Goal: Task Accomplishment & Management: Use online tool/utility

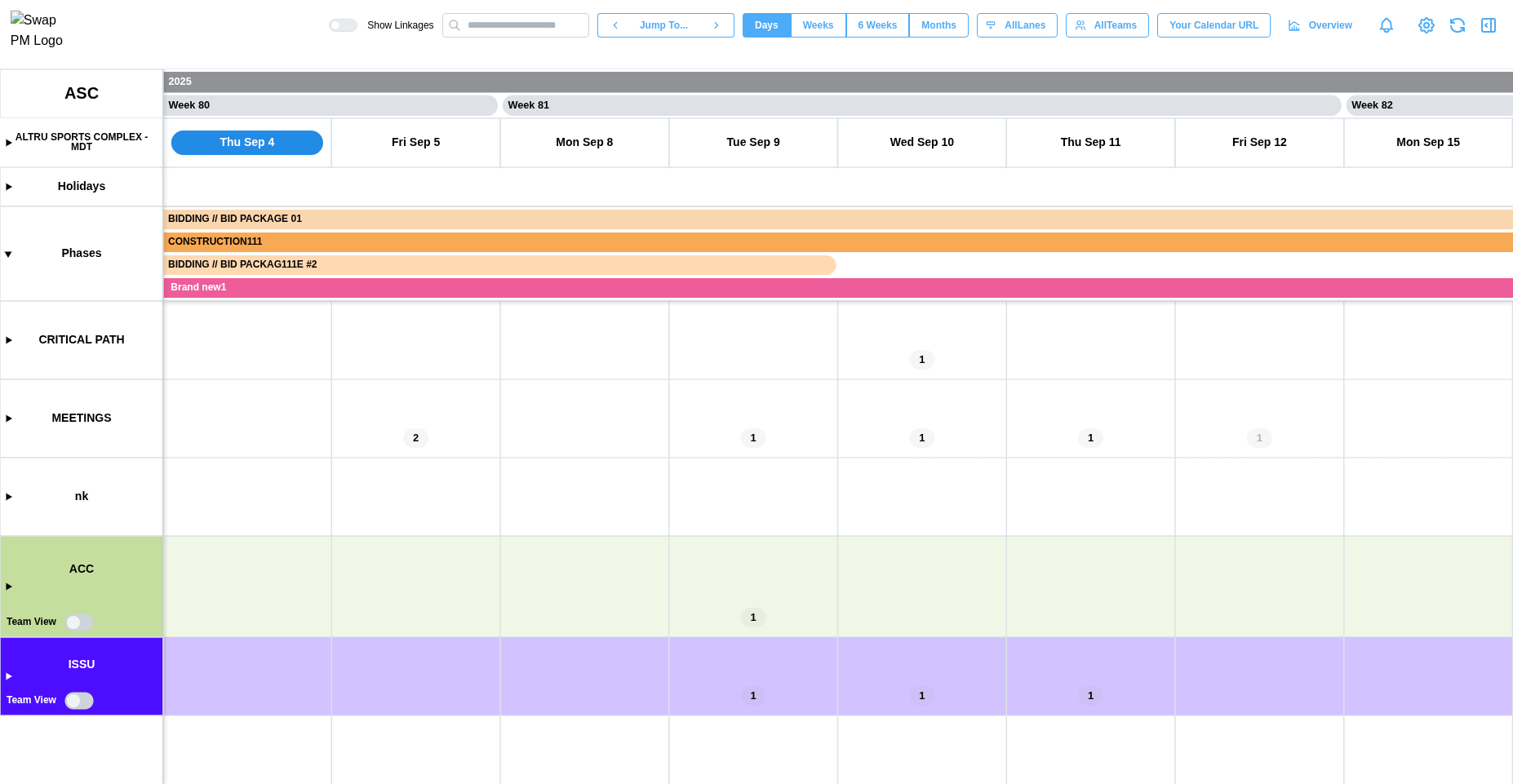
scroll to position [0, 67157]
drag, startPoint x: 485, startPoint y: 563, endPoint x: 525, endPoint y: 464, distance: 106.8
click at [525, 464] on canvas at bounding box center [756, 426] width 1513 height 715
drag, startPoint x: 749, startPoint y: 558, endPoint x: 660, endPoint y: 557, distance: 89.0
click at [660, 557] on canvas at bounding box center [756, 426] width 1513 height 715
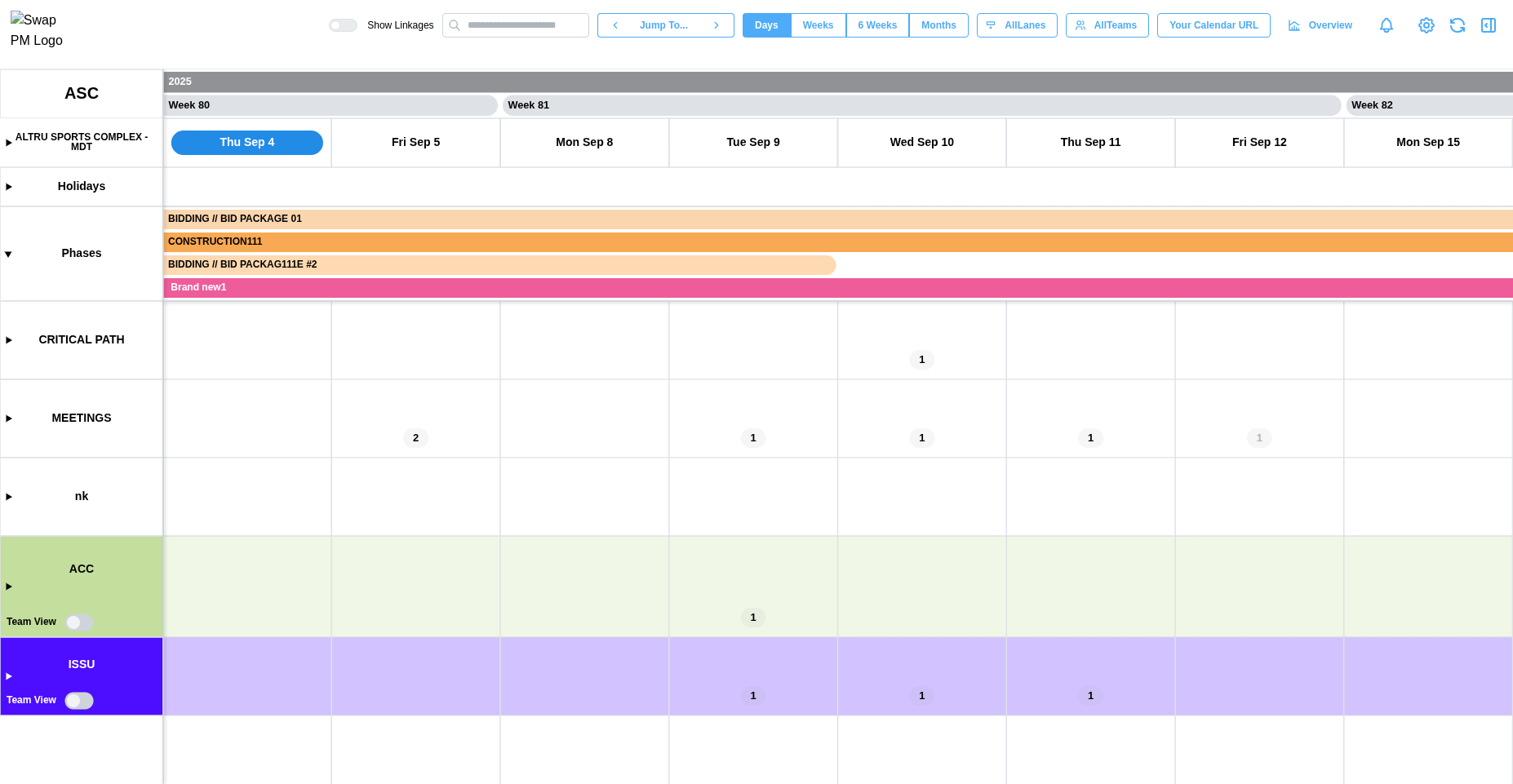
click at [84, 704] on canvas at bounding box center [756, 426] width 1513 height 715
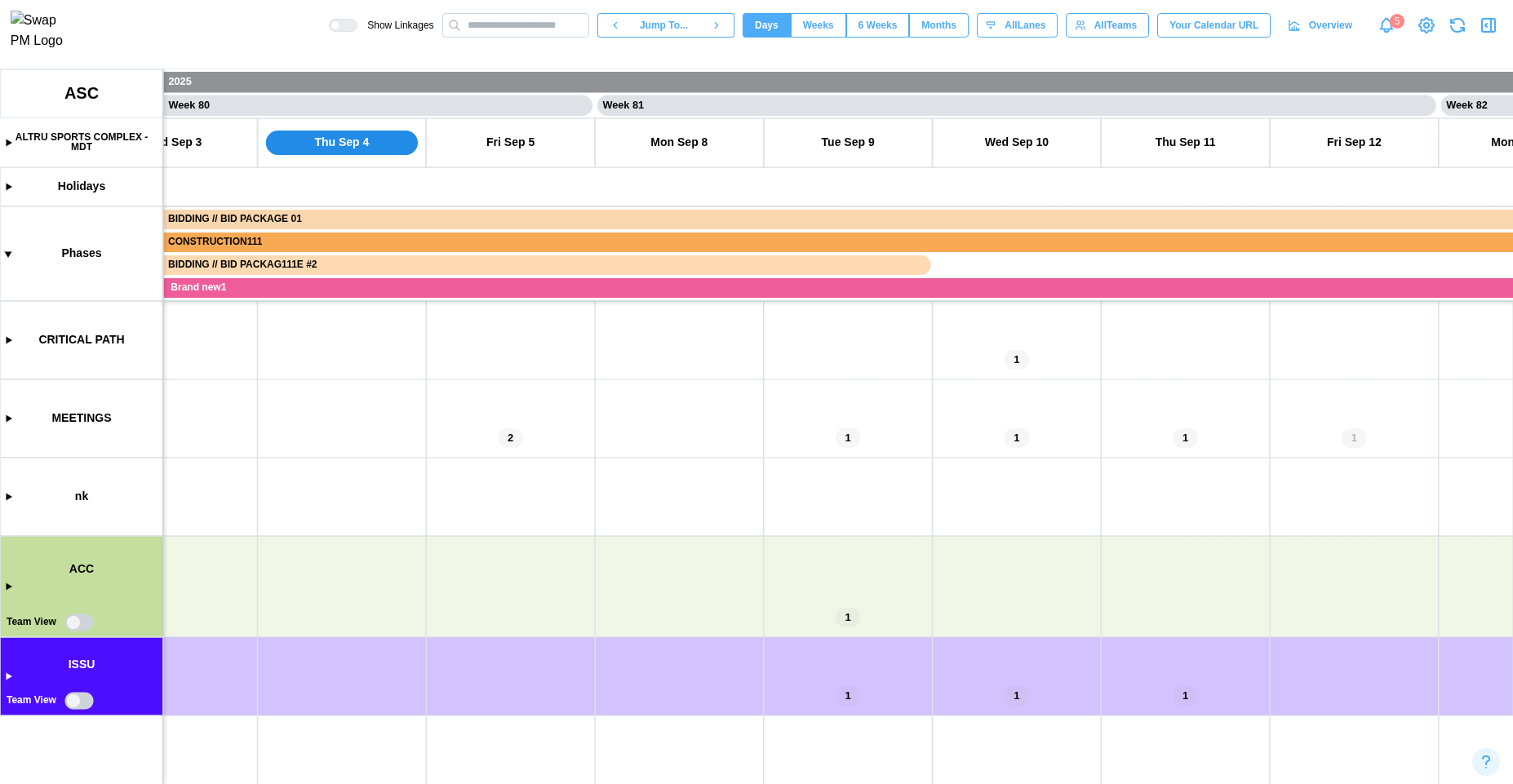
drag, startPoint x: 753, startPoint y: 598, endPoint x: 878, endPoint y: 593, distance: 125.1
click at [878, 595] on canvas at bounding box center [756, 426] width 1513 height 715
drag, startPoint x: 797, startPoint y: 595, endPoint x: 419, endPoint y: 486, distance: 393.4
click at [419, 486] on canvas at bounding box center [756, 426] width 1513 height 715
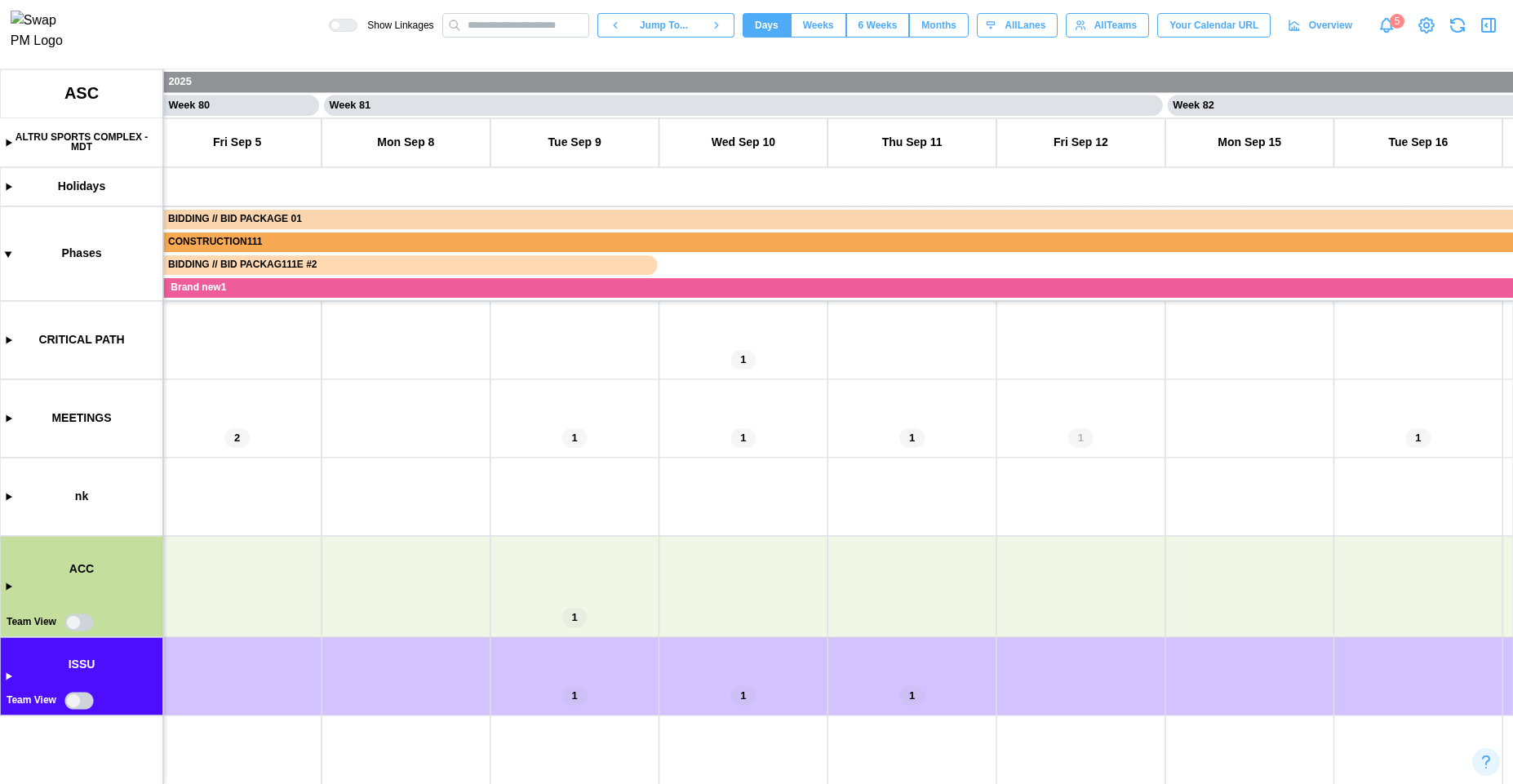
click at [82, 699] on canvas at bounding box center [756, 426] width 1513 height 715
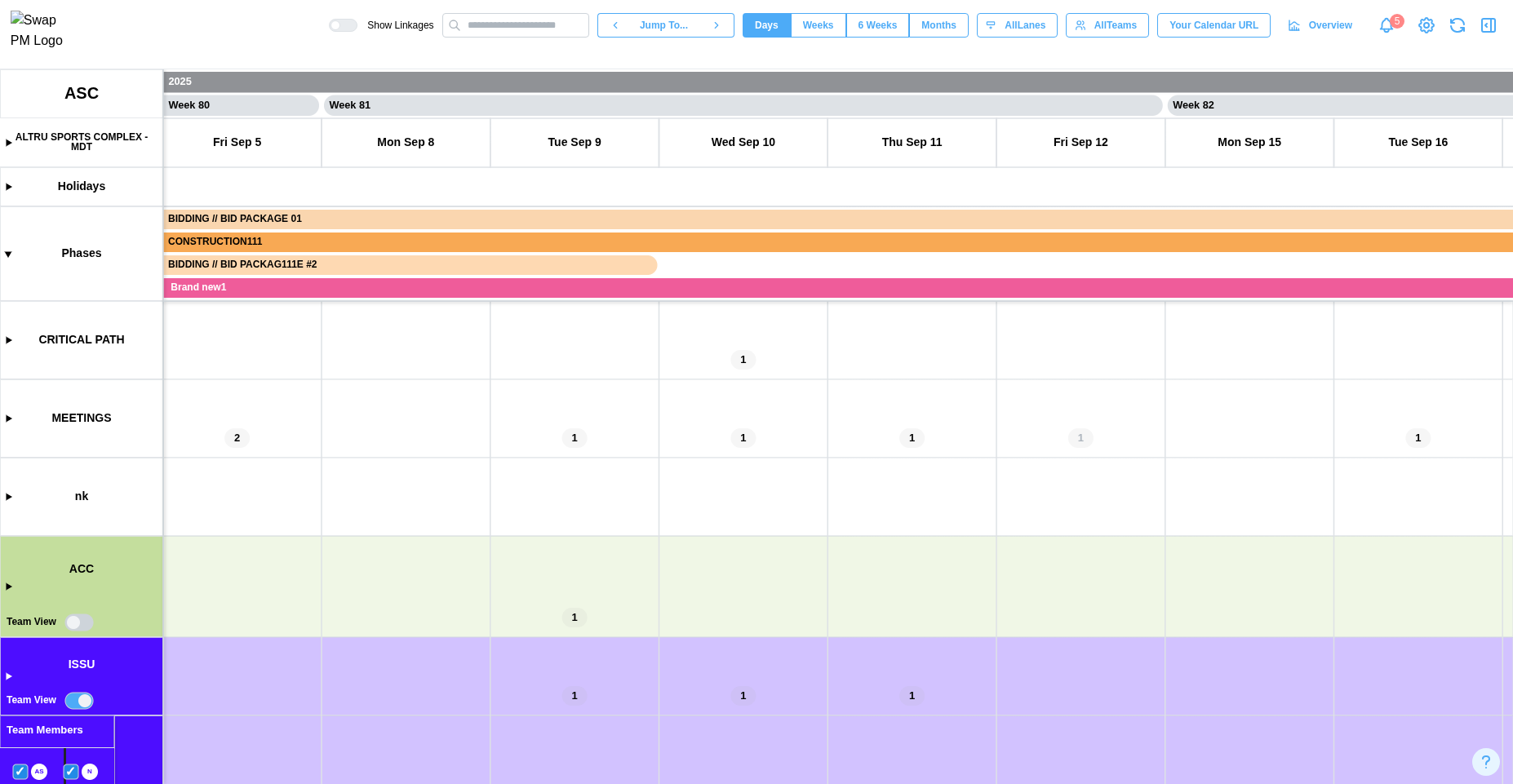
scroll to position [369, 0]
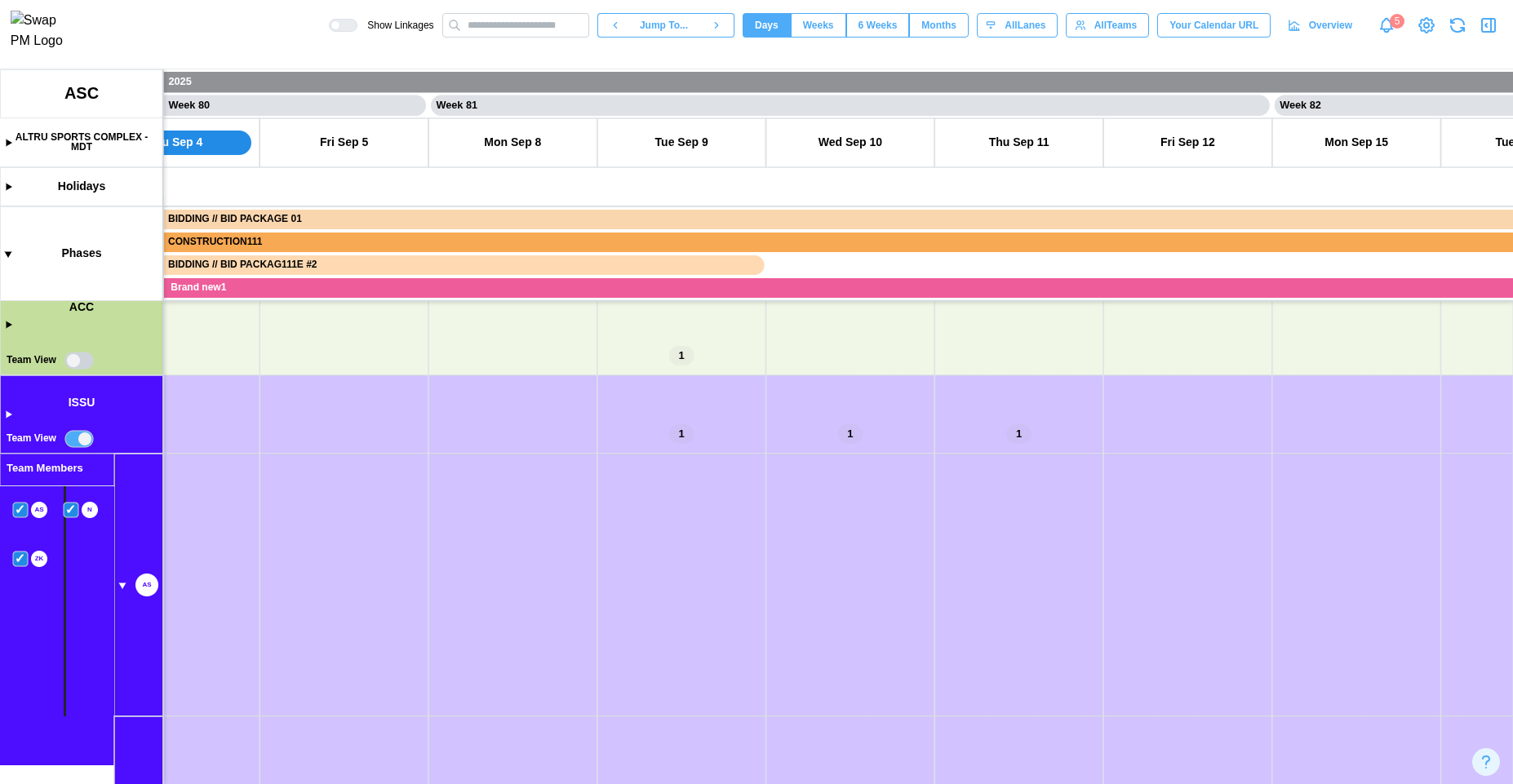
drag, startPoint x: 361, startPoint y: 593, endPoint x: 314, endPoint y: 305, distance: 291.8
click at [315, 306] on canvas at bounding box center [756, 426] width 1513 height 715
drag, startPoint x: 377, startPoint y: 653, endPoint x: 321, endPoint y: 395, distance: 264.0
click at [274, 416] on canvas at bounding box center [756, 426] width 1513 height 715
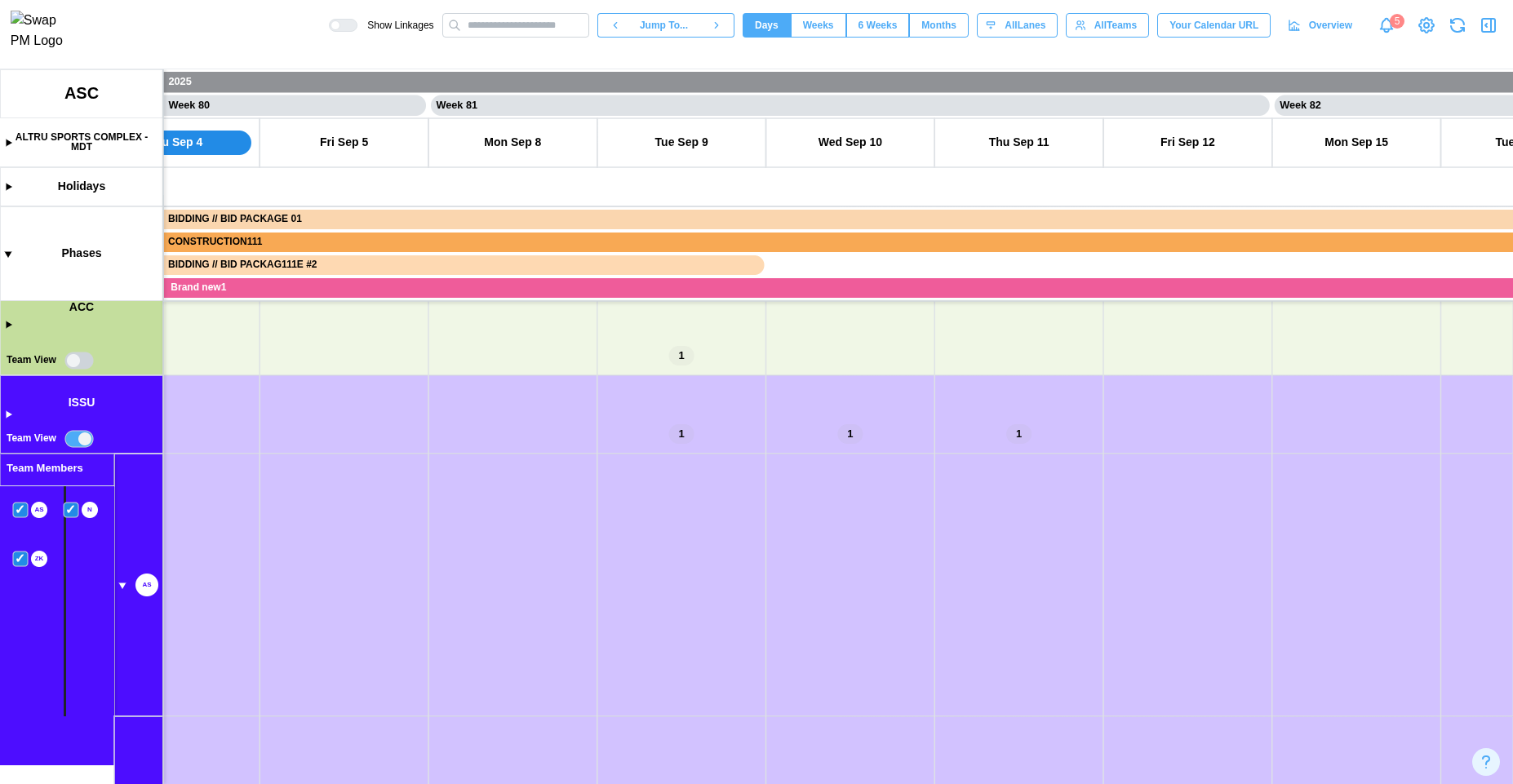
scroll to position [626, 0]
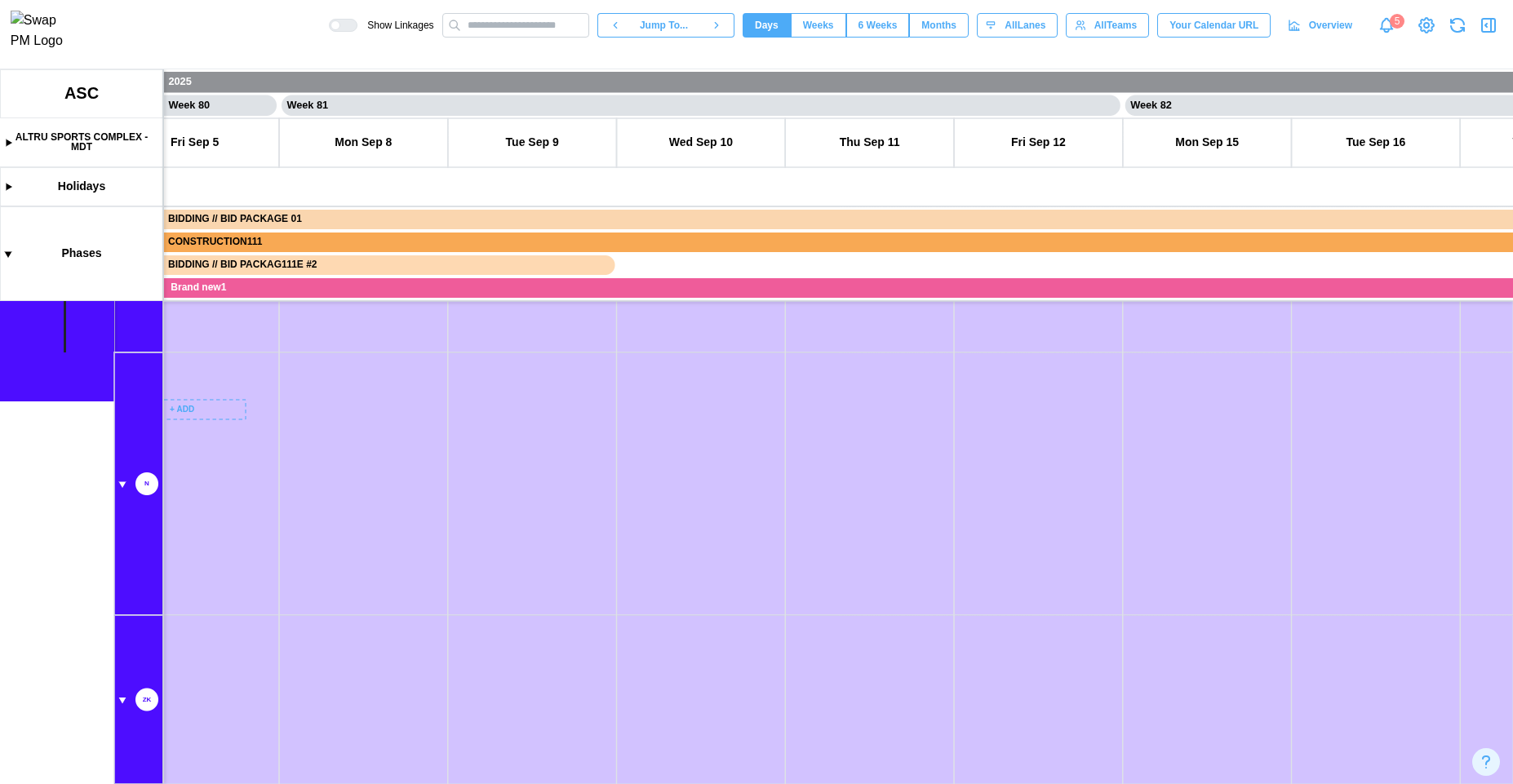
drag, startPoint x: 665, startPoint y: 472, endPoint x: 735, endPoint y: 535, distance: 94.2
click at [784, 438] on canvas at bounding box center [756, 426] width 1513 height 715
drag, startPoint x: 635, startPoint y: 660, endPoint x: 292, endPoint y: 541, distance: 363.1
click at [306, 418] on canvas at bounding box center [756, 426] width 1513 height 715
drag, startPoint x: 286, startPoint y: 567, endPoint x: 338, endPoint y: 361, distance: 212.5
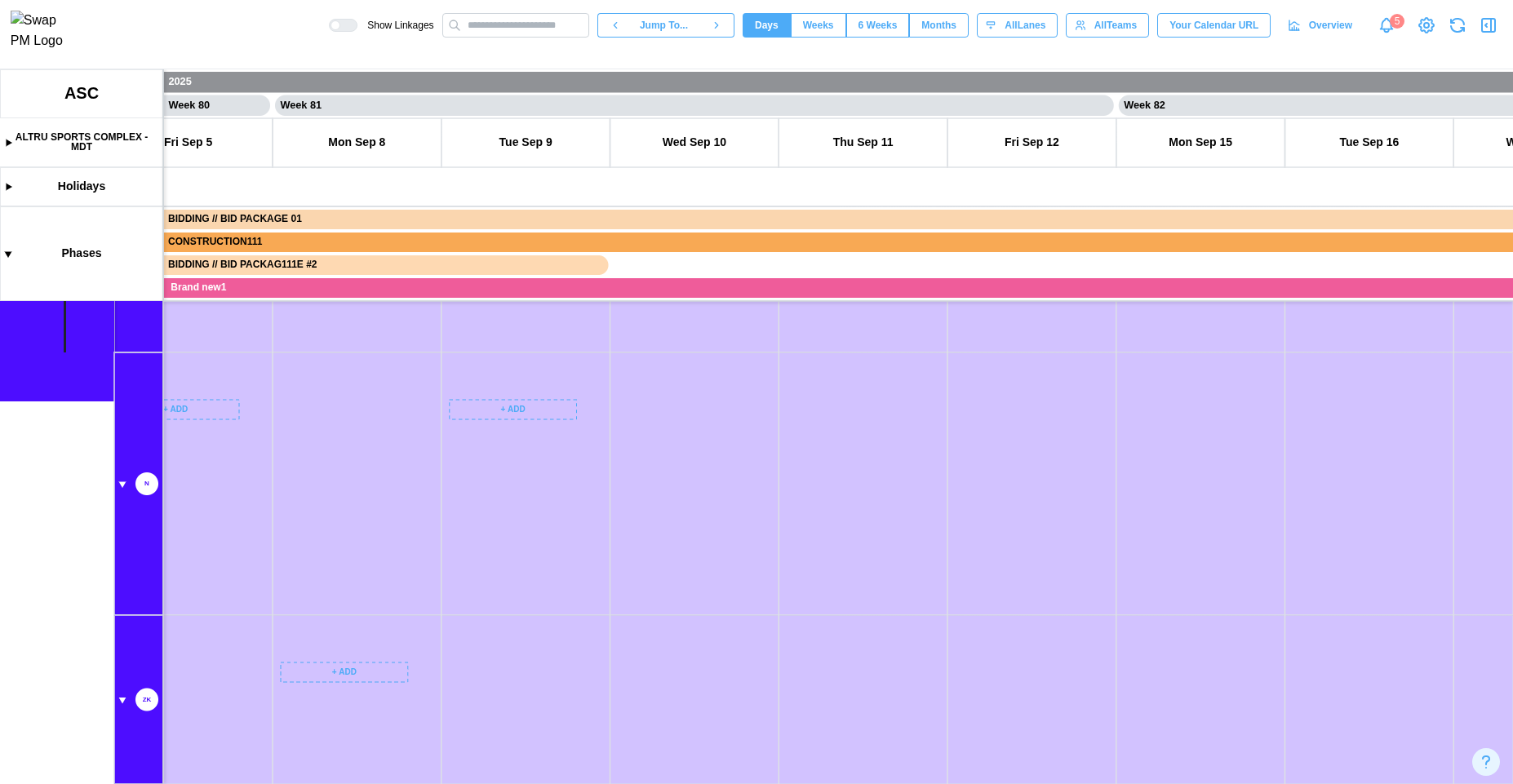
click at [338, 361] on canvas at bounding box center [756, 426] width 1513 height 715
drag, startPoint x: 345, startPoint y: 401, endPoint x: 485, endPoint y: 666, distance: 299.7
click at [485, 666] on canvas at bounding box center [756, 426] width 1513 height 715
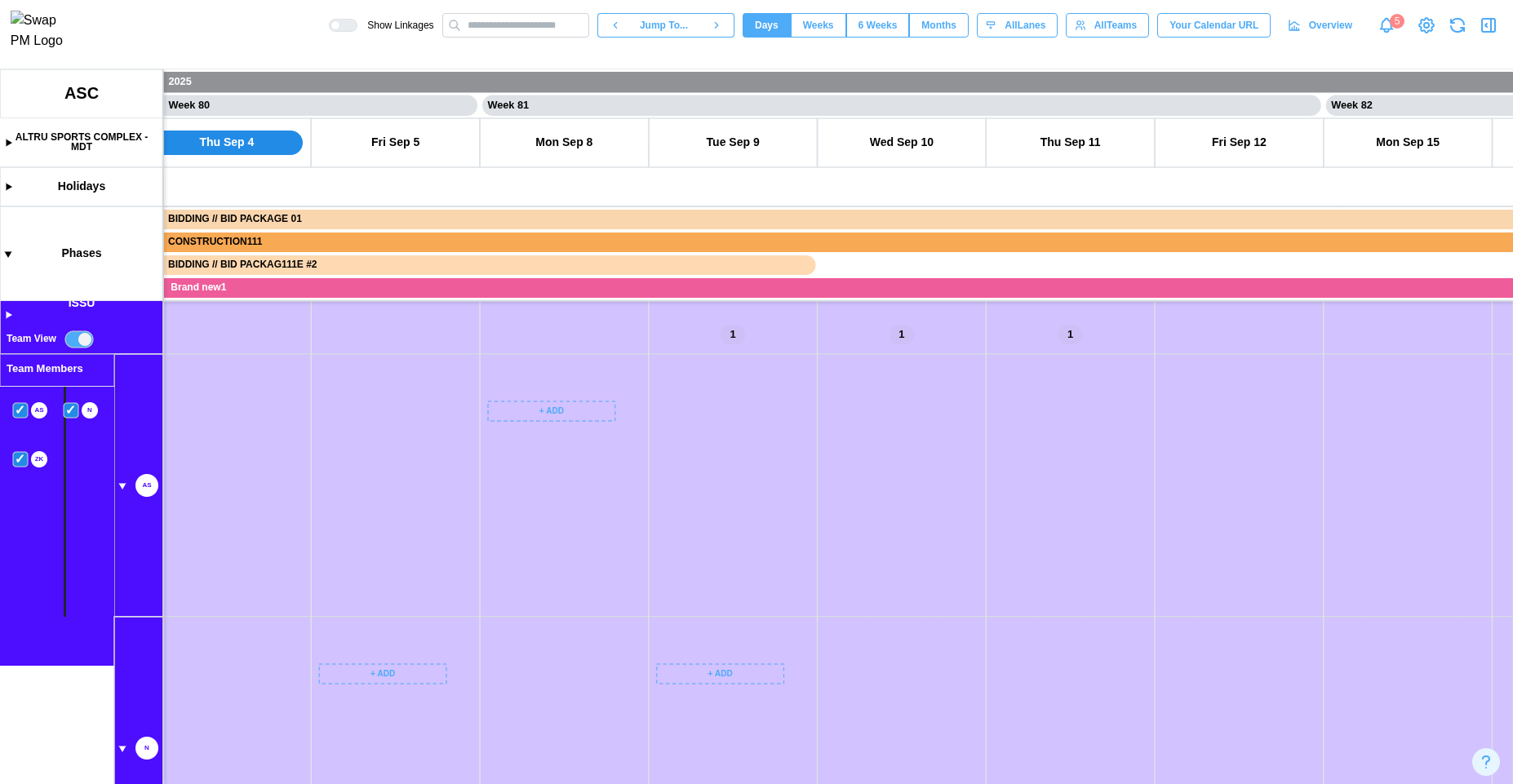
scroll to position [0, 67147]
drag, startPoint x: 504, startPoint y: 562, endPoint x: 519, endPoint y: 613, distance: 53.2
click at [519, 613] on canvas at bounding box center [756, 426] width 1513 height 715
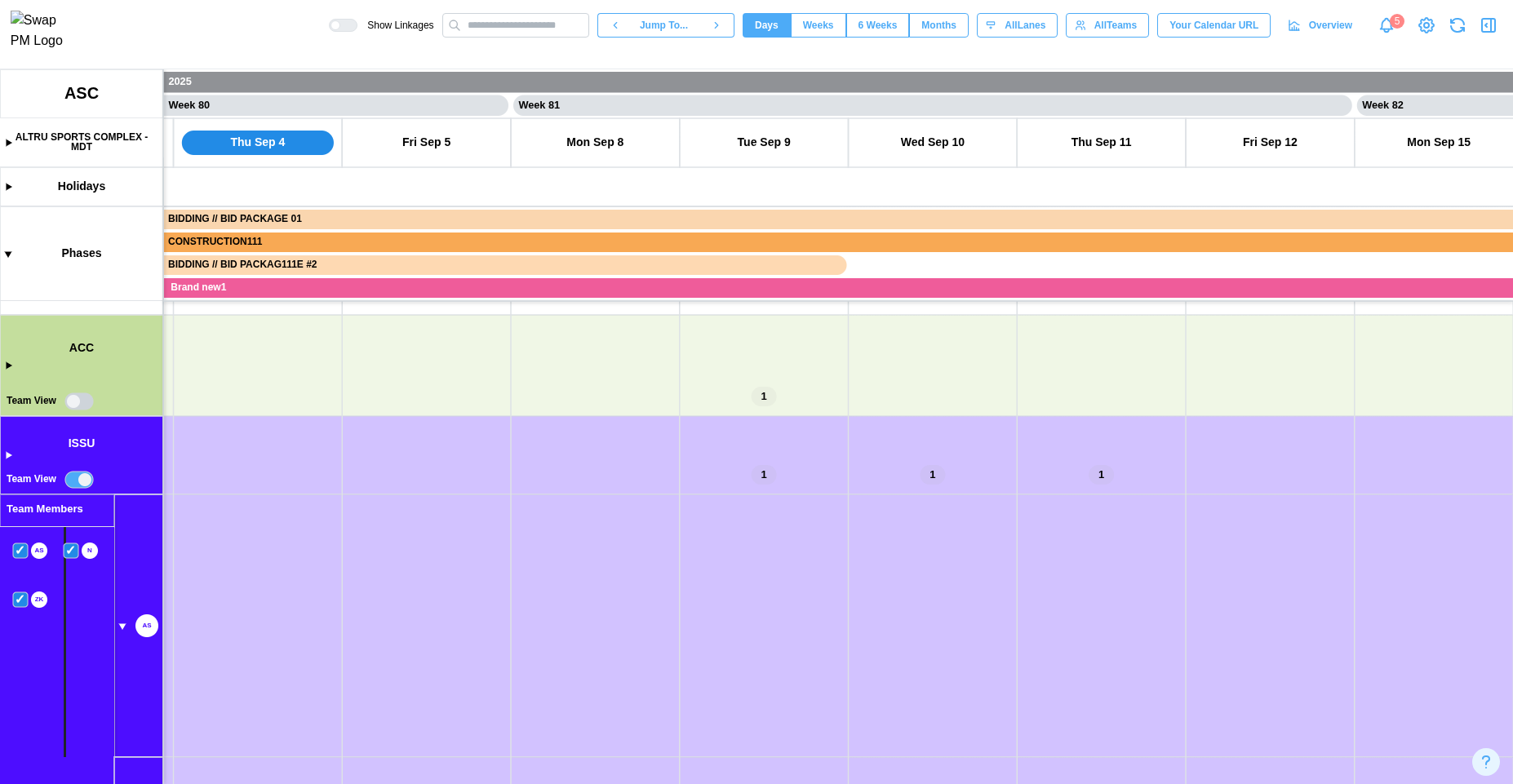
click at [67, 544] on canvas at bounding box center [756, 426] width 1513 height 715
drag, startPoint x: 266, startPoint y: 649, endPoint x: 253, endPoint y: 437, distance: 212.4
click at [253, 437] on canvas at bounding box center [756, 426] width 1513 height 715
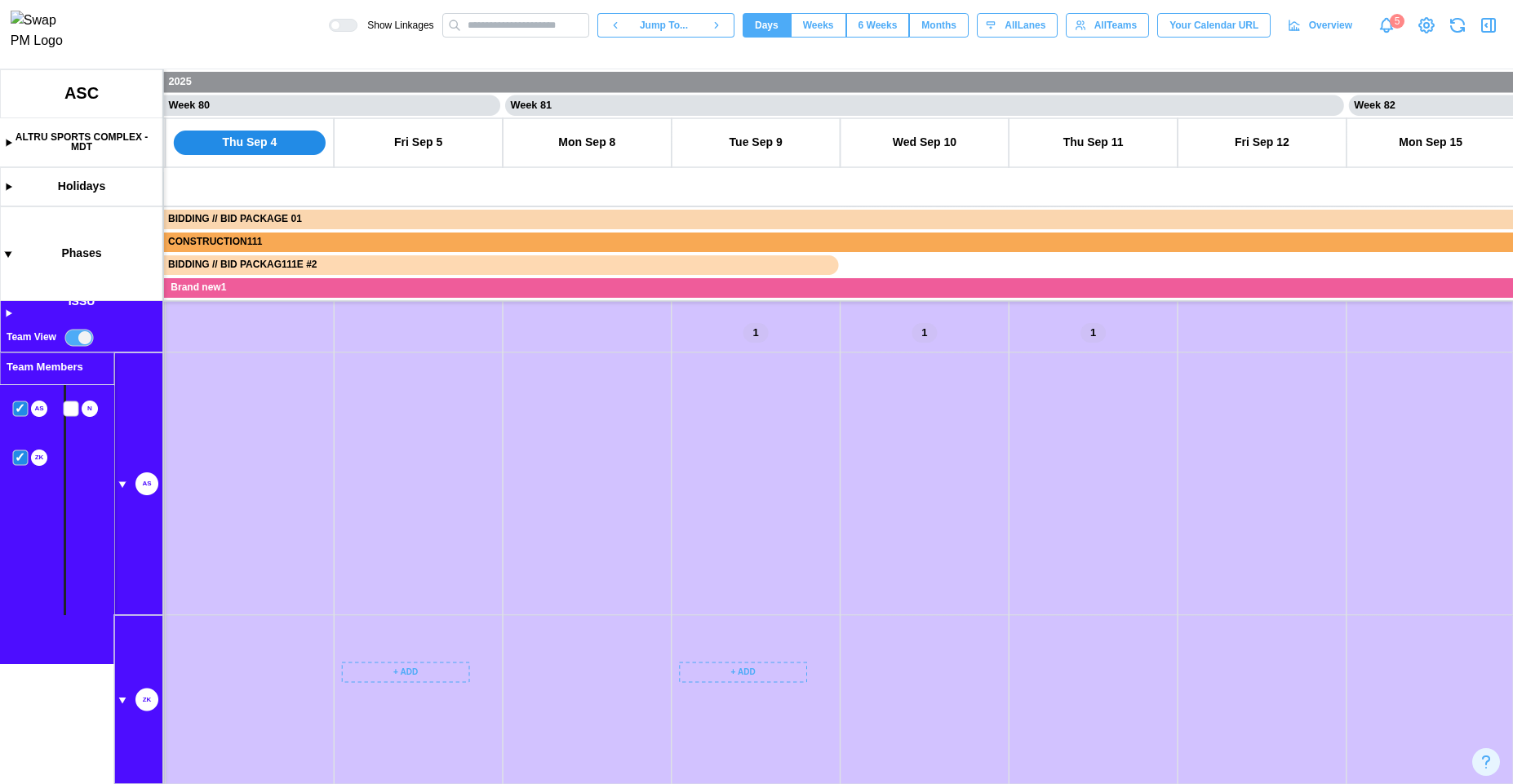
drag, startPoint x: 76, startPoint y: 409, endPoint x: 62, endPoint y: 415, distance: 15.2
click at [74, 411] on canvas at bounding box center [756, 426] width 1513 height 715
click at [21, 412] on canvas at bounding box center [756, 426] width 1513 height 715
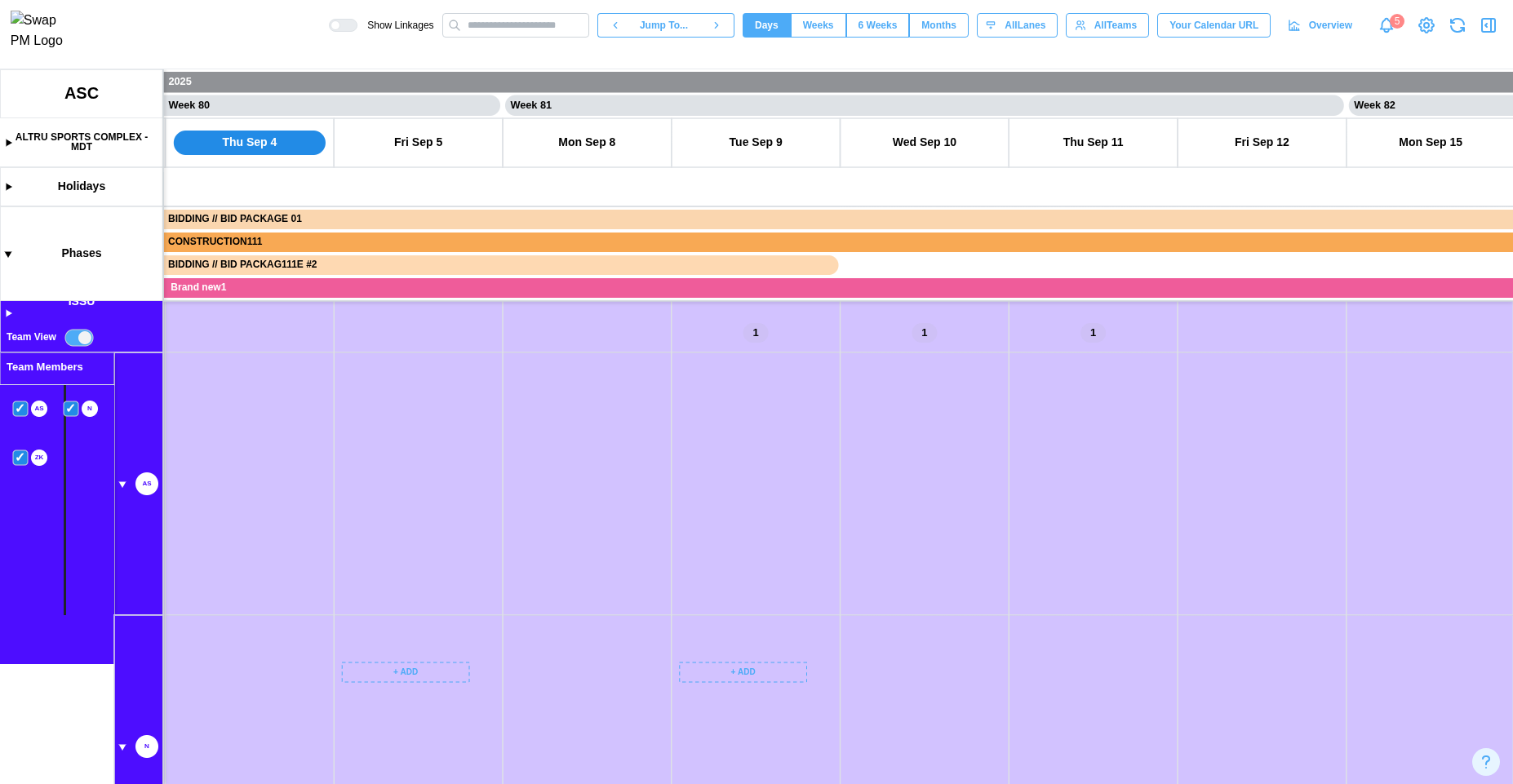
click at [16, 464] on canvas at bounding box center [756, 426] width 1513 height 715
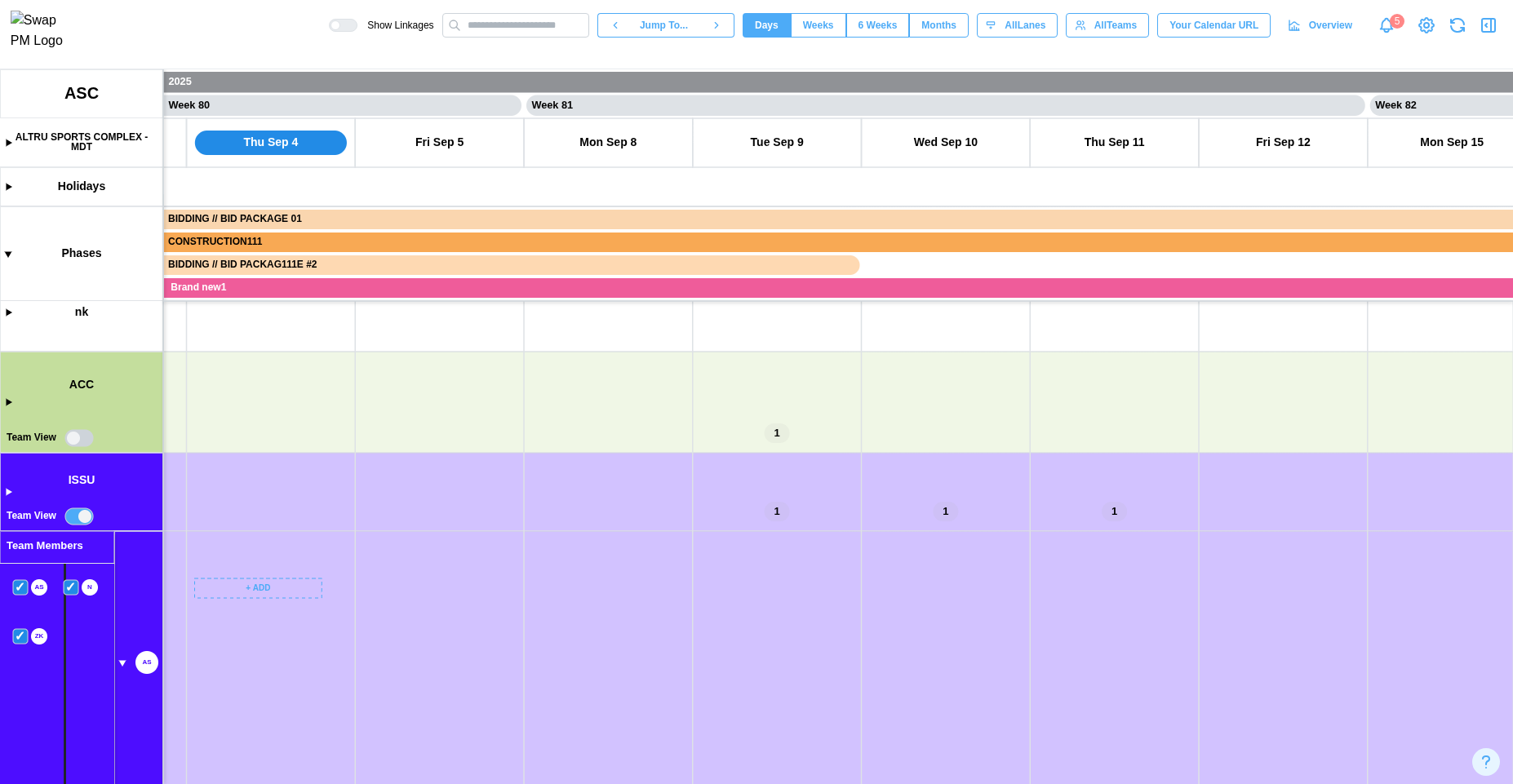
drag, startPoint x: 317, startPoint y: 461, endPoint x: 349, endPoint y: 697, distance: 238.2
click at [344, 692] on canvas at bounding box center [756, 426] width 1513 height 715
drag, startPoint x: 739, startPoint y: 636, endPoint x: 295, endPoint y: 557, distance: 451.0
click at [316, 575] on canvas at bounding box center [756, 426] width 1513 height 715
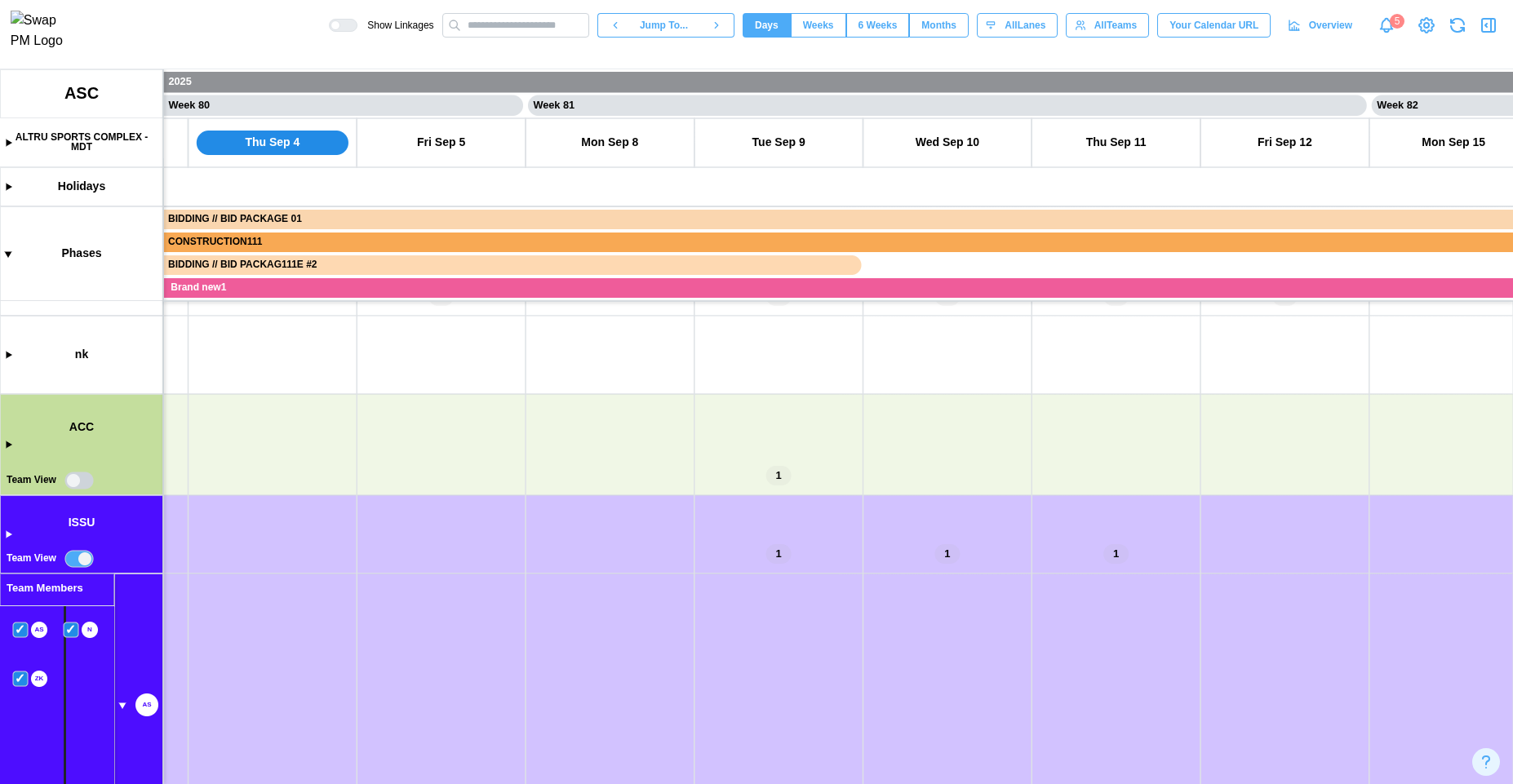
scroll to position [149, 0]
drag, startPoint x: 804, startPoint y: 550, endPoint x: 434, endPoint y: 533, distance: 370.4
click at [435, 533] on canvas at bounding box center [756, 426] width 1513 height 715
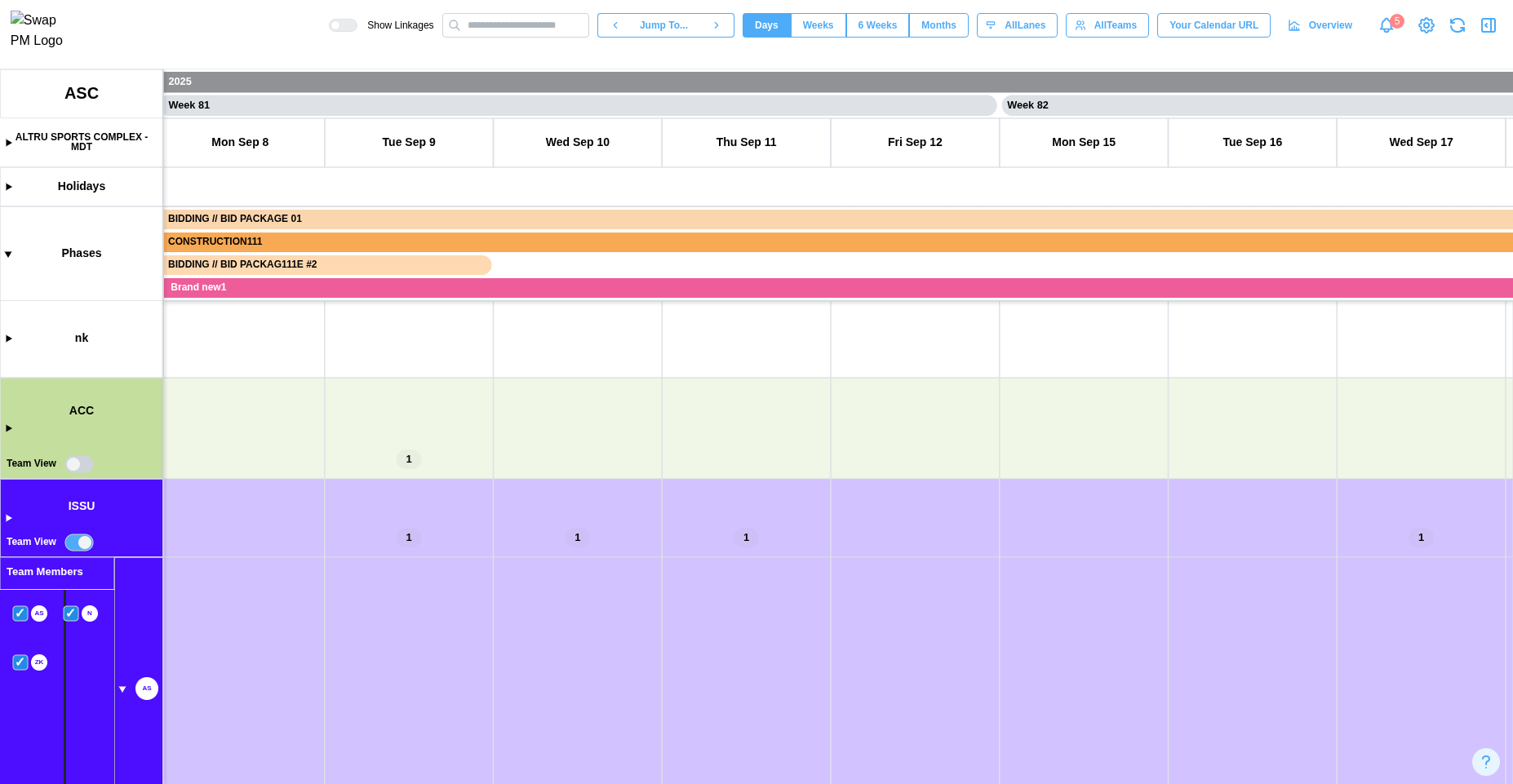
scroll to position [0, 0]
drag, startPoint x: 520, startPoint y: 524, endPoint x: 480, endPoint y: 504, distance: 44.7
click at [480, 504] on canvas at bounding box center [756, 426] width 1513 height 715
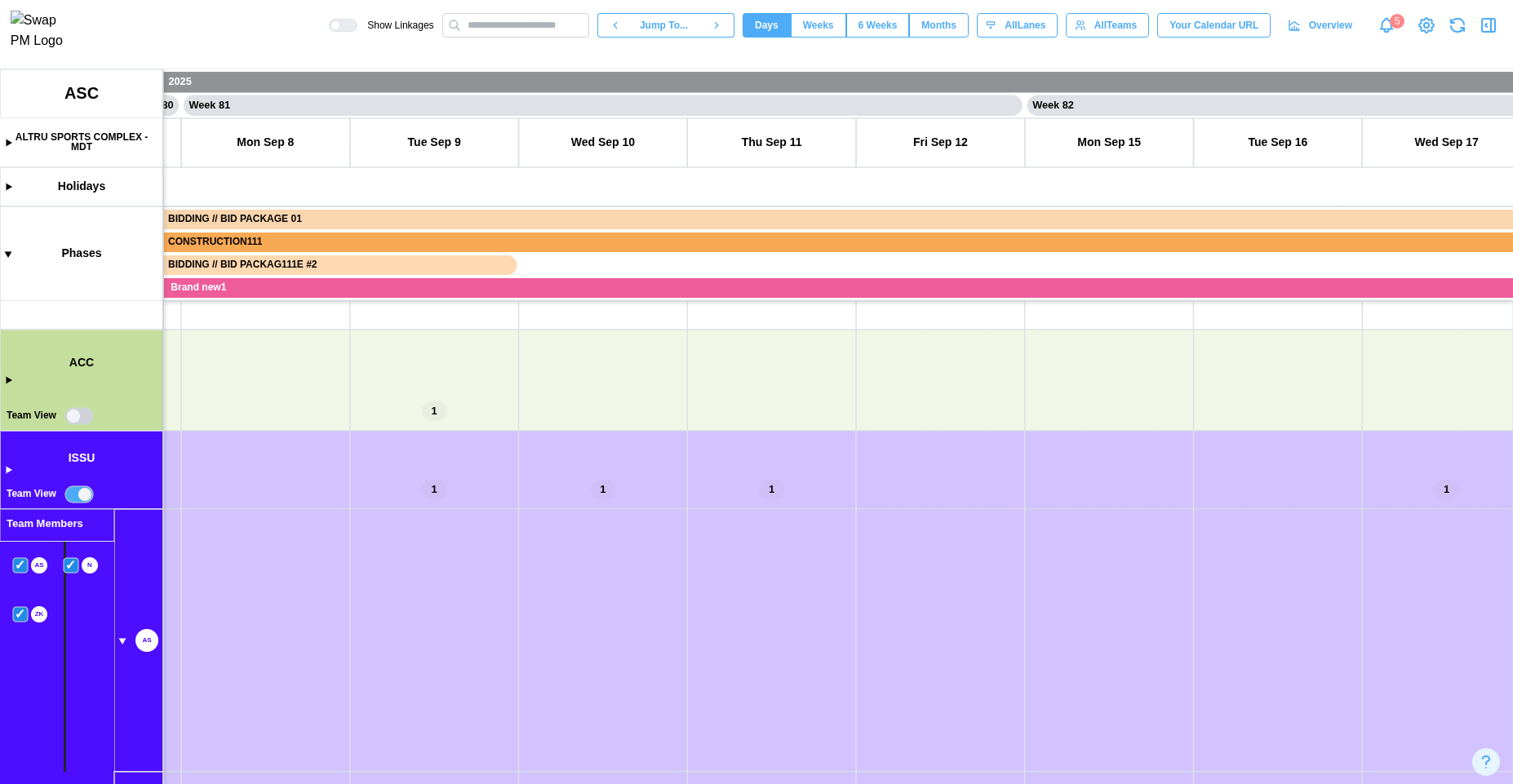
drag, startPoint x: 548, startPoint y: 595, endPoint x: 530, endPoint y: 444, distance: 152.1
click at [530, 444] on canvas at bounding box center [756, 426] width 1513 height 715
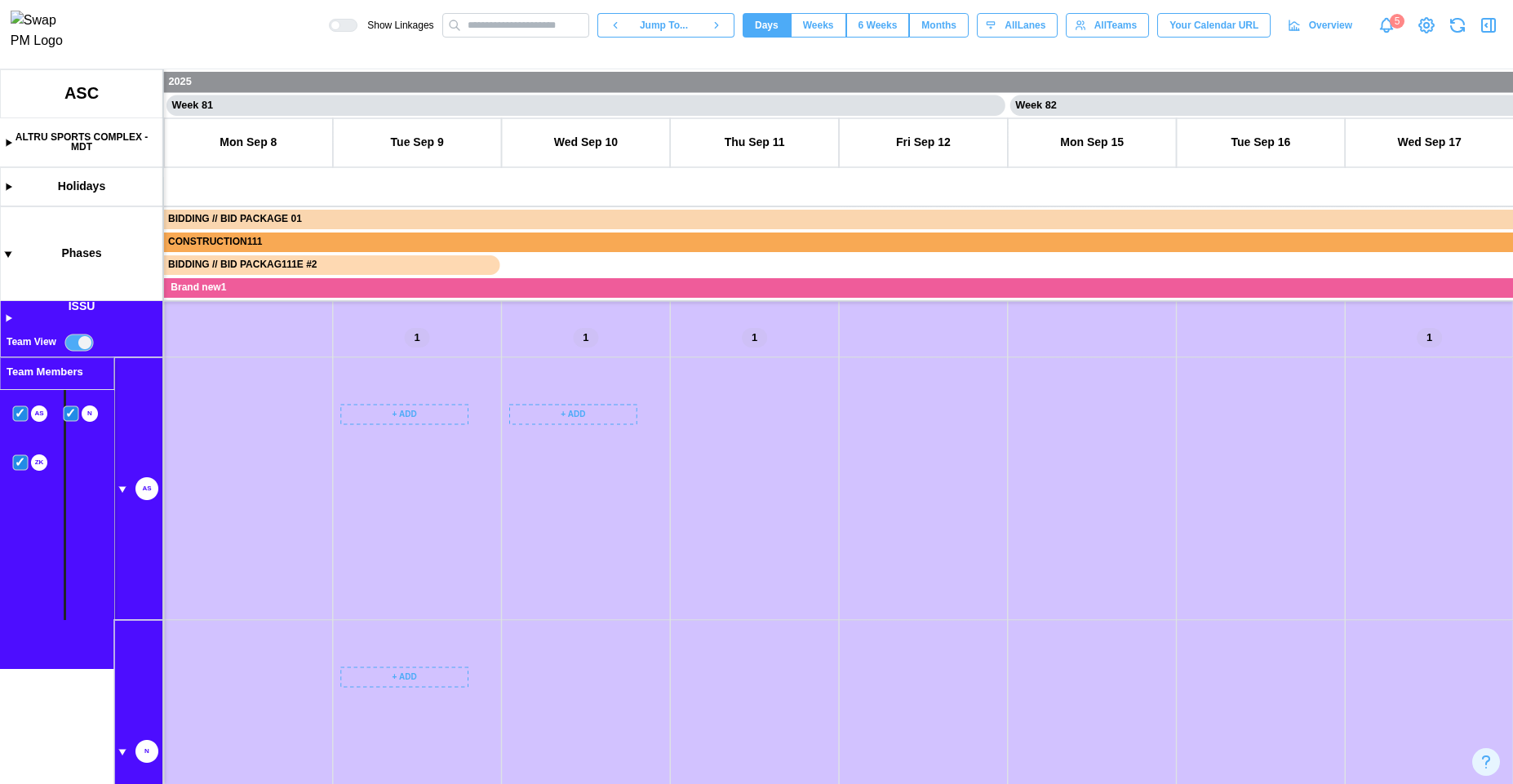
drag, startPoint x: 408, startPoint y: 409, endPoint x: 420, endPoint y: 618, distance: 209.3
click at [436, 627] on canvas at bounding box center [756, 426] width 1513 height 715
drag, startPoint x: 307, startPoint y: 526, endPoint x: 391, endPoint y: 663, distance: 160.7
click at [391, 663] on canvas at bounding box center [756, 426] width 1513 height 715
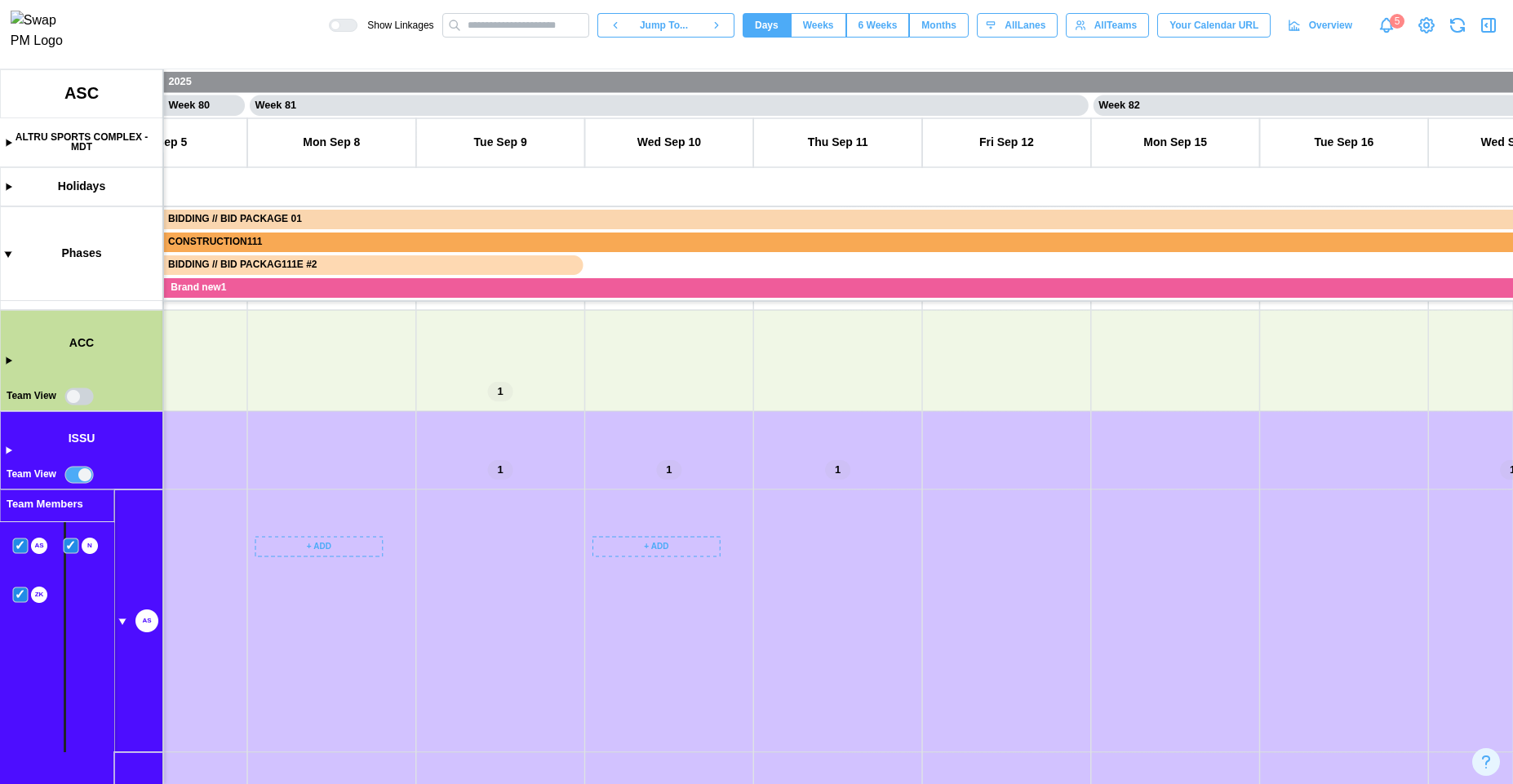
click at [0, 449] on canvas at bounding box center [756, 426] width 1513 height 715
click at [7, 450] on canvas at bounding box center [756, 426] width 1513 height 715
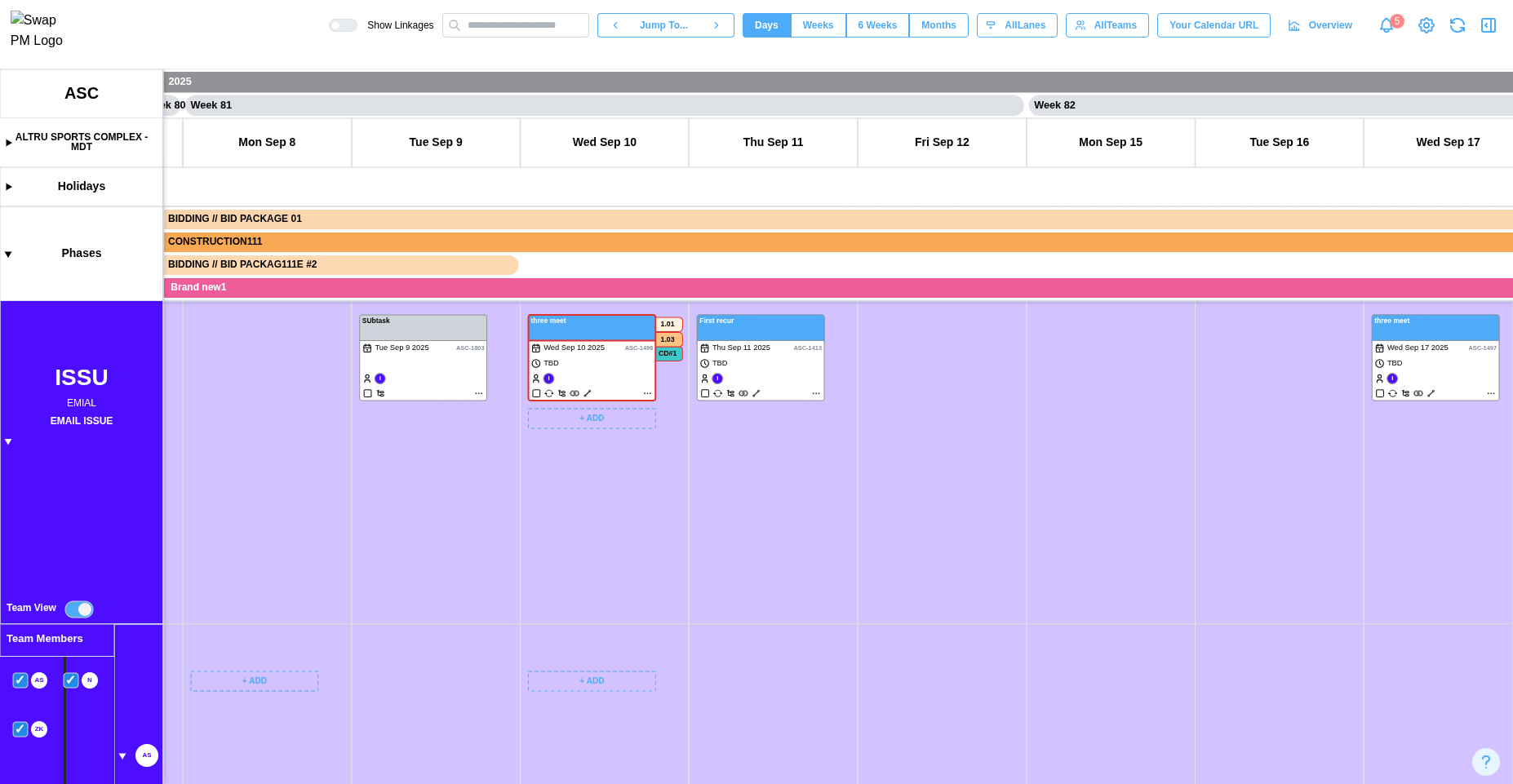
drag, startPoint x: 666, startPoint y: 752, endPoint x: 580, endPoint y: 540, distance: 228.8
click at [585, 553] on canvas at bounding box center [756, 426] width 1513 height 715
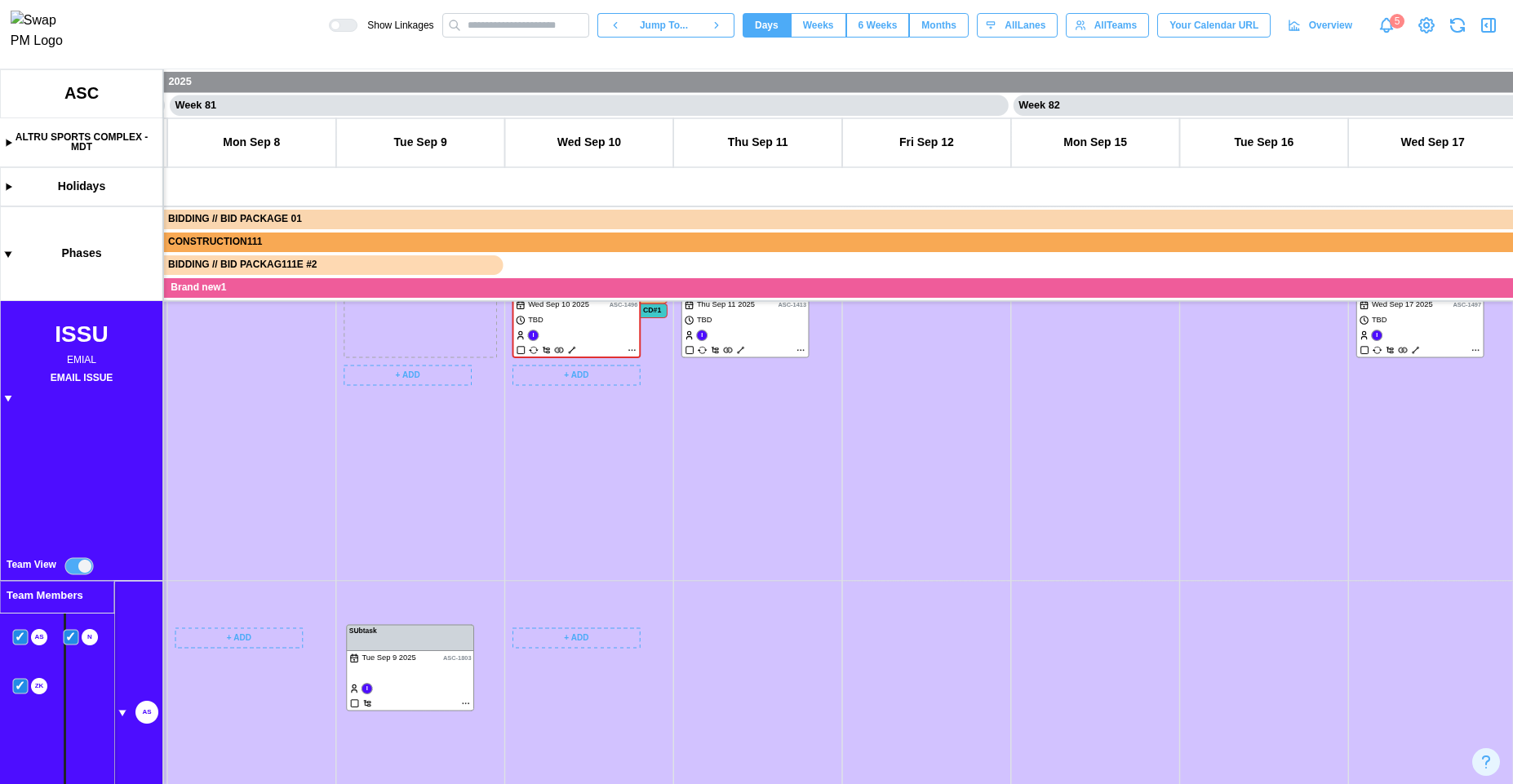
drag, startPoint x: 418, startPoint y: 367, endPoint x: 388, endPoint y: 676, distance: 310.5
click at [388, 676] on canvas at bounding box center [756, 426] width 1513 height 715
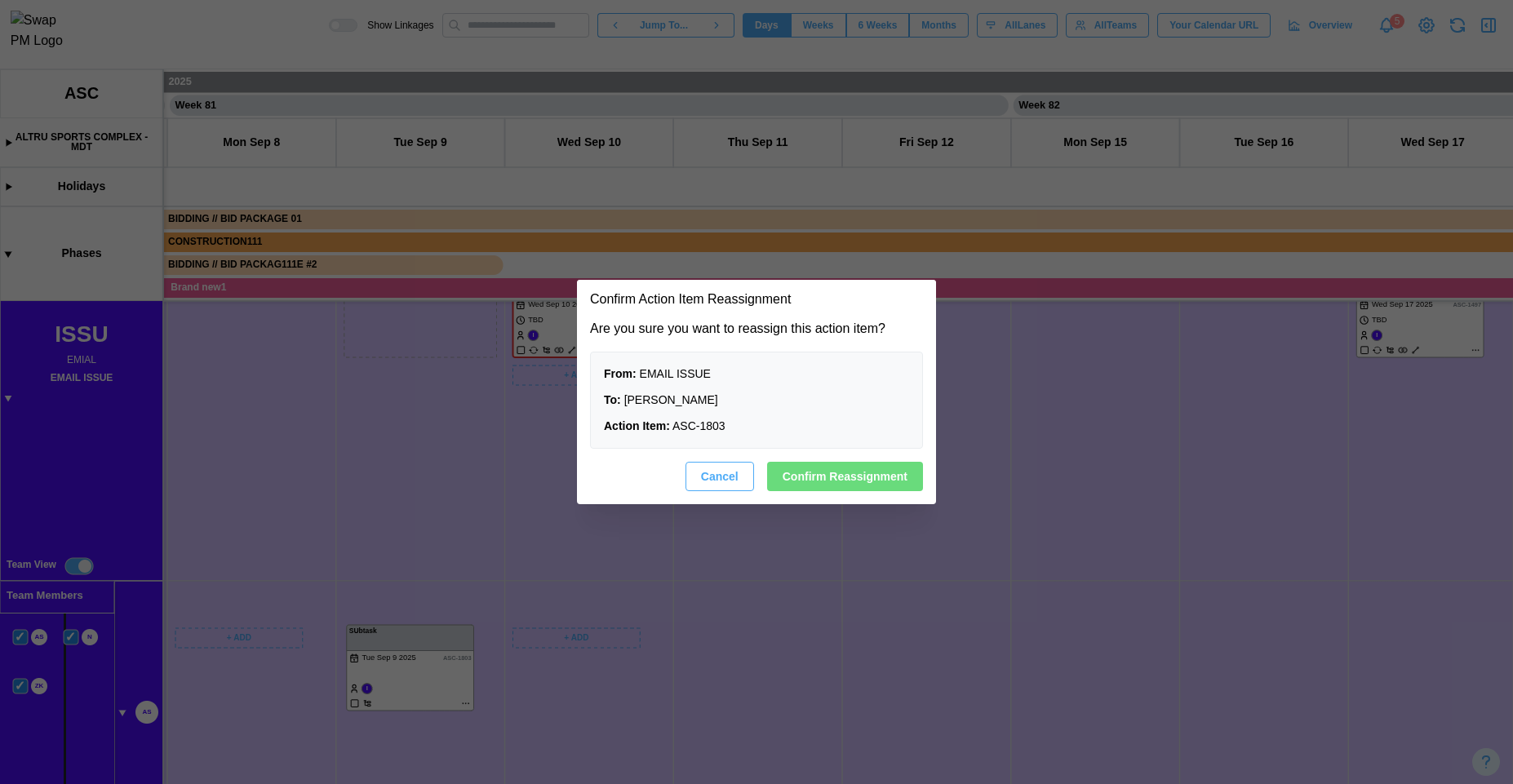
click at [846, 473] on span "Confirm Reassignment" at bounding box center [845, 476] width 125 height 27
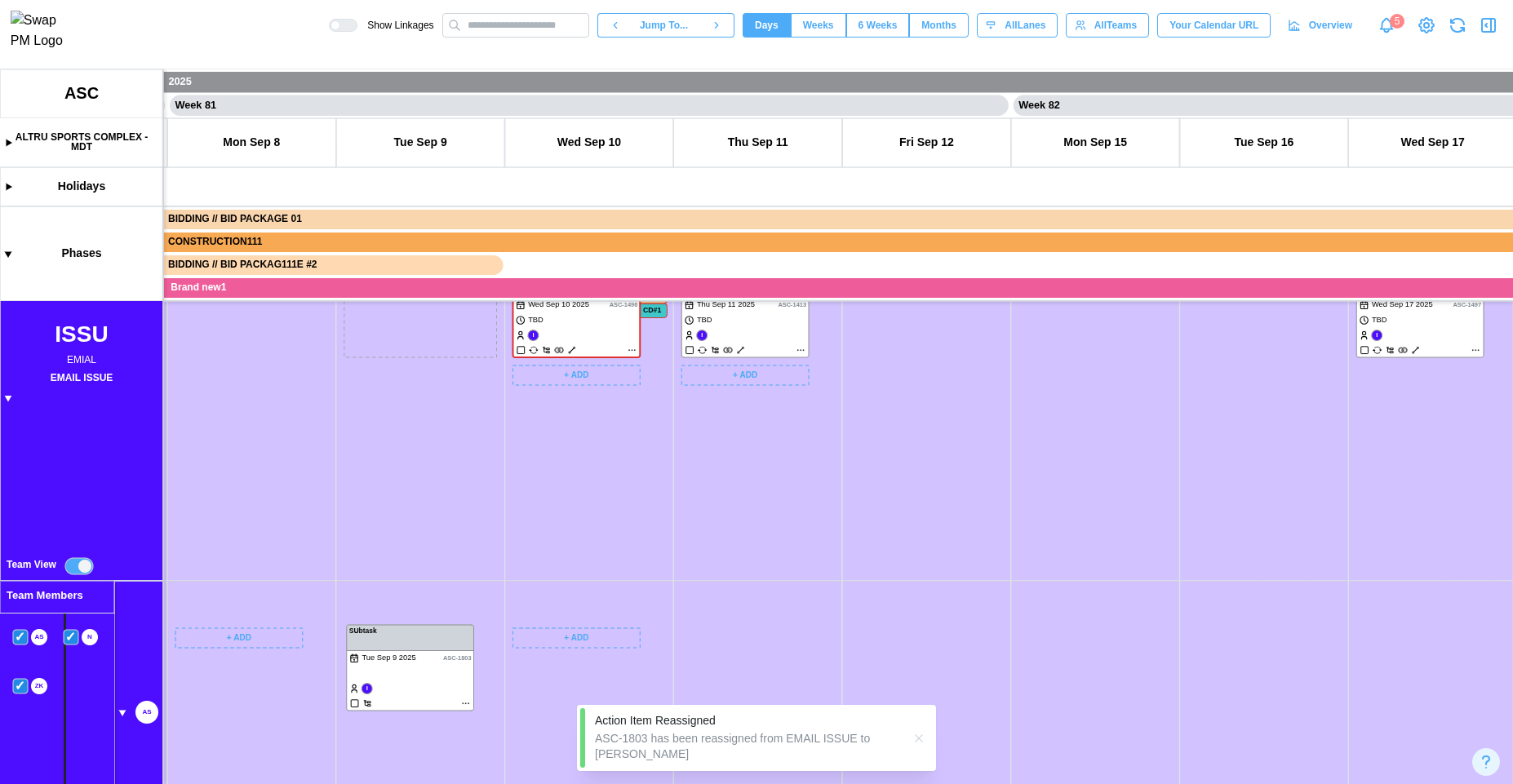
drag, startPoint x: 471, startPoint y: 522, endPoint x: 486, endPoint y: 498, distance: 28.3
click at [486, 499] on canvas at bounding box center [756, 426] width 1513 height 715
drag, startPoint x: 608, startPoint y: 624, endPoint x: 681, endPoint y: 531, distance: 118.2
click at [681, 538] on canvas at bounding box center [756, 426] width 1513 height 715
drag, startPoint x: 637, startPoint y: 510, endPoint x: 496, endPoint y: 355, distance: 209.5
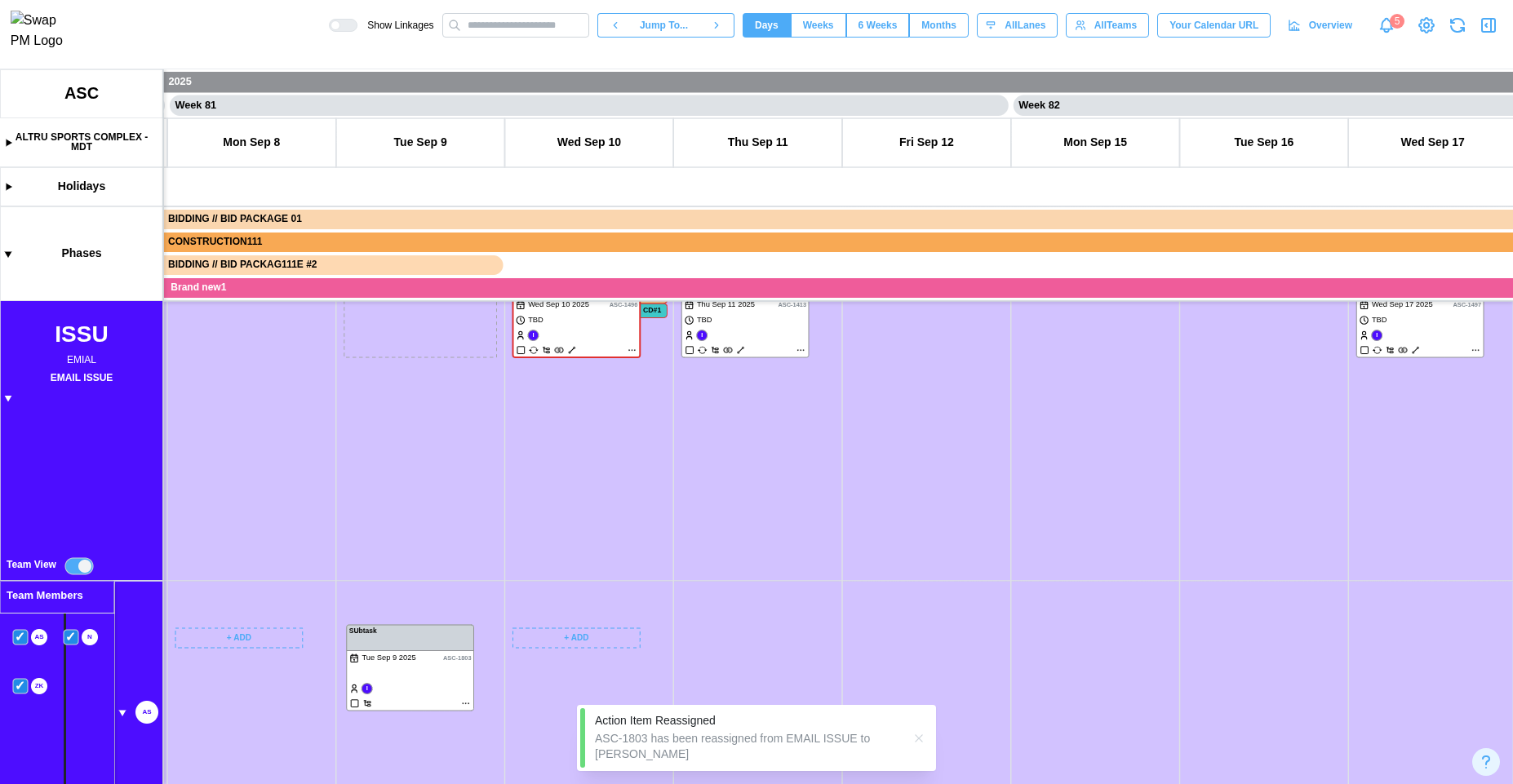
click at [505, 356] on canvas at bounding box center [756, 426] width 1513 height 715
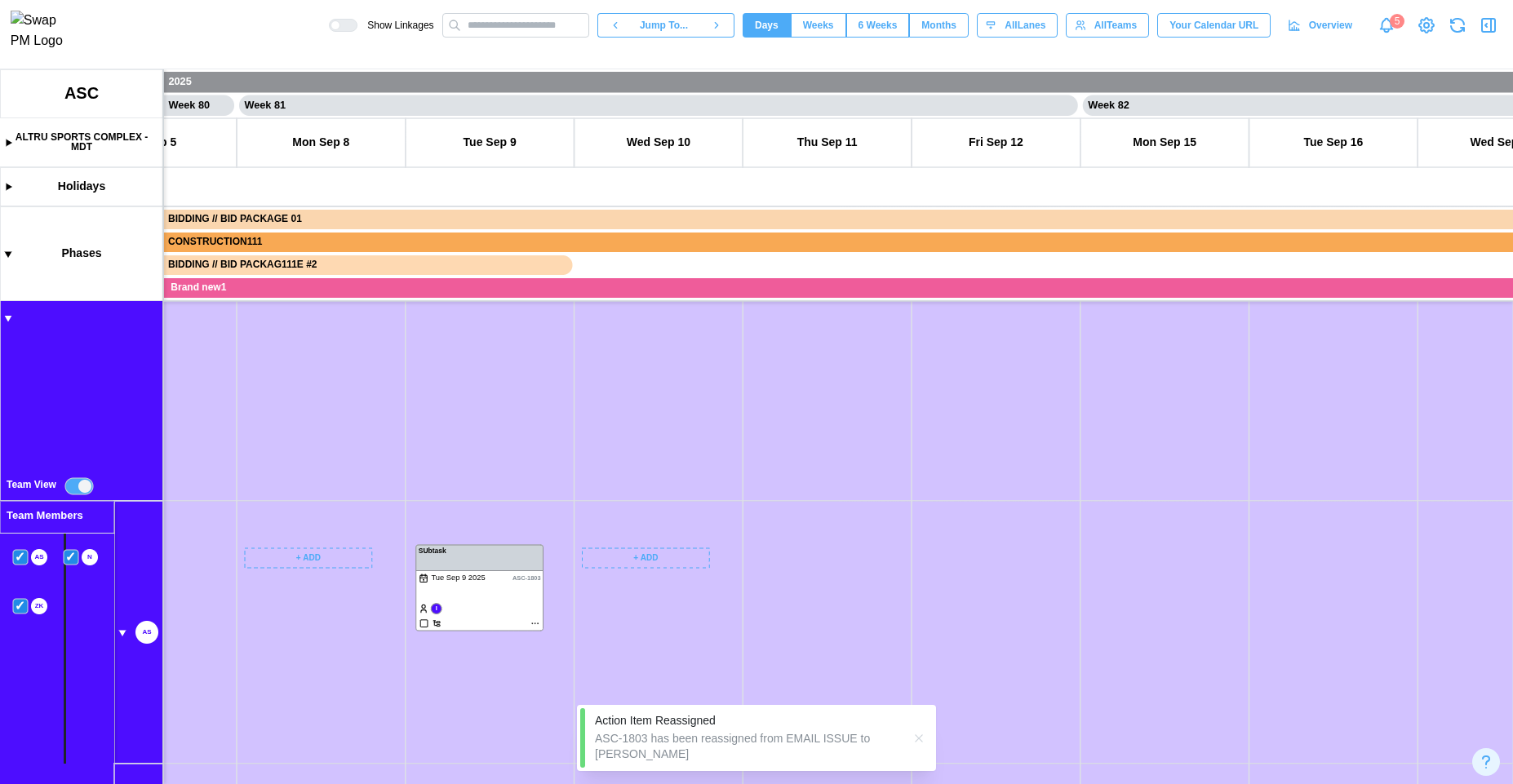
drag, startPoint x: 644, startPoint y: 469, endPoint x: 874, endPoint y: 542, distance: 241.3
click at [886, 539] on canvas at bounding box center [756, 426] width 1513 height 715
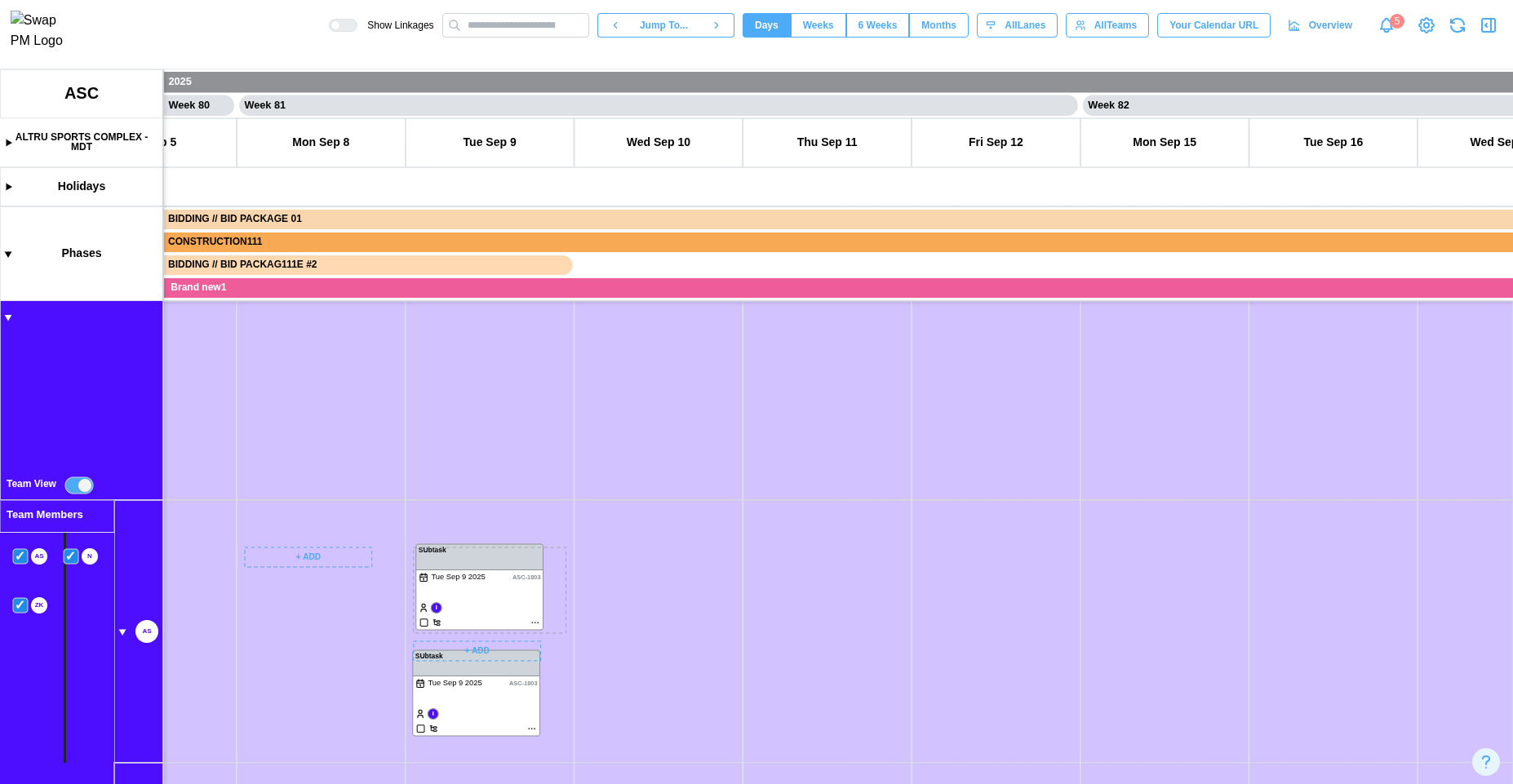
drag, startPoint x: 480, startPoint y: 579, endPoint x: 474, endPoint y: 704, distance: 125.1
click at [474, 704] on canvas at bounding box center [756, 426] width 1513 height 715
drag, startPoint x: 469, startPoint y: 603, endPoint x: 654, endPoint y: 548, distance: 193.0
click at [654, 548] on canvas at bounding box center [756, 426] width 1513 height 715
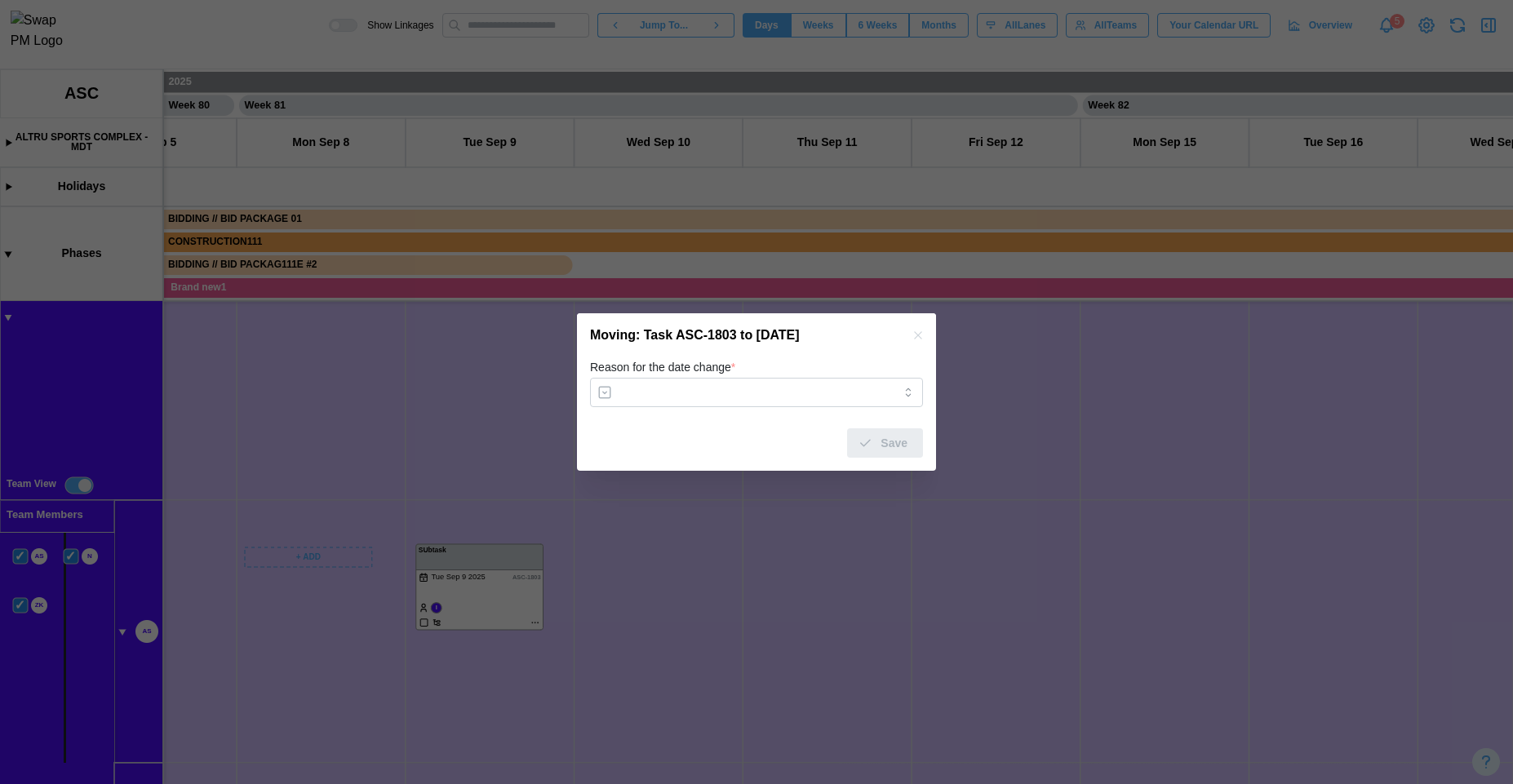
click at [913, 341] on icon "button" at bounding box center [918, 335] width 13 height 13
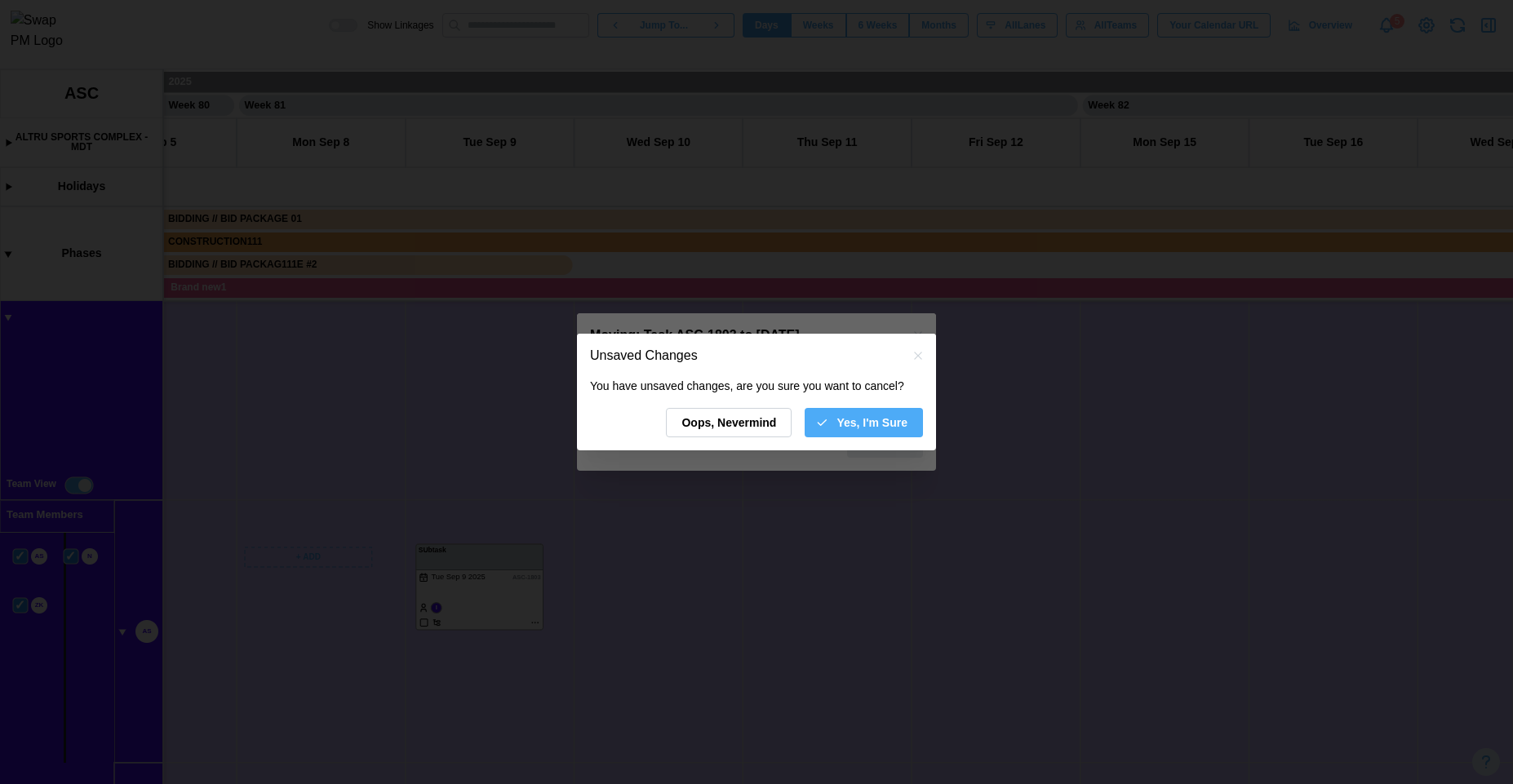
click at [819, 426] on icon "button" at bounding box center [822, 423] width 13 height 13
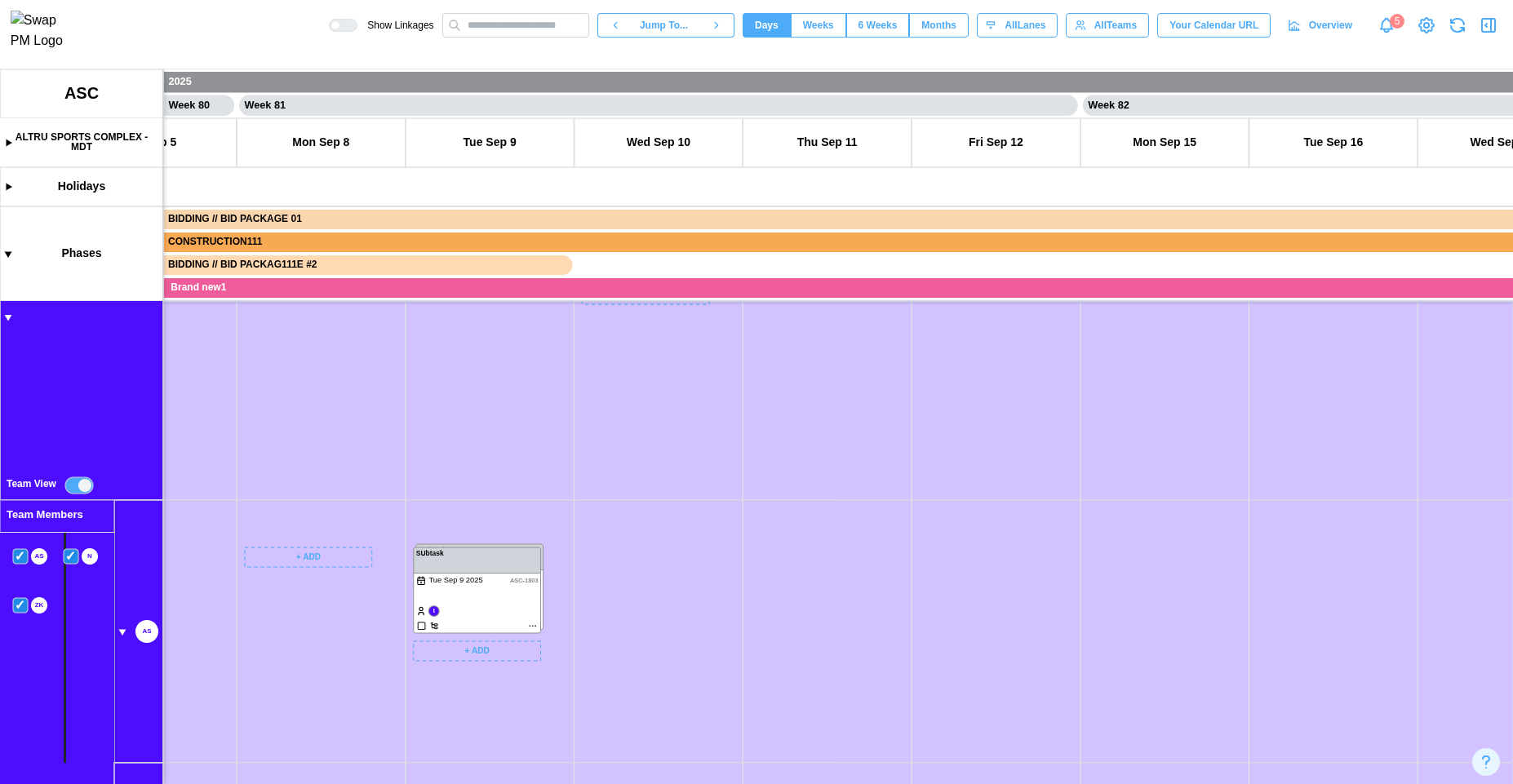
click at [700, 492] on canvas at bounding box center [756, 426] width 1513 height 715
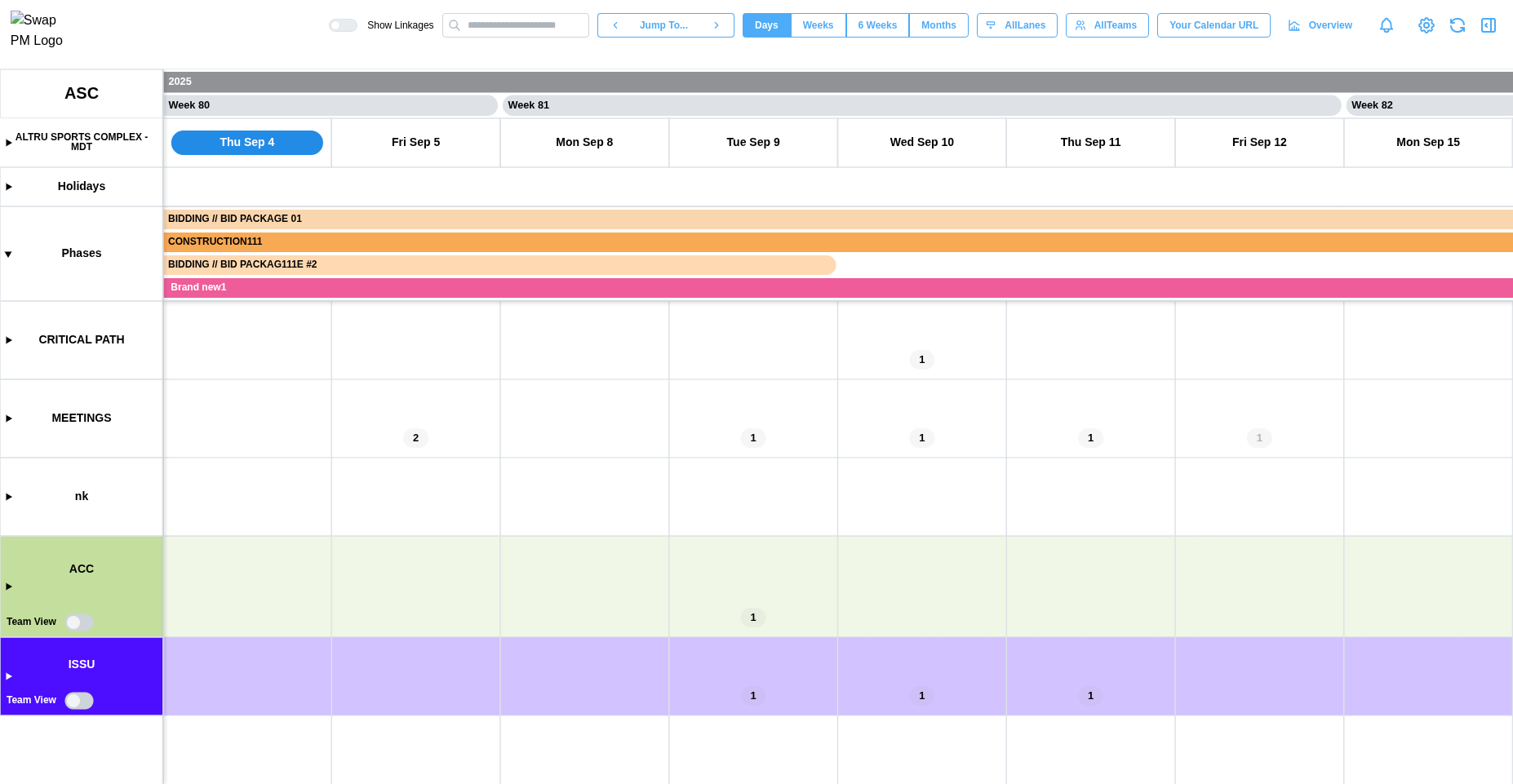
scroll to position [0, 67157]
drag, startPoint x: 605, startPoint y: 560, endPoint x: 482, endPoint y: 474, distance: 150.1
click at [483, 474] on canvas at bounding box center [756, 426] width 1513 height 715
click at [82, 624] on canvas at bounding box center [756, 426] width 1513 height 715
click at [89, 620] on canvas at bounding box center [756, 426] width 1513 height 715
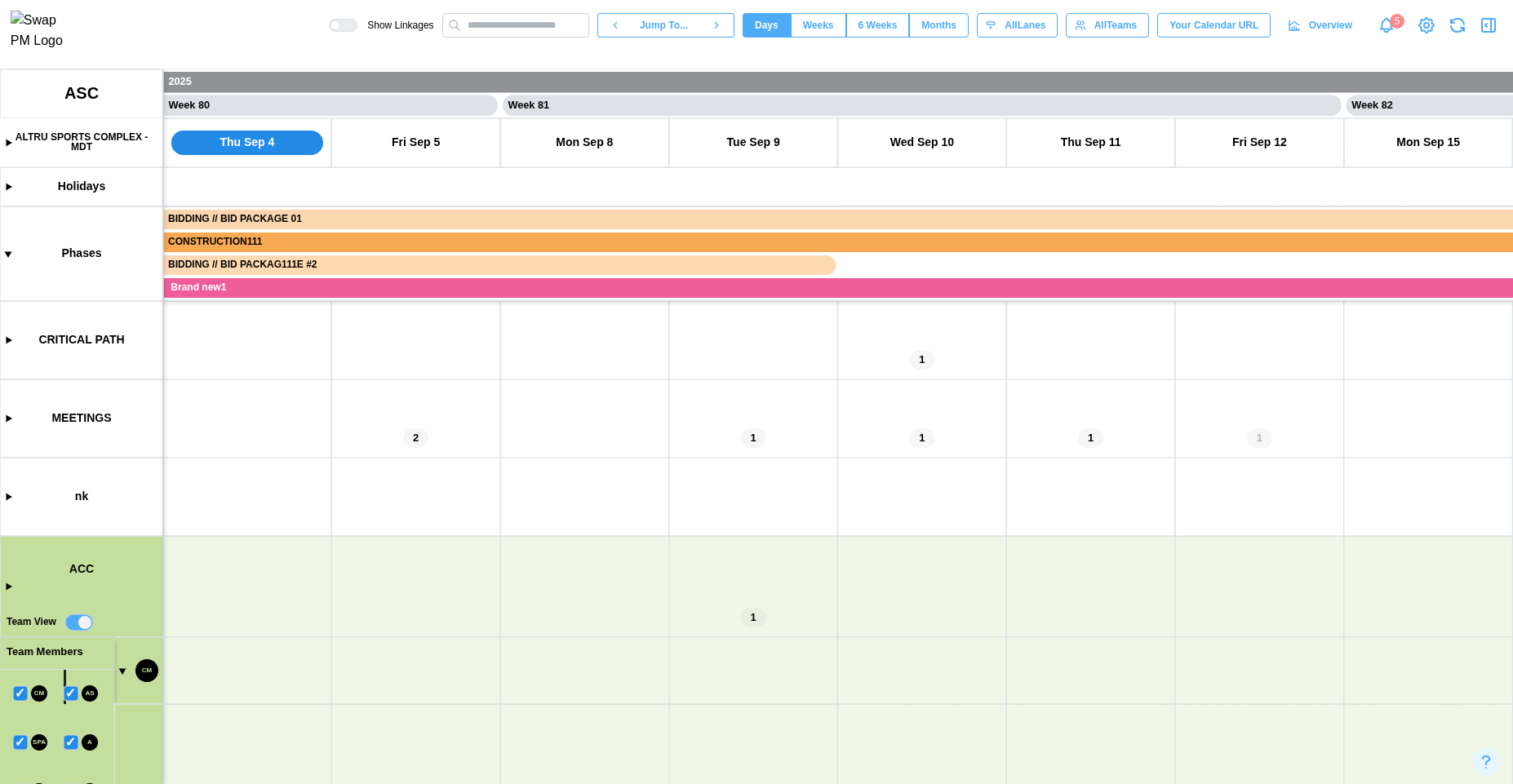
scroll to position [216, 0]
drag, startPoint x: 587, startPoint y: 709, endPoint x: 493, endPoint y: 487, distance: 241.1
click at [493, 488] on canvas at bounding box center [756, 426] width 1513 height 715
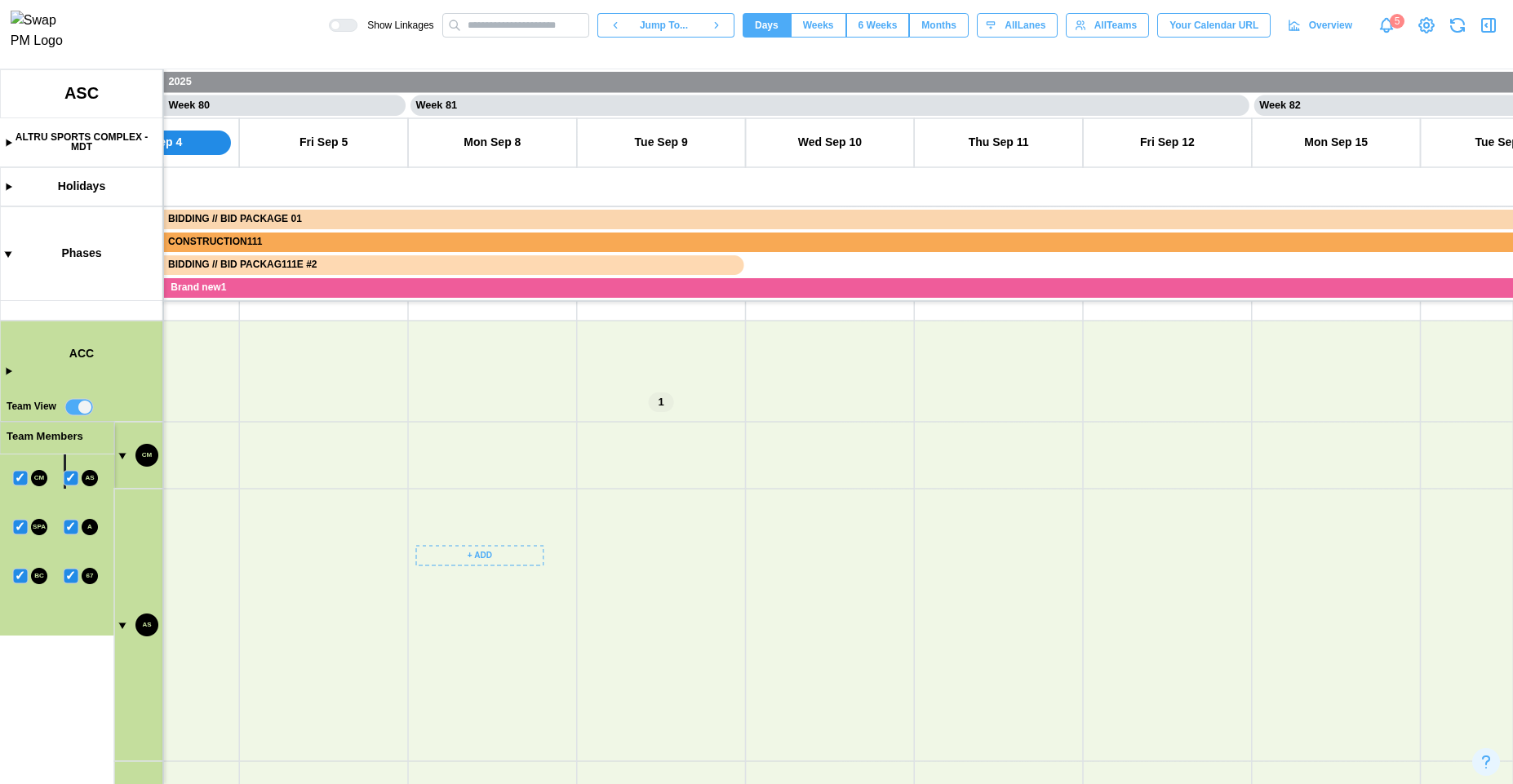
scroll to position [221, 0]
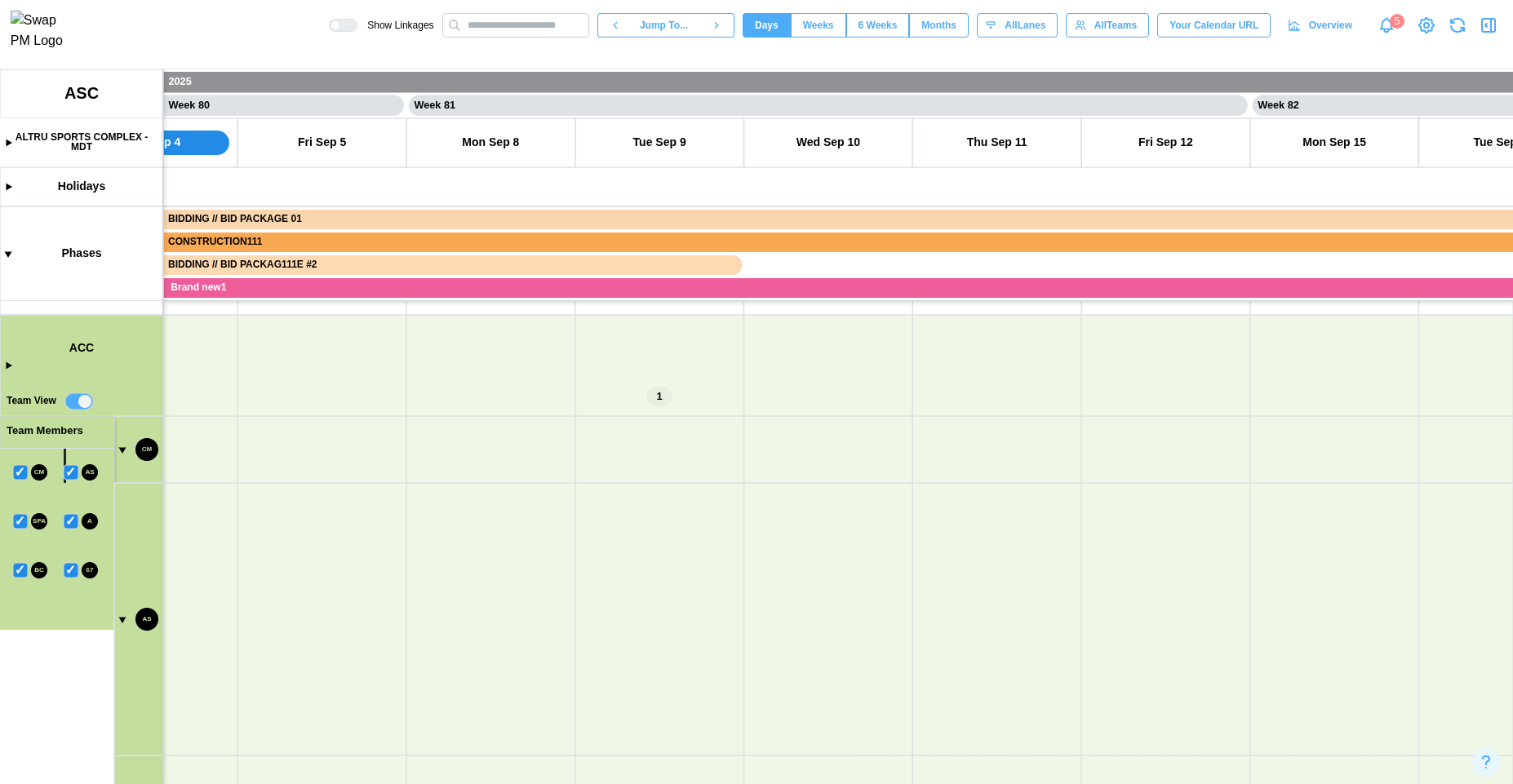
click at [11, 365] on canvas at bounding box center [756, 426] width 1513 height 715
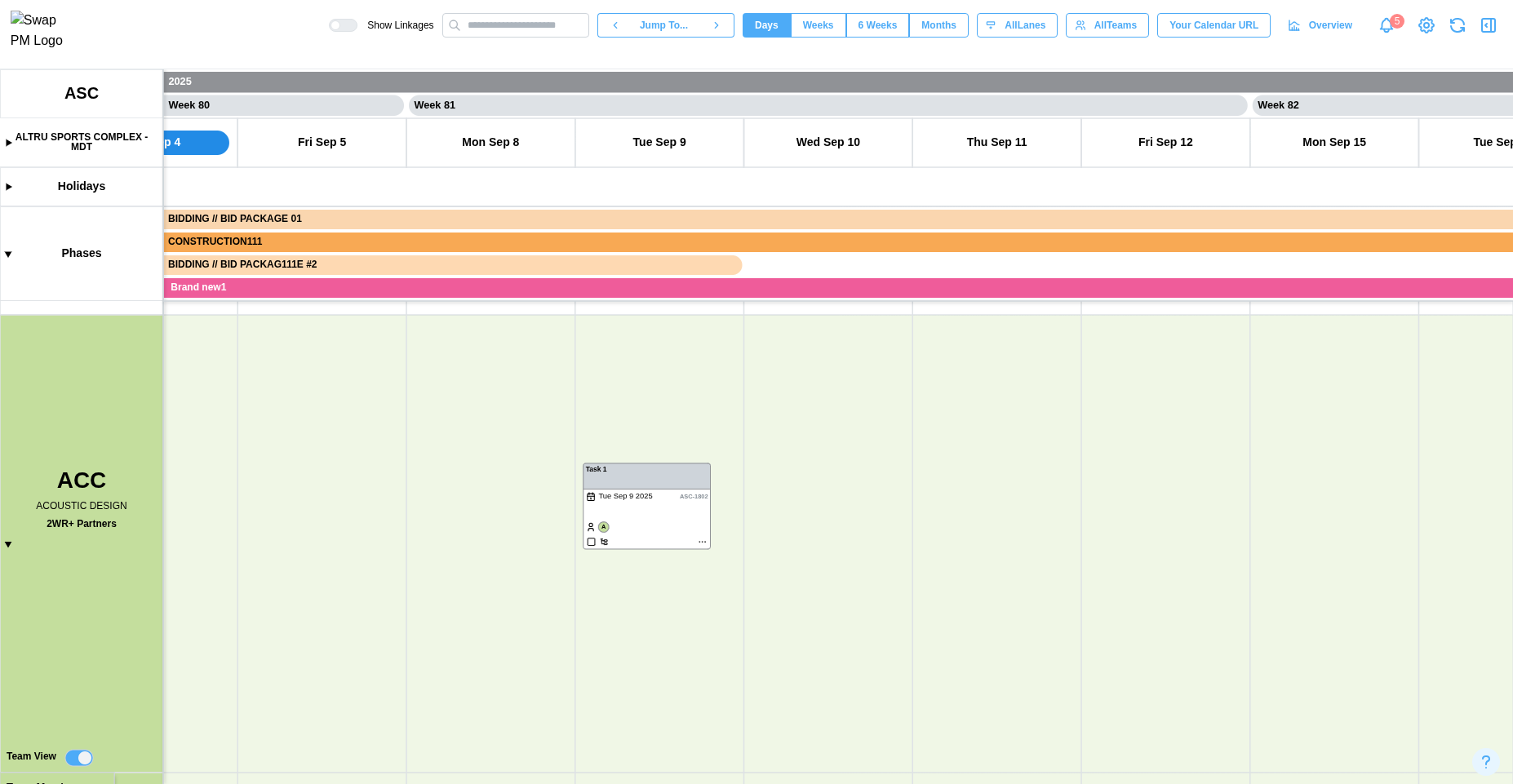
scroll to position [0, 67336]
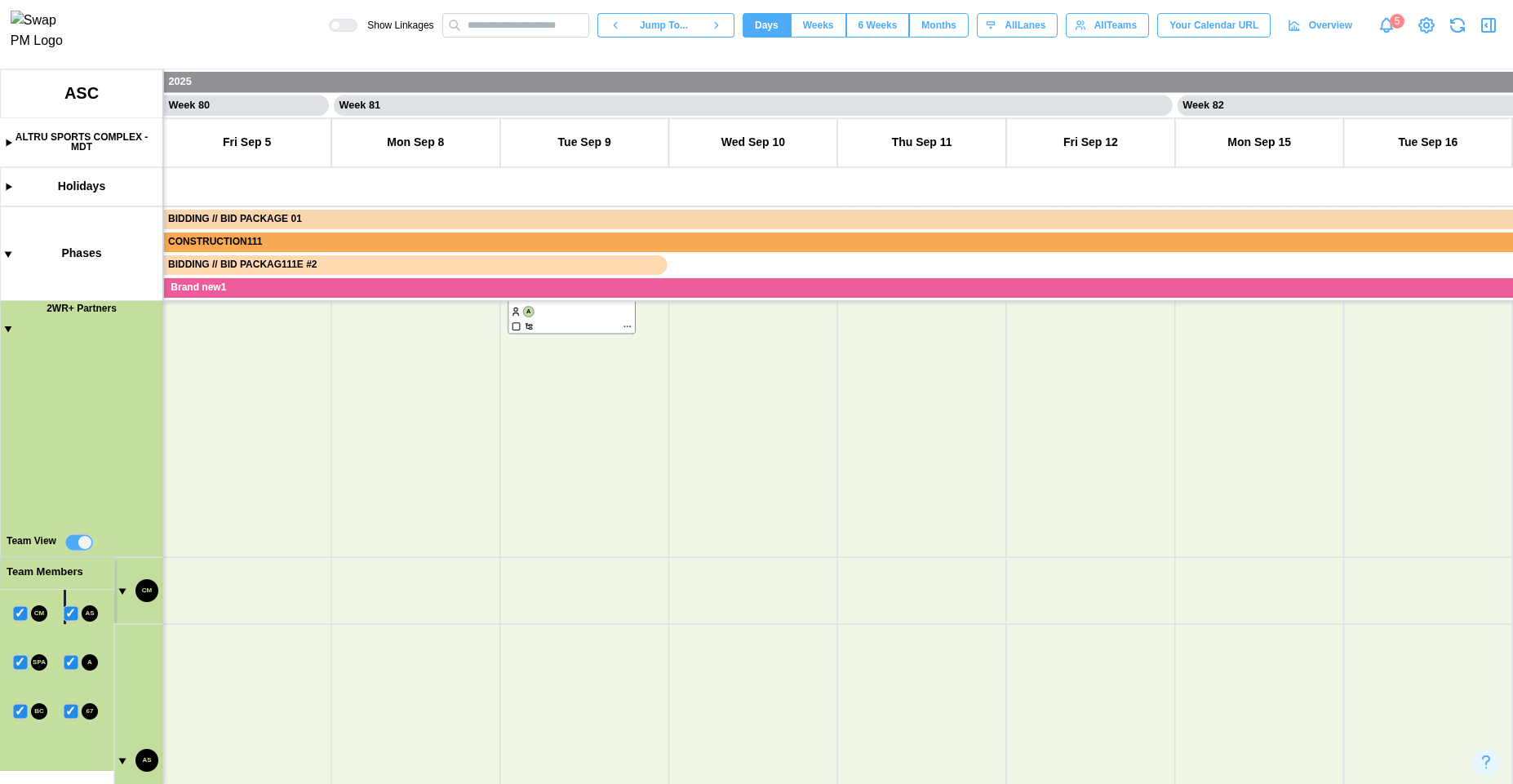
drag, startPoint x: 764, startPoint y: 705, endPoint x: 684, endPoint y: 455, distance: 262.5
click at [684, 455] on canvas at bounding box center [756, 426] width 1513 height 715
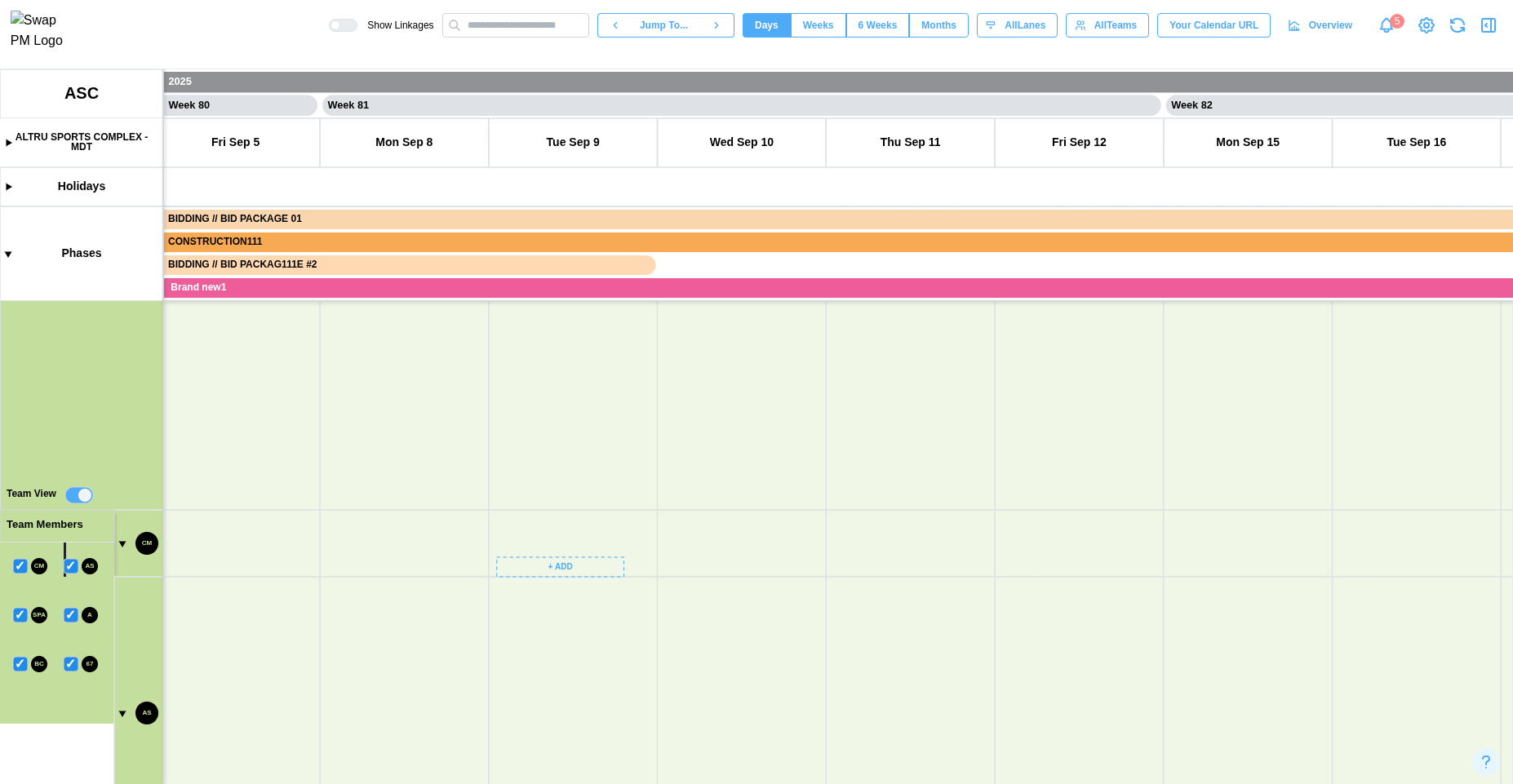
click at [536, 570] on canvas at bounding box center [756, 426] width 1513 height 715
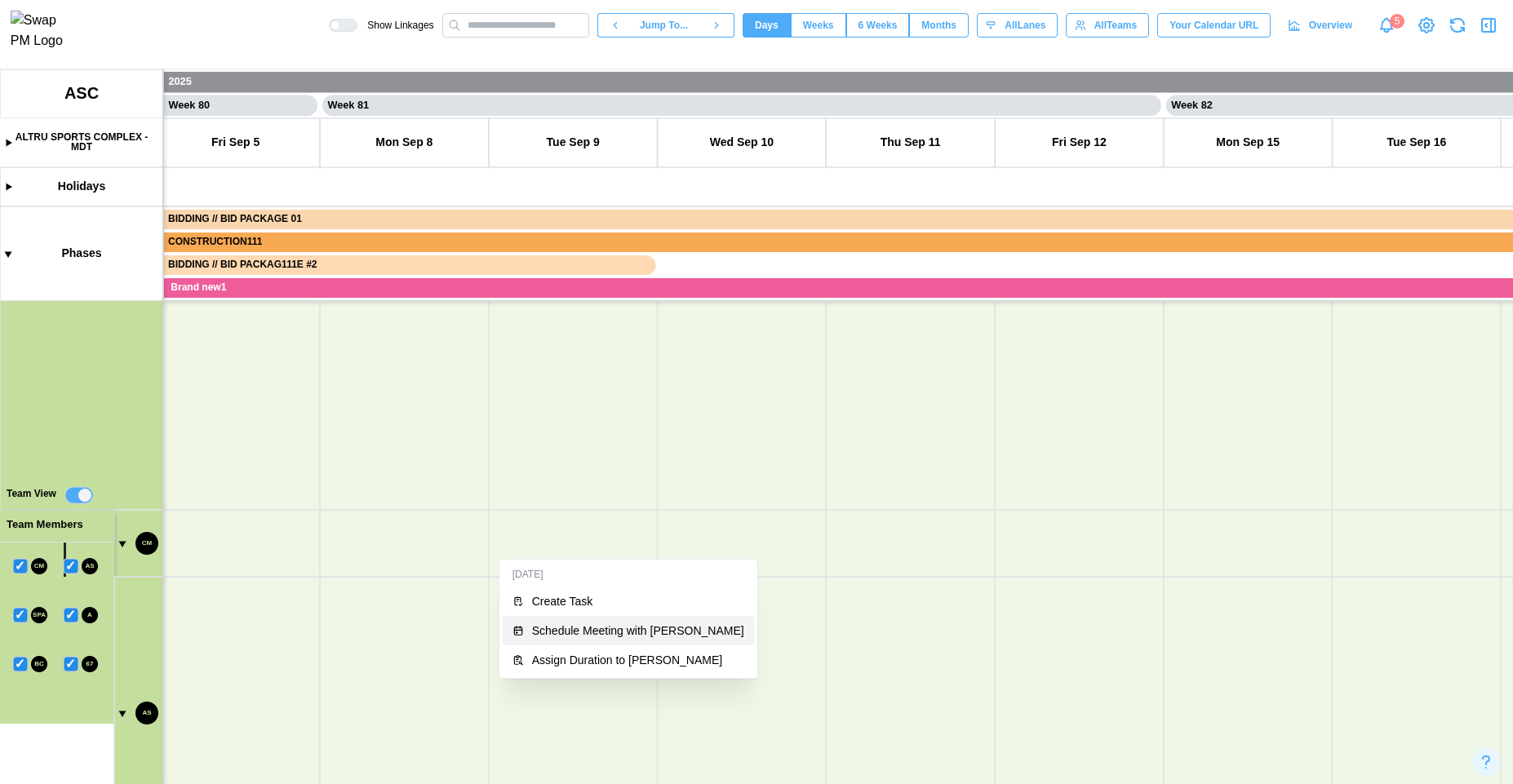
click at [533, 637] on button "Schedule Meeting with Caitlin Milligan" at bounding box center [629, 630] width 251 height 29
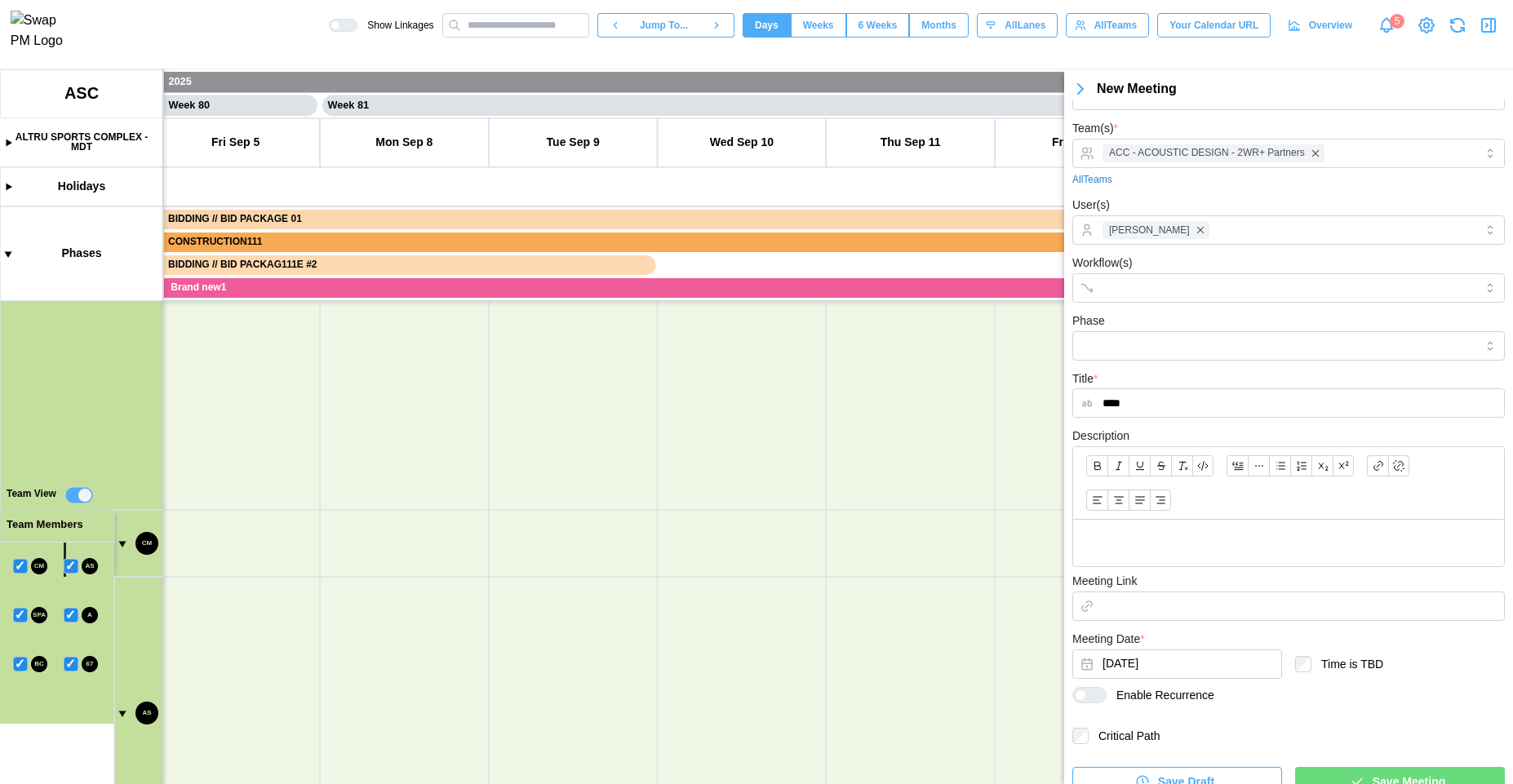
scroll to position [68, 0]
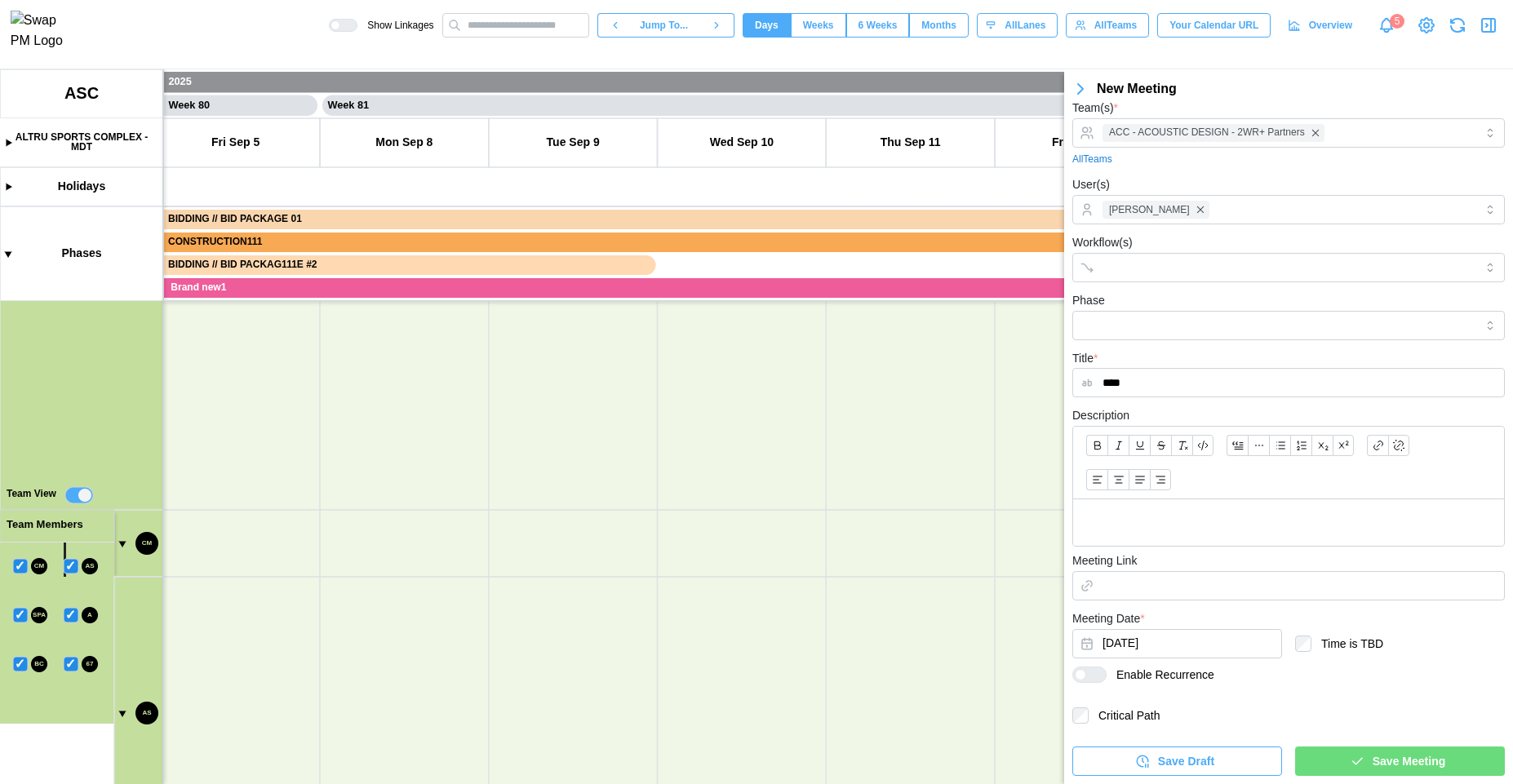
type input "****"
click at [1356, 759] on div "Save Meeting" at bounding box center [1397, 761] width 184 height 27
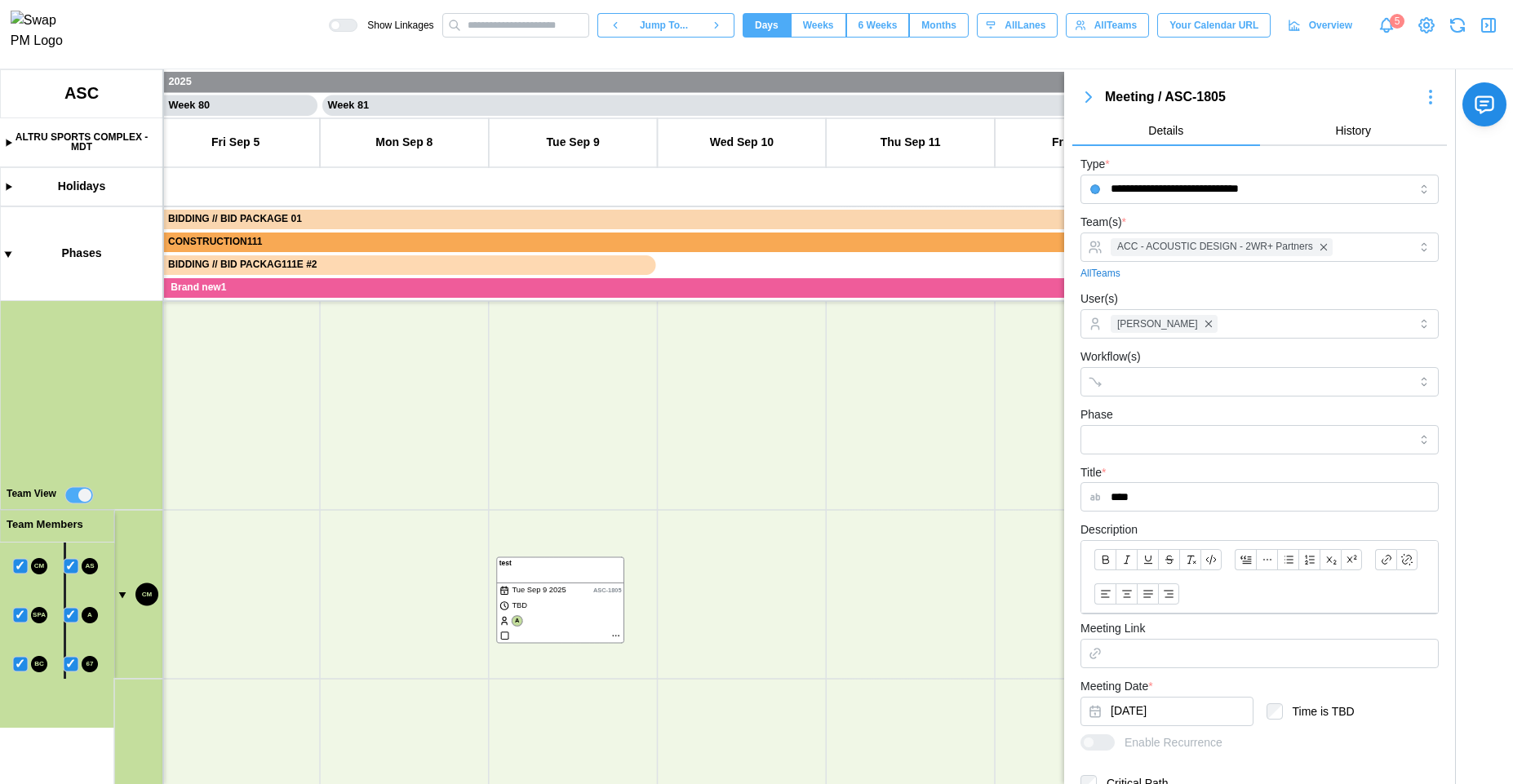
scroll to position [484, 0]
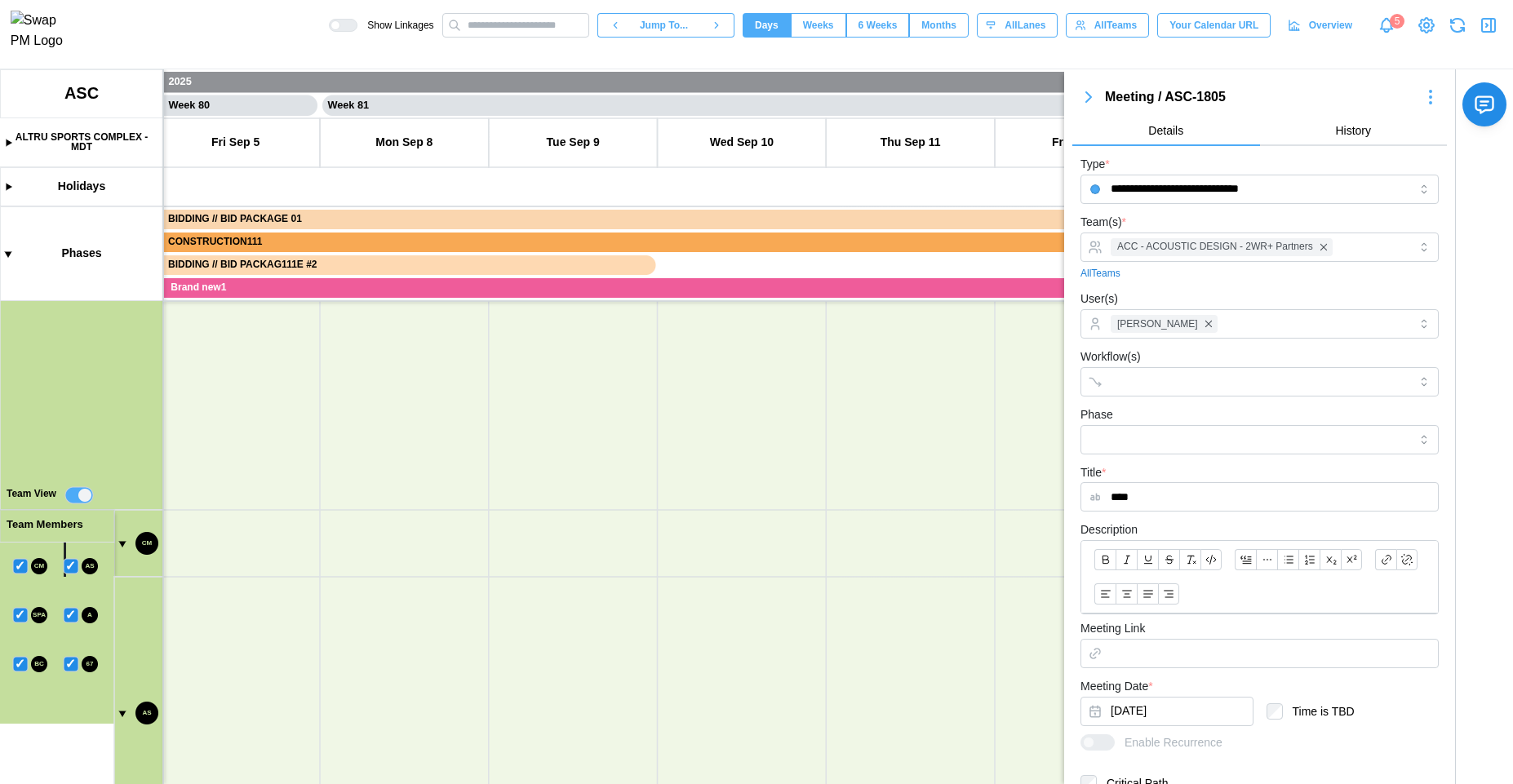
click at [1488, 32] on icon "button" at bounding box center [1489, 26] width 20 height 20
click at [1487, 33] on icon "button" at bounding box center [1489, 26] width 20 height 20
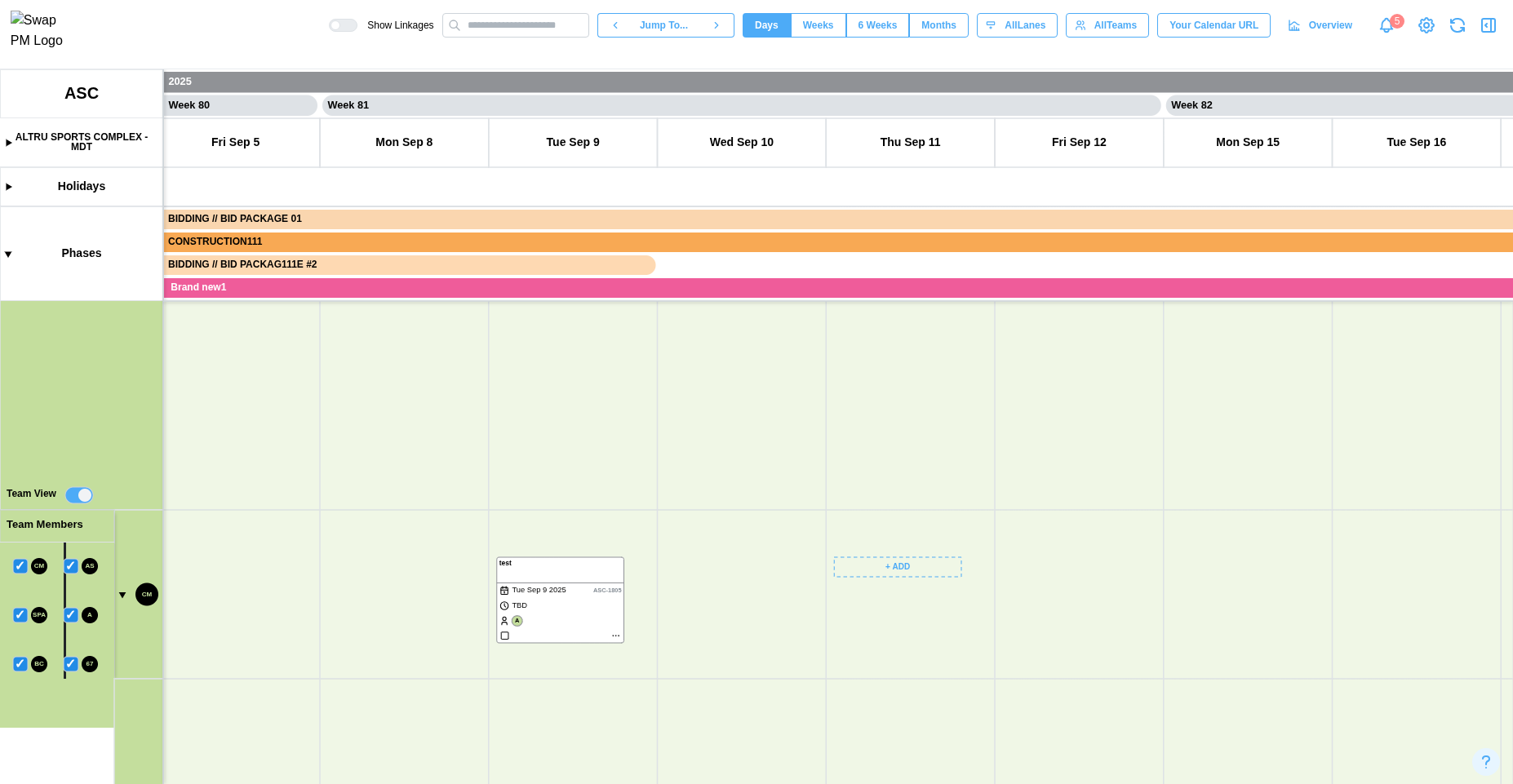
scroll to position [648, 0]
drag, startPoint x: 835, startPoint y: 622, endPoint x: 793, endPoint y: 455, distance: 172.2
click at [793, 455] on canvas at bounding box center [756, 426] width 1513 height 715
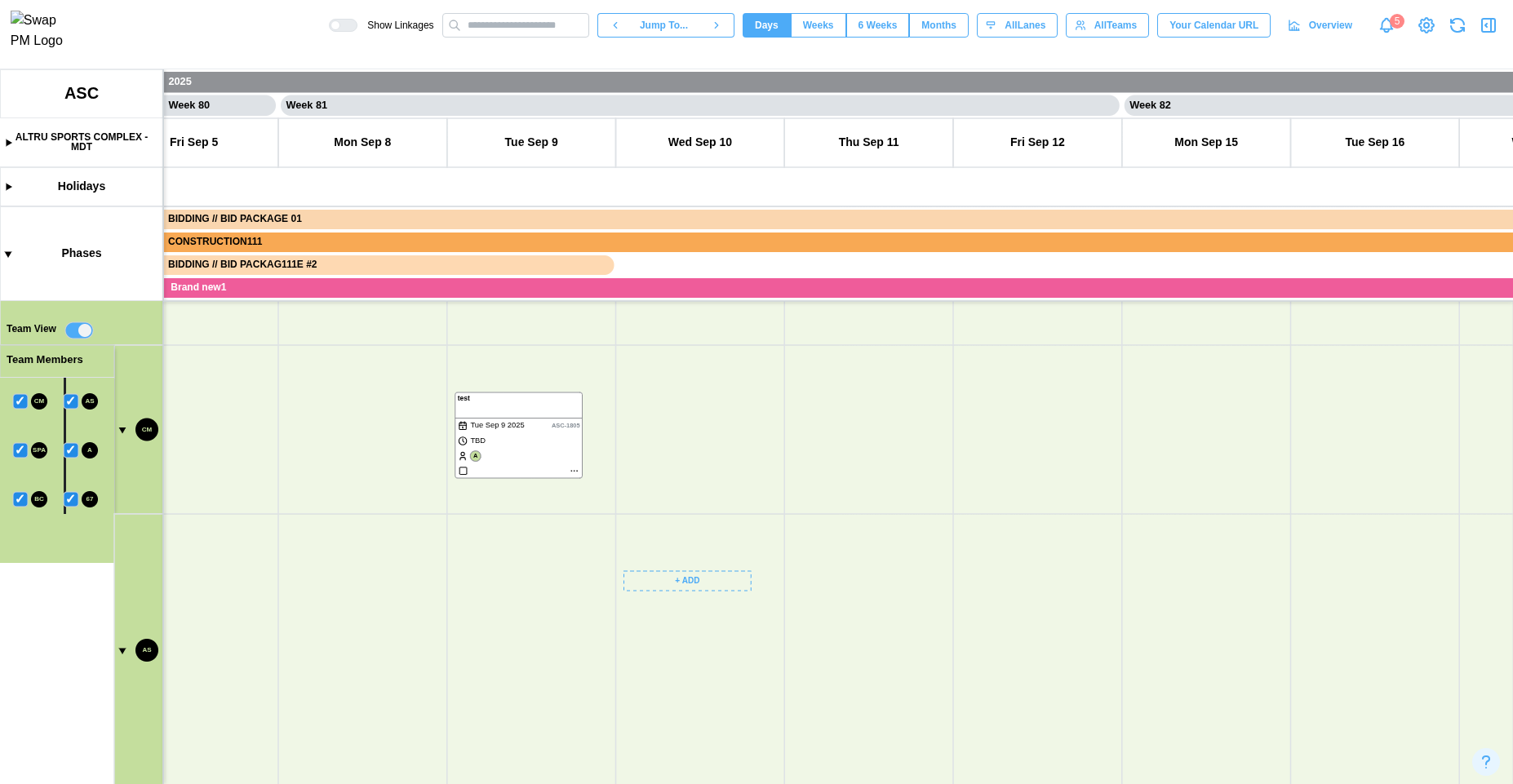
scroll to position [603, 0]
click at [806, 578] on canvas at bounding box center [756, 426] width 1513 height 715
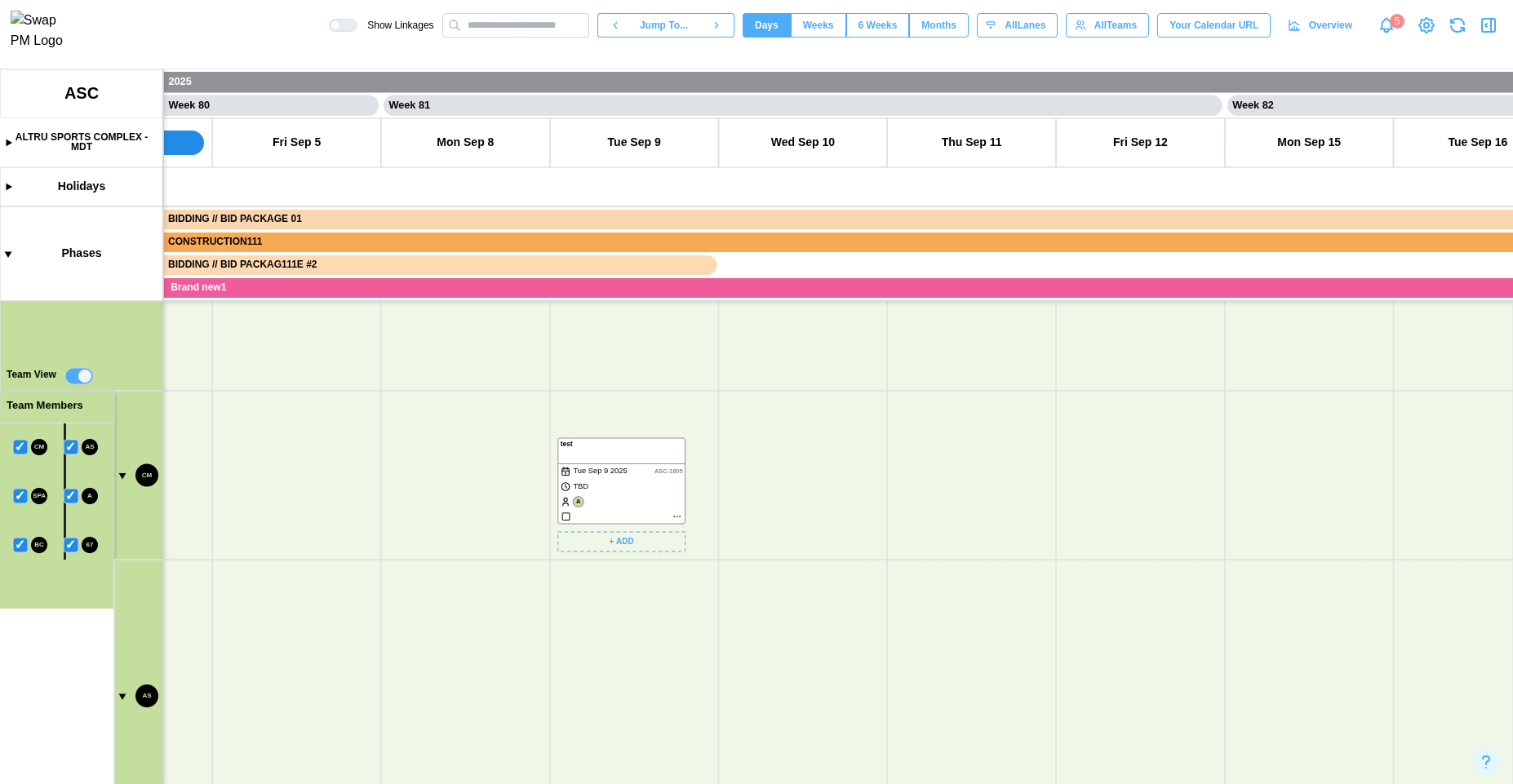
drag, startPoint x: 623, startPoint y: 459, endPoint x: 627, endPoint y: 646, distance: 187.0
click at [627, 646] on canvas at bounding box center [756, 426] width 1513 height 715
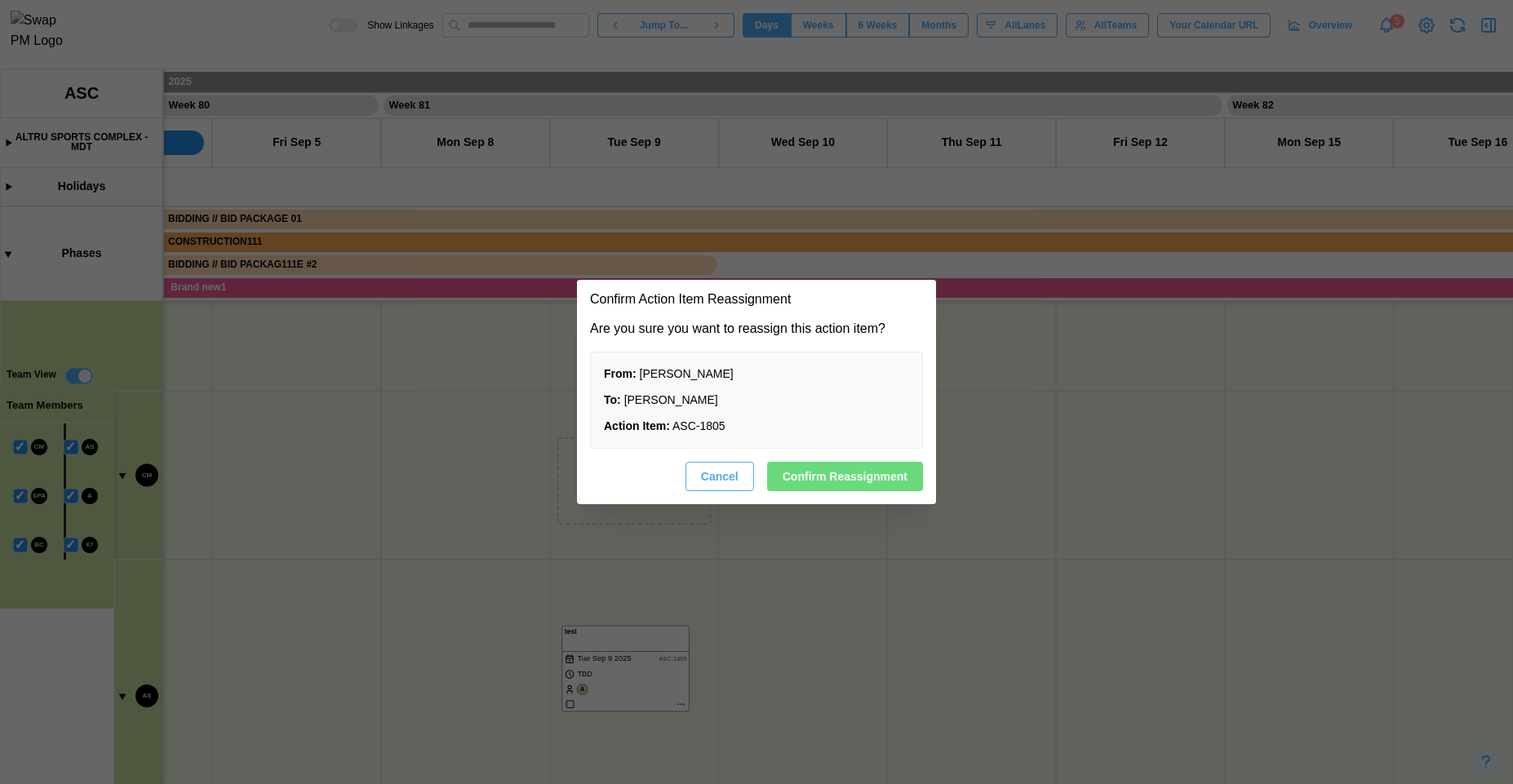
click at [824, 484] on span "Confirm Reassignment" at bounding box center [845, 476] width 125 height 27
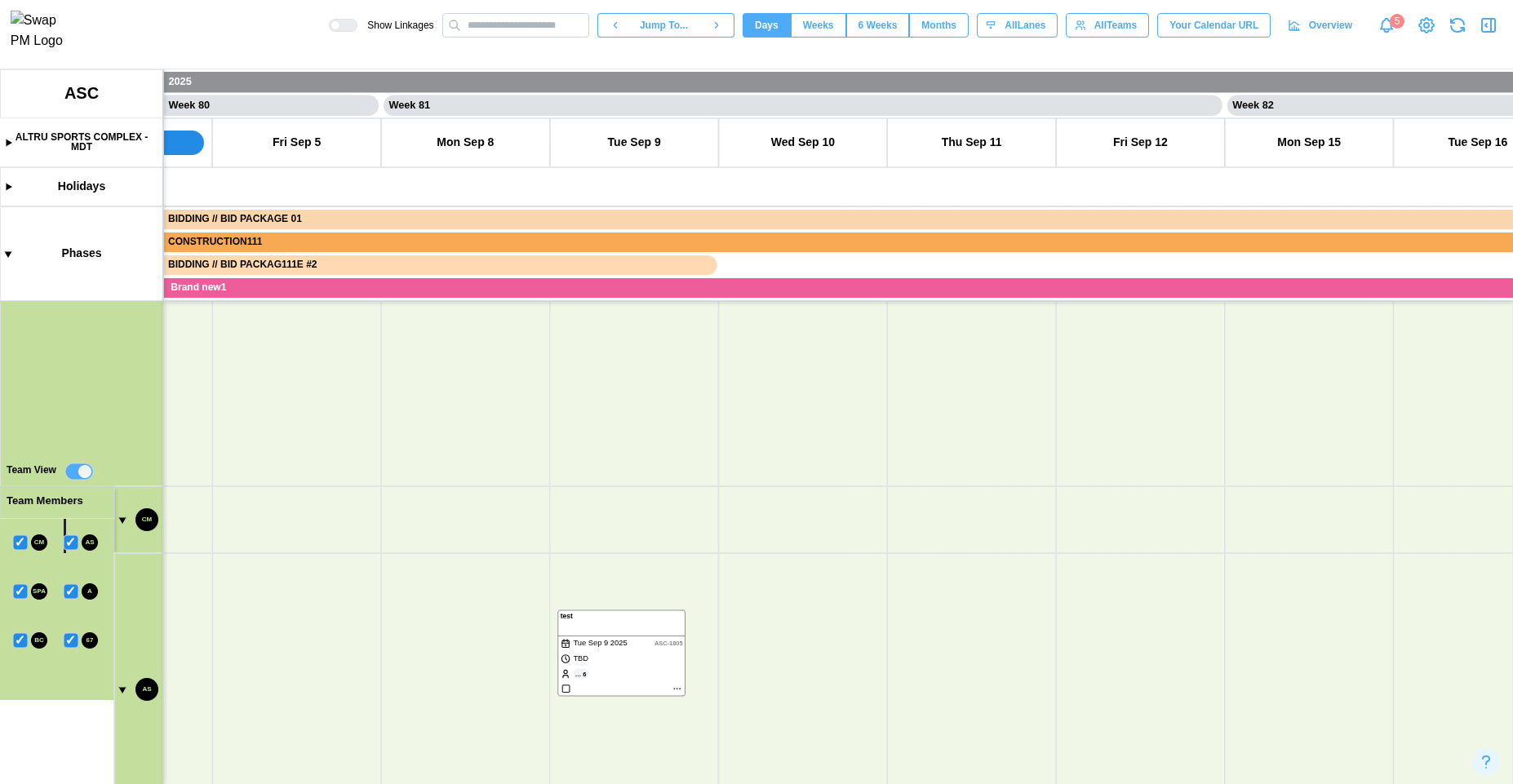
scroll to position [0, 67273]
drag, startPoint x: 563, startPoint y: 564, endPoint x: 542, endPoint y: 396, distance: 169.3
click at [542, 399] on canvas at bounding box center [756, 426] width 1513 height 715
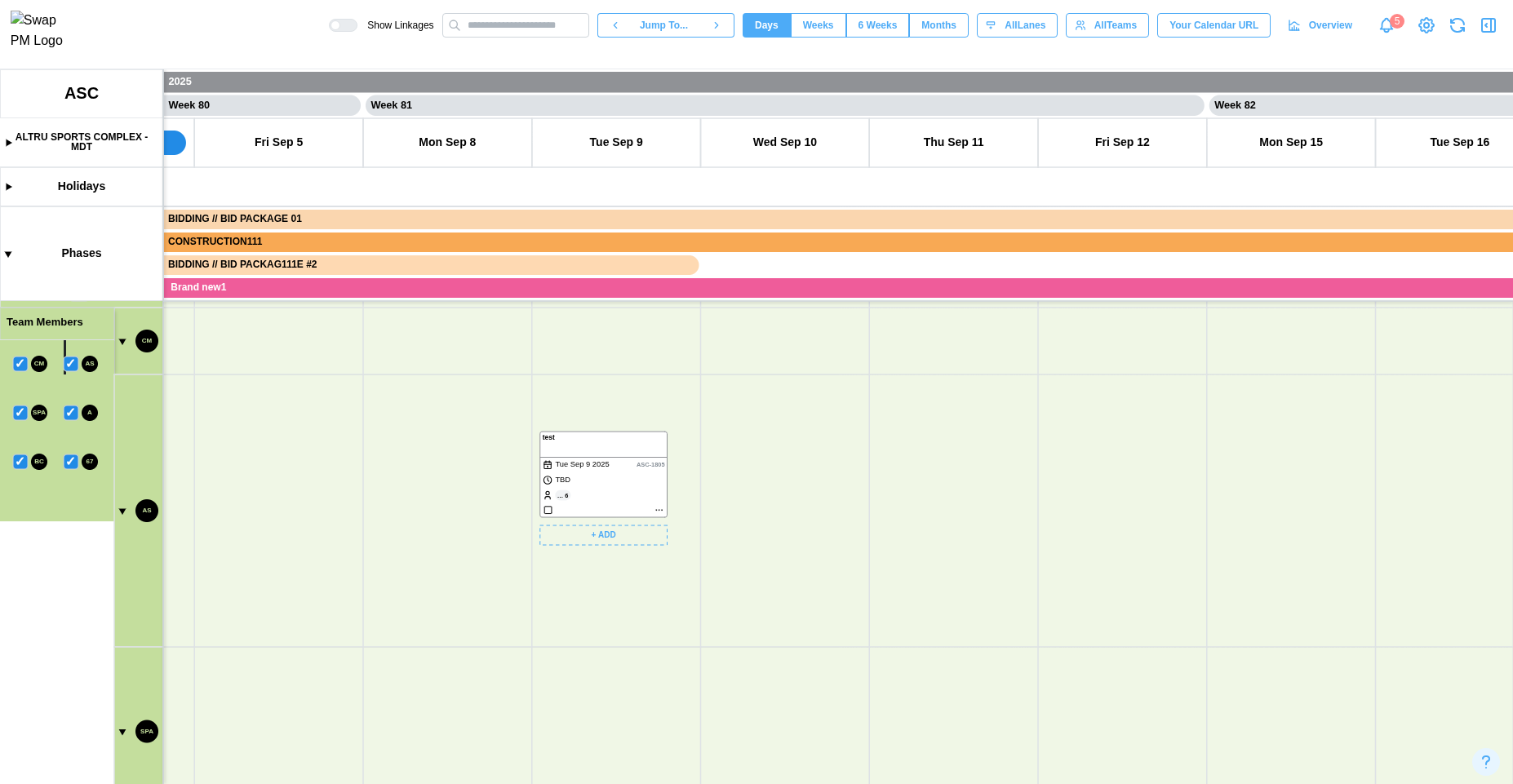
drag, startPoint x: 591, startPoint y: 473, endPoint x: 621, endPoint y: 457, distance: 34.0
click at [621, 457] on canvas at bounding box center [756, 426] width 1513 height 715
drag, startPoint x: 605, startPoint y: 472, endPoint x: 625, endPoint y: 421, distance: 54.8
click at [625, 421] on canvas at bounding box center [756, 426] width 1513 height 715
drag, startPoint x: 615, startPoint y: 454, endPoint x: 619, endPoint y: 434, distance: 20.4
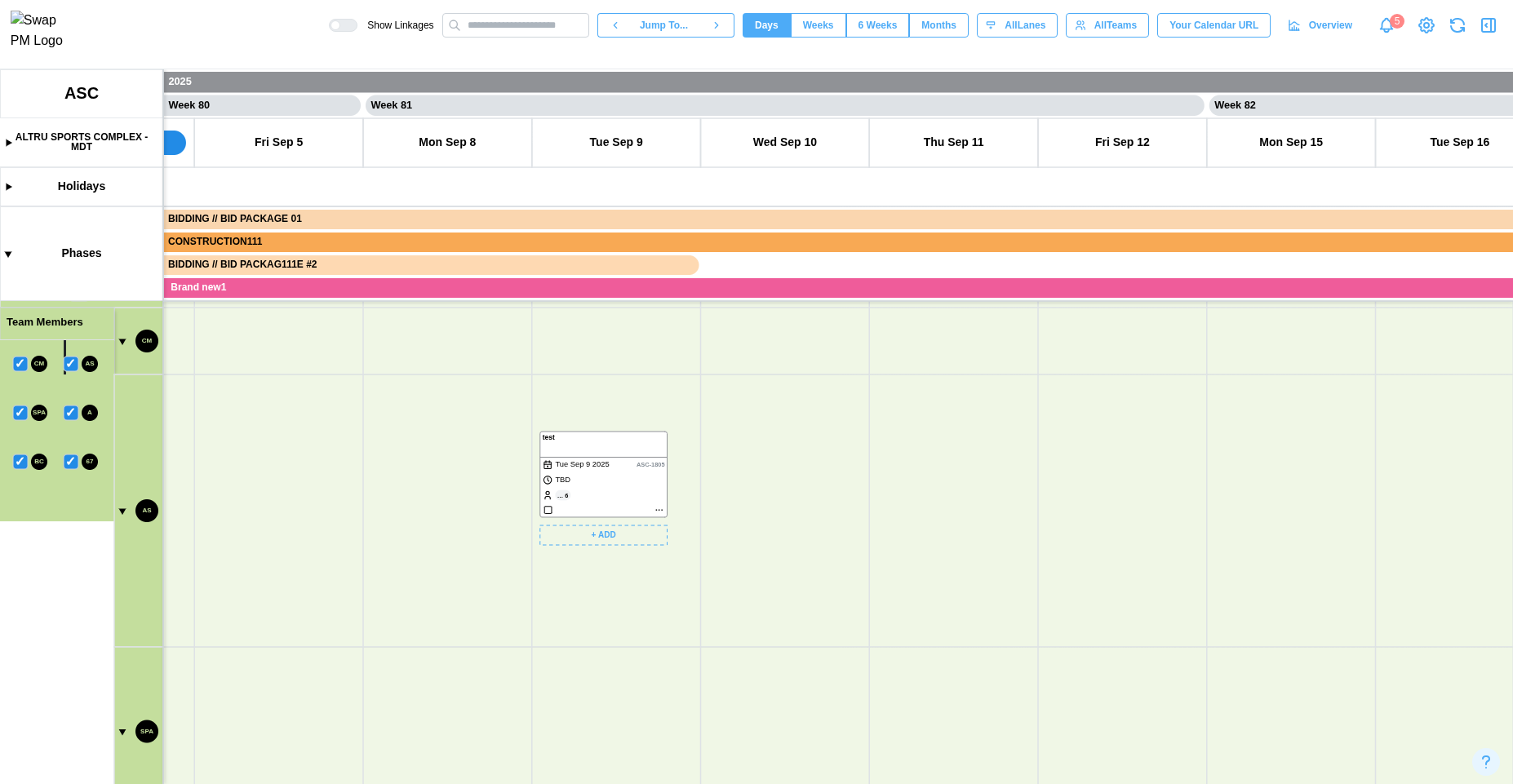
click at [619, 434] on canvas at bounding box center [756, 426] width 1513 height 715
drag, startPoint x: 487, startPoint y: 465, endPoint x: 479, endPoint y: 550, distance: 85.4
click at [479, 550] on canvas at bounding box center [756, 426] width 1513 height 715
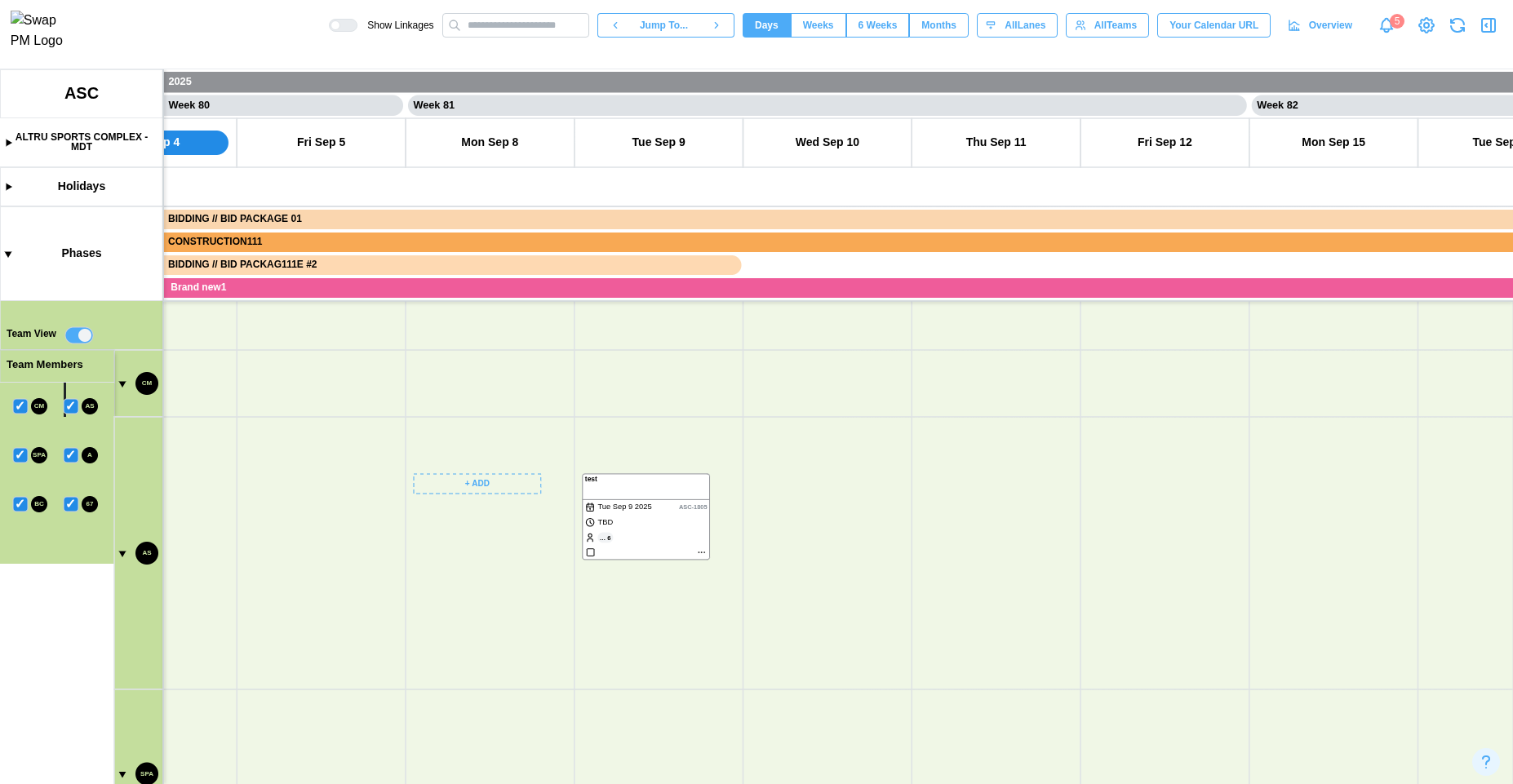
scroll to position [646, 0]
drag, startPoint x: 465, startPoint y: 593, endPoint x: 515, endPoint y: 555, distance: 62.8
click at [515, 555] on canvas at bounding box center [756, 426] width 1513 height 715
click at [126, 547] on canvas at bounding box center [756, 426] width 1513 height 715
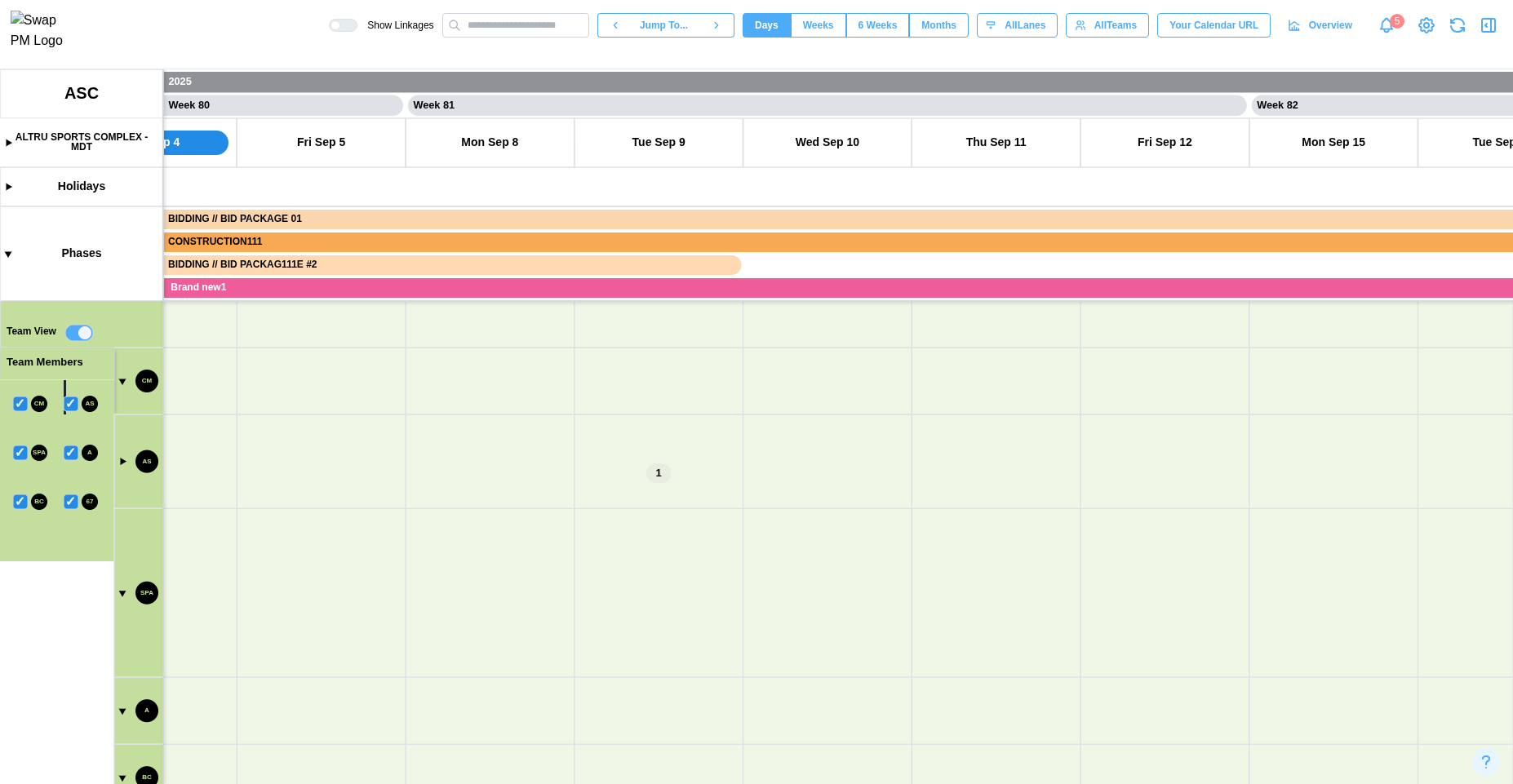
click at [124, 460] on canvas at bounding box center [756, 426] width 1513 height 715
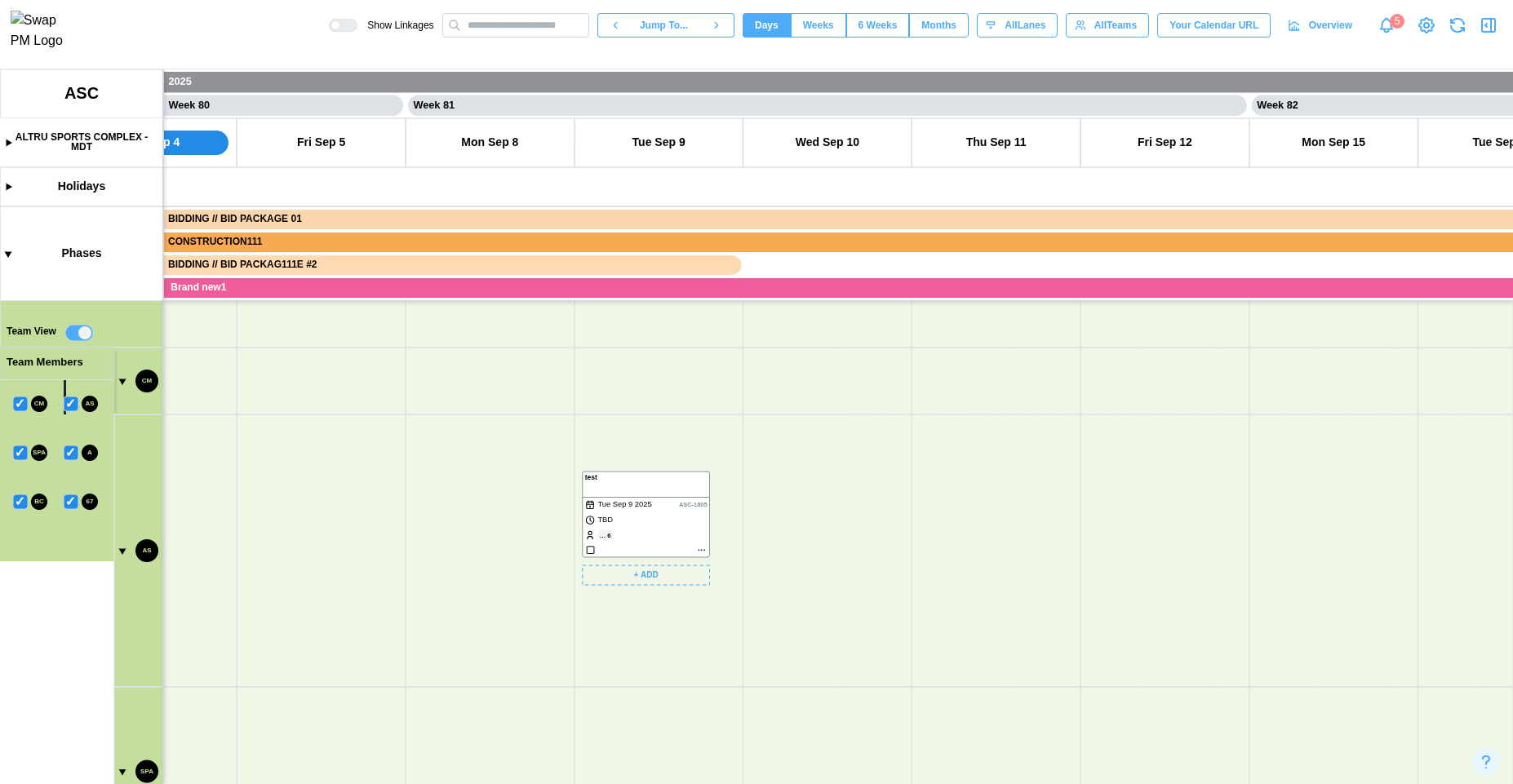
scroll to position [851, 0]
drag, startPoint x: 883, startPoint y: 619, endPoint x: 845, endPoint y: 414, distance: 208.5
click at [845, 414] on canvas at bounding box center [756, 426] width 1513 height 715
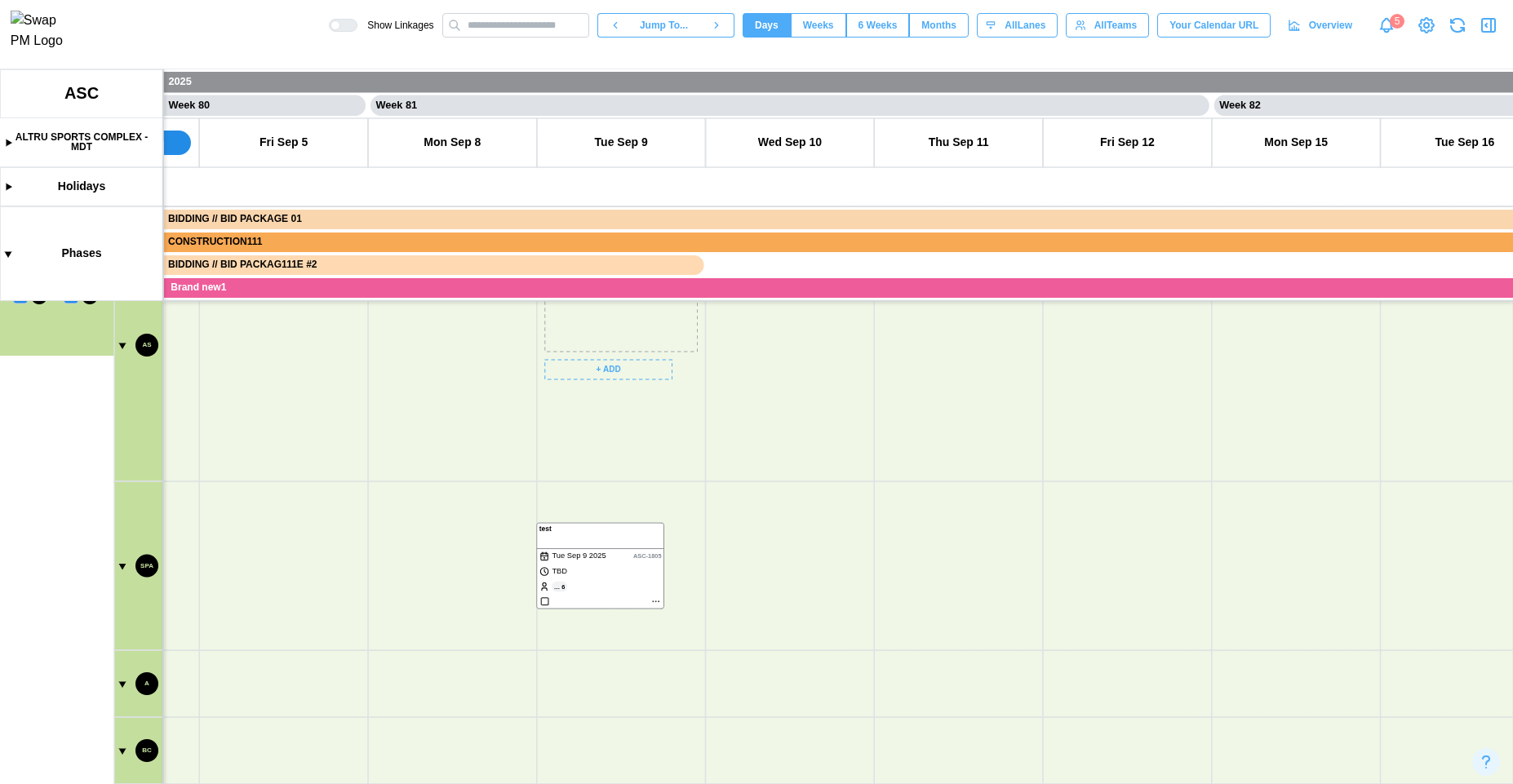
drag, startPoint x: 604, startPoint y: 318, endPoint x: 595, endPoint y: 575, distance: 257.2
click at [595, 575] on canvas at bounding box center [756, 426] width 1513 height 715
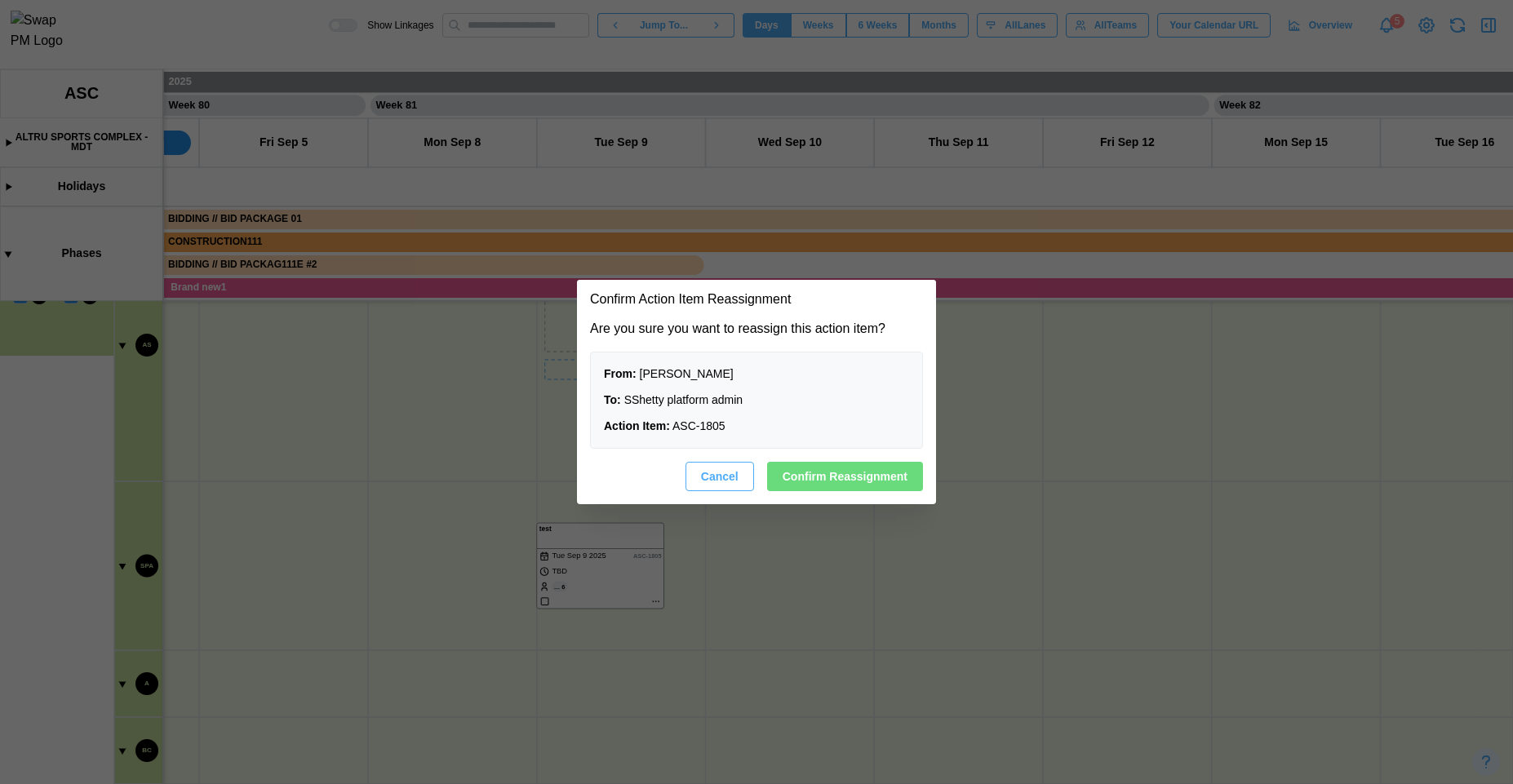
click at [835, 472] on span "Confirm Reassignment" at bounding box center [845, 476] width 125 height 27
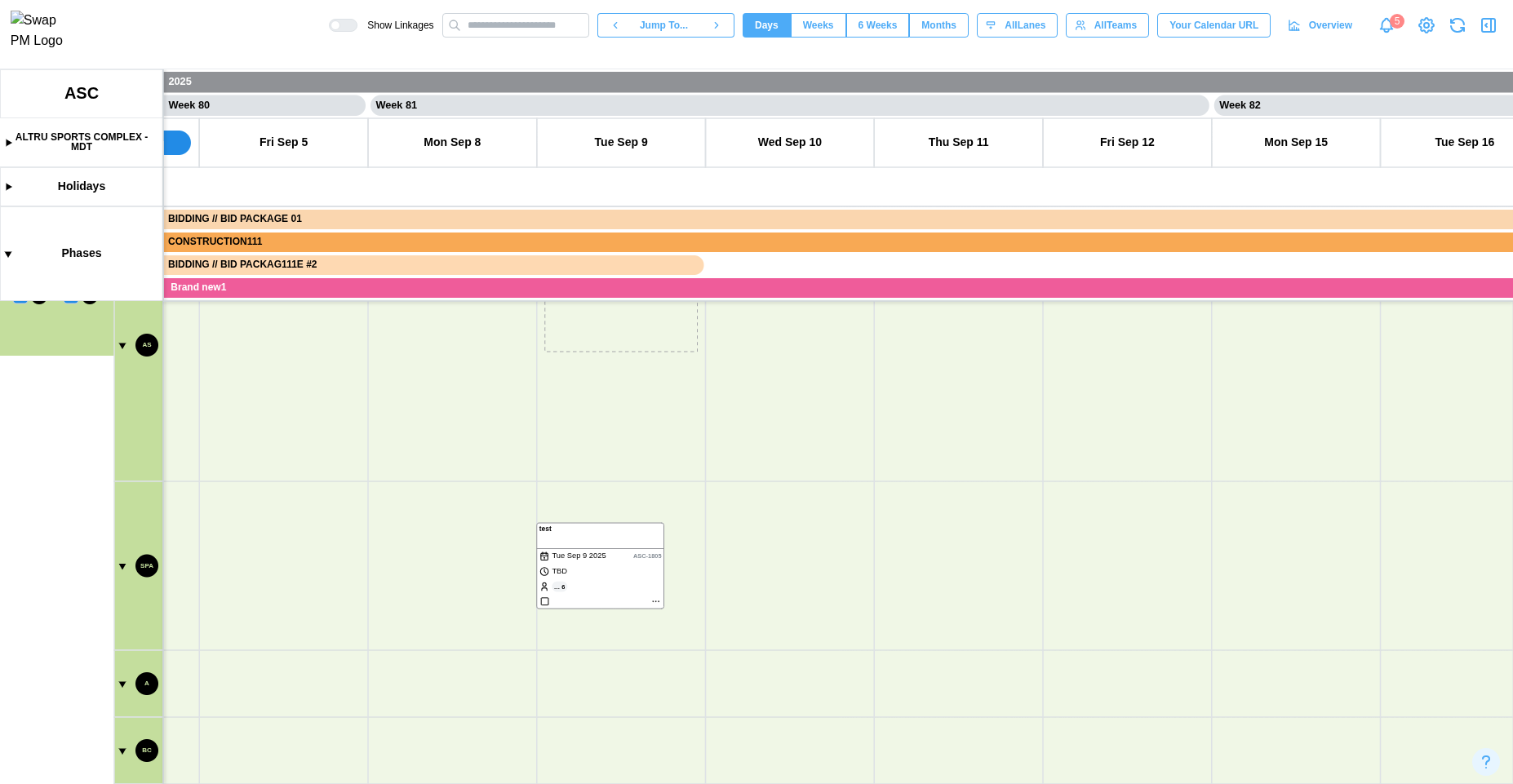
click at [1461, 35] on icon "button" at bounding box center [1458, 26] width 20 height 20
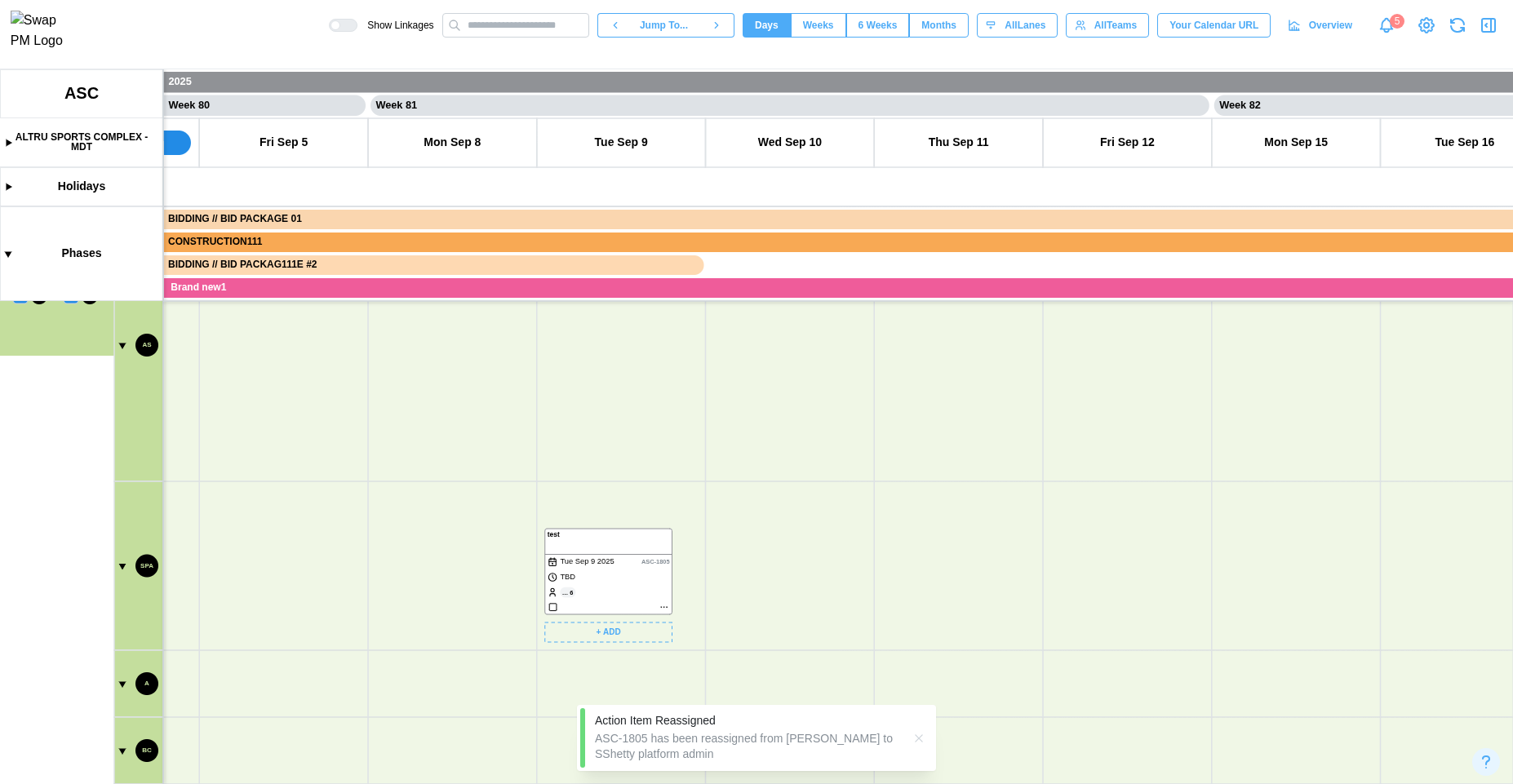
drag, startPoint x: 615, startPoint y: 566, endPoint x: 636, endPoint y: 550, distance: 26.4
click at [636, 550] on canvas at bounding box center [756, 426] width 1513 height 715
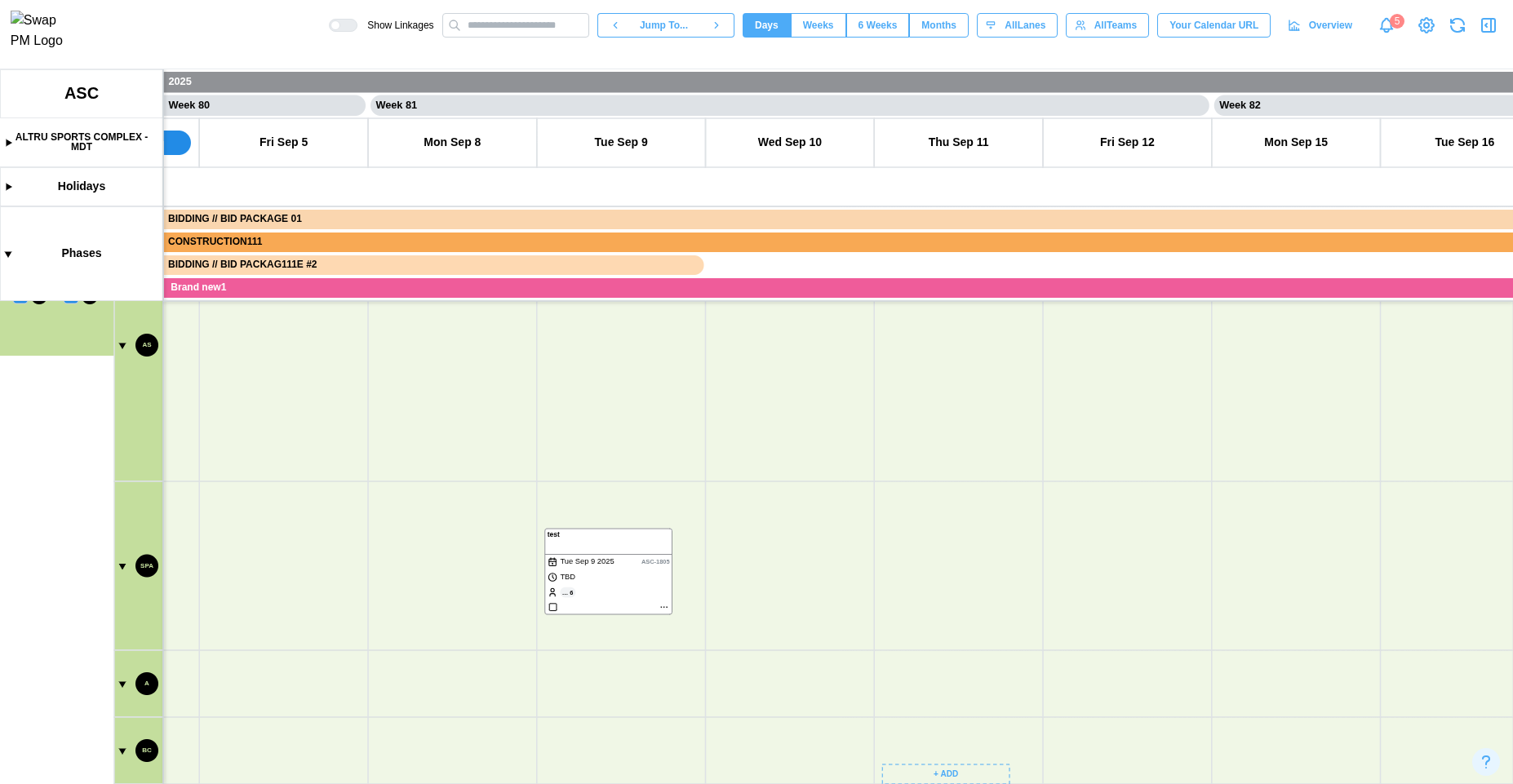
drag, startPoint x: 898, startPoint y: 682, endPoint x: 923, endPoint y: 533, distance: 151.1
click at [923, 533] on canvas at bounding box center [756, 426] width 1513 height 715
drag, startPoint x: 844, startPoint y: 487, endPoint x: 859, endPoint y: 487, distance: 15.0
click at [913, 693] on canvas at bounding box center [756, 426] width 1513 height 715
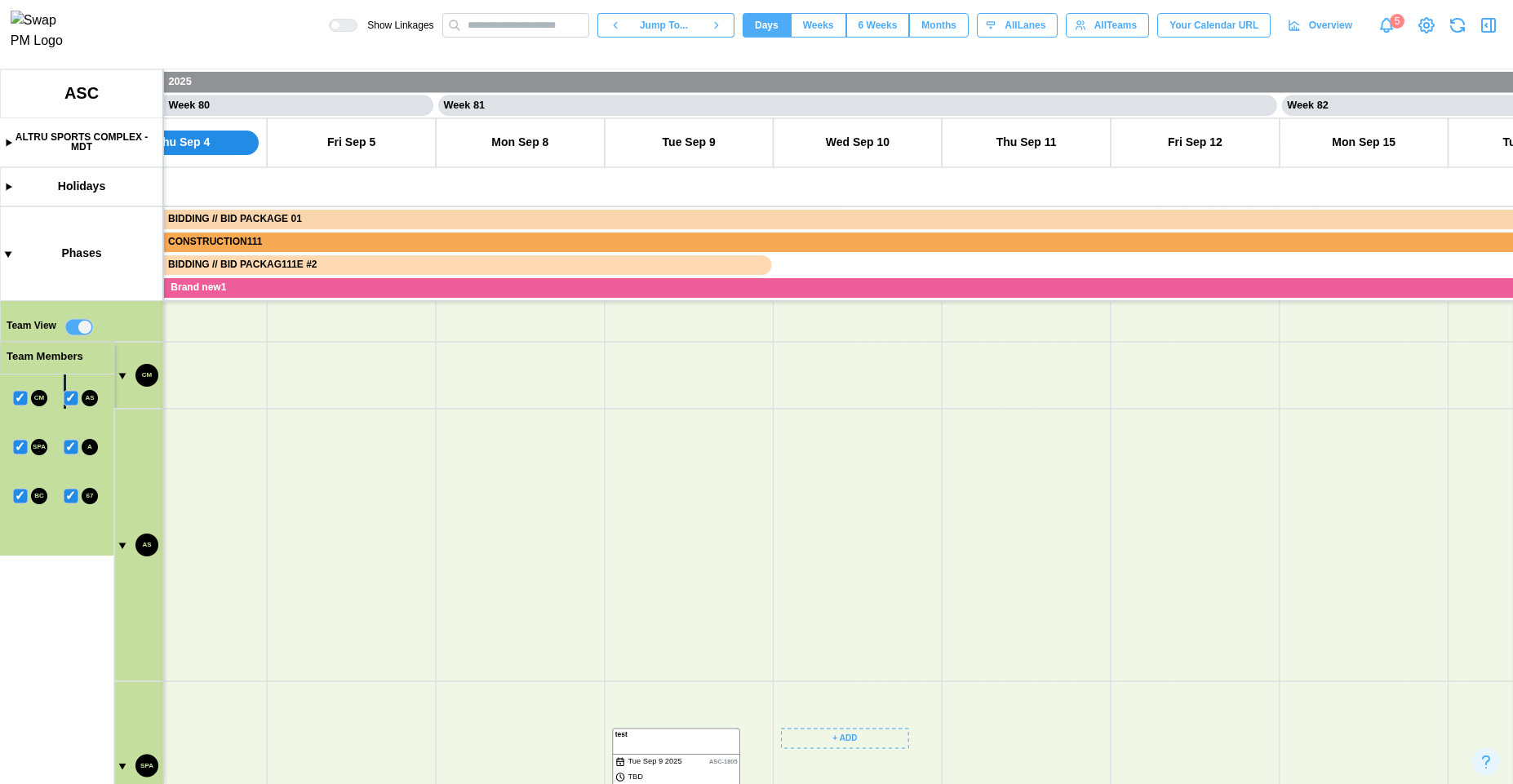
scroll to position [652, 0]
drag, startPoint x: 841, startPoint y: 482, endPoint x: 775, endPoint y: 568, distance: 108.4
click at [775, 568] on canvas at bounding box center [756, 426] width 1513 height 715
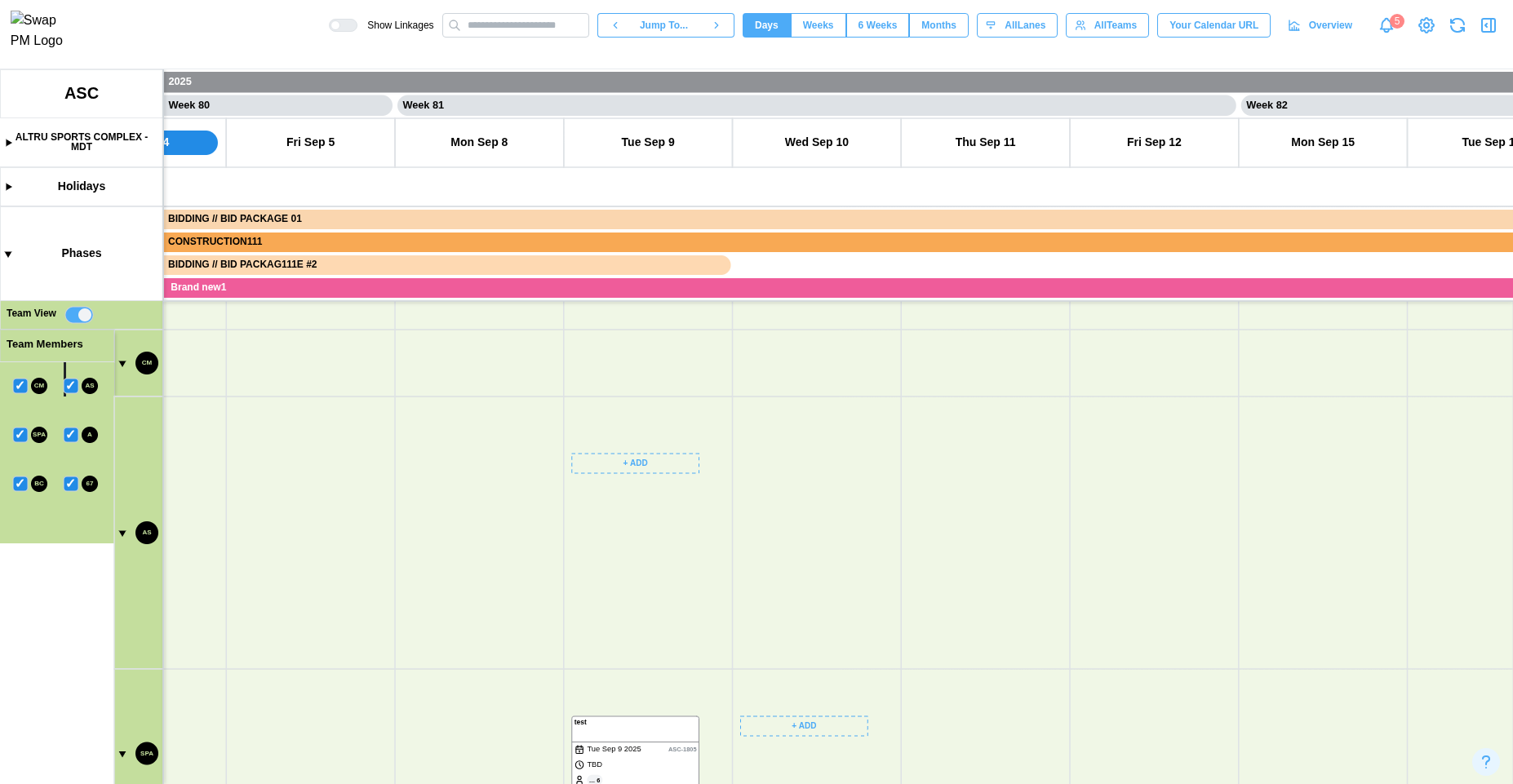
scroll to position [878, 0]
drag, startPoint x: 708, startPoint y: 586, endPoint x: 775, endPoint y: 368, distance: 228.1
click at [774, 370] on canvas at bounding box center [756, 426] width 1513 height 715
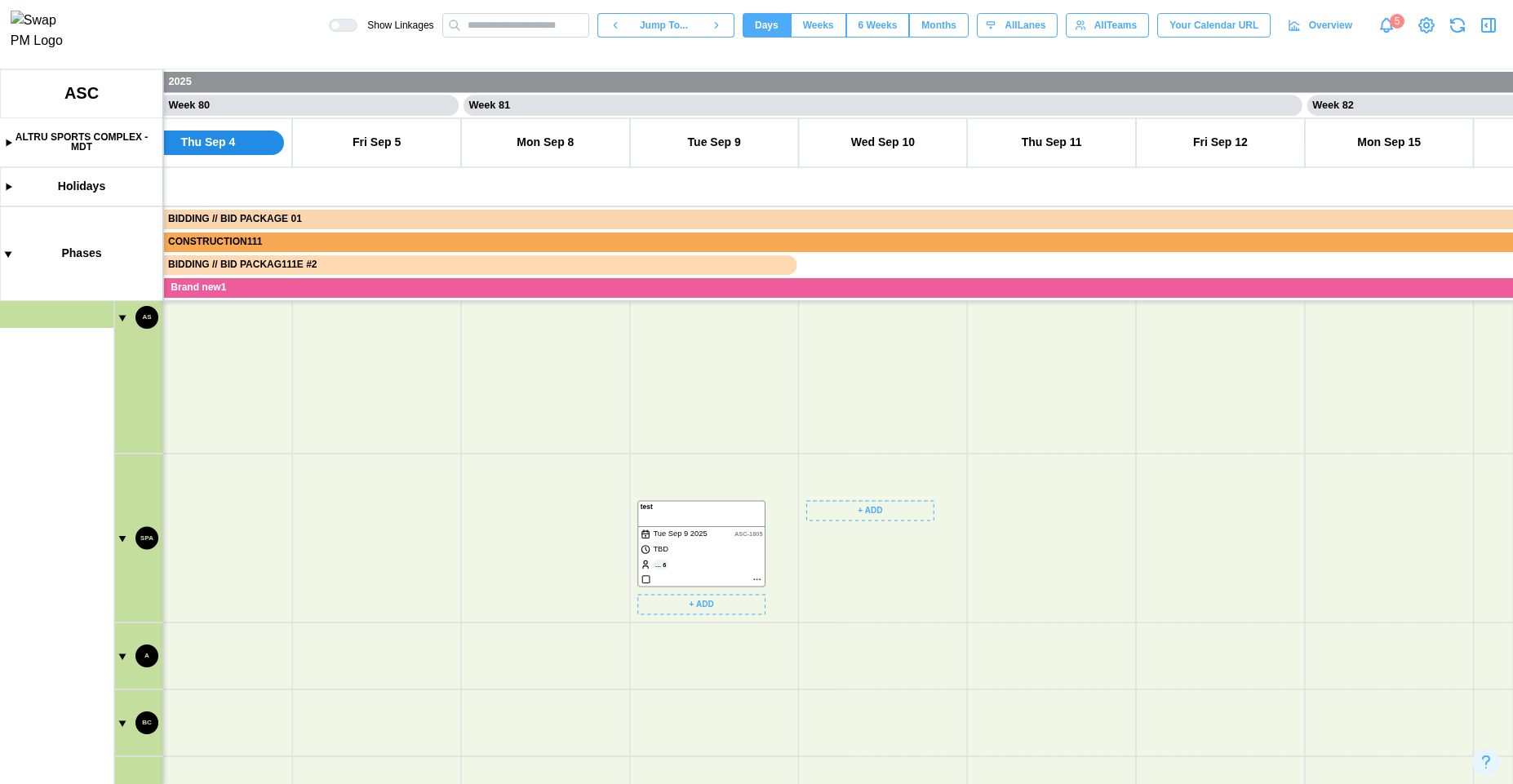
scroll to position [1005, 0]
drag, startPoint x: 508, startPoint y: 447, endPoint x: 460, endPoint y: 305, distance: 149.9
click at [451, 305] on canvas at bounding box center [756, 426] width 1513 height 715
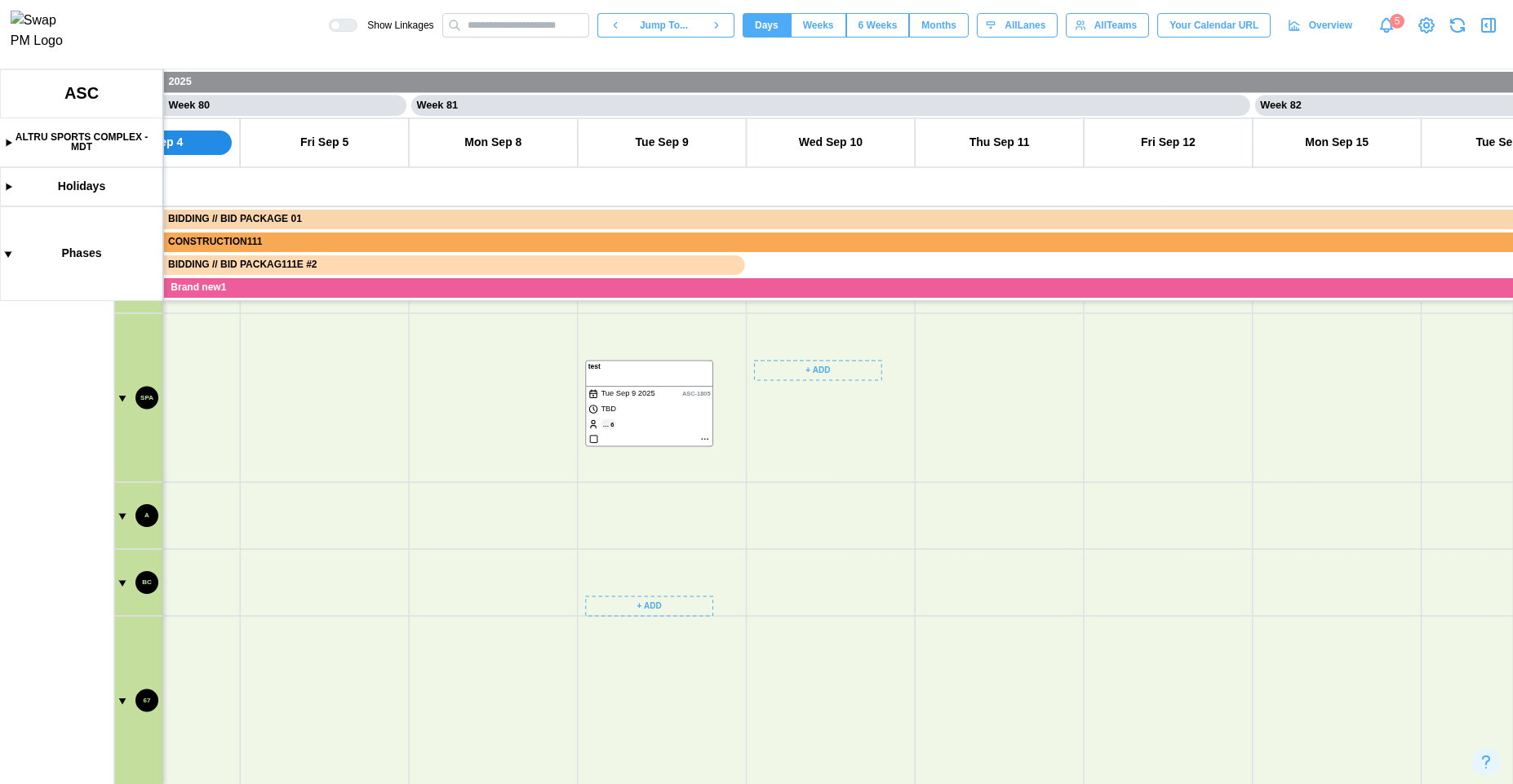
drag, startPoint x: 559, startPoint y: 607, endPoint x: 513, endPoint y: 501, distance: 115.6
click at [513, 501] on canvas at bounding box center [756, 426] width 1513 height 715
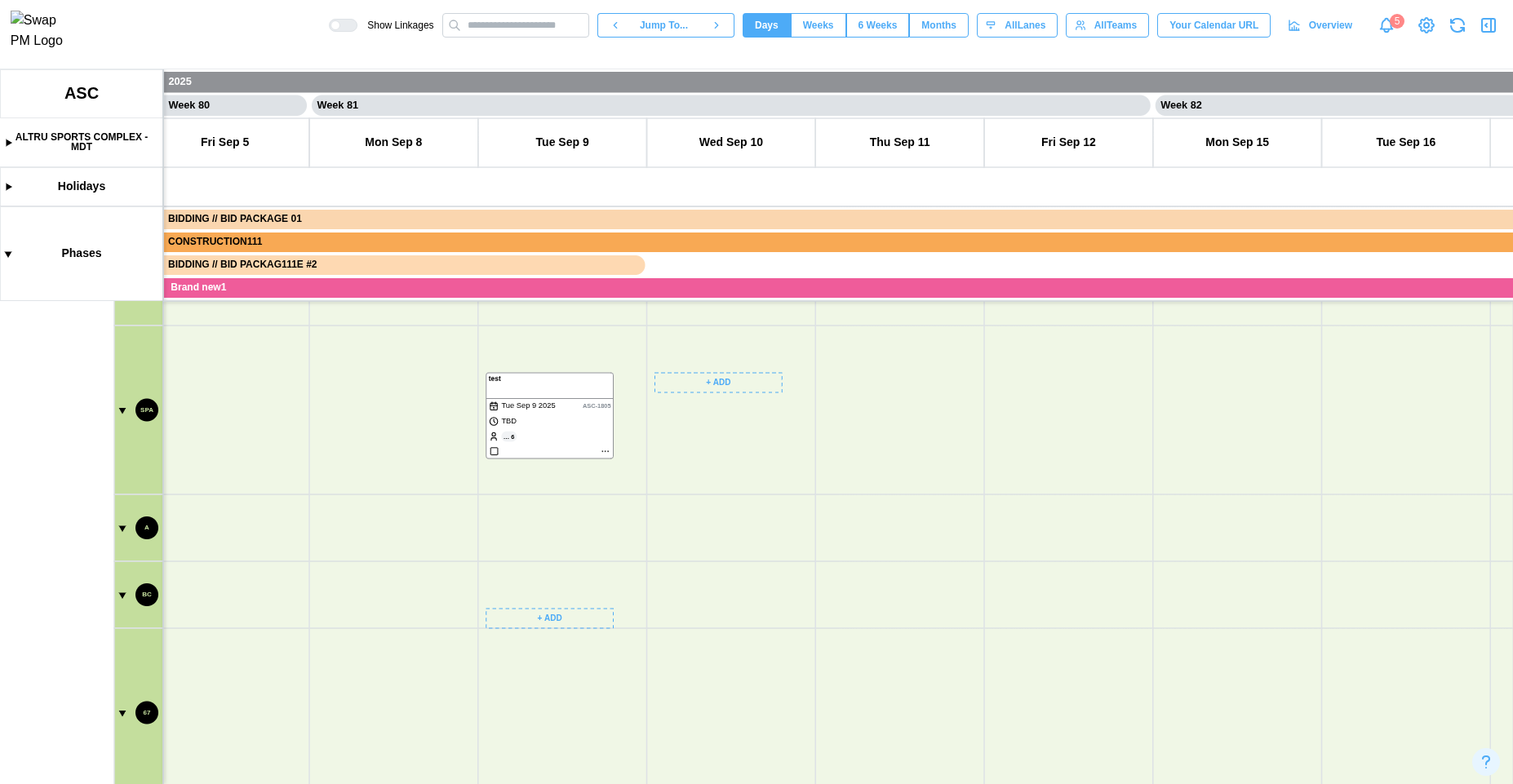
drag, startPoint x: 742, startPoint y: 605, endPoint x: 630, endPoint y: 537, distance: 131.0
click at [630, 537] on canvas at bounding box center [756, 426] width 1513 height 715
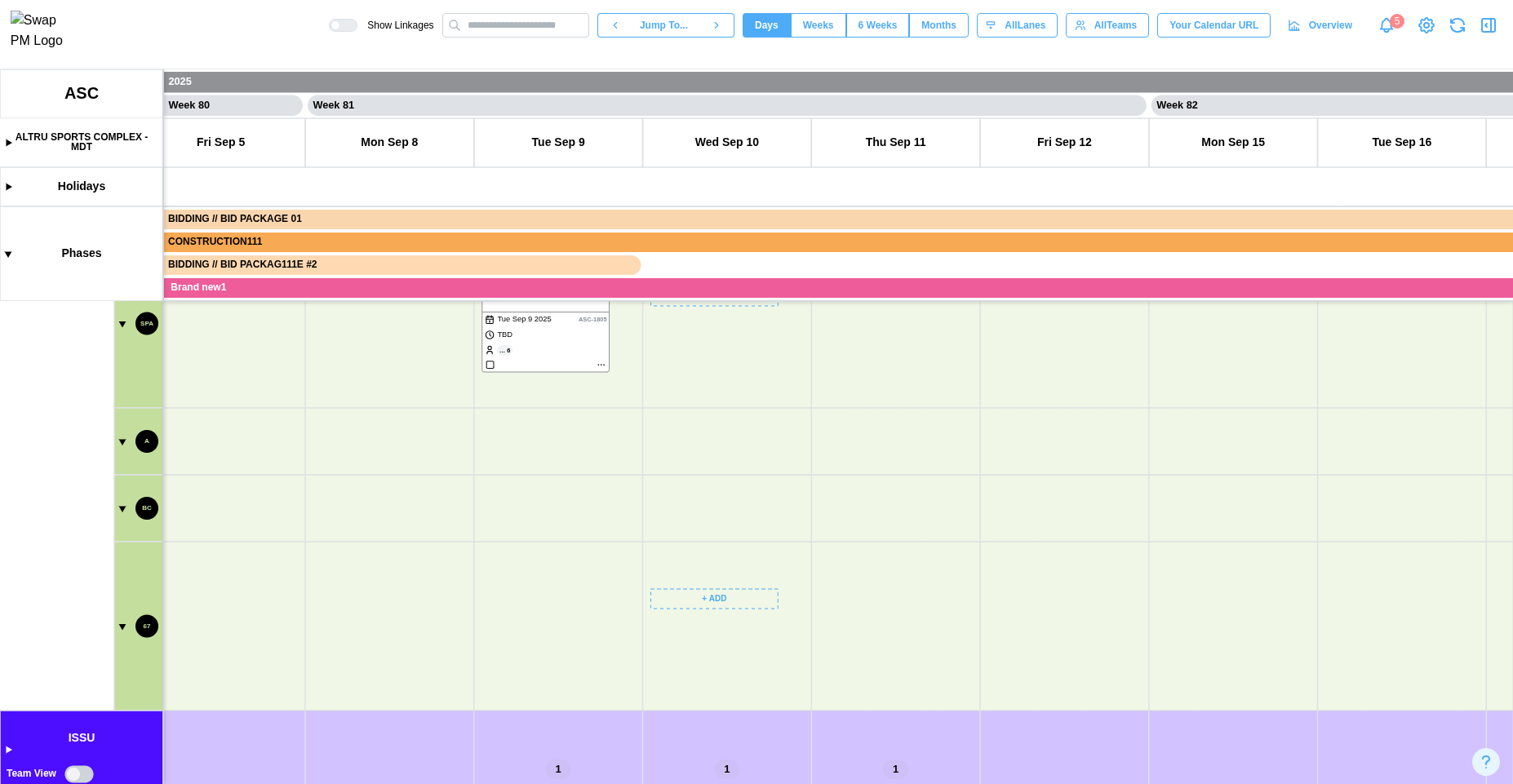
drag, startPoint x: 698, startPoint y: 591, endPoint x: 671, endPoint y: 536, distance: 61.3
click at [669, 538] on canvas at bounding box center [756, 426] width 1513 height 715
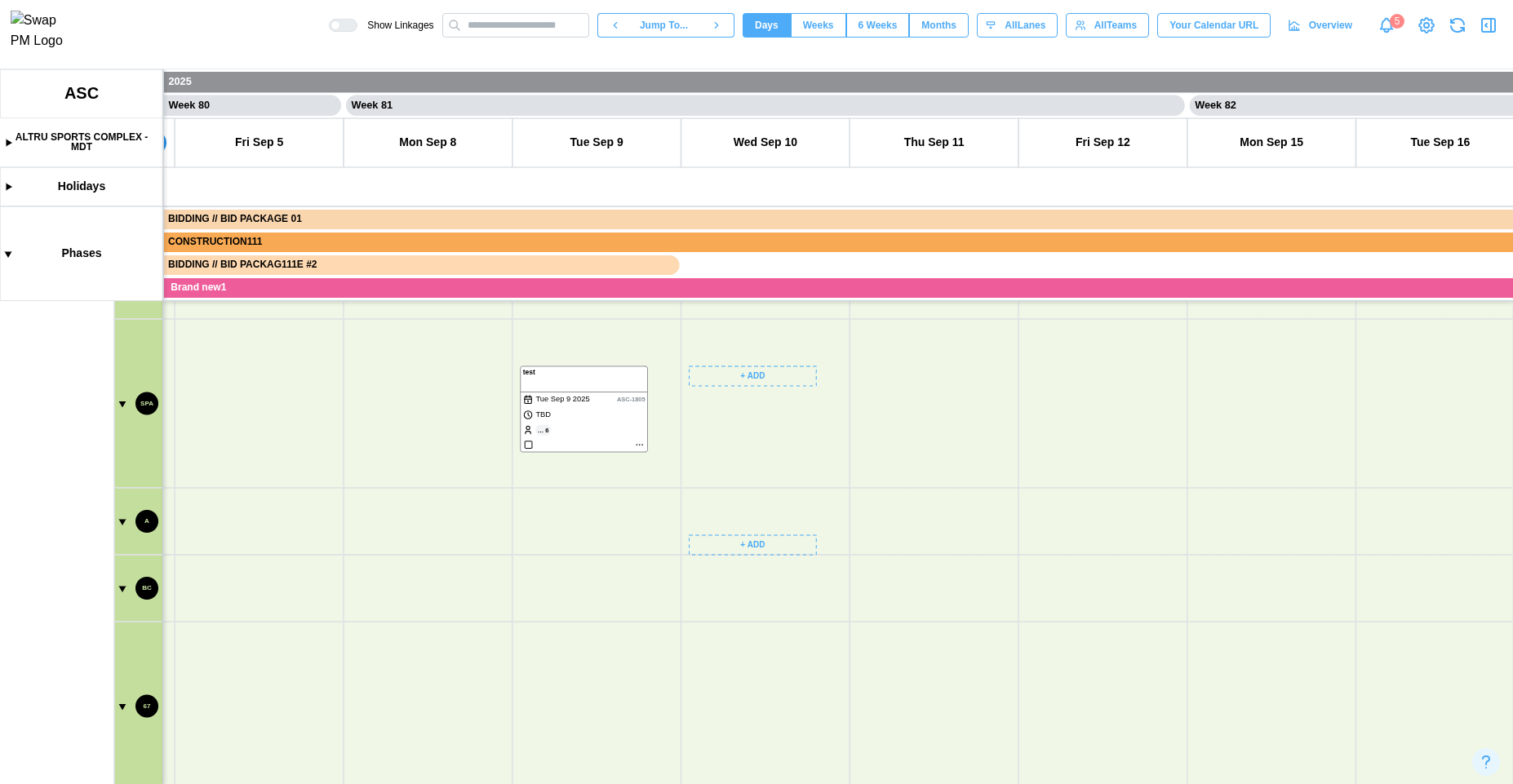
drag, startPoint x: 674, startPoint y: 448, endPoint x: 713, endPoint y: 528, distance: 89.0
click at [713, 528] on canvas at bounding box center [756, 426] width 1513 height 715
drag, startPoint x: 586, startPoint y: 399, endPoint x: 596, endPoint y: 402, distance: 10.4
click at [596, 402] on canvas at bounding box center [756, 426] width 1513 height 715
click at [810, 32] on span "Weeks" at bounding box center [818, 25] width 31 height 22
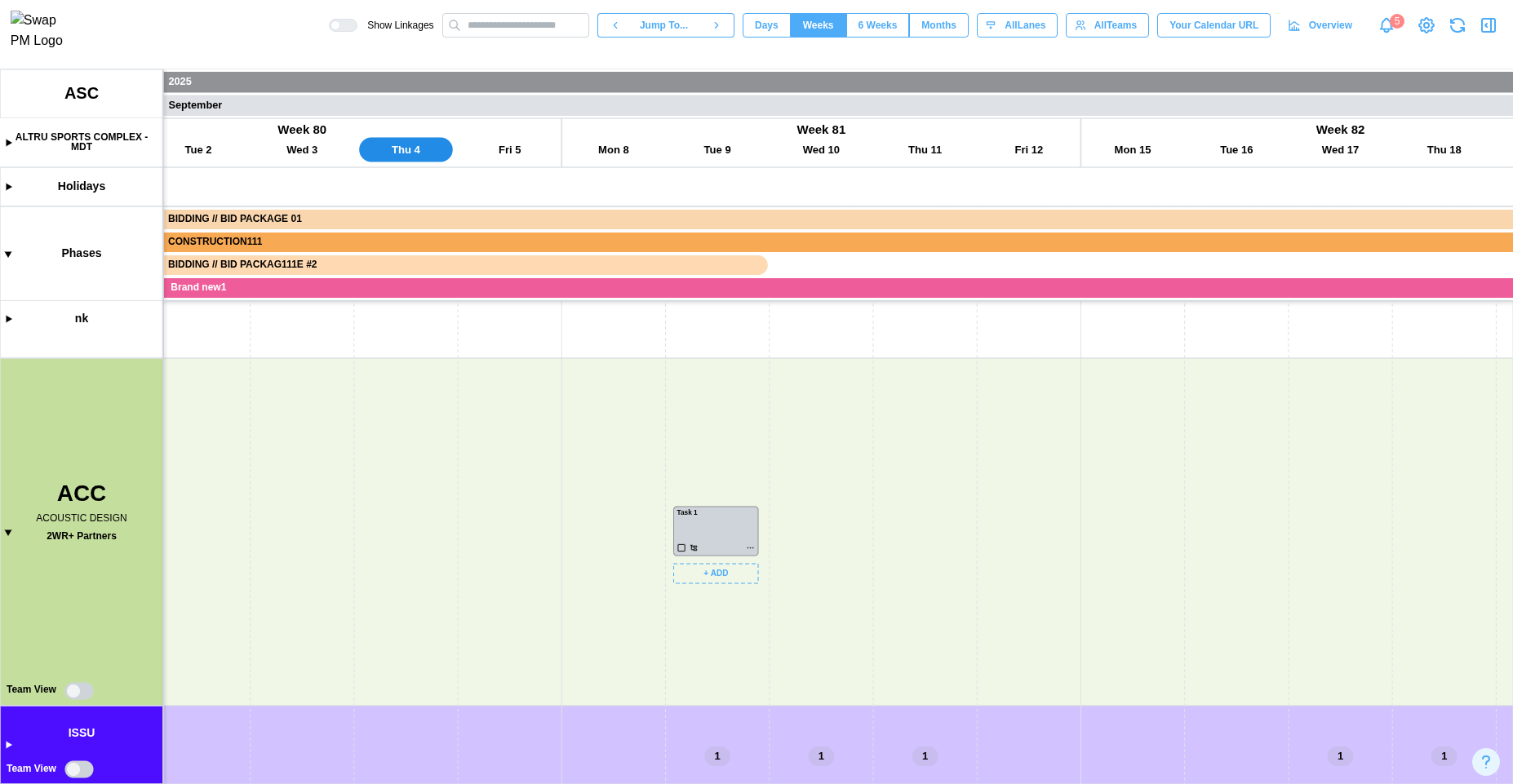
drag, startPoint x: 805, startPoint y: 461, endPoint x: 679, endPoint y: 393, distance: 143.2
click at [679, 390] on canvas at bounding box center [756, 426] width 1513 height 715
drag, startPoint x: 630, startPoint y: 742, endPoint x: 509, endPoint y: 600, distance: 186.6
click at [514, 605] on canvas at bounding box center [756, 426] width 1513 height 715
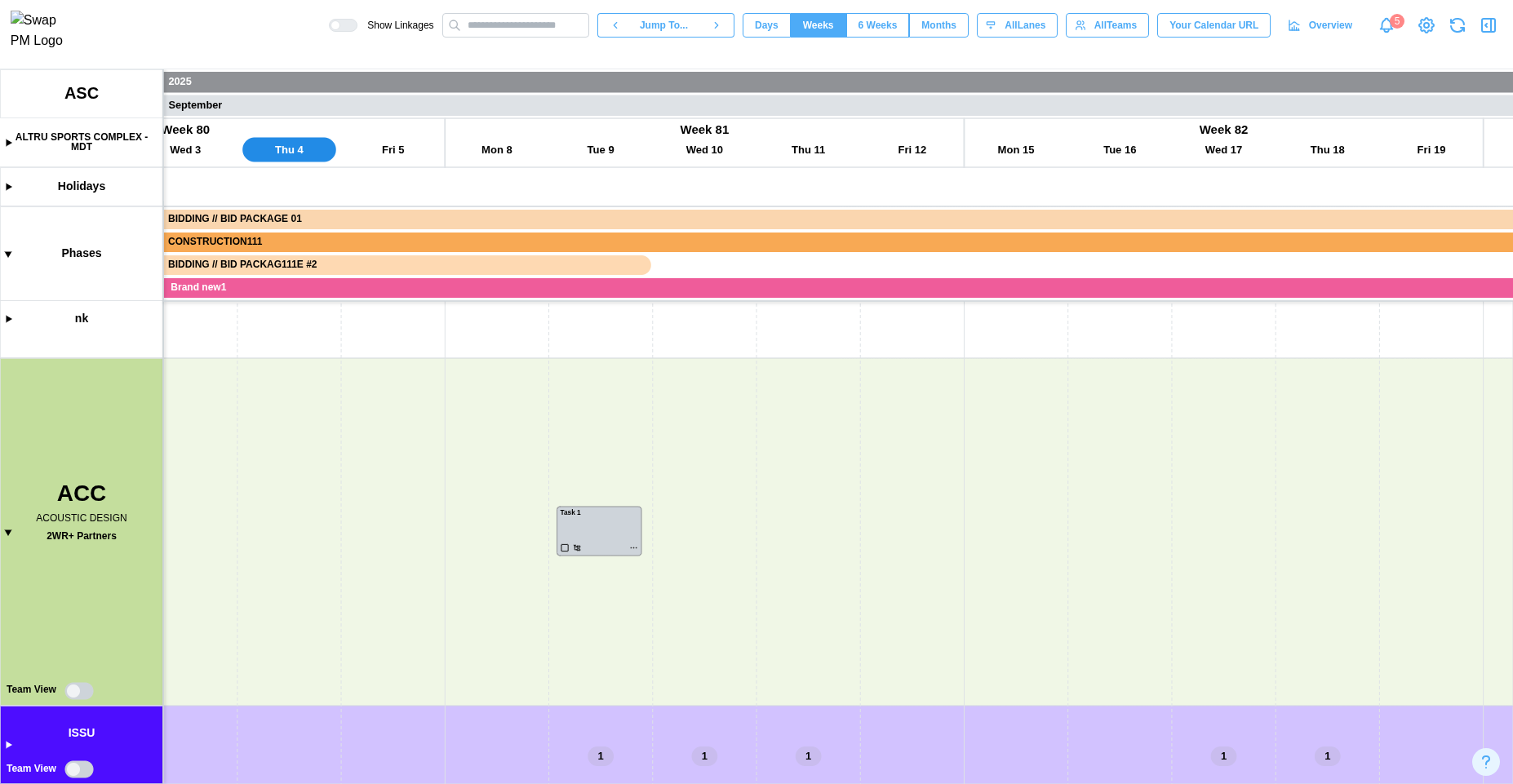
click at [82, 698] on canvas at bounding box center [756, 426] width 1513 height 715
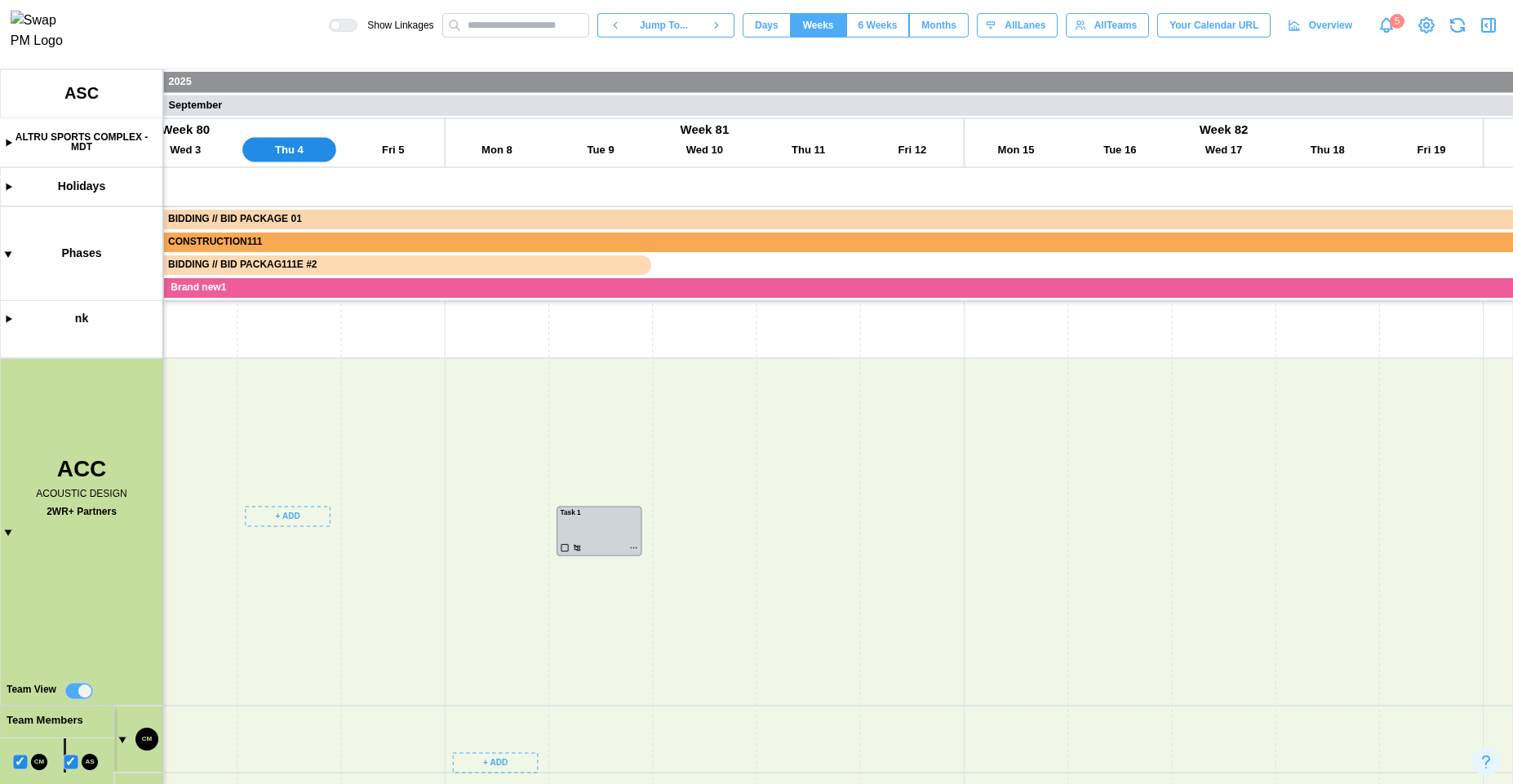
drag, startPoint x: 320, startPoint y: 647, endPoint x: 306, endPoint y: 390, distance: 257.4
click at [306, 393] on canvas at bounding box center [756, 426] width 1513 height 715
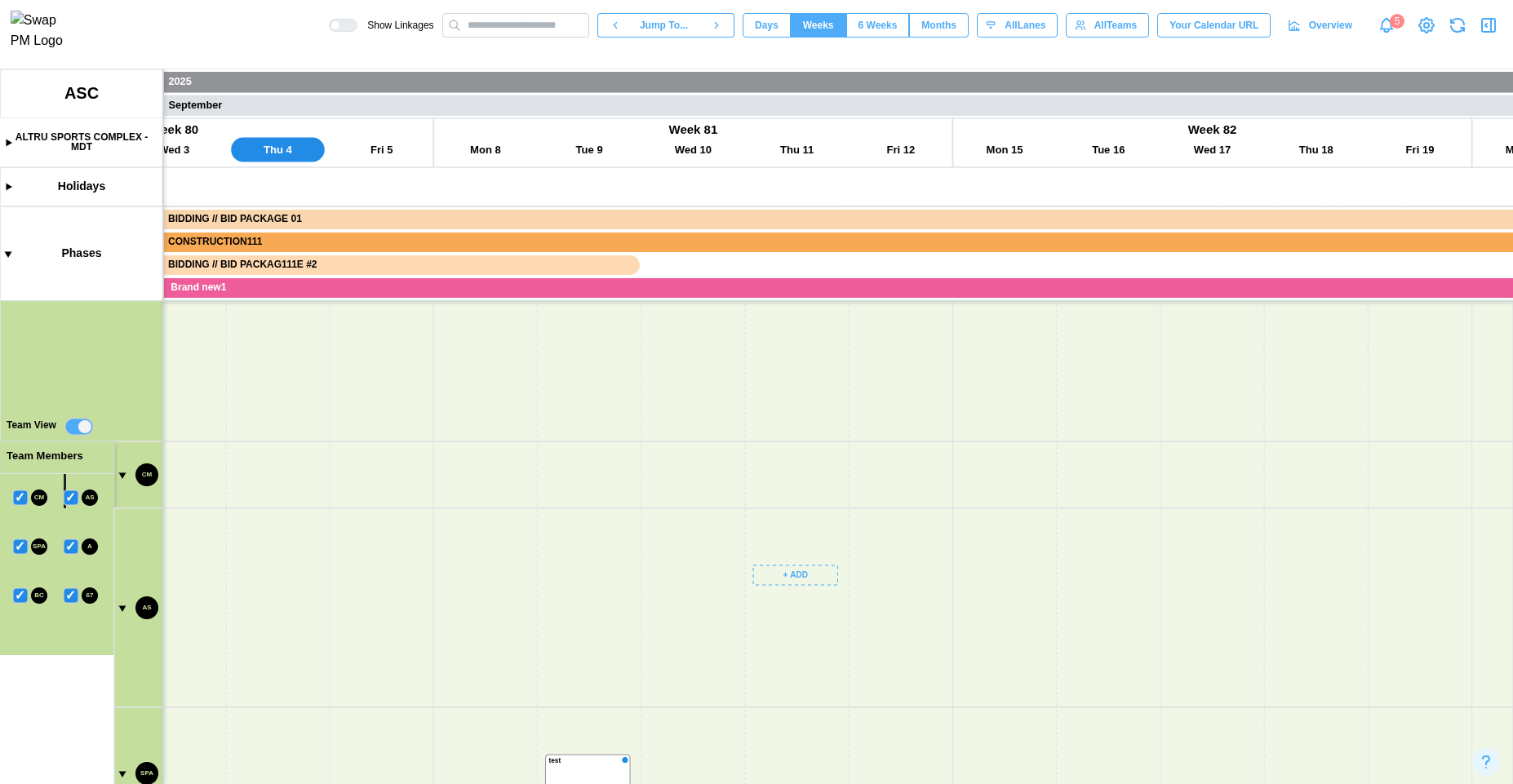
drag, startPoint x: 749, startPoint y: 686, endPoint x: 698, endPoint y: 489, distance: 203.5
click at [697, 490] on canvas at bounding box center [756, 426] width 1513 height 715
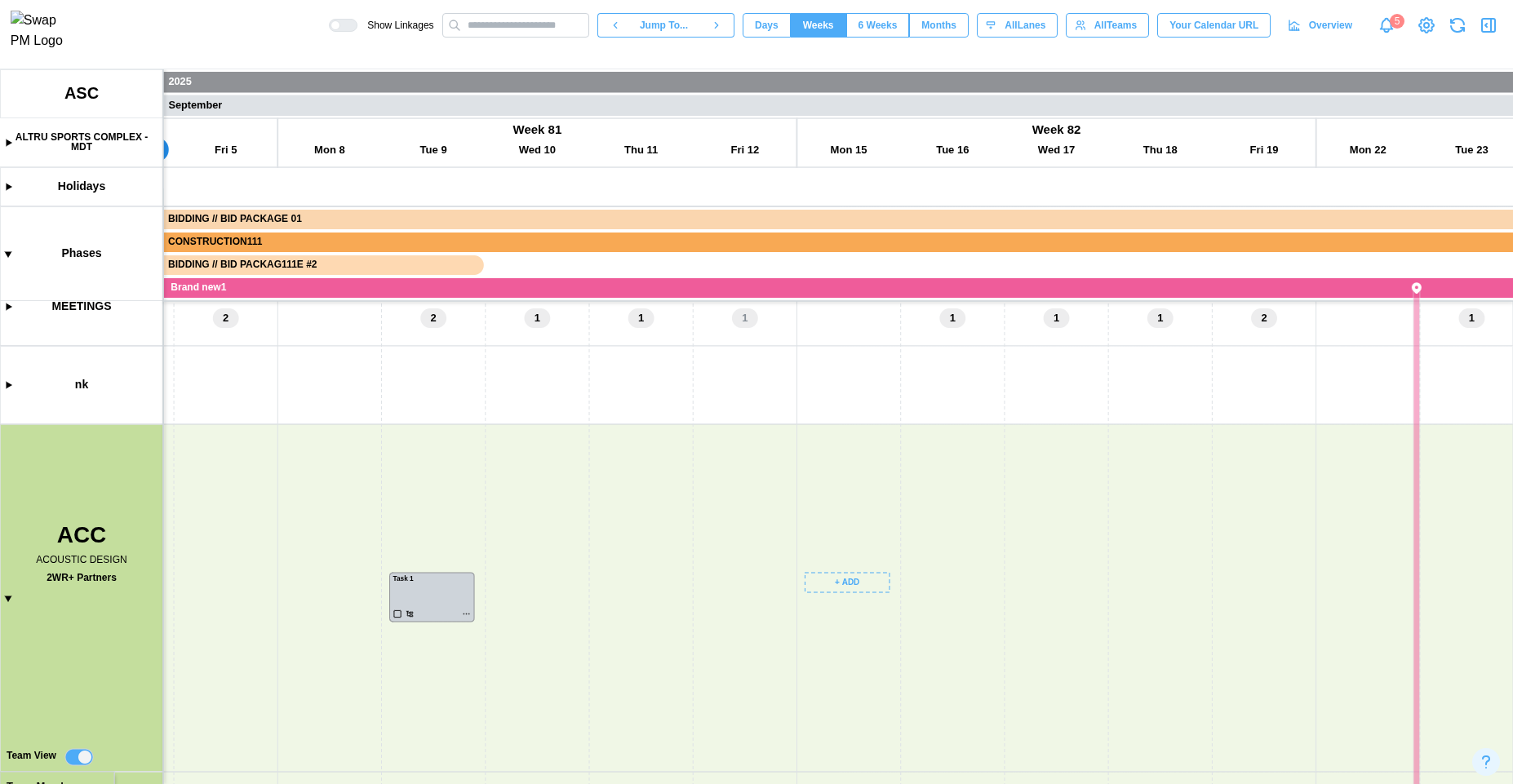
drag, startPoint x: 1002, startPoint y: 553, endPoint x: 920, endPoint y: 434, distance: 144.5
click at [919, 435] on canvas at bounding box center [756, 426] width 1513 height 715
drag, startPoint x: 883, startPoint y: 493, endPoint x: 960, endPoint y: 379, distance: 137.6
click at [974, 339] on canvas at bounding box center [756, 426] width 1513 height 715
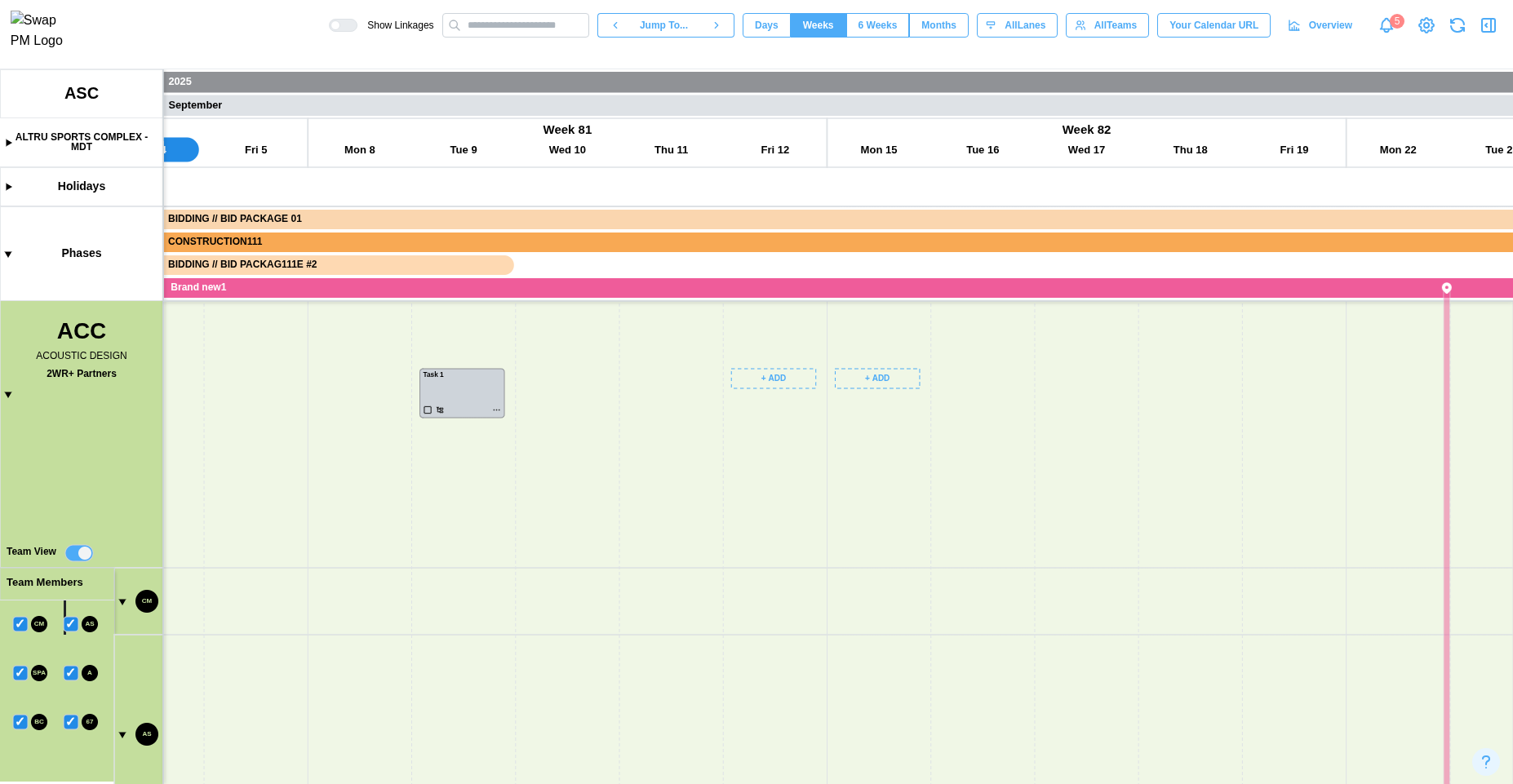
drag, startPoint x: 839, startPoint y: 447, endPoint x: 763, endPoint y: 365, distance: 111.8
click at [761, 365] on canvas at bounding box center [756, 426] width 1513 height 715
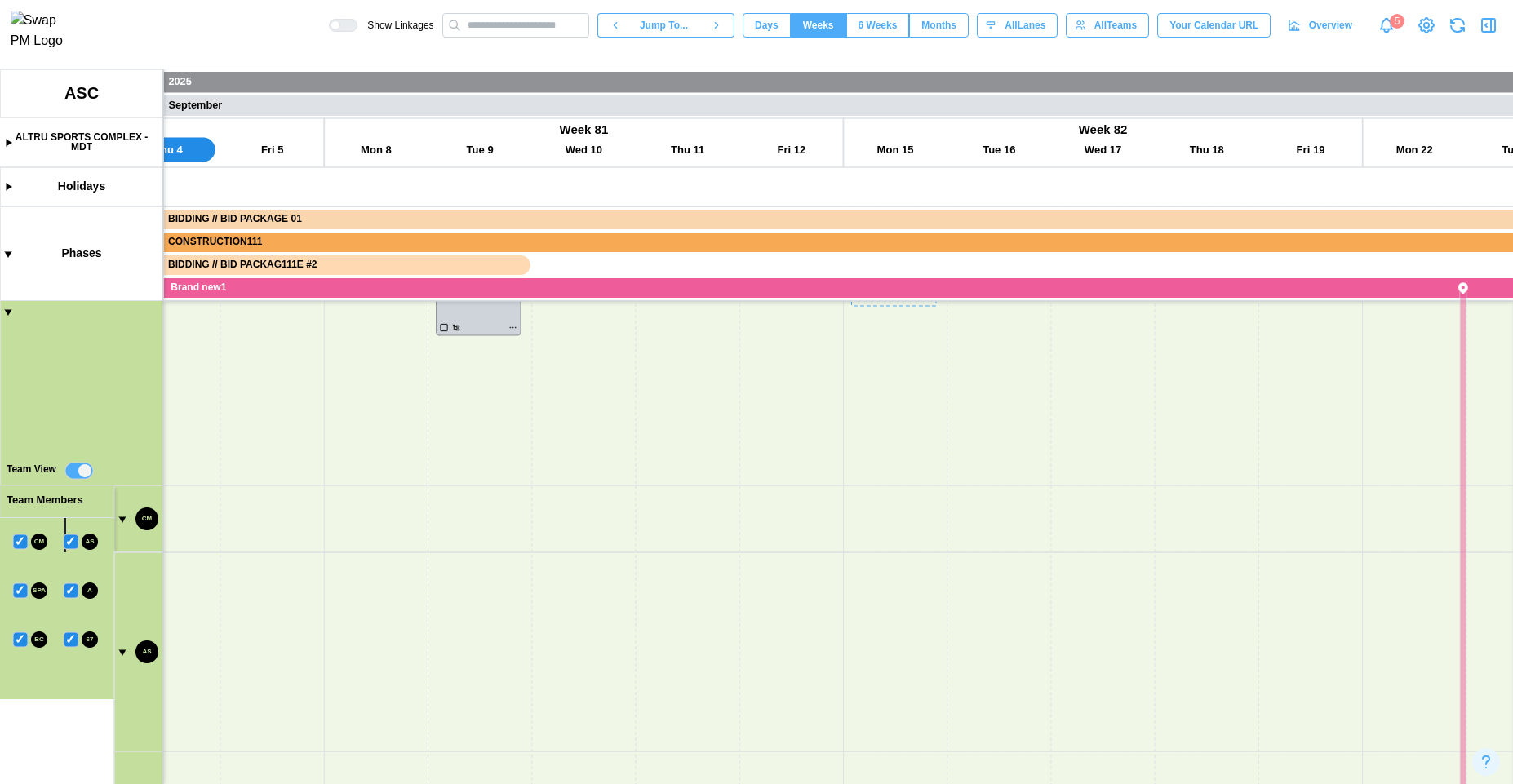
scroll to position [280, 0]
drag, startPoint x: 394, startPoint y: 439, endPoint x: 458, endPoint y: 565, distance: 141.3
click at [460, 564] on canvas at bounding box center [756, 426] width 1513 height 715
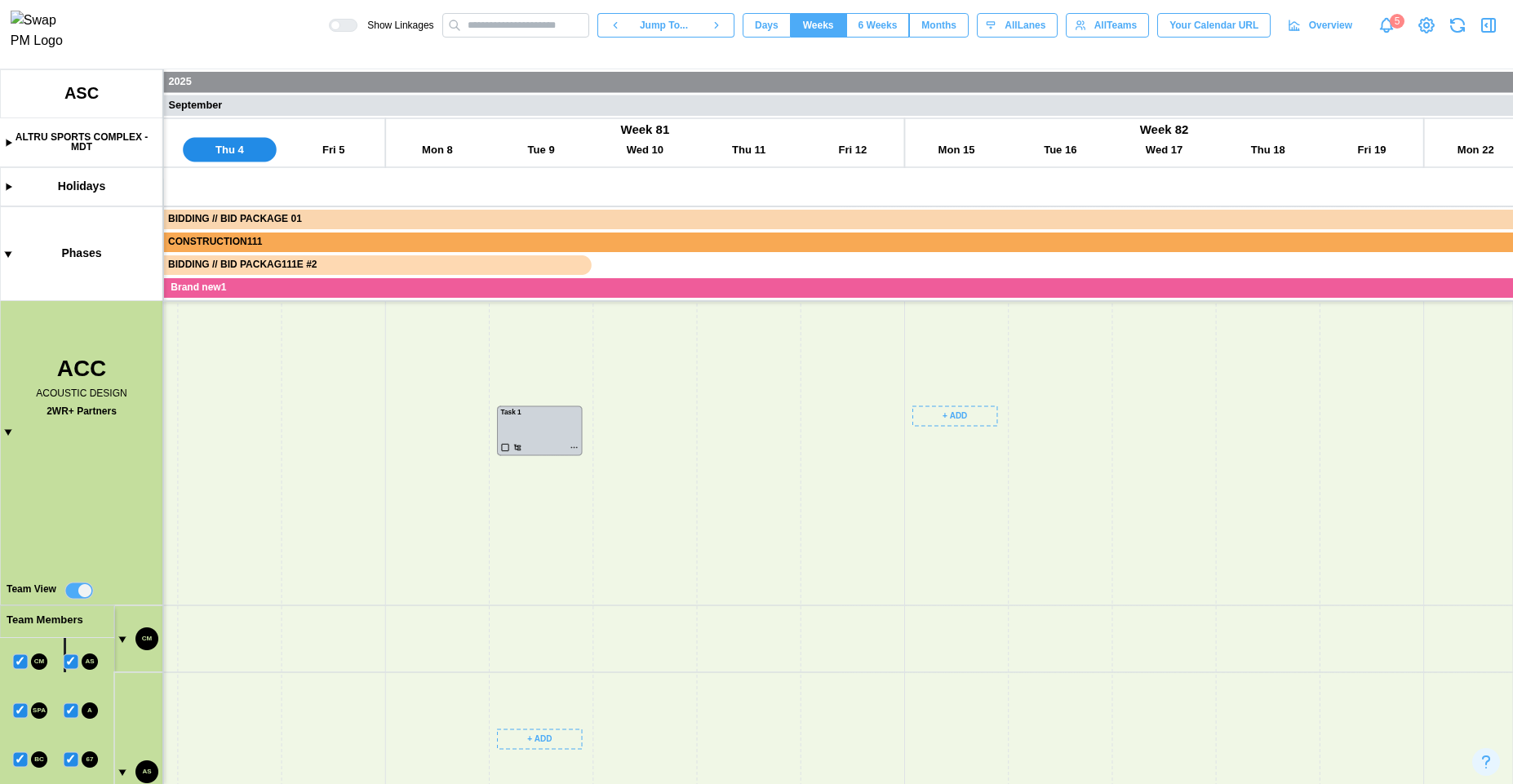
drag, startPoint x: 418, startPoint y: 514, endPoint x: 346, endPoint y: 472, distance: 83.4
click at [346, 472] on canvas at bounding box center [756, 426] width 1513 height 715
drag, startPoint x: 419, startPoint y: 410, endPoint x: 499, endPoint y: 495, distance: 116.7
click at [452, 497] on canvas at bounding box center [756, 426] width 1513 height 715
drag, startPoint x: 912, startPoint y: 492, endPoint x: 485, endPoint y: 501, distance: 427.1
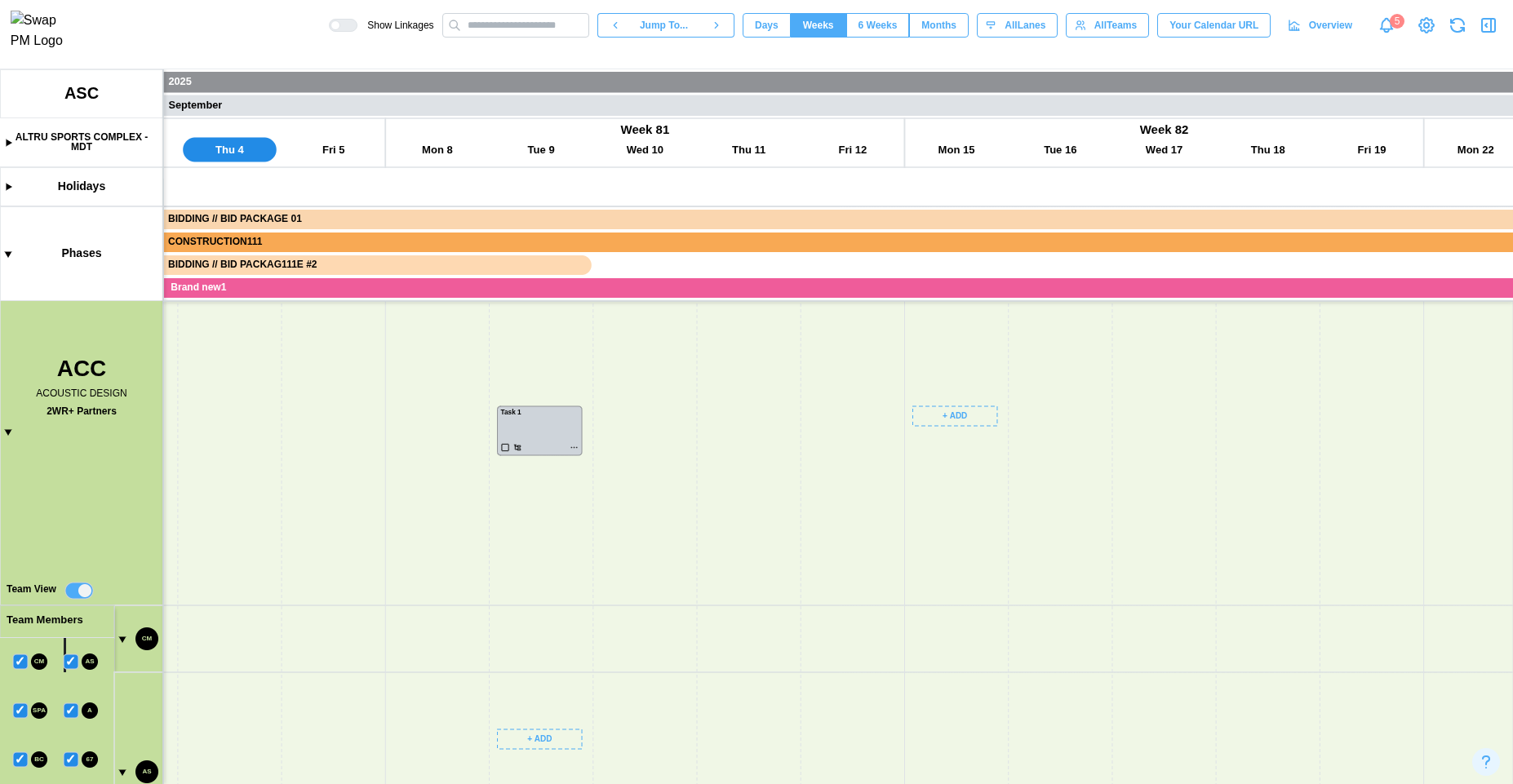
click at [530, 519] on canvas at bounding box center [756, 426] width 1513 height 715
drag, startPoint x: 371, startPoint y: 401, endPoint x: 423, endPoint y: 472, distance: 88.0
click at [423, 472] on canvas at bounding box center [756, 426] width 1513 height 715
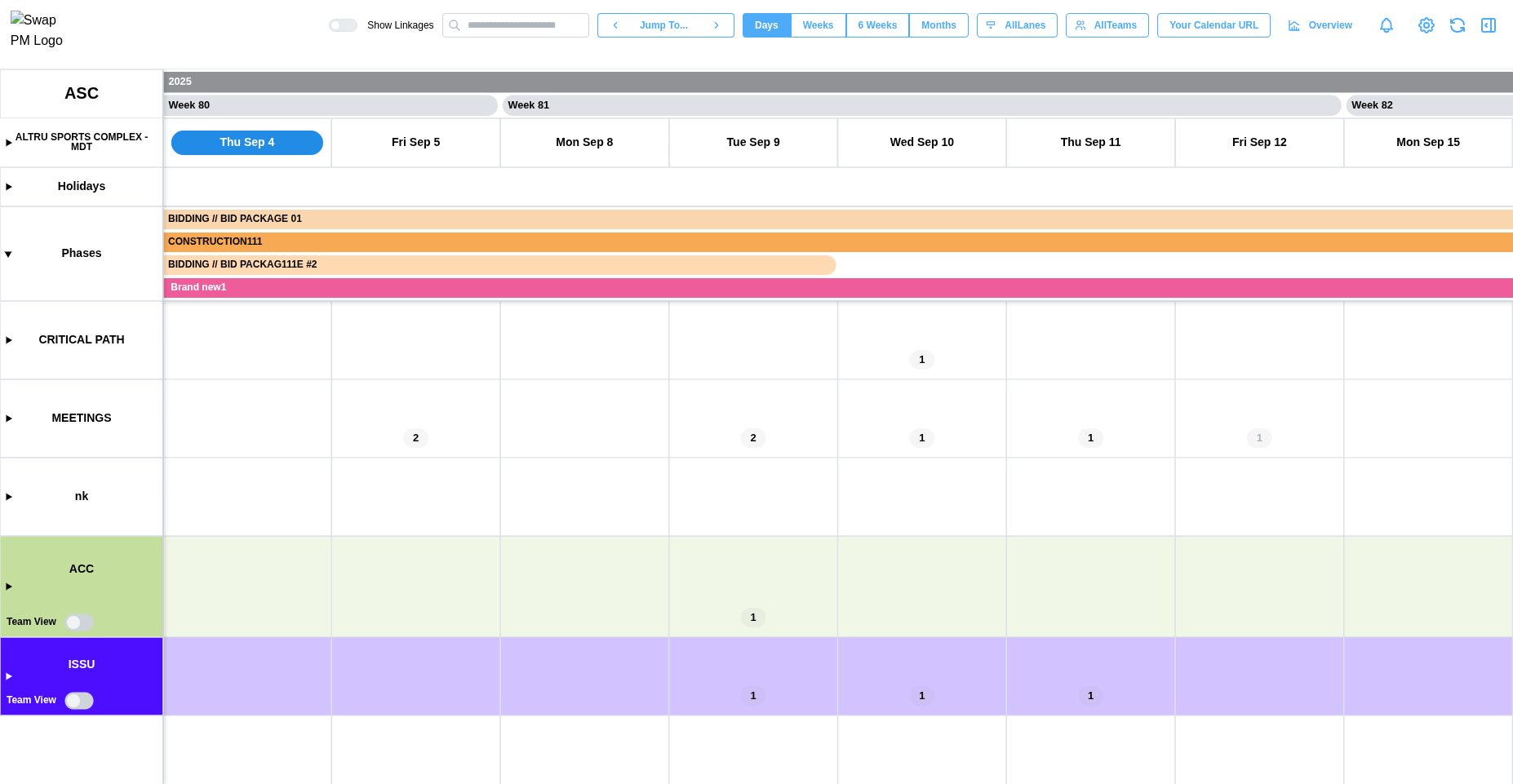
scroll to position [0, 67157]
drag, startPoint x: 859, startPoint y: 509, endPoint x: 614, endPoint y: 410, distance: 264.2
click at [614, 410] on canvas at bounding box center [756, 426] width 1513 height 715
drag, startPoint x: 620, startPoint y: 538, endPoint x: 647, endPoint y: 469, distance: 74.1
click at [649, 437] on canvas at bounding box center [756, 426] width 1513 height 715
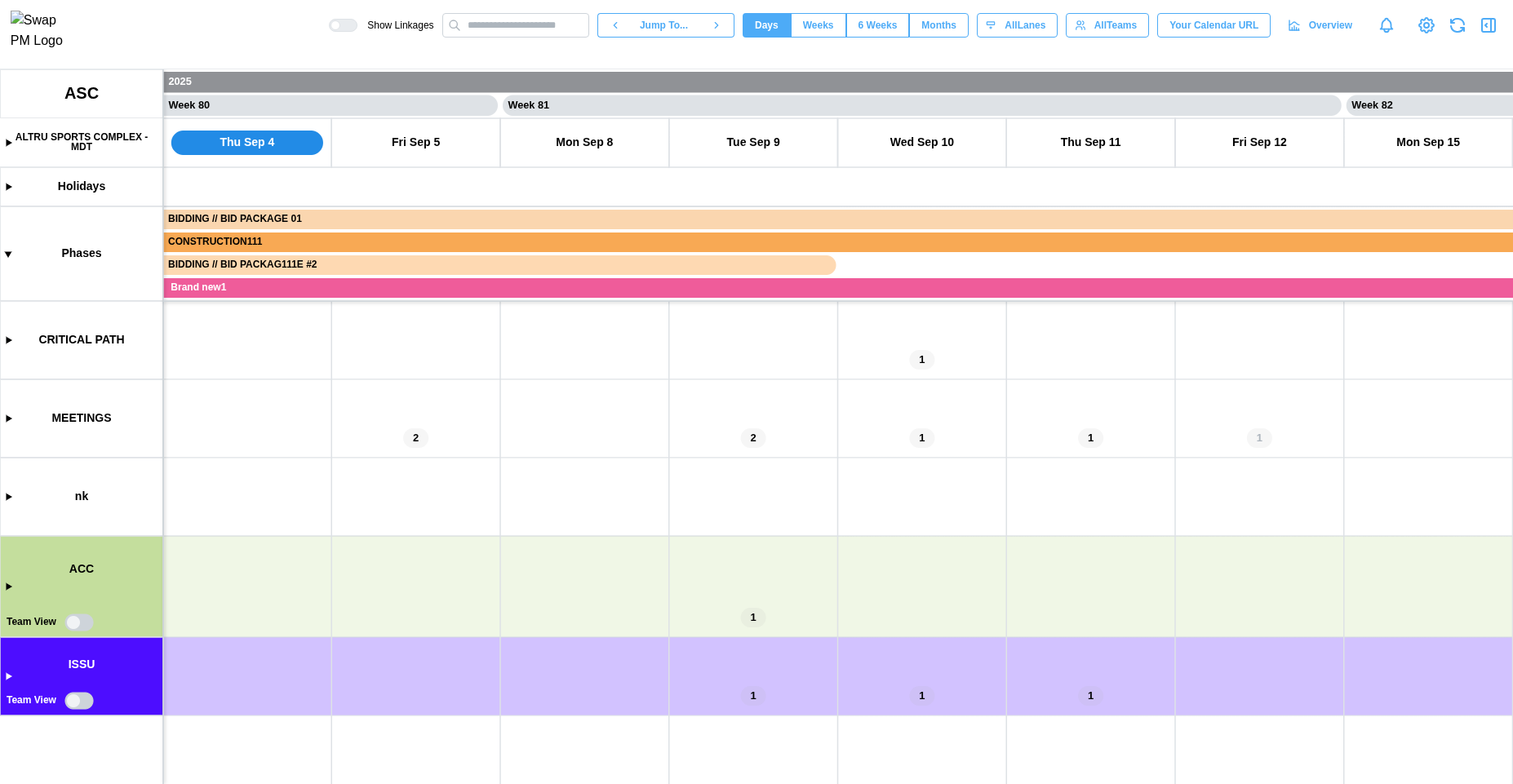
drag, startPoint x: 629, startPoint y: 485, endPoint x: 874, endPoint y: 484, distance: 245.0
click at [867, 483] on canvas at bounding box center [756, 426] width 1513 height 715
drag, startPoint x: 910, startPoint y: 533, endPoint x: 454, endPoint y: 565, distance: 457.1
click at [482, 559] on canvas at bounding box center [756, 426] width 1513 height 715
drag, startPoint x: 450, startPoint y: 568, endPoint x: 877, endPoint y: 666, distance: 438.1
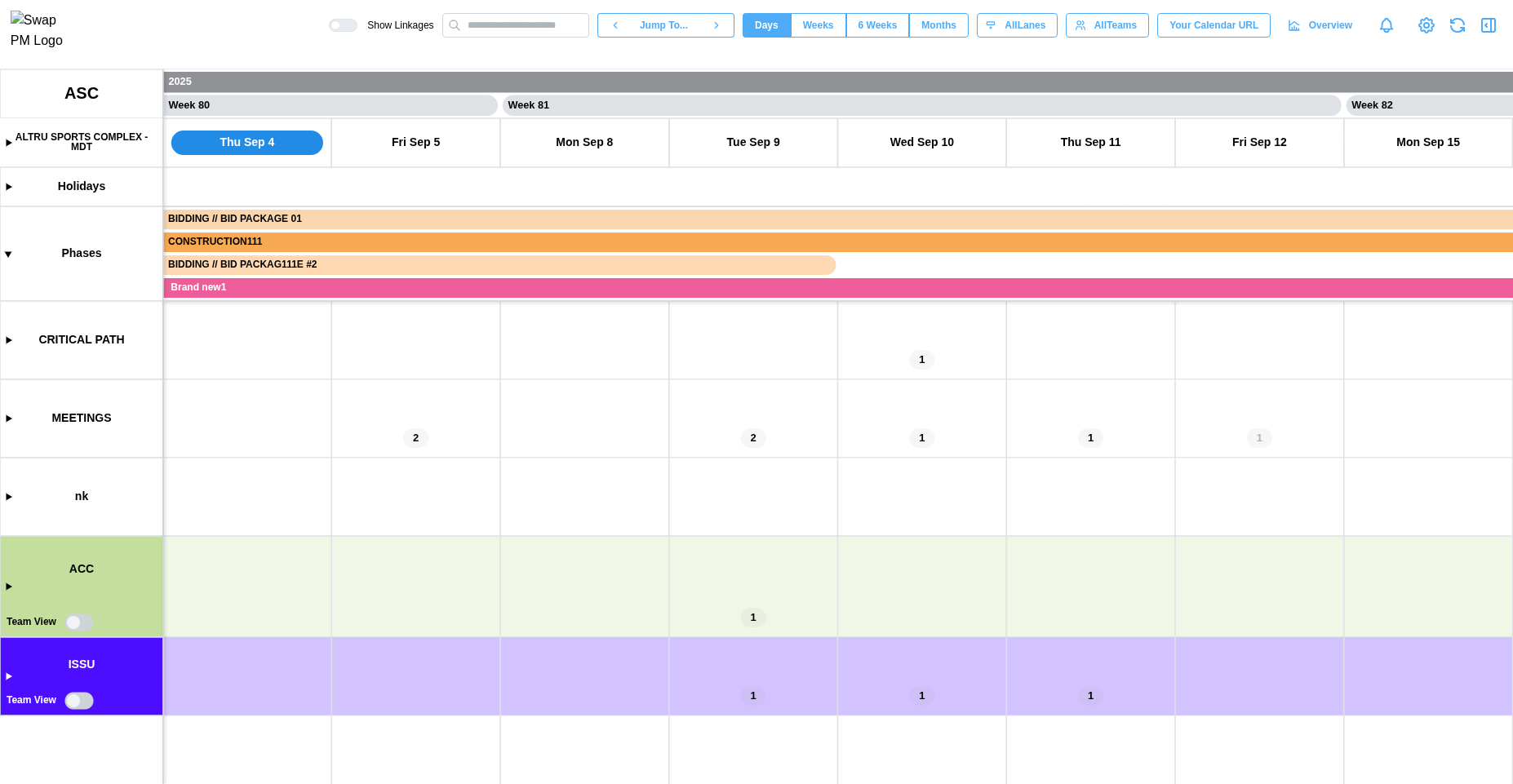
click at [656, 615] on canvas at bounding box center [756, 426] width 1513 height 715
drag, startPoint x: 877, startPoint y: 666, endPoint x: 638, endPoint y: 613, distance: 244.8
click at [668, 623] on canvas at bounding box center [756, 426] width 1513 height 715
drag, startPoint x: 800, startPoint y: 538, endPoint x: 622, endPoint y: 530, distance: 178.2
click at [637, 530] on canvas at bounding box center [756, 426] width 1513 height 715
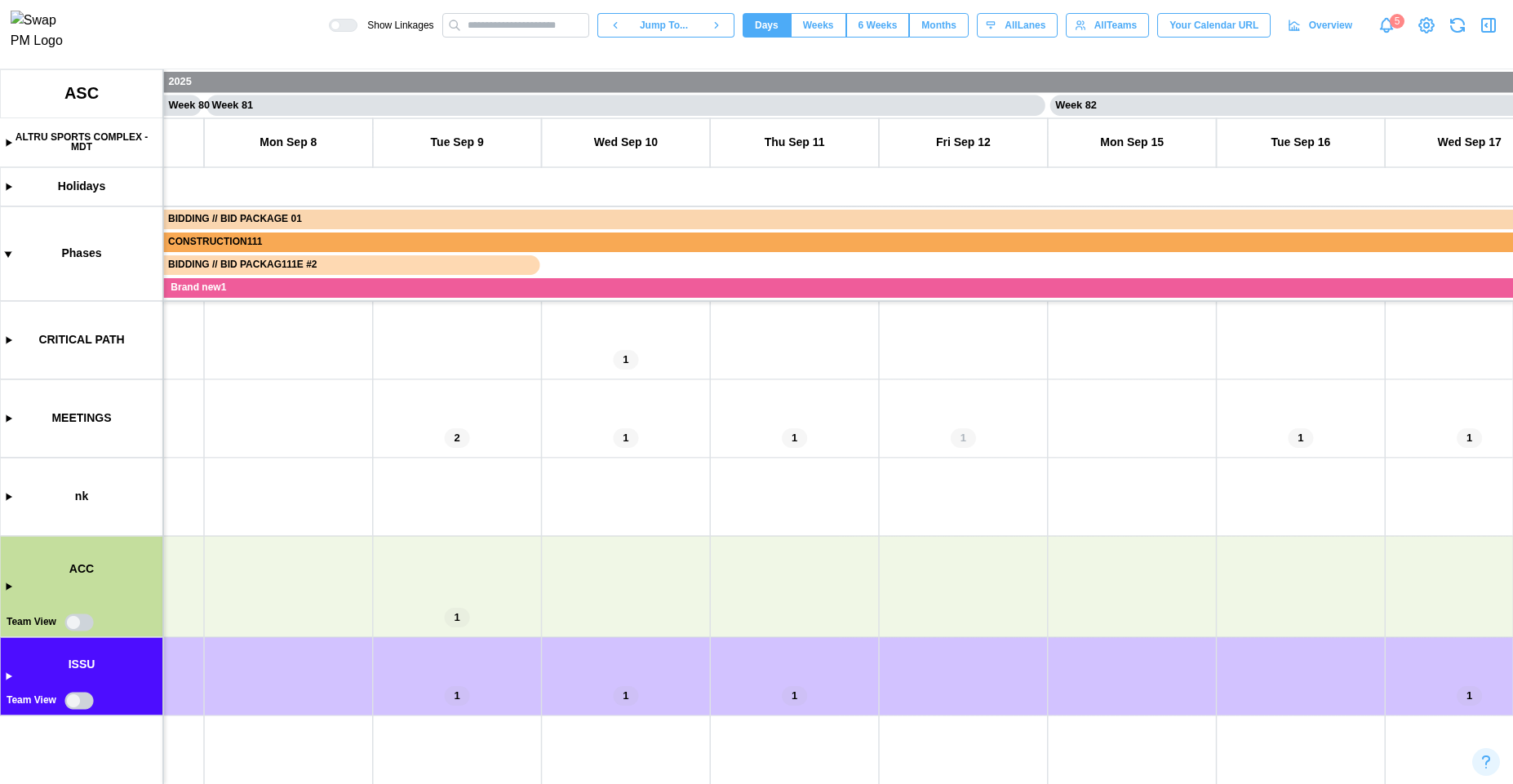
drag, startPoint x: 830, startPoint y: 595, endPoint x: 351, endPoint y: 506, distance: 487.2
click at [351, 506] on canvas at bounding box center [756, 426] width 1513 height 715
drag, startPoint x: 982, startPoint y: 577, endPoint x: 201, endPoint y: 578, distance: 781.0
click at [203, 578] on canvas at bounding box center [756, 426] width 1513 height 715
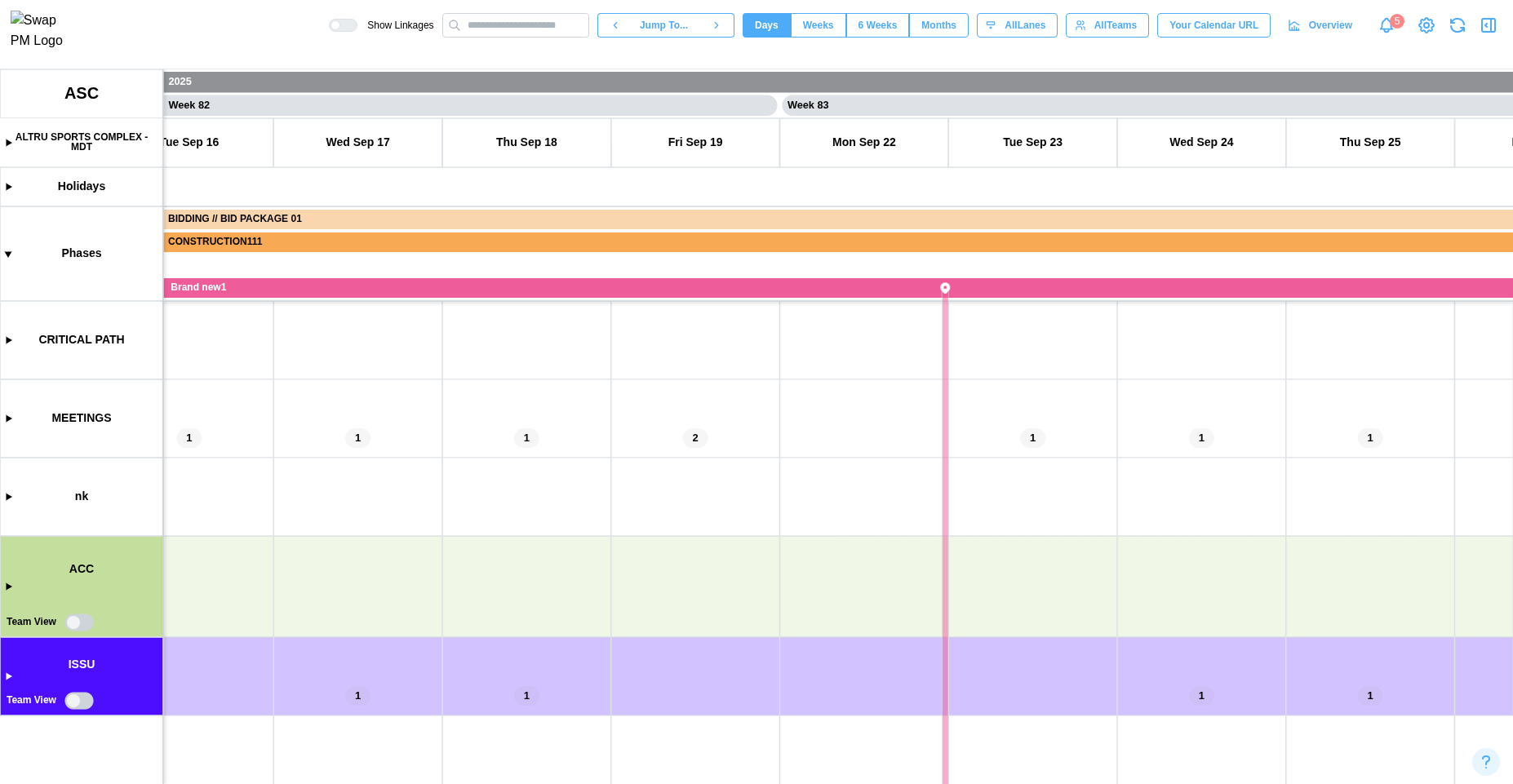
drag, startPoint x: 839, startPoint y: 582, endPoint x: 184, endPoint y: 545, distance: 656.0
click at [184, 545] on canvas at bounding box center [756, 426] width 1513 height 715
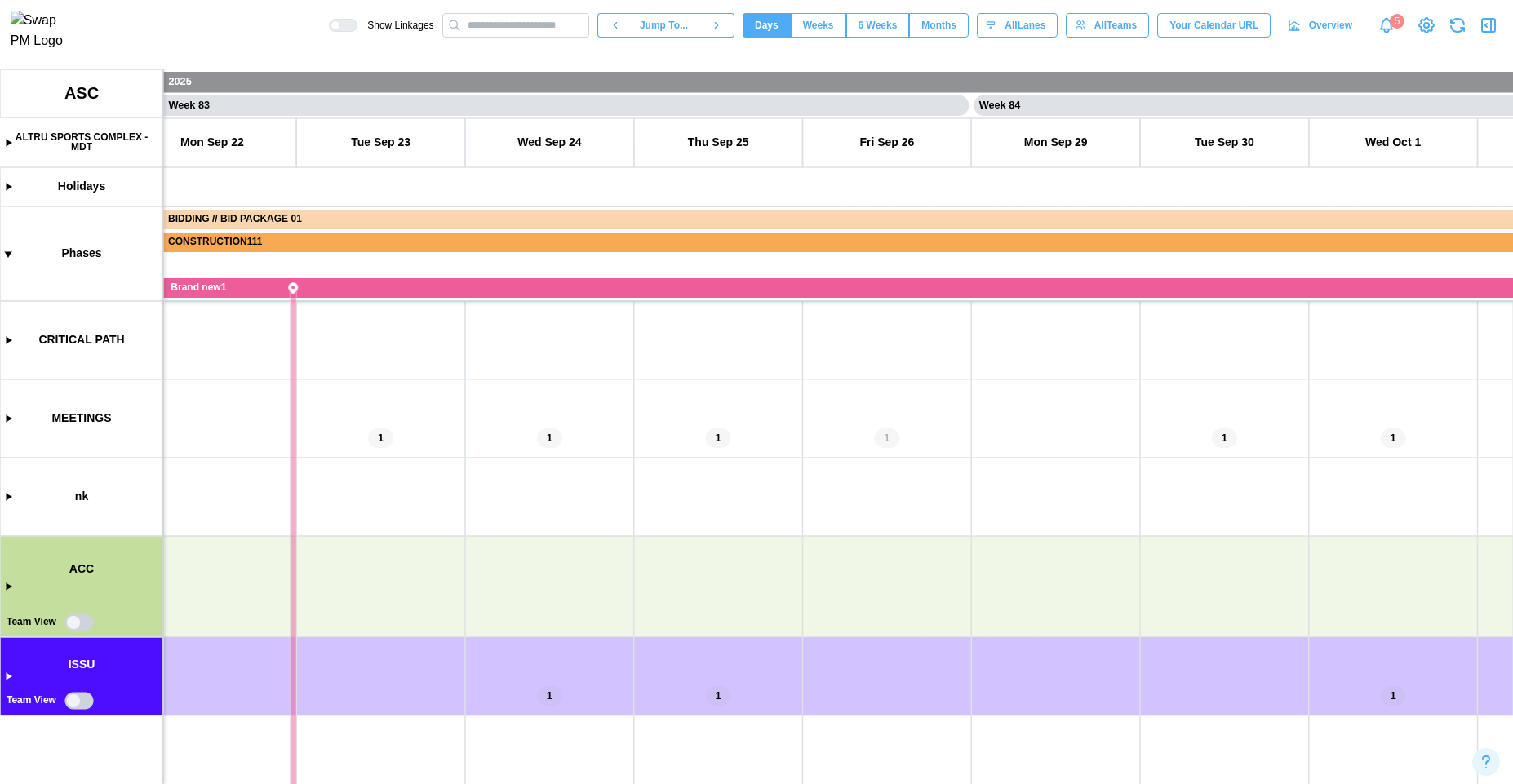
drag, startPoint x: 249, startPoint y: 540, endPoint x: 940, endPoint y: 540, distance: 691.0
click at [940, 540] on canvas at bounding box center [756, 426] width 1513 height 715
drag, startPoint x: 729, startPoint y: 507, endPoint x: 1198, endPoint y: 510, distance: 469.0
click at [1198, 510] on canvas at bounding box center [756, 426] width 1513 height 715
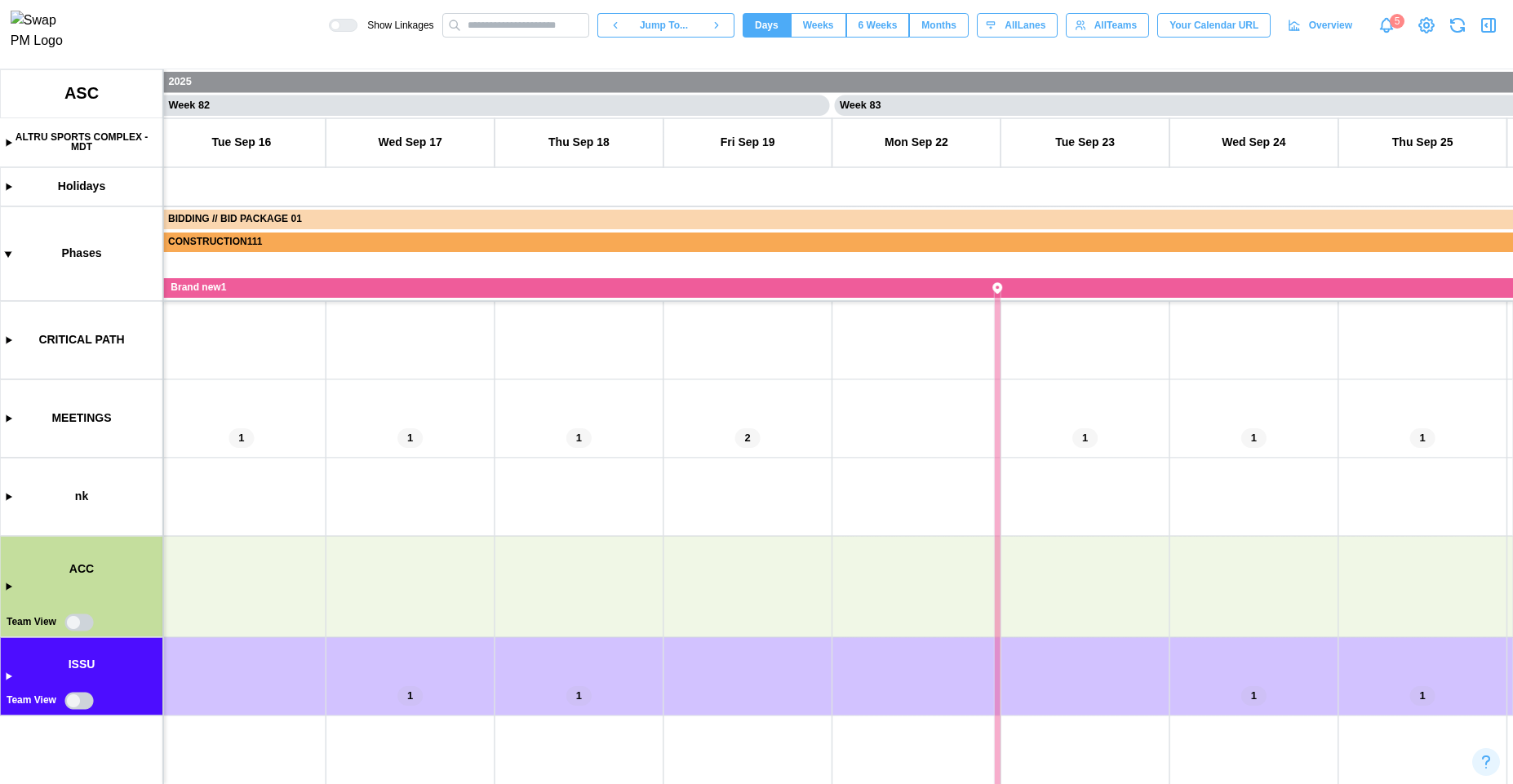
drag, startPoint x: 463, startPoint y: 501, endPoint x: 1212, endPoint y: 508, distance: 749.0
click at [1212, 507] on canvas at bounding box center [756, 426] width 1513 height 715
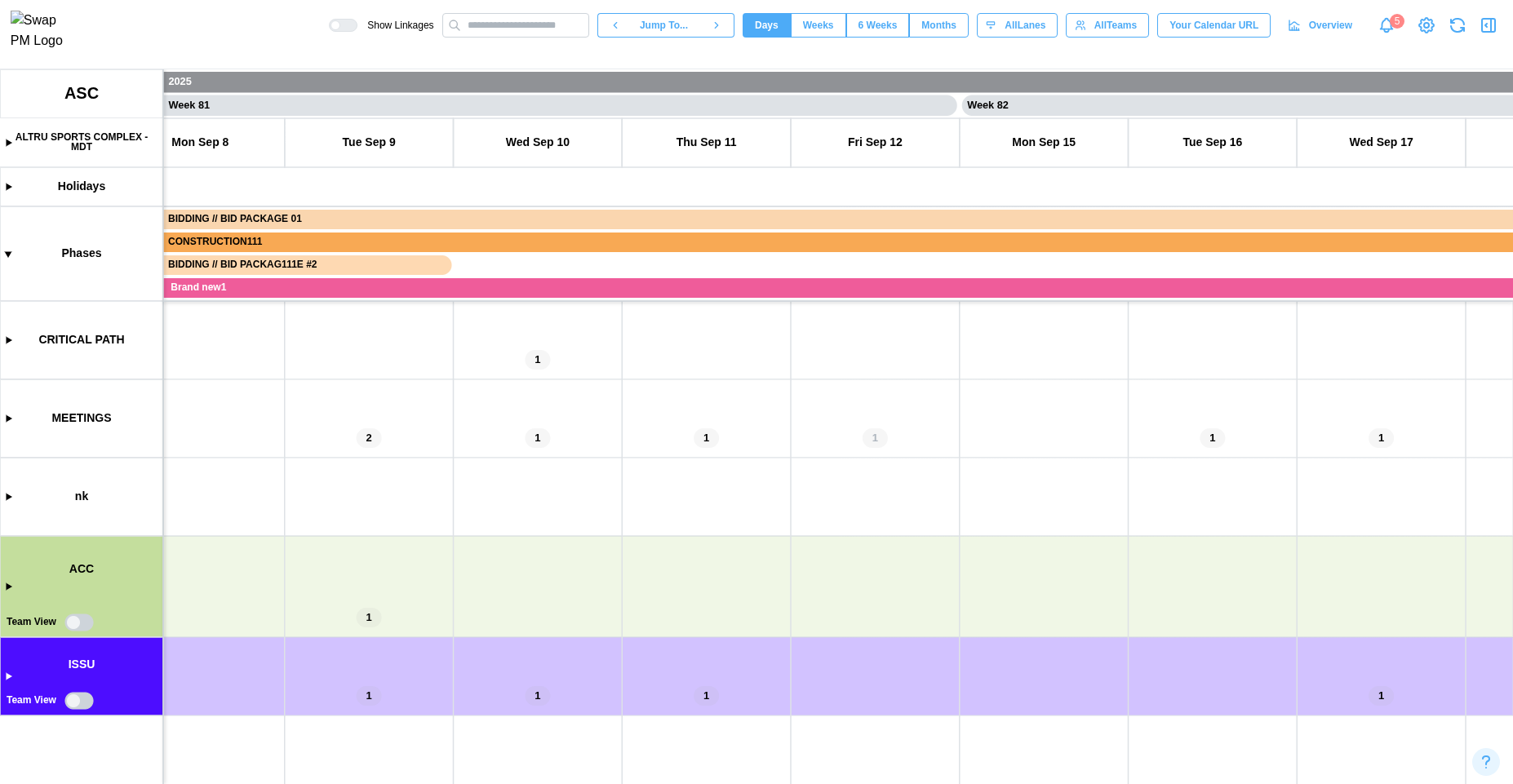
scroll to position [0, 67565]
drag, startPoint x: 490, startPoint y: 502, endPoint x: 593, endPoint y: 489, distance: 103.8
click at [647, 502] on canvas at bounding box center [756, 426] width 1513 height 715
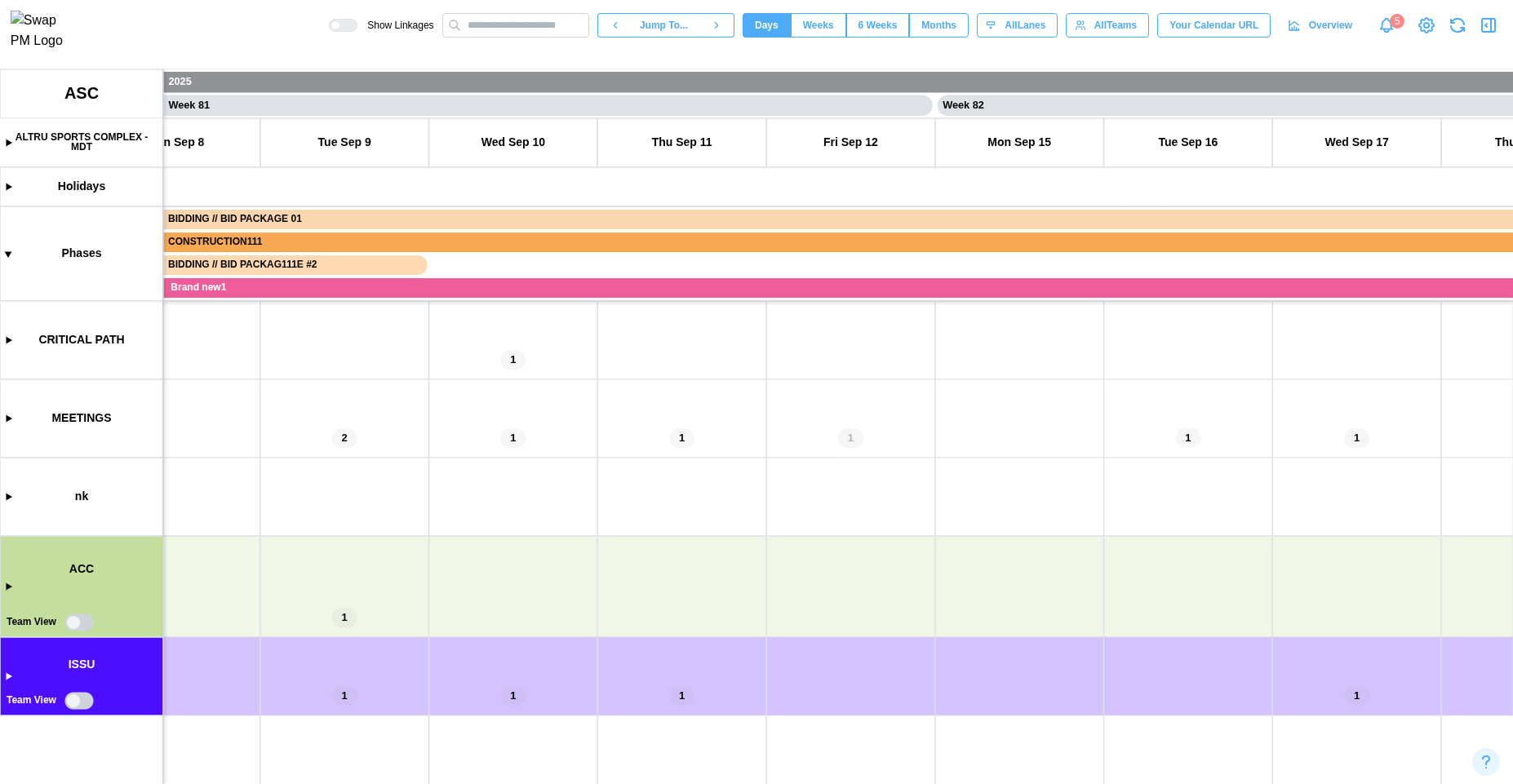
click at [8, 677] on canvas at bounding box center [756, 426] width 1513 height 715
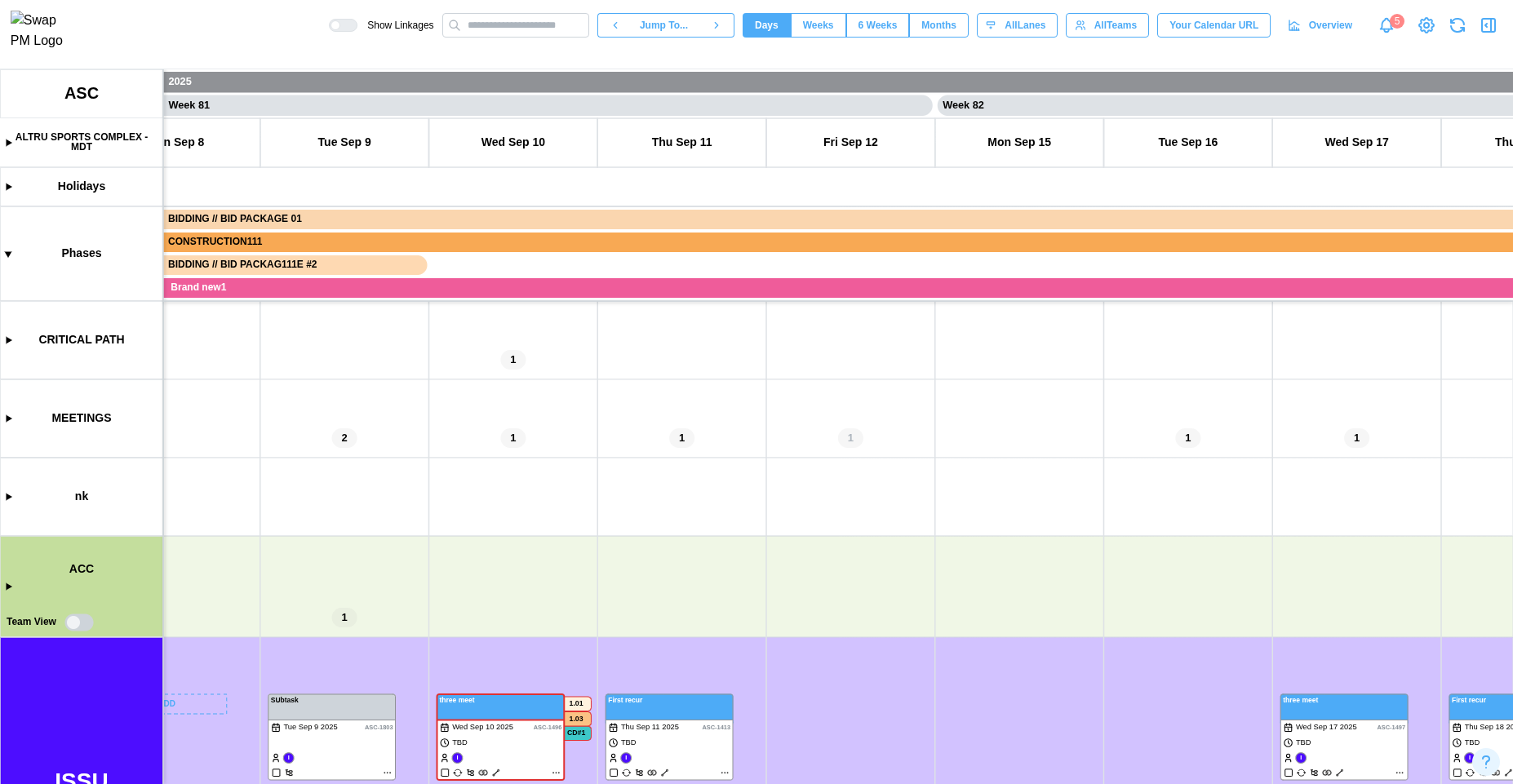
scroll to position [220, 0]
drag, startPoint x: 421, startPoint y: 494, endPoint x: 360, endPoint y: 231, distance: 270.0
click at [360, 231] on canvas at bounding box center [756, 426] width 1513 height 715
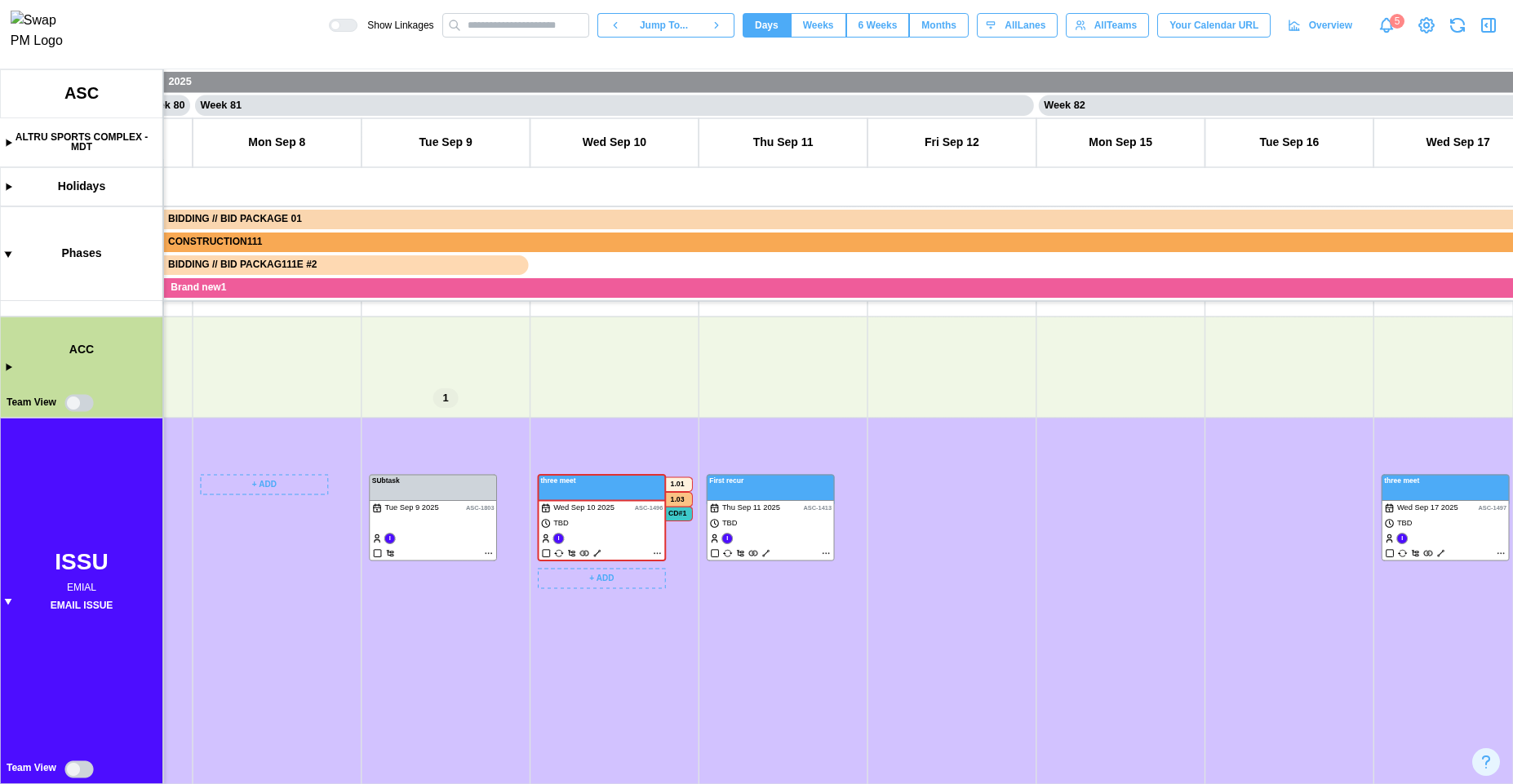
click at [653, 553] on canvas at bounding box center [756, 426] width 1513 height 715
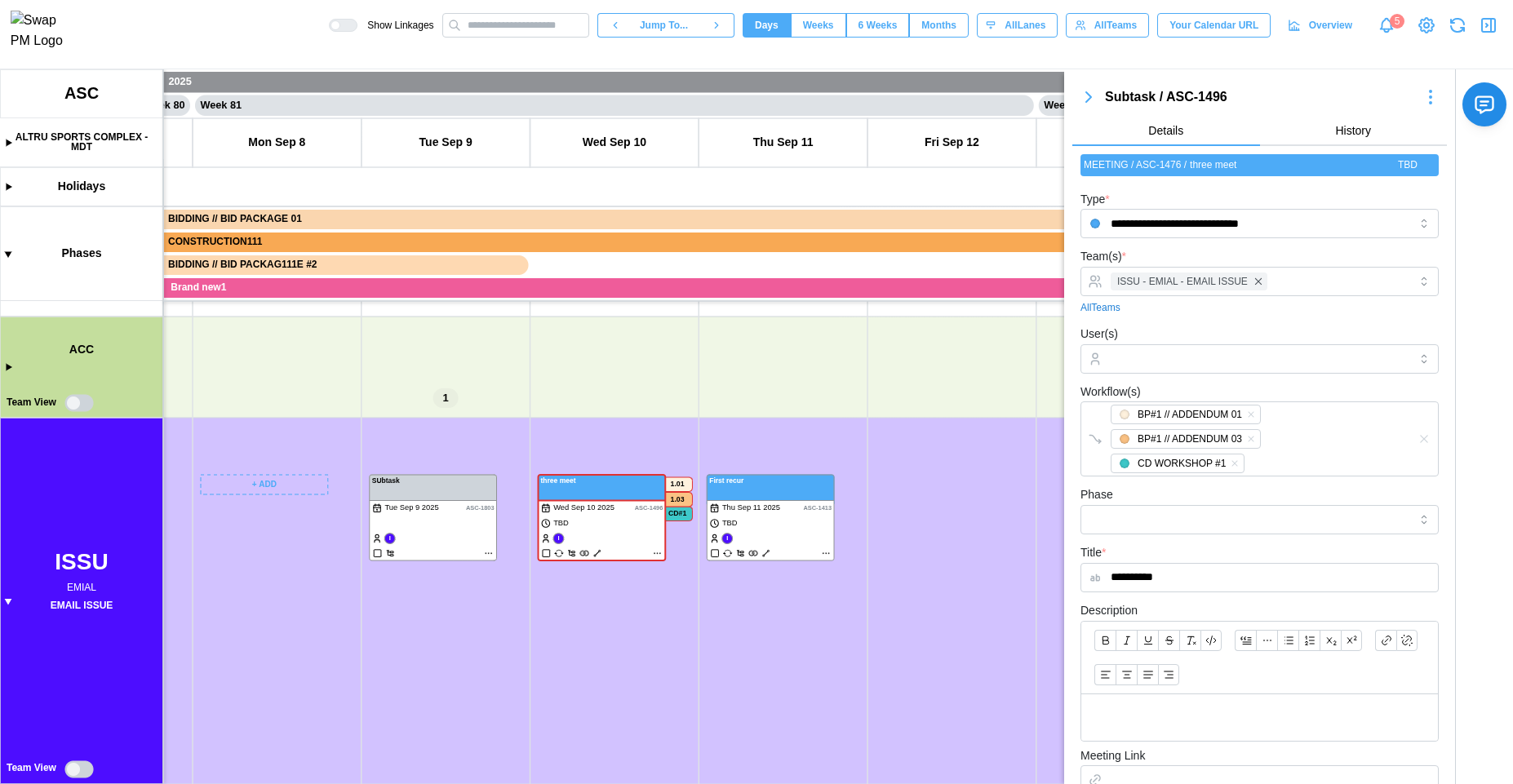
click at [1483, 29] on icon "button" at bounding box center [1489, 26] width 20 height 20
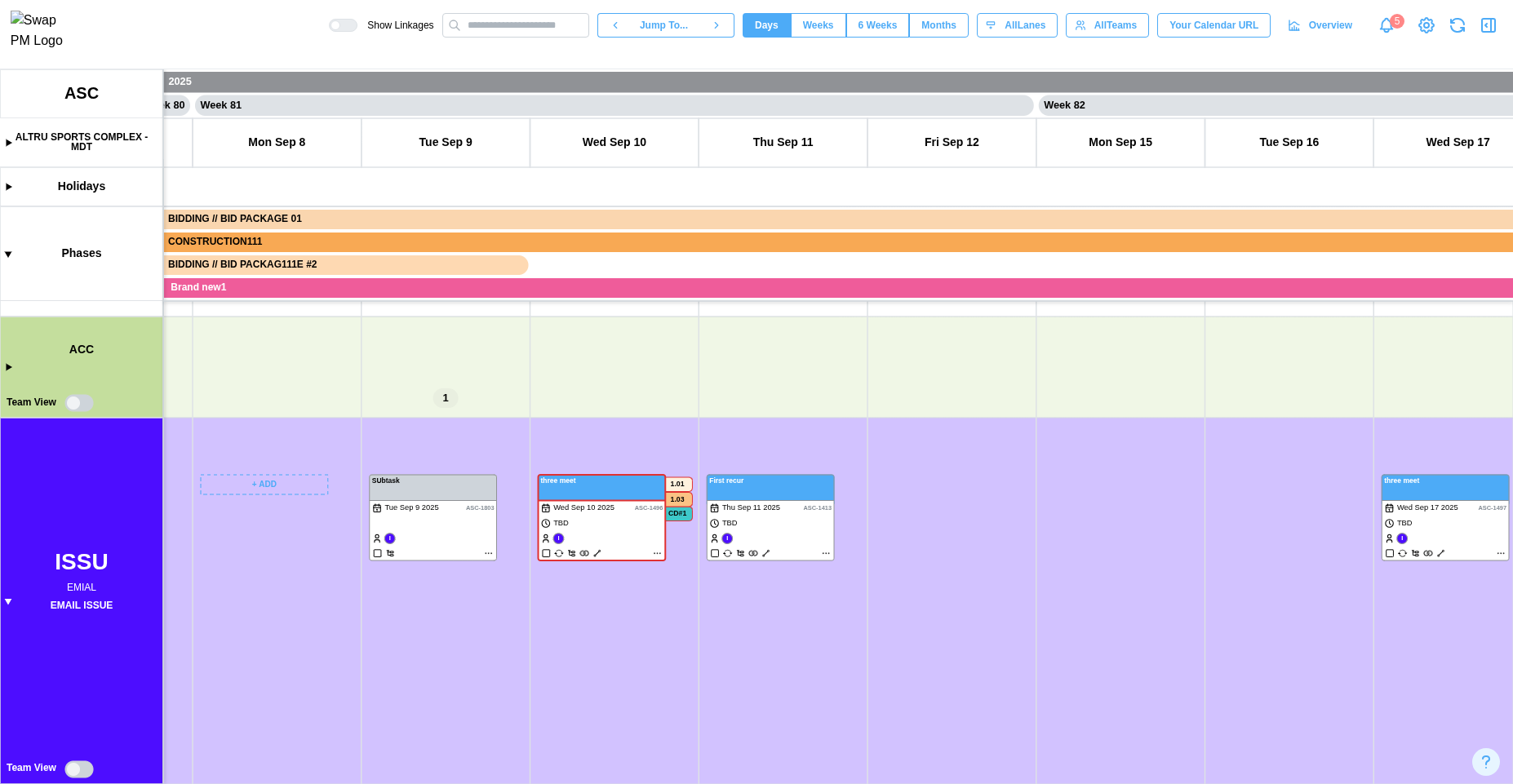
drag, startPoint x: 1160, startPoint y: 538, endPoint x: 316, endPoint y: 408, distance: 854.0
click at [321, 409] on canvas at bounding box center [756, 426] width 1513 height 715
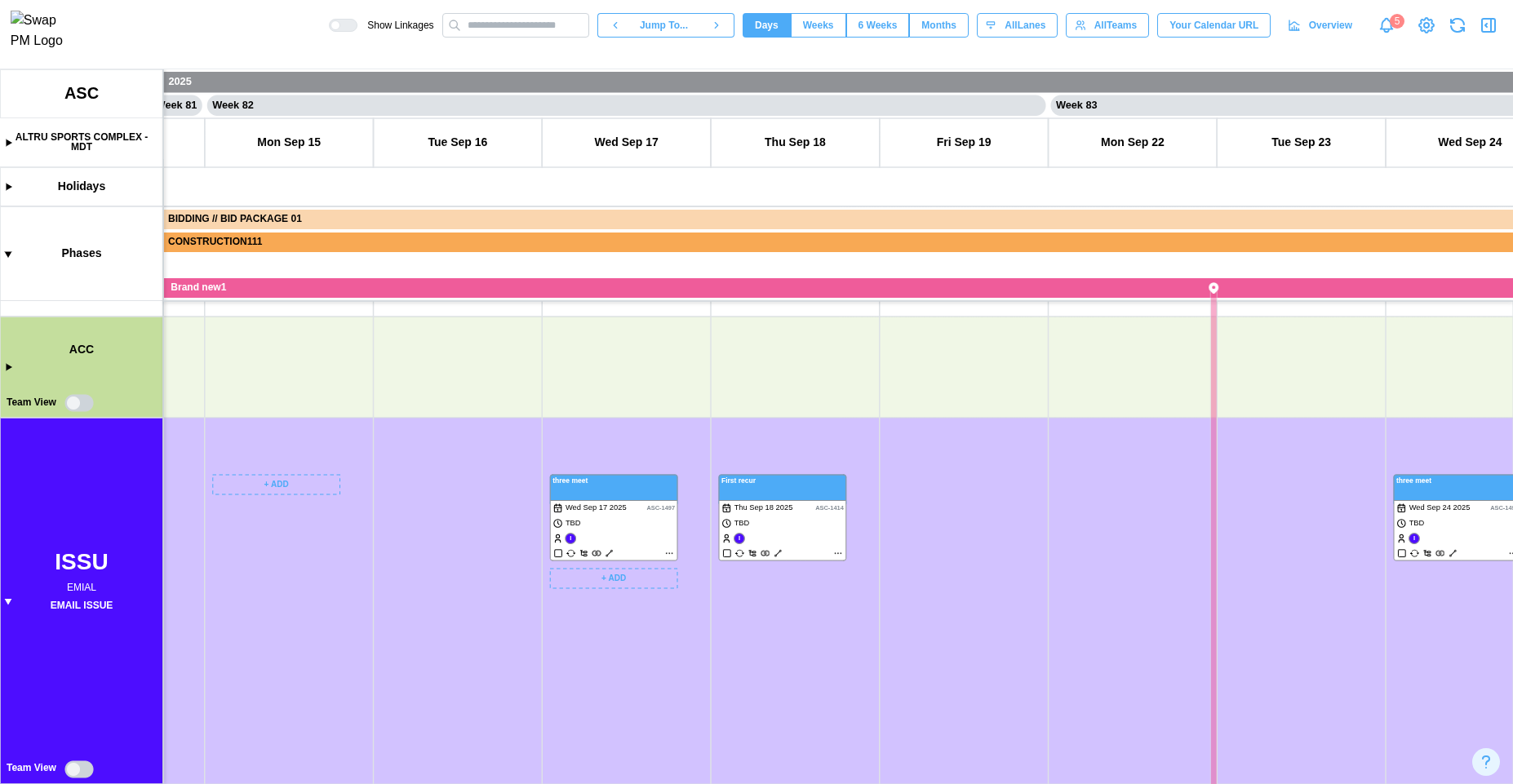
drag, startPoint x: 774, startPoint y: 481, endPoint x: 505, endPoint y: 461, distance: 269.7
click at [505, 461] on canvas at bounding box center [756, 426] width 1513 height 715
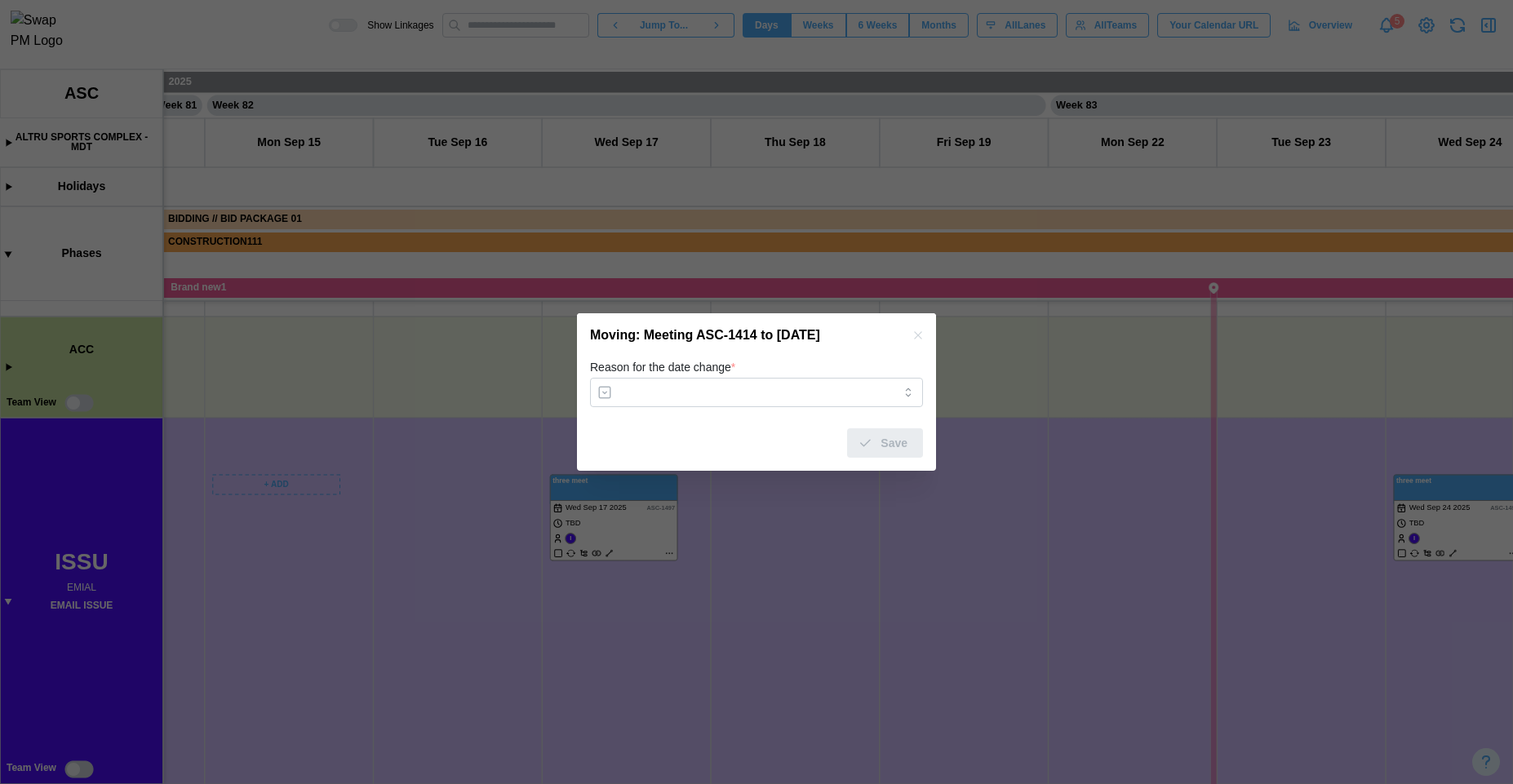
click at [921, 330] on icon "button" at bounding box center [918, 335] width 13 height 13
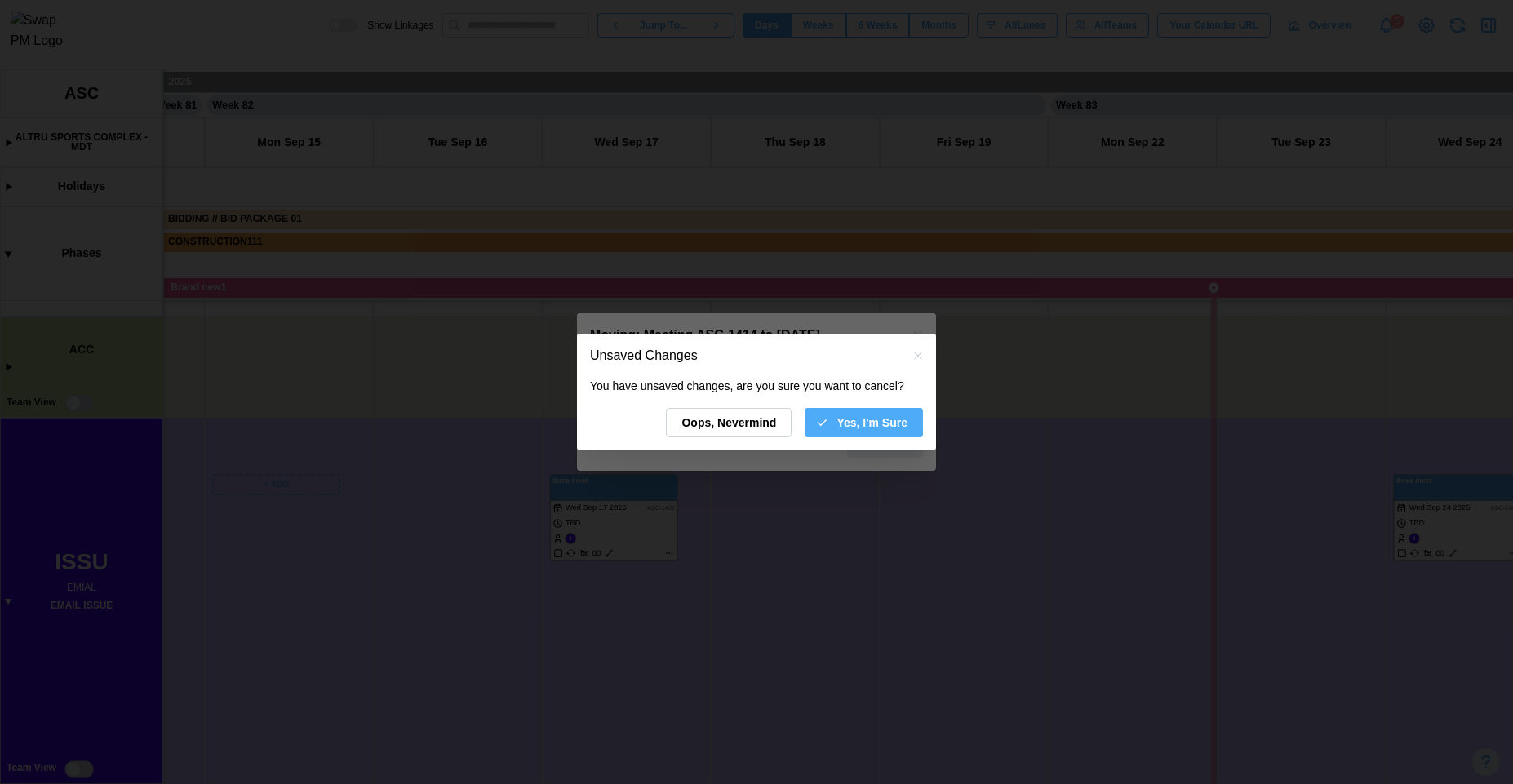
click at [824, 424] on icon "button" at bounding box center [822, 423] width 13 height 13
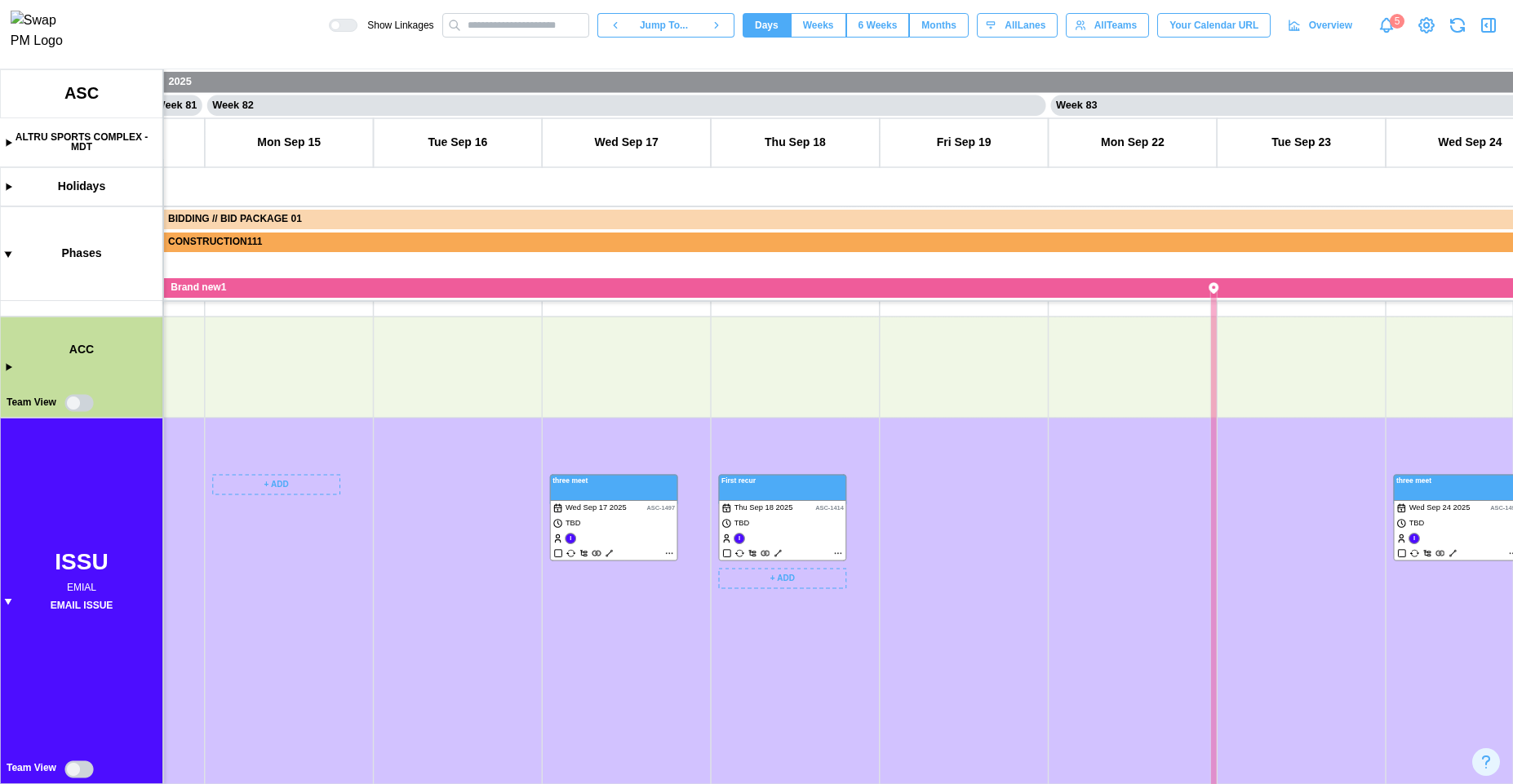
drag, startPoint x: 761, startPoint y: 504, endPoint x: 928, endPoint y: 354, distance: 224.5
click at [928, 354] on canvas at bounding box center [756, 426] width 1513 height 715
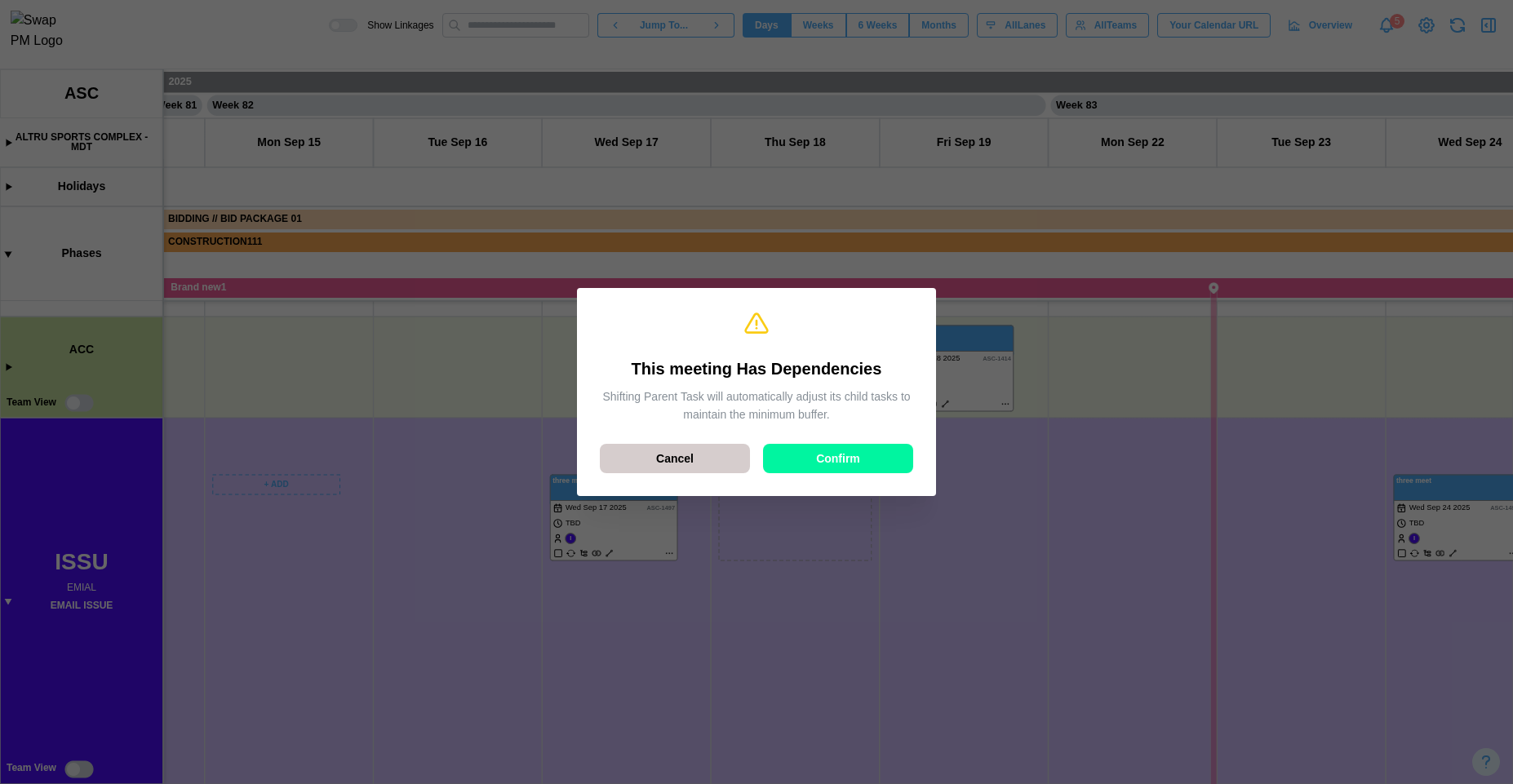
click at [734, 454] on div "Cancel" at bounding box center [674, 458] width 119 height 27
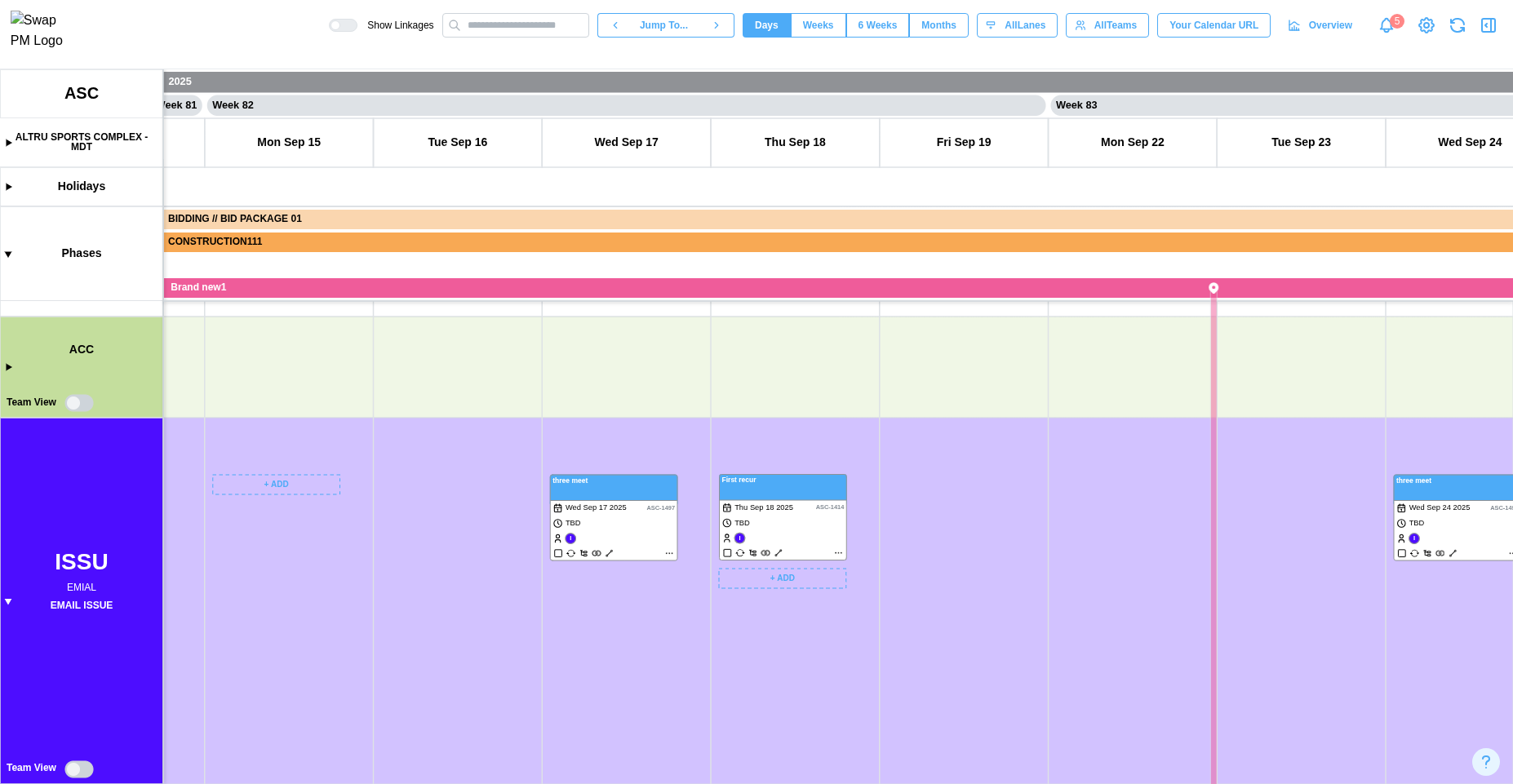
drag, startPoint x: 985, startPoint y: 641, endPoint x: 552, endPoint y: 614, distance: 433.8
click at [560, 613] on canvas at bounding box center [756, 426] width 1513 height 715
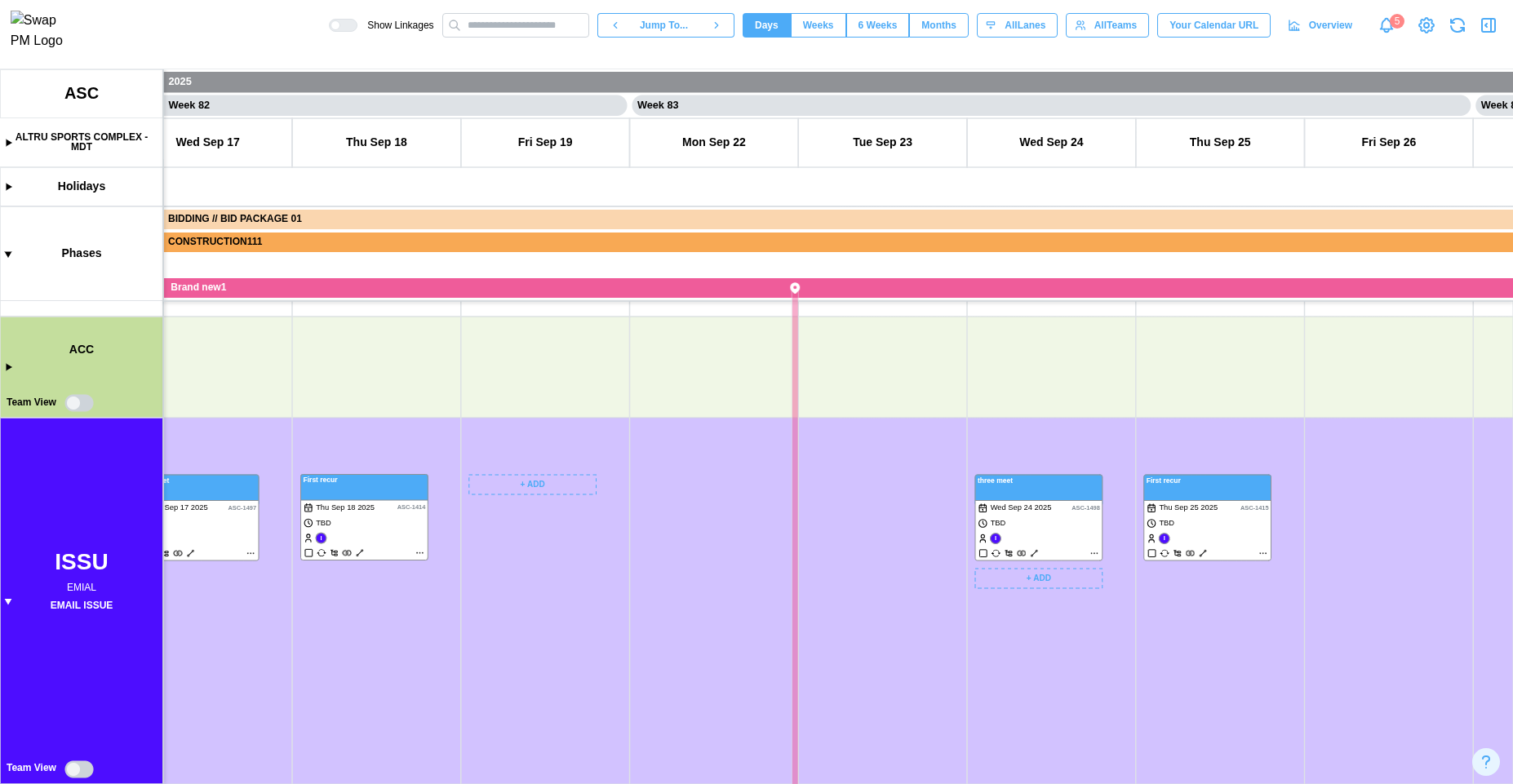
drag, startPoint x: 1042, startPoint y: 695, endPoint x: 474, endPoint y: 626, distance: 572.2
click at [484, 629] on canvas at bounding box center [756, 426] width 1513 height 715
drag, startPoint x: 631, startPoint y: 665, endPoint x: 1062, endPoint y: 673, distance: 431.1
click at [1062, 673] on canvas at bounding box center [756, 426] width 1513 height 715
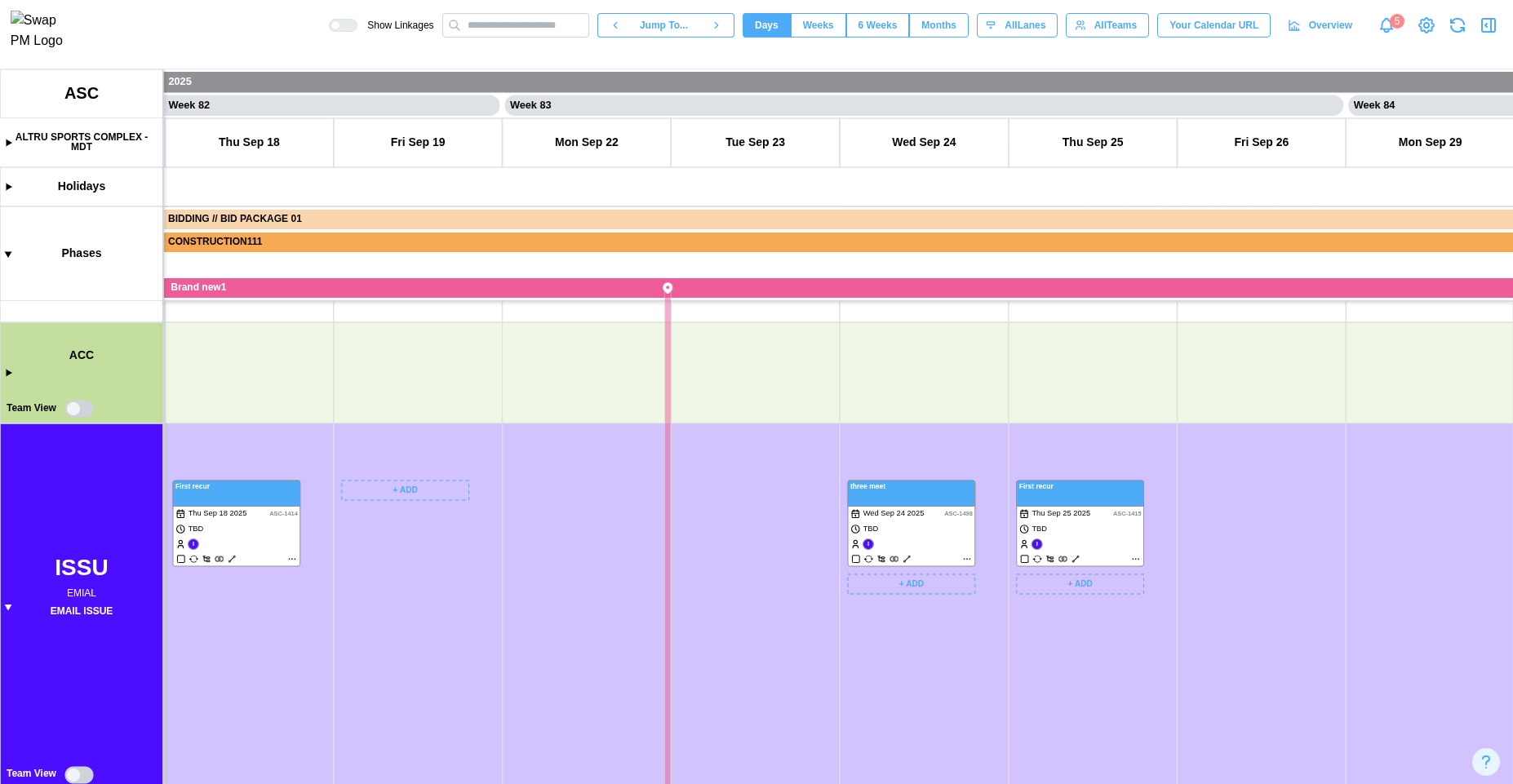
scroll to position [220, 0]
drag, startPoint x: 668, startPoint y: 648, endPoint x: 557, endPoint y: 620, distance: 114.5
click at [565, 623] on canvas at bounding box center [756, 426] width 1513 height 715
drag, startPoint x: 583, startPoint y: 638, endPoint x: 610, endPoint y: 493, distance: 147.5
click at [606, 495] on canvas at bounding box center [756, 426] width 1513 height 715
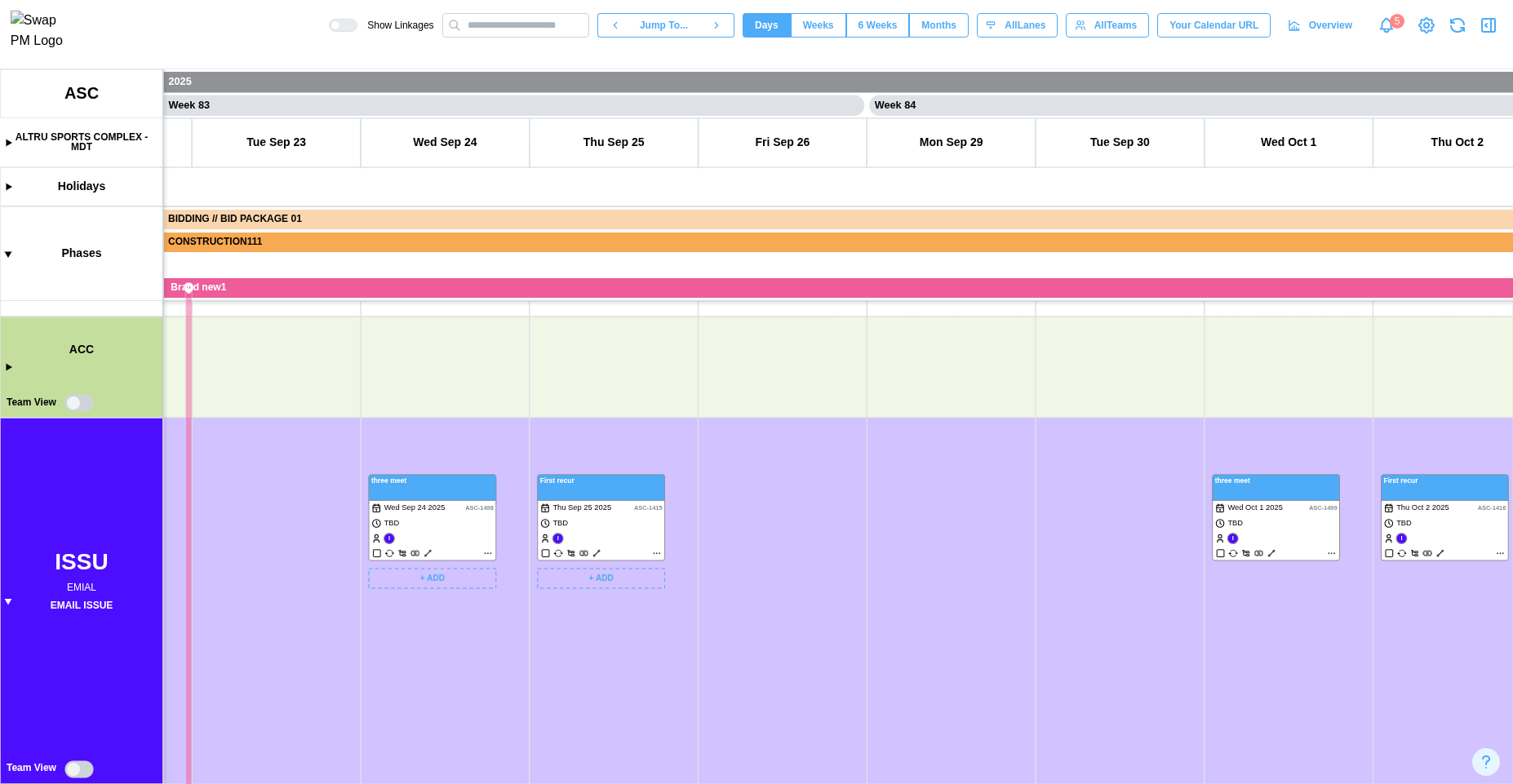
drag, startPoint x: 818, startPoint y: 487, endPoint x: 1063, endPoint y: 600, distance: 269.8
click at [1064, 598] on canvas at bounding box center [756, 426] width 1513 height 715
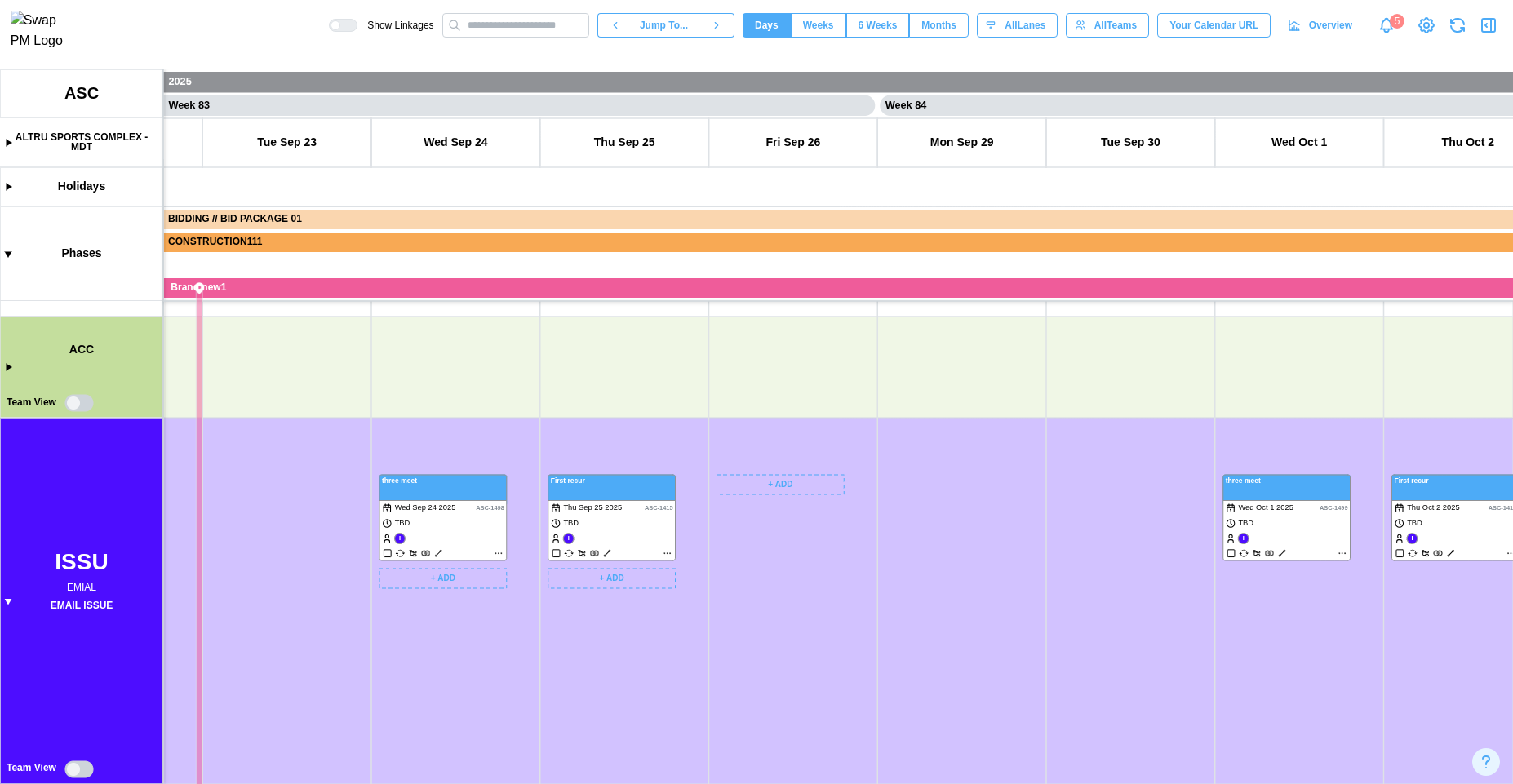
scroll to position [176, 0]
drag, startPoint x: 811, startPoint y: 672, endPoint x: 530, endPoint y: 722, distance: 285.4
click at [540, 722] on canvas at bounding box center [756, 426] width 1513 height 715
drag, startPoint x: 499, startPoint y: 717, endPoint x: 760, endPoint y: 578, distance: 295.7
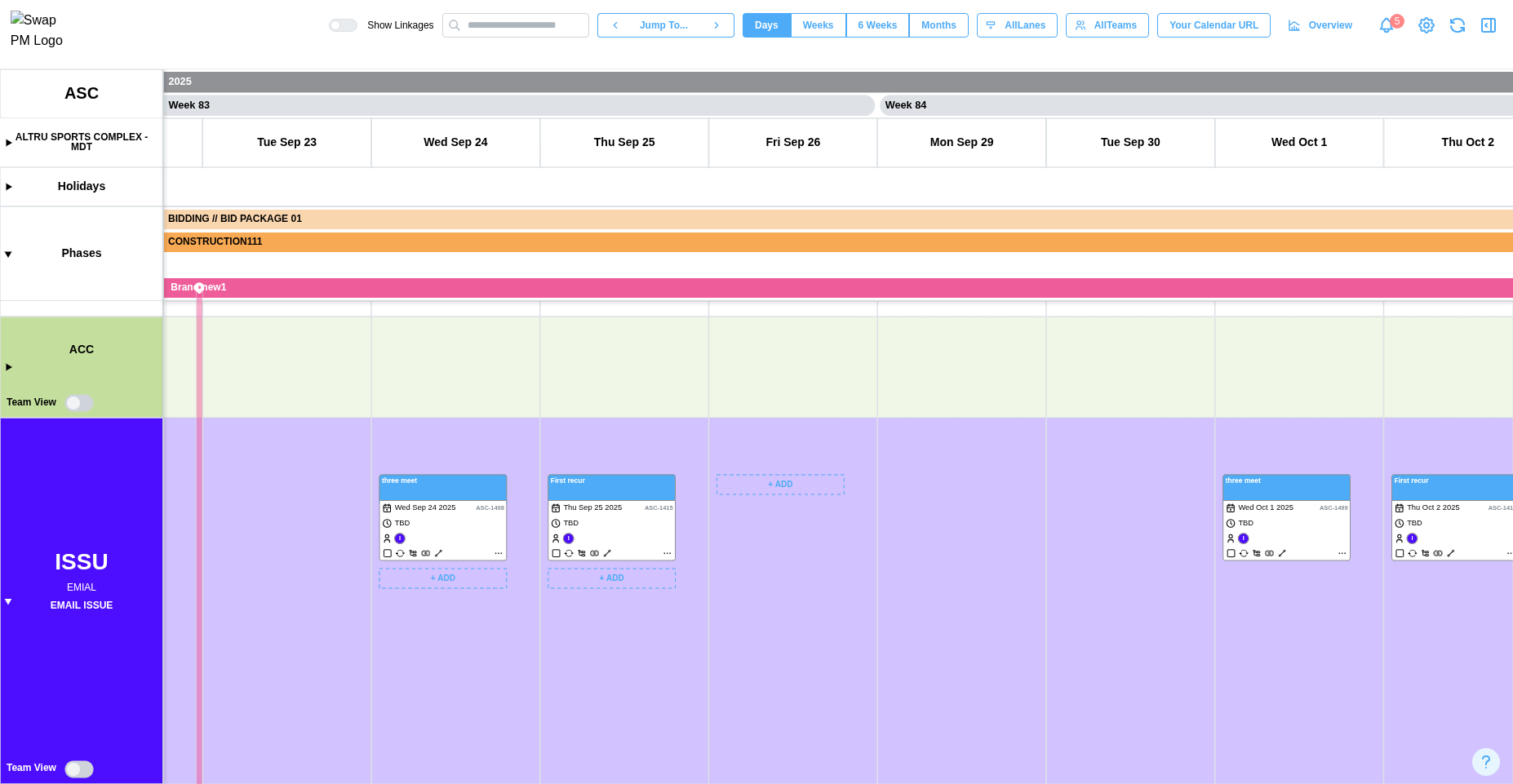
click at [759, 579] on canvas at bounding box center [756, 426] width 1513 height 715
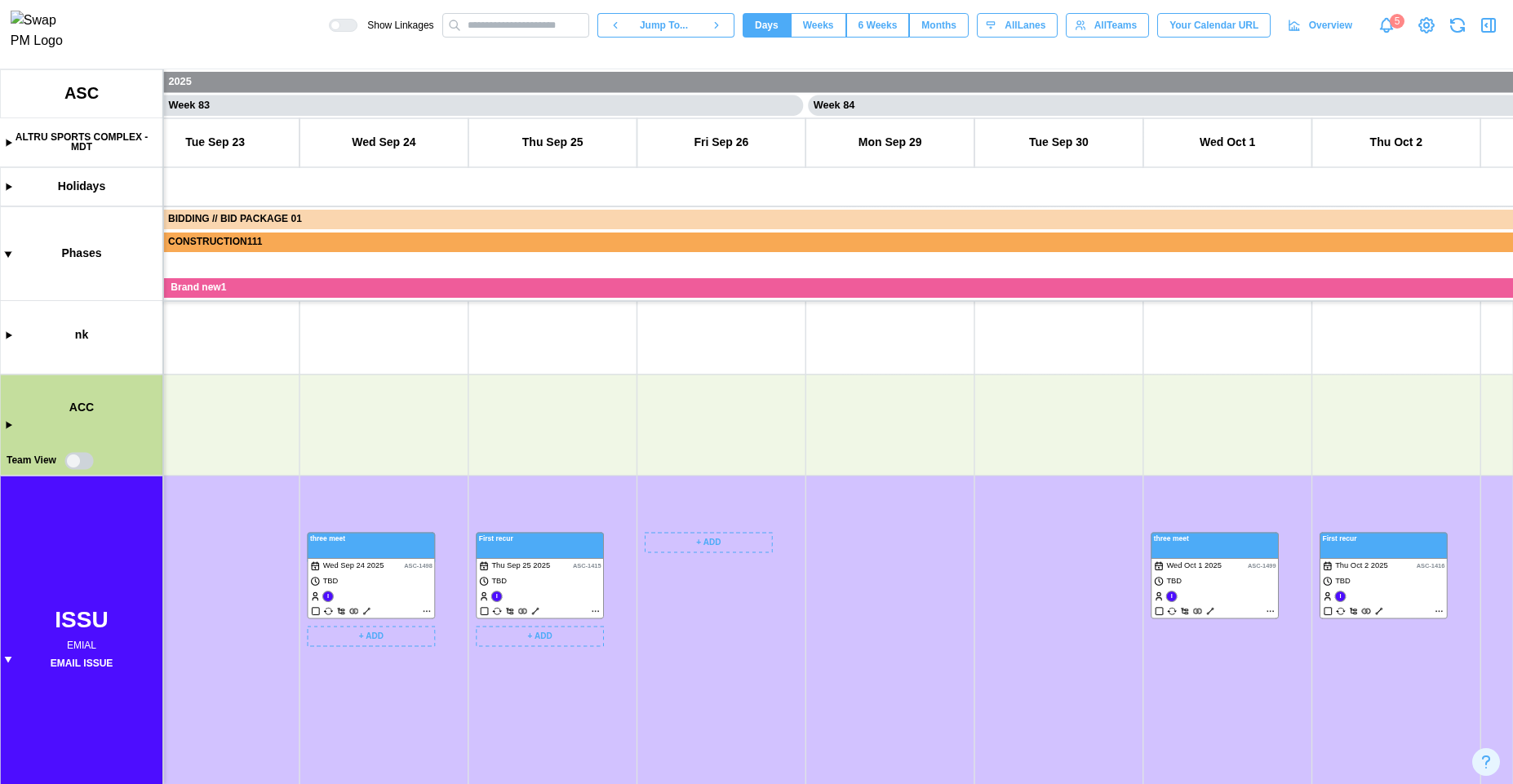
scroll to position [0, 69294]
drag, startPoint x: 707, startPoint y: 687, endPoint x: 729, endPoint y: 723, distance: 42.2
click at [735, 732] on canvas at bounding box center [756, 426] width 1513 height 715
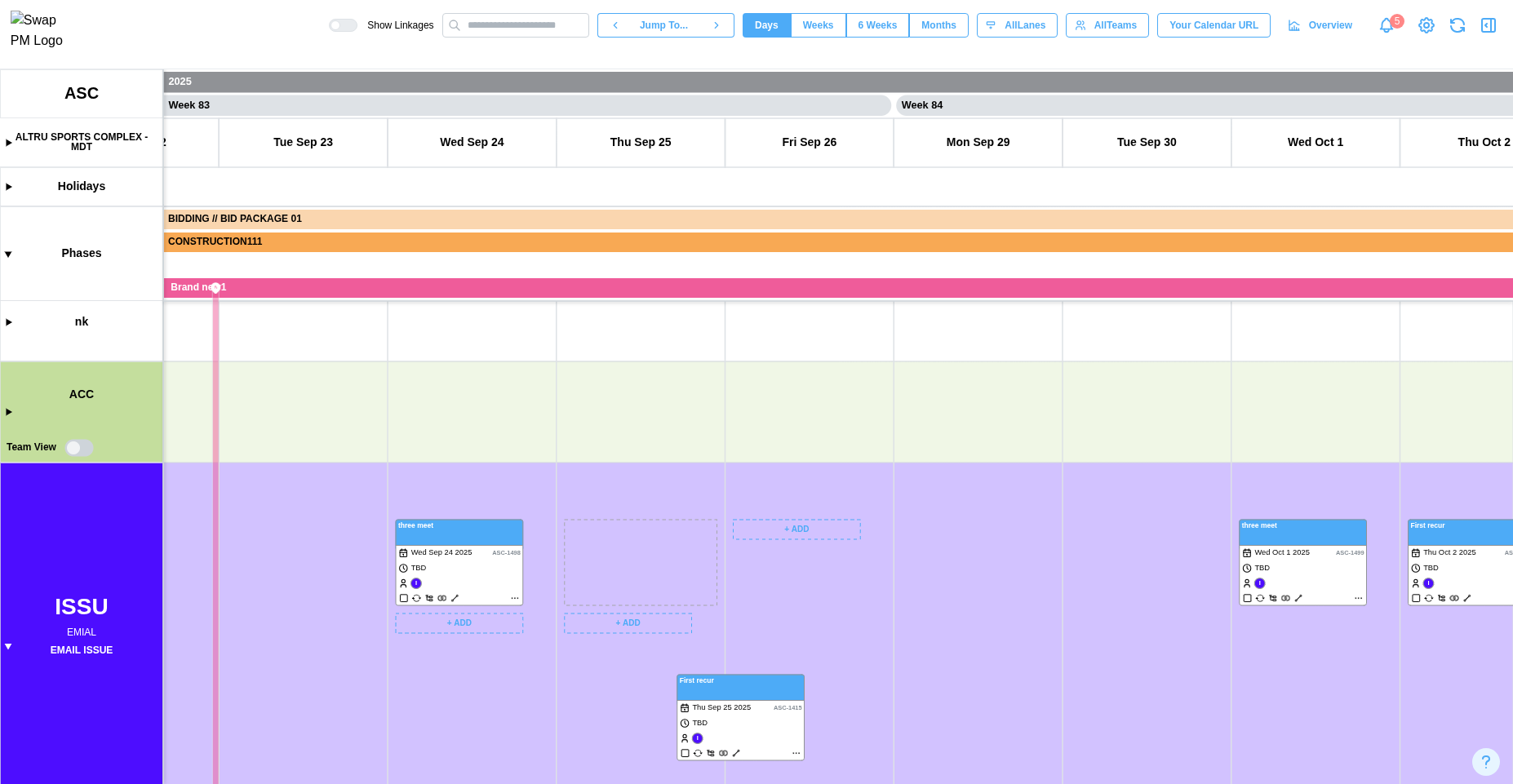
drag, startPoint x: 595, startPoint y: 554, endPoint x: 585, endPoint y: 548, distance: 11.7
click at [585, 548] on canvas at bounding box center [756, 426] width 1513 height 715
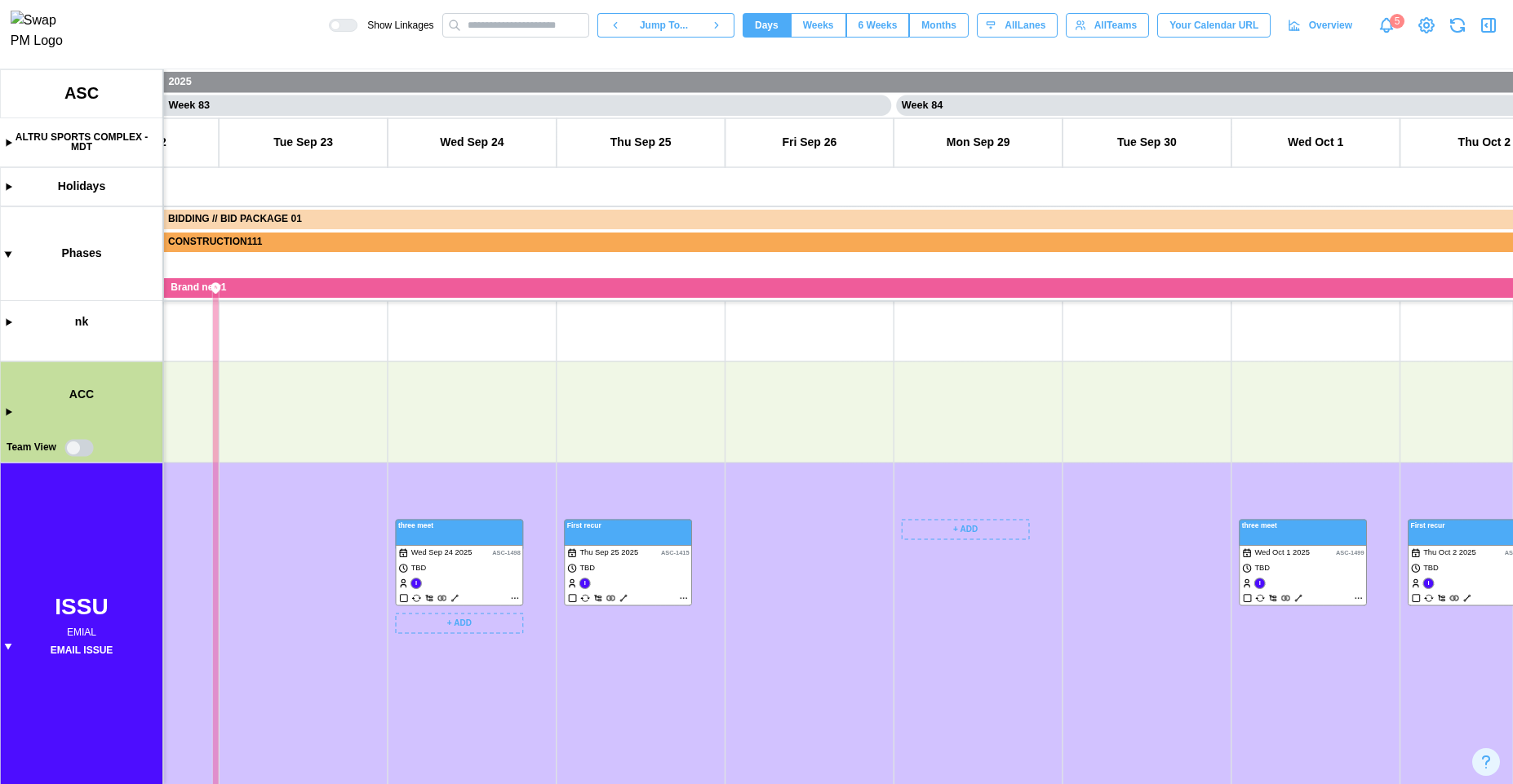
drag, startPoint x: 964, startPoint y: 524, endPoint x: 578, endPoint y: 526, distance: 386.0
click at [585, 526] on canvas at bounding box center [756, 426] width 1513 height 715
drag, startPoint x: 609, startPoint y: 470, endPoint x: 740, endPoint y: 482, distance: 131.5
click at [740, 482] on canvas at bounding box center [756, 426] width 1513 height 715
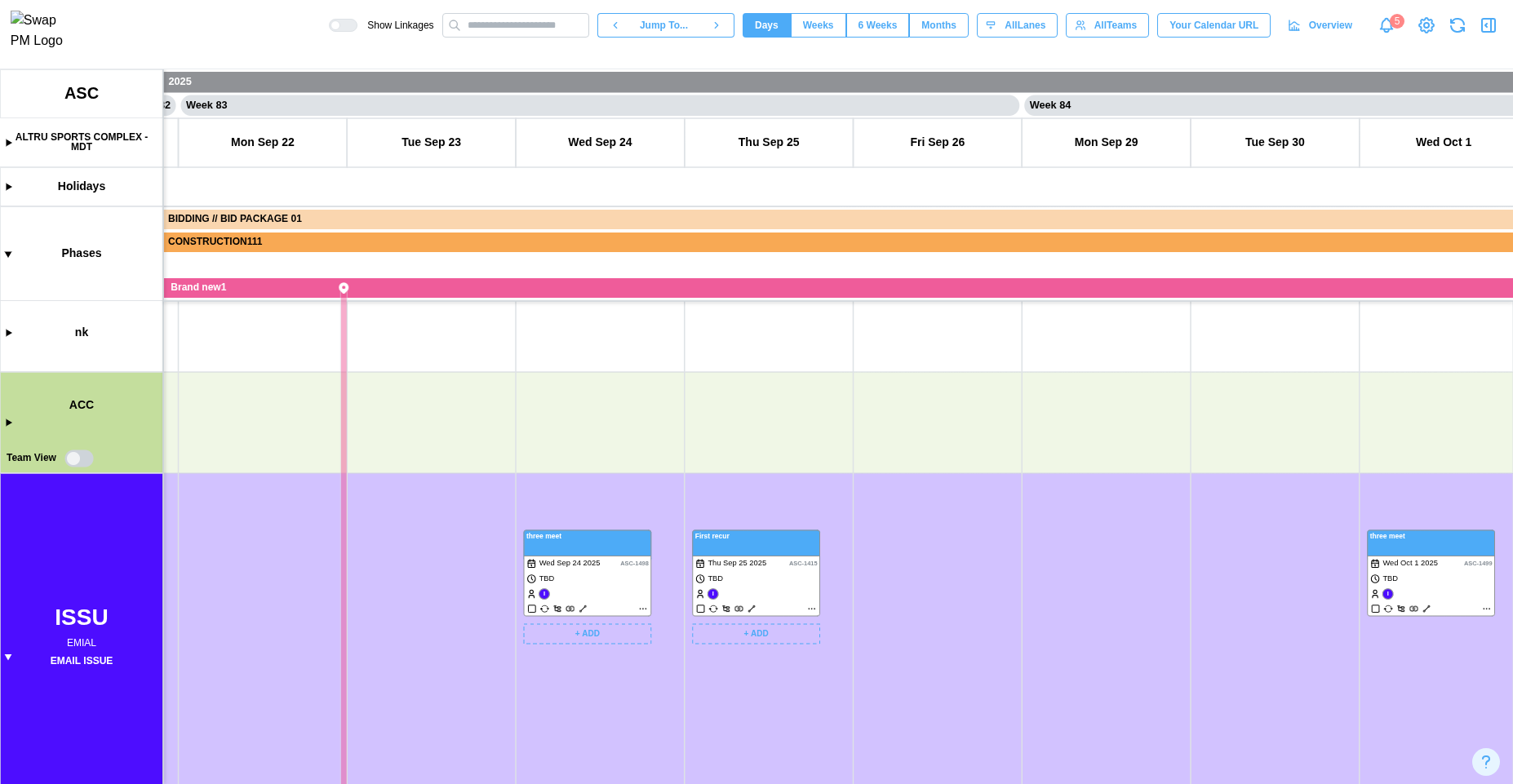
scroll to position [185, 0]
drag
click at [575, 463] on canvas at bounding box center [756, 426] width 1513 height 715
click at [621, 457] on canvas at bounding box center [756, 426] width 1513 height 715
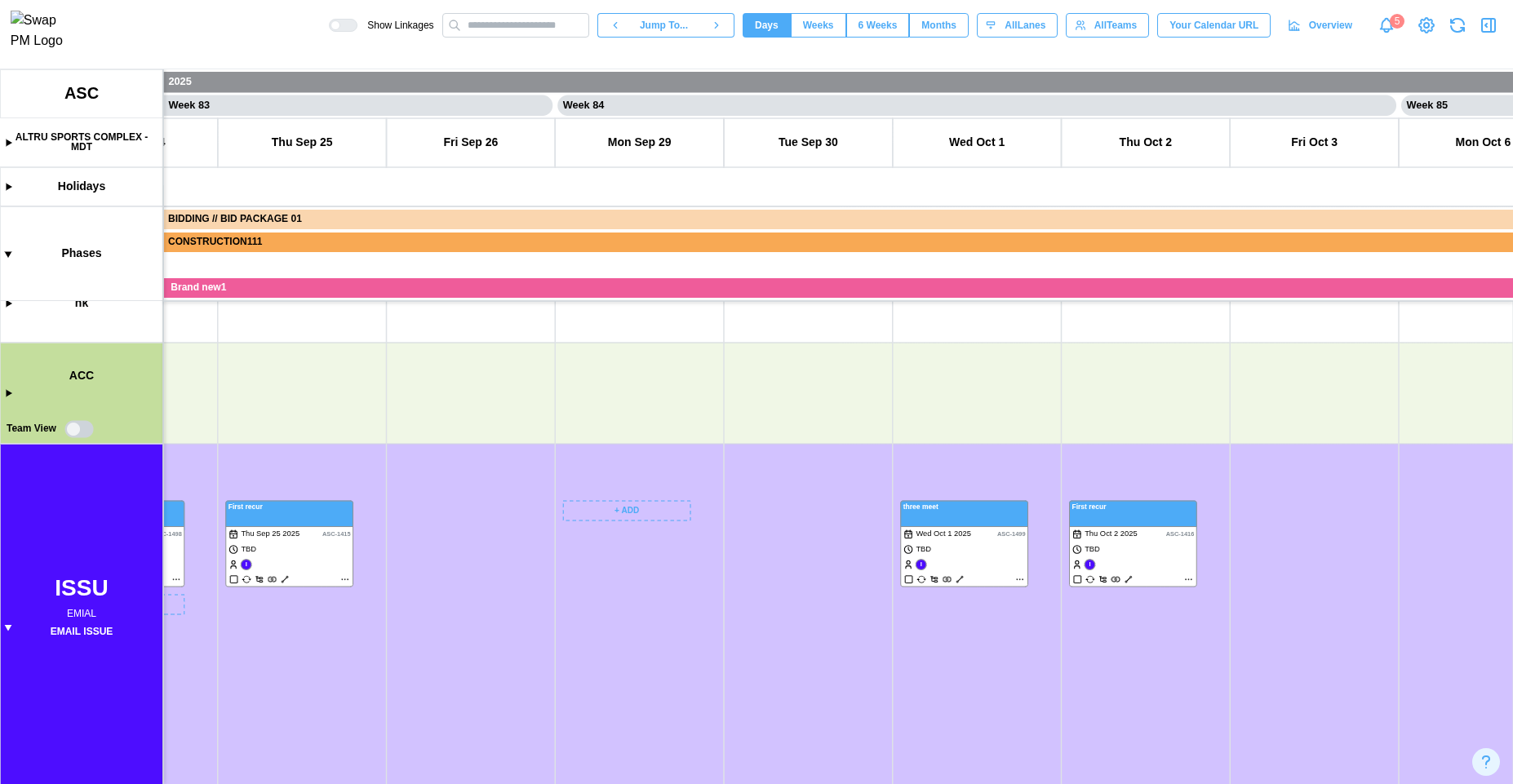
click at [470, 444] on canvas at bounding box center [756, 426] width 1513 height 715
click at [486, 450] on canvas at bounding box center [756, 426] width 1513 height 715
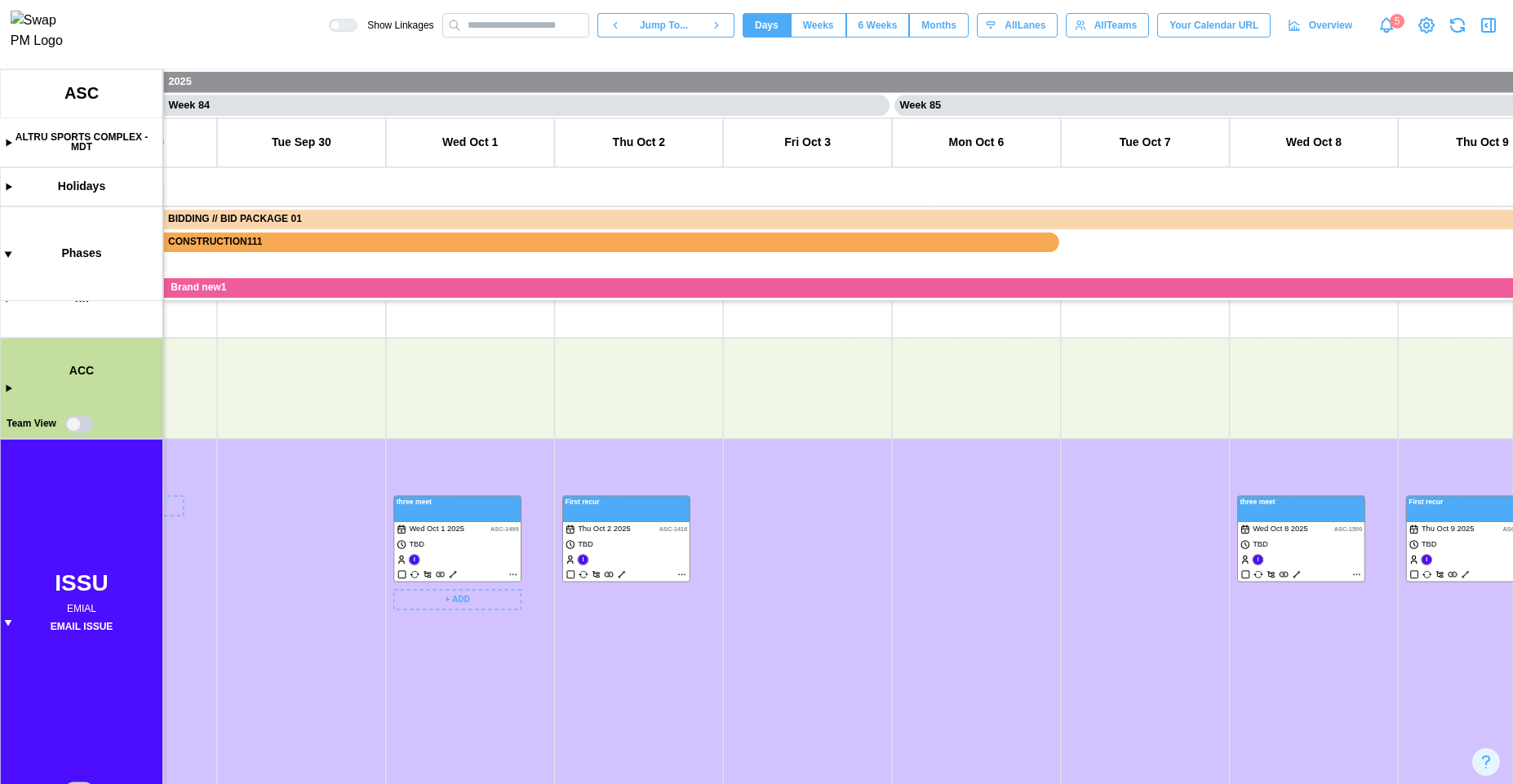
click at [510, 447] on canvas at bounding box center [756, 426] width 1513 height 715
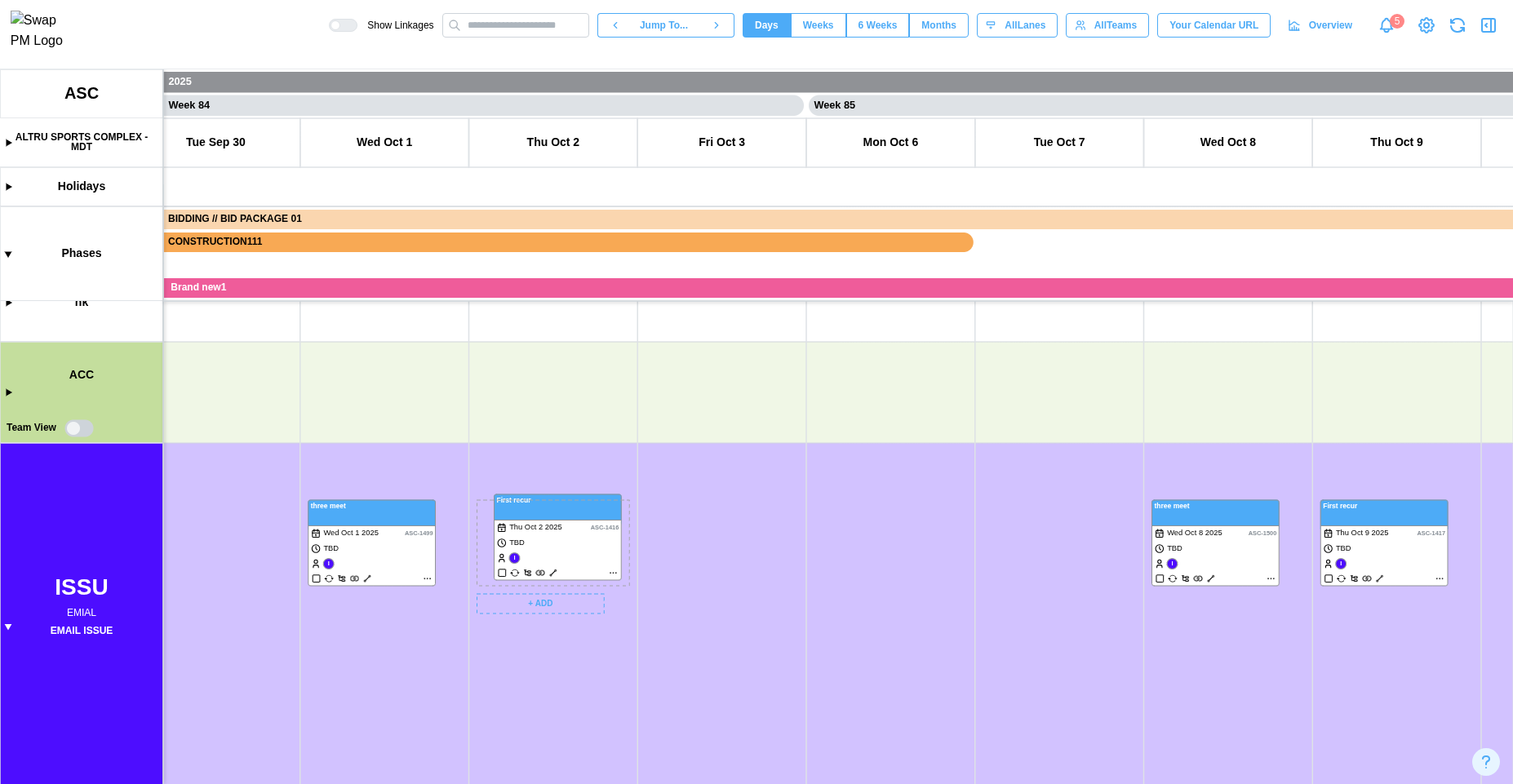
click at [521, 523] on canvas at bounding box center [756, 426] width 1513 height 715
click at [372, 648] on canvas at bounding box center [756, 426] width 1513 height 715
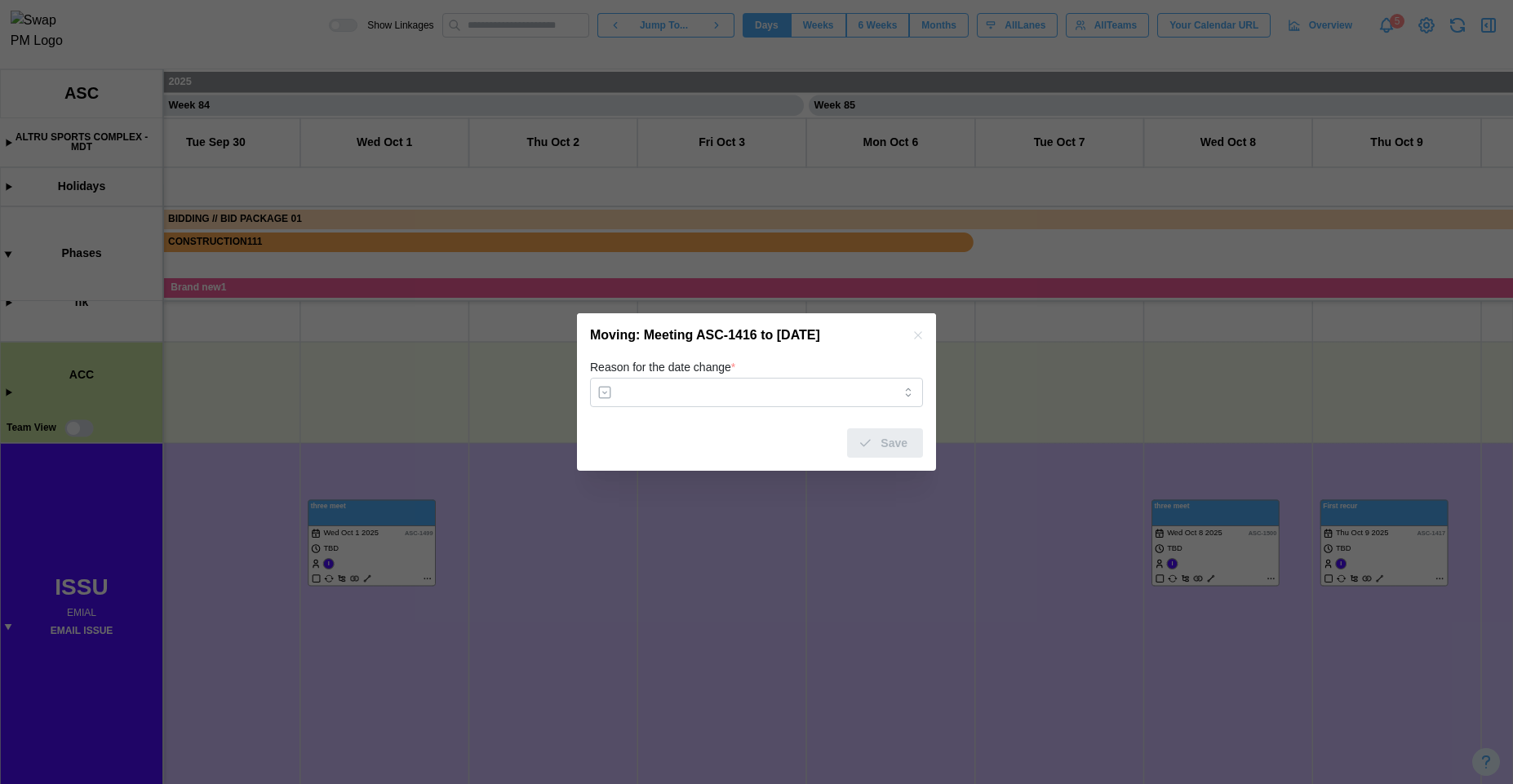
click at [920, 340] on icon "button" at bounding box center [918, 335] width 13 height 13
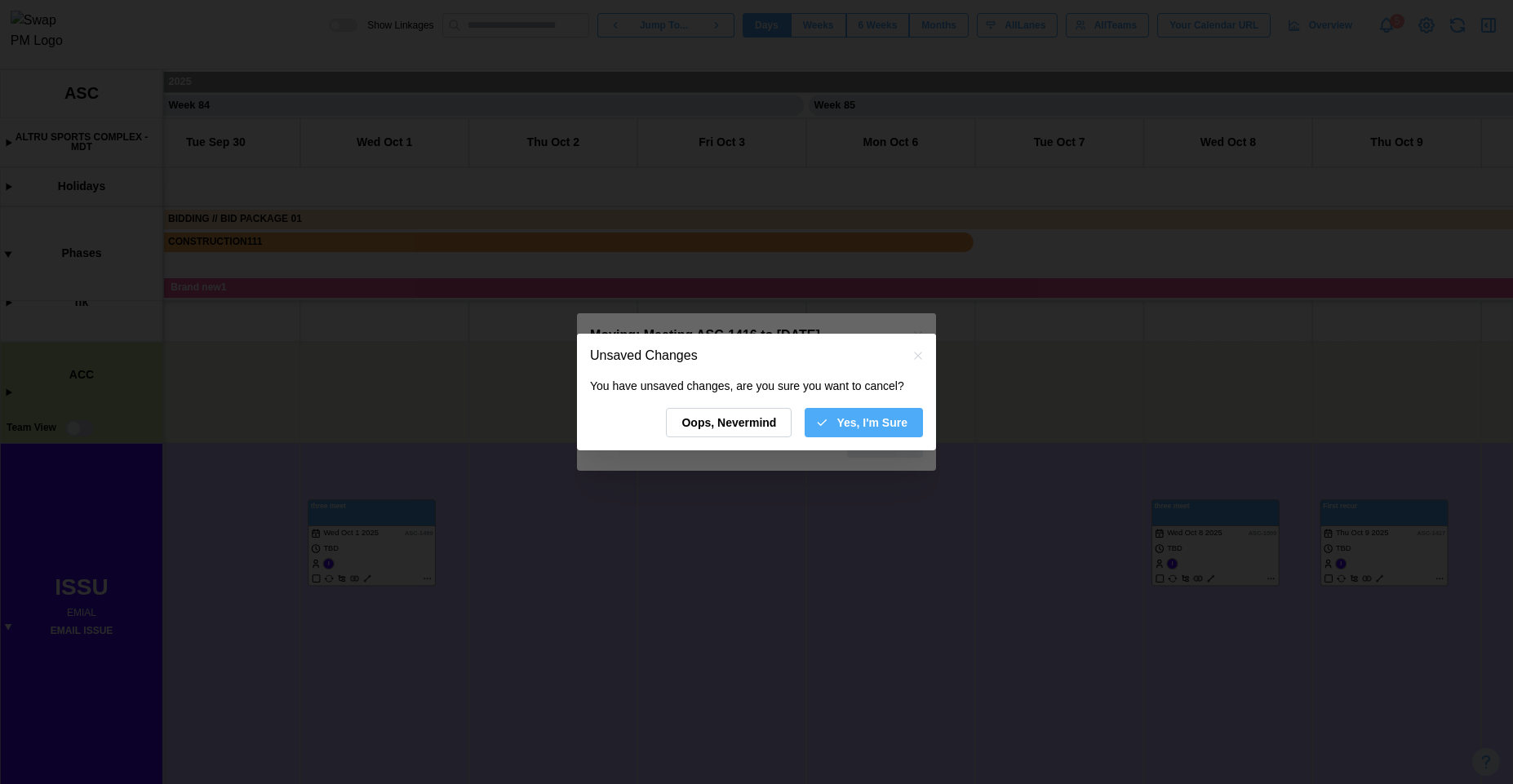
click at [846, 416] on span "Yes, I'm Sure" at bounding box center [872, 422] width 71 height 27
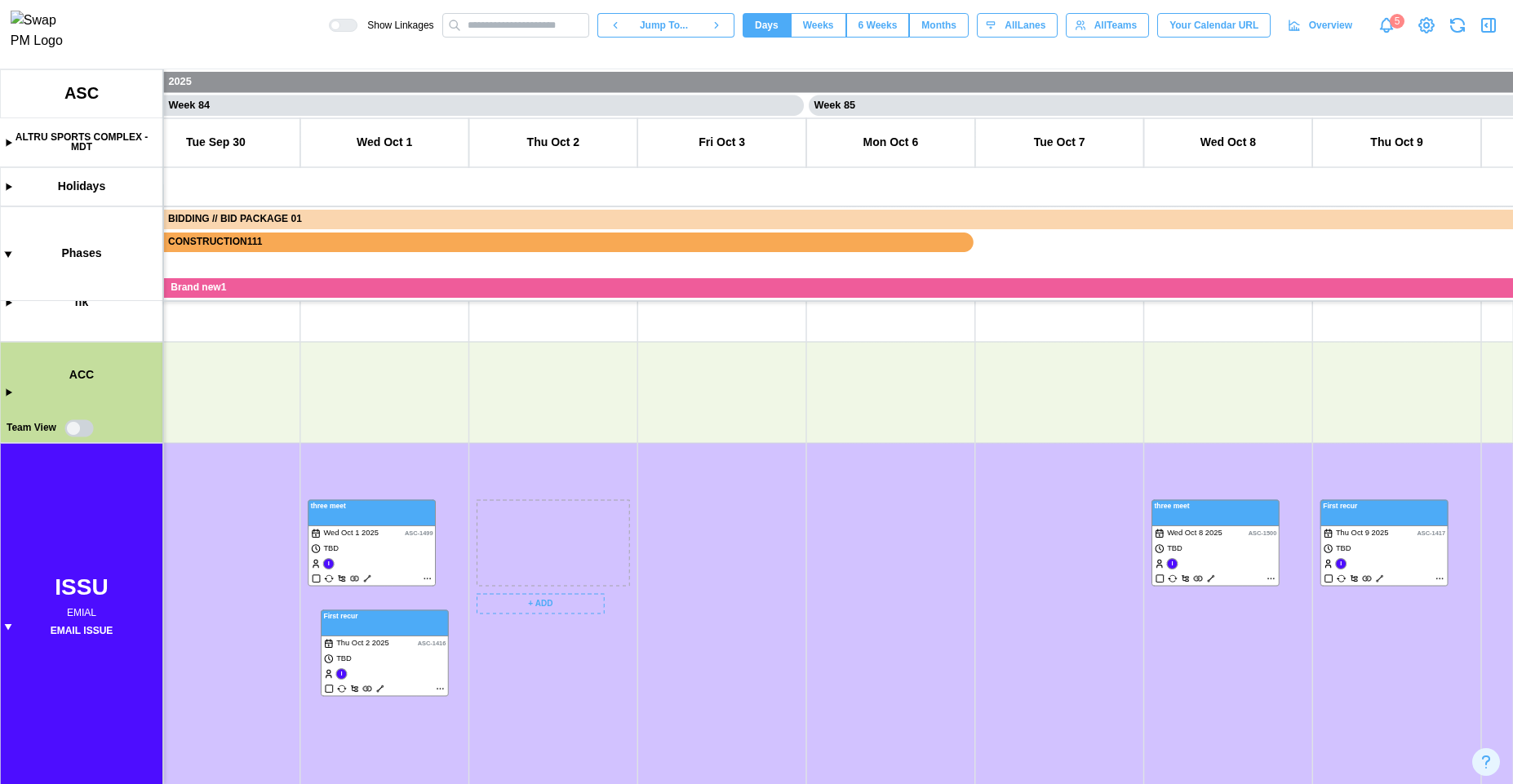
drag, startPoint x: 536, startPoint y: 532, endPoint x: 369, endPoint y: 653, distance: 206.2
click at [369, 653] on canvas at bounding box center [756, 426] width 1513 height 715
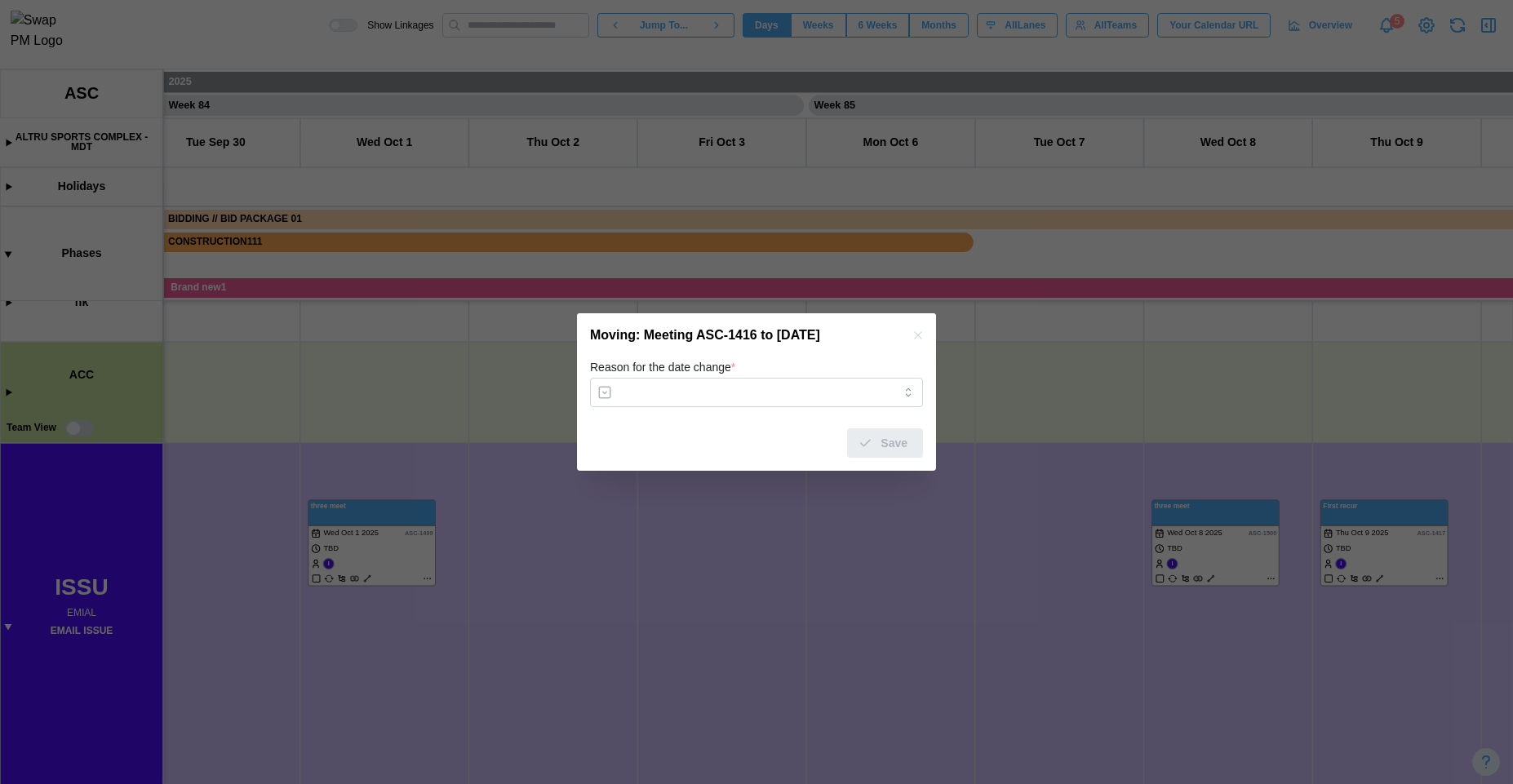
click at [914, 339] on icon "button" at bounding box center [918, 335] width 7 height 7
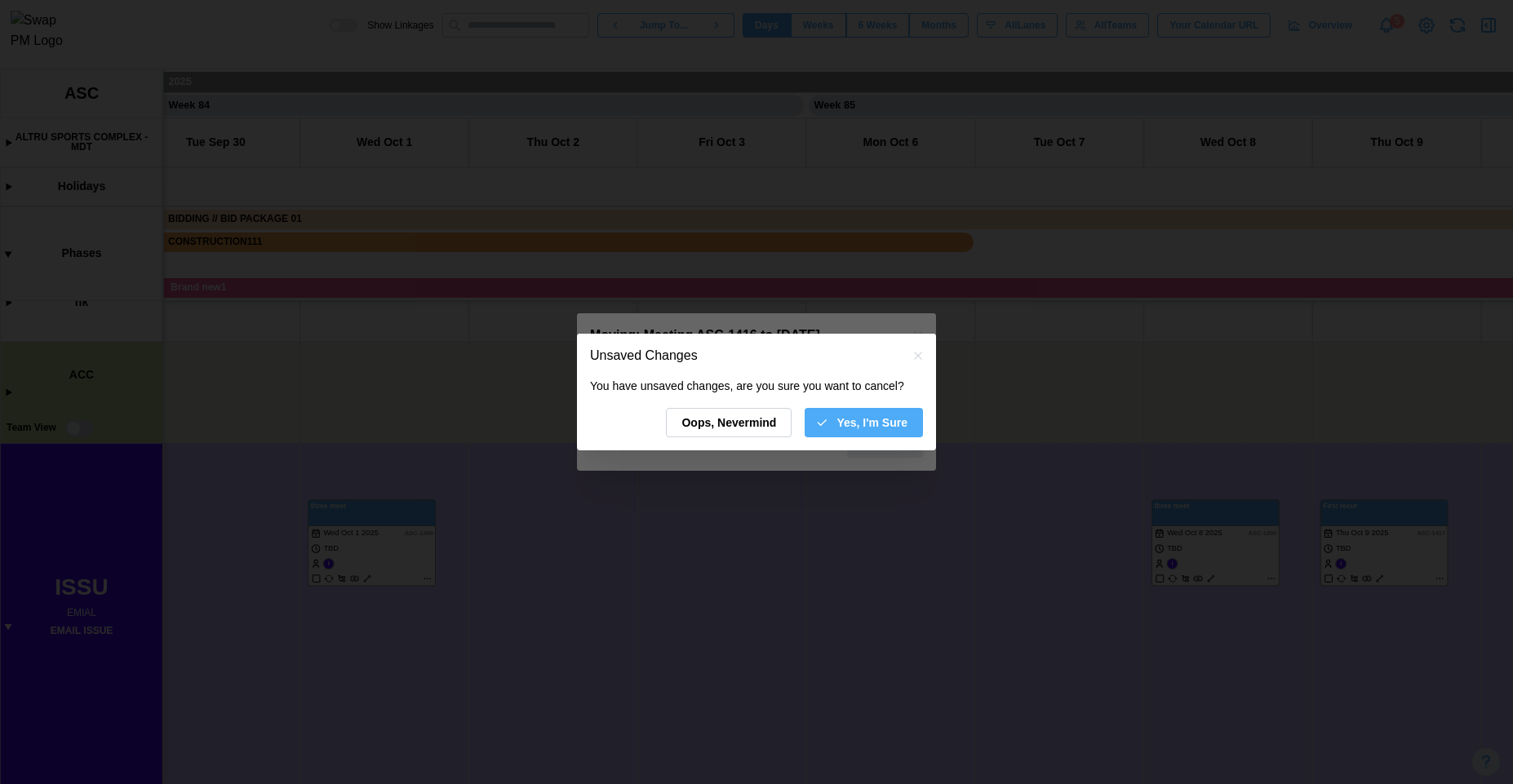
click at [862, 421] on span "Yes, I'm Sure" at bounding box center [872, 422] width 71 height 27
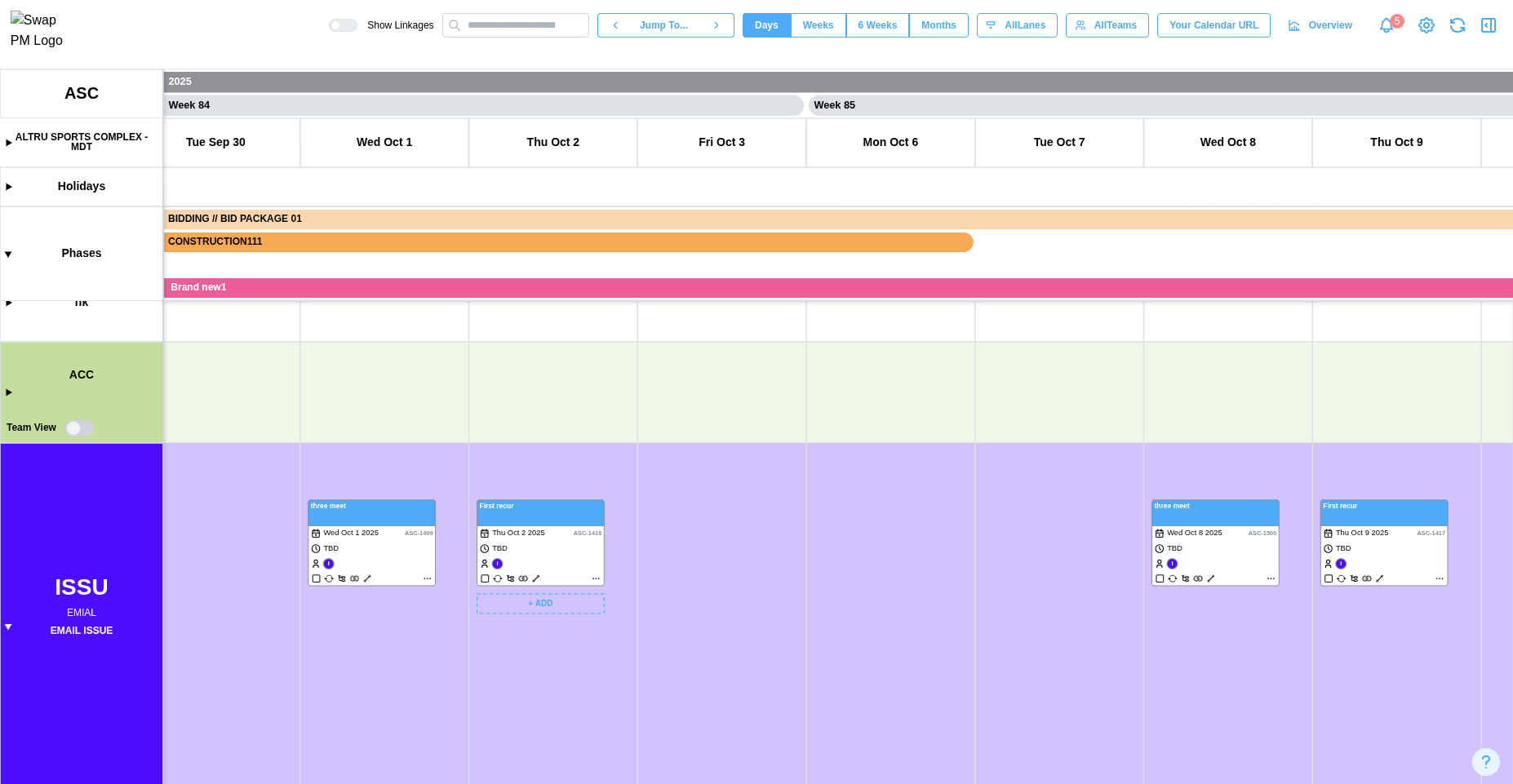
scroll to position [220, 0]
drag, startPoint x: 945, startPoint y: 559, endPoint x: 752, endPoint y: 473, distance: 211.3
click at [759, 471] on canvas at bounding box center [756, 426] width 1513 height 715
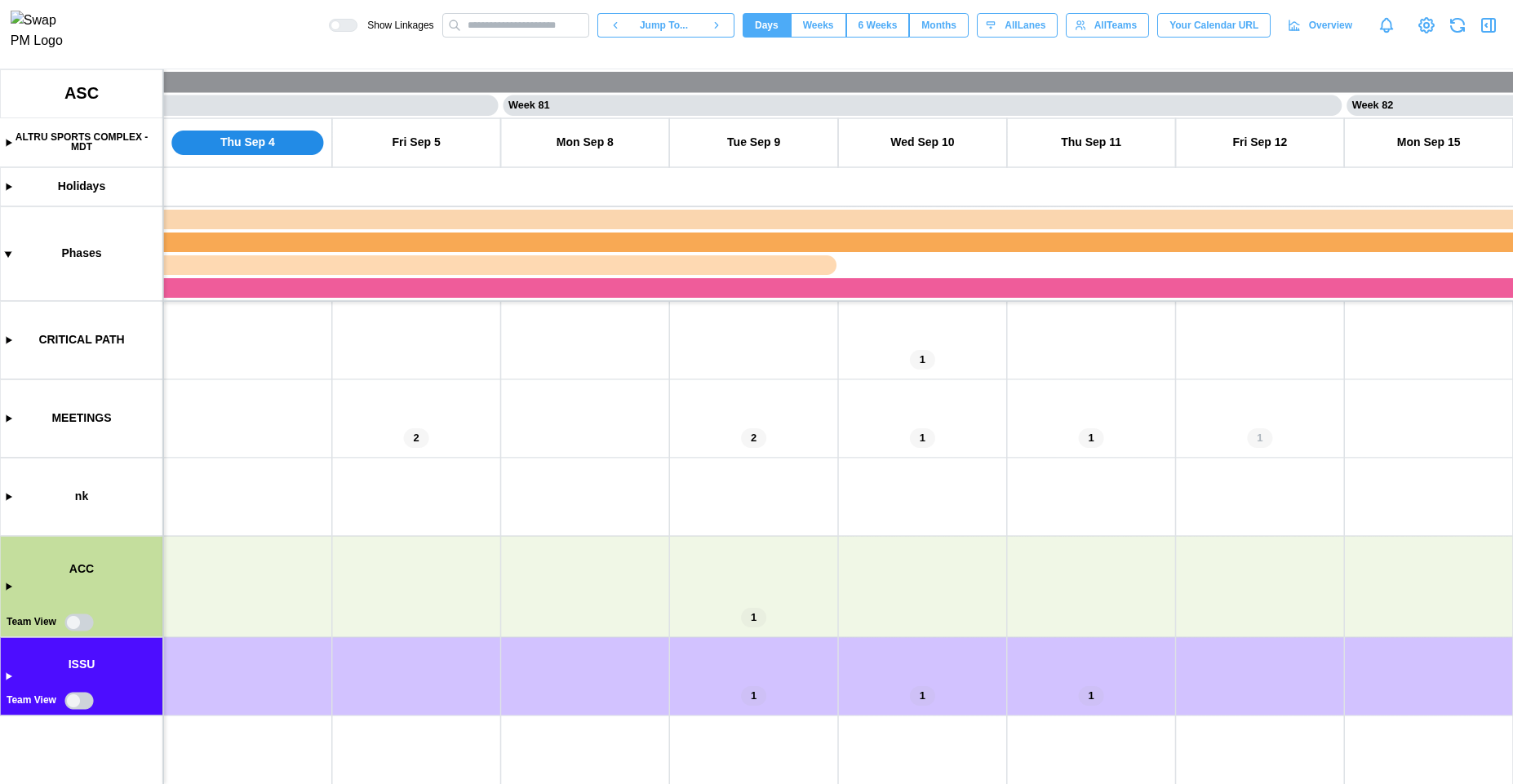
scroll to position [0, 67157]
drag, startPoint x: 858, startPoint y: 546, endPoint x: 598, endPoint y: 478, distance: 268.7
click at [611, 479] on canvas at bounding box center [756, 426] width 1513 height 715
drag, startPoint x: 559, startPoint y: 522, endPoint x: 789, endPoint y: 469, distance: 236.0
click at [786, 470] on canvas at bounding box center [756, 426] width 1513 height 715
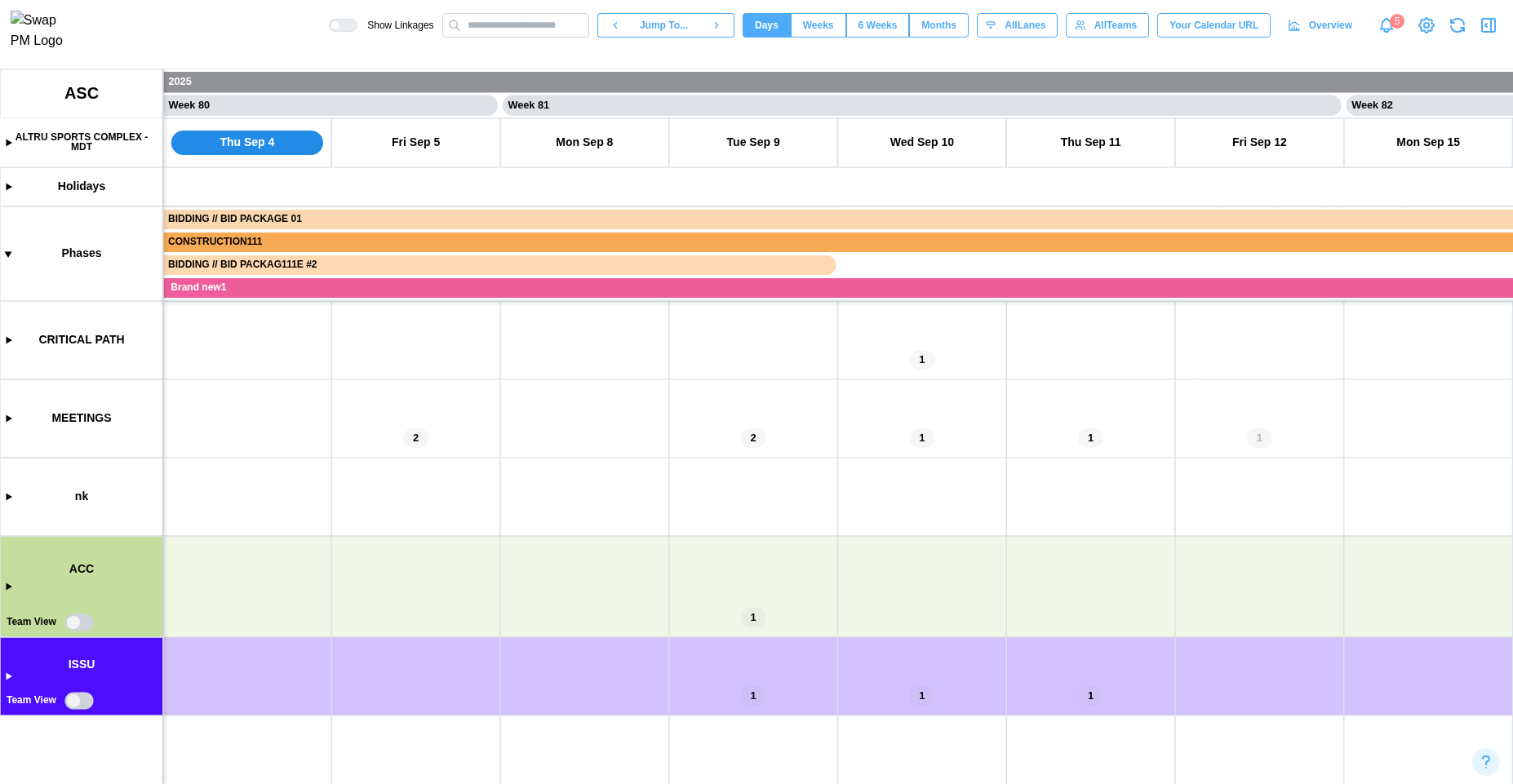
drag, startPoint x: 890, startPoint y: 545, endPoint x: 343, endPoint y: 494, distance: 549.4
click at [343, 494] on canvas at bounding box center [756, 426] width 1513 height 715
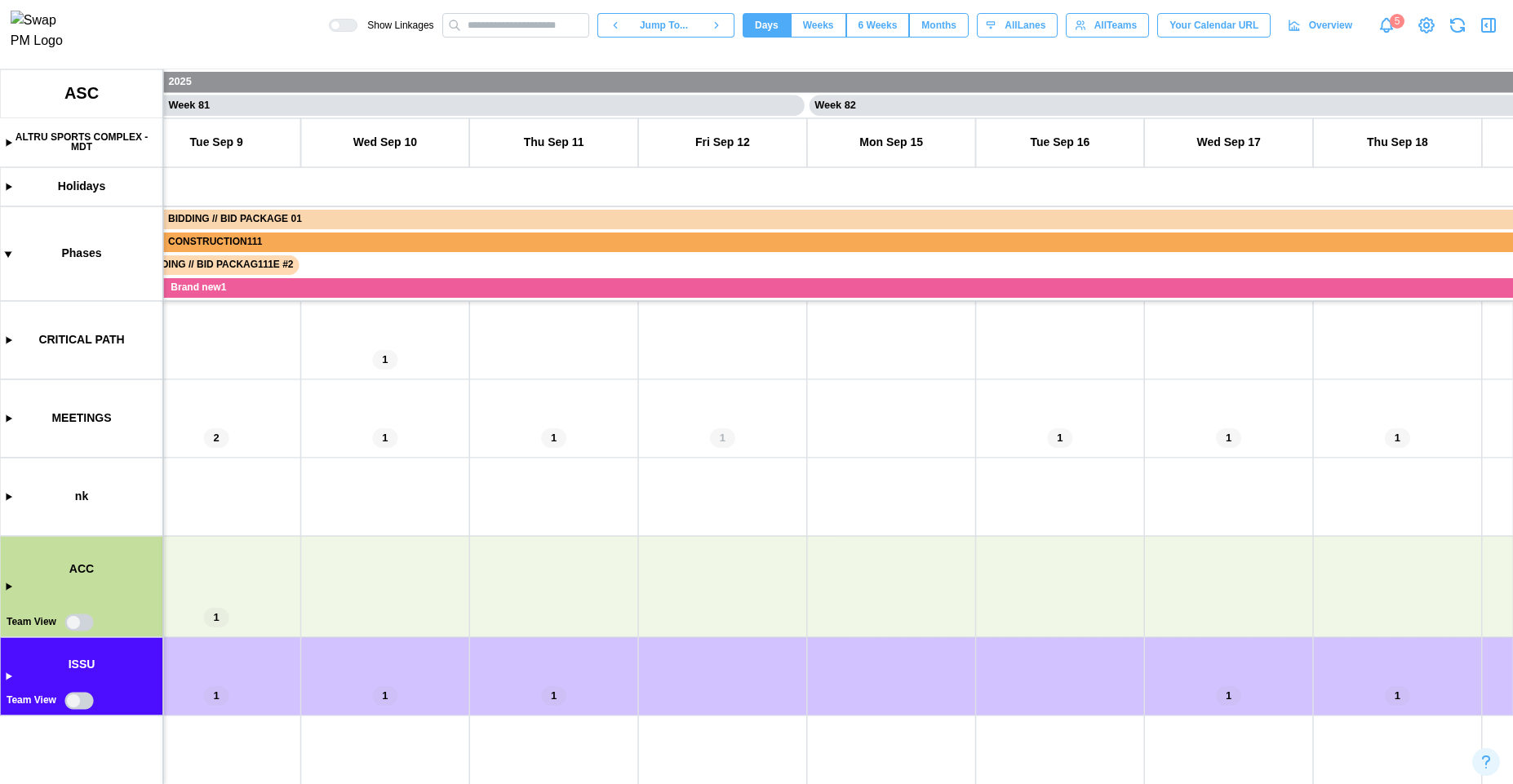
drag, startPoint x: 719, startPoint y: 509, endPoint x: 987, endPoint y: 509, distance: 268.0
click at [986, 509] on canvas at bounding box center [756, 426] width 1513 height 715
drag, startPoint x: 968, startPoint y: 509, endPoint x: 713, endPoint y: 510, distance: 255.0
click at [719, 509] on canvas at bounding box center [756, 426] width 1513 height 715
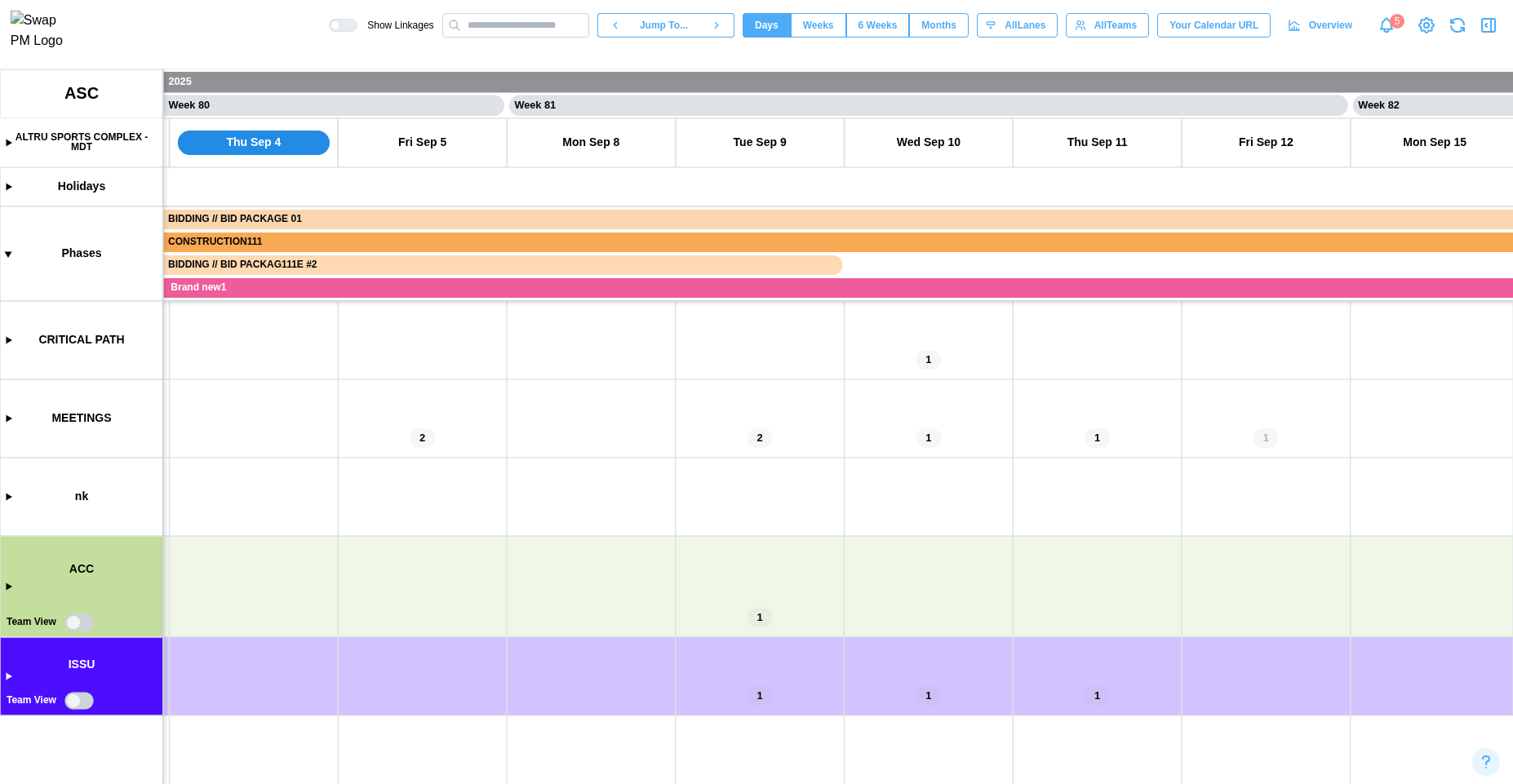
click at [7, 677] on canvas at bounding box center [756, 426] width 1513 height 715
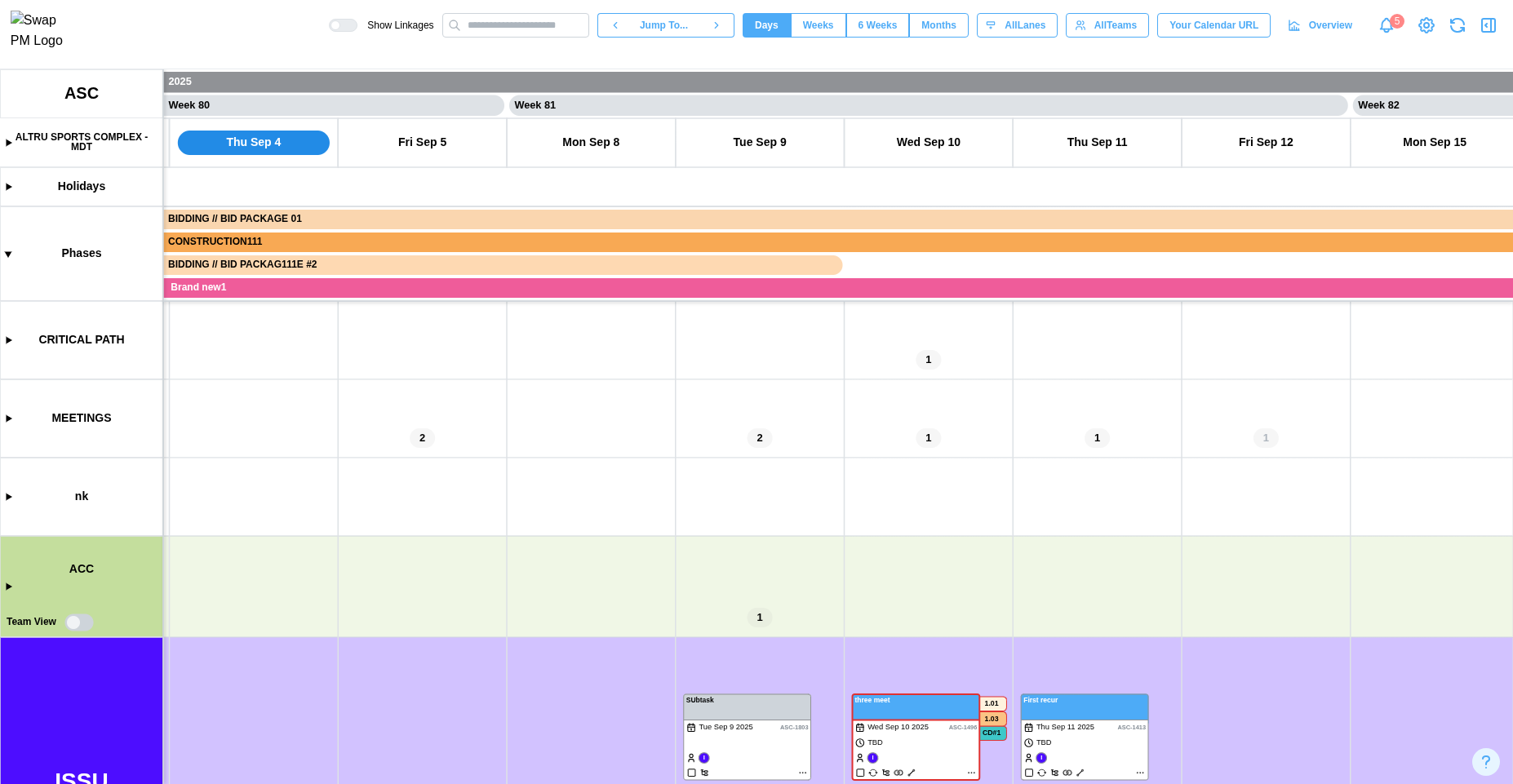
scroll to position [220, 0]
drag, startPoint x: 436, startPoint y: 499, endPoint x: 394, endPoint y: 370, distance: 135.7
click at [396, 372] on canvas at bounding box center [756, 426] width 1513 height 715
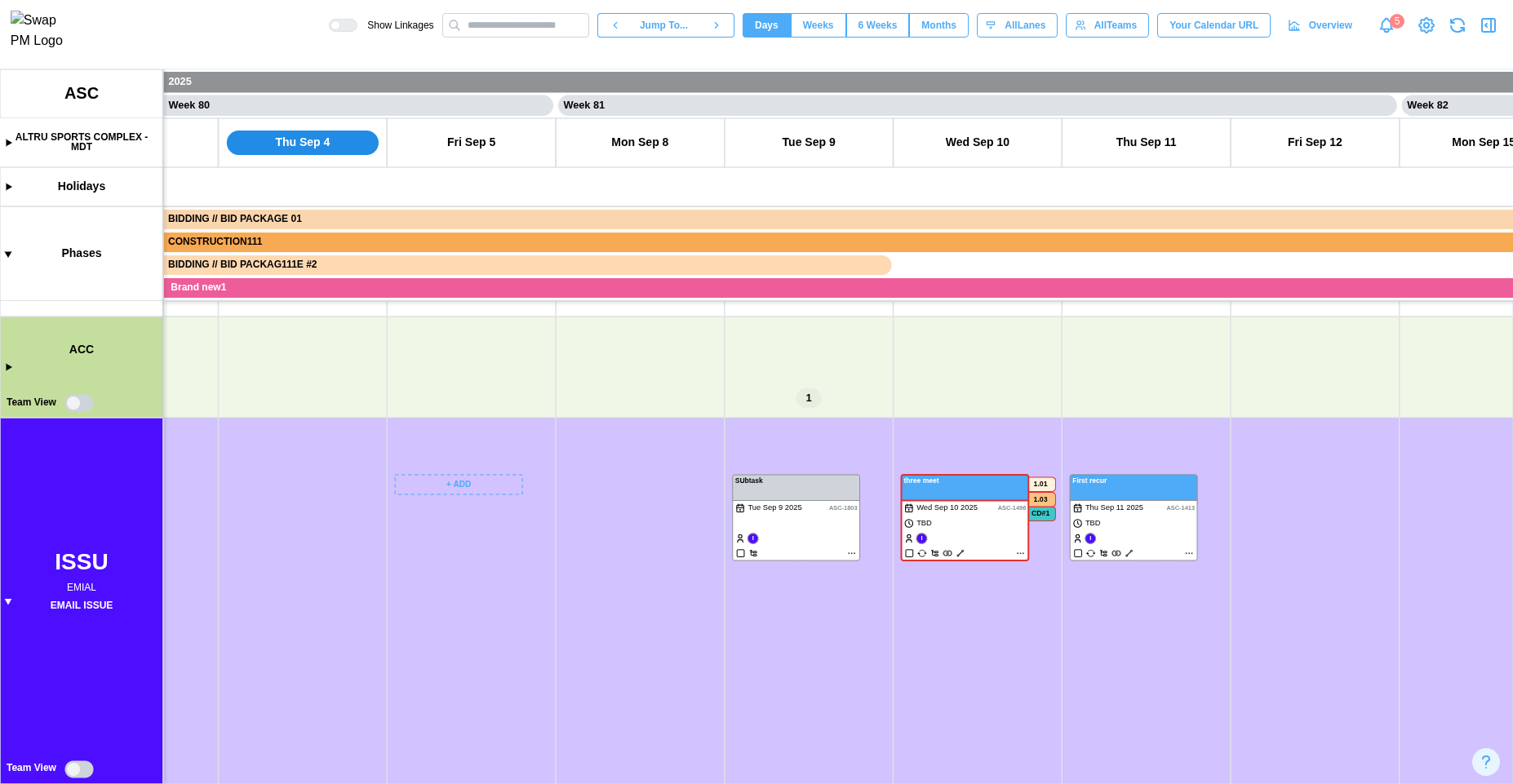
click at [80, 772] on canvas at bounding box center [756, 426] width 1513 height 715
drag, startPoint x: 528, startPoint y: 679, endPoint x: 432, endPoint y: 436, distance: 261.3
click at [432, 436] on canvas at bounding box center [756, 426] width 1513 height 715
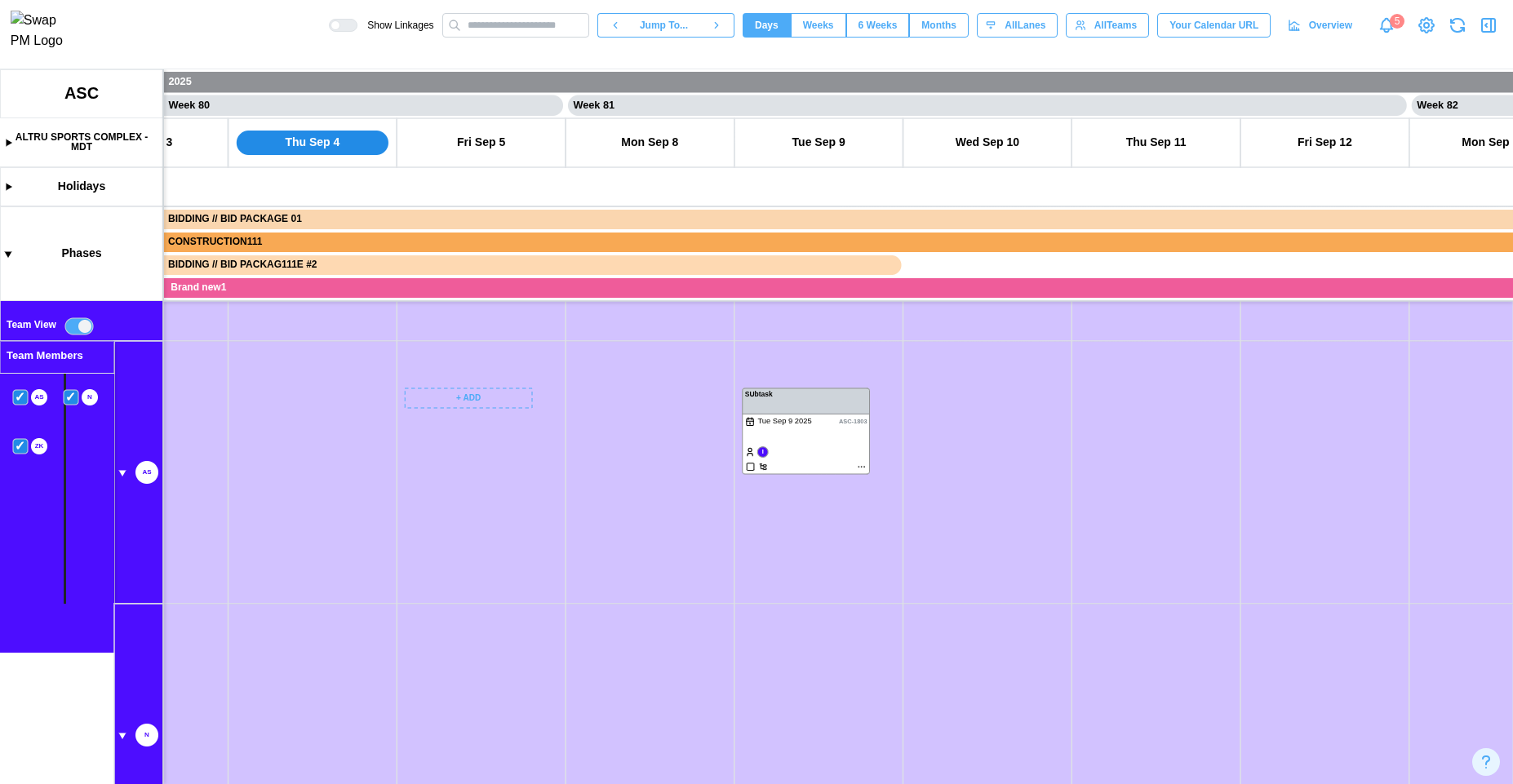
scroll to position [773, 0]
drag, startPoint x: 545, startPoint y: 637, endPoint x: 440, endPoint y: 466, distance: 200.7
click at [442, 467] on canvas at bounding box center [756, 426] width 1513 height 715
drag, startPoint x: 623, startPoint y: 722, endPoint x: 570, endPoint y: 365, distance: 360.9
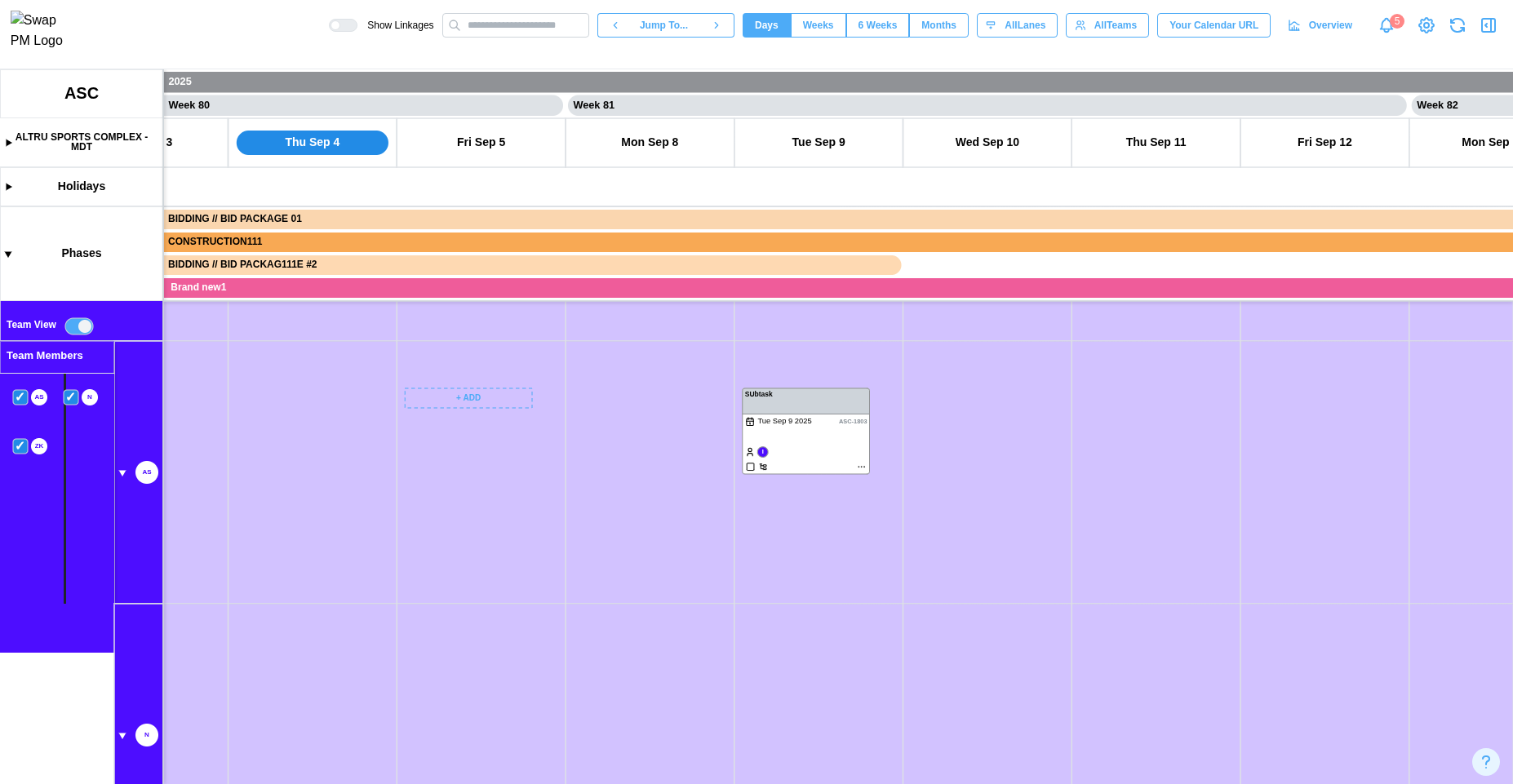
click at [622, 365] on canvas at bounding box center [756, 426] width 1513 height 715
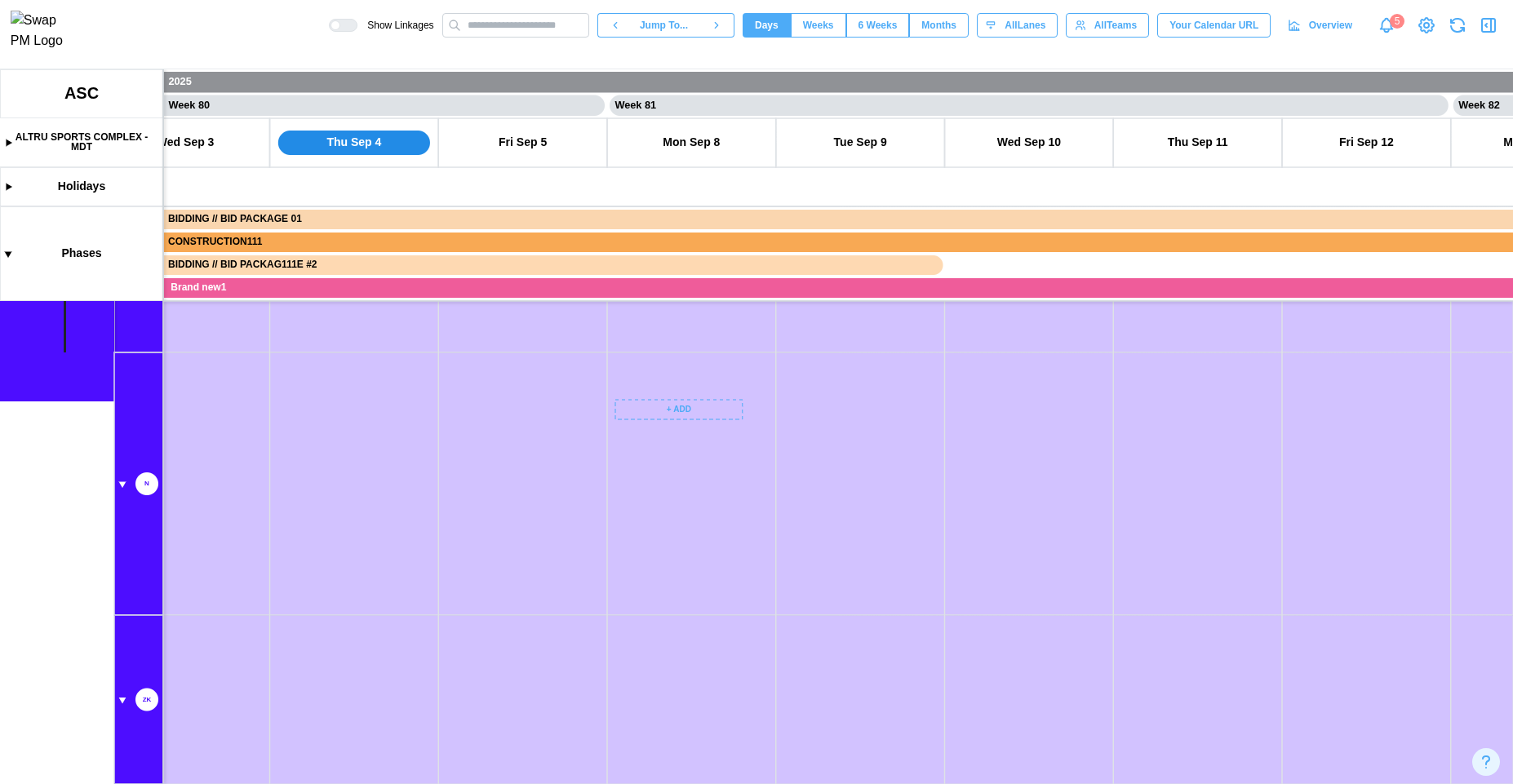
scroll to position [672, 0]
drag, startPoint x: 631, startPoint y: 467, endPoint x: 662, endPoint y: 782, distance: 316.5
click at [744, 777] on canvas at bounding box center [756, 426] width 1513 height 715
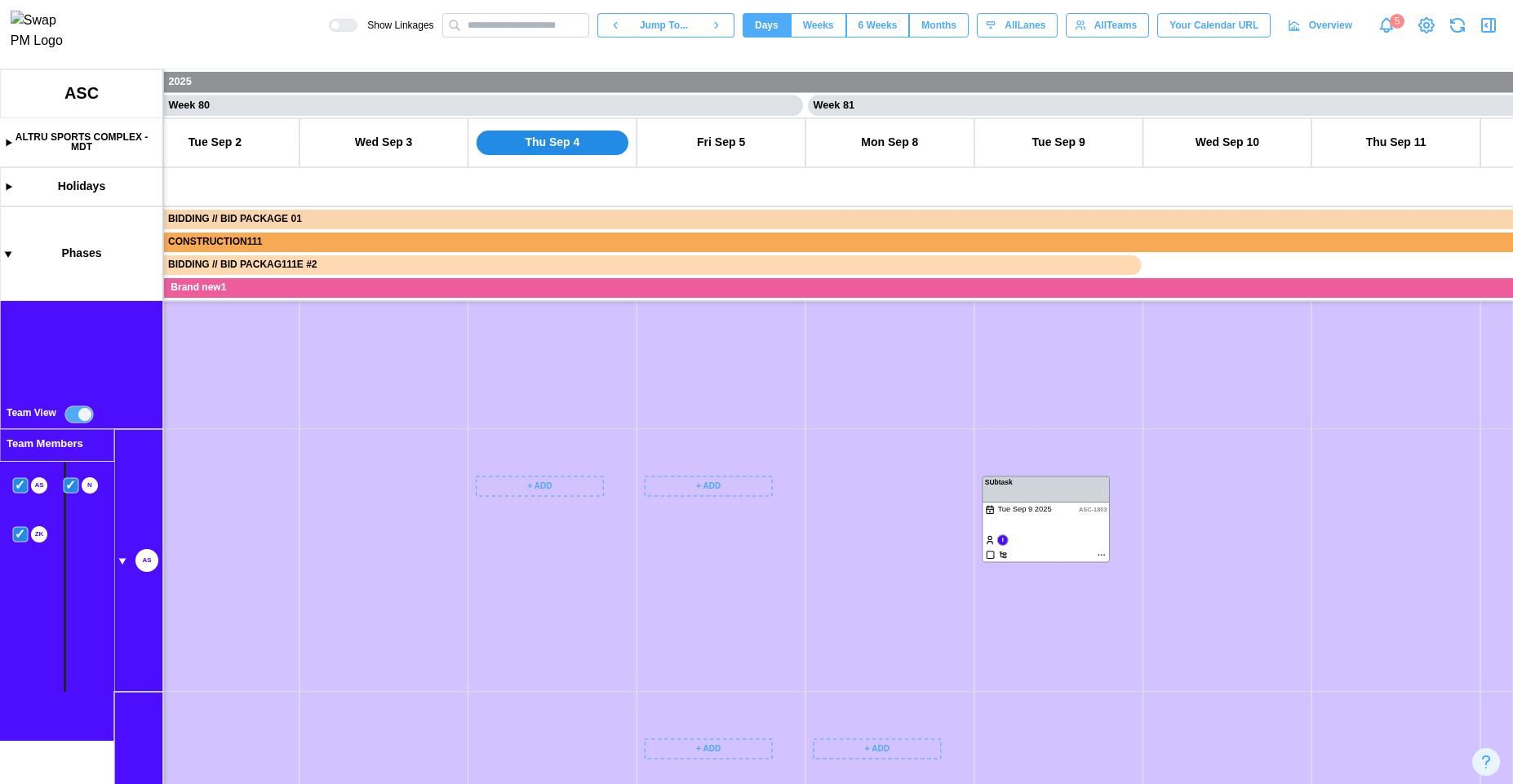
scroll to position [458, 0]
drag, startPoint x: 555, startPoint y: 589, endPoint x: 769, endPoint y: 754, distance: 270.2
click at [828, 752] on canvas at bounding box center [756, 426] width 1513 height 715
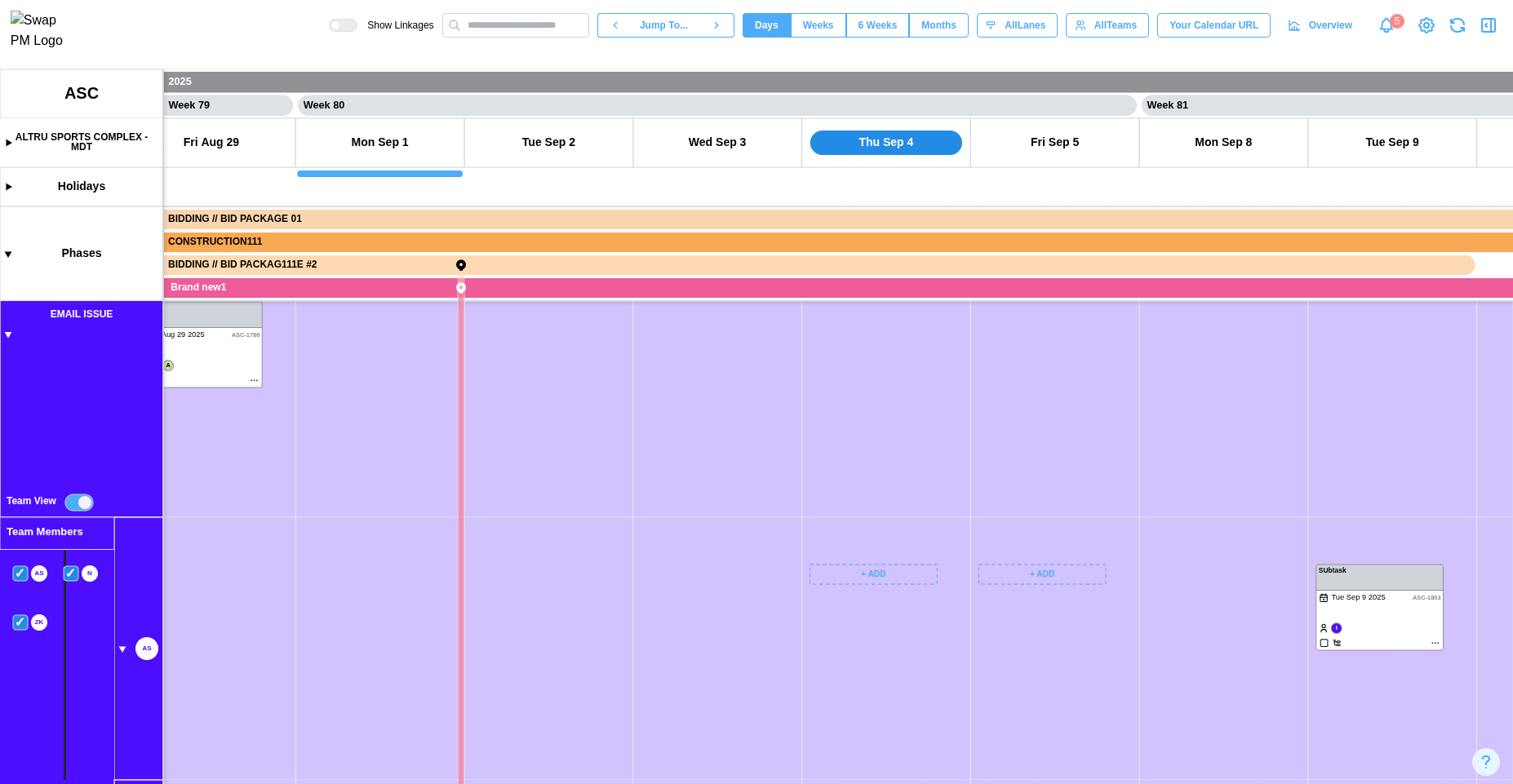
drag, startPoint x: 682, startPoint y: 655, endPoint x: 311, endPoint y: 418, distance: 440.2
click at [356, 413] on canvas at bounding box center [756, 426] width 1513 height 715
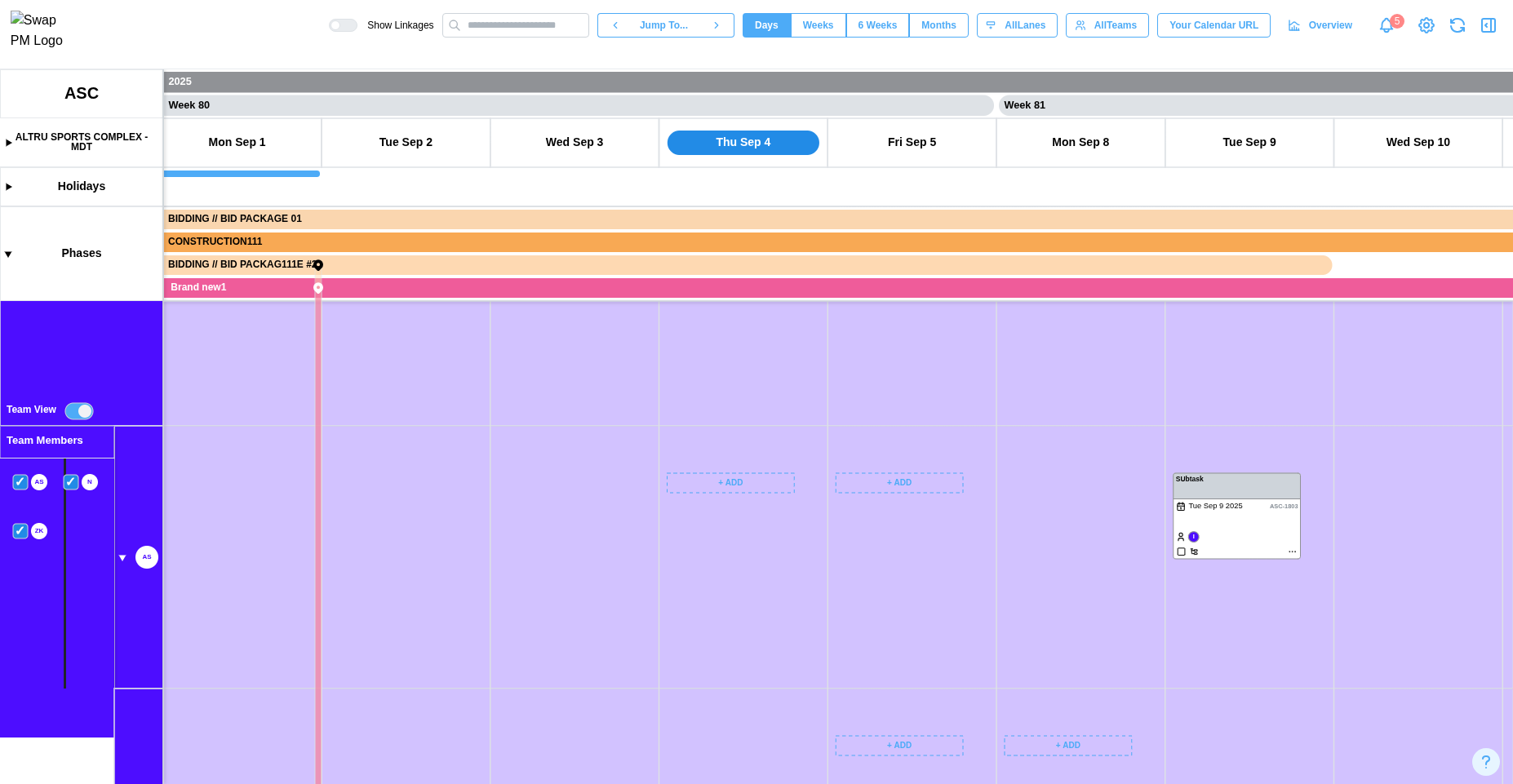
click at [122, 557] on canvas at bounding box center [756, 426] width 1513 height 715
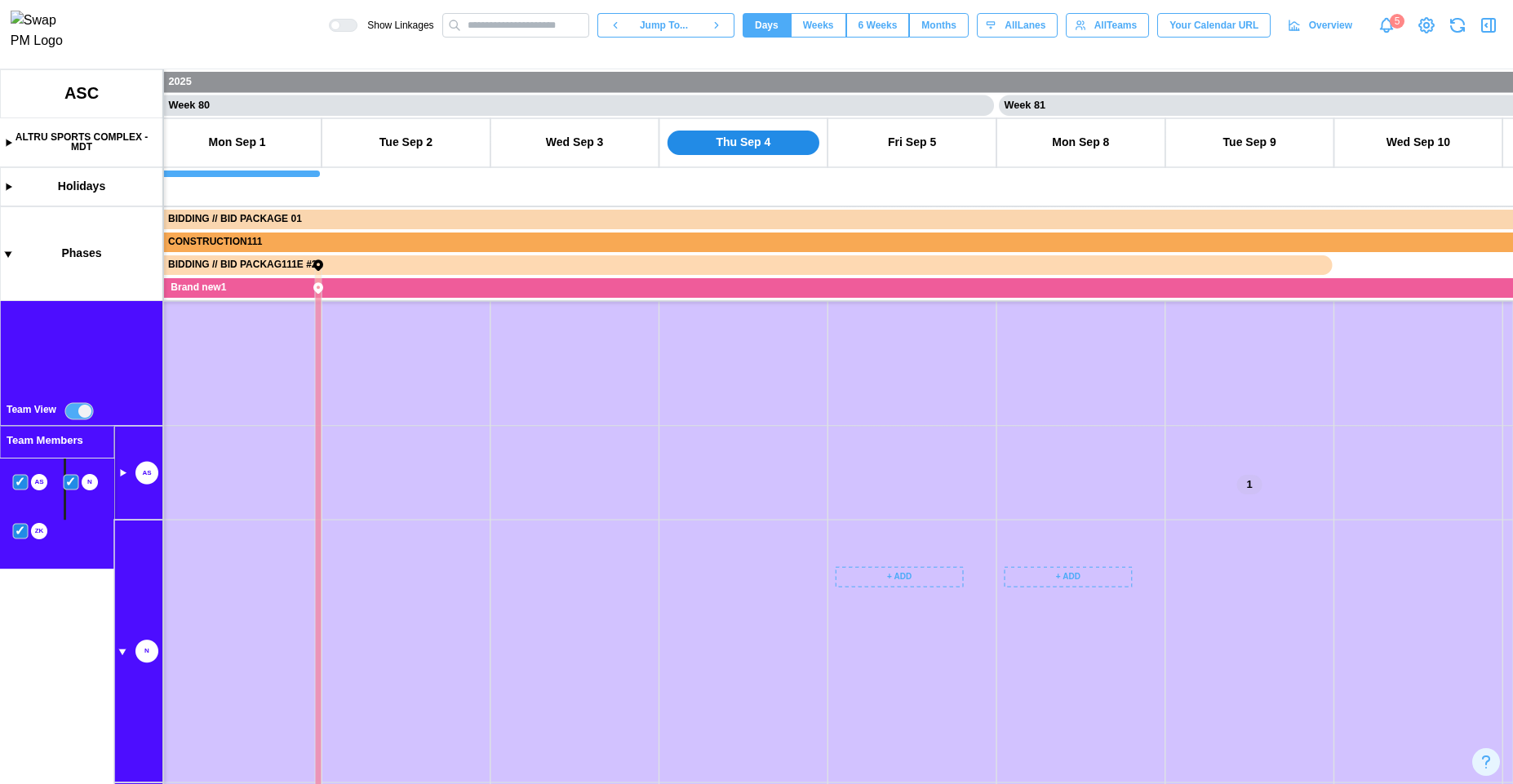
click at [119, 661] on canvas at bounding box center [756, 426] width 1513 height 715
click at [123, 649] on canvas at bounding box center [756, 426] width 1513 height 715
click at [122, 693] on canvas at bounding box center [756, 426] width 1513 height 715
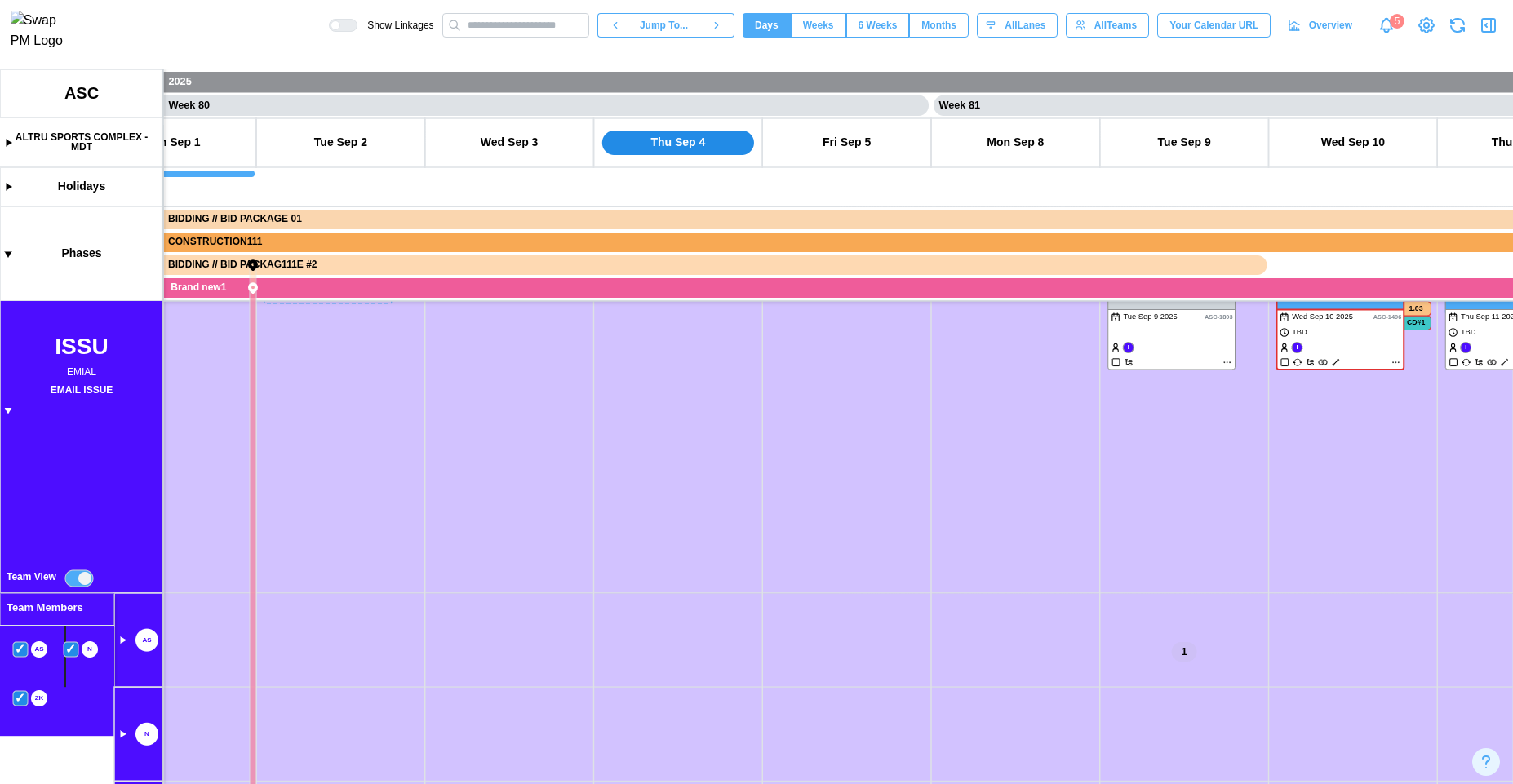
drag, startPoint x: 694, startPoint y: 605, endPoint x: 296, endPoint y: 565, distance: 400.0
click at [282, 584] on canvas at bounding box center [756, 426] width 1513 height 715
drag, startPoint x: 703, startPoint y: 647, endPoint x: 516, endPoint y: 700, distance: 194.4
click at [524, 712] on canvas at bounding box center [756, 426] width 1513 height 715
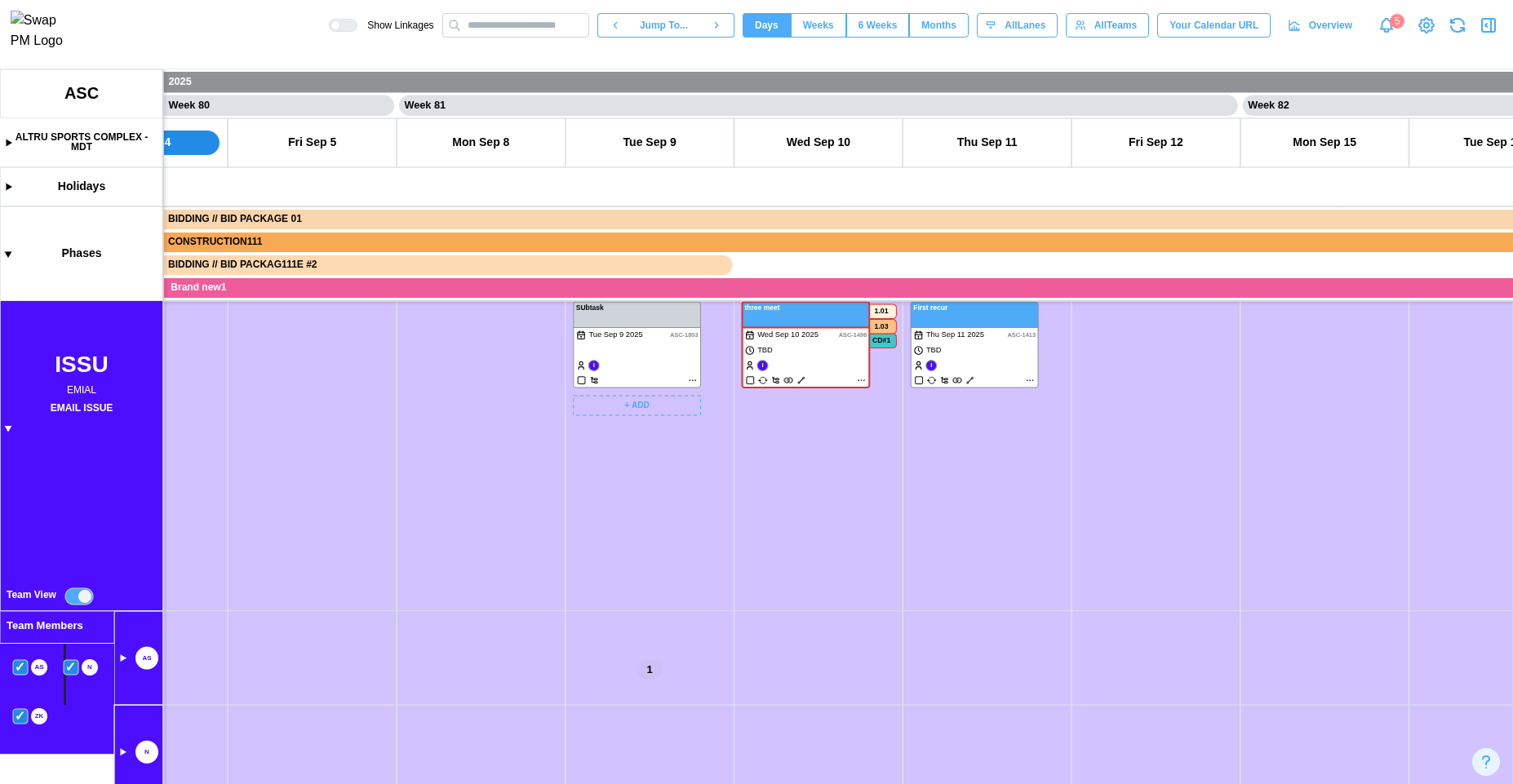
drag, startPoint x: 761, startPoint y: 557, endPoint x: 594, endPoint y: 576, distance: 168.1
click at [594, 576] on canvas at bounding box center [756, 426] width 1513 height 715
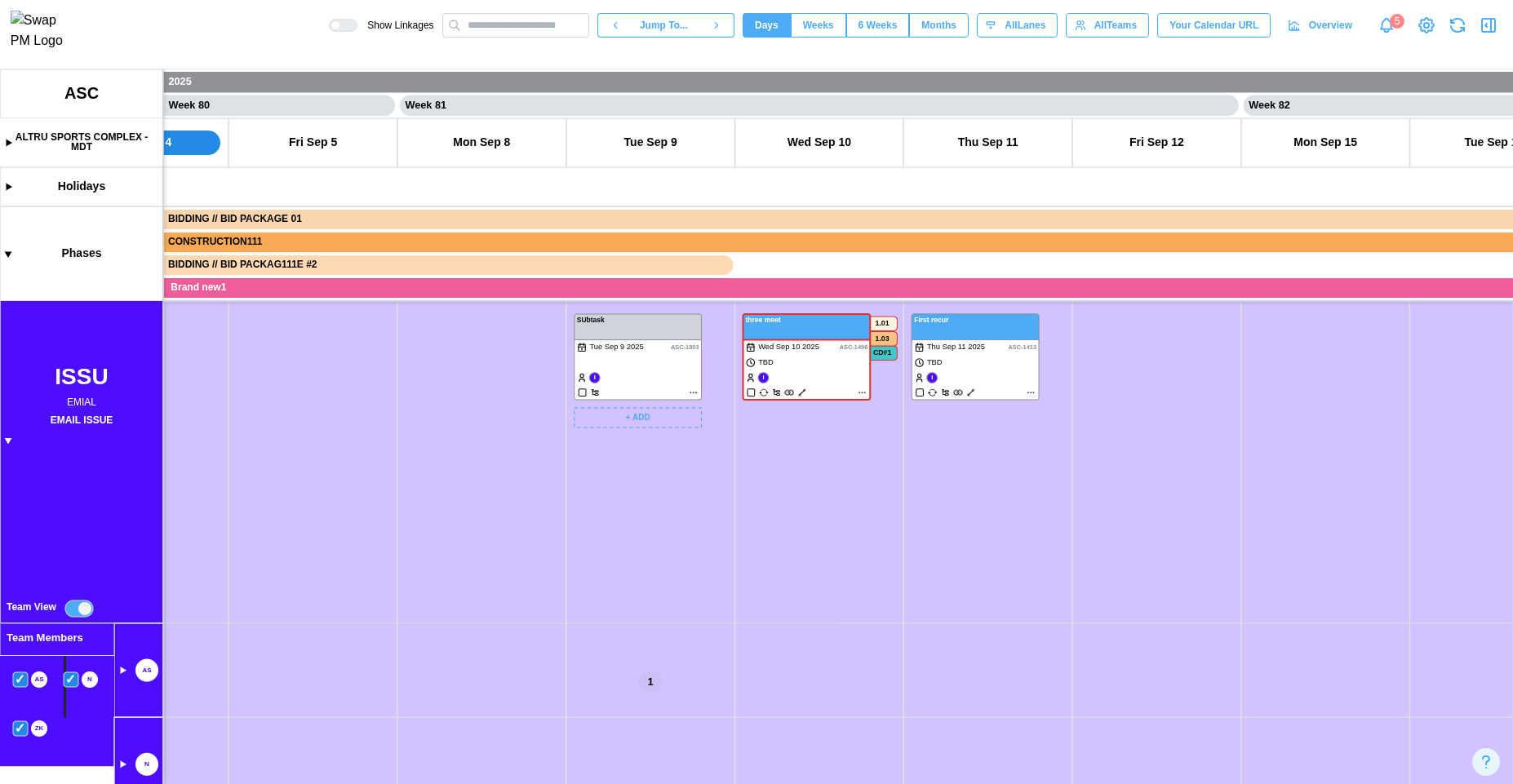
drag, startPoint x: 767, startPoint y: 553, endPoint x: 628, endPoint y: 612, distance: 151.0
click at [635, 616] on canvas at bounding box center [756, 426] width 1513 height 715
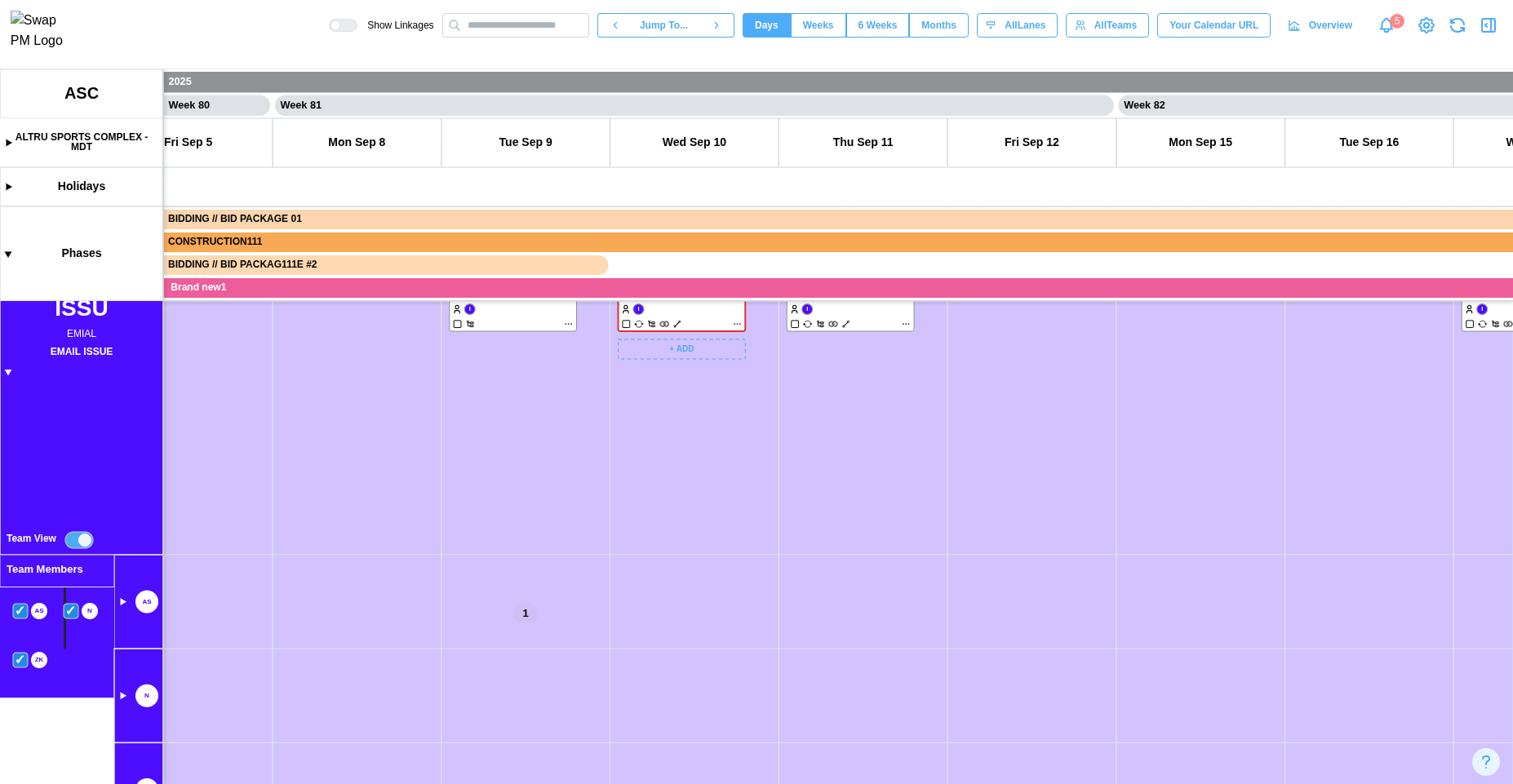
drag, startPoint x: 641, startPoint y: 590, endPoint x: 630, endPoint y: 678, distance: 88.7
click at [630, 678] on canvas at bounding box center [756, 426] width 1513 height 715
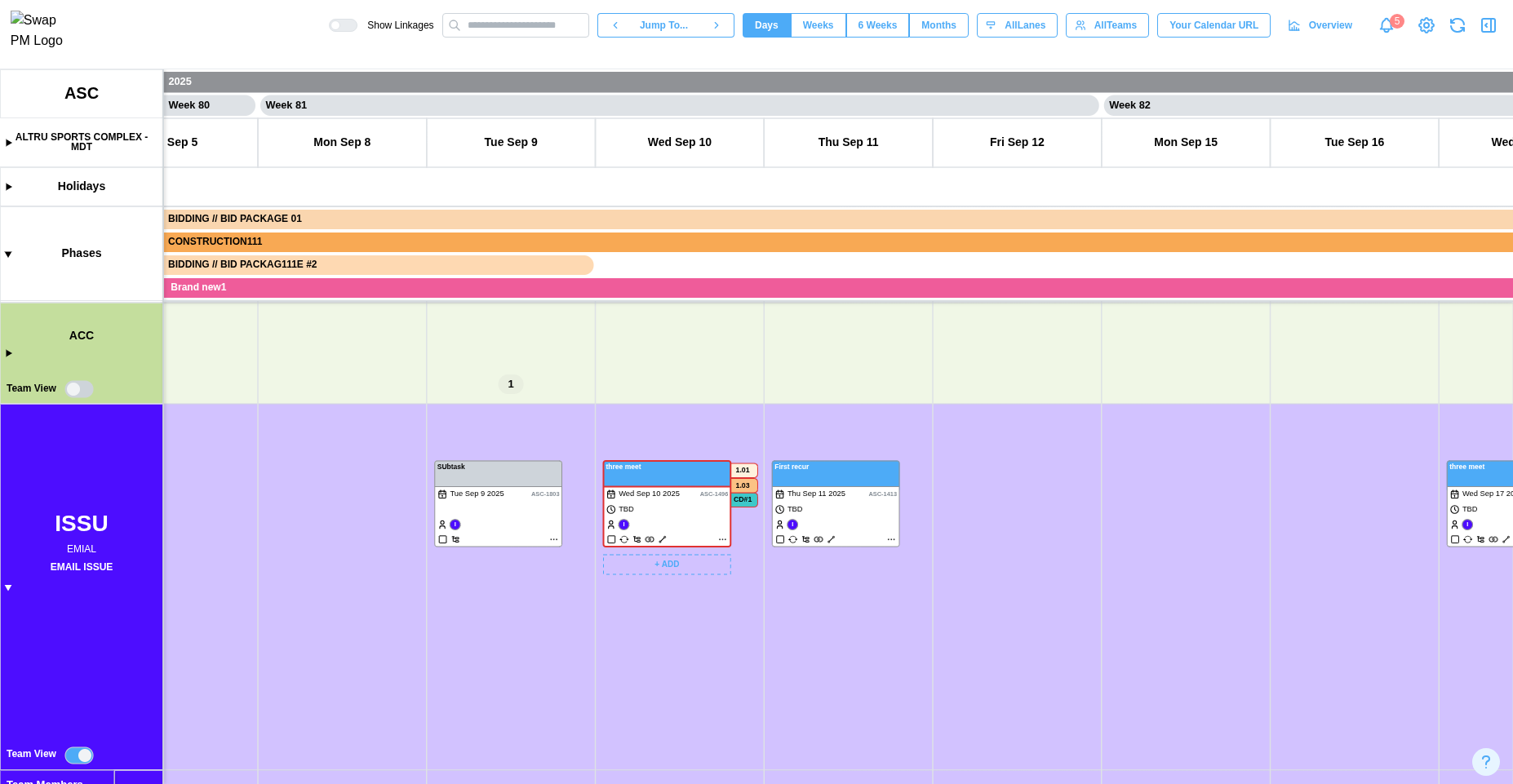
drag, startPoint x: 841, startPoint y: 618, endPoint x: 759, endPoint y: 639, distance: 84.6
click at [759, 639] on canvas at bounding box center [756, 426] width 1513 height 715
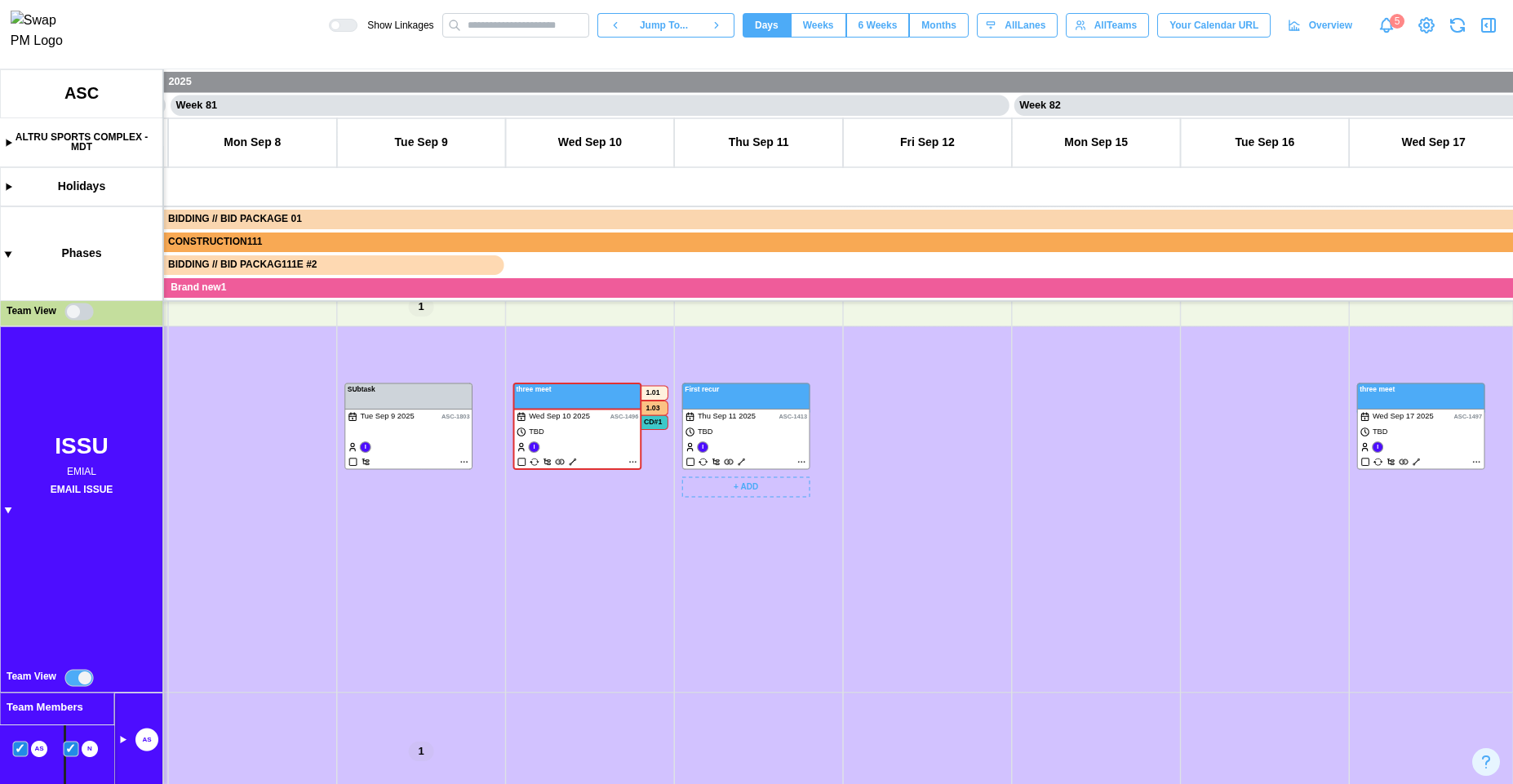
drag, startPoint x: 775, startPoint y: 672, endPoint x: 808, endPoint y: 468, distance: 206.7
click at [808, 468] on canvas at bounding box center [756, 426] width 1513 height 715
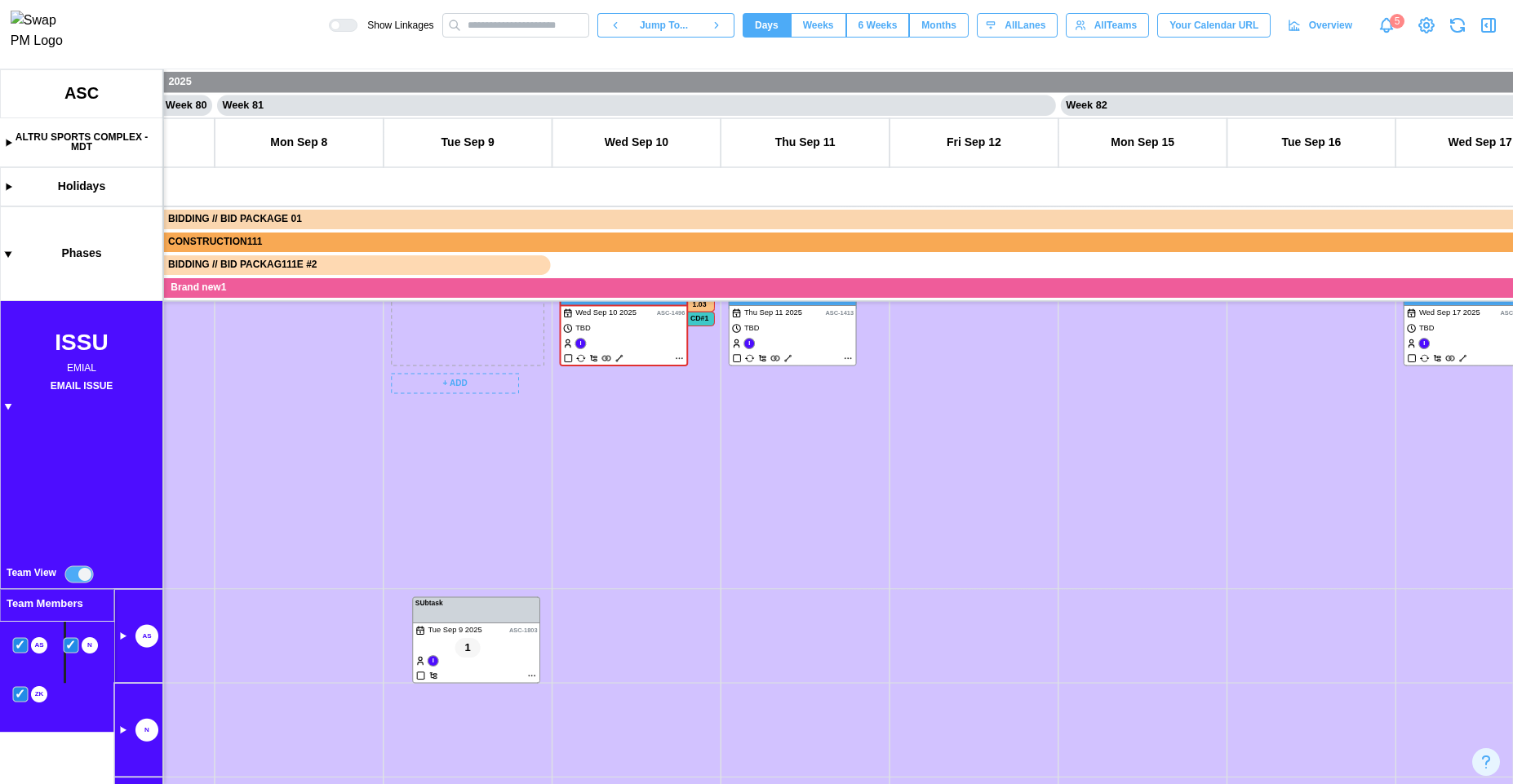
drag, startPoint x: 465, startPoint y: 335, endPoint x: 485, endPoint y: 657, distance: 322.6
click at [485, 657] on canvas at bounding box center [756, 426] width 1513 height 715
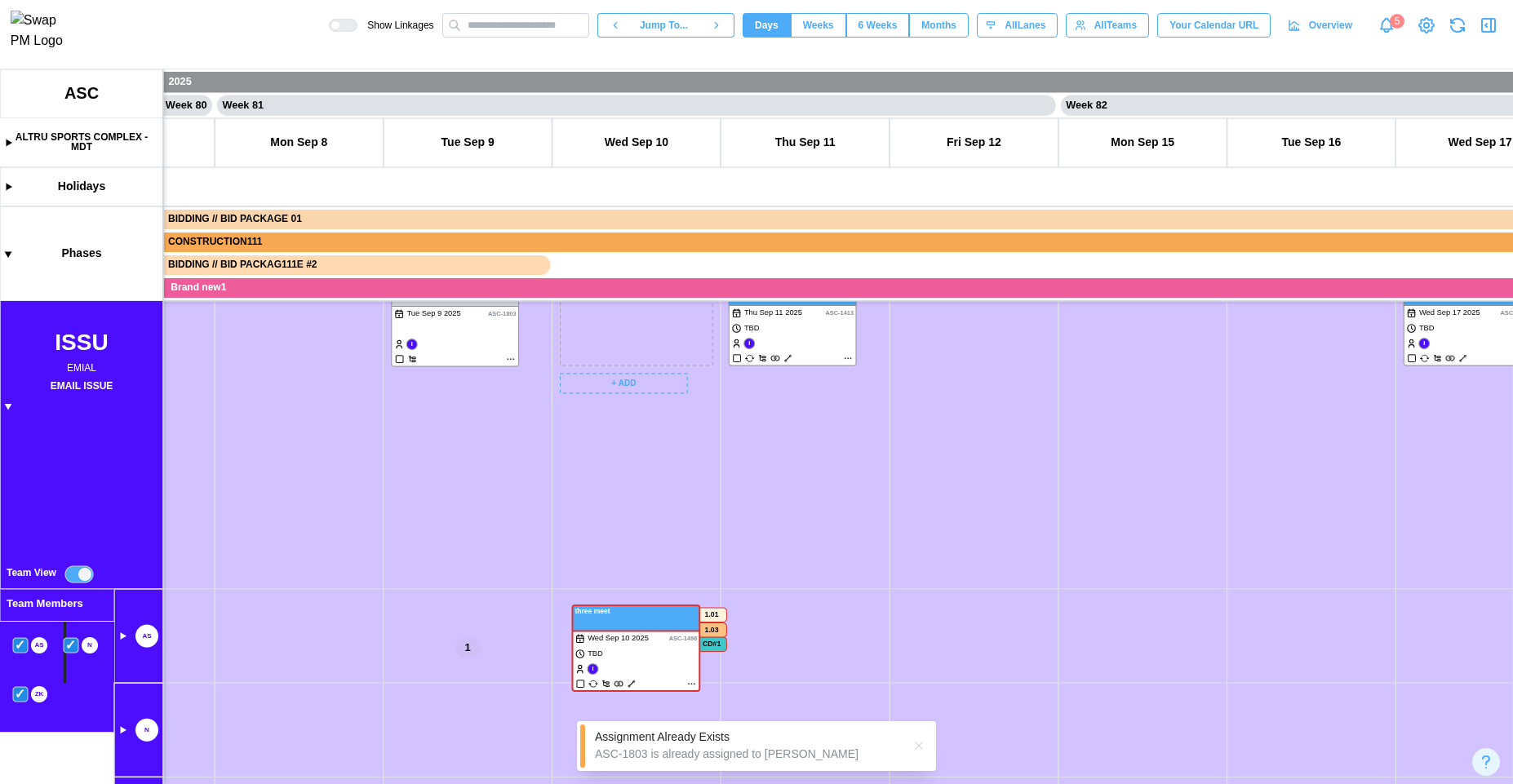
drag, startPoint x: 606, startPoint y: 330, endPoint x: 619, endPoint y: 656, distance: 326.3
click at [619, 656] on canvas at bounding box center [756, 426] width 1513 height 715
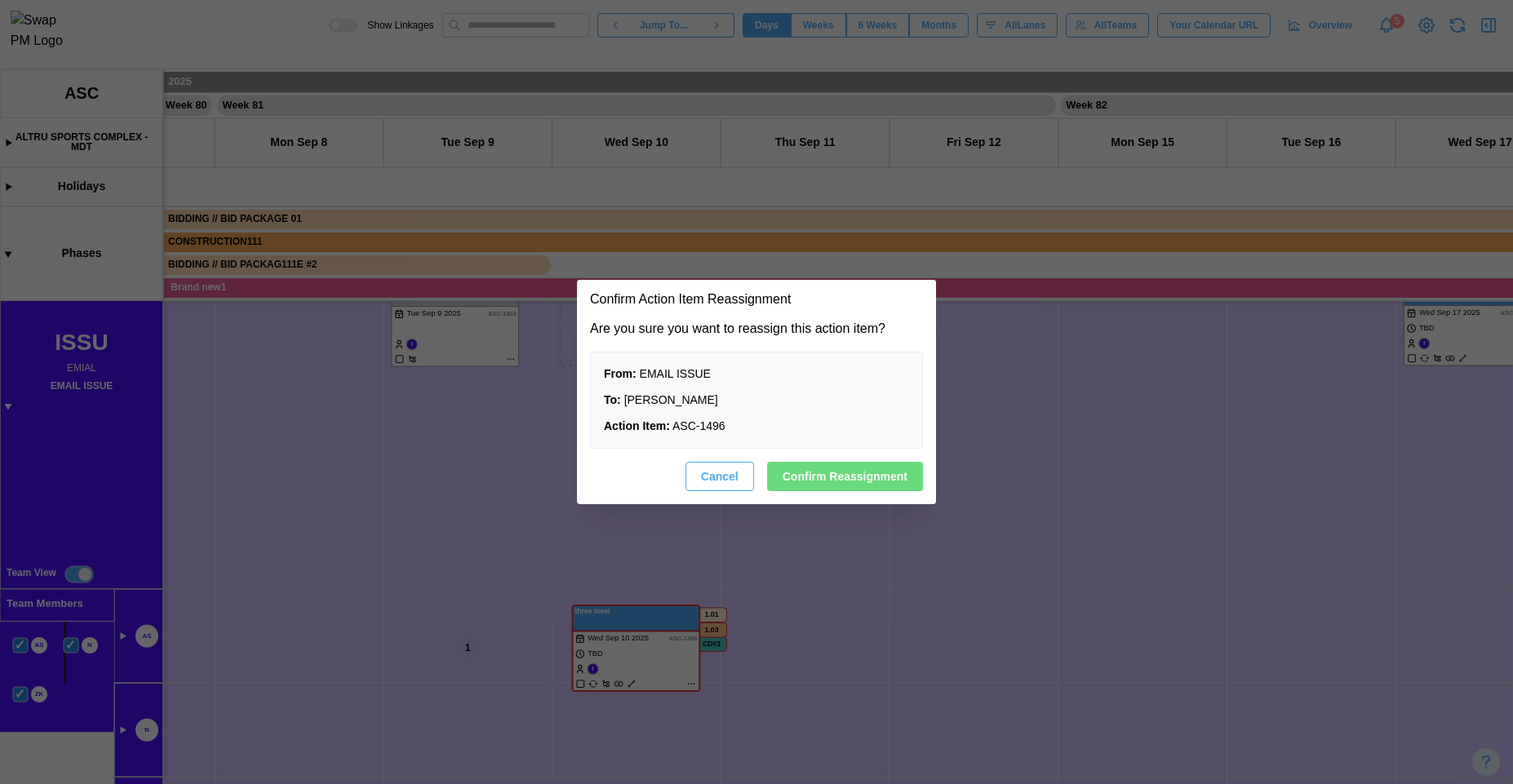
click at [824, 472] on span "Confirm Reassignment" at bounding box center [845, 476] width 125 height 27
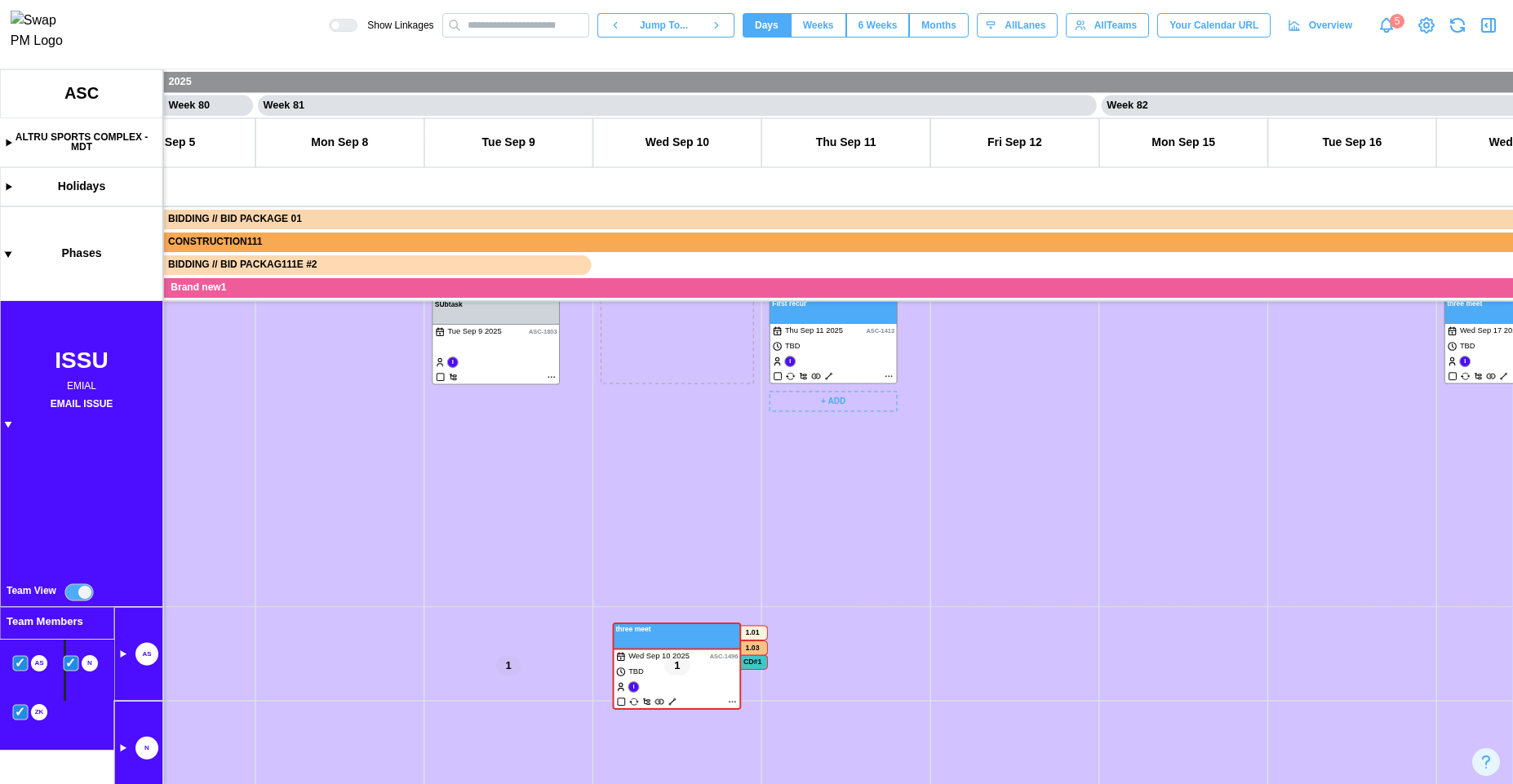
drag, startPoint x: 824, startPoint y: 471, endPoint x: 875, endPoint y: 492, distance: 55.2
click at [875, 492] on canvas at bounding box center [756, 426] width 1513 height 715
drag, startPoint x: 875, startPoint y: 492, endPoint x: 671, endPoint y: 429, distance: 213.5
click at [671, 429] on canvas at bounding box center [756, 426] width 1513 height 715
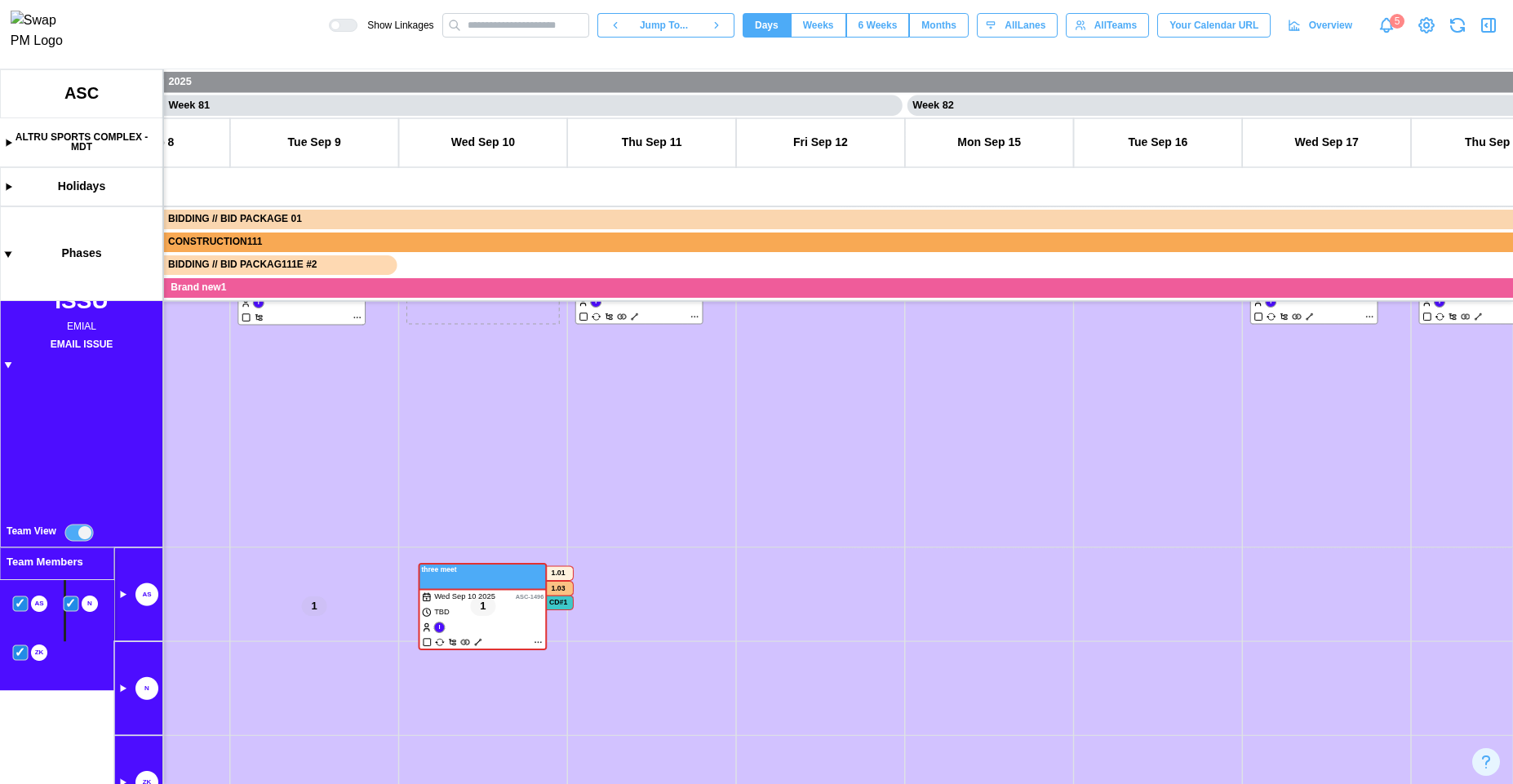
click at [1470, 35] on div "Show Linkages Jump To... Days Weeks 6 Weeks Months days All Lanes All Teams You…" at bounding box center [921, 25] width 1184 height 27
click at [1463, 32] on icon "button" at bounding box center [1458, 28] width 13 height 6
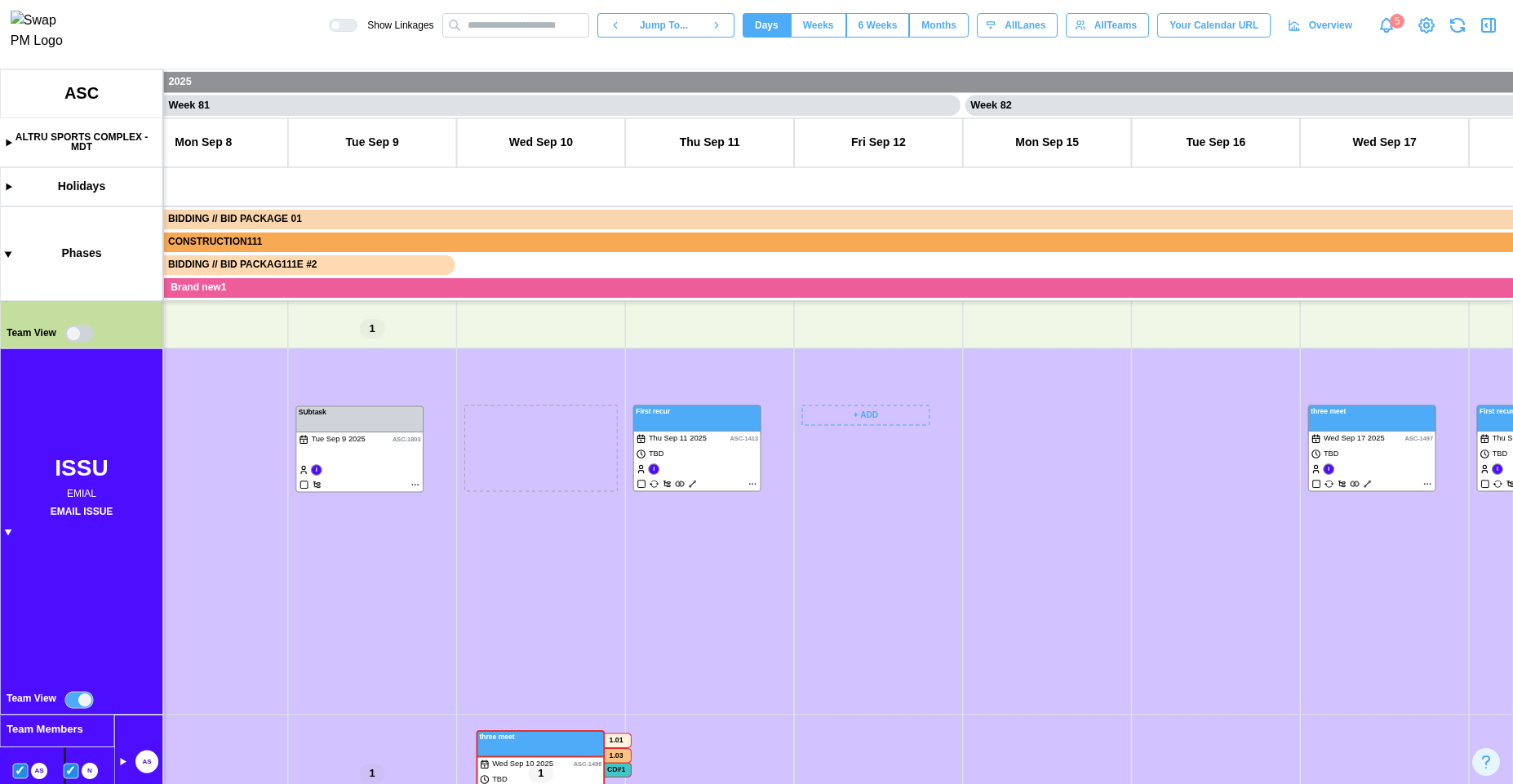
scroll to position [275, 0]
drag, startPoint x: 841, startPoint y: 379, endPoint x: 908, endPoint y: 563, distance: 195.8
click at [908, 563] on canvas at bounding box center [756, 426] width 1513 height 715
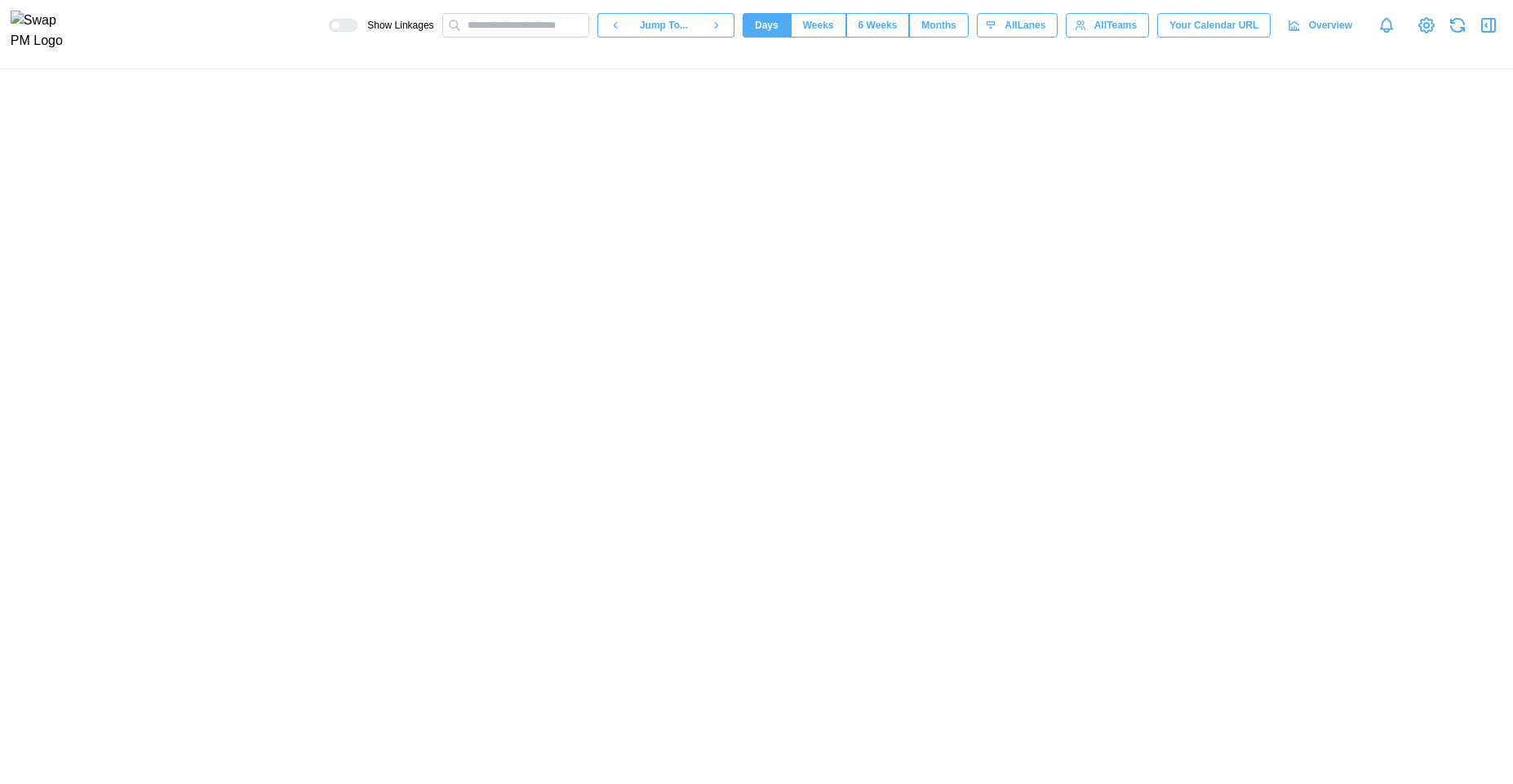
scroll to position [0, 67157]
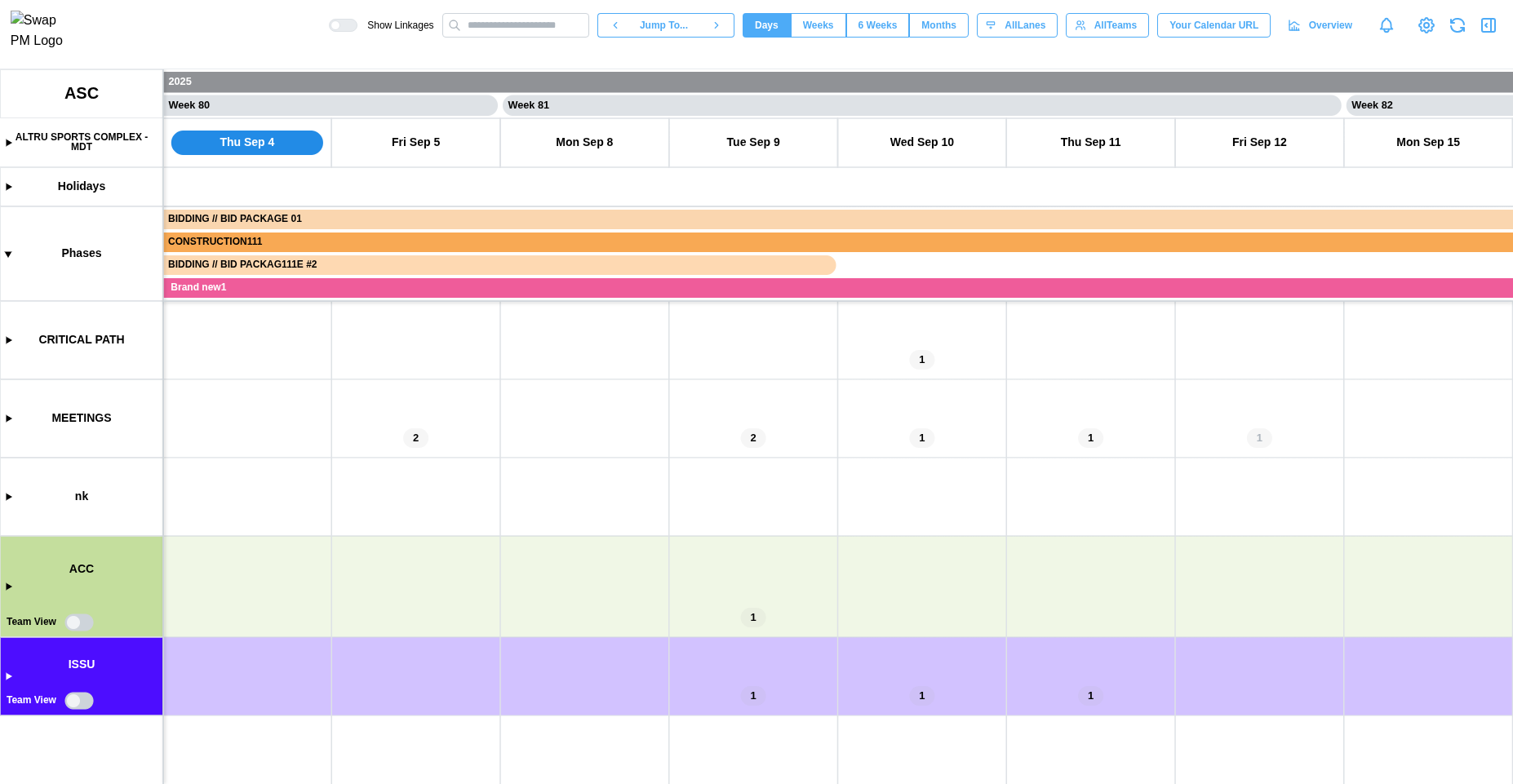
drag, startPoint x: 904, startPoint y: 528, endPoint x: 606, endPoint y: 512, distance: 298.4
click at [611, 513] on canvas at bounding box center [756, 426] width 1513 height 715
drag, startPoint x: 727, startPoint y: 509, endPoint x: 990, endPoint y: 529, distance: 263.8
click at [897, 510] on canvas at bounding box center [756, 426] width 1513 height 715
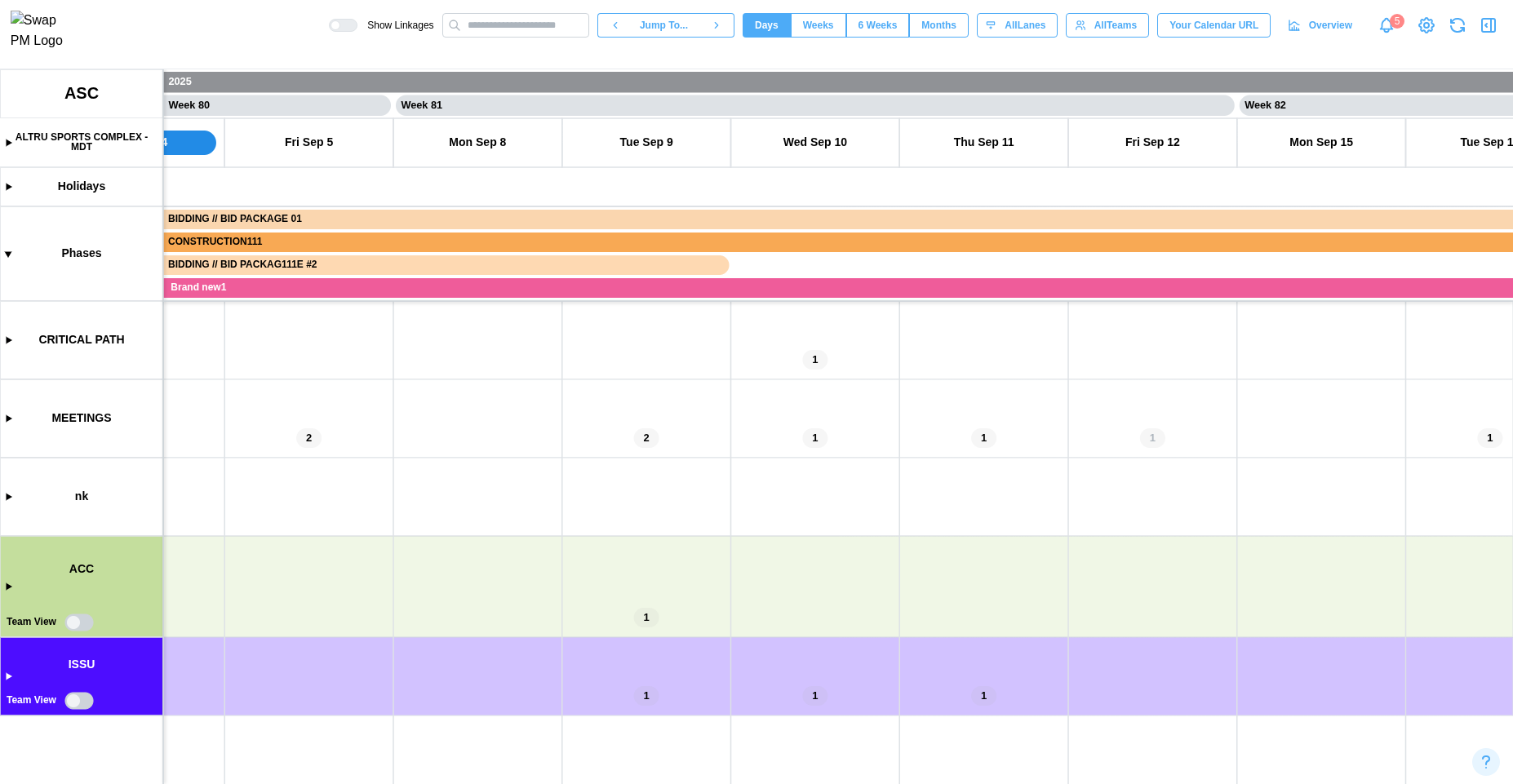
drag, startPoint x: 871, startPoint y: 583, endPoint x: 386, endPoint y: 488, distance: 494.2
click at [386, 488] on canvas at bounding box center [756, 426] width 1513 height 715
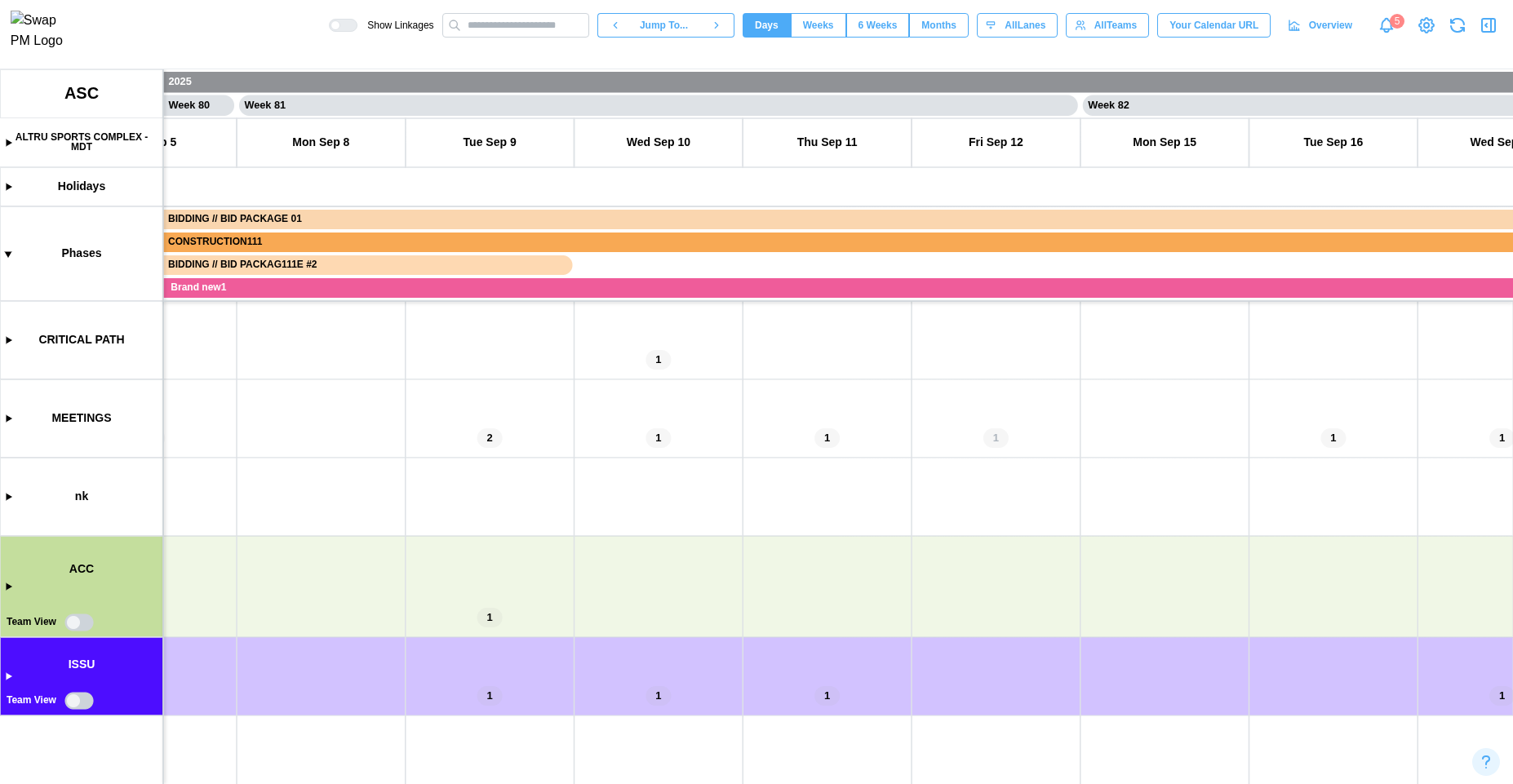
drag, startPoint x: 399, startPoint y: 493, endPoint x: 656, endPoint y: 494, distance: 257.0
click at [656, 494] on canvas at bounding box center [756, 426] width 1513 height 715
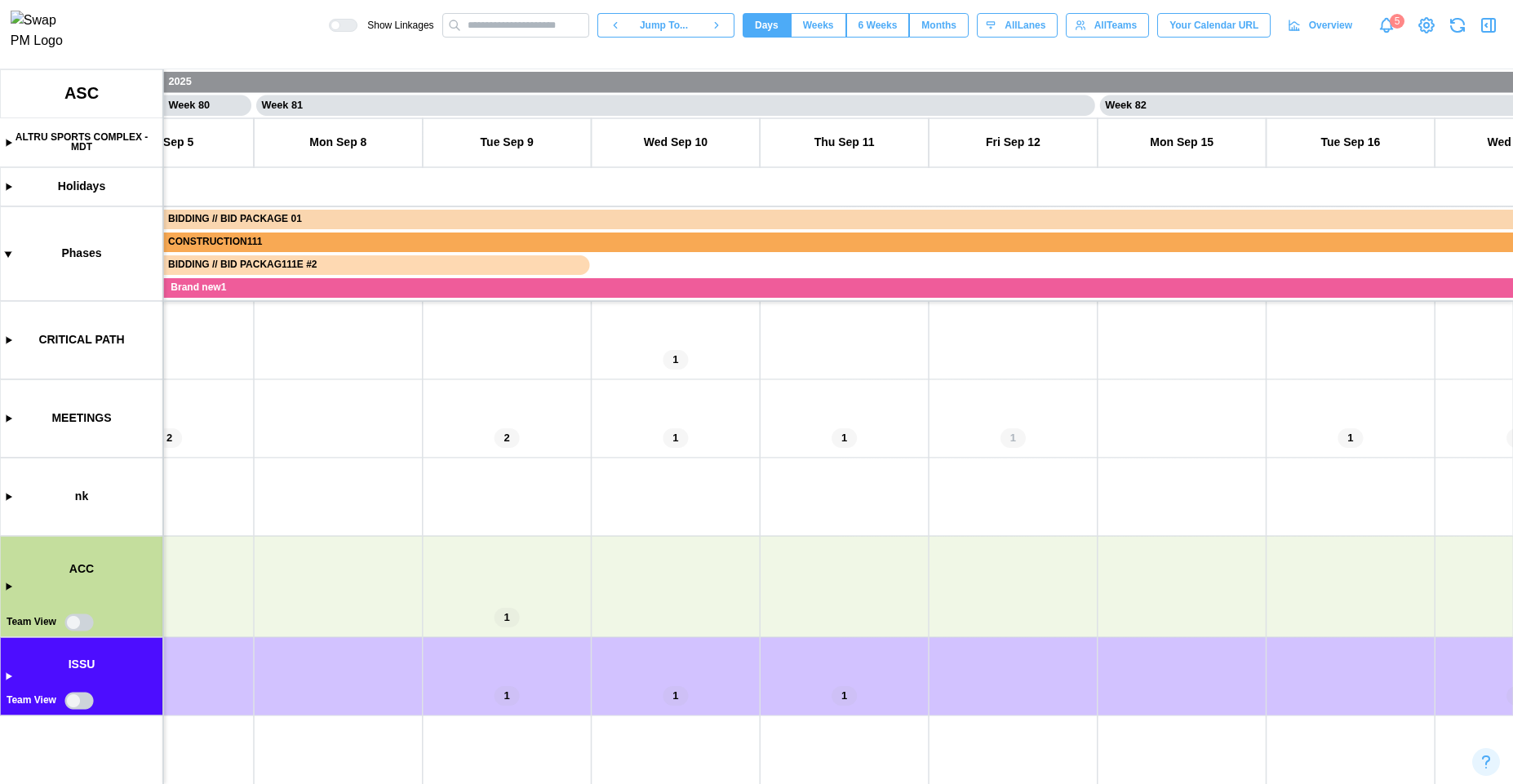
drag, startPoint x: 1058, startPoint y: 598, endPoint x: 436, endPoint y: 585, distance: 622.1
click at [436, 585] on canvas at bounding box center [756, 426] width 1513 height 715
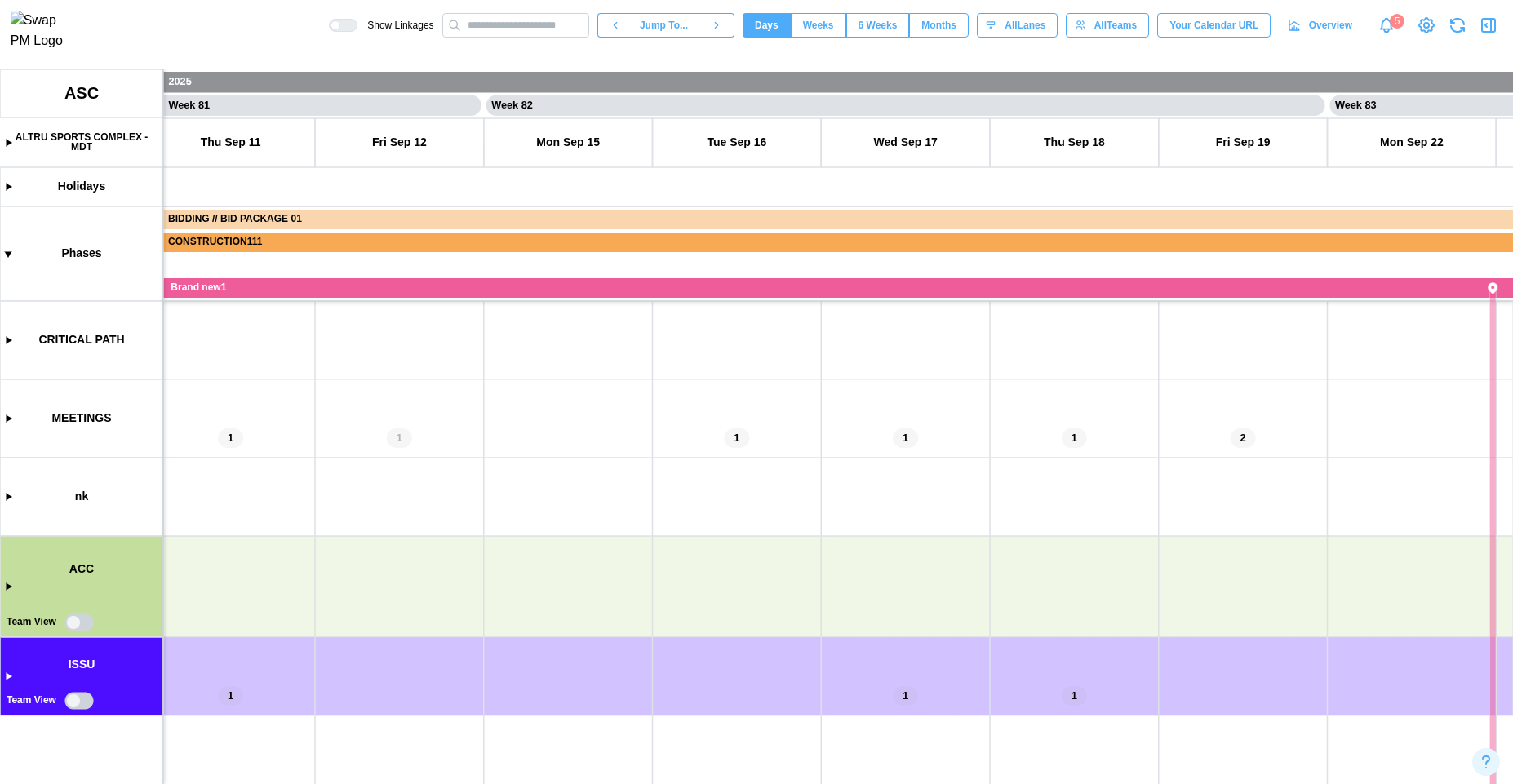
drag, startPoint x: 887, startPoint y: 583, endPoint x: 579, endPoint y: 567, distance: 308.4
click at [580, 571] on canvas at bounding box center [756, 426] width 1513 height 715
drag, startPoint x: 809, startPoint y: 556, endPoint x: 1177, endPoint y: 564, distance: 368.1
click at [1177, 564] on canvas at bounding box center [756, 426] width 1513 height 715
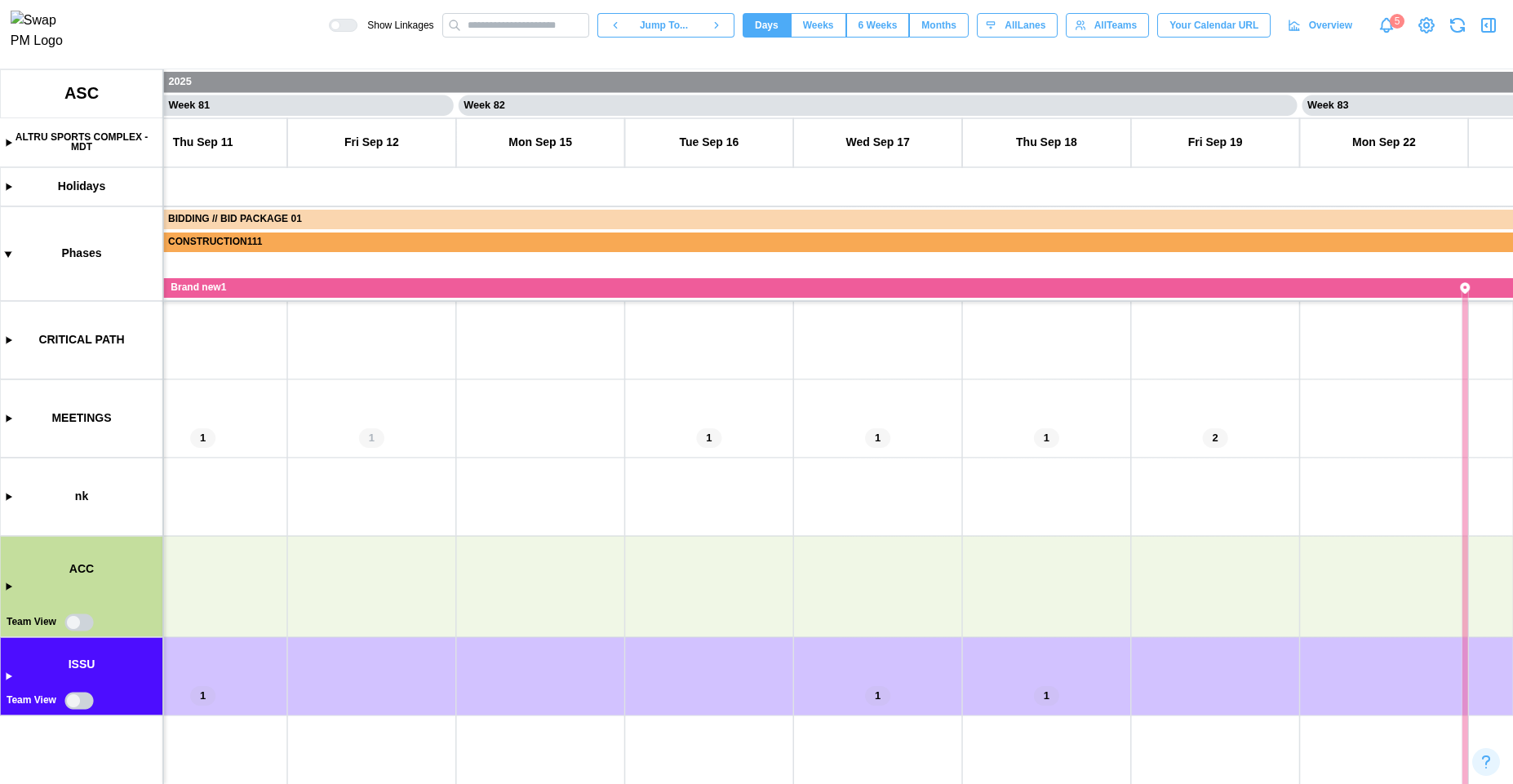
scroll to position [0, 68095]
drag, startPoint x: 812, startPoint y: 564, endPoint x: 550, endPoint y: 553, distance: 262.2
click at [550, 553] on canvas at bounding box center [756, 426] width 1513 height 715
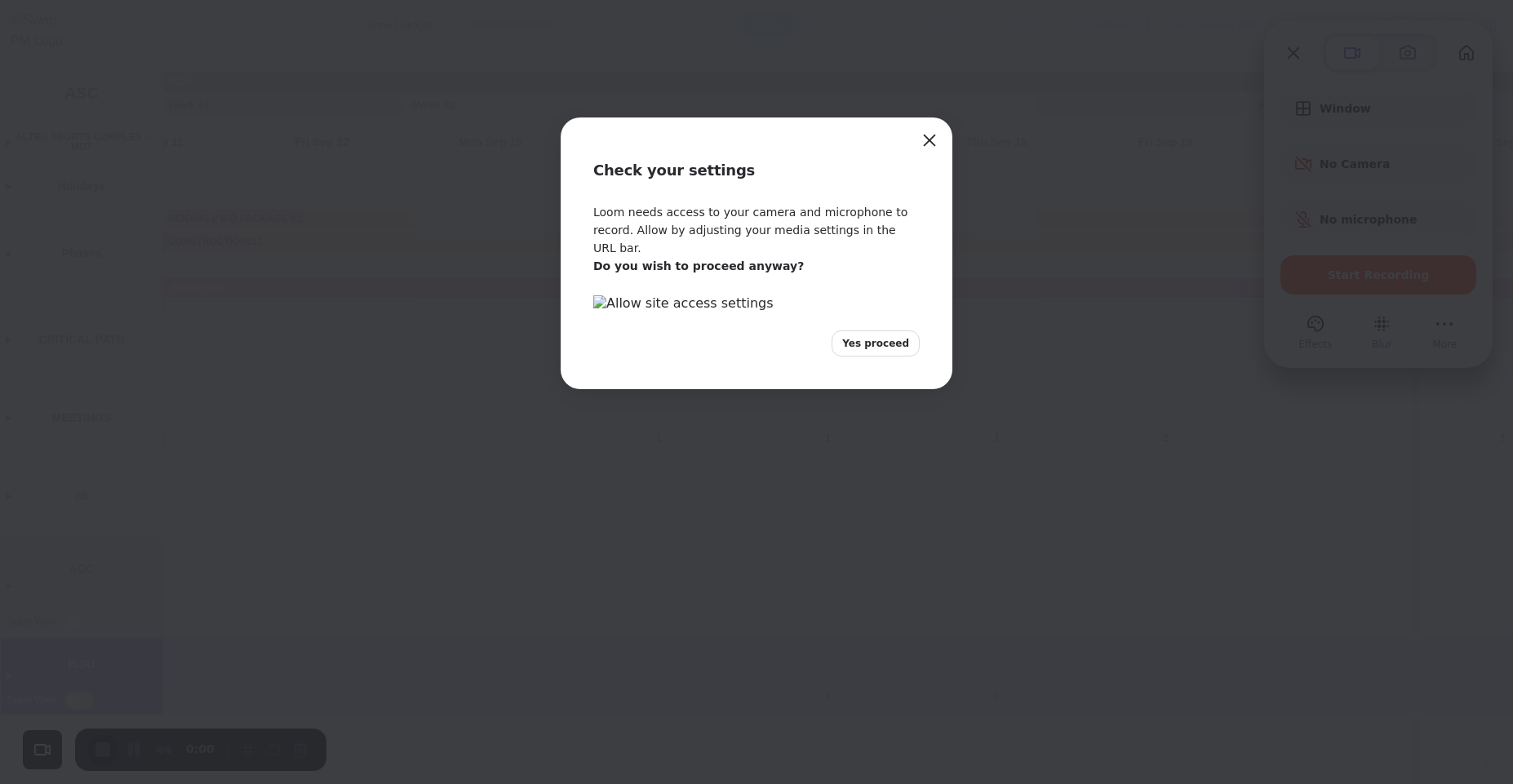
click at [879, 350] on span "Yes proceed" at bounding box center [875, 344] width 67 height 15
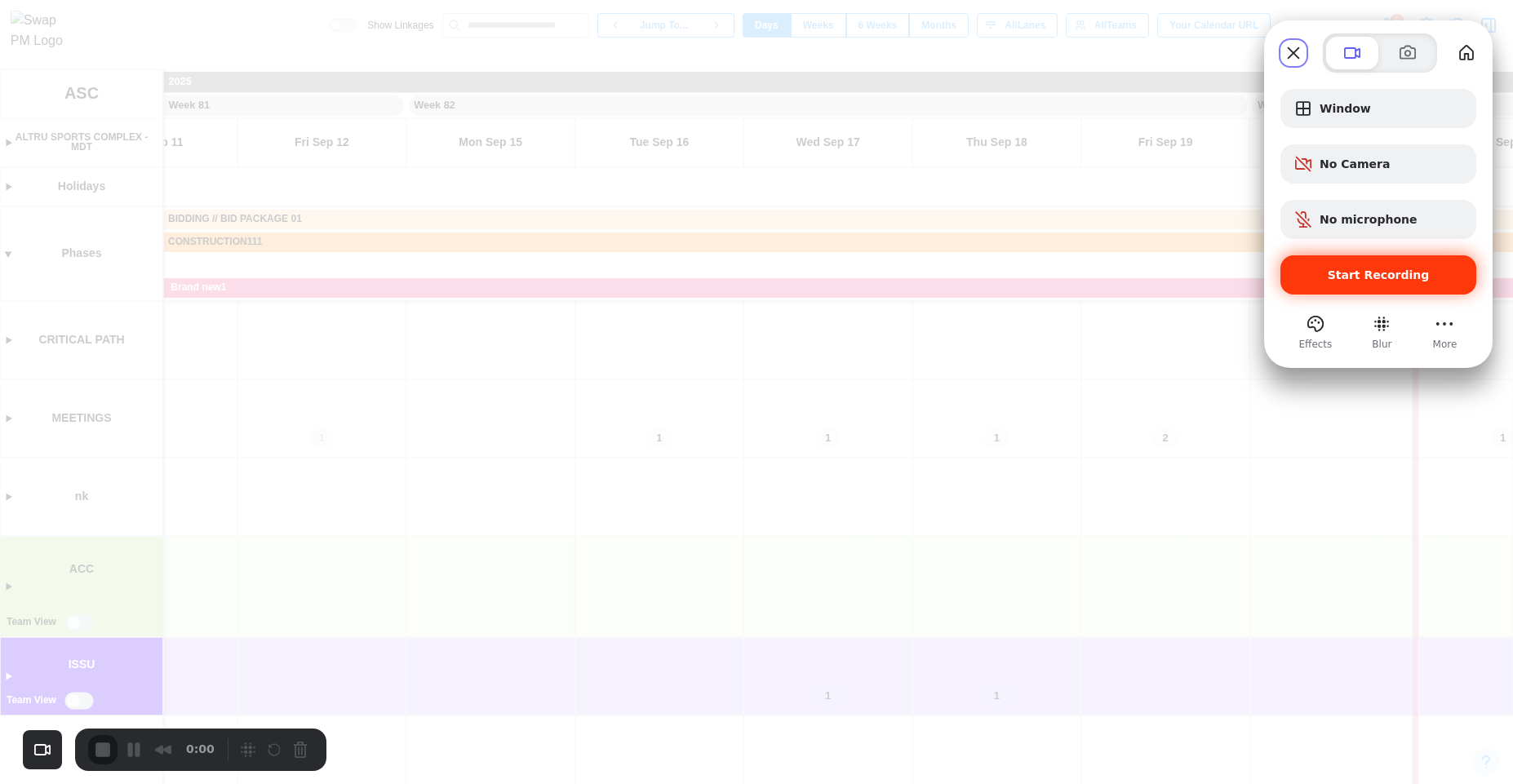
click at [1330, 280] on span "Start Recording" at bounding box center [1378, 275] width 170 height 13
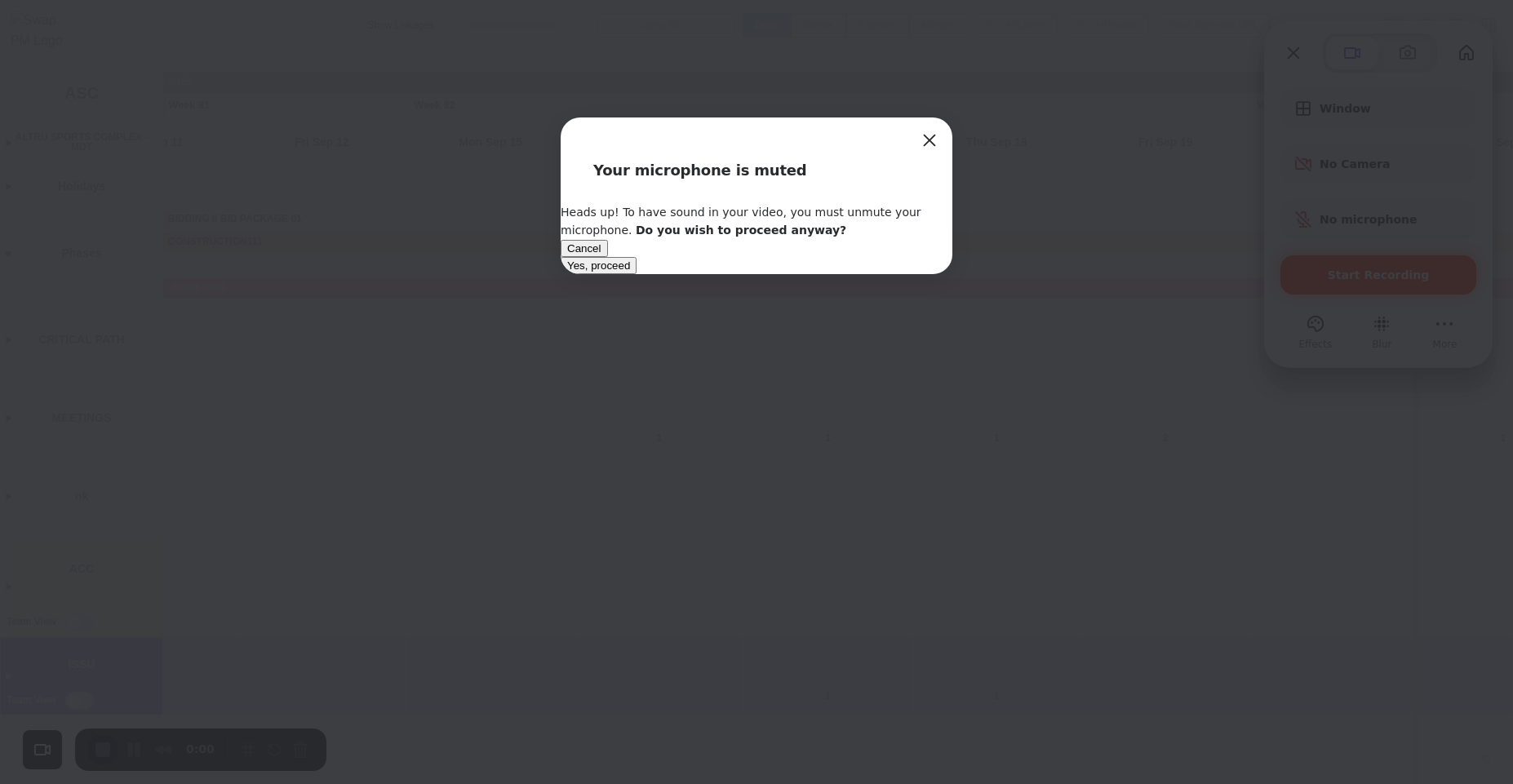
click at [630, 271] on span "Yes, proceed" at bounding box center [598, 265] width 62 height 12
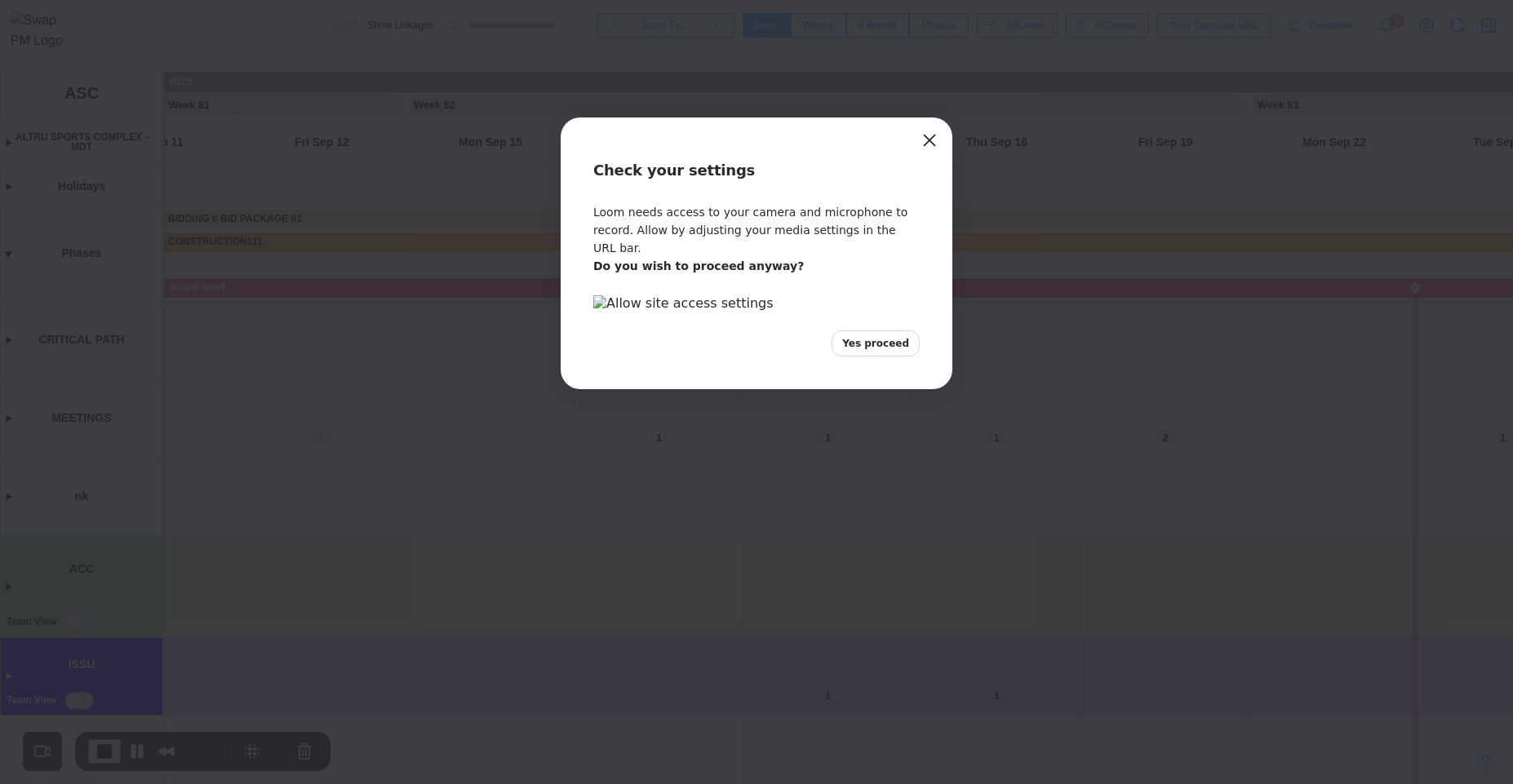
click at [878, 350] on span "Yes proceed" at bounding box center [875, 344] width 67 height 15
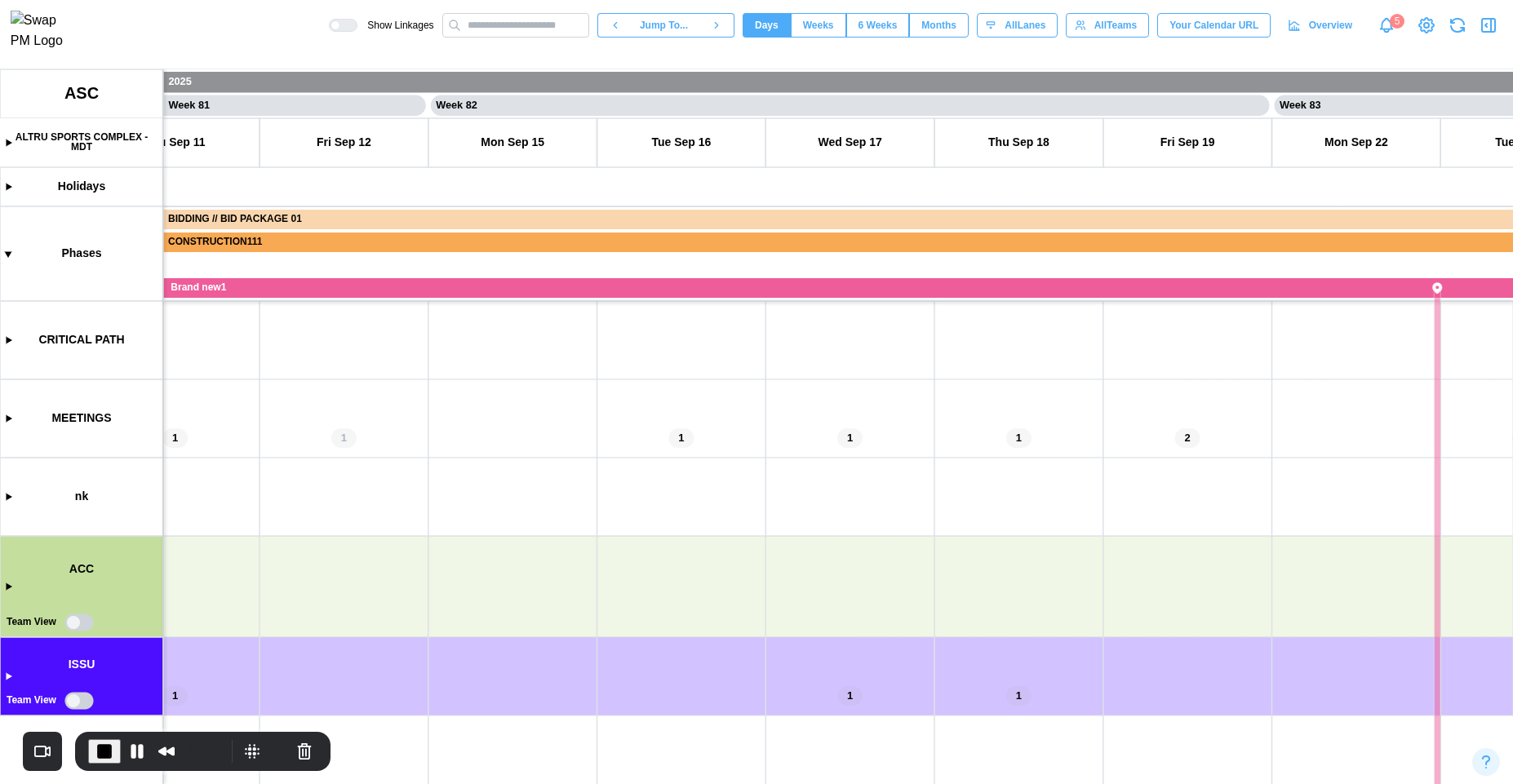
scroll to position [0, 68264]
drag, startPoint x: 1036, startPoint y: 547, endPoint x: 864, endPoint y: 523, distance: 173.7
click at [864, 523] on canvas at bounding box center [756, 426] width 1513 height 715
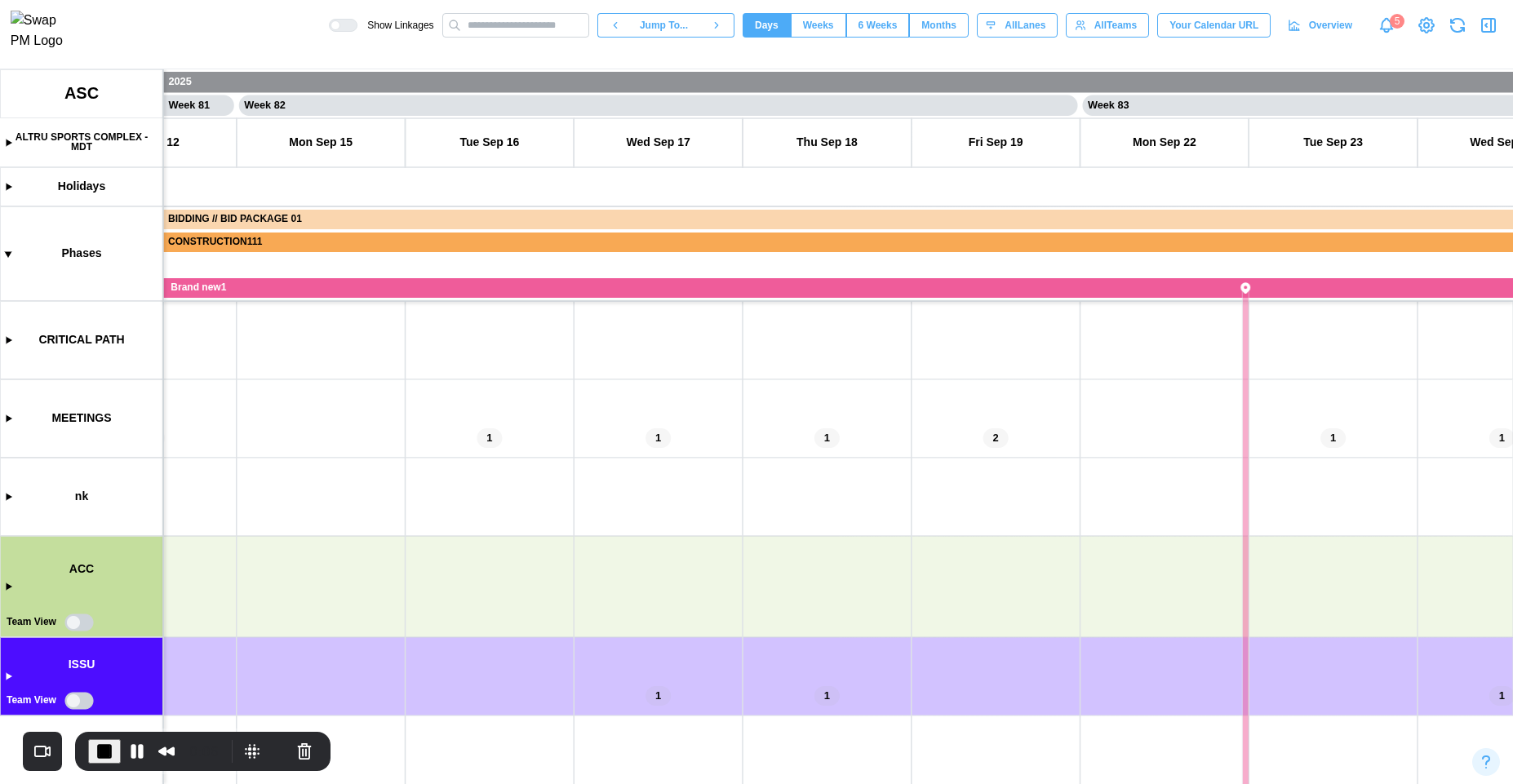
click at [82, 621] on canvas at bounding box center [756, 426] width 1513 height 715
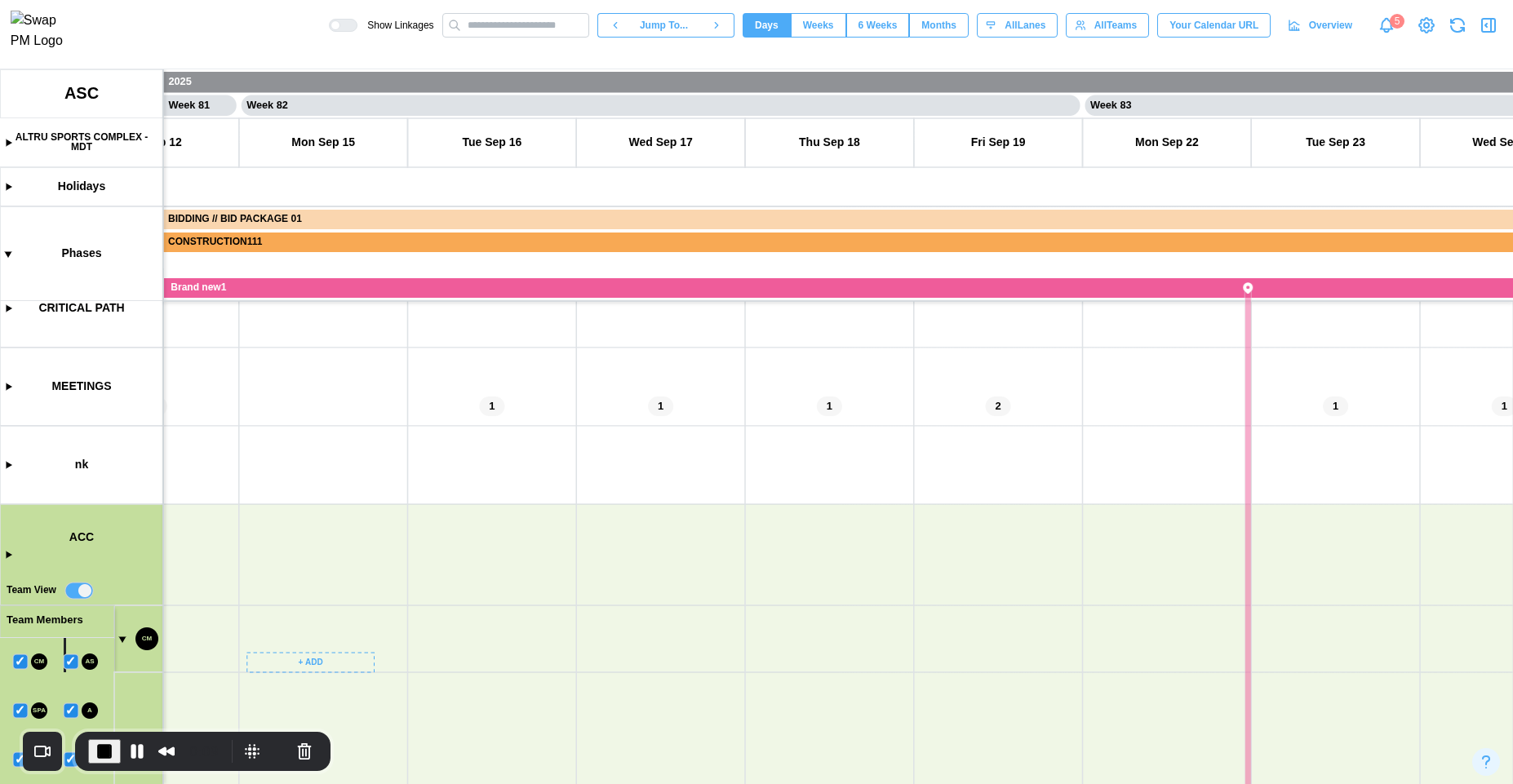
scroll to position [236, 0]
drag, startPoint x: 381, startPoint y: 697, endPoint x: 366, endPoint y: 463, distance: 234.5
click at [376, 458] on canvas at bounding box center [756, 426] width 1513 height 715
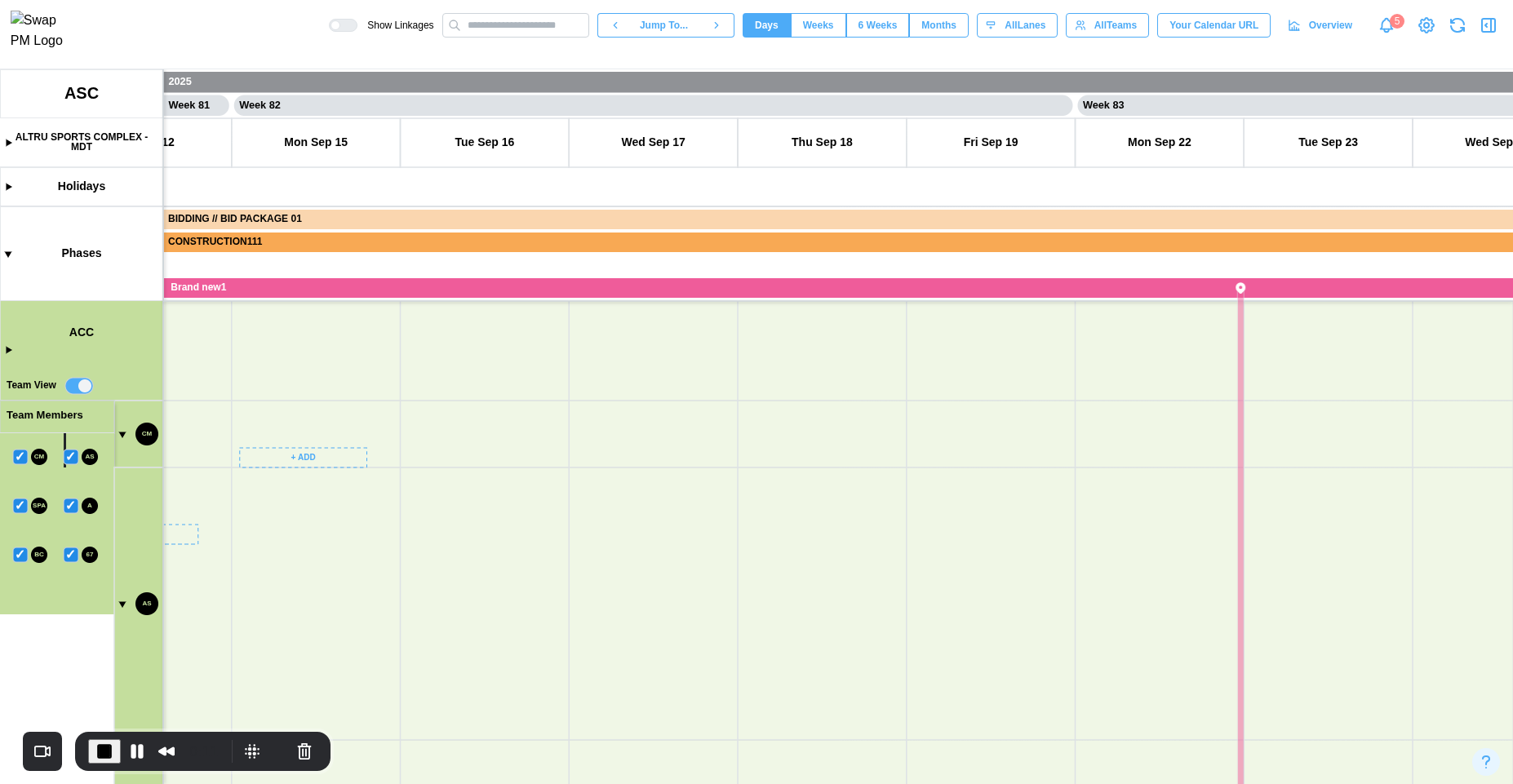
scroll to position [405, 0]
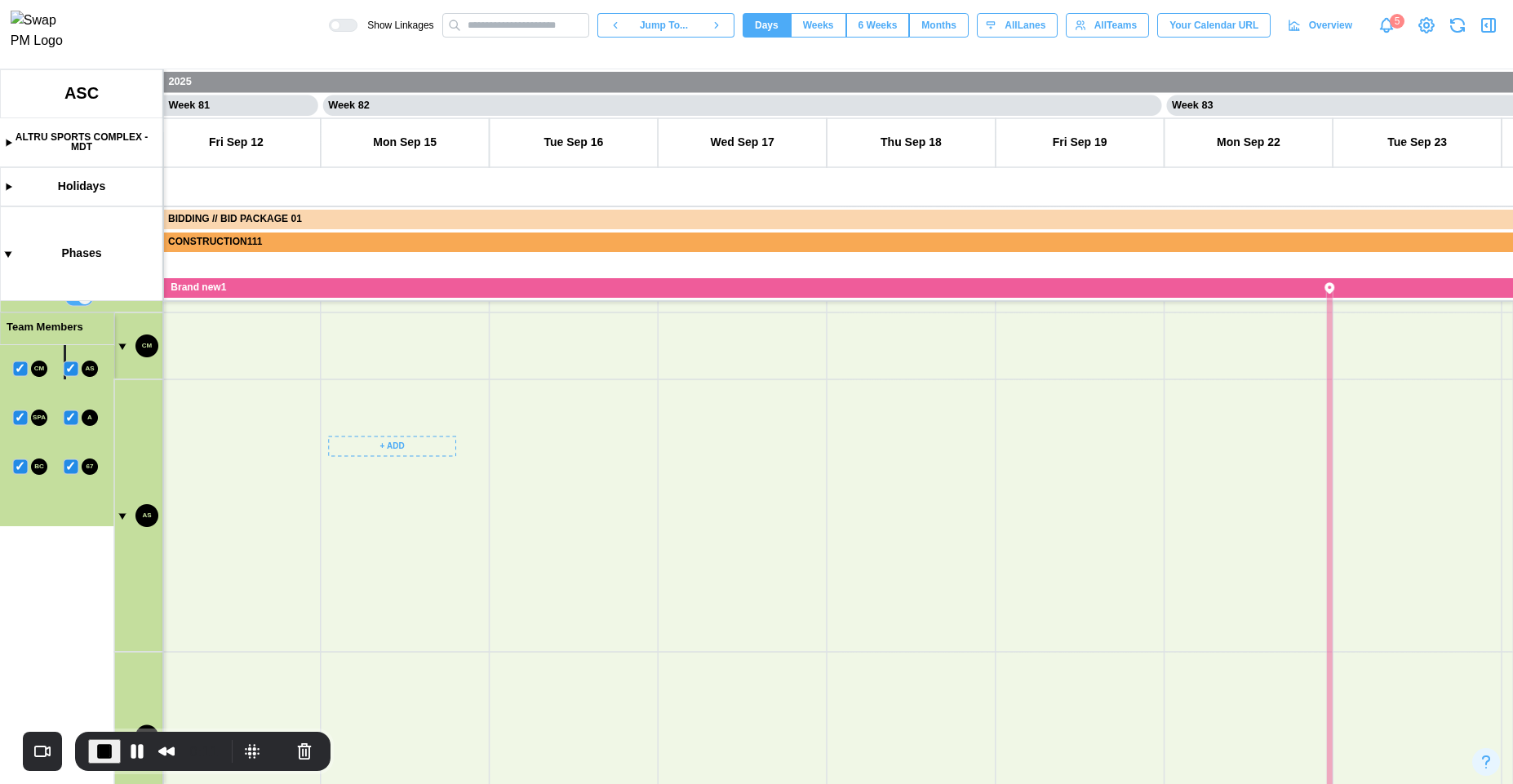
drag, startPoint x: 457, startPoint y: 603, endPoint x: 418, endPoint y: 391, distance: 215.6
click at [418, 391] on canvas at bounding box center [756, 426] width 1513 height 715
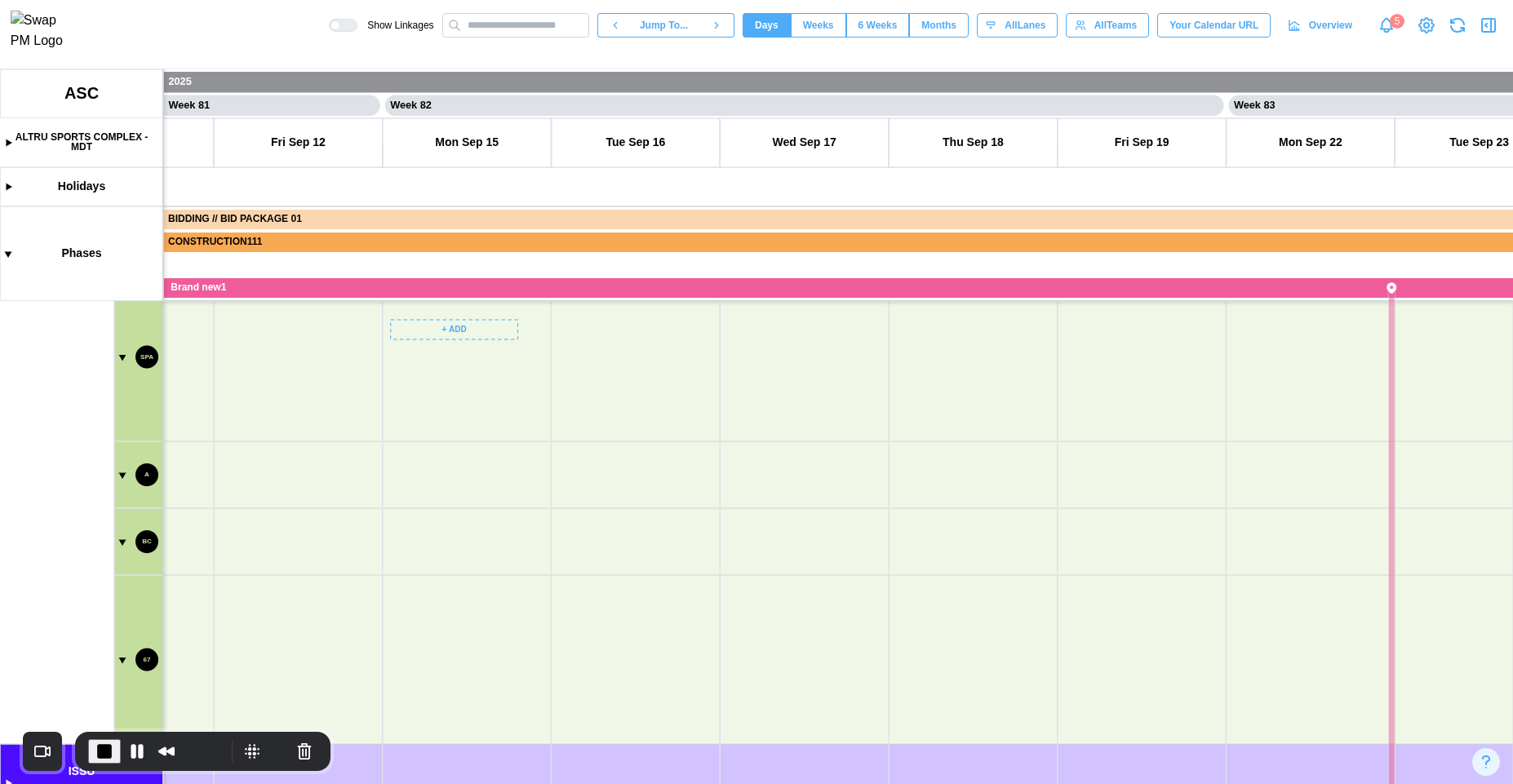
drag, startPoint x: 387, startPoint y: 621, endPoint x: 455, endPoint y: 404, distance: 227.4
click at [475, 394] on canvas at bounding box center [756, 426] width 1513 height 715
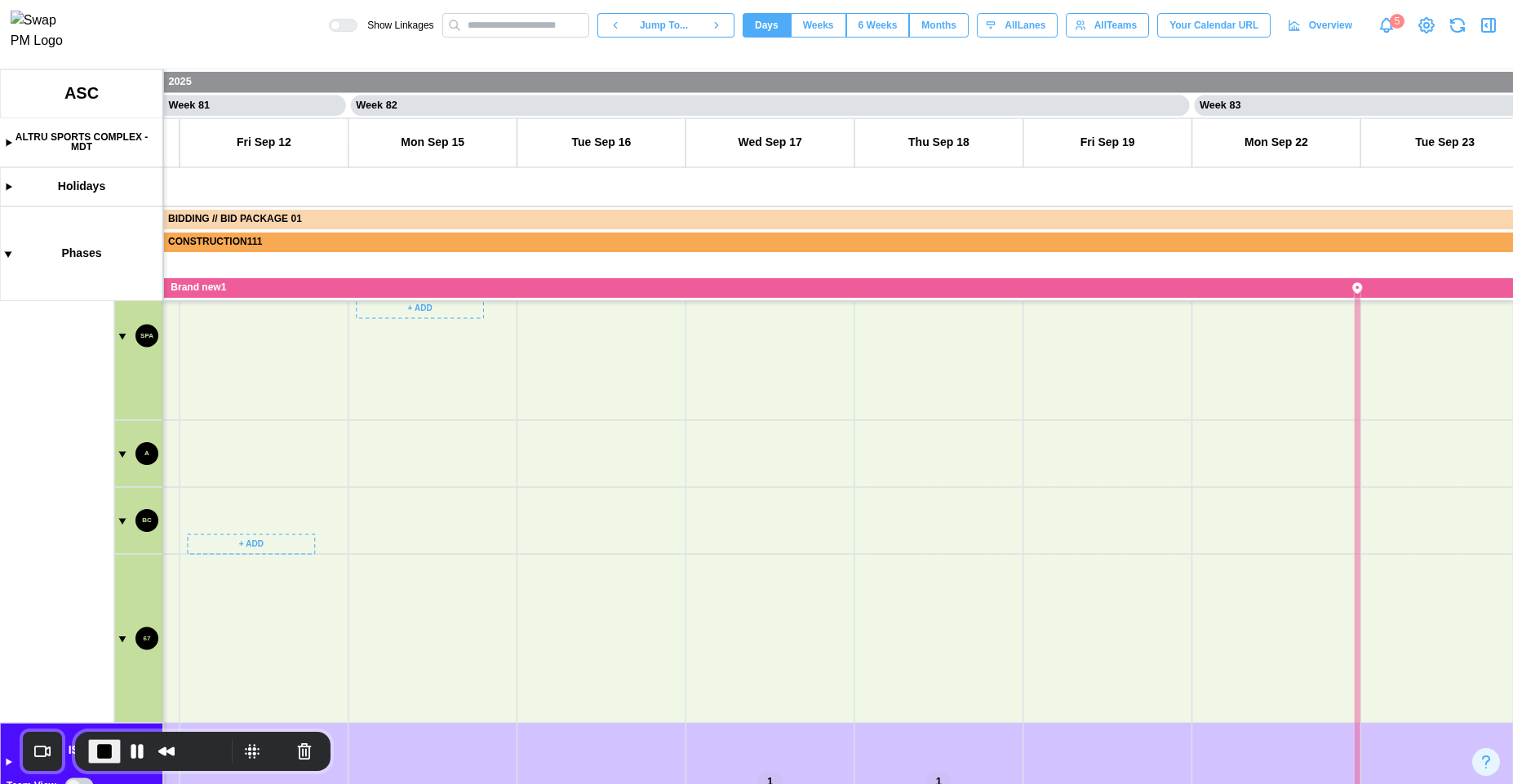
scroll to position [555, 0]
drag, startPoint x: 382, startPoint y: 573, endPoint x: 376, endPoint y: 667, distance: 94.2
click at [392, 693] on canvas at bounding box center [756, 426] width 1513 height 715
drag, startPoint x: 385, startPoint y: 519, endPoint x: 491, endPoint y: 516, distance: 106.0
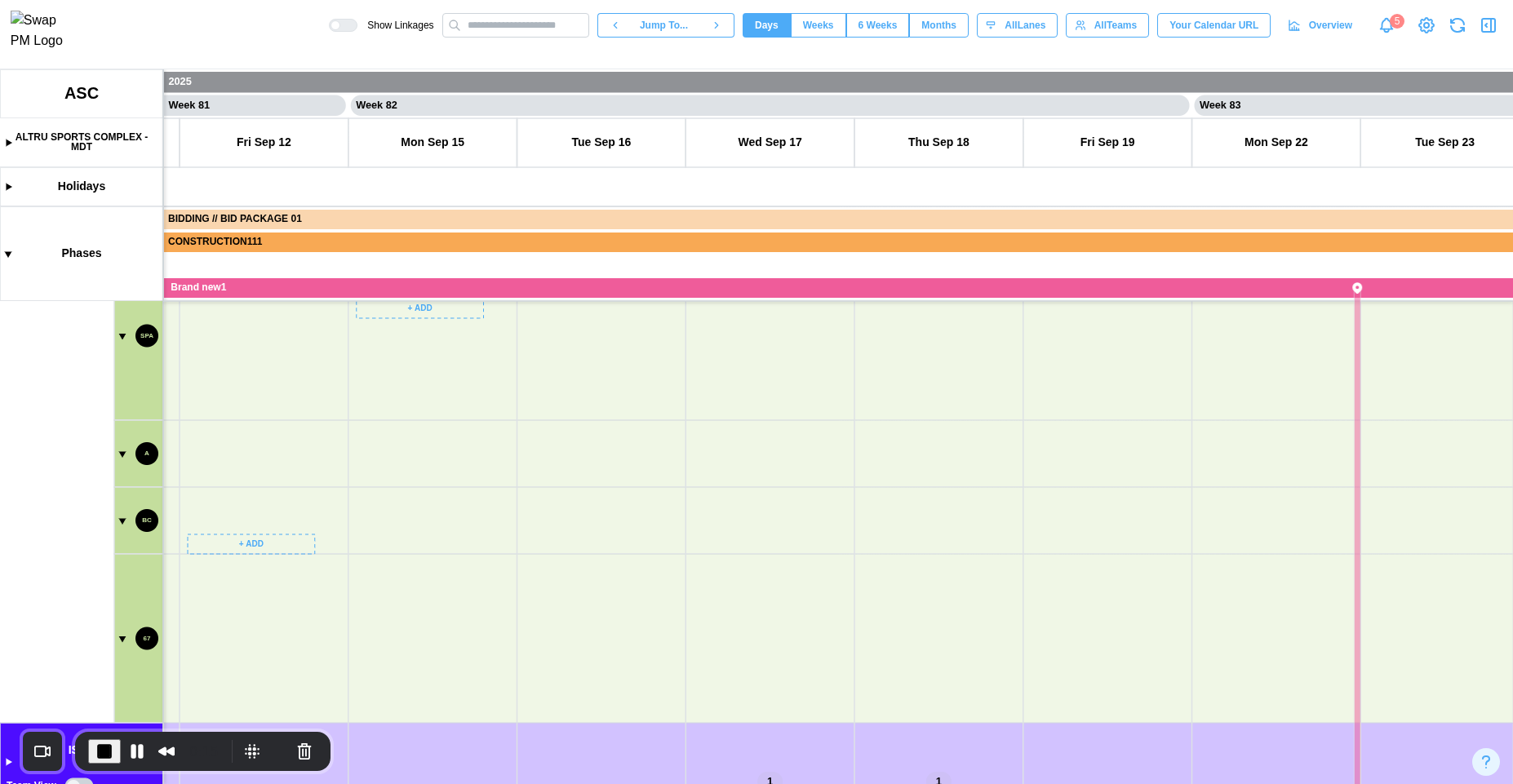
click at [341, 664] on canvas at bounding box center [756, 426] width 1513 height 715
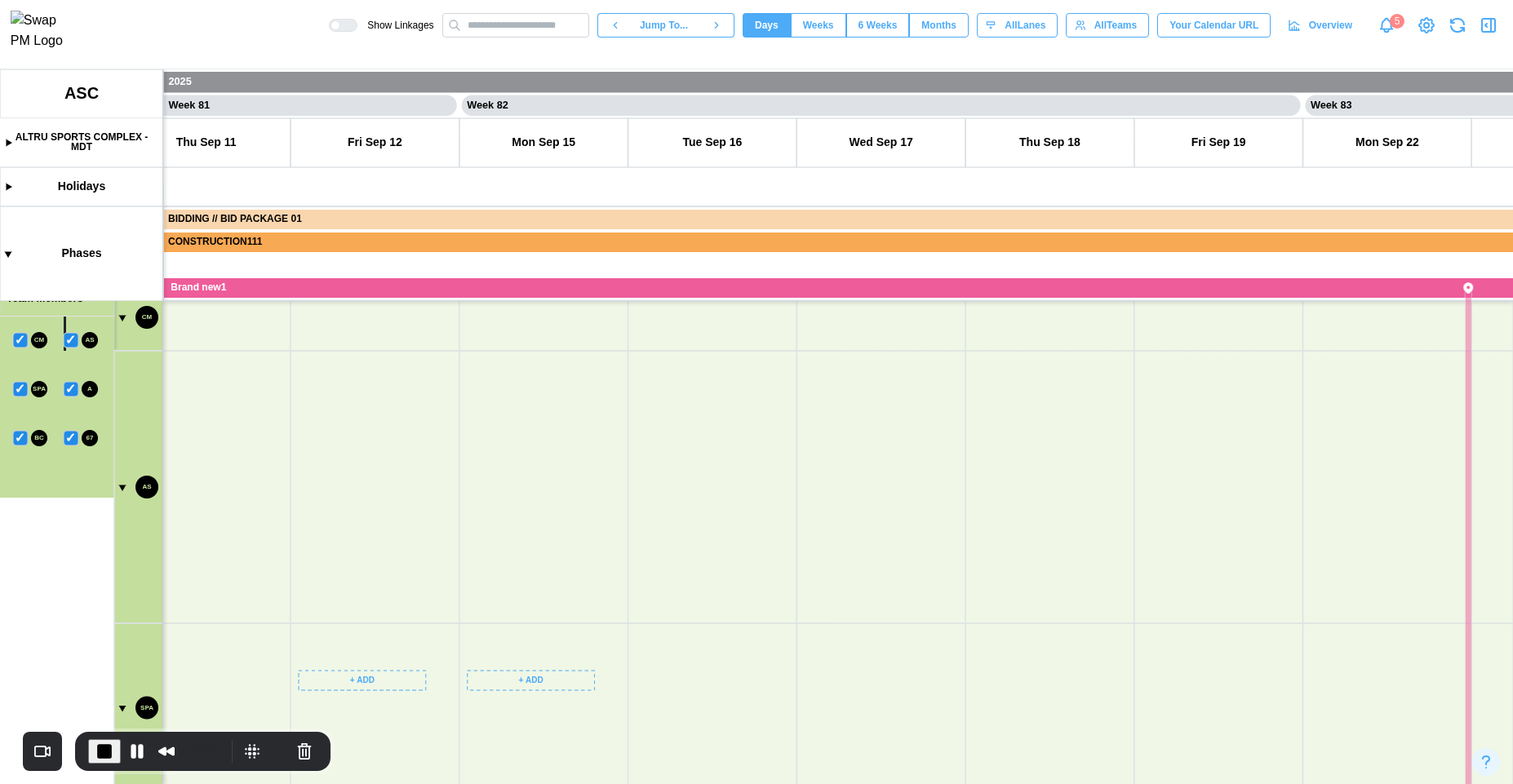
drag, startPoint x: 491, startPoint y: 516, endPoint x: 428, endPoint y: 644, distance: 142.7
click at [443, 669] on canvas at bounding box center [756, 426] width 1513 height 715
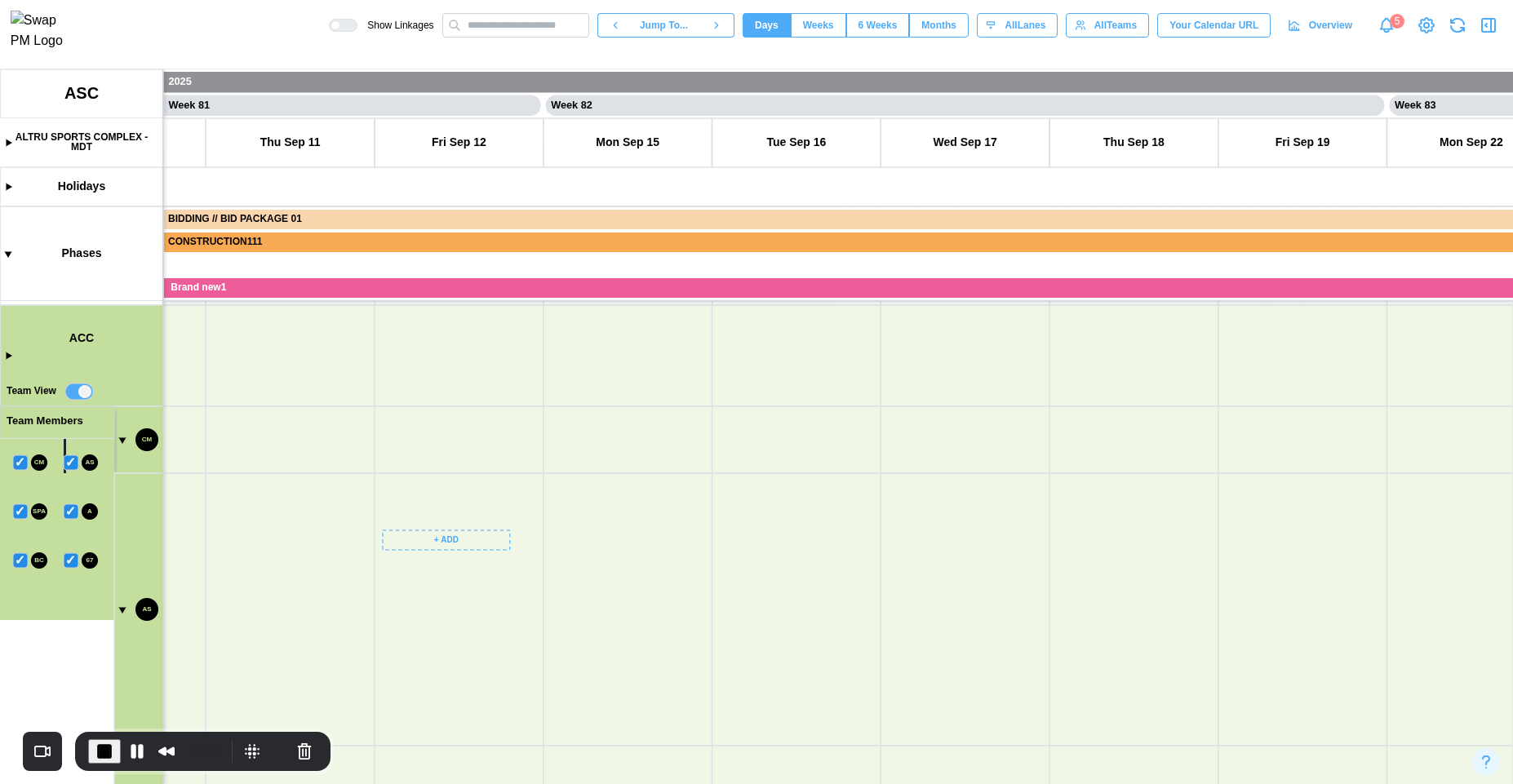
scroll to position [164, 0]
drag, startPoint x: 385, startPoint y: 511, endPoint x: 439, endPoint y: 698, distance: 194.6
click at [488, 720] on canvas at bounding box center [756, 426] width 1513 height 715
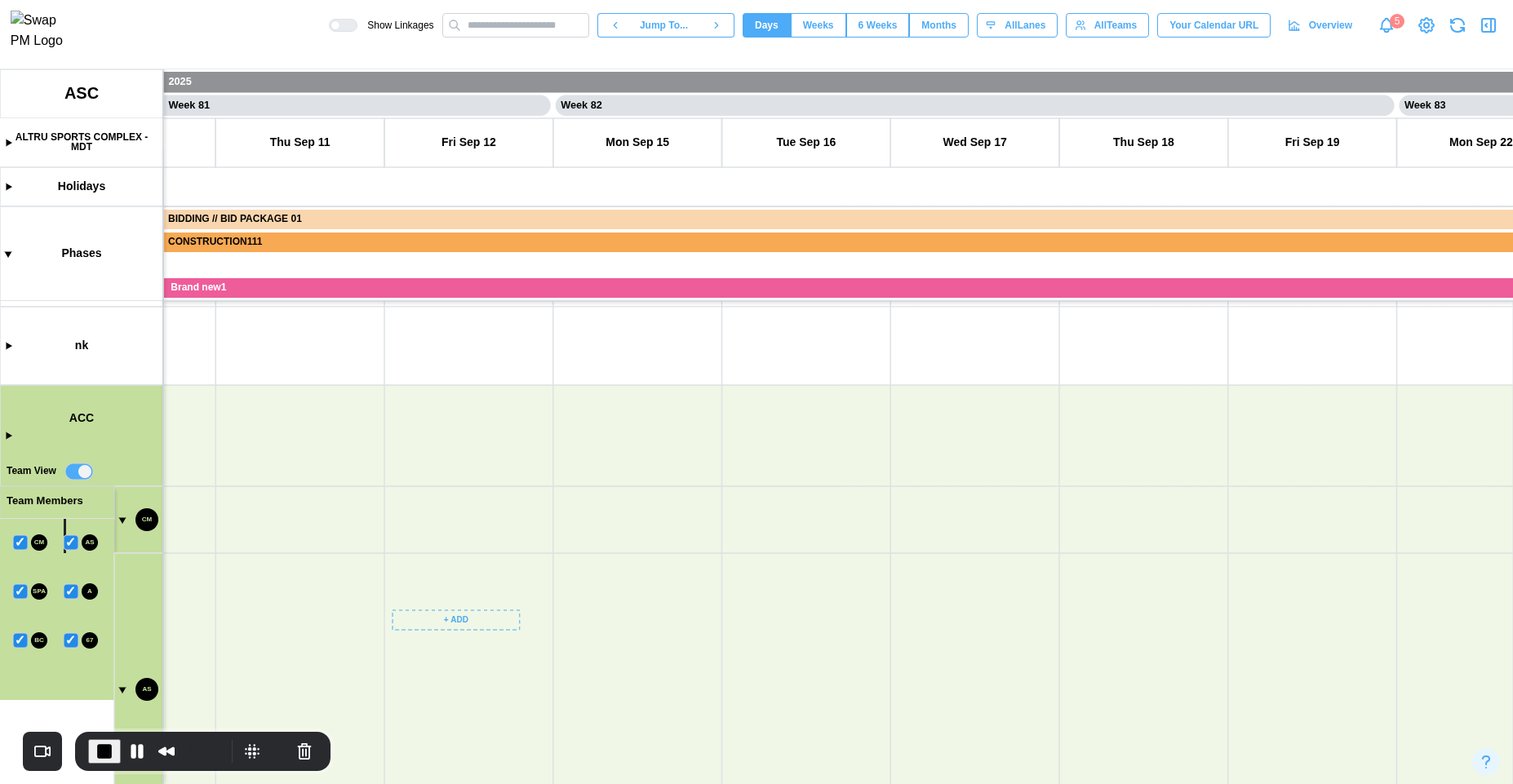
click at [68, 544] on canvas at bounding box center [756, 426] width 1513 height 715
click at [67, 544] on canvas at bounding box center [756, 426] width 1513 height 715
click at [17, 543] on canvas at bounding box center [756, 426] width 1513 height 715
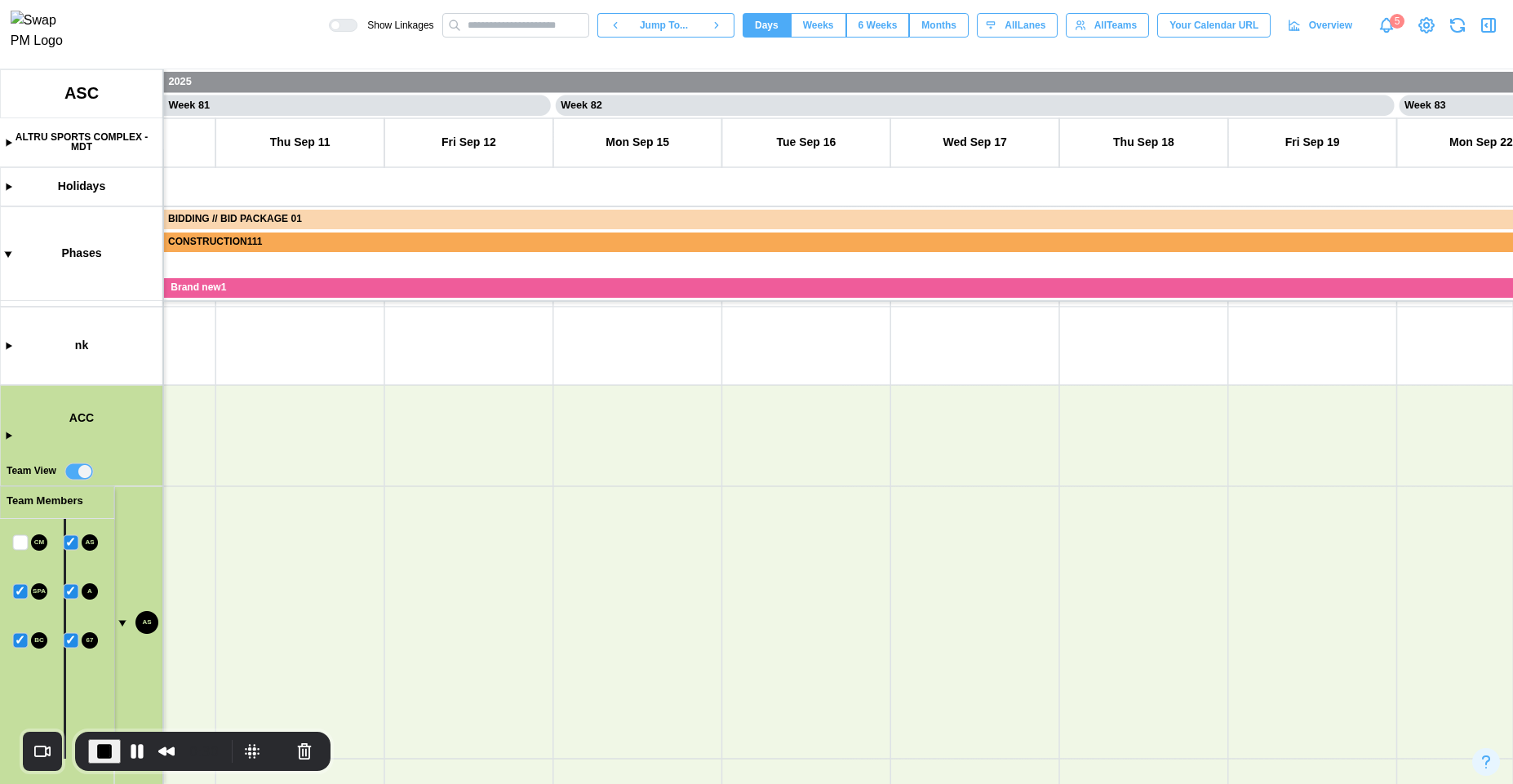
click at [17, 543] on canvas at bounding box center [756, 426] width 1513 height 715
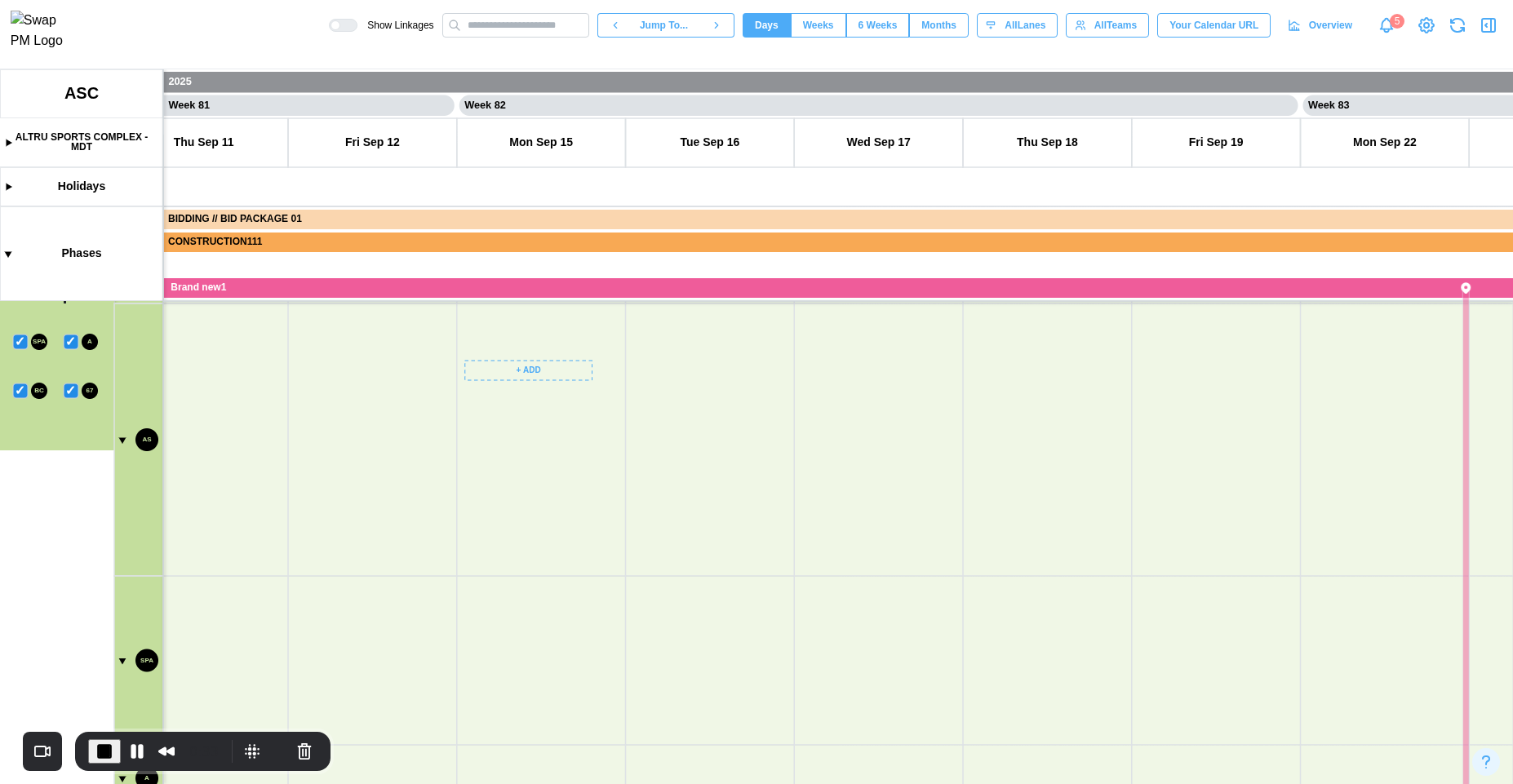
drag, startPoint x: 677, startPoint y: 648, endPoint x: 516, endPoint y: 427, distance: 273.4
click at [516, 427] on canvas at bounding box center [756, 426] width 1513 height 715
drag, startPoint x: 455, startPoint y: 486, endPoint x: 692, endPoint y: 657, distance: 292.2
click at [693, 685] on canvas at bounding box center [756, 426] width 1513 height 715
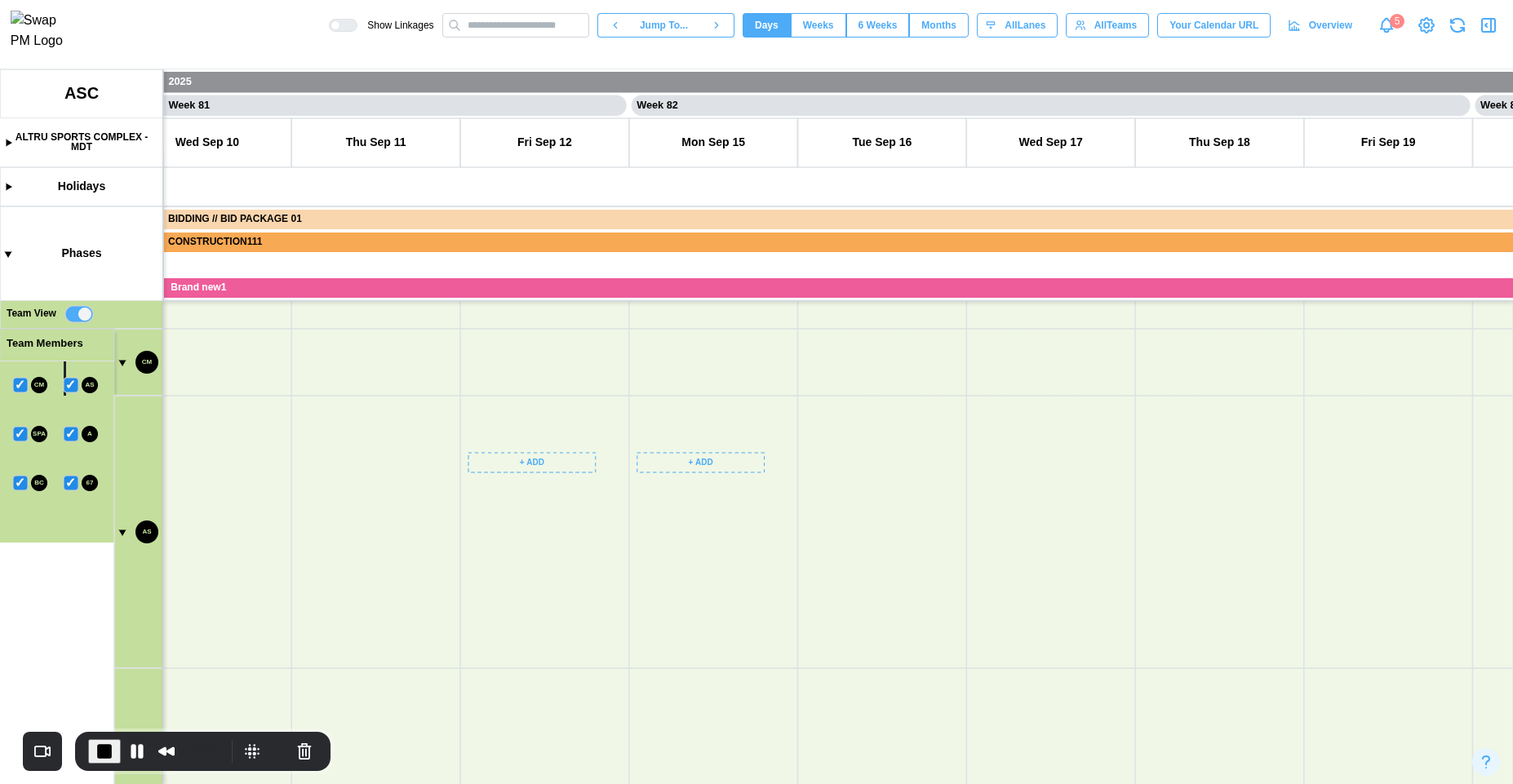
drag, startPoint x: 624, startPoint y: 547, endPoint x: 663, endPoint y: 728, distance: 185.2
click at [663, 728] on canvas at bounding box center [756, 426] width 1513 height 715
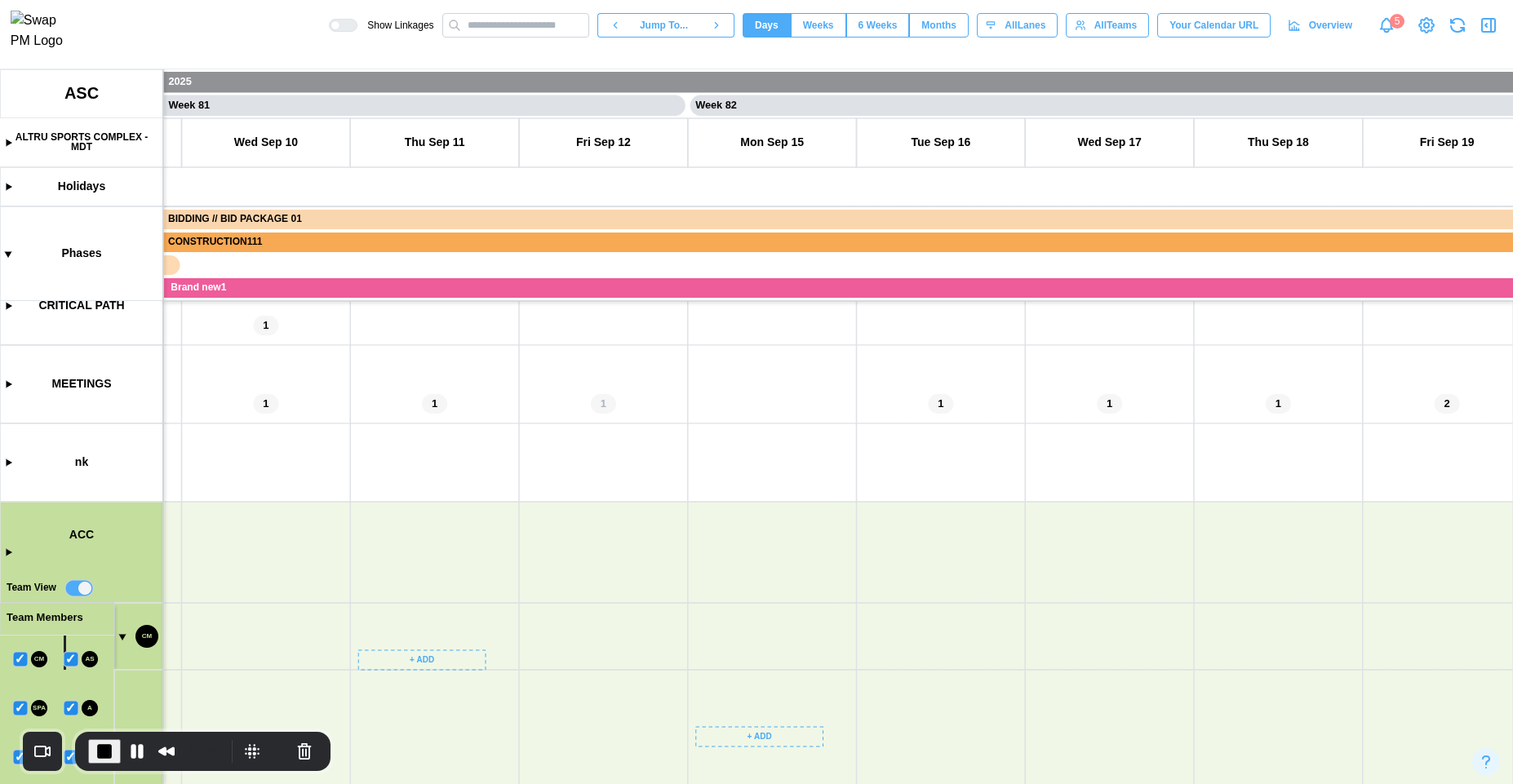
click at [11, 553] on canvas at bounding box center [756, 426] width 1513 height 715
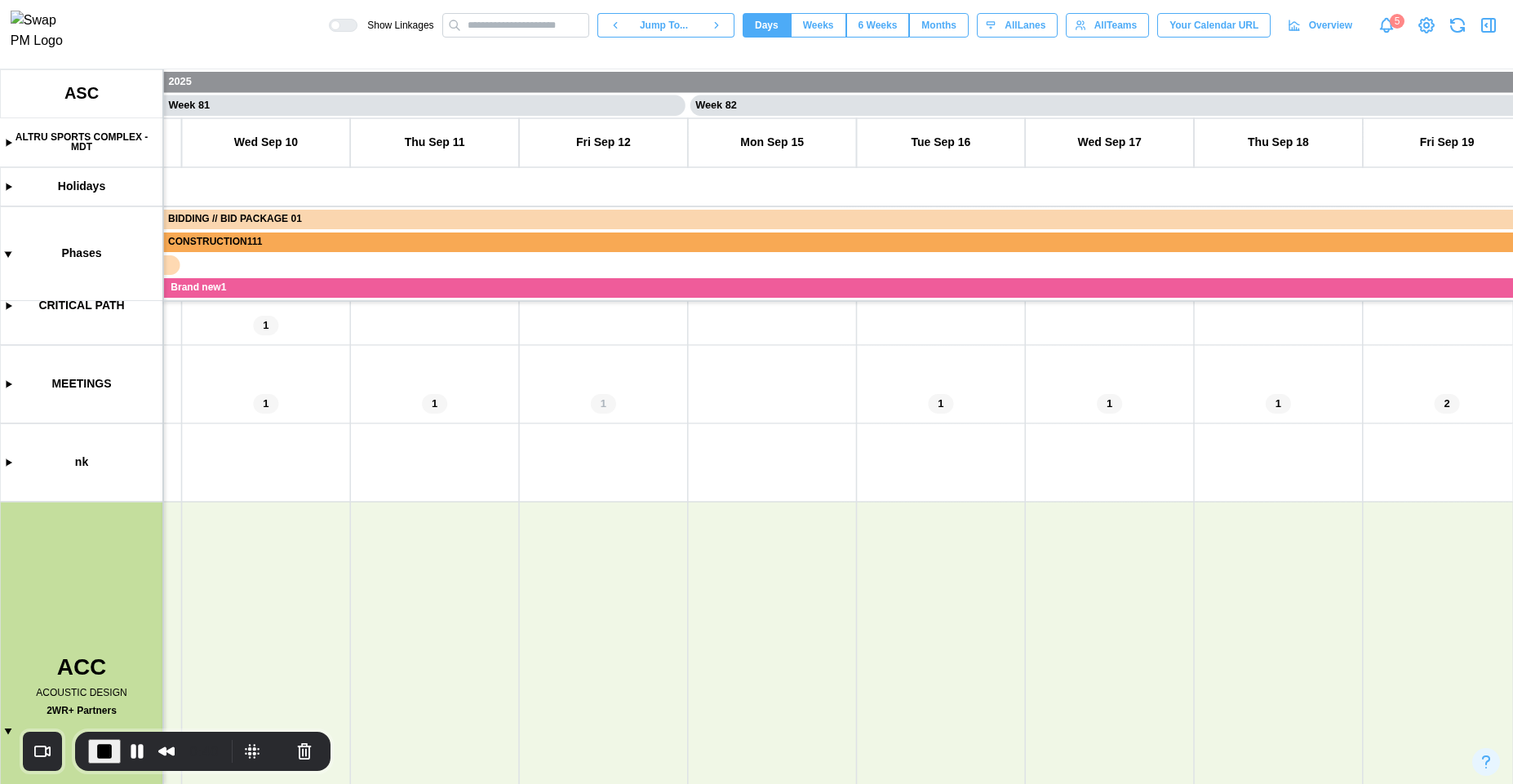
drag, startPoint x: 565, startPoint y: 618, endPoint x: 602, endPoint y: 484, distance: 139.0
click at [604, 485] on canvas at bounding box center [756, 426] width 1513 height 715
drag, startPoint x: 640, startPoint y: 582, endPoint x: 756, endPoint y: 385, distance: 228.6
click at [759, 385] on canvas at bounding box center [756, 426] width 1513 height 715
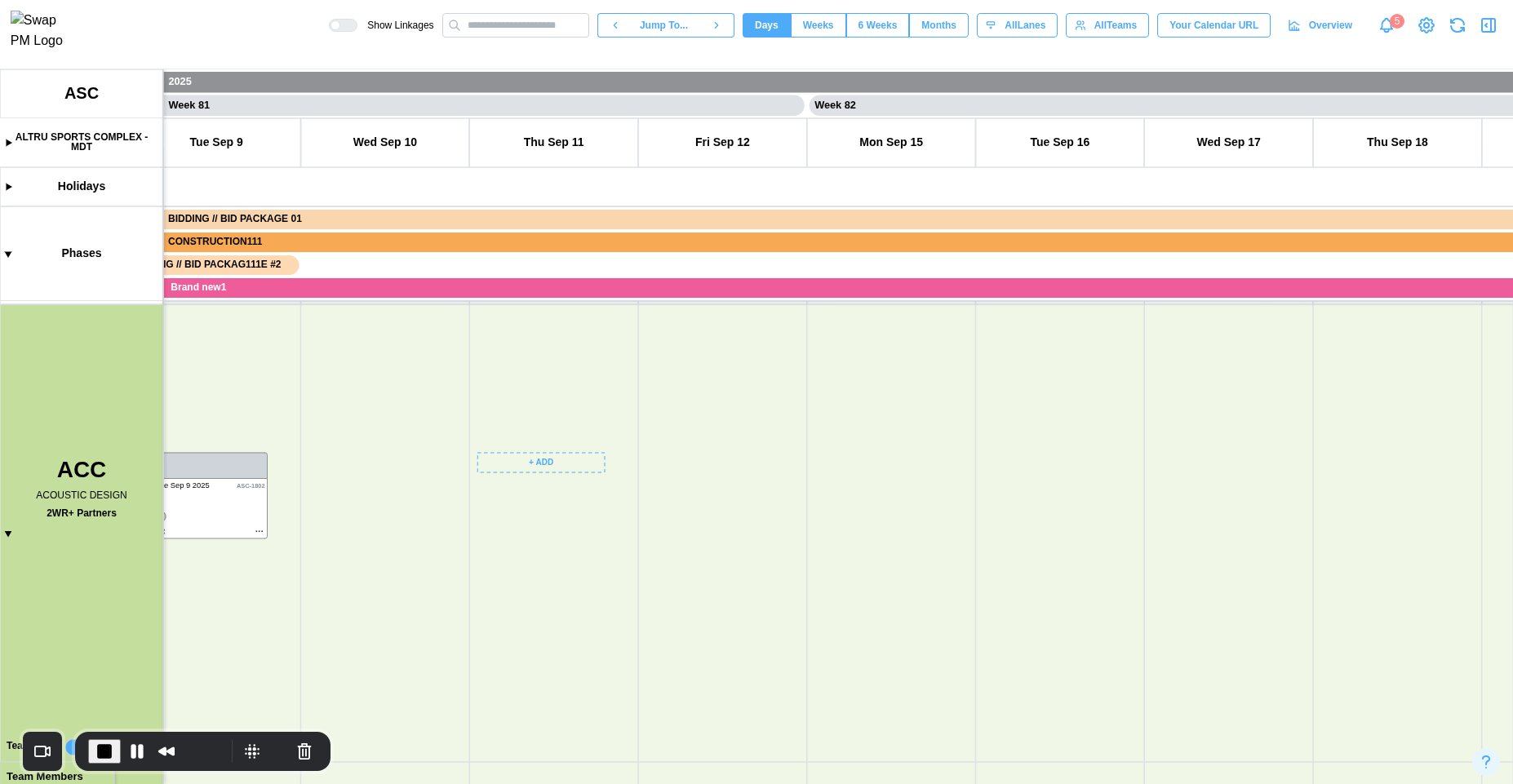
drag, startPoint x: 814, startPoint y: 670, endPoint x: 640, endPoint y: 676, distance: 174.1
click at [640, 676] on canvas at bounding box center [756, 426] width 1513 height 715
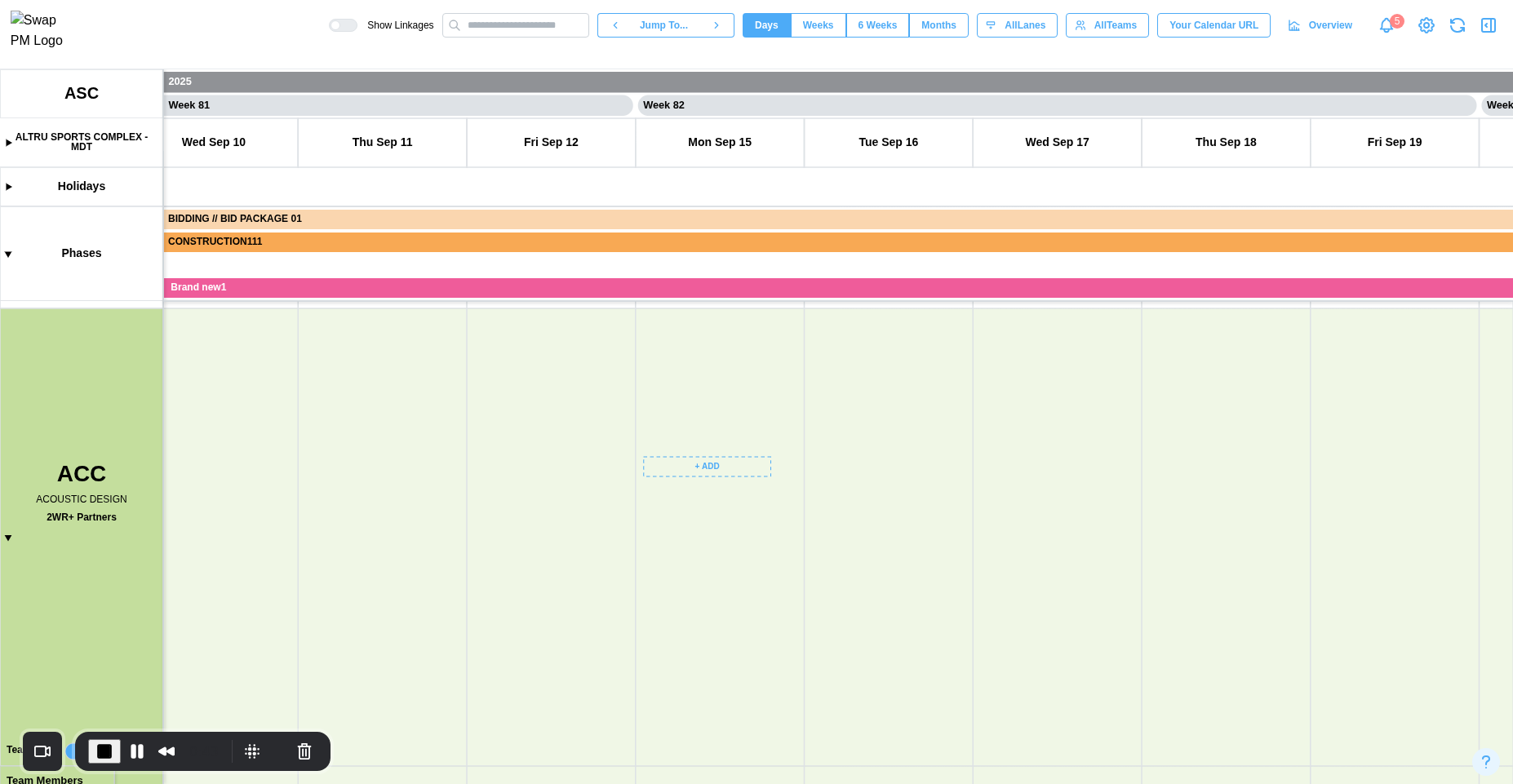
click at [714, 469] on canvas at bounding box center [756, 426] width 1513 height 715
click at [722, 503] on div "Create Task" at bounding box center [719, 501] width 81 height 13
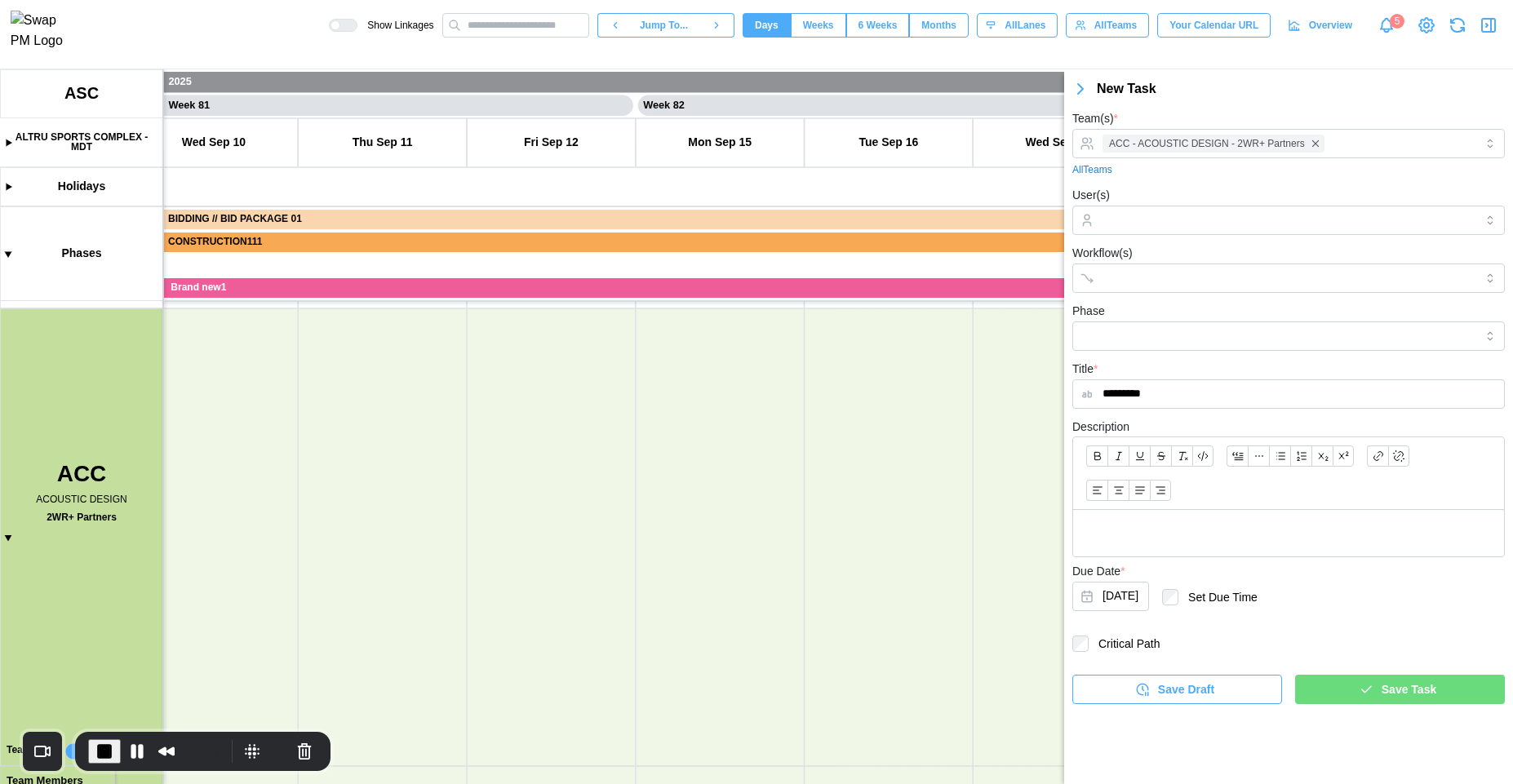
type input "*********"
click at [1408, 686] on span "Save Task" at bounding box center [1409, 689] width 55 height 27
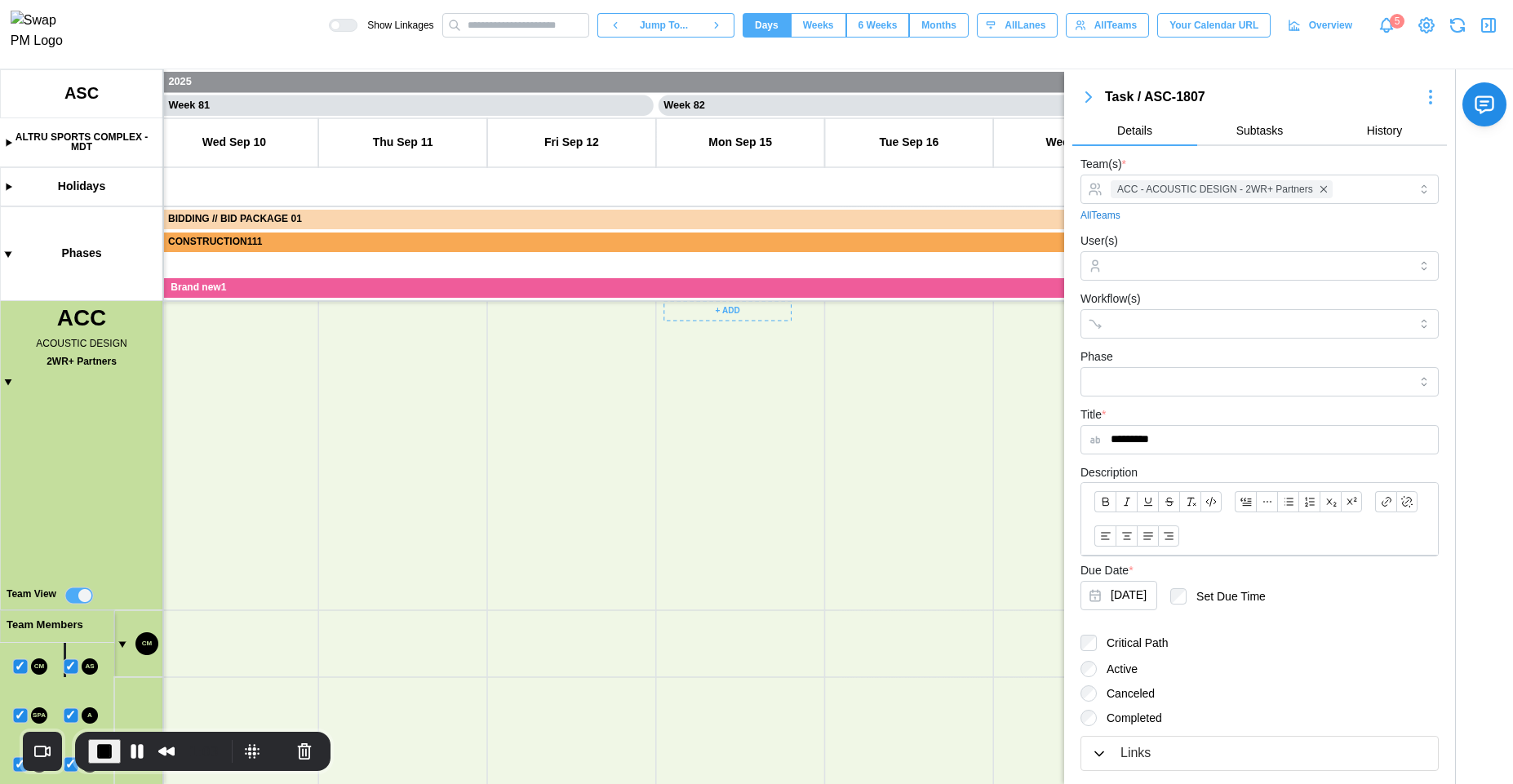
drag, startPoint x: 783, startPoint y: 634, endPoint x: 774, endPoint y: 405, distance: 229.2
click at [774, 405] on canvas at bounding box center [756, 426] width 1513 height 715
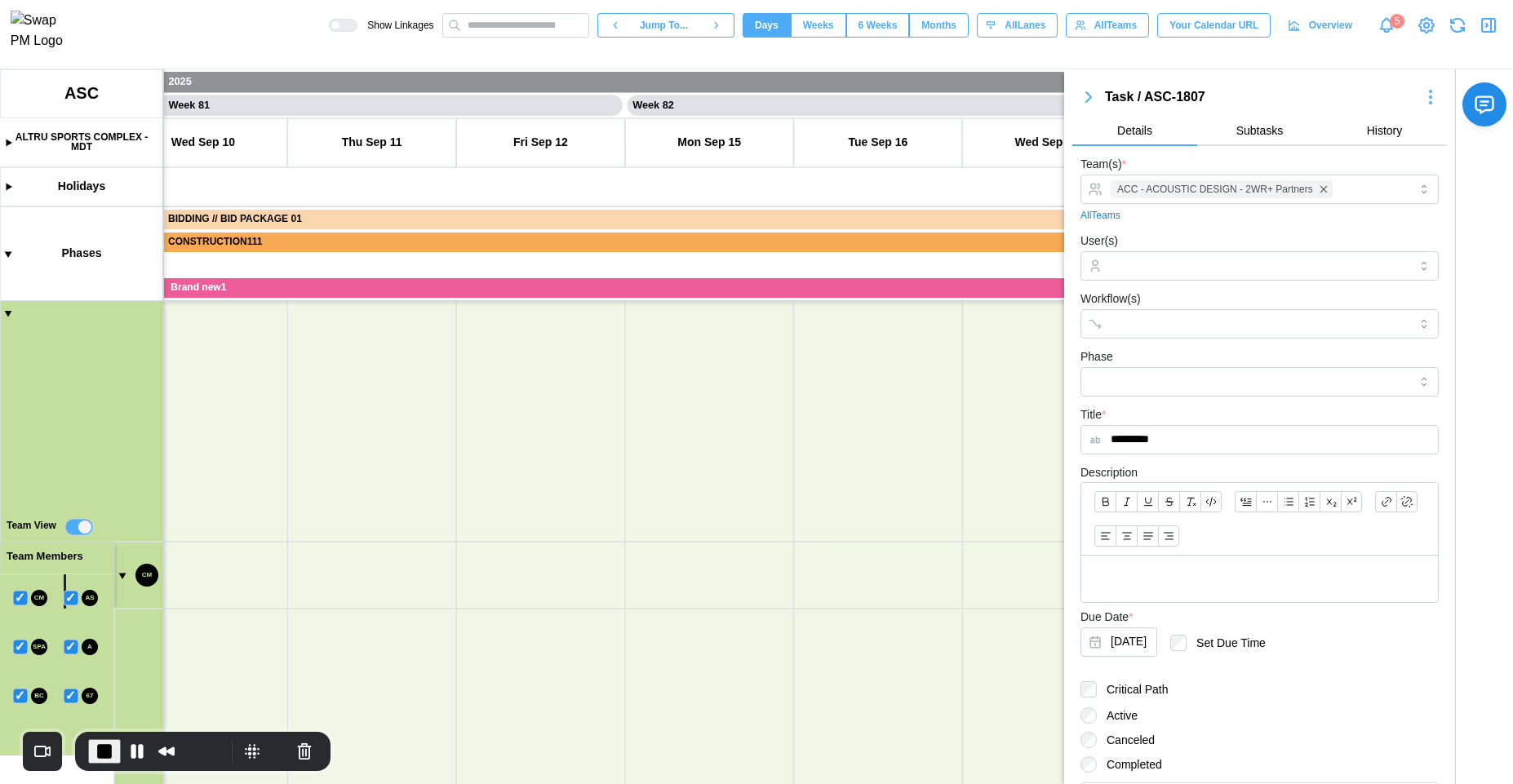
drag, startPoint x: 774, startPoint y: 405, endPoint x: 804, endPoint y: 653, distance: 249.8
click at [804, 653] on canvas at bounding box center [756, 426] width 1513 height 715
drag, startPoint x: 766, startPoint y: 448, endPoint x: 775, endPoint y: 581, distance: 133.3
click at [790, 603] on canvas at bounding box center [756, 426] width 1513 height 715
drag, startPoint x: 722, startPoint y: 403, endPoint x: 772, endPoint y: 449, distance: 67.9
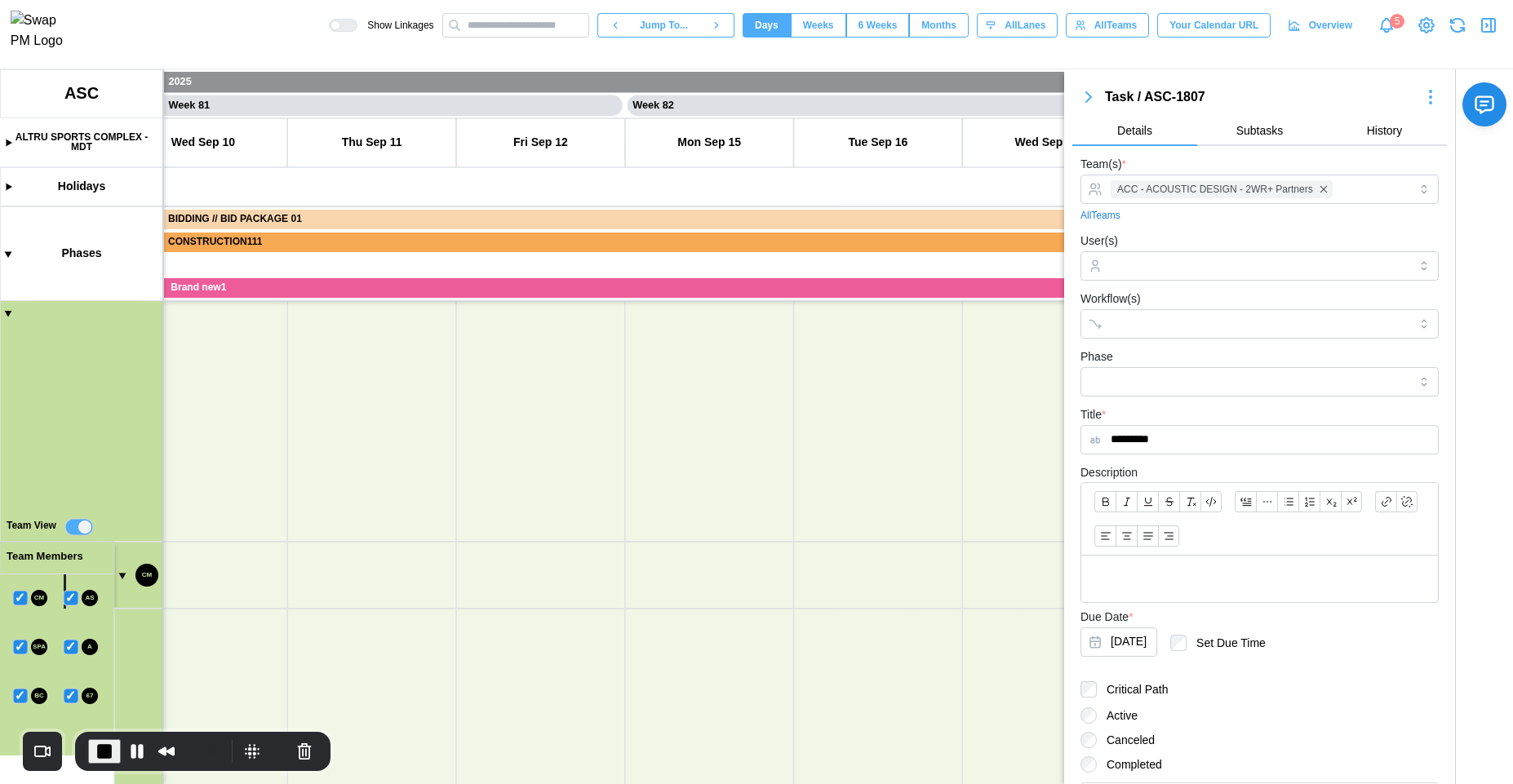
click at [776, 455] on canvas at bounding box center [756, 426] width 1513 height 715
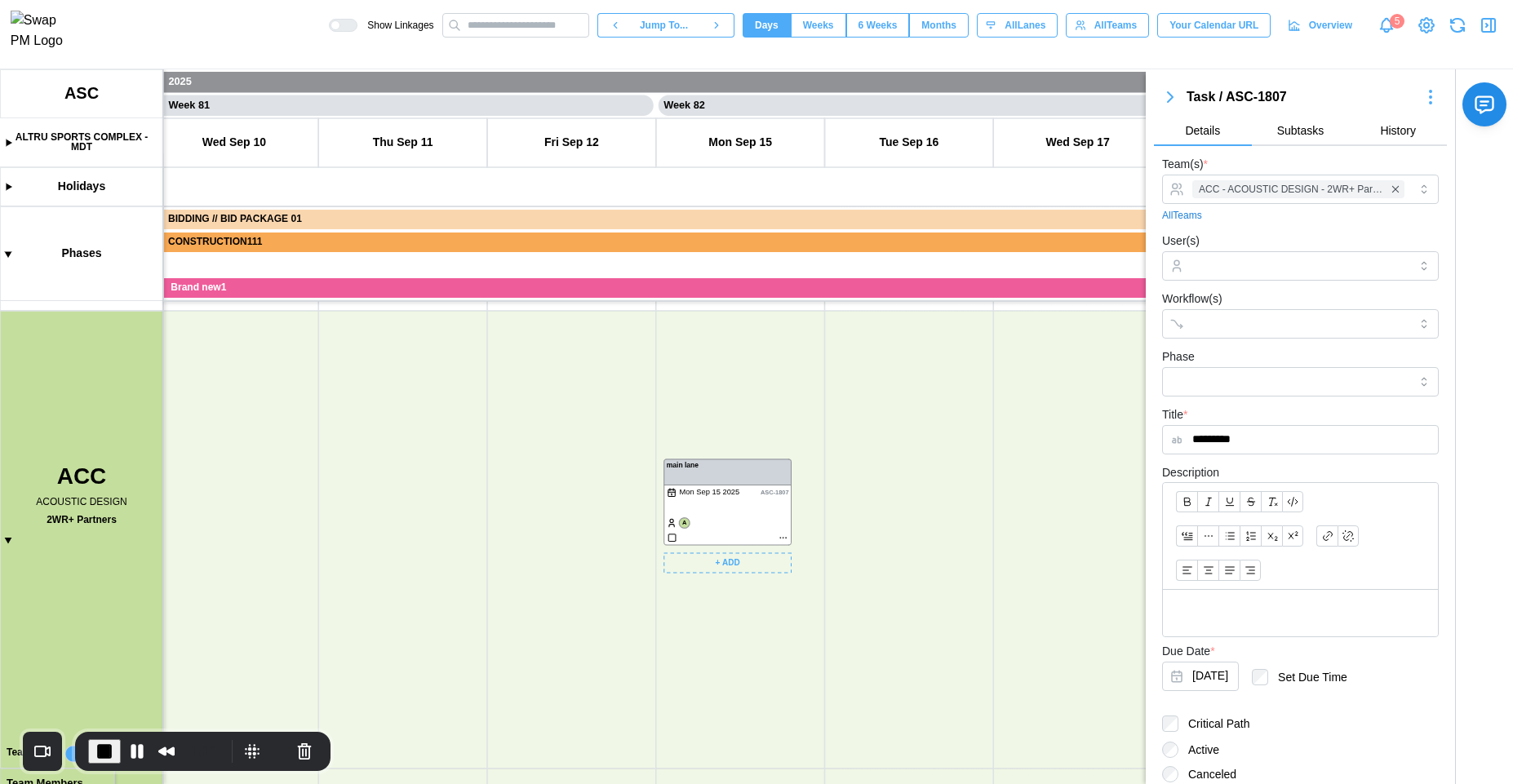
drag, startPoint x: 764, startPoint y: 445, endPoint x: 740, endPoint y: 604, distance: 160.8
click at [742, 606] on canvas at bounding box center [756, 426] width 1513 height 715
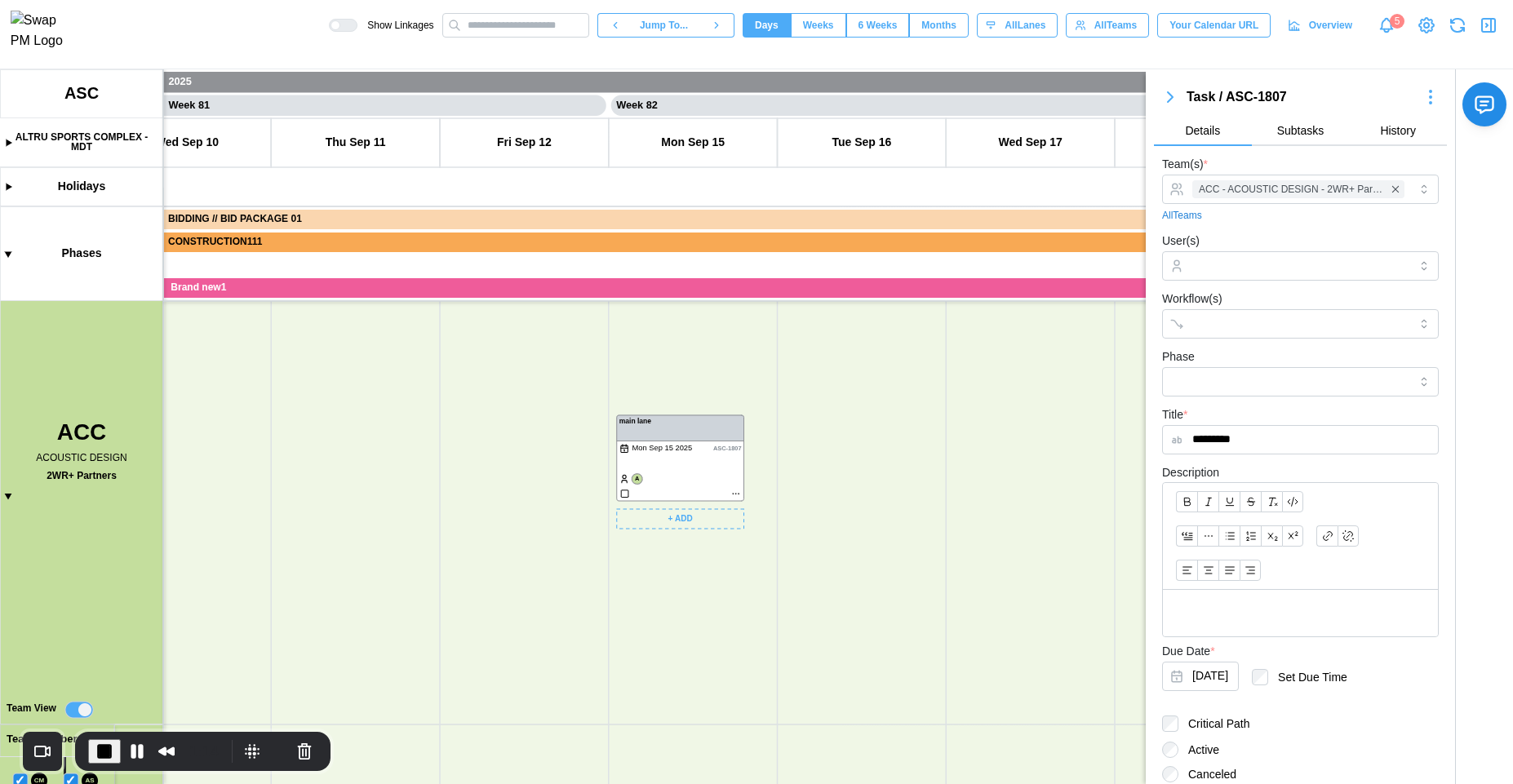
drag, startPoint x: 797, startPoint y: 591, endPoint x: 719, endPoint y: 422, distance: 186.1
click at [719, 422] on canvas at bounding box center [756, 426] width 1513 height 715
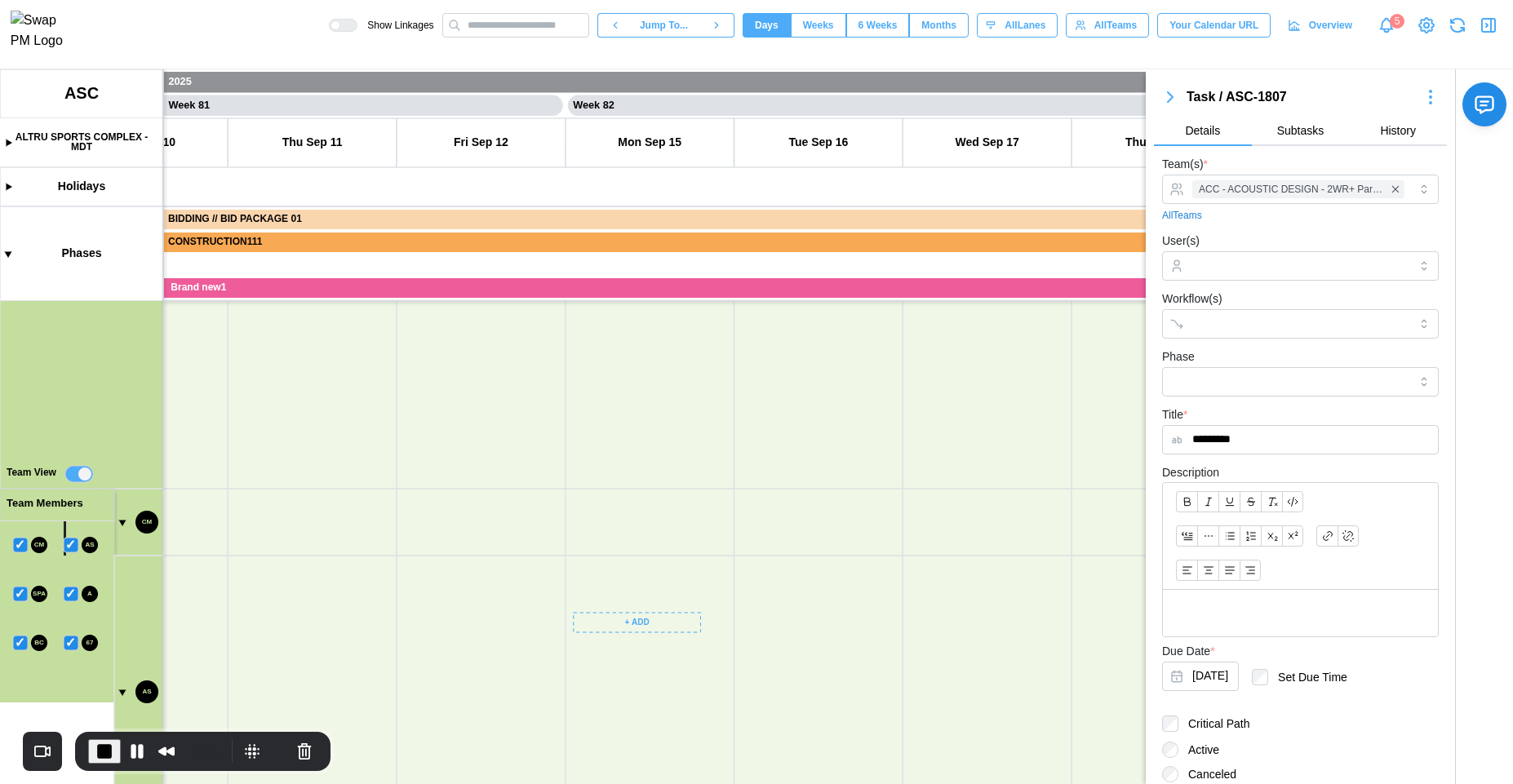
drag, startPoint x: 640, startPoint y: 678, endPoint x: 648, endPoint y: 505, distance: 173.2
click at [648, 505] on canvas at bounding box center [756, 426] width 1513 height 715
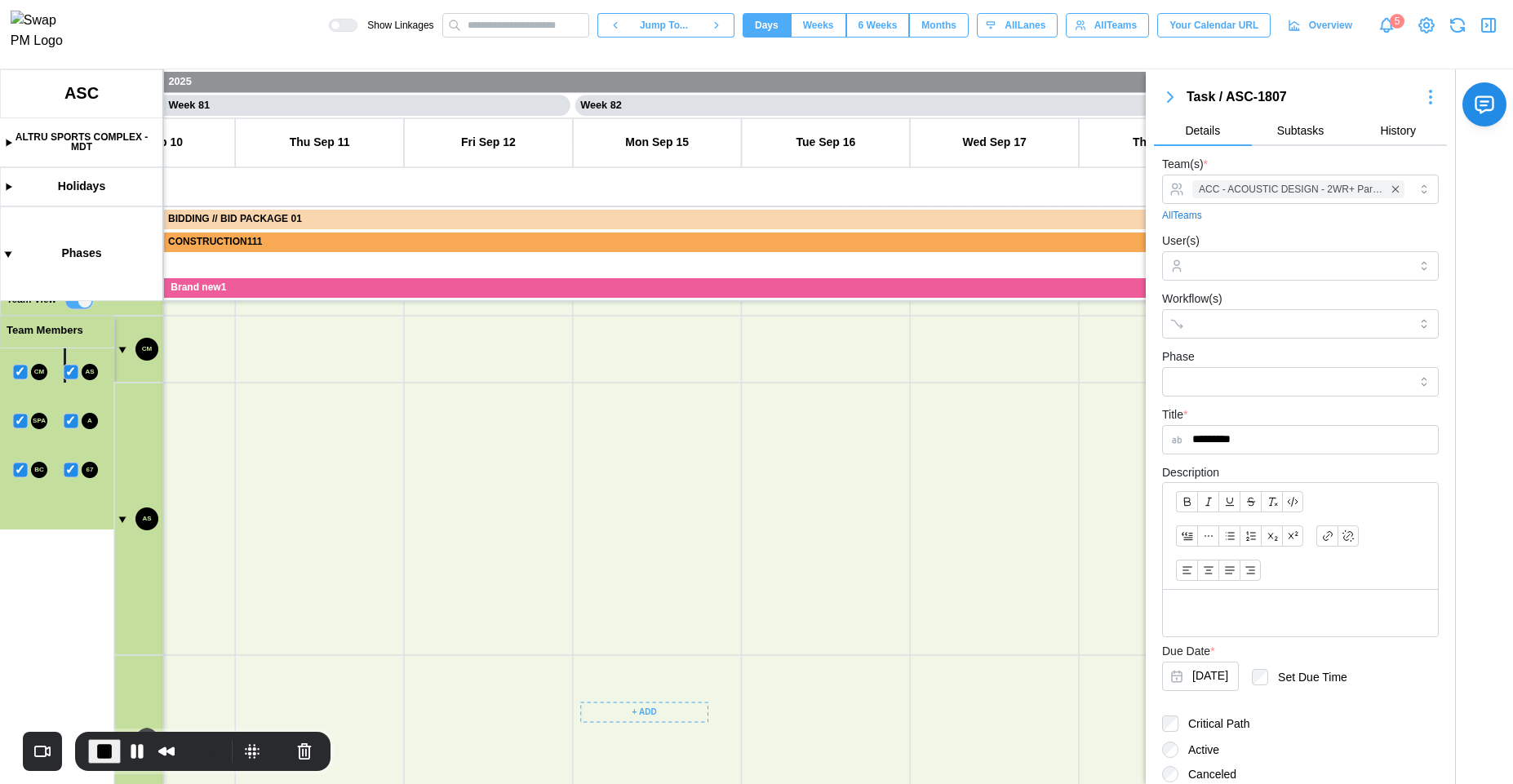
drag, startPoint x: 679, startPoint y: 673, endPoint x: 682, endPoint y: 512, distance: 161.0
click at [682, 512] on canvas at bounding box center [756, 426] width 1513 height 715
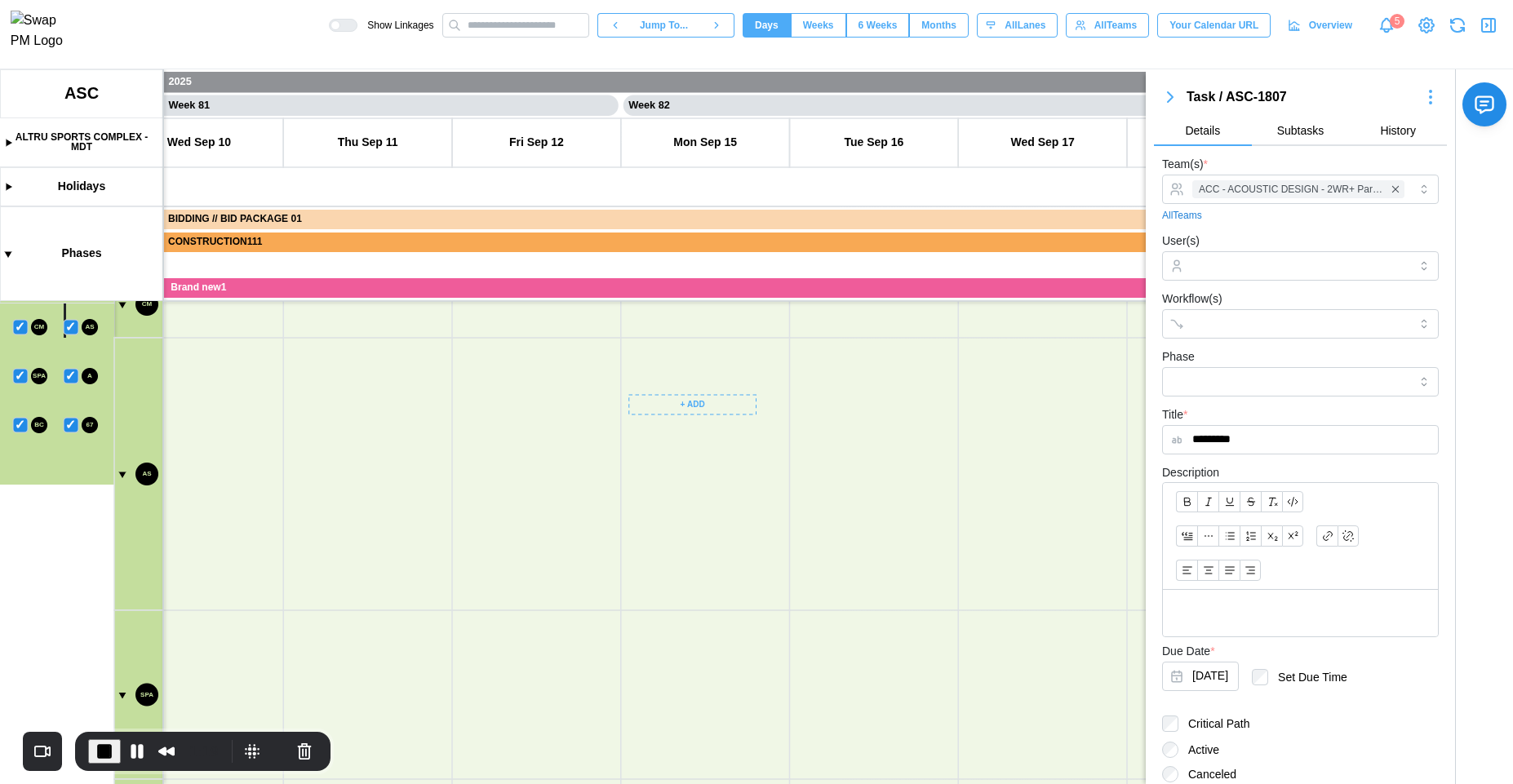
drag, startPoint x: 658, startPoint y: 598, endPoint x: 629, endPoint y: 425, distance: 175.4
click at [629, 424] on canvas at bounding box center [756, 426] width 1513 height 715
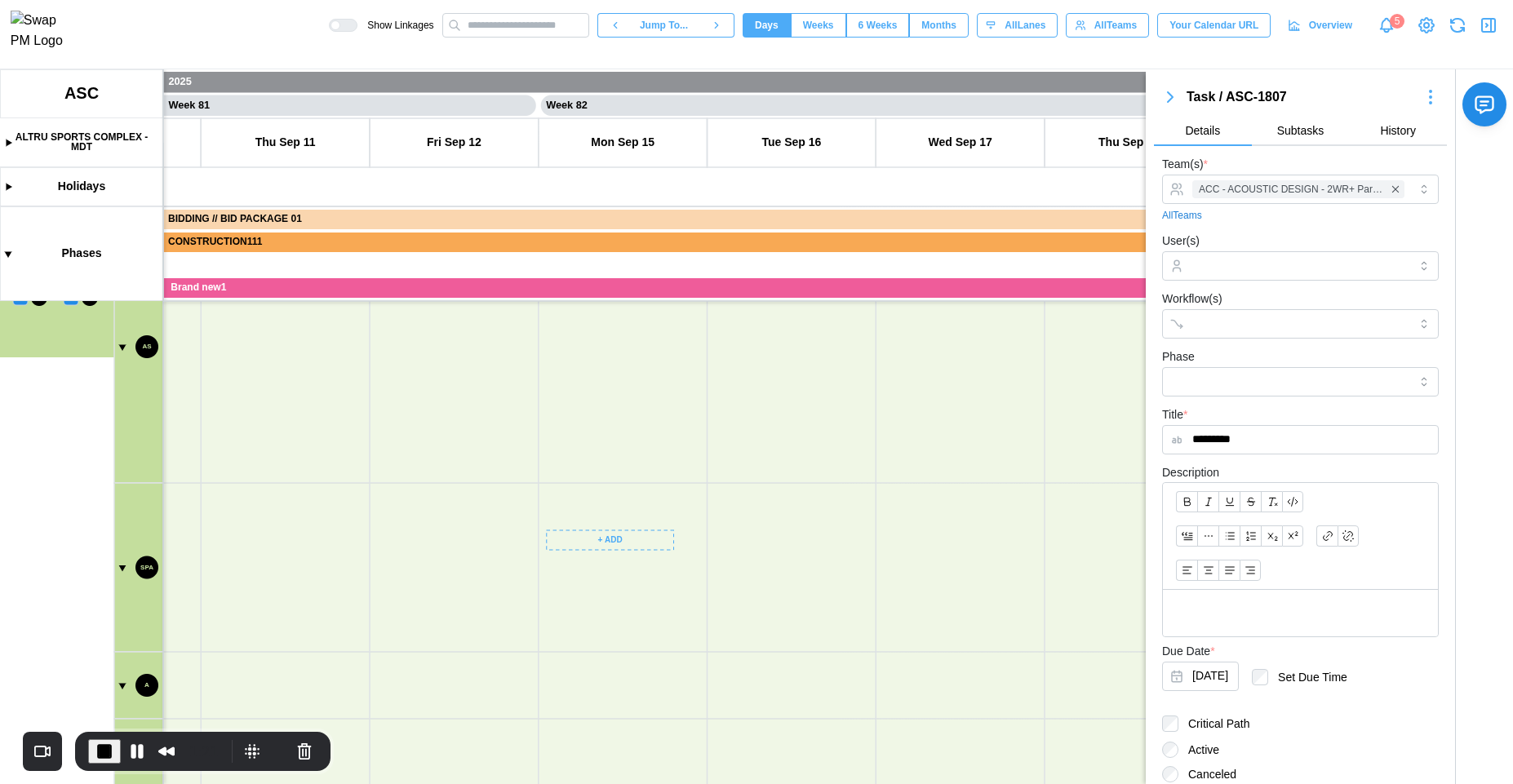
drag, startPoint x: 684, startPoint y: 515, endPoint x: 661, endPoint y: 464, distance: 55.9
click at [678, 628] on canvas at bounding box center [756, 426] width 1513 height 715
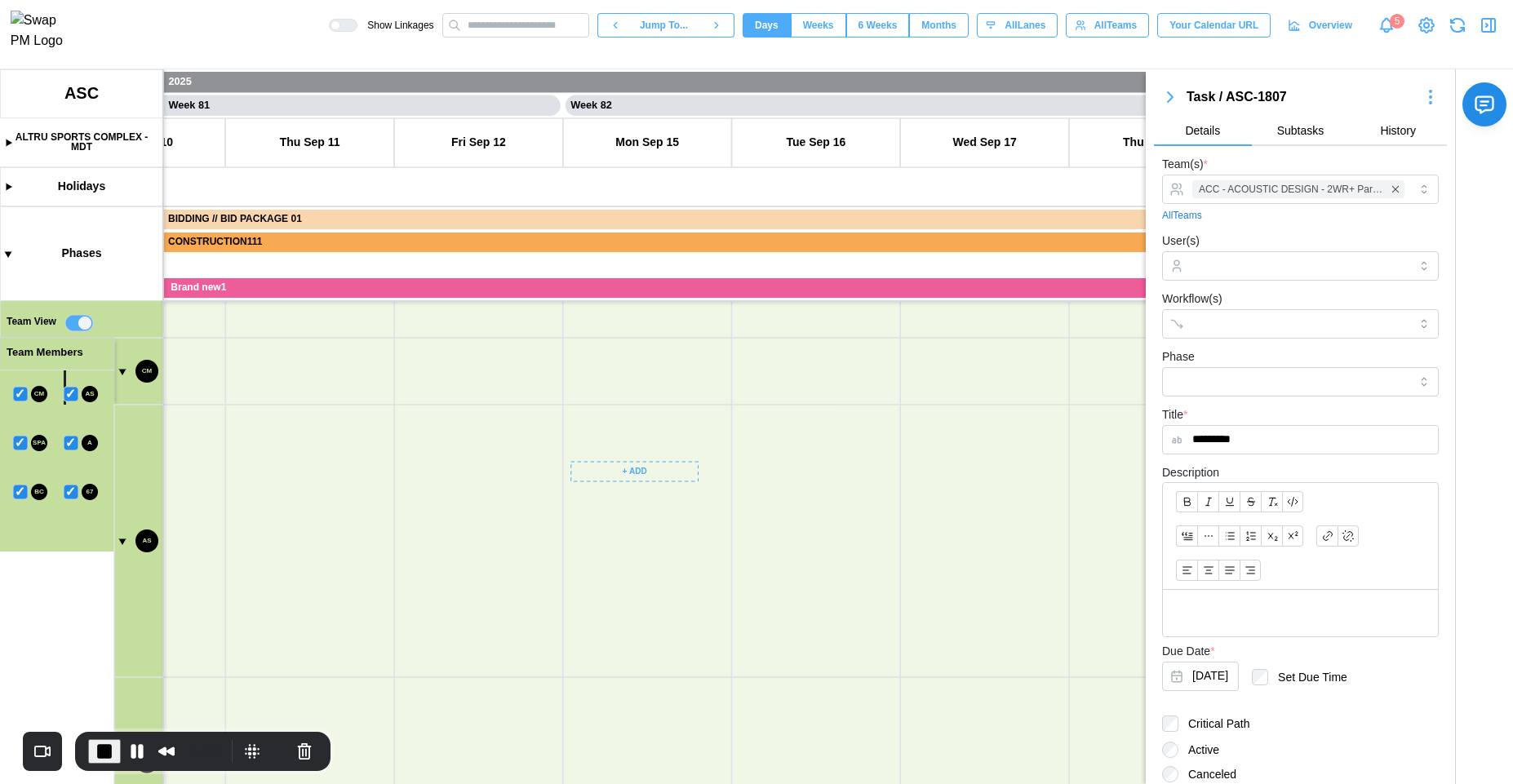
drag, startPoint x: 649, startPoint y: 459, endPoint x: 628, endPoint y: 675, distance: 217.0
click at [640, 676] on canvas at bounding box center [756, 426] width 1513 height 715
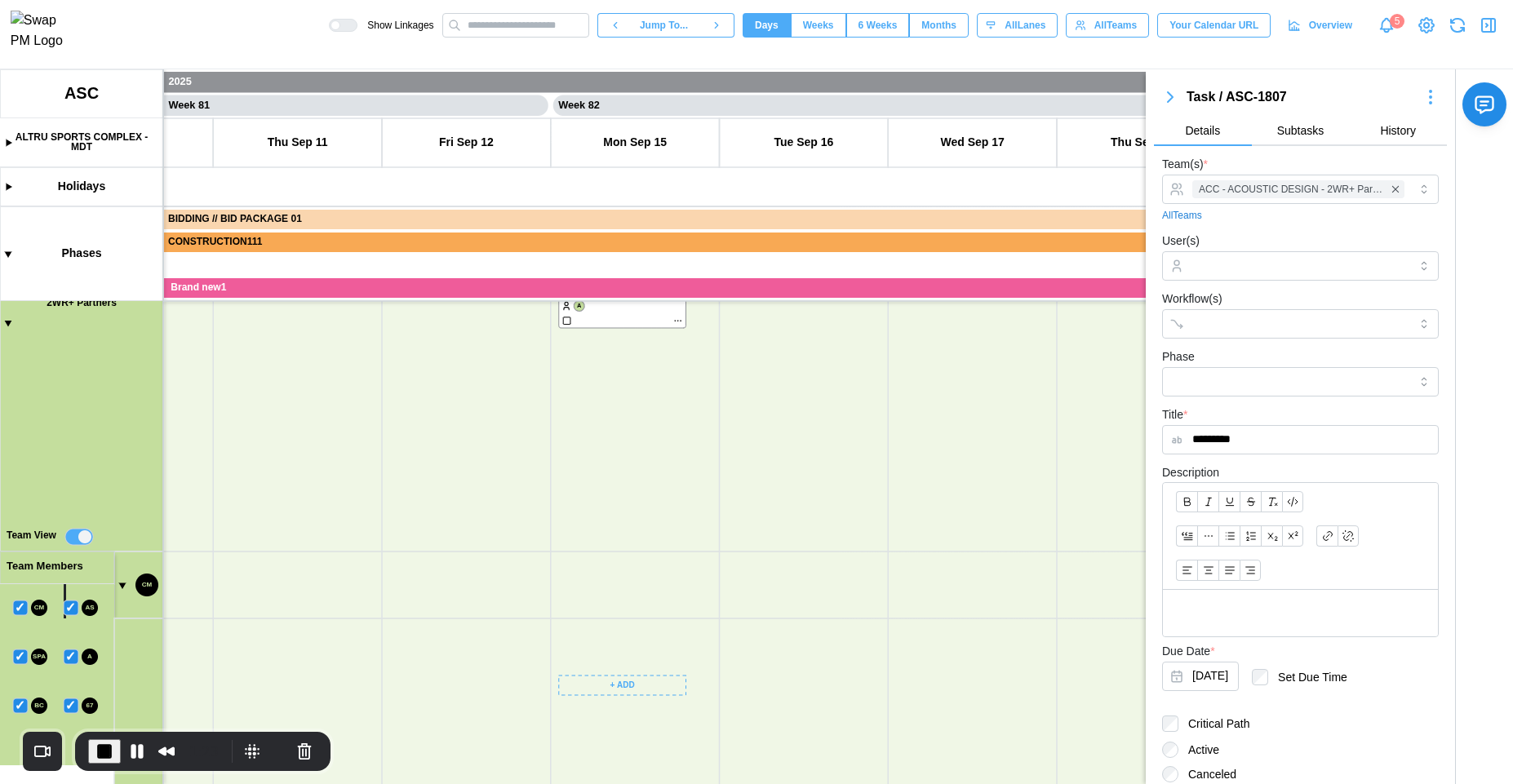
drag, startPoint x: 654, startPoint y: 475, endPoint x: 689, endPoint y: 556, distance: 88.2
click at [689, 556] on canvas at bounding box center [756, 426] width 1513 height 715
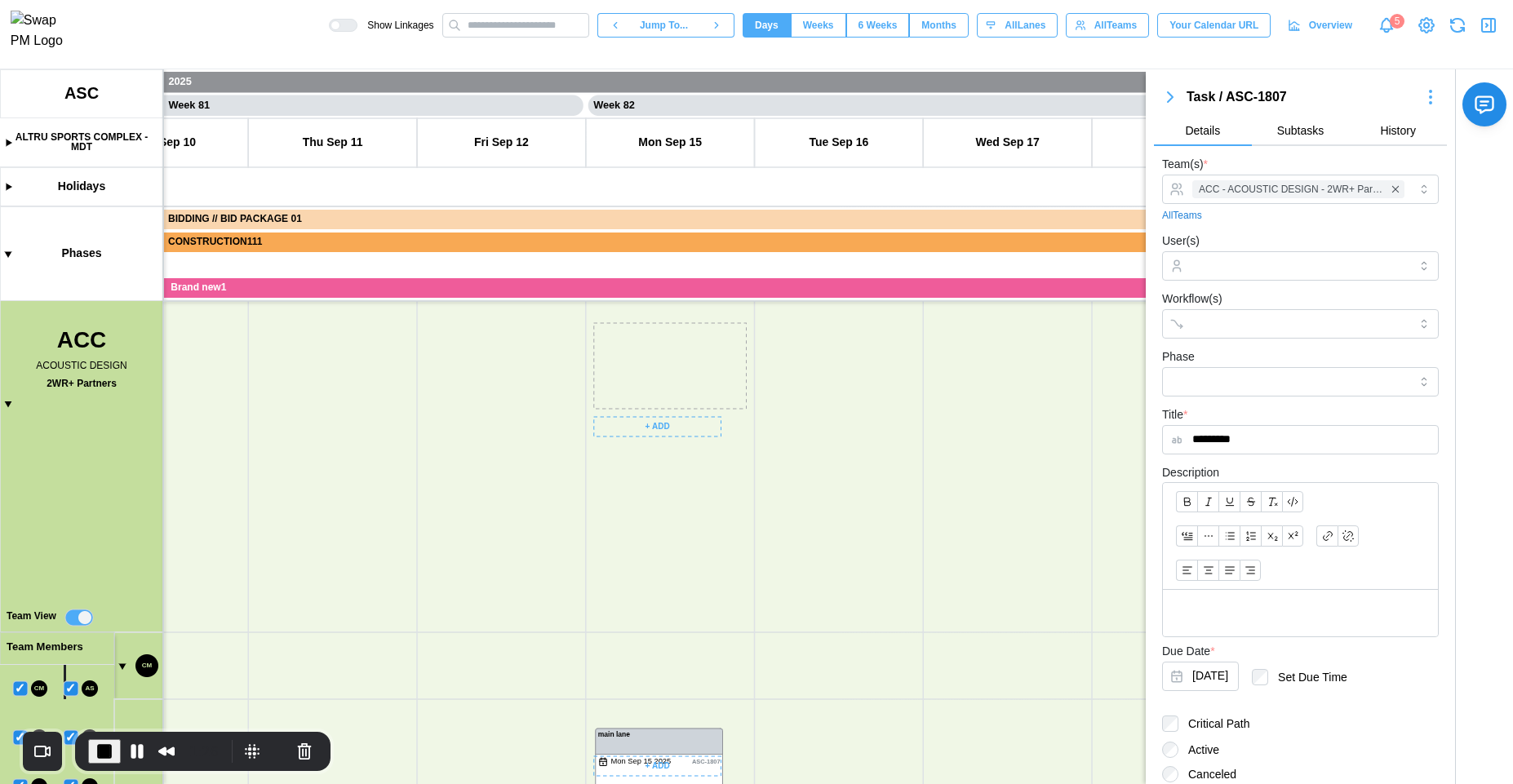
drag, startPoint x: 640, startPoint y: 356, endPoint x: 641, endPoint y: 762, distance: 406.0
click at [641, 762] on canvas at bounding box center [756, 426] width 1513 height 715
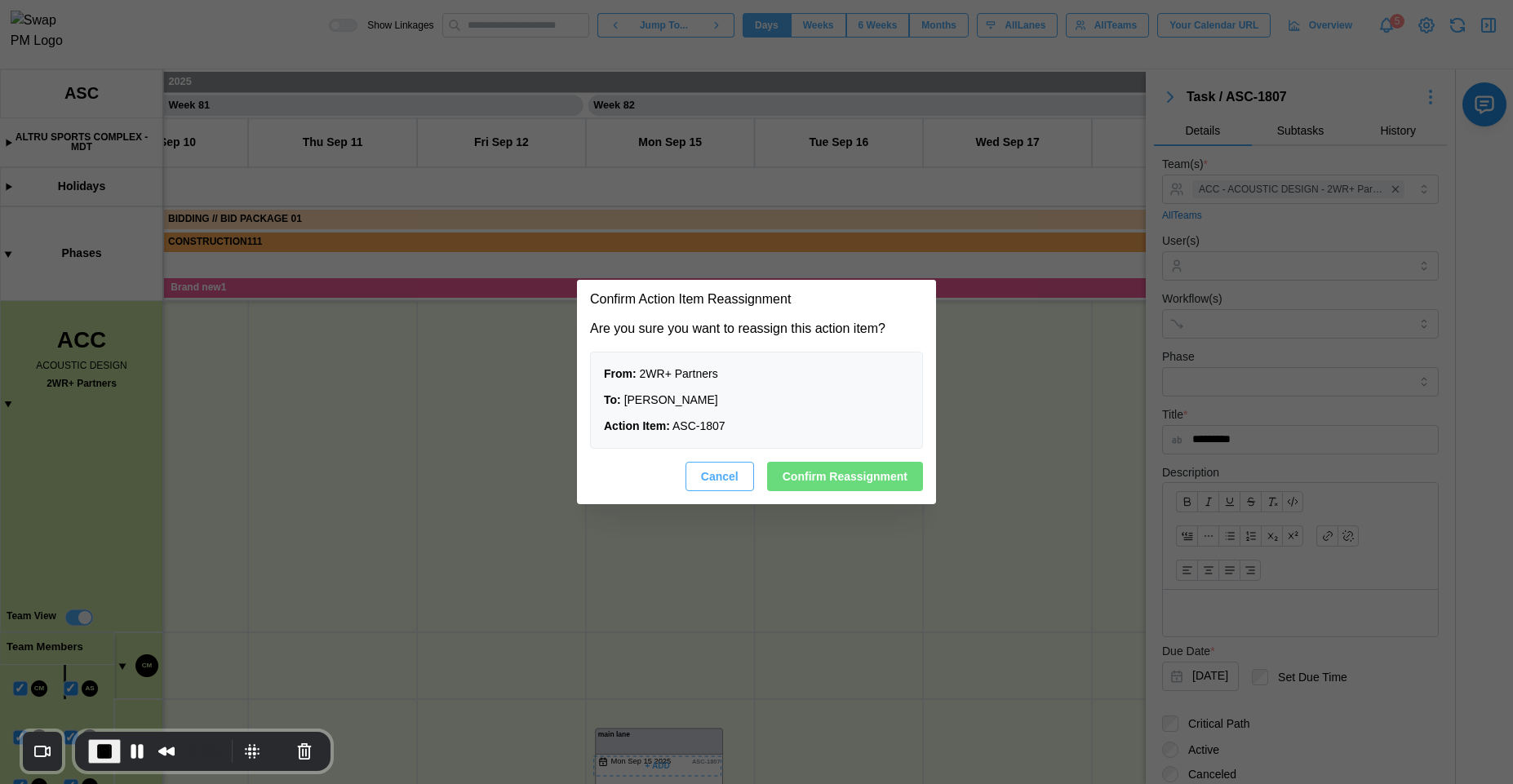
click at [820, 478] on span "Confirm Reassignment" at bounding box center [845, 476] width 125 height 27
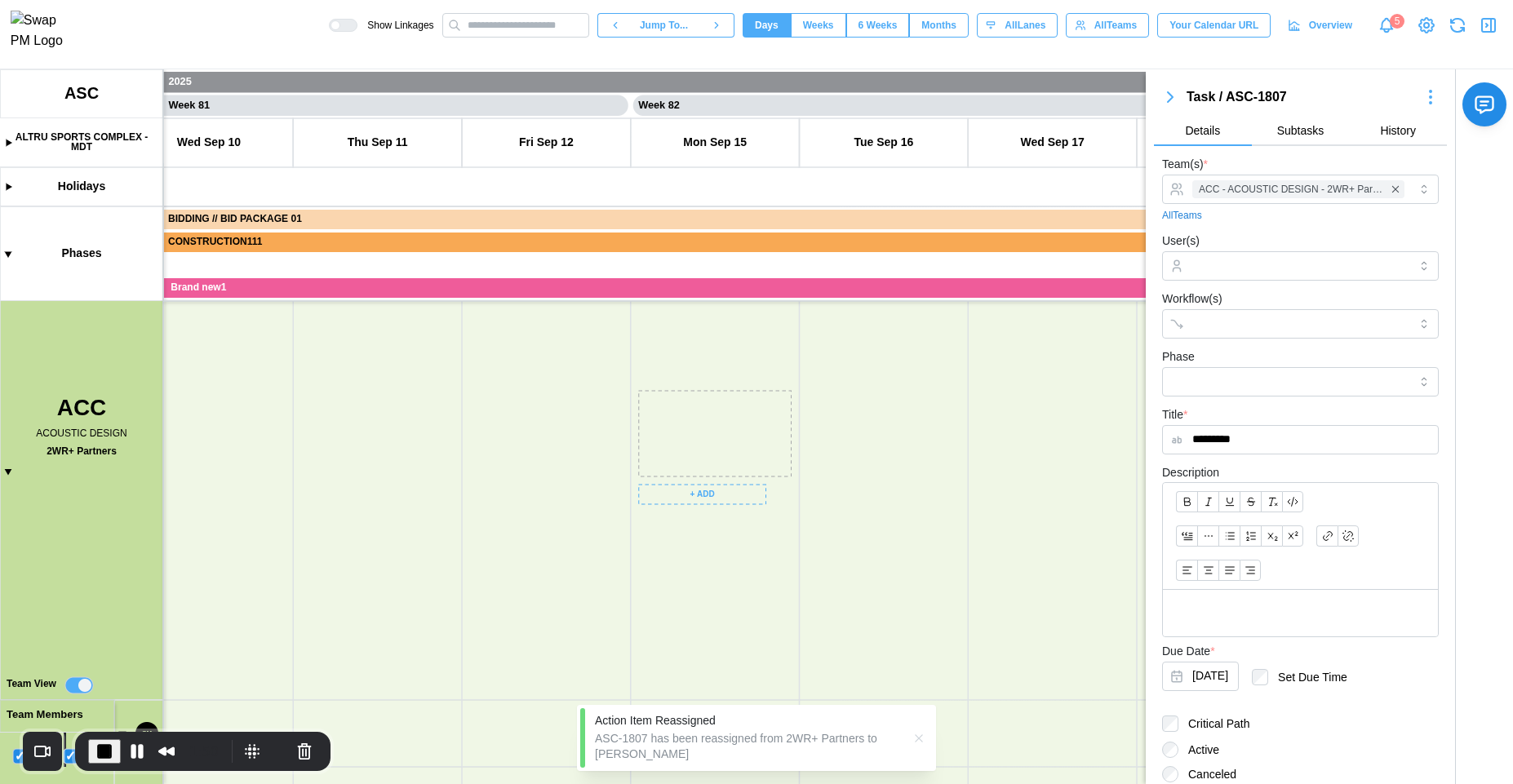
drag, startPoint x: 739, startPoint y: 587, endPoint x: 715, endPoint y: 667, distance: 83.5
click at [715, 667] on canvas at bounding box center [756, 426] width 1513 height 715
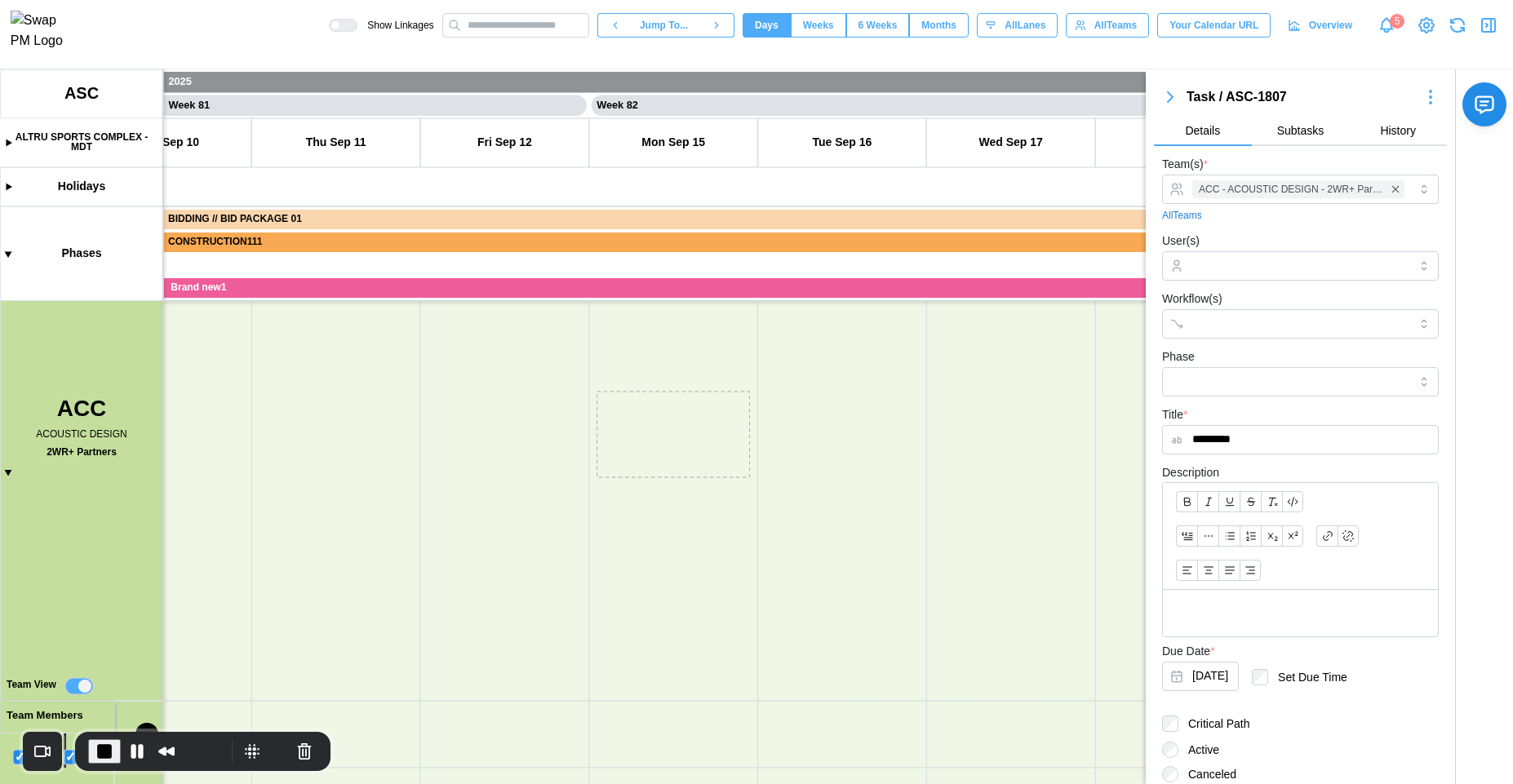
click at [1488, 23] on icon "button" at bounding box center [1489, 26] width 13 height 13
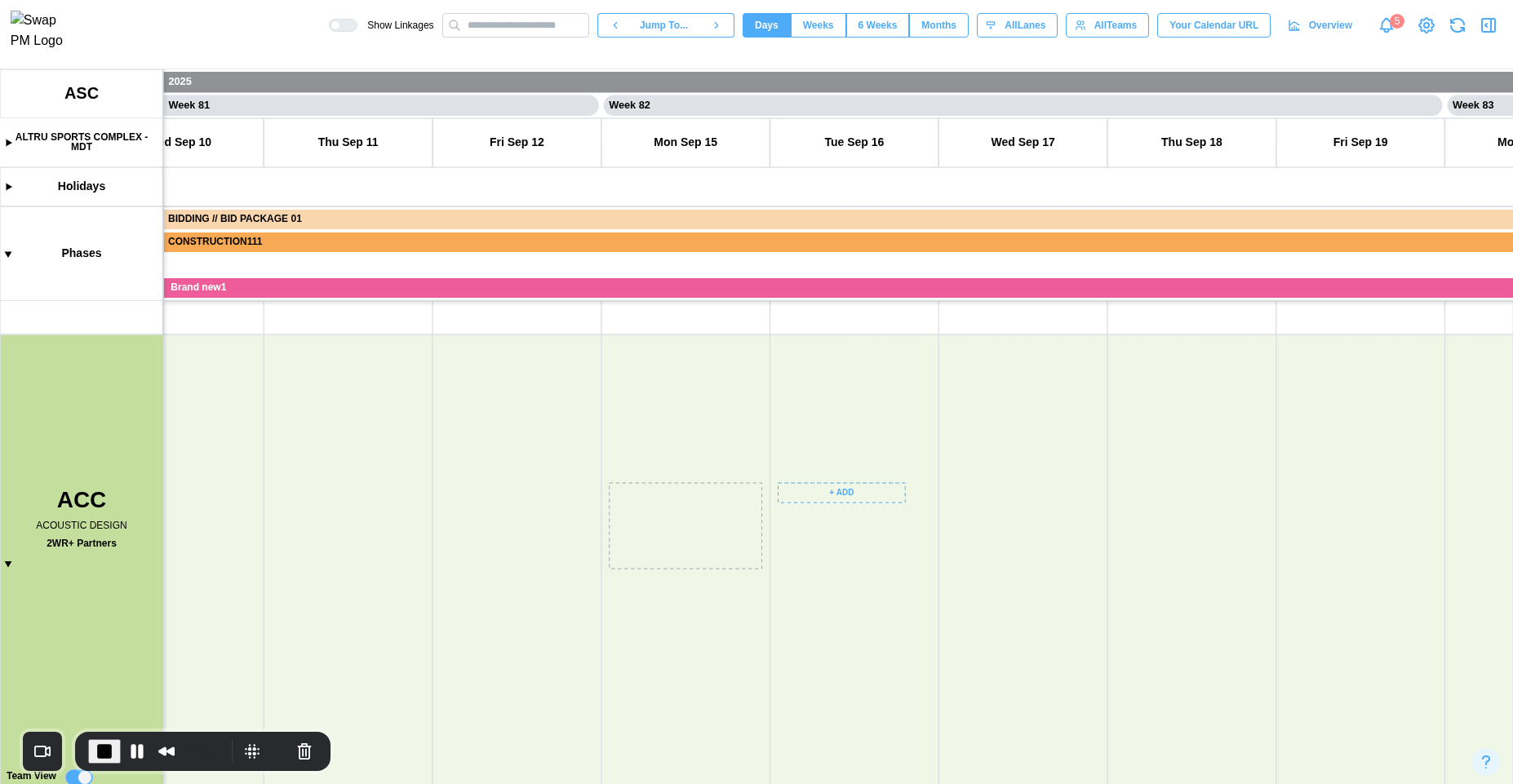
drag, startPoint x: 883, startPoint y: 593, endPoint x: 871, endPoint y: 677, distance: 84.9
click at [872, 677] on canvas at bounding box center [756, 426] width 1513 height 715
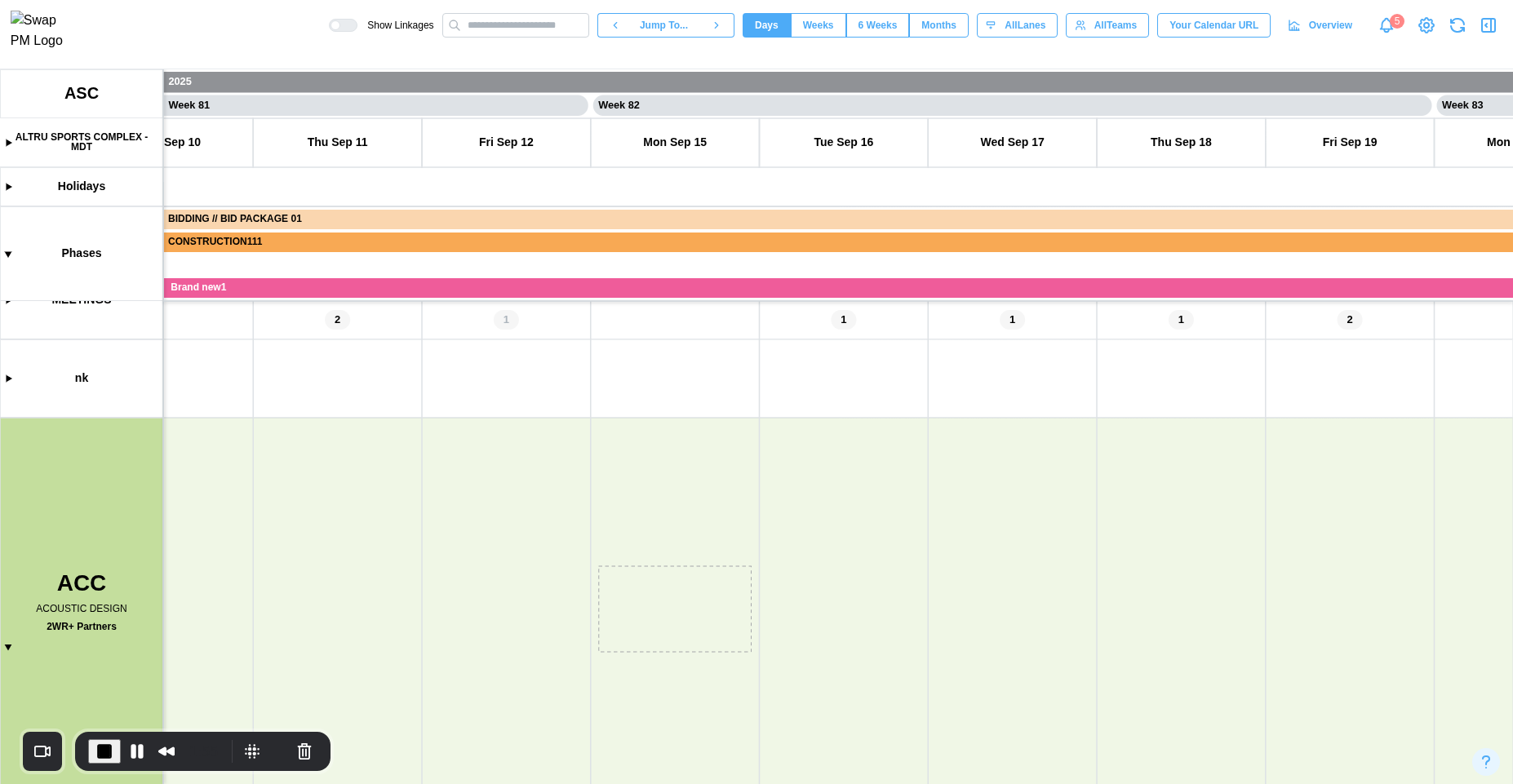
click at [1467, 36] on button "button" at bounding box center [1457, 25] width 22 height 22
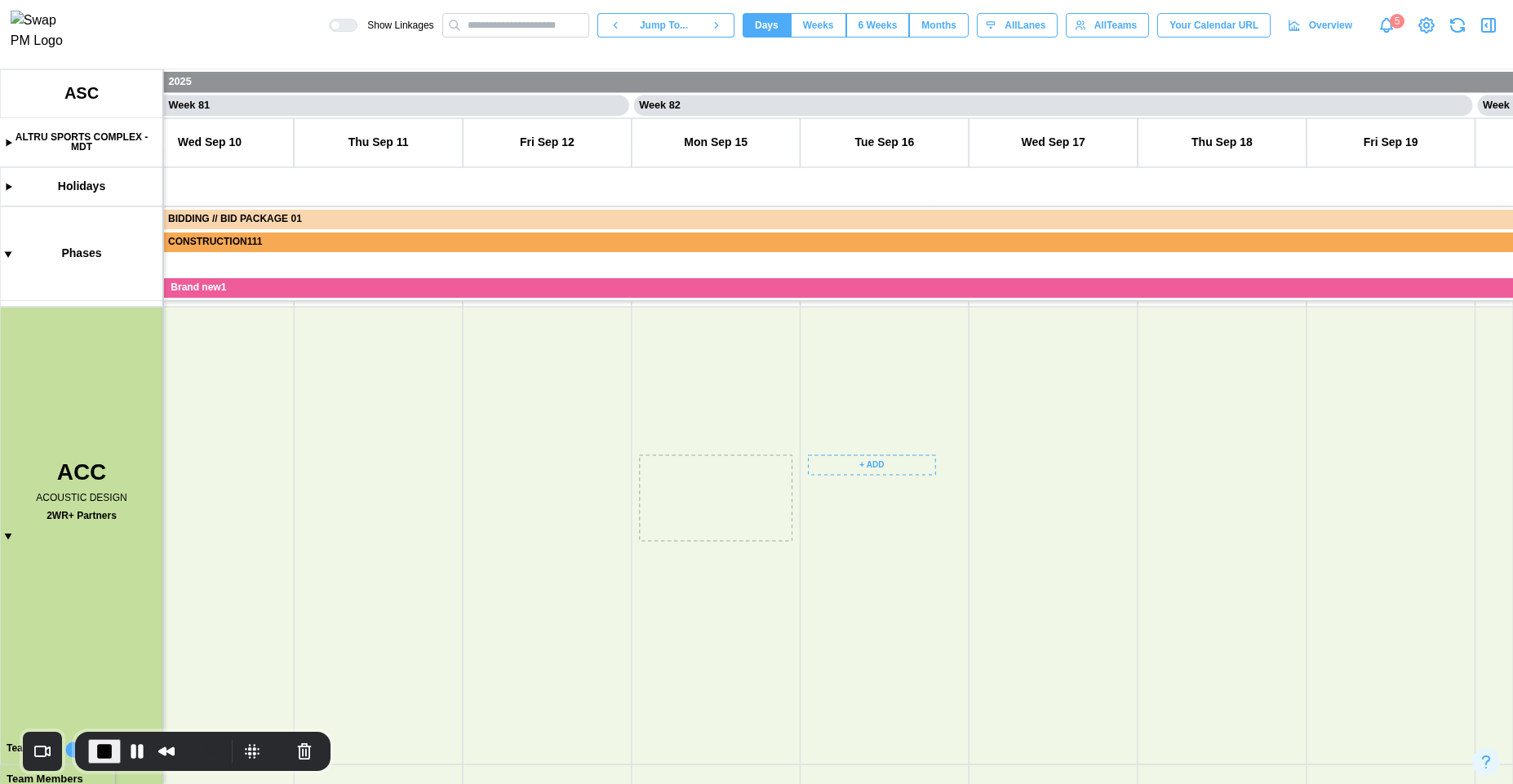
drag, startPoint x: 844, startPoint y: 708, endPoint x: 738, endPoint y: 365, distance: 359.0
click at [739, 367] on canvas at bounding box center [756, 426] width 1513 height 715
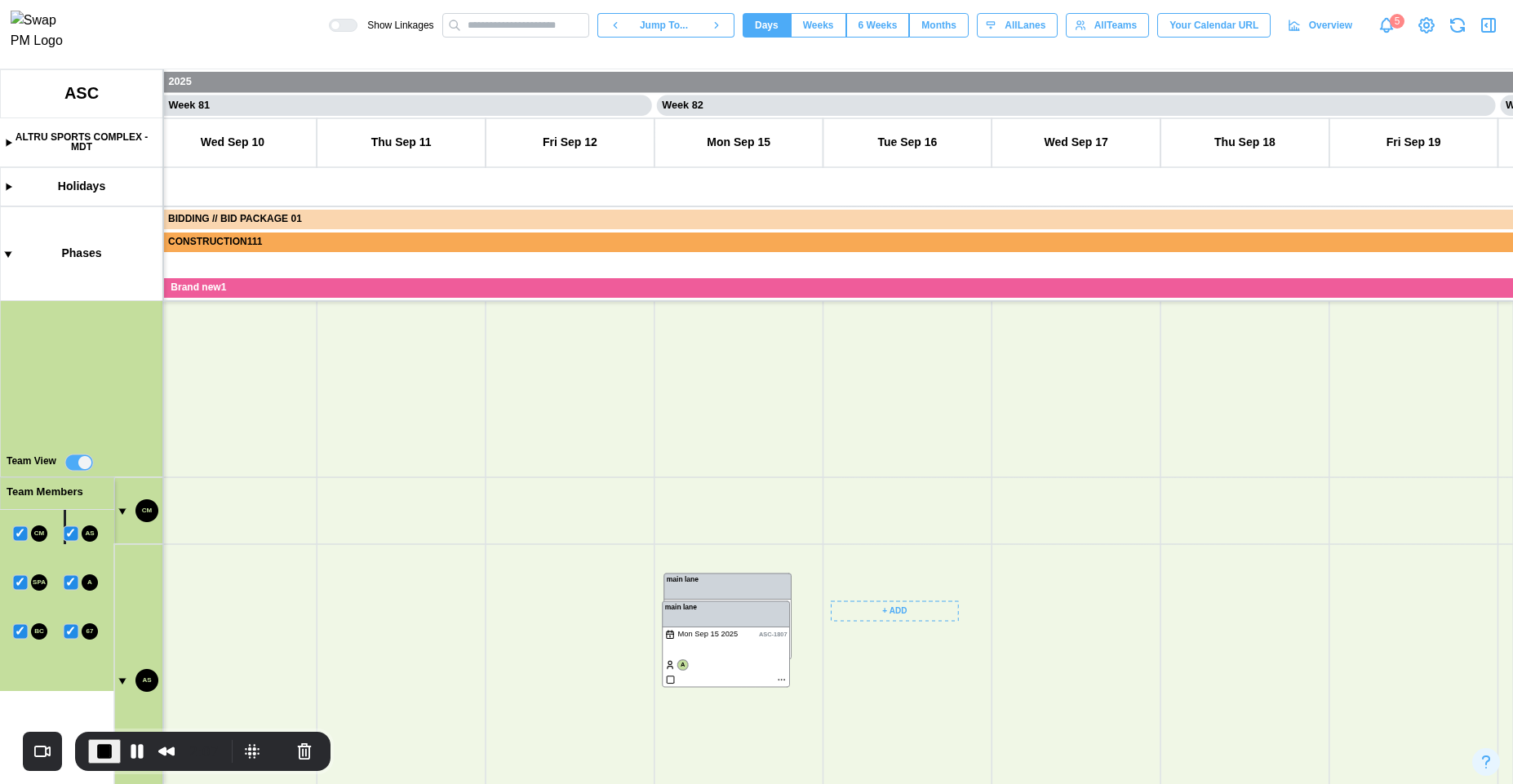
drag, startPoint x: 803, startPoint y: 605, endPoint x: 860, endPoint y: 459, distance: 156.7
click at [864, 469] on canvas at bounding box center [756, 426] width 1513 height 715
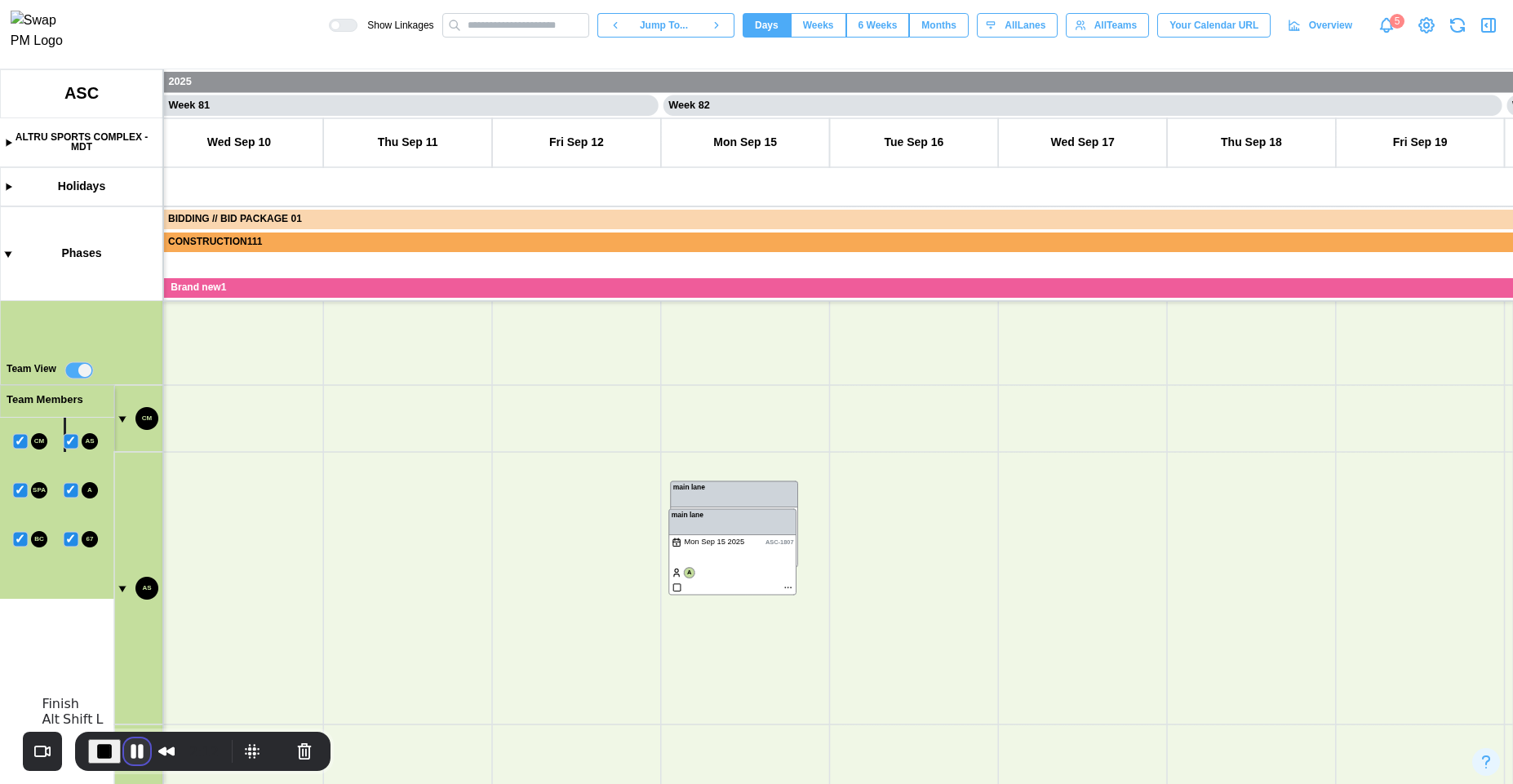
click at [127, 753] on button "Pause Recording" at bounding box center [137, 751] width 26 height 26
click at [301, 752] on button "Cancel Recording" at bounding box center [303, 751] width 26 height 26
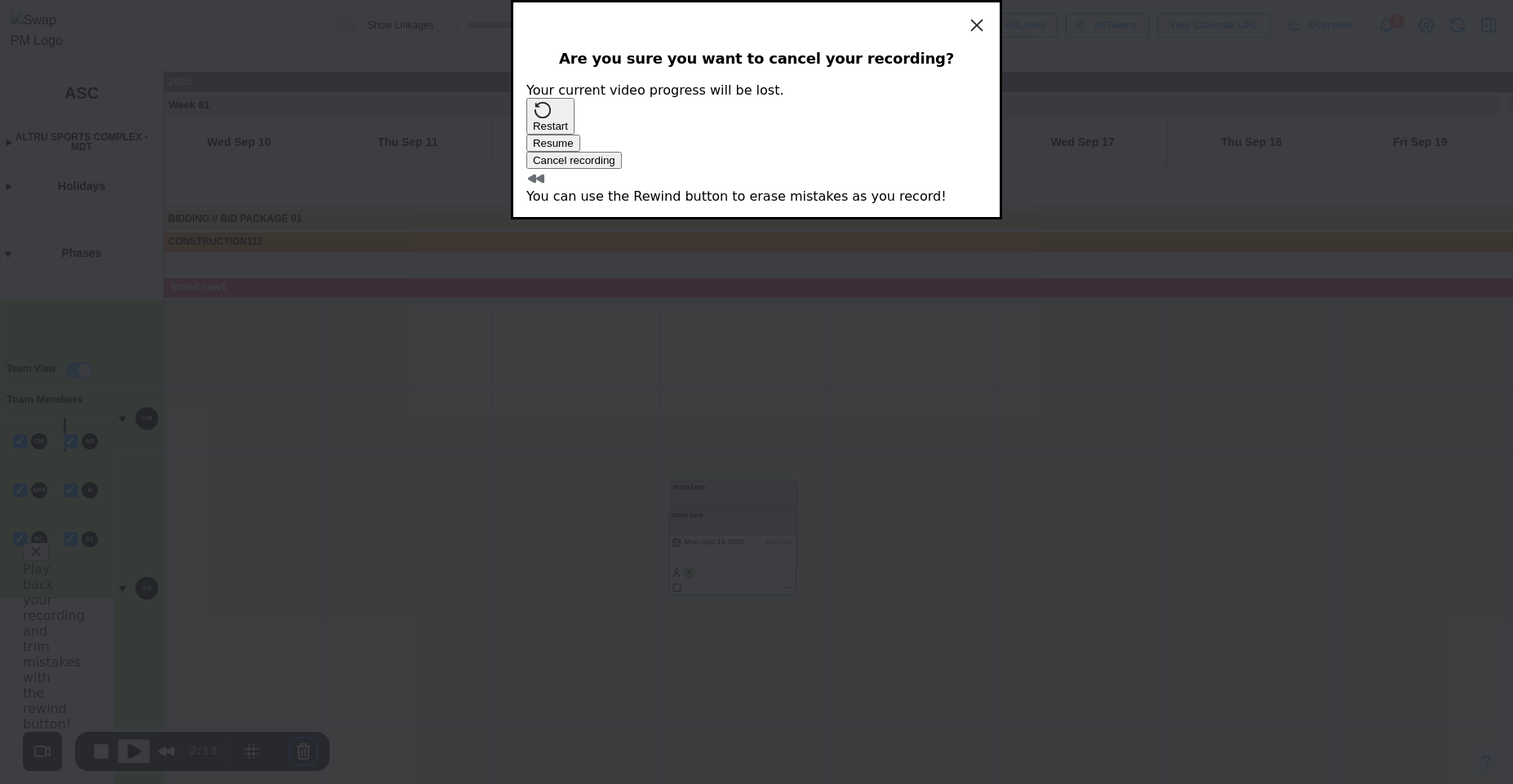
click at [615, 166] on span "Cancel recording" at bounding box center [574, 160] width 82 height 12
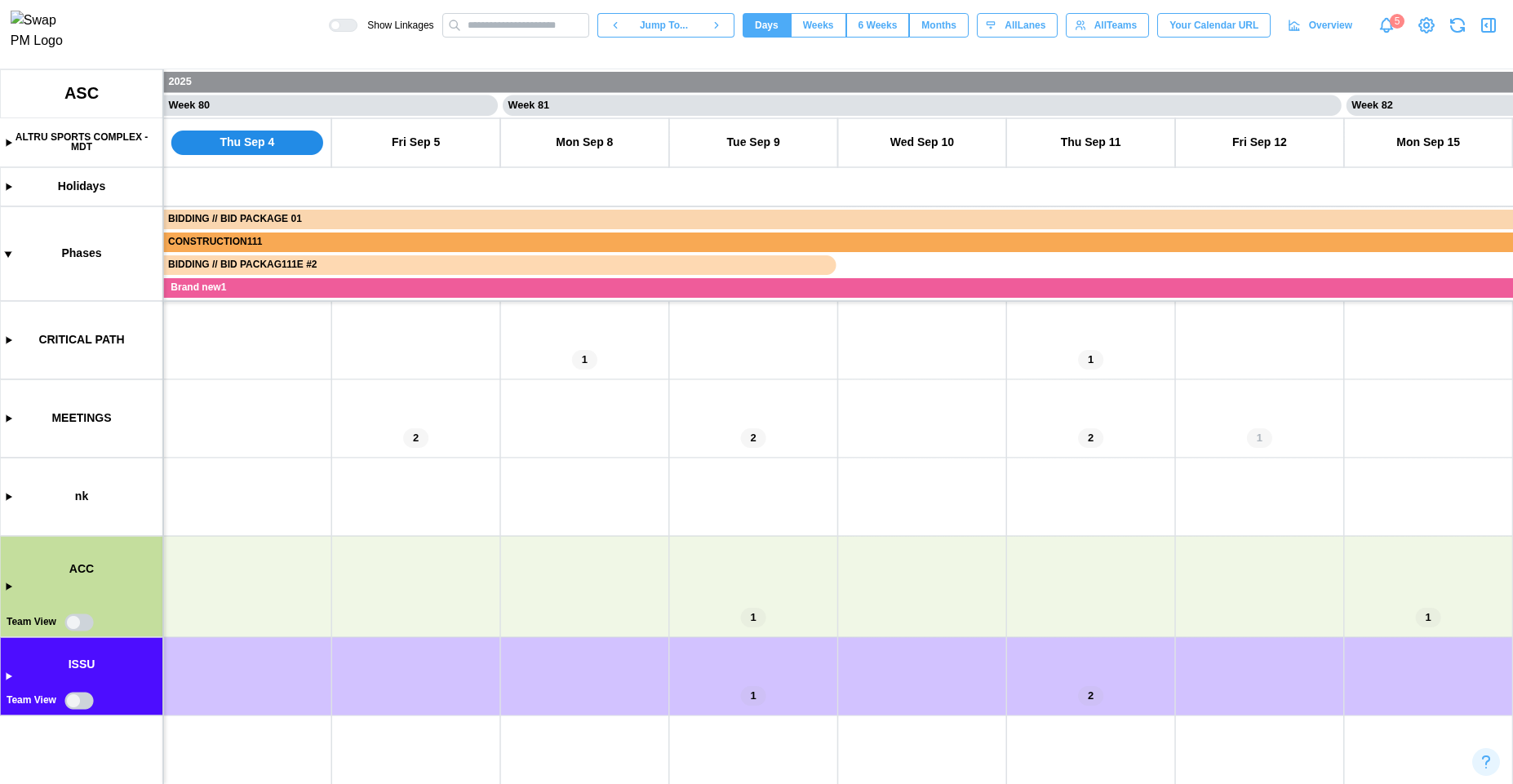
drag, startPoint x: 394, startPoint y: 514, endPoint x: 348, endPoint y: 363, distance: 157.9
click at [418, 349] on canvas at bounding box center [756, 426] width 1513 height 715
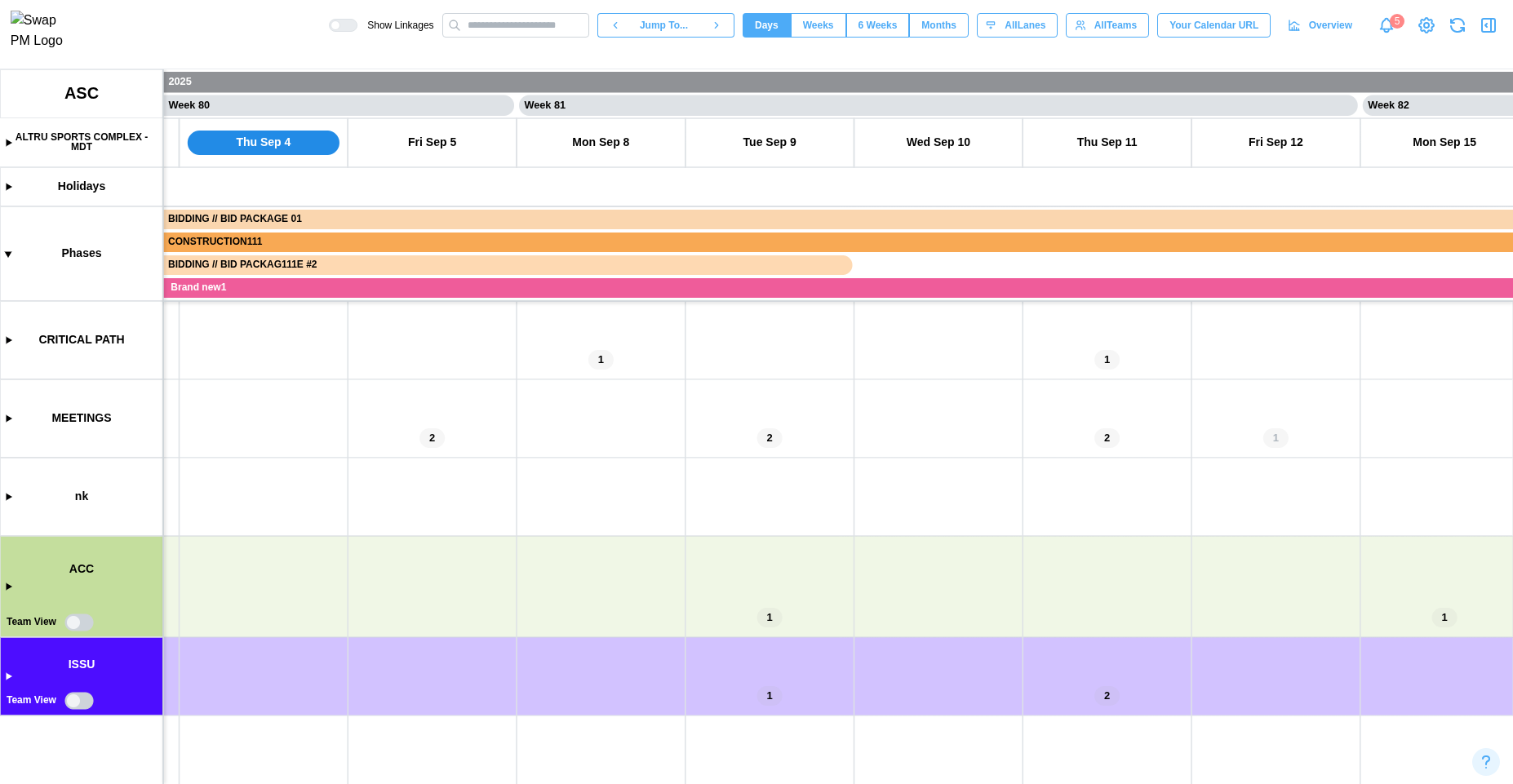
click at [10, 682] on canvas at bounding box center [756, 426] width 1513 height 715
click at [5, 677] on canvas at bounding box center [756, 426] width 1513 height 715
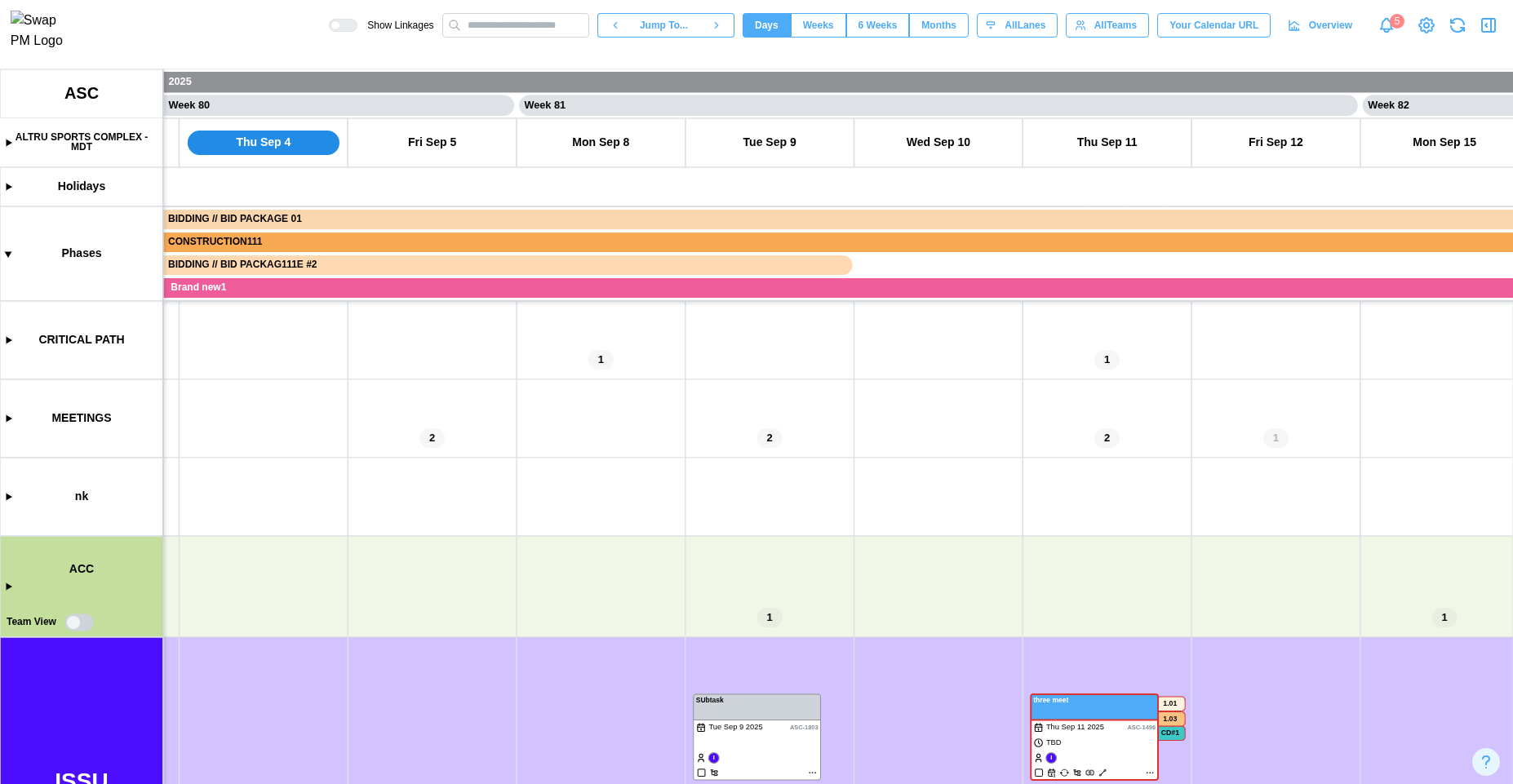
scroll to position [220, 0]
drag, startPoint x: 294, startPoint y: 722, endPoint x: 277, endPoint y: 391, distance: 331.4
click at [279, 394] on canvas at bounding box center [756, 426] width 1513 height 715
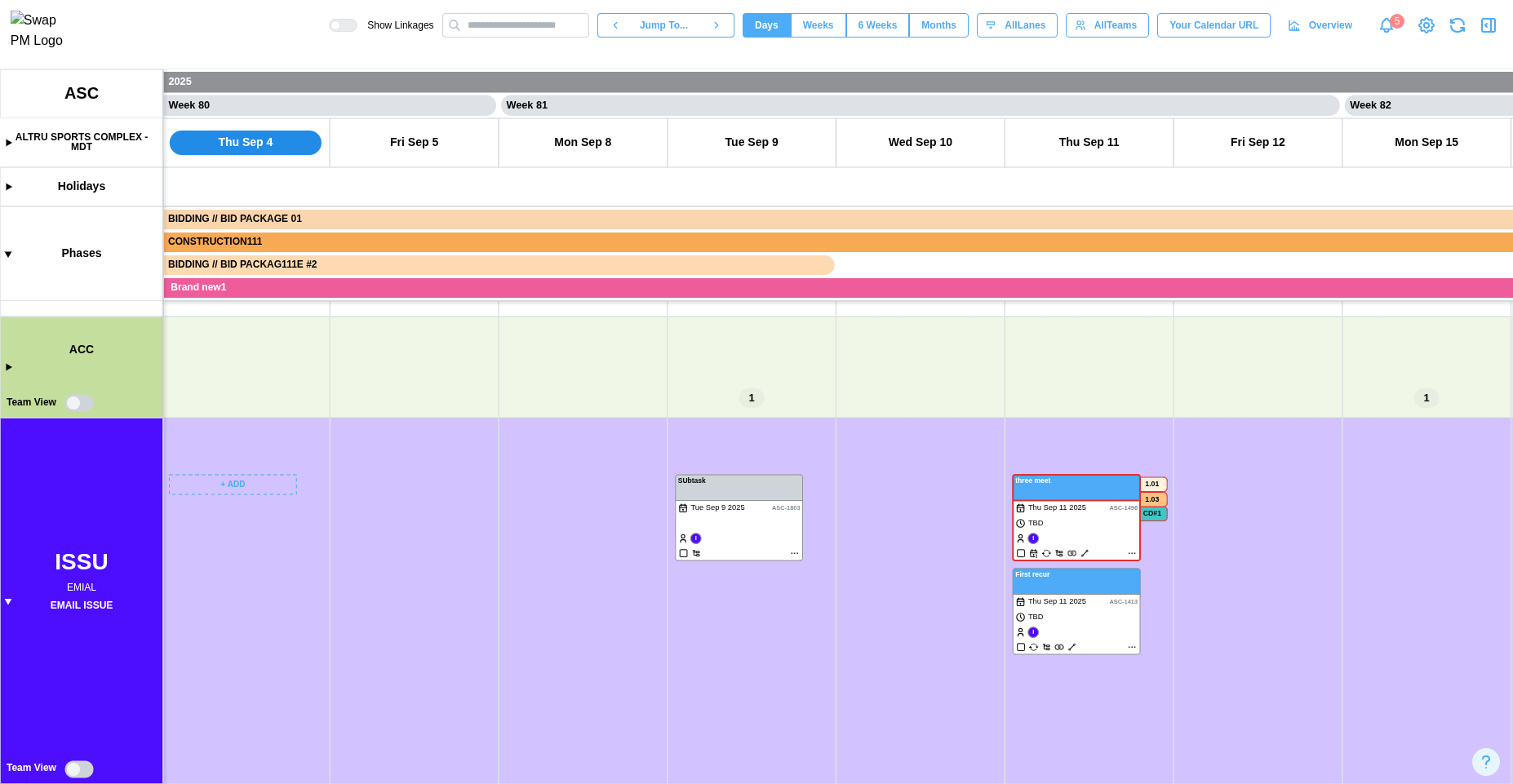
drag, startPoint x: 419, startPoint y: 615, endPoint x: 416, endPoint y: 483, distance: 132.0
click at [417, 484] on canvas at bounding box center [756, 426] width 1513 height 715
drag, startPoint x: 694, startPoint y: 721, endPoint x: 506, endPoint y: 630, distance: 208.9
click at [506, 630] on canvas at bounding box center [756, 426] width 1513 height 715
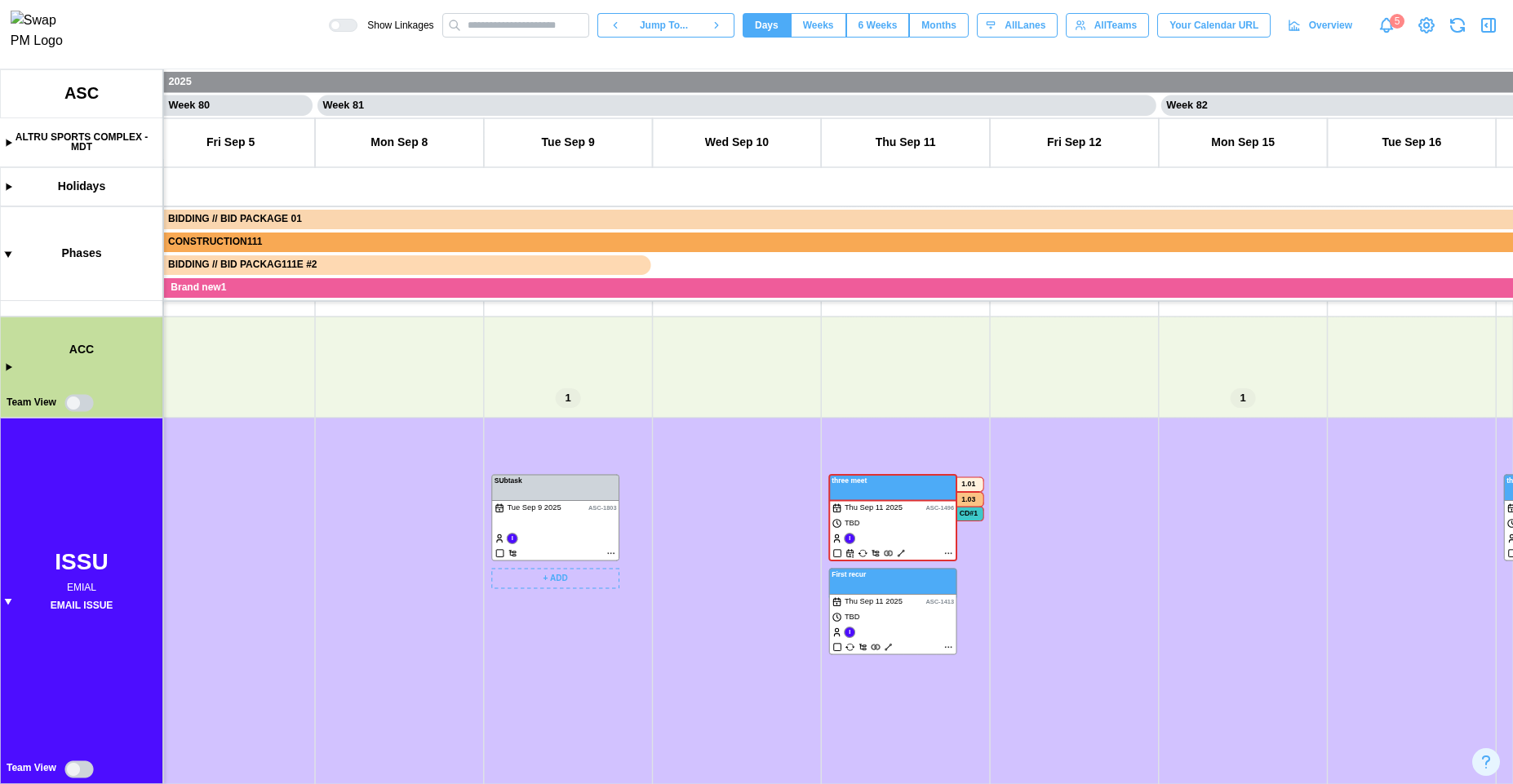
drag, startPoint x: 546, startPoint y: 705, endPoint x: 570, endPoint y: 601, distance: 106.7
click at [583, 601] on canvas at bounding box center [756, 426] width 1513 height 715
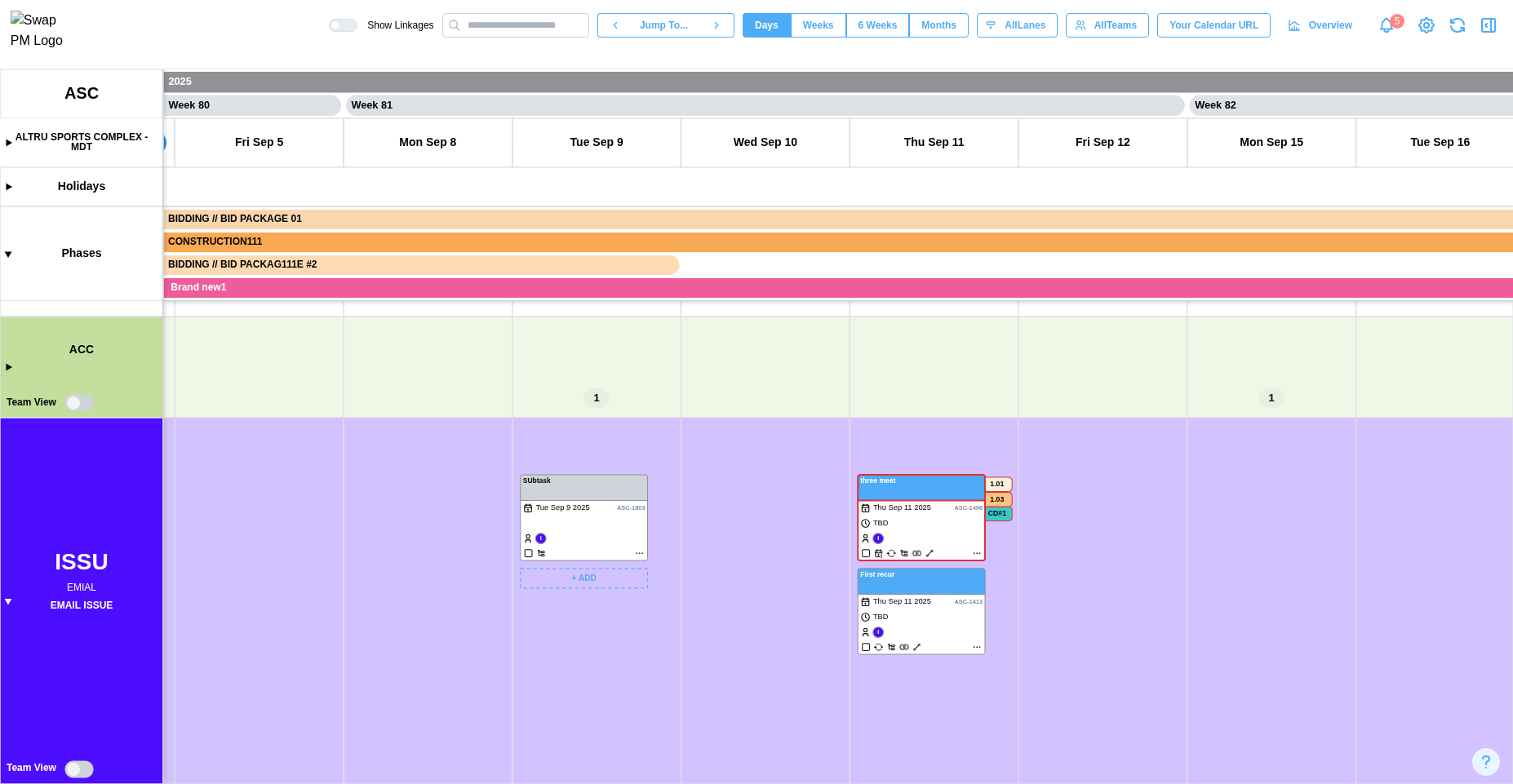
click at [84, 769] on canvas at bounding box center [756, 426] width 1513 height 715
drag, startPoint x: 603, startPoint y: 783, endPoint x: 582, endPoint y: 528, distance: 255.9
click at [582, 528] on canvas at bounding box center [756, 426] width 1513 height 715
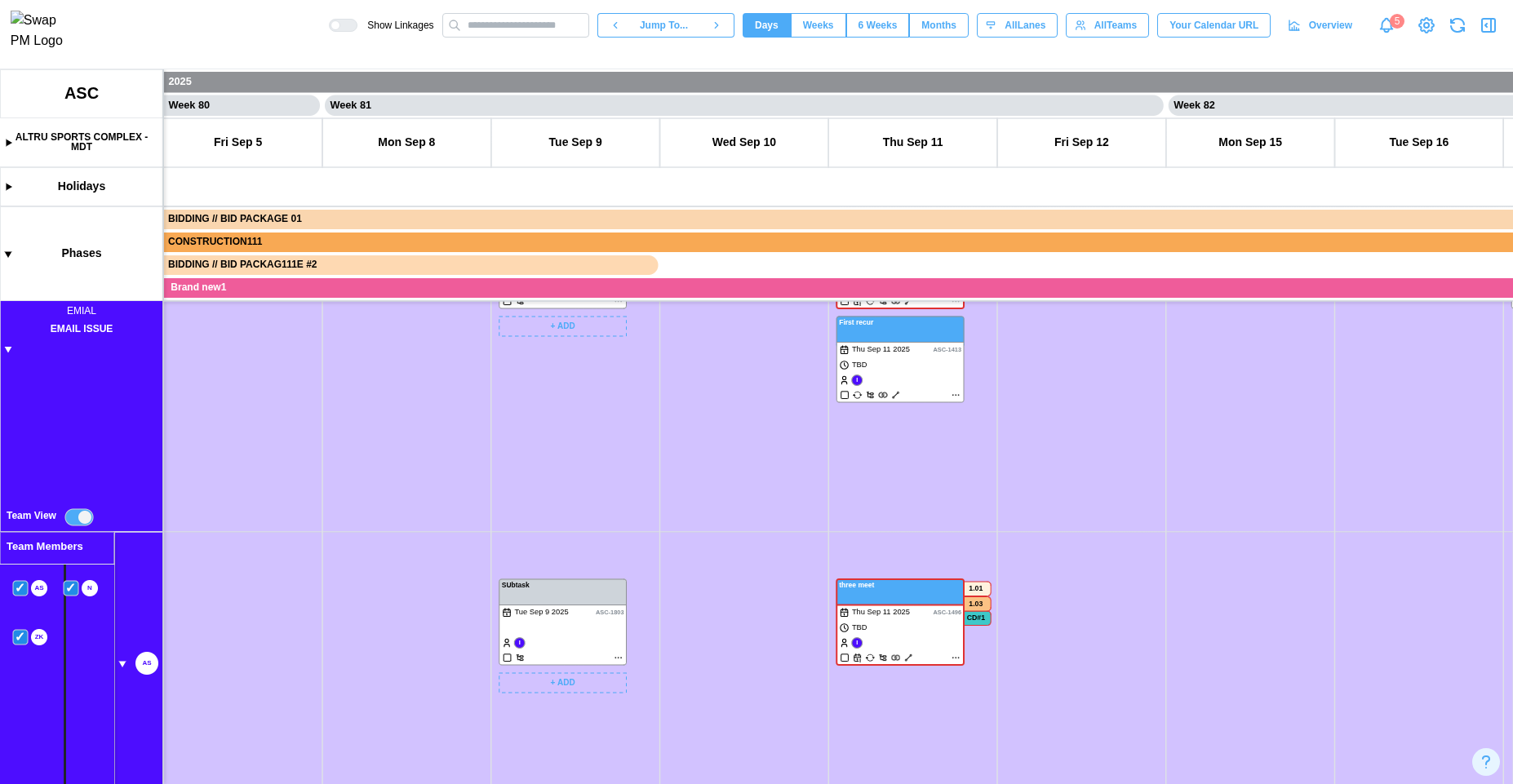
scroll to position [0, 67283]
drag, startPoint x: 708, startPoint y: 716, endPoint x: 706, endPoint y: 564, distance: 152.0
click at [713, 570] on canvas at bounding box center [756, 426] width 1513 height 715
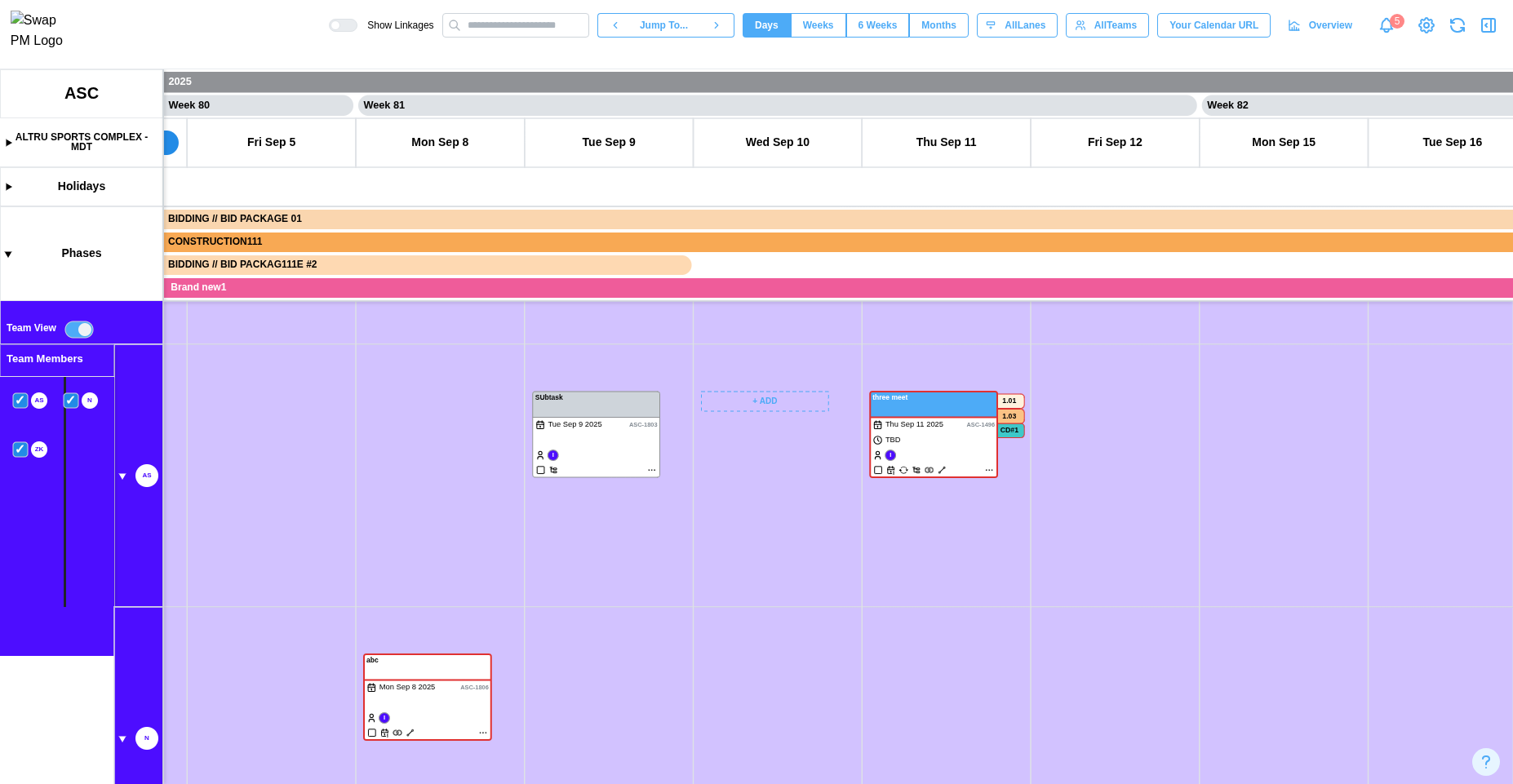
click at [122, 479] on canvas at bounding box center [756, 426] width 1513 height 715
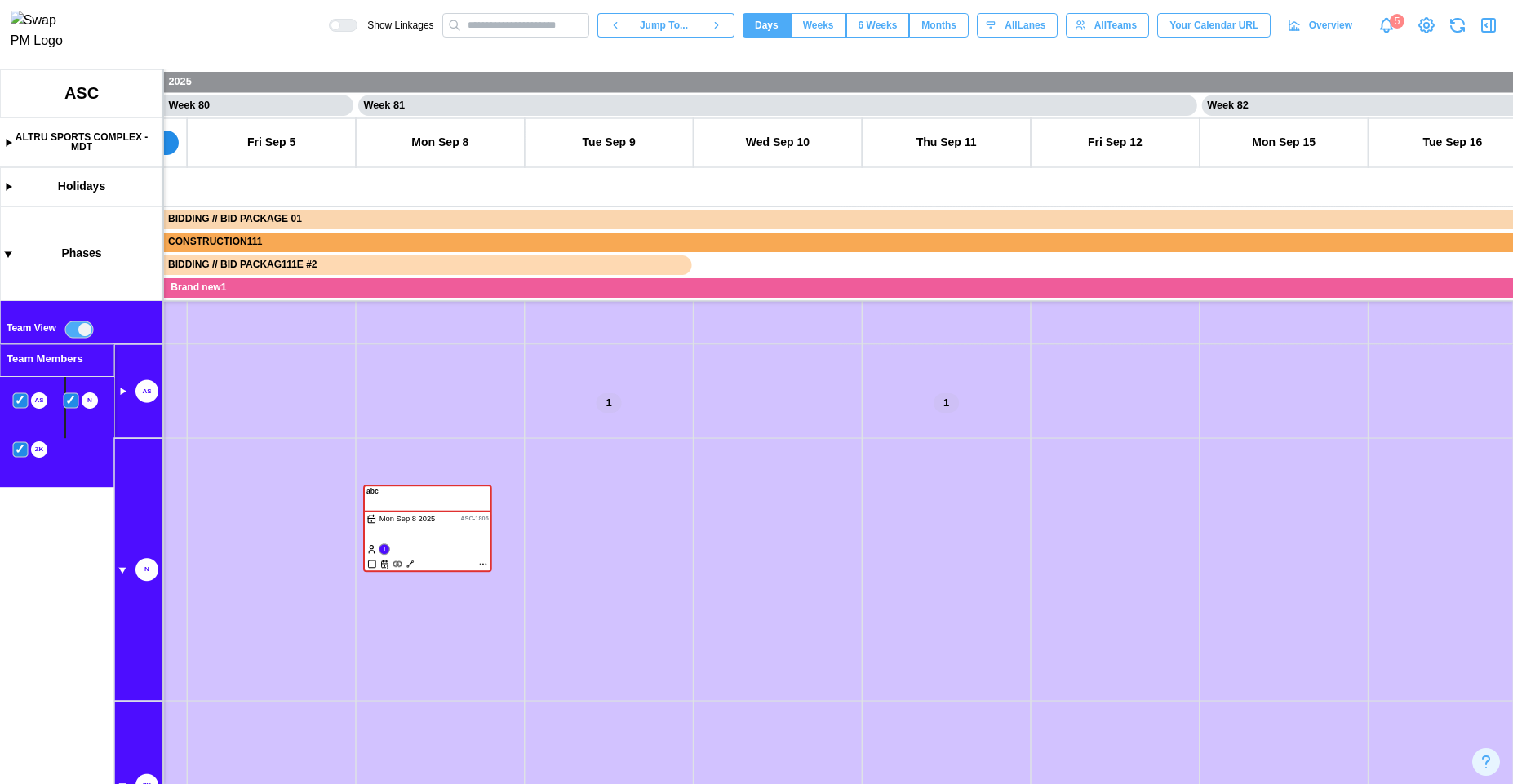
click at [122, 569] on canvas at bounding box center [756, 426] width 1513 height 715
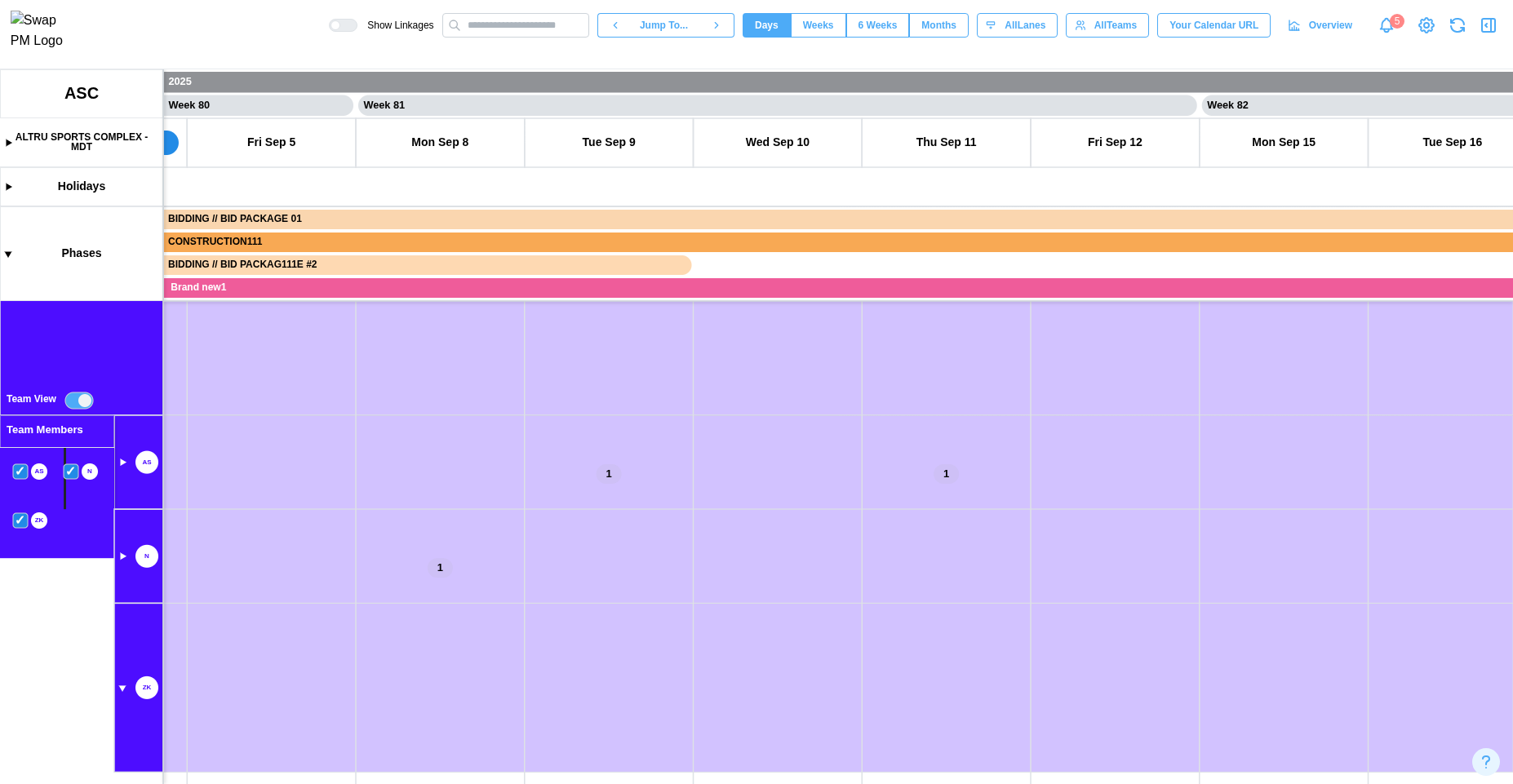
click at [117, 687] on canvas at bounding box center [756, 426] width 1513 height 715
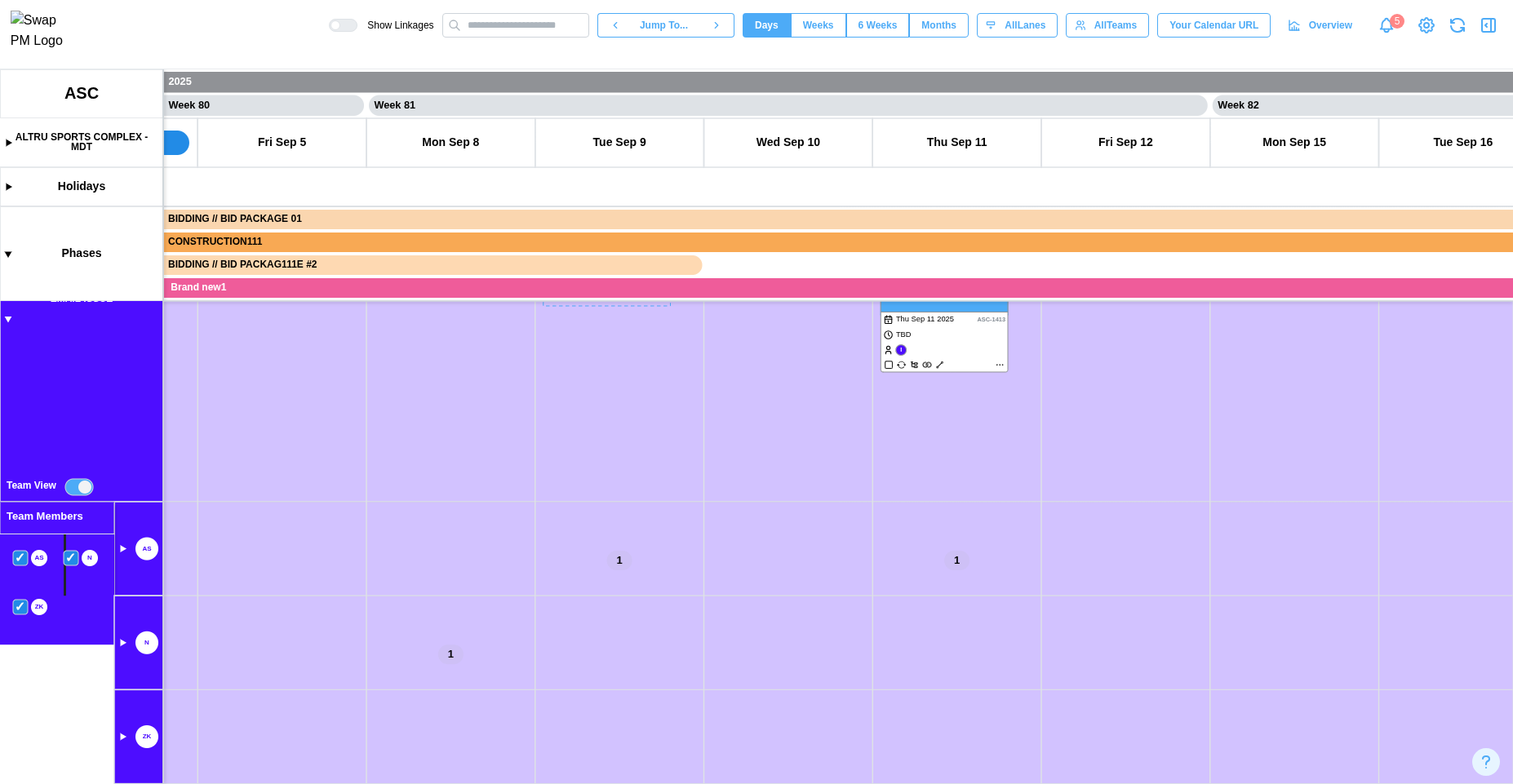
scroll to position [502, 0]
drag, startPoint x: 386, startPoint y: 588, endPoint x: 382, endPoint y: 473, distance: 115.1
click at [382, 473] on canvas at bounding box center [756, 426] width 1513 height 715
drag, startPoint x: 465, startPoint y: 532, endPoint x: 414, endPoint y: 683, distance: 159.4
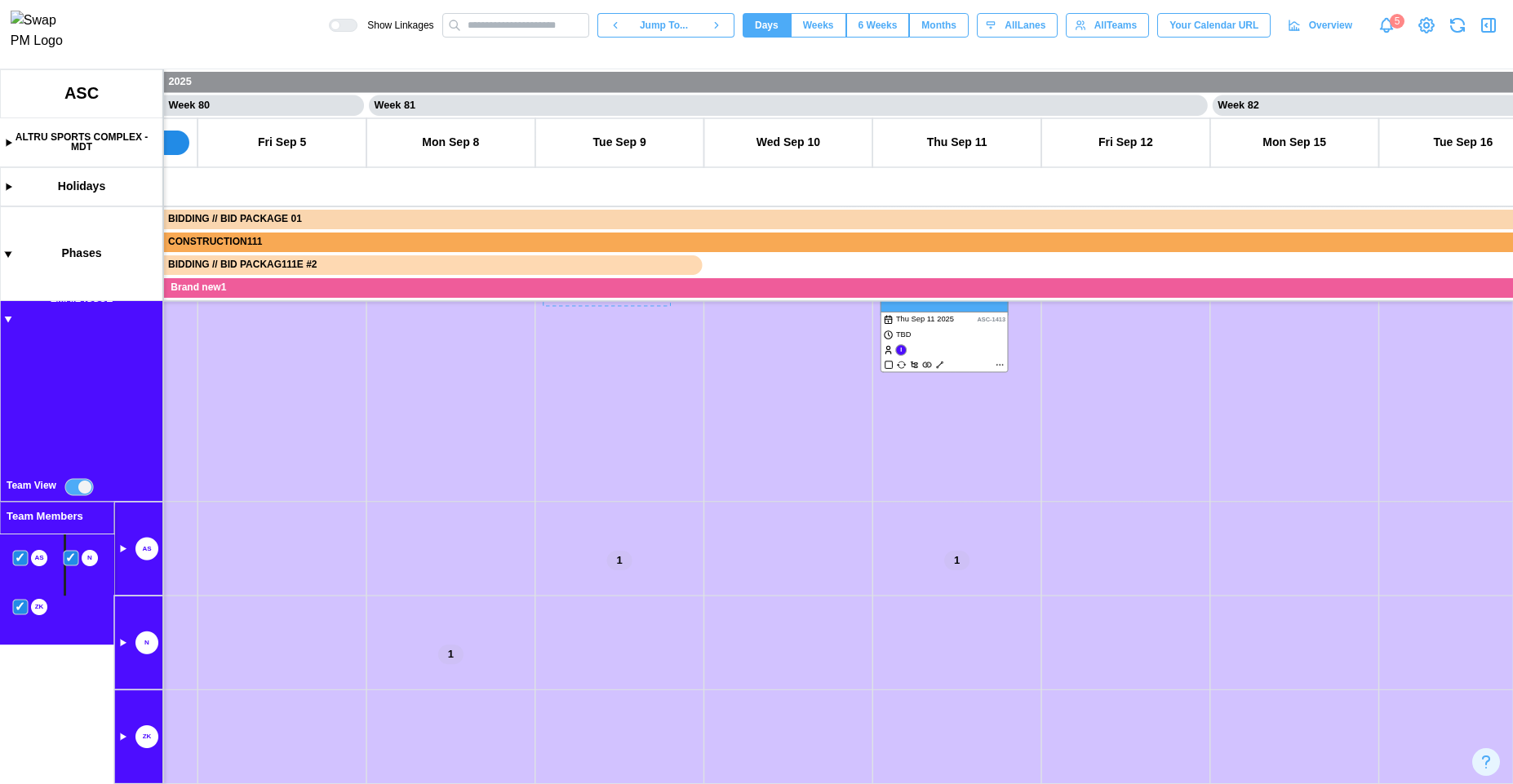
click at [414, 683] on canvas at bounding box center [756, 426] width 1513 height 715
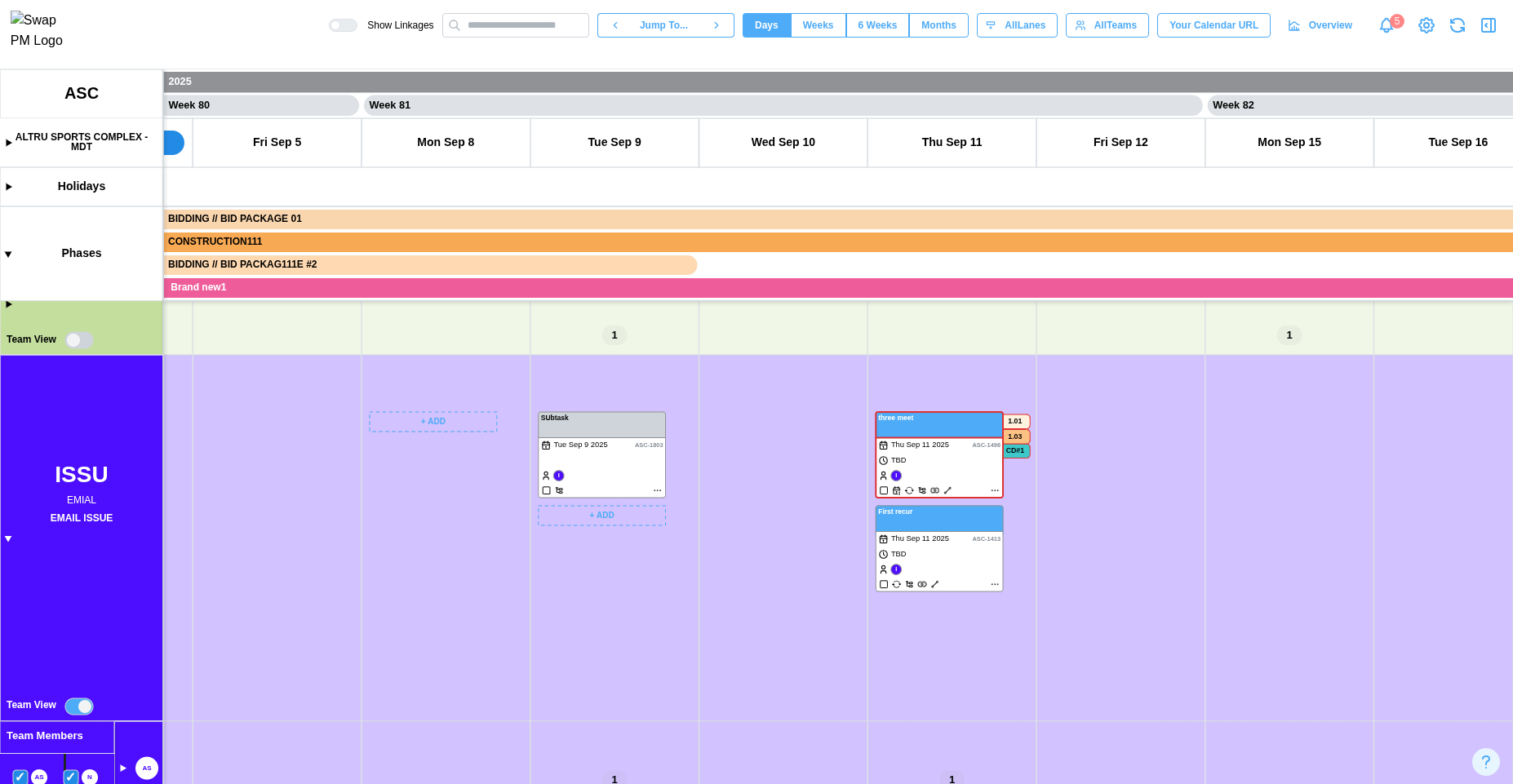
scroll to position [444, 0]
drag, startPoint x: 754, startPoint y: 710, endPoint x: 531, endPoint y: 533, distance: 284.7
click at [531, 533] on canvas at bounding box center [756, 426] width 1513 height 715
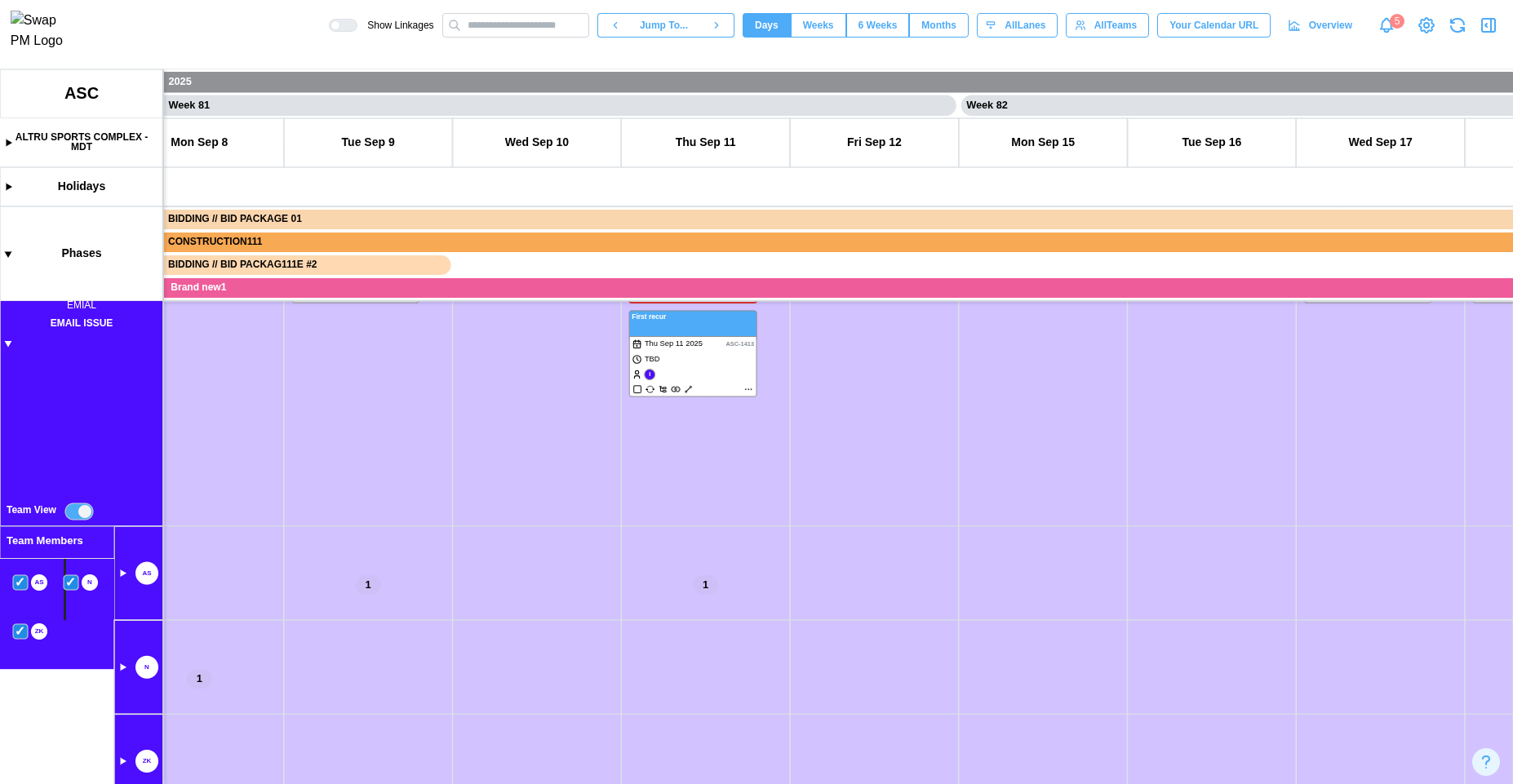
scroll to position [0, 67540]
drag, startPoint x: 527, startPoint y: 603, endPoint x: 526, endPoint y: 540, distance: 63.0
click at [526, 540] on canvas at bounding box center [756, 426] width 1513 height 715
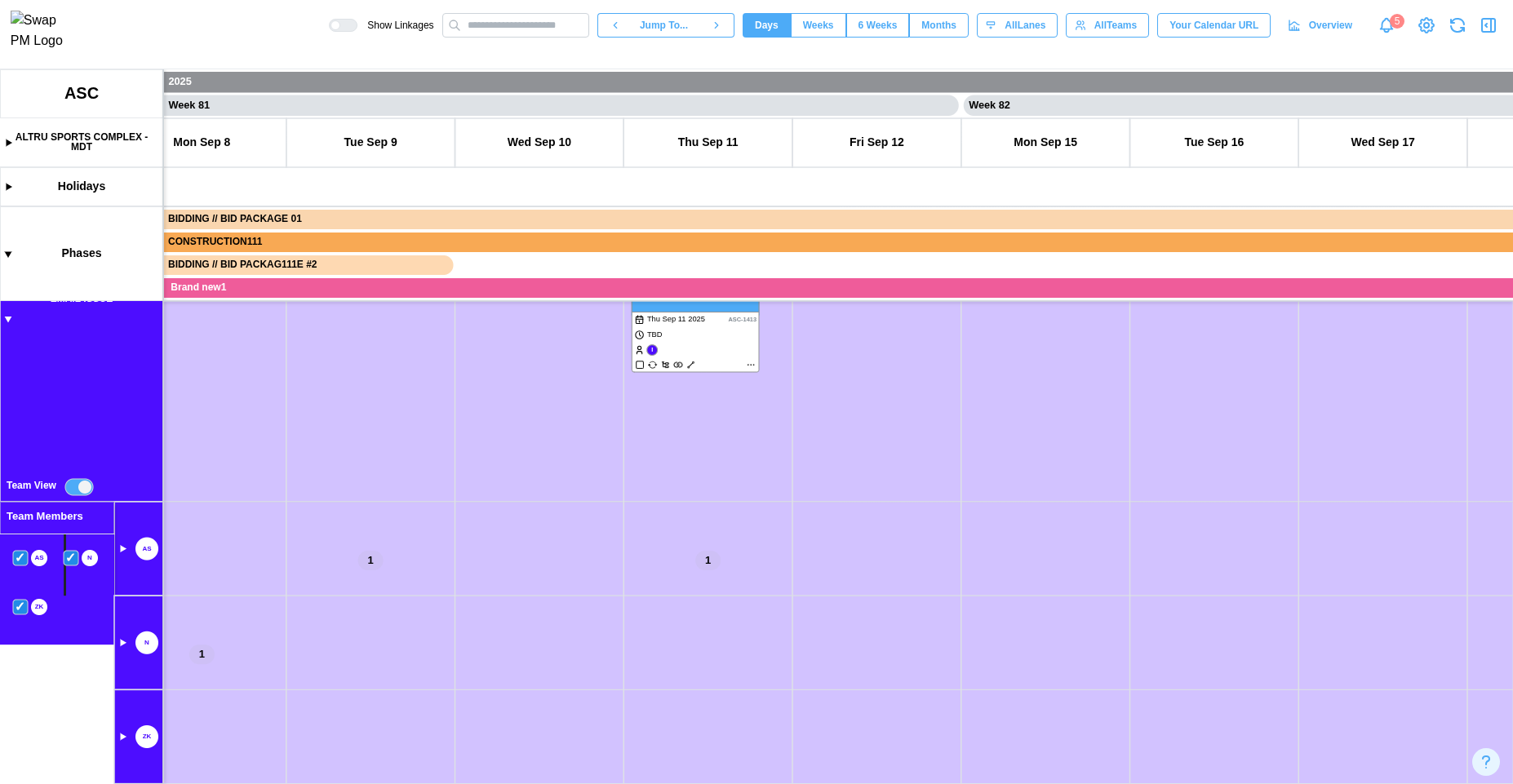
scroll to position [0, 0]
drag, startPoint x: 736, startPoint y: 546, endPoint x: 546, endPoint y: 687, distance: 236.6
click at [546, 687] on canvas at bounding box center [756, 426] width 1513 height 715
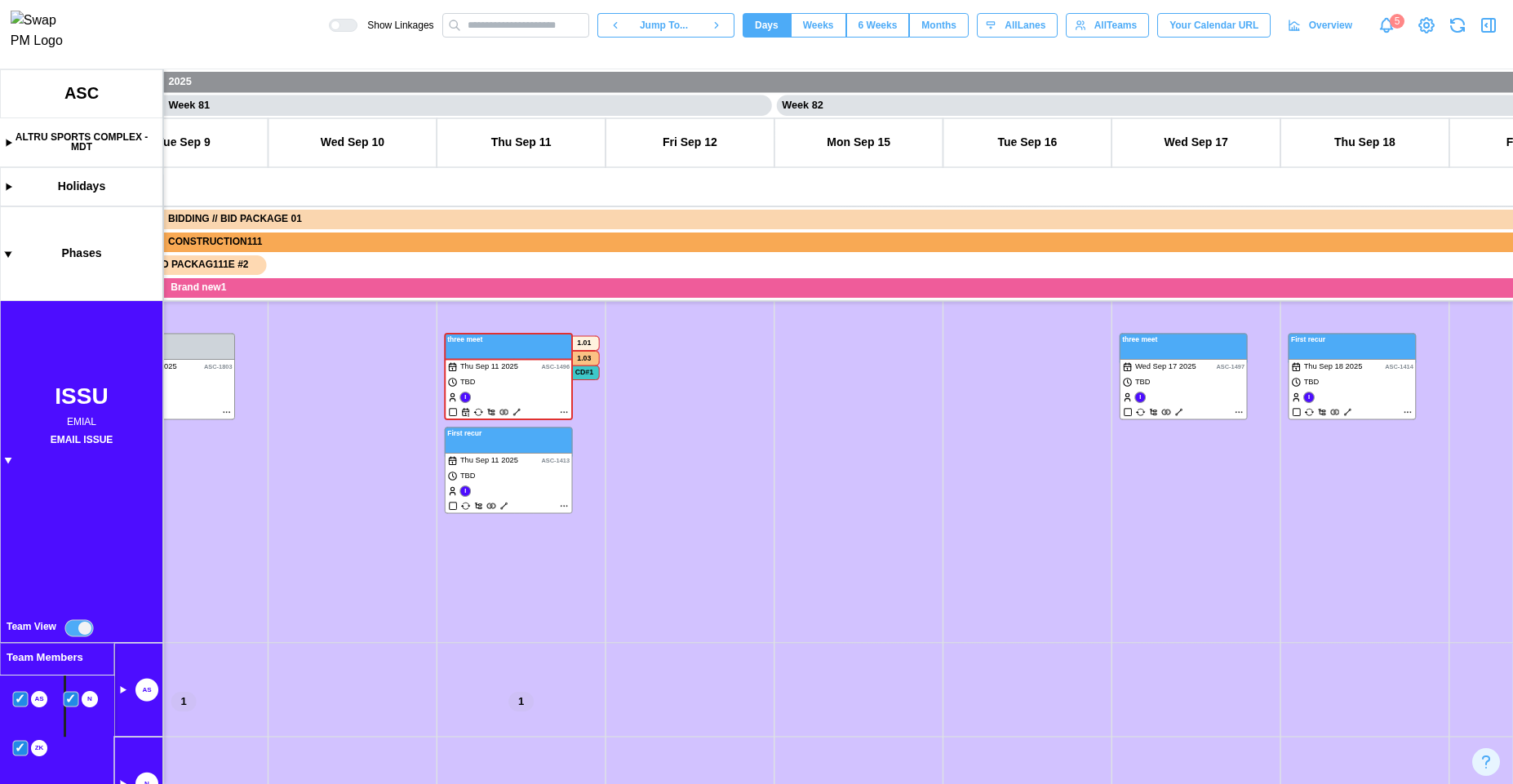
drag, startPoint x: 786, startPoint y: 637, endPoint x: 434, endPoint y: 605, distance: 353.5
click at [434, 605] on canvas at bounding box center [756, 426] width 1513 height 715
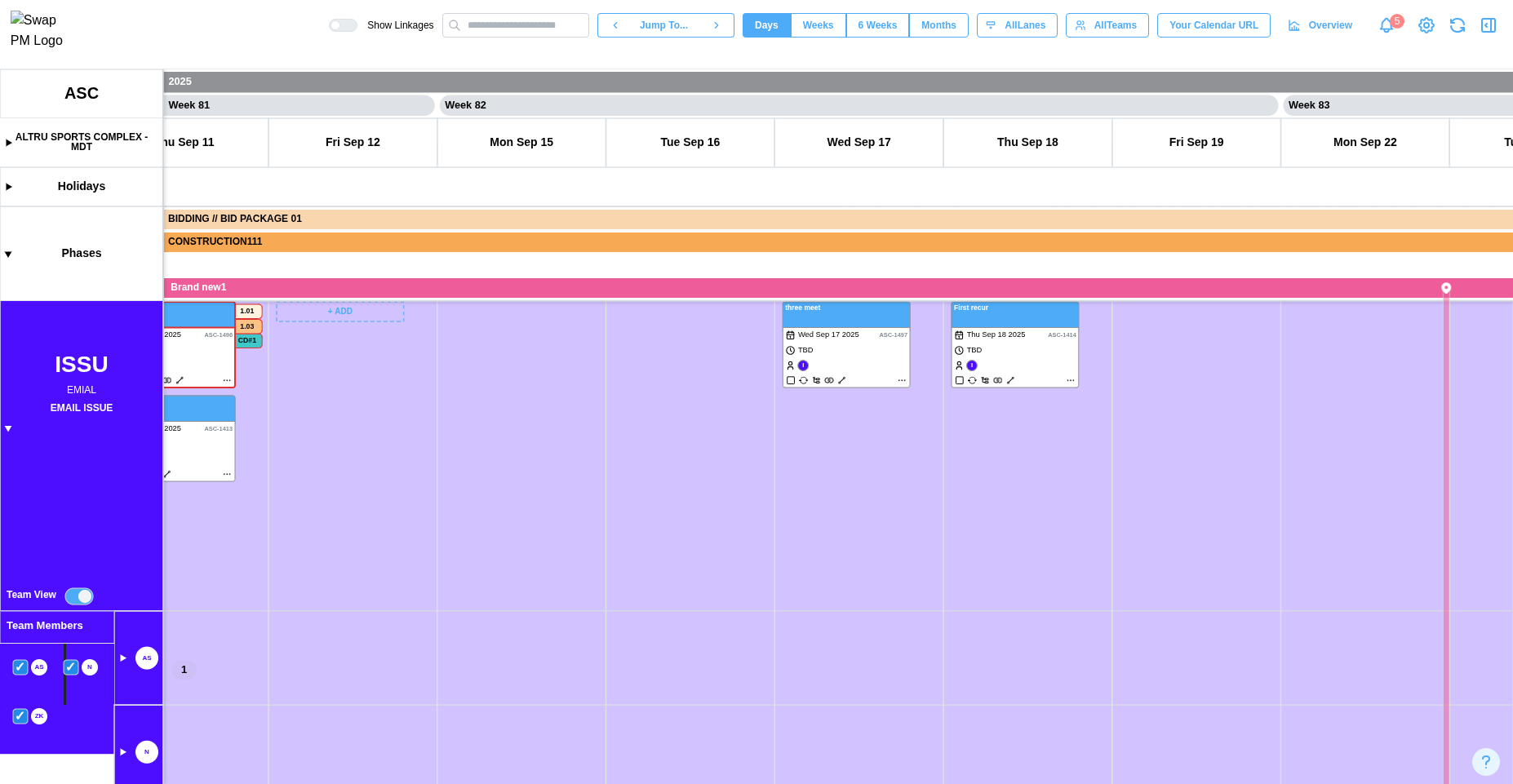
click at [122, 662] on canvas at bounding box center [756, 426] width 1513 height 715
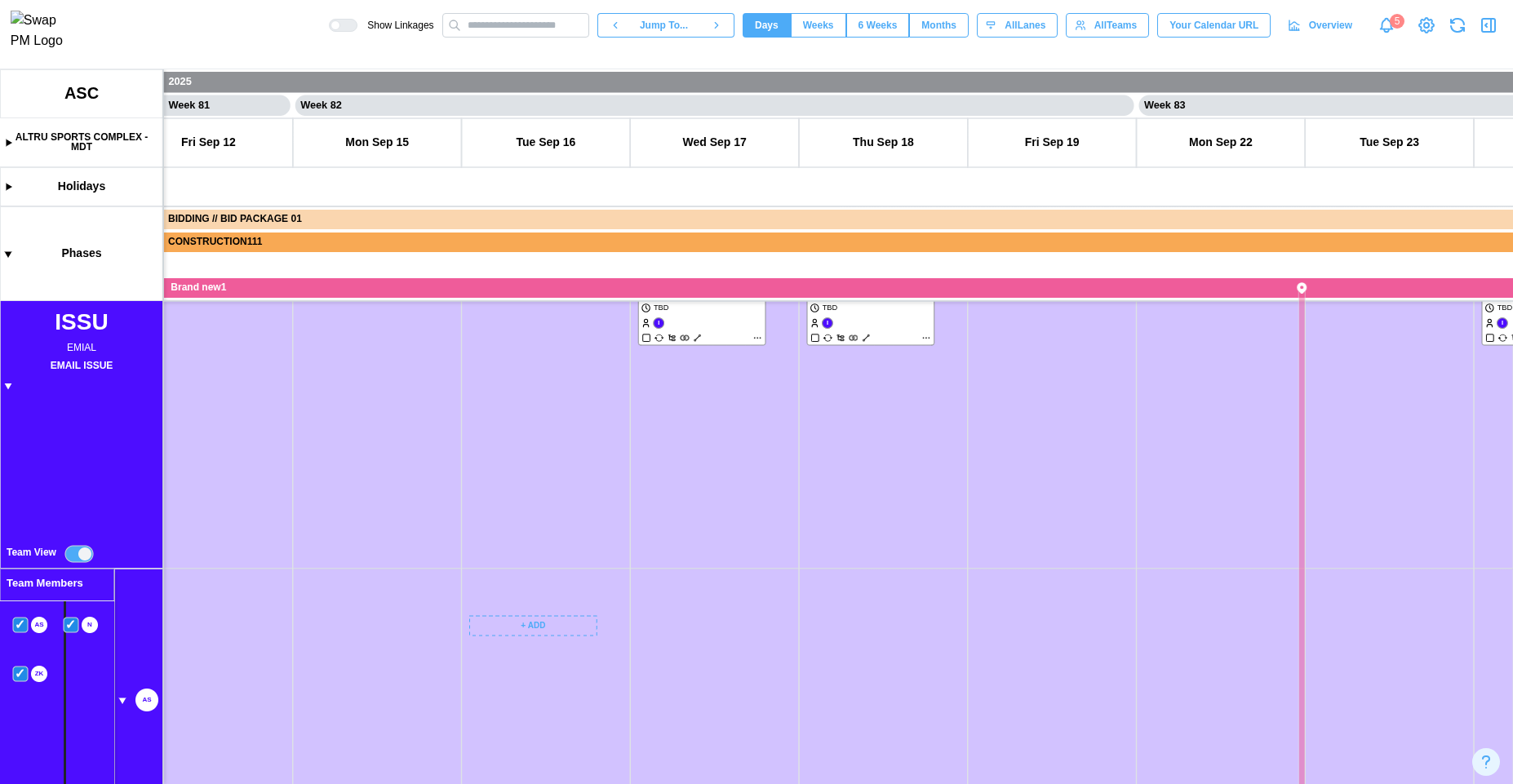
drag, startPoint x: 672, startPoint y: 578, endPoint x: 583, endPoint y: 605, distance: 93.0
click at [583, 605] on canvas at bounding box center [756, 426] width 1513 height 715
drag, startPoint x: 715, startPoint y: 578, endPoint x: 696, endPoint y: 618, distance: 44.3
click at [698, 619] on canvas at bounding box center [756, 426] width 1513 height 715
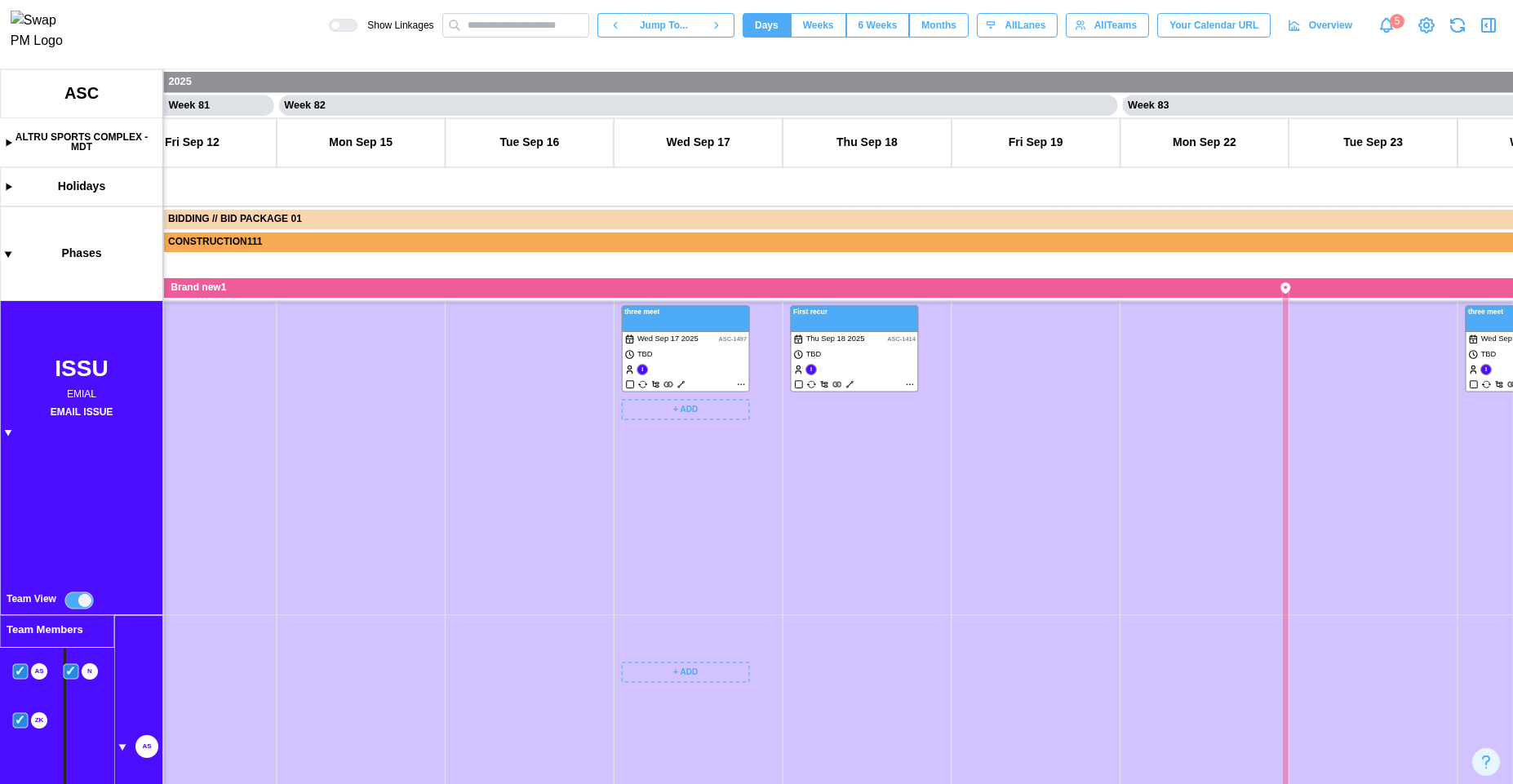
drag, startPoint x: 677, startPoint y: 333, endPoint x: 682, endPoint y: 737, distance: 404.0
click at [682, 737] on canvas at bounding box center [756, 426] width 1513 height 715
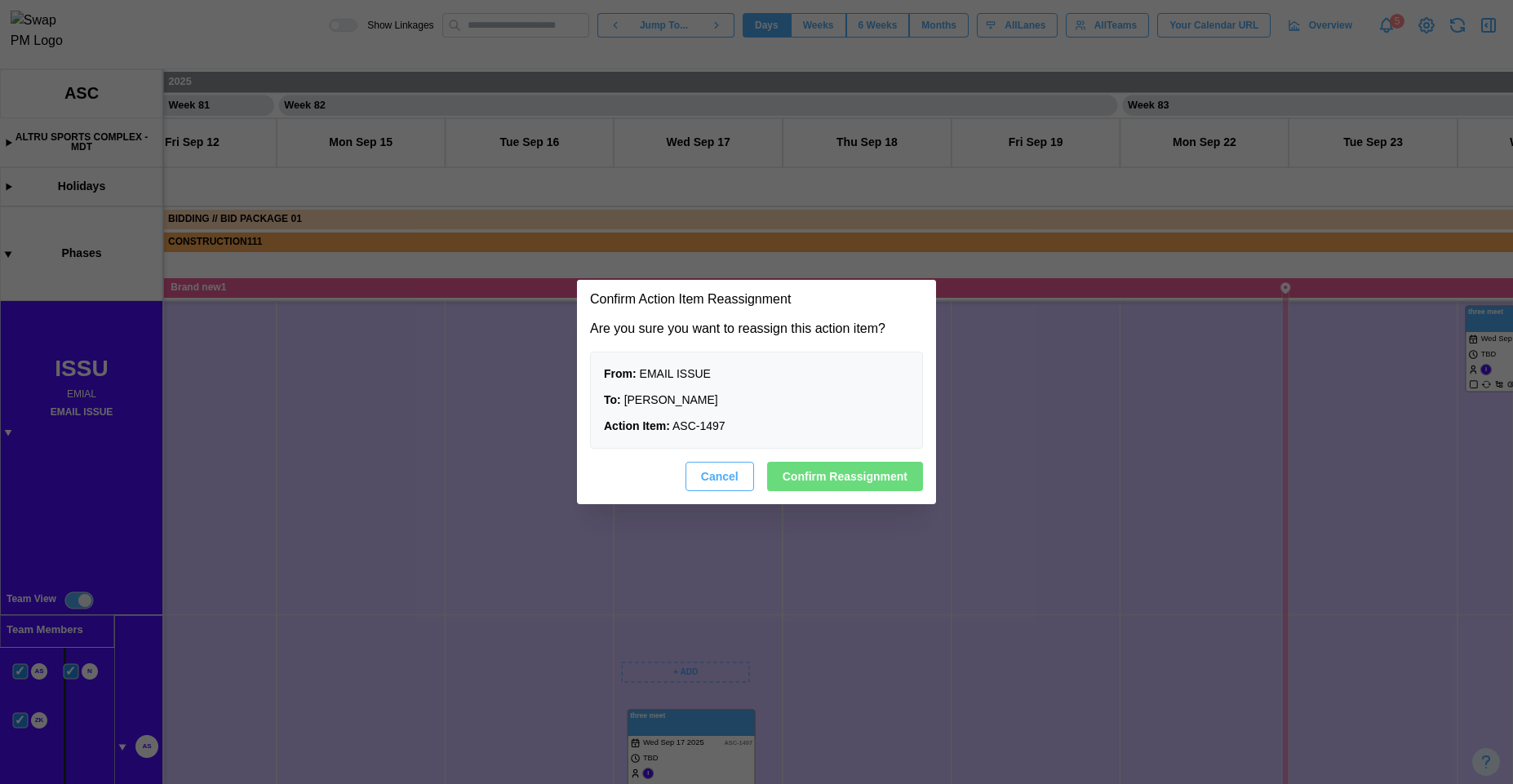
click at [825, 468] on span "Confirm Reassignment" at bounding box center [845, 476] width 125 height 27
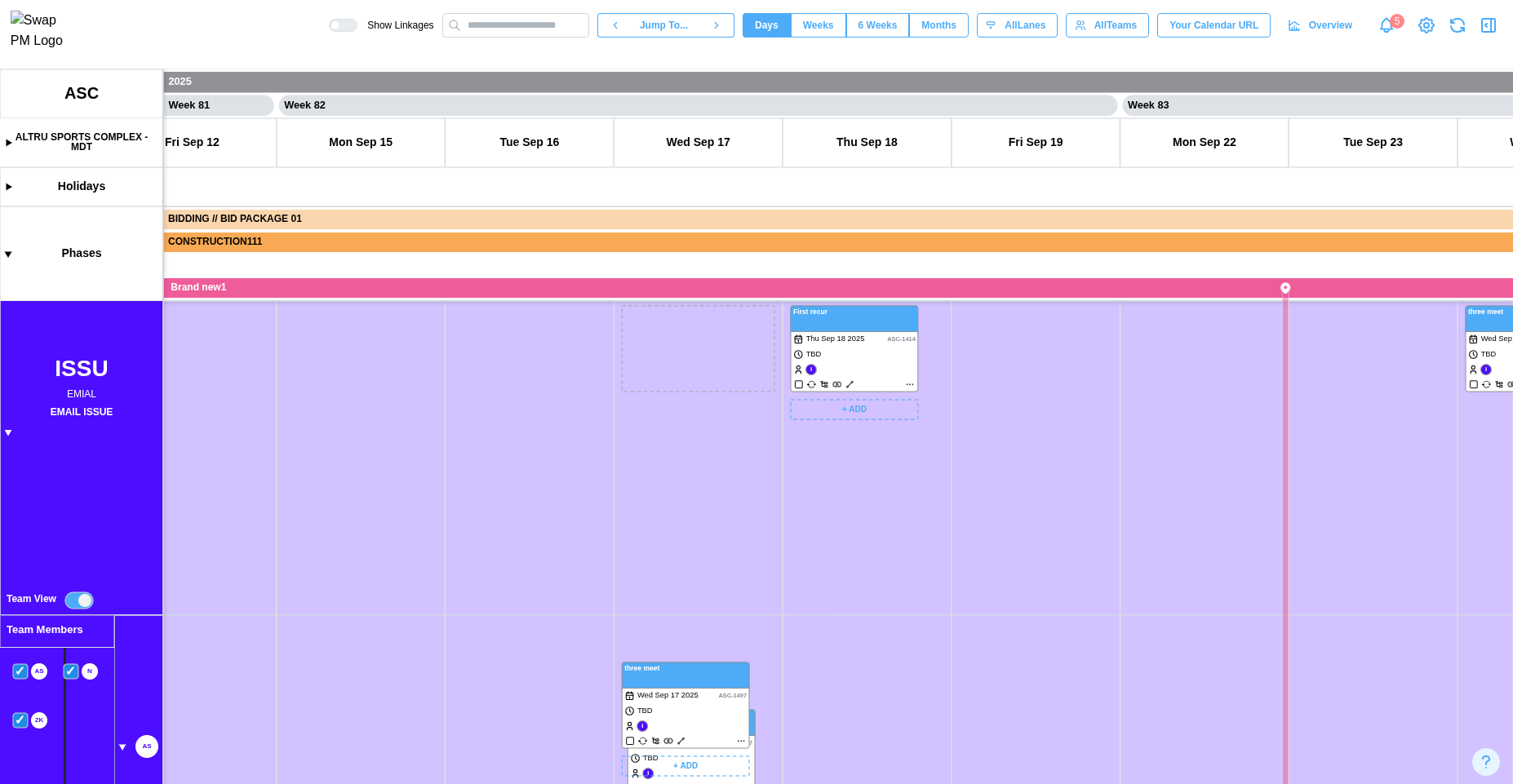
drag, startPoint x: 877, startPoint y: 582, endPoint x: 900, endPoint y: 465, distance: 119.2
click at [900, 469] on canvas at bounding box center [756, 426] width 1513 height 715
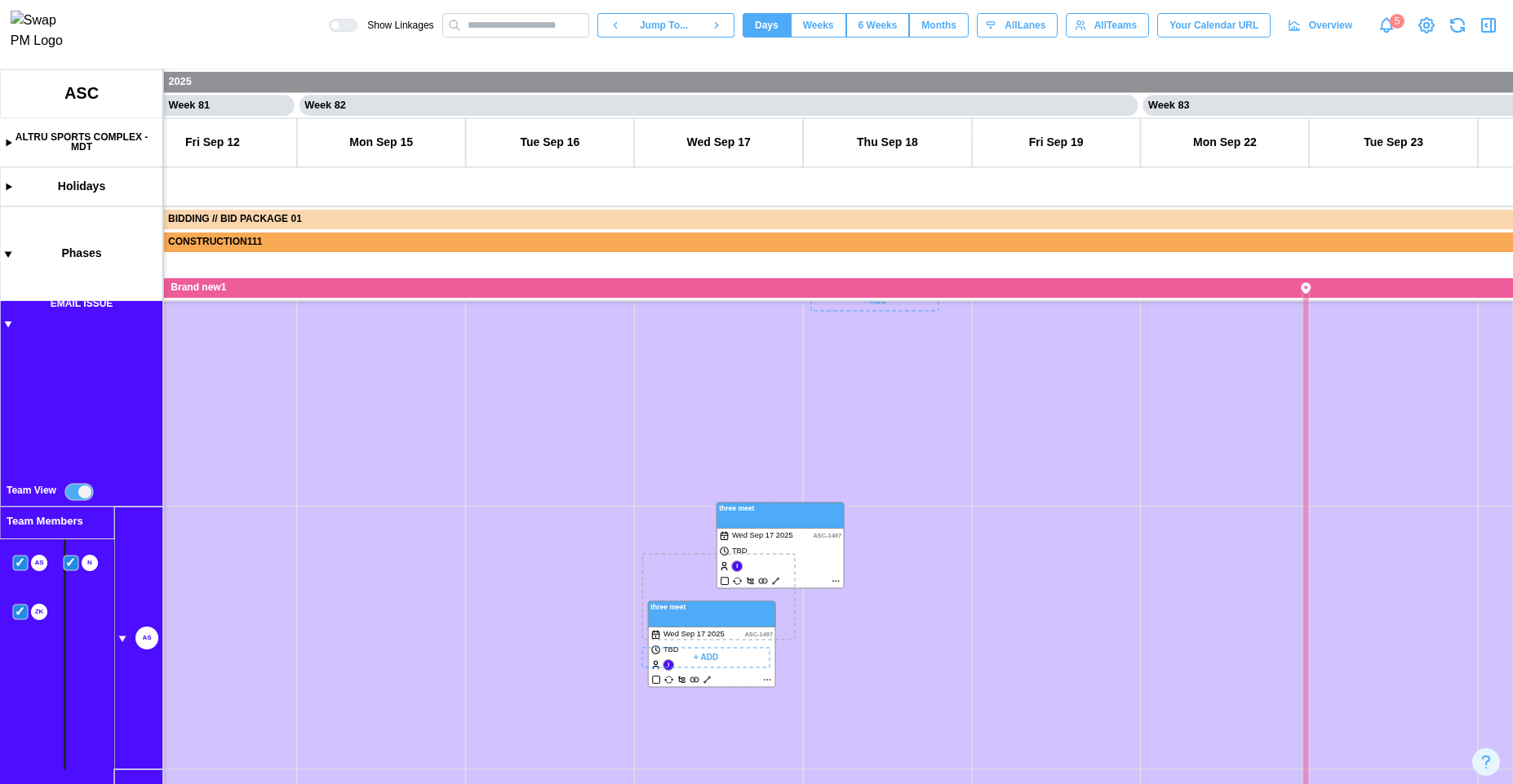
drag, startPoint x: 669, startPoint y: 599, endPoint x: 684, endPoint y: 414, distance: 185.6
click at [686, 420] on canvas at bounding box center [756, 426] width 1513 height 715
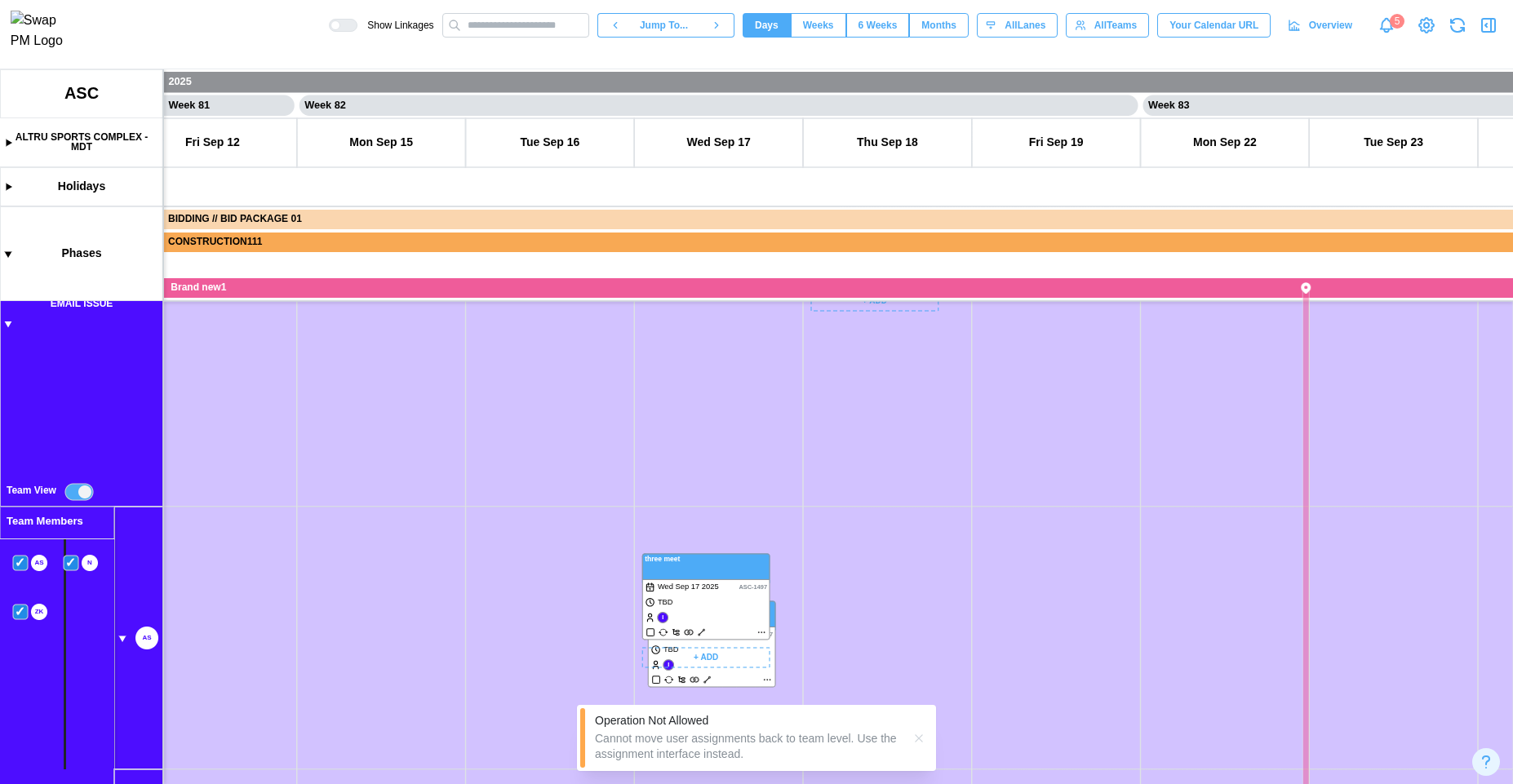
drag, startPoint x: 799, startPoint y: 701, endPoint x: 921, endPoint y: 722, distance: 123.8
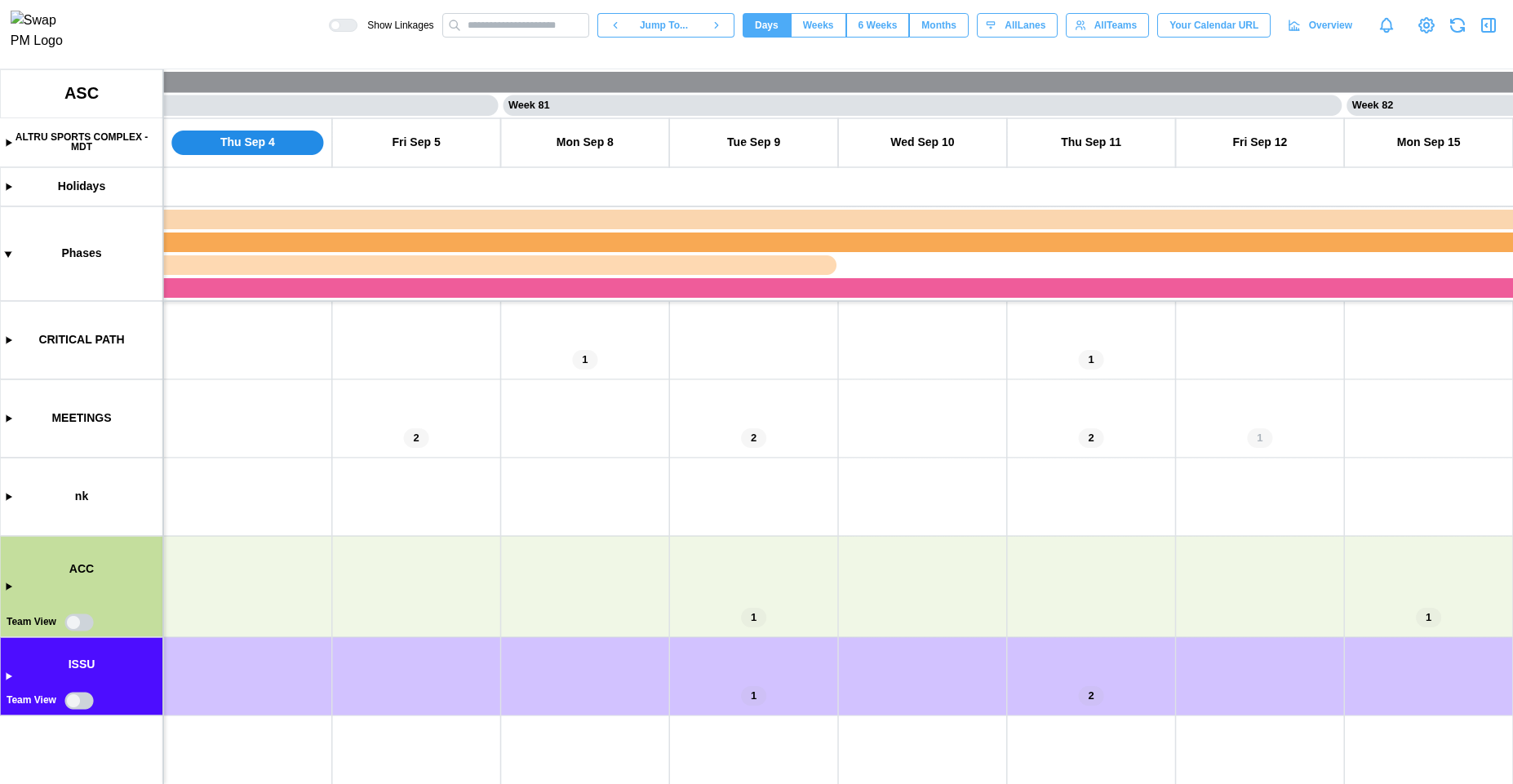
scroll to position [0, 67157]
drag, startPoint x: 864, startPoint y: 523, endPoint x: 839, endPoint y: 471, distance: 57.7
click at [855, 474] on canvas at bounding box center [756, 426] width 1513 height 715
drag, startPoint x: 997, startPoint y: 524, endPoint x: 545, endPoint y: 562, distance: 453.6
click at [595, 567] on canvas at bounding box center [756, 426] width 1513 height 715
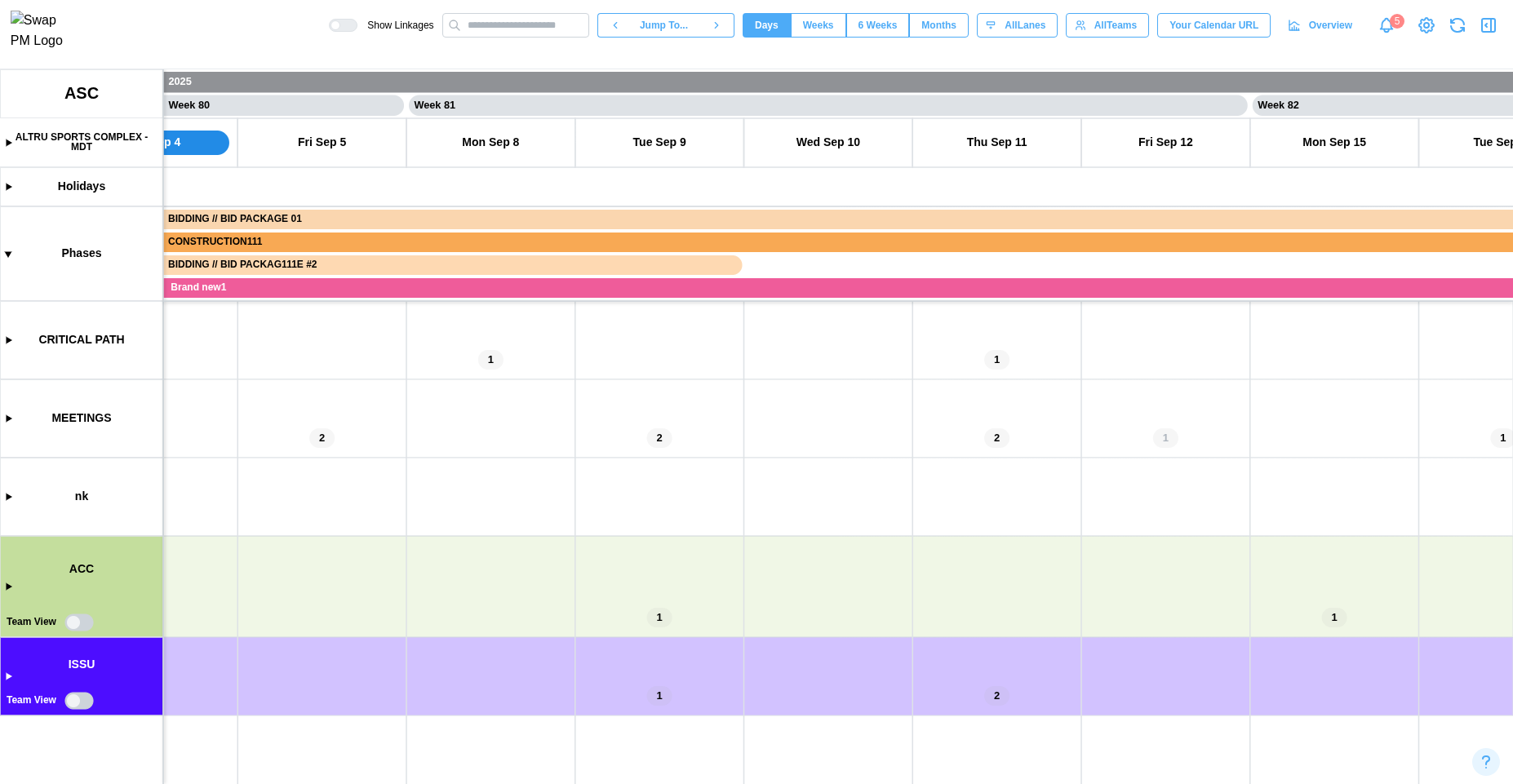
drag, startPoint x: 763, startPoint y: 551, endPoint x: 329, endPoint y: 511, distance: 435.8
click at [298, 513] on canvas at bounding box center [756, 426] width 1513 height 715
drag, startPoint x: 802, startPoint y: 524, endPoint x: 231, endPoint y: 535, distance: 571.1
click at [231, 535] on canvas at bounding box center [756, 426] width 1513 height 715
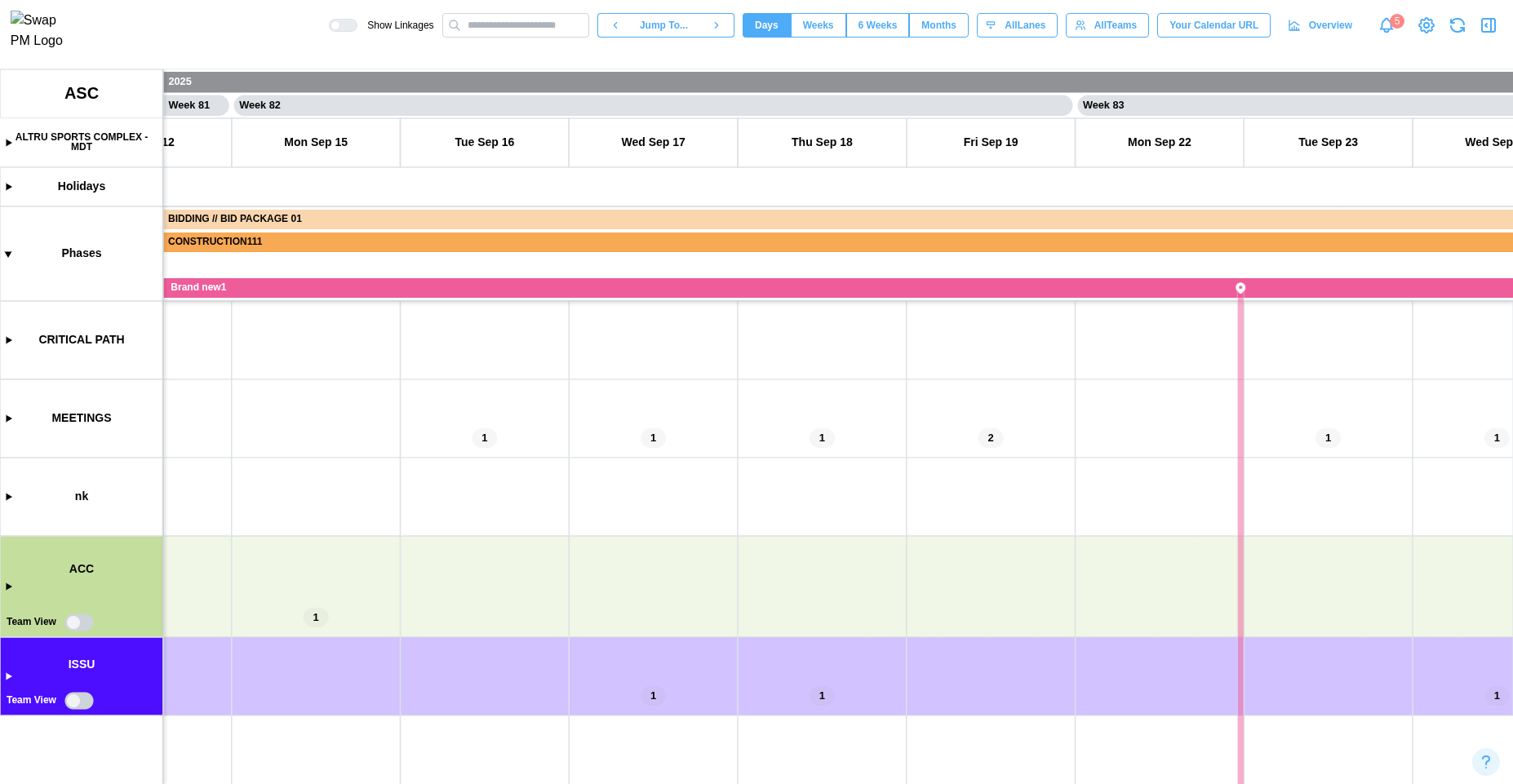
scroll to position [0, 68581]
drag, startPoint x: 703, startPoint y: 529, endPoint x: 341, endPoint y: 526, distance: 362.0
click at [387, 526] on canvas at bounding box center [756, 426] width 1513 height 715
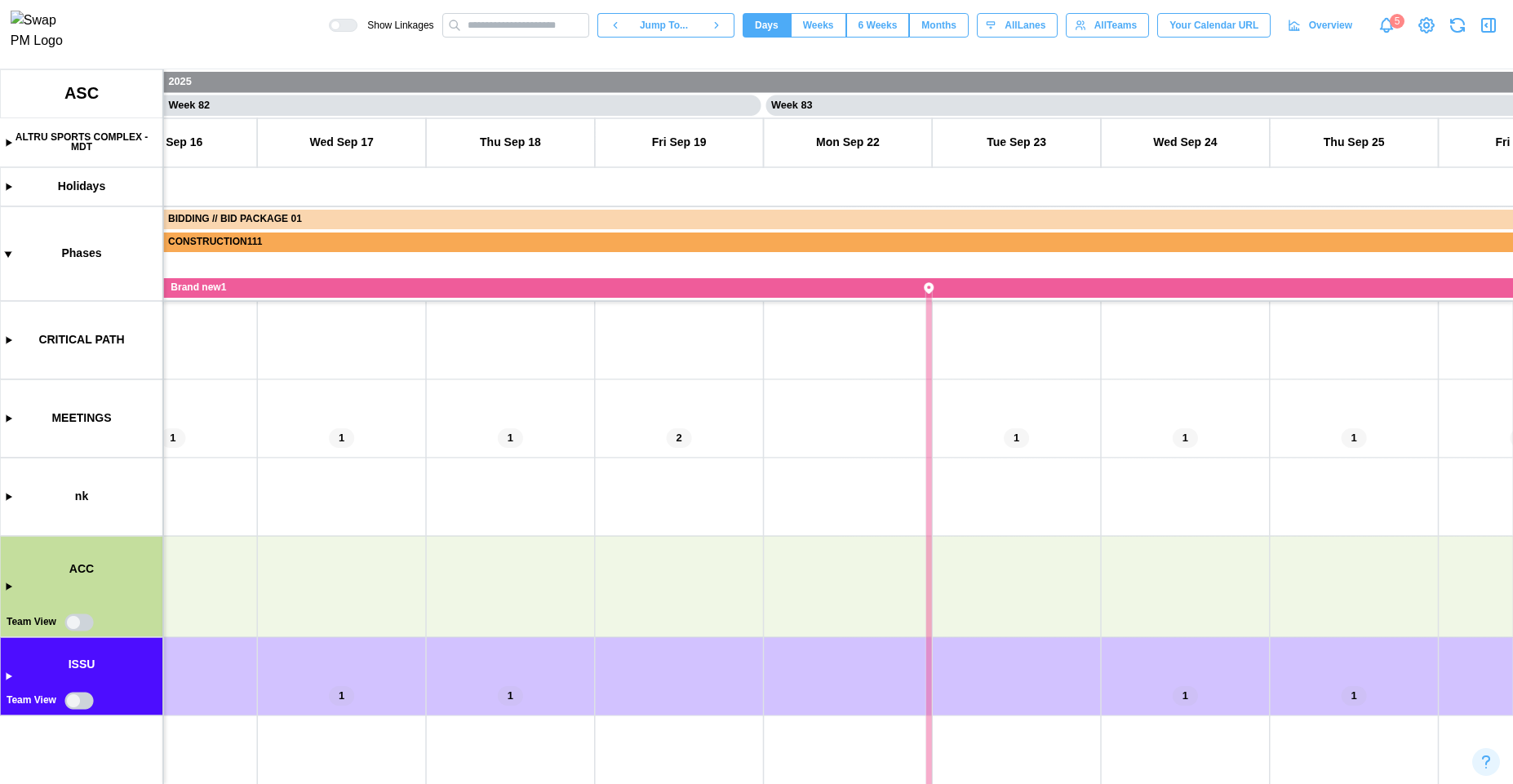
click at [80, 624] on canvas at bounding box center [756, 426] width 1513 height 715
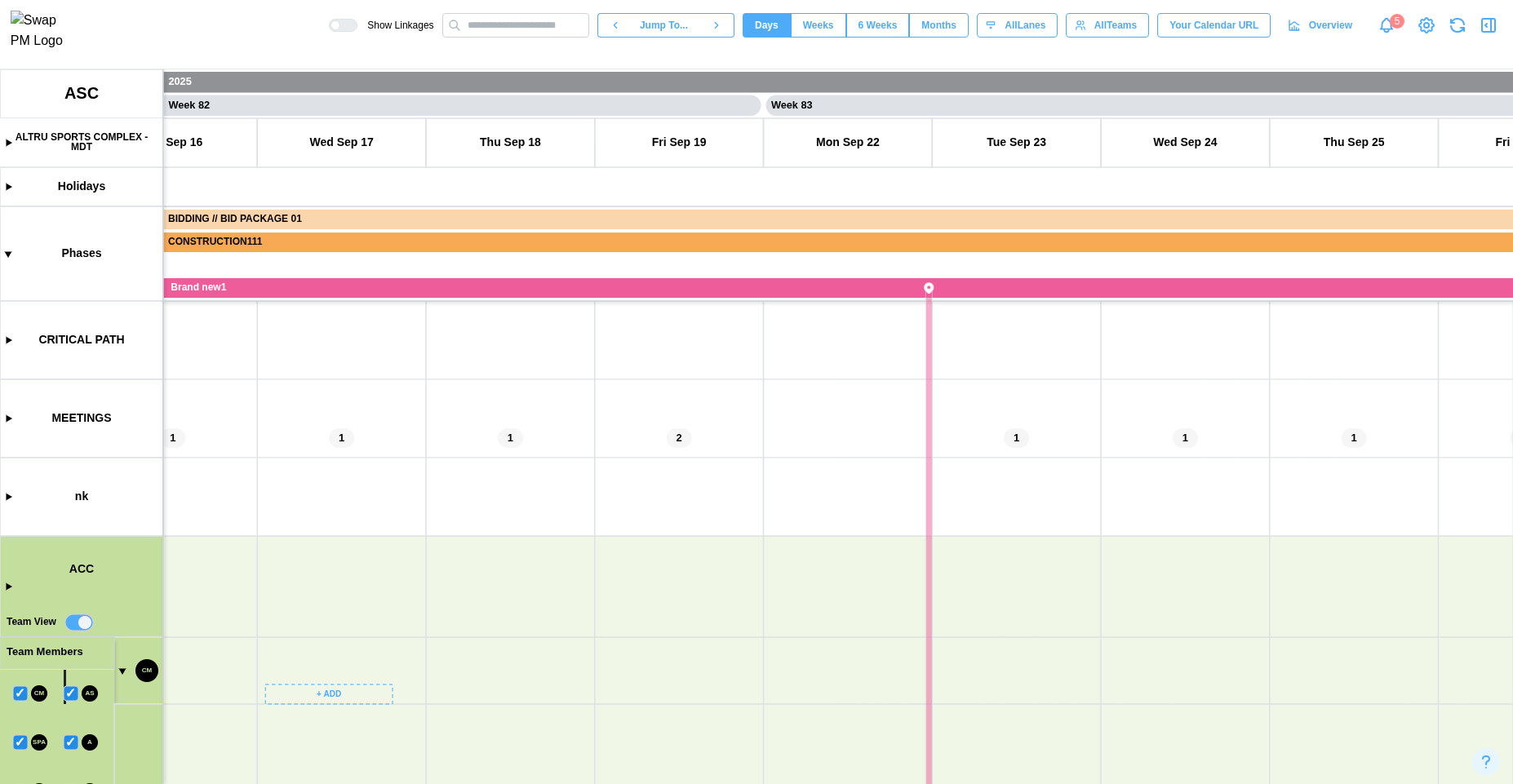
scroll to position [0, 68583]
drag, startPoint x: 393, startPoint y: 585, endPoint x: 376, endPoint y: 443, distance: 143.0
click at [376, 443] on canvas at bounding box center [756, 426] width 1513 height 715
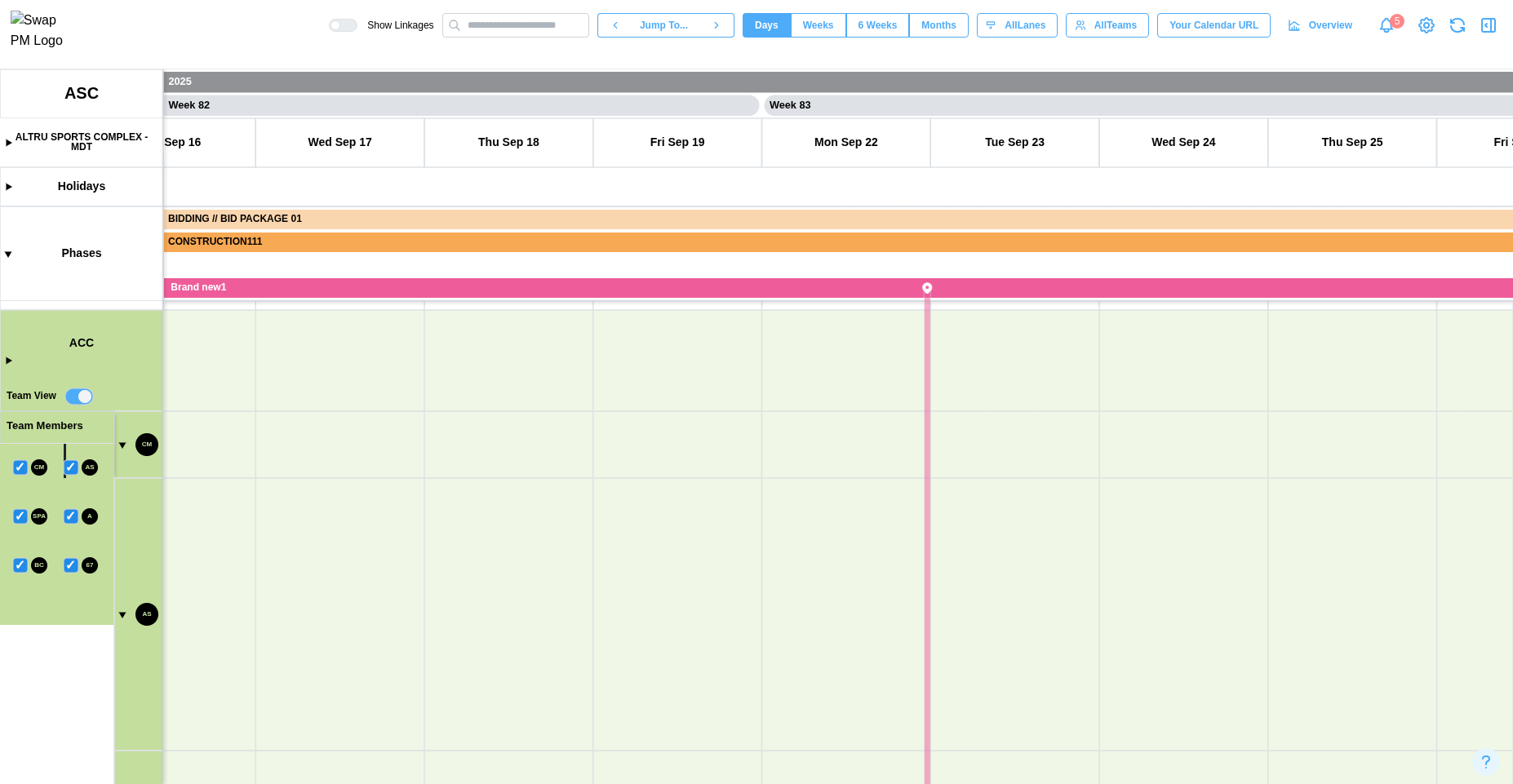
click at [122, 618] on canvas at bounding box center [756, 426] width 1513 height 715
click at [117, 662] on canvas at bounding box center [756, 426] width 1513 height 715
click at [121, 656] on canvas at bounding box center [756, 426] width 1513 height 715
click at [119, 699] on canvas at bounding box center [756, 426] width 1513 height 715
click at [116, 715] on canvas at bounding box center [756, 426] width 1513 height 715
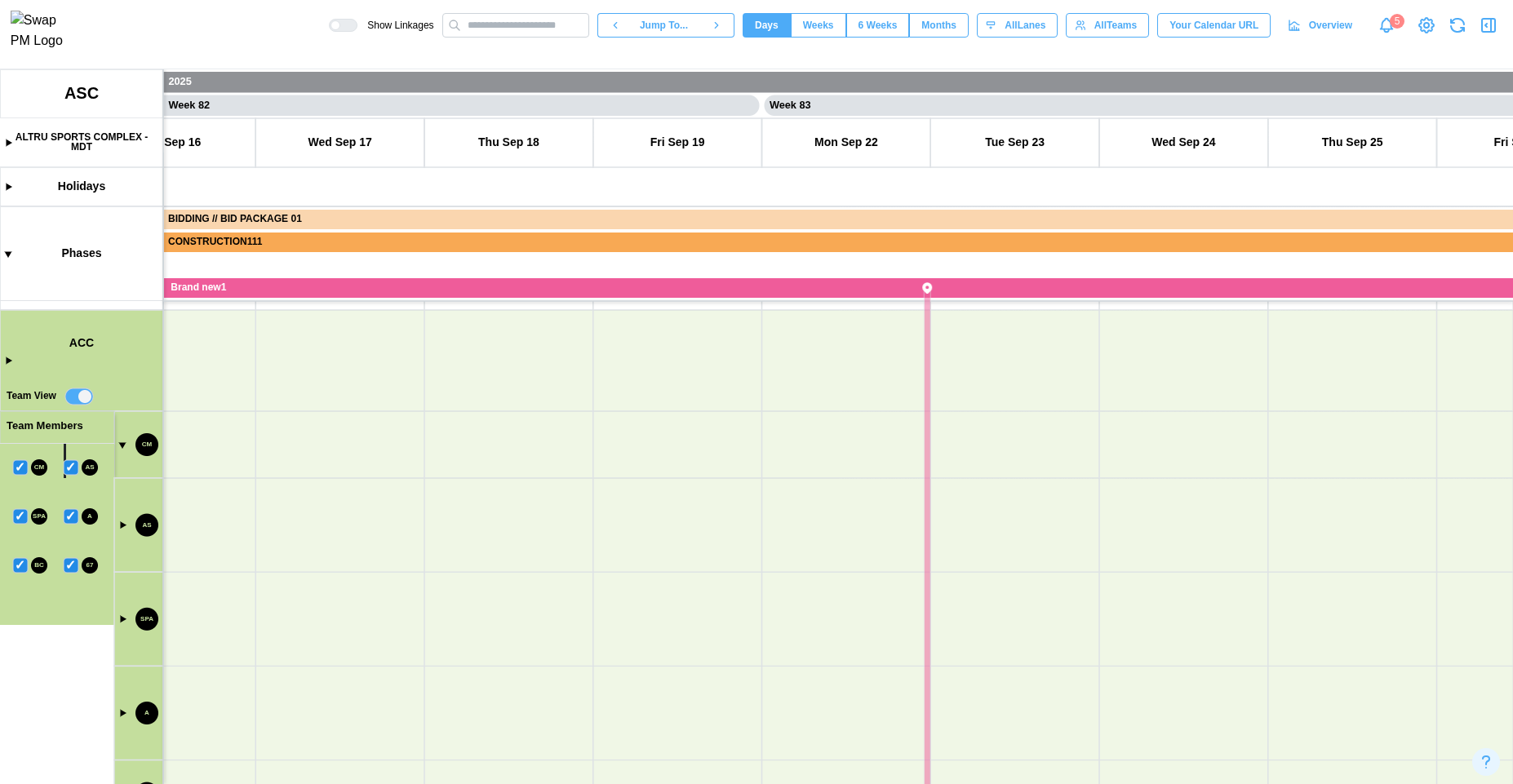
scroll to position [373, 0]
drag, startPoint x: 273, startPoint y: 726, endPoint x: 283, endPoint y: 521, distance: 205.2
click at [284, 523] on canvas at bounding box center [756, 426] width 1513 height 715
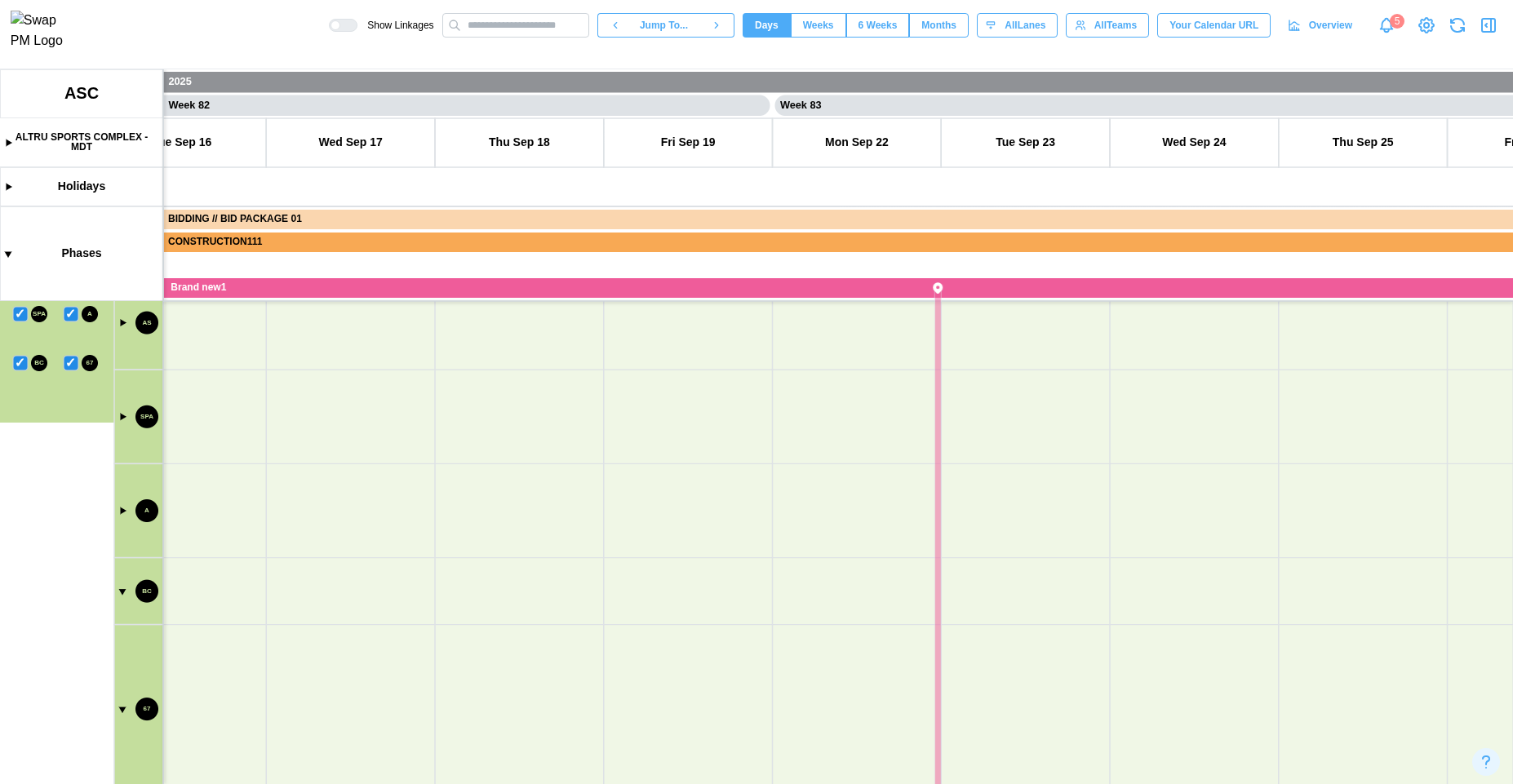
click at [122, 595] on canvas at bounding box center [756, 426] width 1513 height 715
click at [120, 735] on canvas at bounding box center [756, 426] width 1513 height 715
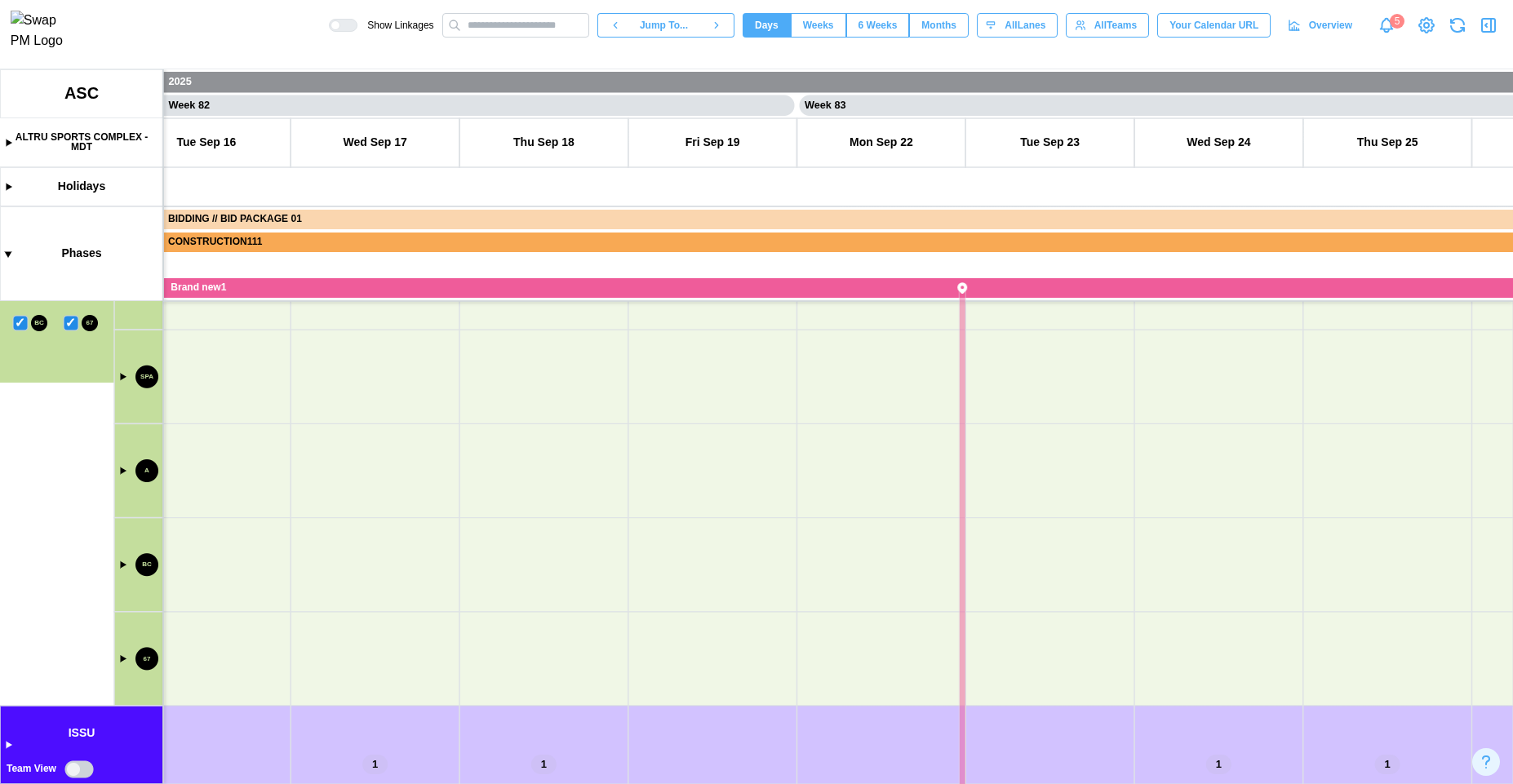
scroll to position [0, 68531]
drag, startPoint x: 270, startPoint y: 719, endPoint x: 311, endPoint y: 709, distance: 42.2
click at [312, 709] on canvas at bounding box center [756, 426] width 1513 height 715
drag, startPoint x: 348, startPoint y: 534, endPoint x: 371, endPoint y: 582, distance: 53.2
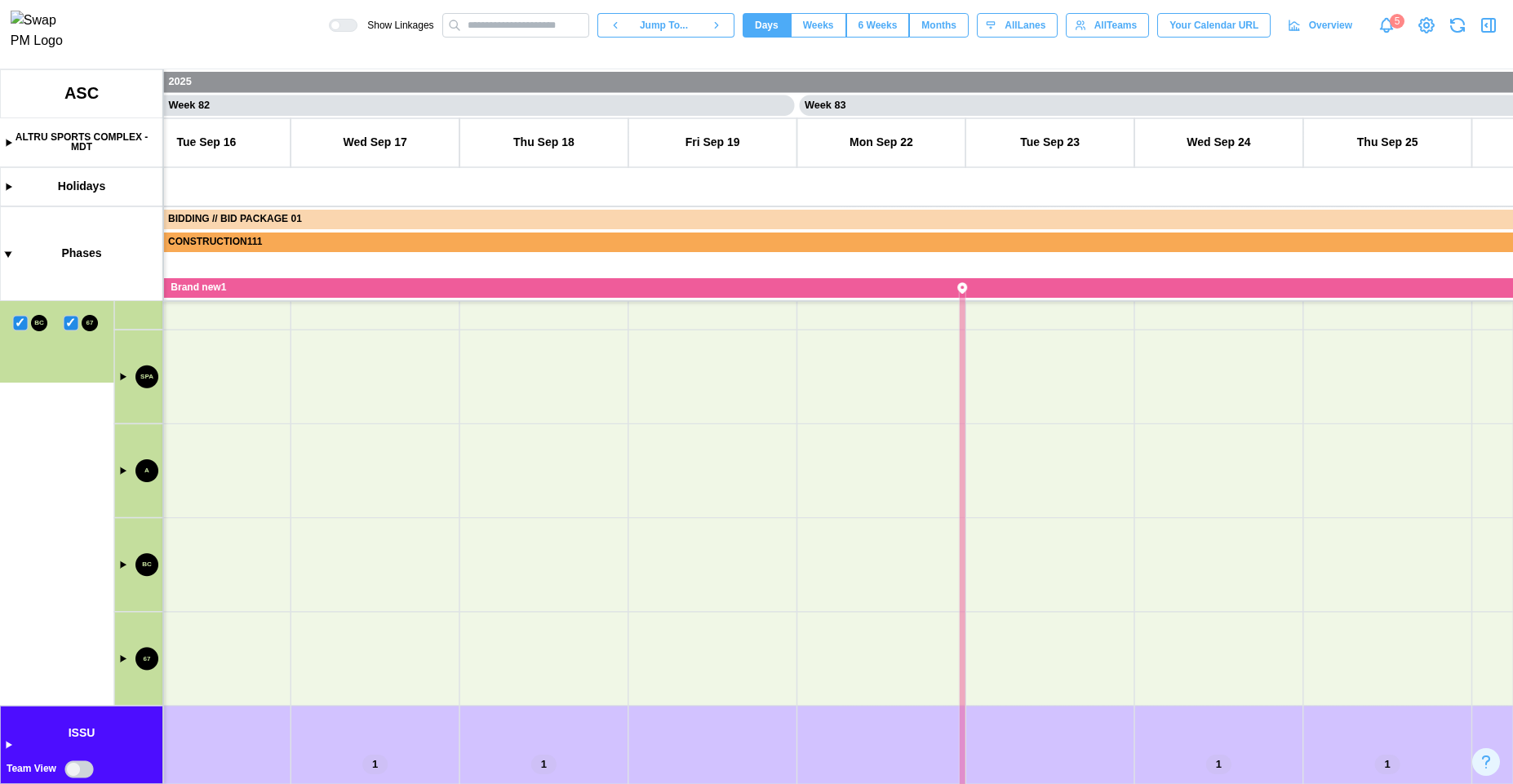
click at [375, 734] on canvas at bounding box center [756, 426] width 1513 height 715
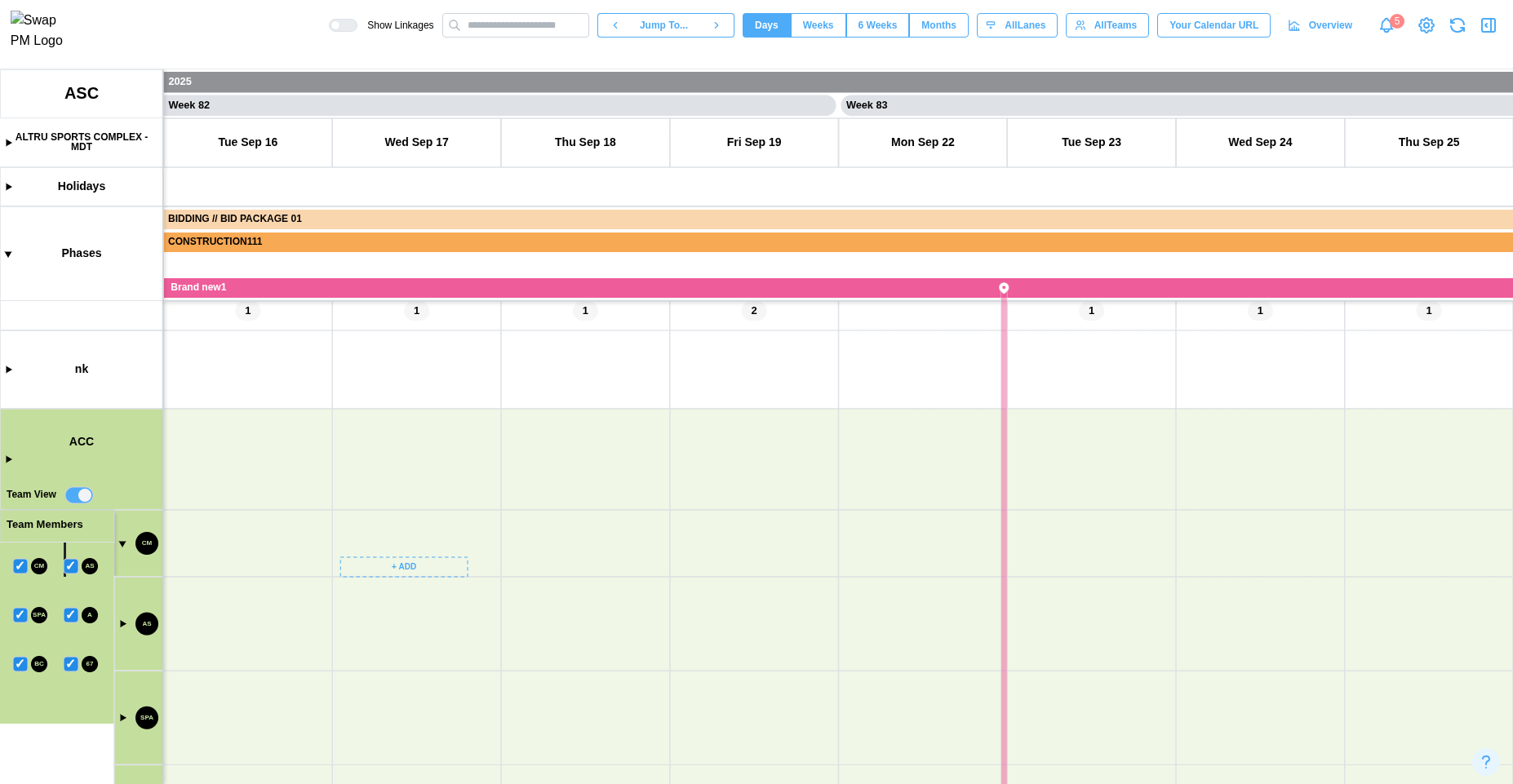
scroll to position [127, 0]
drag, startPoint x: 355, startPoint y: 495, endPoint x: 346, endPoint y: 558, distance: 63.6
click at [346, 558] on canvas at bounding box center [756, 426] width 1513 height 715
drag, startPoint x: 388, startPoint y: 618, endPoint x: 378, endPoint y: 454, distance: 164.3
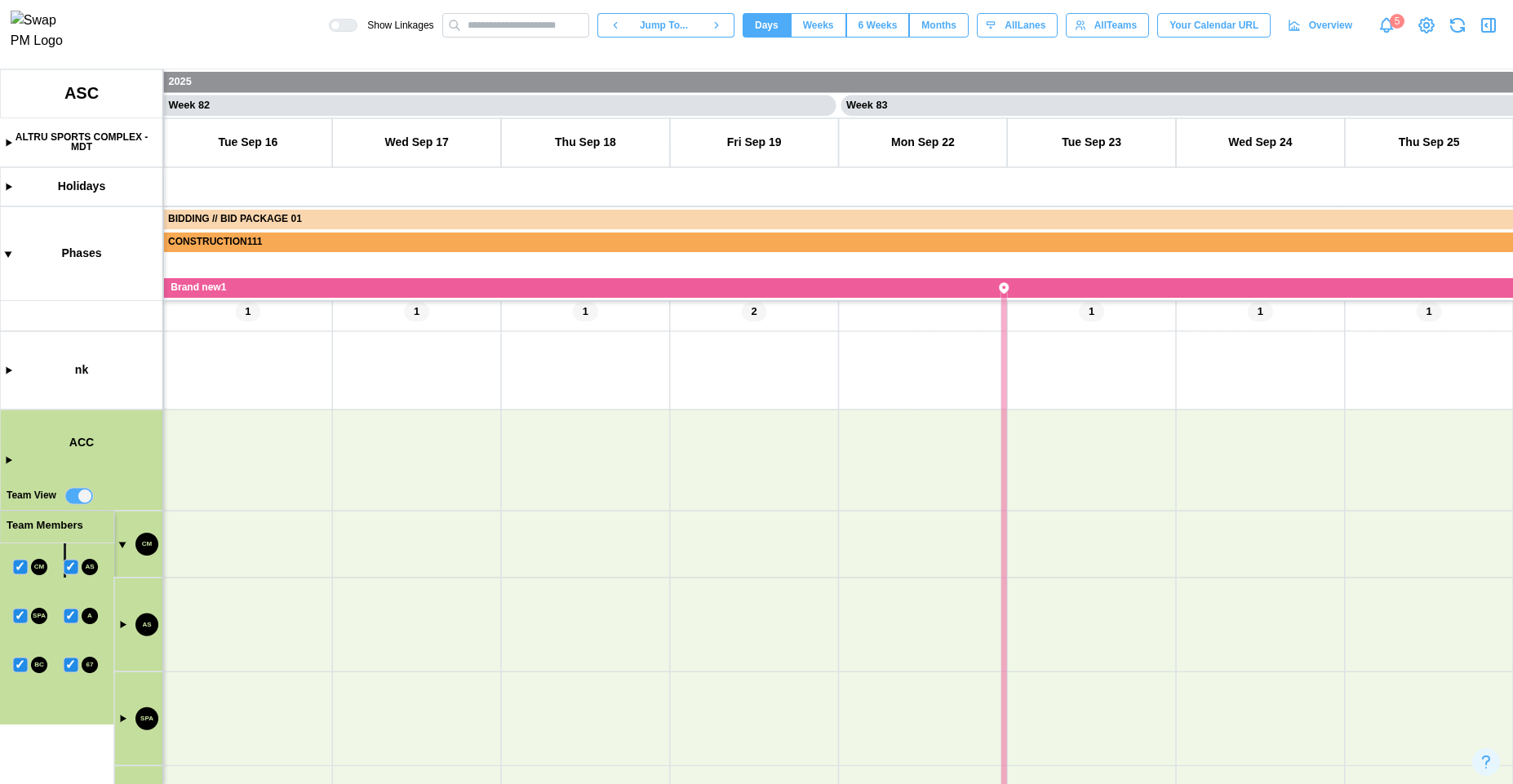
click at [378, 454] on canvas at bounding box center [756, 426] width 1513 height 715
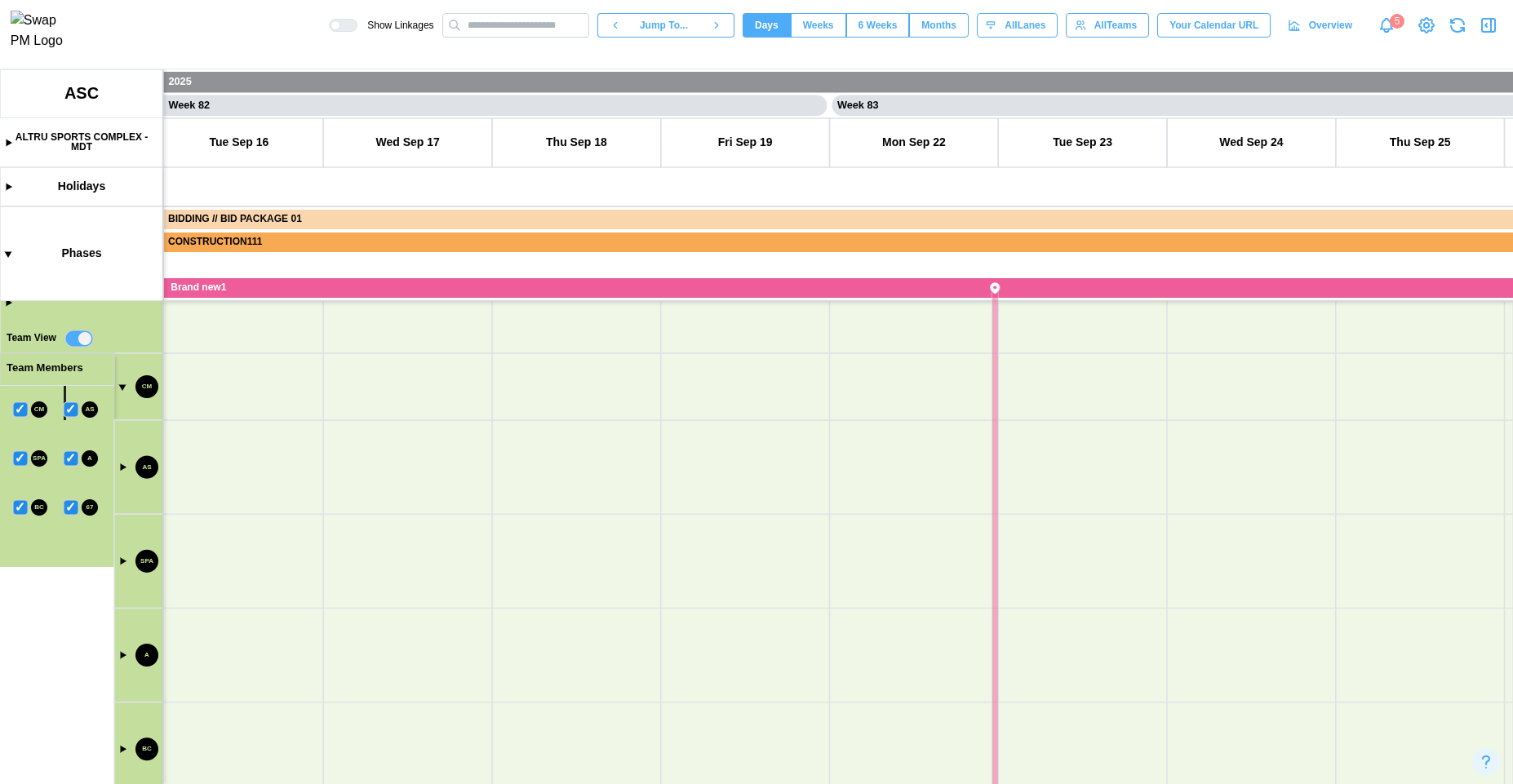
click at [364, 563] on canvas at bounding box center [756, 426] width 1513 height 715
drag, startPoint x: 365, startPoint y: 563, endPoint x: 436, endPoint y: 557, distance: 71.3
click at [436, 557] on canvas at bounding box center [756, 426] width 1513 height 715
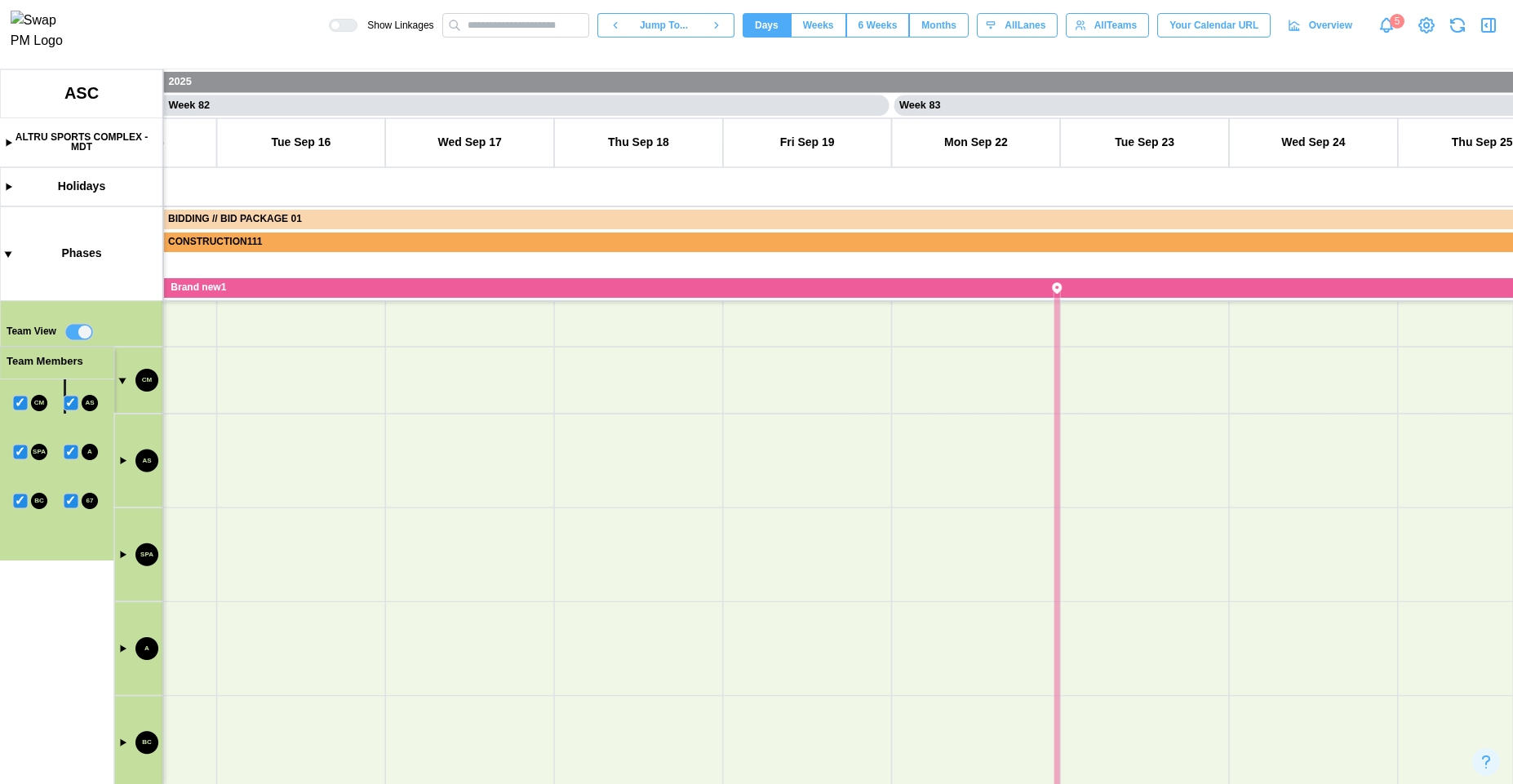
click at [123, 384] on canvas at bounding box center [756, 426] width 1513 height 715
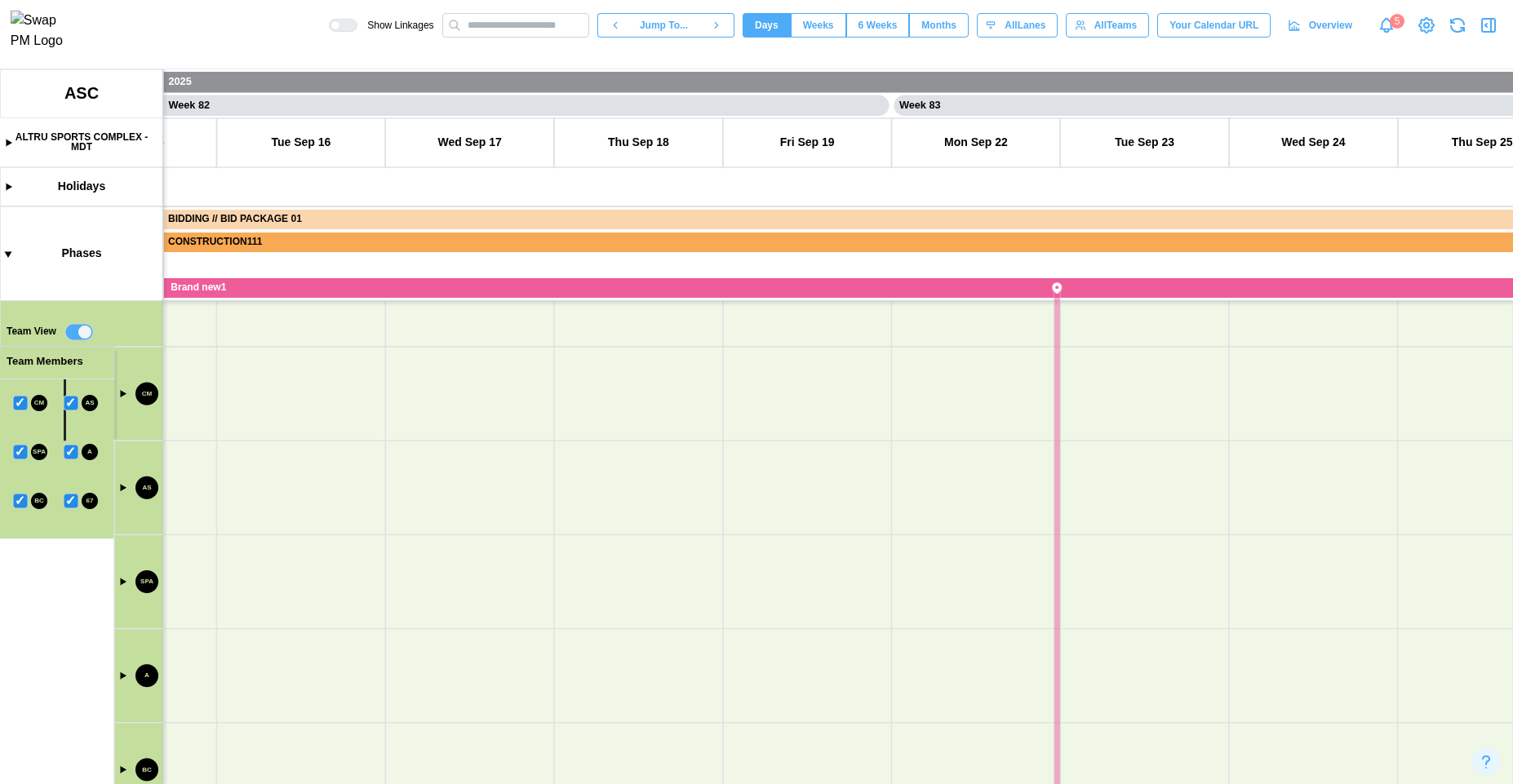
scroll to position [263, 0]
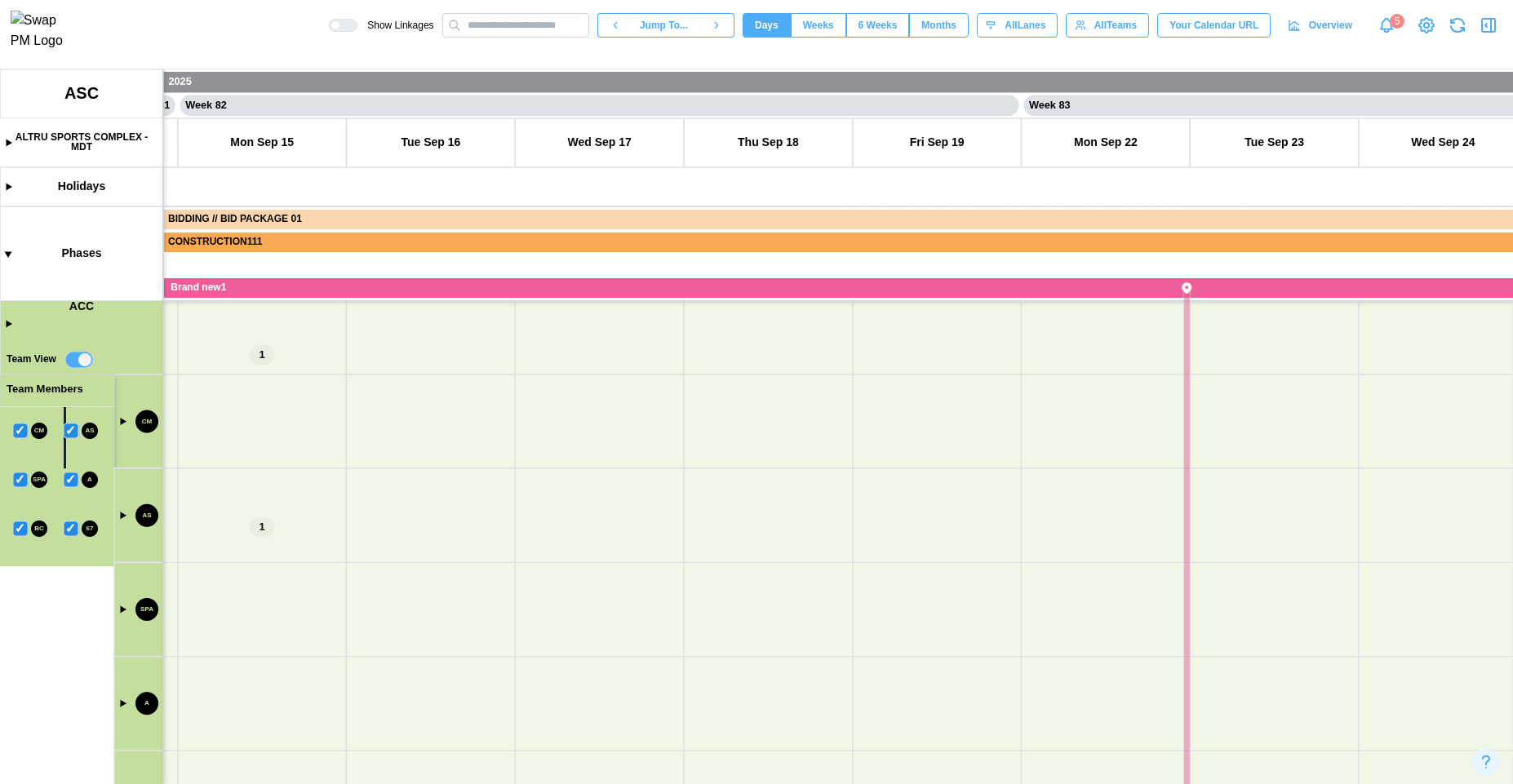
drag, startPoint x: 291, startPoint y: 495, endPoint x: 421, endPoint y: 523, distance: 133.0
click at [421, 523] on canvas at bounding box center [756, 426] width 1513 height 715
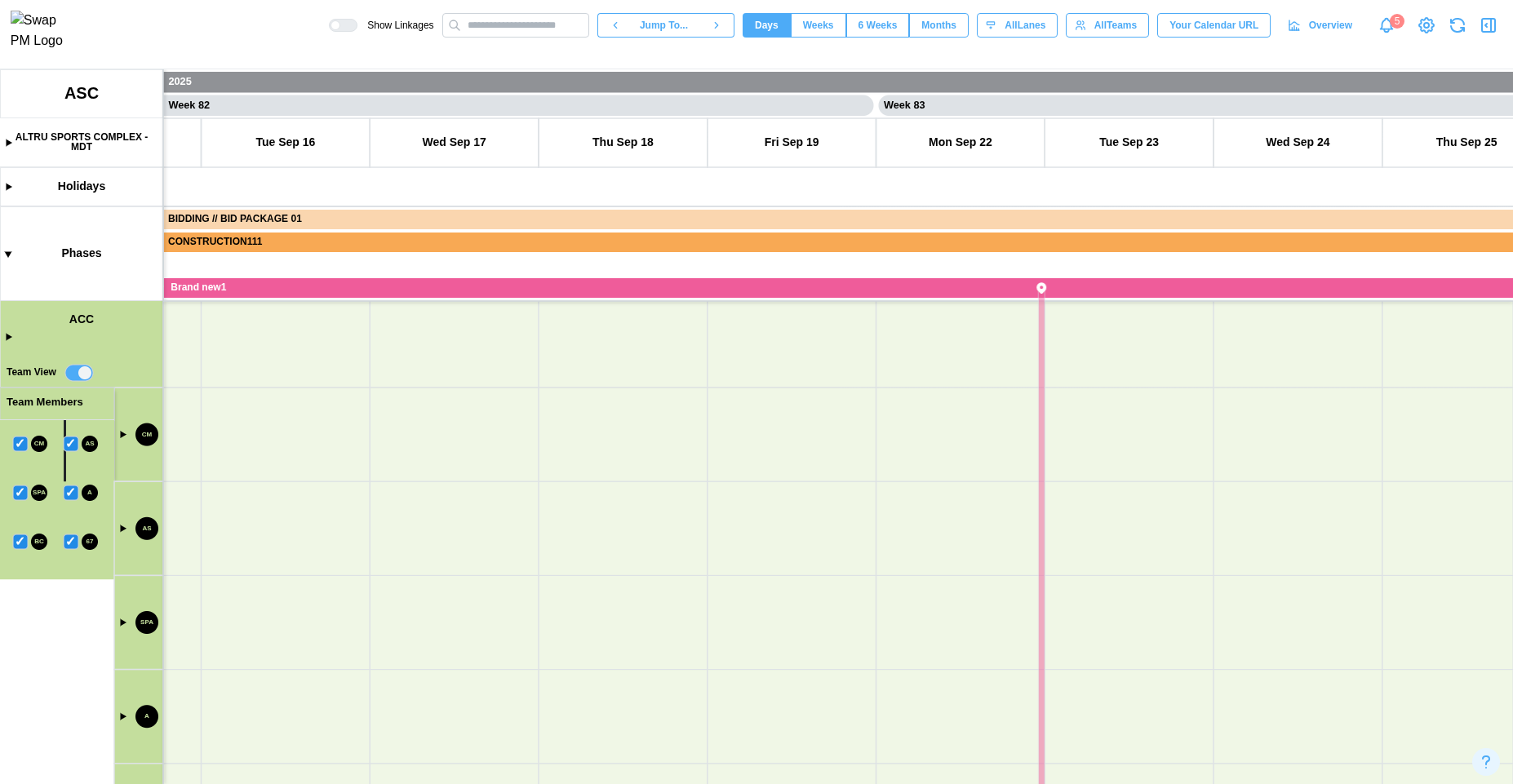
drag, startPoint x: 479, startPoint y: 534, endPoint x: 435, endPoint y: 519, distance: 46.5
click at [435, 519] on canvas at bounding box center [756, 426] width 1513 height 715
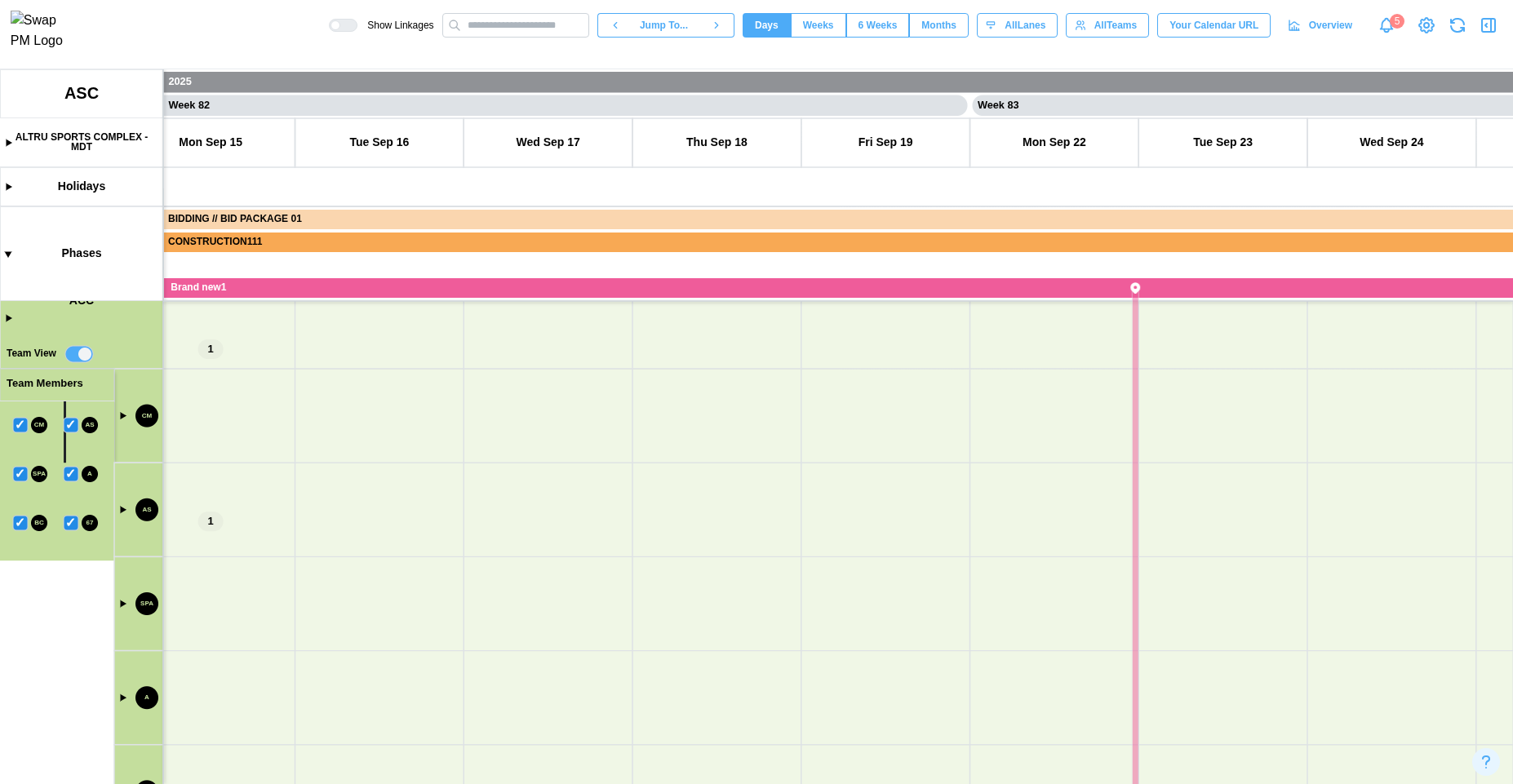
click at [117, 409] on canvas at bounding box center [756, 426] width 1513 height 715
click at [122, 412] on canvas at bounding box center [756, 426] width 1513 height 715
click at [122, 508] on canvas at bounding box center [756, 426] width 1513 height 715
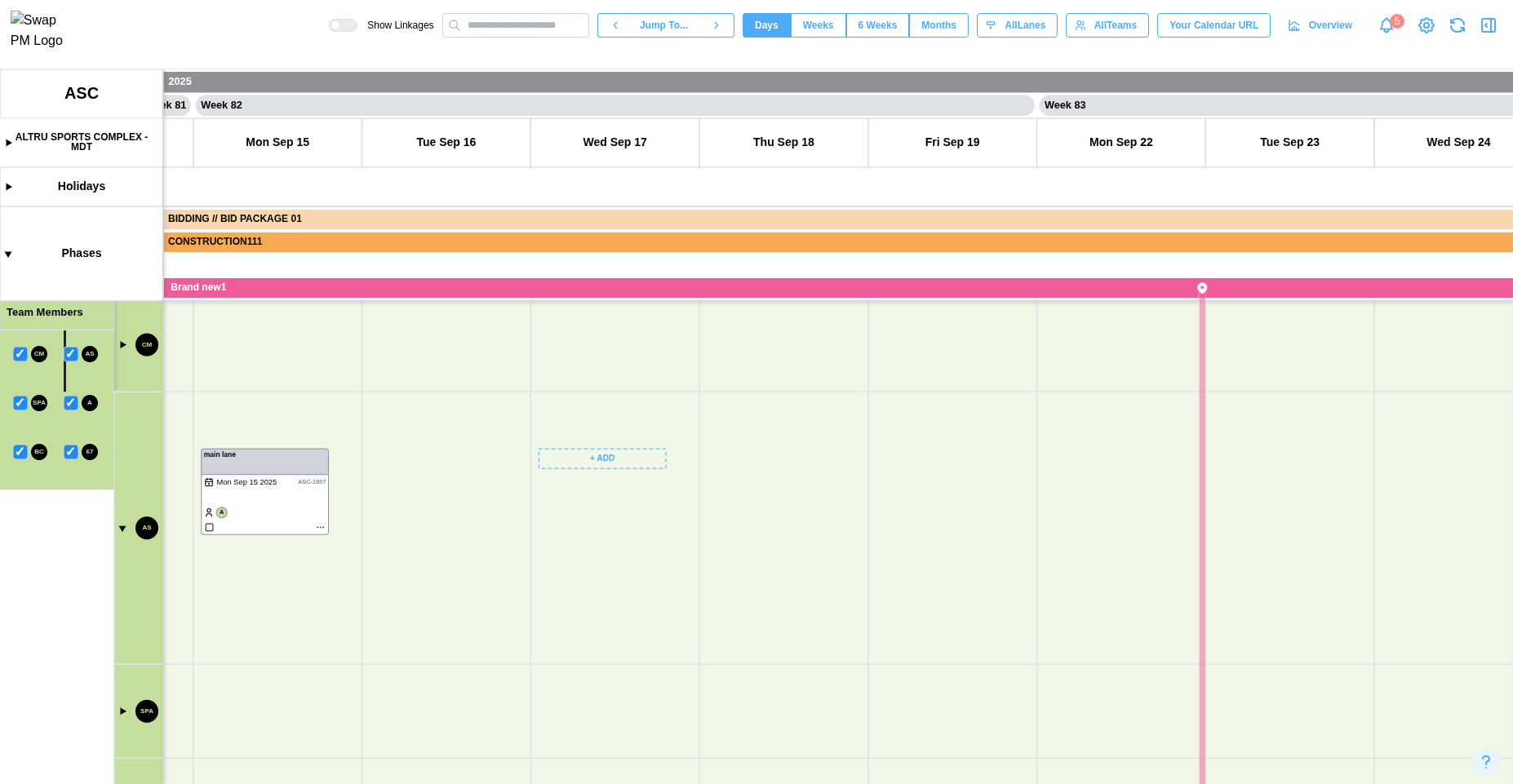
drag, startPoint x: 604, startPoint y: 610, endPoint x: 603, endPoint y: 528, distance: 82.0
click at [603, 528] on canvas at bounding box center [756, 426] width 1513 height 715
click at [602, 445] on canvas at bounding box center [756, 426] width 1513 height 715
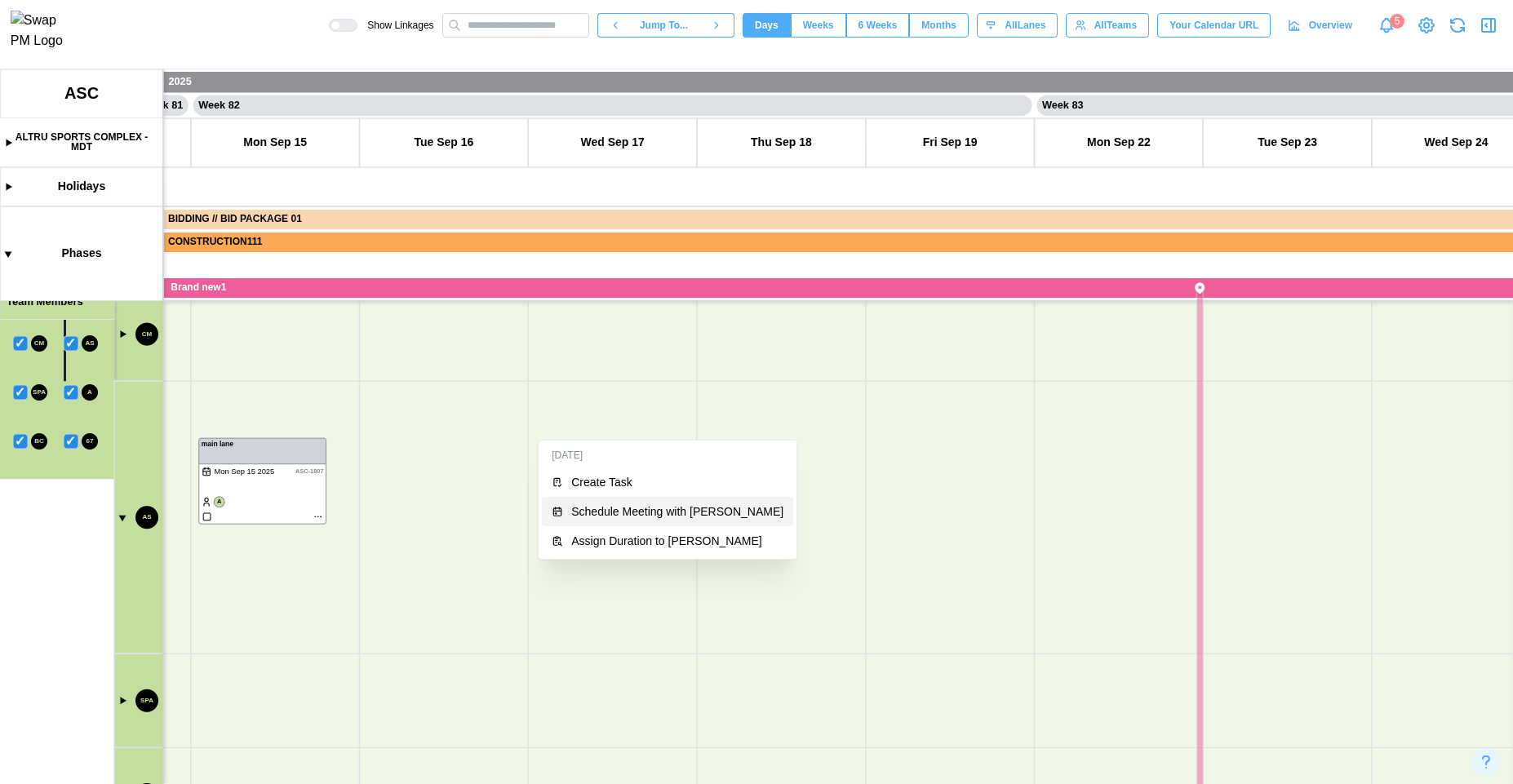
click at [620, 516] on div "Schedule Meeting with Amanda Spear" at bounding box center [677, 512] width 212 height 13
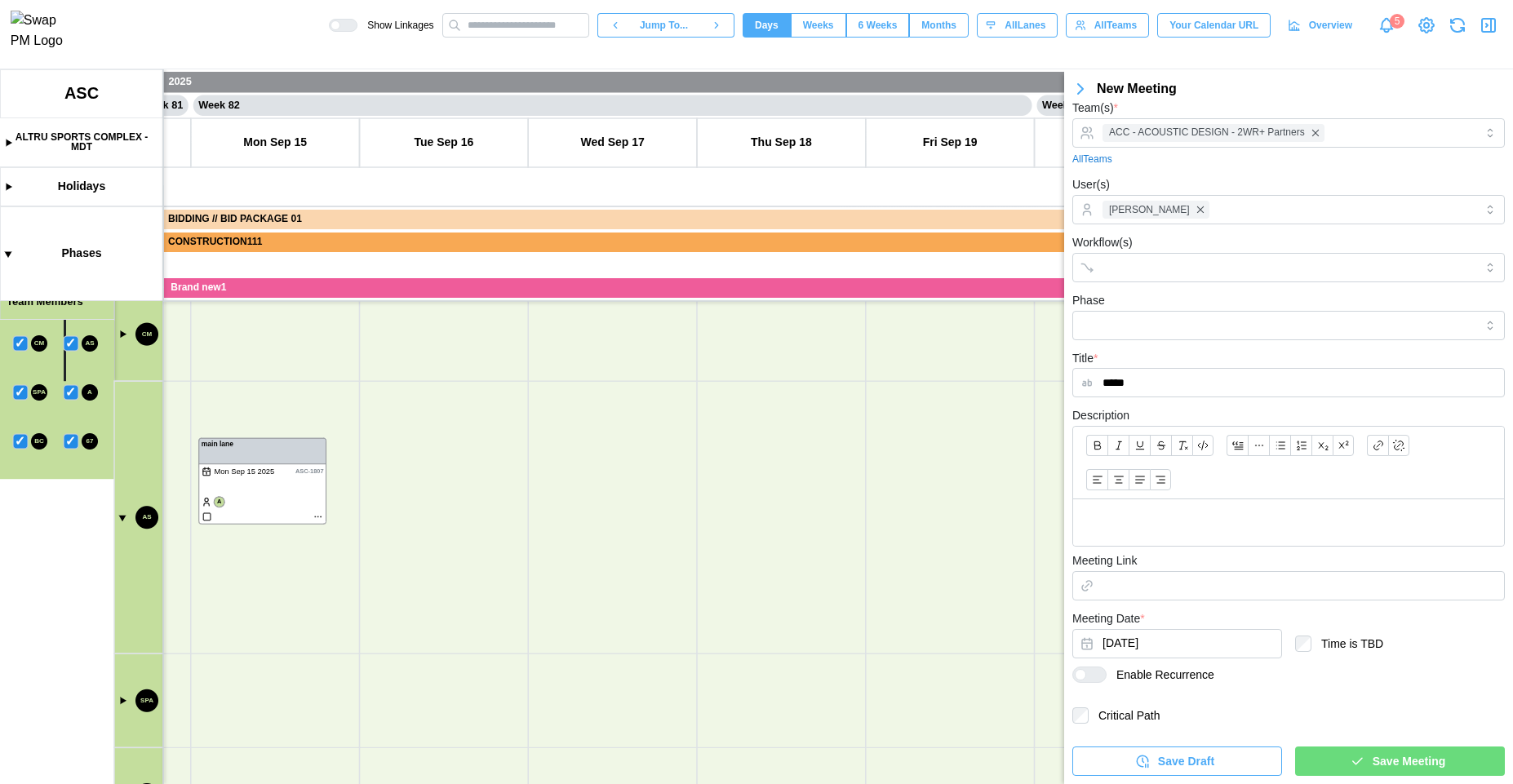
type input "*****"
click at [1371, 776] on div "**********" at bounding box center [1288, 408] width 449 height 752
click at [1381, 763] on span "Save Meeting" at bounding box center [1409, 761] width 72 height 27
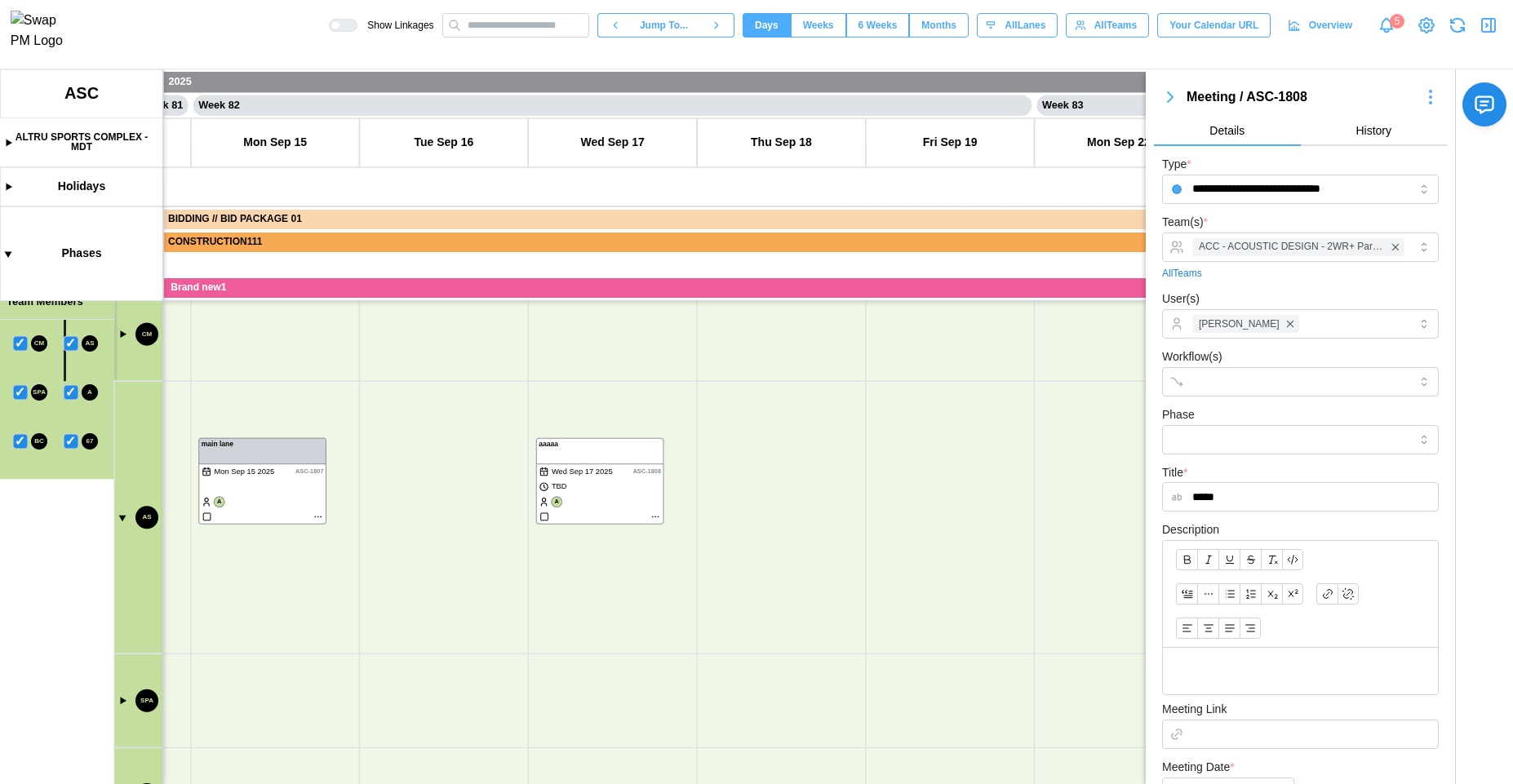
click at [1495, 32] on icon "button" at bounding box center [1489, 26] width 13 height 13
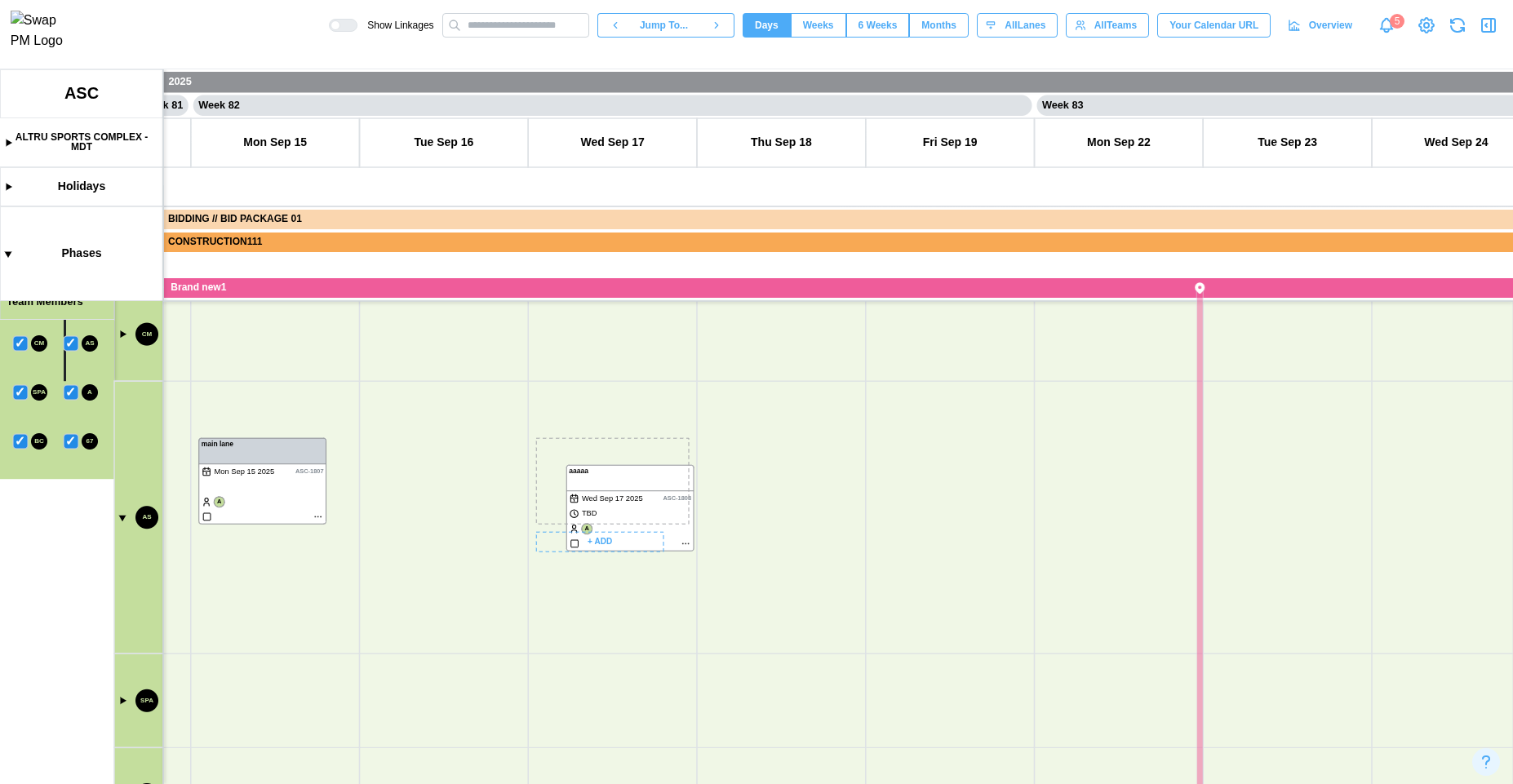
drag, startPoint x: 570, startPoint y: 468, endPoint x: 600, endPoint y: 494, distance: 39.7
click at [600, 494] on canvas at bounding box center [756, 426] width 1513 height 715
drag, startPoint x: 590, startPoint y: 602, endPoint x: 565, endPoint y: 480, distance: 124.5
click at [566, 485] on canvas at bounding box center [756, 426] width 1513 height 715
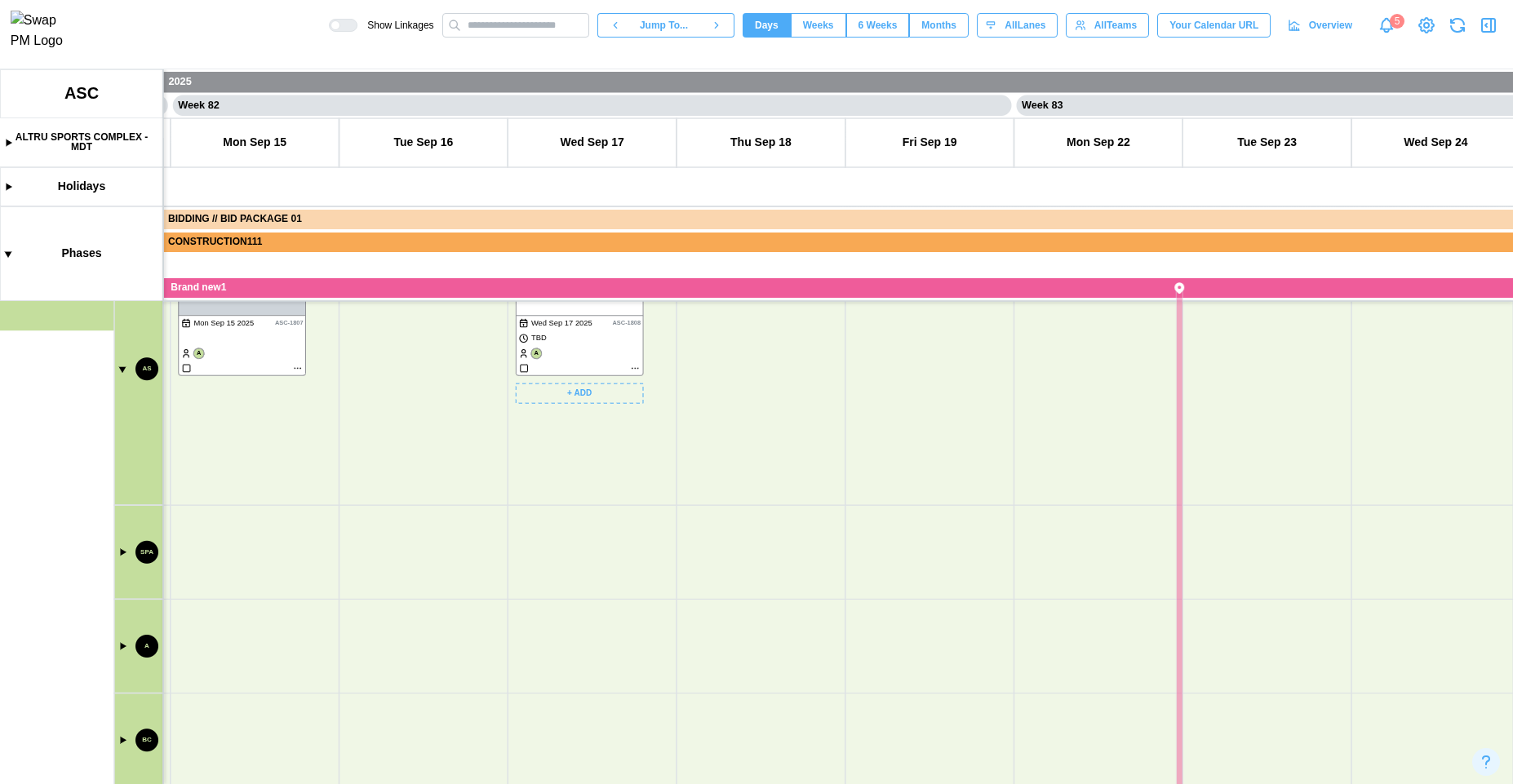
click at [122, 553] on canvas at bounding box center [756, 426] width 1513 height 715
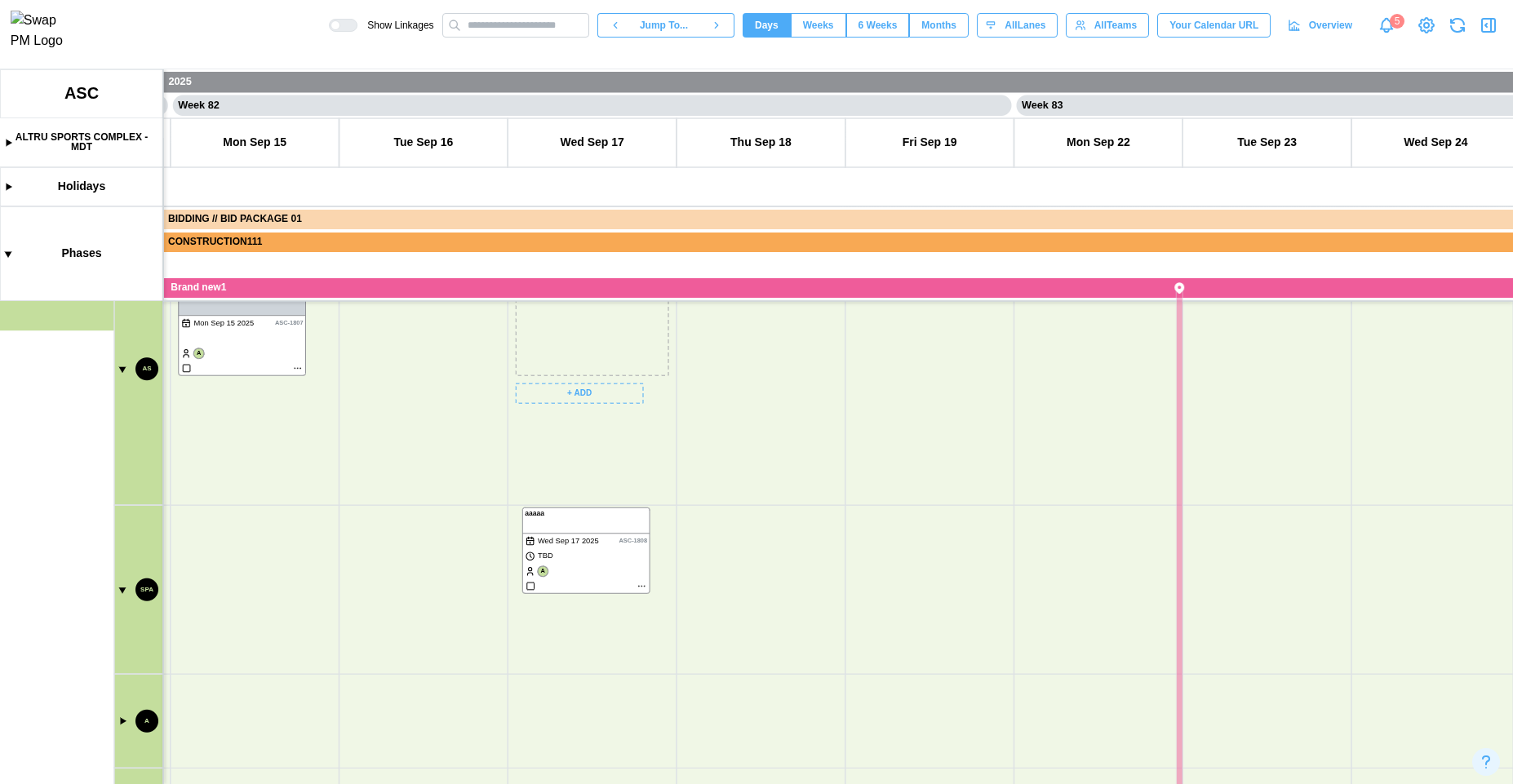
drag, startPoint x: 550, startPoint y: 334, endPoint x: 552, endPoint y: 568, distance: 234.0
click at [552, 568] on canvas at bounding box center [756, 426] width 1513 height 715
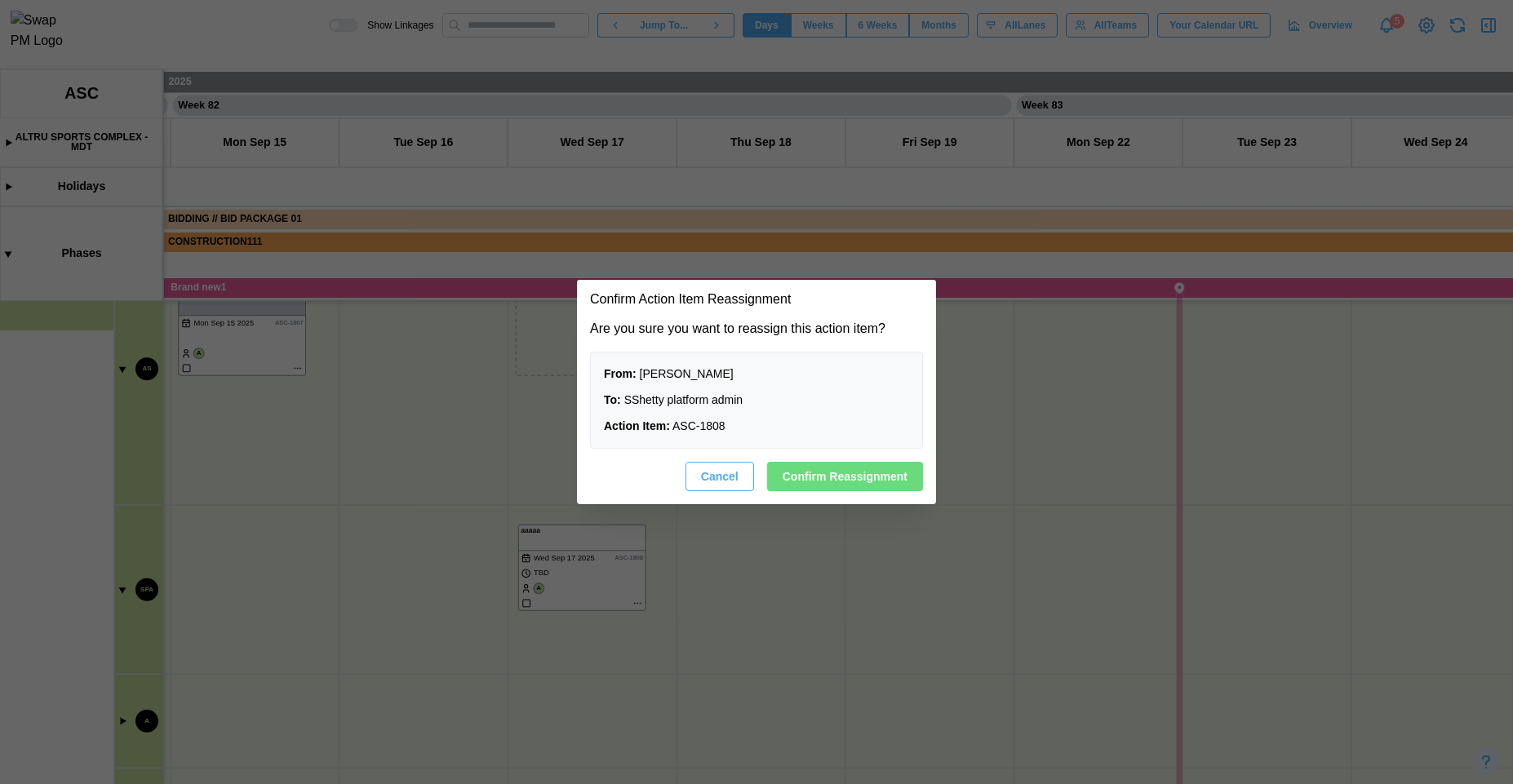
click at [804, 479] on span "Confirm Reassignment" at bounding box center [845, 476] width 125 height 27
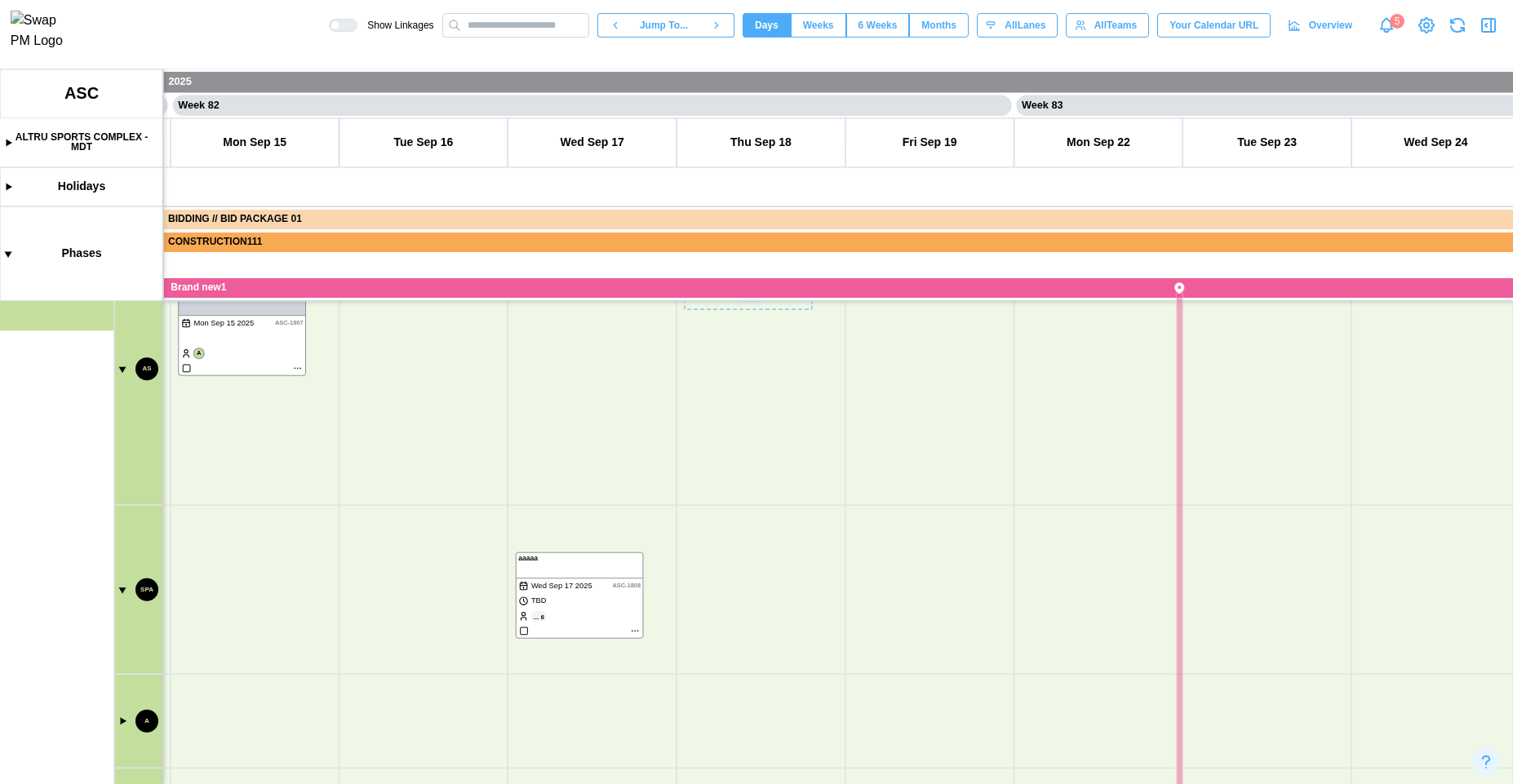
drag, startPoint x: 749, startPoint y: 421, endPoint x: 784, endPoint y: 640, distance: 221.8
click at [786, 640] on canvas at bounding box center [756, 426] width 1513 height 715
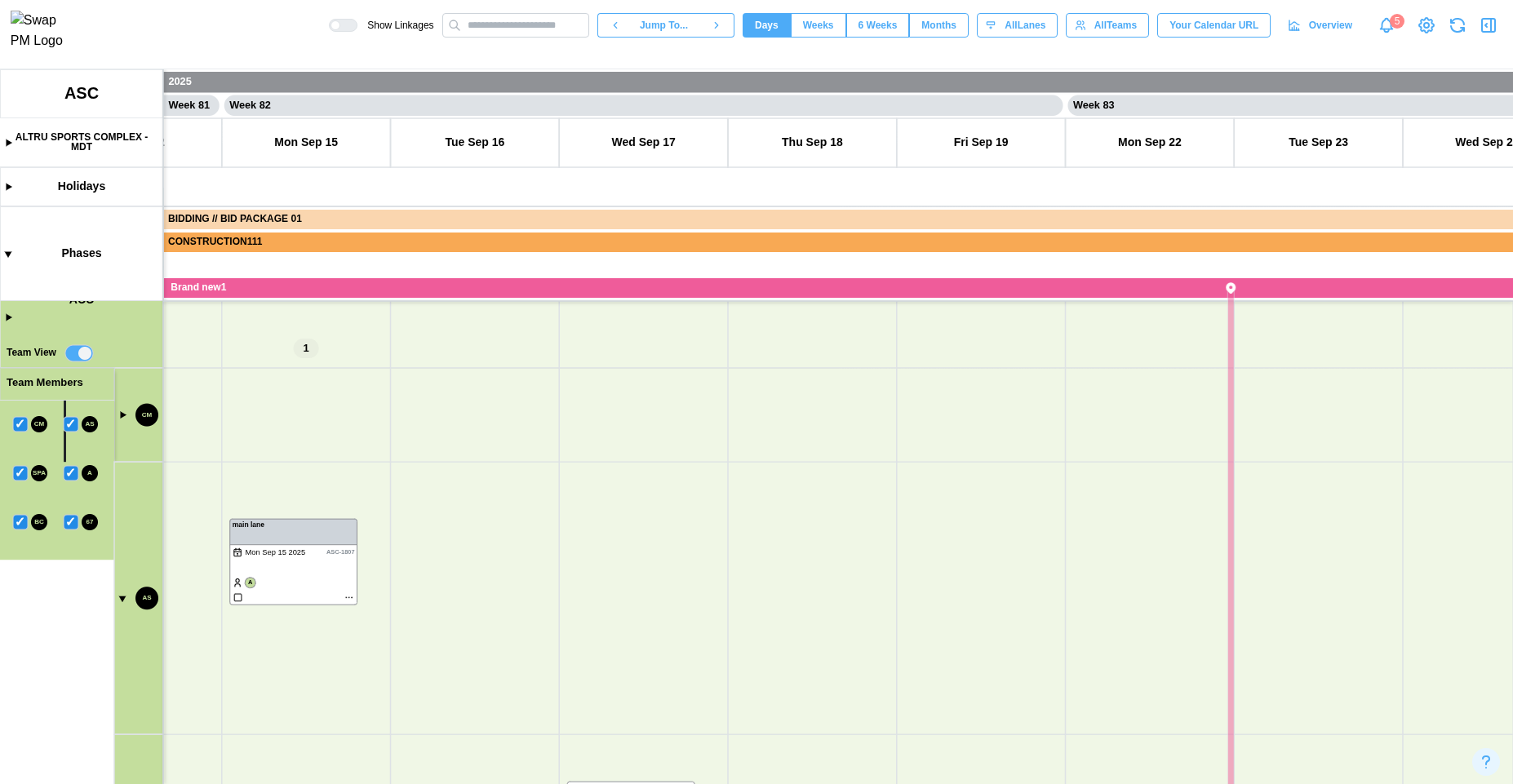
drag, startPoint x: 659, startPoint y: 413, endPoint x: 696, endPoint y: 602, distance: 192.6
click at [696, 602] on canvas at bounding box center [756, 426] width 1513 height 715
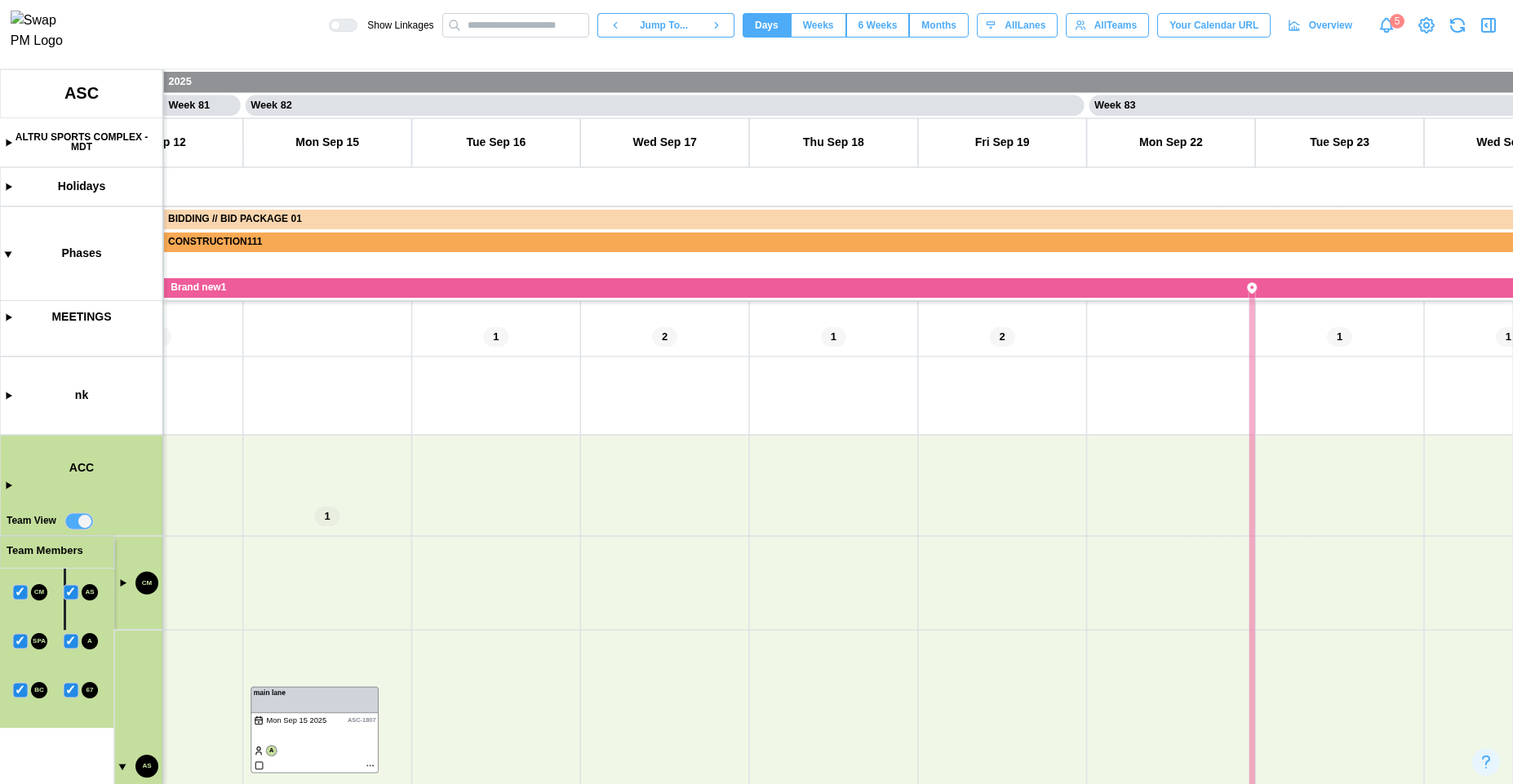
click at [10, 486] on canvas at bounding box center [756, 426] width 1513 height 715
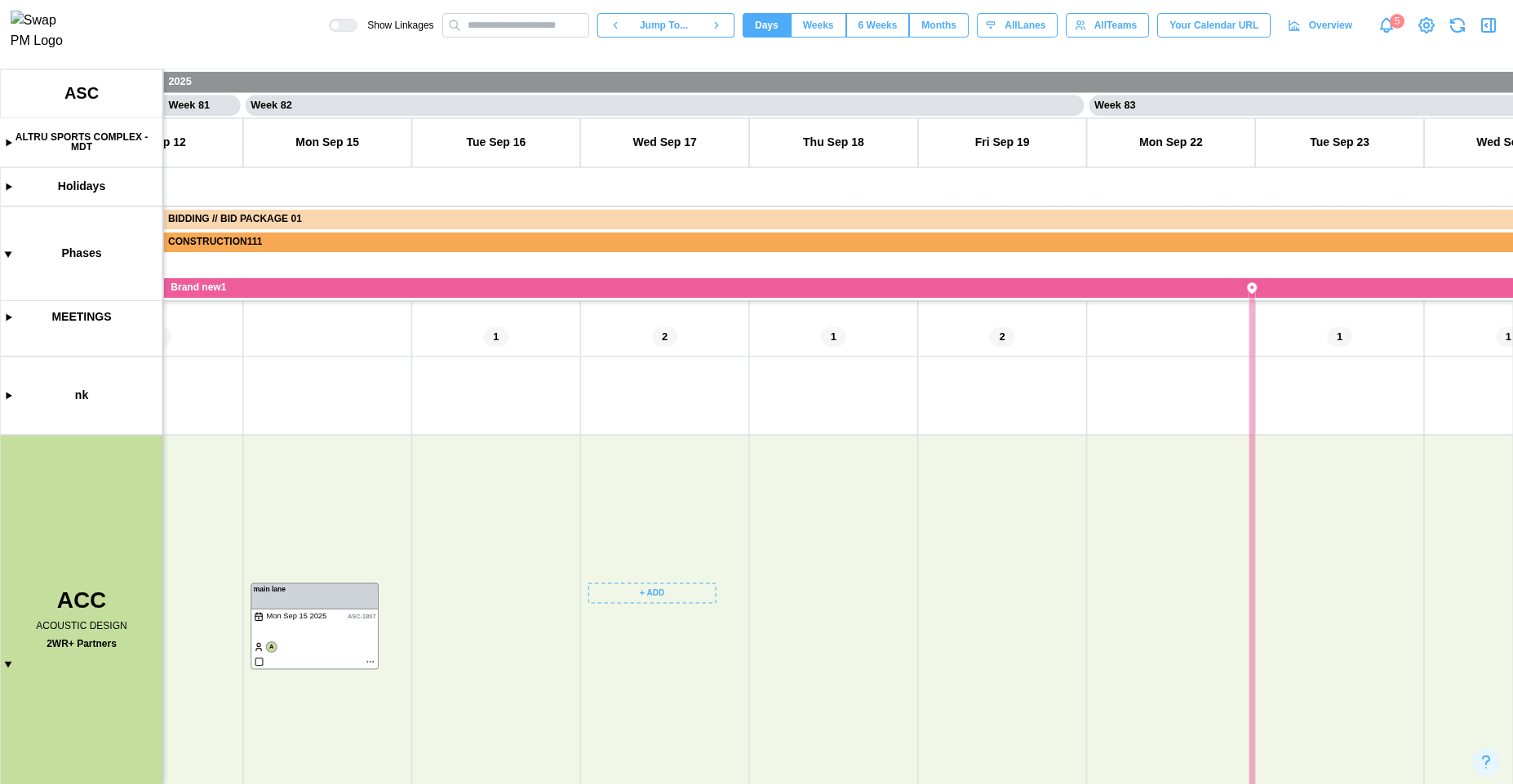
drag, startPoint x: 655, startPoint y: 654, endPoint x: 600, endPoint y: 426, distance: 234.5
click at [579, 327] on canvas at bounding box center [756, 426] width 1513 height 715
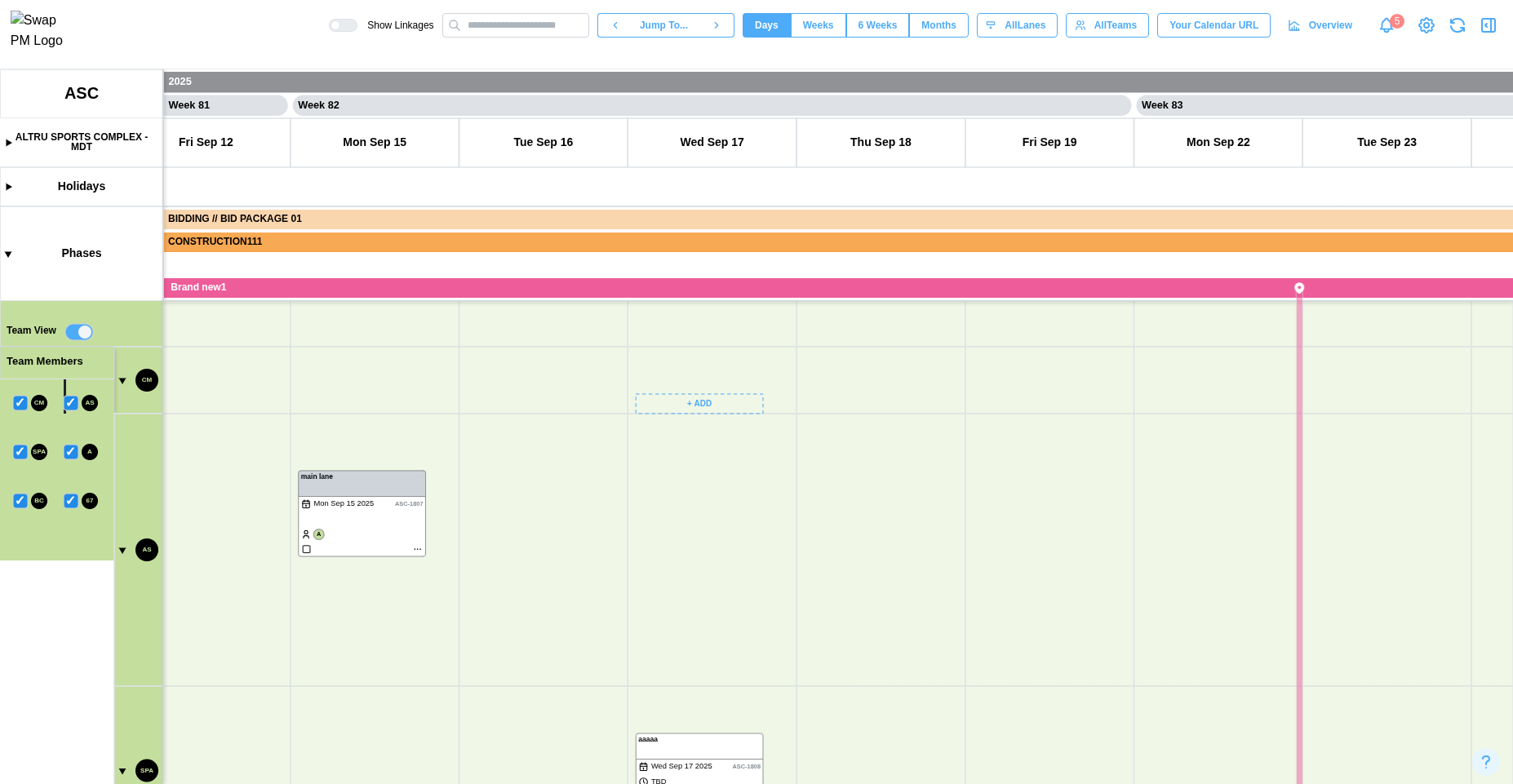
drag, startPoint x: 632, startPoint y: 613, endPoint x: 608, endPoint y: 288, distance: 325.9
click at [611, 288] on canvas at bounding box center [756, 426] width 1513 height 715
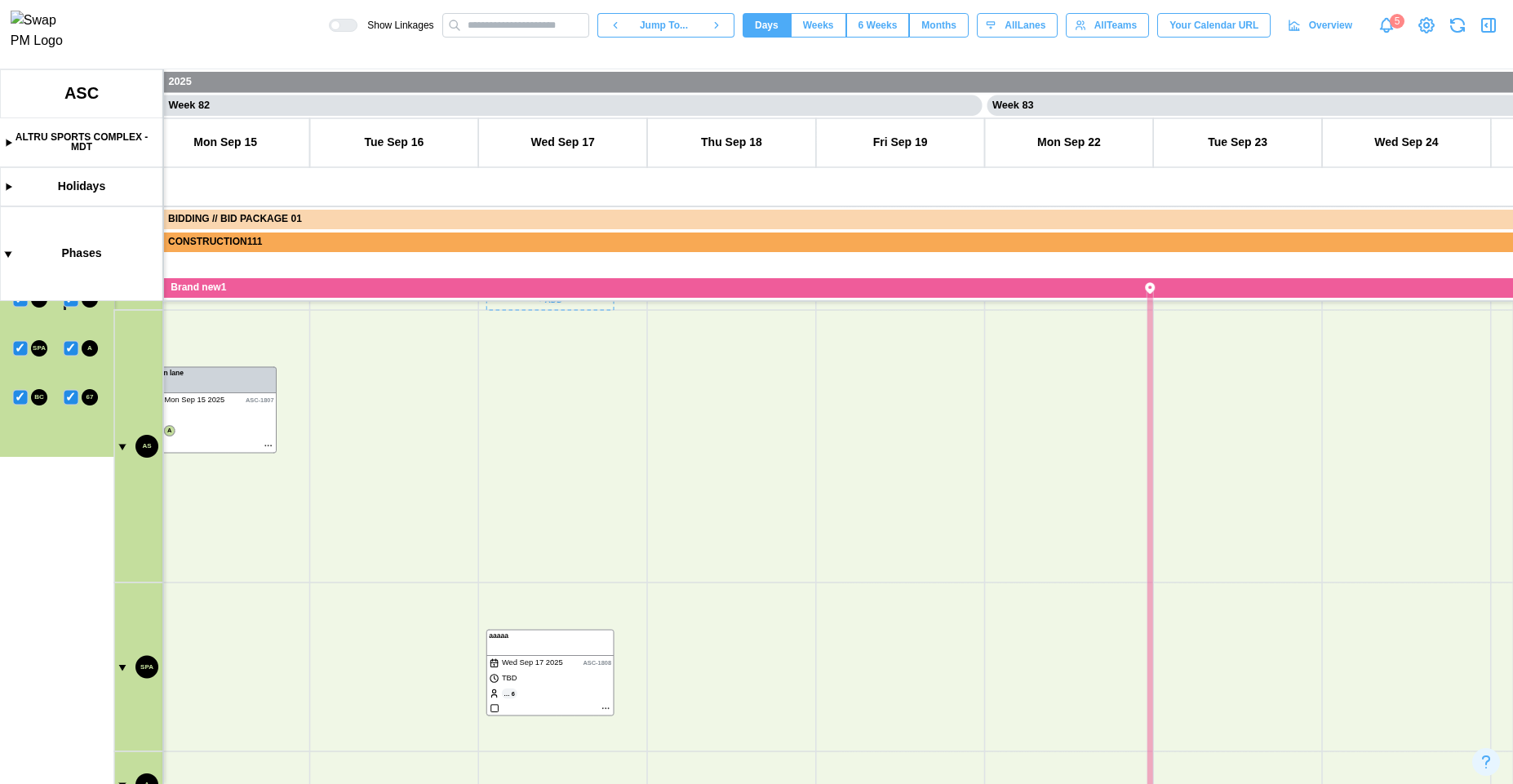
click at [122, 448] on canvas at bounding box center [756, 426] width 1513 height 715
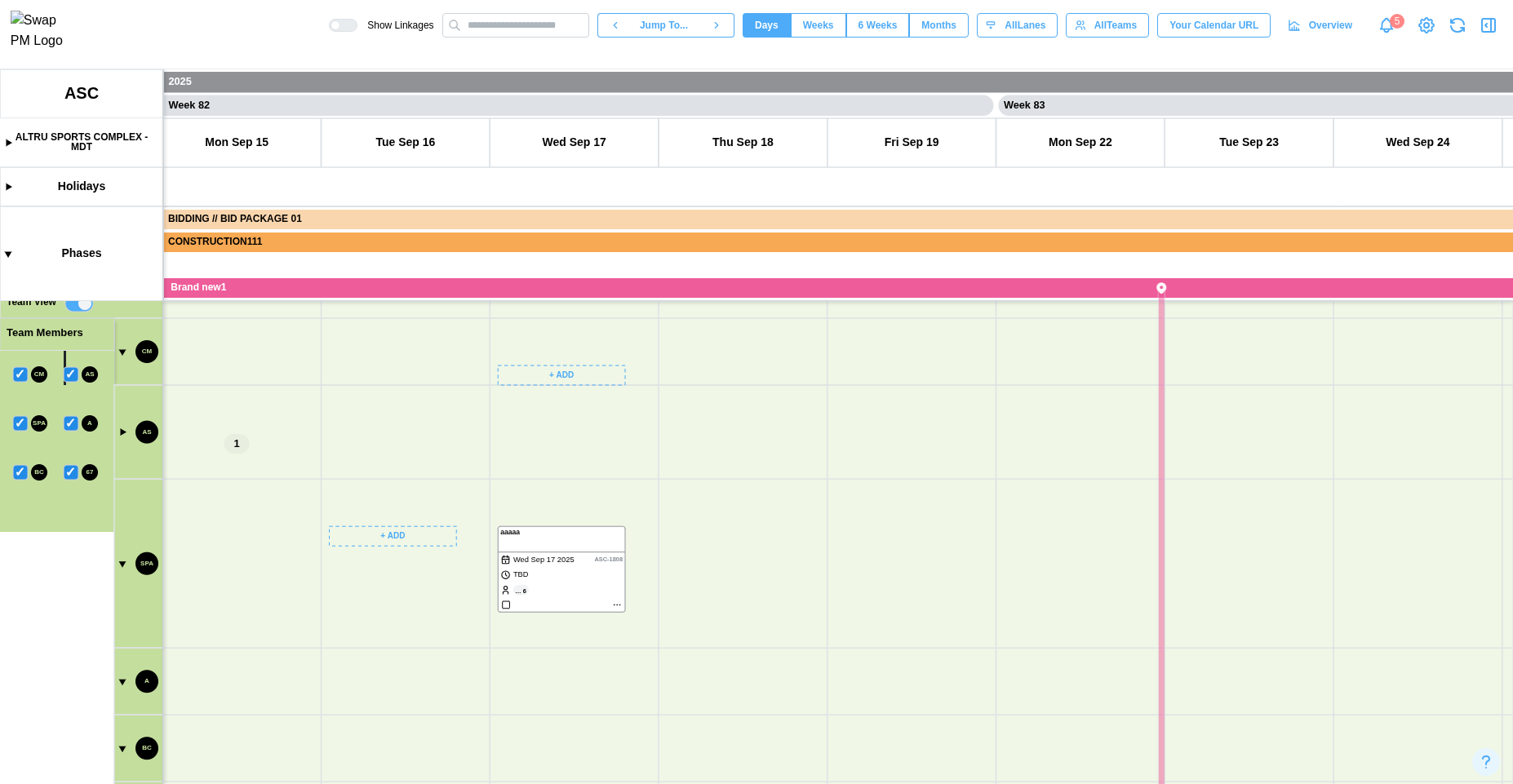
drag, startPoint x: 383, startPoint y: 483, endPoint x: 409, endPoint y: 648, distance: 167.0
click at [409, 648] on canvas at bounding box center [756, 426] width 1513 height 715
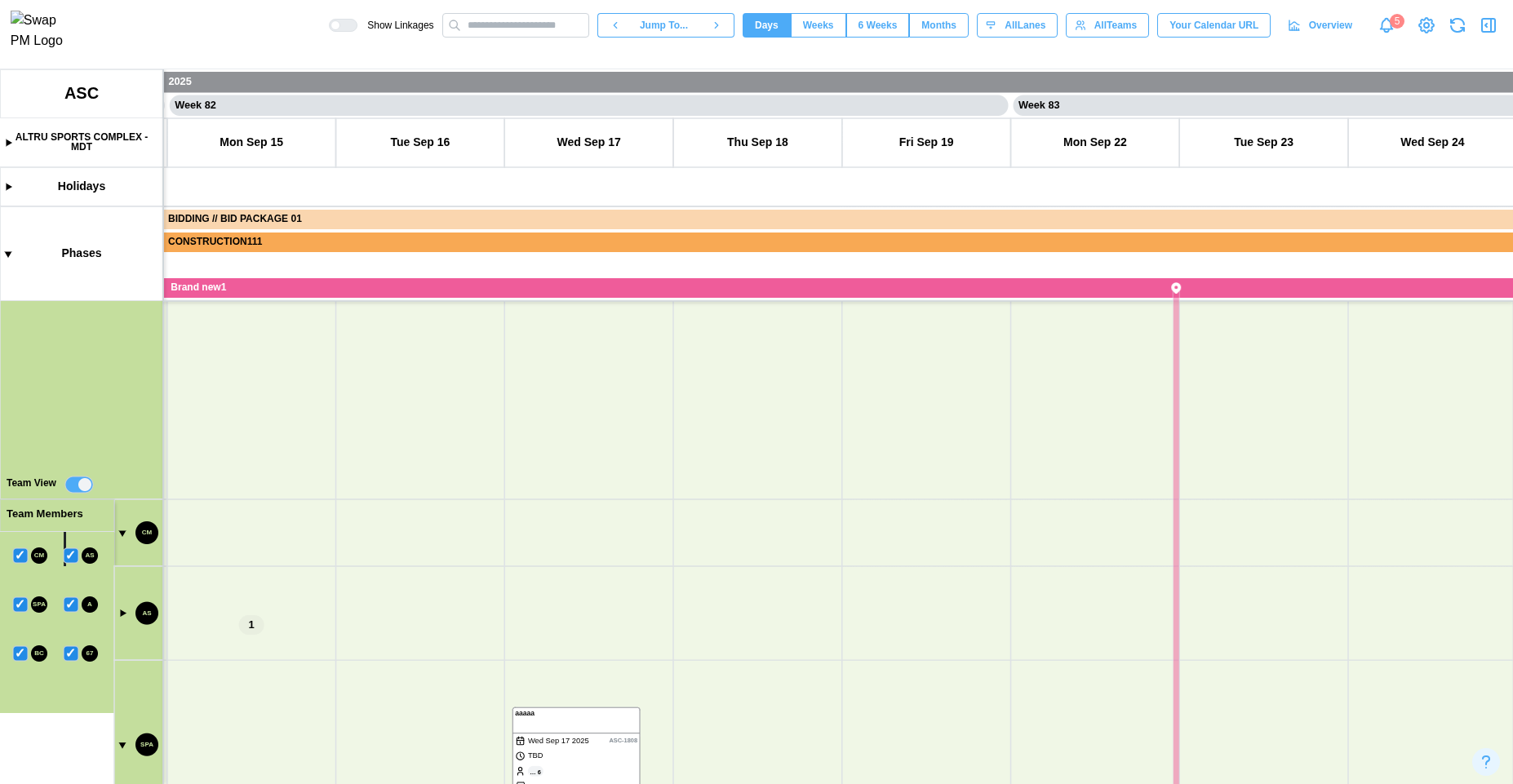
drag, startPoint x: 459, startPoint y: 375, endPoint x: 452, endPoint y: 429, distance: 54.5
click at [452, 429] on canvas at bounding box center [756, 426] width 1513 height 715
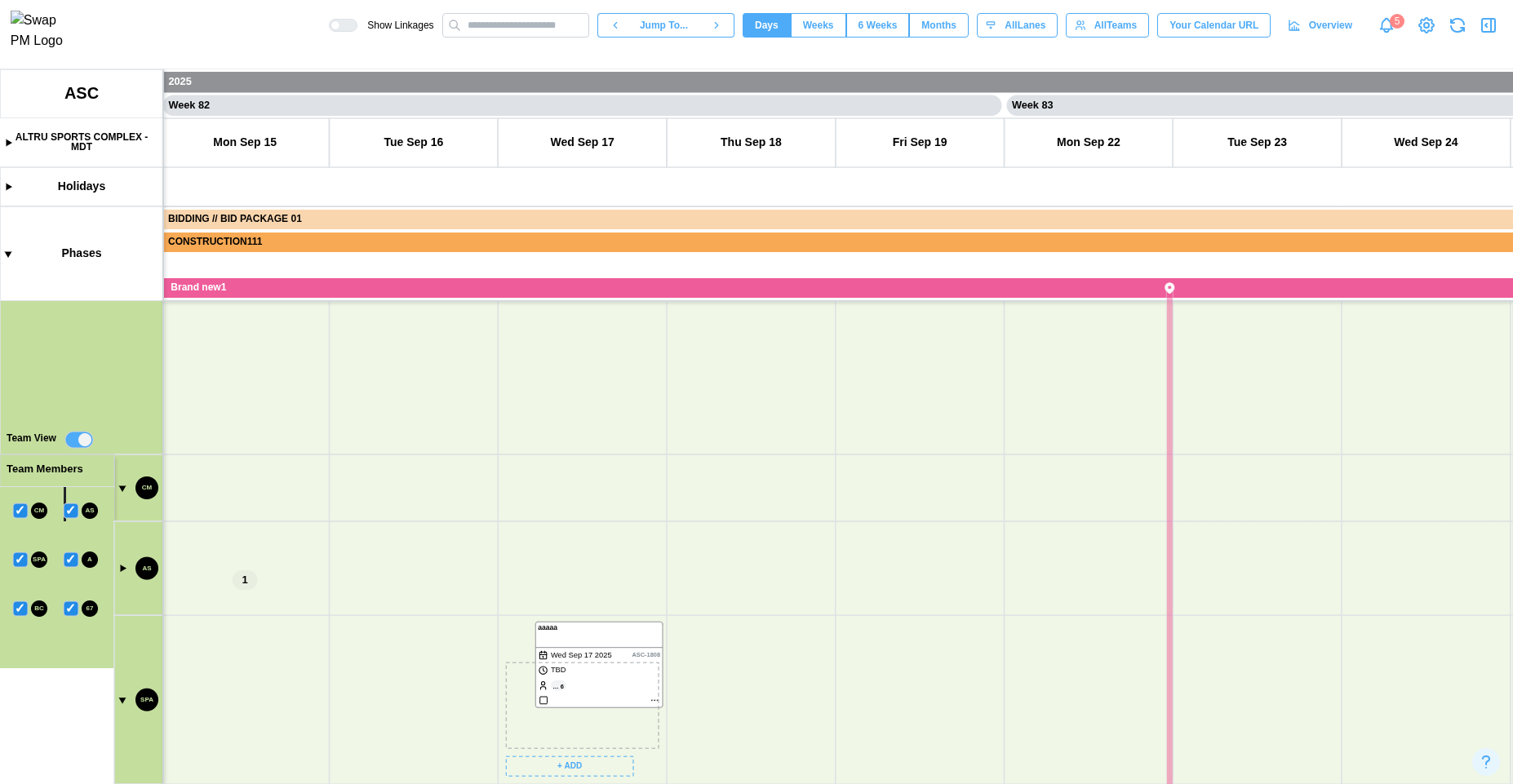
drag, startPoint x: 564, startPoint y: 719, endPoint x: 569, endPoint y: 373, distance: 346.0
click at [569, 373] on canvas at bounding box center [756, 426] width 1513 height 715
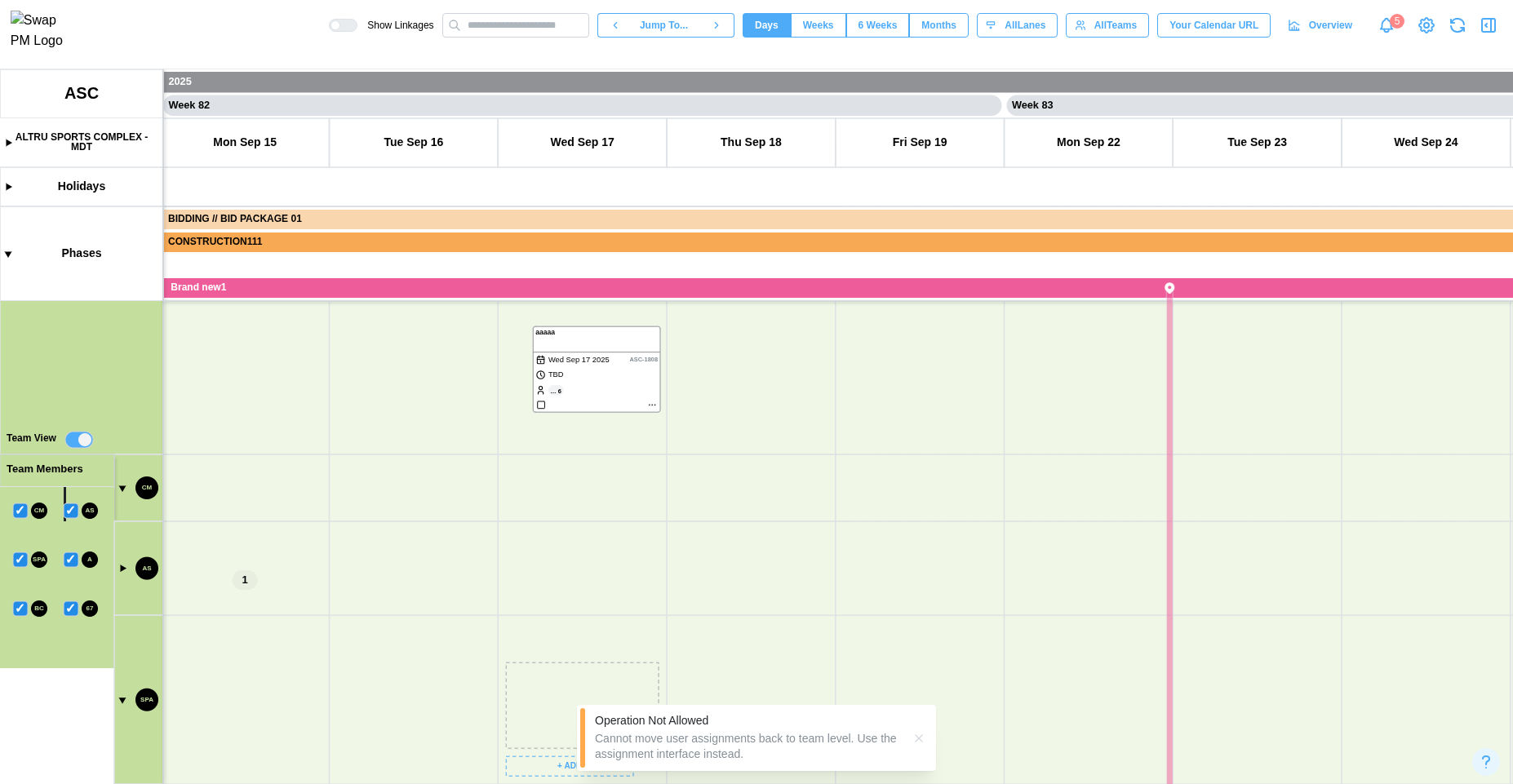
drag, startPoint x: 550, startPoint y: 699, endPoint x: 572, endPoint y: 353, distance: 346.7
click at [572, 353] on canvas at bounding box center [756, 426] width 1513 height 715
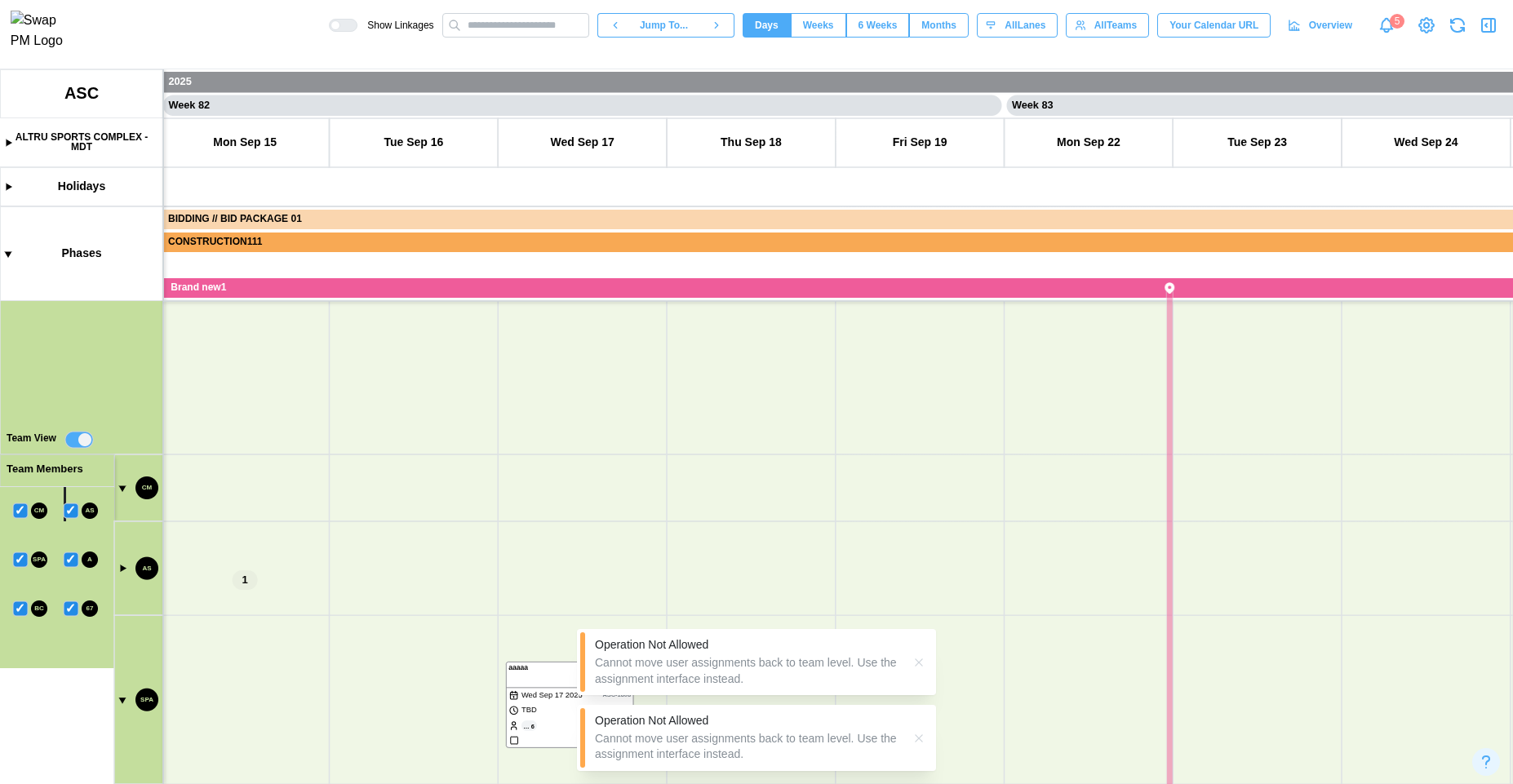
click at [919, 662] on icon "button" at bounding box center [919, 662] width 13 height 13
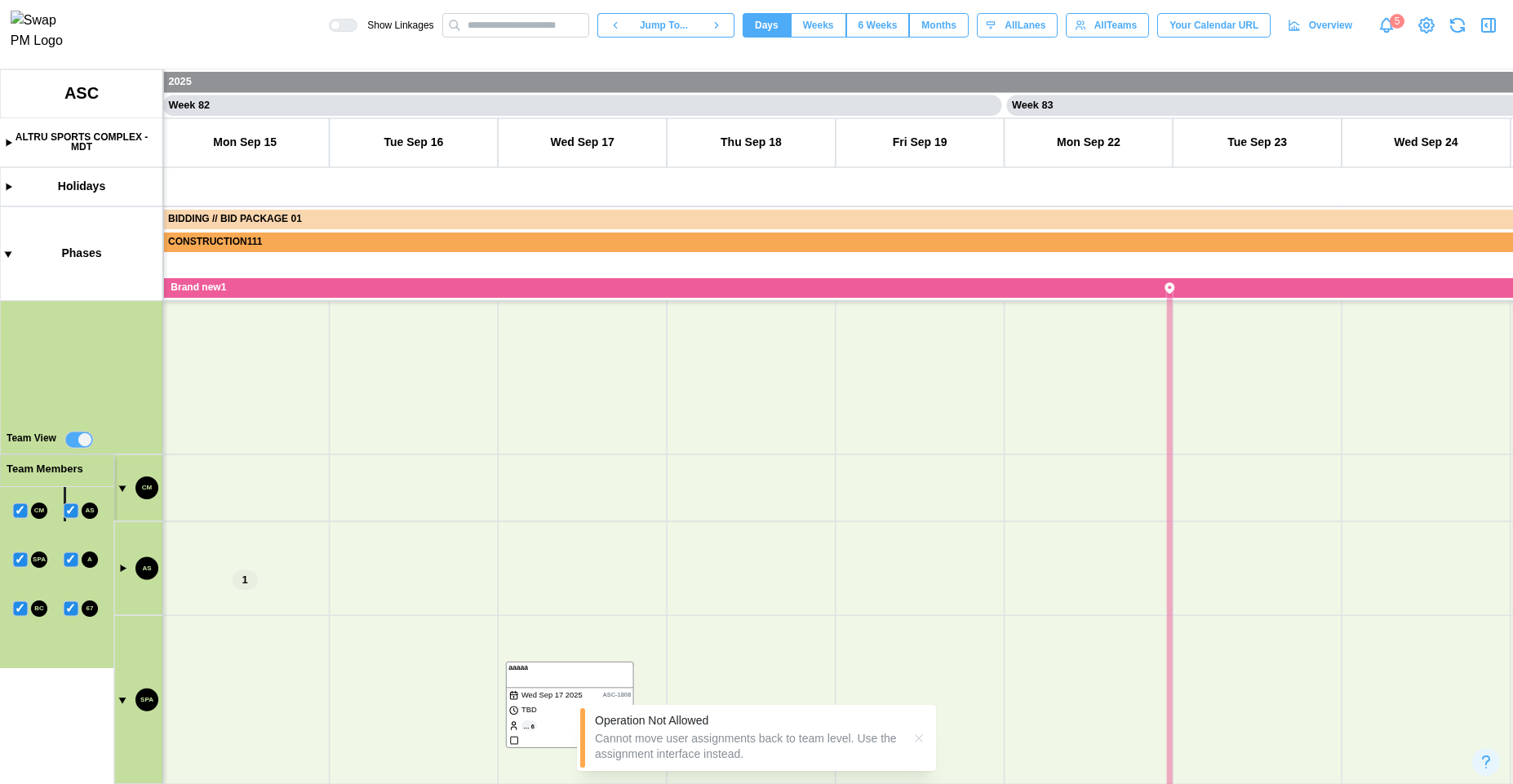
click at [919, 735] on icon "button" at bounding box center [919, 738] width 13 height 13
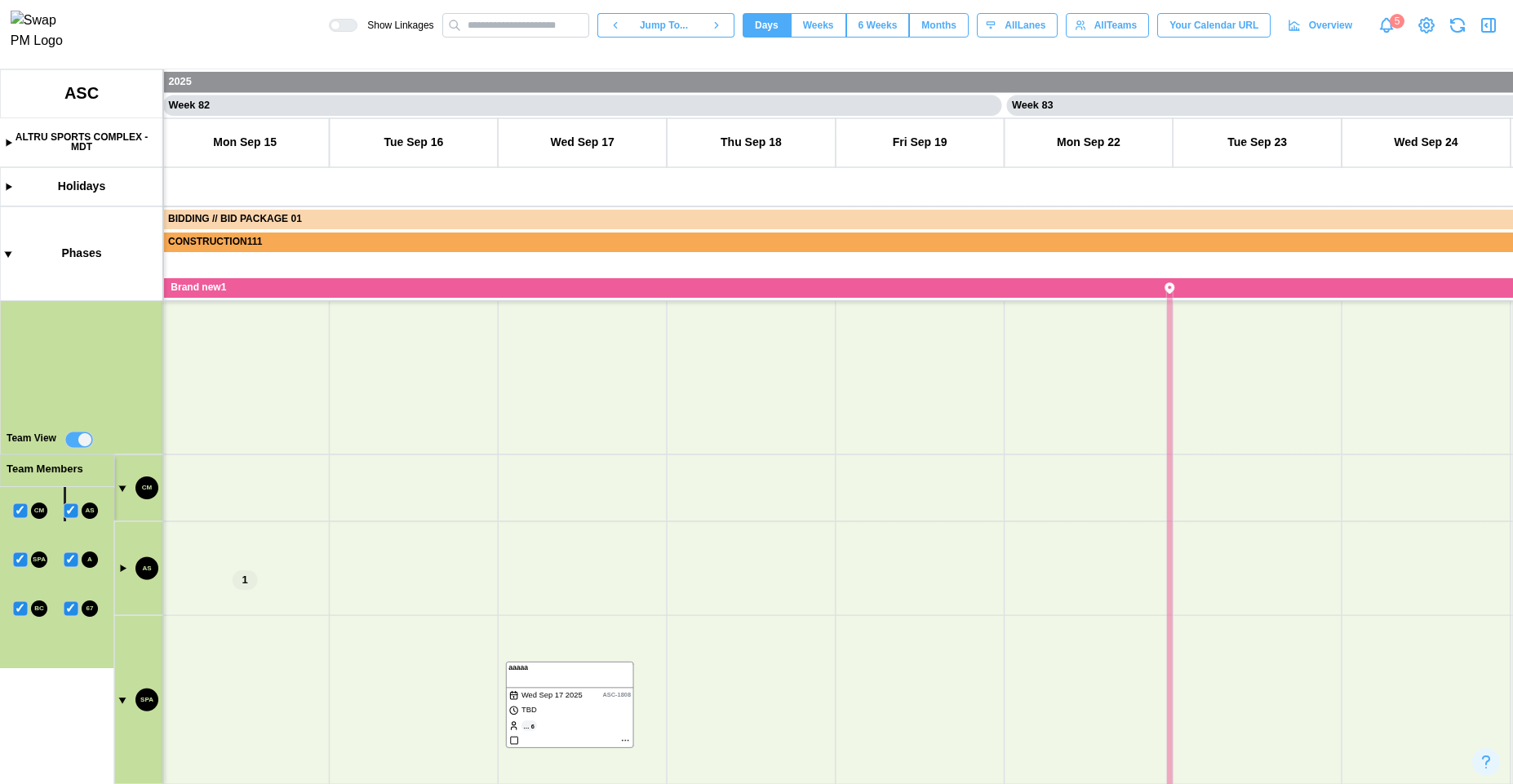
drag, startPoint x: 816, startPoint y: 553, endPoint x: 883, endPoint y: 404, distance: 163.4
click at [883, 405] on canvas at bounding box center [756, 426] width 1513 height 715
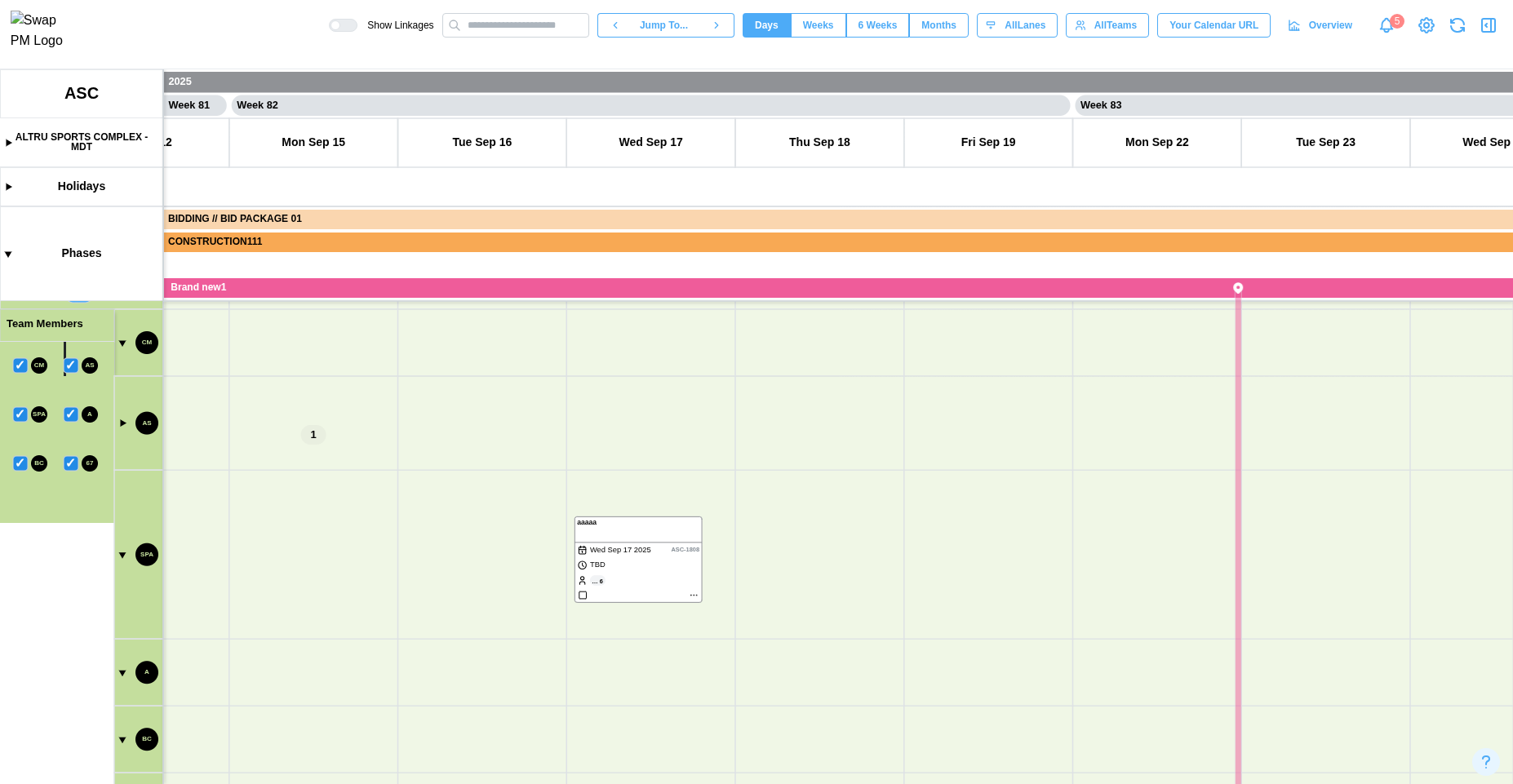
drag, startPoint x: 868, startPoint y: 409, endPoint x: 779, endPoint y: 484, distance: 116.4
click at [779, 484] on canvas at bounding box center [756, 426] width 1513 height 715
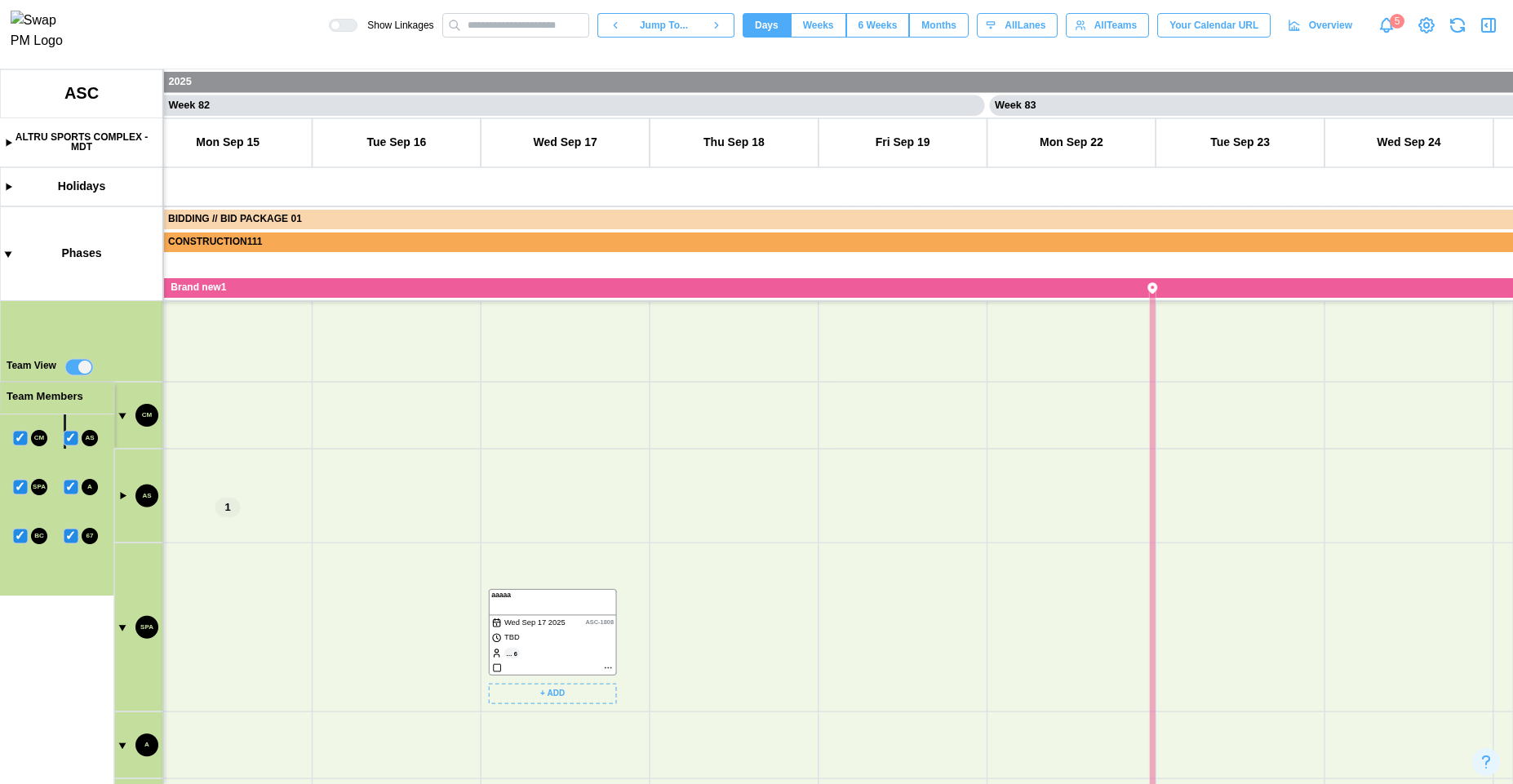
drag, startPoint x: 559, startPoint y: 633, endPoint x: 745, endPoint y: 633, distance: 186.0
click at [745, 633] on canvas at bounding box center [756, 426] width 1513 height 715
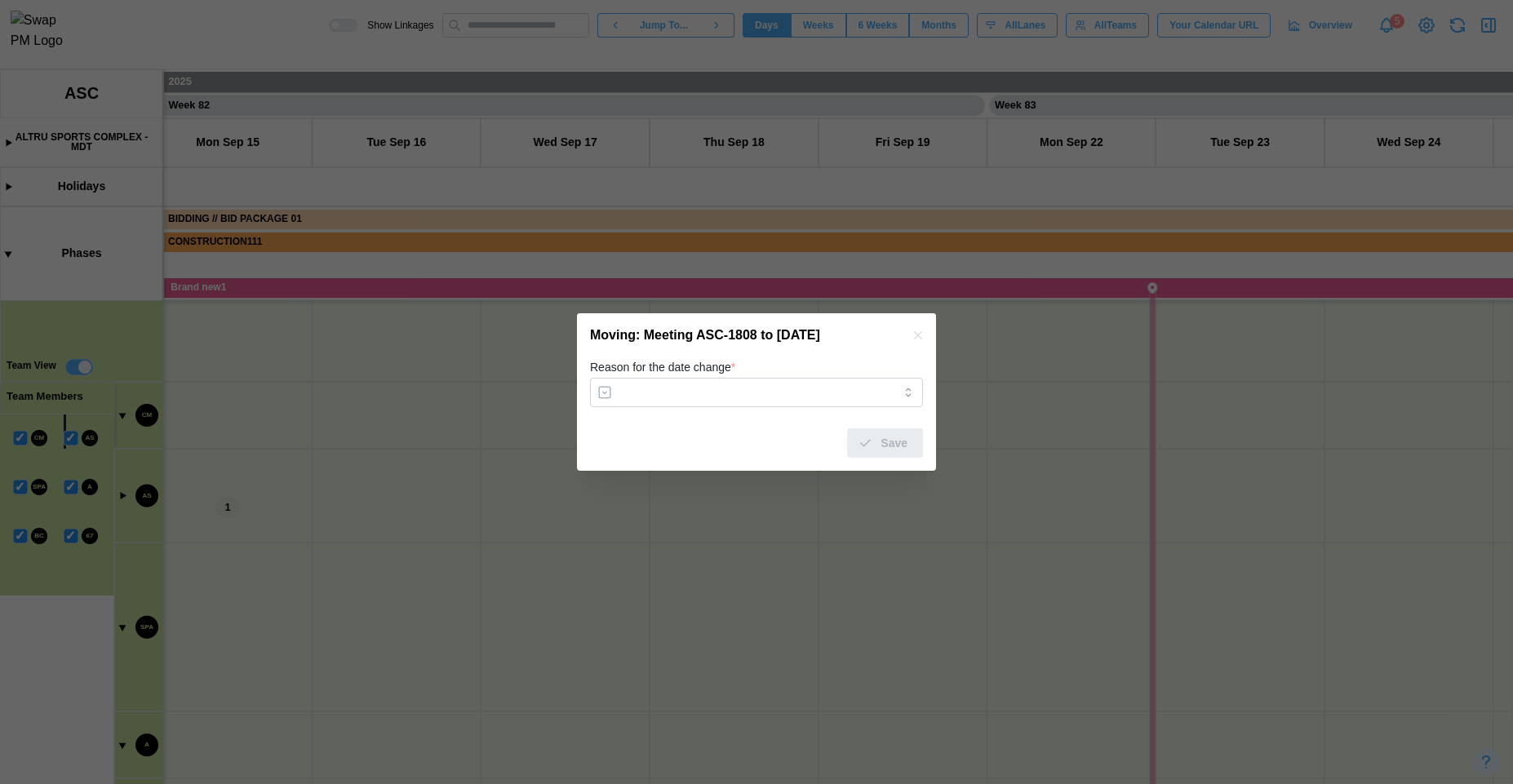
click at [914, 332] on icon "button" at bounding box center [918, 335] width 7 height 7
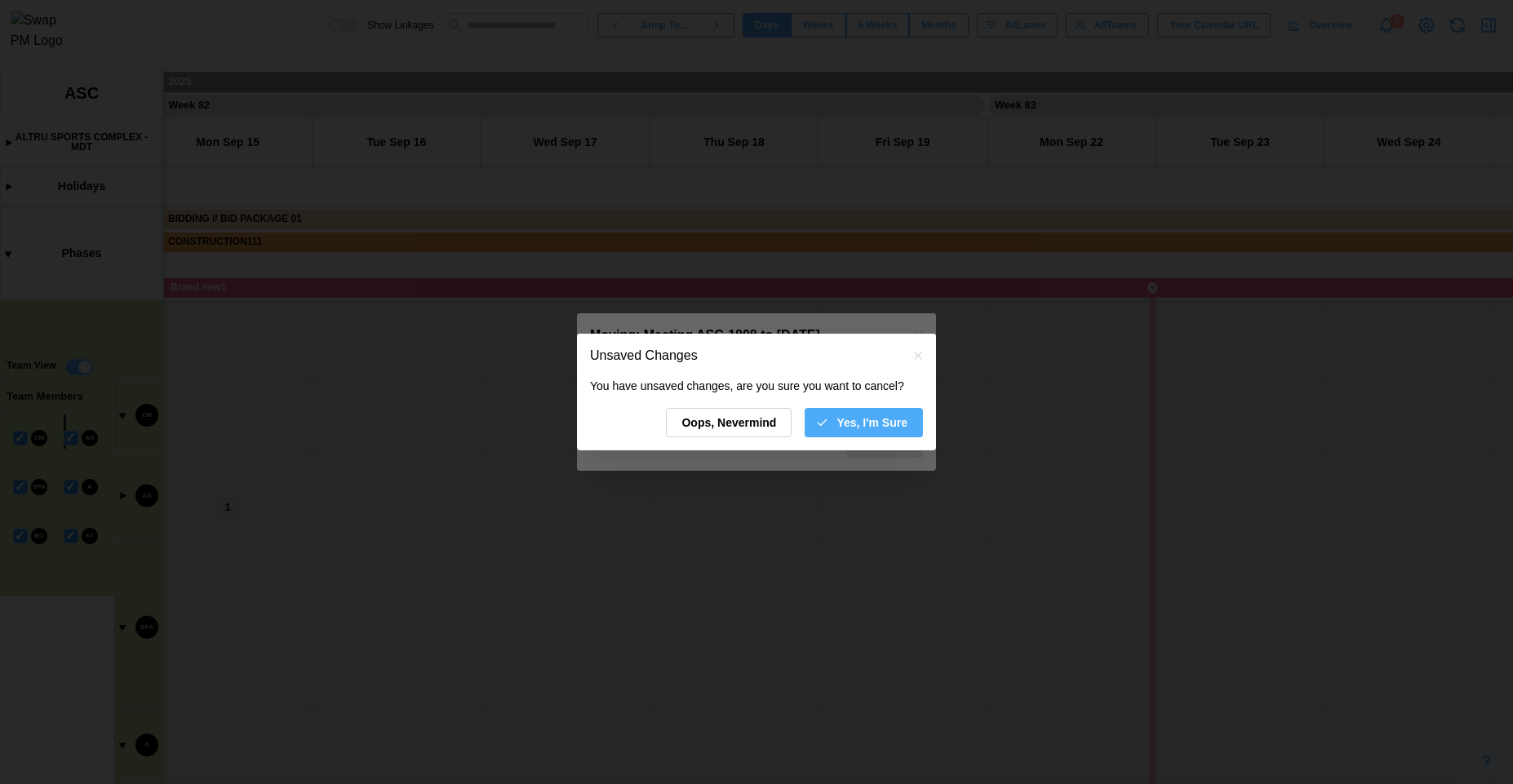
click at [849, 424] on span "Yes, I'm Sure" at bounding box center [872, 422] width 71 height 27
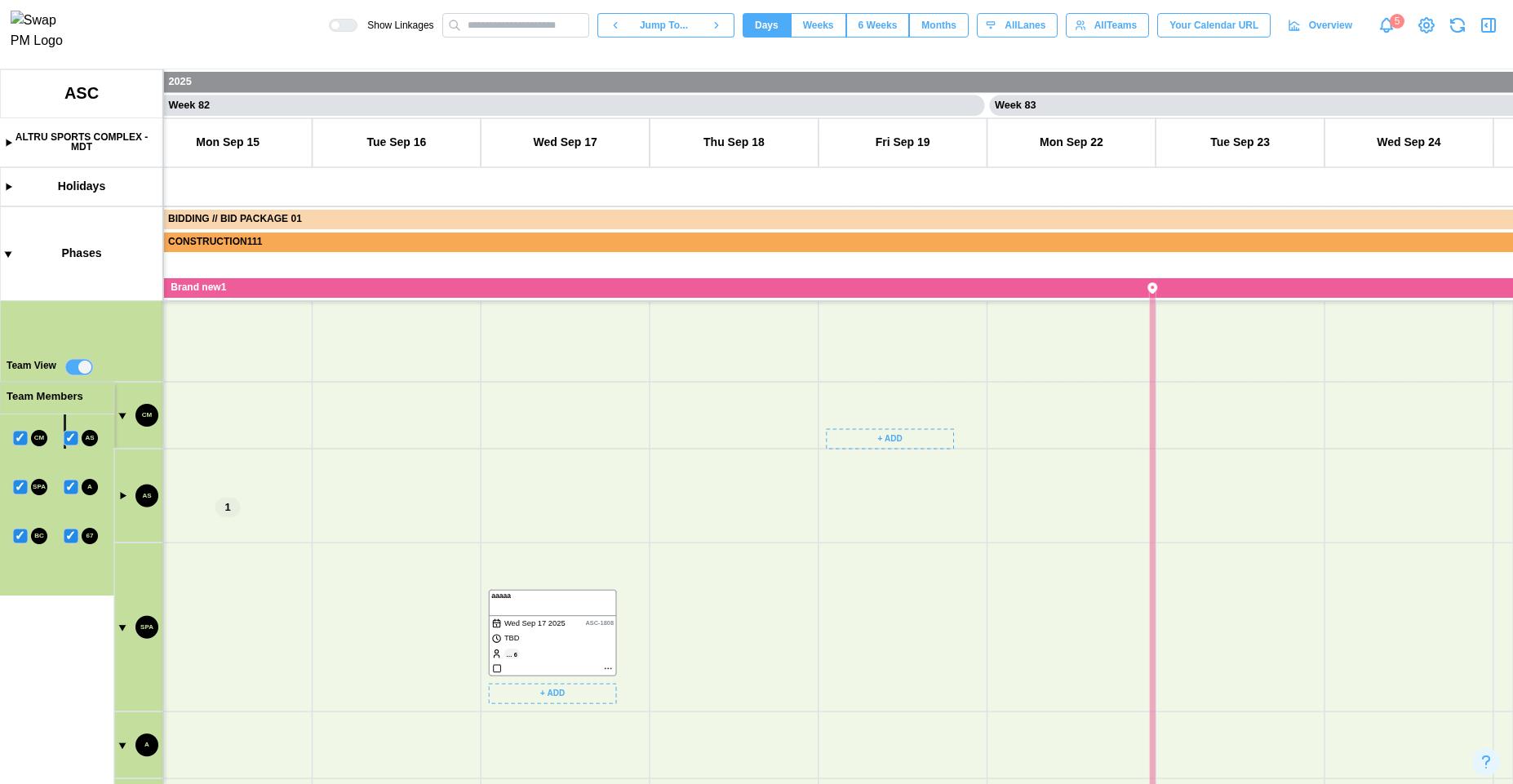
scroll to position [0, 68403]
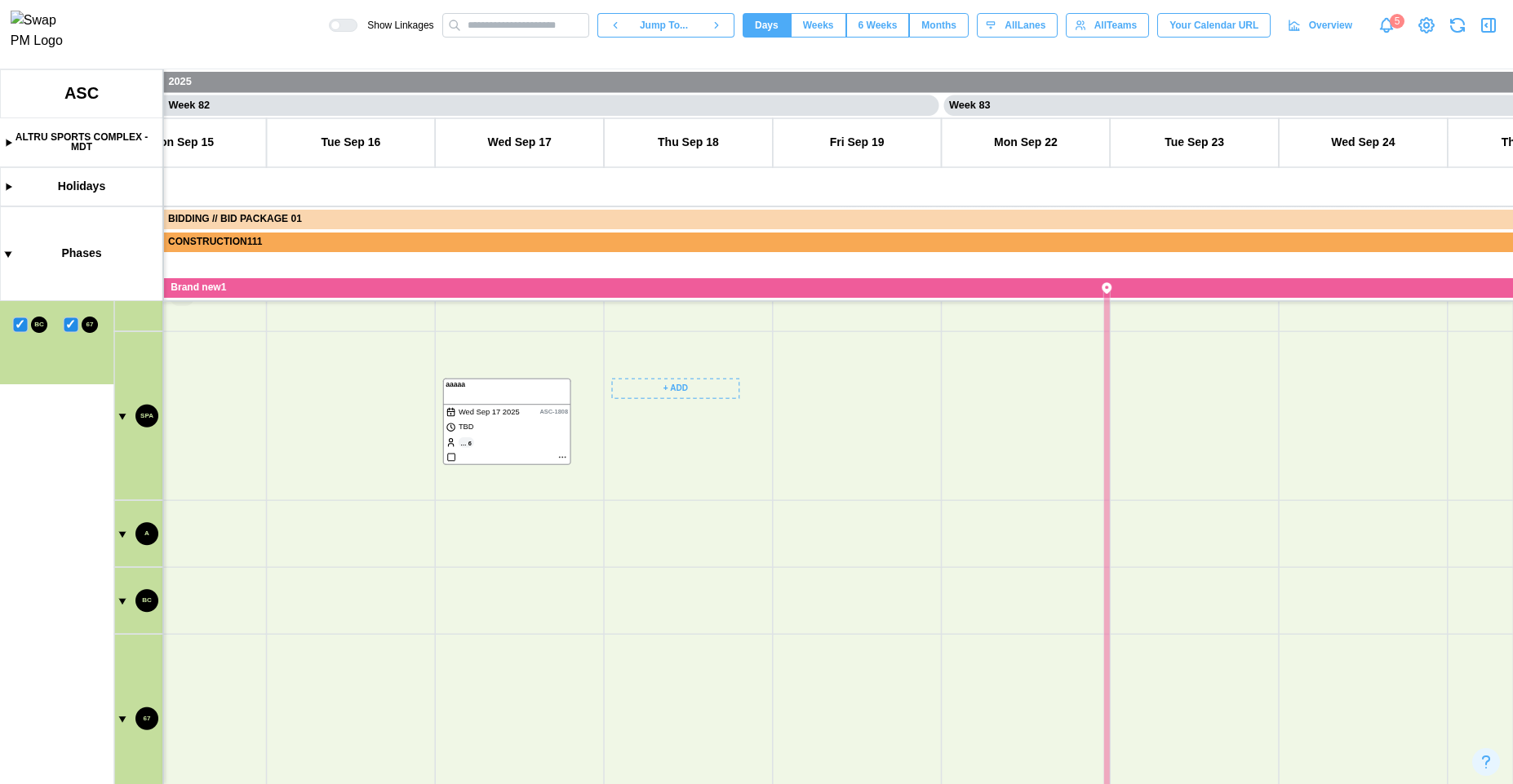
drag, startPoint x: 681, startPoint y: 563, endPoint x: 617, endPoint y: 350, distance: 222.4
click at [637, 337] on canvas at bounding box center [756, 426] width 1513 height 715
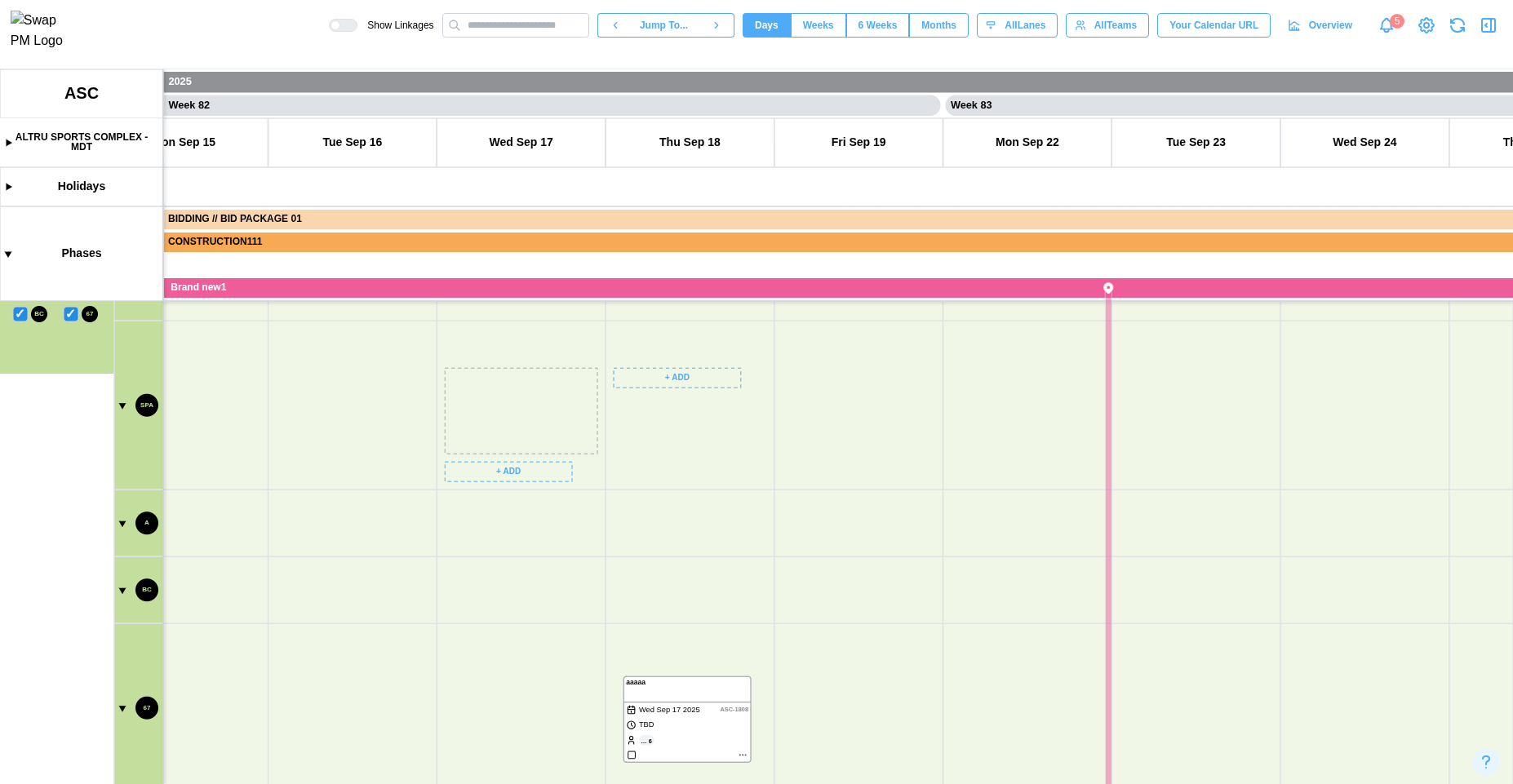
drag, startPoint x: 535, startPoint y: 414, endPoint x: 703, endPoint y: 722, distance: 350.8
click at [703, 722] on canvas at bounding box center [756, 426] width 1513 height 715
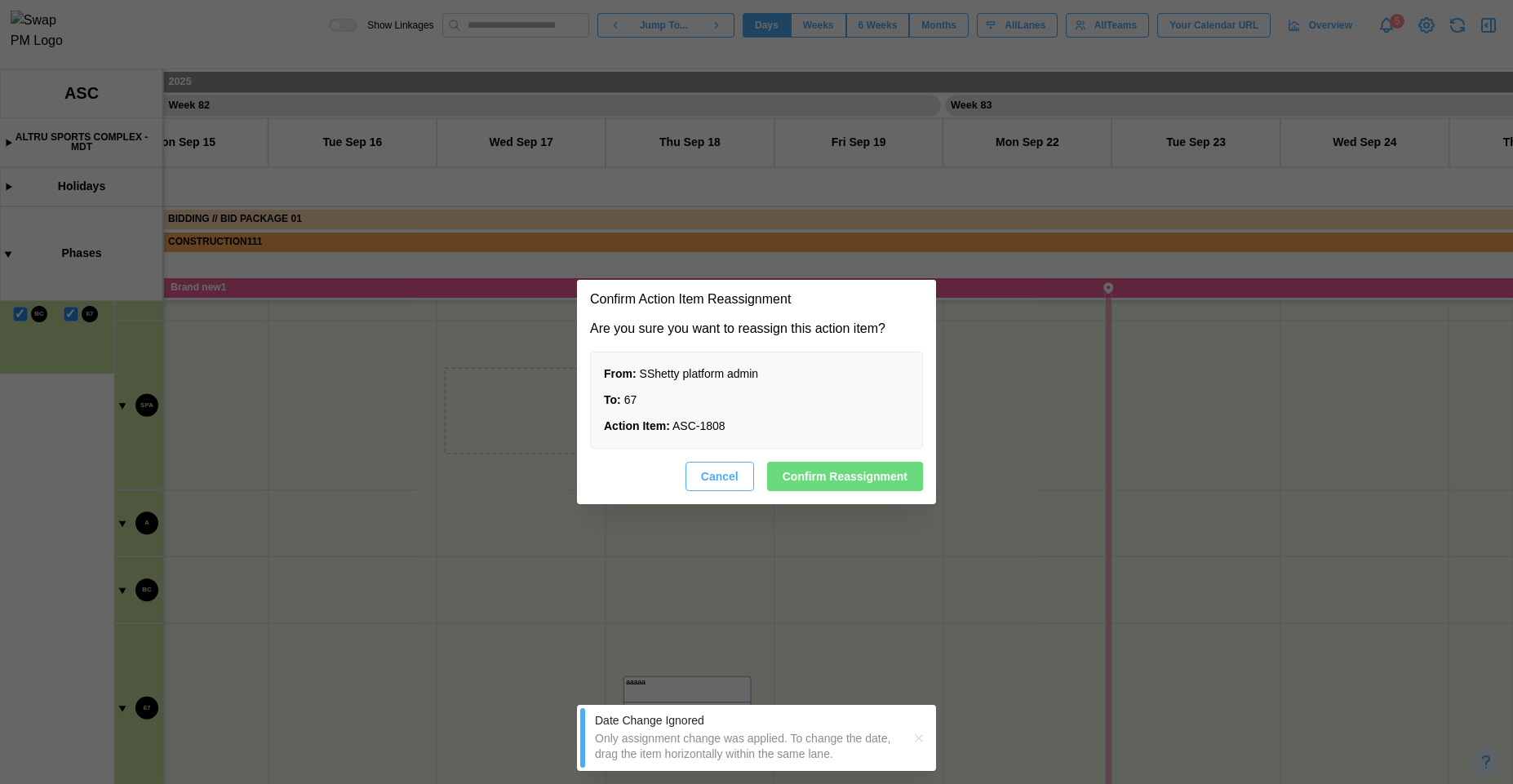
click at [730, 489] on span "Cancel" at bounding box center [719, 476] width 37 height 27
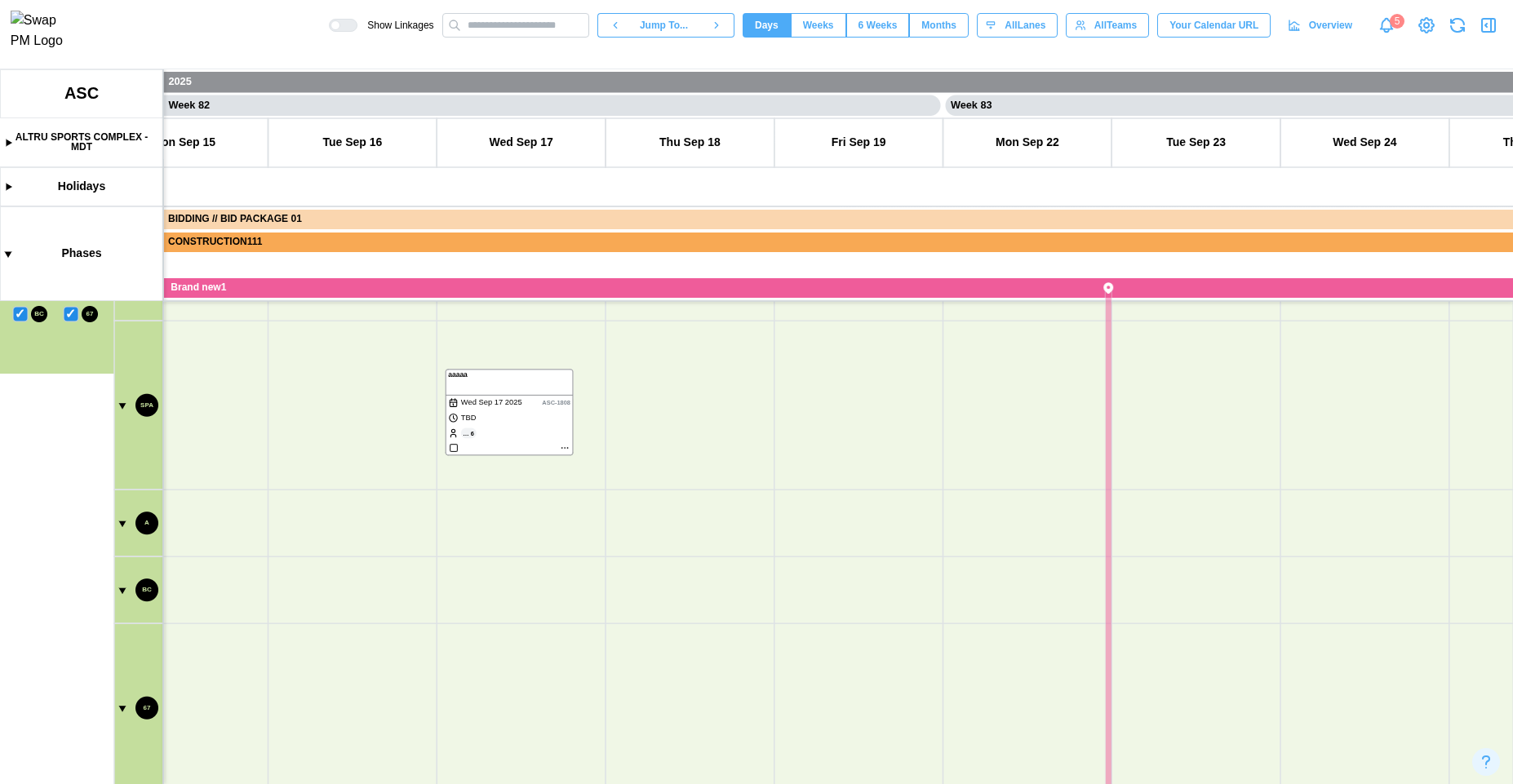
drag, startPoint x: 358, startPoint y: 383, endPoint x: 435, endPoint y: 563, distance: 195.8
click at [435, 563] on canvas at bounding box center [756, 426] width 1513 height 715
drag, startPoint x: 447, startPoint y: 491, endPoint x: 417, endPoint y: 608, distance: 120.8
click at [489, 600] on canvas at bounding box center [756, 426] width 1513 height 715
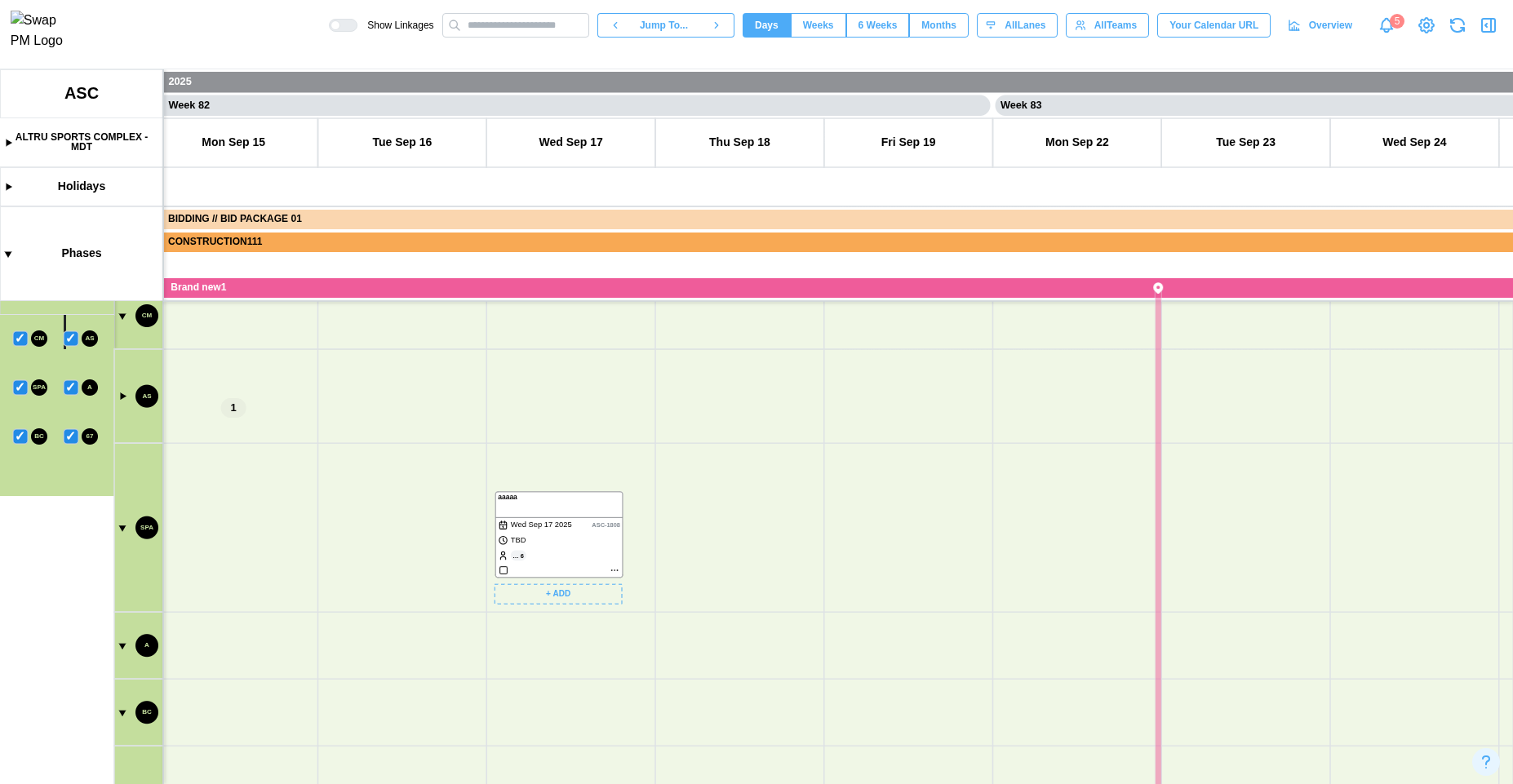
drag, startPoint x: 414, startPoint y: 608, endPoint x: 640, endPoint y: 619, distance: 226.3
click at [640, 619] on canvas at bounding box center [756, 426] width 1513 height 715
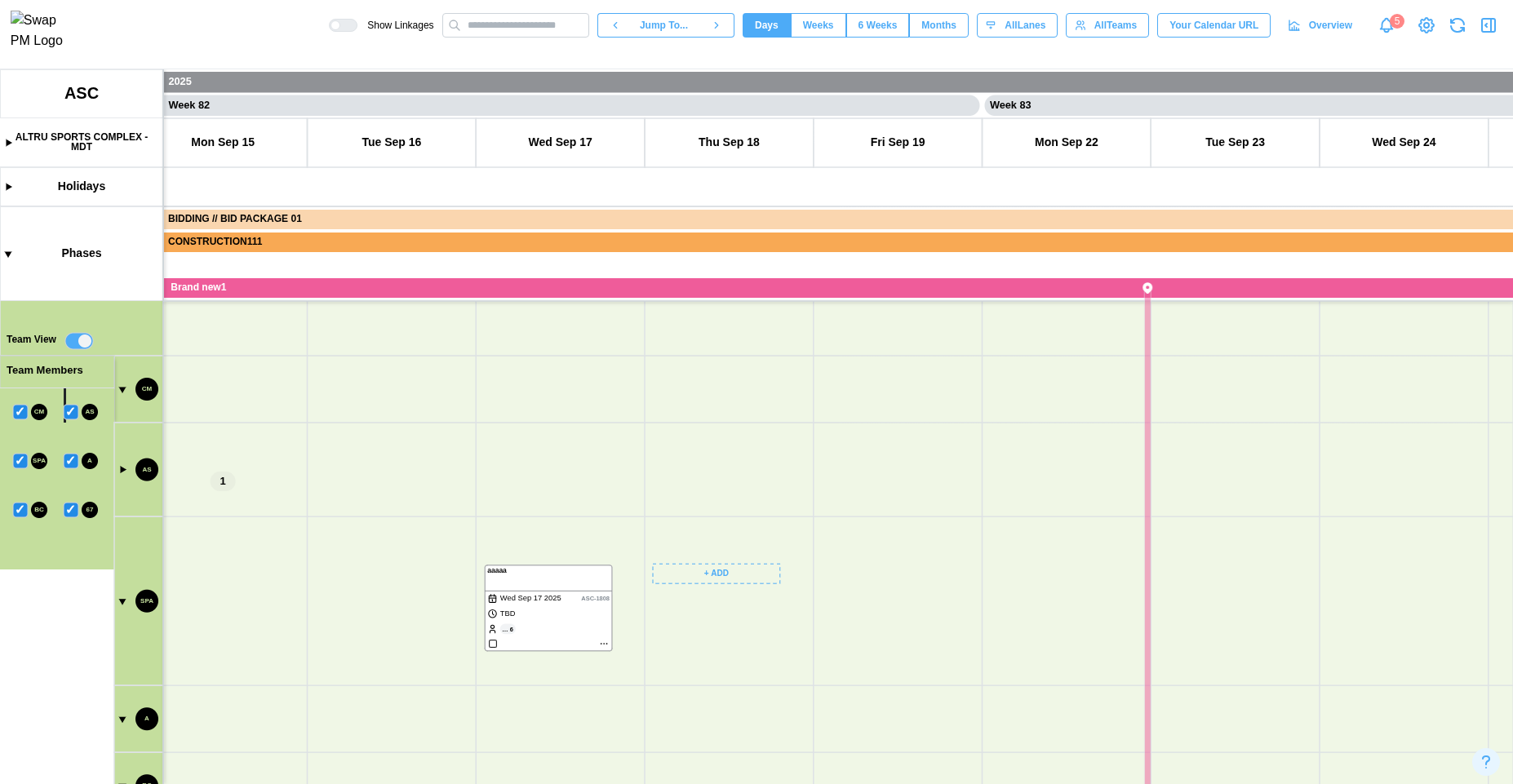
drag, startPoint x: 749, startPoint y: 469, endPoint x: 784, endPoint y: 481, distance: 37.0
click at [784, 481] on canvas at bounding box center [756, 426] width 1513 height 715
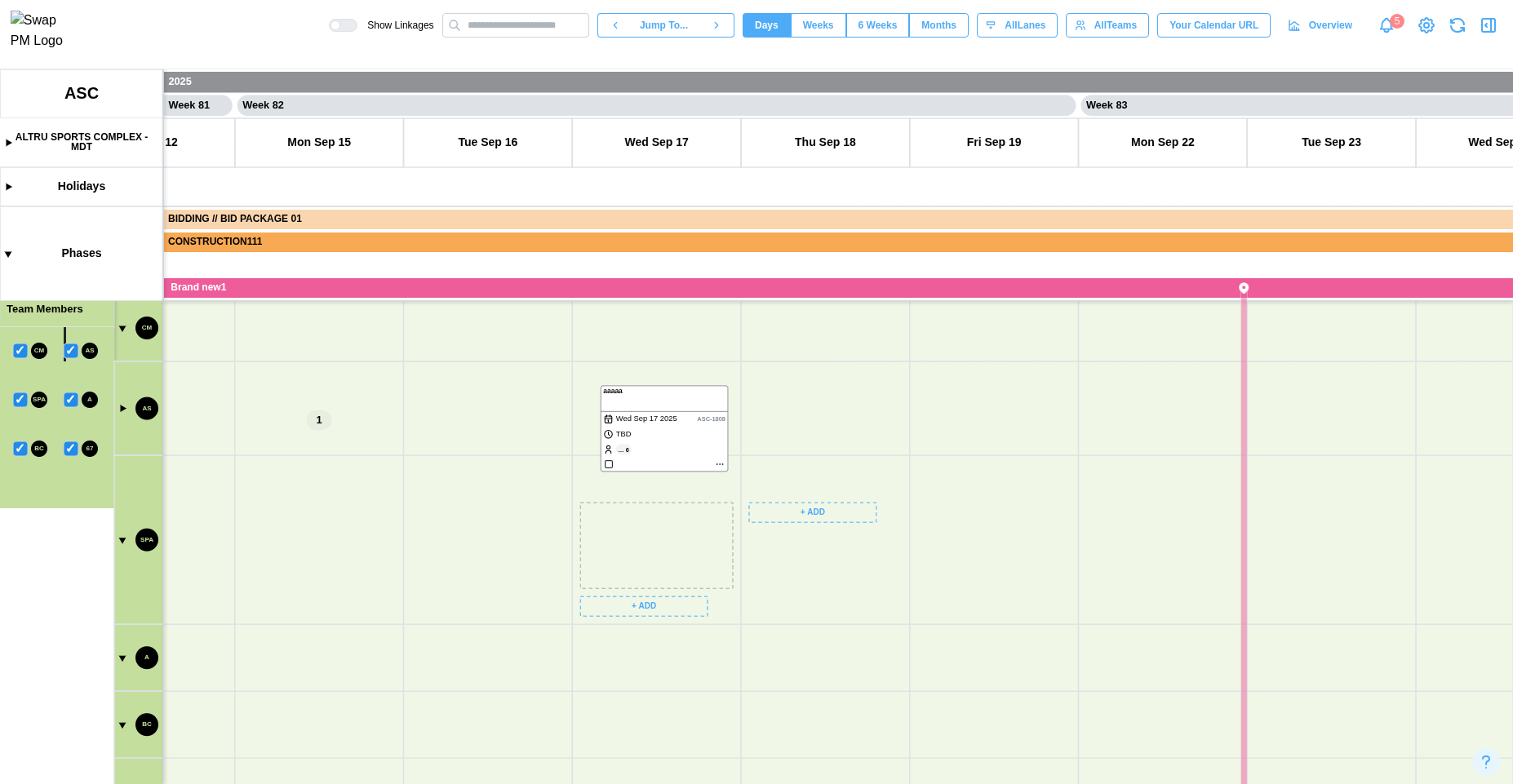
drag, startPoint x: 619, startPoint y: 563, endPoint x: 616, endPoint y: 405, distance: 158.0
click at [616, 405] on canvas at bounding box center [756, 426] width 1513 height 715
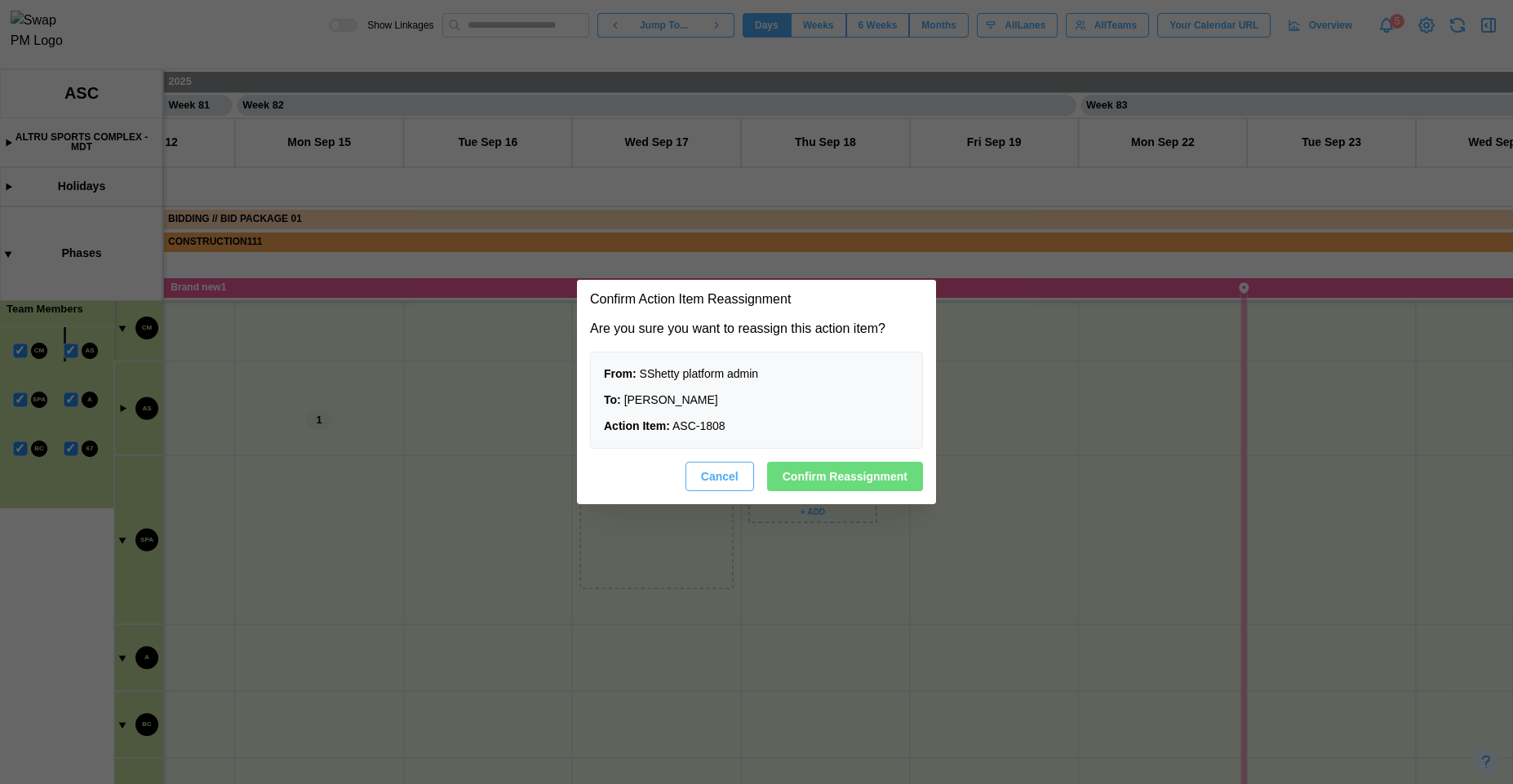
click at [711, 485] on span "Cancel" at bounding box center [719, 476] width 37 height 27
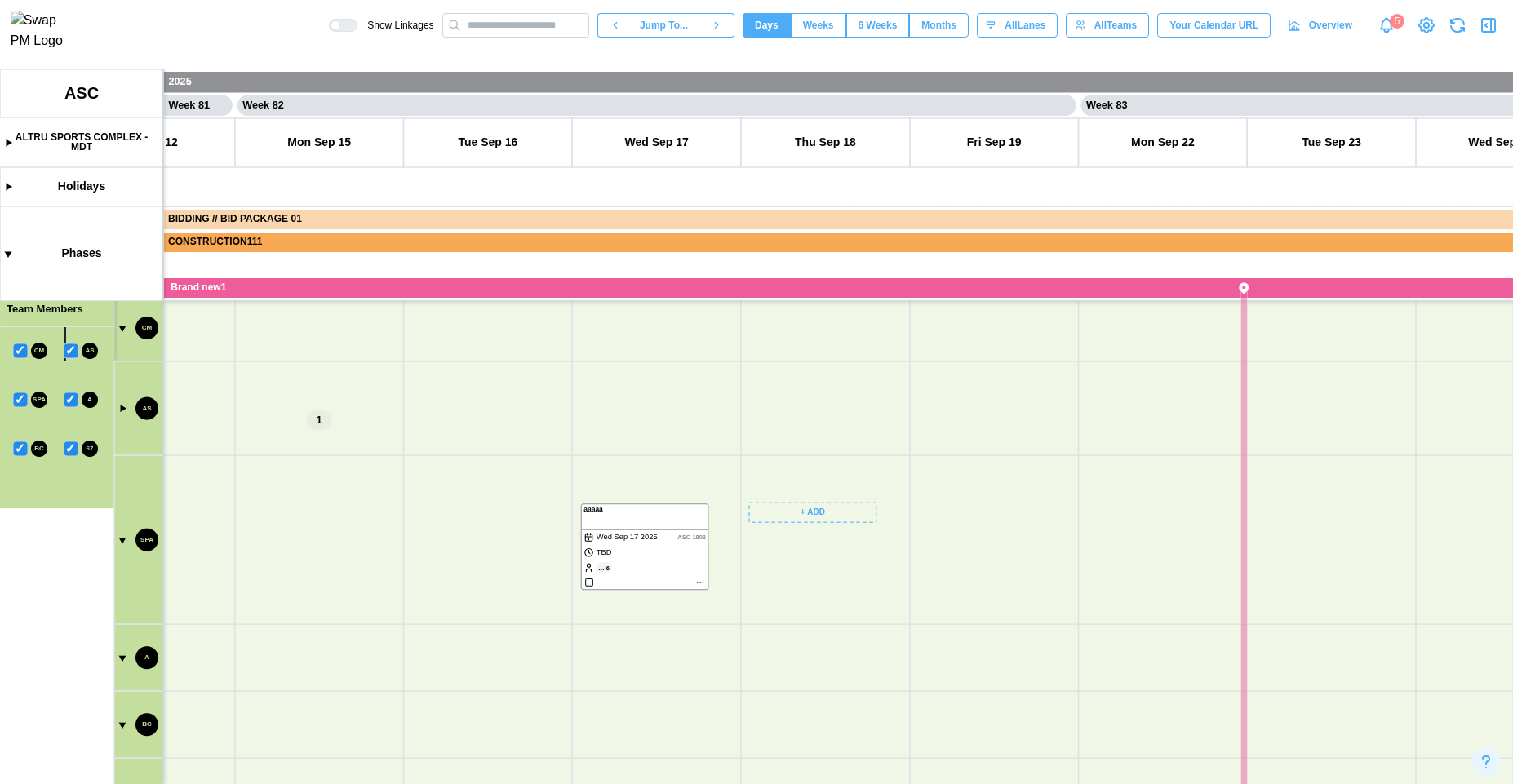
drag, startPoint x: 645, startPoint y: 357, endPoint x: 814, endPoint y: 518, distance: 233.4
click at [814, 518] on canvas at bounding box center [756, 426] width 1513 height 715
drag, startPoint x: 670, startPoint y: 422, endPoint x: 600, endPoint y: 620, distance: 210.0
click at [600, 620] on canvas at bounding box center [756, 426] width 1513 height 715
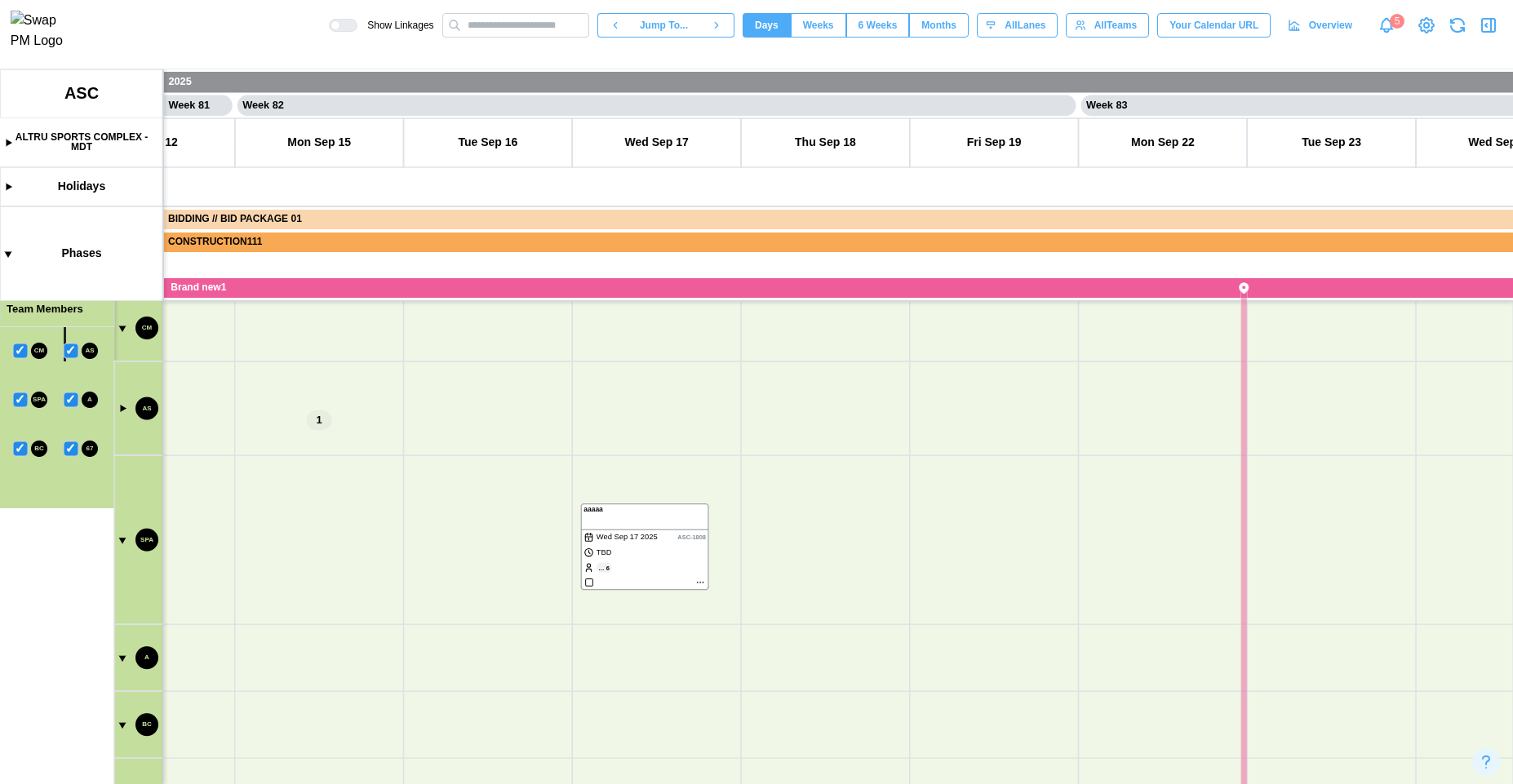
scroll to position [385, 0]
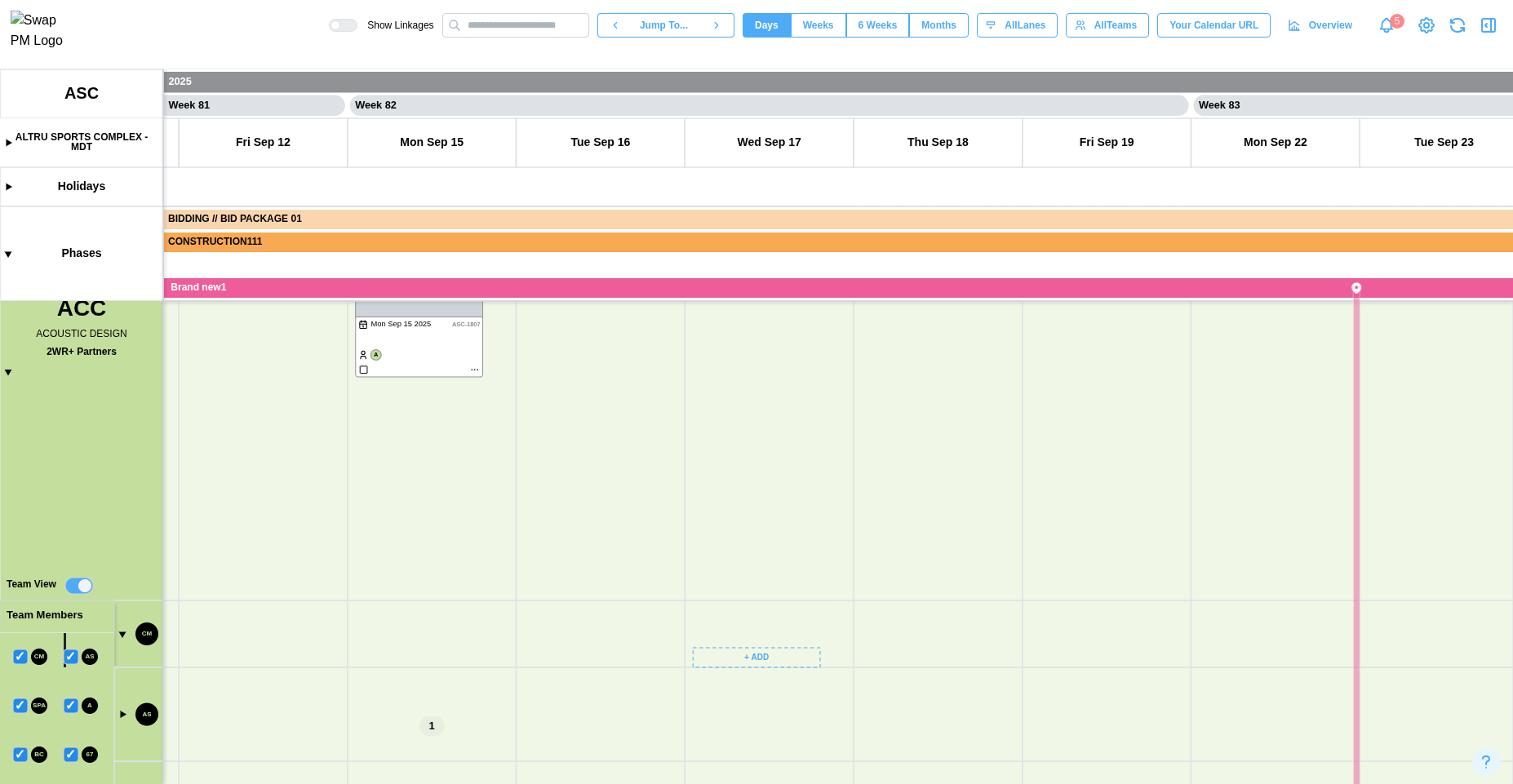
drag, startPoint x: 540, startPoint y: 528, endPoint x: 741, endPoint y: 683, distance: 253.8
click at [741, 683] on canvas at bounding box center [756, 426] width 1513 height 715
drag, startPoint x: 623, startPoint y: 471, endPoint x: 650, endPoint y: 560, distance: 93.0
click at [650, 560] on canvas at bounding box center [756, 426] width 1513 height 715
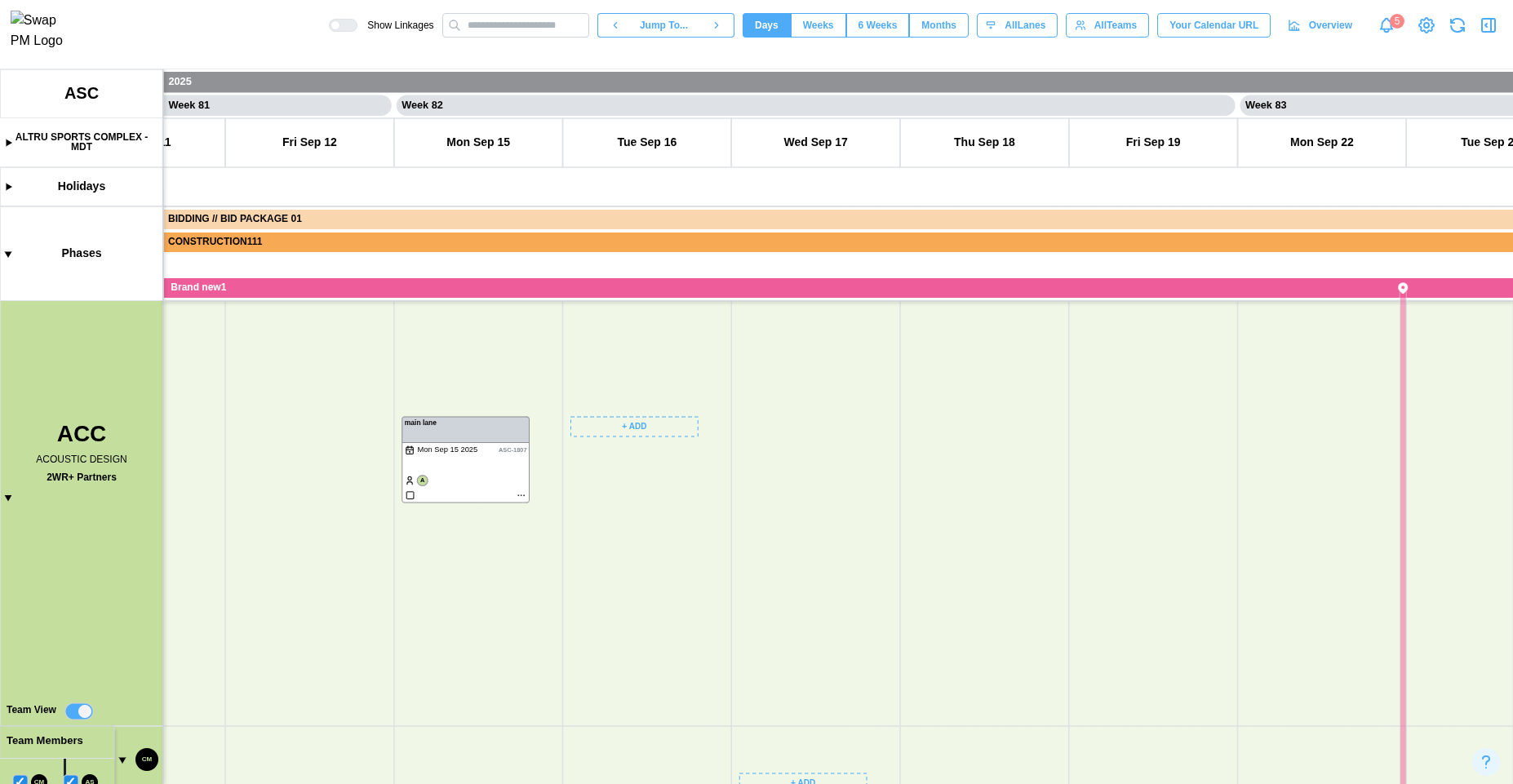
scroll to position [0, 68139]
drag, startPoint x: 684, startPoint y: 600, endPoint x: 655, endPoint y: 391, distance: 211.0
click at [655, 392] on canvas at bounding box center [756, 426] width 1513 height 715
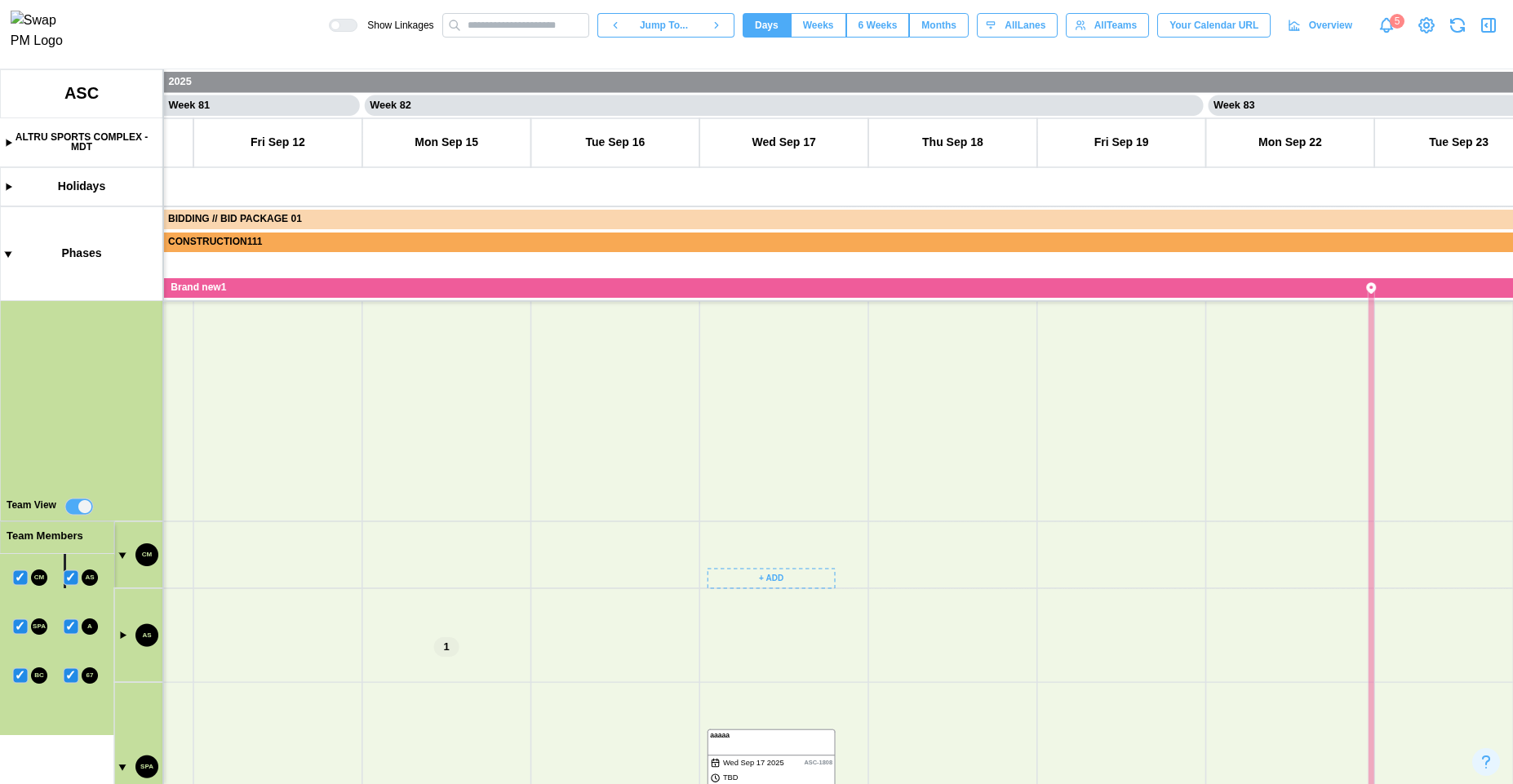
click at [125, 638] on canvas at bounding box center [756, 426] width 1513 height 715
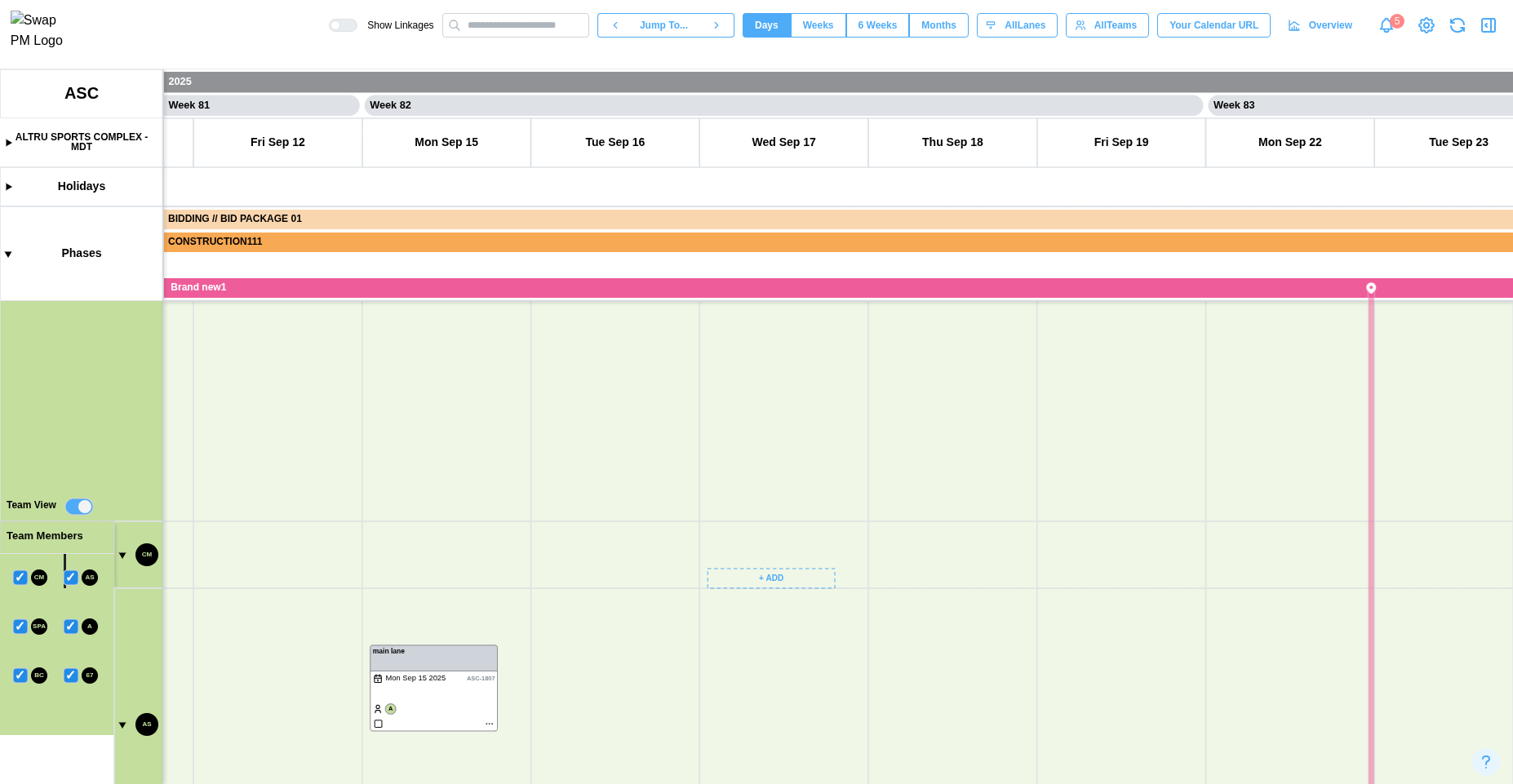
scroll to position [0, 68134]
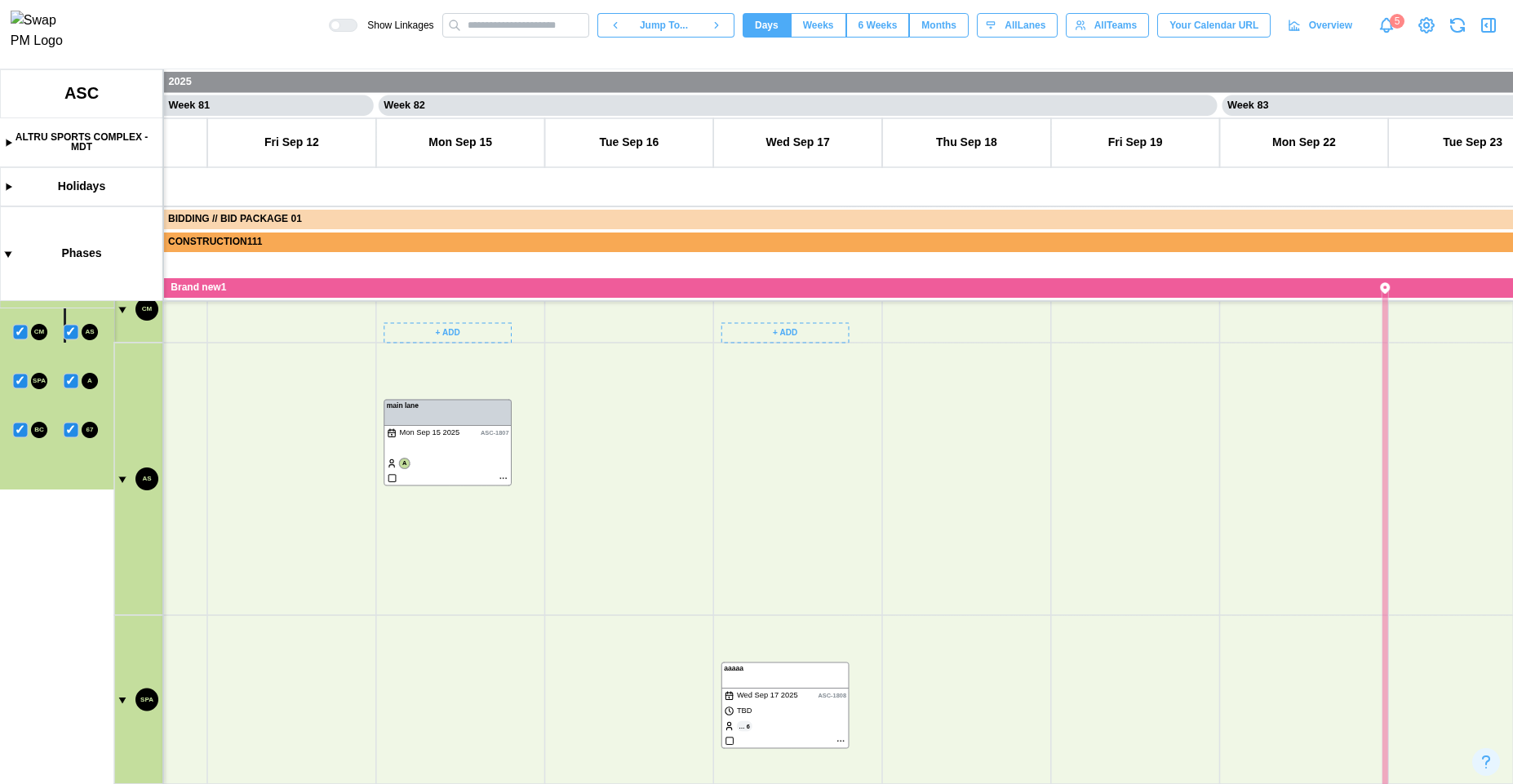
drag, startPoint x: 440, startPoint y: 514, endPoint x: 454, endPoint y: 232, distance: 282.3
click at [454, 234] on canvas at bounding box center [756, 426] width 1513 height 715
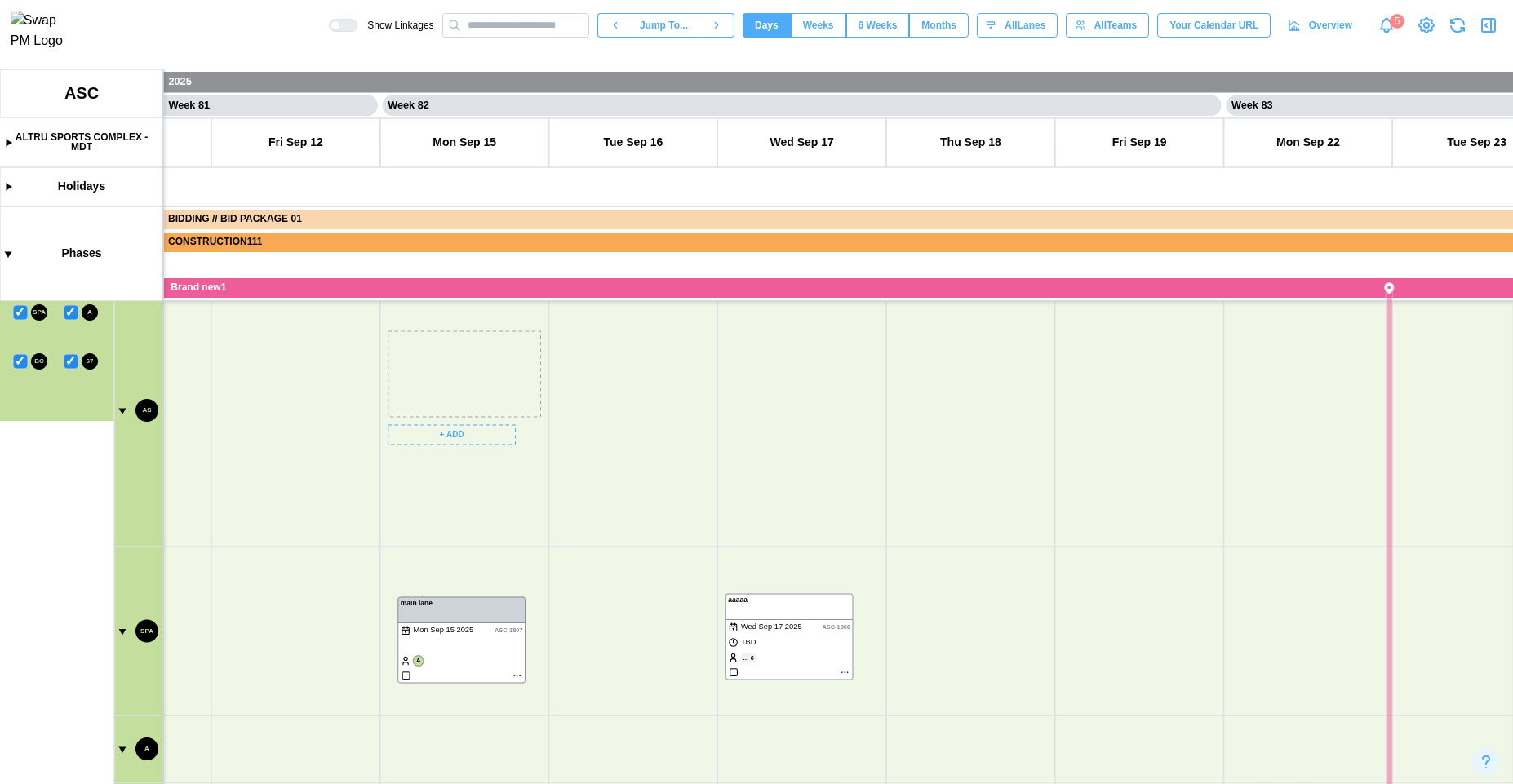
drag, startPoint x: 431, startPoint y: 370, endPoint x: 439, endPoint y: 636, distance: 266.1
click at [439, 636] on canvas at bounding box center [756, 426] width 1513 height 715
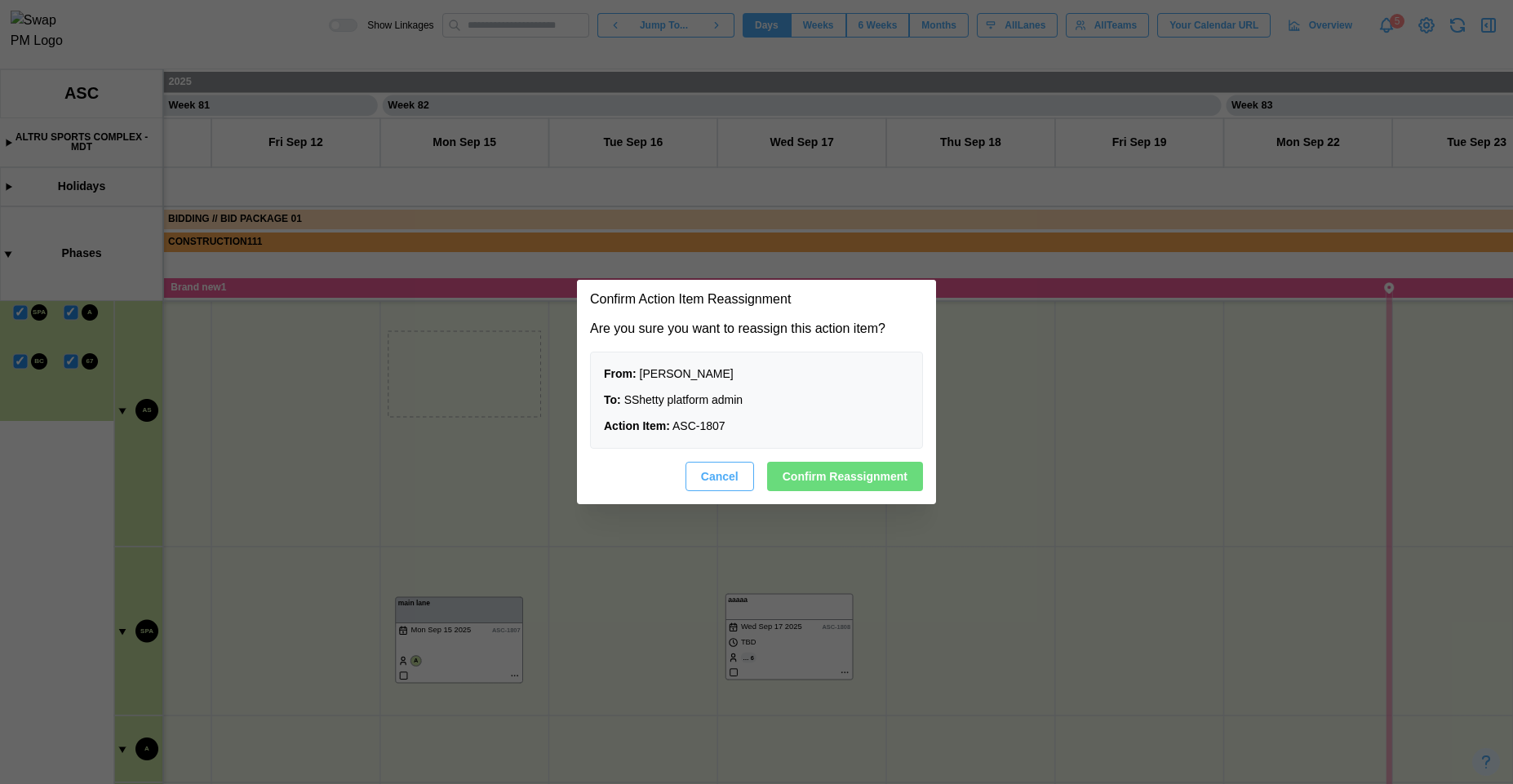
click at [800, 479] on span "Confirm Reassignment" at bounding box center [845, 476] width 125 height 27
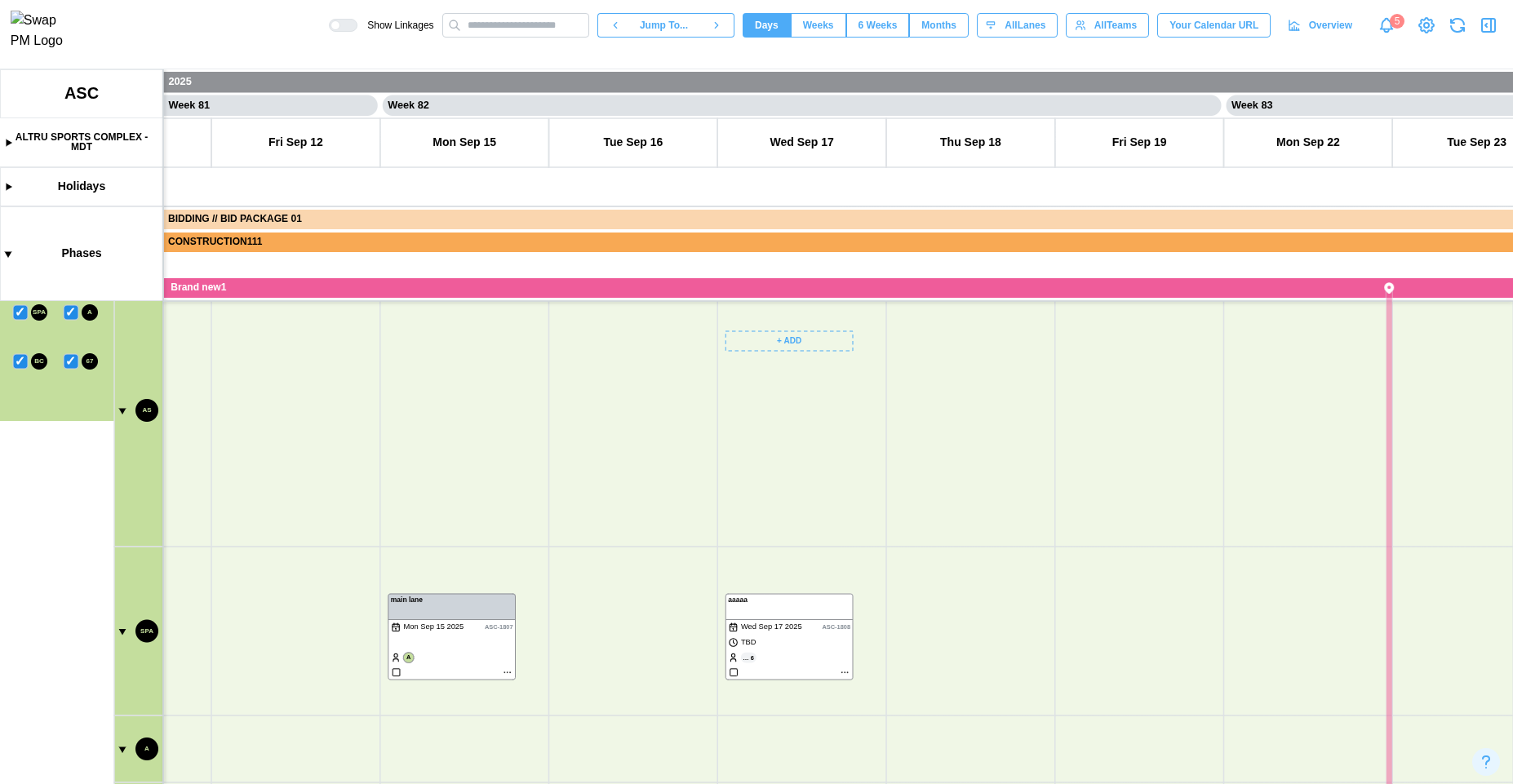
drag, startPoint x: 618, startPoint y: 473, endPoint x: 755, endPoint y: 657, distance: 229.4
click at [755, 657] on canvas at bounding box center [756, 426] width 1513 height 715
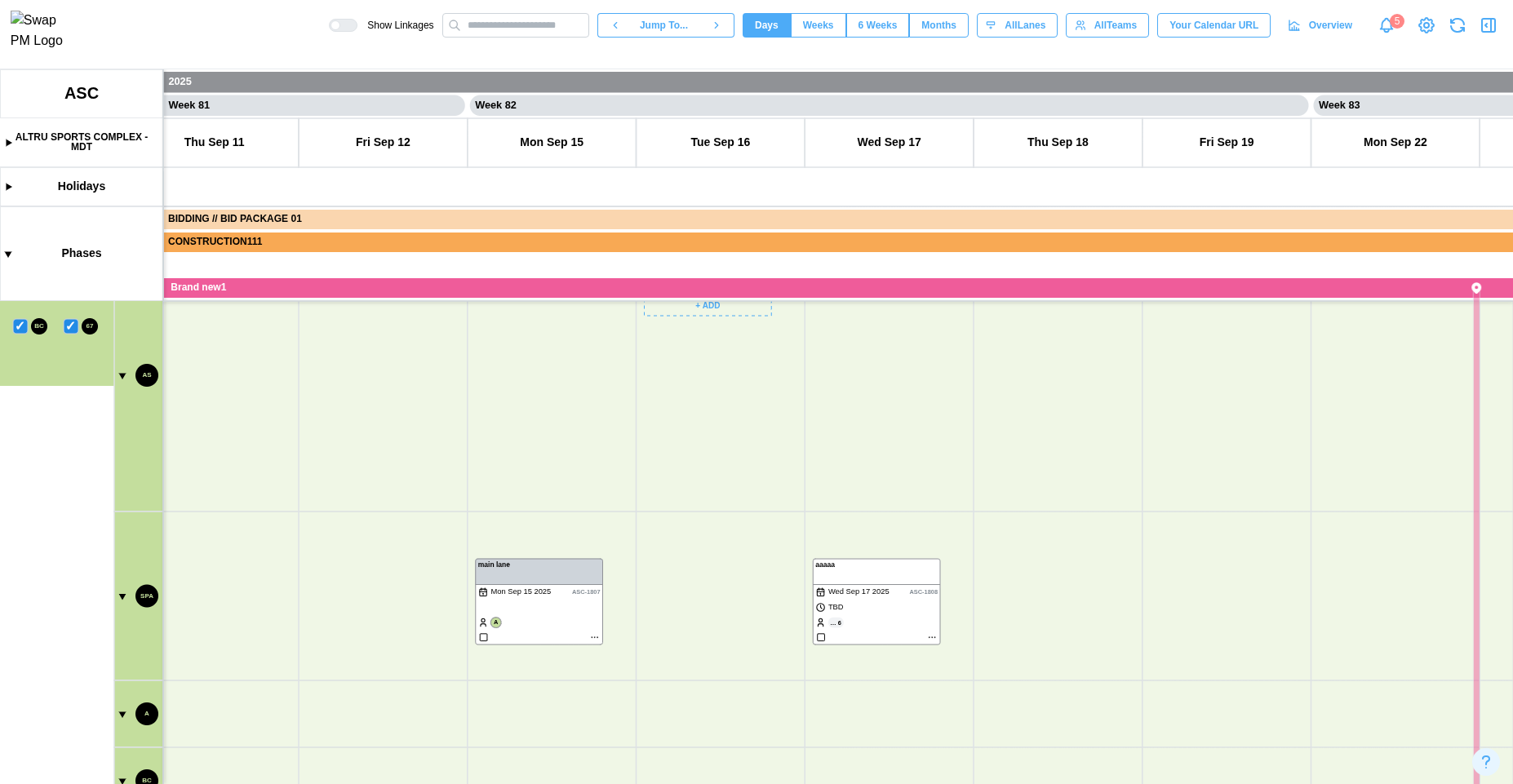
drag, startPoint x: 724, startPoint y: 646, endPoint x: 670, endPoint y: 404, distance: 248.0
click at [670, 404] on canvas at bounding box center [756, 426] width 1513 height 715
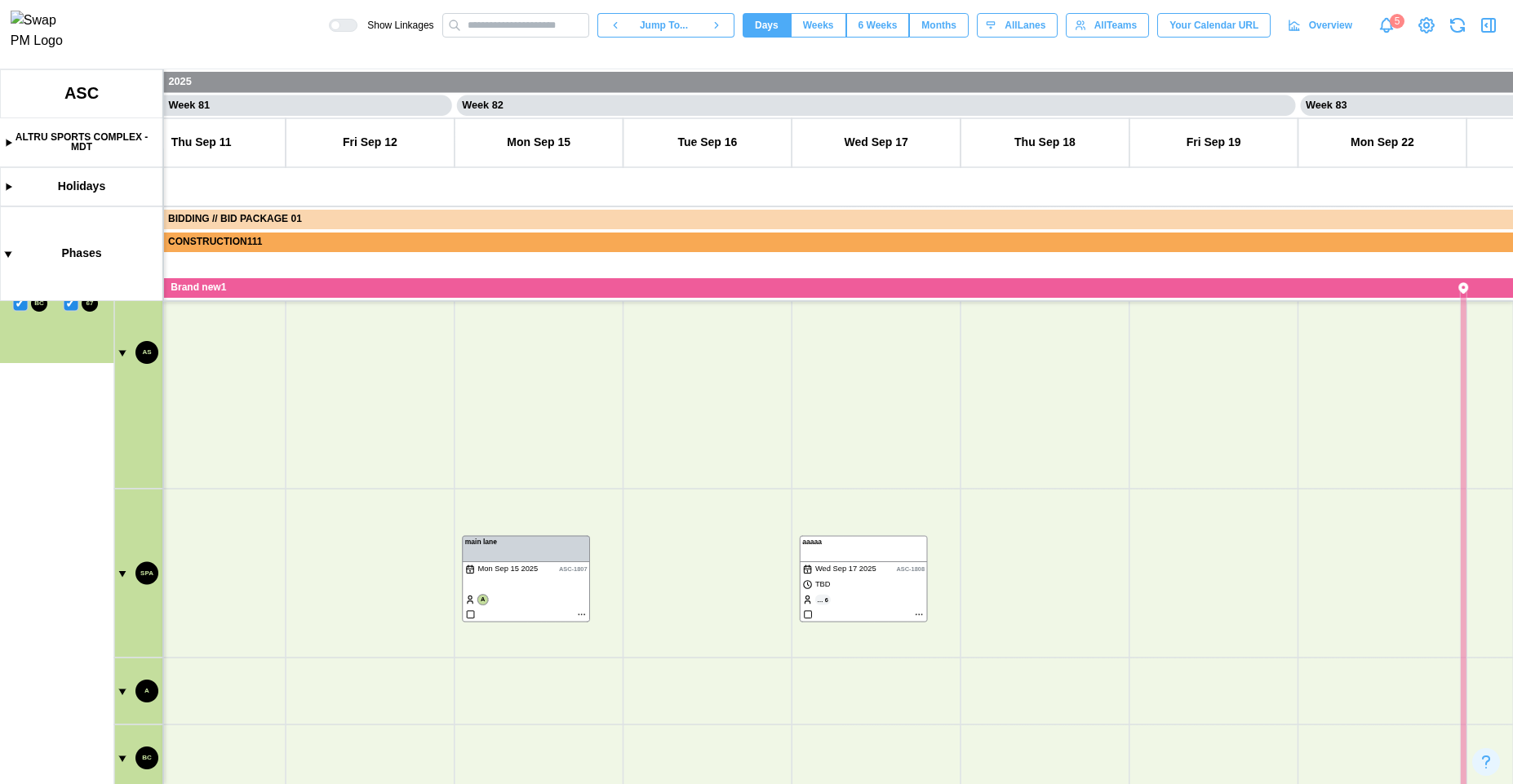
drag, startPoint x: 719, startPoint y: 412, endPoint x: 575, endPoint y: 583, distance: 223.6
click at [598, 631] on canvas at bounding box center [756, 426] width 1513 height 715
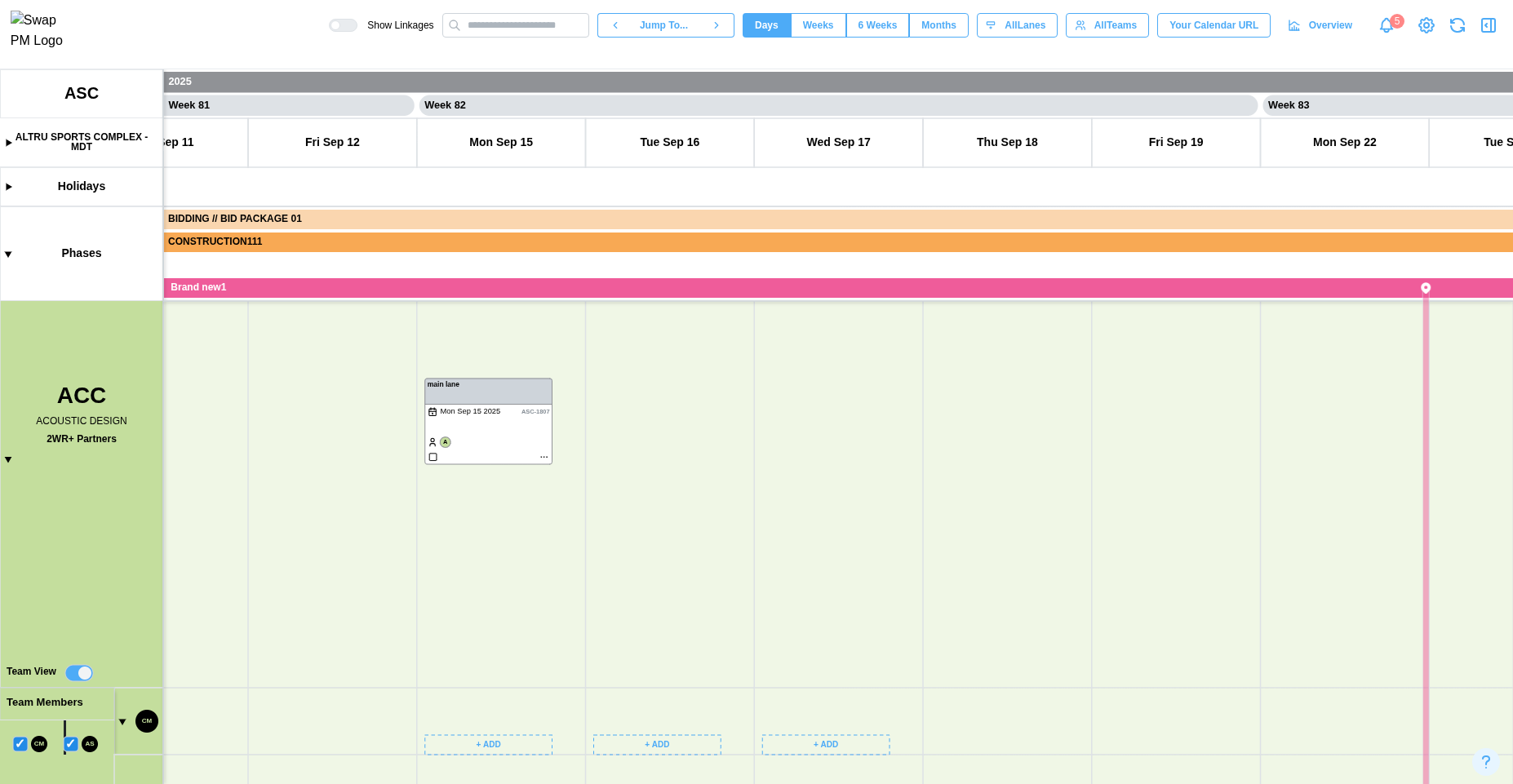
drag, startPoint x: 538, startPoint y: 392, endPoint x: 625, endPoint y: 737, distance: 355.8
click at [625, 737] on canvas at bounding box center [756, 426] width 1513 height 715
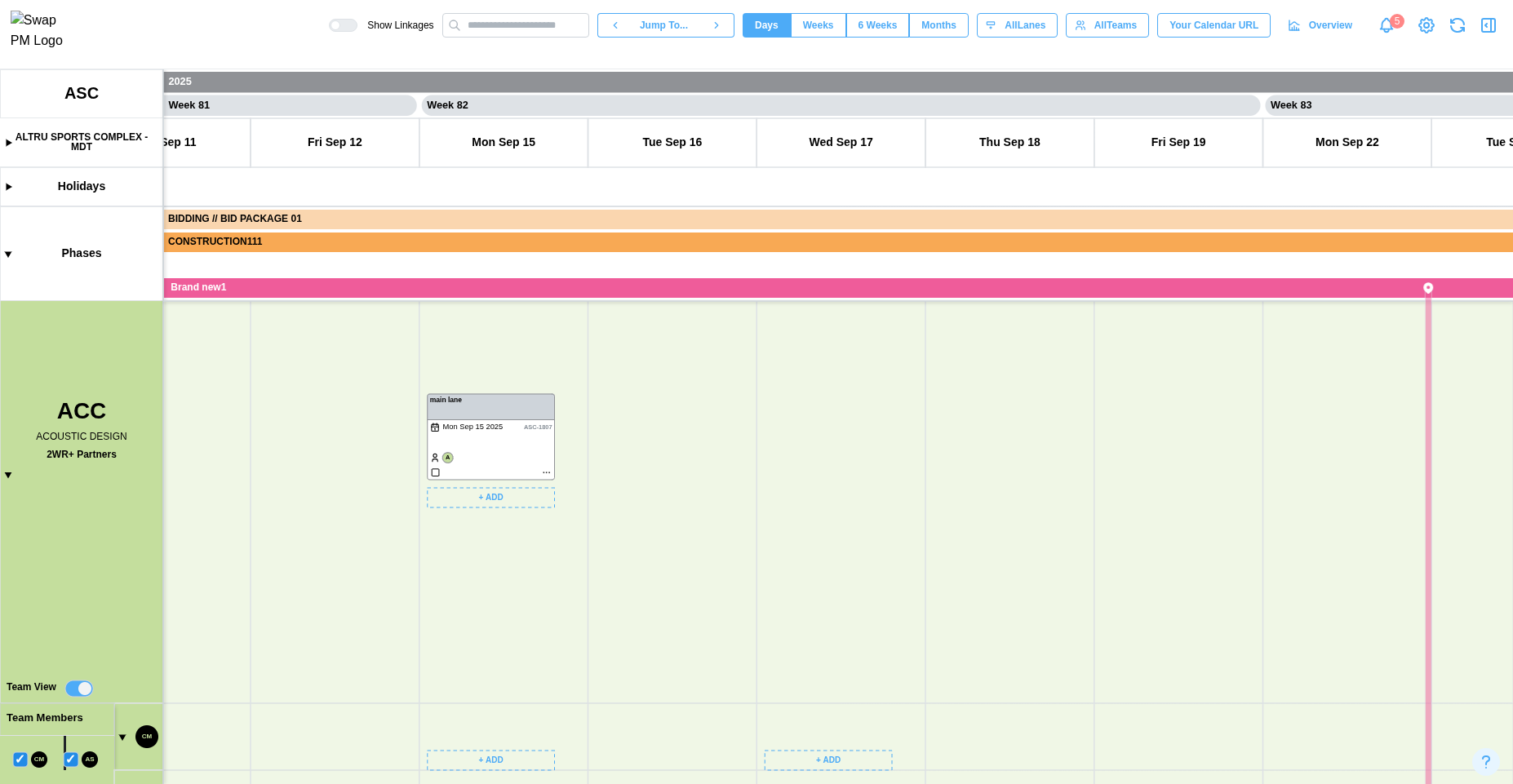
drag, startPoint x: 549, startPoint y: 369, endPoint x: 590, endPoint y: 425, distance: 69.4
click at [590, 425] on canvas at bounding box center [756, 426] width 1513 height 715
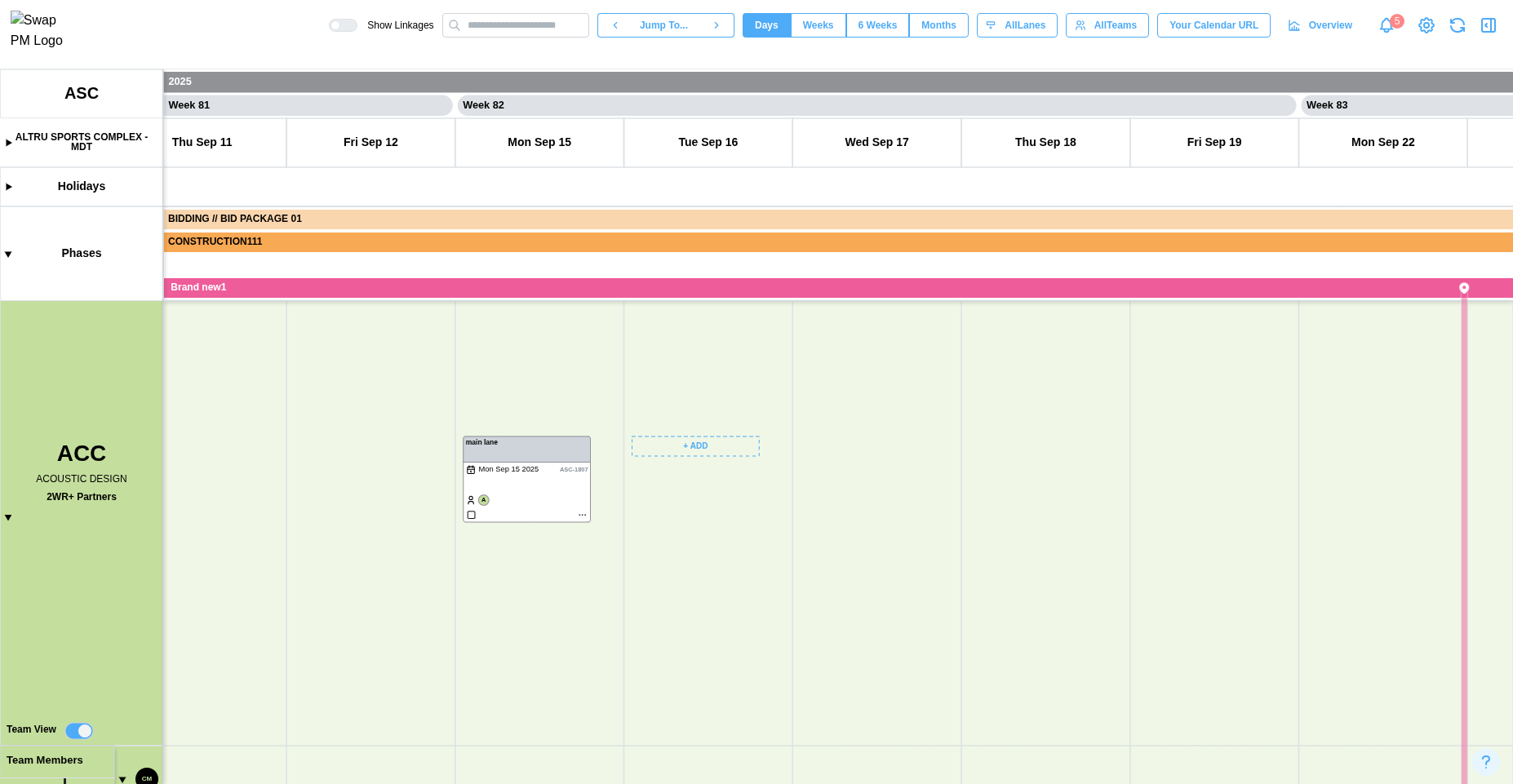
drag, startPoint x: 648, startPoint y: 494, endPoint x: 631, endPoint y: 428, distance: 68.2
click at [635, 434] on canvas at bounding box center [756, 426] width 1513 height 715
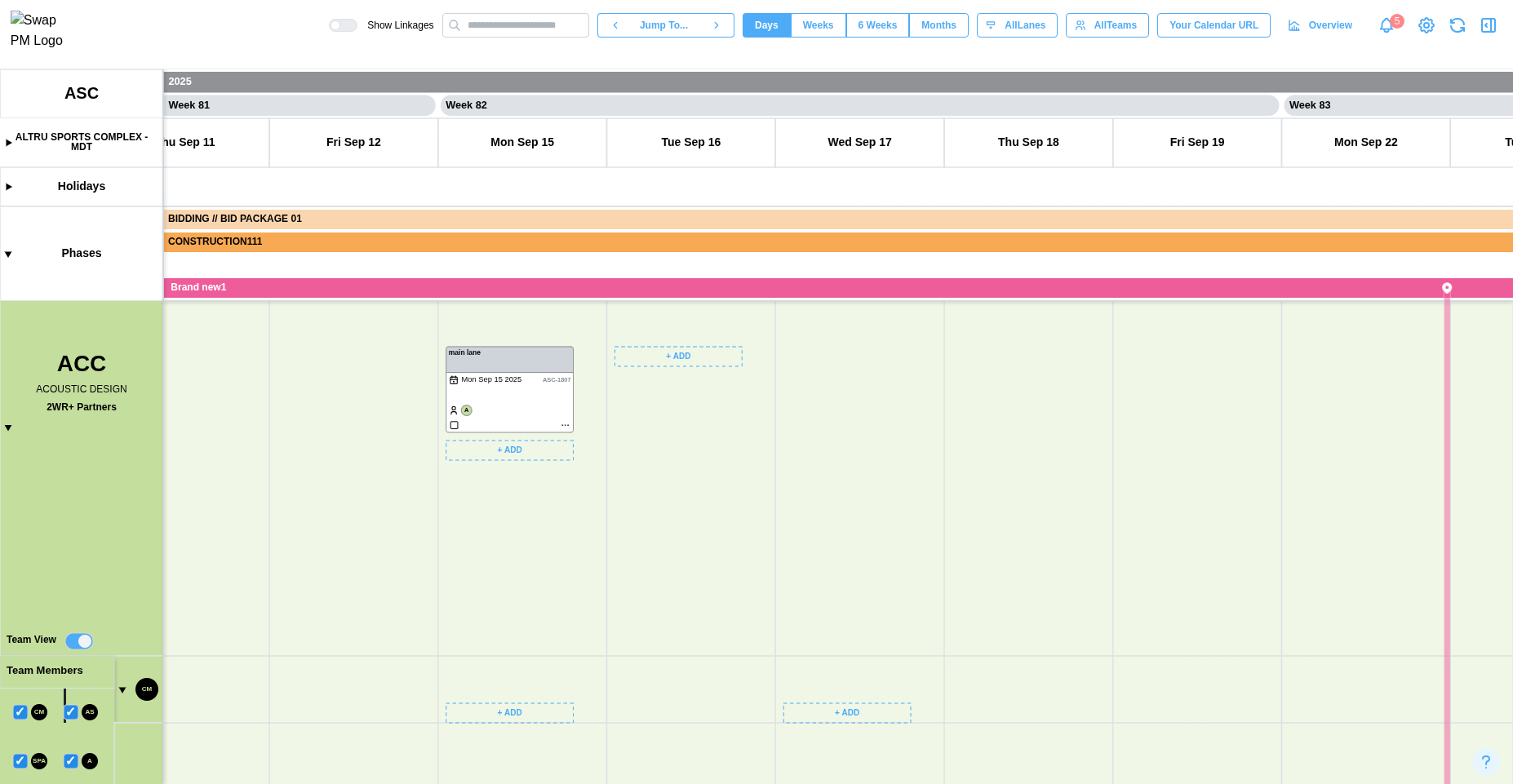
click at [511, 392] on canvas at bounding box center [756, 426] width 1513 height 715
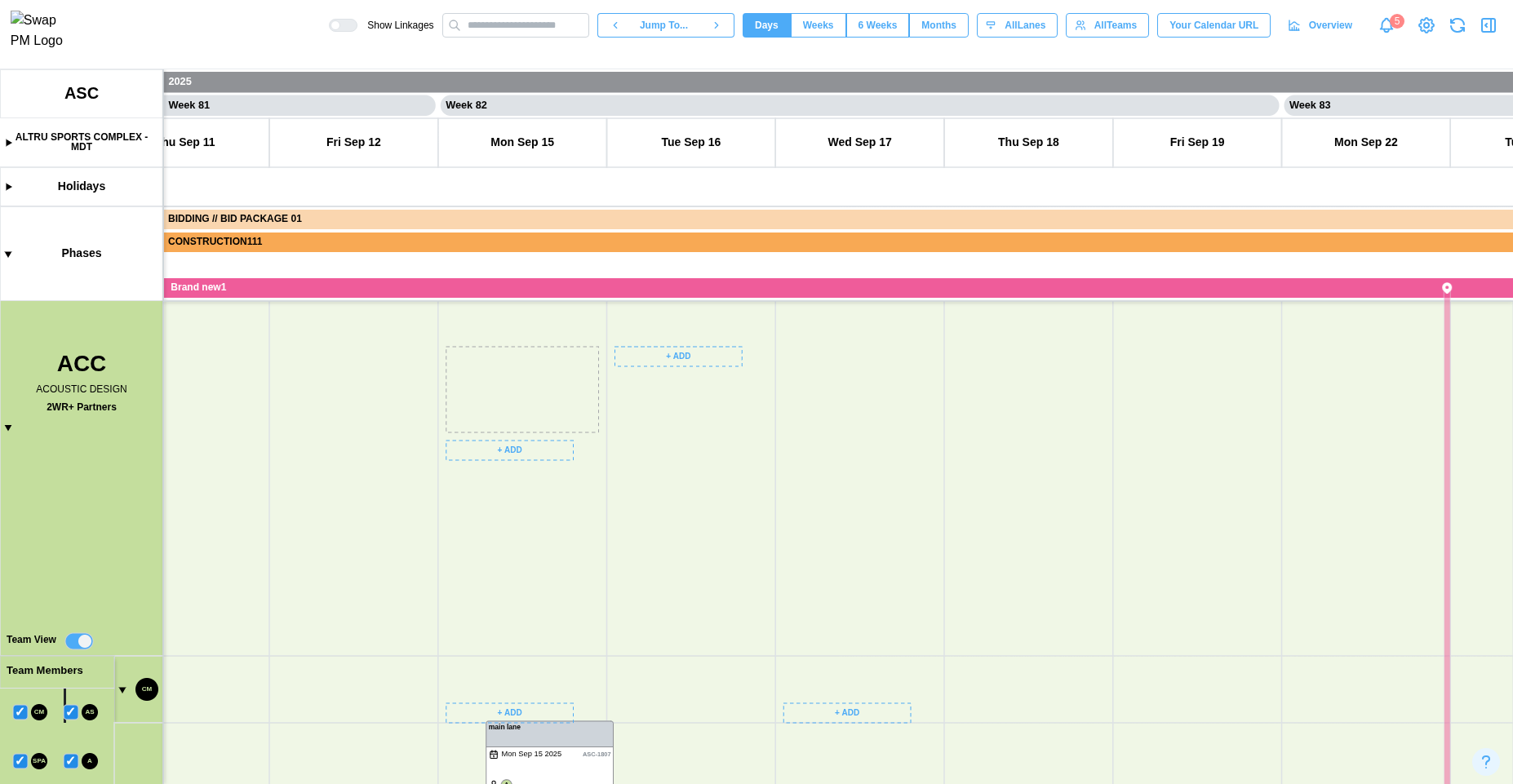
drag, startPoint x: 511, startPoint y: 392, endPoint x: 516, endPoint y: 783, distance: 391.0
click at [516, 783] on canvas at bounding box center [756, 426] width 1513 height 715
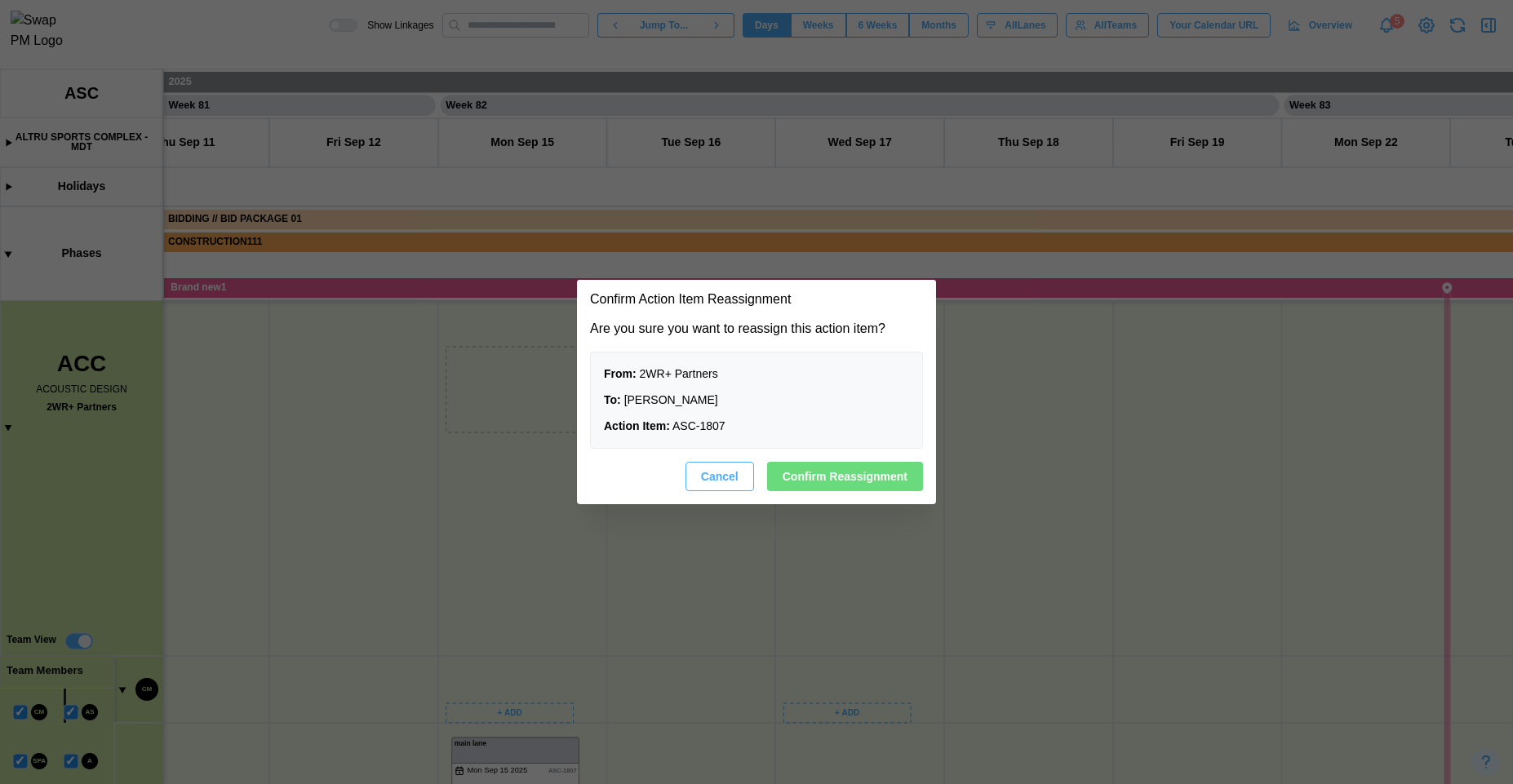
click at [788, 477] on span "Confirm Reassignment" at bounding box center [845, 476] width 125 height 27
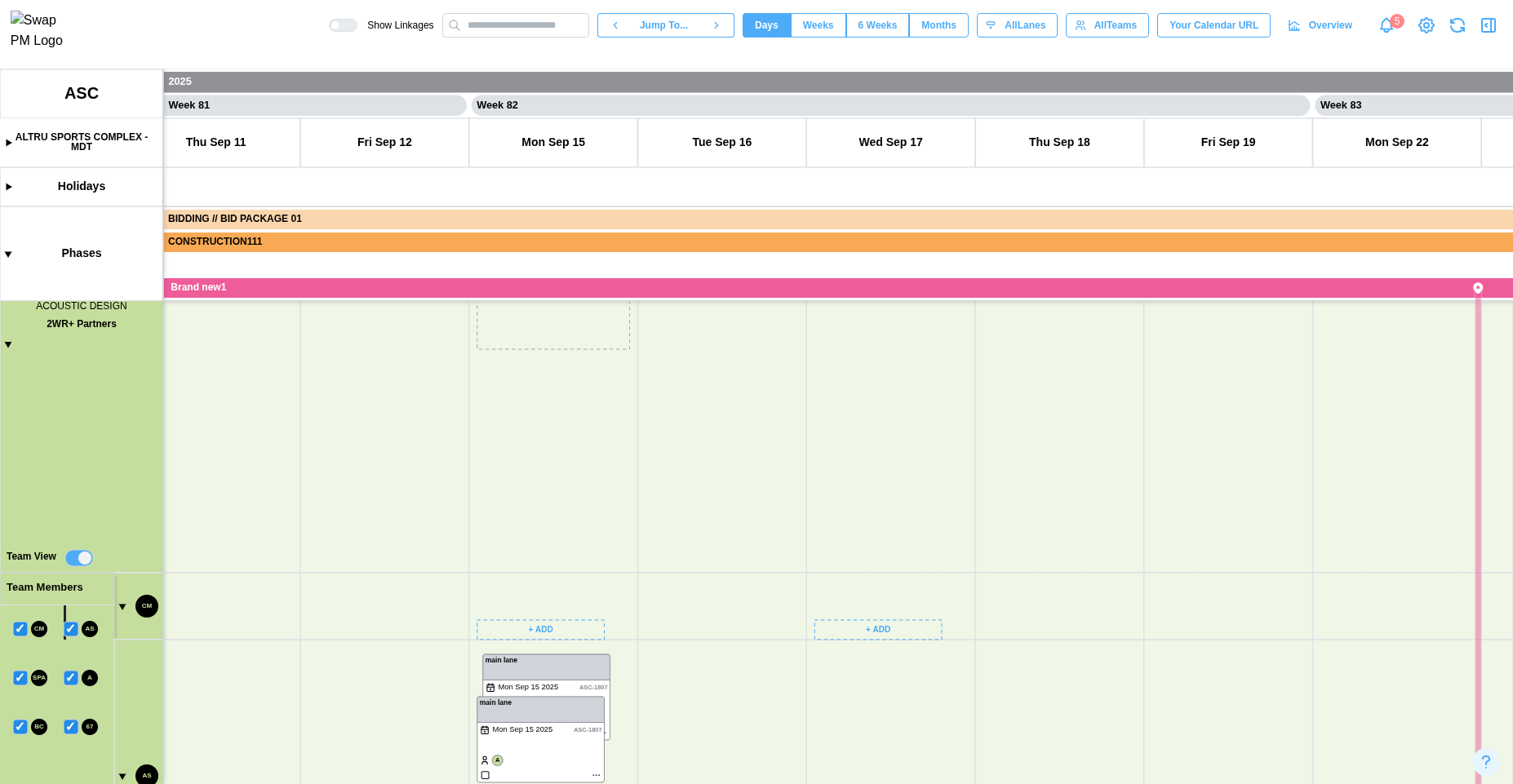
drag, startPoint x: 758, startPoint y: 568, endPoint x: 769, endPoint y: 335, distance: 233.3
click at [769, 335] on canvas at bounding box center [756, 426] width 1513 height 715
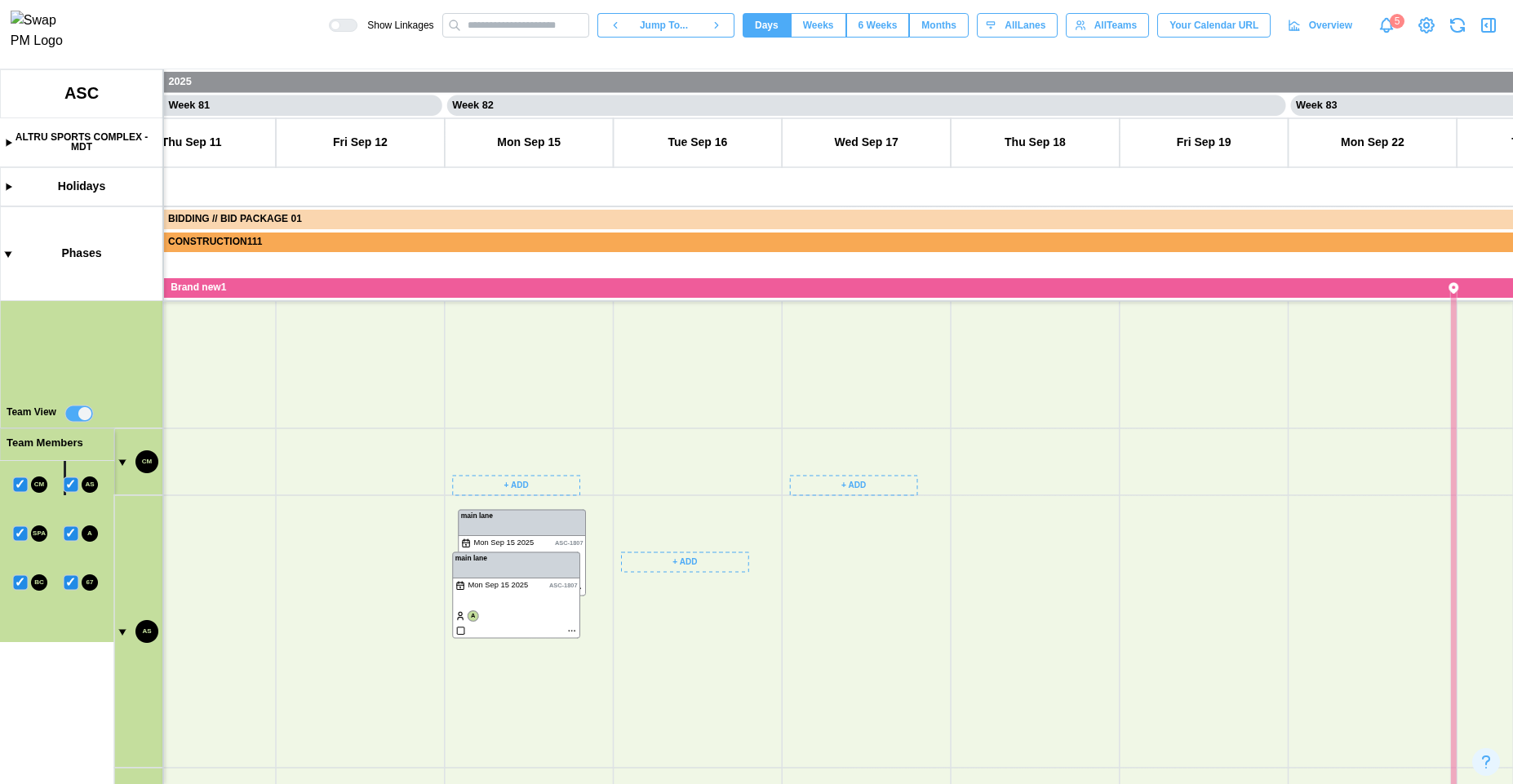
drag, startPoint x: 674, startPoint y: 657, endPoint x: 703, endPoint y: 472, distance: 187.3
click at [703, 472] on canvas at bounding box center [756, 426] width 1513 height 715
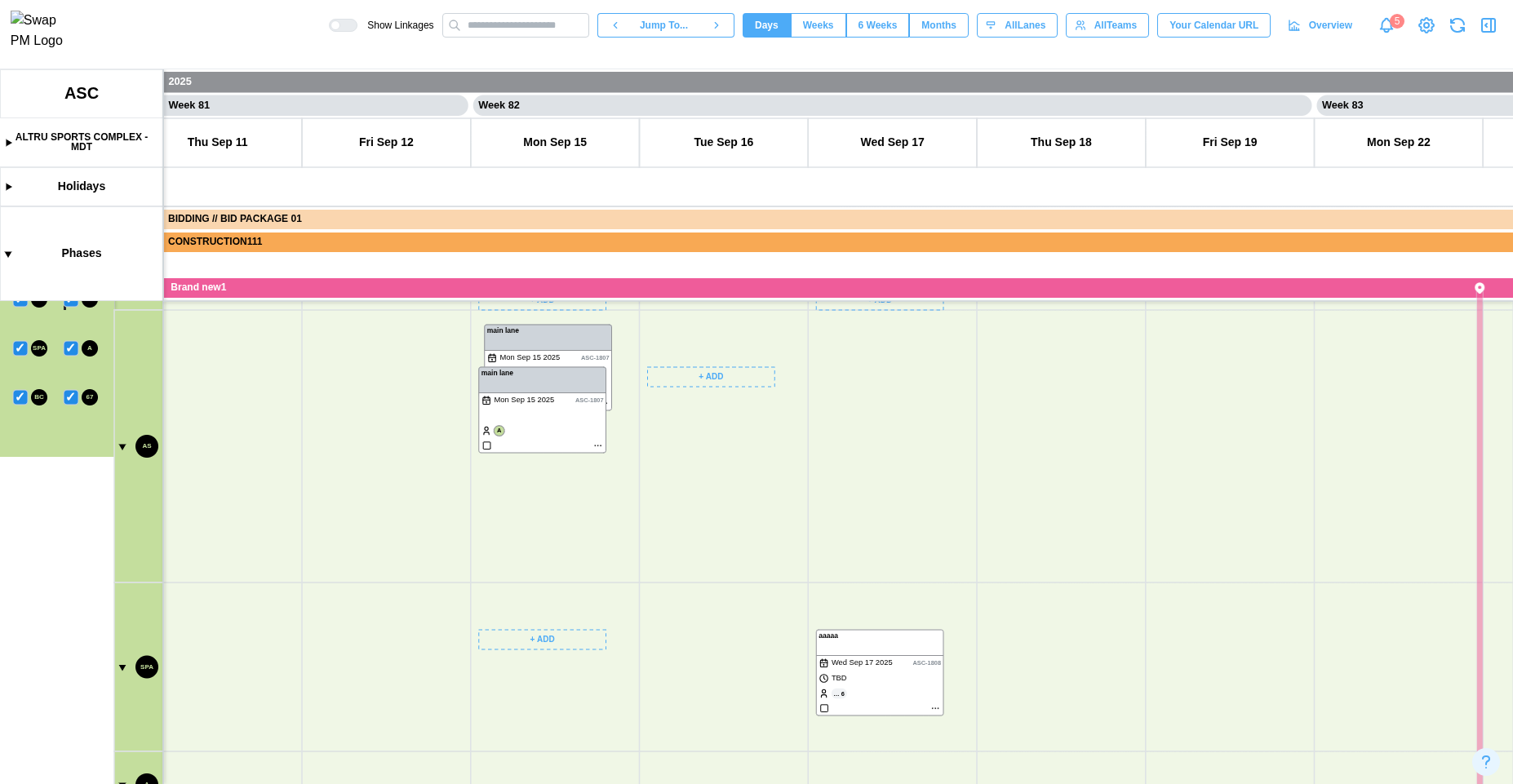
drag, startPoint x: 605, startPoint y: 712, endPoint x: 551, endPoint y: 460, distance: 257.7
click at [554, 460] on canvas at bounding box center [756, 426] width 1513 height 715
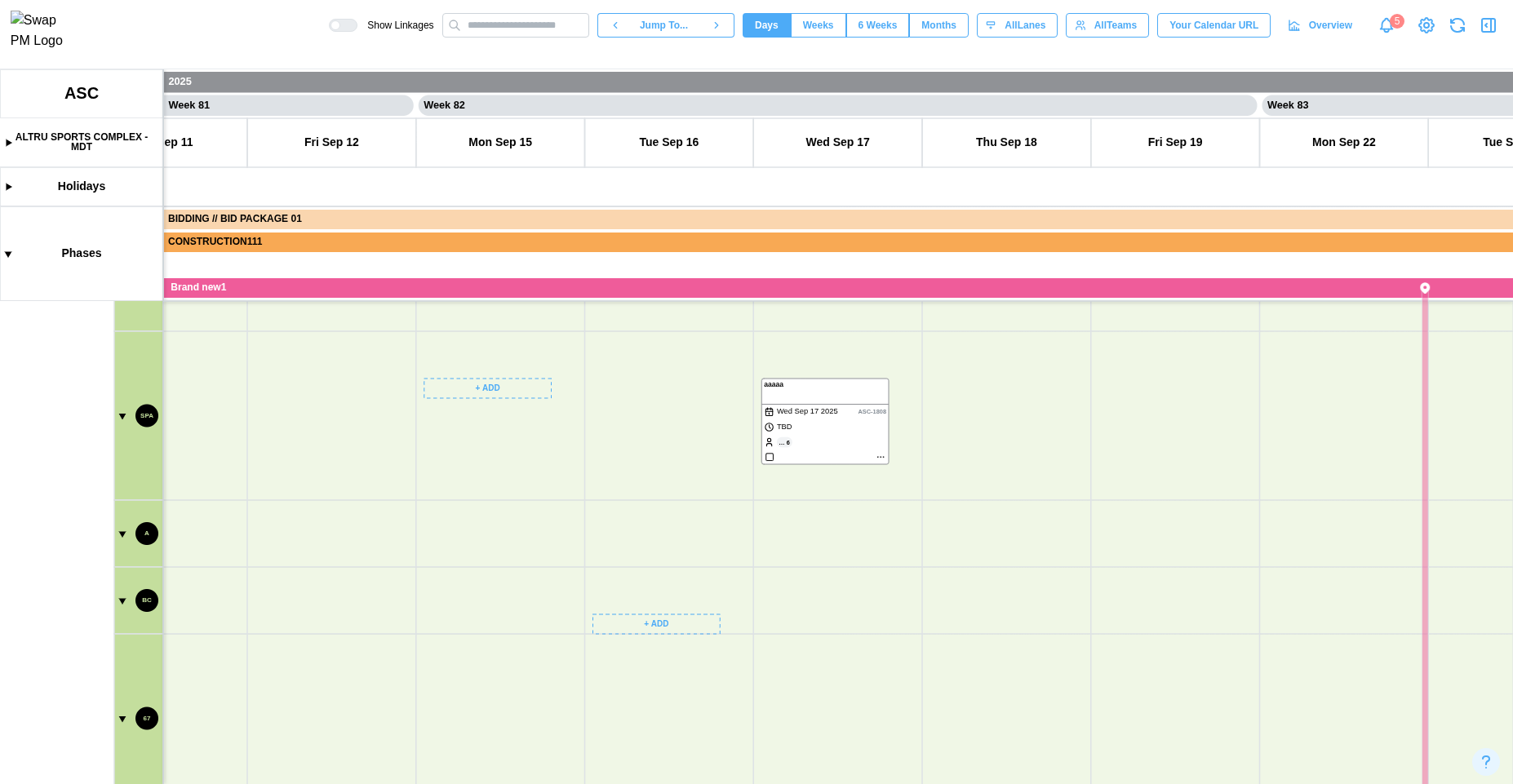
drag, startPoint x: 647, startPoint y: 649, endPoint x: 417, endPoint y: 554, distance: 248.8
click at [412, 599] on canvas at bounding box center [756, 426] width 1513 height 715
drag, startPoint x: 592, startPoint y: 527, endPoint x: 636, endPoint y: 648, distance: 128.8
click at [636, 648] on canvas at bounding box center [756, 426] width 1513 height 715
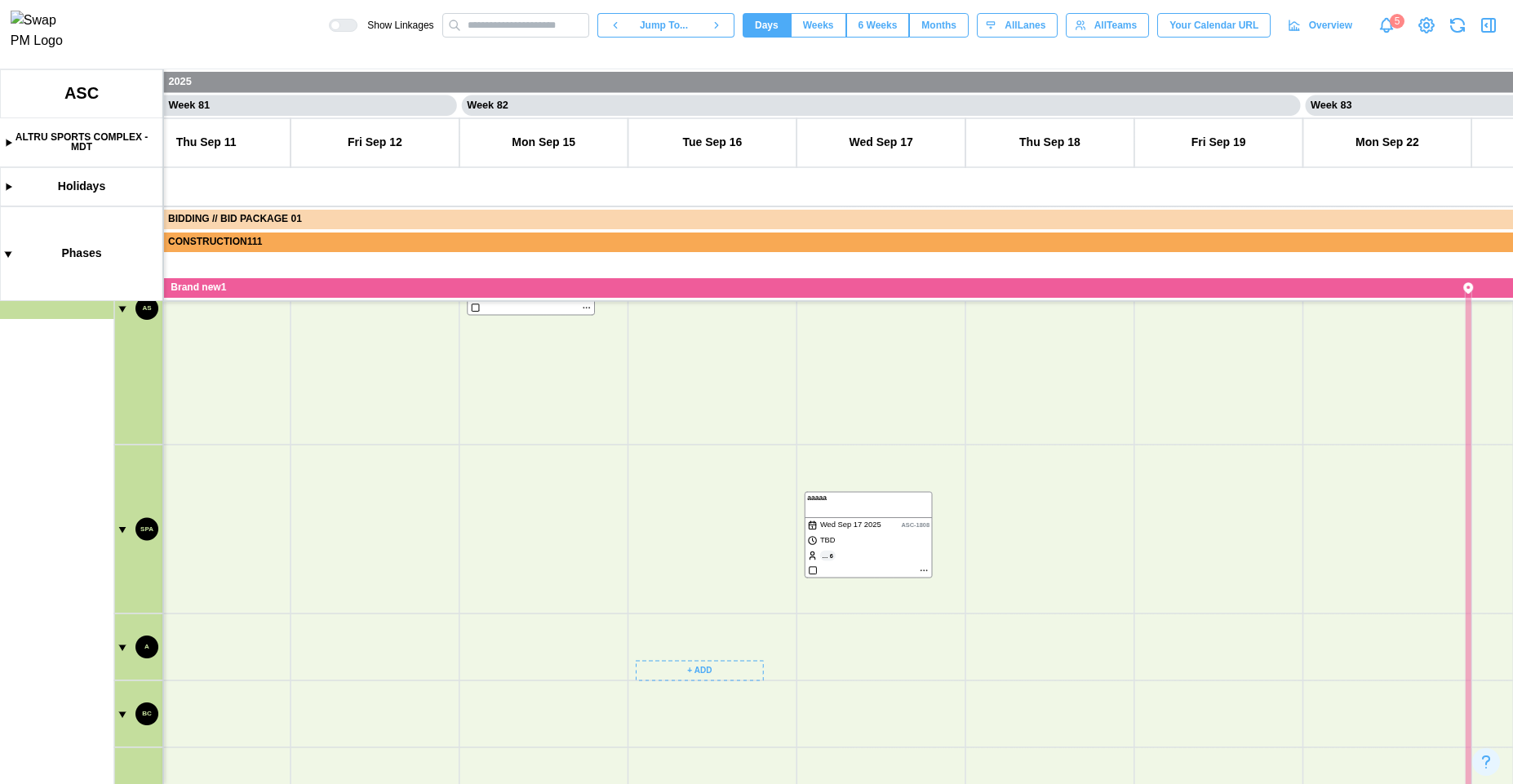
drag, startPoint x: 600, startPoint y: 488, endPoint x: 554, endPoint y: 599, distance: 120.2
click at [560, 635] on canvas at bounding box center [756, 426] width 1513 height 715
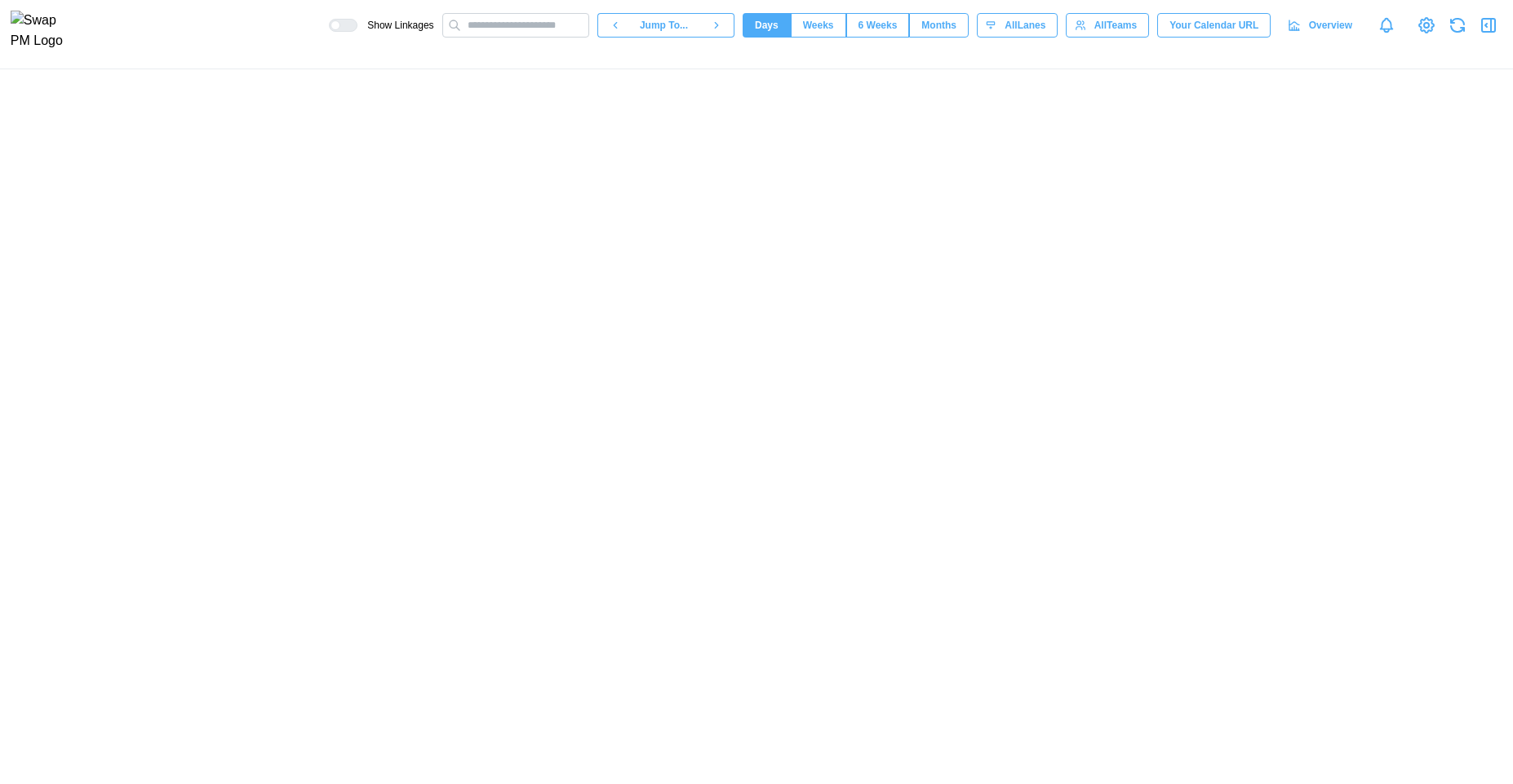
scroll to position [0, 67157]
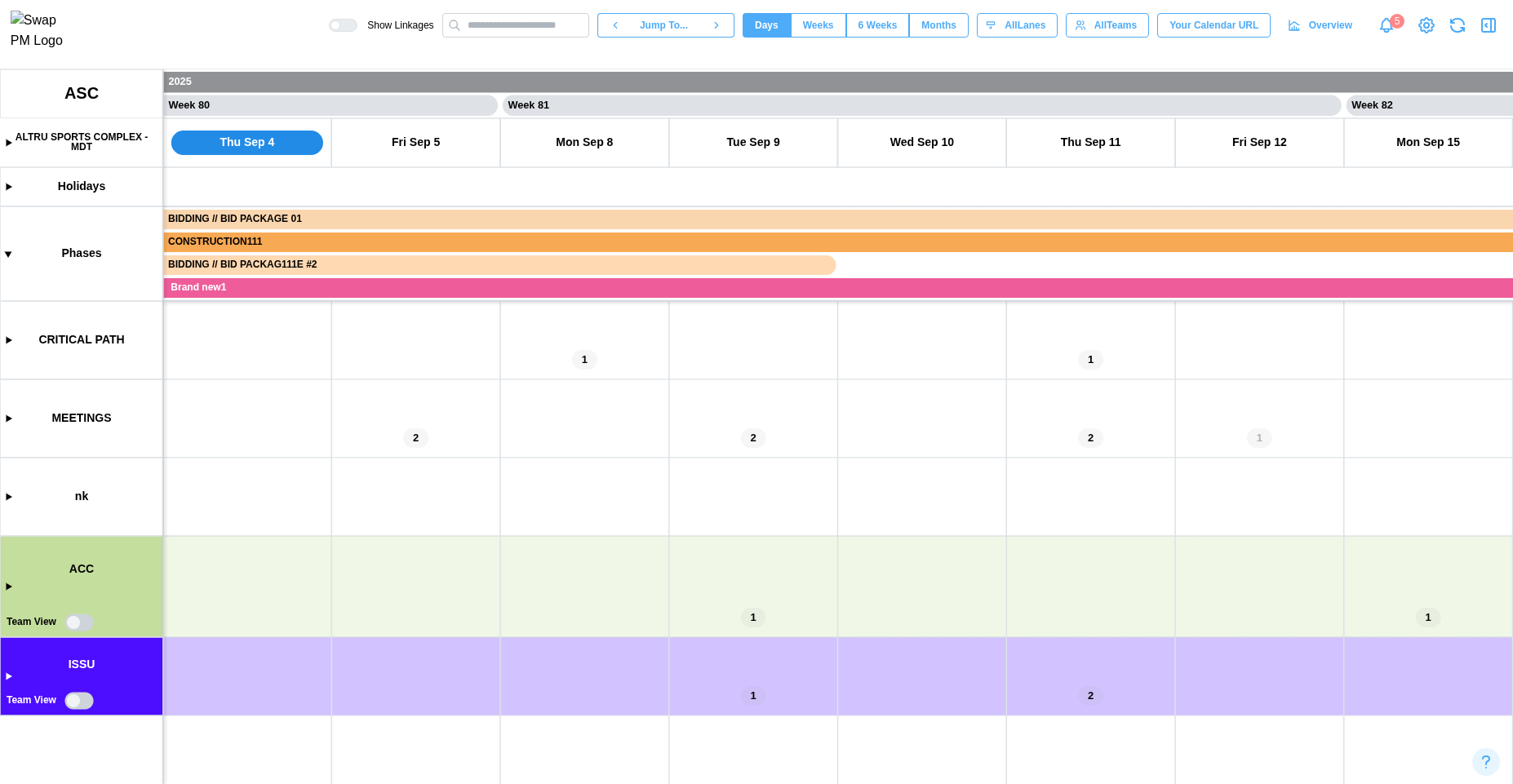
drag, startPoint x: 876, startPoint y: 687, endPoint x: 390, endPoint y: 598, distance: 494.1
click at [391, 593] on canvas at bounding box center [756, 426] width 1513 height 715
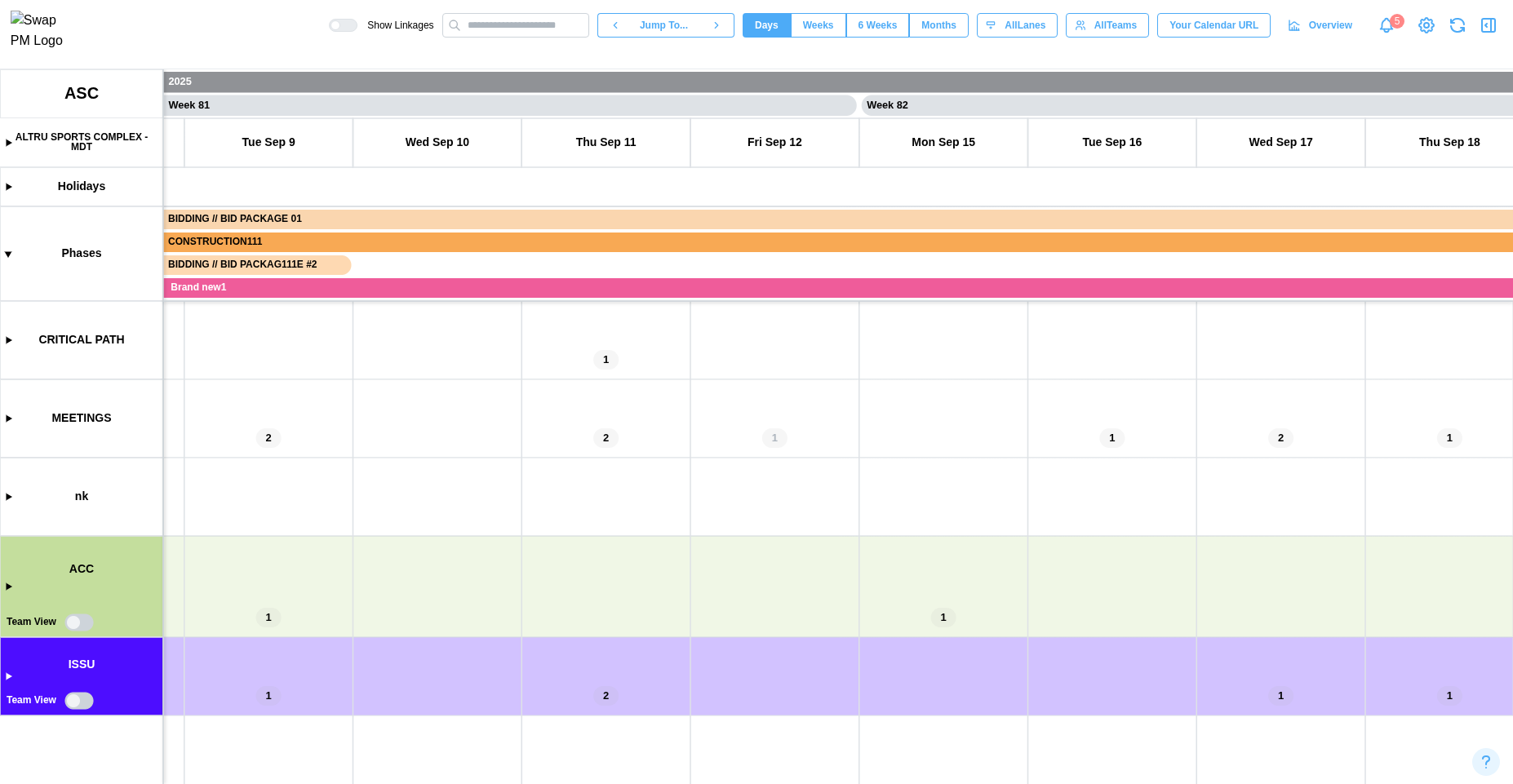
drag, startPoint x: 875, startPoint y: 639, endPoint x: 431, endPoint y: 636, distance: 444.0
click at [441, 640] on canvas at bounding box center [756, 426] width 1513 height 715
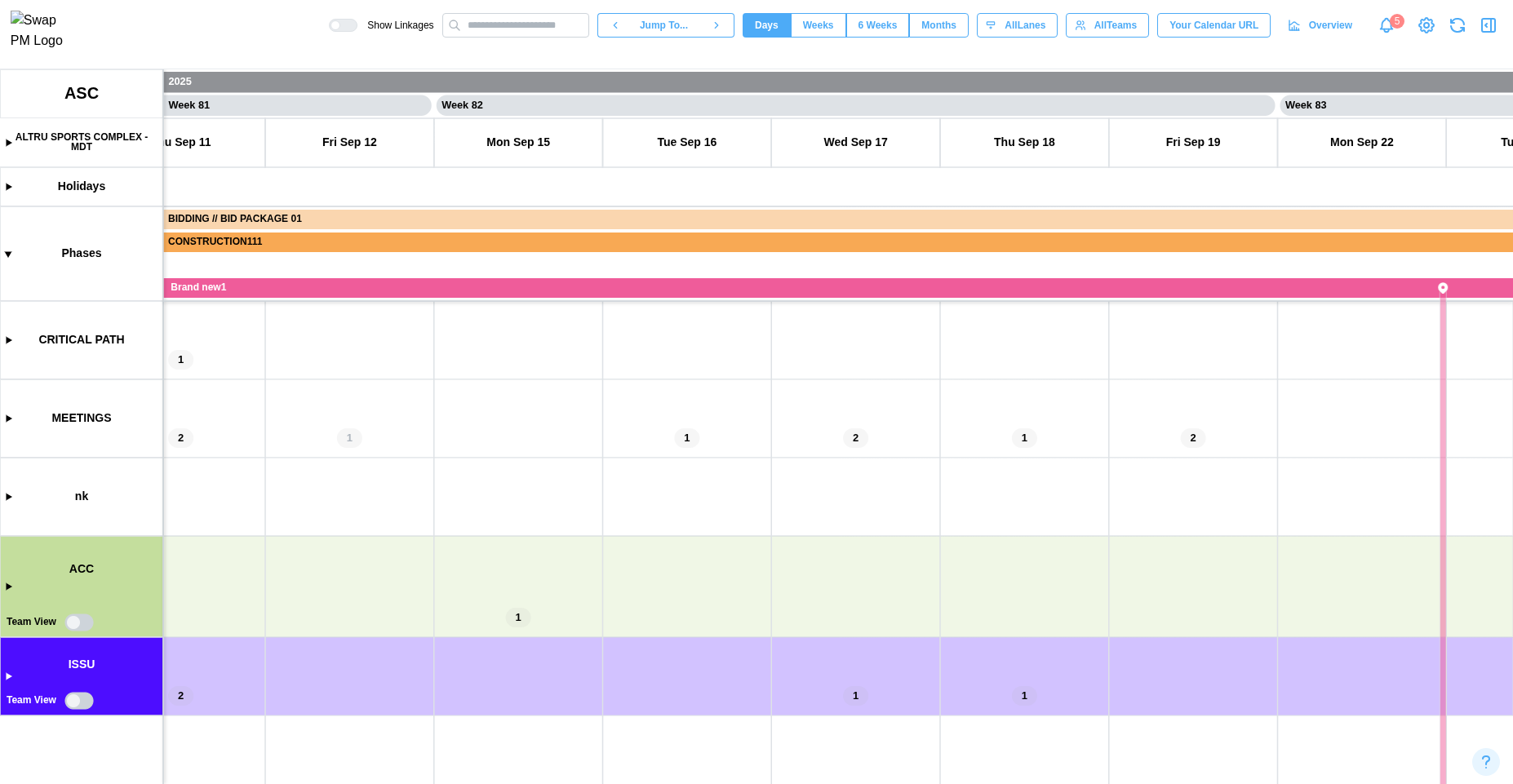
drag, startPoint x: 422, startPoint y: 631, endPoint x: 1017, endPoint y: 633, distance: 595.0
click at [998, 633] on canvas at bounding box center [756, 426] width 1513 height 715
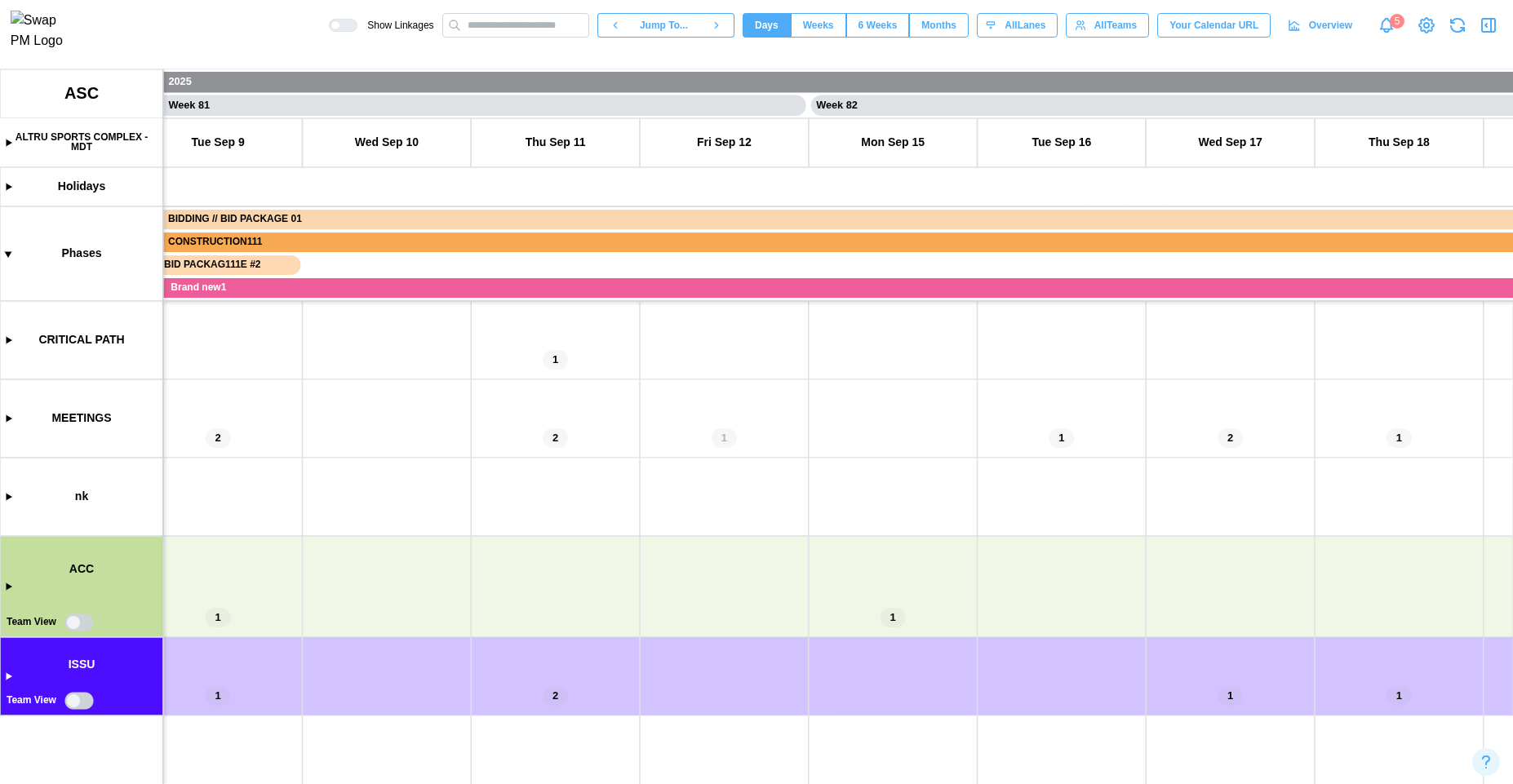
drag, startPoint x: 567, startPoint y: 633, endPoint x: 390, endPoint y: 580, distance: 184.8
click at [357, 584] on canvas at bounding box center [756, 426] width 1513 height 715
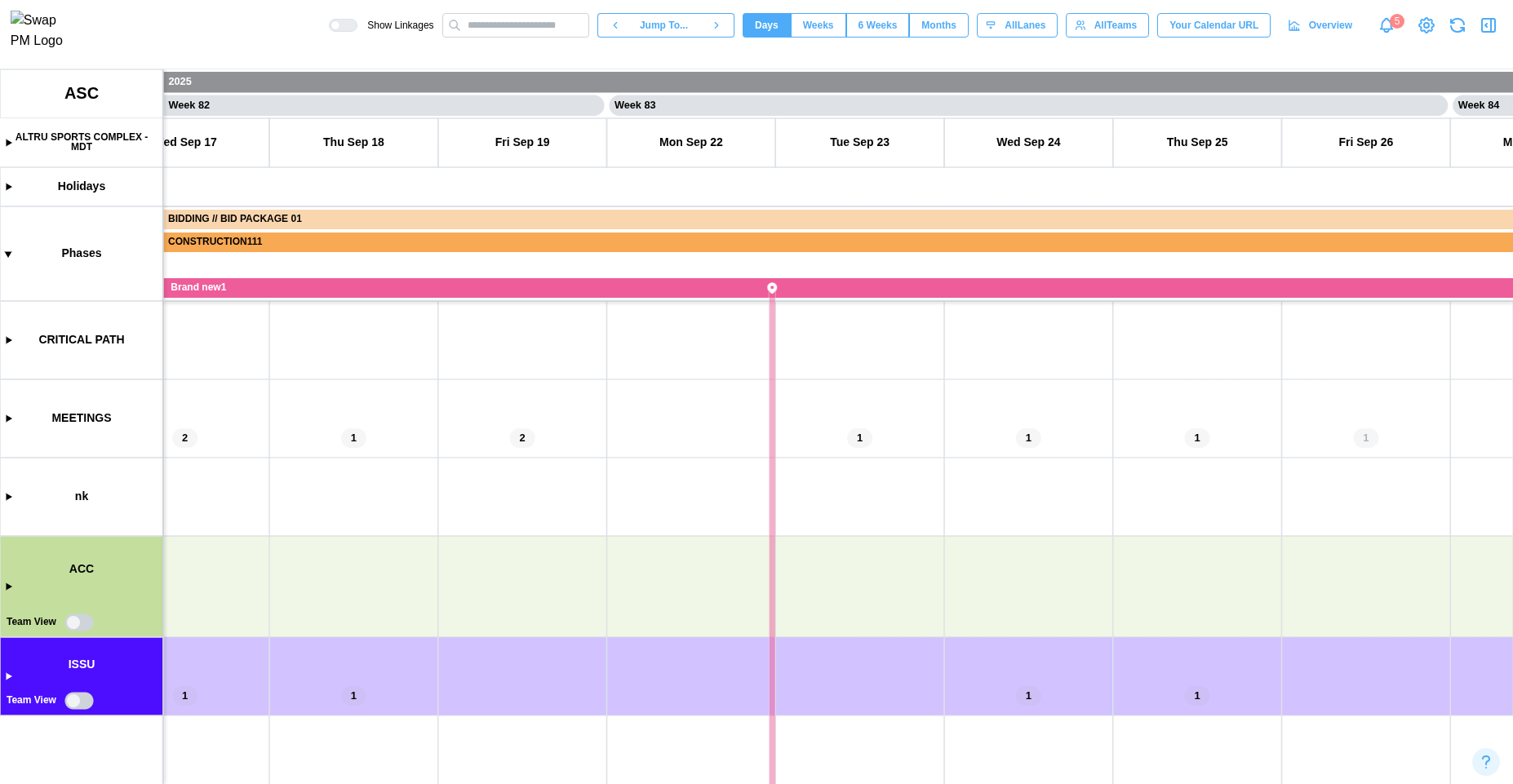
drag, startPoint x: 973, startPoint y: 608, endPoint x: 376, endPoint y: 593, distance: 597.2
click at [381, 594] on canvas at bounding box center [756, 426] width 1513 height 715
drag, startPoint x: 763, startPoint y: 613, endPoint x: 352, endPoint y: 615, distance: 411.0
click at [352, 615] on canvas at bounding box center [756, 426] width 1513 height 715
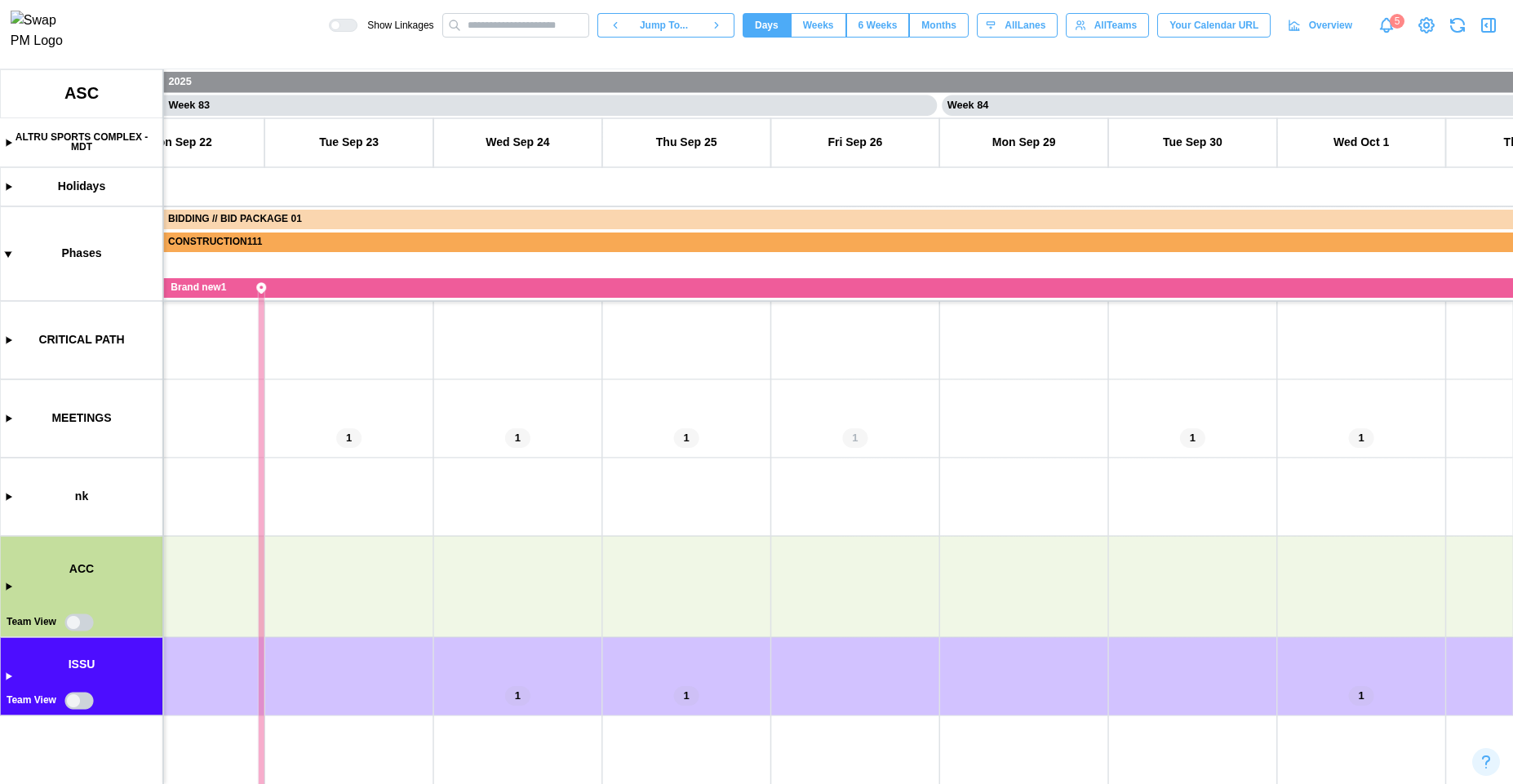
drag, startPoint x: 923, startPoint y: 614, endPoint x: 564, endPoint y: 591, distance: 359.7
click at [281, 596] on canvas at bounding box center [756, 426] width 1513 height 715
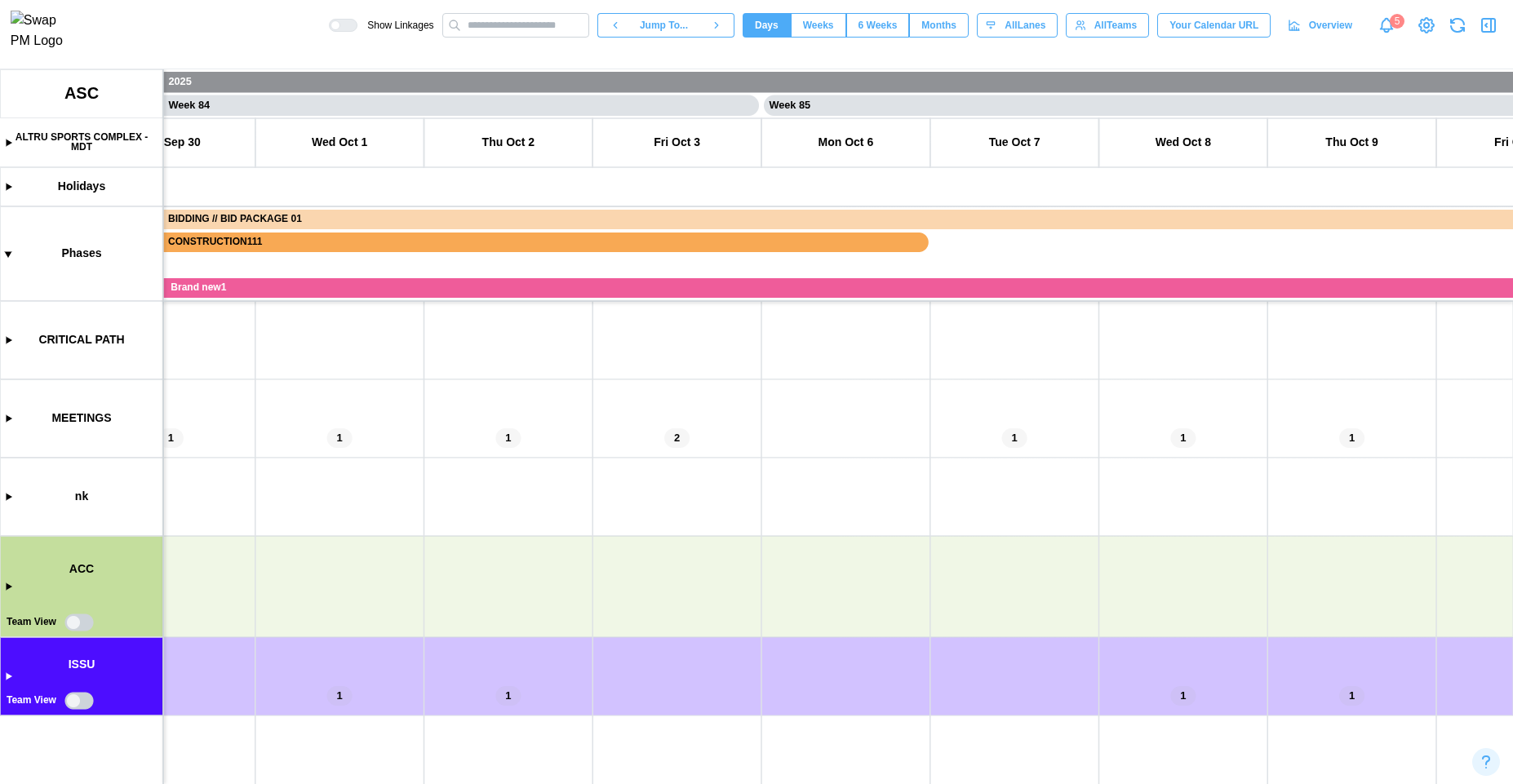
drag, startPoint x: 910, startPoint y: 612, endPoint x: 369, endPoint y: 604, distance: 541.1
click at [369, 604] on canvas at bounding box center [756, 426] width 1513 height 715
drag, startPoint x: 882, startPoint y: 608, endPoint x: 298, endPoint y: 578, distance: 584.8
click at [286, 583] on canvas at bounding box center [756, 426] width 1513 height 715
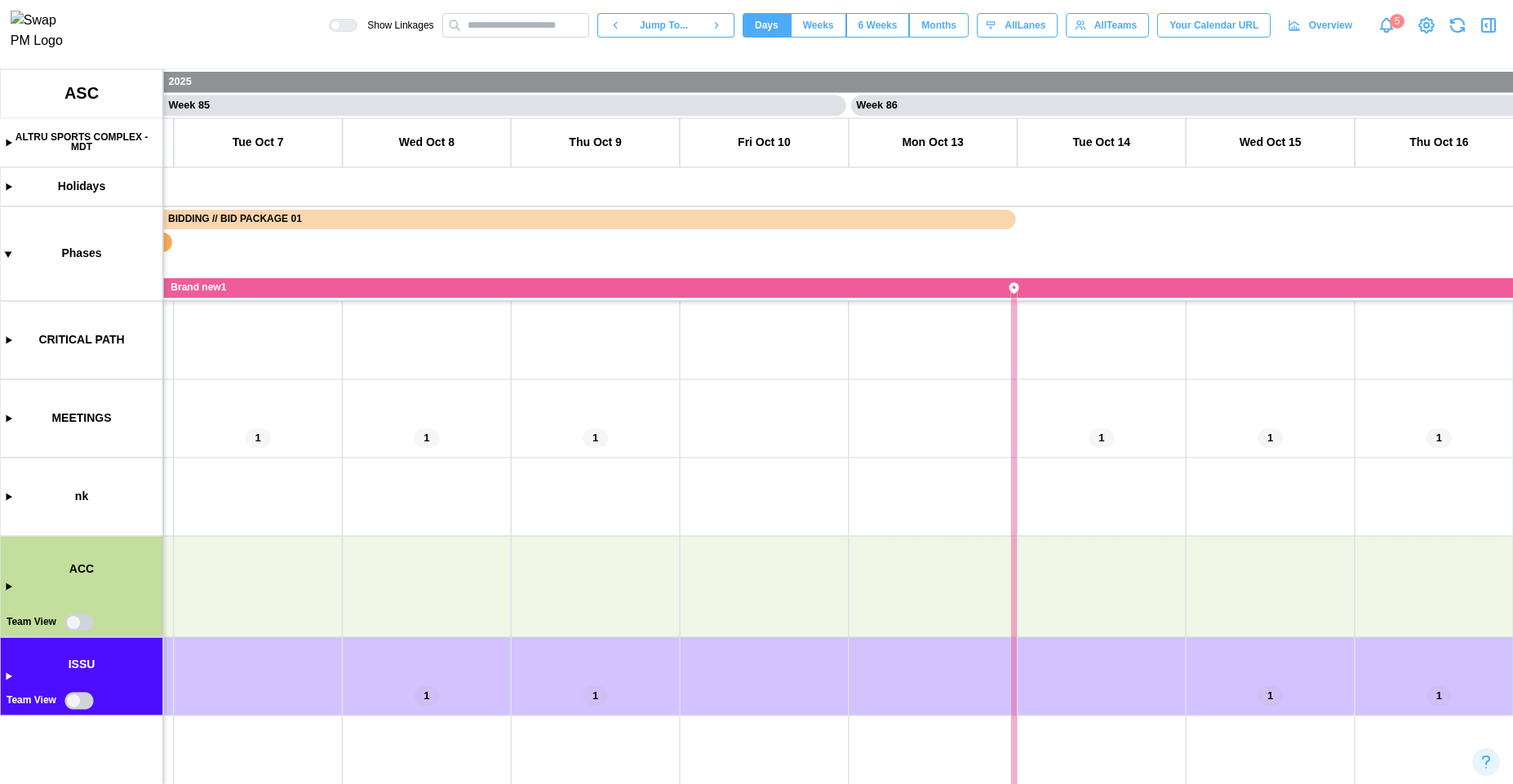
drag, startPoint x: 636, startPoint y: 588, endPoint x: 338, endPoint y: 579, distance: 298.1
click at [338, 579] on canvas at bounding box center [756, 426] width 1513 height 715
drag, startPoint x: 646, startPoint y: 587, endPoint x: 391, endPoint y: 581, distance: 255.1
click at [391, 582] on canvas at bounding box center [756, 426] width 1513 height 715
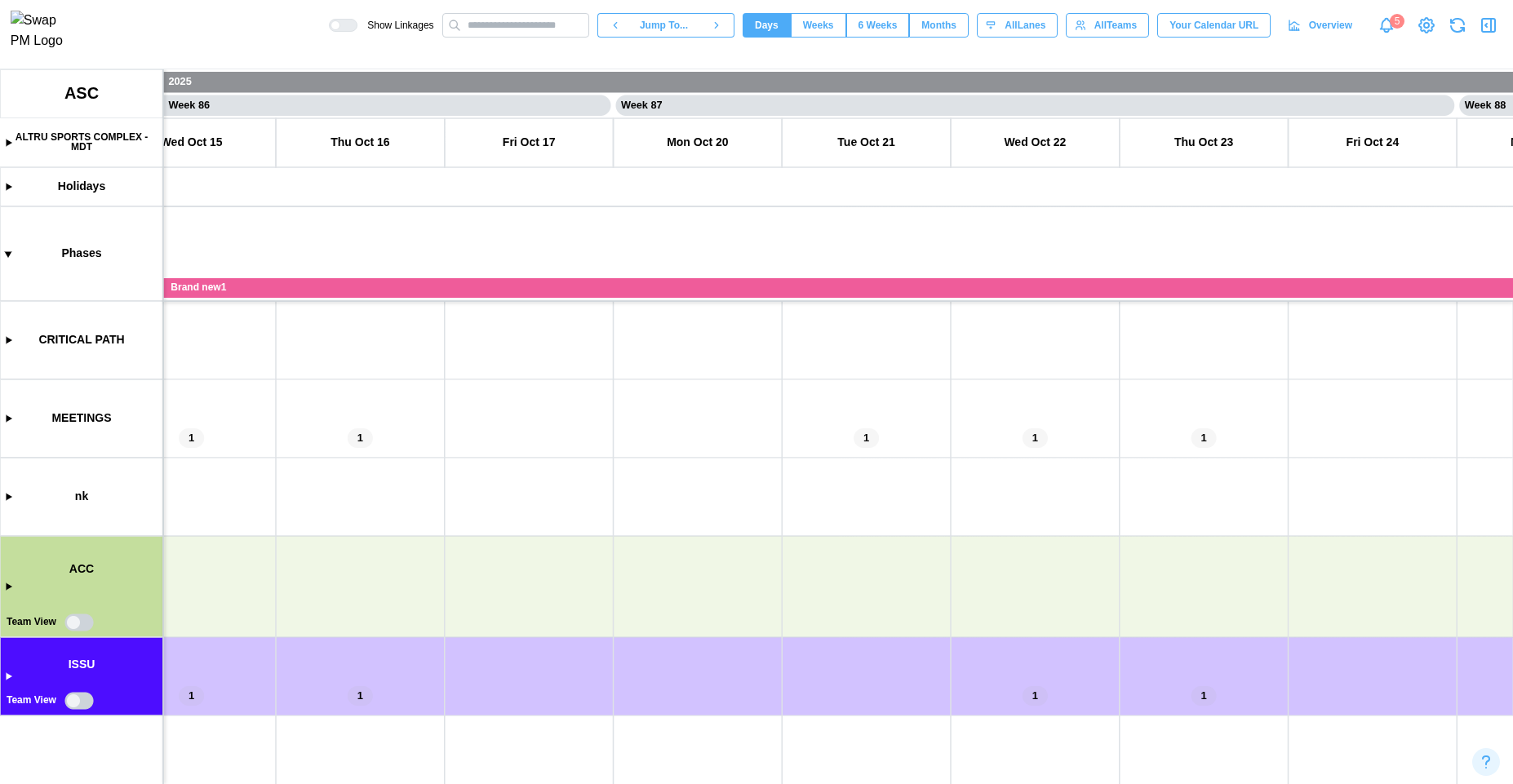
drag, startPoint x: 772, startPoint y: 606, endPoint x: 399, endPoint y: 585, distance: 373.6
click at [400, 585] on canvas at bounding box center [756, 426] width 1513 height 715
drag, startPoint x: 916, startPoint y: 586, endPoint x: 458, endPoint y: 586, distance: 458.0
click at [445, 589] on canvas at bounding box center [756, 426] width 1513 height 715
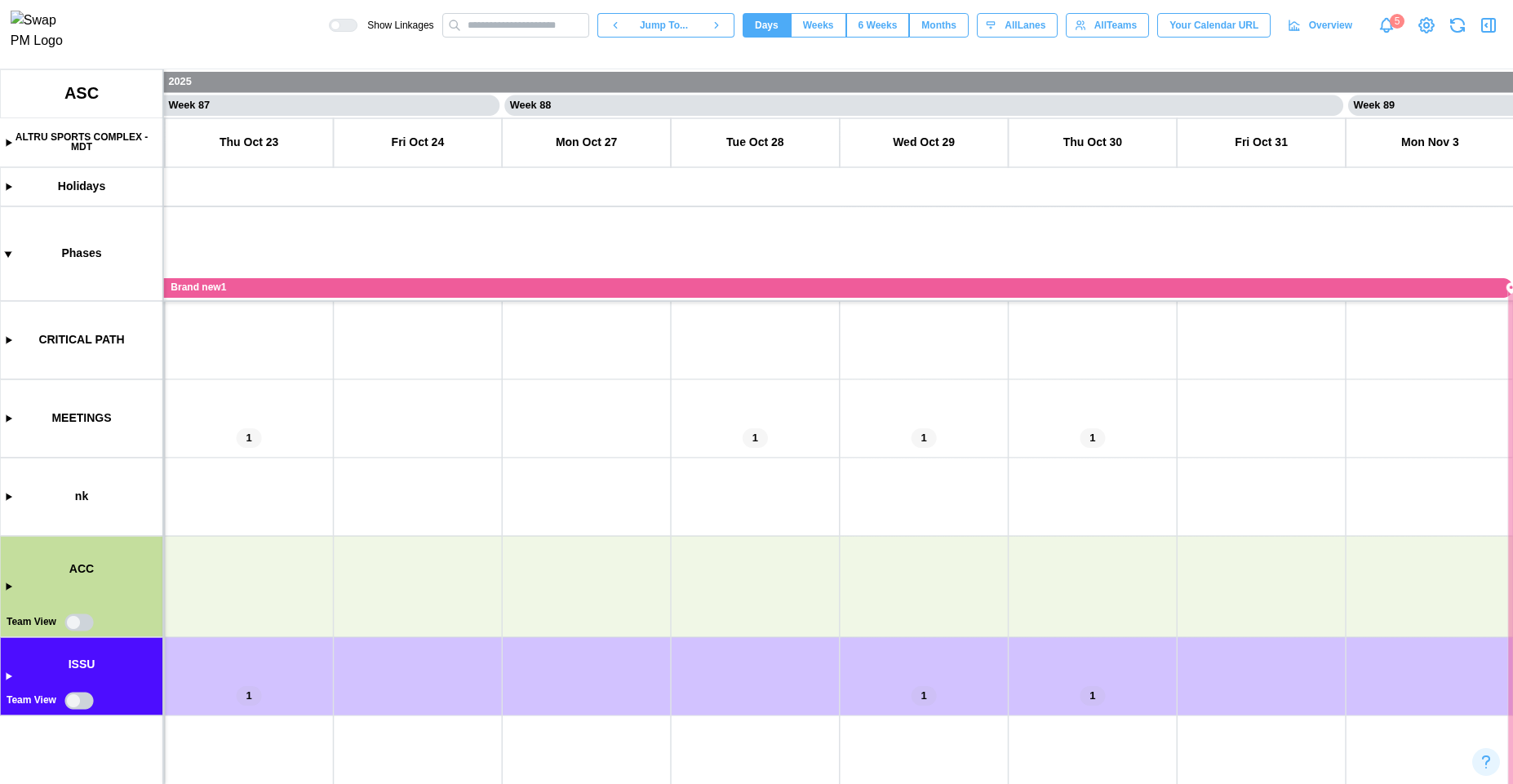
scroll to position [0, 73013]
drag, startPoint x: 768, startPoint y: 585, endPoint x: 888, endPoint y: 585, distance: 120.0
click at [888, 585] on canvas at bounding box center [756, 426] width 1513 height 715
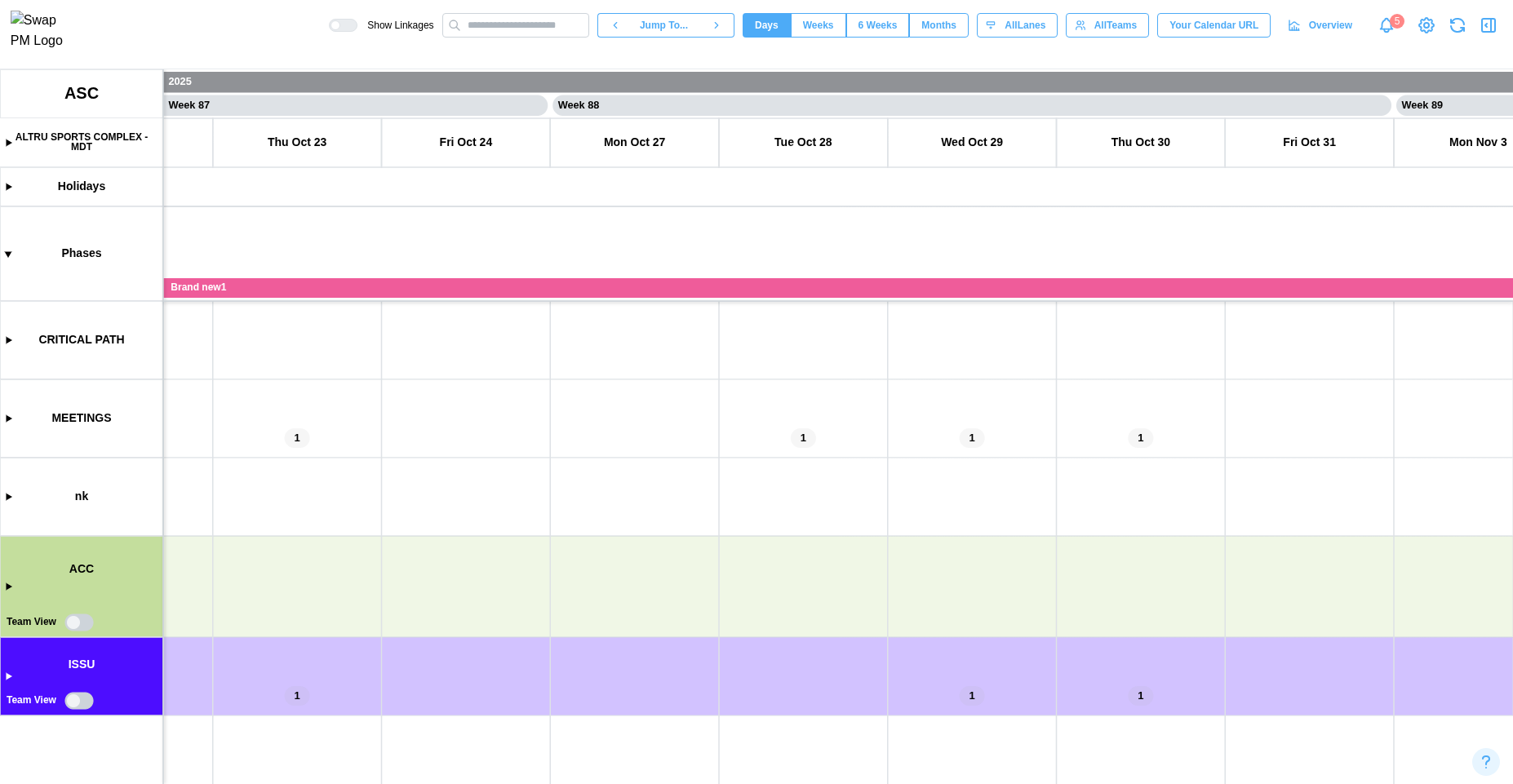
drag, startPoint x: 1204, startPoint y: 626, endPoint x: 528, endPoint y: 615, distance: 676.1
click at [528, 615] on canvas at bounding box center [756, 426] width 1513 height 715
drag, startPoint x: 911, startPoint y: 615, endPoint x: 532, endPoint y: 597, distance: 379.4
click at [532, 598] on canvas at bounding box center [756, 426] width 1513 height 715
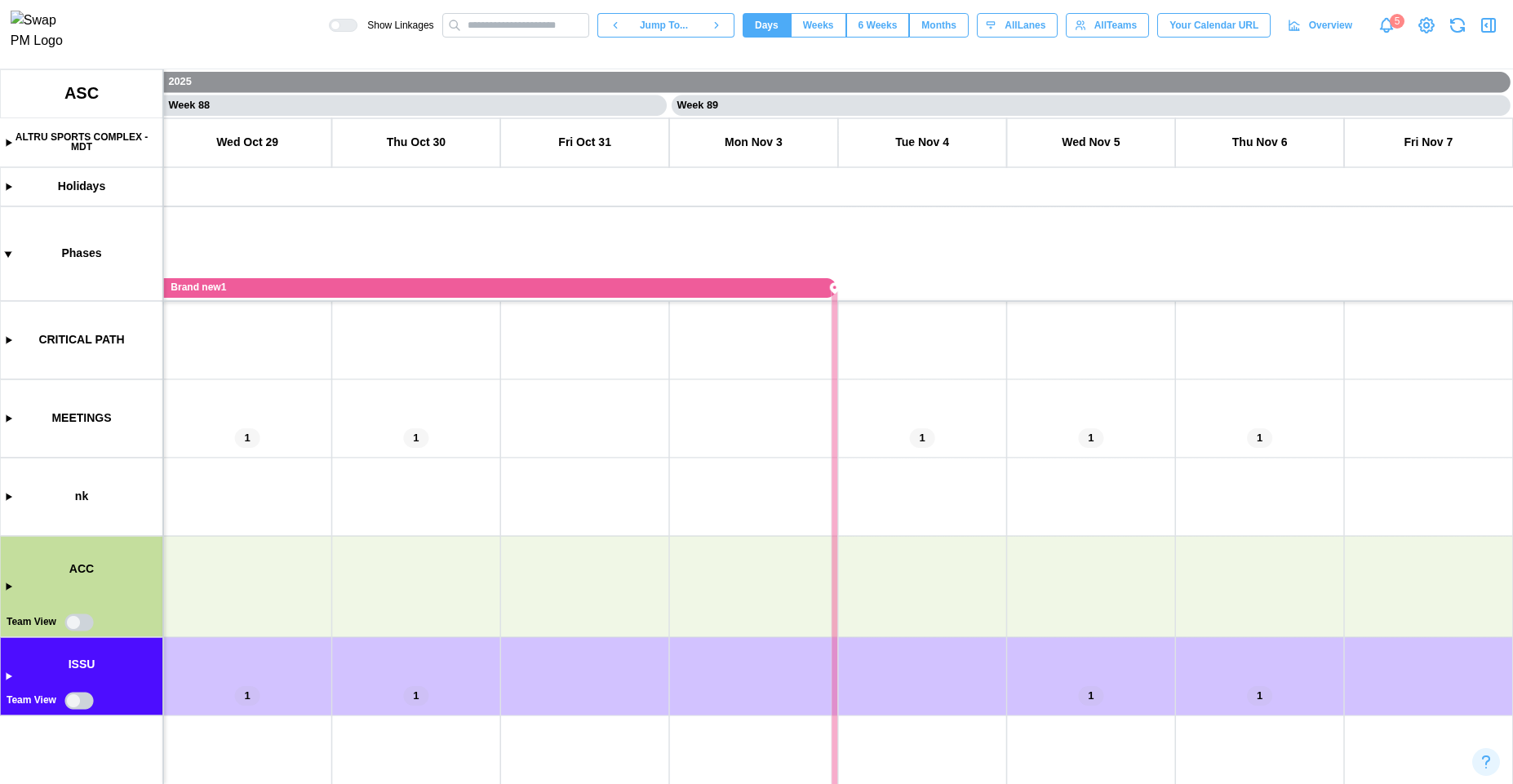
click at [640, 35] on span "Jump To..." at bounding box center [664, 25] width 48 height 22
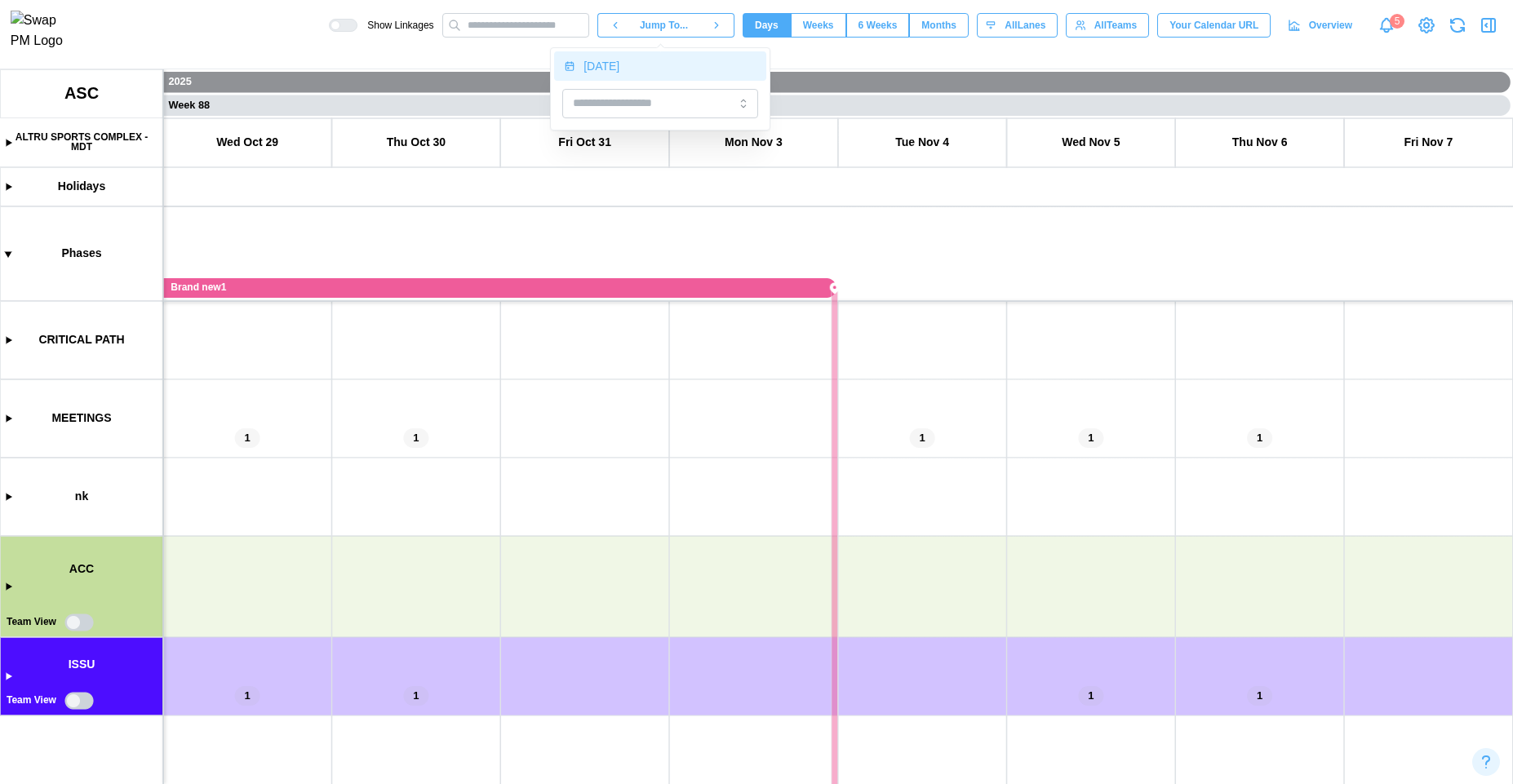
click at [657, 76] on button "[DATE]" at bounding box center [659, 66] width 212 height 29
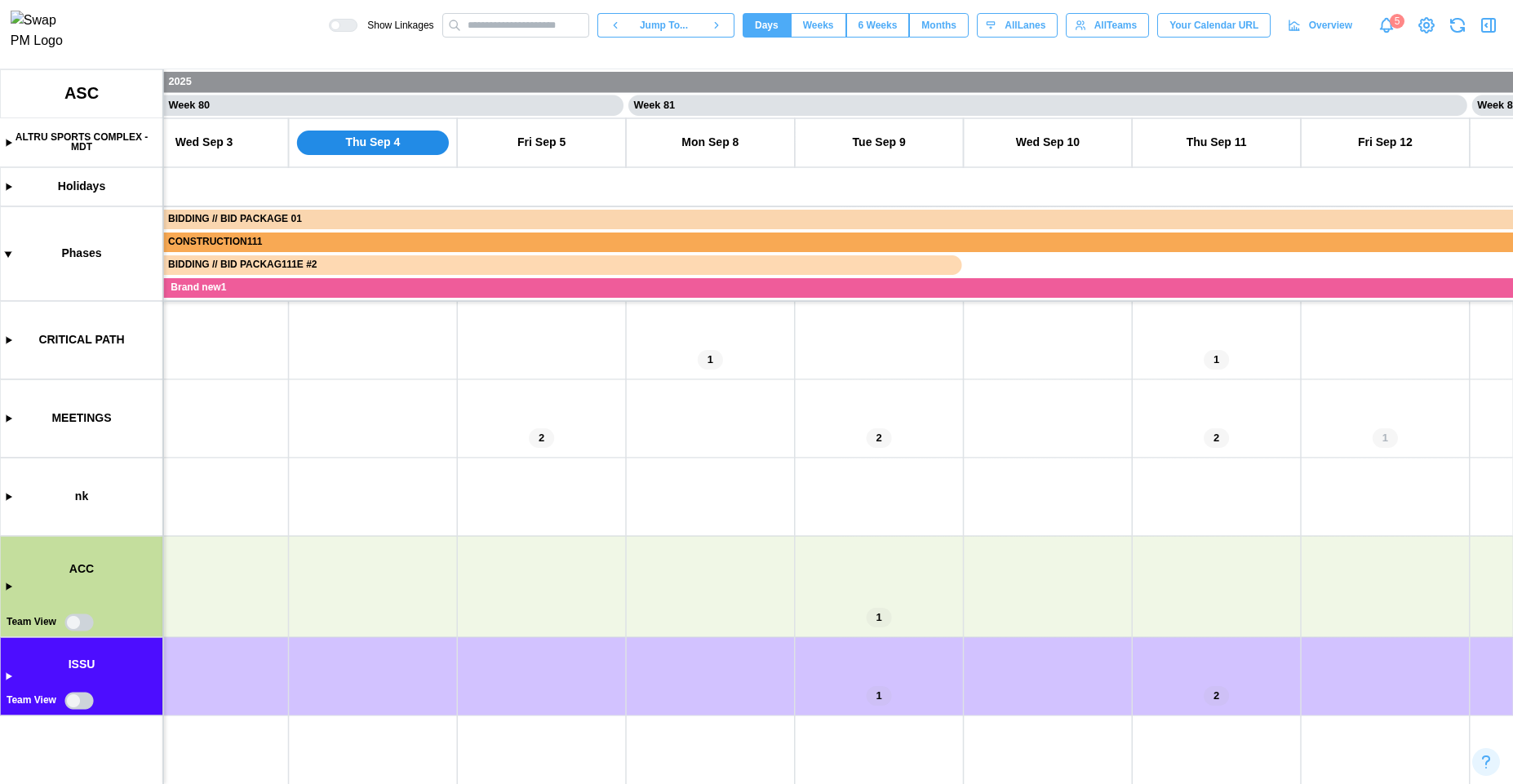
scroll to position [0, 66589]
drag, startPoint x: 741, startPoint y: 645, endPoint x: 1182, endPoint y: 648, distance: 441.0
click at [1182, 648] on canvas at bounding box center [756, 426] width 1513 height 715
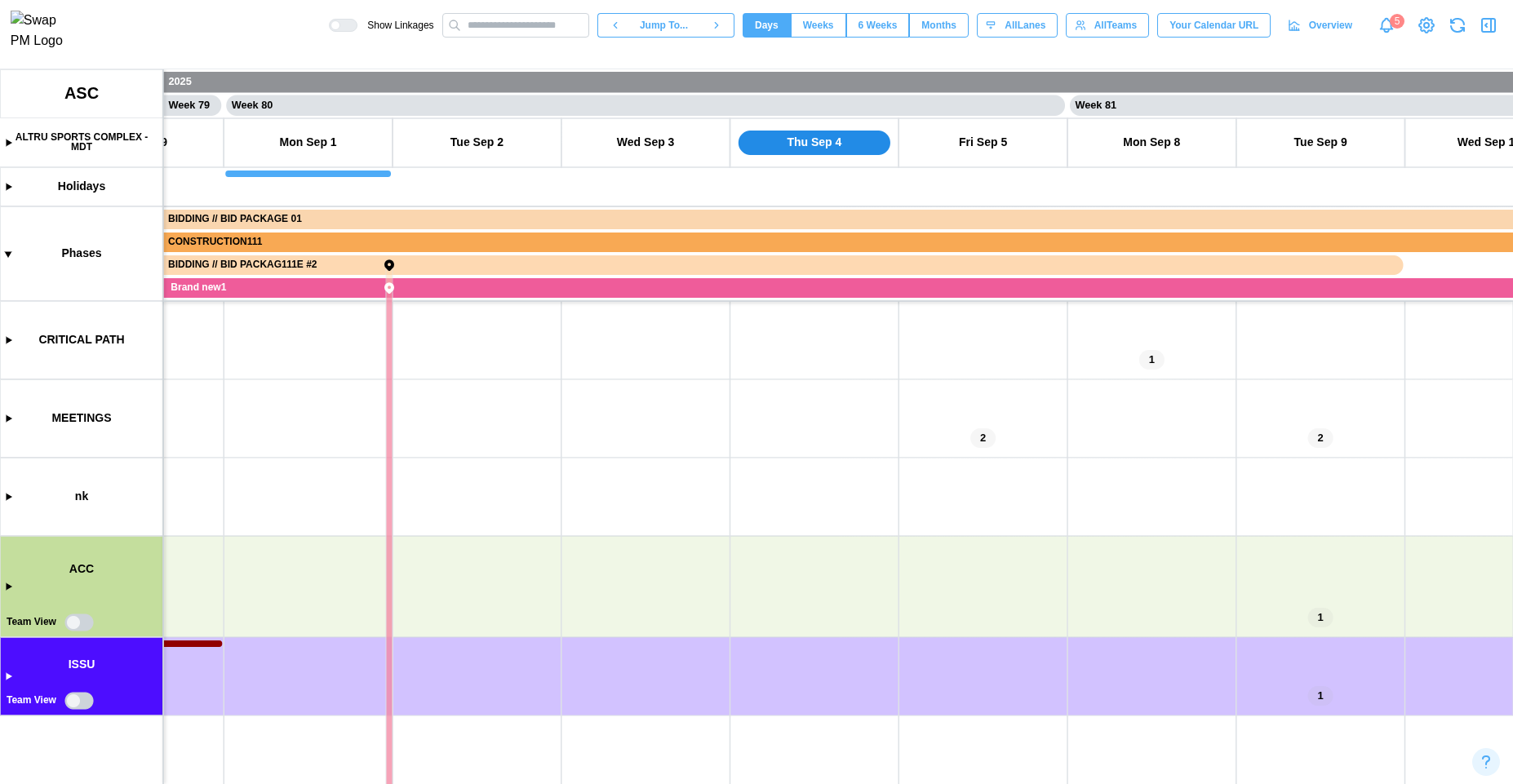
drag, startPoint x: 526, startPoint y: 439, endPoint x: 897, endPoint y: 436, distance: 371.0
click at [888, 439] on canvas at bounding box center [756, 426] width 1513 height 715
drag, startPoint x: 807, startPoint y: 530, endPoint x: 416, endPoint y: 507, distance: 391.7
click at [432, 513] on canvas at bounding box center [756, 426] width 1513 height 715
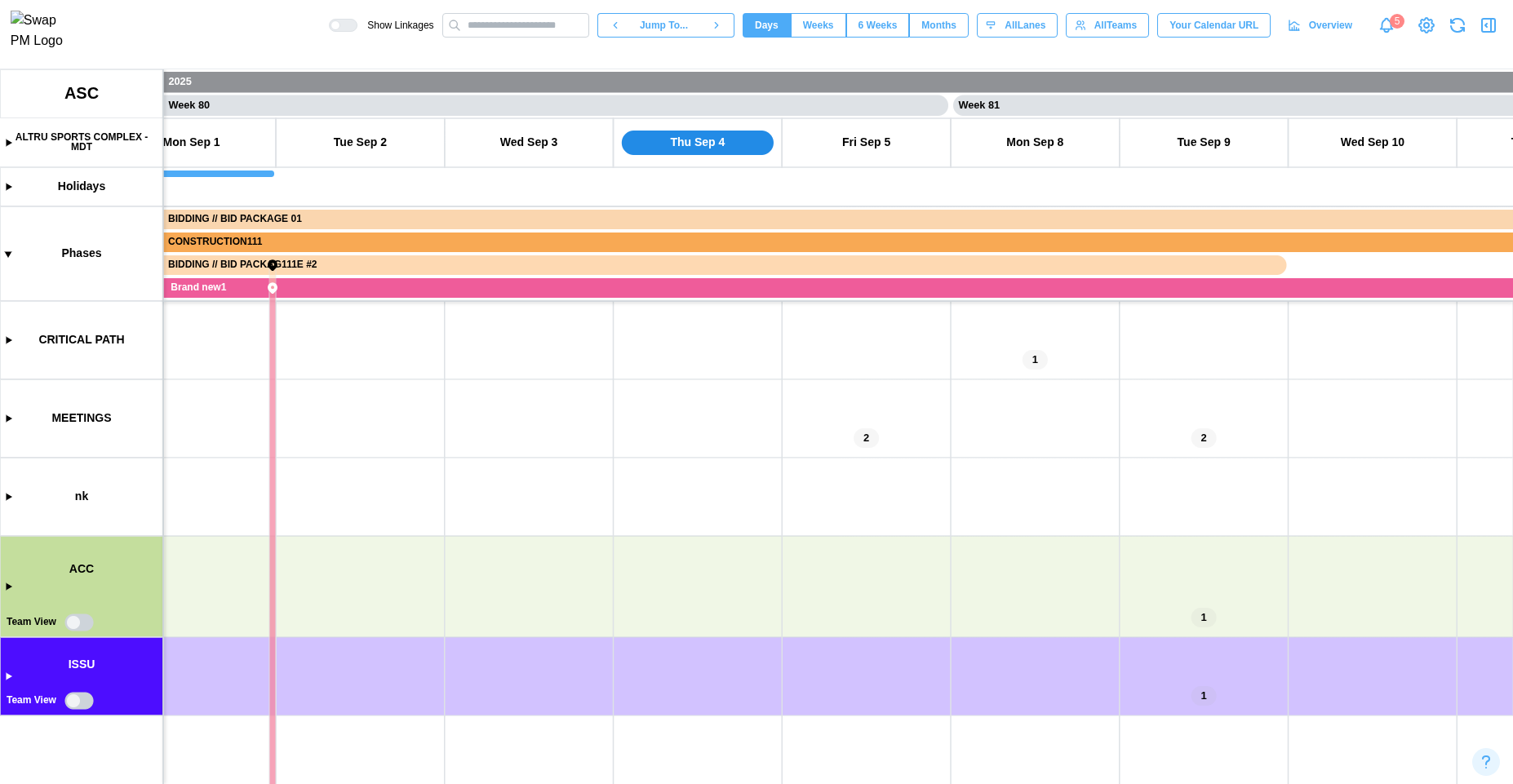
drag, startPoint x: 1038, startPoint y: 599, endPoint x: 443, endPoint y: 488, distance: 605.3
click at [472, 494] on canvas at bounding box center [756, 426] width 1513 height 715
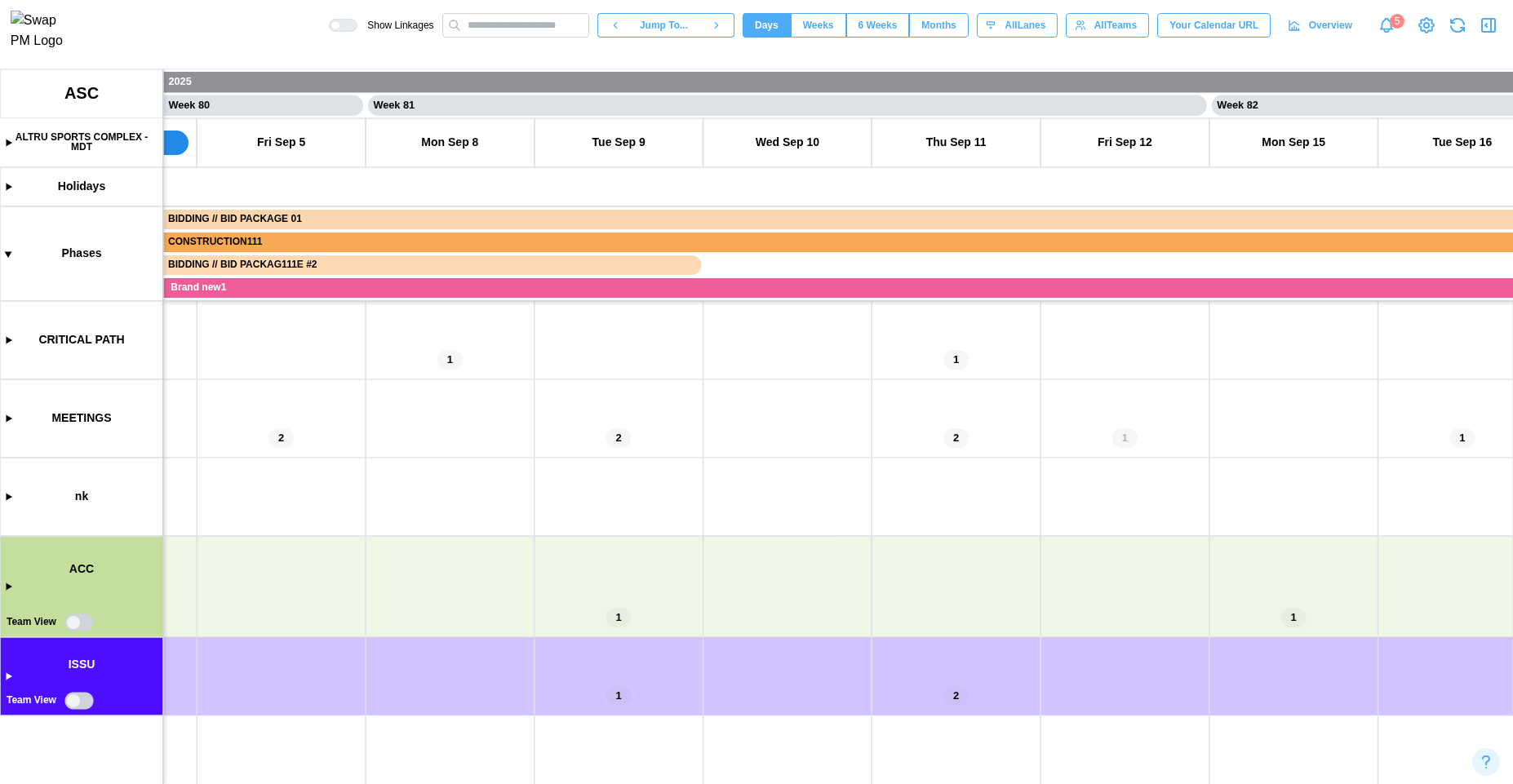
drag, startPoint x: 810, startPoint y: 639, endPoint x: 308, endPoint y: 635, distance: 502.0
click at [309, 635] on canvas at bounding box center [756, 426] width 1513 height 715
click at [77, 705] on canvas at bounding box center [756, 426] width 1513 height 715
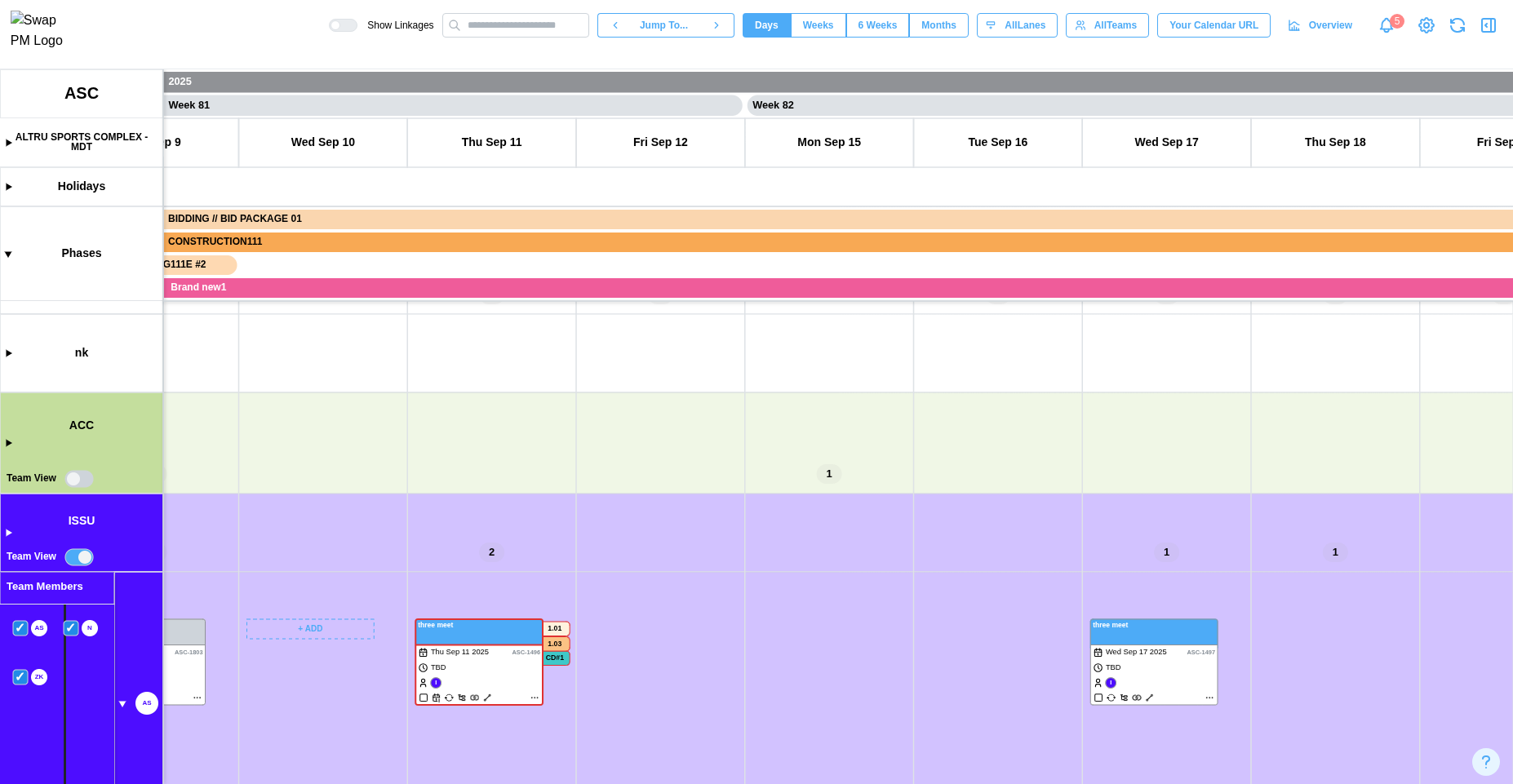
scroll to position [0, 67751]
drag, startPoint x: 401, startPoint y: 594, endPoint x: 402, endPoint y: 241, distance: 353.0
click at [403, 243] on canvas at bounding box center [756, 426] width 1513 height 715
drag, startPoint x: 351, startPoint y: 508, endPoint x: 361, endPoint y: 705, distance: 197.3
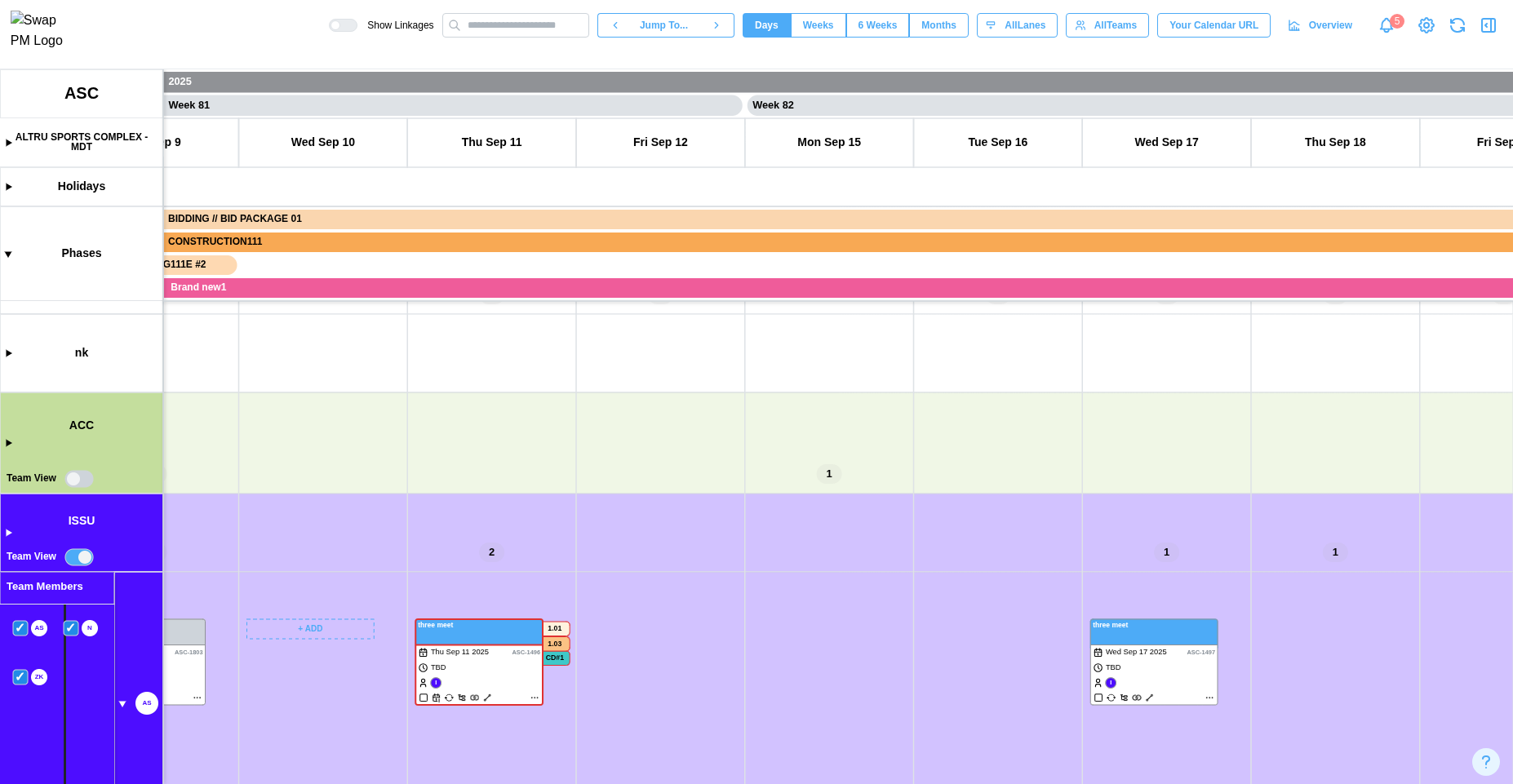
click at [361, 705] on canvas at bounding box center [756, 426] width 1513 height 715
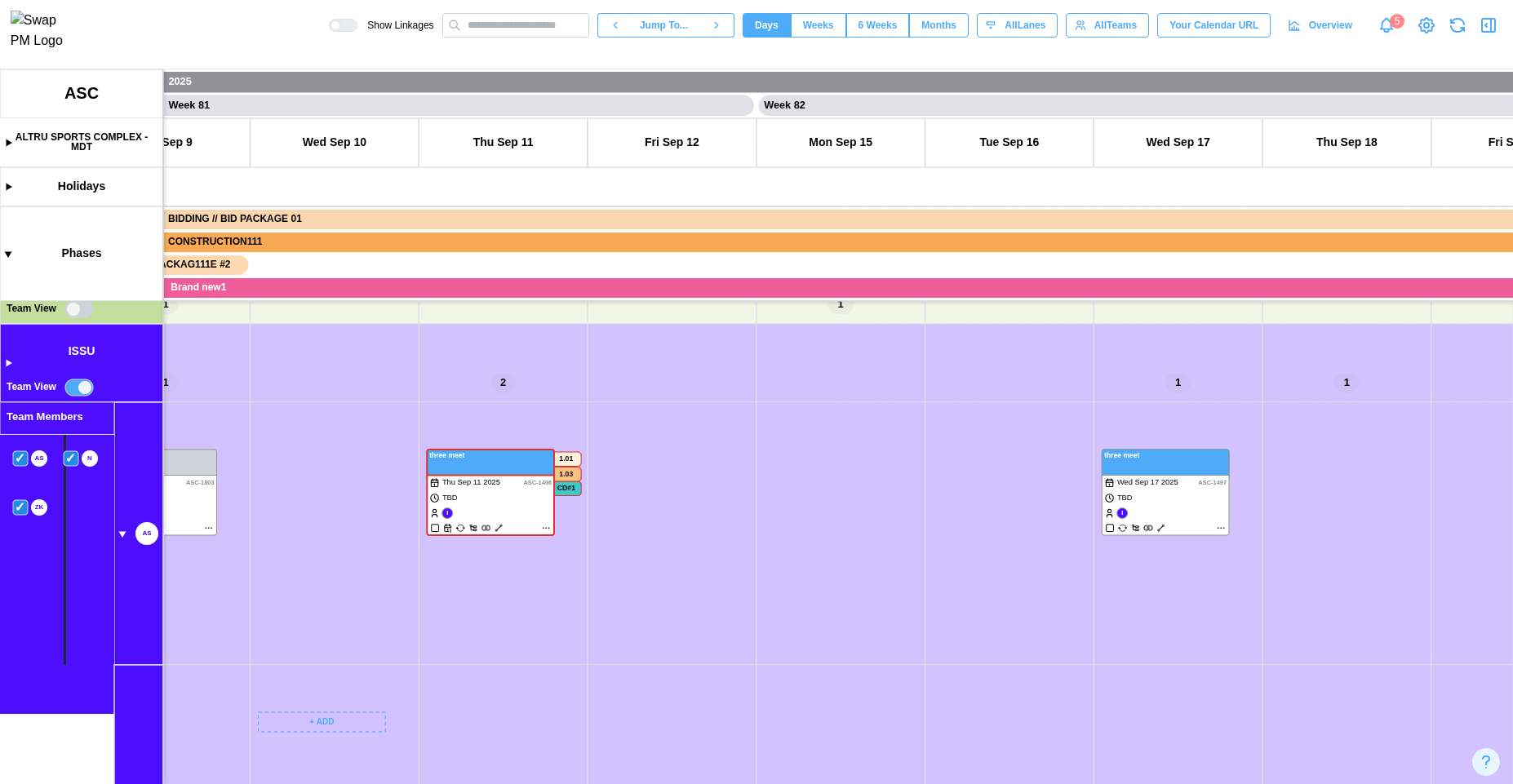
scroll to position [313, 0]
click at [114, 531] on canvas at bounding box center [756, 426] width 1513 height 715
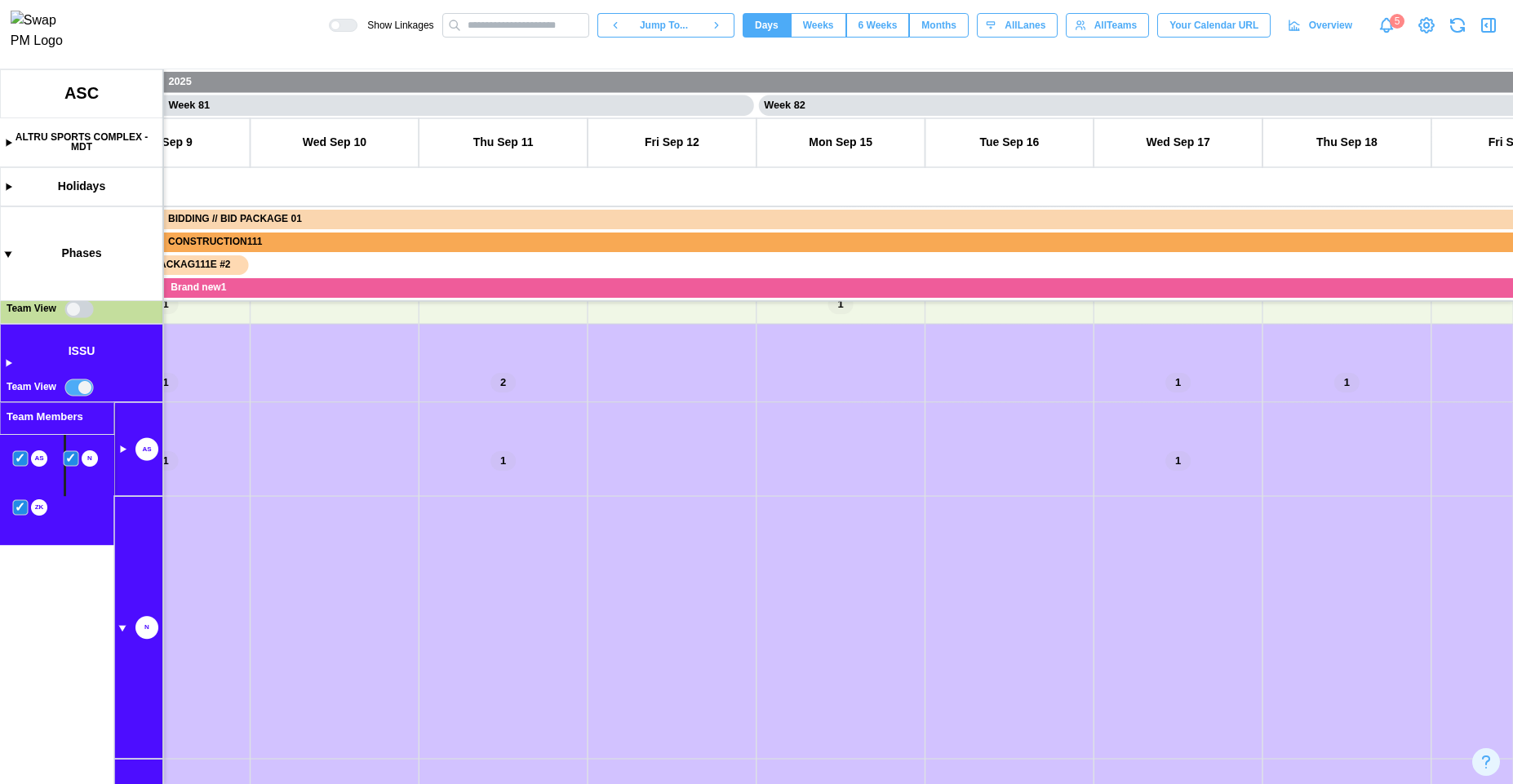
click at [122, 633] on canvas at bounding box center [756, 426] width 1513 height 715
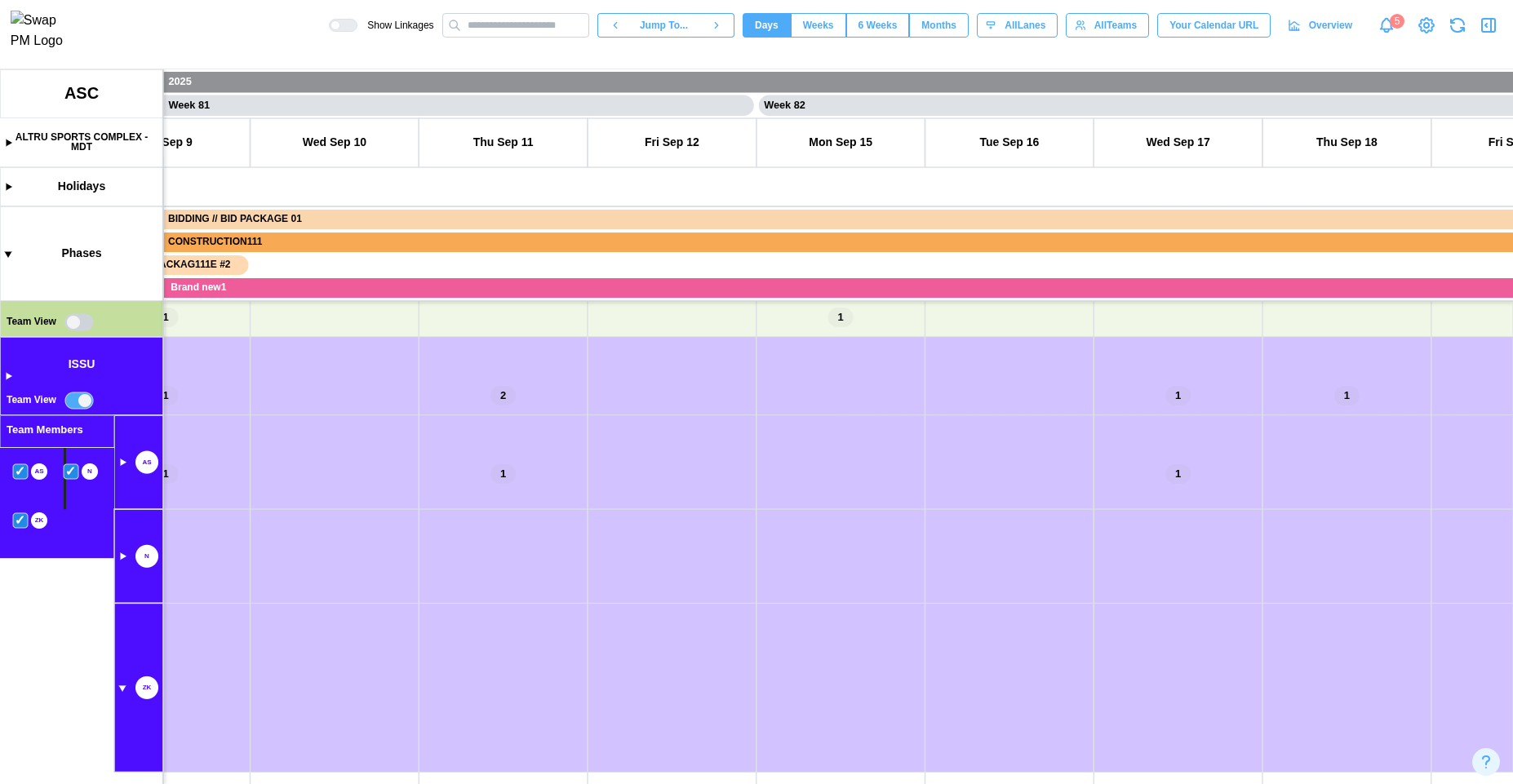
scroll to position [300, 0]
click at [124, 687] on canvas at bounding box center [756, 426] width 1513 height 715
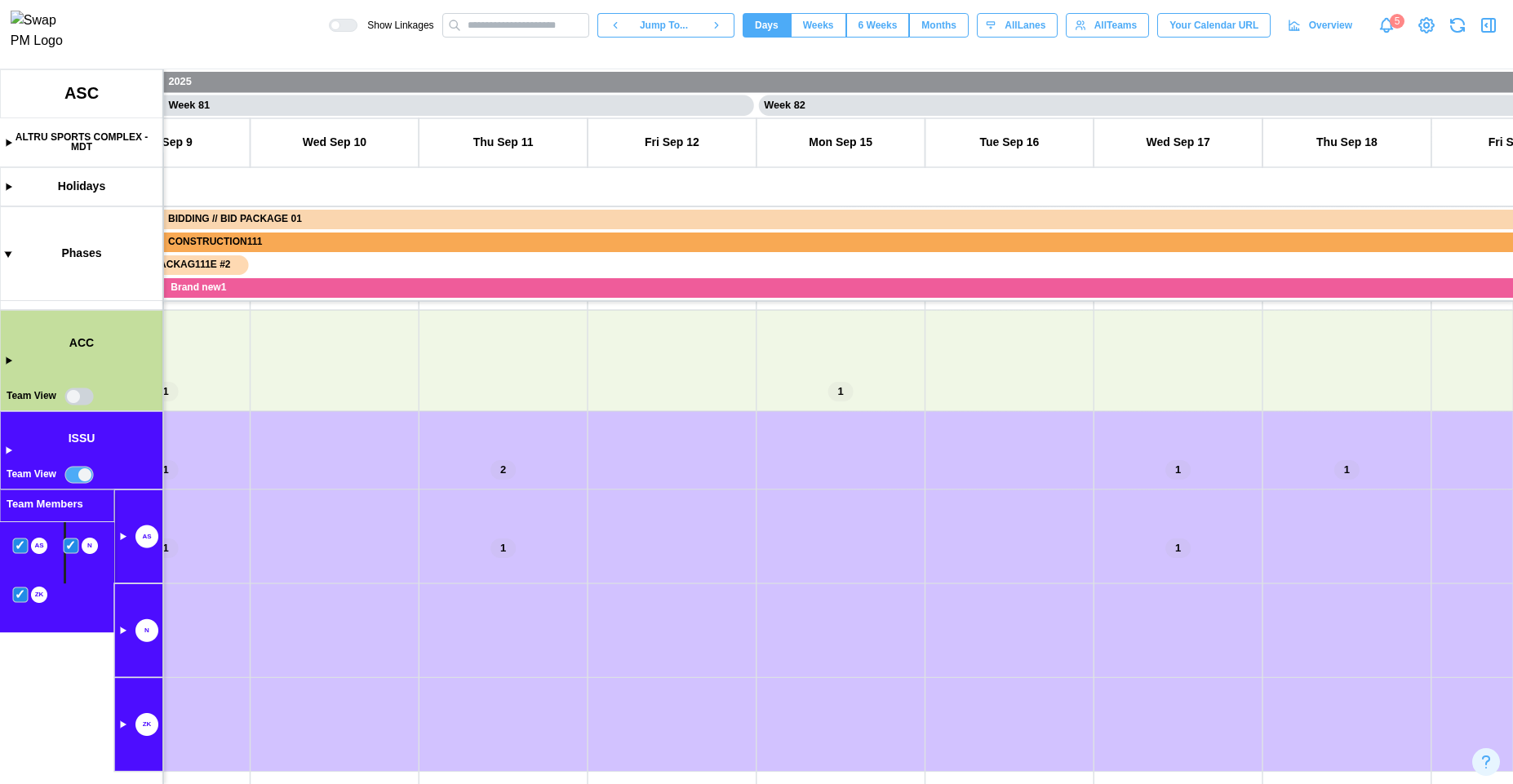
scroll to position [131, 0]
drag, startPoint x: 250, startPoint y: 595, endPoint x: 637, endPoint y: 687, distance: 397.8
click at [615, 690] on canvas at bounding box center [756, 426] width 1513 height 715
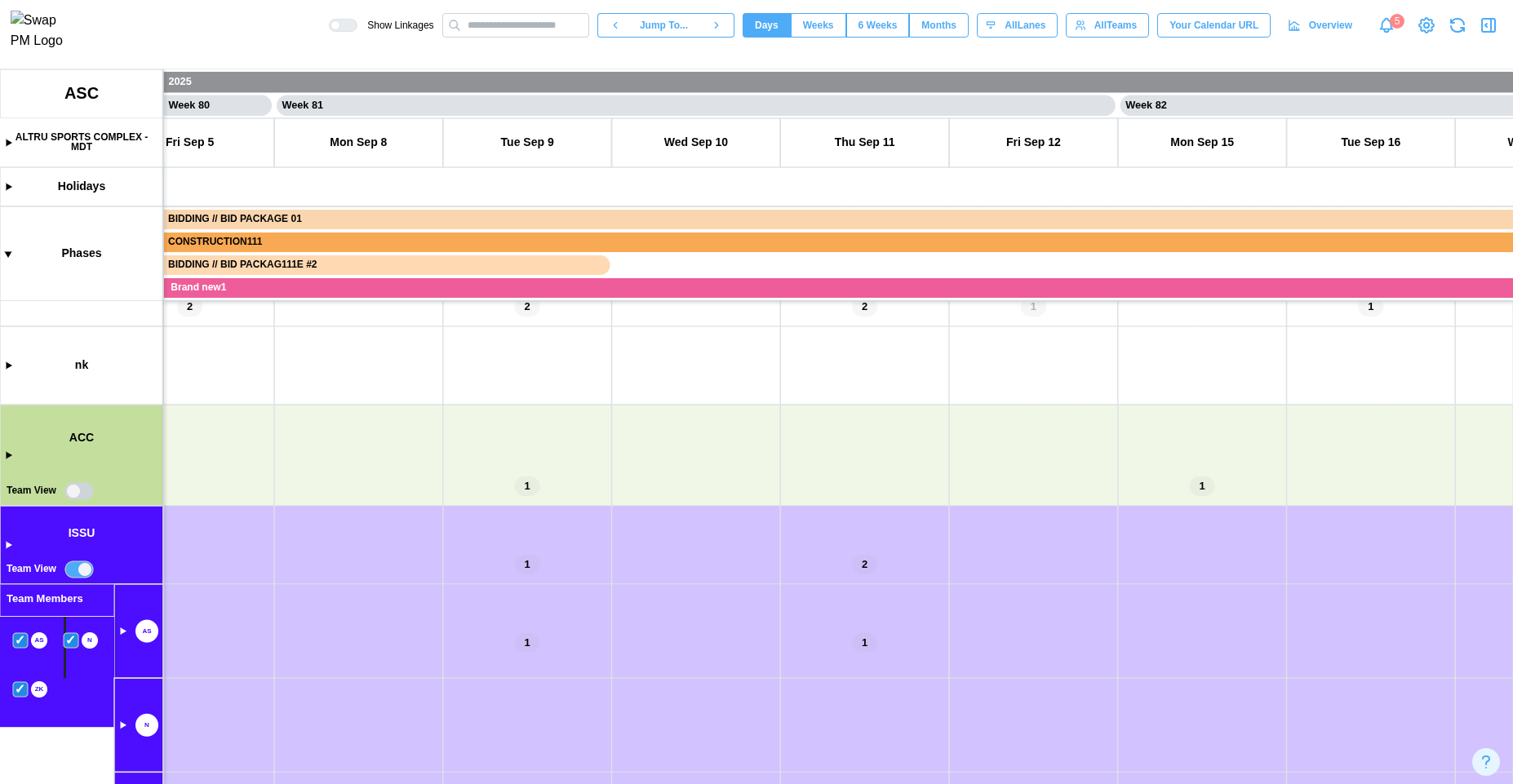
drag, startPoint x: 660, startPoint y: 680, endPoint x: 216, endPoint y: 429, distance: 510.0
click at [216, 429] on canvas at bounding box center [756, 426] width 1513 height 715
drag, startPoint x: 556, startPoint y: 629, endPoint x: 188, endPoint y: 405, distance: 430.8
click at [188, 411] on canvas at bounding box center [756, 426] width 1513 height 715
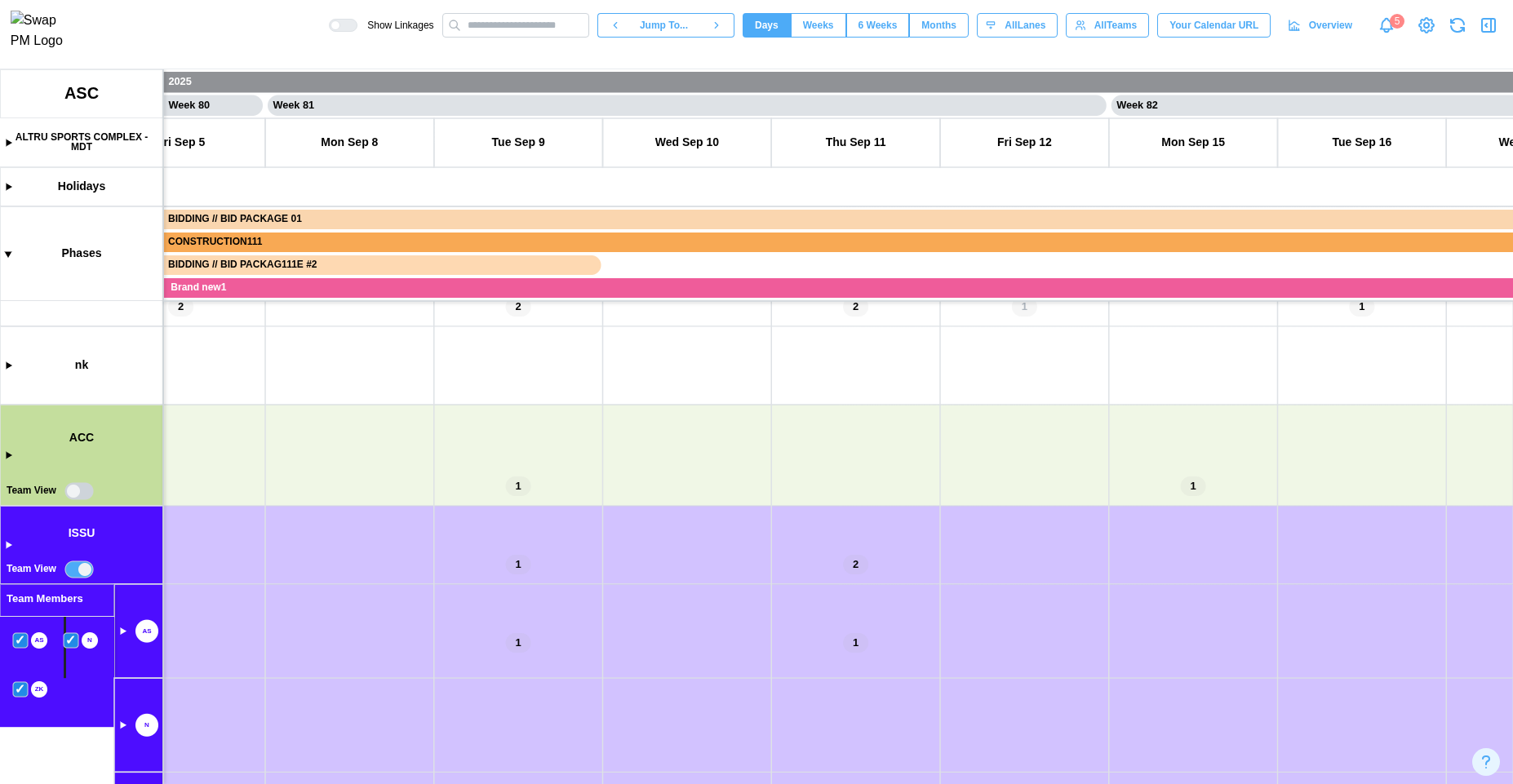
scroll to position [196, 0]
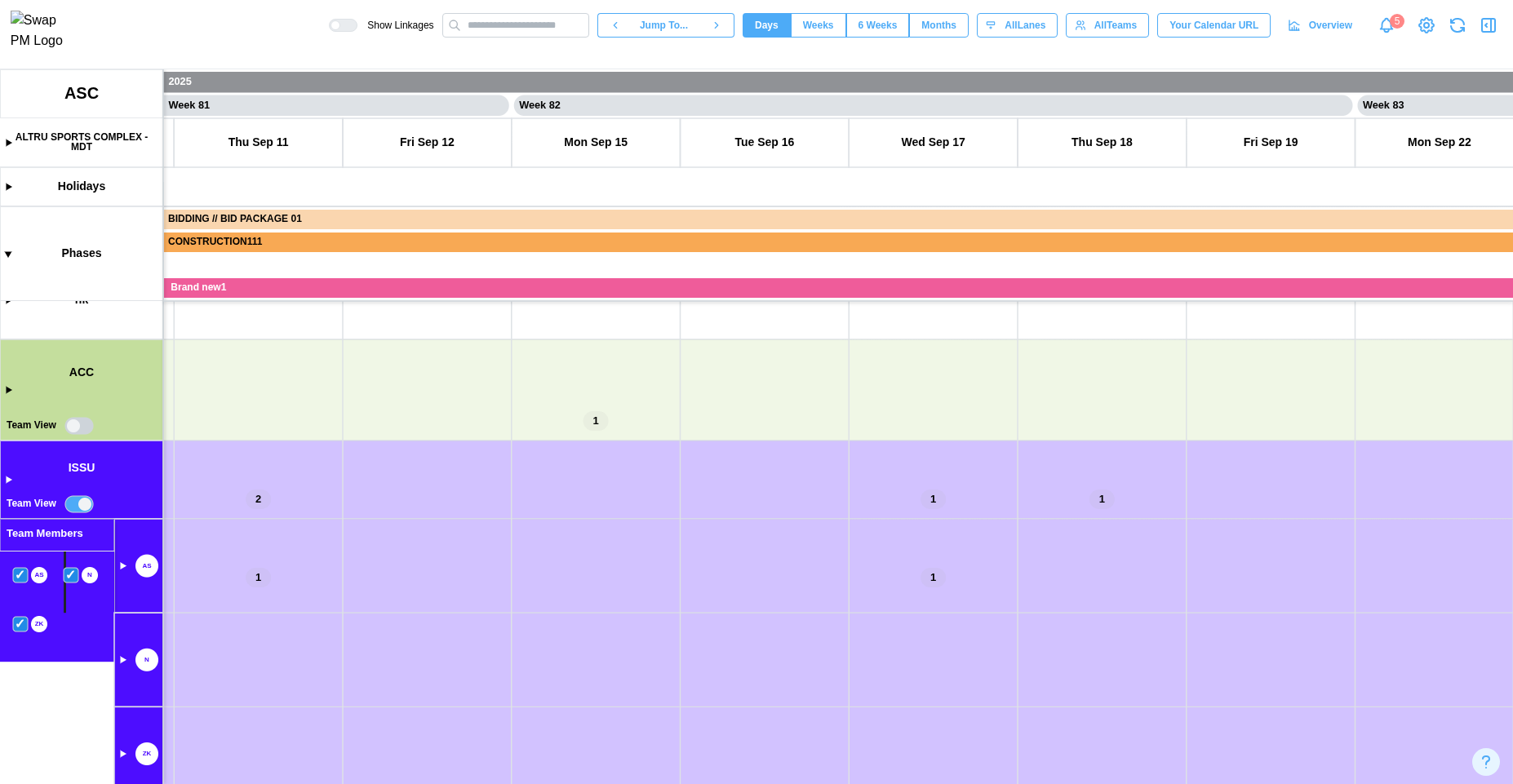
drag, startPoint x: 685, startPoint y: 594, endPoint x: 185, endPoint y: 547, distance: 502.2
click at [185, 547] on canvas at bounding box center [756, 426] width 1513 height 715
drag, startPoint x: 632, startPoint y: 626, endPoint x: 259, endPoint y: 484, distance: 399.1
click at [266, 484] on canvas at bounding box center [756, 426] width 1513 height 715
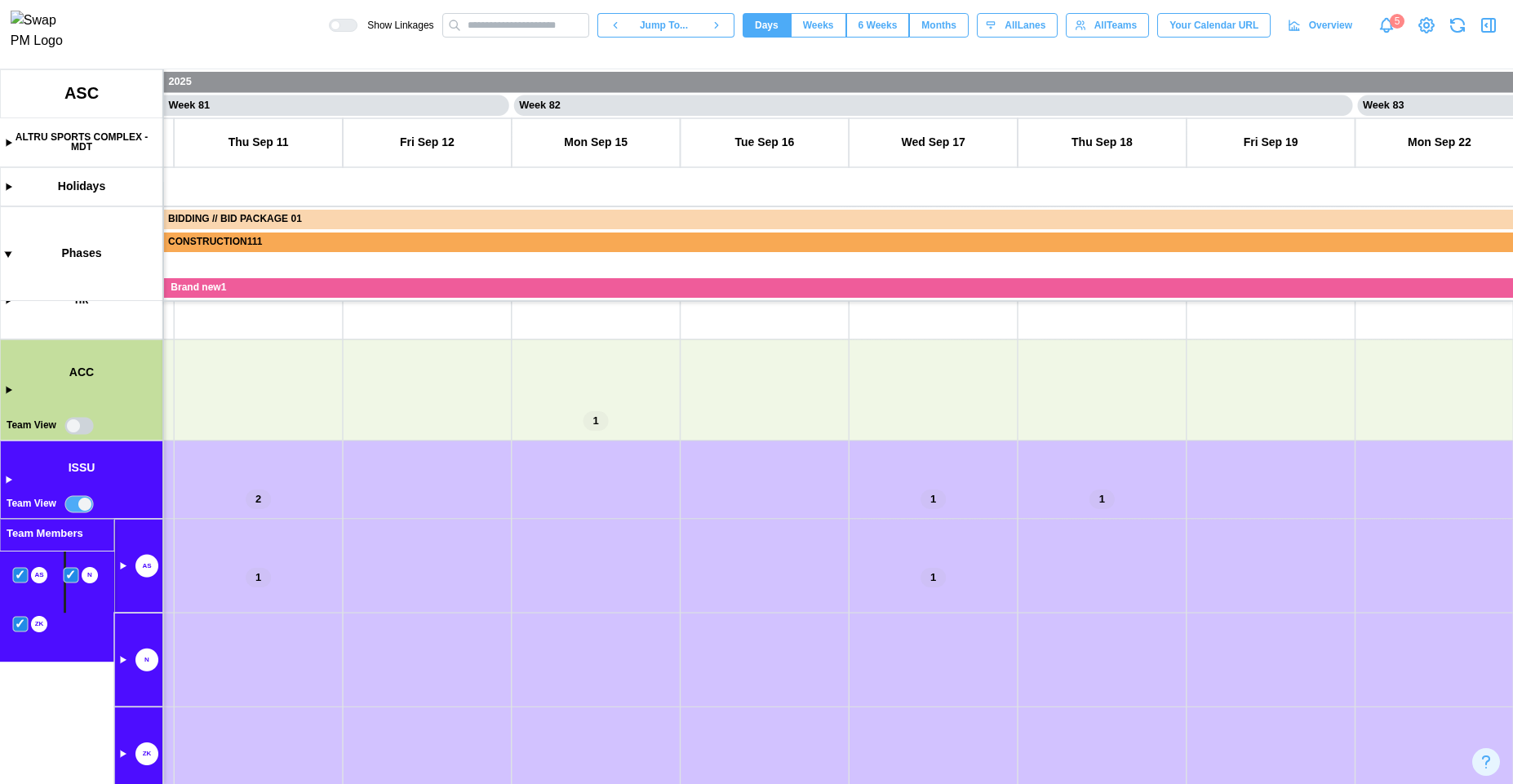
scroll to position [0, 68642]
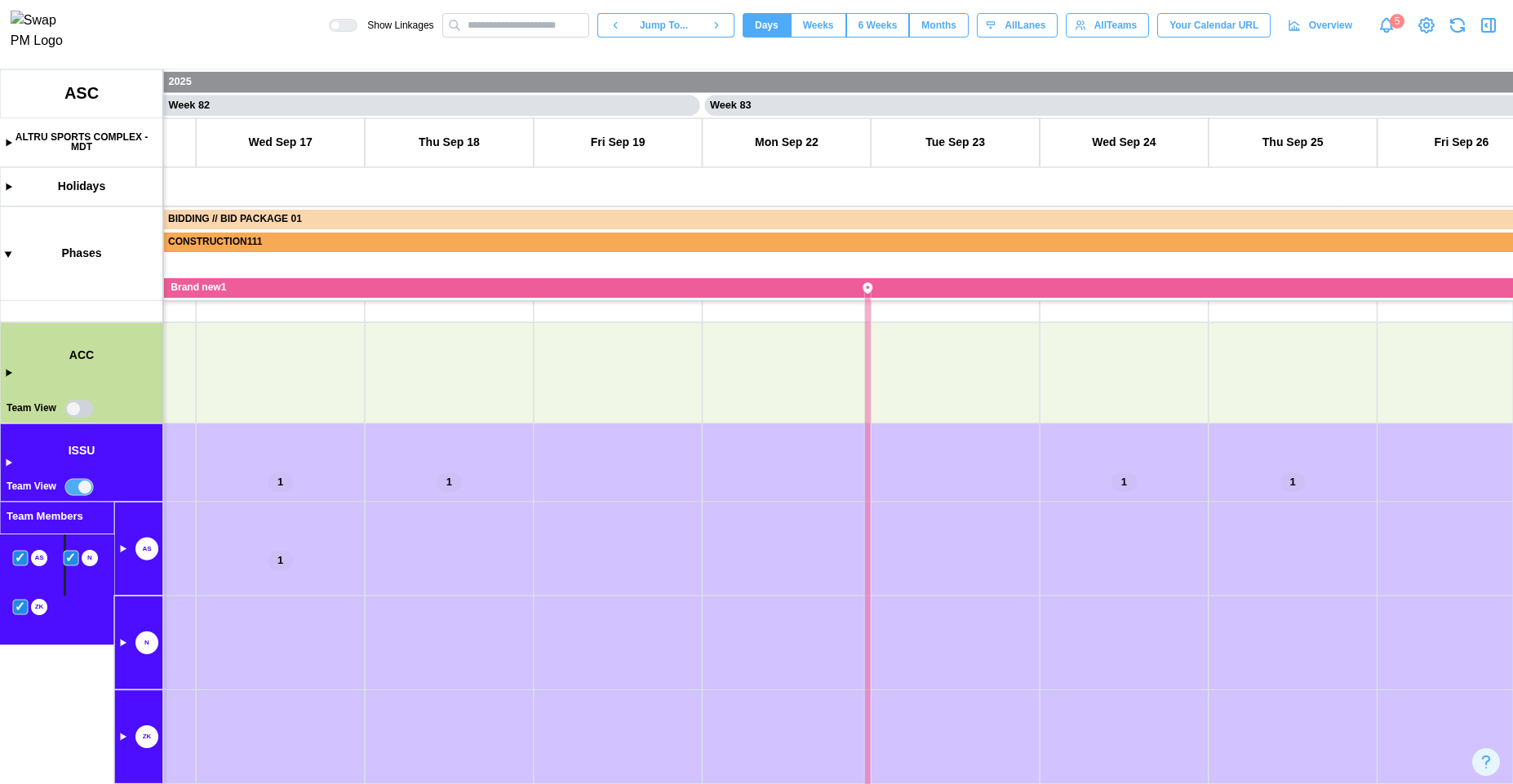
drag, startPoint x: 291, startPoint y: 563, endPoint x: 550, endPoint y: 629, distance: 267.3
click at [548, 629] on canvas at bounding box center [756, 426] width 1513 height 715
drag, startPoint x: 376, startPoint y: 587, endPoint x: 683, endPoint y: 597, distance: 307.2
click at [683, 597] on canvas at bounding box center [756, 426] width 1513 height 715
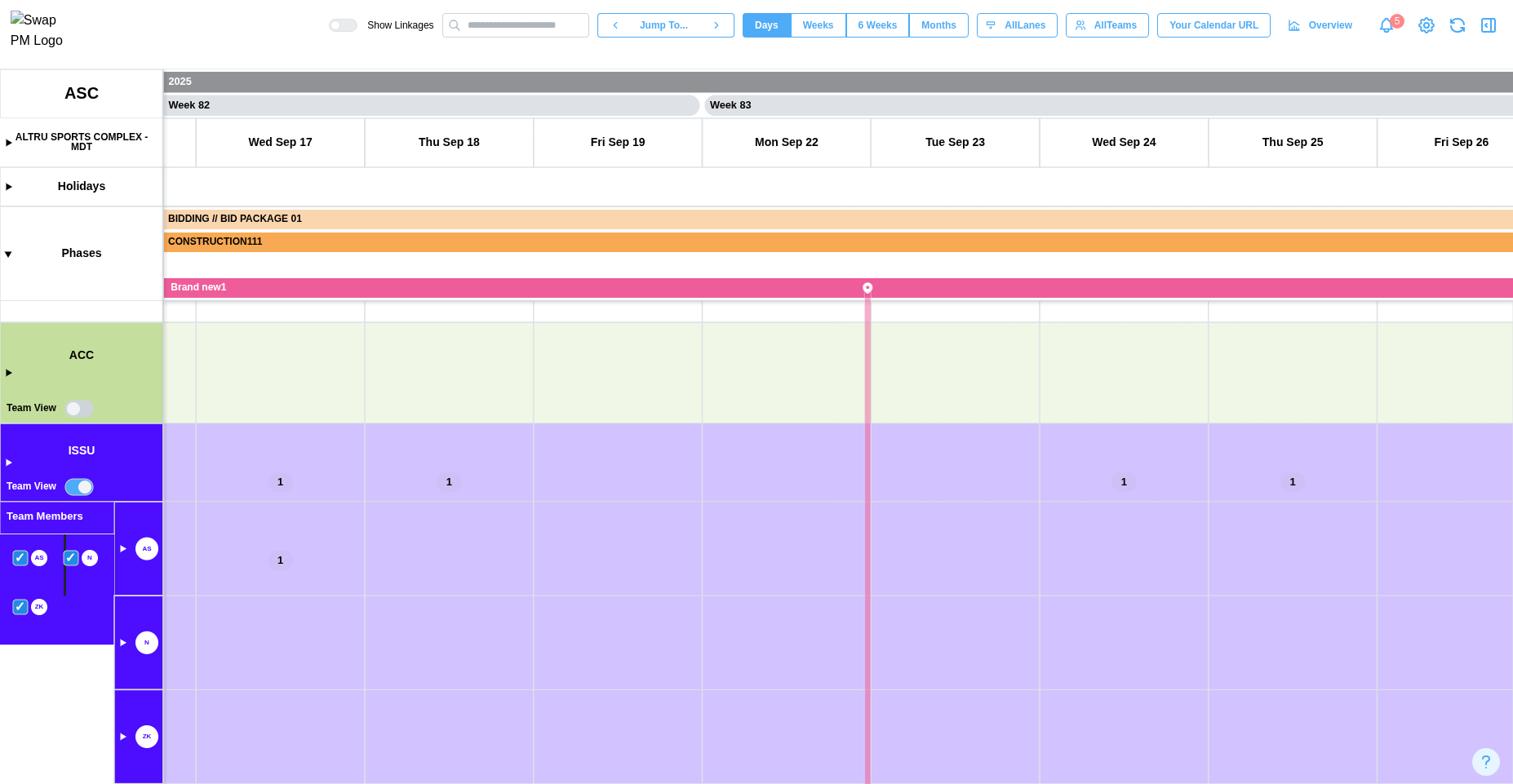
scroll to position [203, 0]
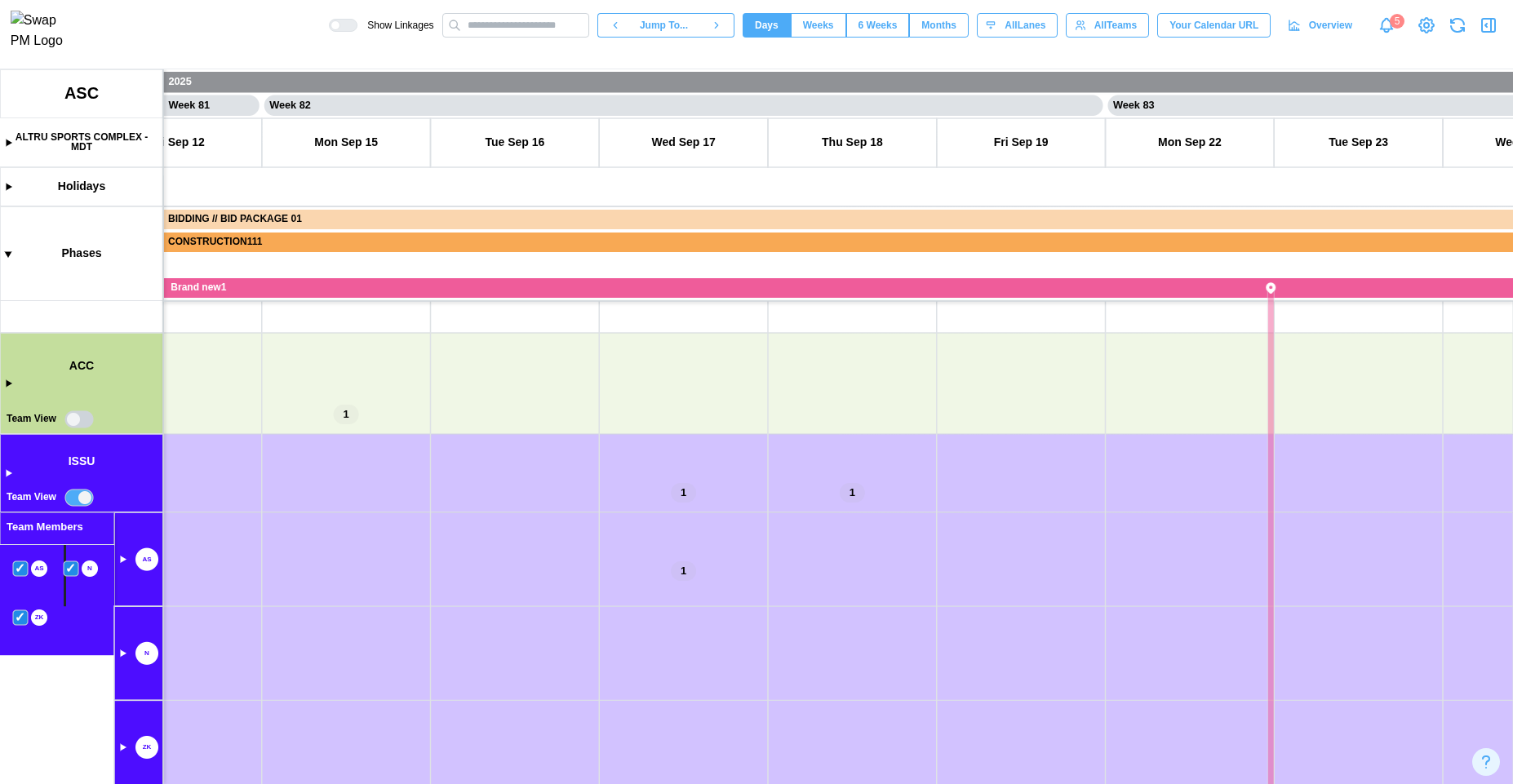
drag, startPoint x: 683, startPoint y: 597, endPoint x: 465, endPoint y: 462, distance: 256.4
click at [467, 458] on canvas at bounding box center [756, 426] width 1513 height 715
drag, startPoint x: 565, startPoint y: 620, endPoint x: 383, endPoint y: 569, distance: 189.0
click at [383, 575] on canvas at bounding box center [756, 426] width 1513 height 715
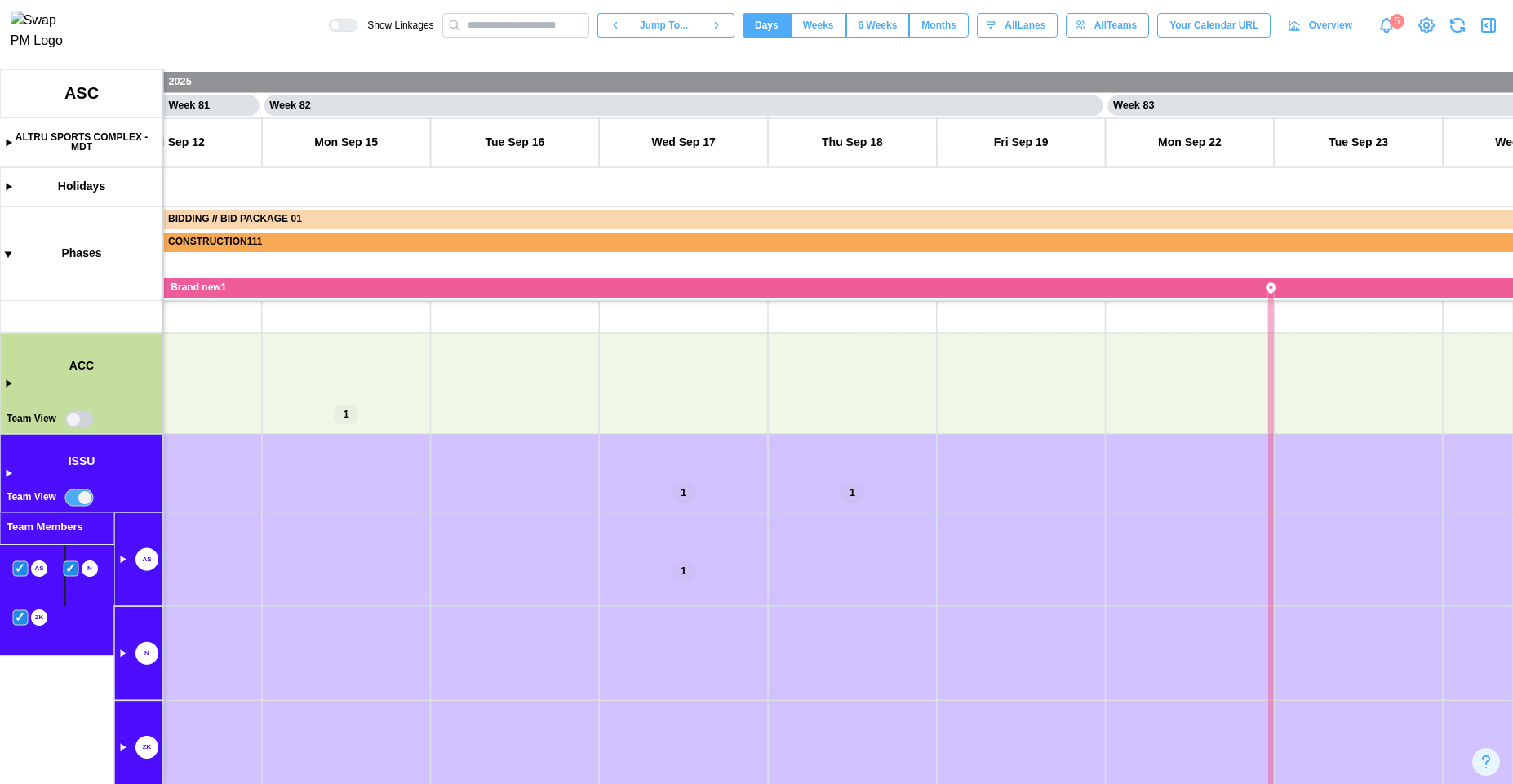
scroll to position [194, 0]
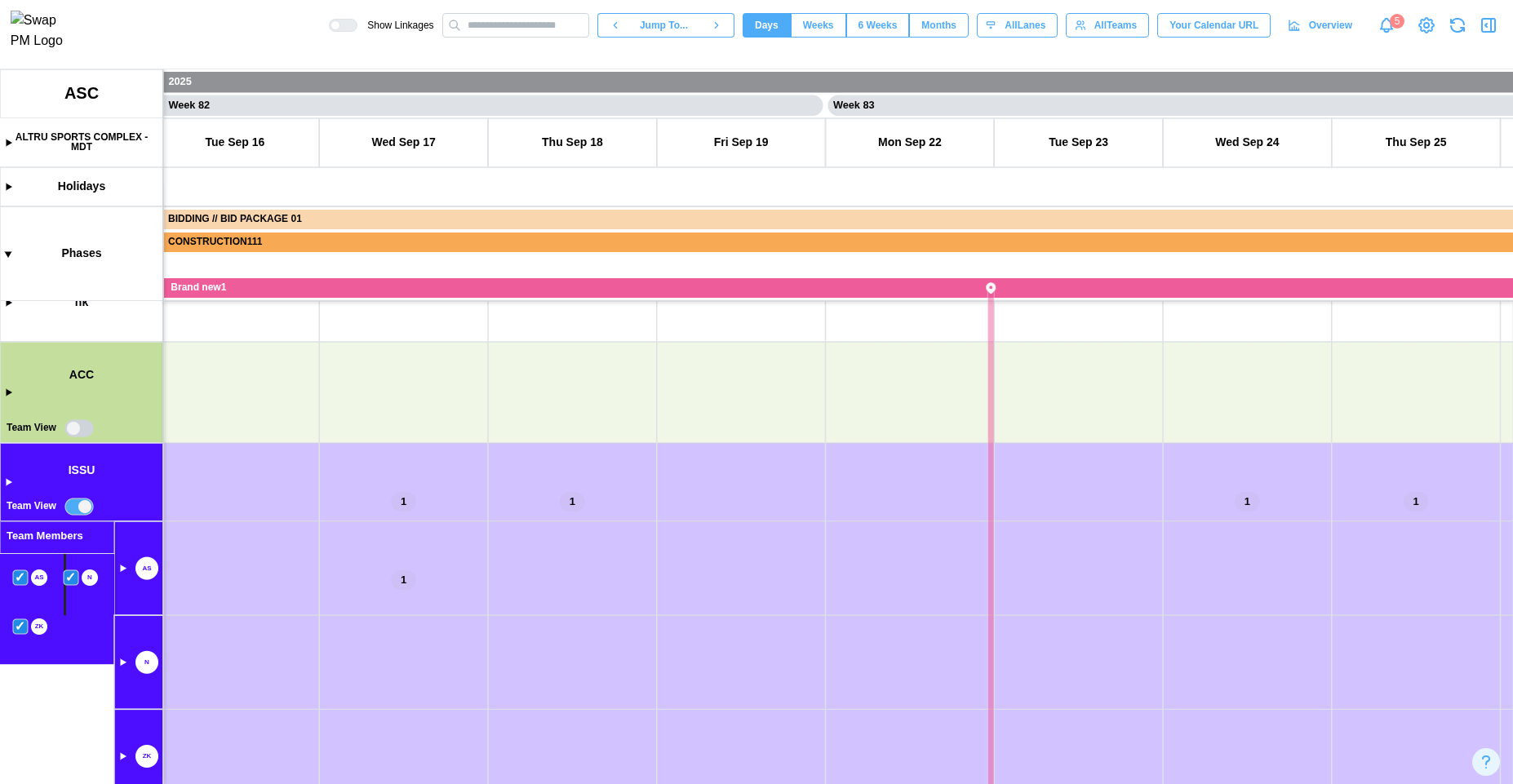
click at [7, 482] on canvas at bounding box center [756, 426] width 1513 height 715
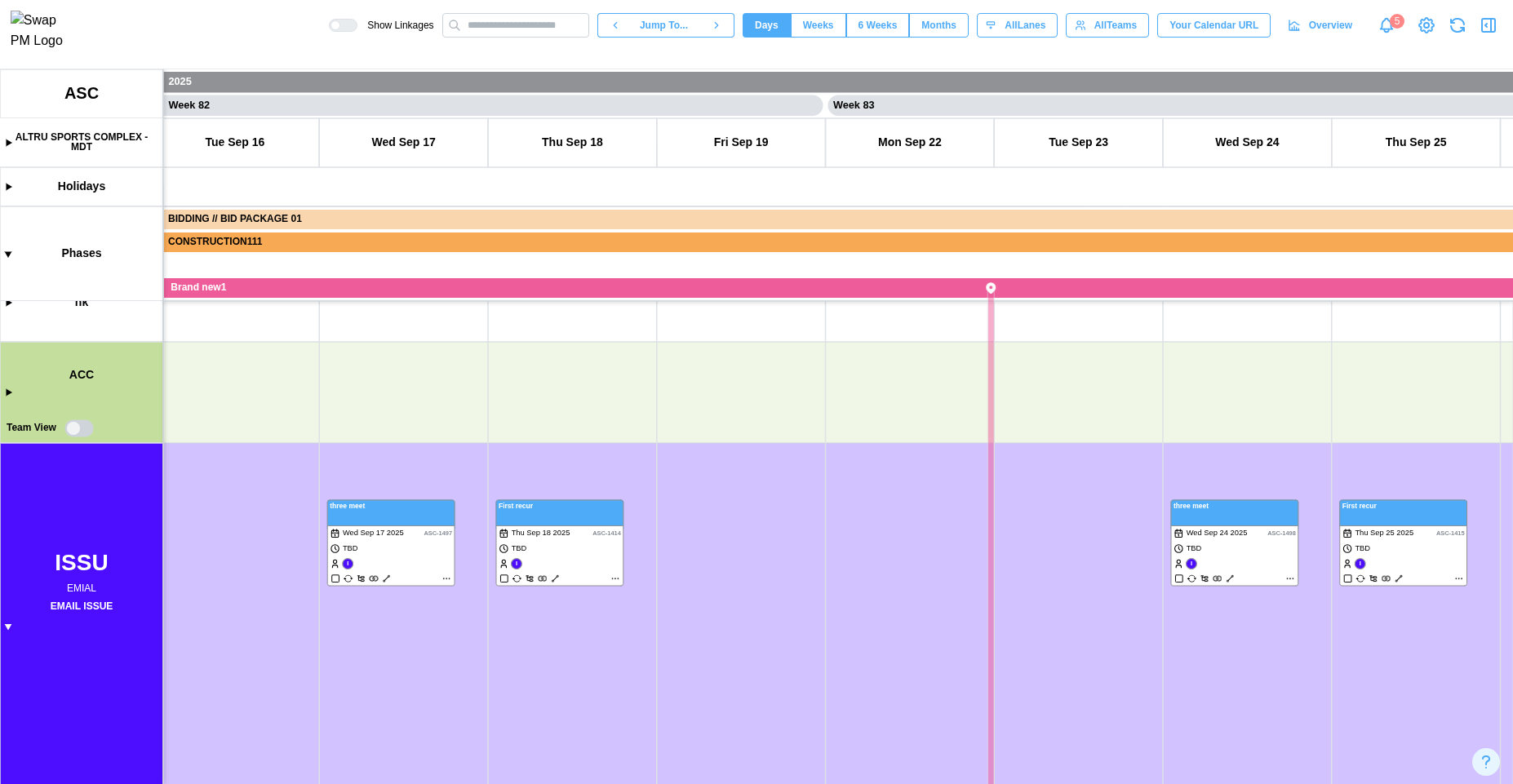
scroll to position [0, 0]
drag, startPoint x: 421, startPoint y: 732, endPoint x: 312, endPoint y: 433, distance: 318.2
click at [312, 433] on canvas at bounding box center [756, 426] width 1513 height 715
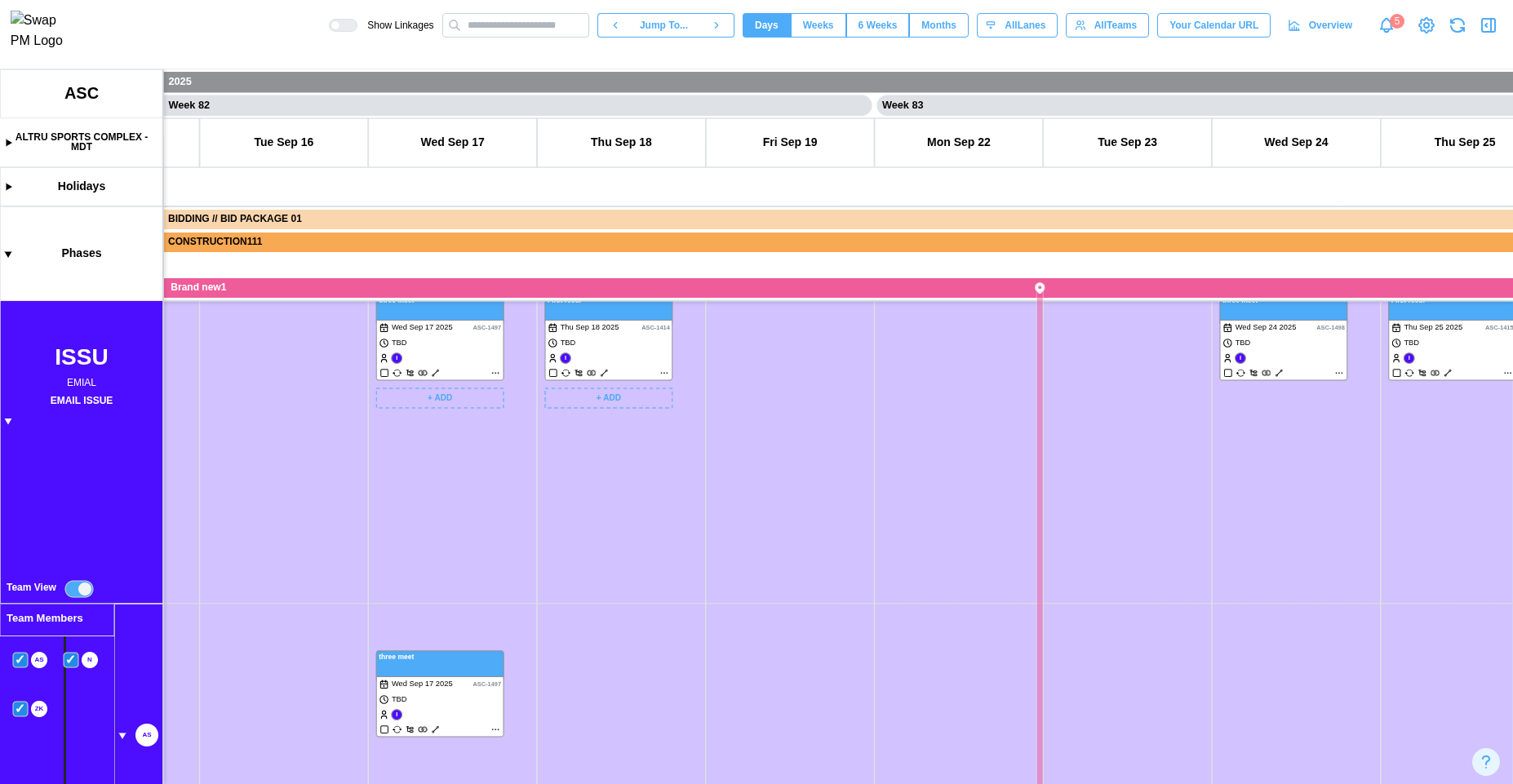
drag, startPoint x: 635, startPoint y: 508, endPoint x: 831, endPoint y: 407, distance: 220.5
click at [830, 407] on canvas at bounding box center [756, 426] width 1513 height 715
drag, startPoint x: 353, startPoint y: 635, endPoint x: 528, endPoint y: 340, distance: 343.0
click at [524, 340] on canvas at bounding box center [756, 426] width 1513 height 715
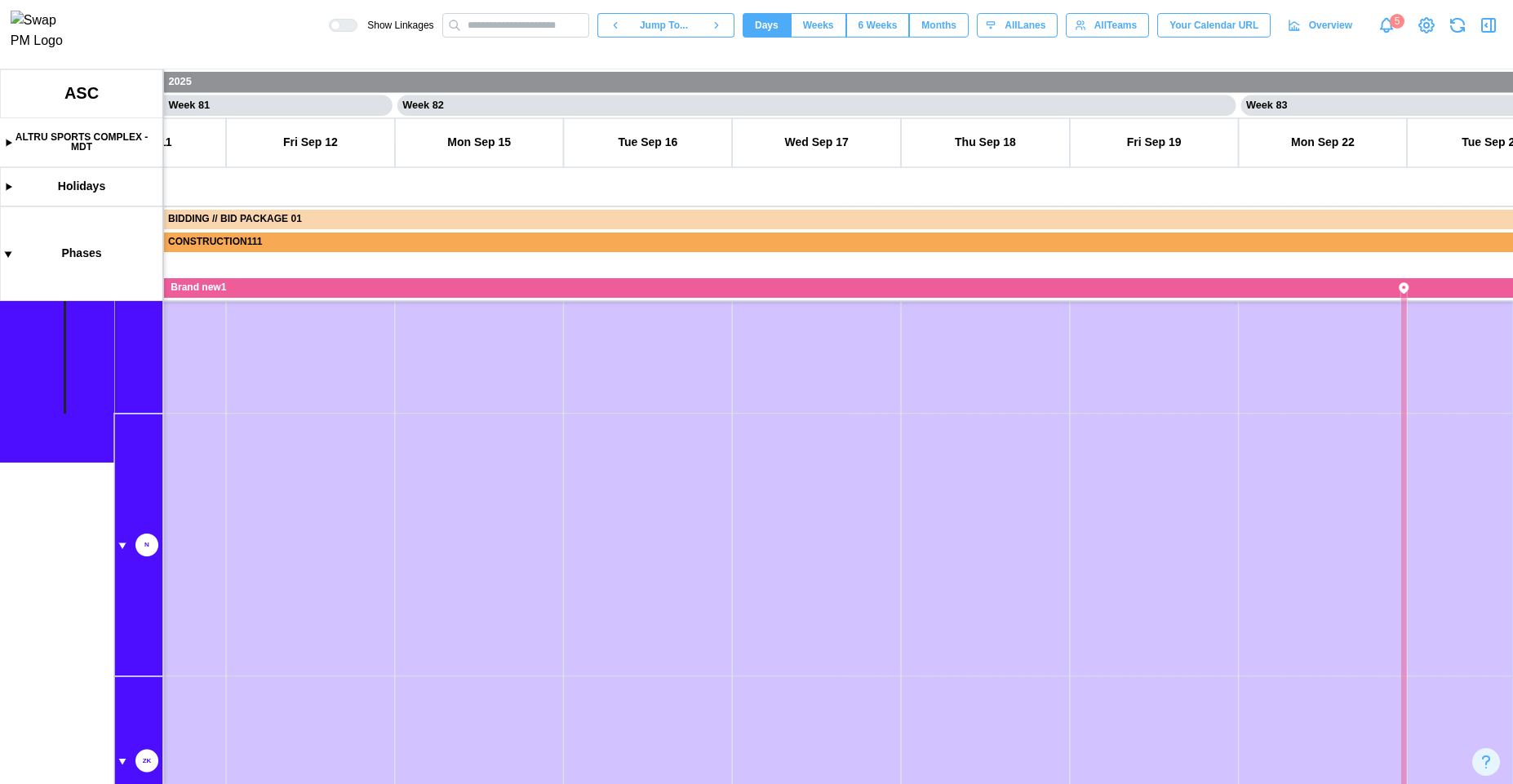
drag, startPoint x: 475, startPoint y: 651, endPoint x: 725, endPoint y: 437, distance: 329.1
click at [724, 435] on canvas at bounding box center [756, 426] width 1513 height 715
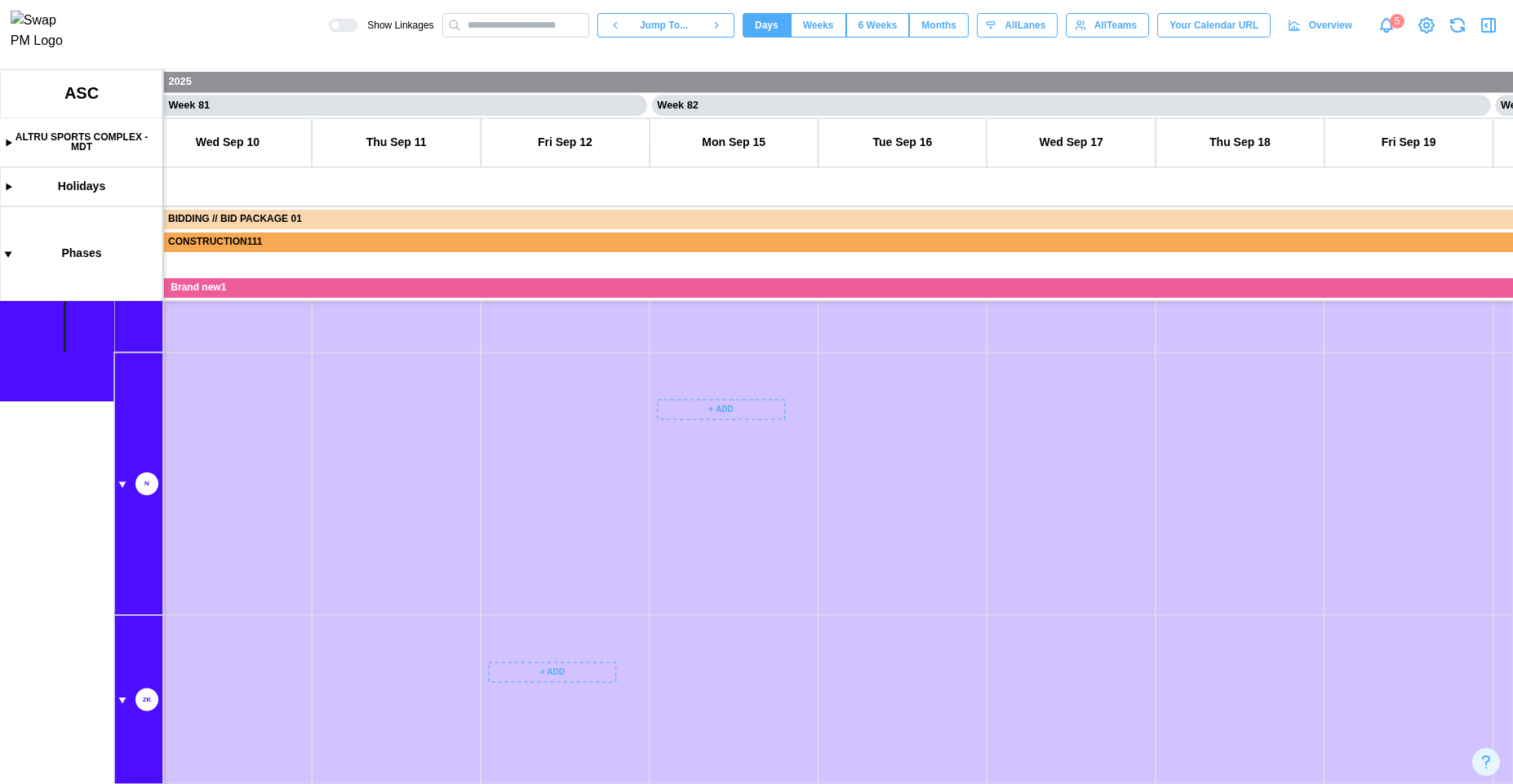
drag, startPoint x: 634, startPoint y: 628, endPoint x: 454, endPoint y: 783, distance: 237.5
click at [454, 783] on canvas at bounding box center [756, 426] width 1513 height 715
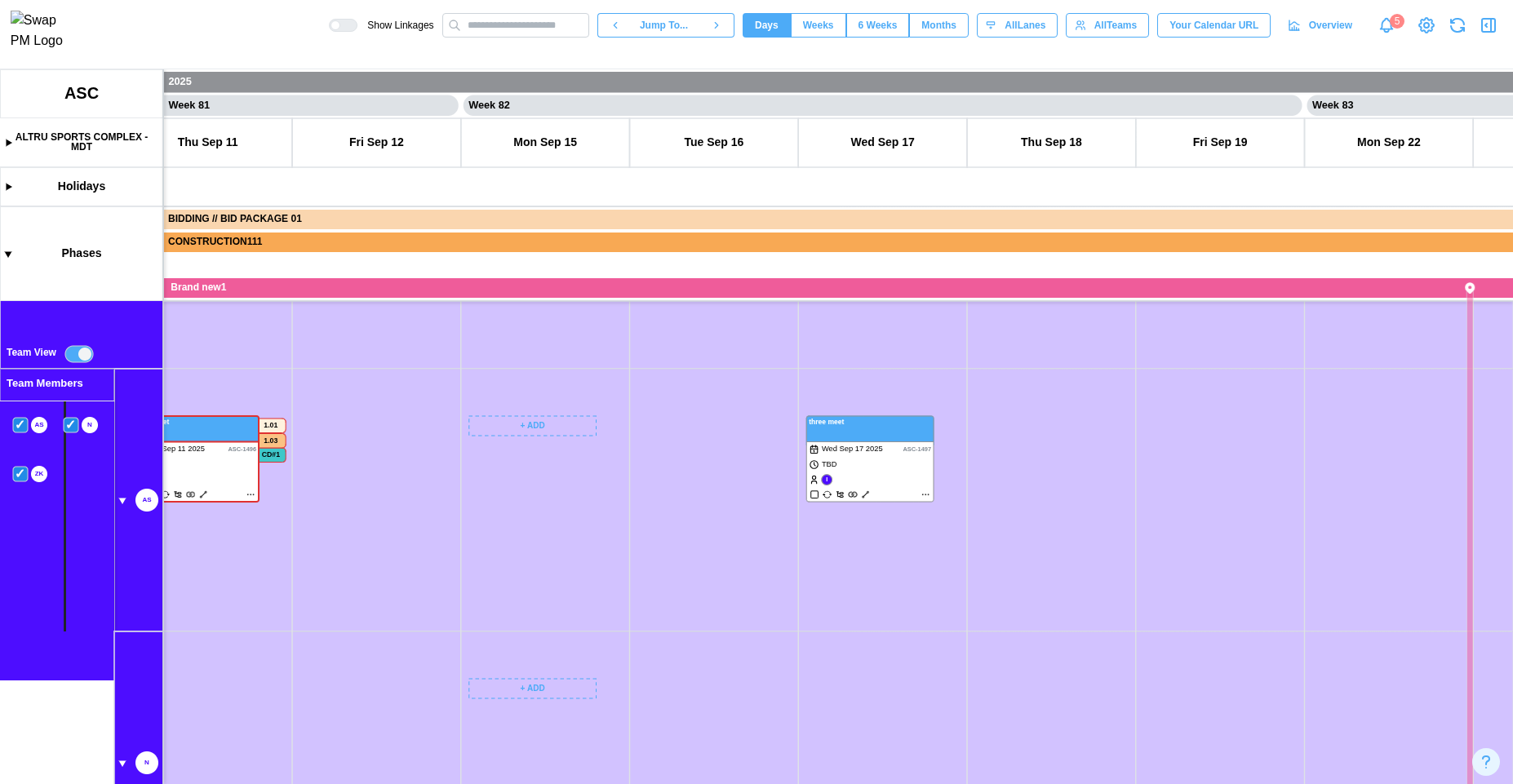
drag, startPoint x: 576, startPoint y: 467, endPoint x: 249, endPoint y: 601, distance: 353.4
click at [252, 611] on canvas at bounding box center [756, 426] width 1513 height 715
drag, startPoint x: 760, startPoint y: 588, endPoint x: 535, endPoint y: 468, distance: 255.0
click at [376, 544] on canvas at bounding box center [756, 426] width 1513 height 715
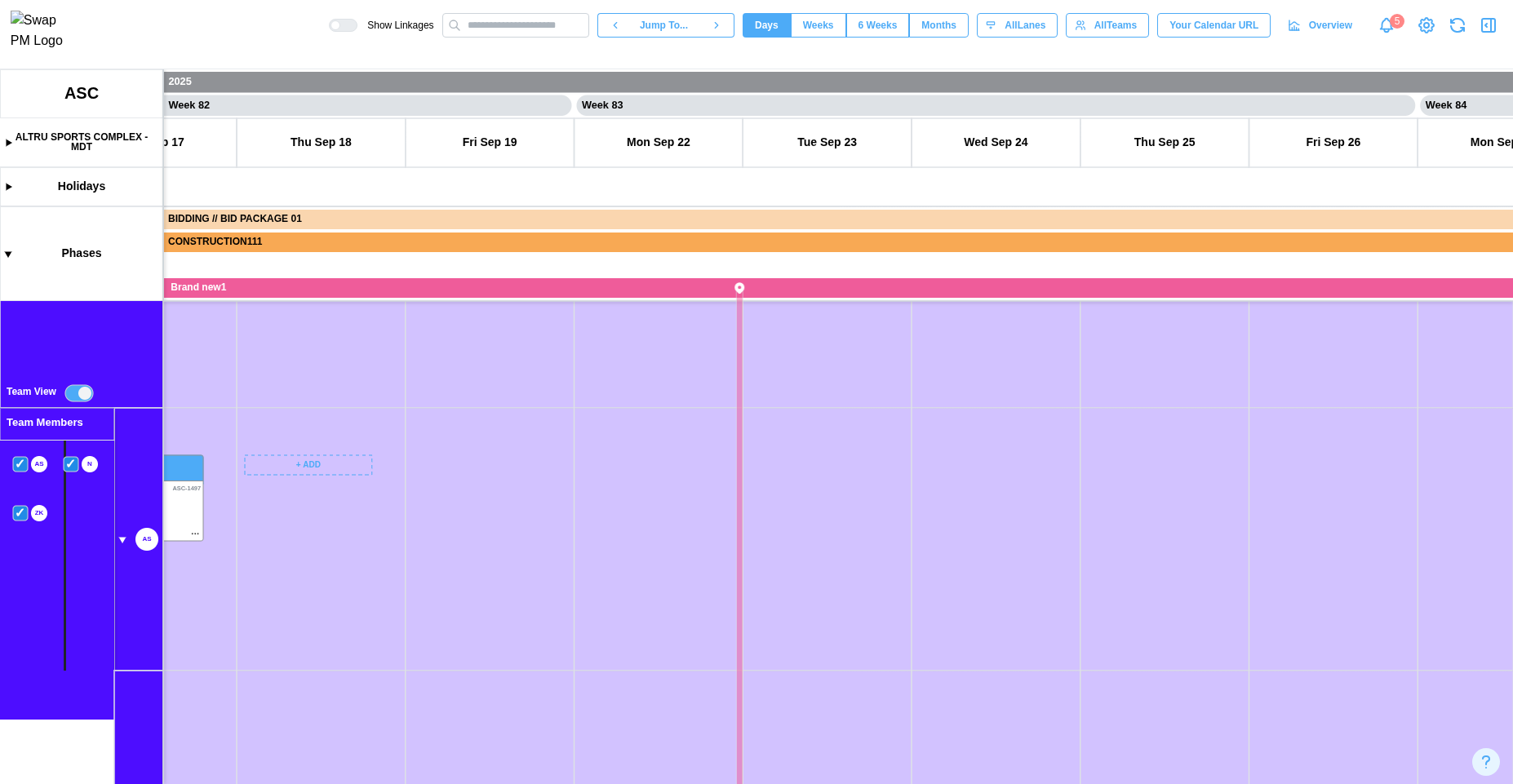
drag, startPoint x: 674, startPoint y: 570, endPoint x: 511, endPoint y: 518, distance: 171.1
click at [509, 527] on canvas at bounding box center [756, 426] width 1513 height 715
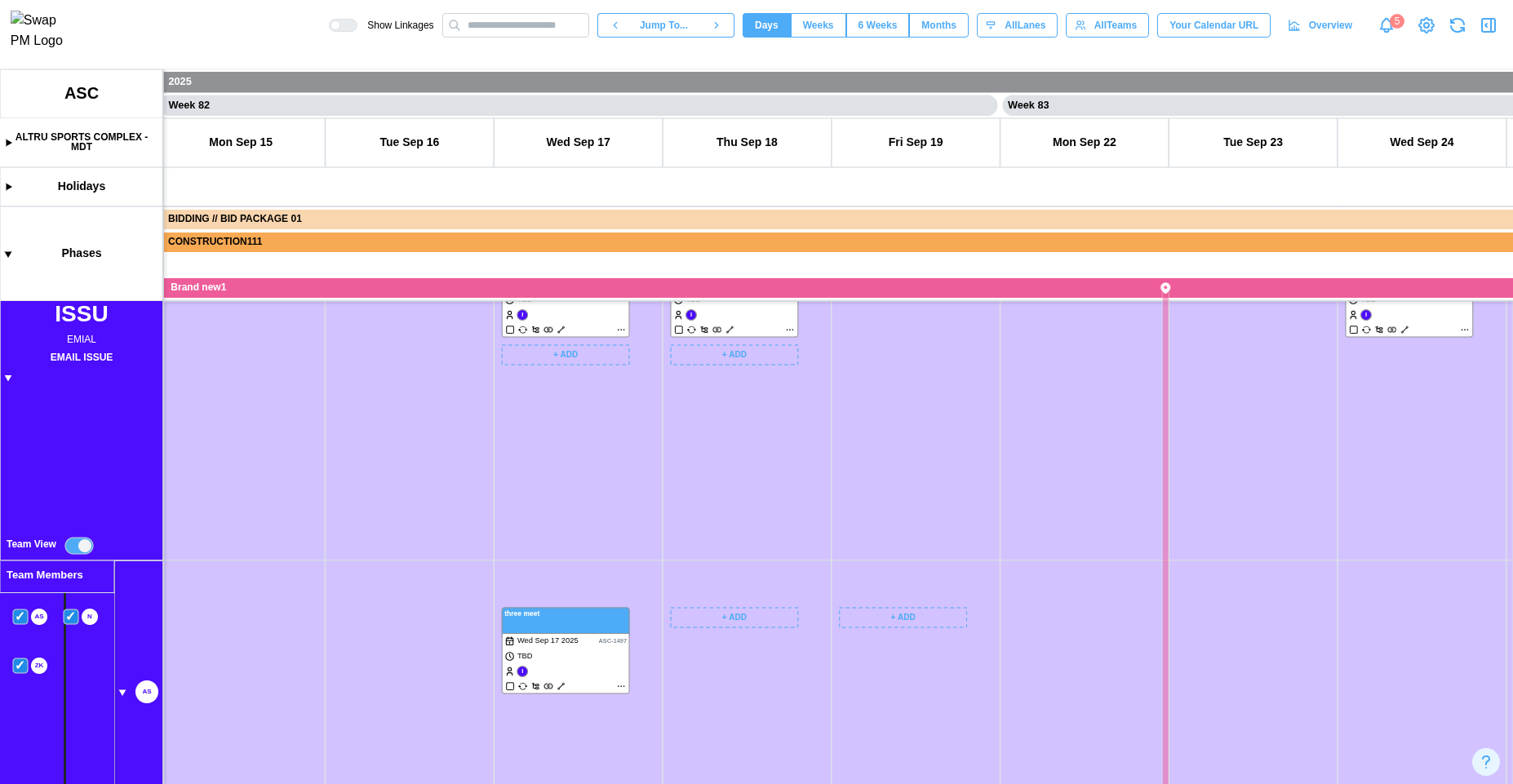
drag, startPoint x: 530, startPoint y: 499, endPoint x: 468, endPoint y: 415, distance: 104.4
click at [560, 573] on canvas at bounding box center [756, 426] width 1513 height 715
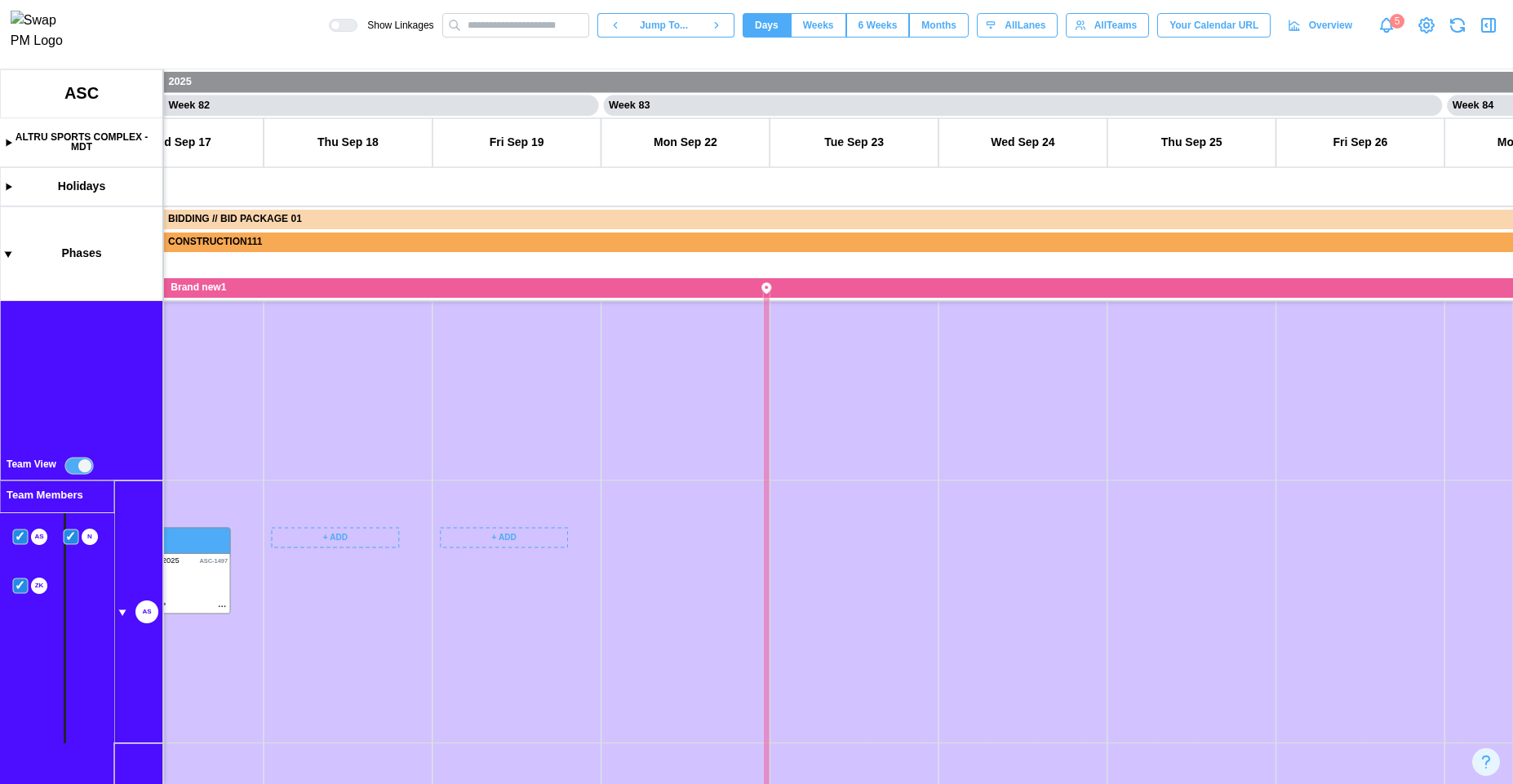
drag, startPoint x: 607, startPoint y: 434, endPoint x: 824, endPoint y: 420, distance: 217.5
click at [821, 420] on canvas at bounding box center [756, 426] width 1513 height 715
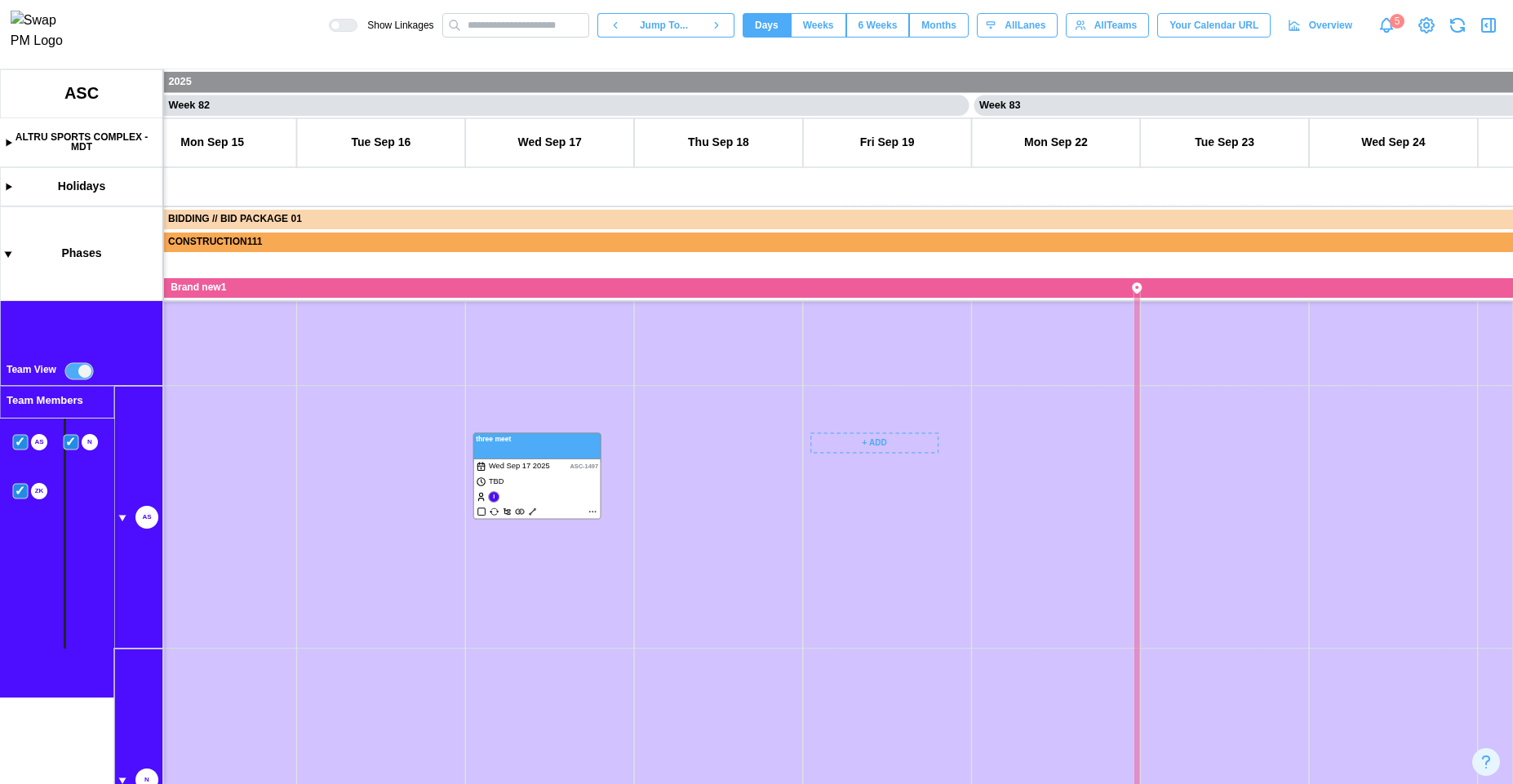
drag, startPoint x: 532, startPoint y: 360, endPoint x: 868, endPoint y: 444, distance: 346.3
click at [868, 444] on canvas at bounding box center [756, 426] width 1513 height 715
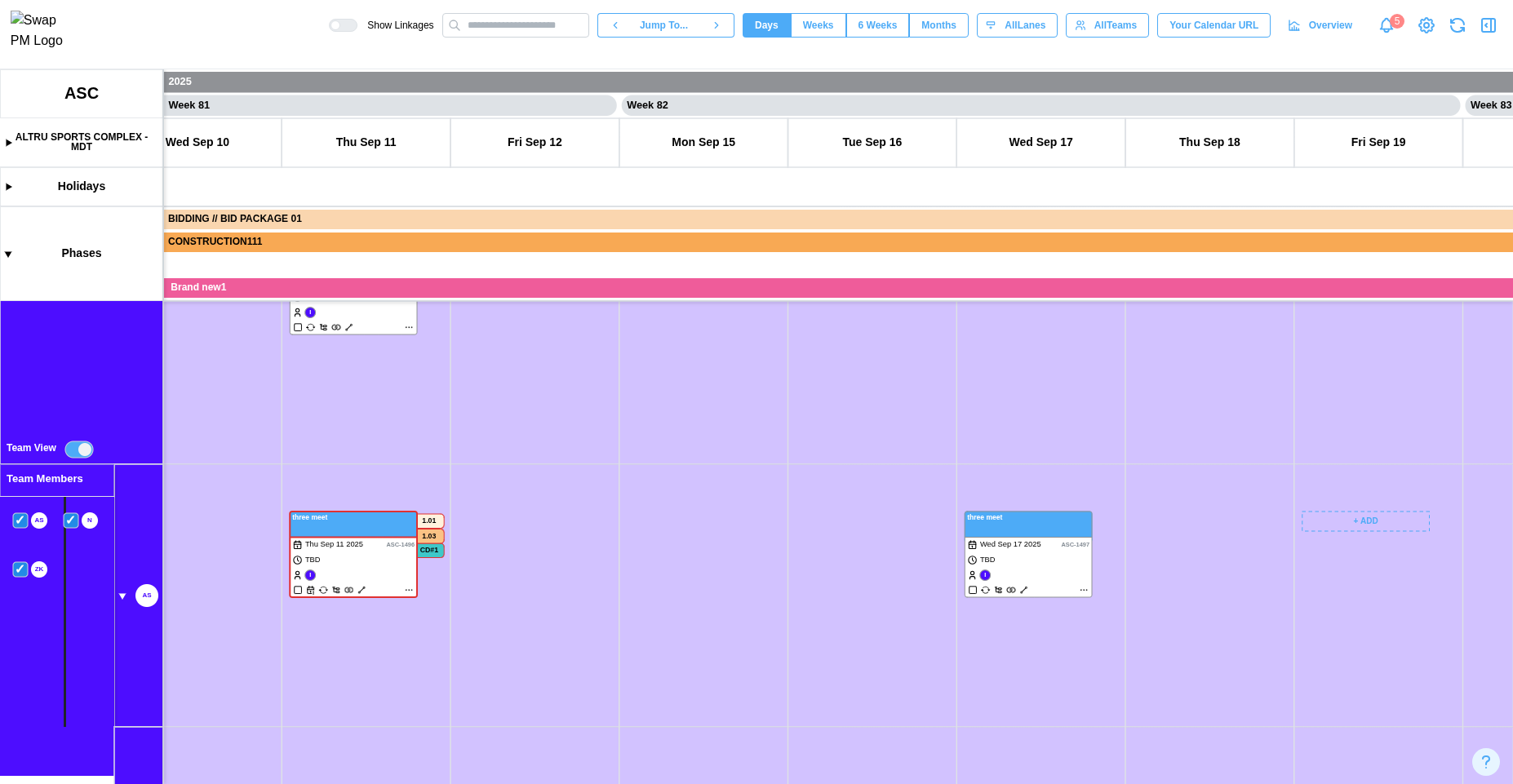
drag, startPoint x: 58, startPoint y: 655, endPoint x: 150, endPoint y: 615, distance: 100.3
click at [150, 616] on canvas at bounding box center [756, 426] width 1513 height 715
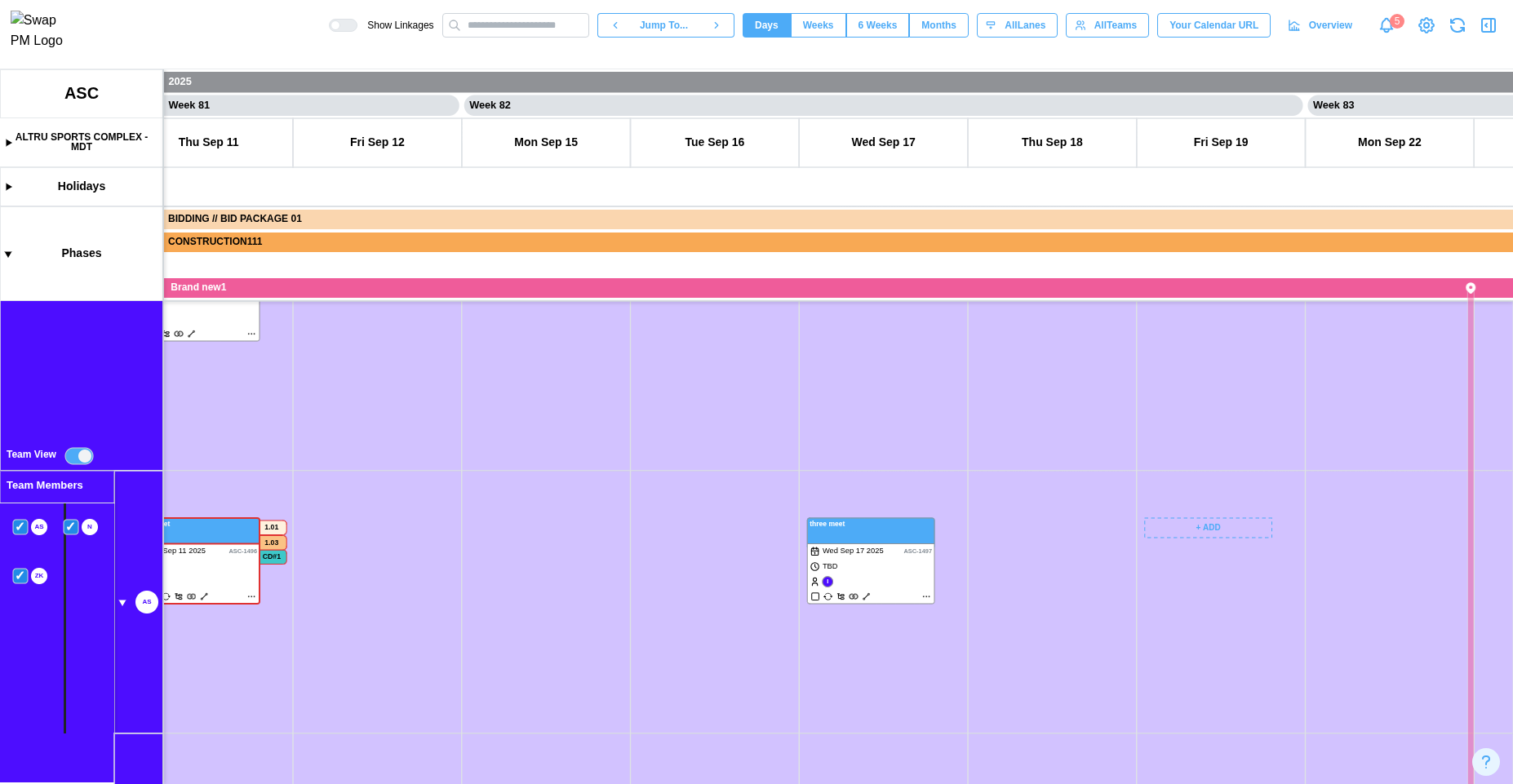
drag, startPoint x: 618, startPoint y: 451, endPoint x: 284, endPoint y: 465, distance: 334.3
click at [284, 465] on canvas at bounding box center [756, 426] width 1513 height 715
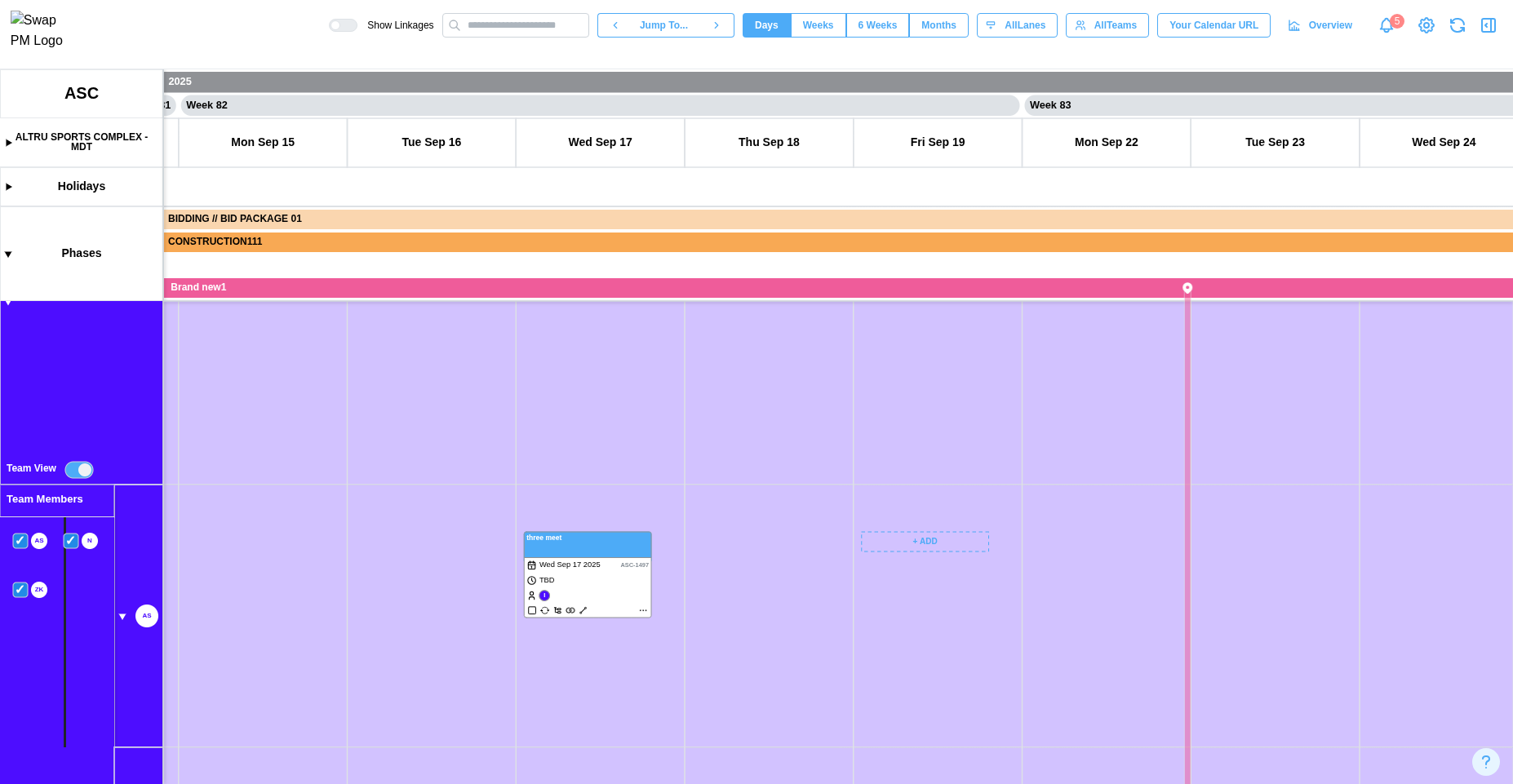
drag, startPoint x: 896, startPoint y: 435, endPoint x: 364, endPoint y: 677, distance: 584.5
click at [363, 677] on canvas at bounding box center [756, 426] width 1513 height 715
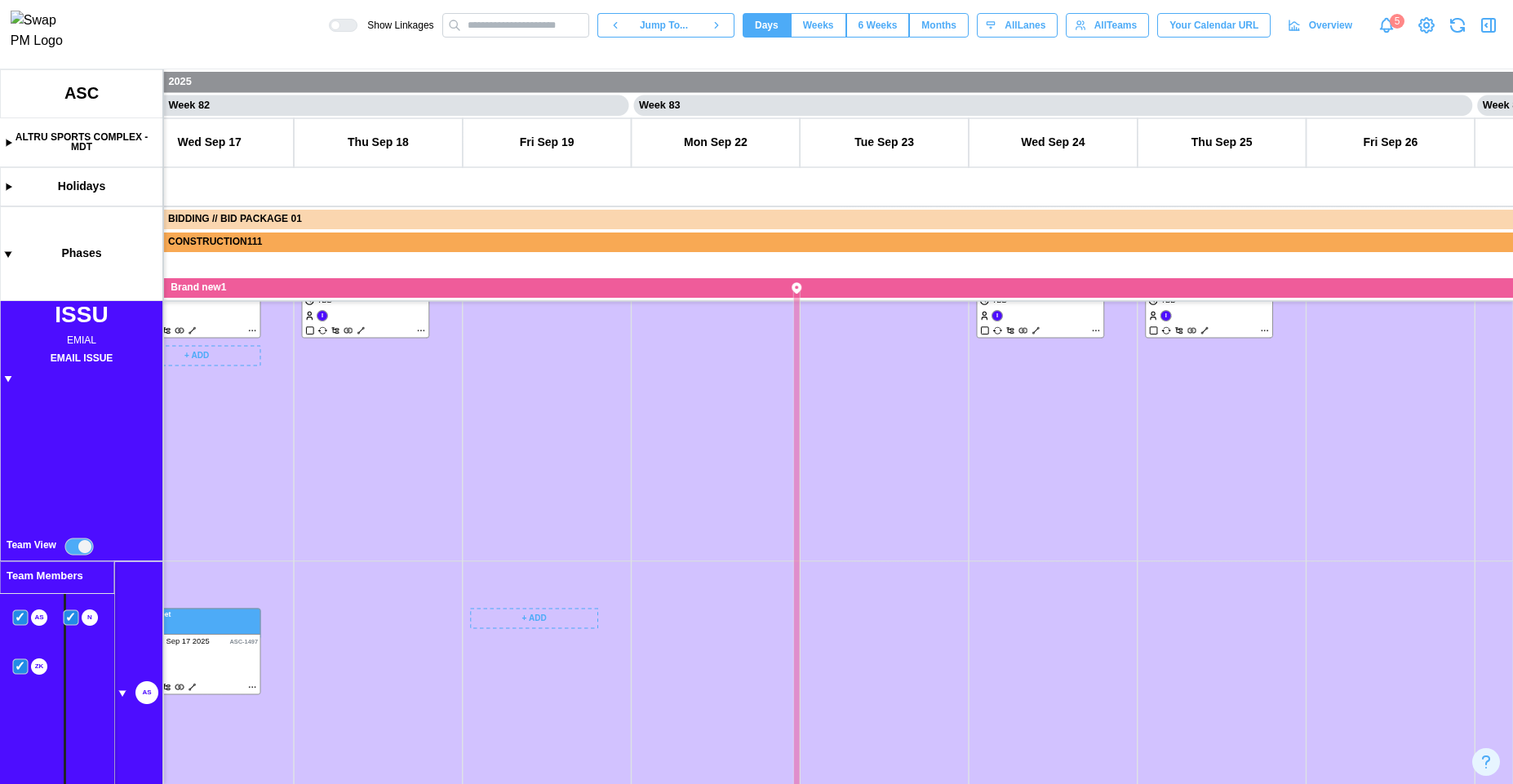
drag, startPoint x: 464, startPoint y: 641, endPoint x: 532, endPoint y: 520, distance: 138.8
click at [533, 520] on canvas at bounding box center [756, 426] width 1513 height 715
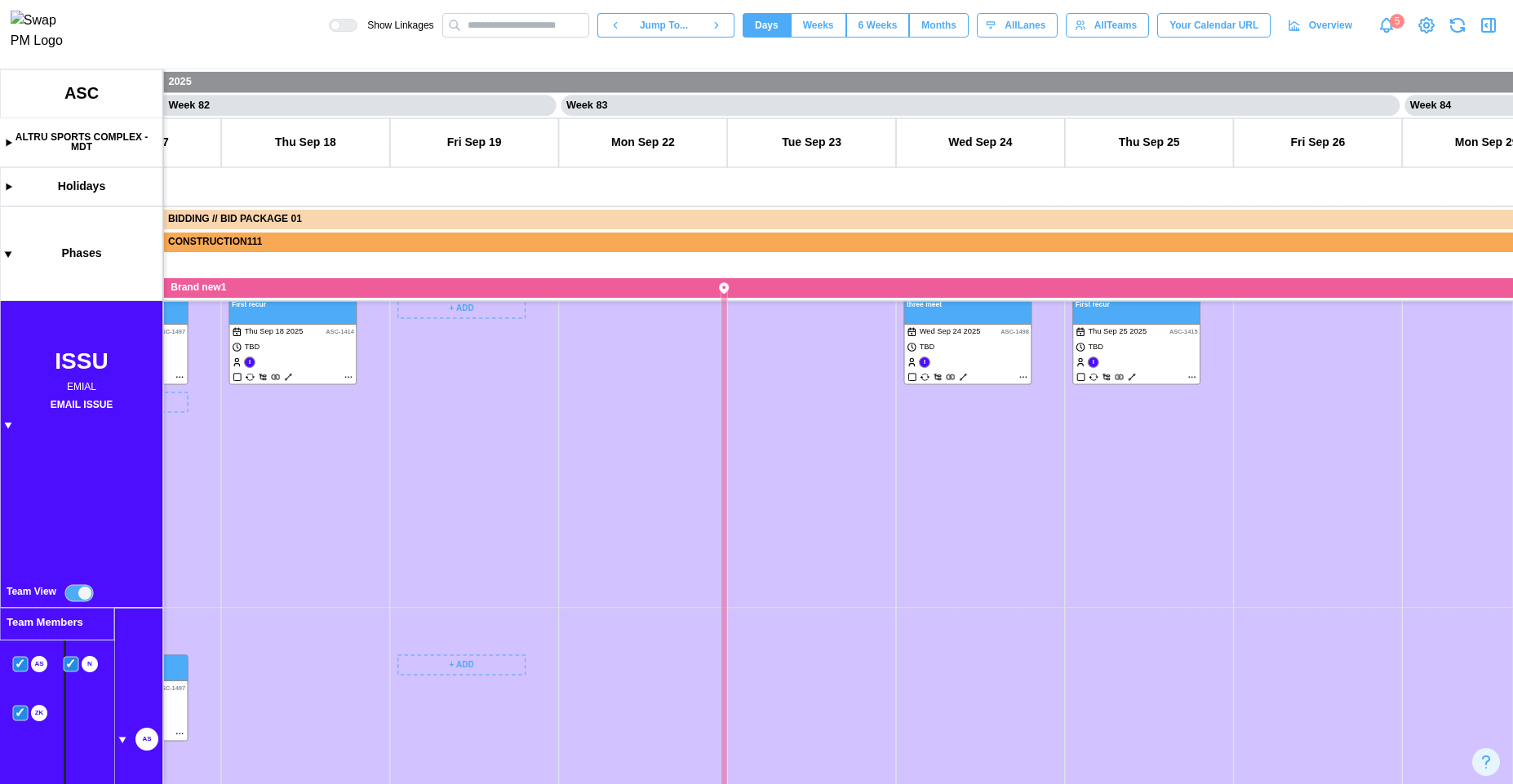
drag
click at [418, 556] on canvas at bounding box center [756, 426] width 1513 height 715
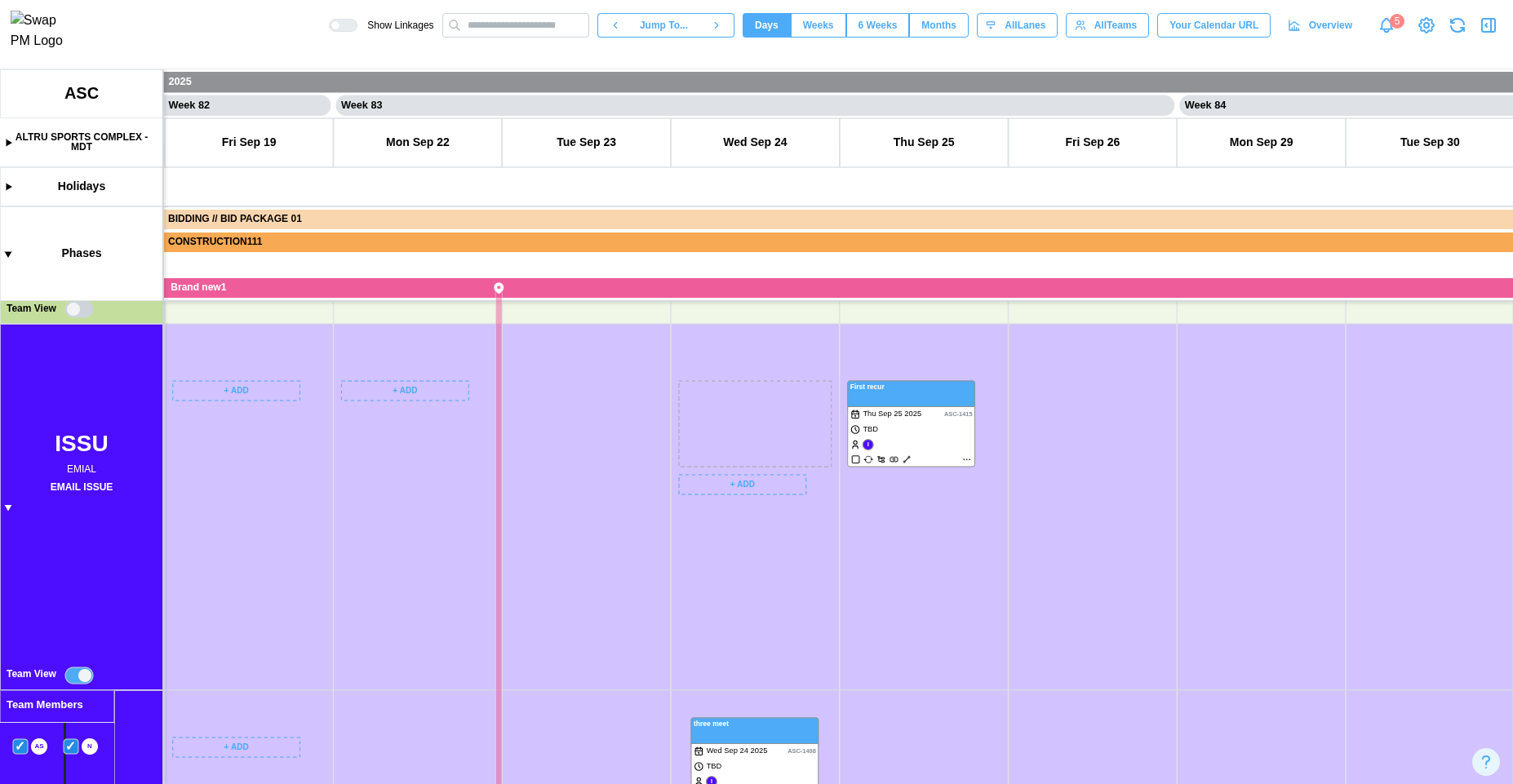
click at [727, 749] on canvas at bounding box center [756, 426] width 1513 height 715
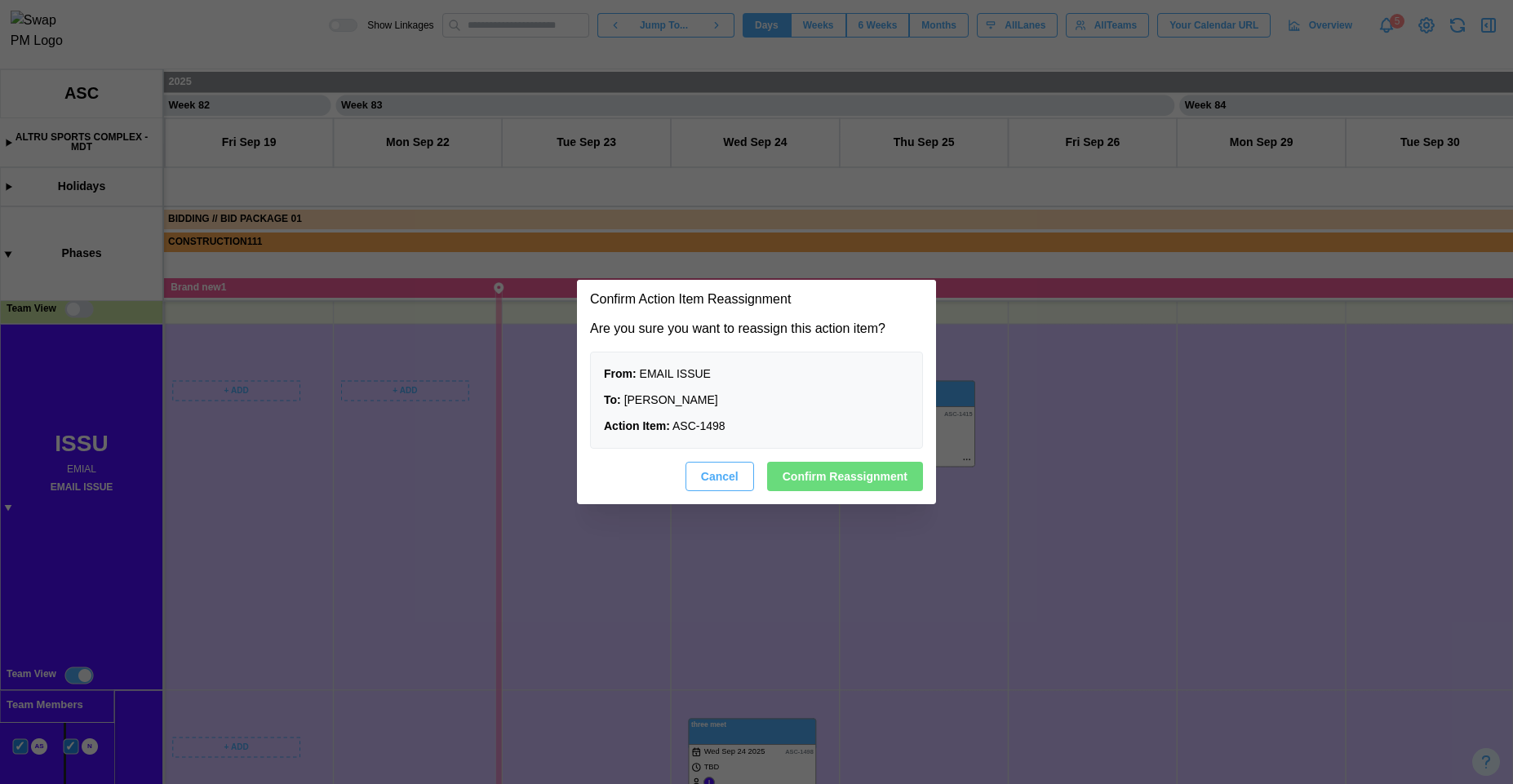
click at [729, 479] on span "Cancel" at bounding box center [719, 476] width 37 height 27
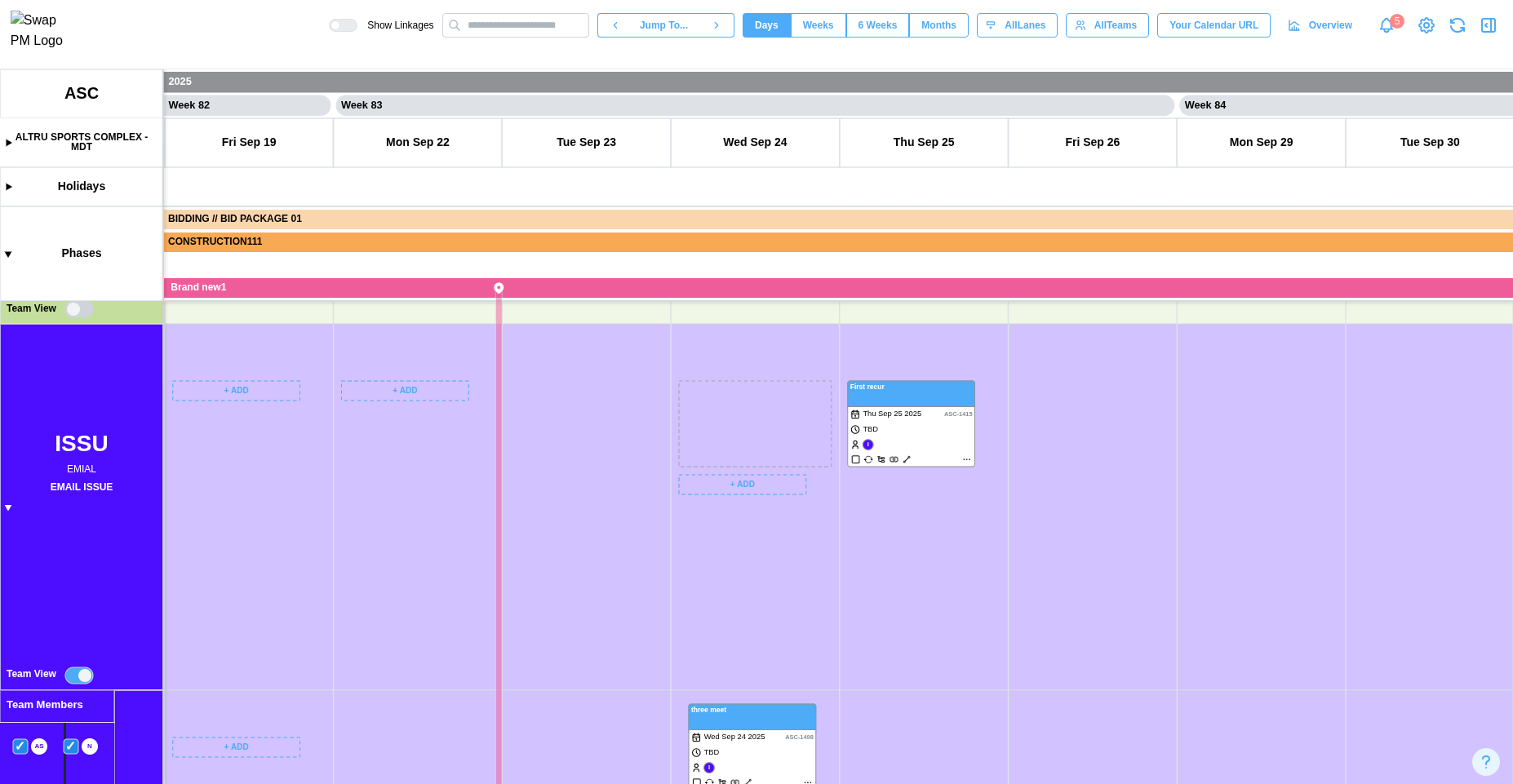
drag, startPoint x: 788, startPoint y: 515, endPoint x: 735, endPoint y: 743, distance: 234.1
click at [735, 743] on canvas at bounding box center [756, 426] width 1513 height 715
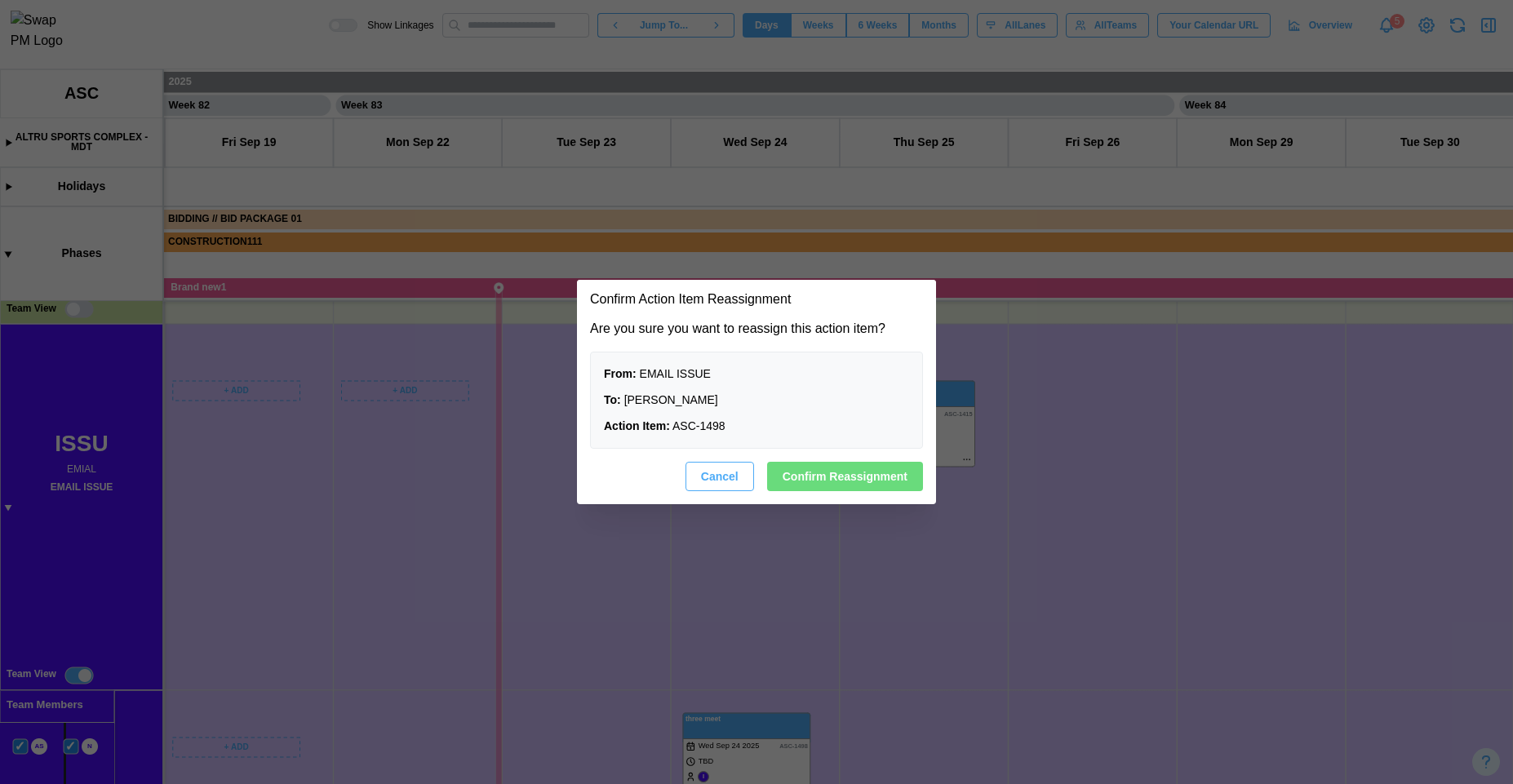
click at [728, 484] on span "Cancel" at bounding box center [719, 476] width 37 height 27
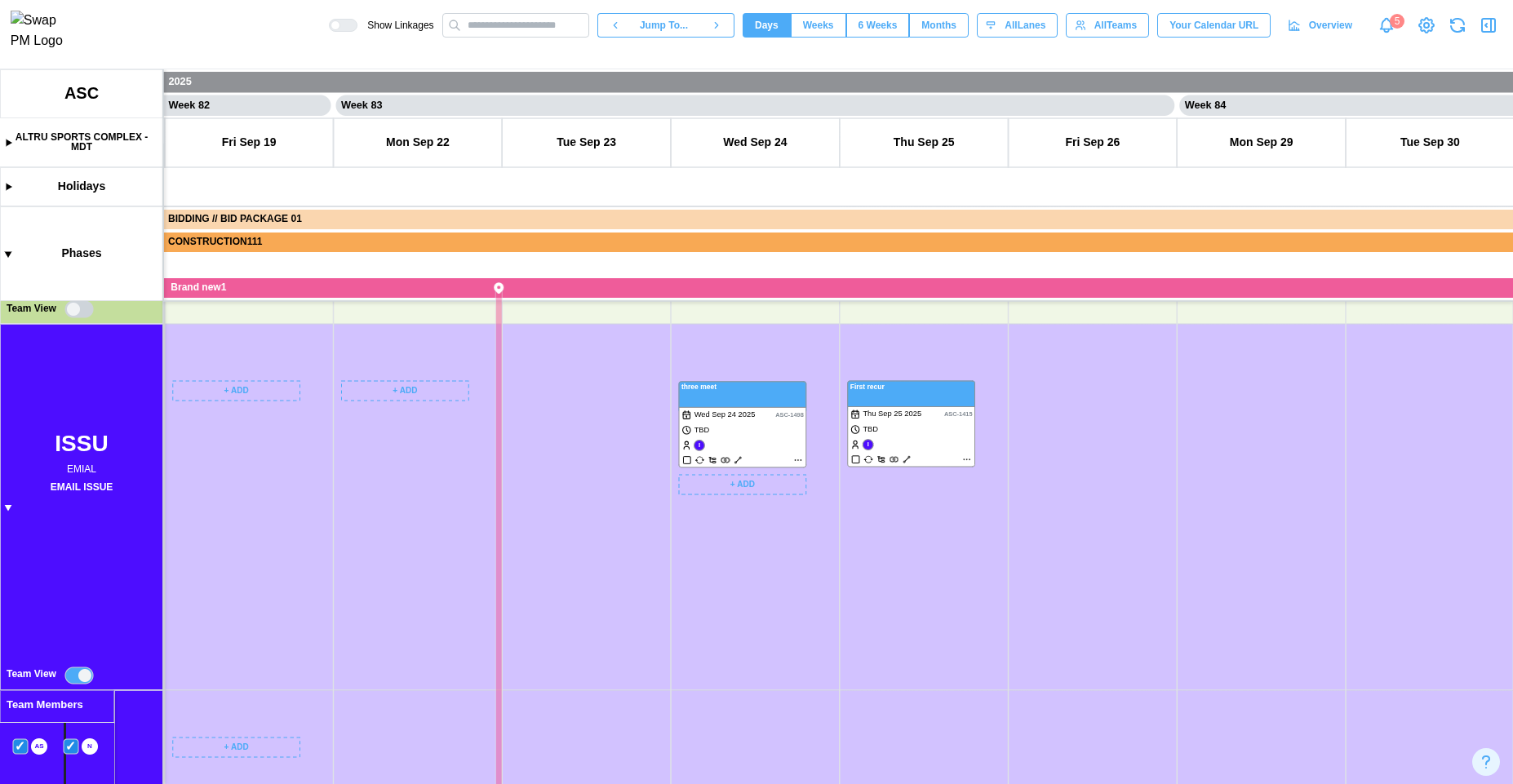
drag, startPoint x: 780, startPoint y: 662, endPoint x: 776, endPoint y: 521, distance: 141.1
click at [776, 521] on canvas at bounding box center [756, 426] width 1513 height 715
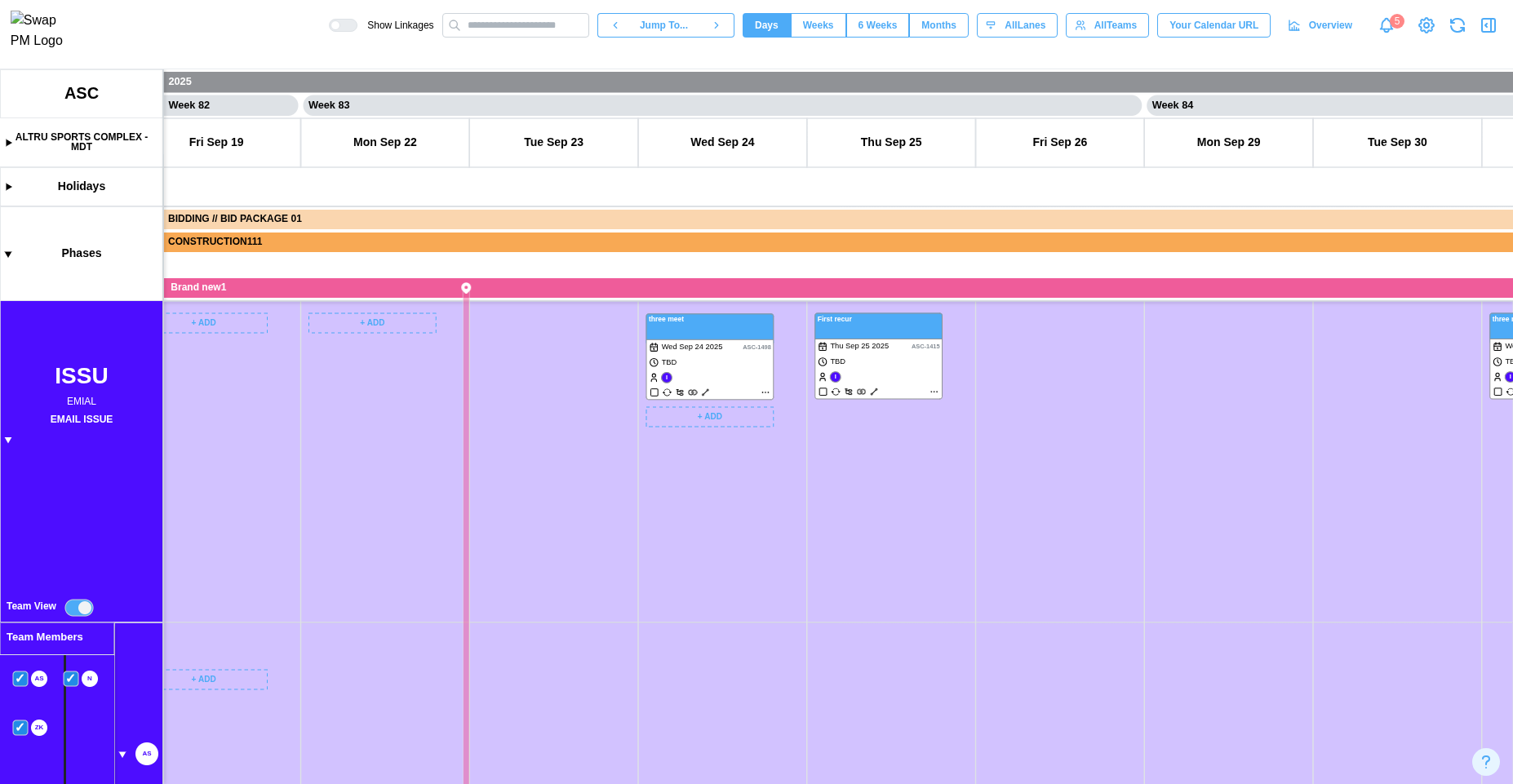
drag, startPoint x: 798, startPoint y: 488, endPoint x: 757, endPoint y: 576, distance: 97.1
click at [757, 576] on canvas at bounding box center [756, 426] width 1513 height 715
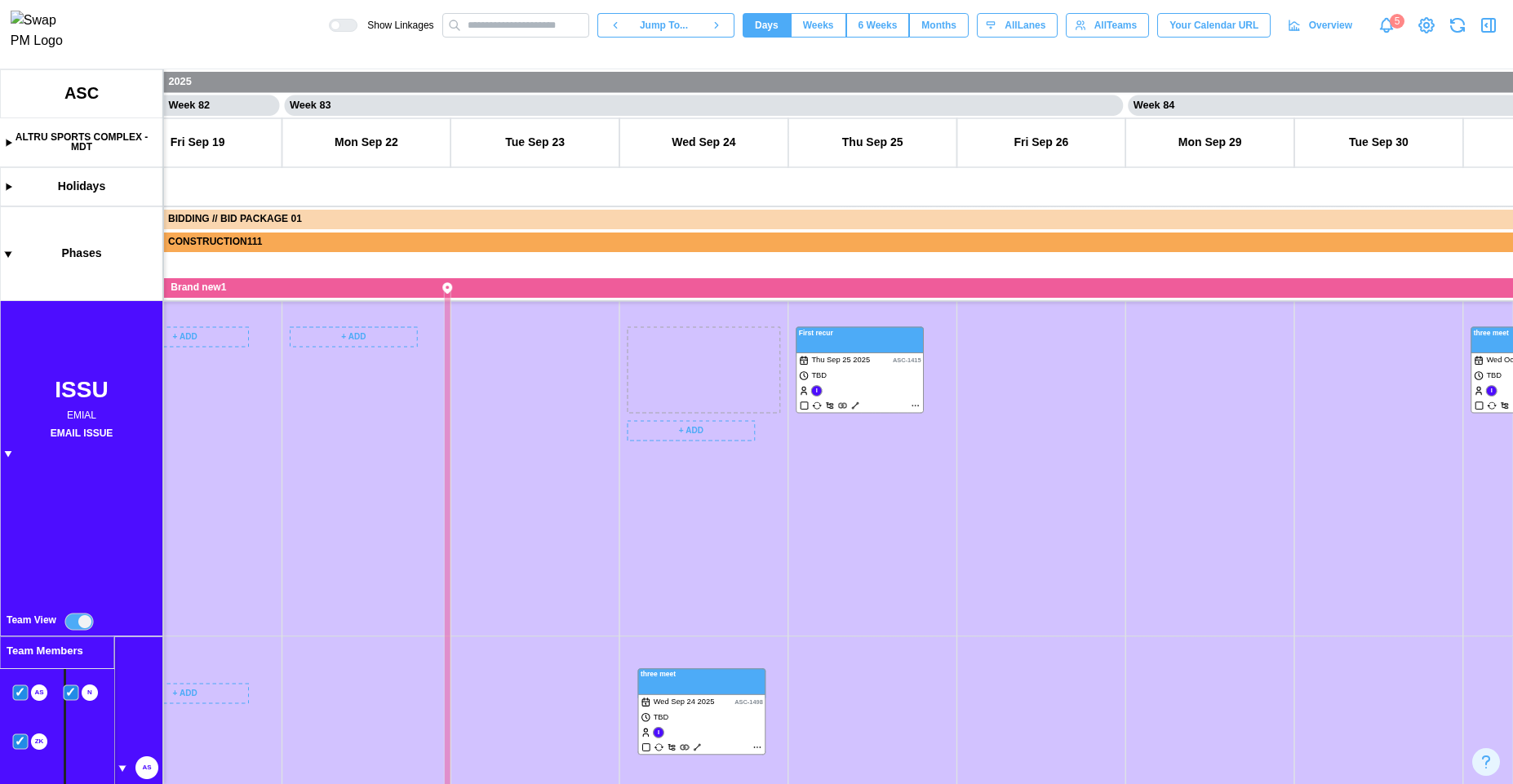
drag, startPoint x: 689, startPoint y: 367, endPoint x: 699, endPoint y: 708, distance: 341.1
click at [699, 708] on canvas at bounding box center [756, 426] width 1513 height 715
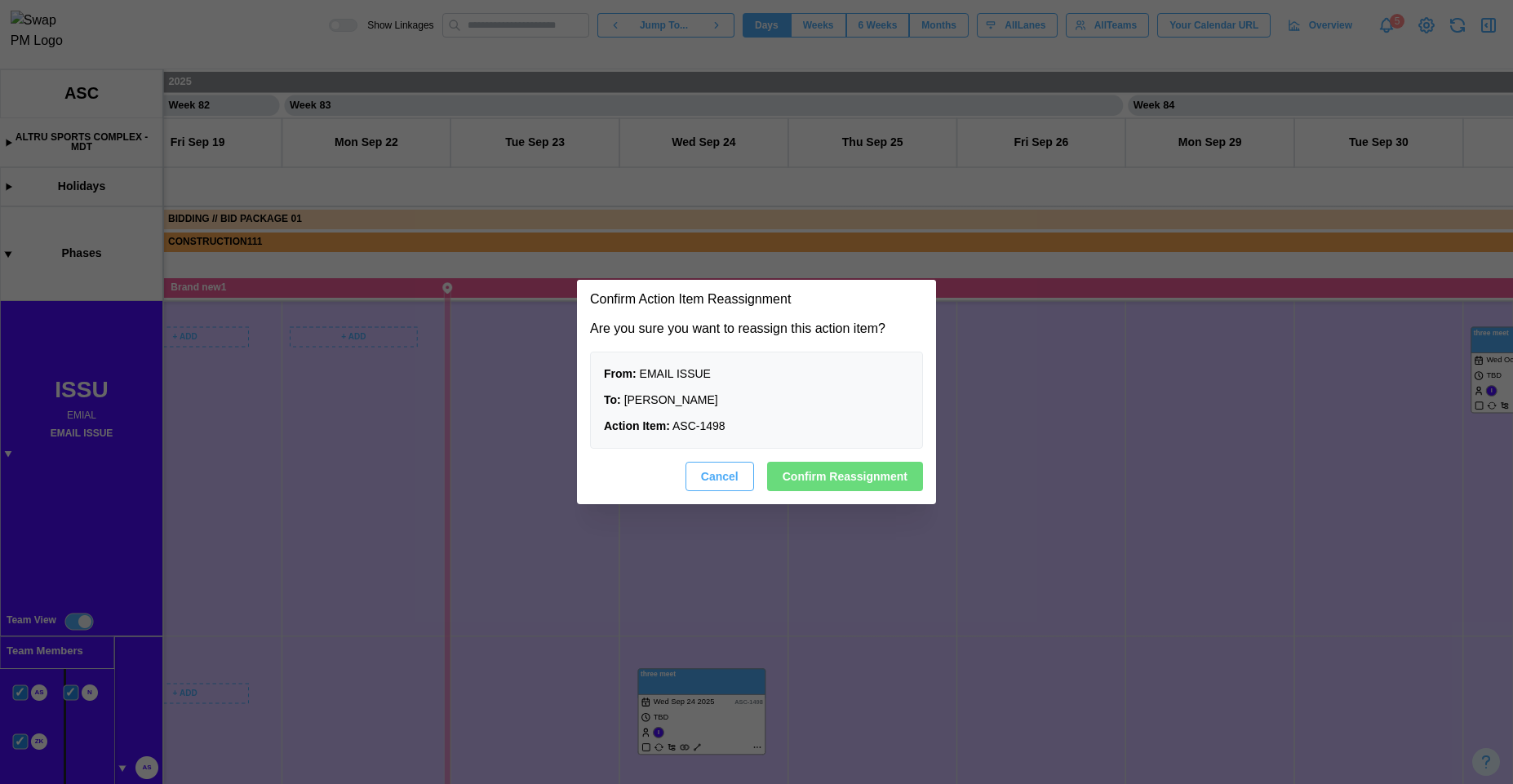
click at [726, 486] on span "Cancel" at bounding box center [719, 476] width 37 height 27
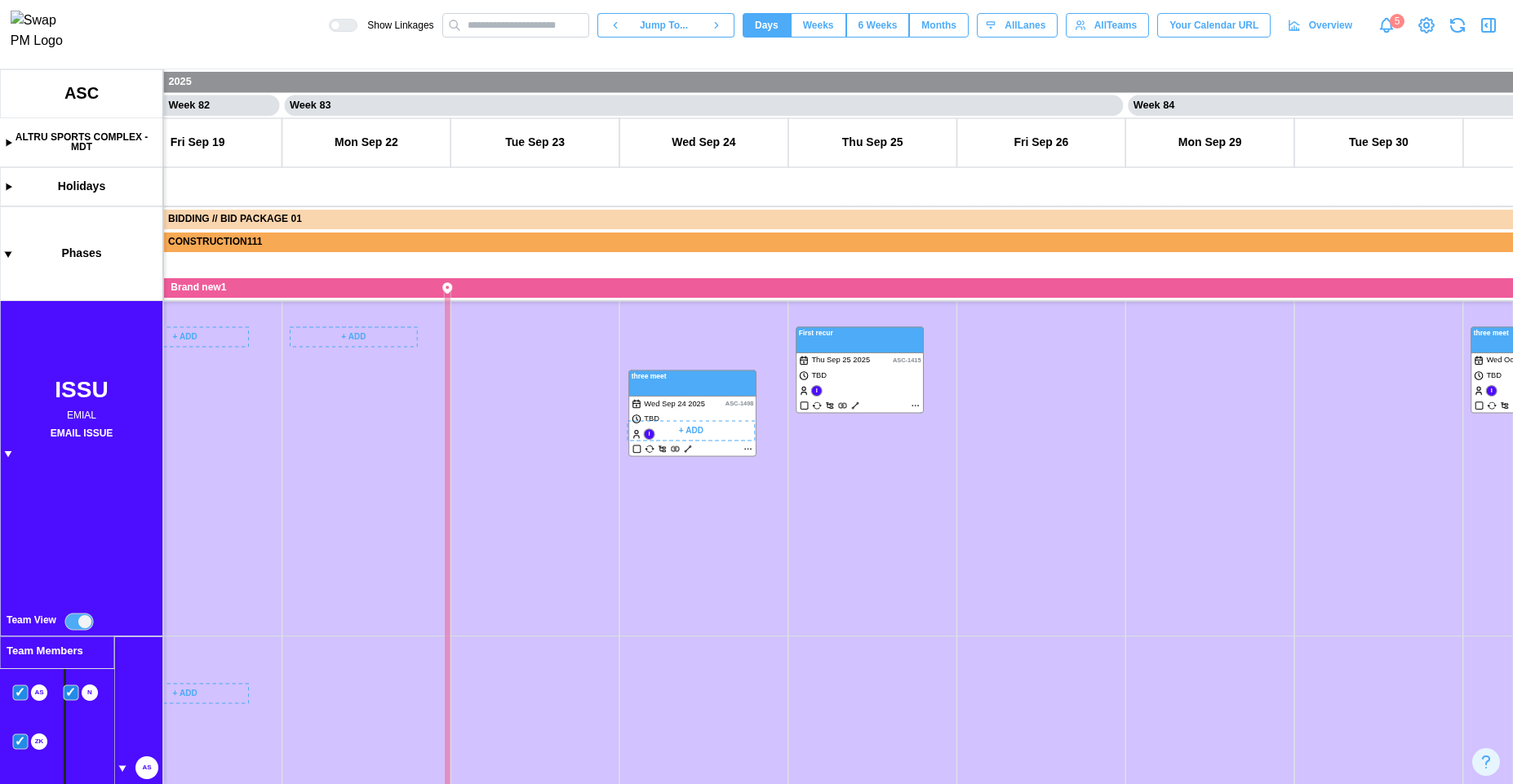
drag, startPoint x: 782, startPoint y: 608, endPoint x: 816, endPoint y: 652, distance: 55.6
click at [817, 658] on canvas at bounding box center [756, 426] width 1513 height 715
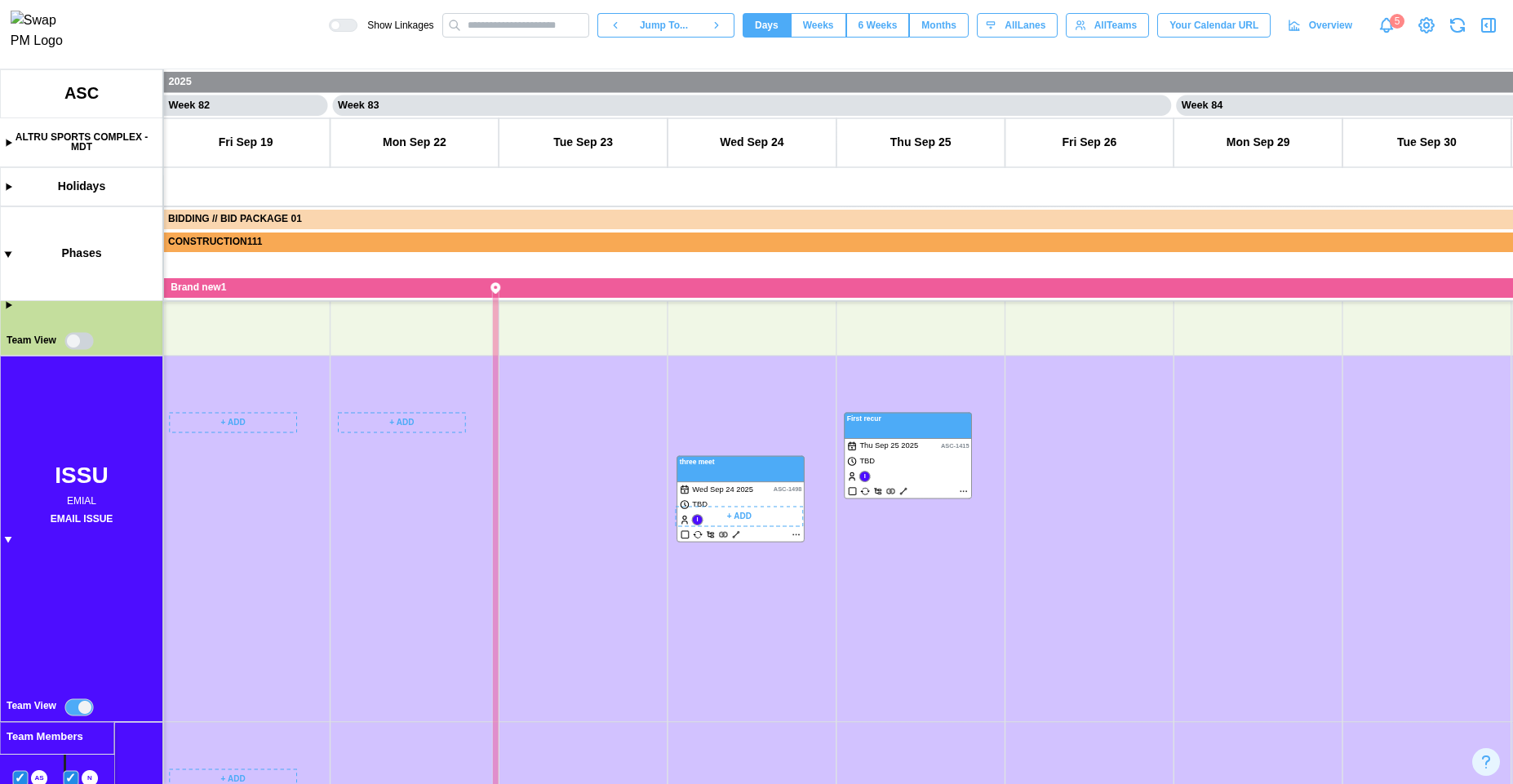
drag, startPoint x: 744, startPoint y: 479, endPoint x: 760, endPoint y: 406, distance: 74.7
click at [762, 409] on canvas at bounding box center [756, 426] width 1513 height 715
click at [1456, 32] on icon "button" at bounding box center [1458, 26] width 20 height 20
drag, startPoint x: 913, startPoint y: 714, endPoint x: 952, endPoint y: 594, distance: 126.2
click at [957, 603] on canvas at bounding box center [756, 426] width 1513 height 715
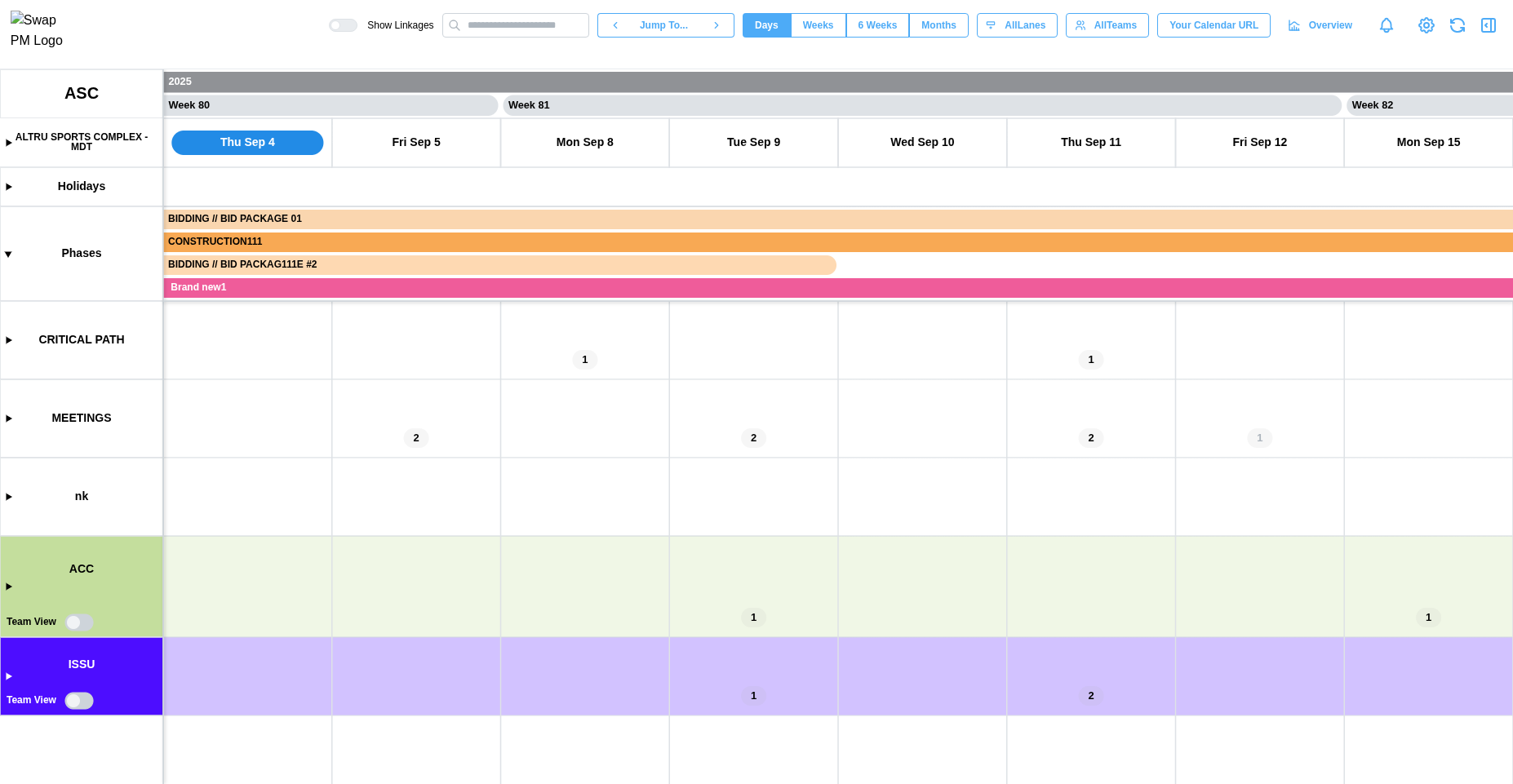
scroll to position [0, 67157]
drag, startPoint x: 351, startPoint y: 558, endPoint x: 341, endPoint y: 490, distance: 68.7
click at [389, 440] on canvas at bounding box center [756, 426] width 1513 height 715
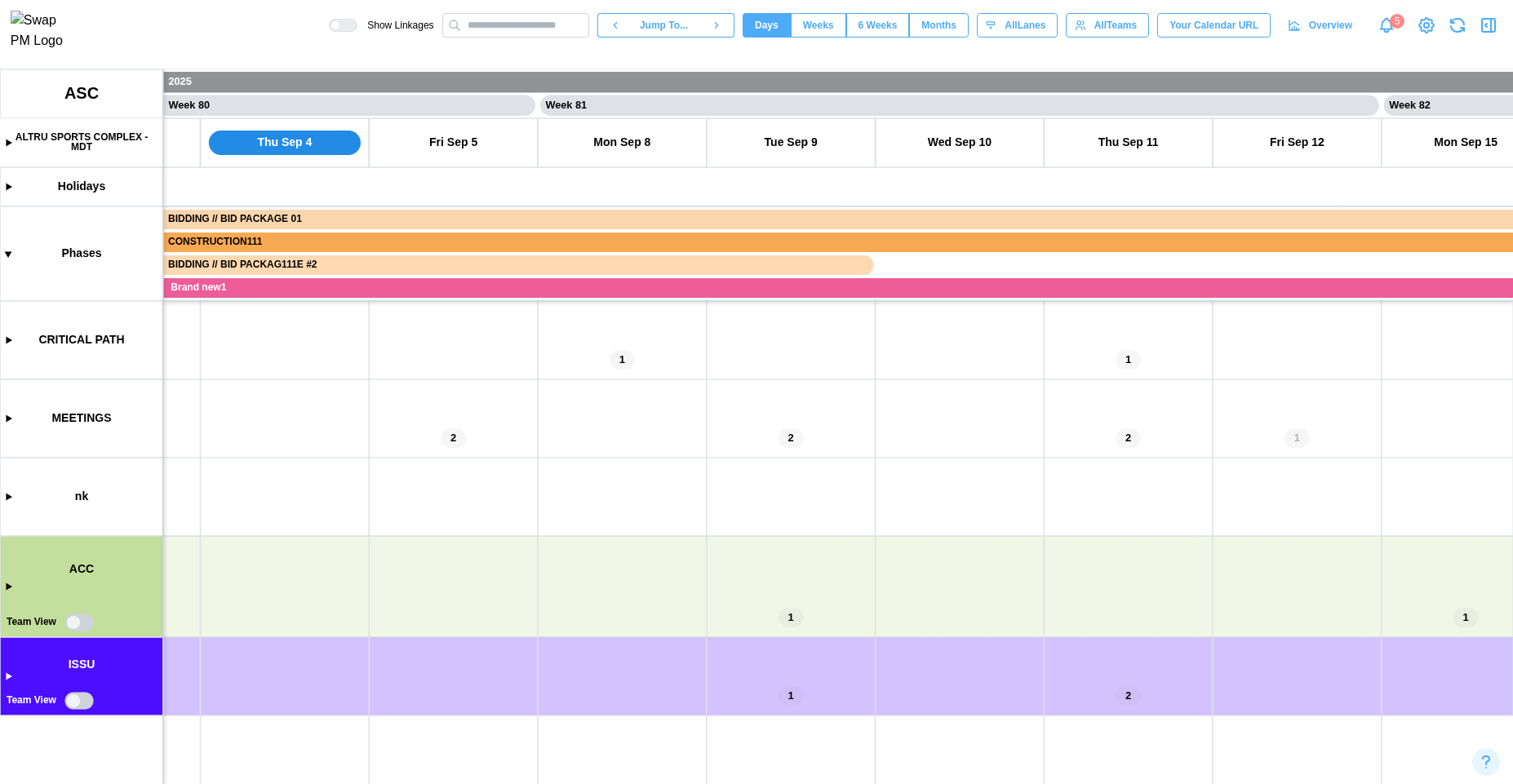
drag, startPoint x: 513, startPoint y: 611, endPoint x: 389, endPoint y: 594, distance: 125.2
click at [373, 599] on canvas at bounding box center [756, 426] width 1513 height 715
drag, startPoint x: 565, startPoint y: 592, endPoint x: 516, endPoint y: 584, distance: 49.6
click at [521, 594] on canvas at bounding box center [756, 426] width 1513 height 715
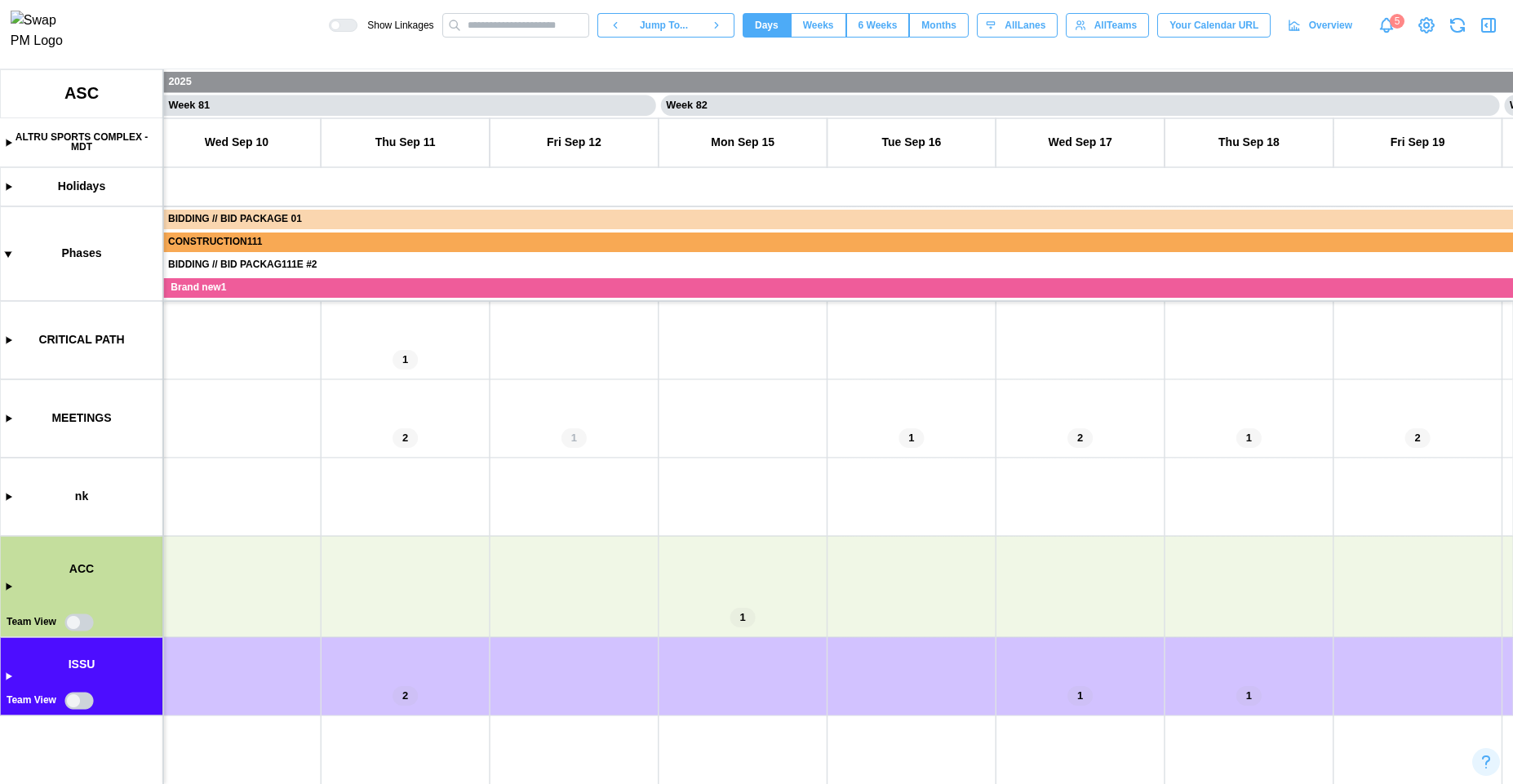
scroll to position [0, 67887]
drag, startPoint x: 510, startPoint y: 581, endPoint x: 765, endPoint y: 540, distance: 258.3
click at [765, 540] on canvas at bounding box center [756, 426] width 1513 height 715
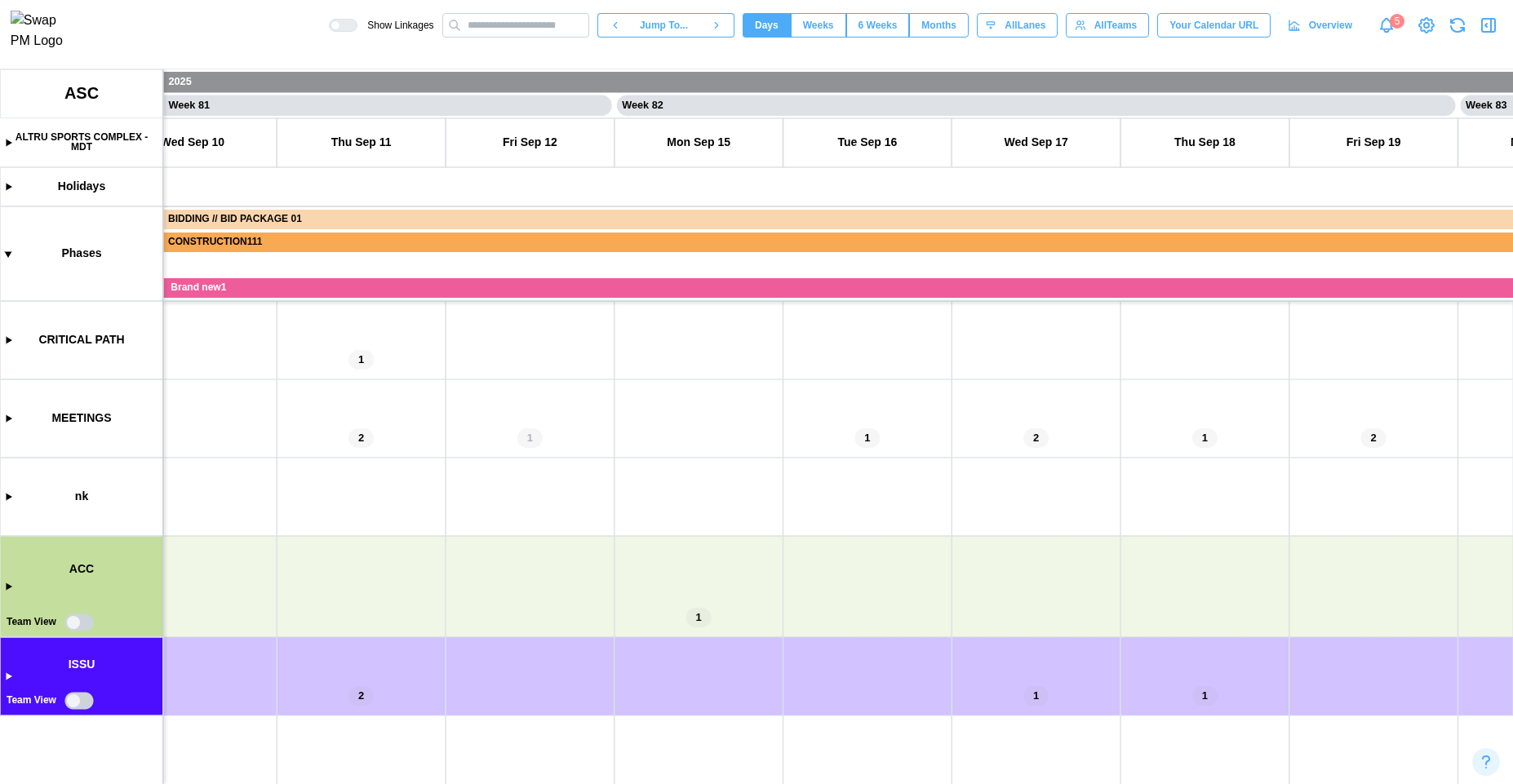
click at [566, 587] on canvas at bounding box center [756, 426] width 1513 height 715
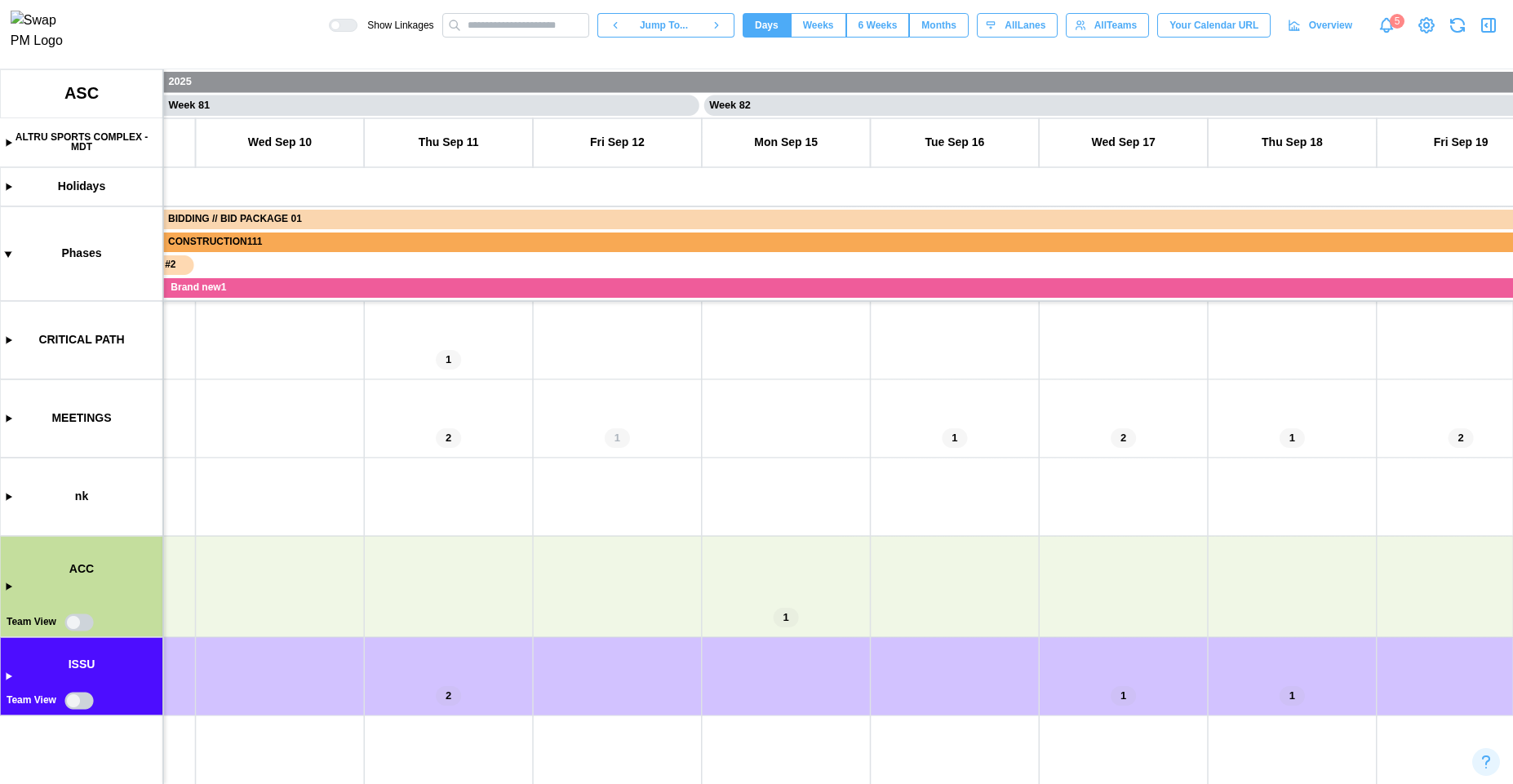
click at [7, 589] on canvas at bounding box center [756, 426] width 1513 height 715
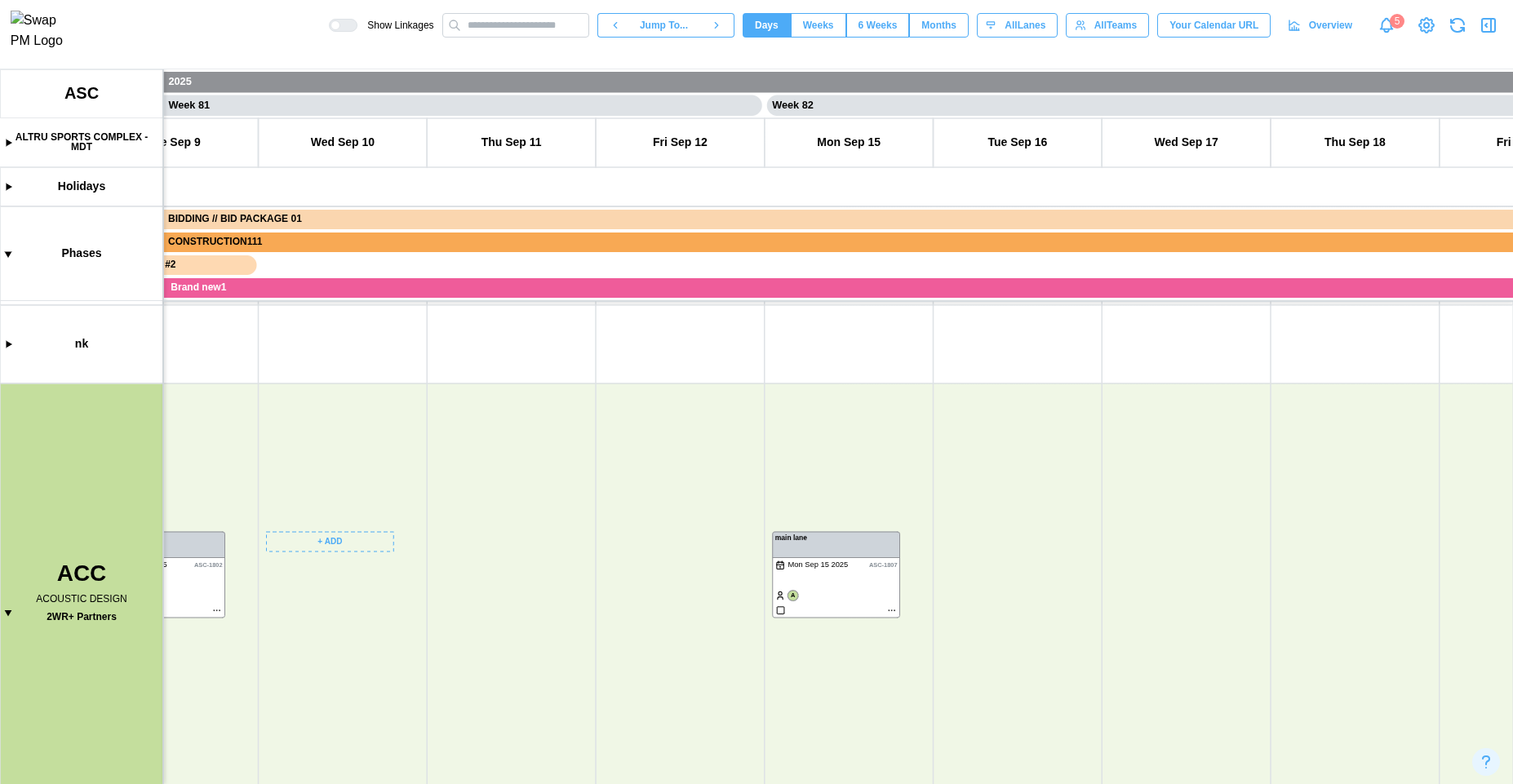
scroll to position [243, 0]
drag, startPoint x: 351, startPoint y: 680, endPoint x: 418, endPoint y: 435, distance: 254.0
click at [418, 434] on canvas at bounding box center [756, 426] width 1513 height 715
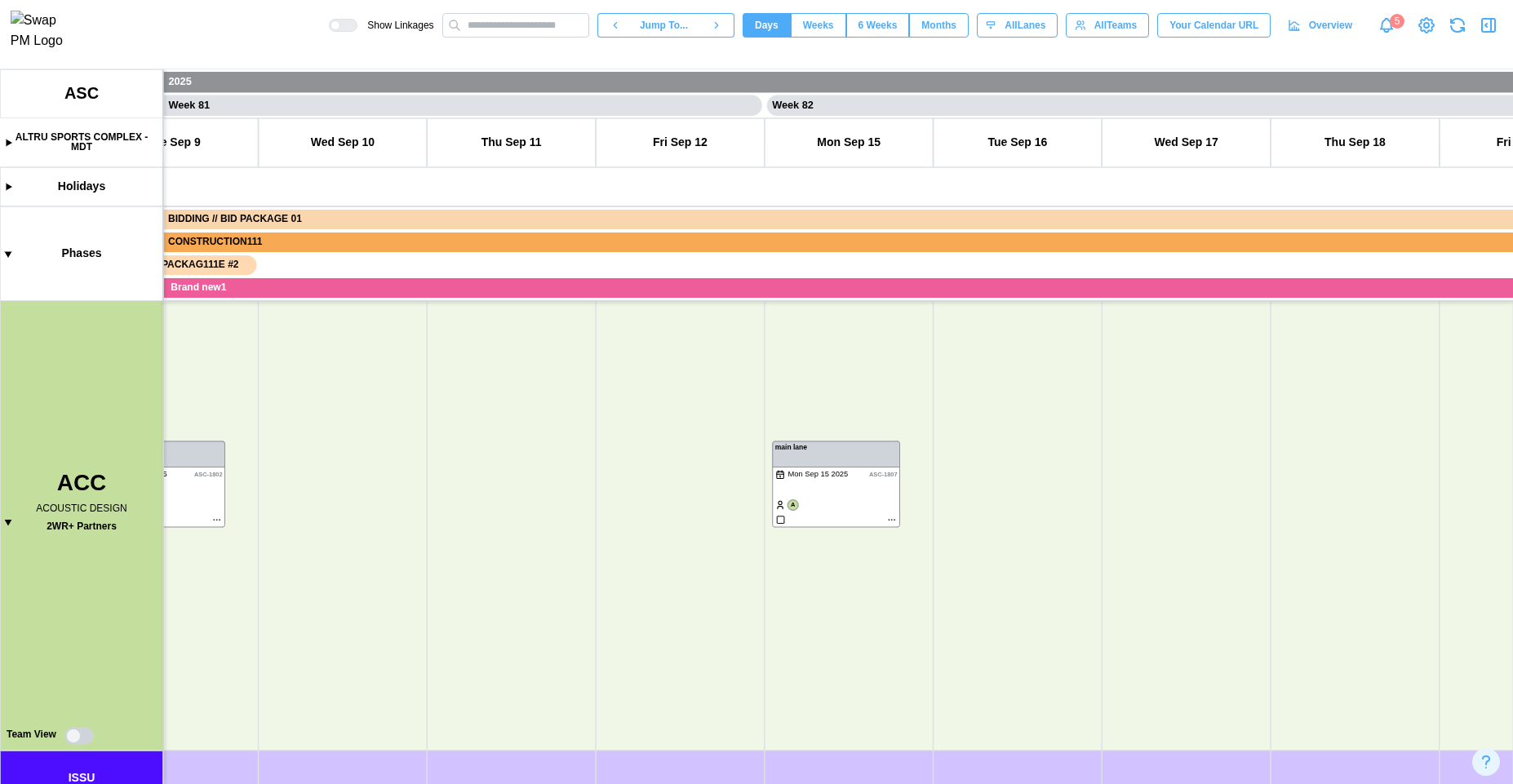
click at [77, 732] on canvas at bounding box center [756, 426] width 1513 height 715
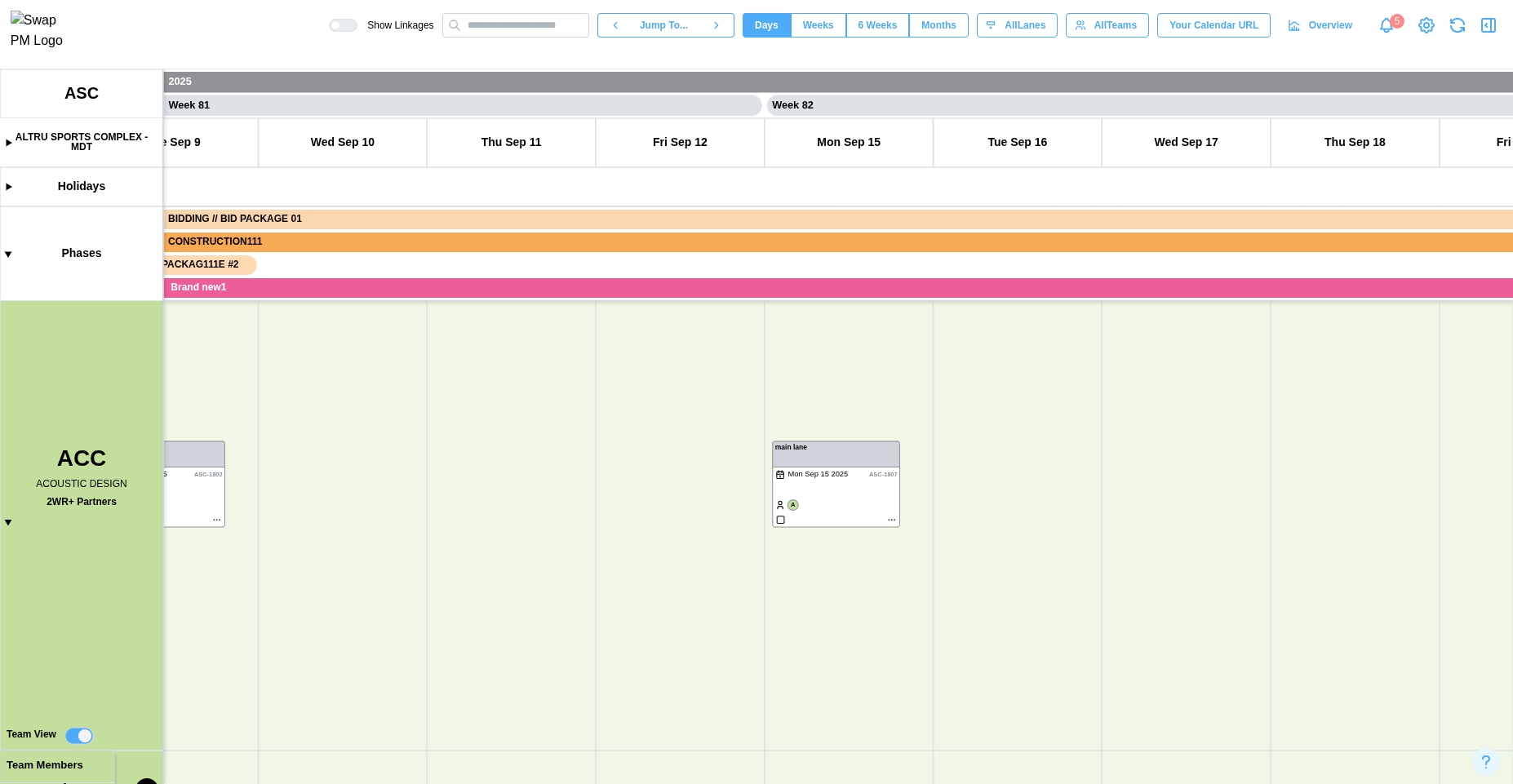
scroll to position [0, 67635]
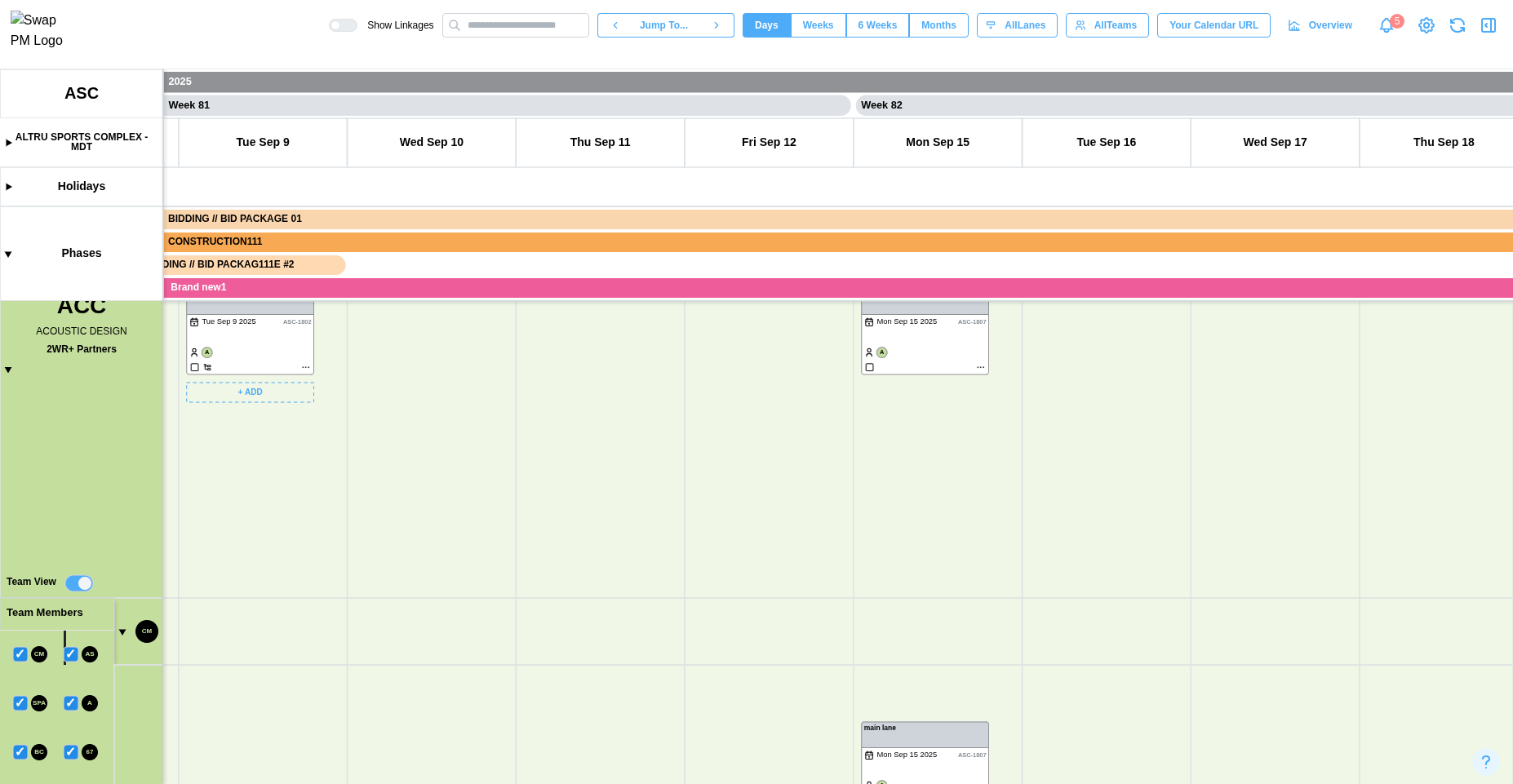
drag, startPoint x: 308, startPoint y: 628, endPoint x: 354, endPoint y: 427, distance: 206.2
click at [354, 427] on canvas at bounding box center [756, 426] width 1513 height 715
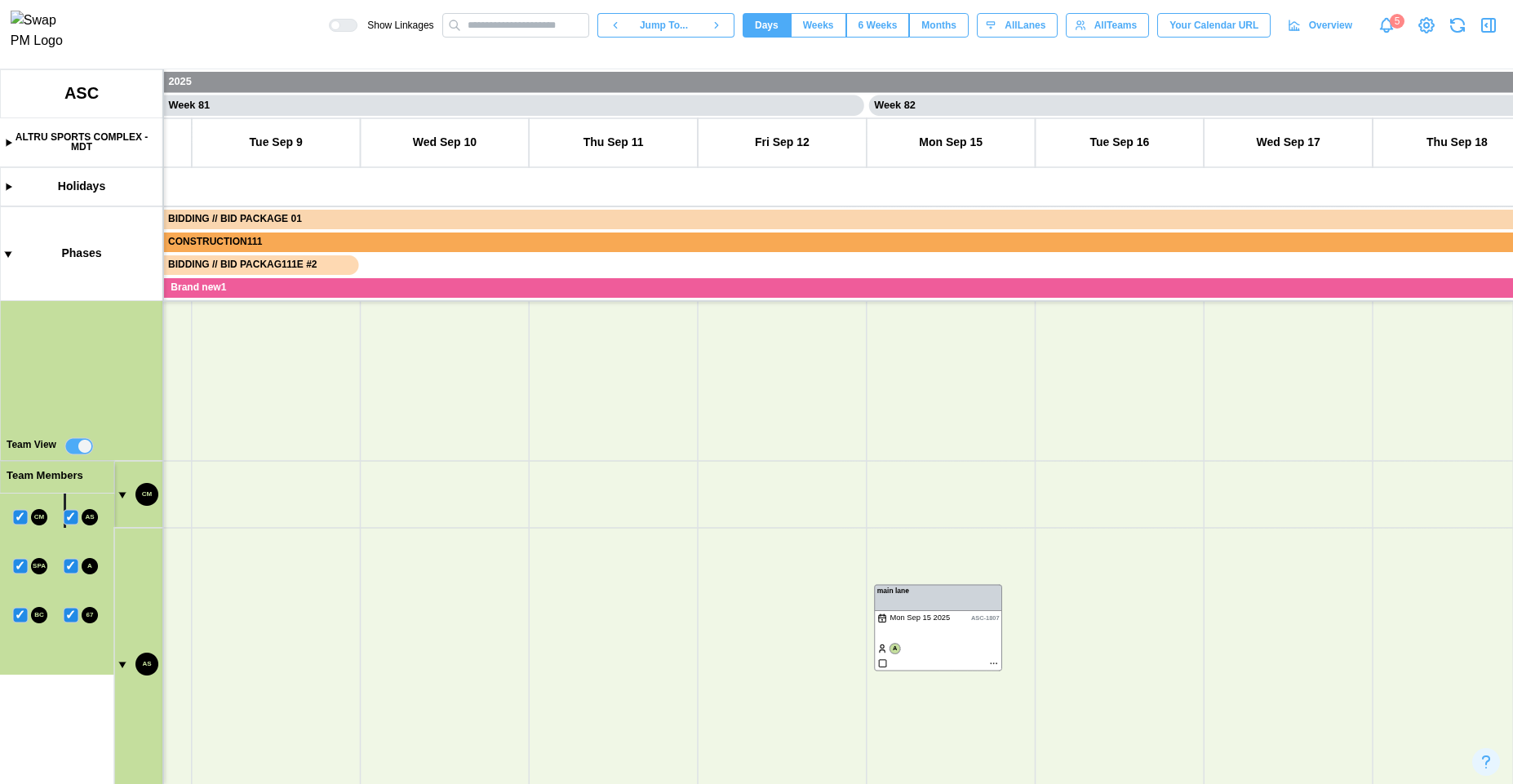
click at [122, 494] on canvas at bounding box center [756, 426] width 1513 height 715
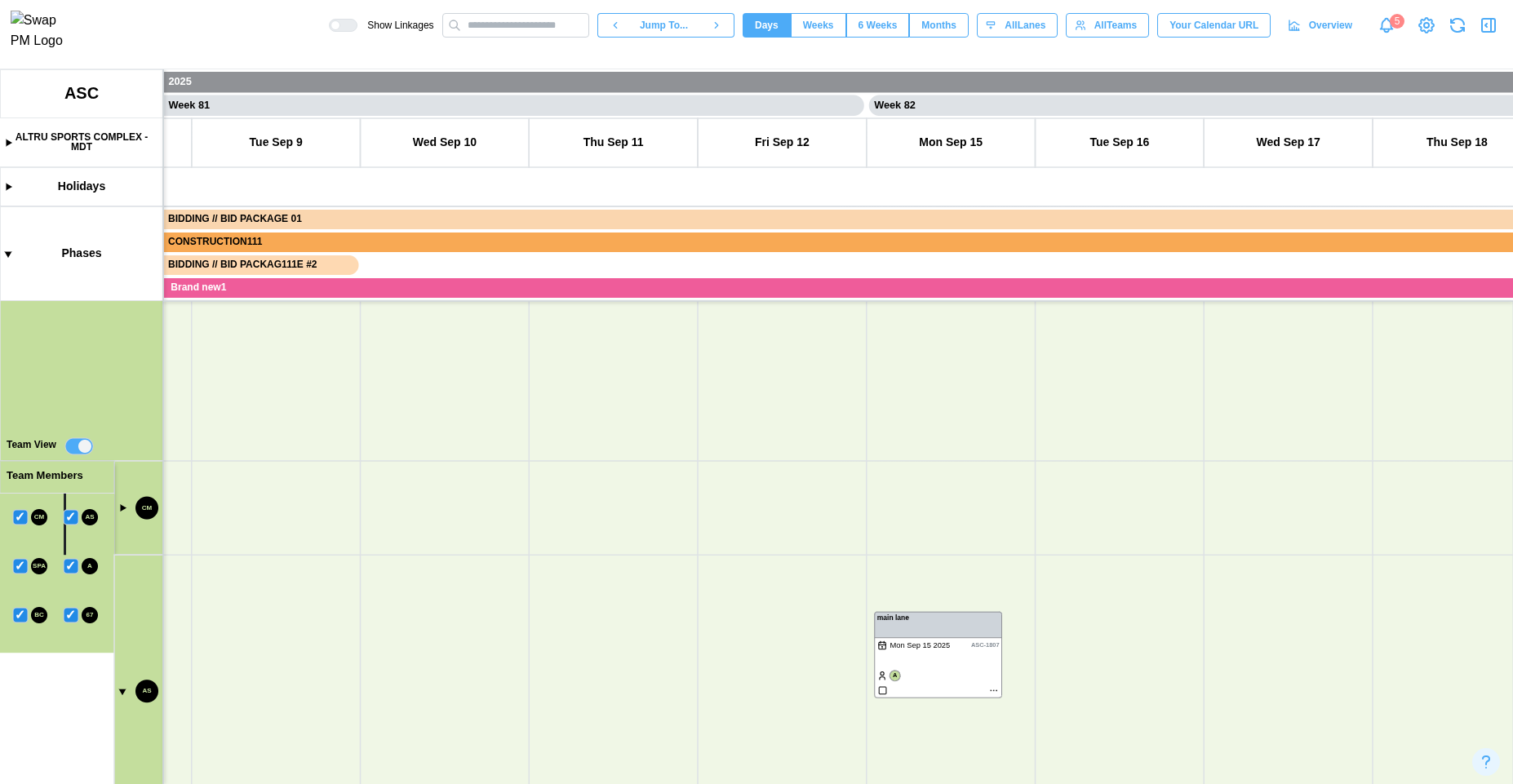
click at [122, 693] on canvas at bounding box center [756, 426] width 1513 height 715
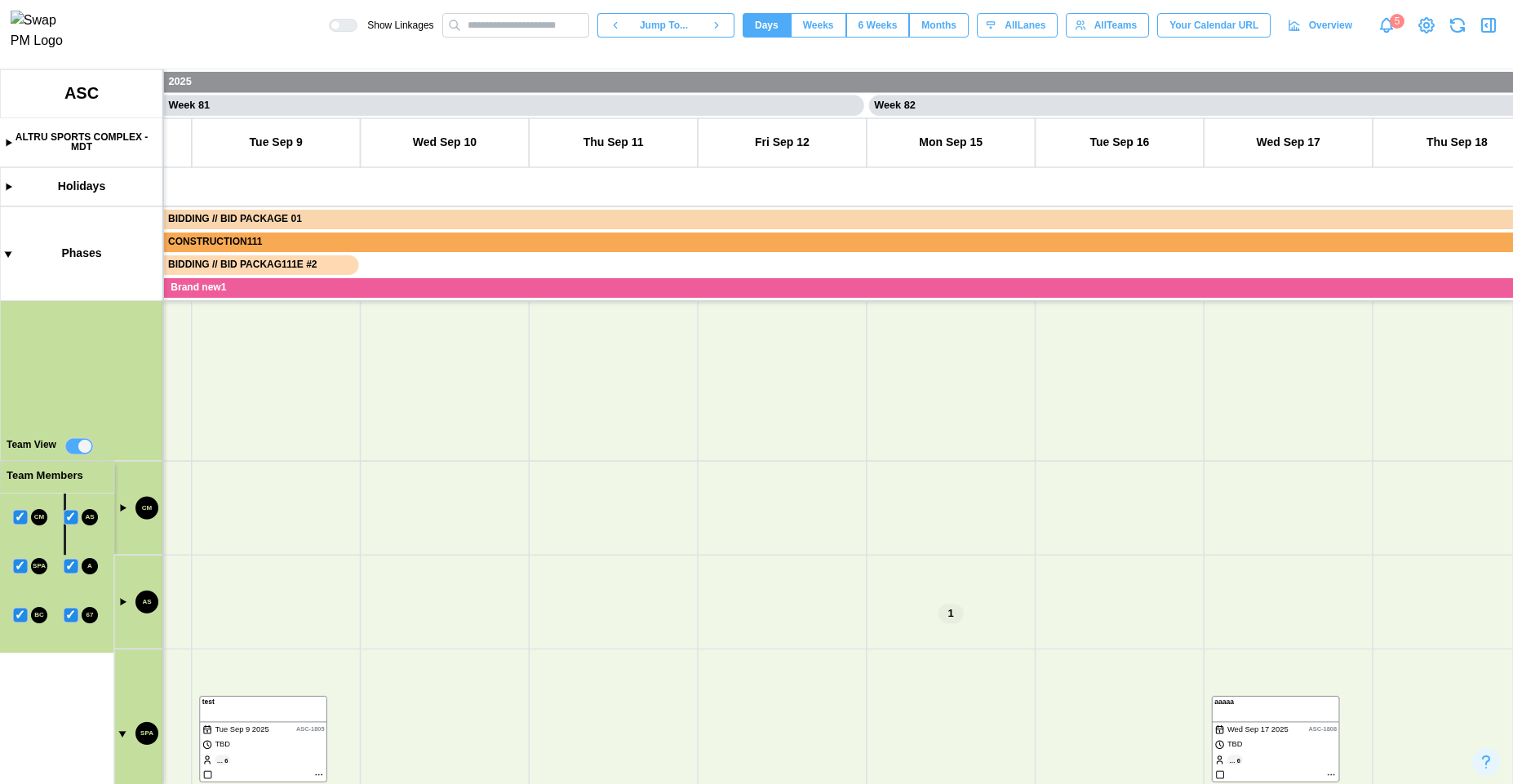
click at [122, 735] on canvas at bounding box center [756, 426] width 1513 height 715
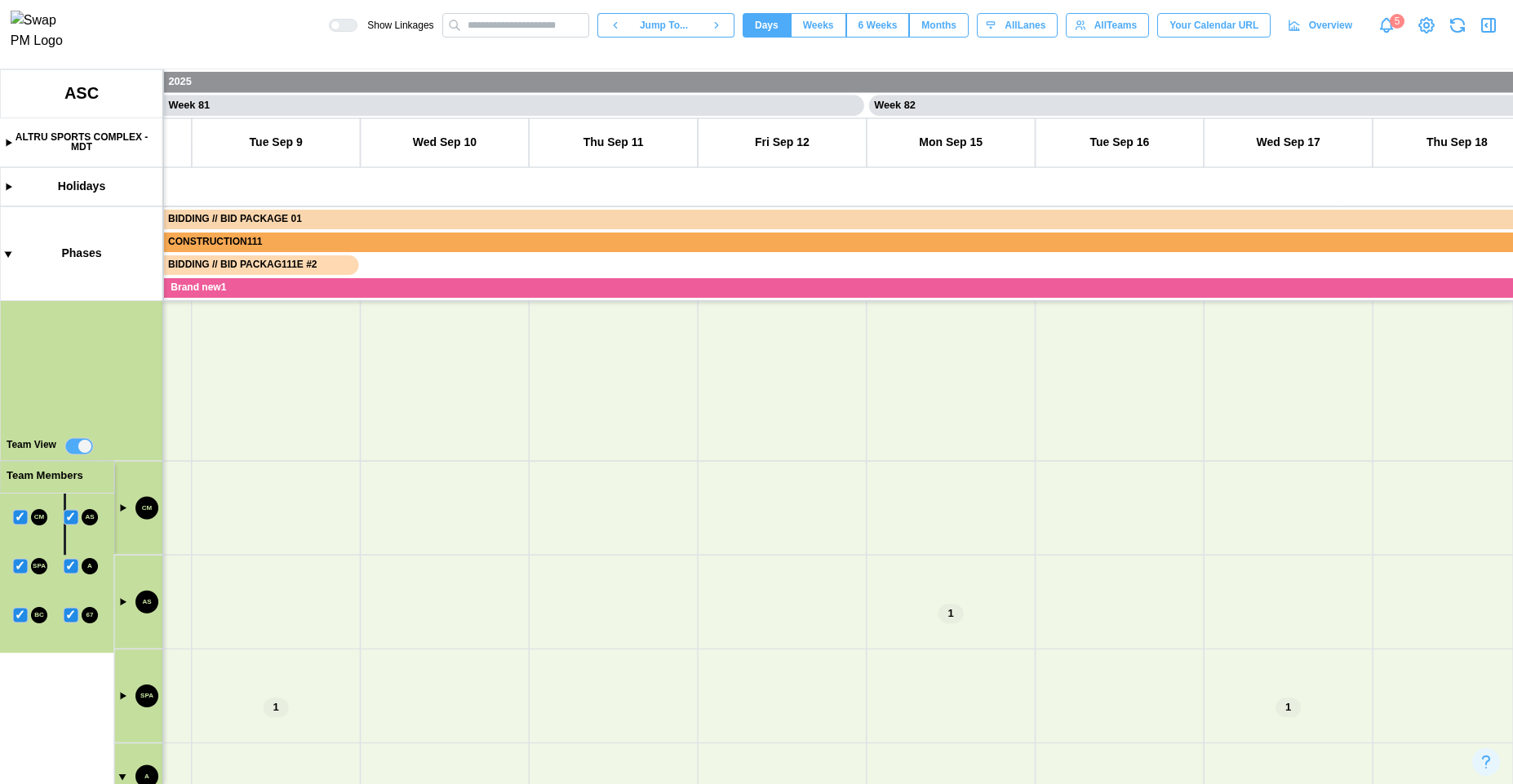
click at [119, 771] on canvas at bounding box center [756, 426] width 1513 height 715
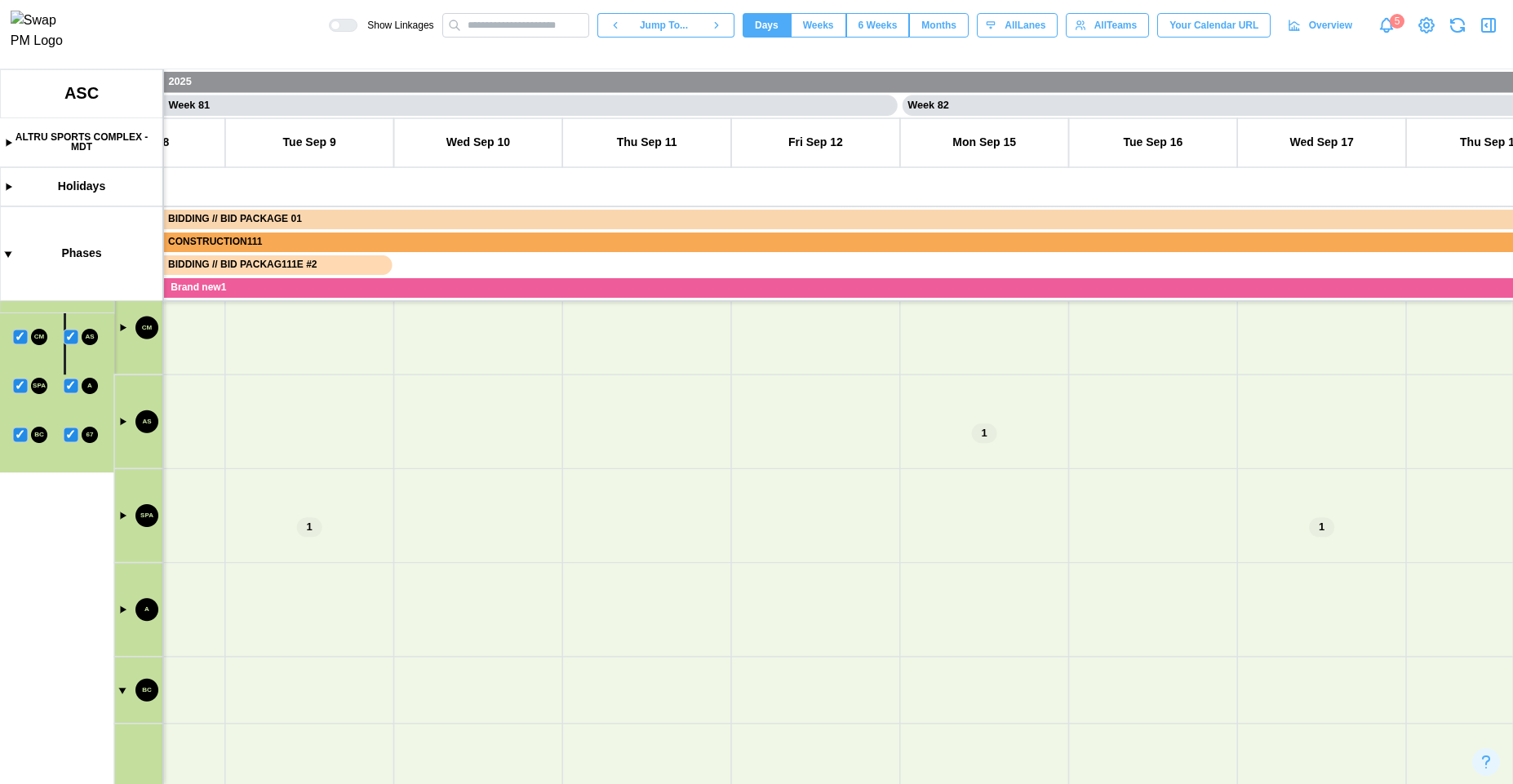
drag, startPoint x: 408, startPoint y: 608, endPoint x: 410, endPoint y: 459, distance: 149.0
click at [410, 459] on canvas at bounding box center [756, 426] width 1513 height 715
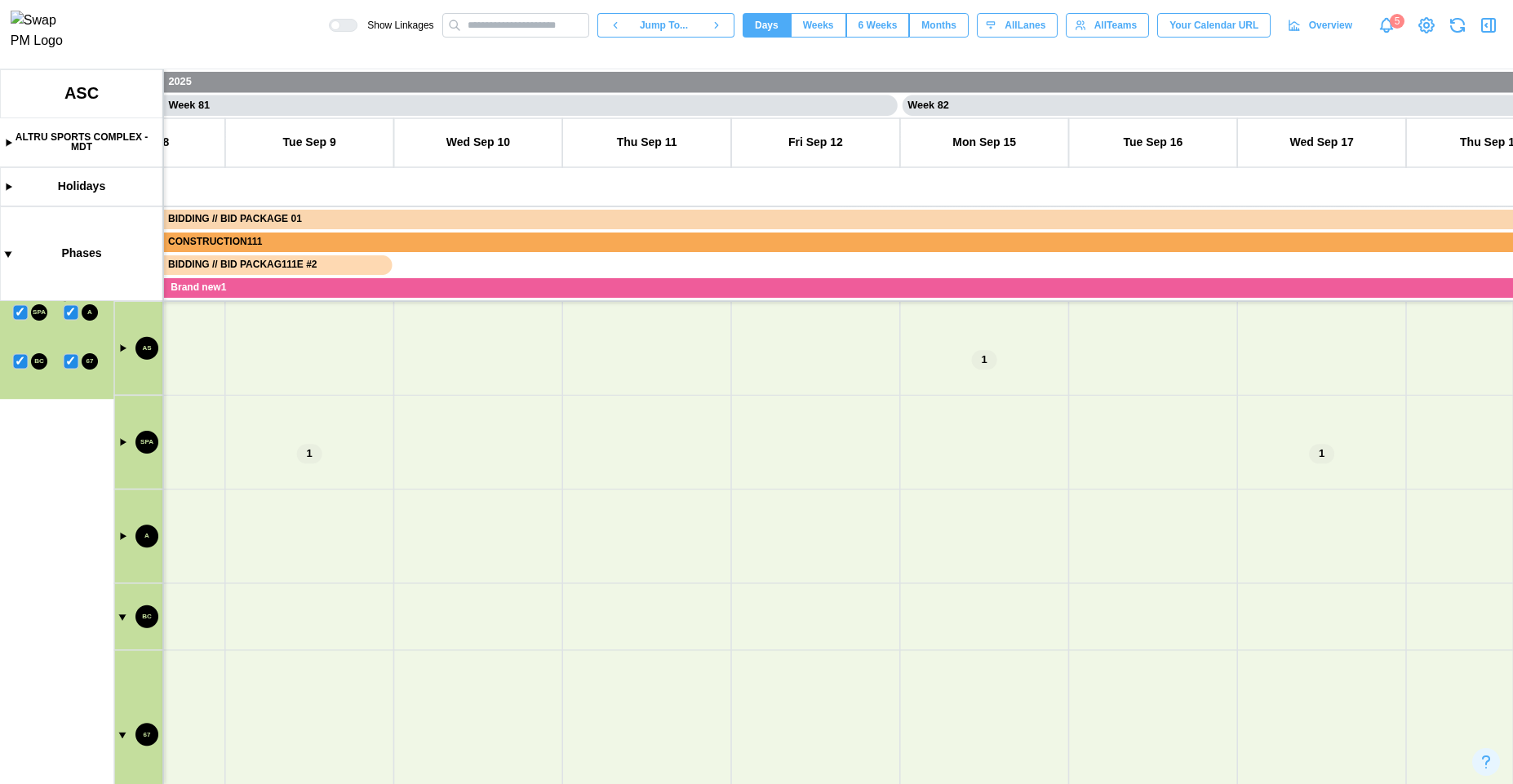
click at [123, 742] on canvas at bounding box center [756, 426] width 1513 height 715
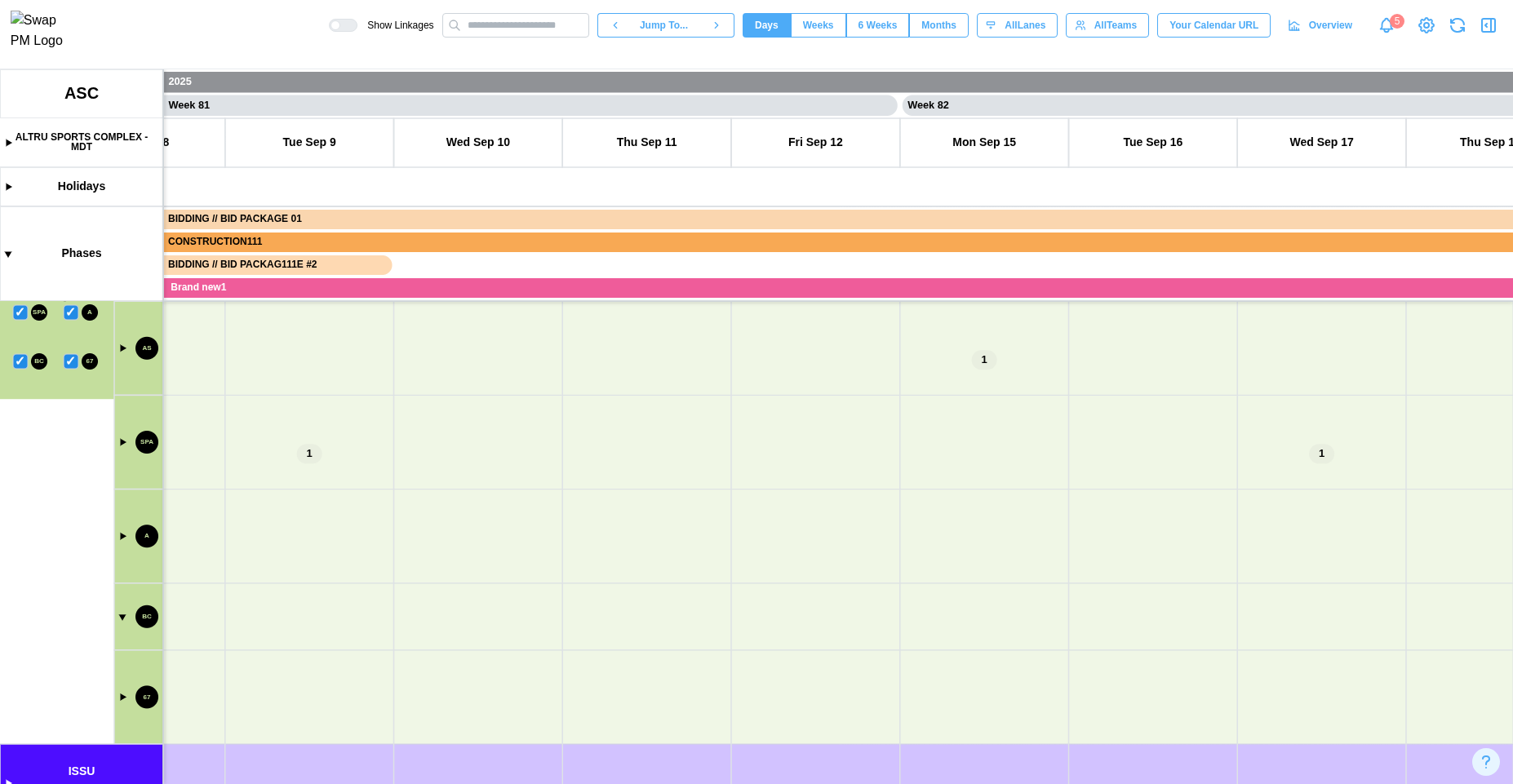
scroll to position [651, 0]
drag, startPoint x: 355, startPoint y: 559, endPoint x: 350, endPoint y: 712, distance: 153.1
click at [346, 717] on canvas at bounding box center [756, 426] width 1513 height 715
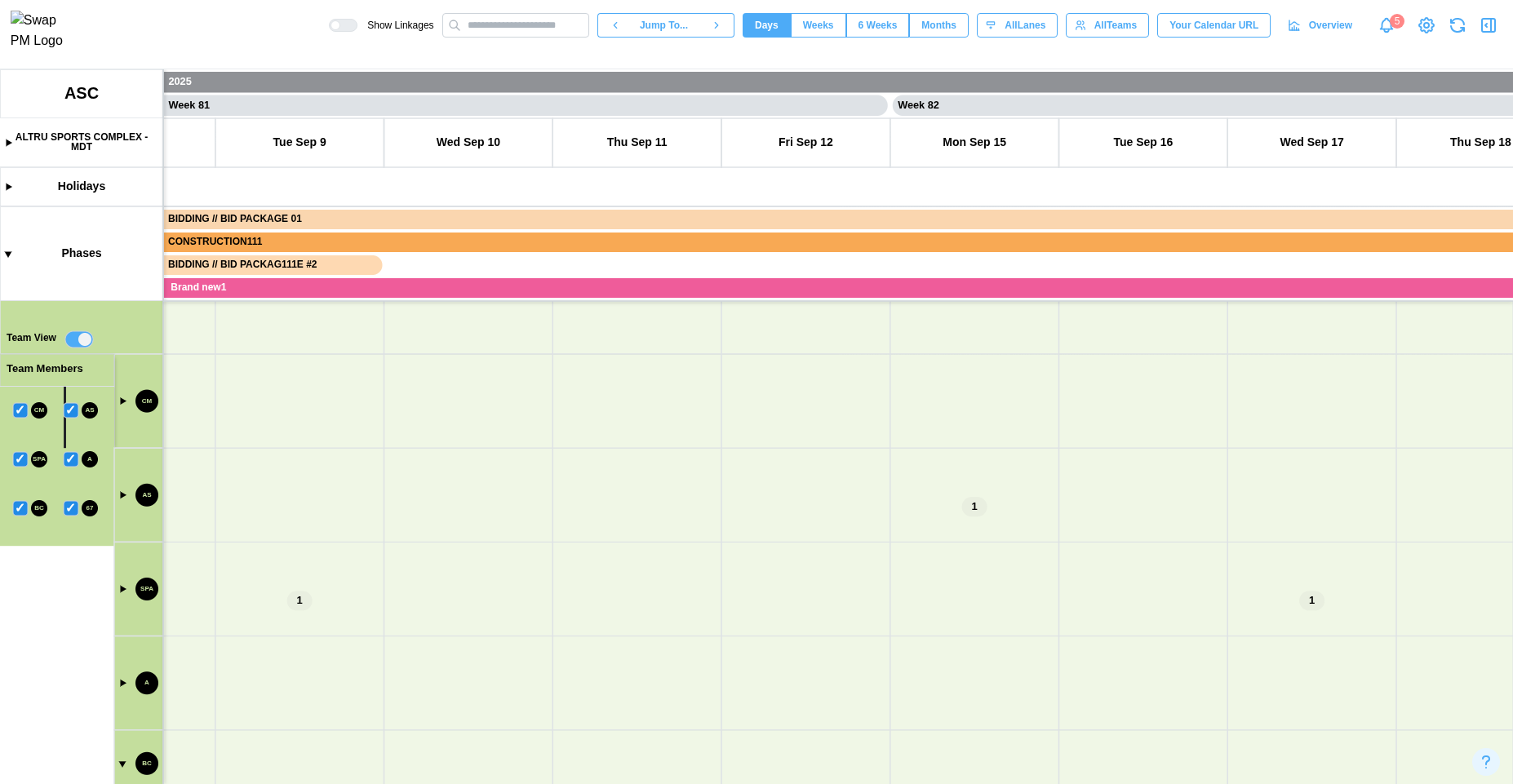
scroll to position [484, 0]
drag, startPoint x: 643, startPoint y: 504, endPoint x: 597, endPoint y: 658, distance: 160.7
click at [597, 658] on canvas at bounding box center [756, 426] width 1513 height 715
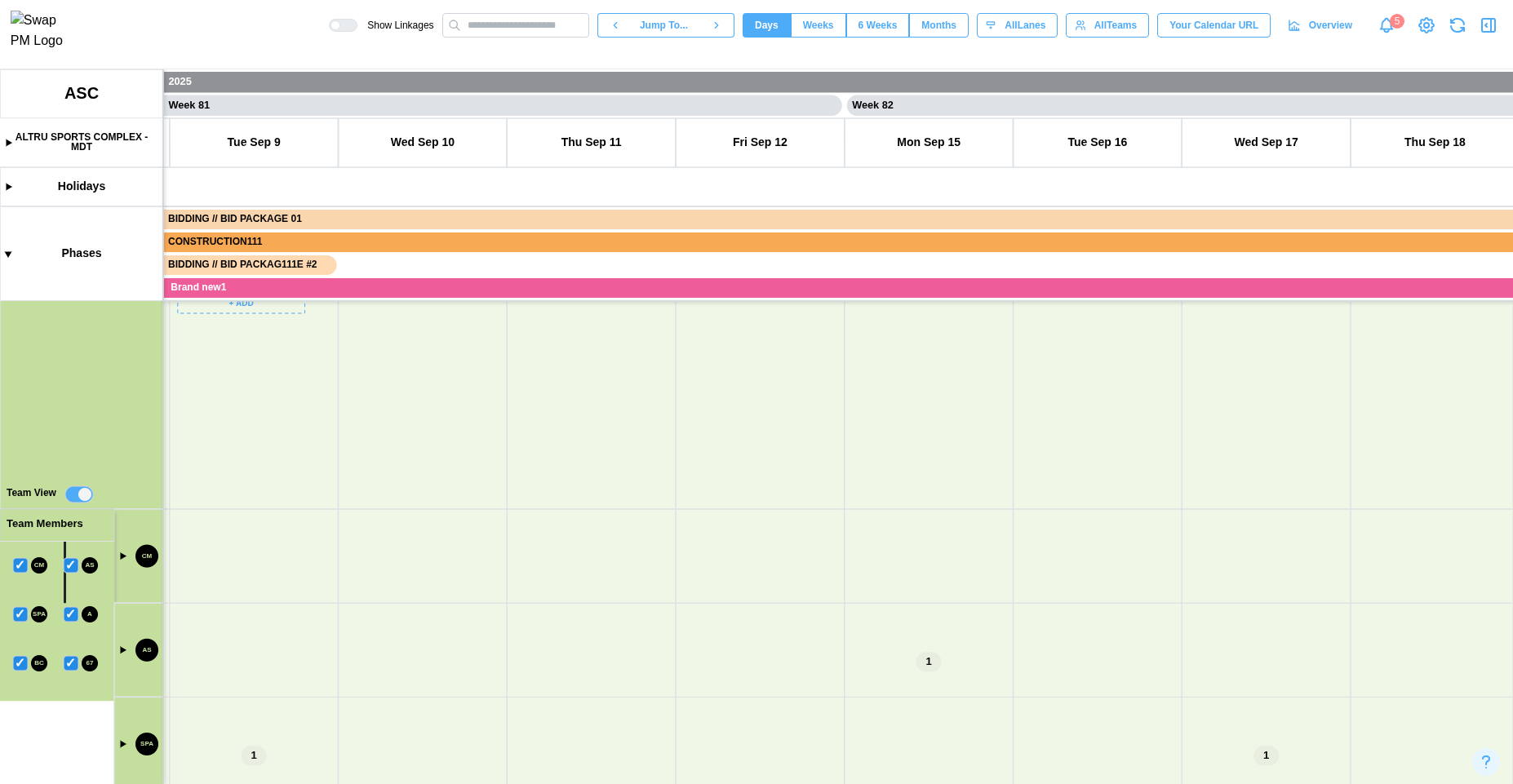
drag, startPoint x: 561, startPoint y: 675, endPoint x: 485, endPoint y: 677, distance: 76.0
click at [480, 712] on canvas at bounding box center [756, 426] width 1513 height 715
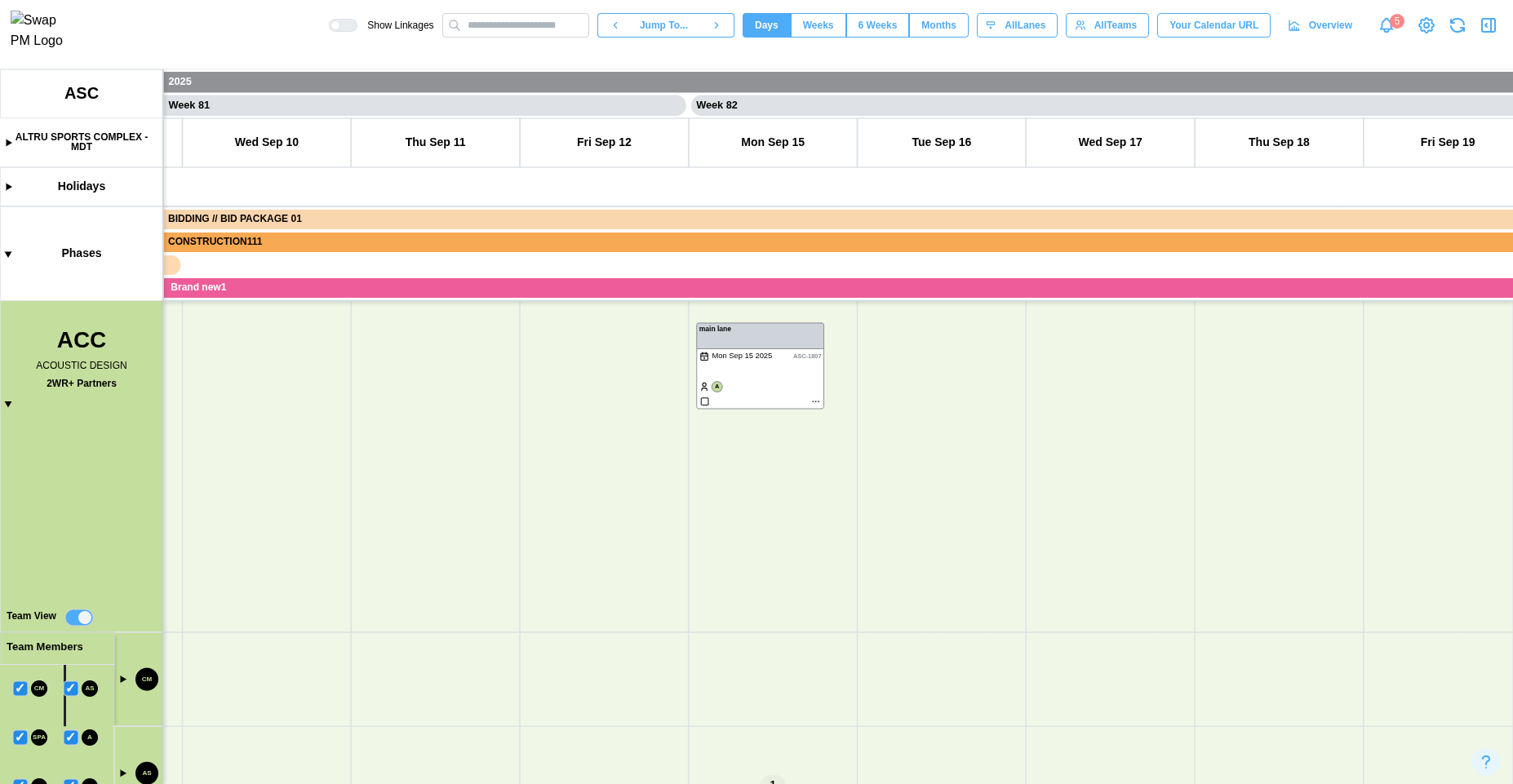
scroll to position [280, 0]
drag, startPoint x: 489, startPoint y: 613, endPoint x: 406, endPoint y: 636, distance: 86.1
click at [406, 636] on canvas at bounding box center [756, 426] width 1513 height 715
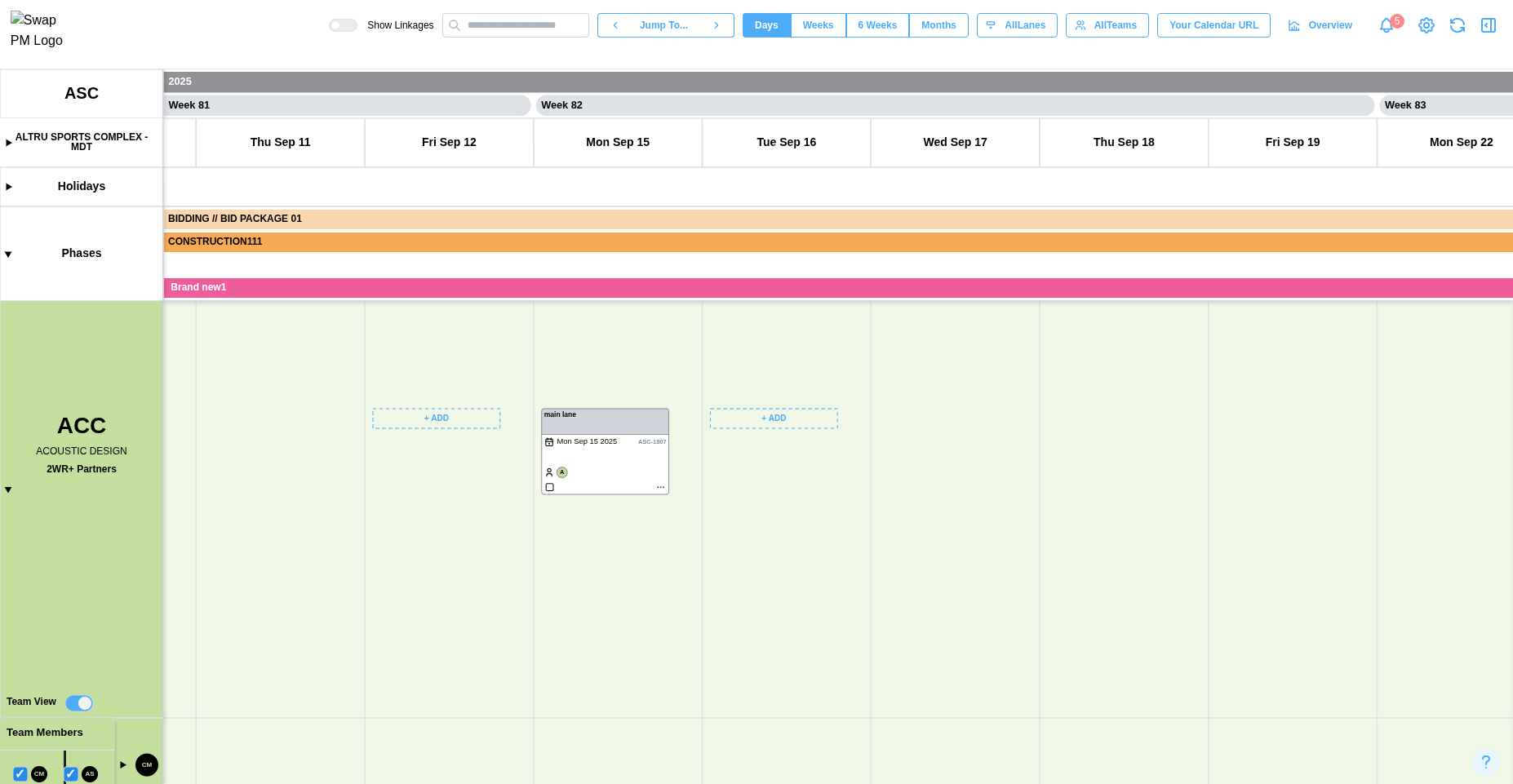
scroll to position [0, 68254]
drag, startPoint x: 664, startPoint y: 659, endPoint x: 466, endPoint y: 658, distance: 198.0
click at [466, 660] on canvas at bounding box center [756, 426] width 1513 height 715
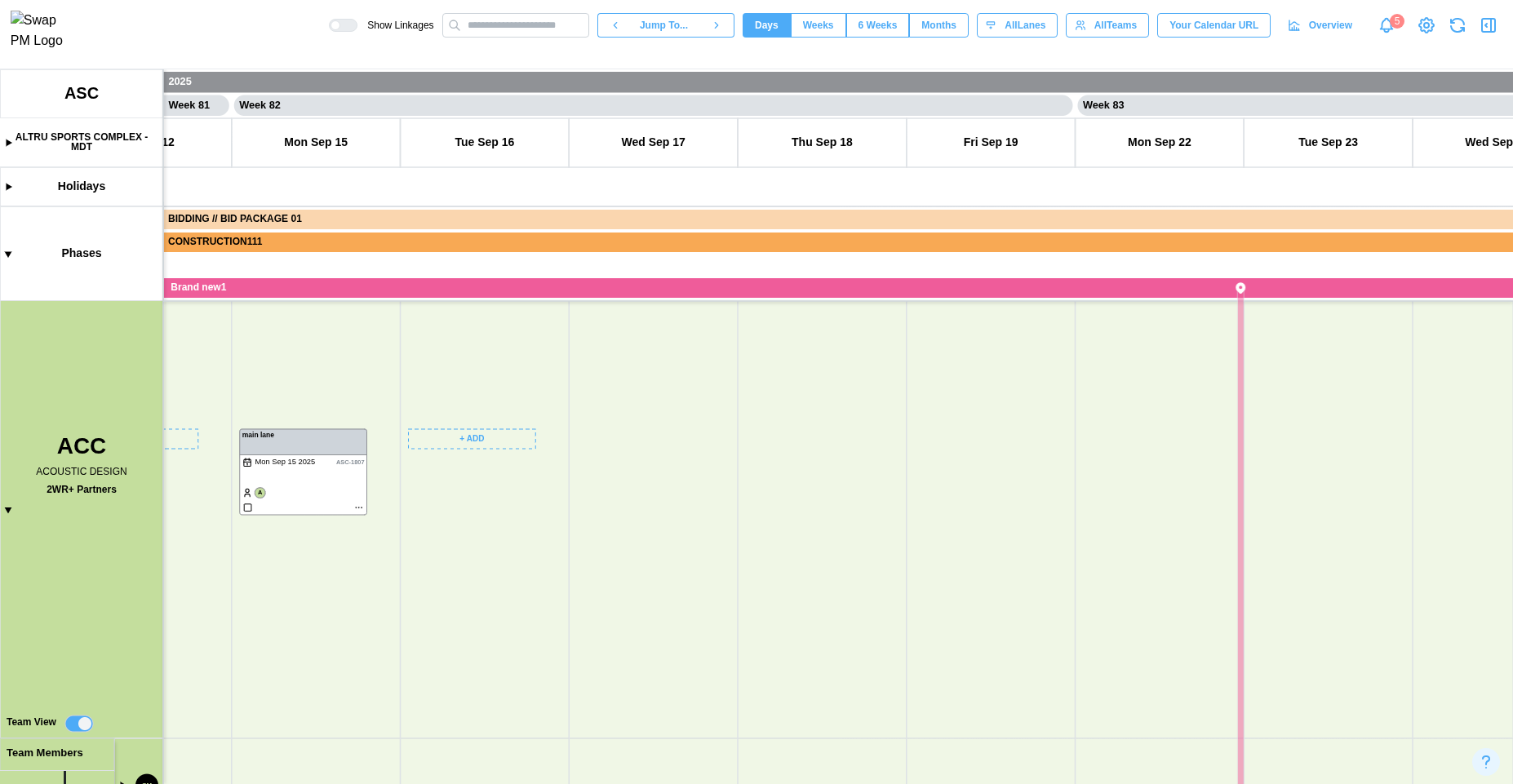
scroll to position [231, 0]
drag, startPoint x: 819, startPoint y: 568, endPoint x: 551, endPoint y: 596, distance: 269.5
click at [551, 596] on canvas at bounding box center [756, 426] width 1513 height 715
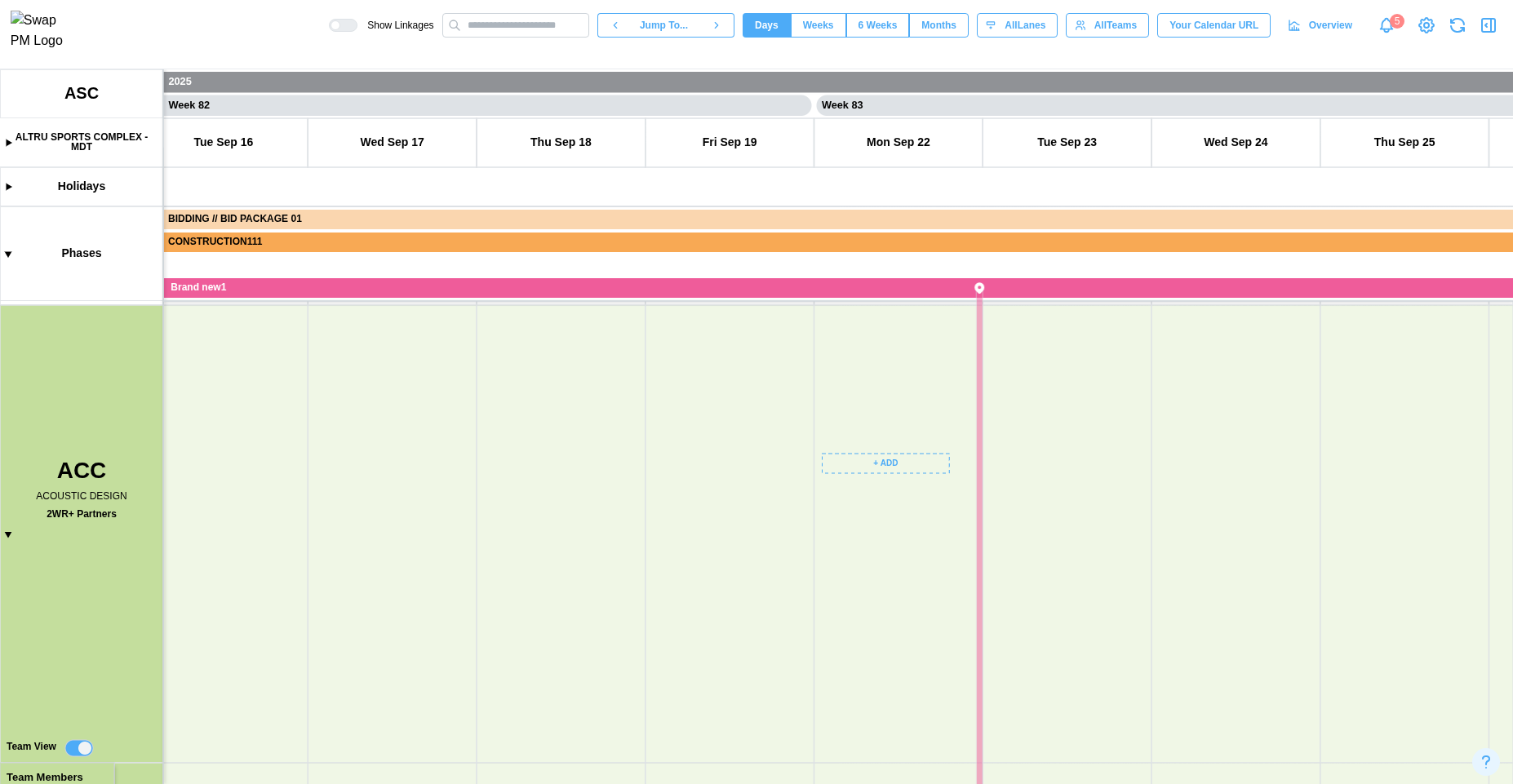
scroll to position [0, 0]
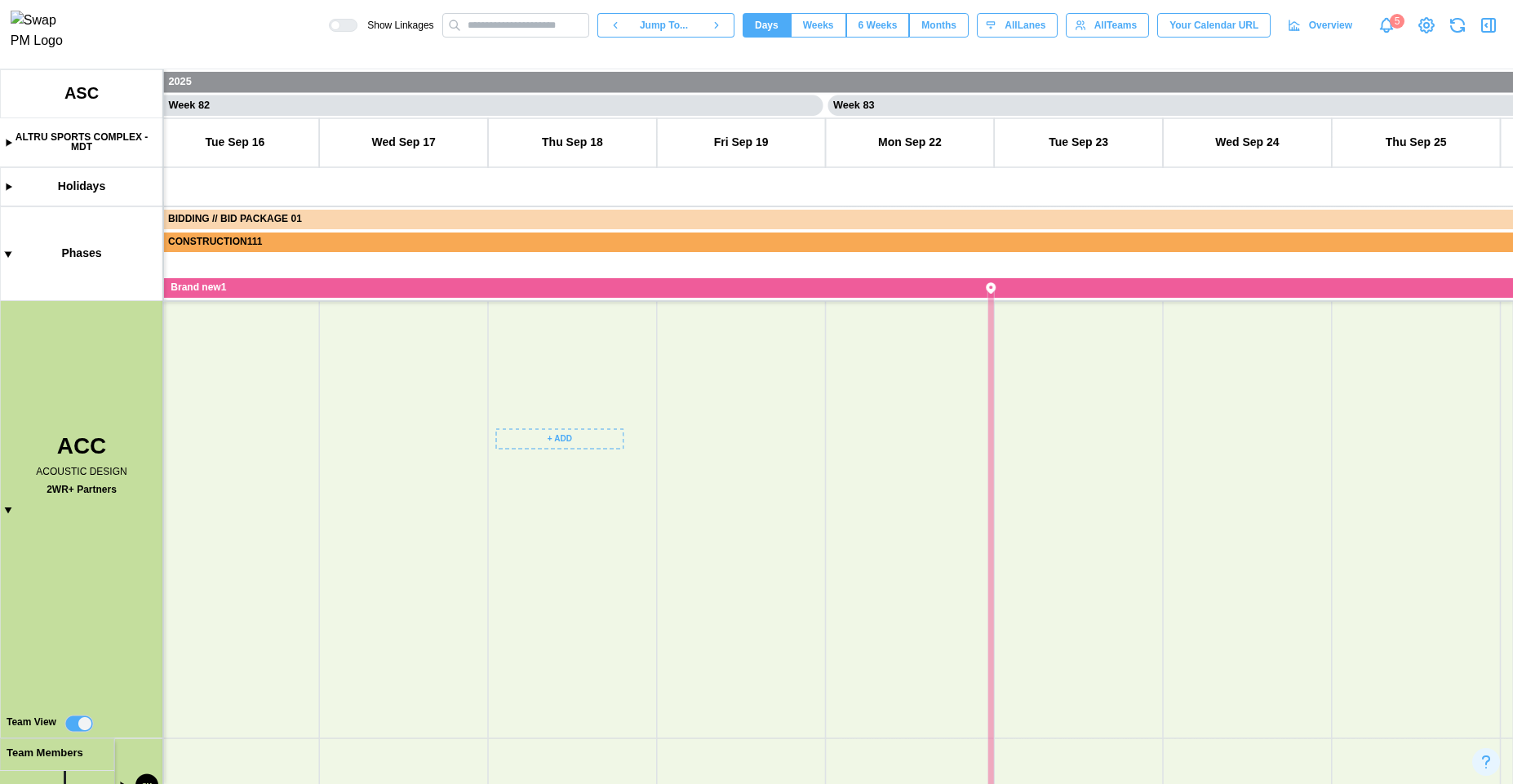
drag, startPoint x: 641, startPoint y: 504, endPoint x: 641, endPoint y: 414, distance: 90.0
click at [641, 414] on canvas at bounding box center [756, 426] width 1513 height 715
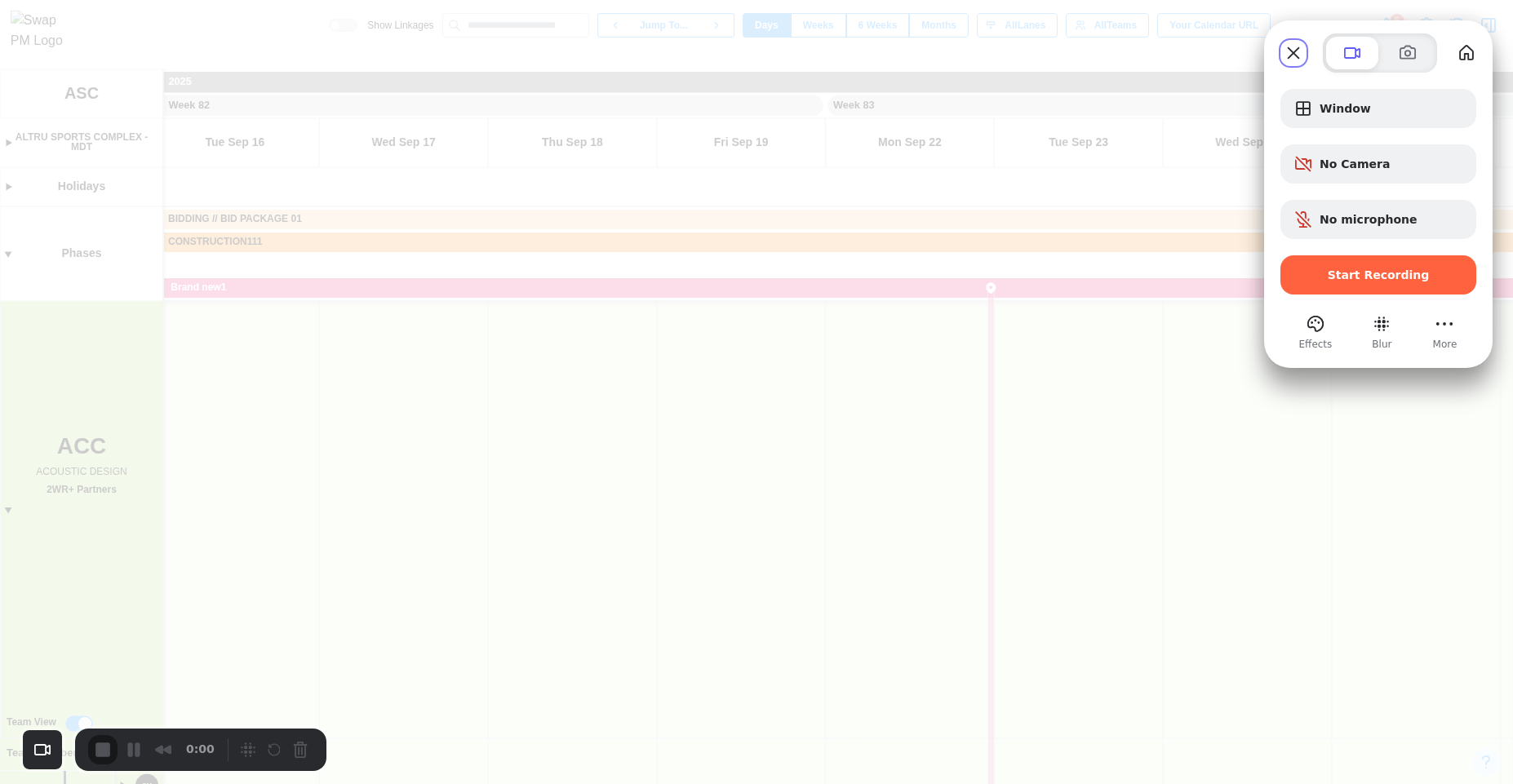
click at [1350, 286] on div "Start Recording" at bounding box center [1378, 275] width 196 height 39
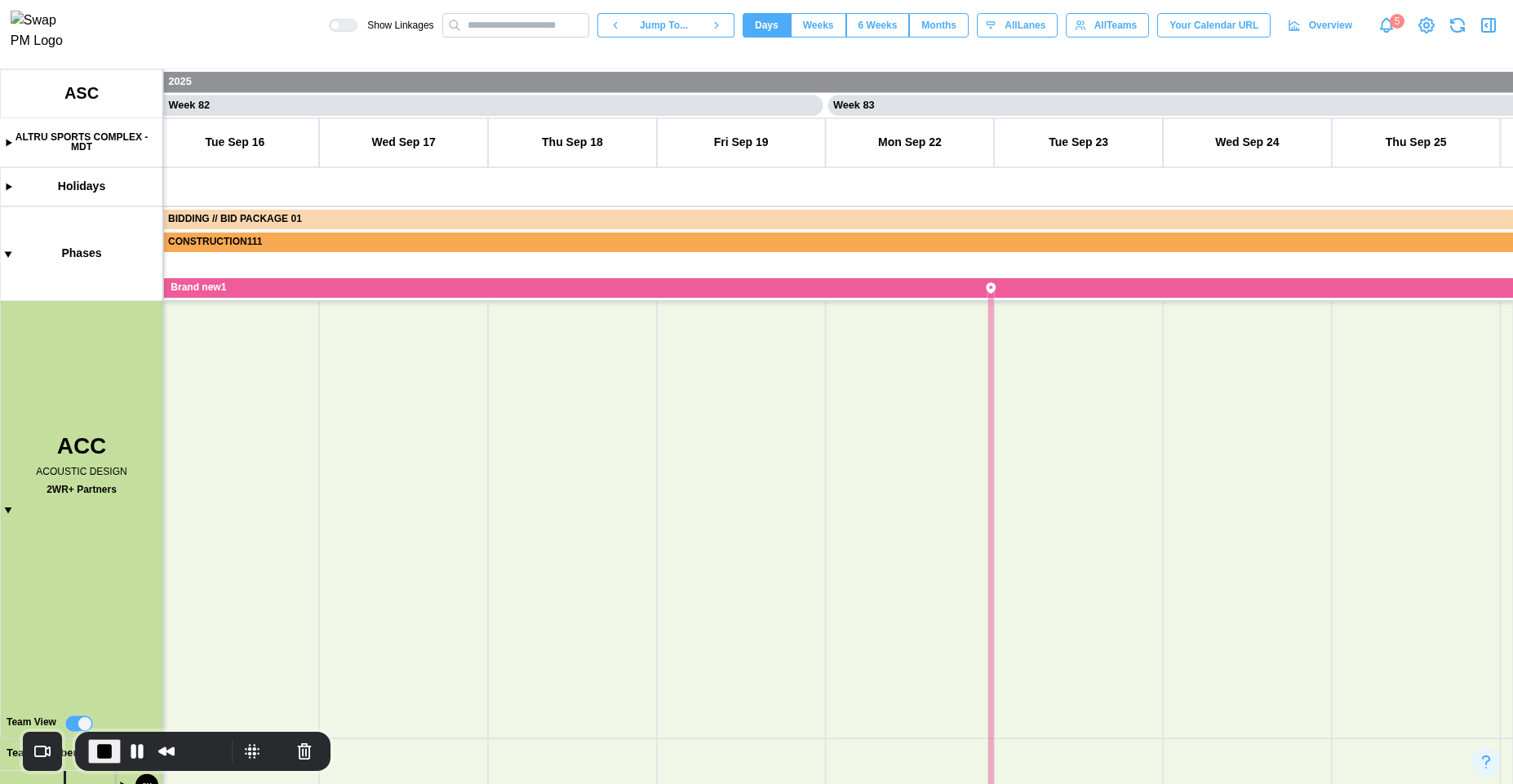
click at [137, 752] on button "Pause Recording" at bounding box center [137, 751] width 26 height 26
click at [129, 753] on span "Play Recording" at bounding box center [134, 752] width 20 height 20
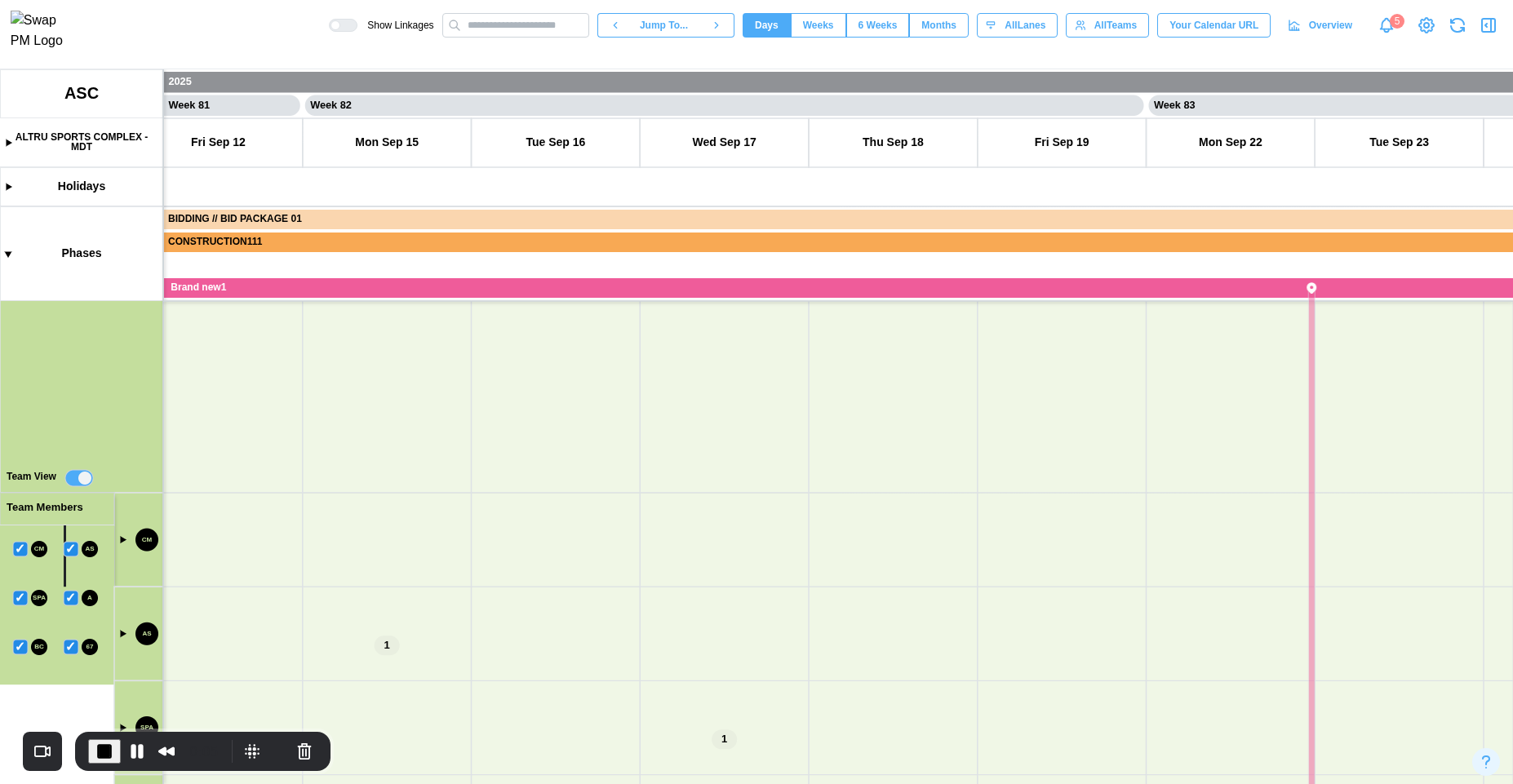
drag, startPoint x: 570, startPoint y: 562, endPoint x: 628, endPoint y: 308, distance: 260.5
click at [628, 308] on canvas at bounding box center [756, 426] width 1513 height 715
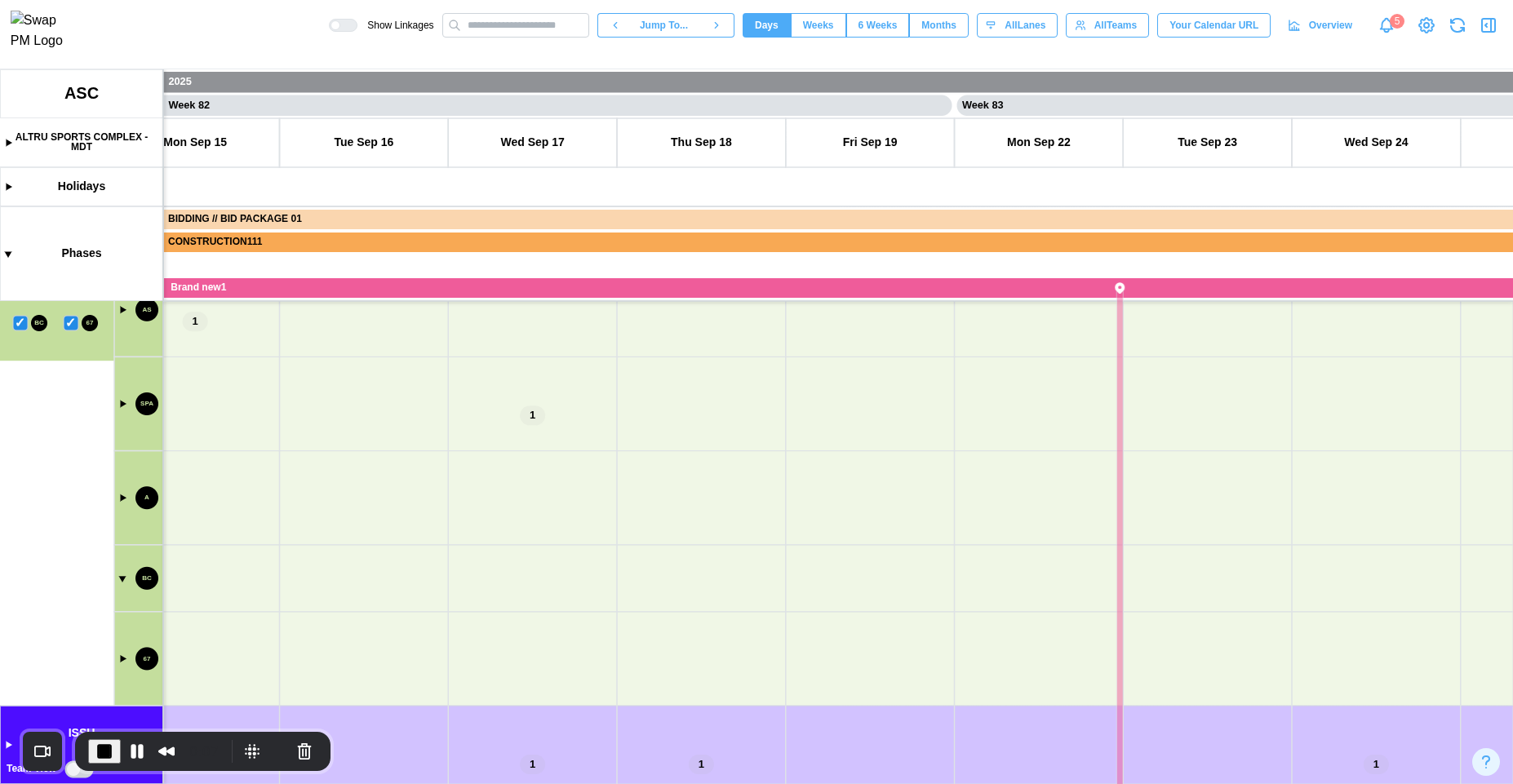
drag, startPoint x: 760, startPoint y: 647, endPoint x: 698, endPoint y: 662, distance: 63.8
click at [720, 559] on canvas at bounding box center [756, 426] width 1513 height 715
click at [698, 662] on canvas at bounding box center [756, 426] width 1513 height 715
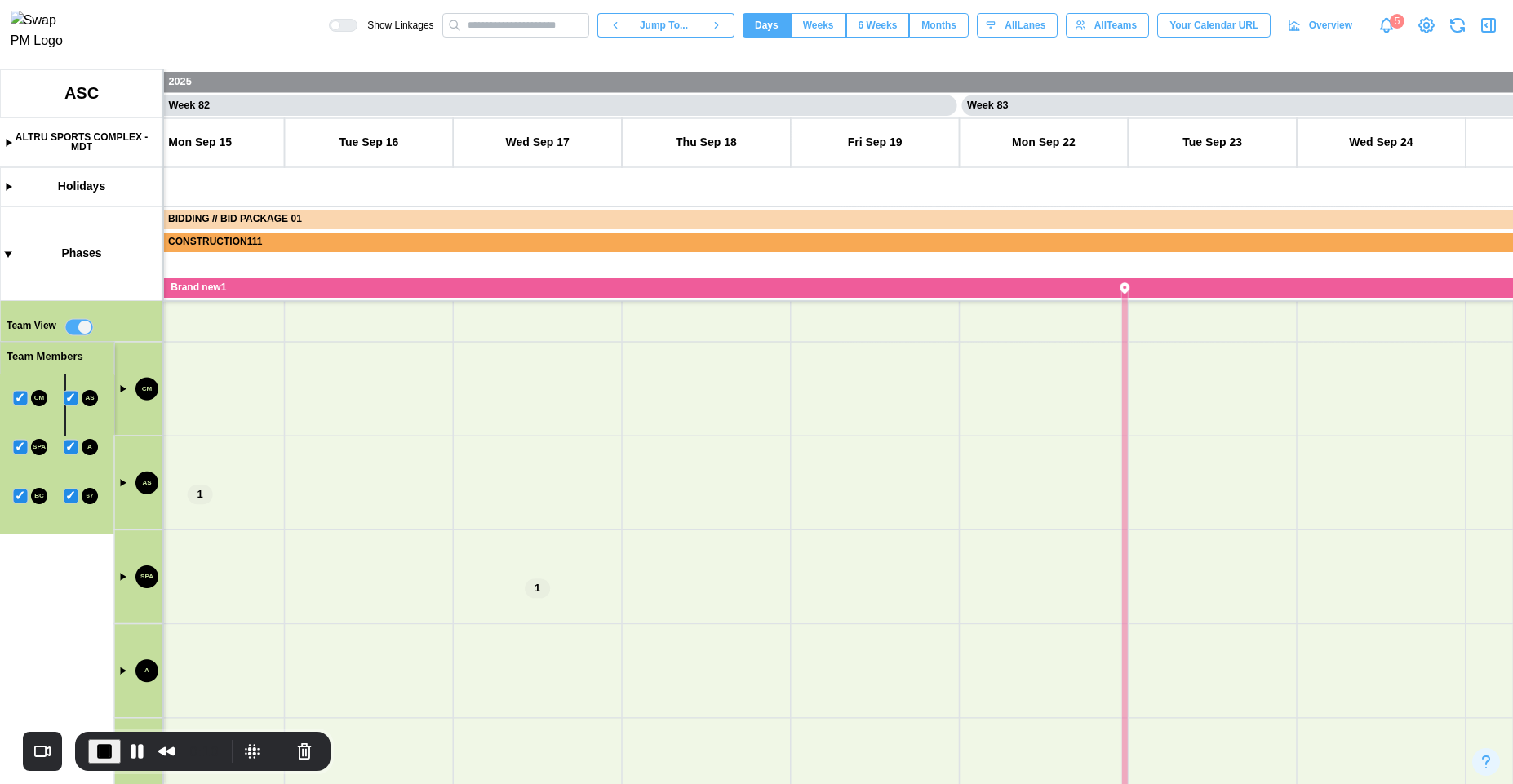
drag, startPoint x: 687, startPoint y: 519, endPoint x: 710, endPoint y: 611, distance: 94.8
click at [739, 732] on canvas at bounding box center [756, 426] width 1513 height 715
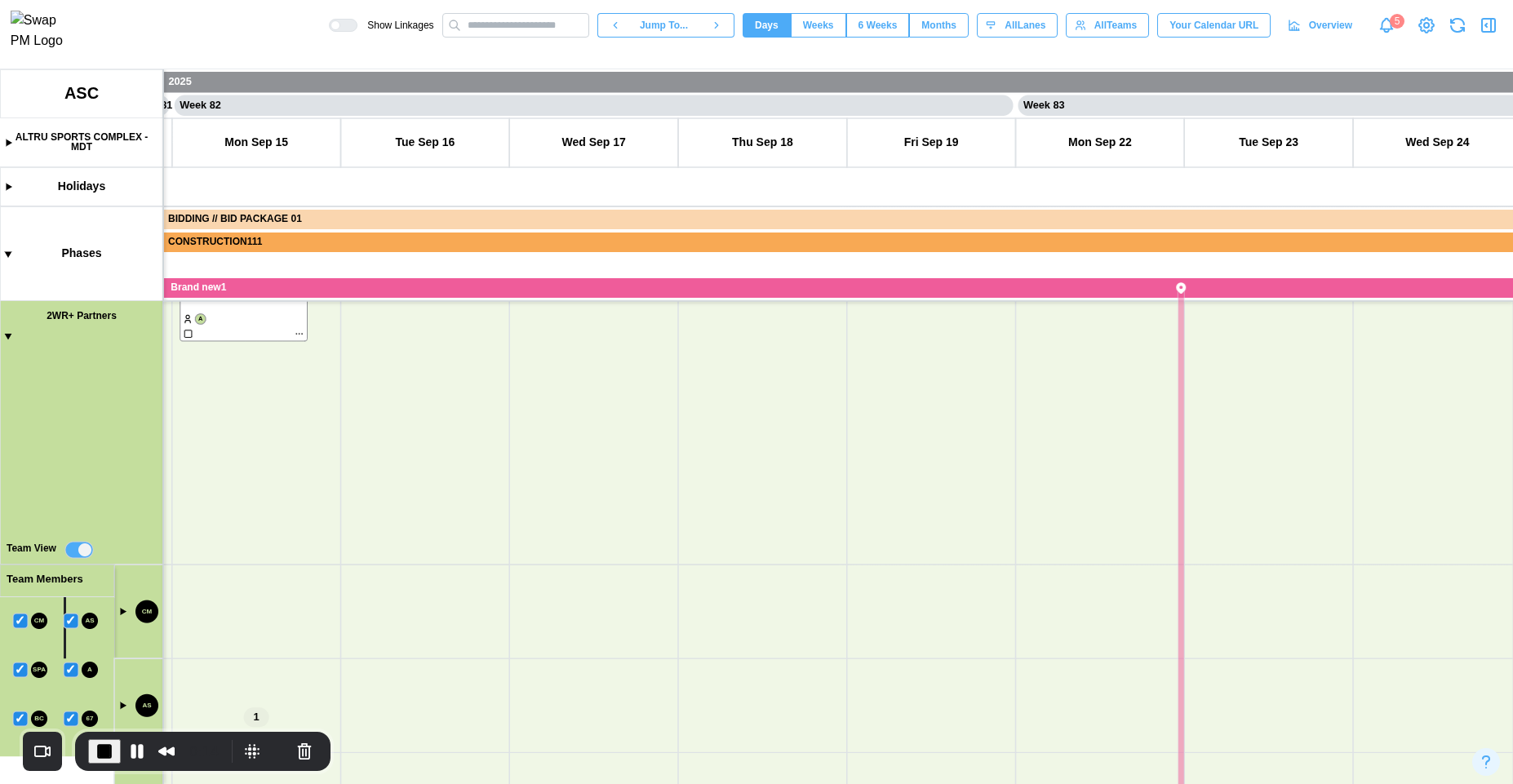
drag, startPoint x: 683, startPoint y: 539, endPoint x: 659, endPoint y: 633, distance: 97.0
click at [659, 633] on canvas at bounding box center [756, 426] width 1513 height 715
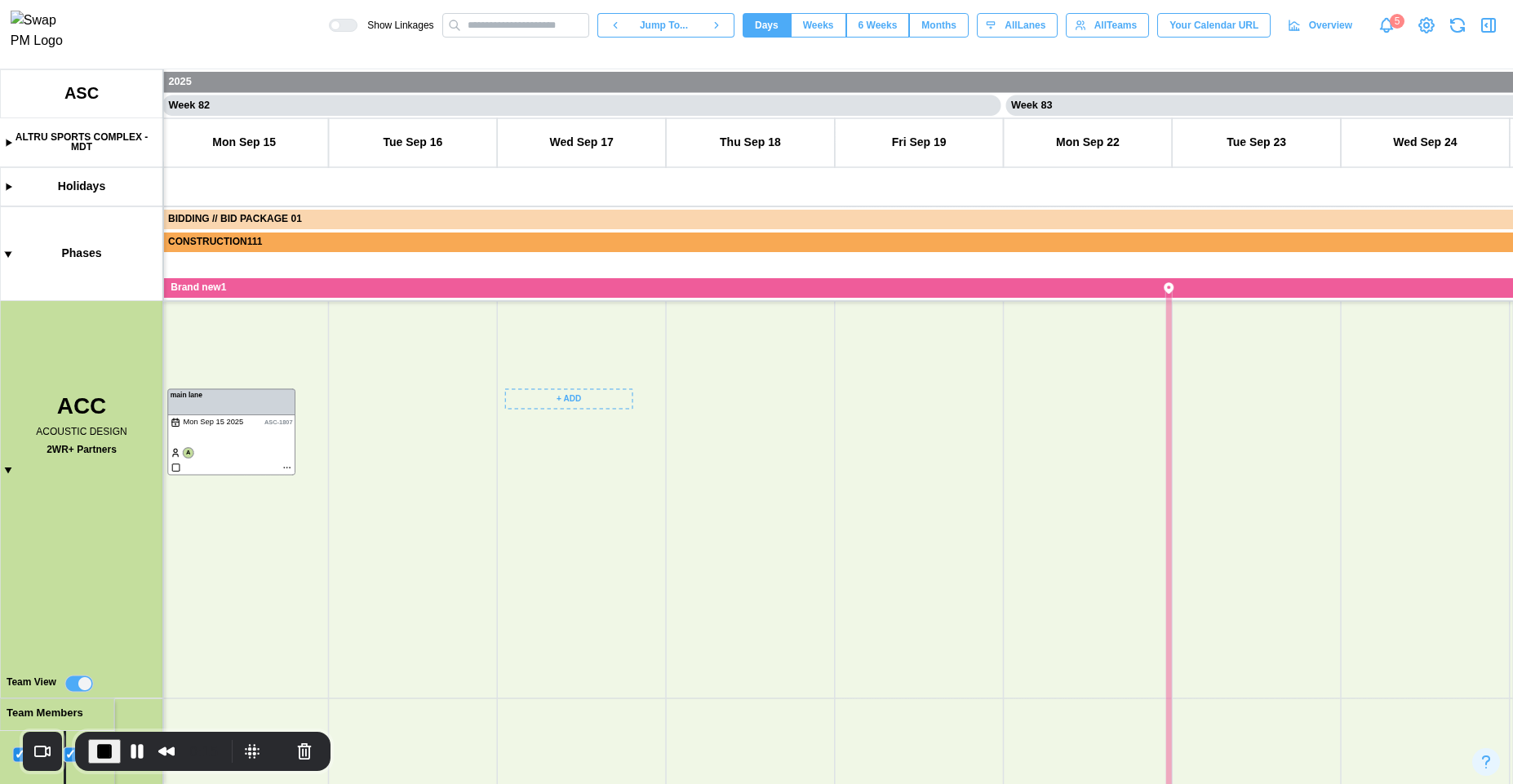
click at [764, 405] on canvas at bounding box center [756, 426] width 1513 height 715
click at [745, 456] on div "Create Meeting" at bounding box center [749, 463] width 81 height 13
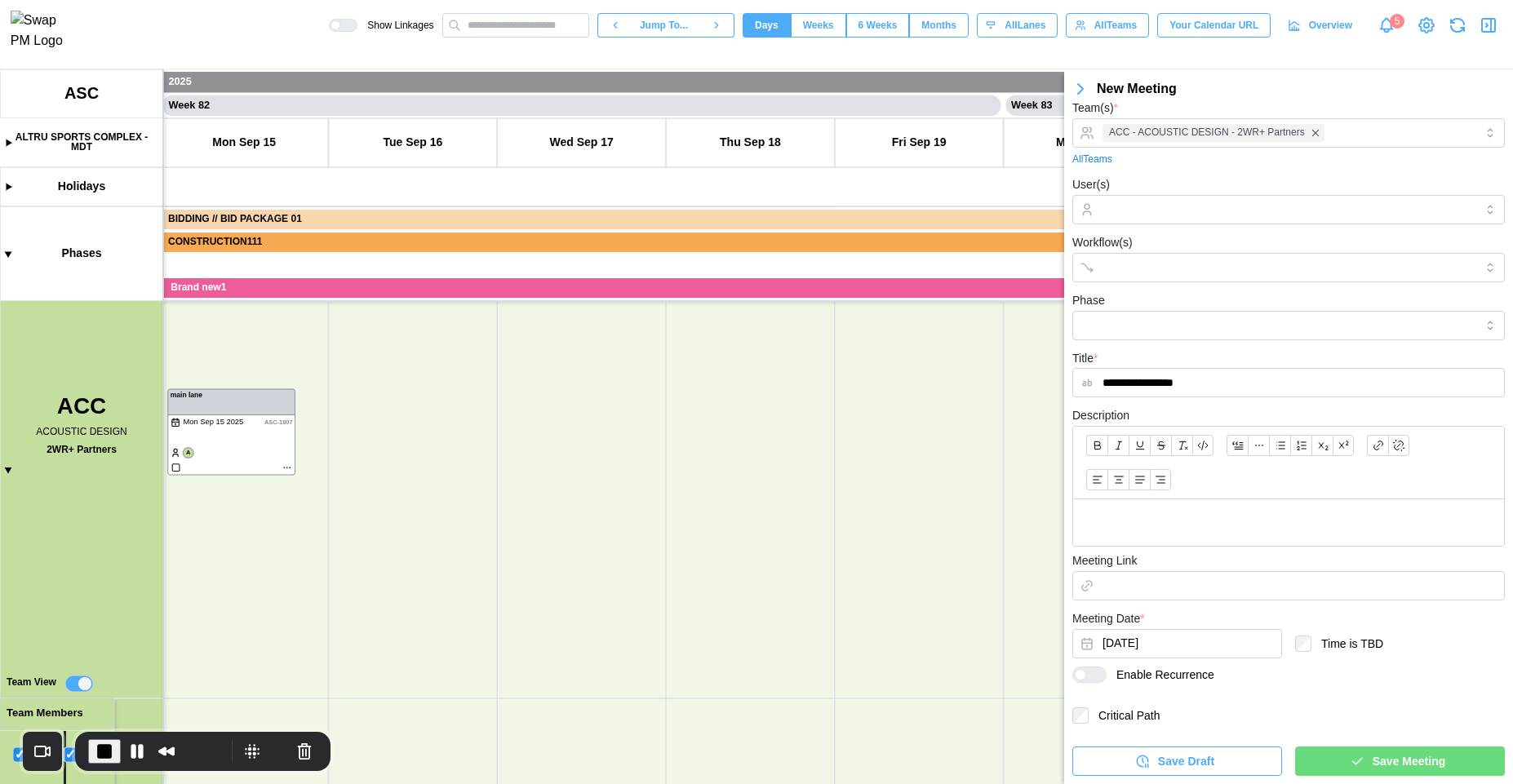
type input "**********"
click at [1373, 767] on span "Save Meeting" at bounding box center [1409, 761] width 72 height 27
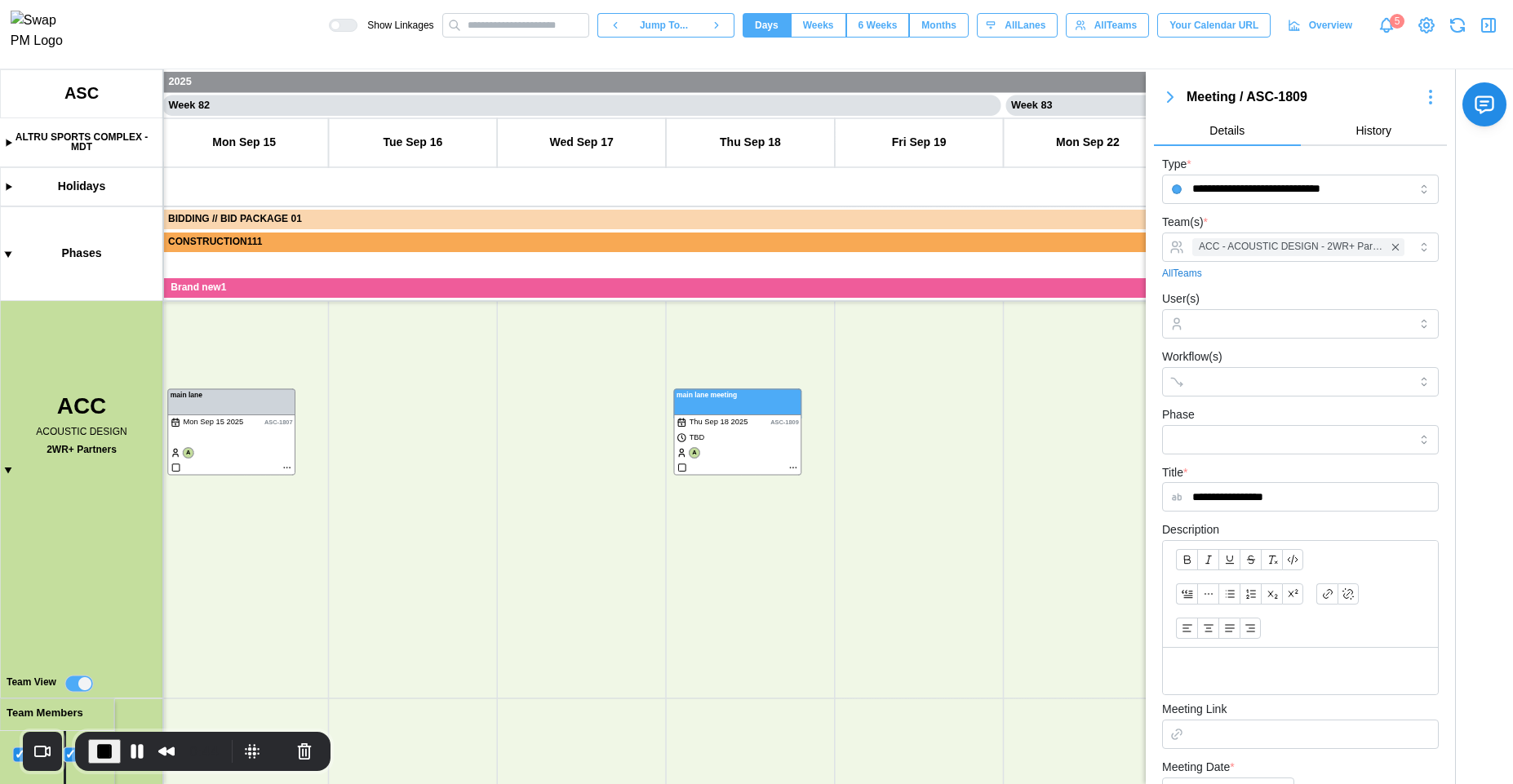
click at [1486, 35] on icon "button" at bounding box center [1489, 26] width 20 height 20
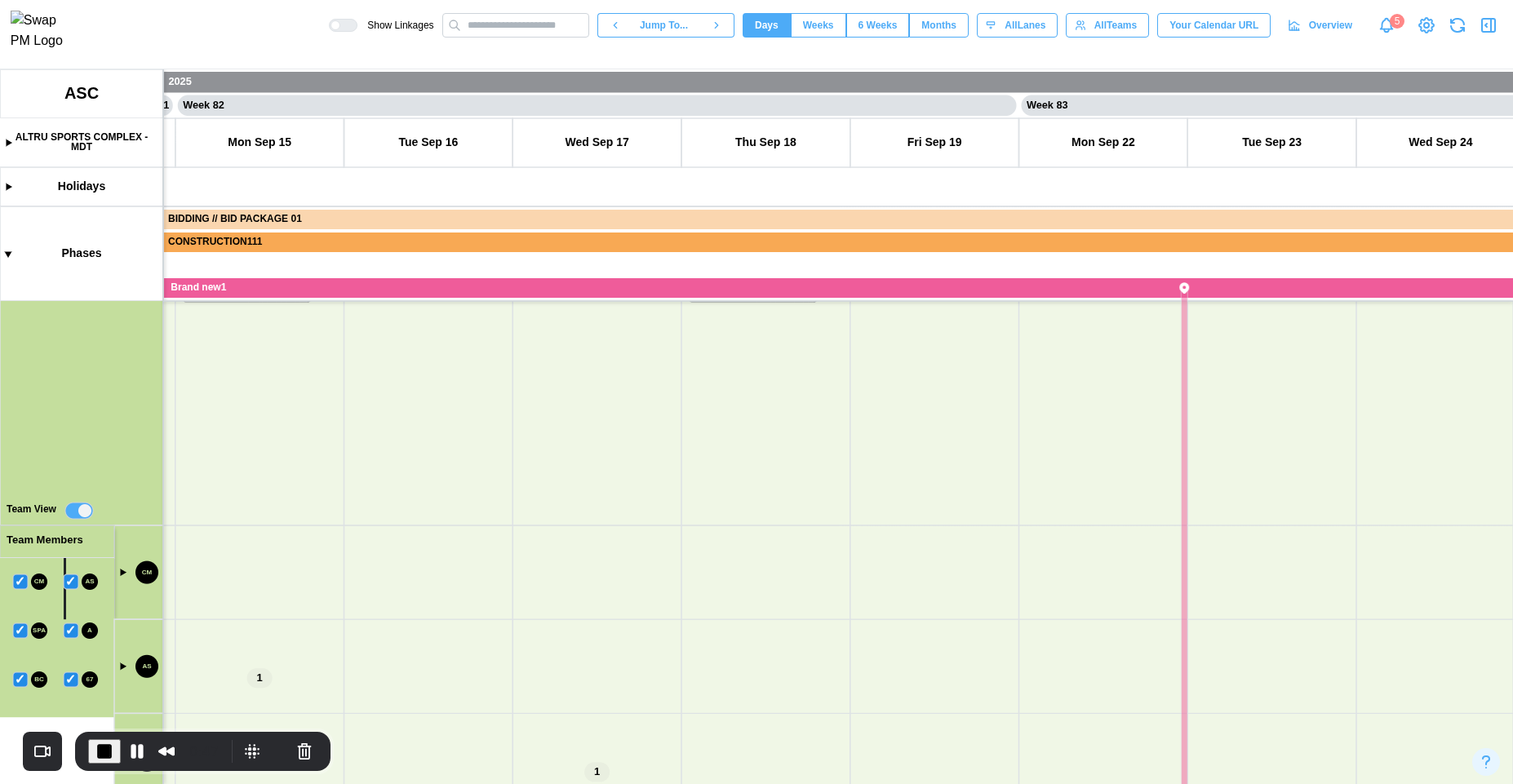
drag, startPoint x: 947, startPoint y: 568, endPoint x: 893, endPoint y: 450, distance: 129.8
click at [893, 450] on canvas at bounding box center [756, 426] width 1513 height 715
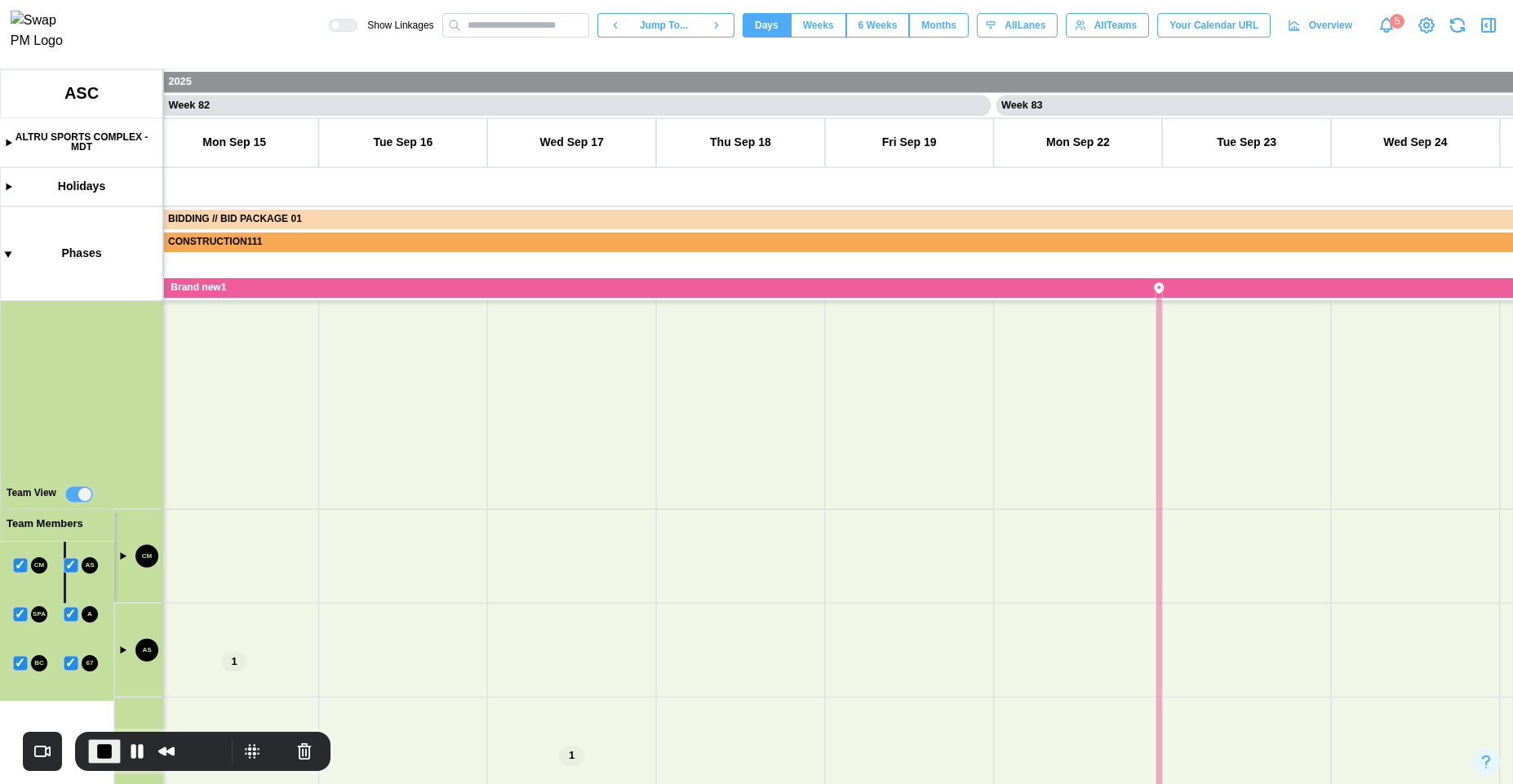
click at [123, 649] on canvas at bounding box center [756, 426] width 1513 height 715
drag, startPoint x: 665, startPoint y: 563, endPoint x: 660, endPoint y: 553, distance: 11.2
click at [653, 501] on canvas at bounding box center [756, 426] width 1513 height 715
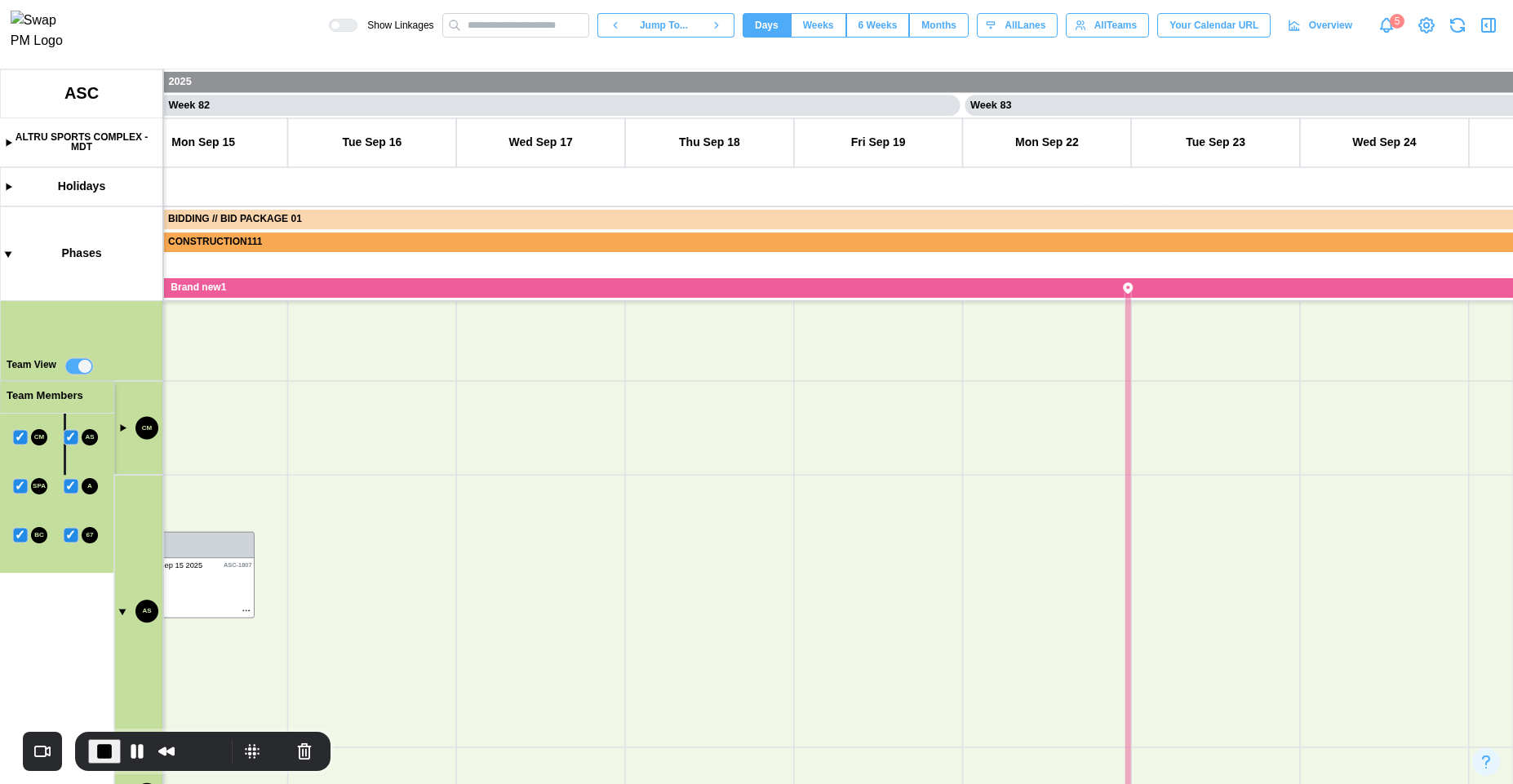
drag, startPoint x: 749, startPoint y: 422, endPoint x: 708, endPoint y: 654, distance: 235.6
click at [712, 666] on canvas at bounding box center [756, 426] width 1513 height 715
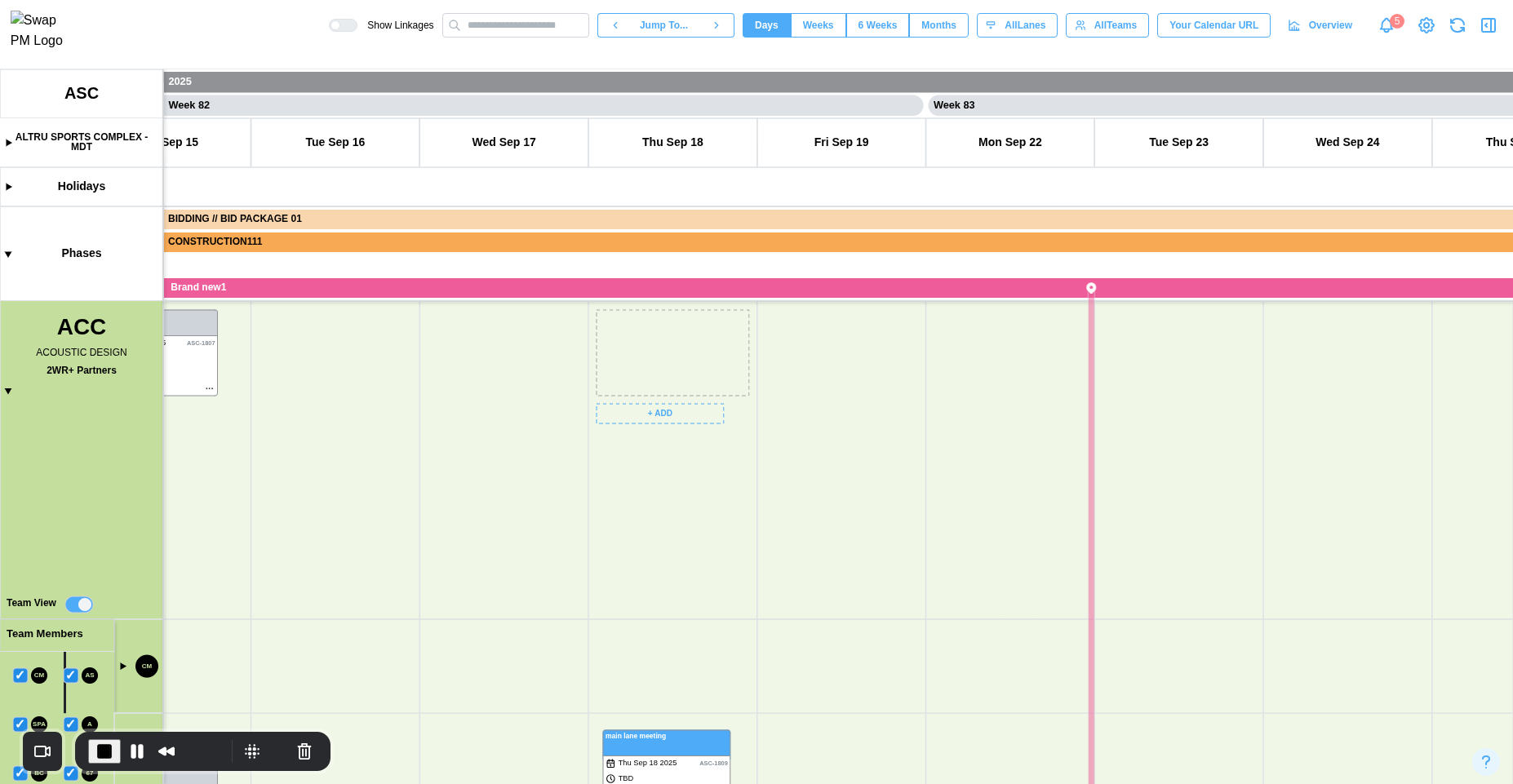
drag, startPoint x: 652, startPoint y: 349, endPoint x: 659, endPoint y: 768, distance: 419.1
click at [659, 768] on canvas at bounding box center [756, 426] width 1513 height 715
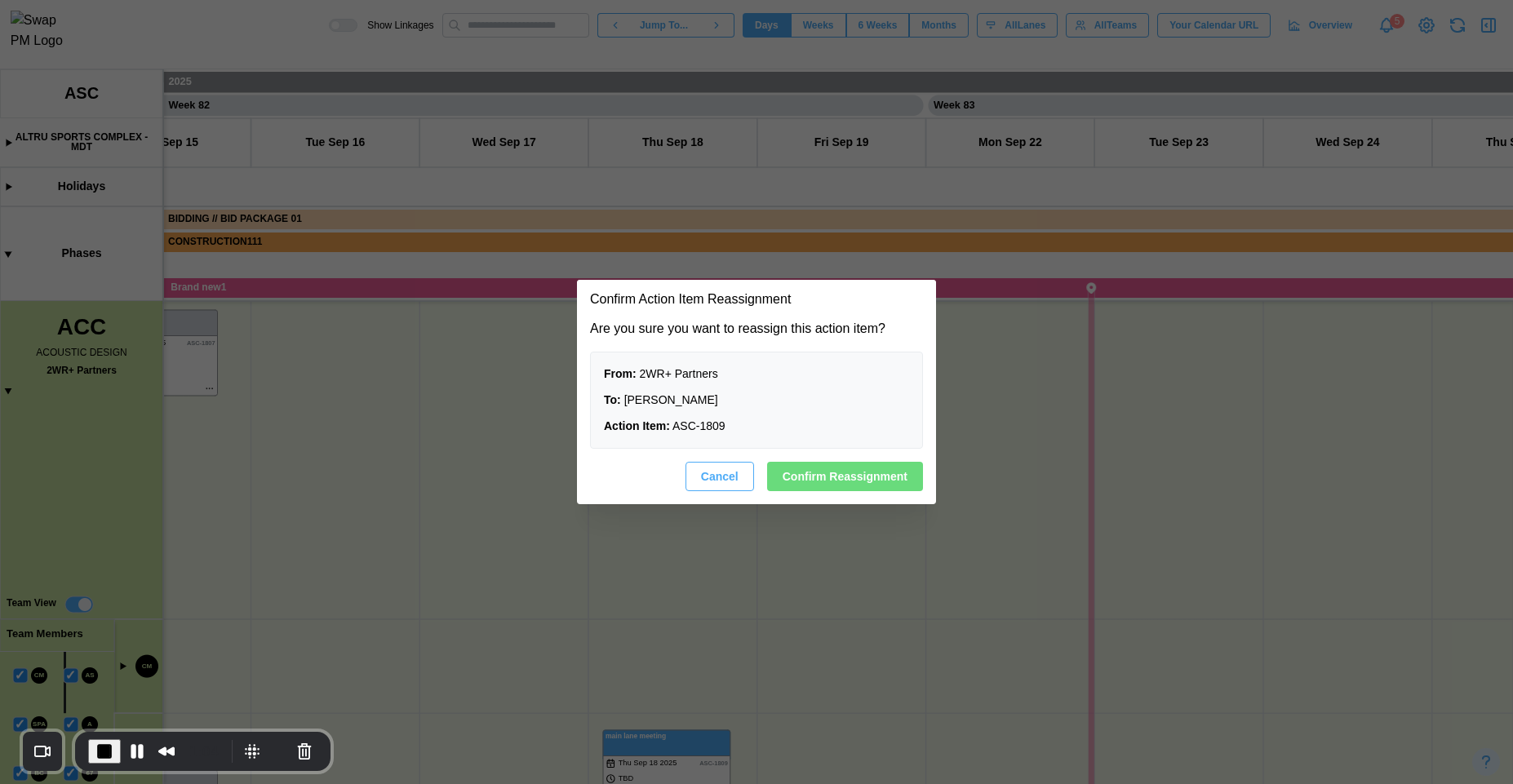
click at [710, 472] on span "Cancel" at bounding box center [719, 476] width 37 height 27
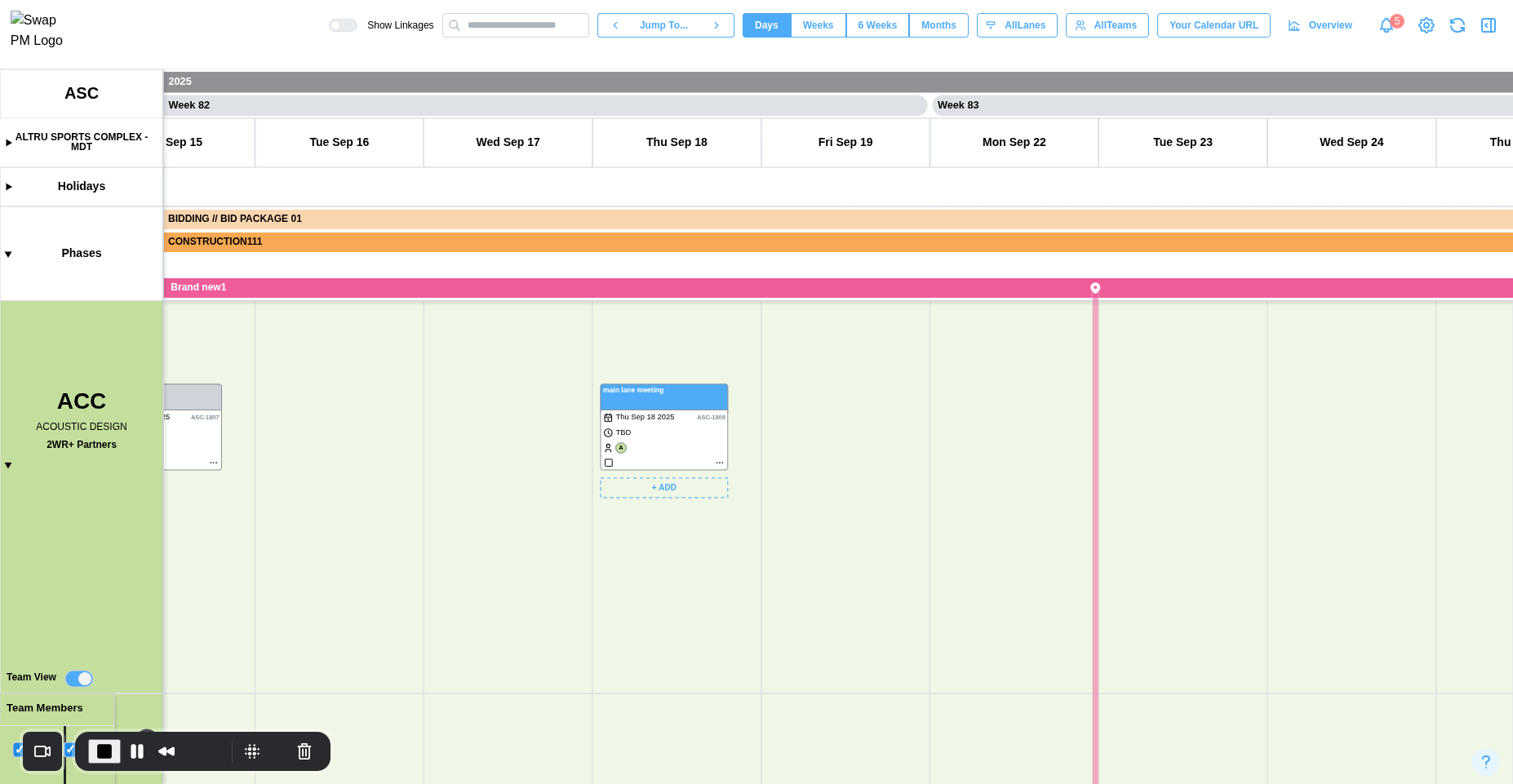
drag, startPoint x: 713, startPoint y: 532, endPoint x: 715, endPoint y: 568, distance: 36.1
click at [715, 568] on canvas at bounding box center [756, 426] width 1513 height 715
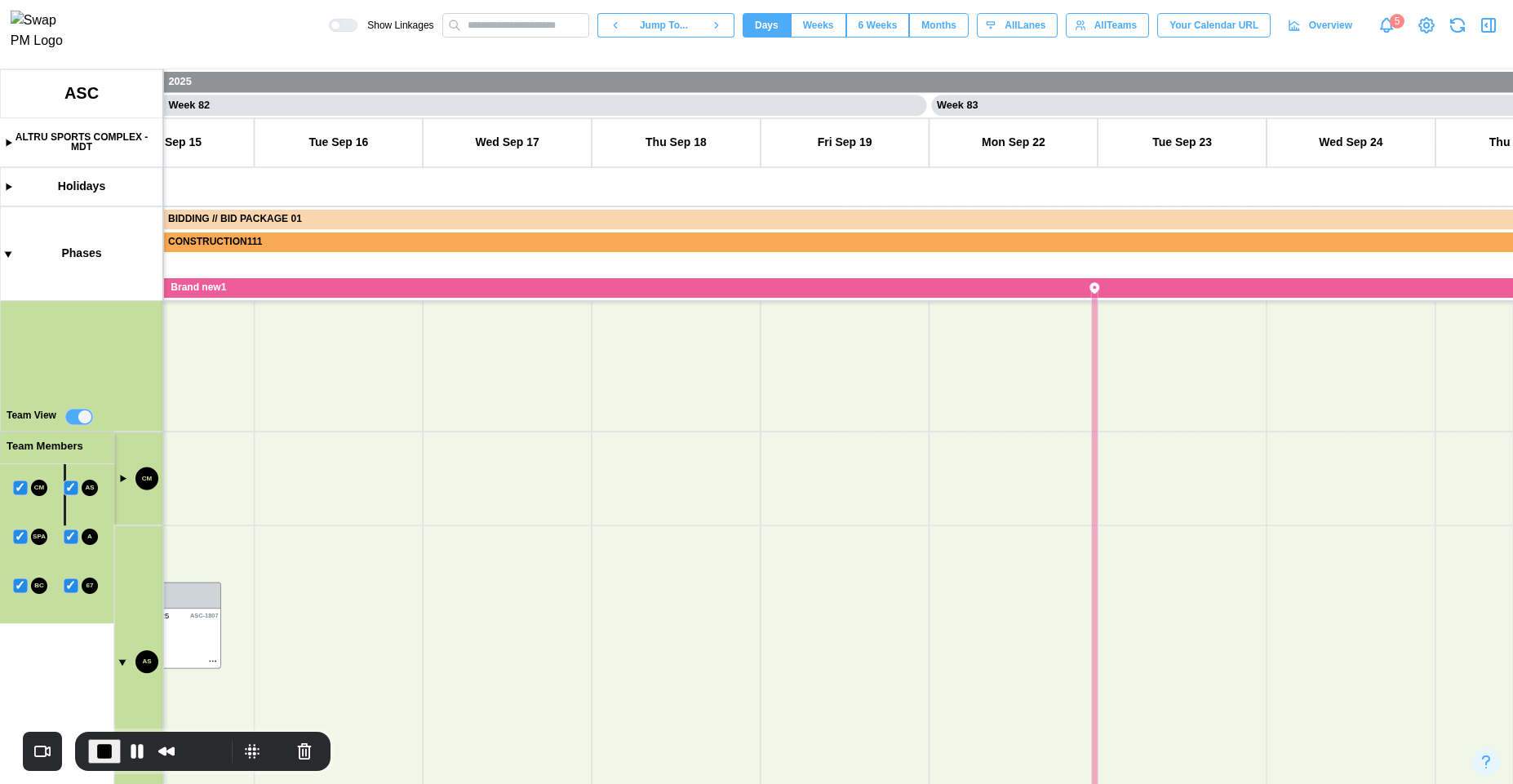
drag, startPoint x: 693, startPoint y: 654, endPoint x: 694, endPoint y: 373, distance: 281.0
click at [694, 373] on canvas at bounding box center [756, 426] width 1513 height 715
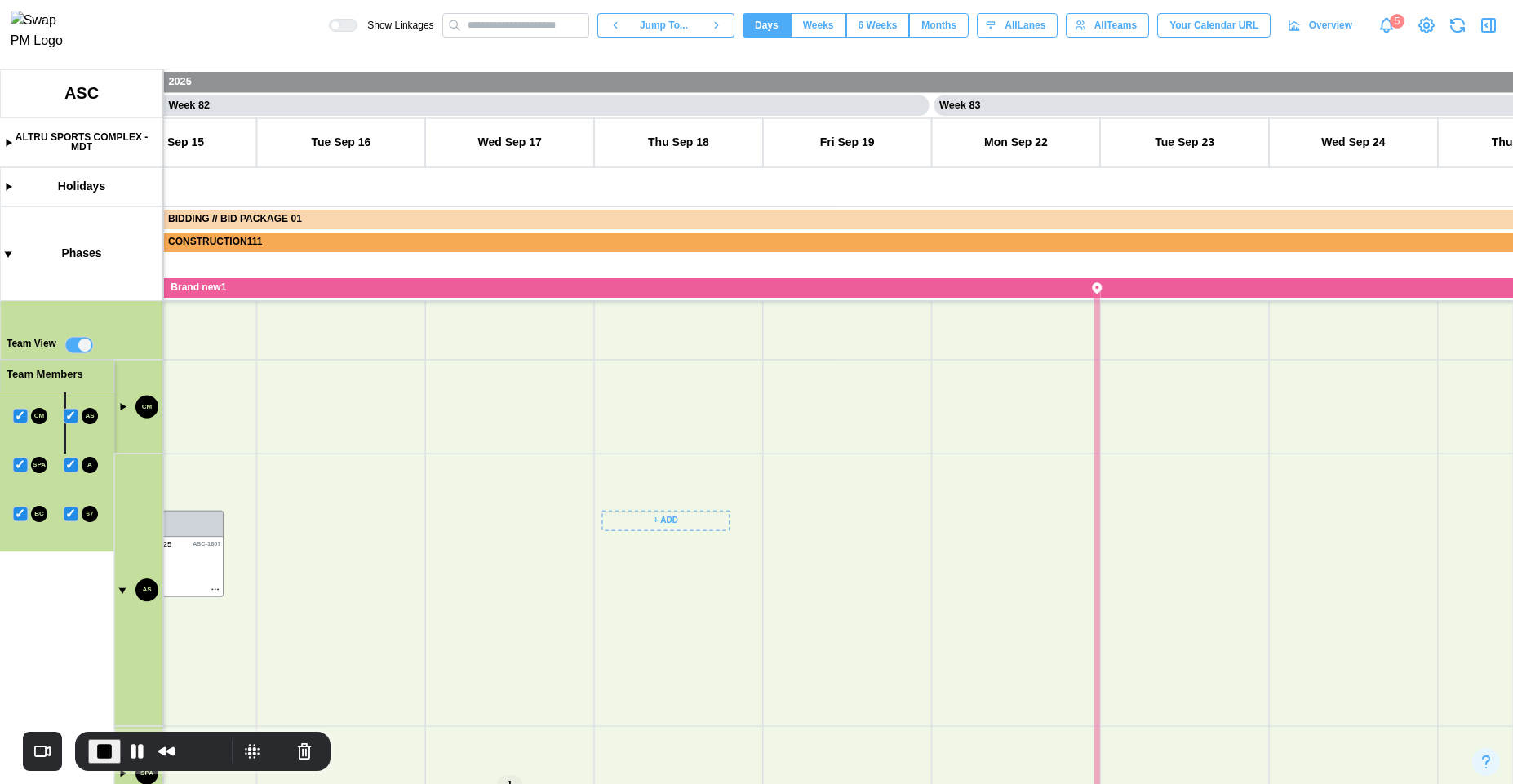
drag, startPoint x: 703, startPoint y: 588, endPoint x: 679, endPoint y: 472, distance: 118.5
click at [679, 472] on canvas at bounding box center [756, 426] width 1513 height 715
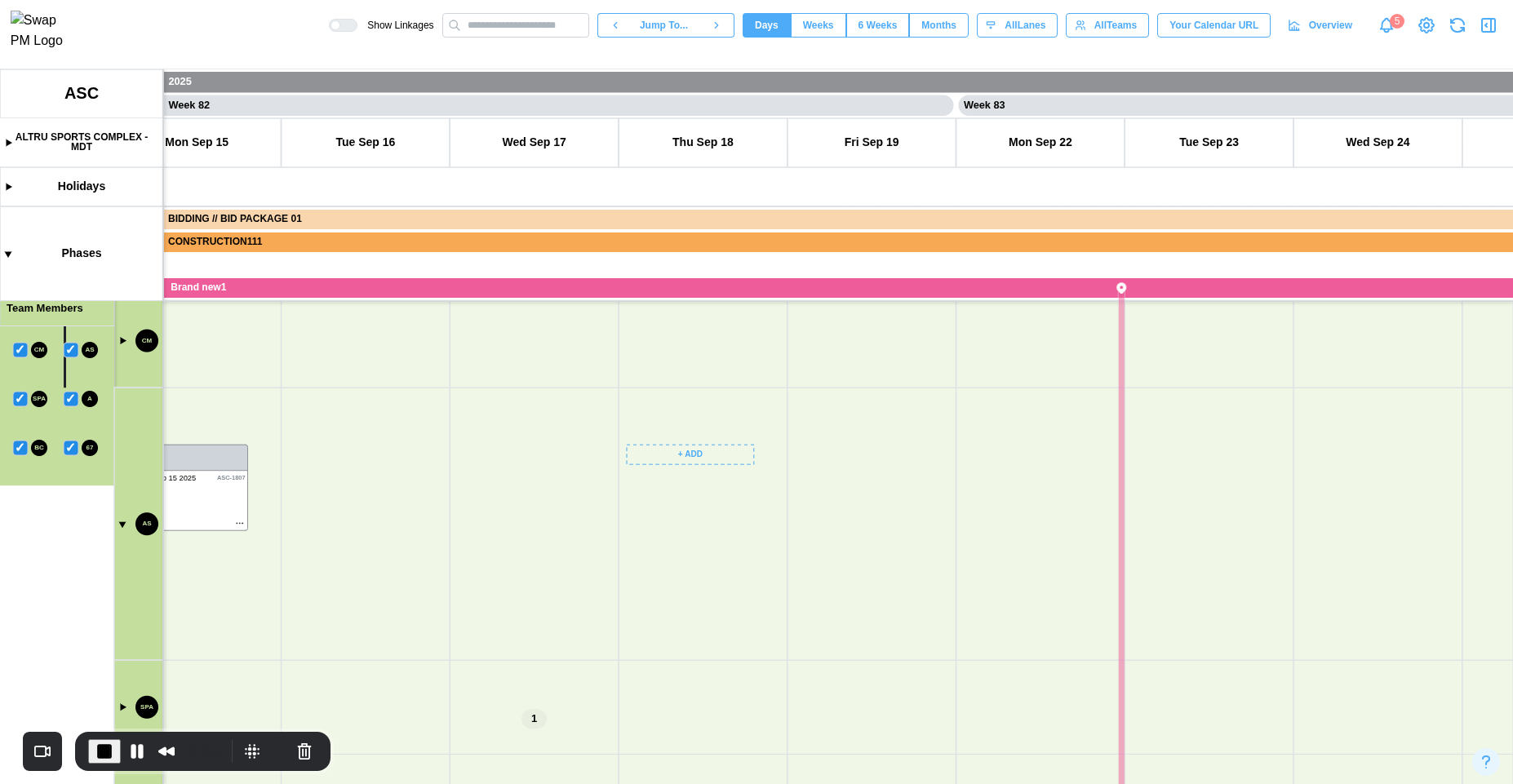
click at [684, 450] on canvas at bounding box center [756, 426] width 1513 height 715
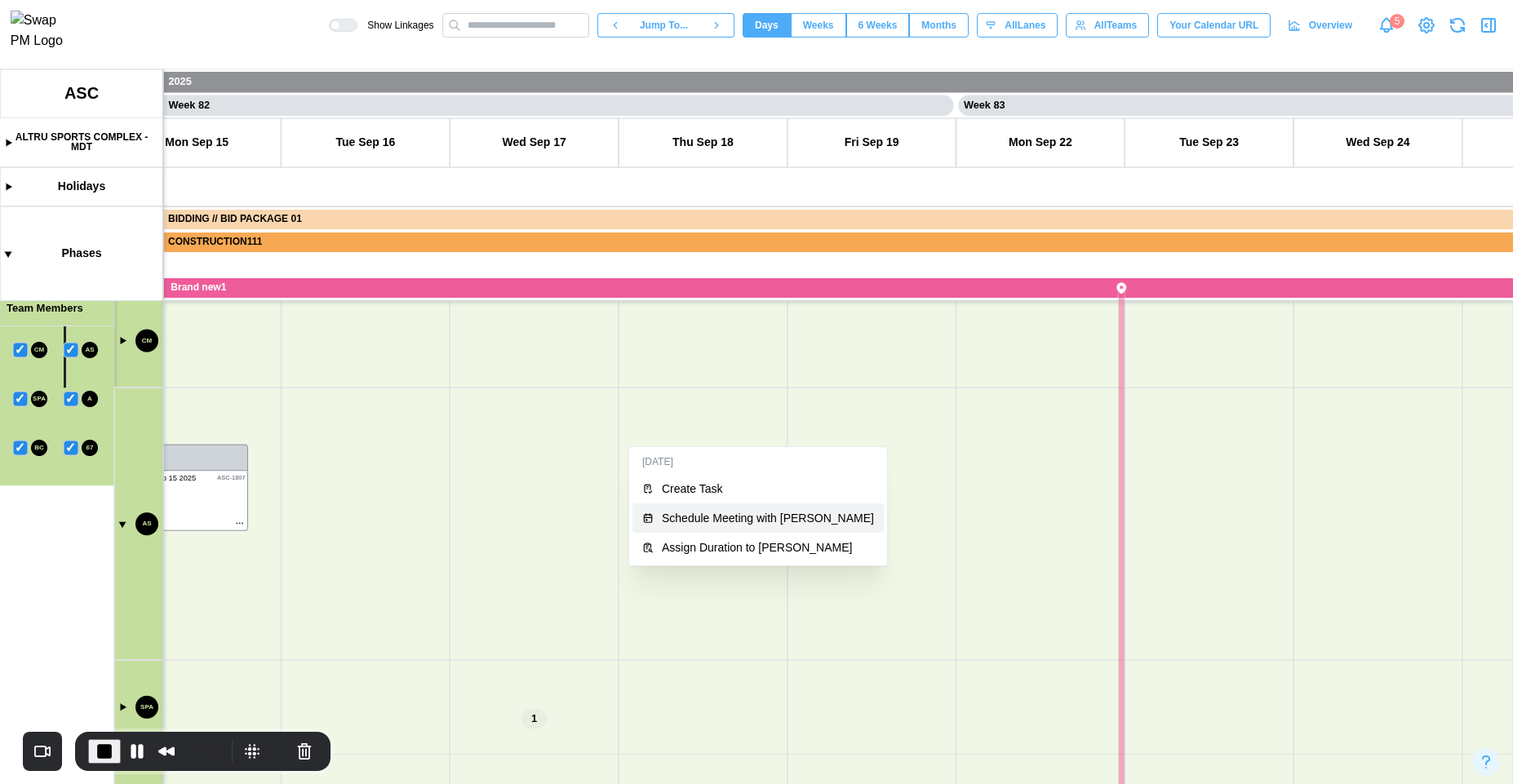
click at [713, 518] on div "Schedule Meeting with [PERSON_NAME]" at bounding box center [768, 519] width 212 height 13
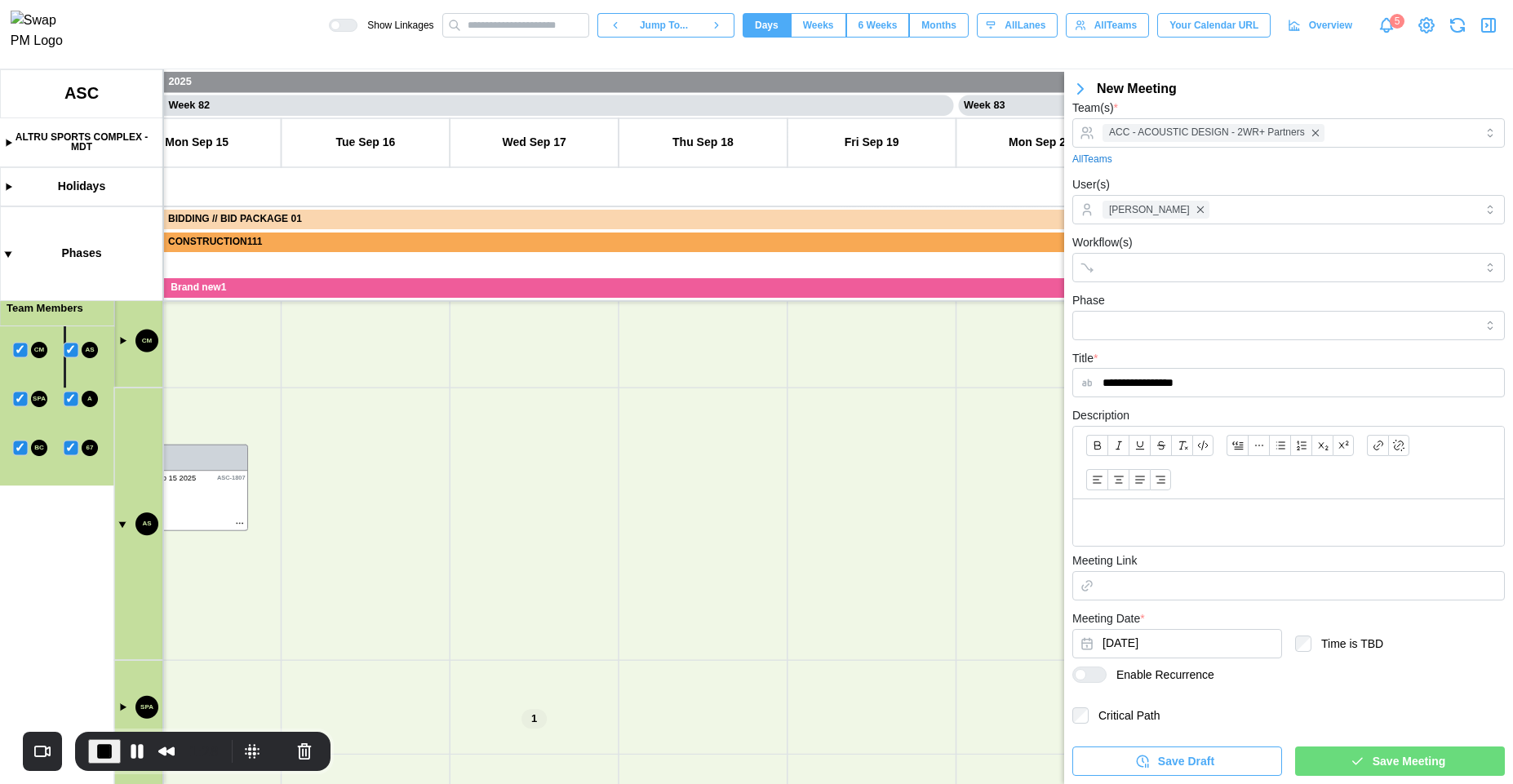
type input "**********"
click at [1350, 764] on icon "button" at bounding box center [1357, 762] width 15 height 15
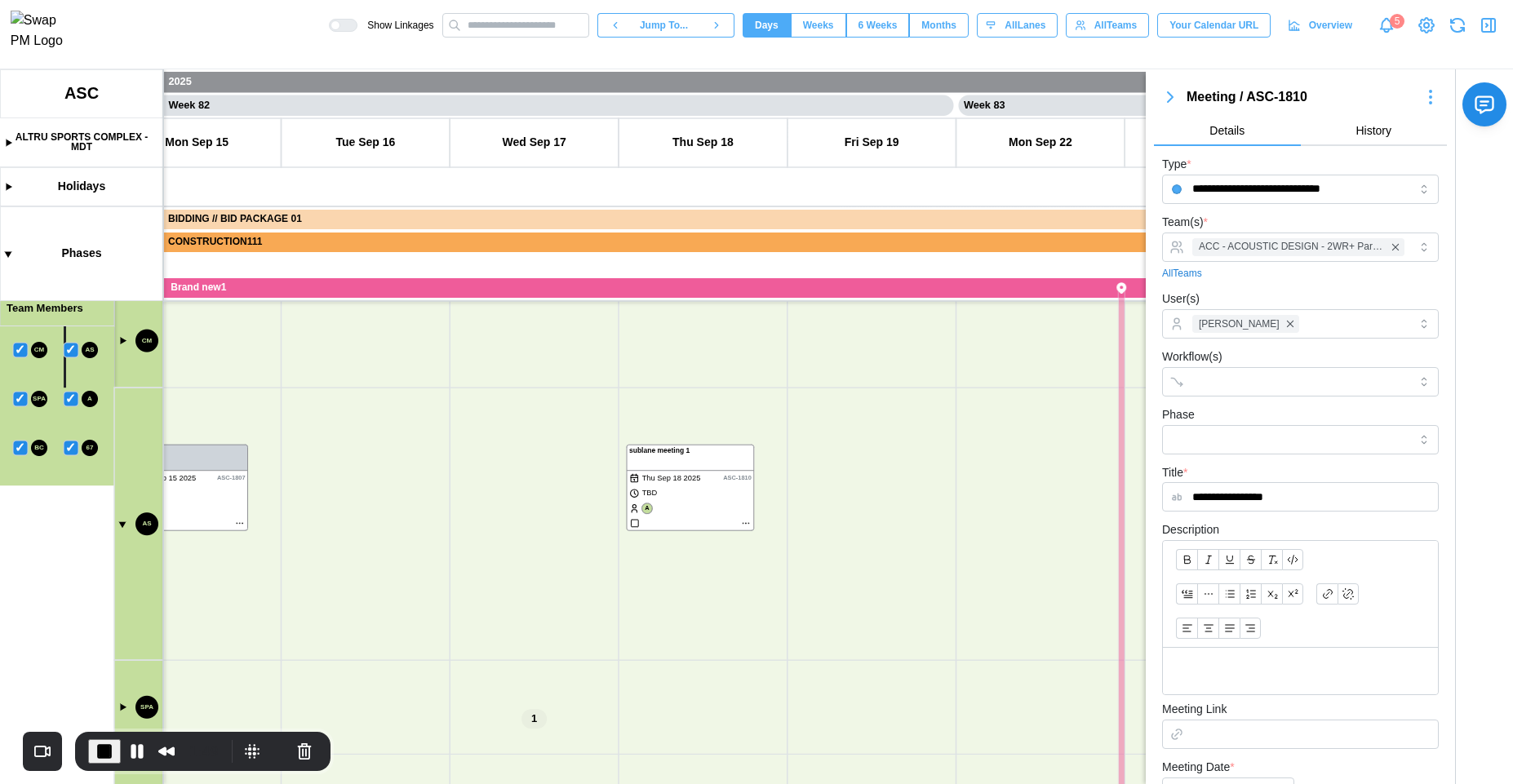
click at [1485, 30] on icon "button" at bounding box center [1489, 26] width 20 height 20
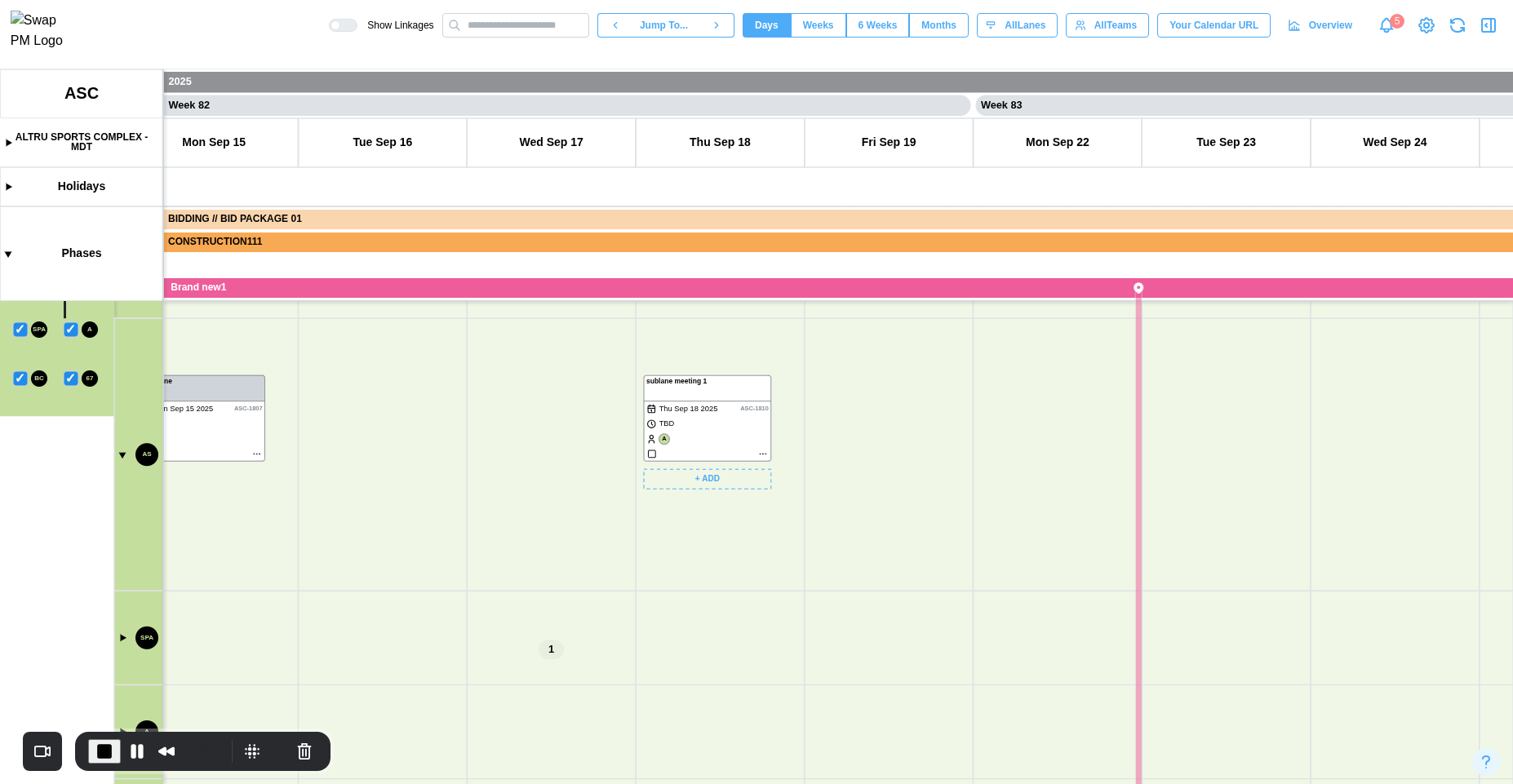
drag, startPoint x: 752, startPoint y: 626, endPoint x: 772, endPoint y: 507, distance: 120.7
click at [772, 507] on canvas at bounding box center [756, 426] width 1513 height 715
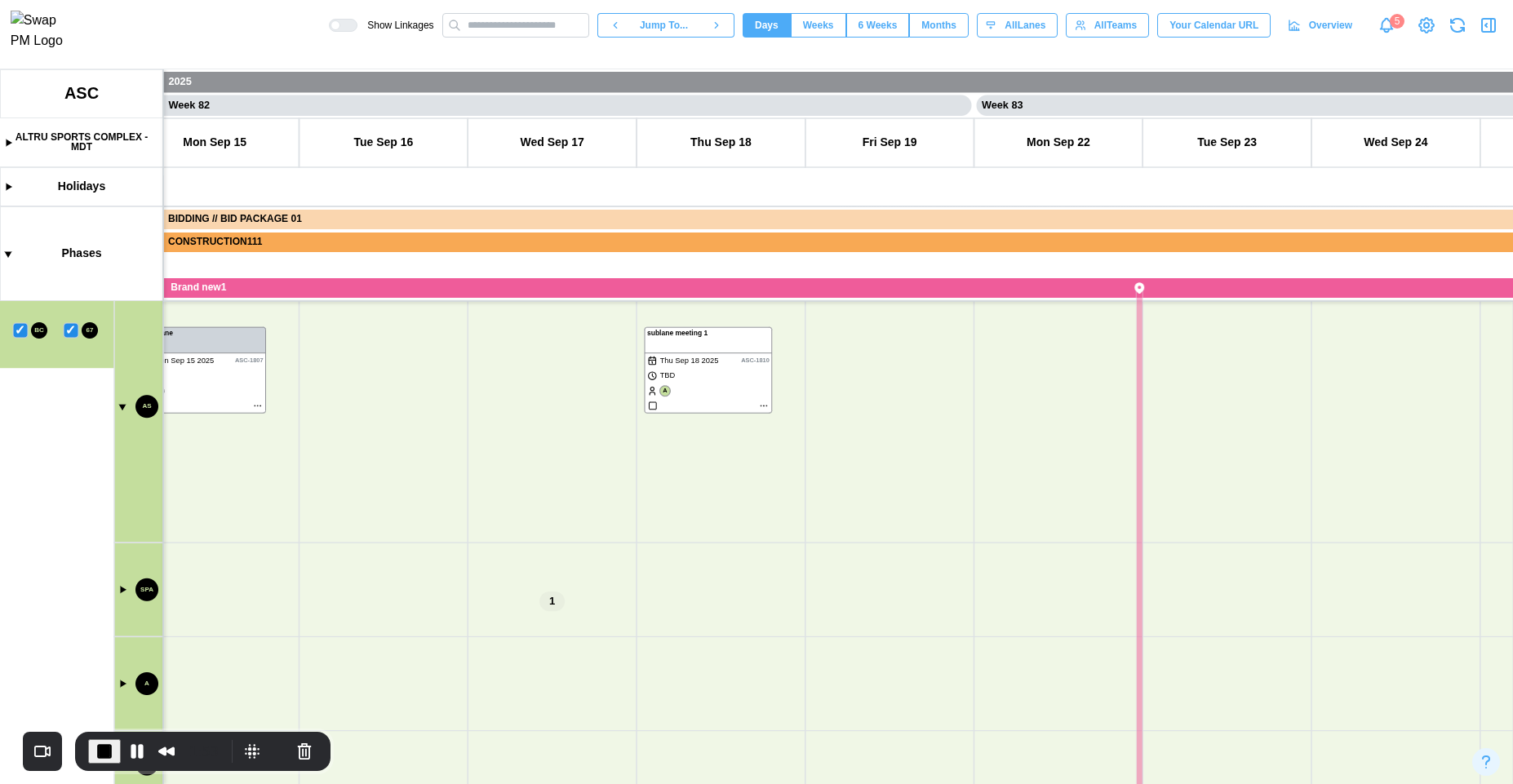
click at [122, 585] on canvas at bounding box center [756, 426] width 1513 height 715
drag, startPoint x: 881, startPoint y: 469, endPoint x: 916, endPoint y: 553, distance: 91.0
click at [868, 592] on canvas at bounding box center [756, 426] width 1513 height 715
click at [918, 560] on canvas at bounding box center [756, 426] width 1513 height 715
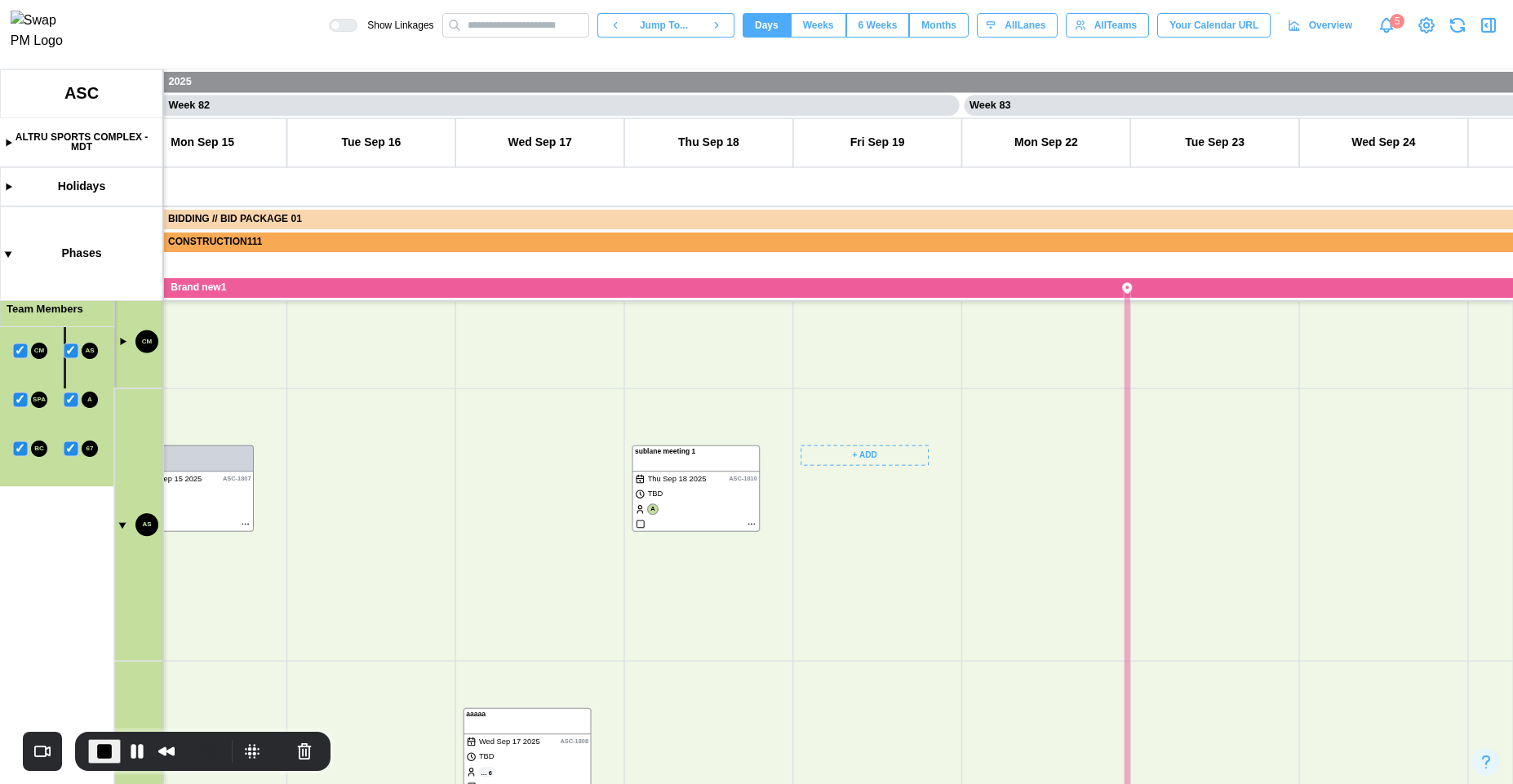
scroll to position [699, 0]
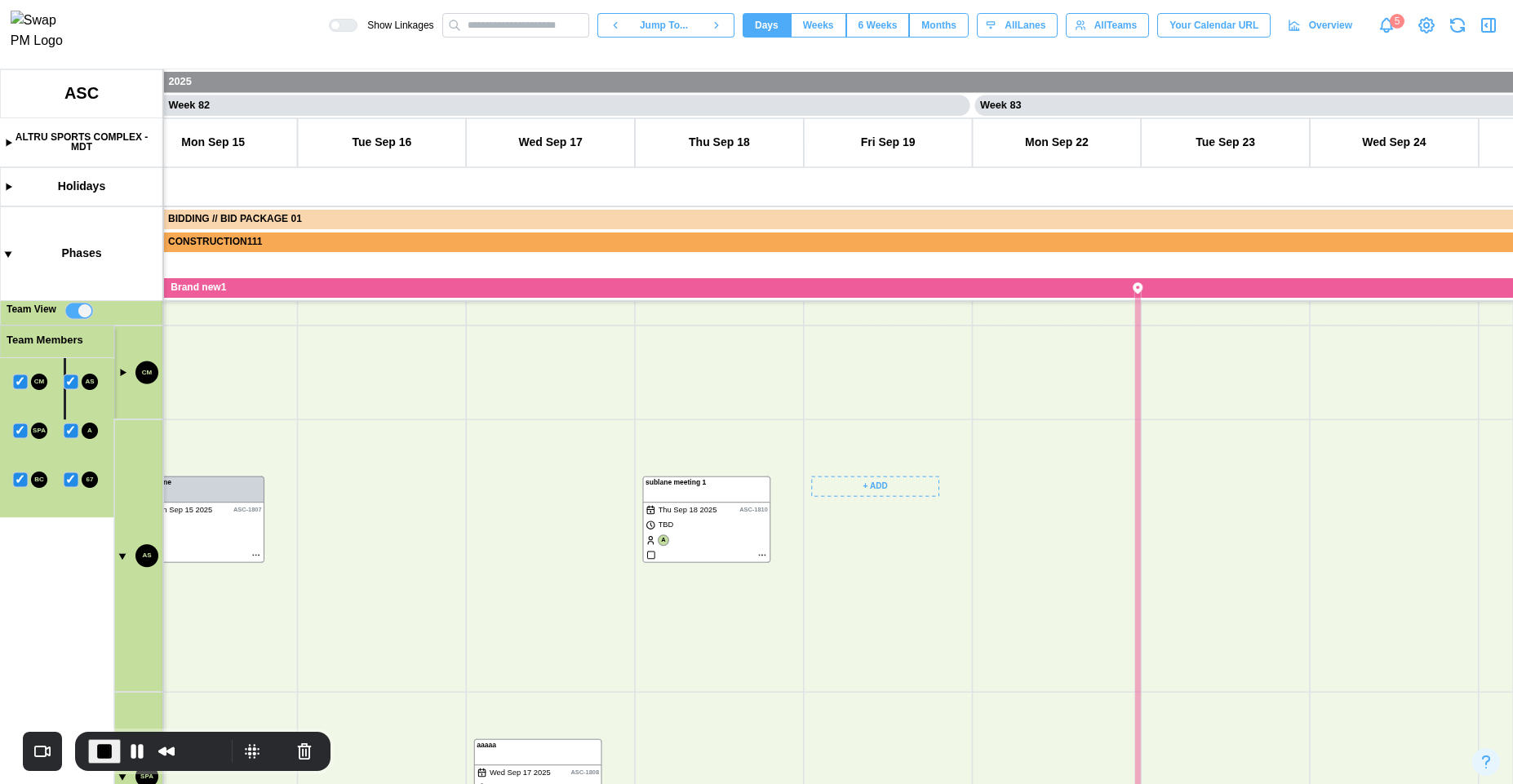
drag, startPoint x: 858, startPoint y: 633, endPoint x: 830, endPoint y: 677, distance: 52.2
click at [855, 768] on canvas at bounding box center [756, 426] width 1513 height 715
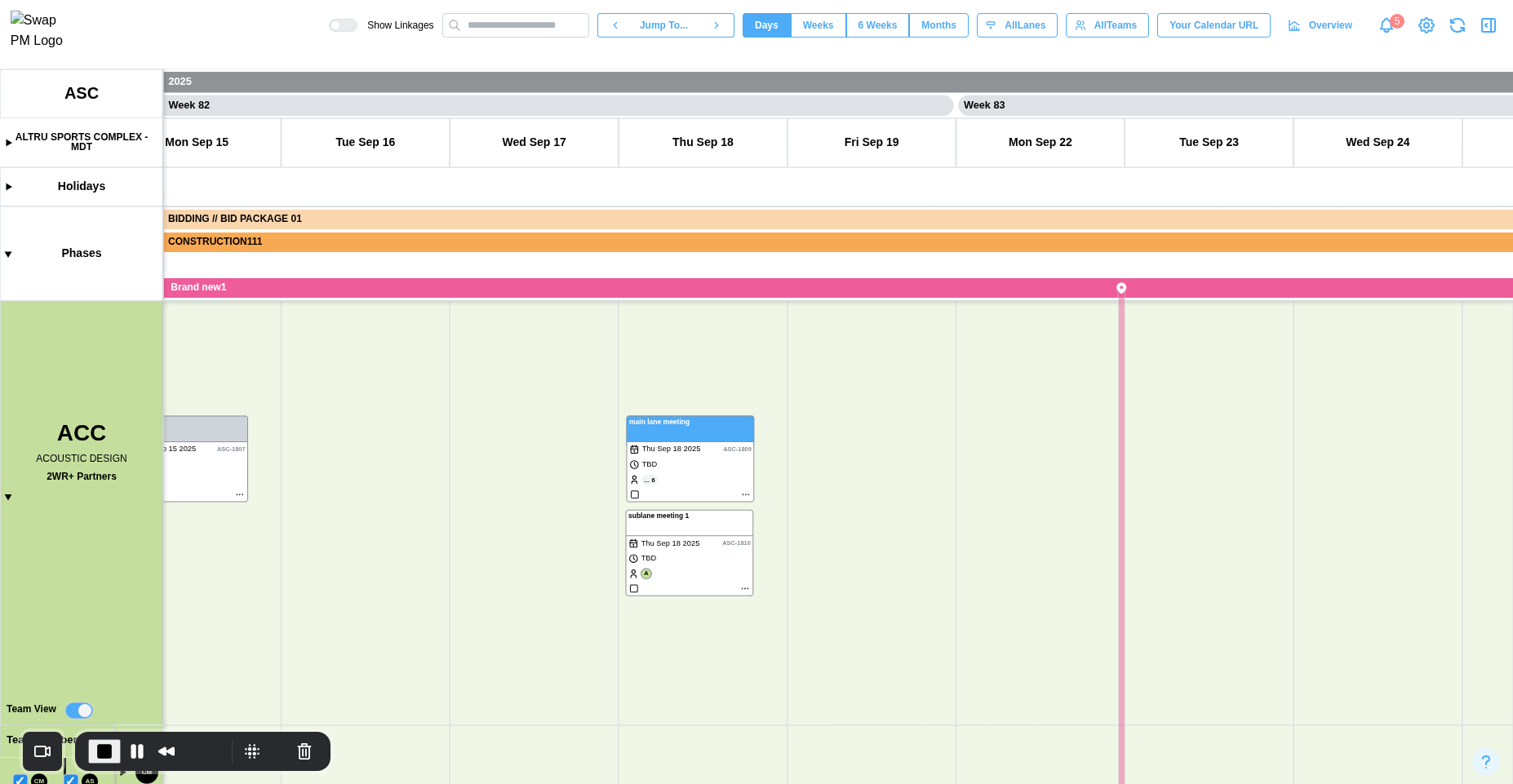
drag, startPoint x: 700, startPoint y: 644, endPoint x: 701, endPoint y: 612, distance: 32.0
click at [701, 612] on canvas at bounding box center [756, 426] width 1513 height 715
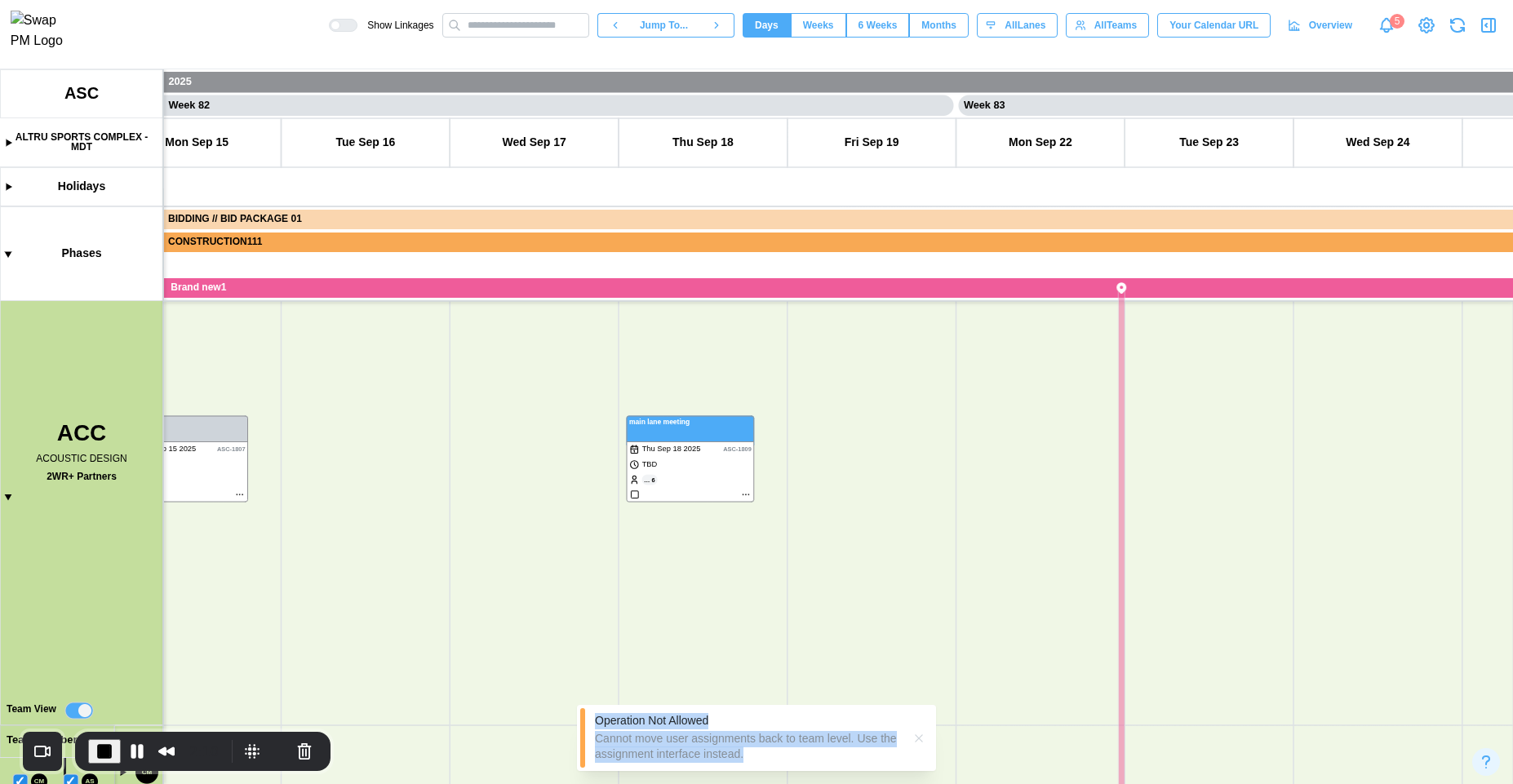
drag, startPoint x: 595, startPoint y: 722, endPoint x: 748, endPoint y: 758, distance: 157.2
click at [748, 758] on div "Operation Not Allowed Cannot move user assignments back to team level. Use the …" at bounding box center [749, 738] width 307 height 50
click at [748, 758] on div "Cannot move user assignments back to team level. Use the assignment interface i…" at bounding box center [749, 747] width 307 height 32
click at [918, 739] on icon "button" at bounding box center [918, 737] width 7 height 7
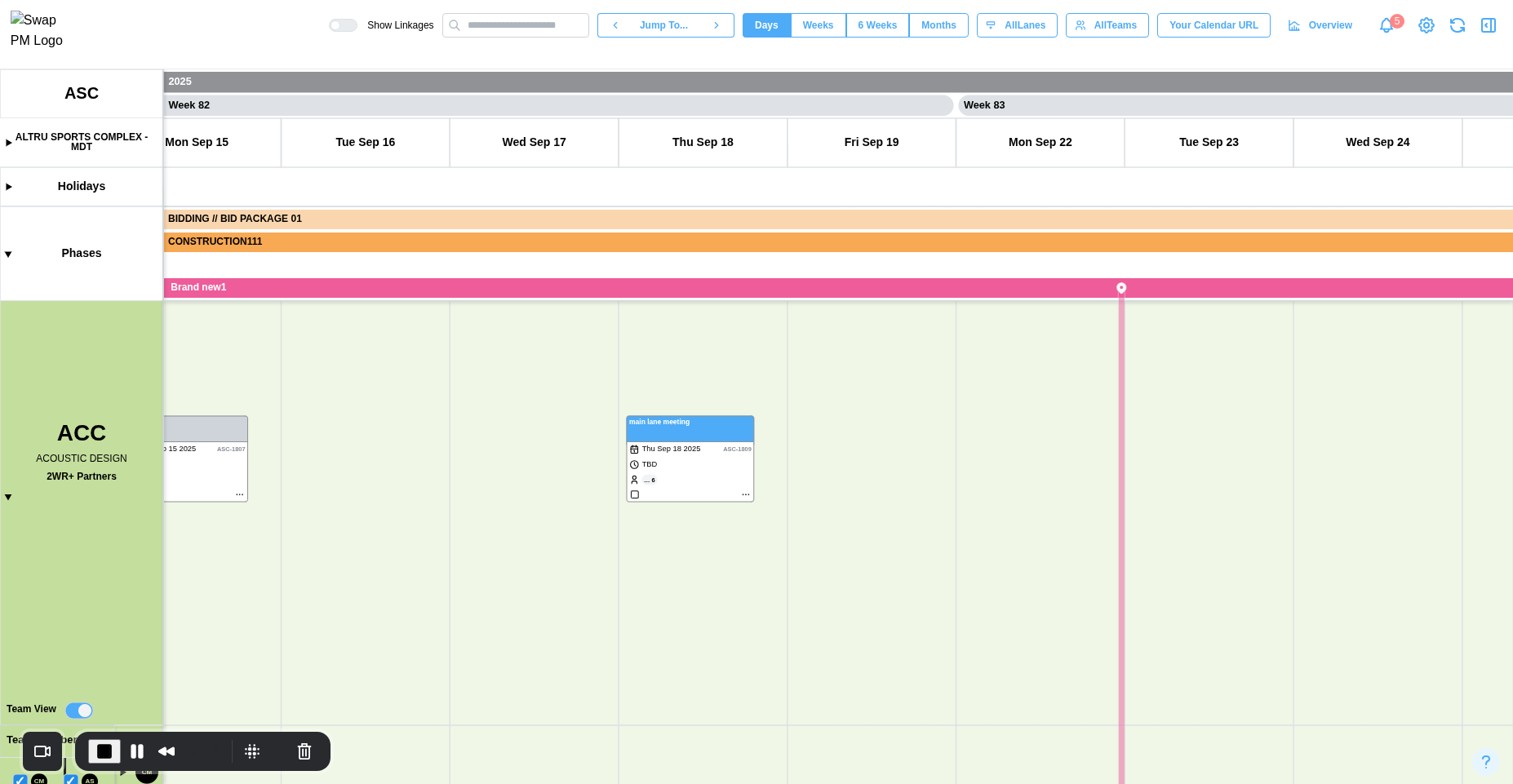
scroll to position [0, 68402]
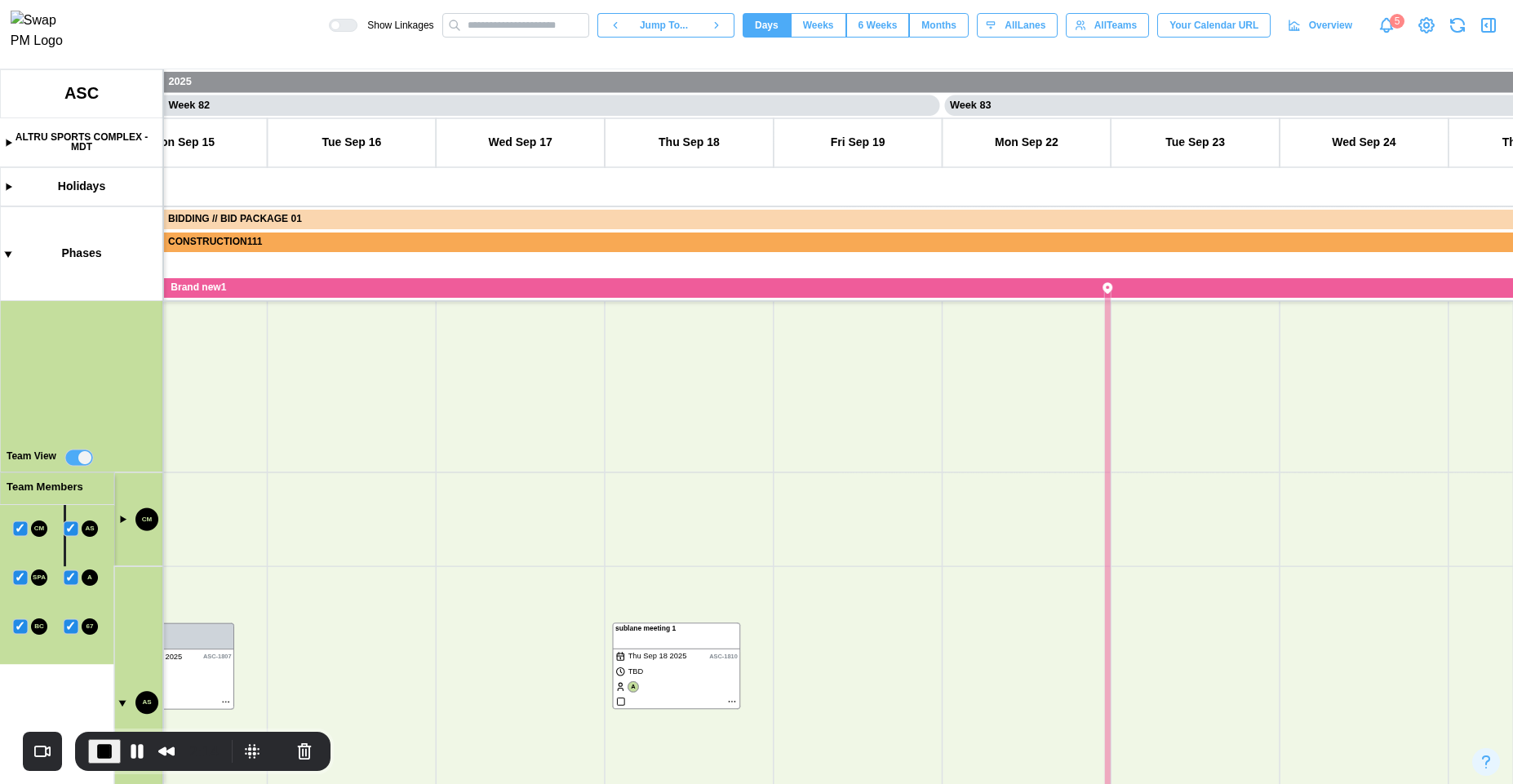
drag, startPoint x: 834, startPoint y: 746, endPoint x: 804, endPoint y: 433, distance: 314.4
click at [811, 427] on canvas at bounding box center [756, 426] width 1513 height 715
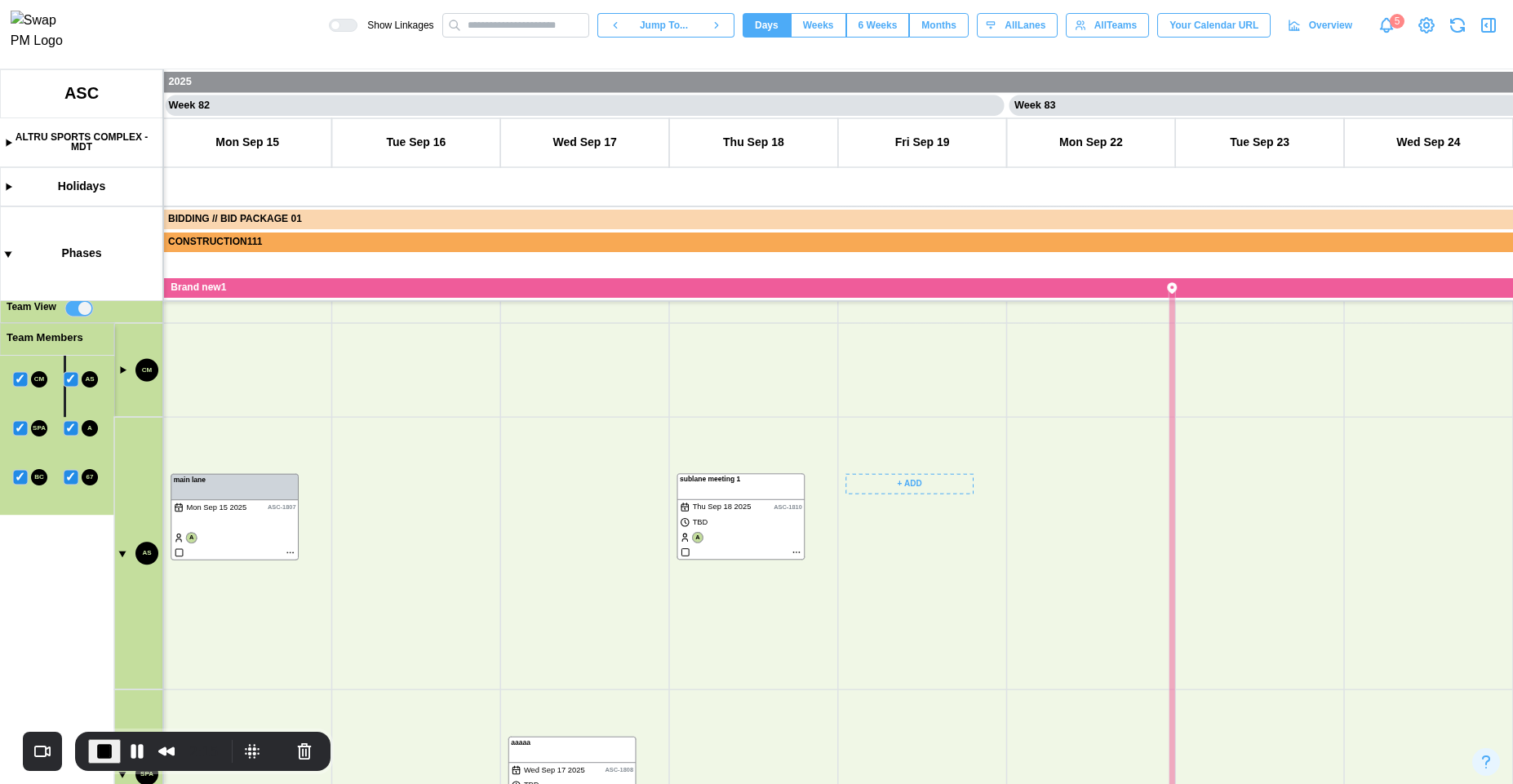
scroll to position [813, 0]
drag, startPoint x: 769, startPoint y: 697, endPoint x: 824, endPoint y: 469, distance: 234.5
click at [824, 469] on canvas at bounding box center [756, 426] width 1513 height 715
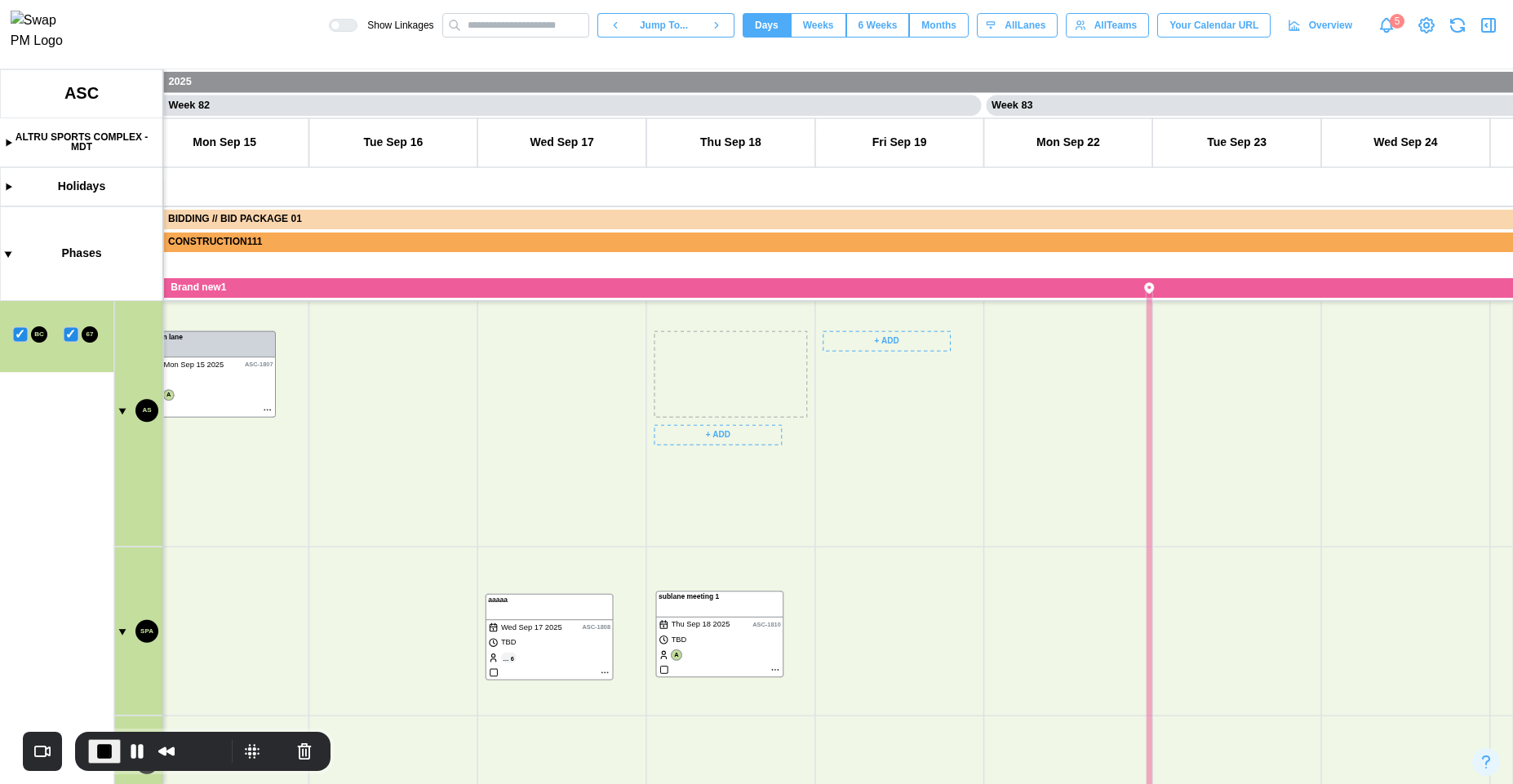
drag, startPoint x: 718, startPoint y: 360, endPoint x: 719, endPoint y: 620, distance: 260.0
click at [719, 620] on canvas at bounding box center [756, 426] width 1513 height 715
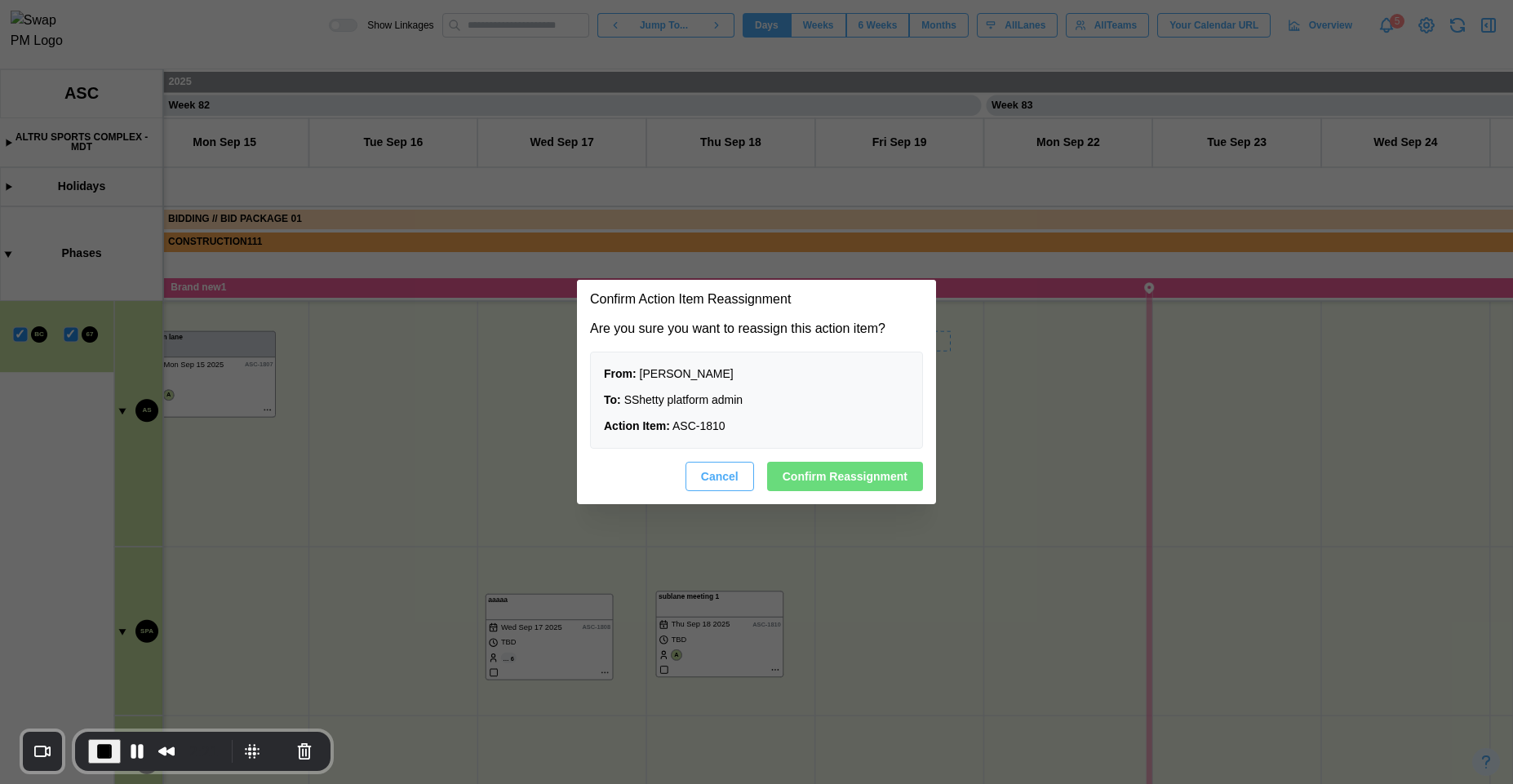
click at [814, 479] on span "Confirm Reassignment" at bounding box center [845, 476] width 125 height 27
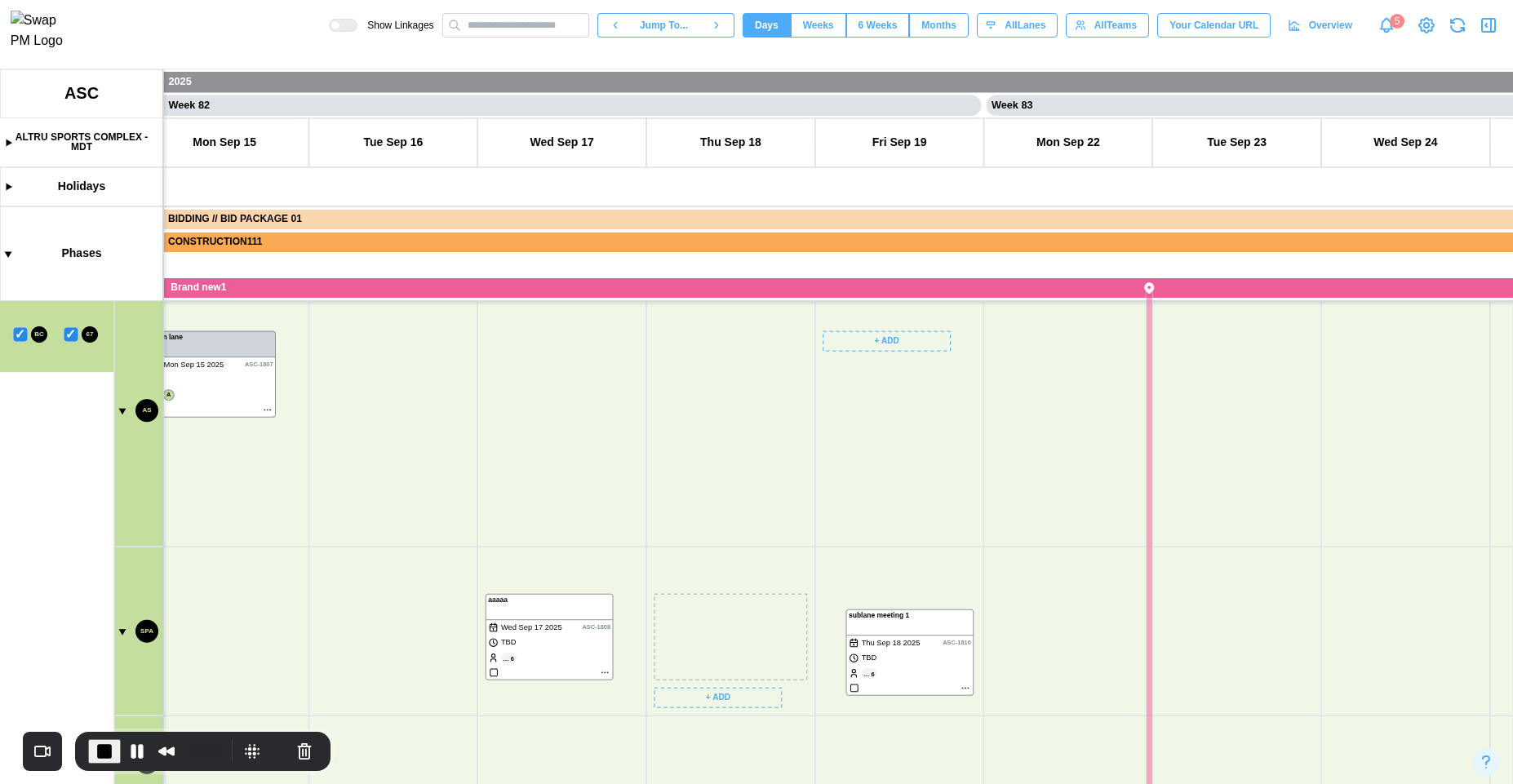
drag, startPoint x: 699, startPoint y: 633, endPoint x: 894, endPoint y: 636, distance: 195.0
click at [894, 636] on canvas at bounding box center [756, 426] width 1513 height 715
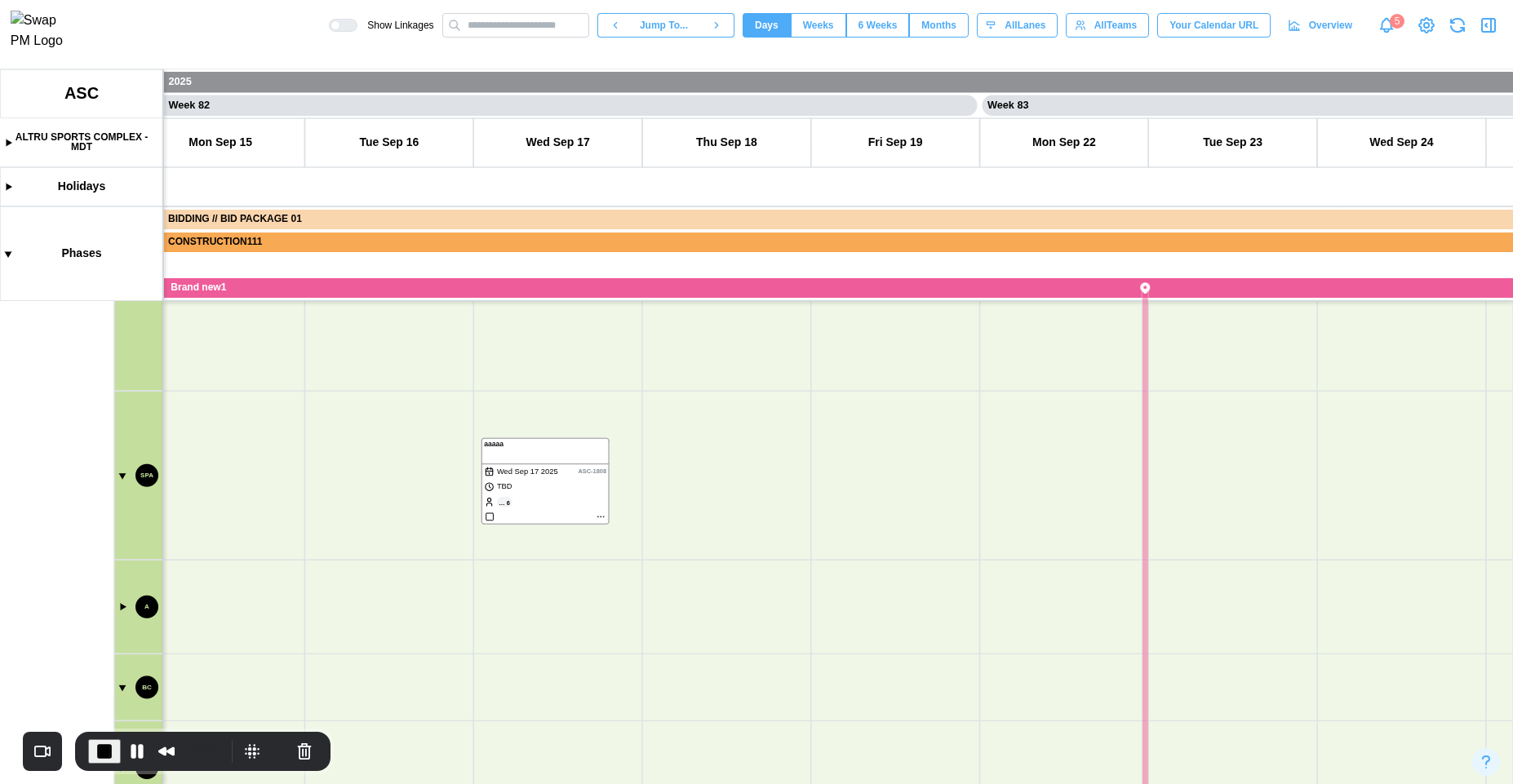
scroll to position [839, 0]
drag, startPoint x: 761, startPoint y: 705, endPoint x: 769, endPoint y: 721, distance: 17.9
click at [769, 721] on canvas at bounding box center [756, 426] width 1513 height 715
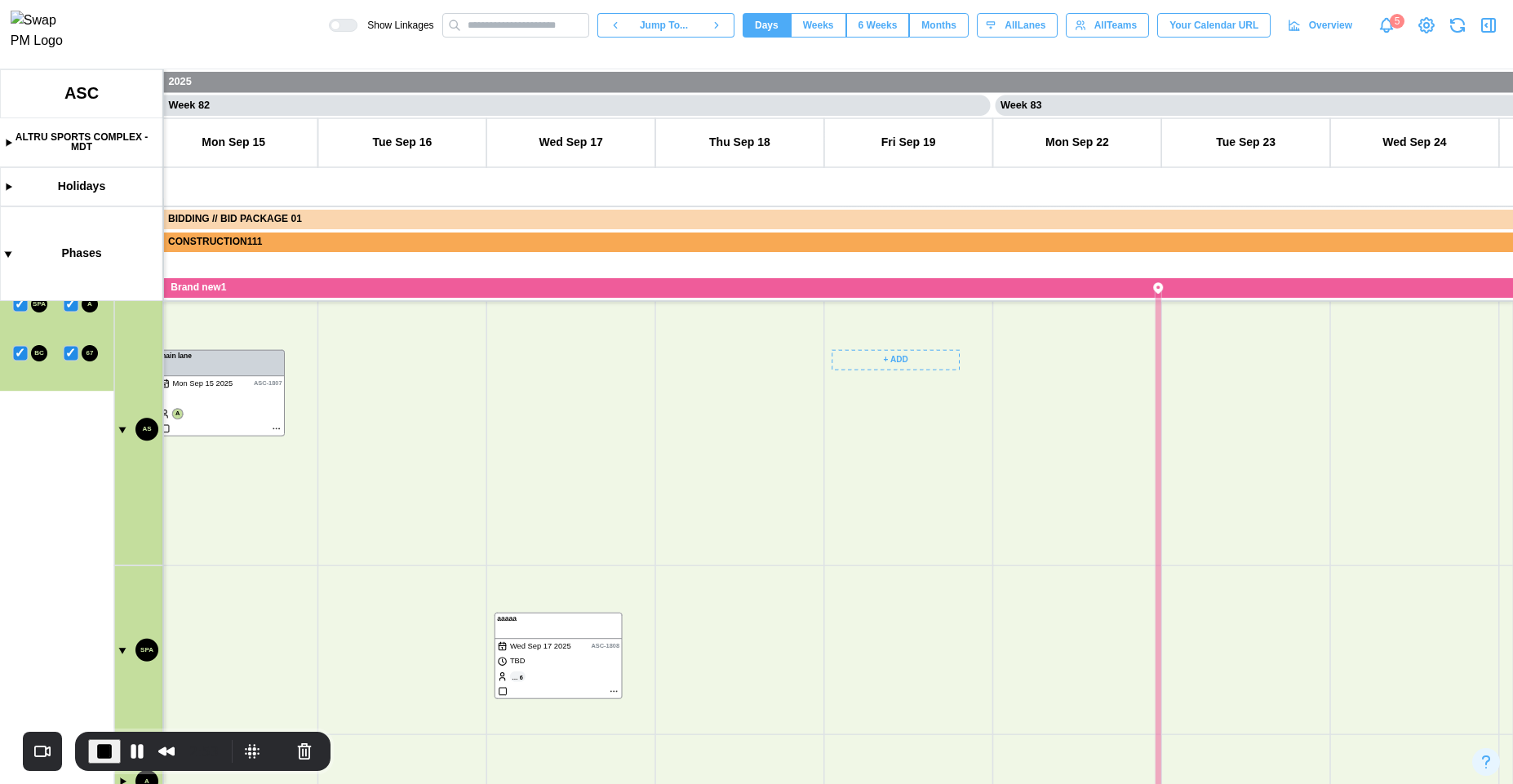
drag, startPoint x: 783, startPoint y: 552, endPoint x: 810, endPoint y: 594, distance: 49.9
click at [774, 683] on canvas at bounding box center [756, 426] width 1513 height 715
click at [767, 715] on canvas at bounding box center [756, 426] width 1513 height 715
click at [811, 592] on canvas at bounding box center [756, 426] width 1513 height 715
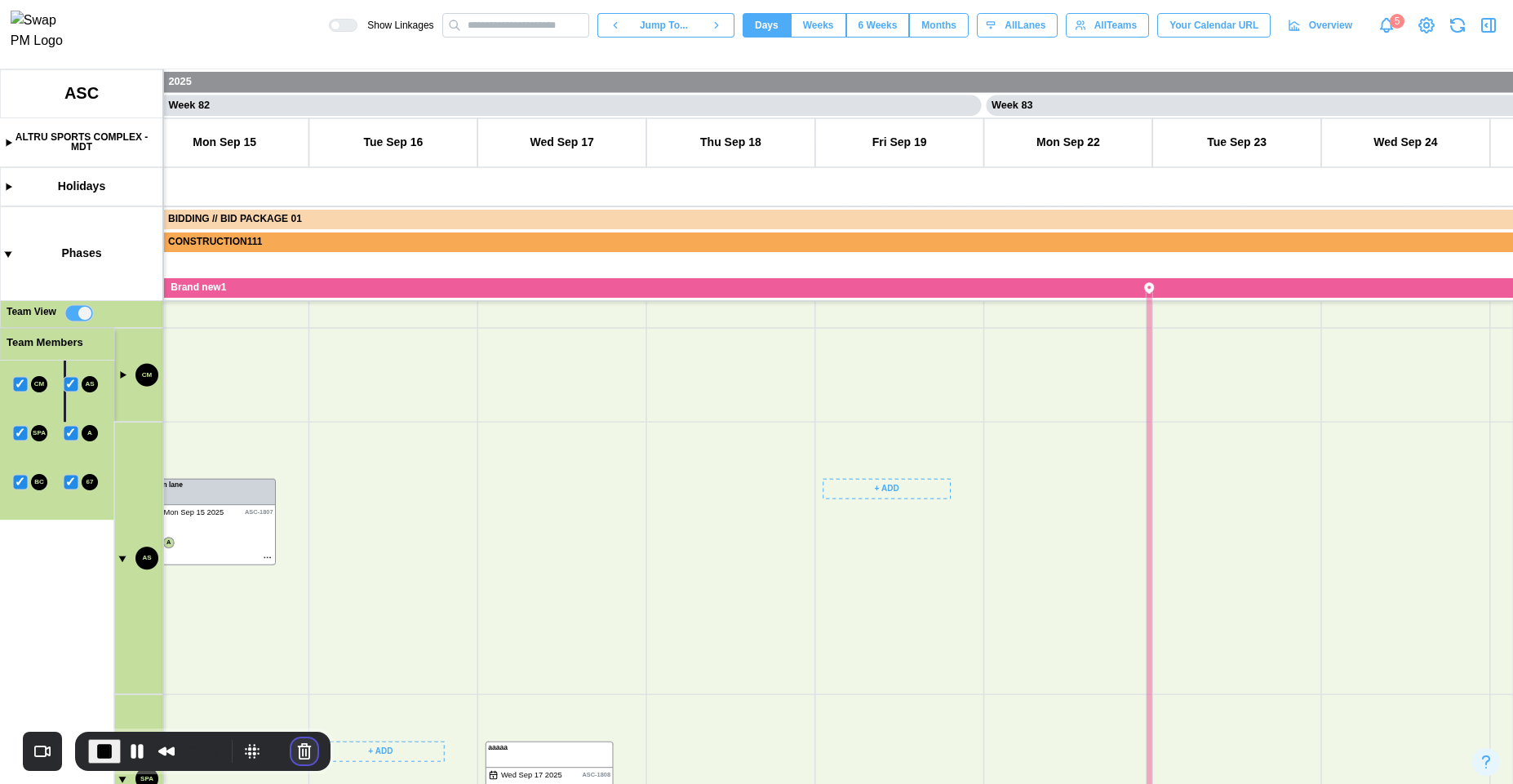
click at [307, 754] on button "Cancel Recording" at bounding box center [304, 751] width 26 height 26
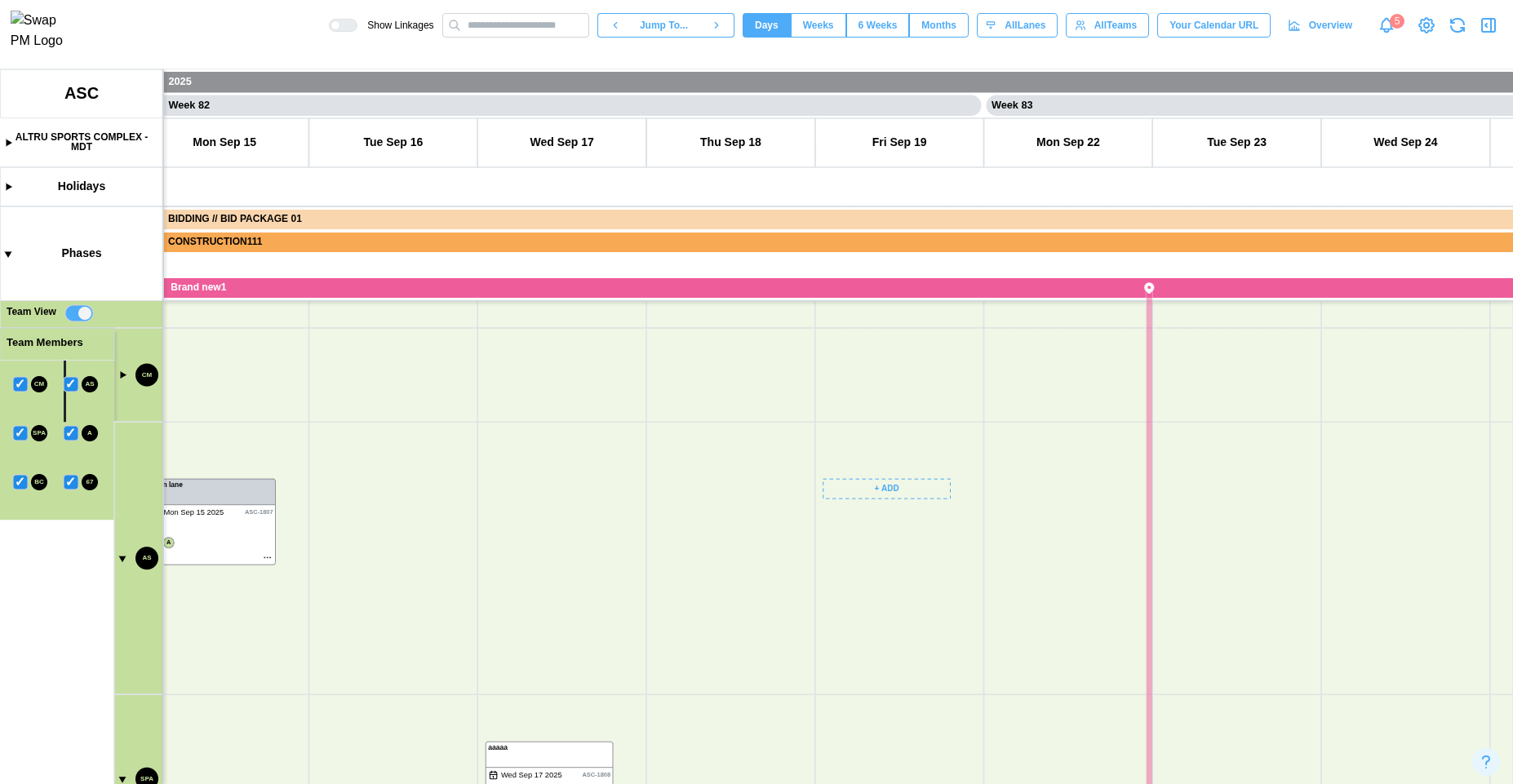
drag, startPoint x: 879, startPoint y: 578, endPoint x: 641, endPoint y: 610, distance: 240.1
click at [649, 609] on canvas at bounding box center [756, 426] width 1513 height 715
drag, startPoint x: 777, startPoint y: 643, endPoint x: 526, endPoint y: 635, distance: 251.1
click at [565, 623] on canvas at bounding box center [756, 426] width 1513 height 715
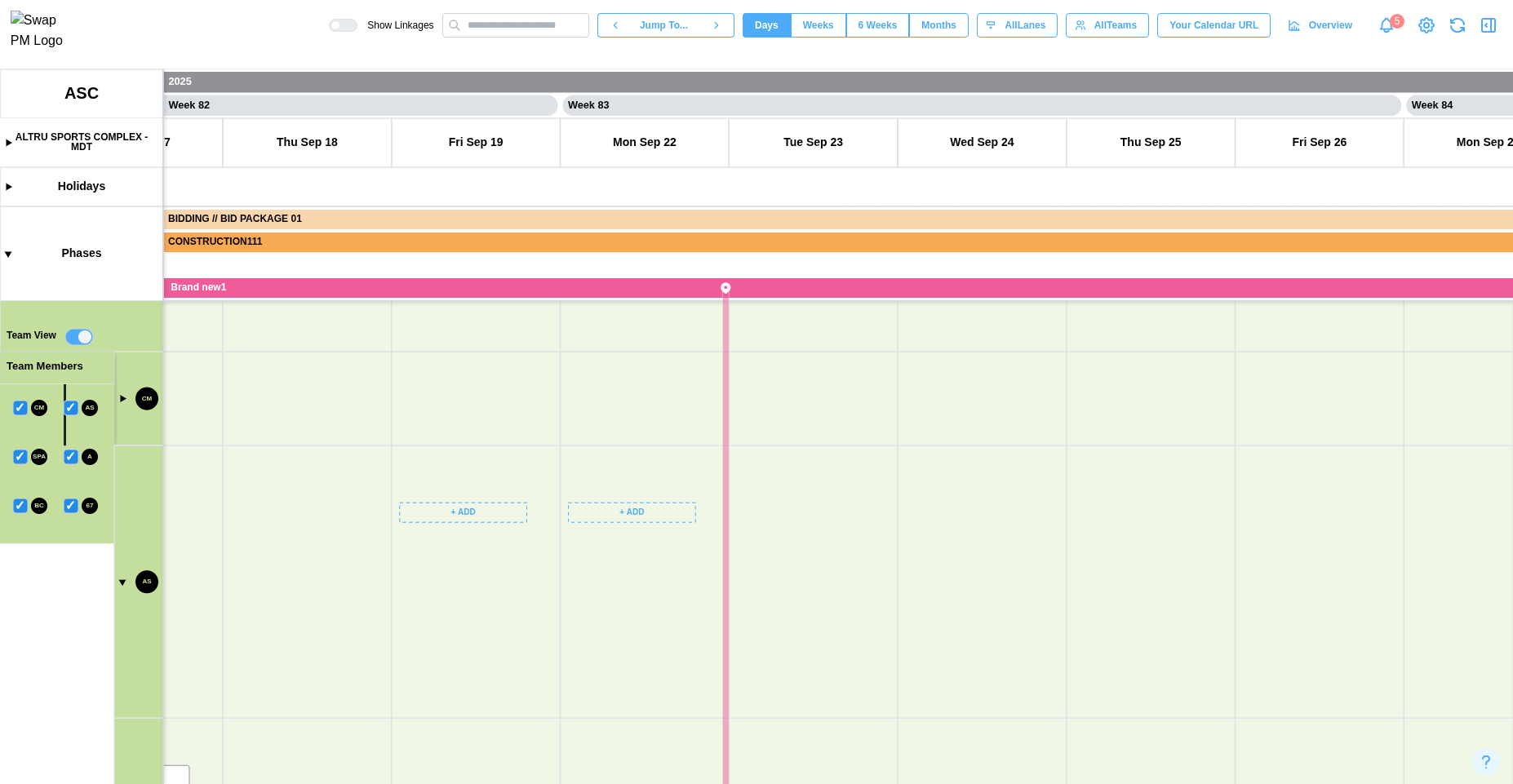
scroll to position [653, 0]
drag, startPoint x: 550, startPoint y: 624, endPoint x: 616, endPoint y: 605, distance: 68.7
click at [735, 533] on canvas at bounding box center [756, 426] width 1513 height 715
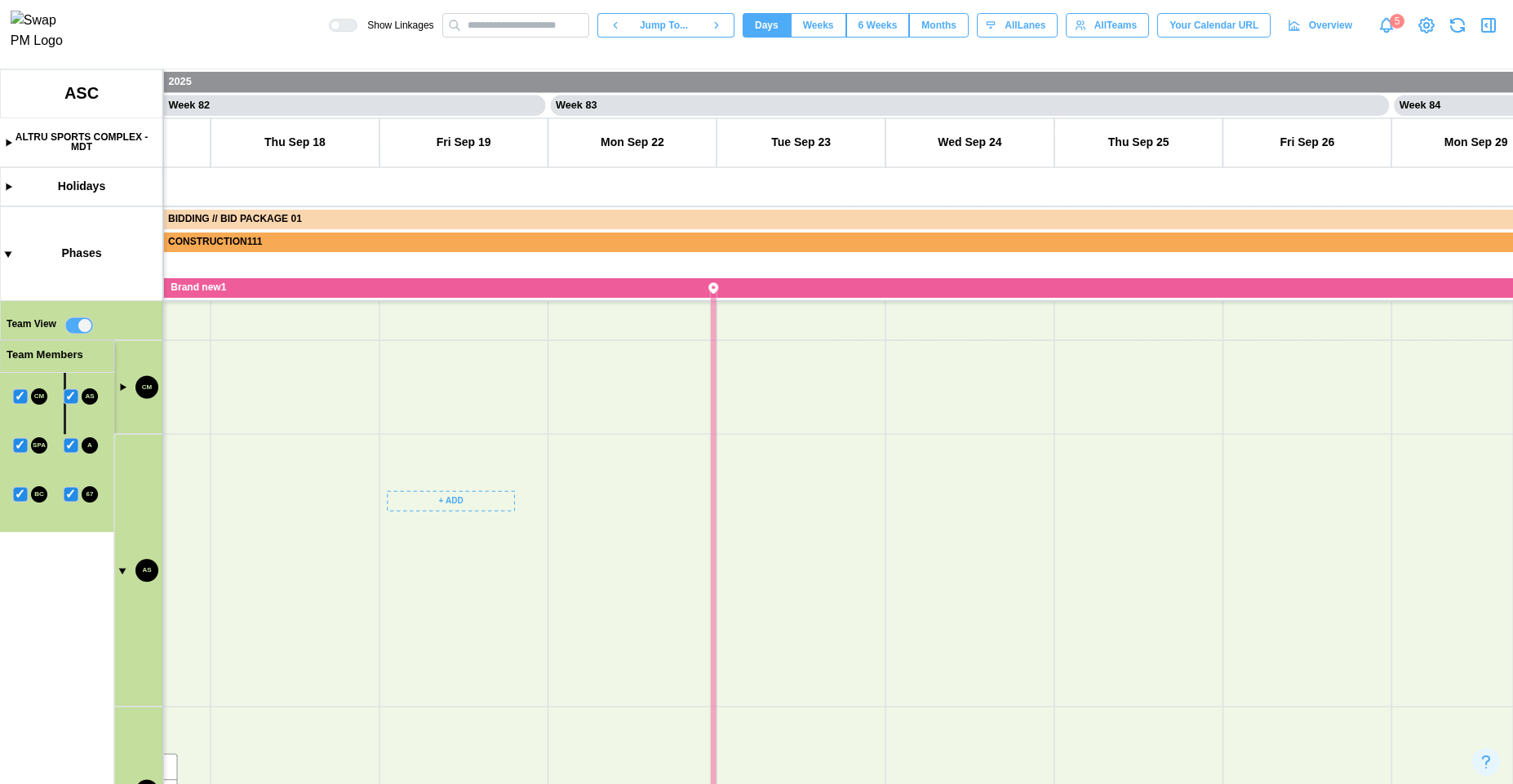
scroll to position [0, 68337]
drag, startPoint x: 437, startPoint y: 635, endPoint x: 906, endPoint y: 559, distance: 475.1
click at [907, 558] on canvas at bounding box center [756, 426] width 1513 height 715
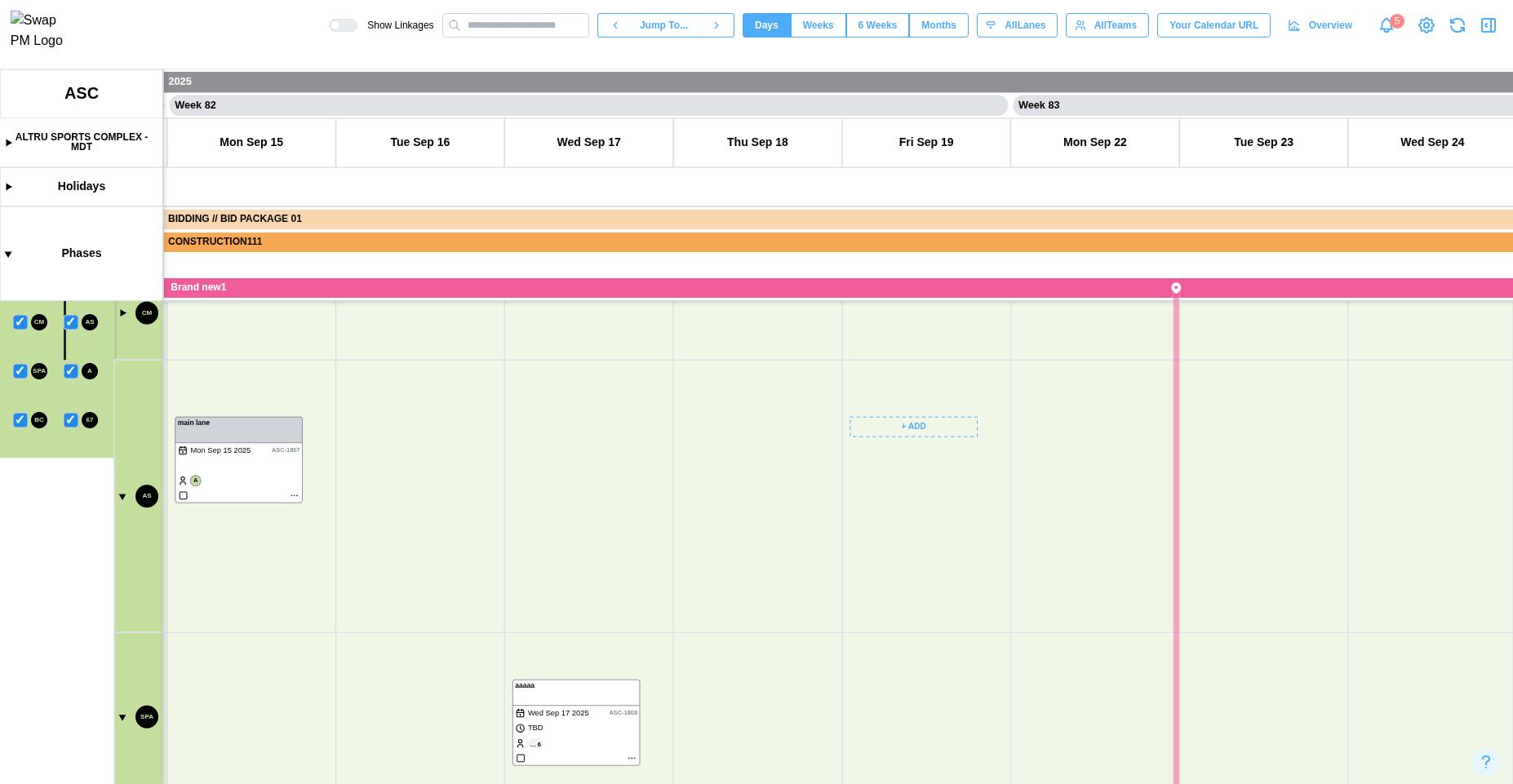
scroll to position [816, 0]
drag, startPoint x: 847, startPoint y: 645, endPoint x: 764, endPoint y: 531, distance: 141.0
click at [764, 533] on canvas at bounding box center [756, 426] width 1513 height 715
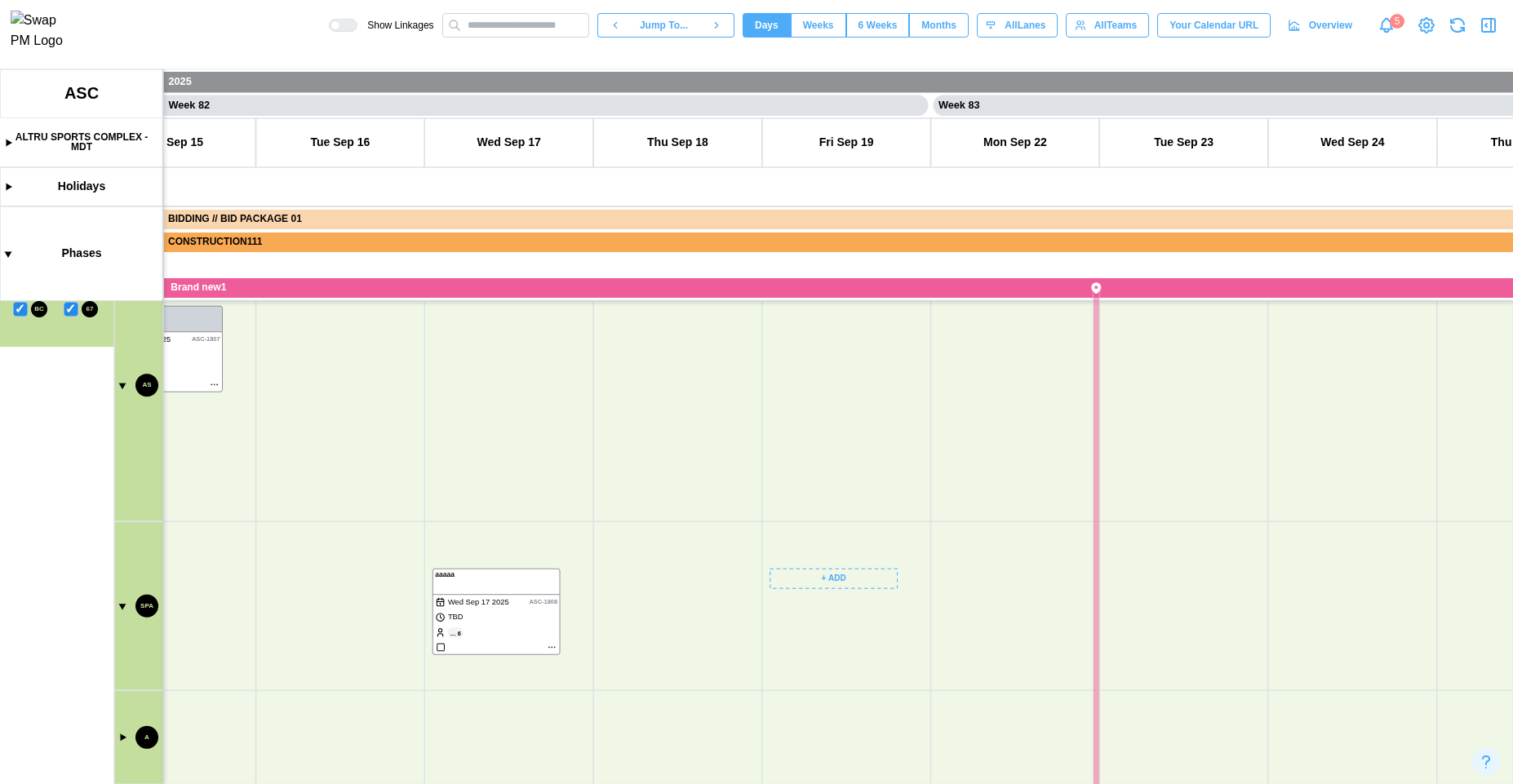
drag, startPoint x: 724, startPoint y: 550, endPoint x: 775, endPoint y: 476, distance: 89.9
click at [702, 718] on canvas at bounding box center [756, 426] width 1513 height 715
click at [756, 641] on canvas at bounding box center [756, 426] width 1513 height 715
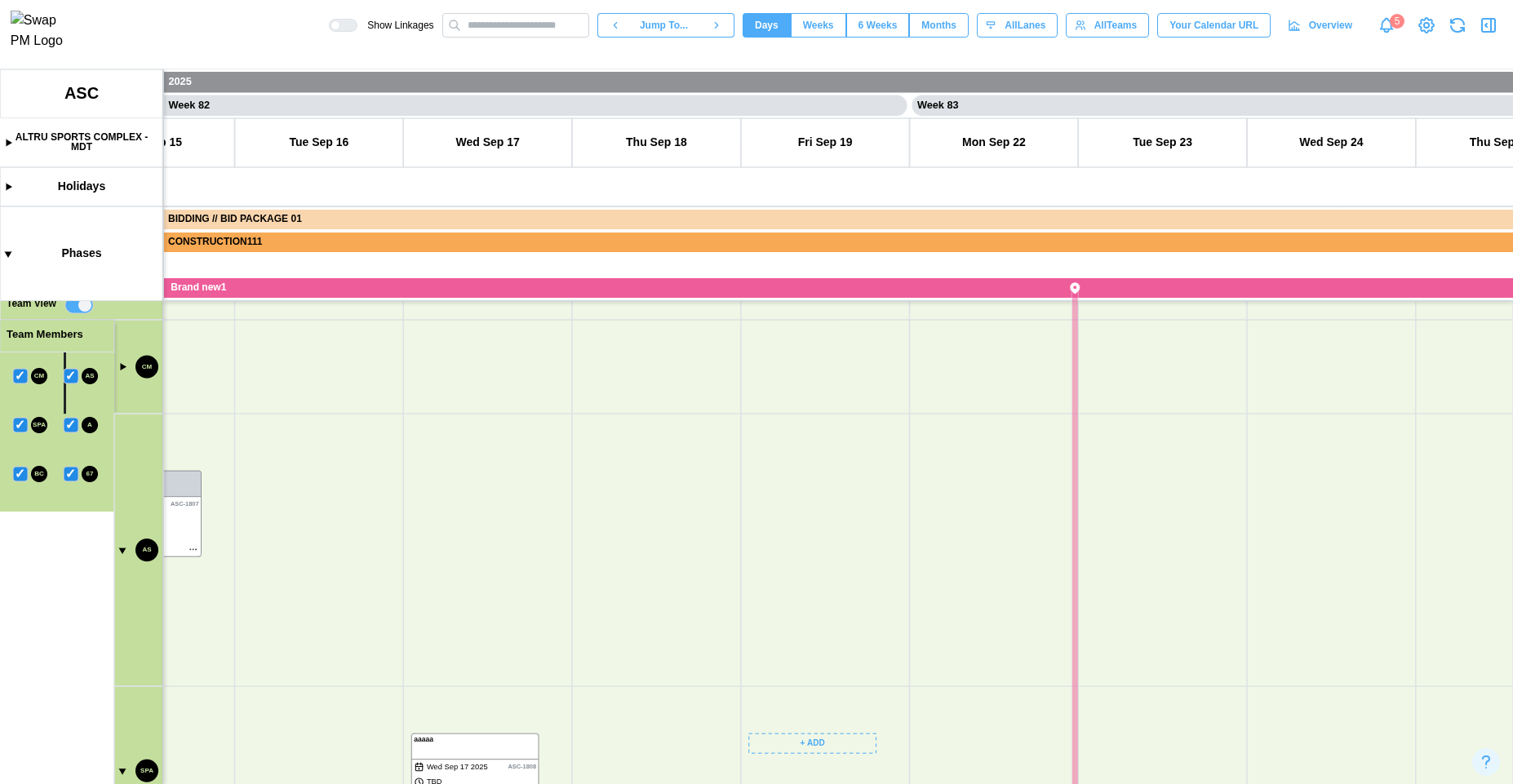
drag, startPoint x: 775, startPoint y: 476, endPoint x: 749, endPoint y: 591, distance: 117.9
click at [749, 591] on canvas at bounding box center [756, 426] width 1513 height 715
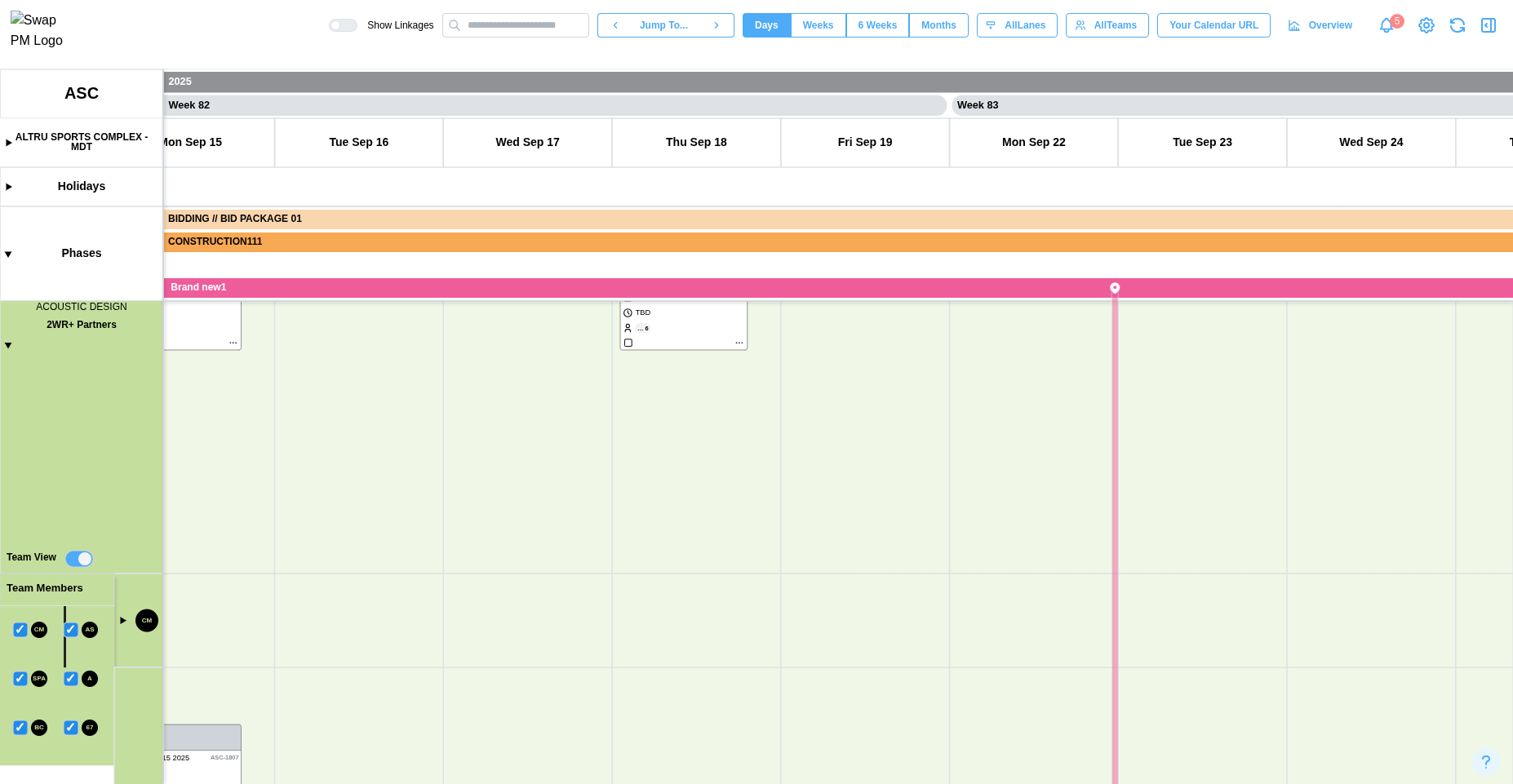
drag, startPoint x: 777, startPoint y: 394, endPoint x: 894, endPoint y: 694, distance: 322.0
click at [894, 694] on canvas at bounding box center [756, 426] width 1513 height 715
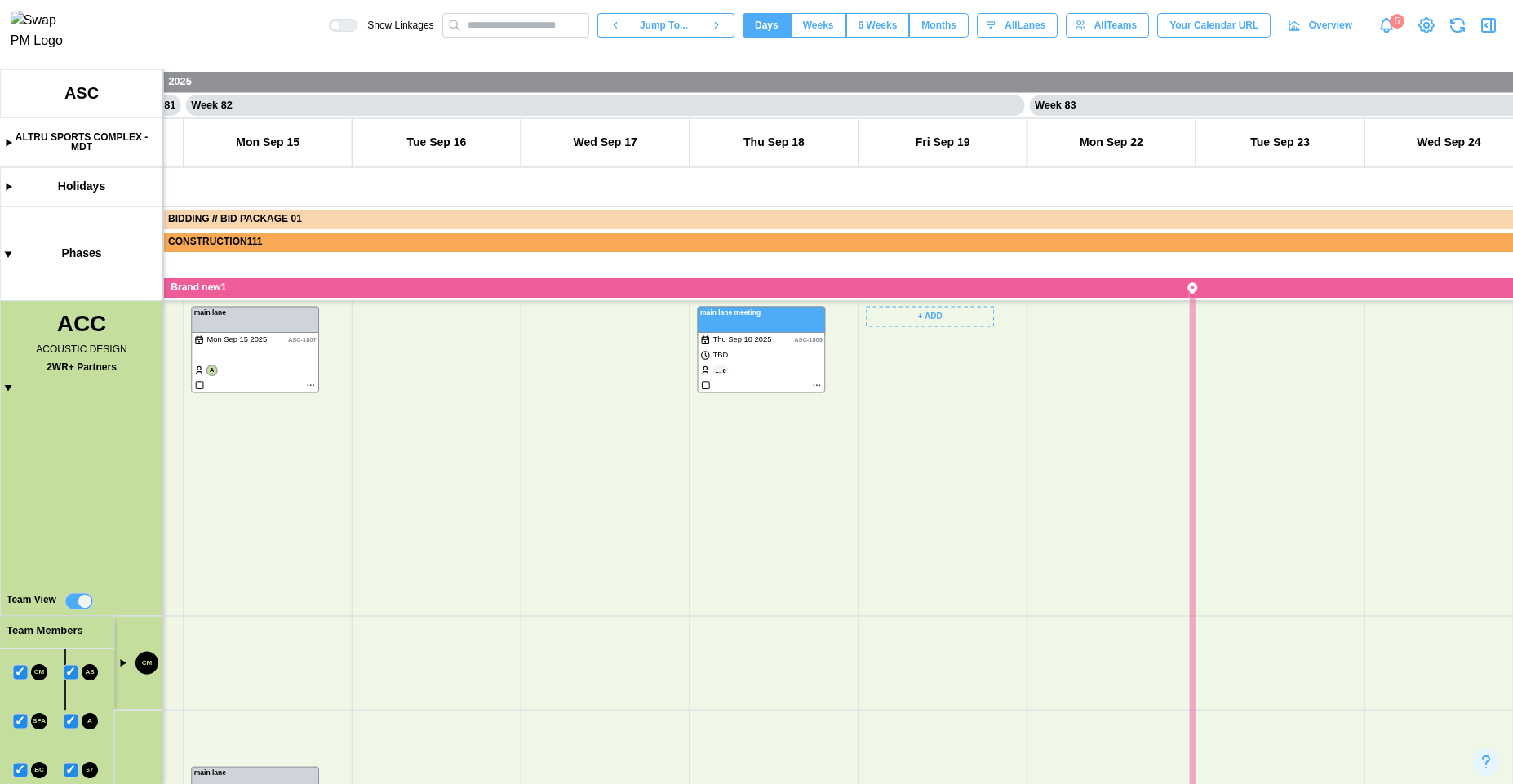
drag, startPoint x: 861, startPoint y: 660, endPoint x: 854, endPoint y: 697, distance: 37.7
click at [854, 697] on canvas at bounding box center [756, 426] width 1513 height 715
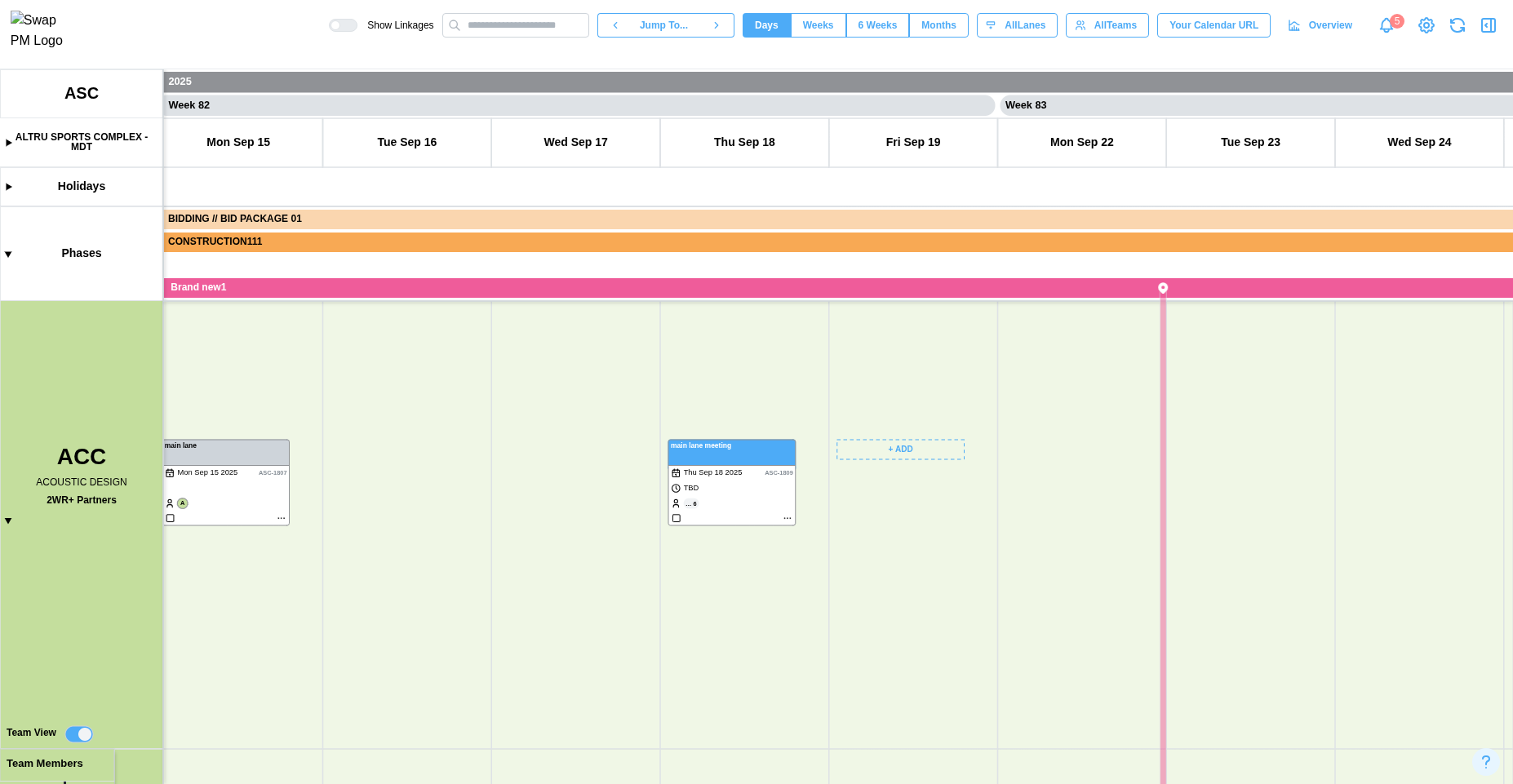
drag, startPoint x: 880, startPoint y: 703, endPoint x: 824, endPoint y: 449, distance: 260.1
click at [824, 449] on canvas at bounding box center [756, 426] width 1513 height 715
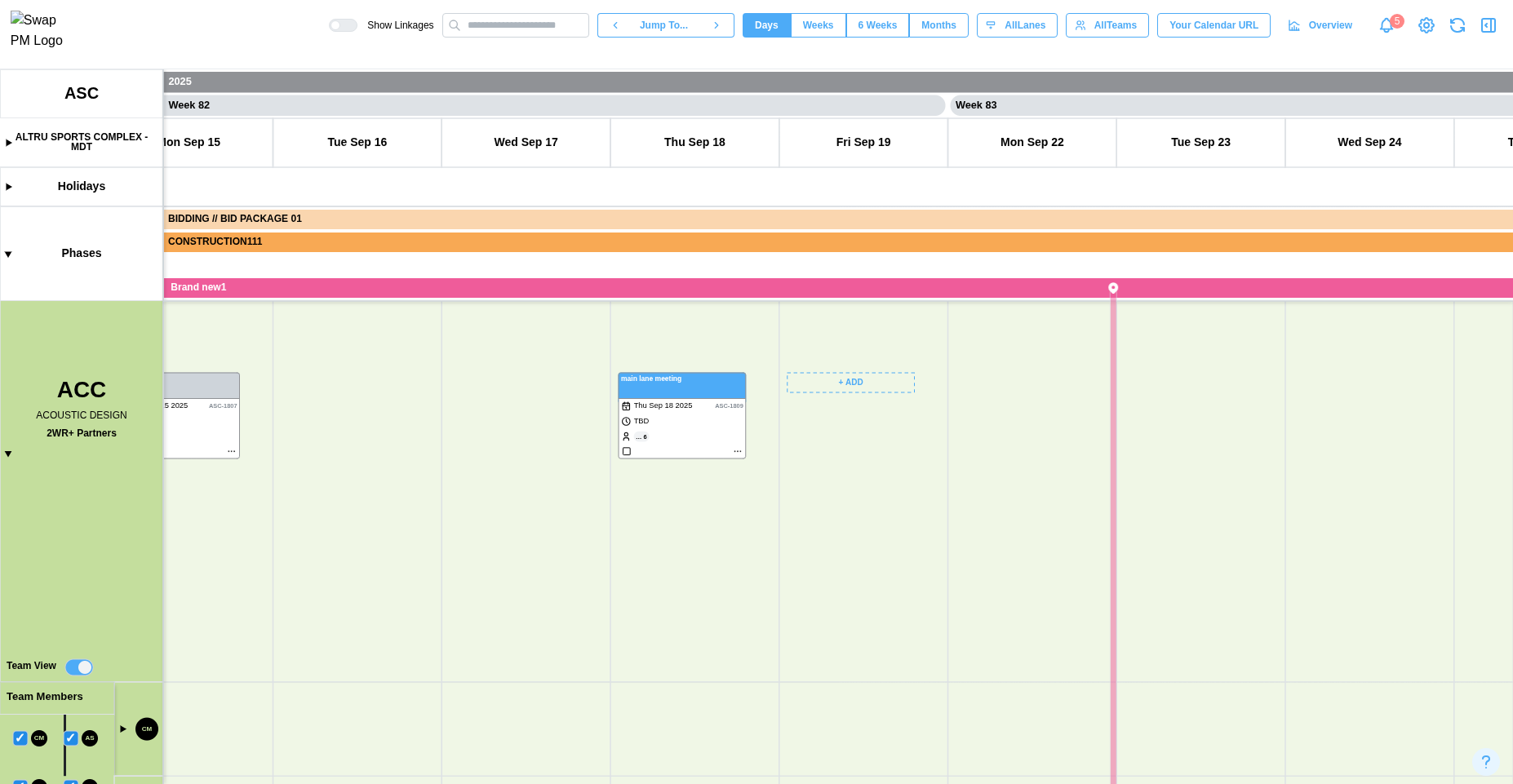
drag, startPoint x: 816, startPoint y: 421, endPoint x: 824, endPoint y: 648, distance: 227.1
click at [824, 648] on canvas at bounding box center [756, 426] width 1513 height 715
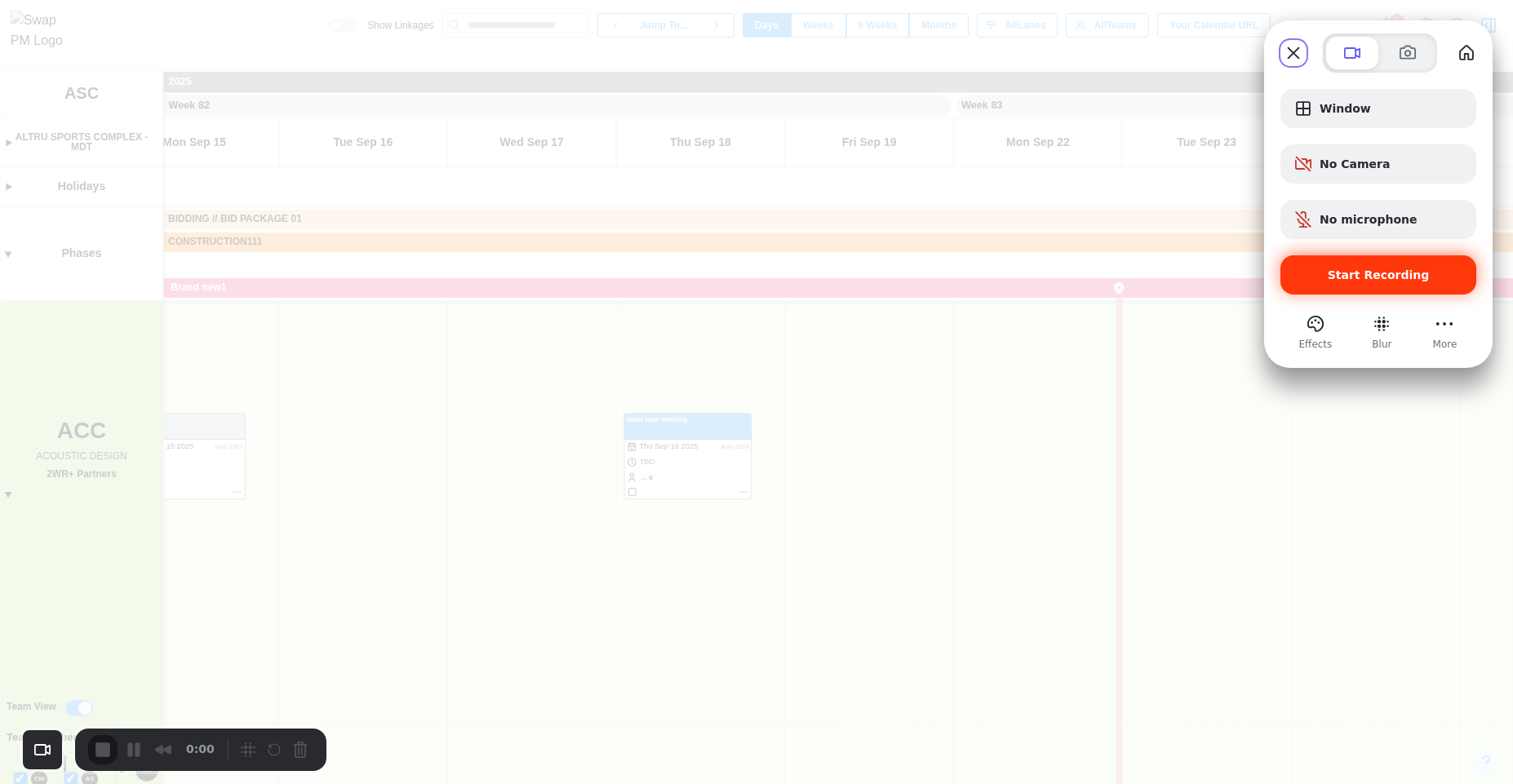
click at [1317, 278] on span "Start Recording" at bounding box center [1378, 275] width 170 height 13
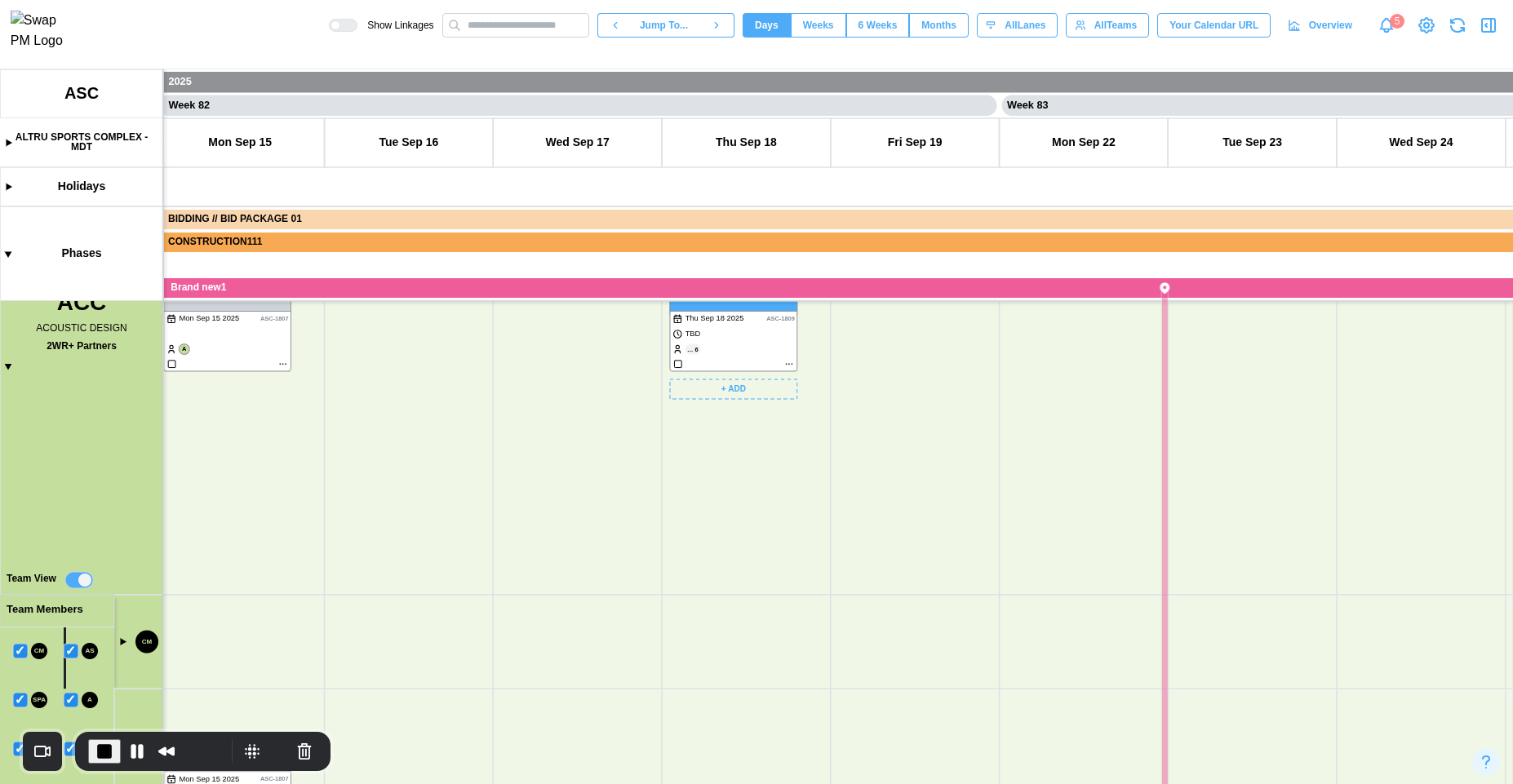
drag, startPoint x: 775, startPoint y: 672, endPoint x: 824, endPoint y: 540, distance: 140.8
click at [824, 540] on canvas at bounding box center [756, 426] width 1513 height 715
click at [122, 644] on canvas at bounding box center [756, 426] width 1513 height 715
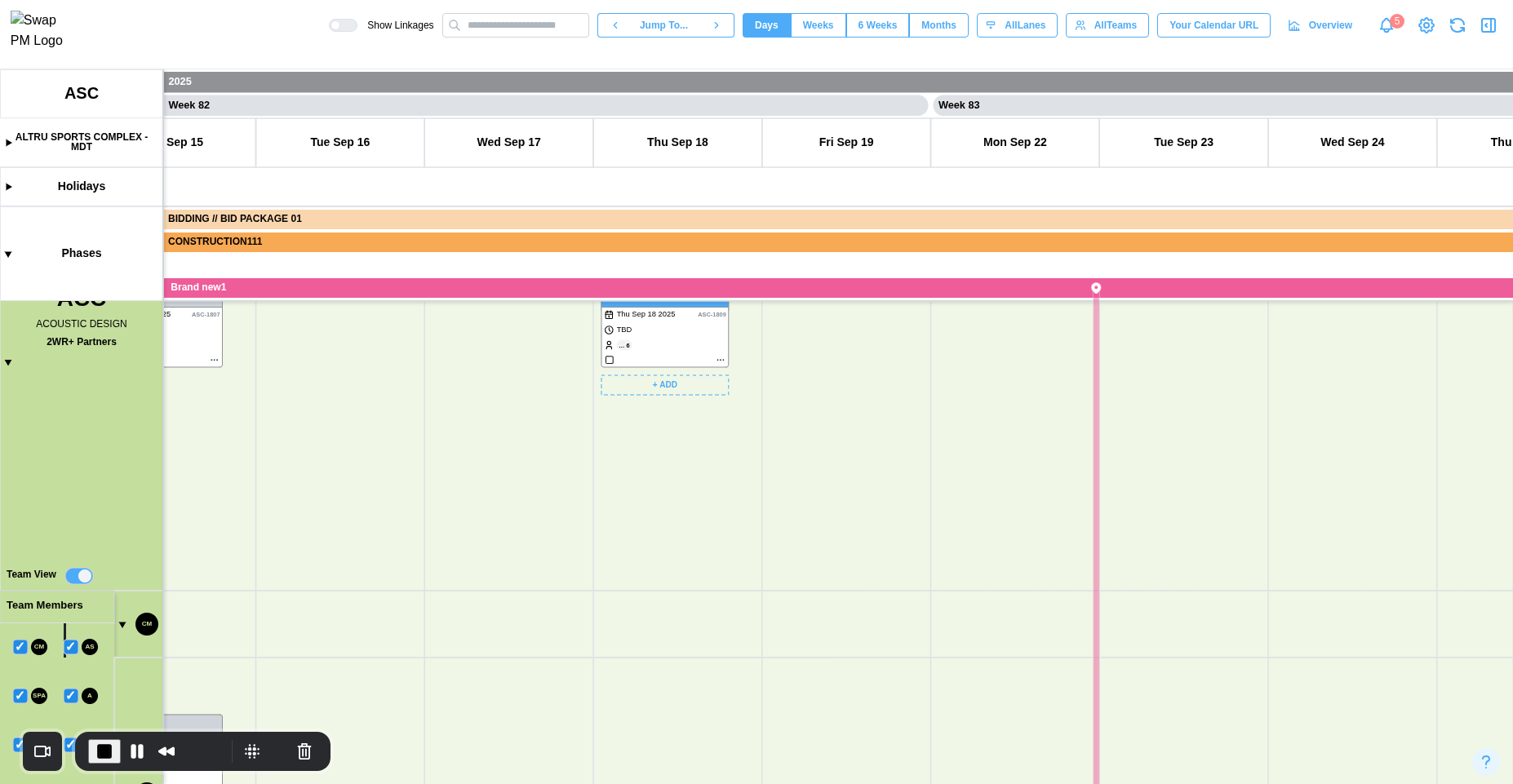
drag, startPoint x: 781, startPoint y: 538, endPoint x: 706, endPoint y: 542, distance: 75.1
click at [706, 542] on canvas at bounding box center [756, 426] width 1513 height 715
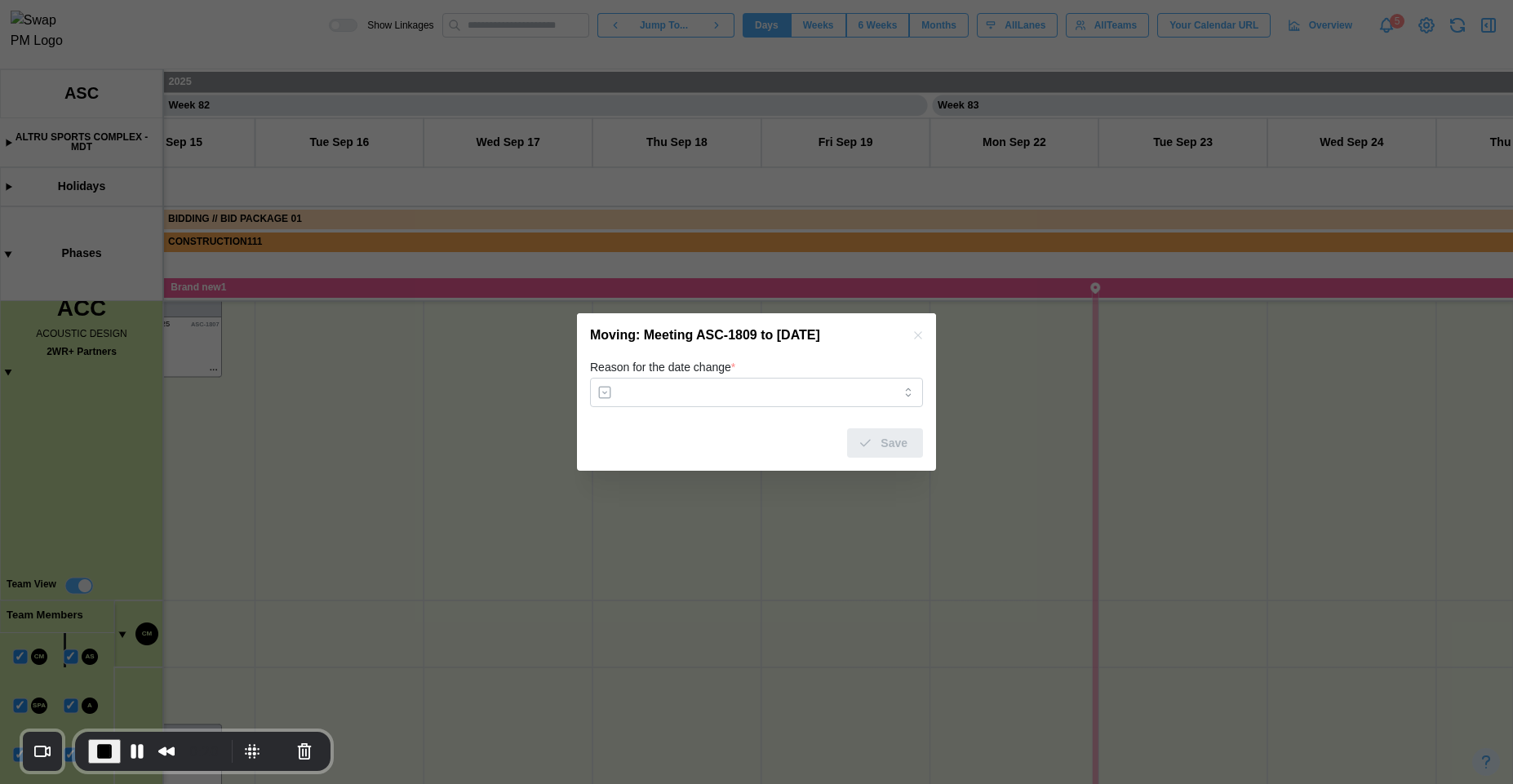
drag, startPoint x: 648, startPoint y: 332, endPoint x: 680, endPoint y: 607, distance: 276.9
click at [680, 607] on body "Show Linkages Jump To... Days Weeks 6 Weeks Months days All Lanes All Teams You…" at bounding box center [756, 392] width 1513 height 784
click at [915, 339] on icon "button" at bounding box center [918, 335] width 7 height 7
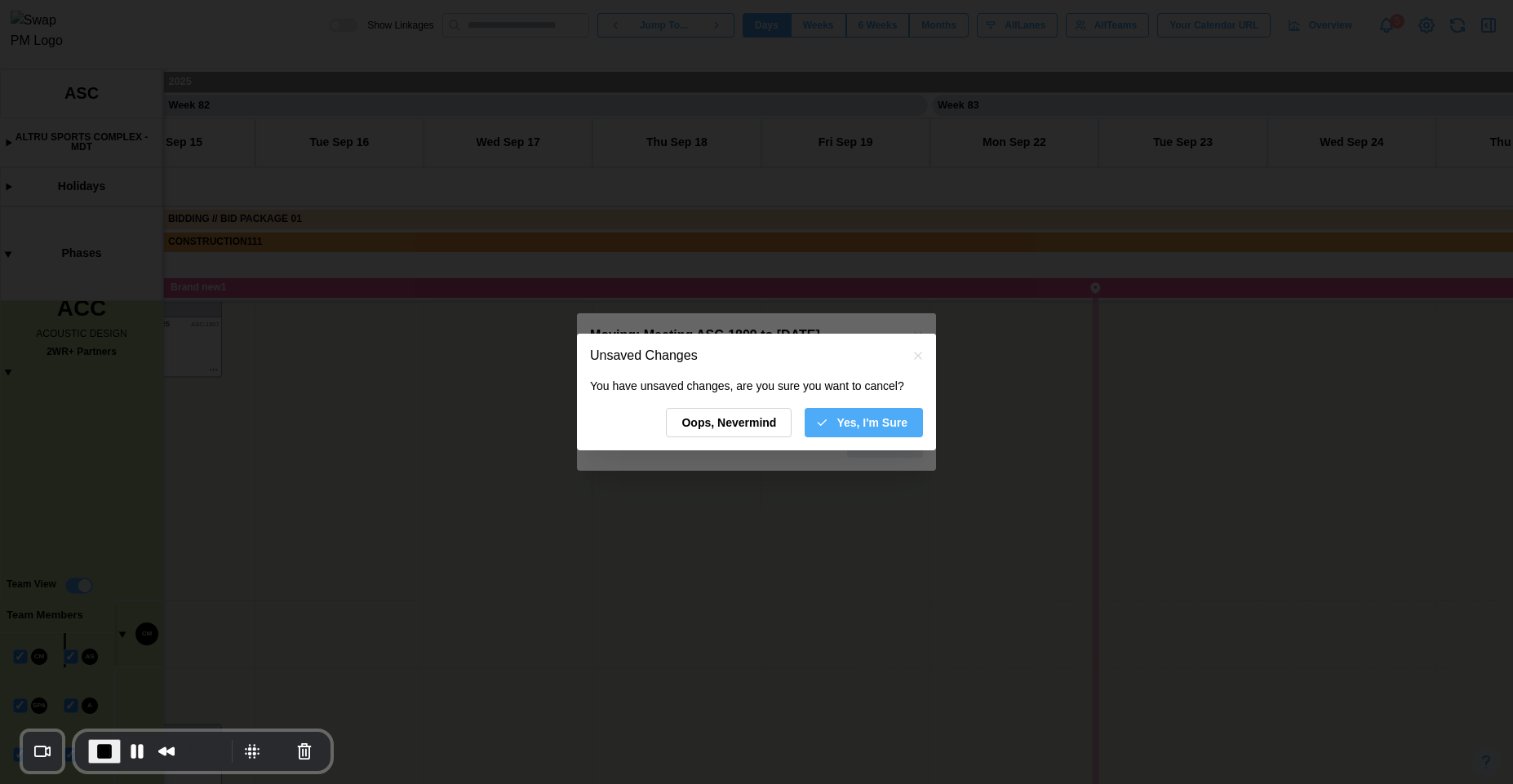
click at [845, 427] on span "Yes, I'm Sure" at bounding box center [872, 422] width 71 height 27
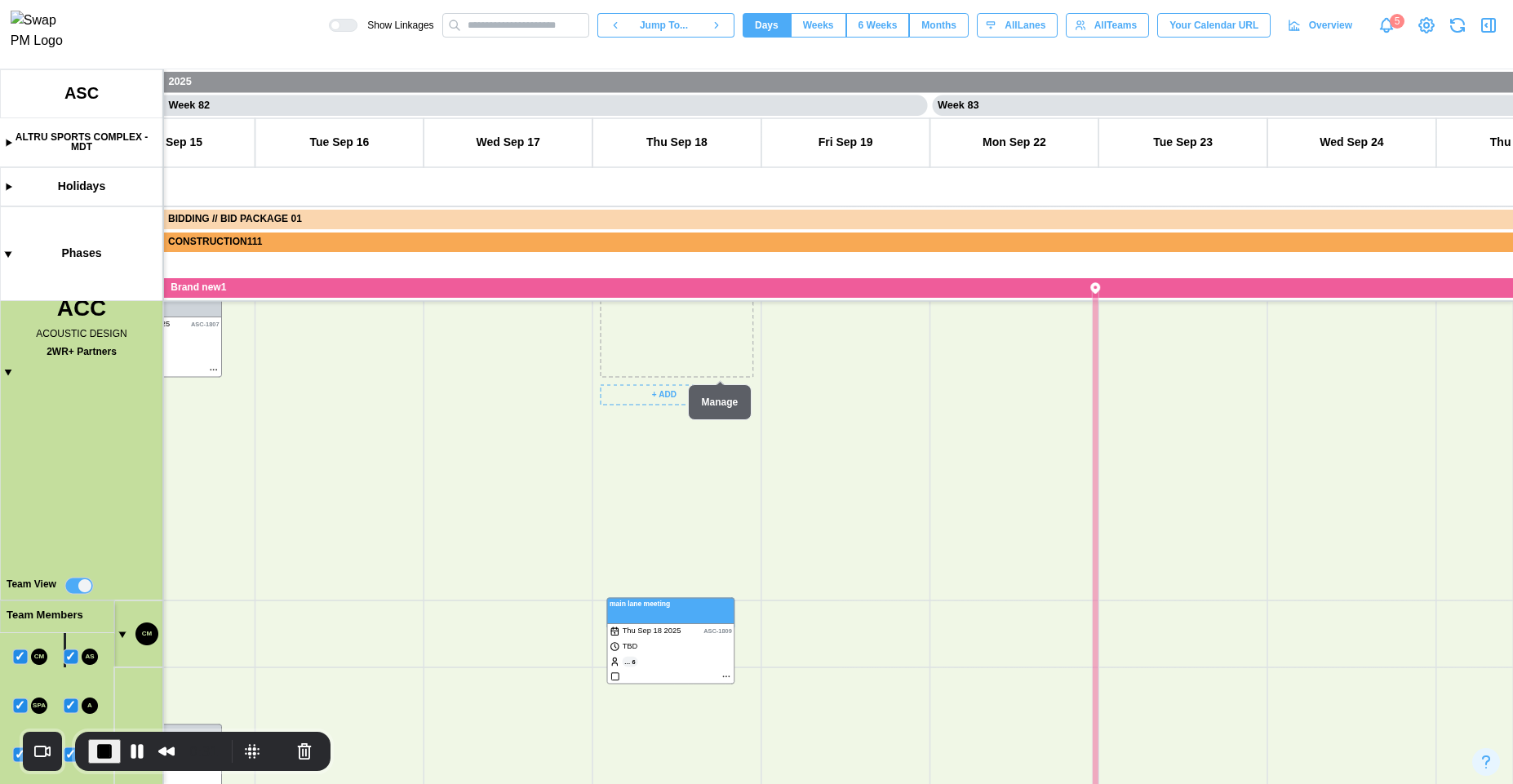
drag, startPoint x: 669, startPoint y: 335, endPoint x: 670, endPoint y: 743, distance: 408.0
click at [670, 743] on canvas at bounding box center [756, 426] width 1513 height 715
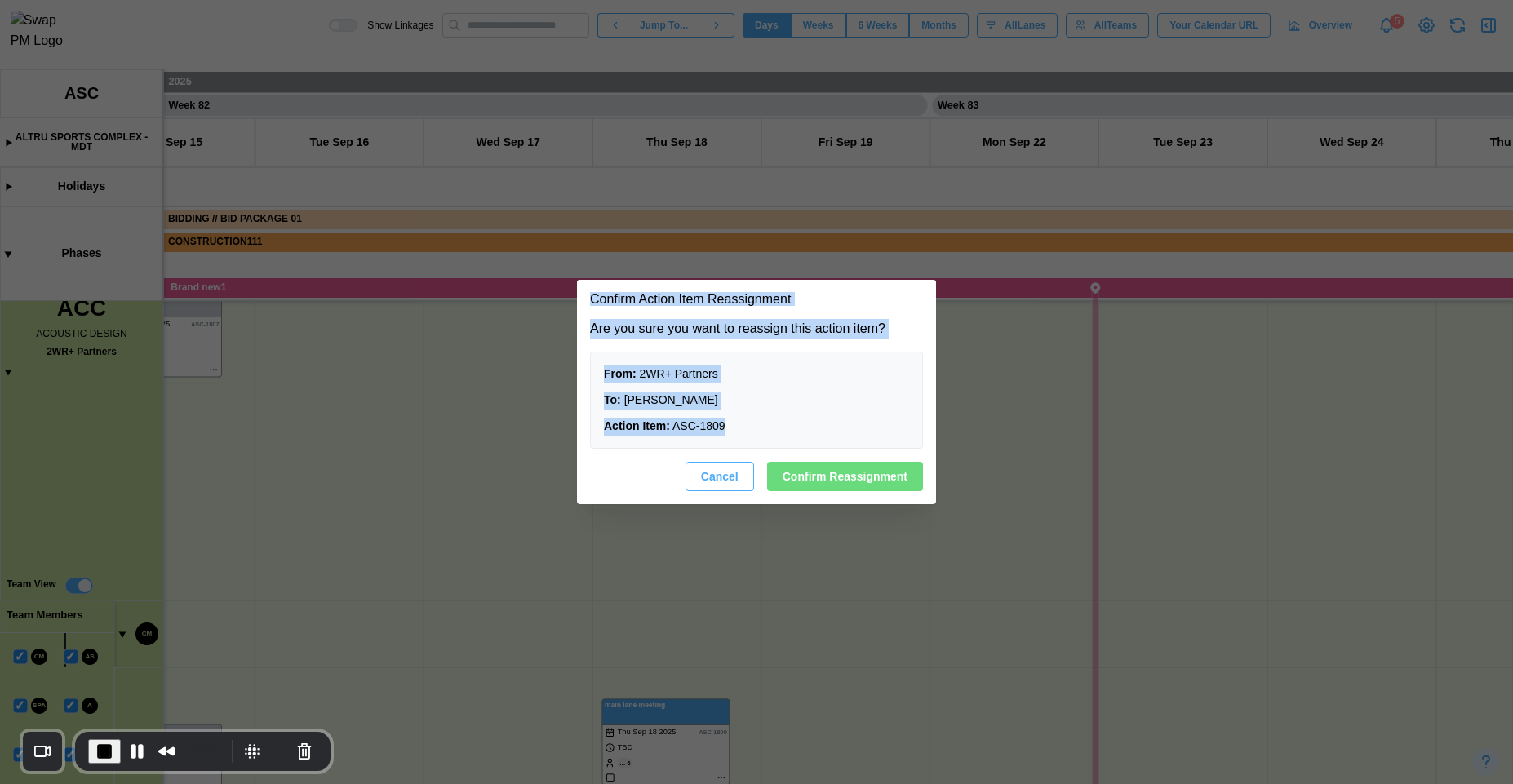
drag, startPoint x: 588, startPoint y: 300, endPoint x: 732, endPoint y: 431, distance: 194.7
click at [732, 431] on section "Confirm Action Item Reassignment Are you sure you want to reassign this action …" at bounding box center [756, 392] width 359 height 226
click at [753, 419] on div "Action Item: ASC - 1809" at bounding box center [756, 427] width 306 height 18
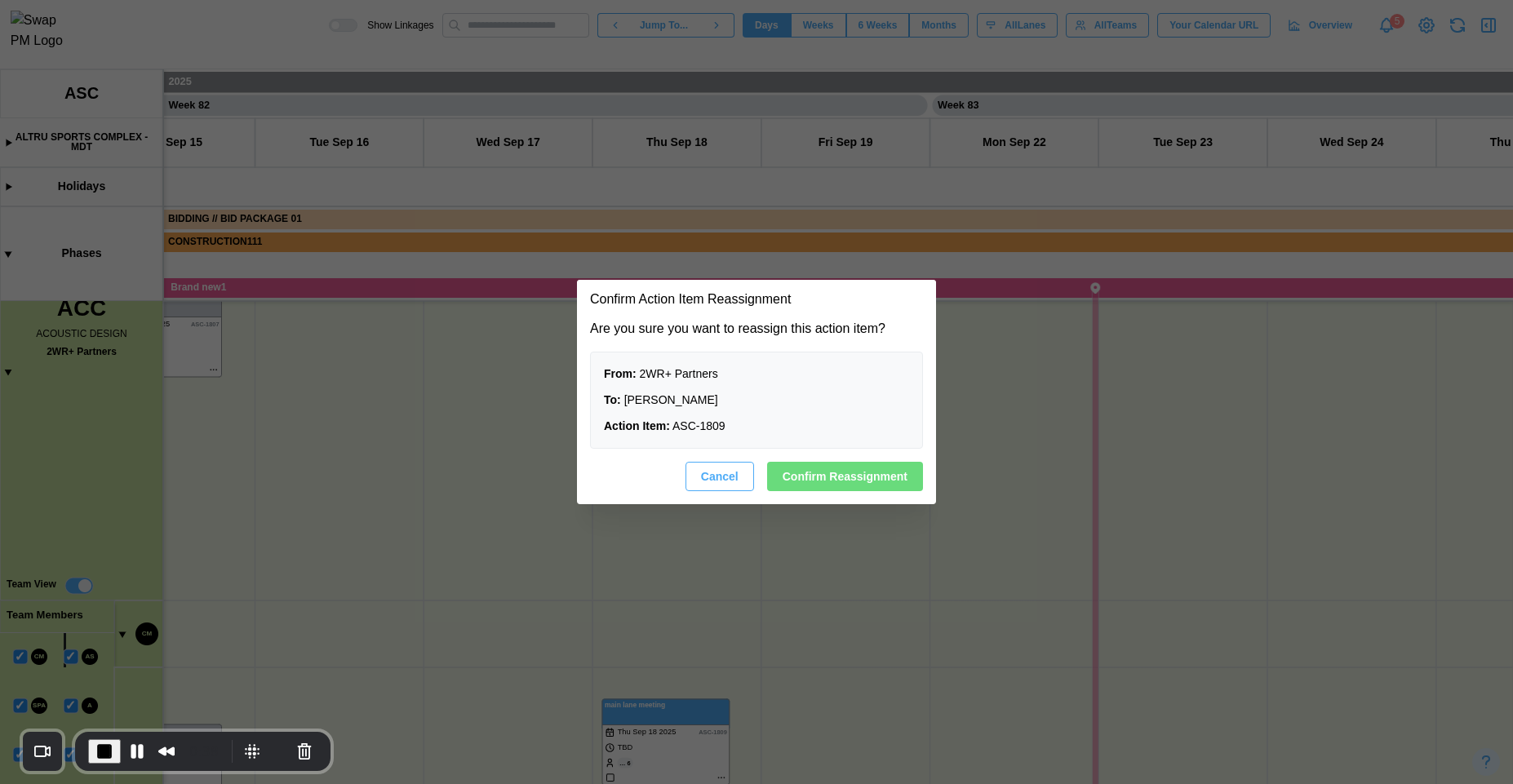
click at [732, 473] on span "Cancel" at bounding box center [719, 476] width 37 height 27
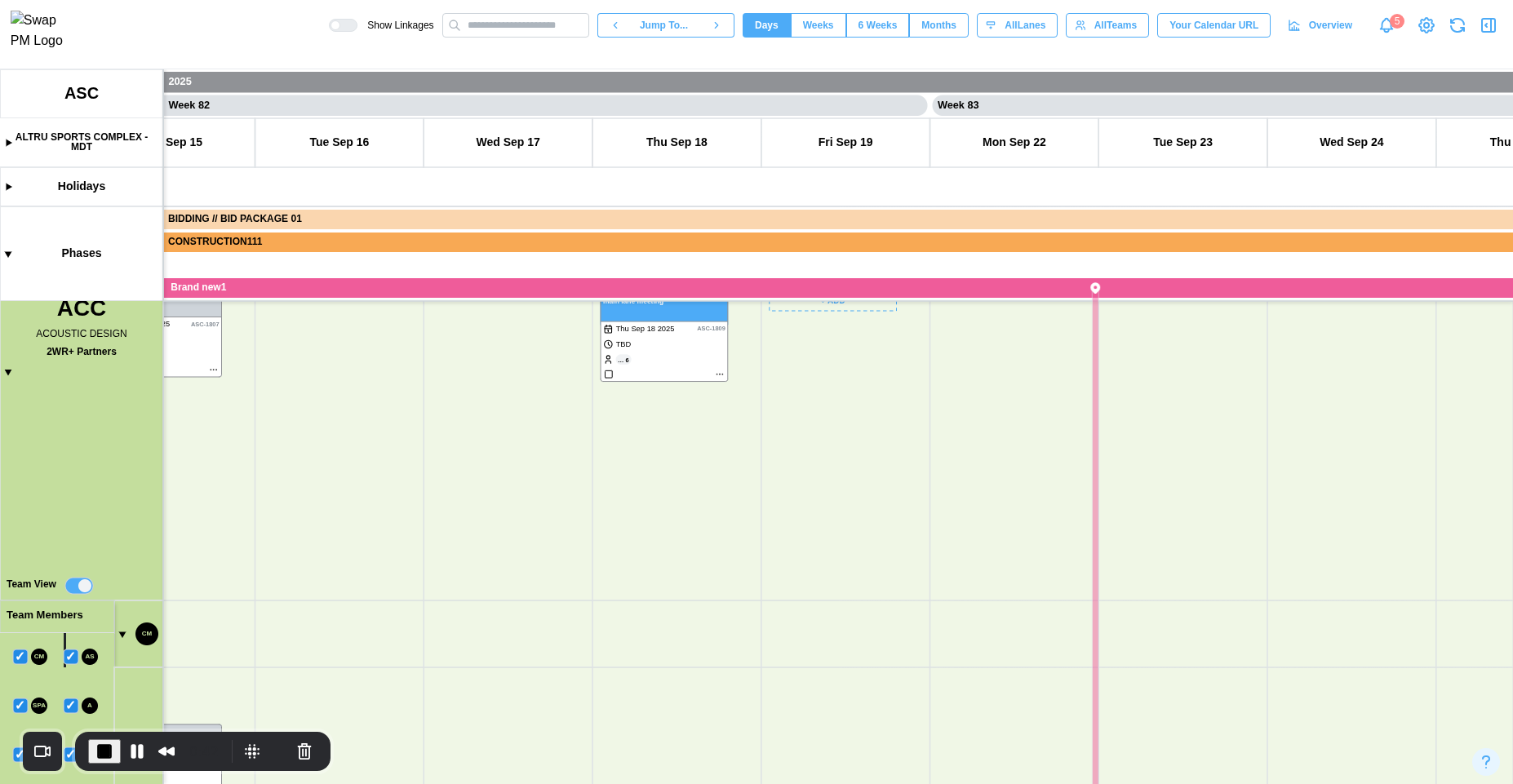
drag, startPoint x: 780, startPoint y: 603, endPoint x: 754, endPoint y: 395, distance: 209.6
click at [761, 382] on canvas at bounding box center [756, 426] width 1513 height 715
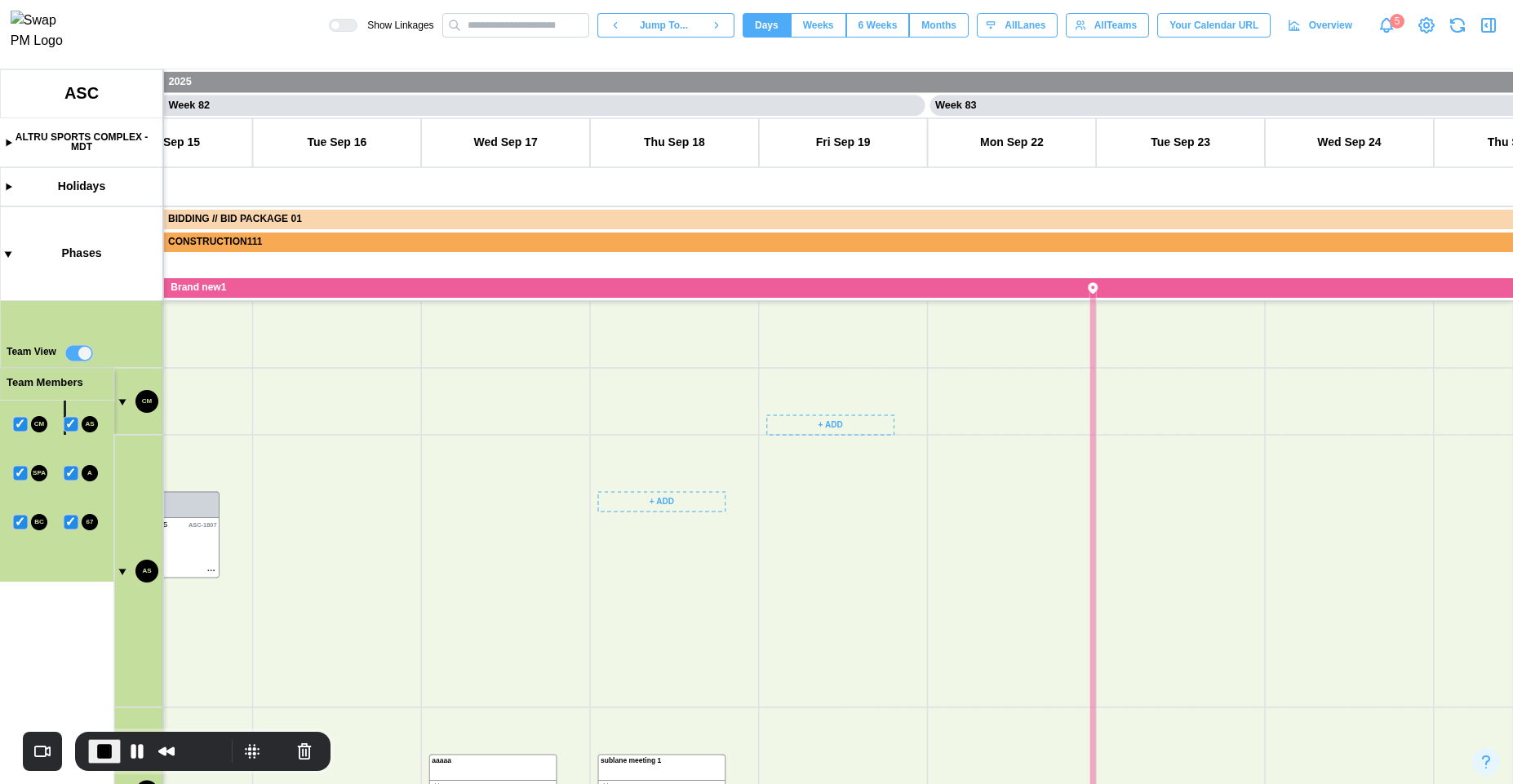
drag, startPoint x: 747, startPoint y: 686, endPoint x: 725, endPoint y: 512, distance: 175.4
click at [725, 512] on canvas at bounding box center [756, 426] width 1513 height 715
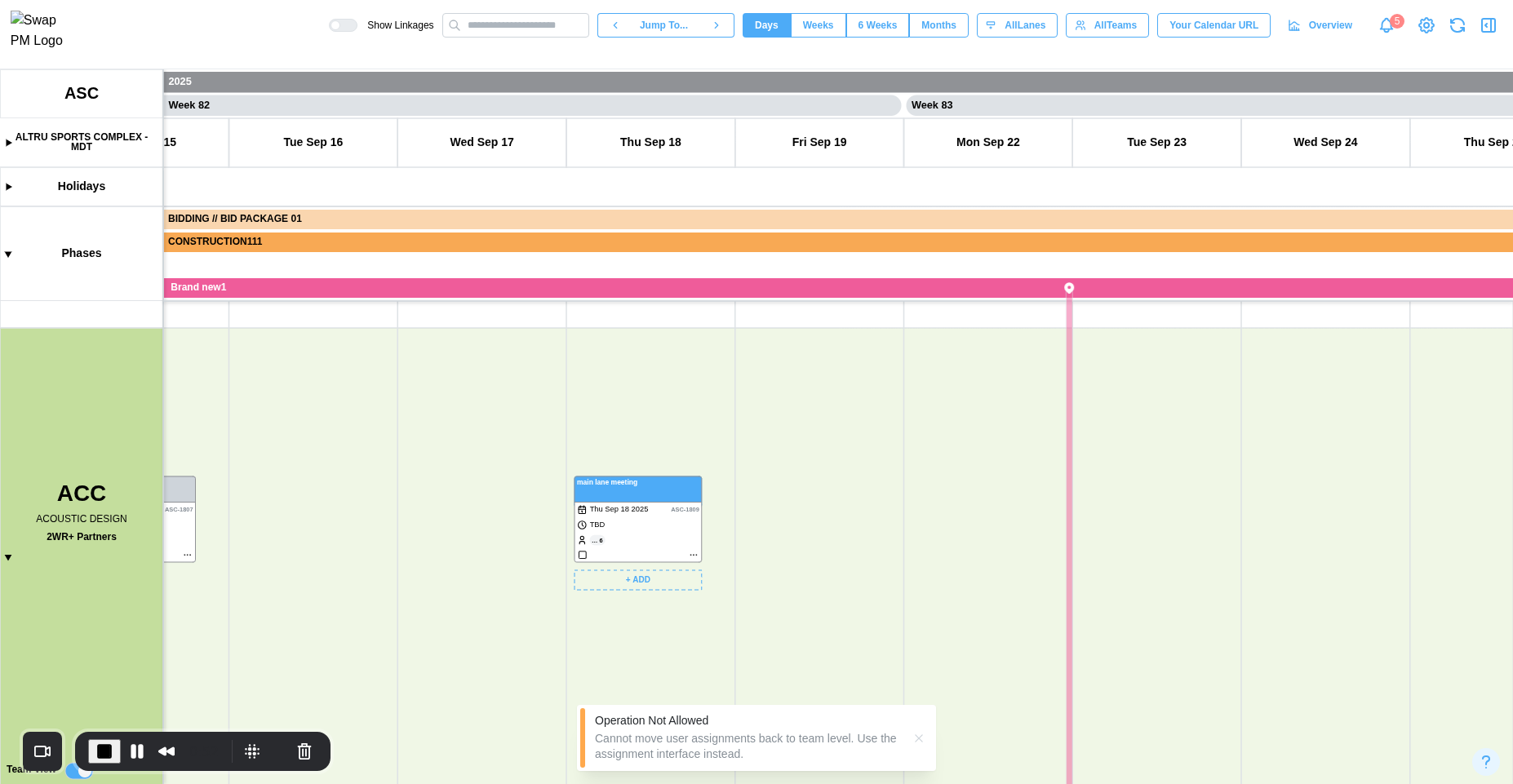
drag, startPoint x: 625, startPoint y: 640, endPoint x: 641, endPoint y: 467, distance: 173.7
click at [641, 467] on canvas at bounding box center [756, 426] width 1513 height 715
click at [917, 742] on icon "button" at bounding box center [919, 738] width 13 height 13
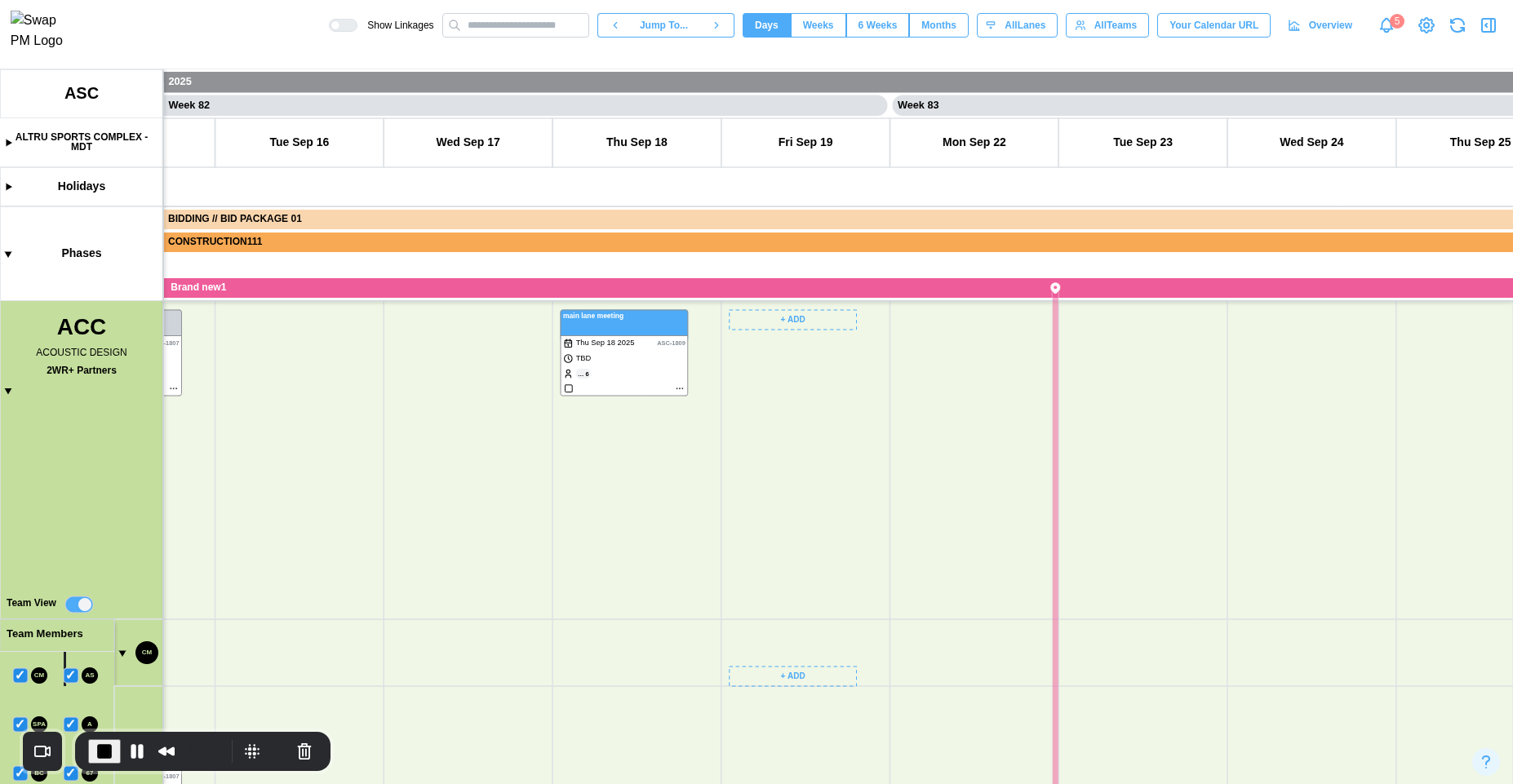
drag, startPoint x: 804, startPoint y: 735, endPoint x: 791, endPoint y: 437, distance: 298.3
click at [790, 437] on canvas at bounding box center [756, 426] width 1513 height 715
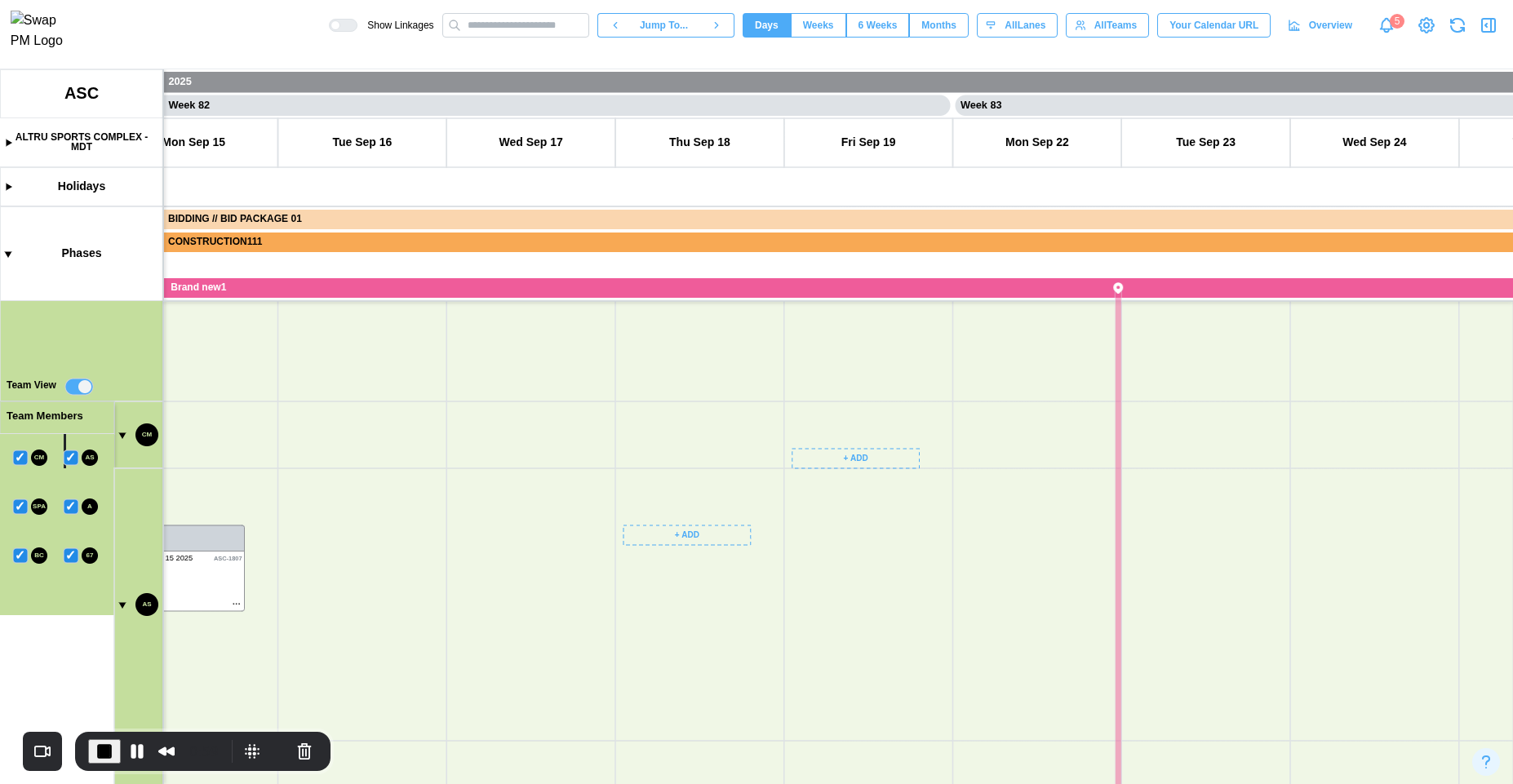
drag, startPoint x: 706, startPoint y: 732, endPoint x: 780, endPoint y: 470, distance: 272.2
click at [780, 470] on canvas at bounding box center [756, 426] width 1513 height 715
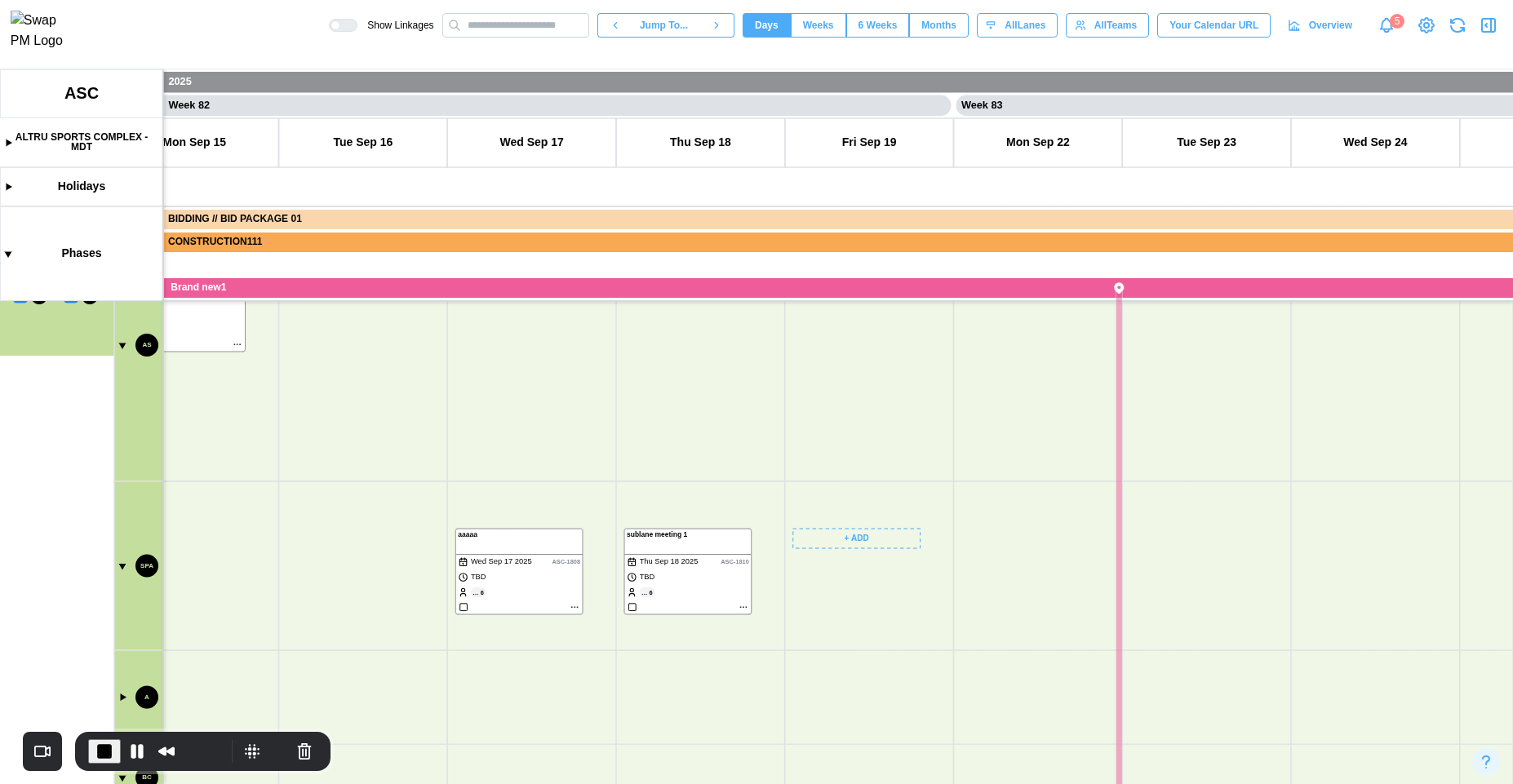
drag, startPoint x: 873, startPoint y: 699, endPoint x: 863, endPoint y: 439, distance: 260.2
click at [863, 439] on canvas at bounding box center [756, 426] width 1513 height 715
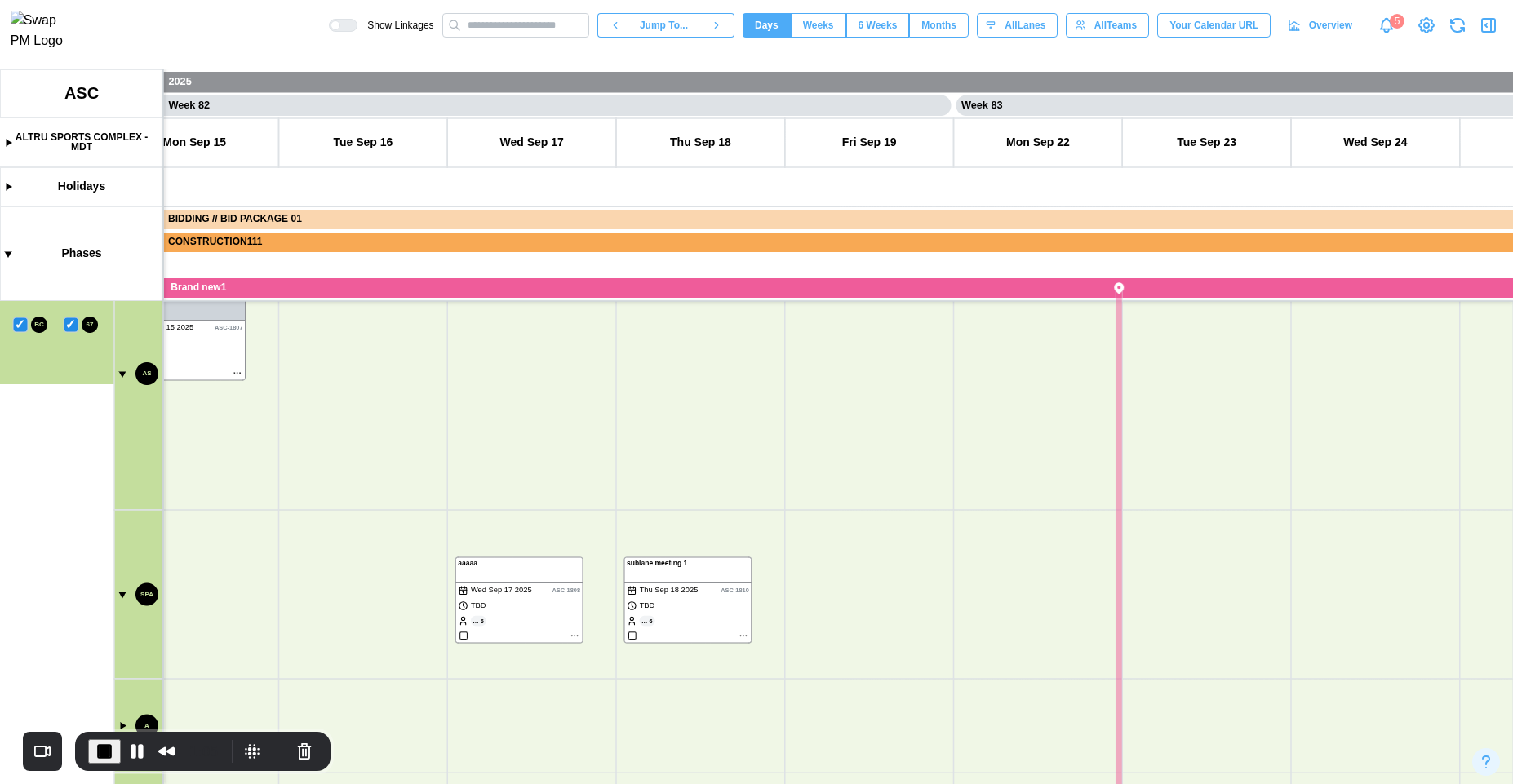
drag, startPoint x: 822, startPoint y: 593, endPoint x: 817, endPoint y: 779, distance: 186.1
click at [818, 783] on canvas at bounding box center [756, 426] width 1513 height 715
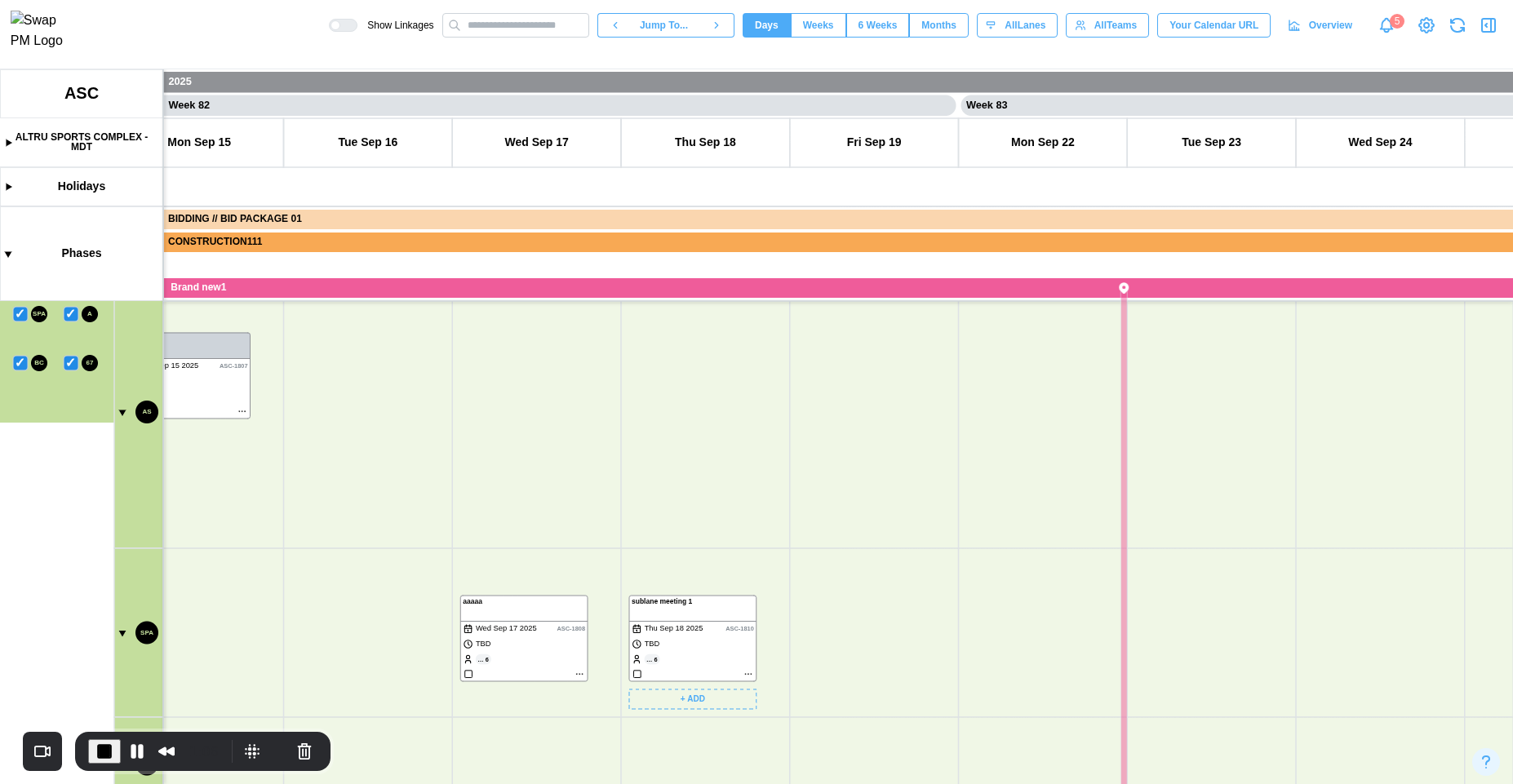
drag, startPoint x: 705, startPoint y: 657, endPoint x: 710, endPoint y: 459, distance: 198.1
click at [710, 459] on canvas at bounding box center [756, 426] width 1513 height 715
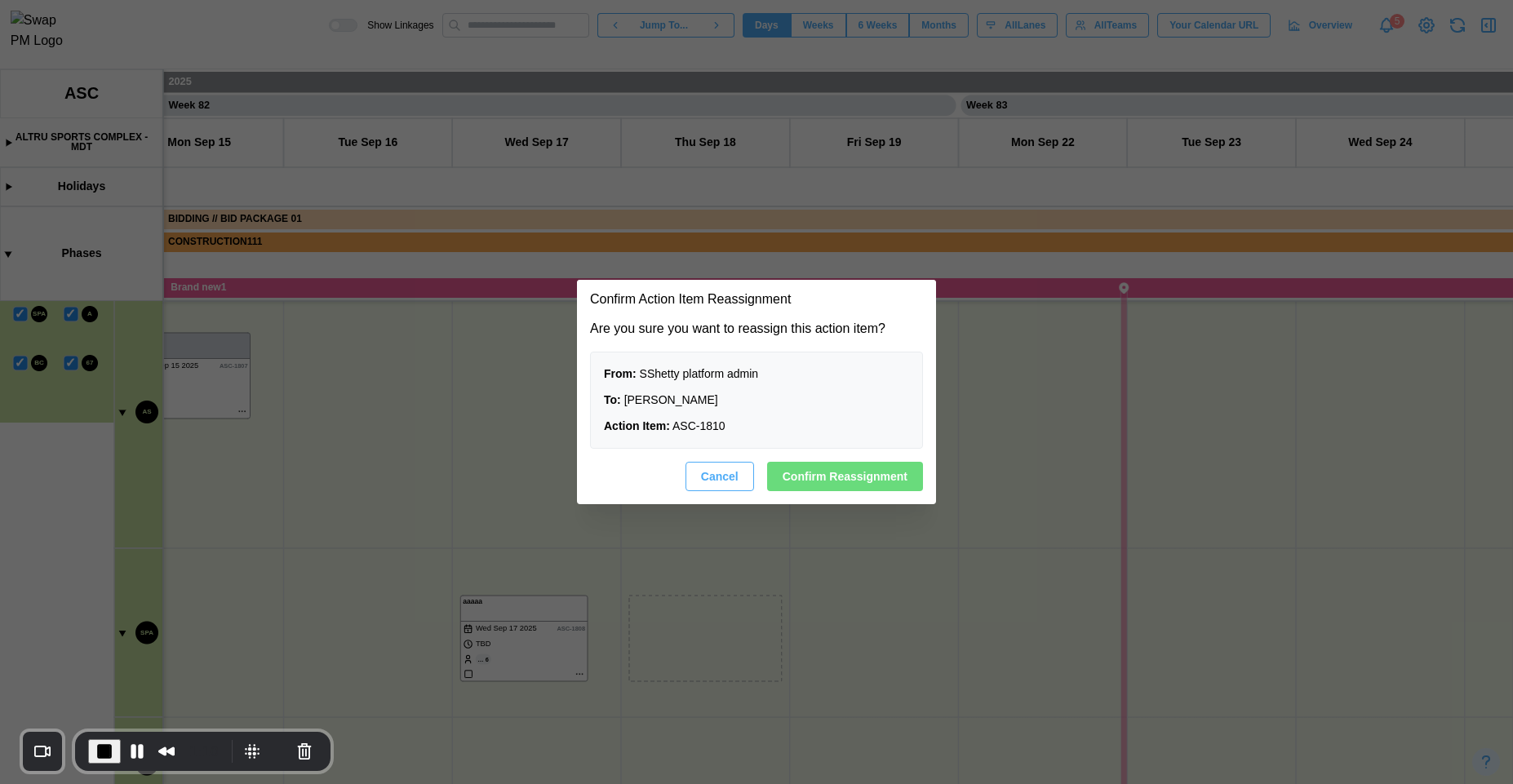
click at [807, 472] on span "Confirm Reassignment" at bounding box center [845, 476] width 125 height 27
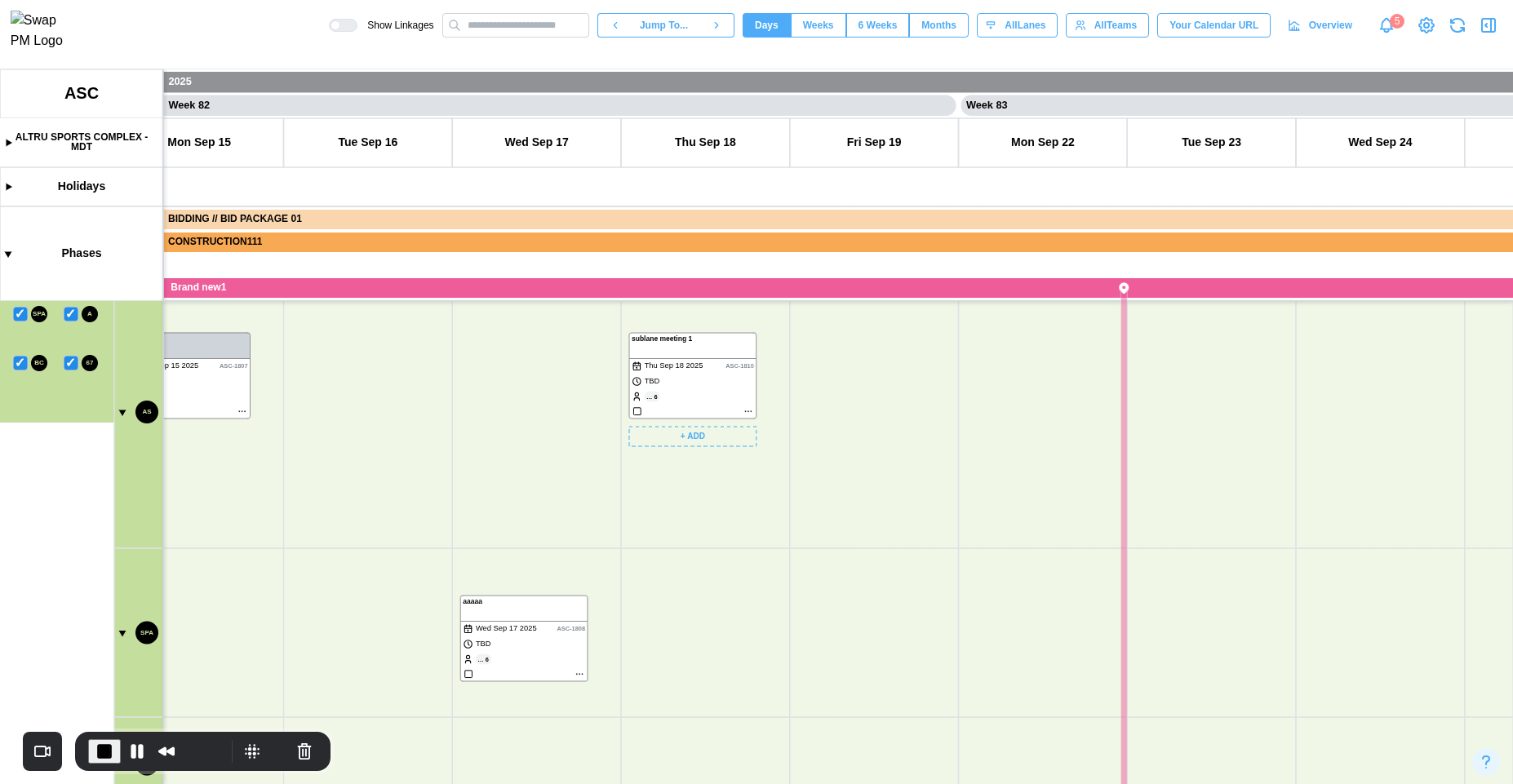
drag, startPoint x: 726, startPoint y: 462, endPoint x: 785, endPoint y: 561, distance: 115.2
click at [736, 544] on canvas at bounding box center [756, 426] width 1513 height 715
click at [785, 561] on canvas at bounding box center [756, 426] width 1513 height 715
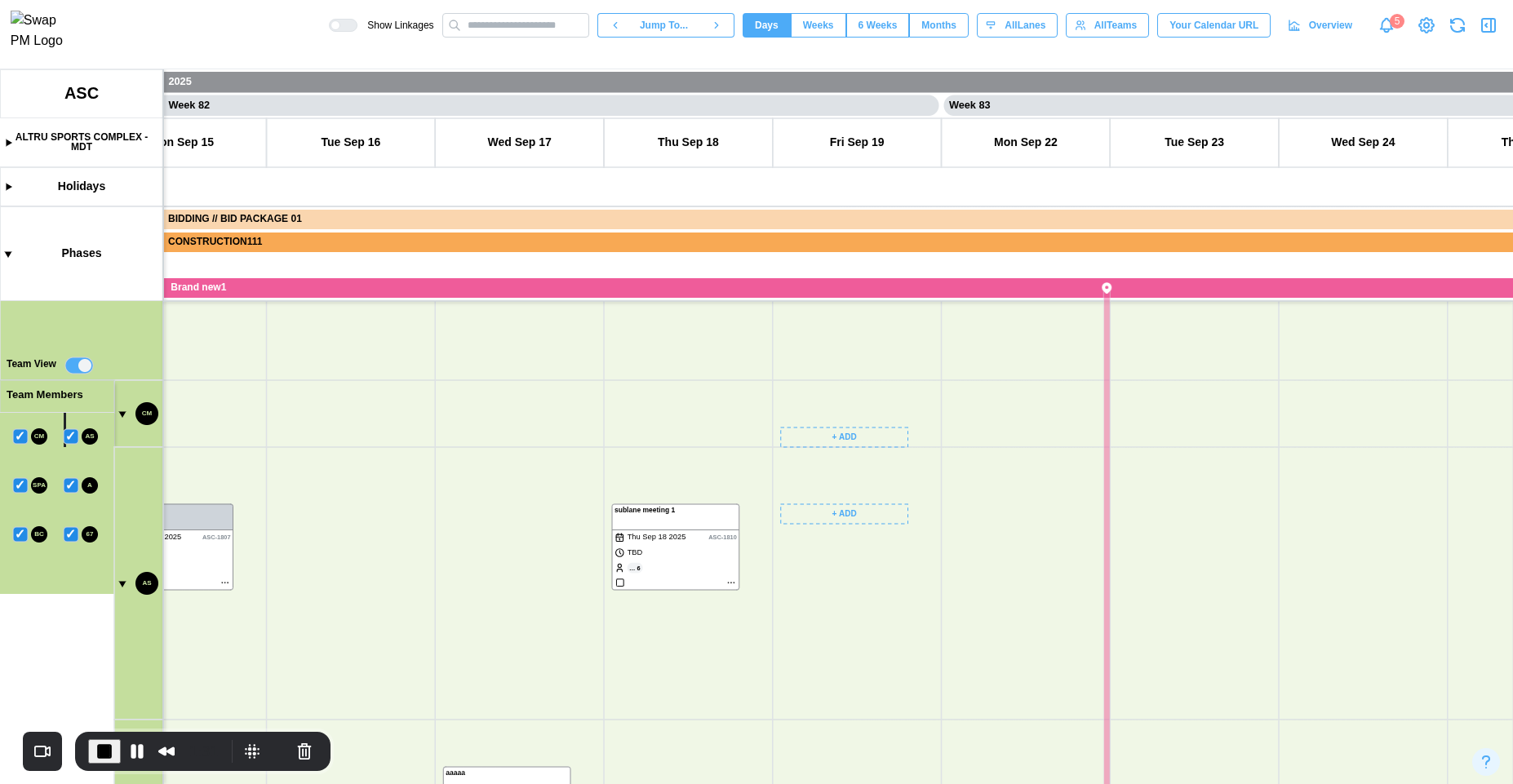
drag, startPoint x: 930, startPoint y: 494, endPoint x: 905, endPoint y: 593, distance: 102.1
click at [905, 593] on canvas at bounding box center [756, 426] width 1513 height 715
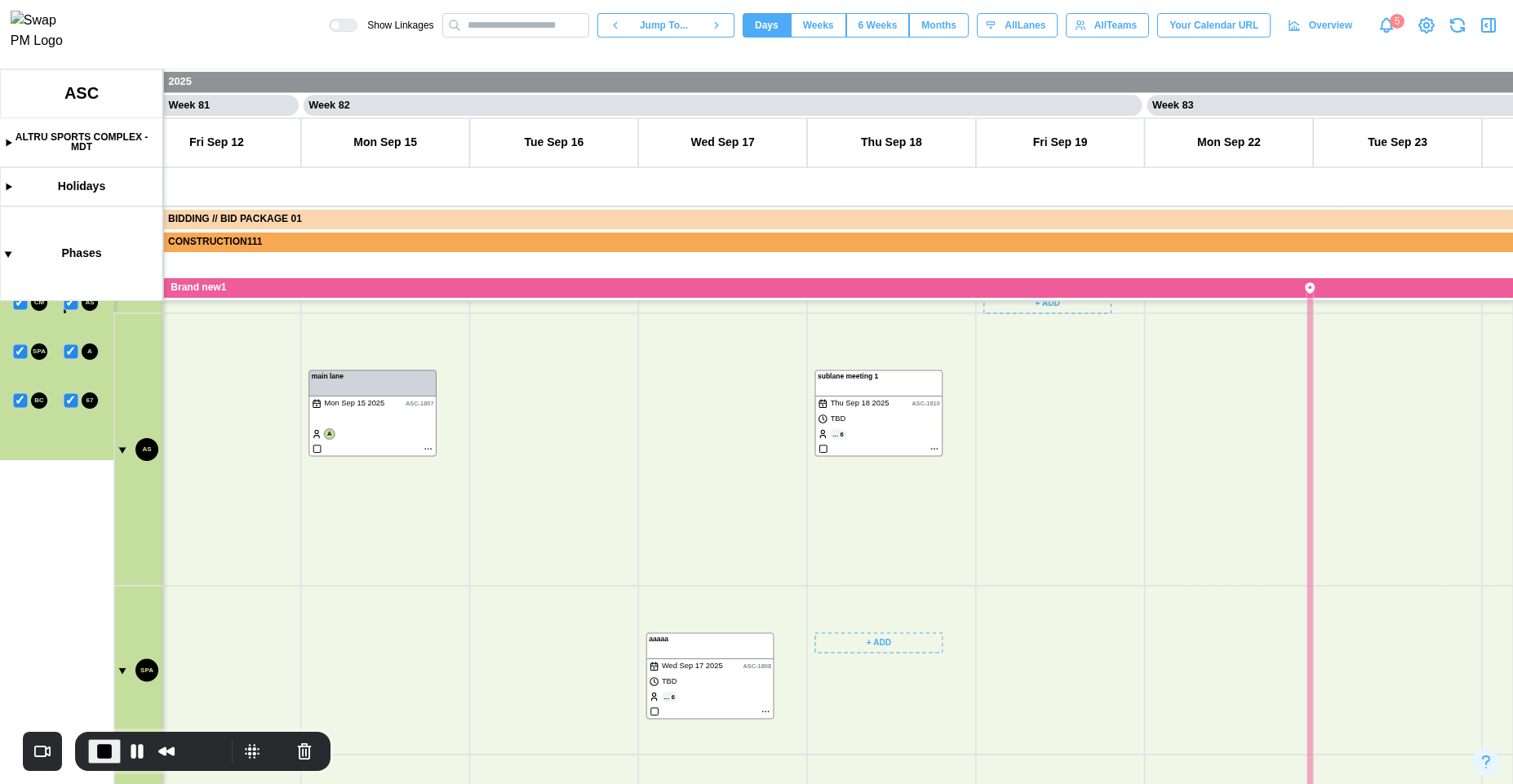
drag, startPoint x: 835, startPoint y: 735, endPoint x: 952, endPoint y: 560, distance: 210.5
click at [838, 692] on canvas at bounding box center [756, 426] width 1513 height 715
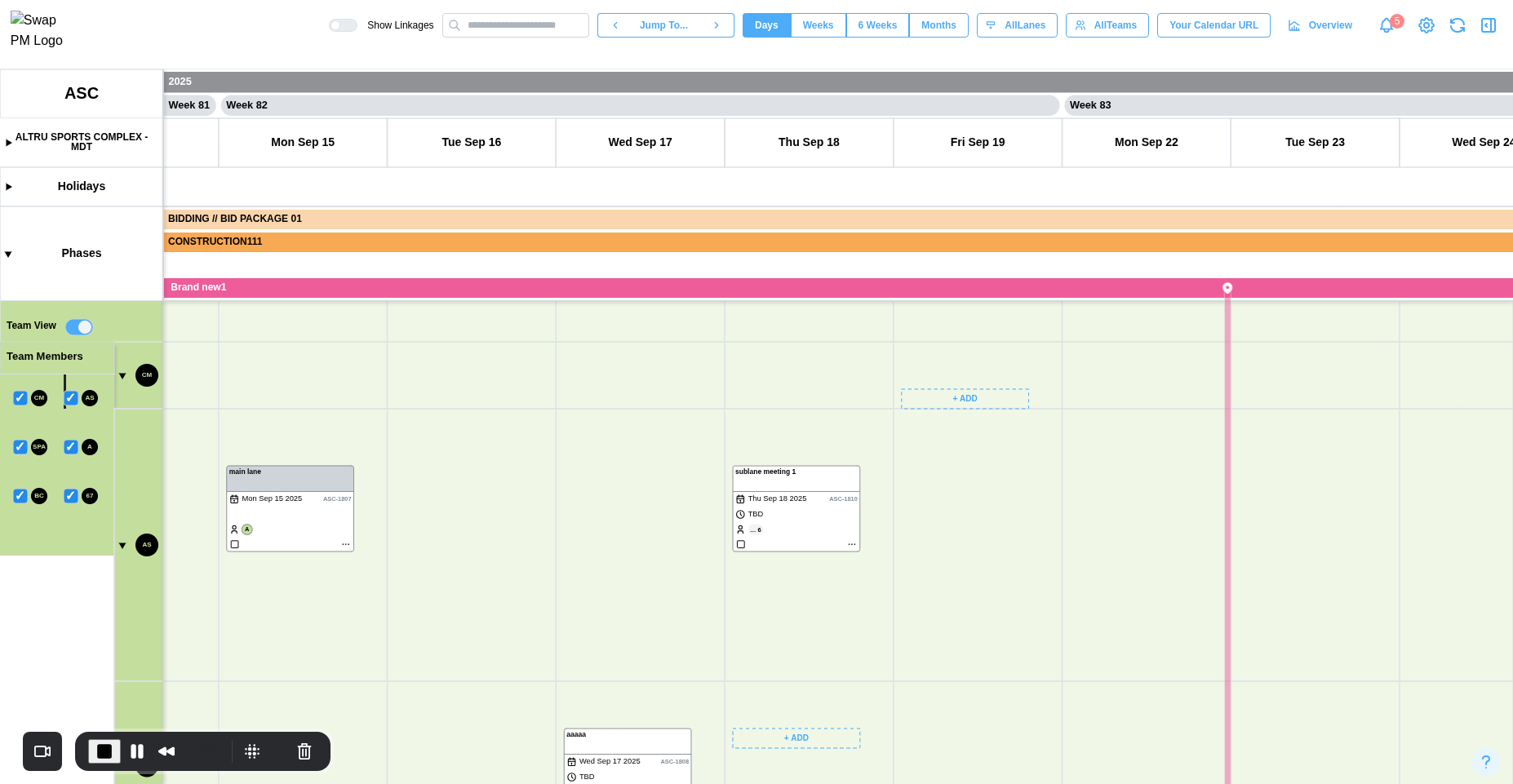
drag, startPoint x: 952, startPoint y: 560, endPoint x: 919, endPoint y: 674, distance: 118.7
click at [919, 674] on canvas at bounding box center [756, 426] width 1513 height 715
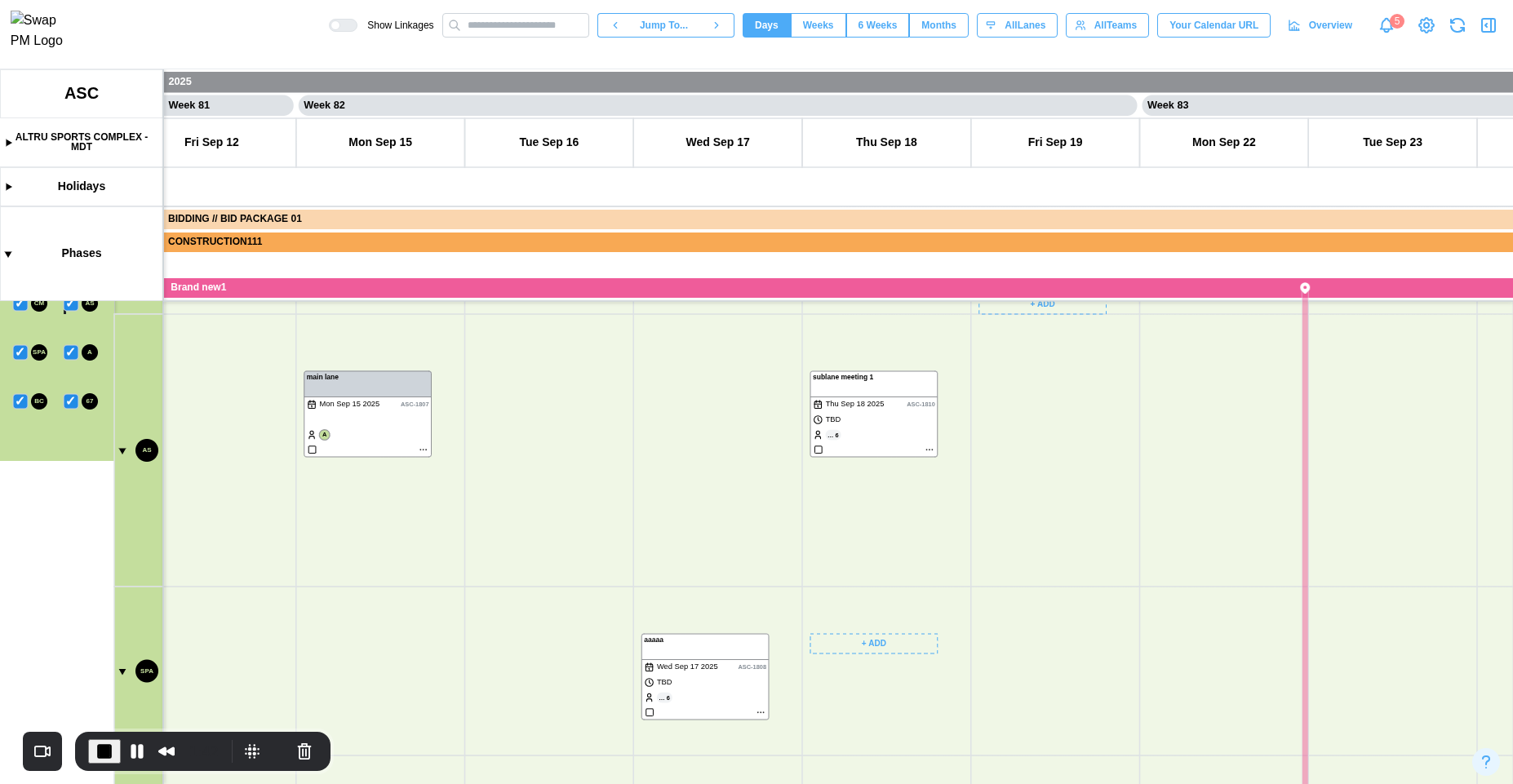
drag, startPoint x: 821, startPoint y: 660, endPoint x: 811, endPoint y: 471, distance: 189.3
click at [821, 462] on canvas at bounding box center [756, 426] width 1513 height 715
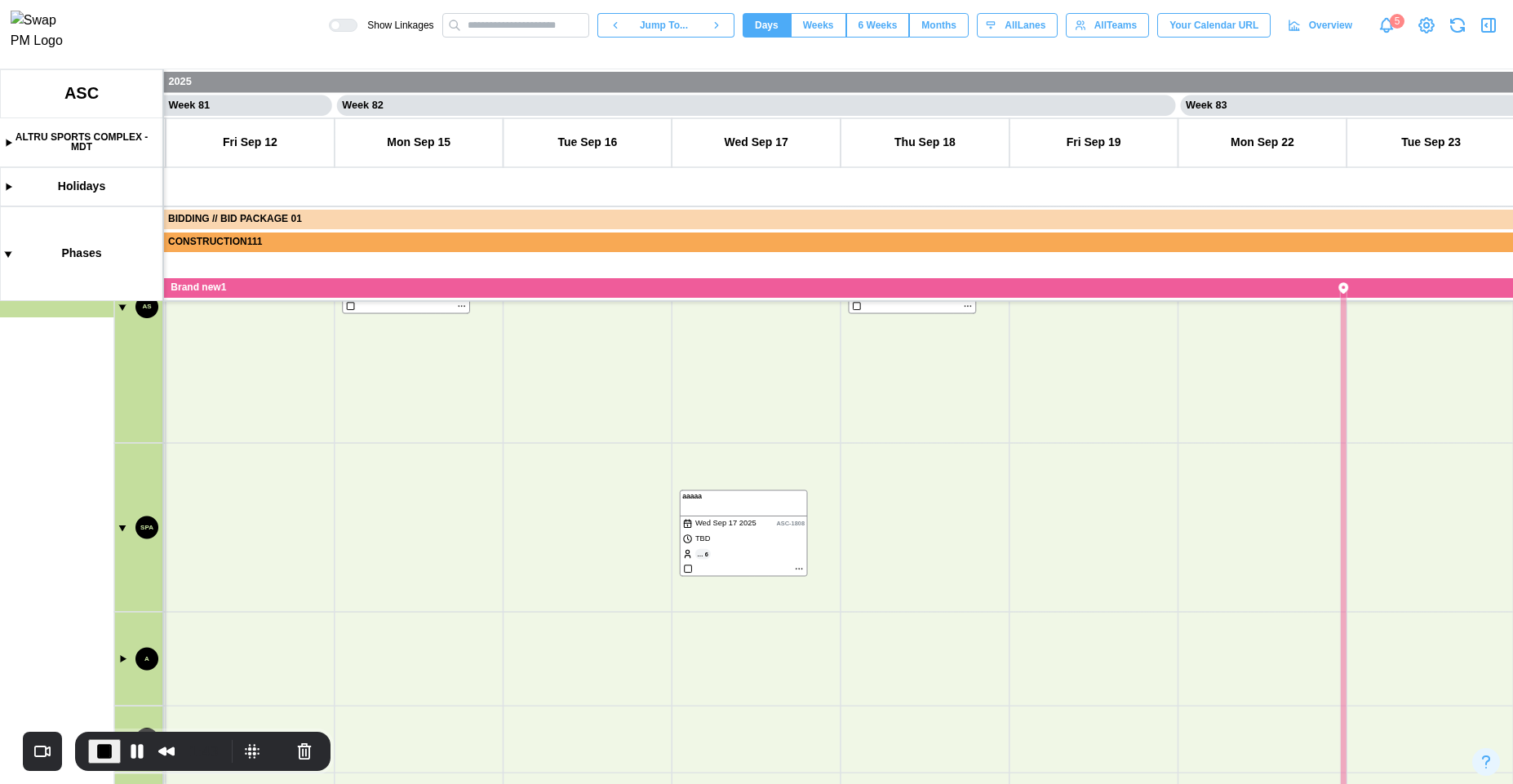
drag, startPoint x: 714, startPoint y: 692, endPoint x: 806, endPoint y: 424, distance: 283.4
click at [814, 422] on canvas at bounding box center [756, 426] width 1513 height 715
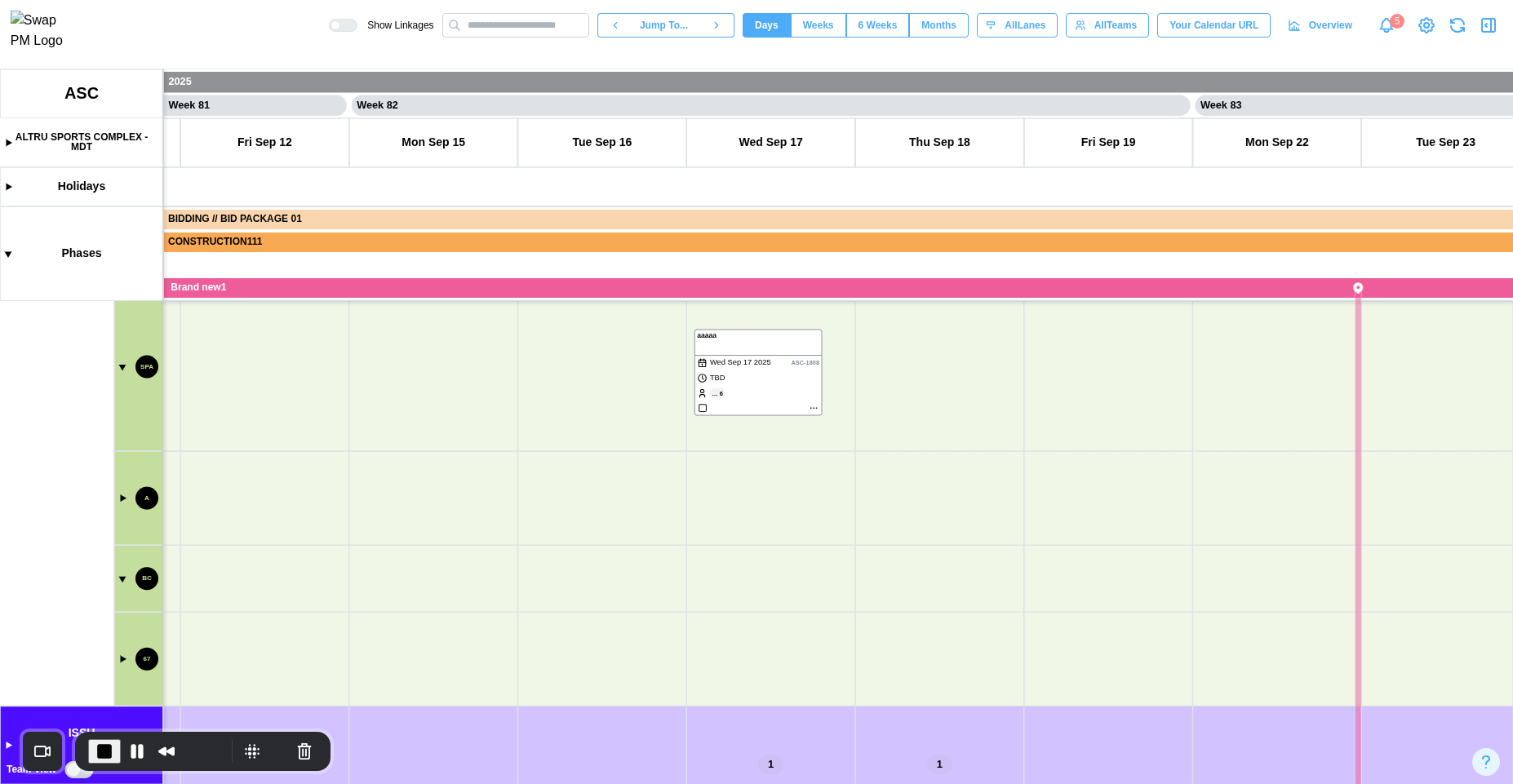
click at [6, 748] on canvas at bounding box center [756, 426] width 1513 height 715
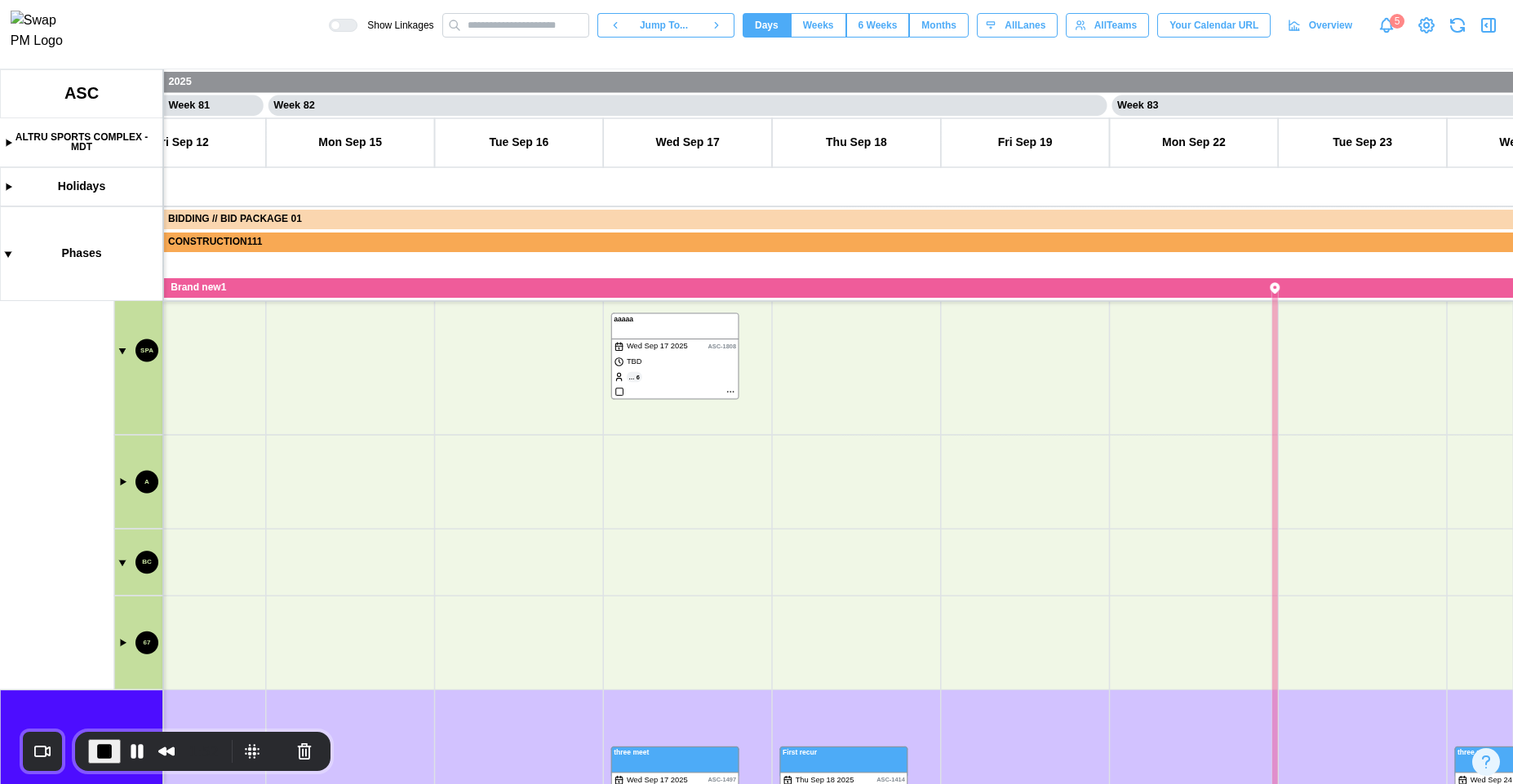
drag, startPoint x: 679, startPoint y: 653, endPoint x: 596, endPoint y: 632, distance: 85.6
click at [596, 632] on canvas at bounding box center [756, 426] width 1513 height 715
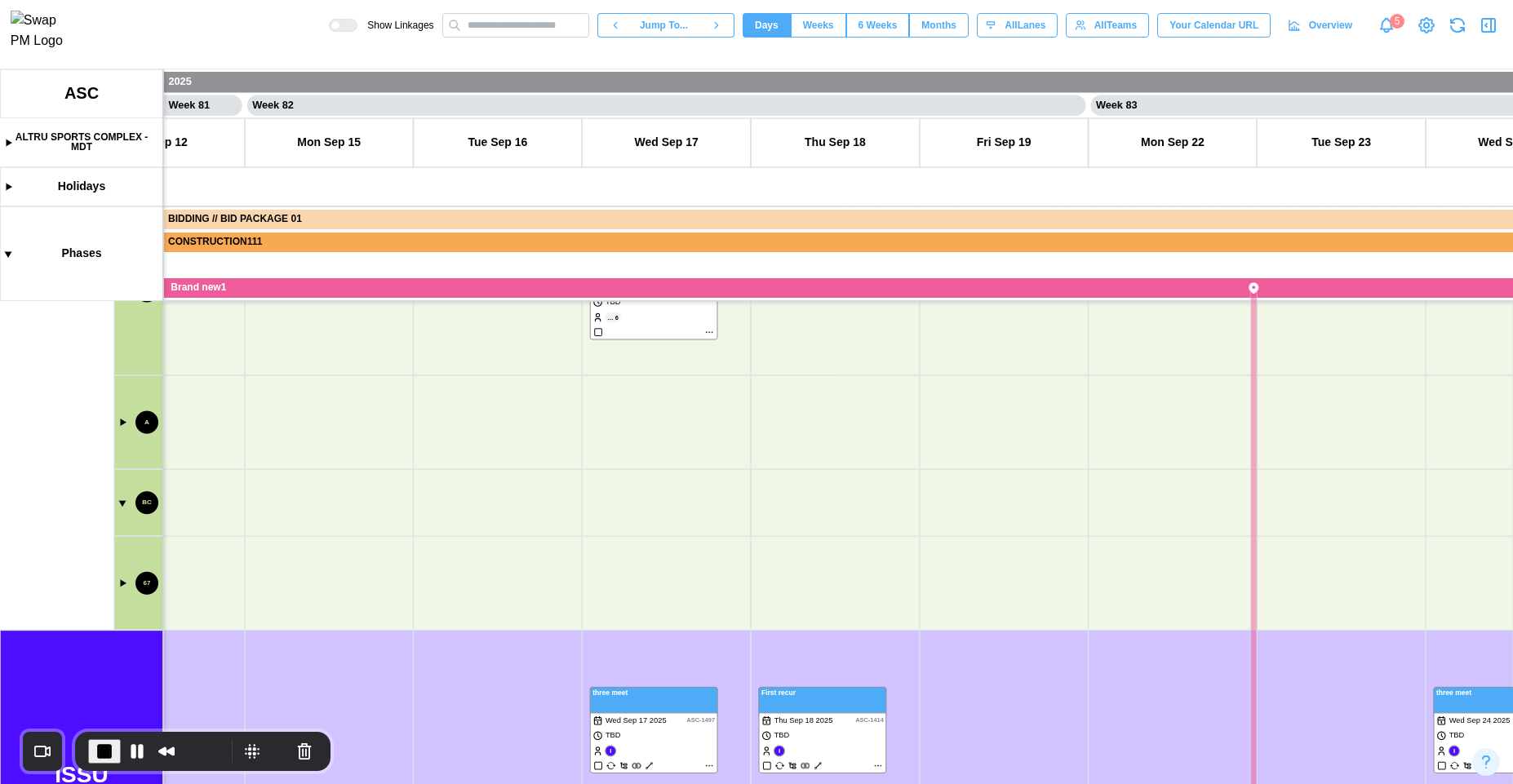
drag, startPoint x: 718, startPoint y: 659, endPoint x: 693, endPoint y: 593, distance: 70.6
click at [693, 593] on canvas at bounding box center [756, 426] width 1513 height 715
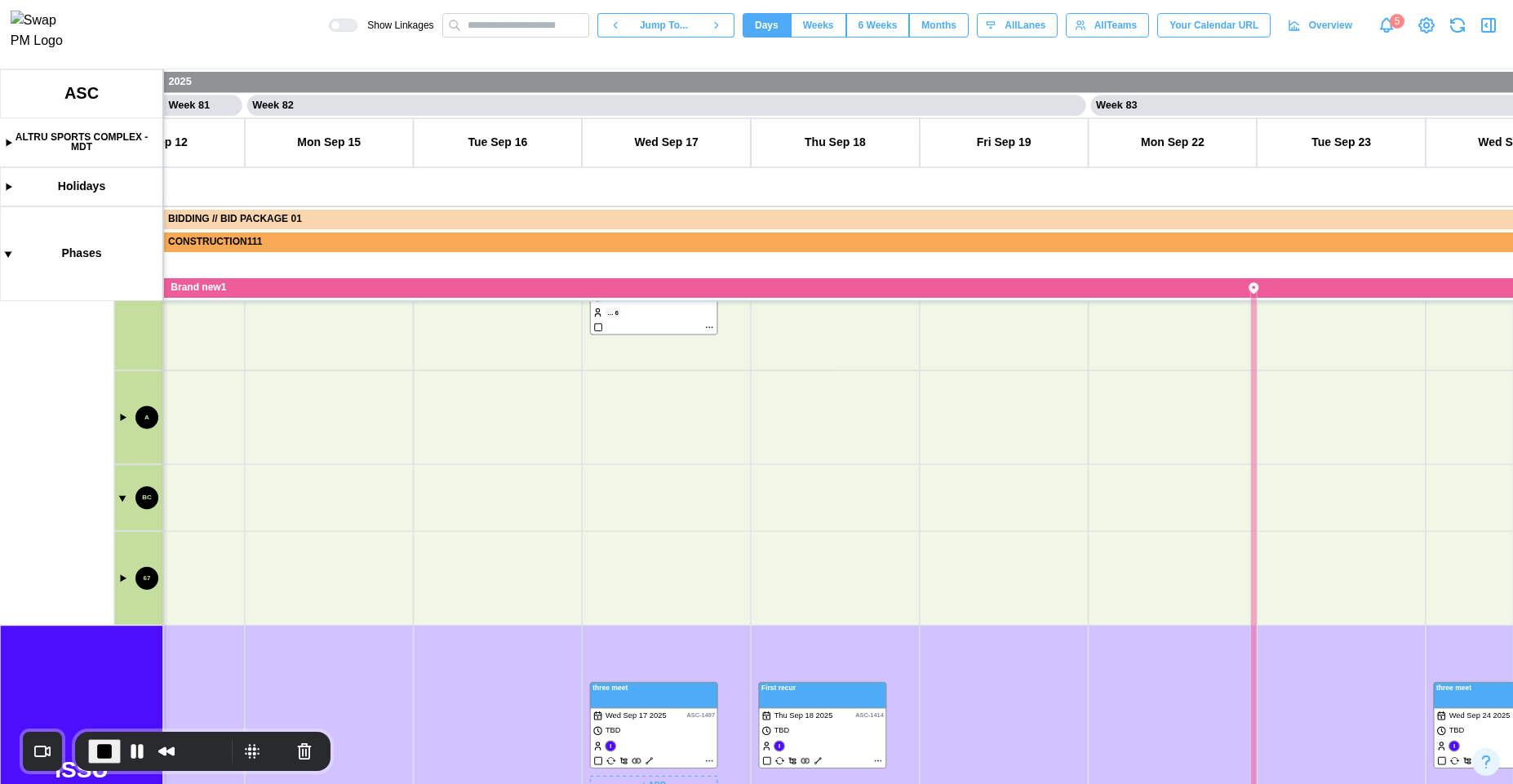
click at [667, 701] on canvas at bounding box center [756, 426] width 1513 height 715
drag, startPoint x: 685, startPoint y: 459, endPoint x: 677, endPoint y: 566, distance: 107.3
click at [689, 594] on canvas at bounding box center [756, 426] width 1513 height 715
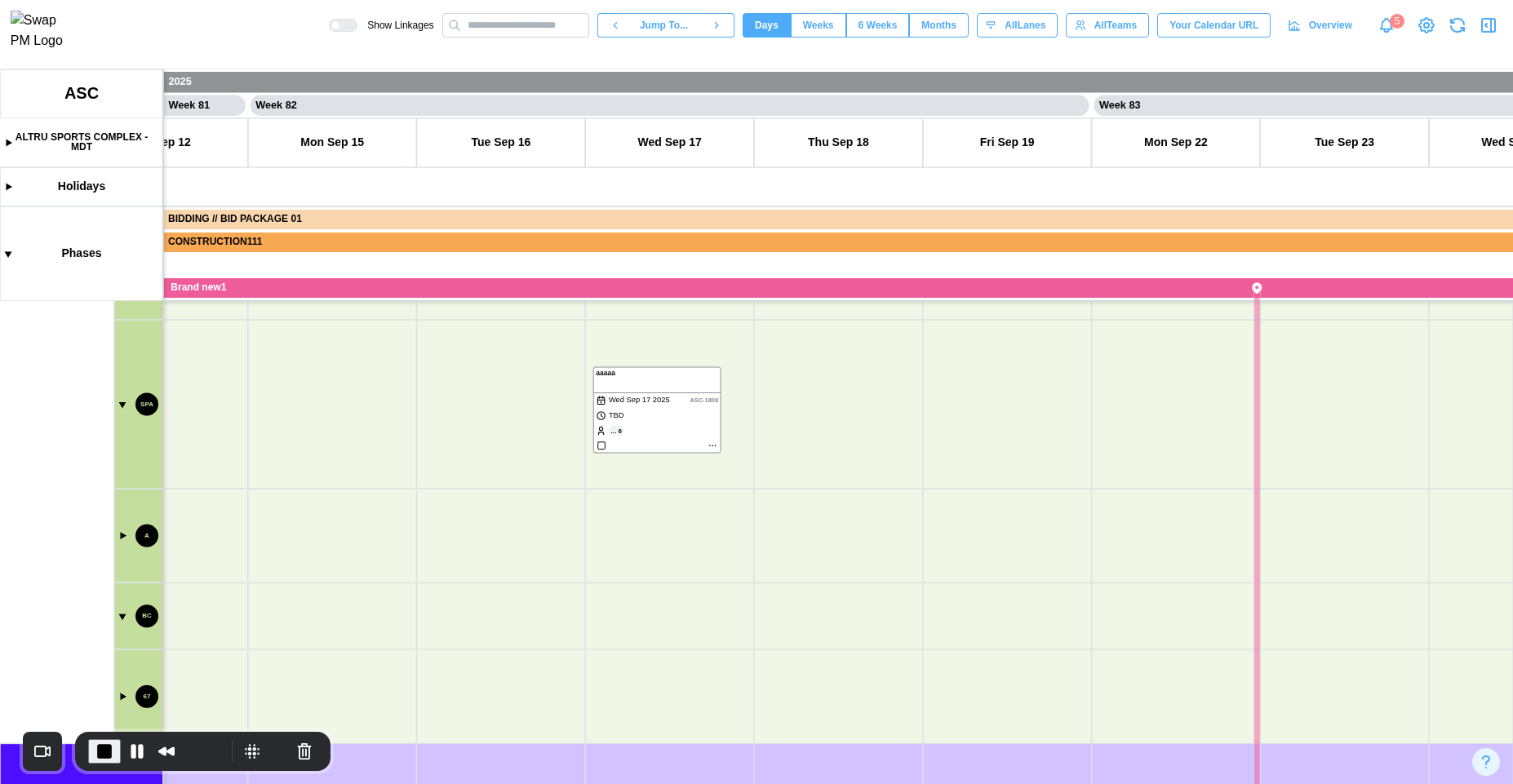
click at [645, 428] on canvas at bounding box center [756, 426] width 1513 height 715
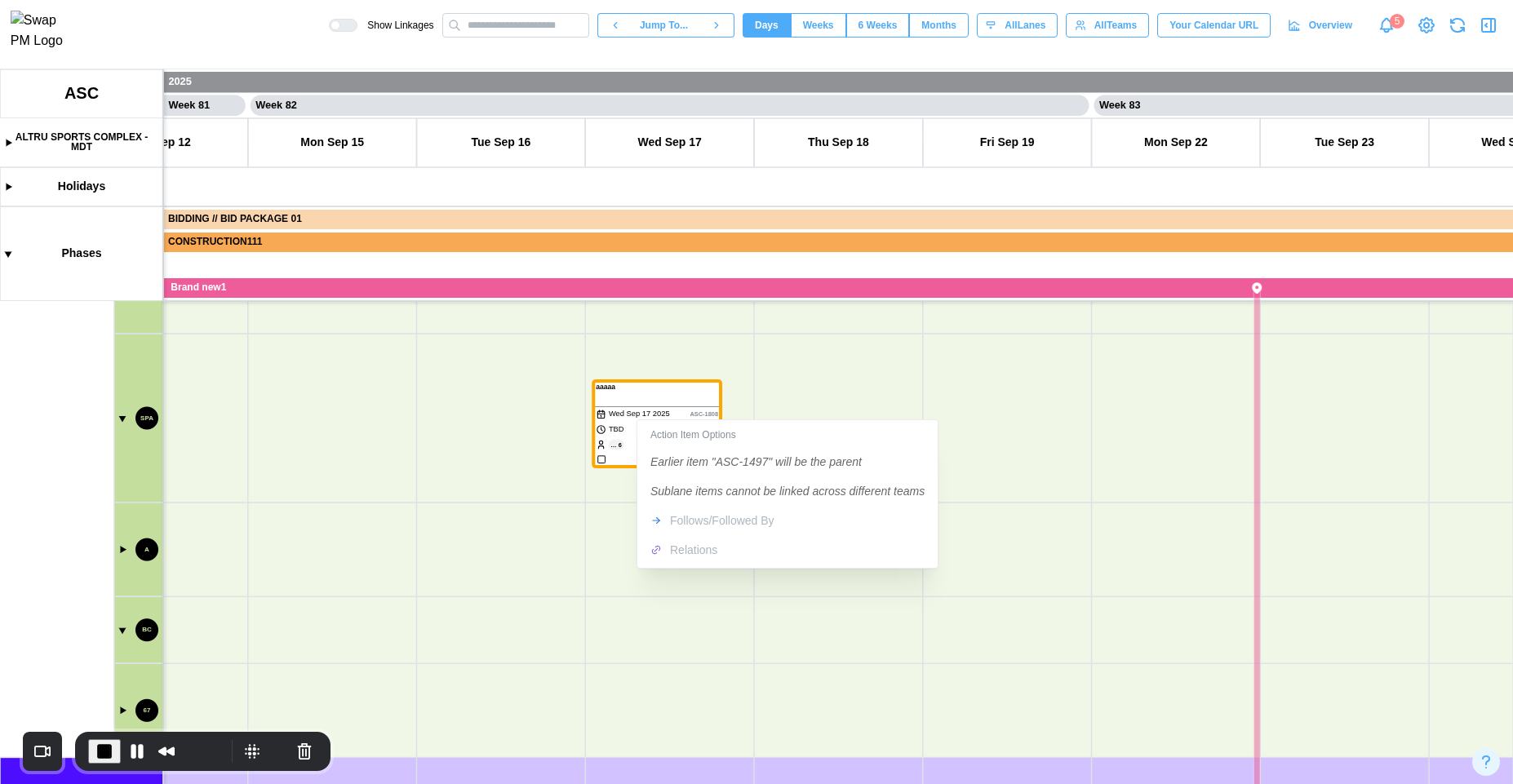
drag, startPoint x: 650, startPoint y: 494, endPoint x: 917, endPoint y: 494, distance: 267.0
click at [917, 494] on div "Action Item Options Earlier item "ASC-1497" will be the parent Sublane items ca…" at bounding box center [787, 494] width 294 height 141
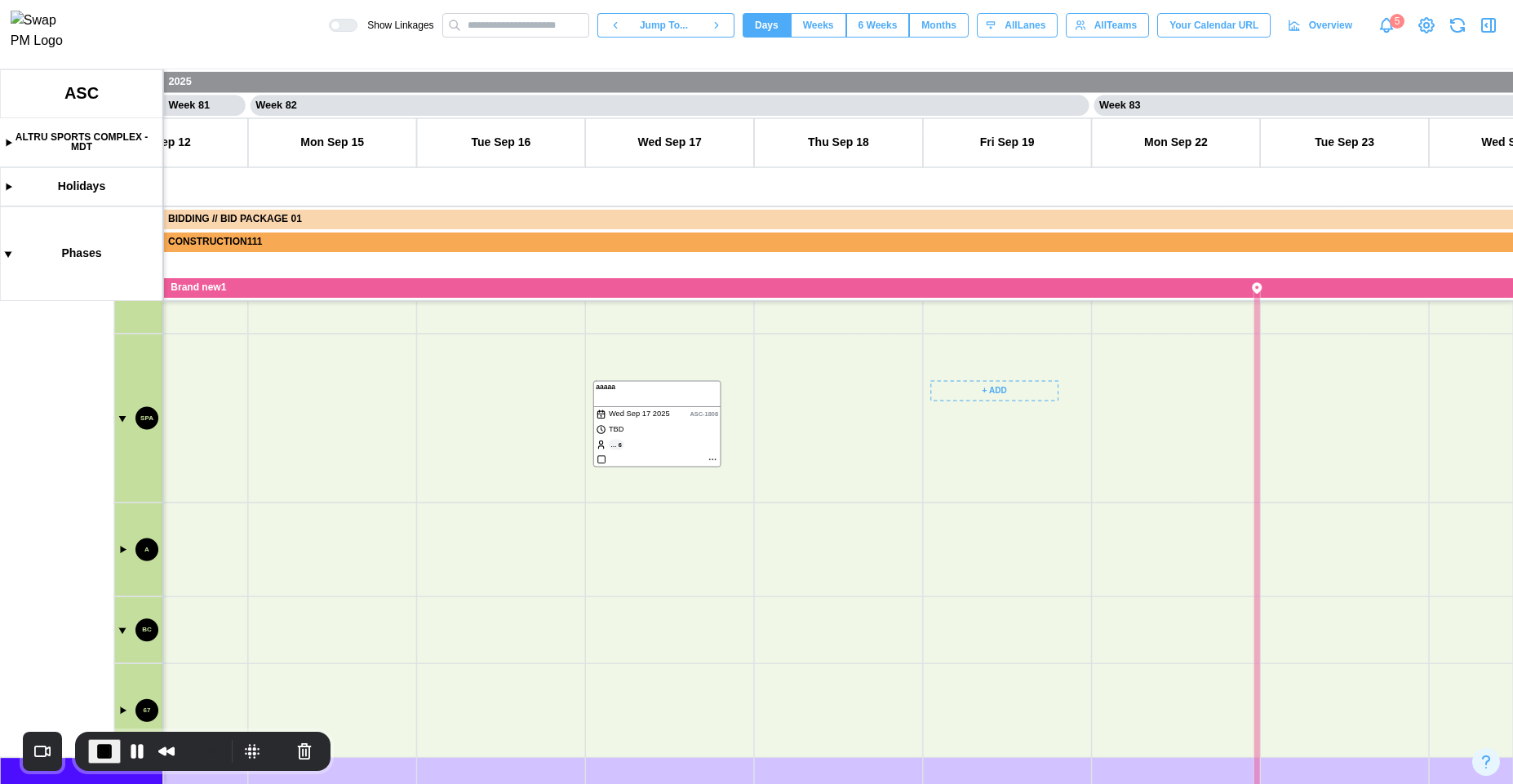
click at [1012, 457] on canvas at bounding box center [756, 426] width 1513 height 715
drag, startPoint x: 798, startPoint y: 425, endPoint x: 837, endPoint y: 538, distance: 119.5
click at [837, 529] on canvas at bounding box center [756, 426] width 1513 height 715
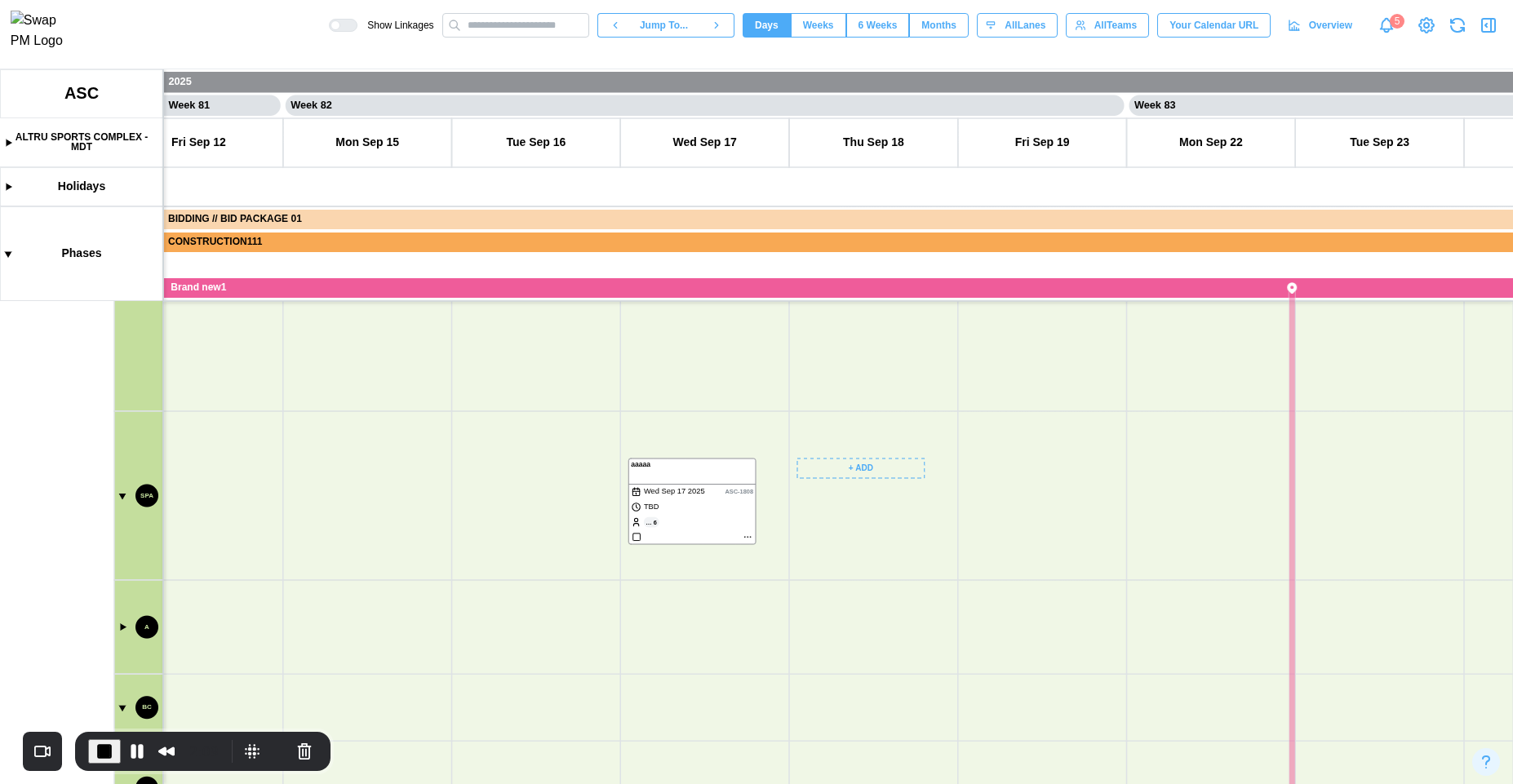
drag, startPoint x: 837, startPoint y: 538, endPoint x: 841, endPoint y: 713, distance: 175.0
click at [841, 713] on canvas at bounding box center [756, 426] width 1513 height 715
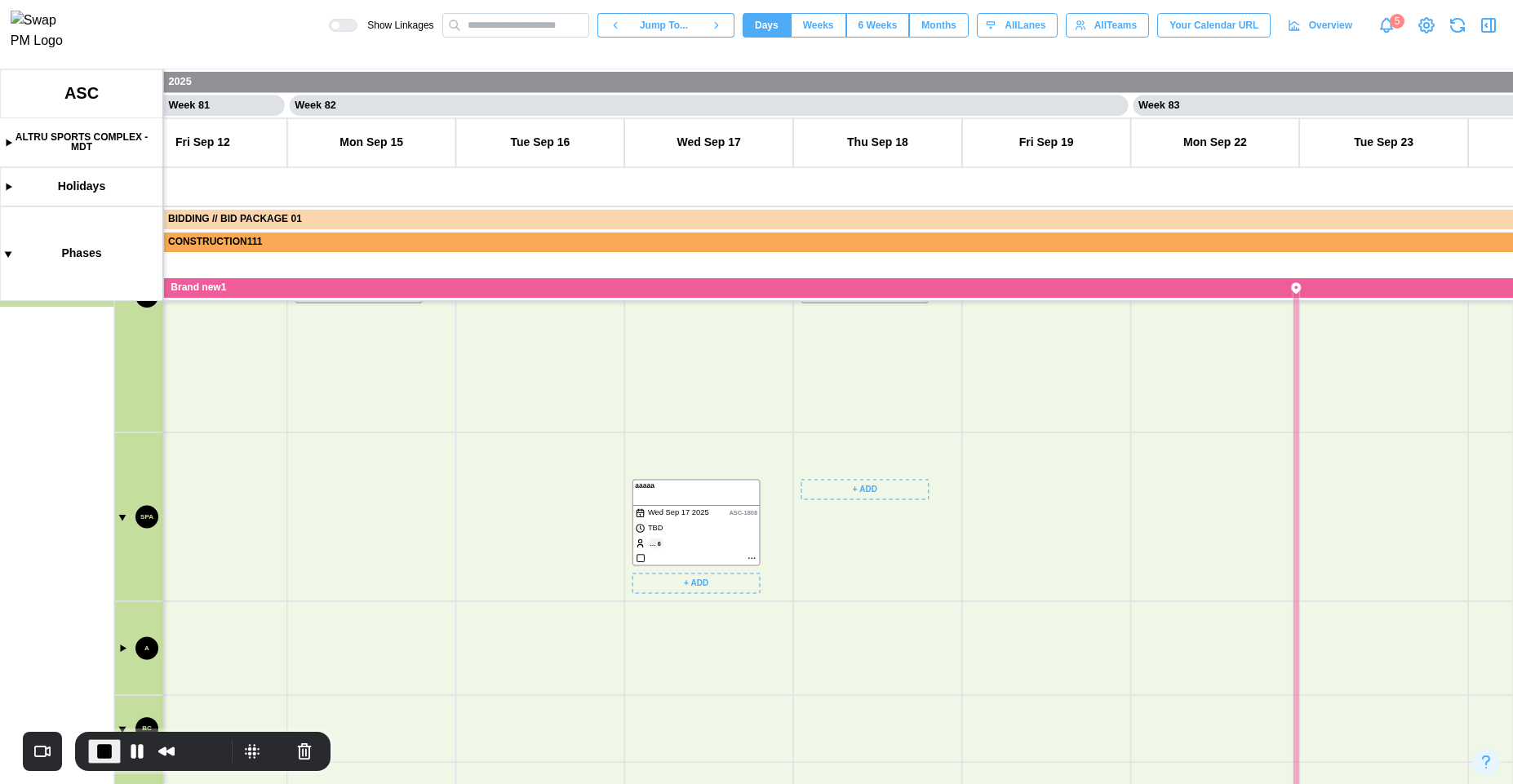
drag, startPoint x: 654, startPoint y: 405, endPoint x: 605, endPoint y: 544, distance: 147.4
click at [605, 583] on canvas at bounding box center [756, 426] width 1513 height 715
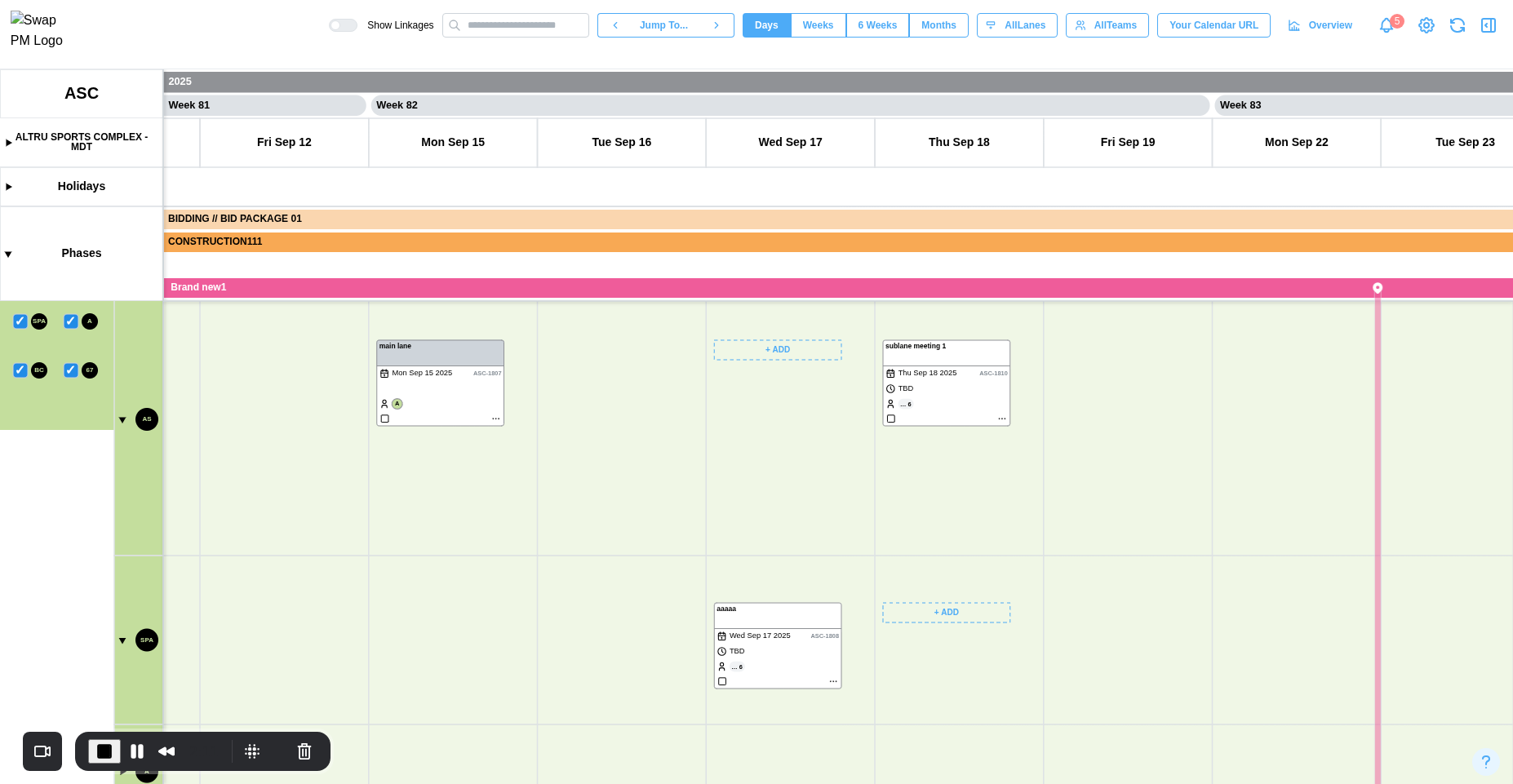
click at [605, 544] on canvas at bounding box center [756, 426] width 1513 height 715
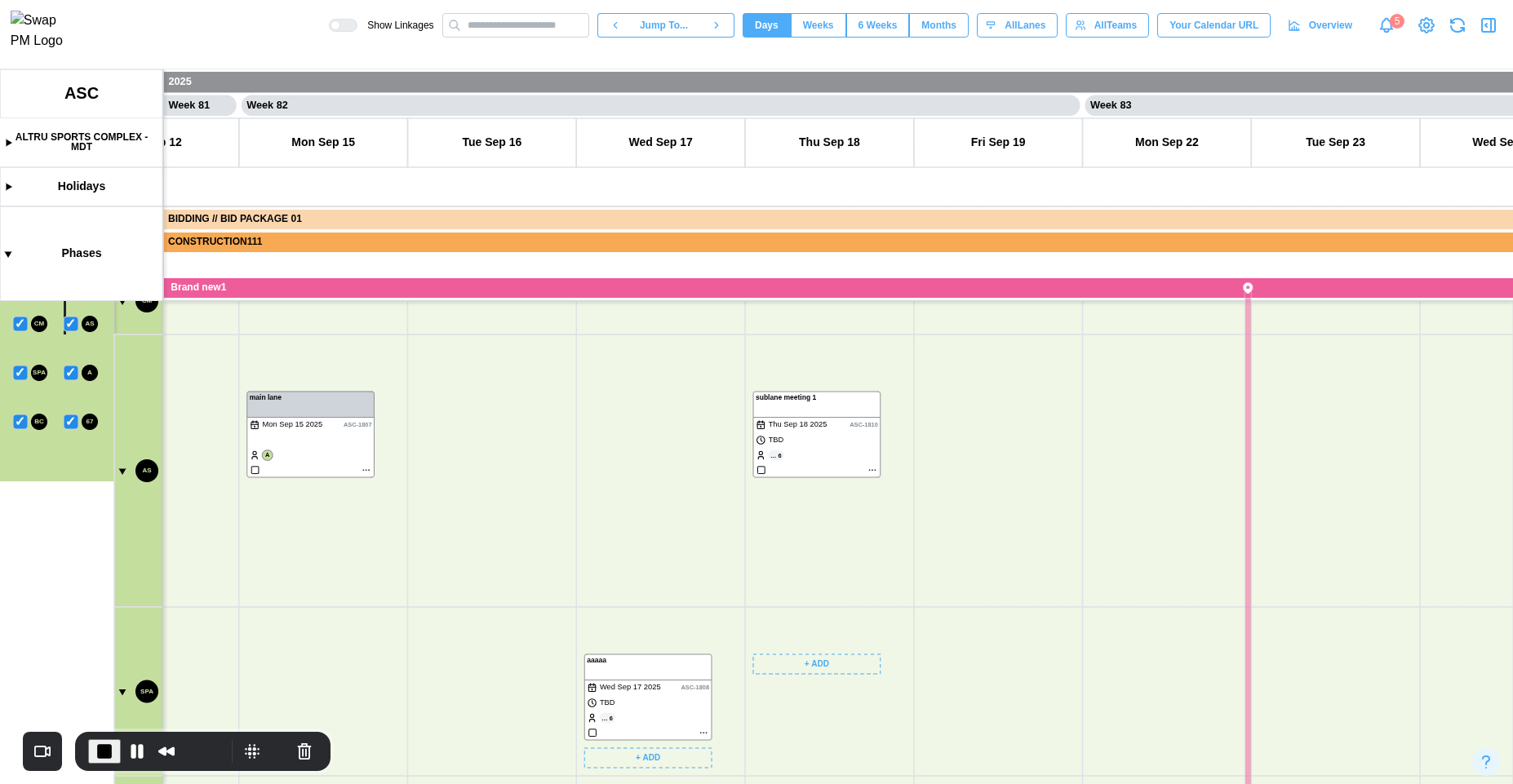
click at [659, 676] on canvas at bounding box center [756, 426] width 1513 height 715
click at [798, 438] on canvas at bounding box center [756, 426] width 1513 height 715
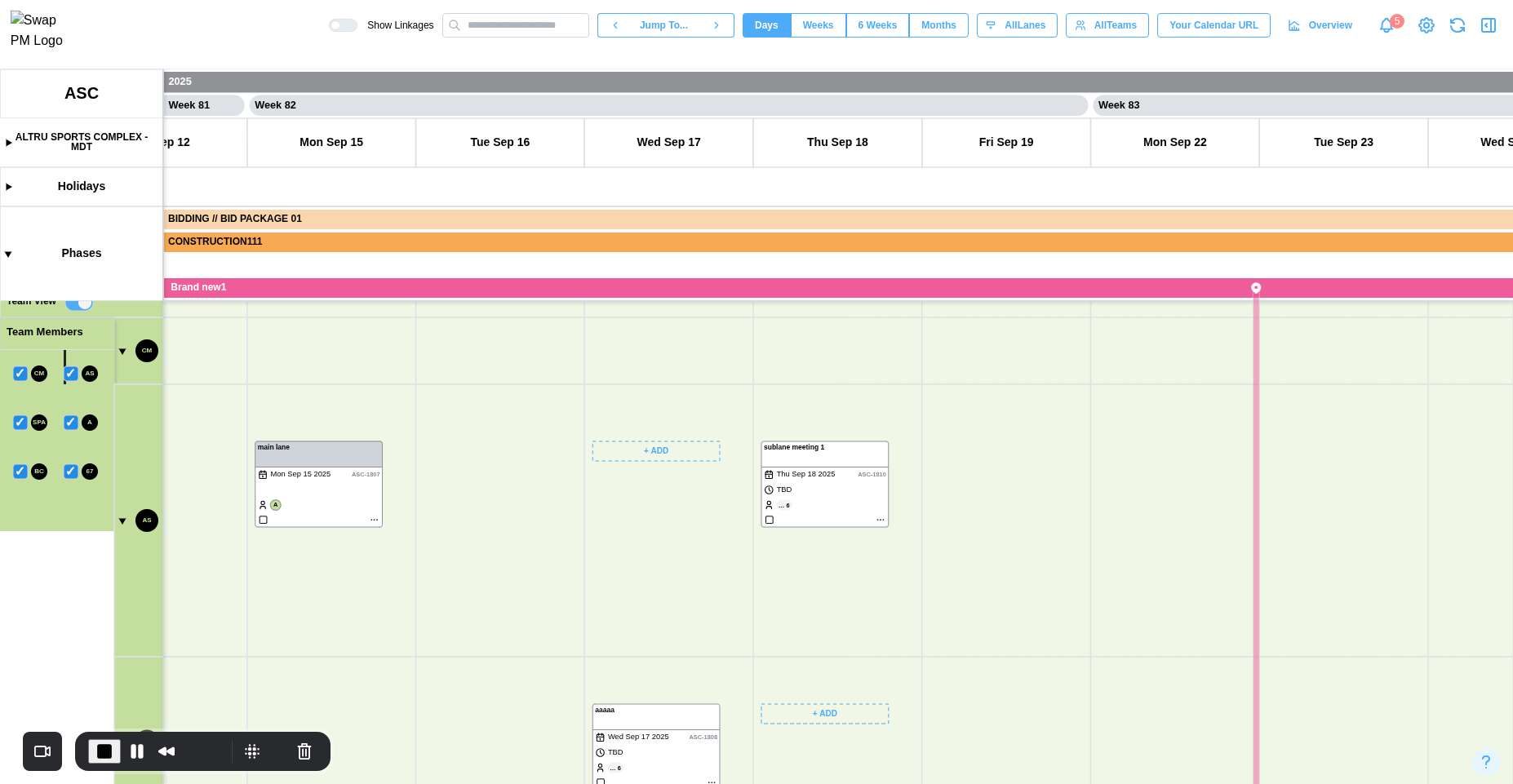
drag, startPoint x: 675, startPoint y: 442, endPoint x: 658, endPoint y: 643, distance: 201.7
click at [676, 703] on canvas at bounding box center [756, 426] width 1513 height 715
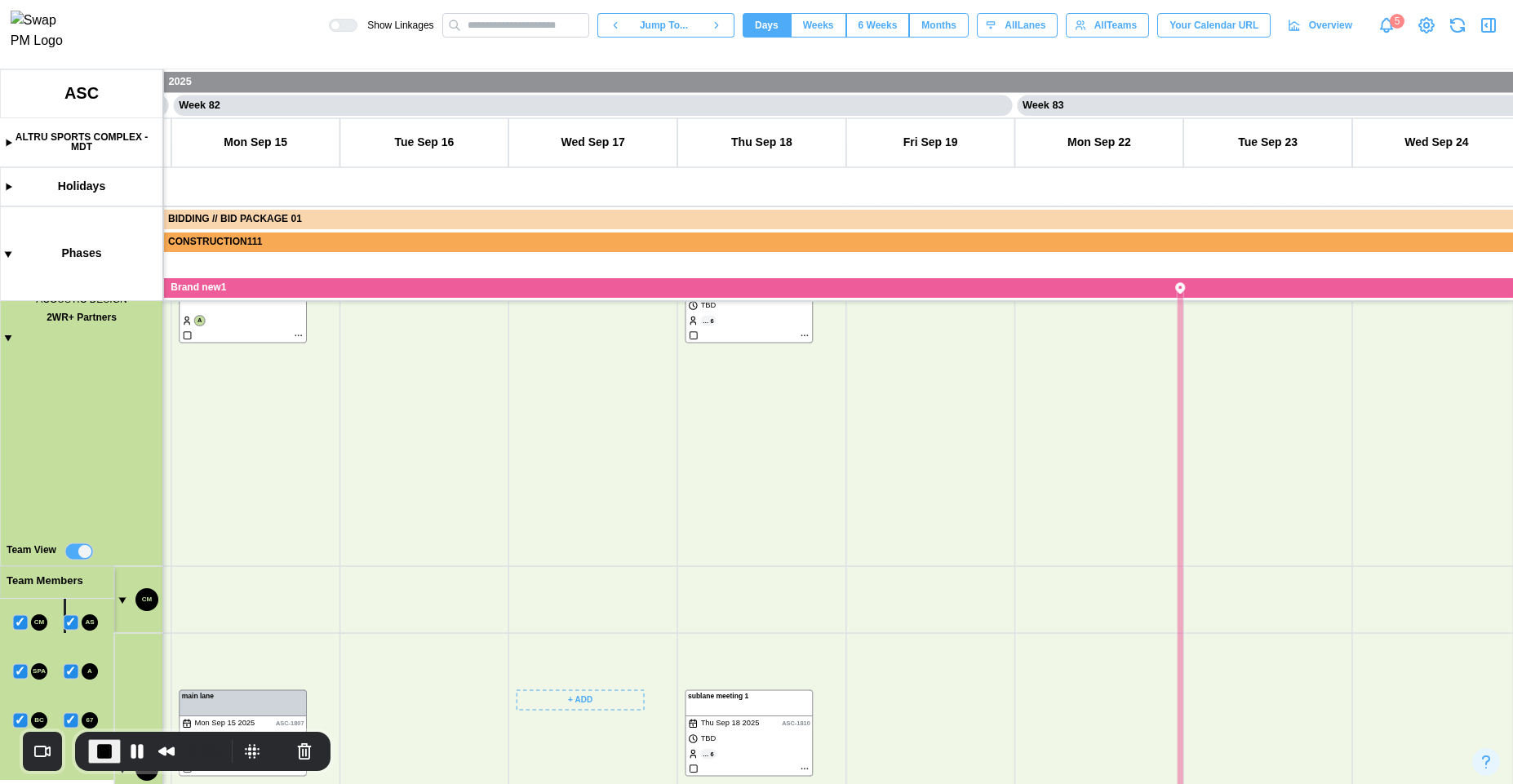
drag, startPoint x: 627, startPoint y: 415, endPoint x: 556, endPoint y: 462, distance: 85.1
click at [556, 462] on canvas at bounding box center [756, 426] width 1513 height 715
click at [738, 728] on canvas at bounding box center [756, 426] width 1513 height 715
click at [266, 327] on canvas at bounding box center [756, 426] width 1513 height 715
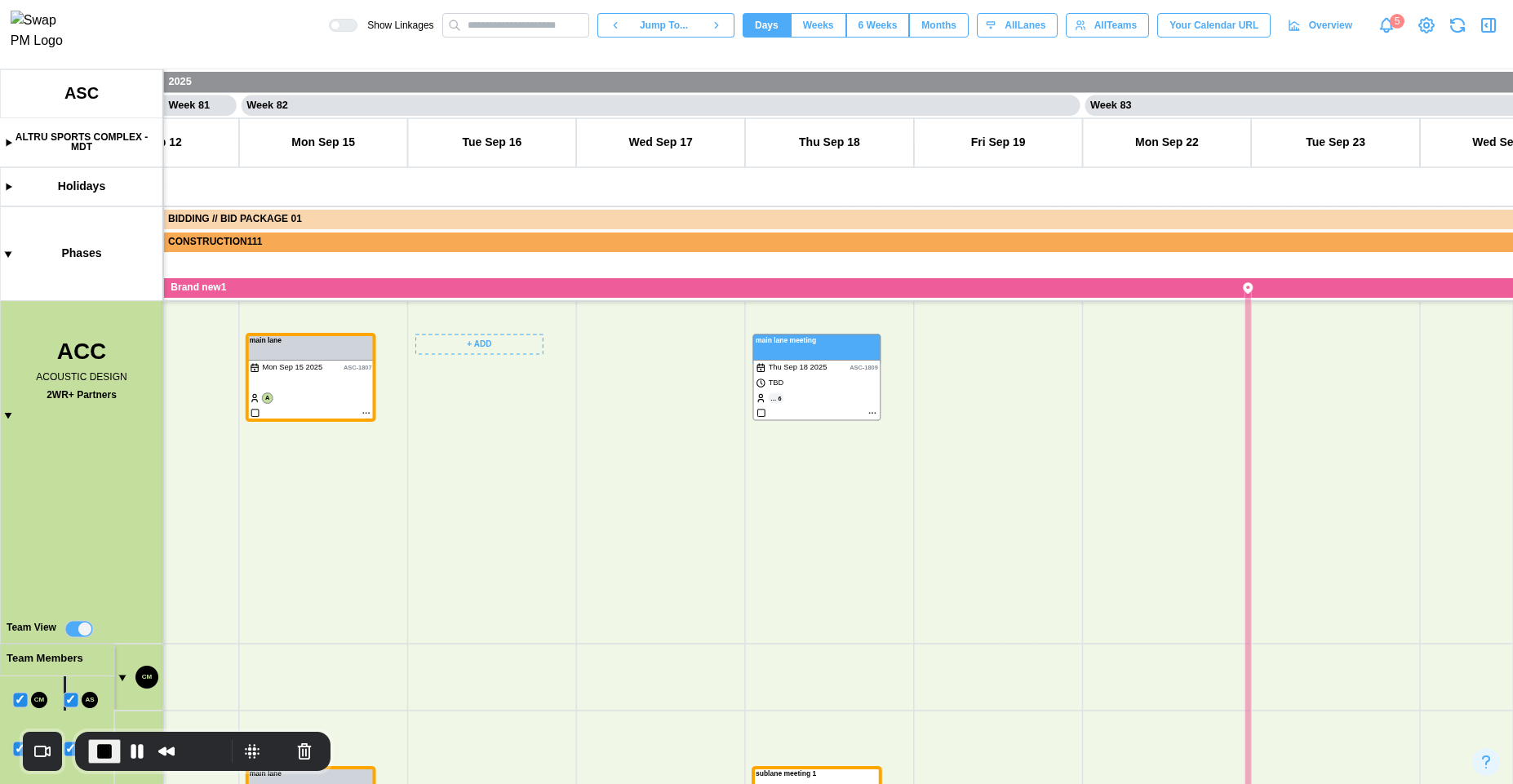
drag, startPoint x: 447, startPoint y: 523, endPoint x: 549, endPoint y: 648, distance: 161.3
click at [549, 648] on canvas at bounding box center [756, 426] width 1513 height 715
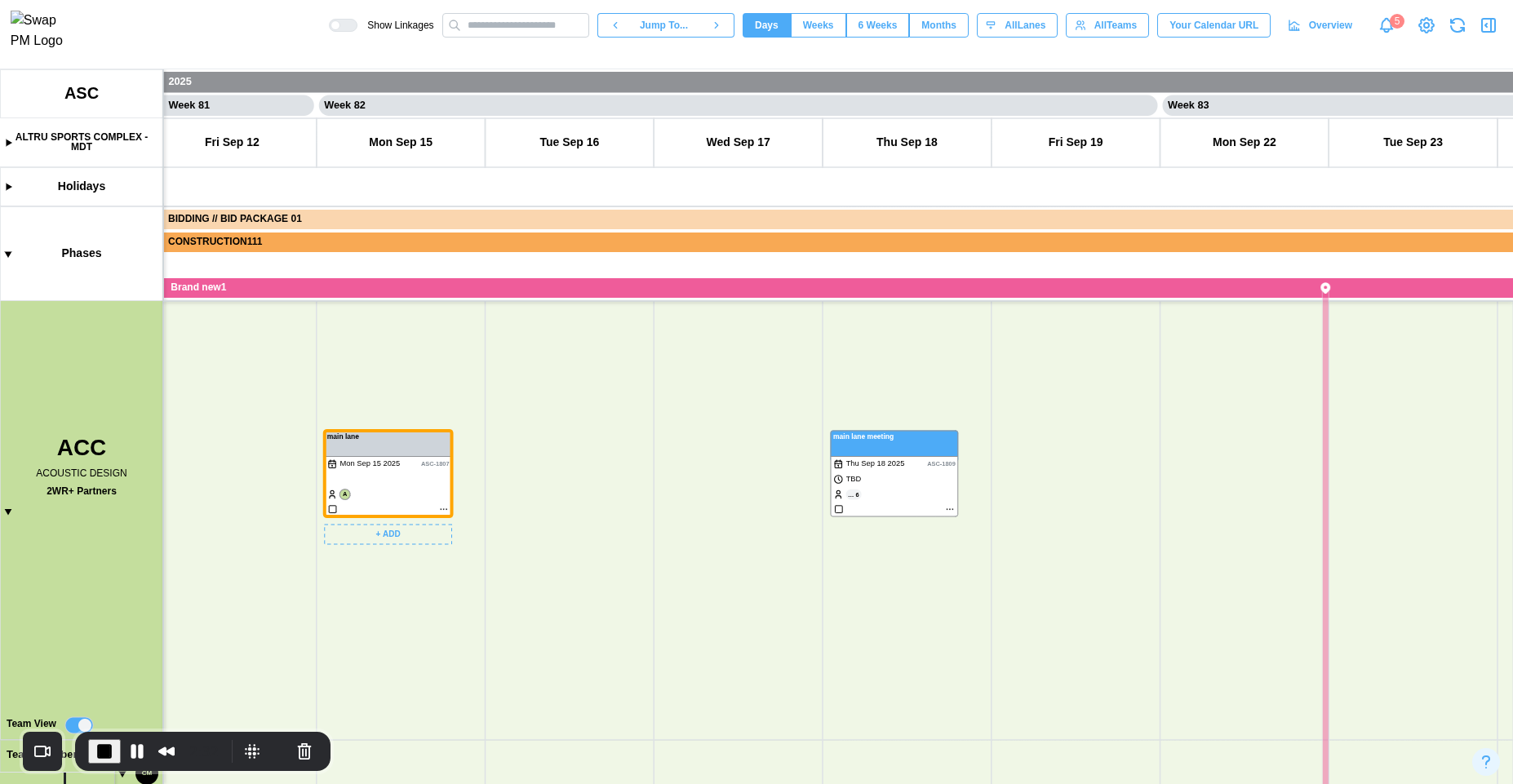
drag, startPoint x: 527, startPoint y: 578, endPoint x: 487, endPoint y: 483, distance: 103.1
click at [404, 422] on canvas at bounding box center [756, 426] width 1513 height 715
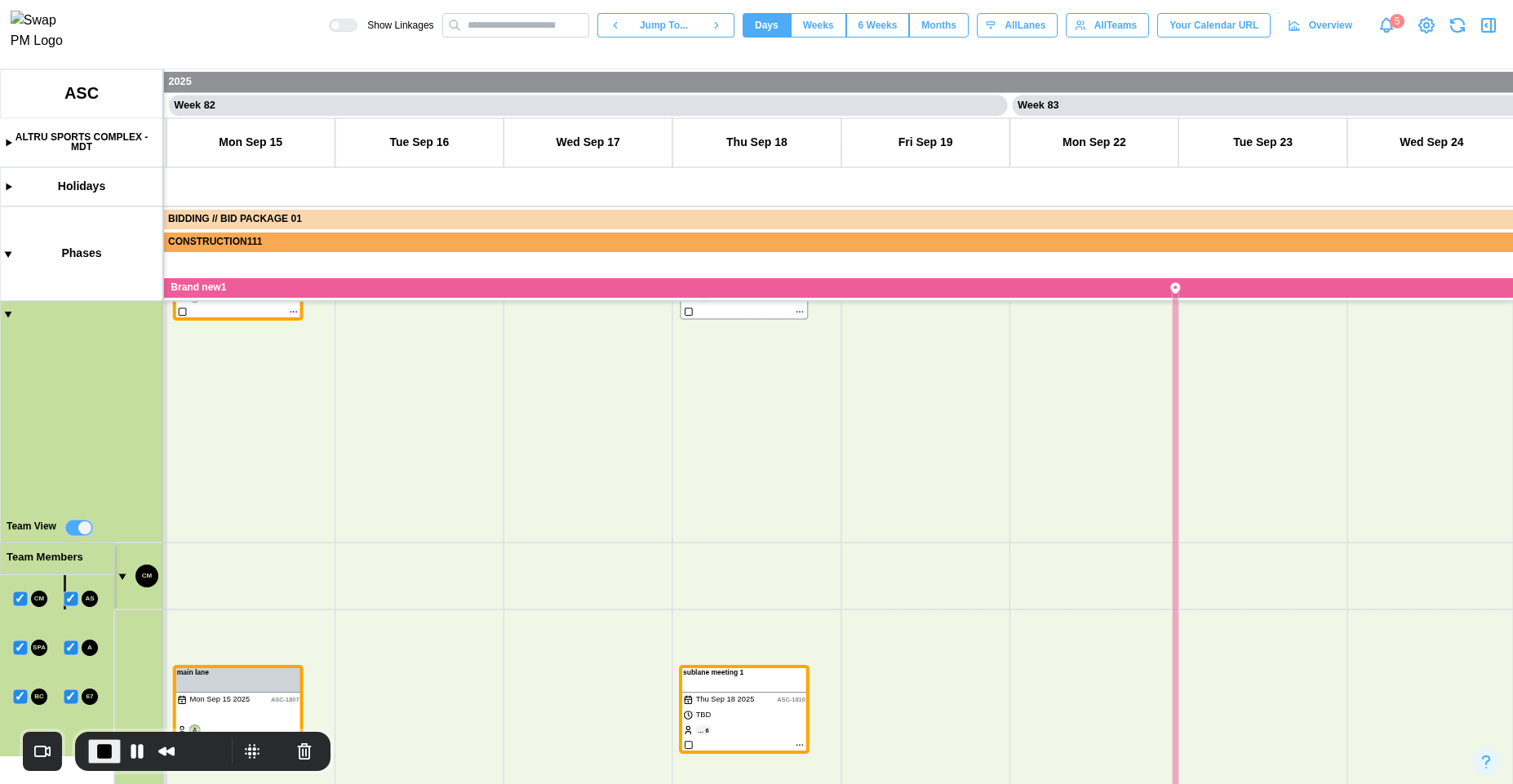
drag, startPoint x: 445, startPoint y: 474, endPoint x: 579, endPoint y: 574, distance: 167.2
click at [579, 574] on canvas at bounding box center [756, 426] width 1513 height 715
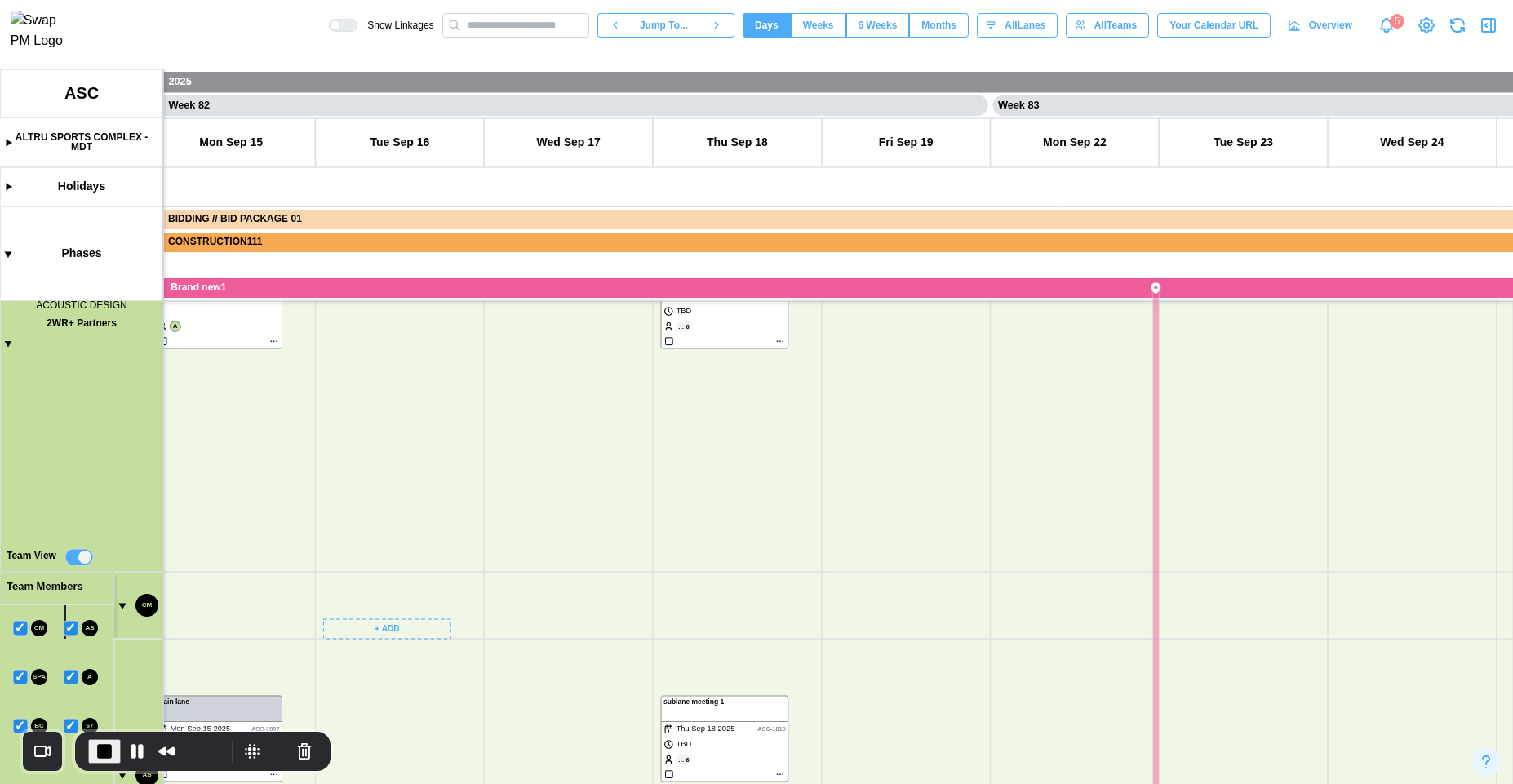
drag, startPoint x: 615, startPoint y: 653, endPoint x: 452, endPoint y: 592, distance: 174.0
click at [452, 592] on canvas at bounding box center [756, 426] width 1513 height 715
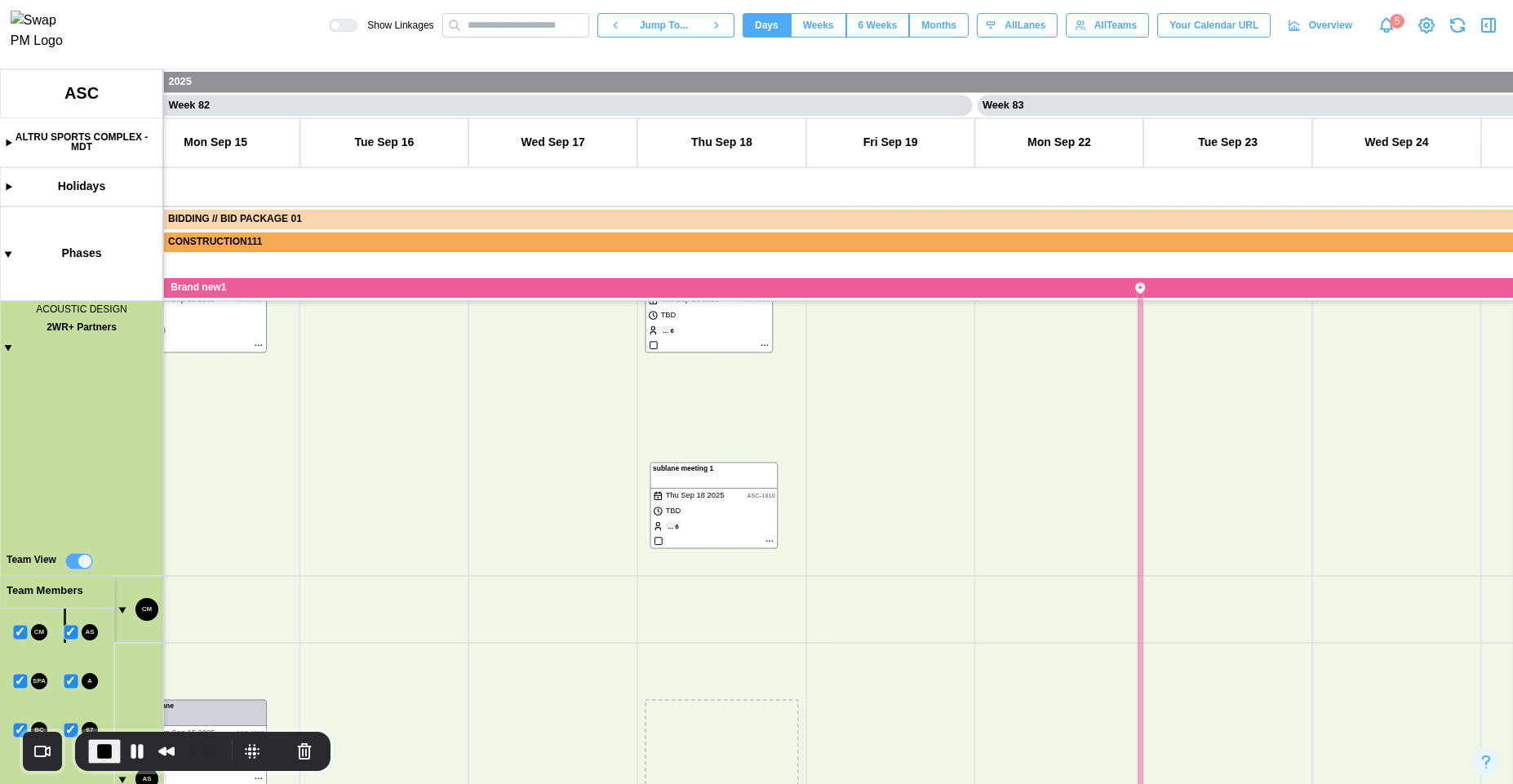
drag, startPoint x: 682, startPoint y: 748, endPoint x: 688, endPoint y: 512, distance: 236.1
click at [688, 512] on canvas at bounding box center [756, 426] width 1513 height 715
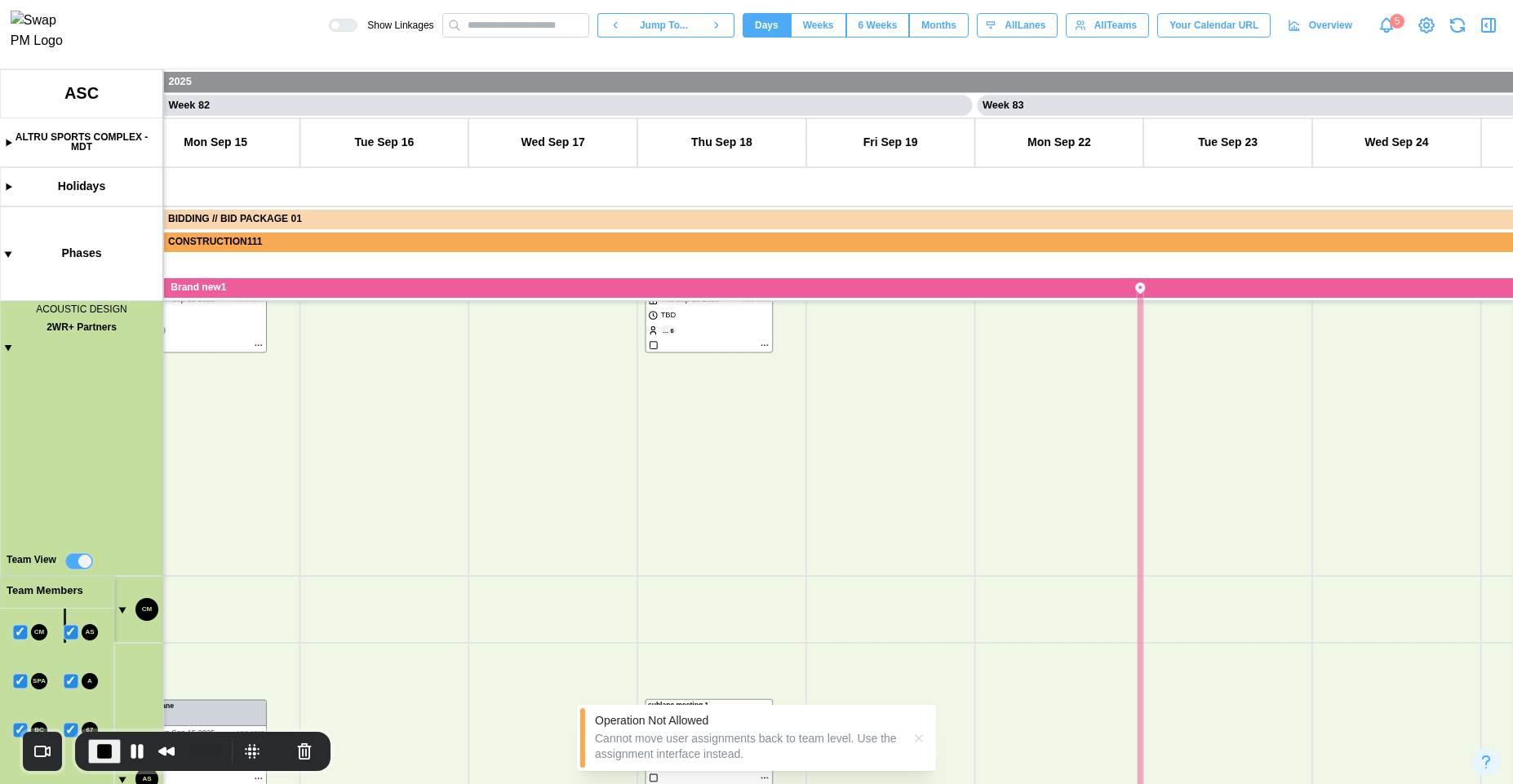
click at [918, 737] on icon "button" at bounding box center [919, 738] width 13 height 13
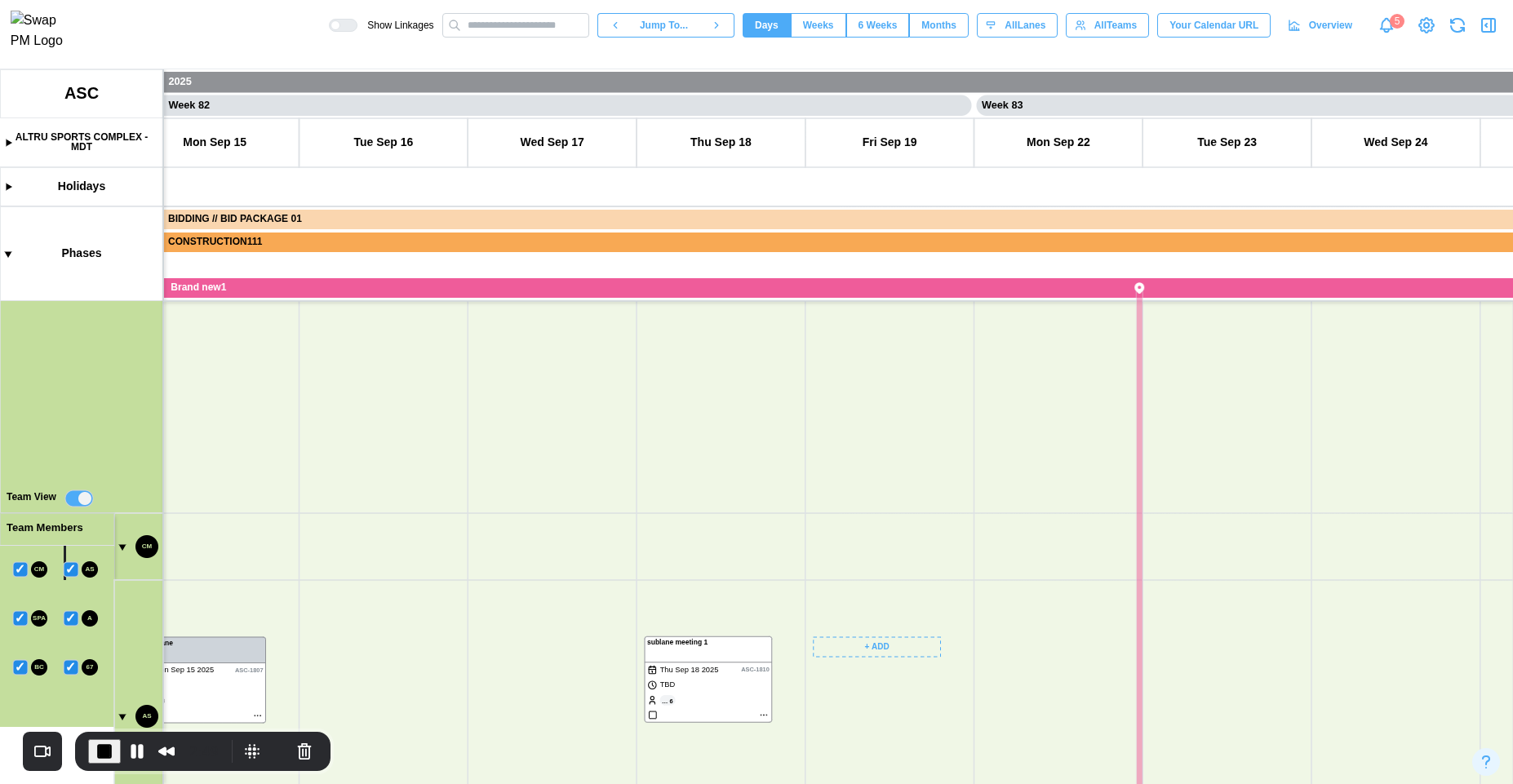
drag, startPoint x: 876, startPoint y: 740, endPoint x: 987, endPoint y: 443, distance: 317.1
click at [987, 443] on canvas at bounding box center [756, 426] width 1513 height 715
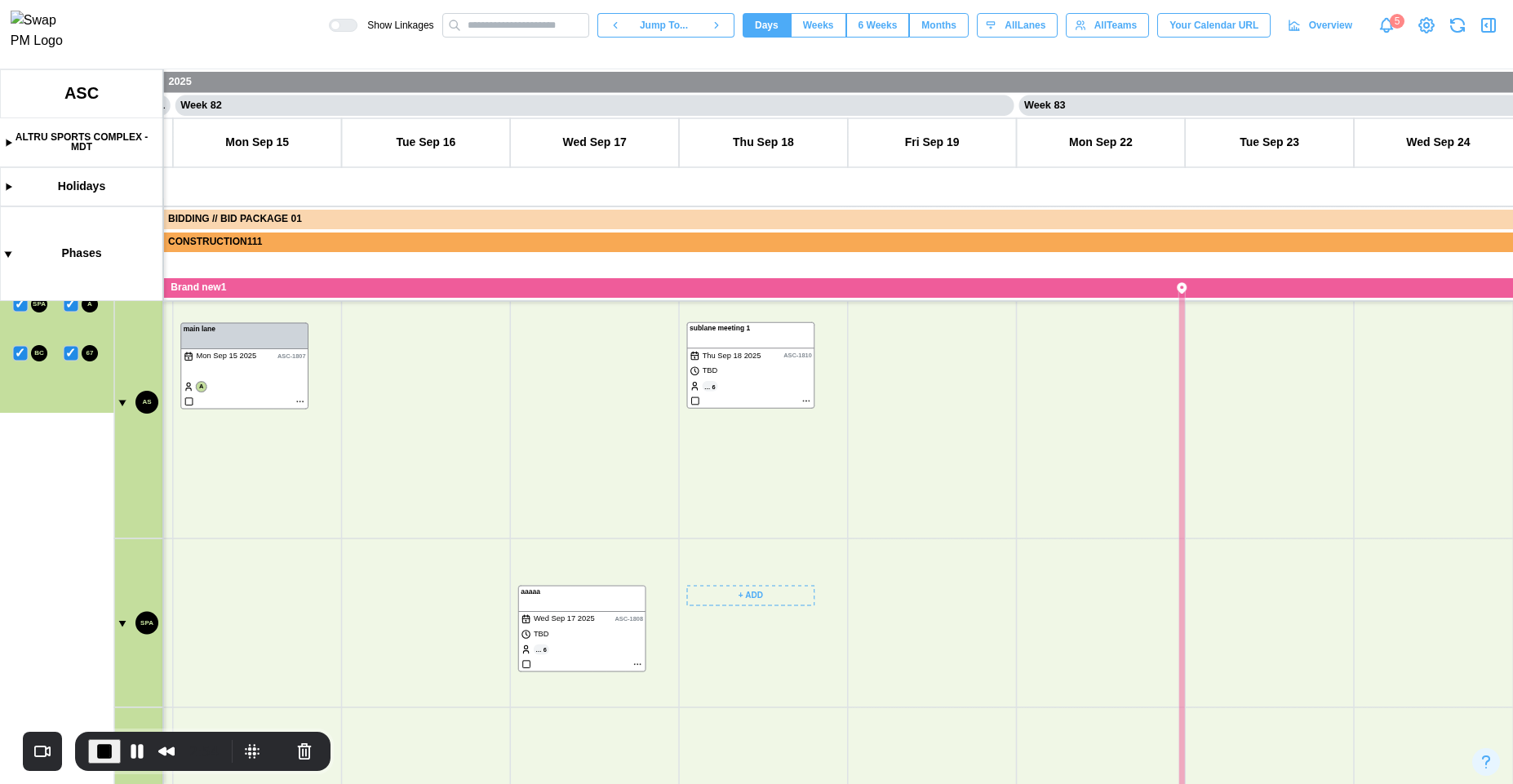
drag, startPoint x: 802, startPoint y: 588, endPoint x: 790, endPoint y: 558, distance: 32.3
click at [790, 558] on canvas at bounding box center [756, 426] width 1513 height 715
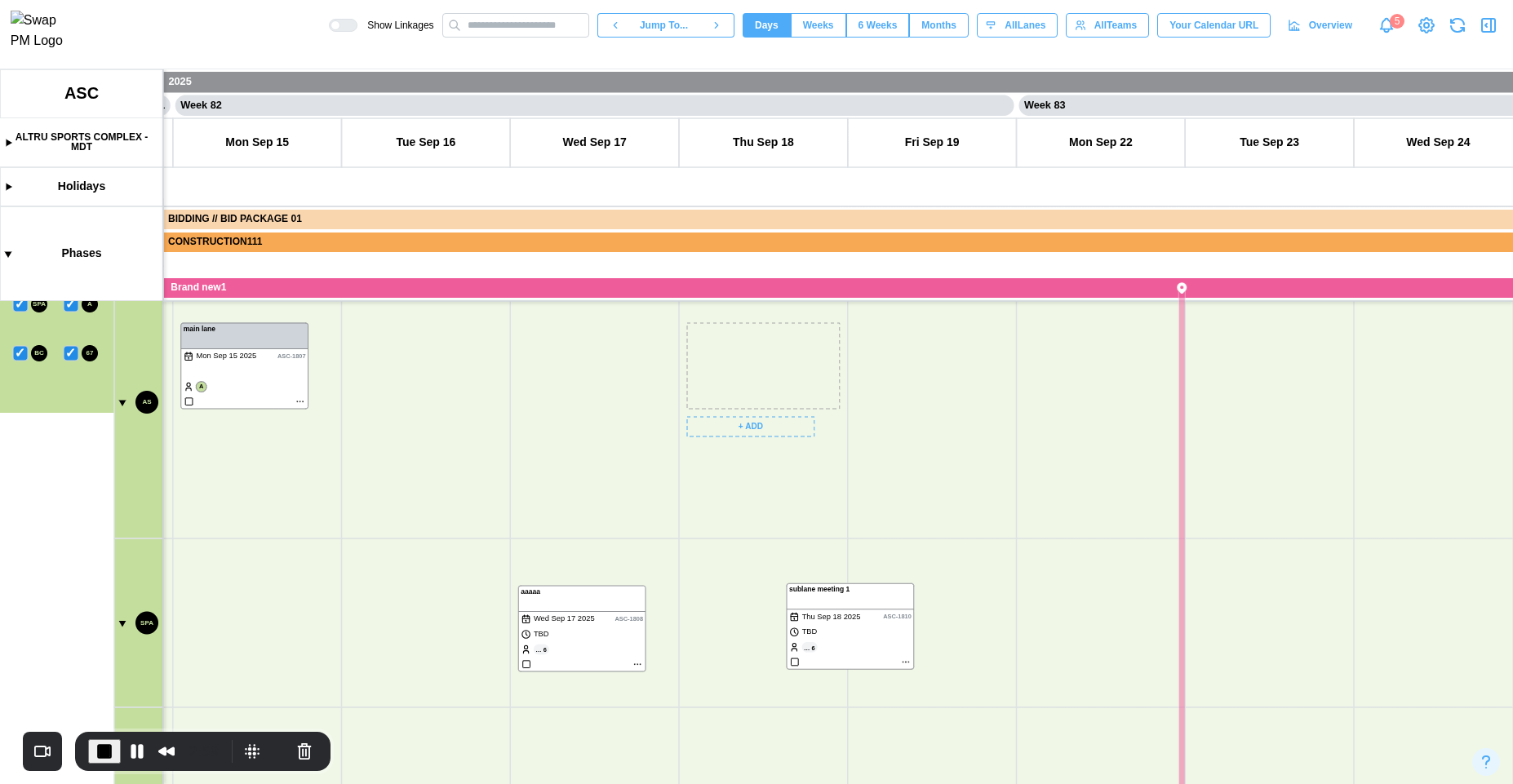
drag, startPoint x: 741, startPoint y: 336, endPoint x: 923, endPoint y: 582, distance: 306.0
click at [923, 582] on canvas at bounding box center [756, 426] width 1513 height 715
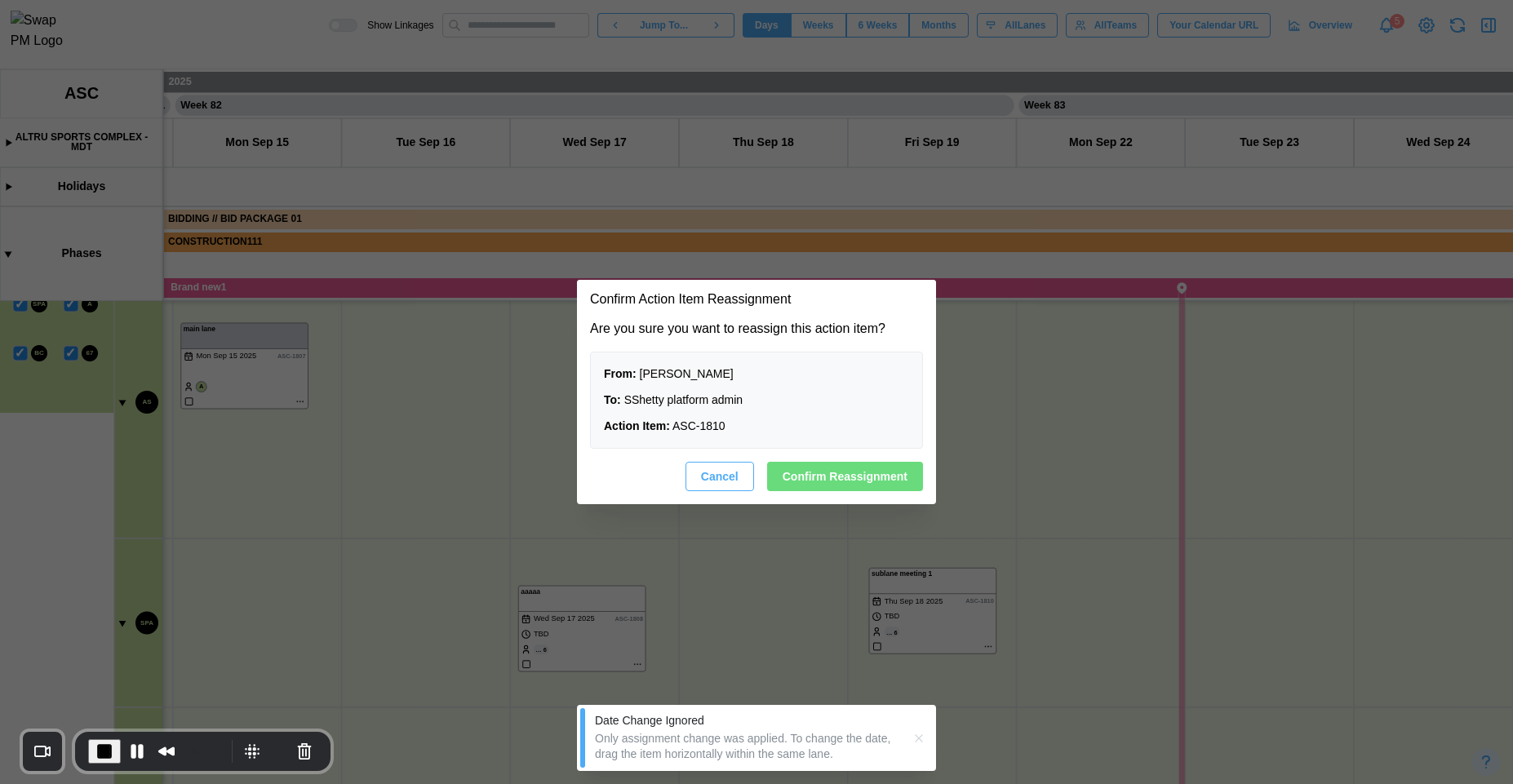
click at [717, 475] on span "Cancel" at bounding box center [719, 476] width 37 height 27
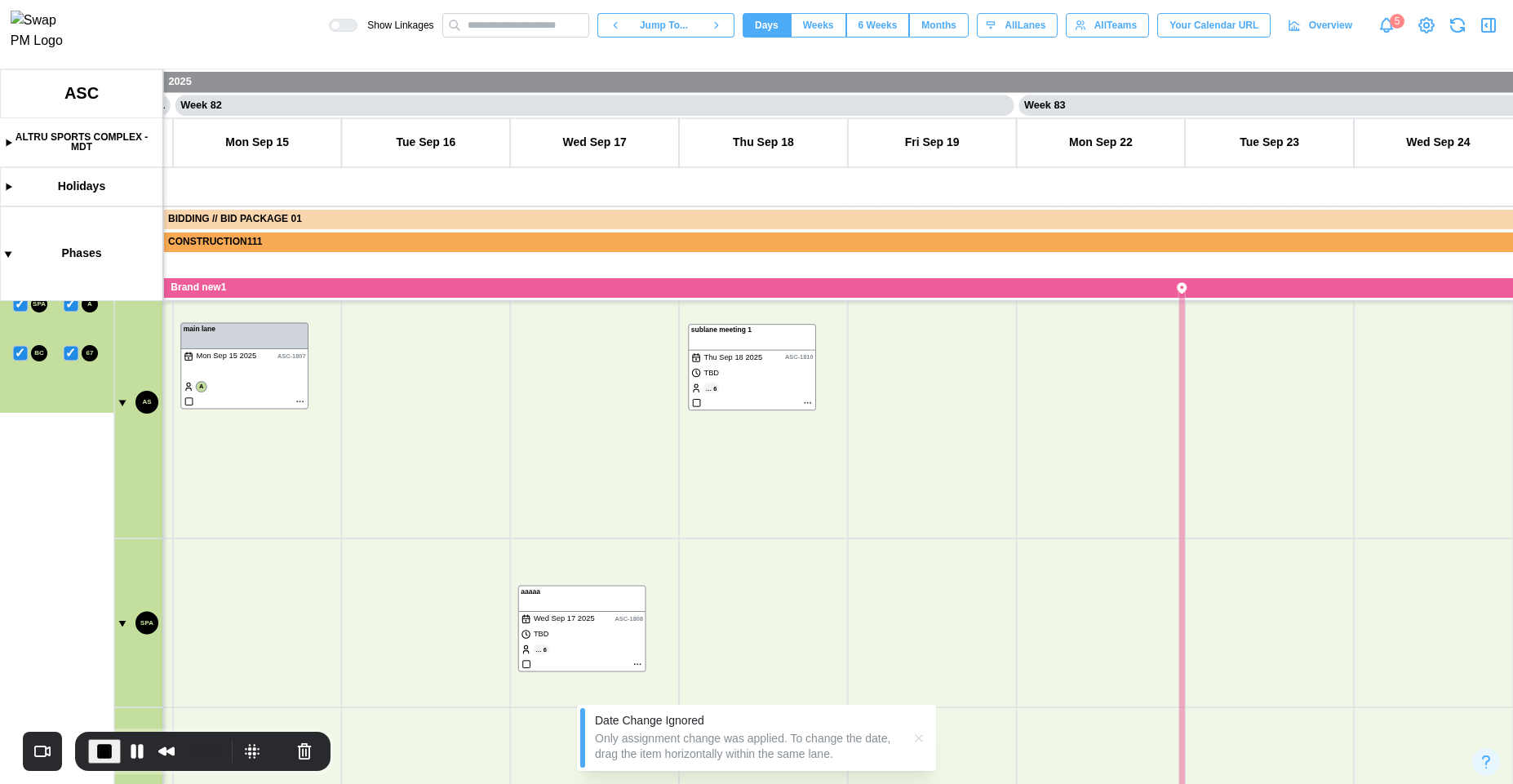
click at [920, 740] on icon "button" at bounding box center [918, 737] width 7 height 7
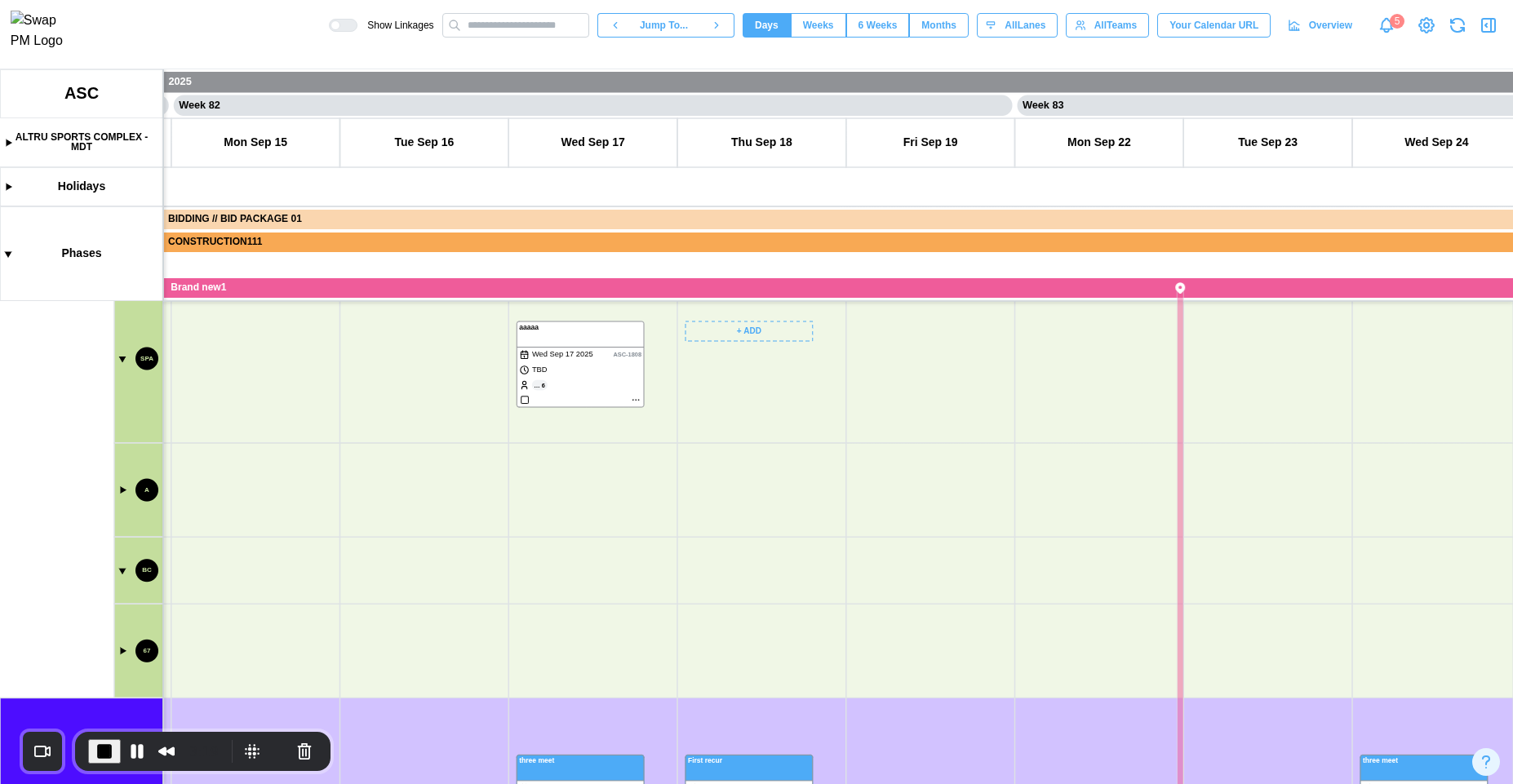
drag, startPoint x: 759, startPoint y: 677, endPoint x: 754, endPoint y: 411, distance: 266.0
click at [754, 411] on canvas at bounding box center [756, 426] width 1513 height 715
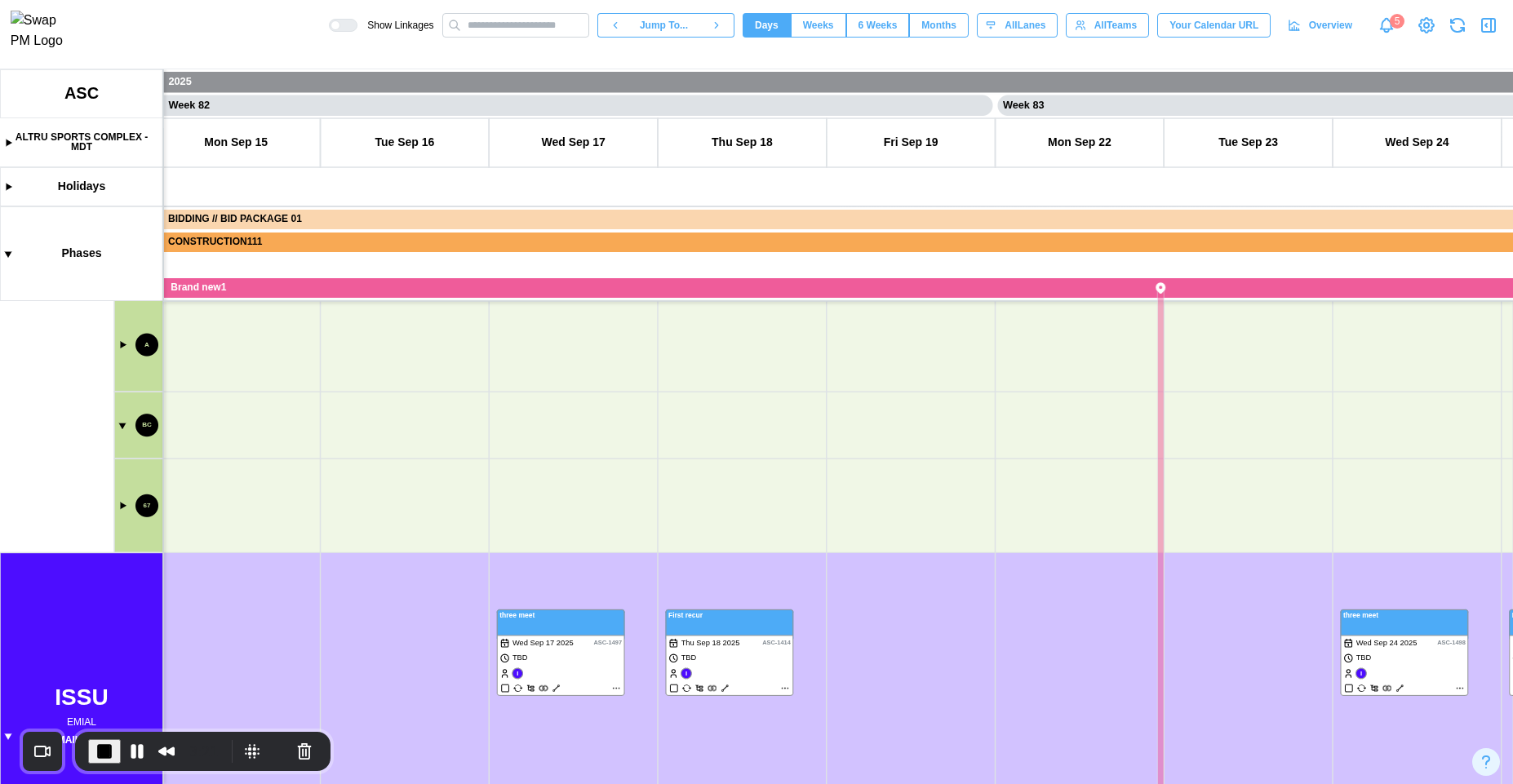
drag, startPoint x: 749, startPoint y: 653, endPoint x: 734, endPoint y: 508, distance: 145.8
click at [734, 508] on canvas at bounding box center [756, 426] width 1513 height 715
click at [139, 751] on button "Pause Recording" at bounding box center [137, 751] width 26 height 26
click at [805, 29] on span "Weeks" at bounding box center [818, 25] width 31 height 22
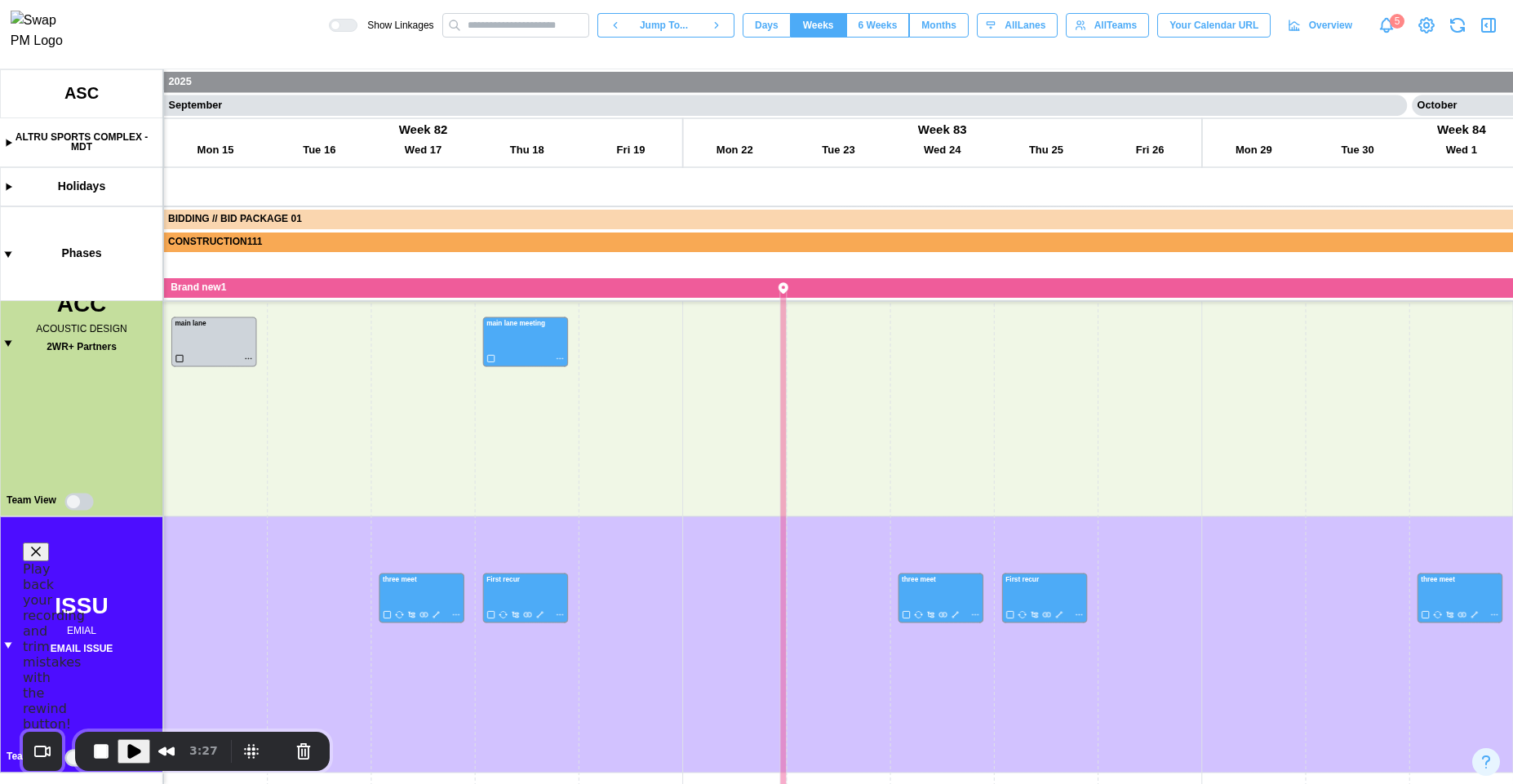
scroll to position [0, 42053]
drag, startPoint x: 701, startPoint y: 572, endPoint x: 592, endPoint y: 469, distance: 150.0
click at [592, 469] on canvas at bounding box center [756, 426] width 1513 height 715
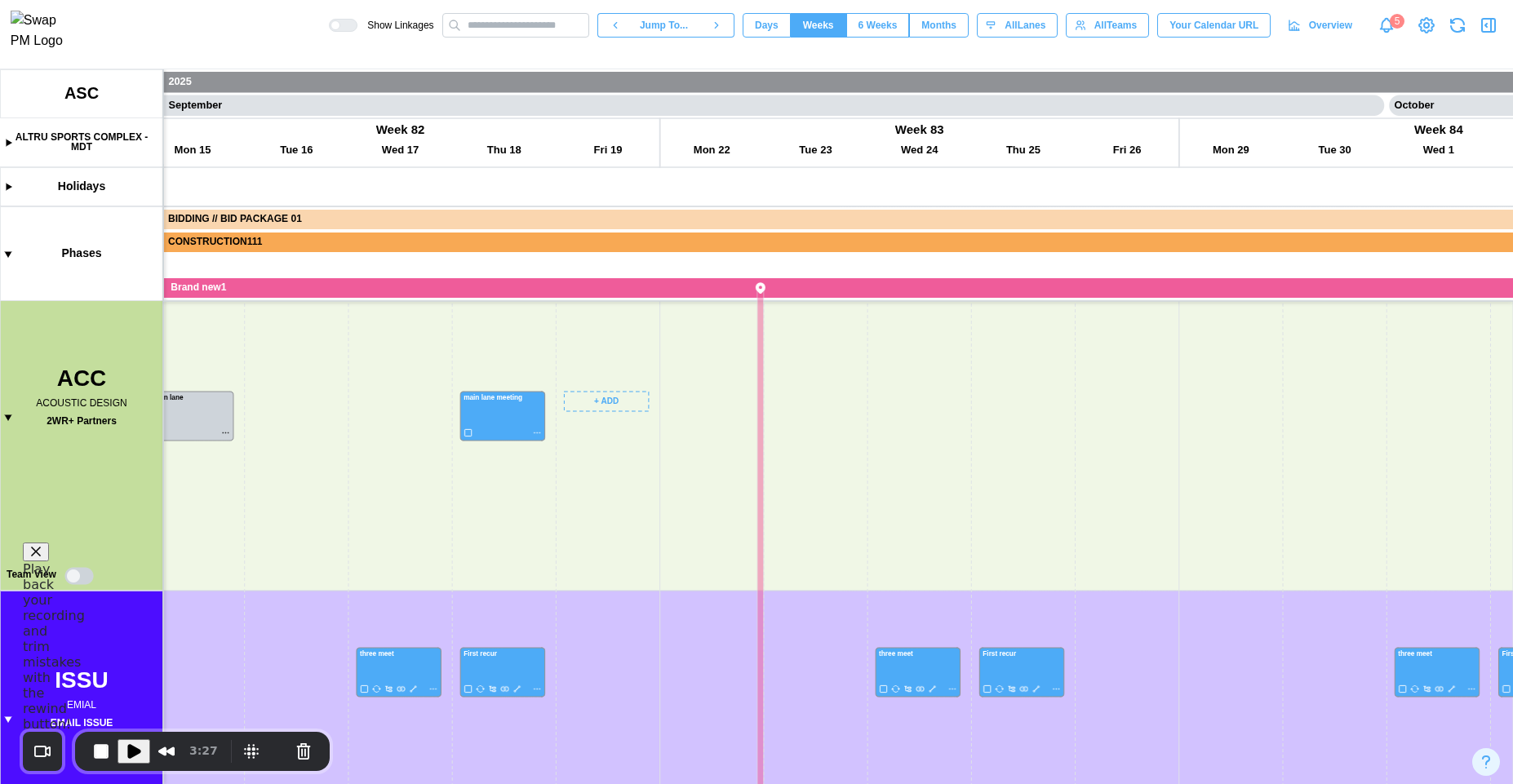
scroll to position [355, 0]
drag, startPoint x: 699, startPoint y: 523, endPoint x: 414, endPoint y: 349, distance: 333.9
click at [416, 345] on canvas at bounding box center [756, 426] width 1513 height 715
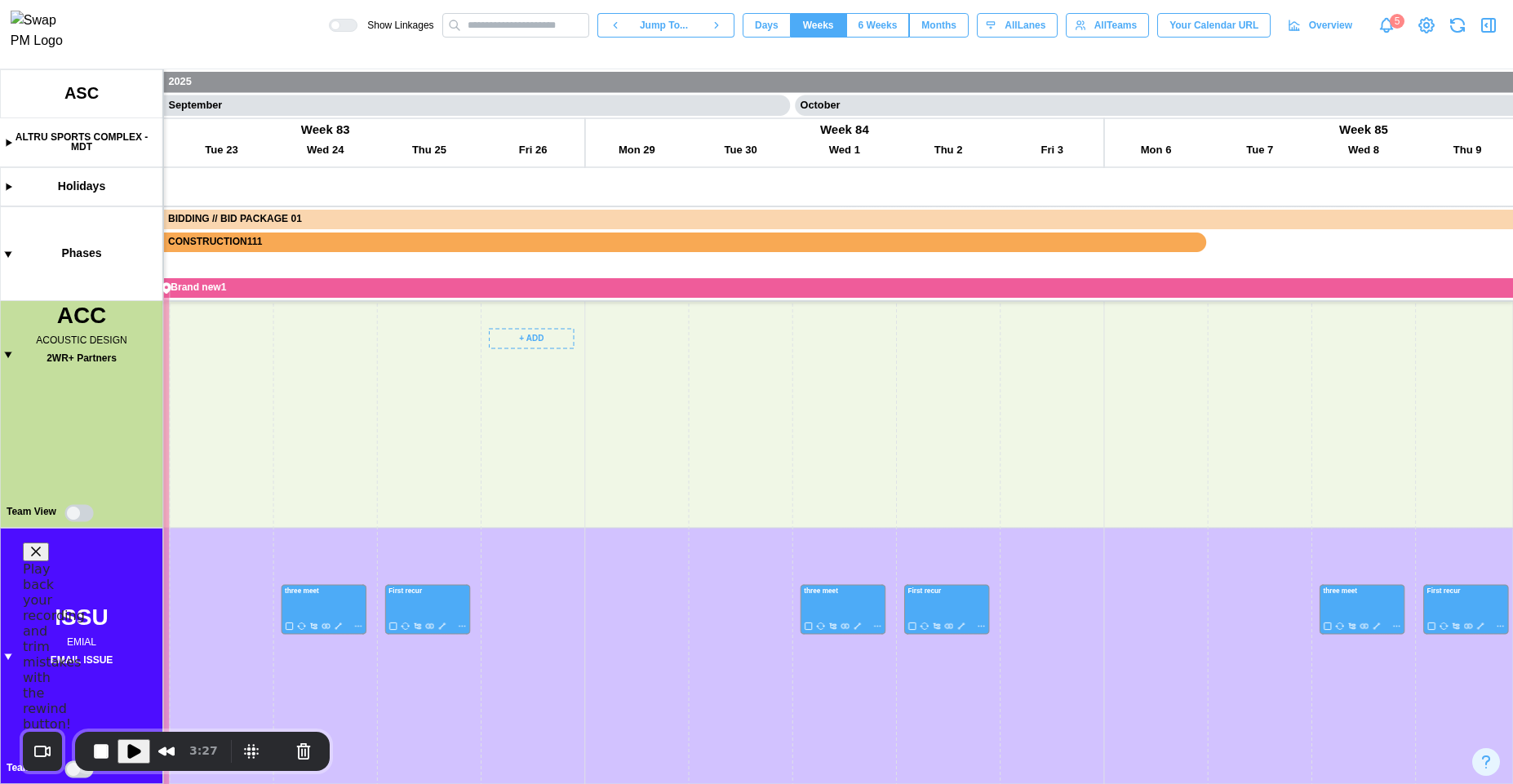
scroll to position [334, 0]
drag, startPoint x: 917, startPoint y: 463, endPoint x: 764, endPoint y: 488, distance: 155.0
click at [764, 488] on canvas at bounding box center [756, 426] width 1513 height 715
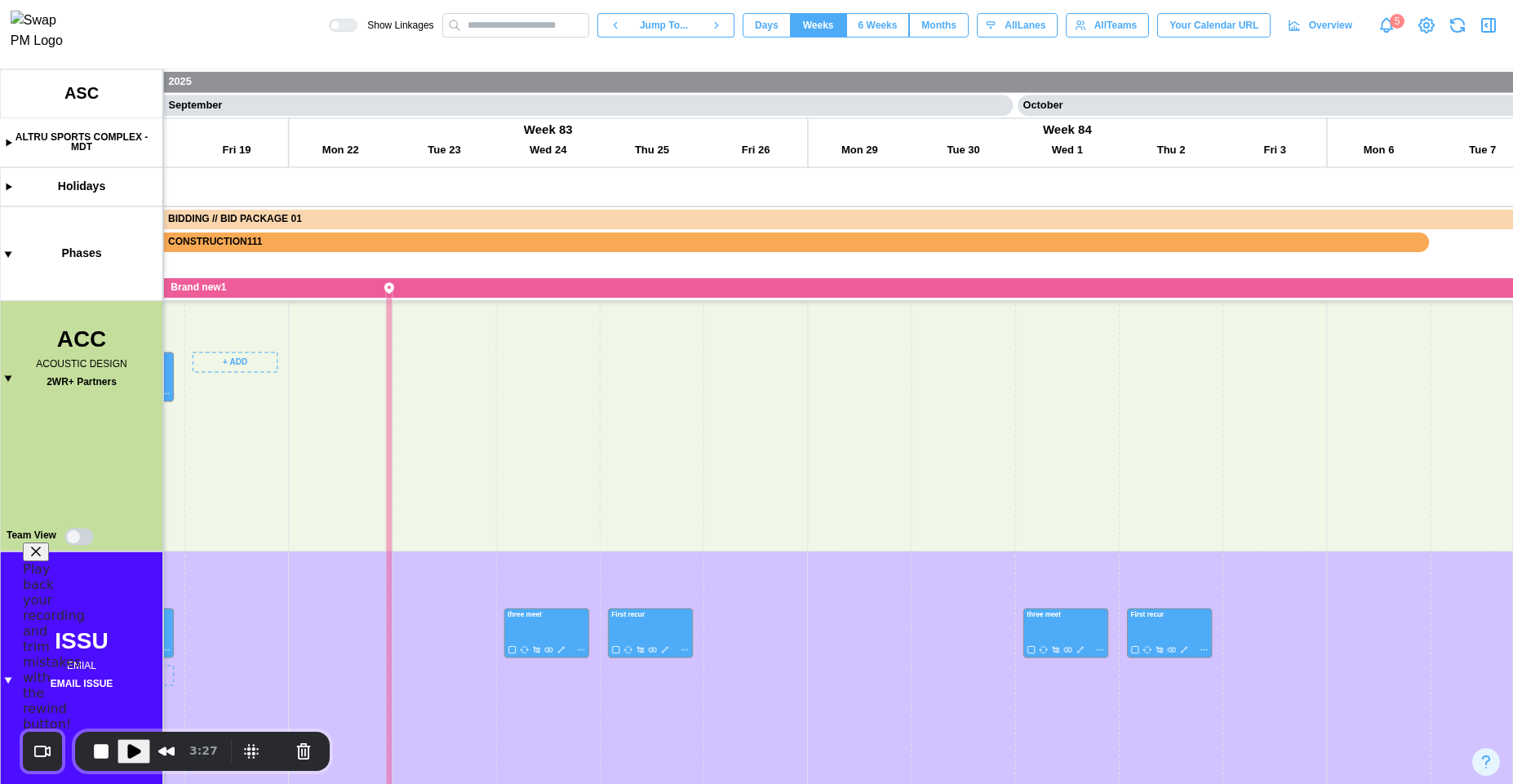
click at [87, 538] on canvas at bounding box center [756, 426] width 1513 height 715
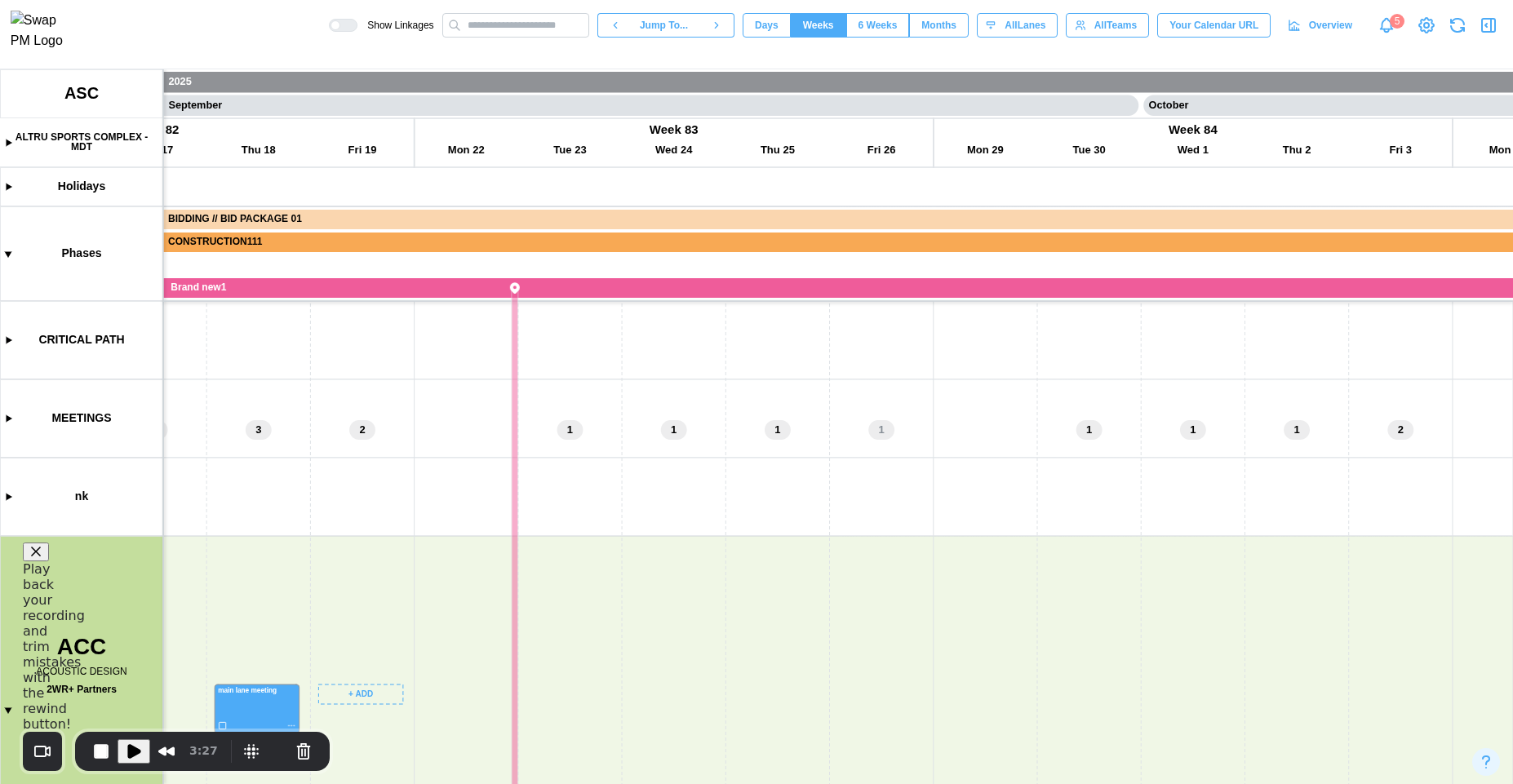
drag, startPoint x: 505, startPoint y: 532, endPoint x: 833, endPoint y: 405, distance: 351.7
click at [842, 402] on canvas at bounding box center [756, 426] width 1513 height 715
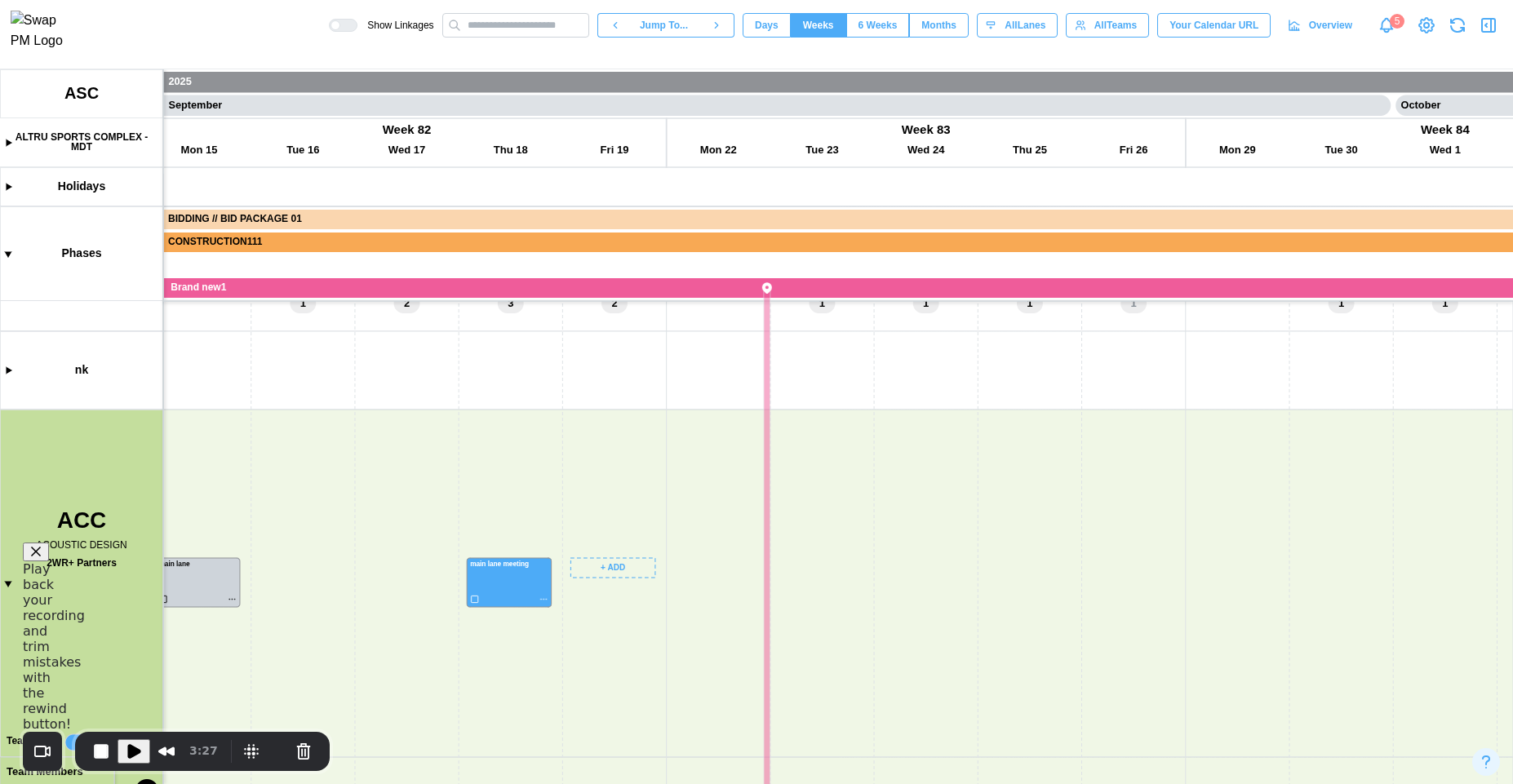
drag, startPoint x: 487, startPoint y: 480, endPoint x: 708, endPoint y: 371, distance: 246.4
click at [708, 371] on canvas at bounding box center [756, 426] width 1513 height 715
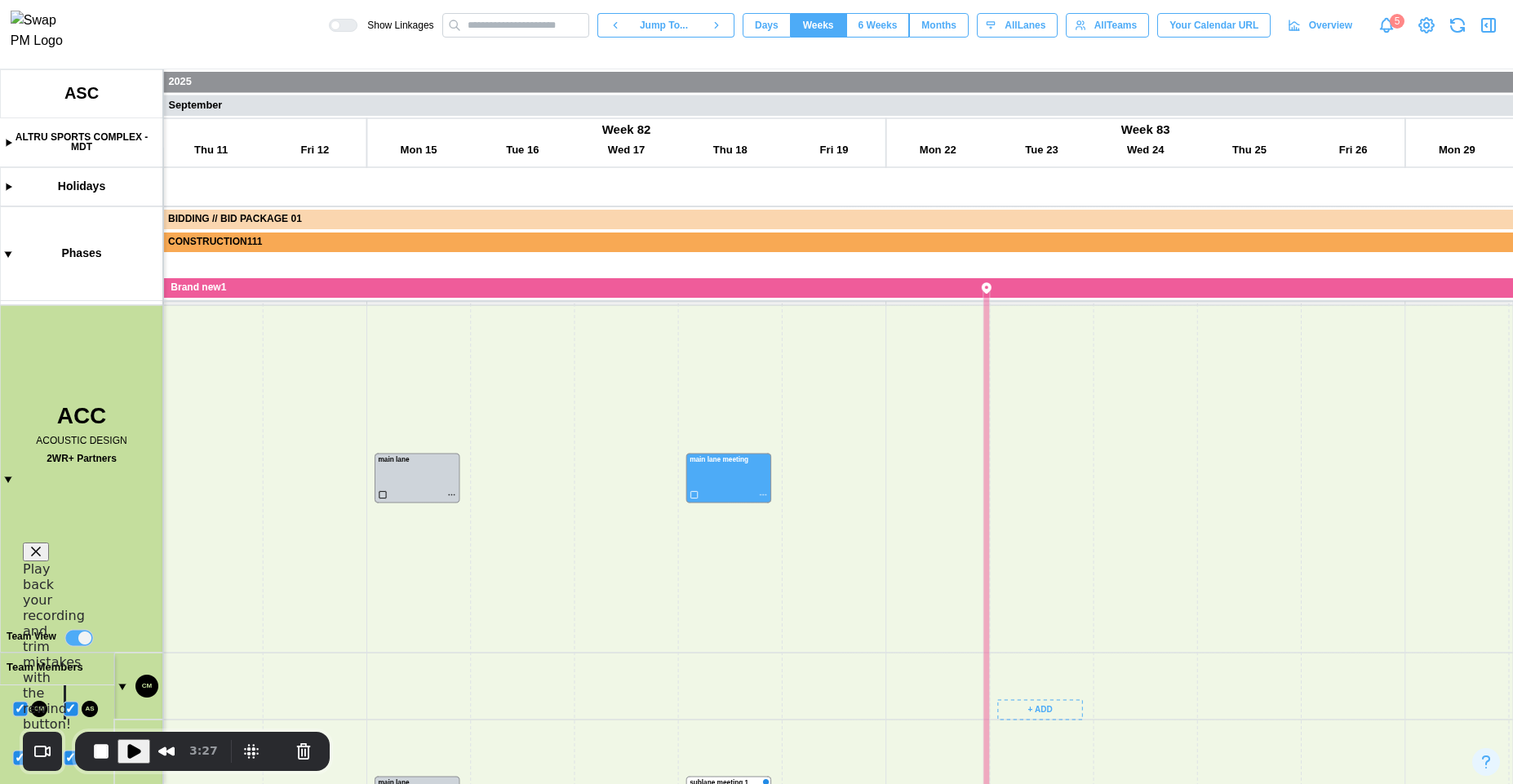
drag, startPoint x: 357, startPoint y: 542, endPoint x: 379, endPoint y: 390, distance: 153.6
click at [379, 390] on canvas at bounding box center [756, 426] width 1513 height 715
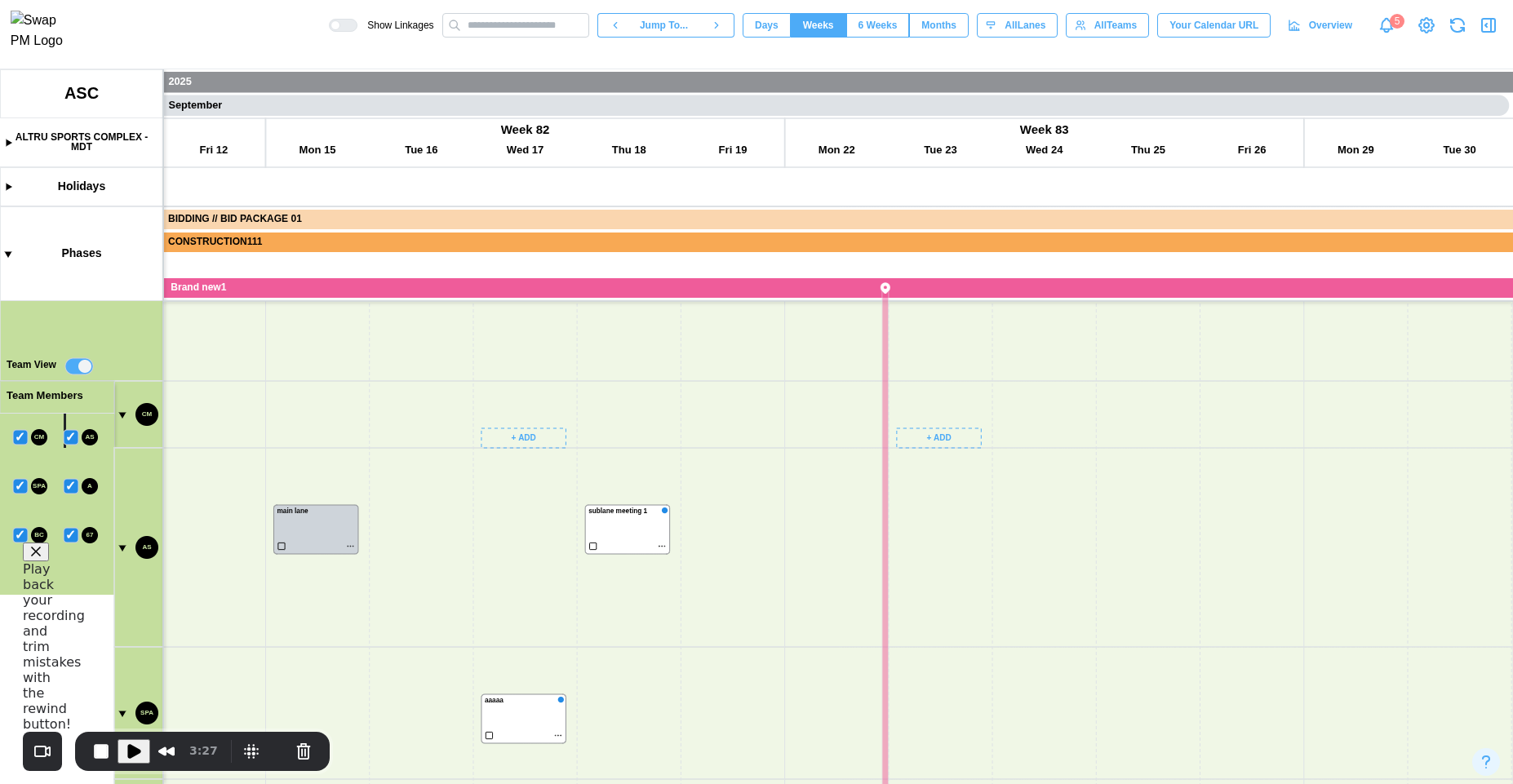
drag, startPoint x: 564, startPoint y: 528, endPoint x: 502, endPoint y: 398, distance: 144.0
click at [502, 398] on canvas at bounding box center [756, 426] width 1513 height 715
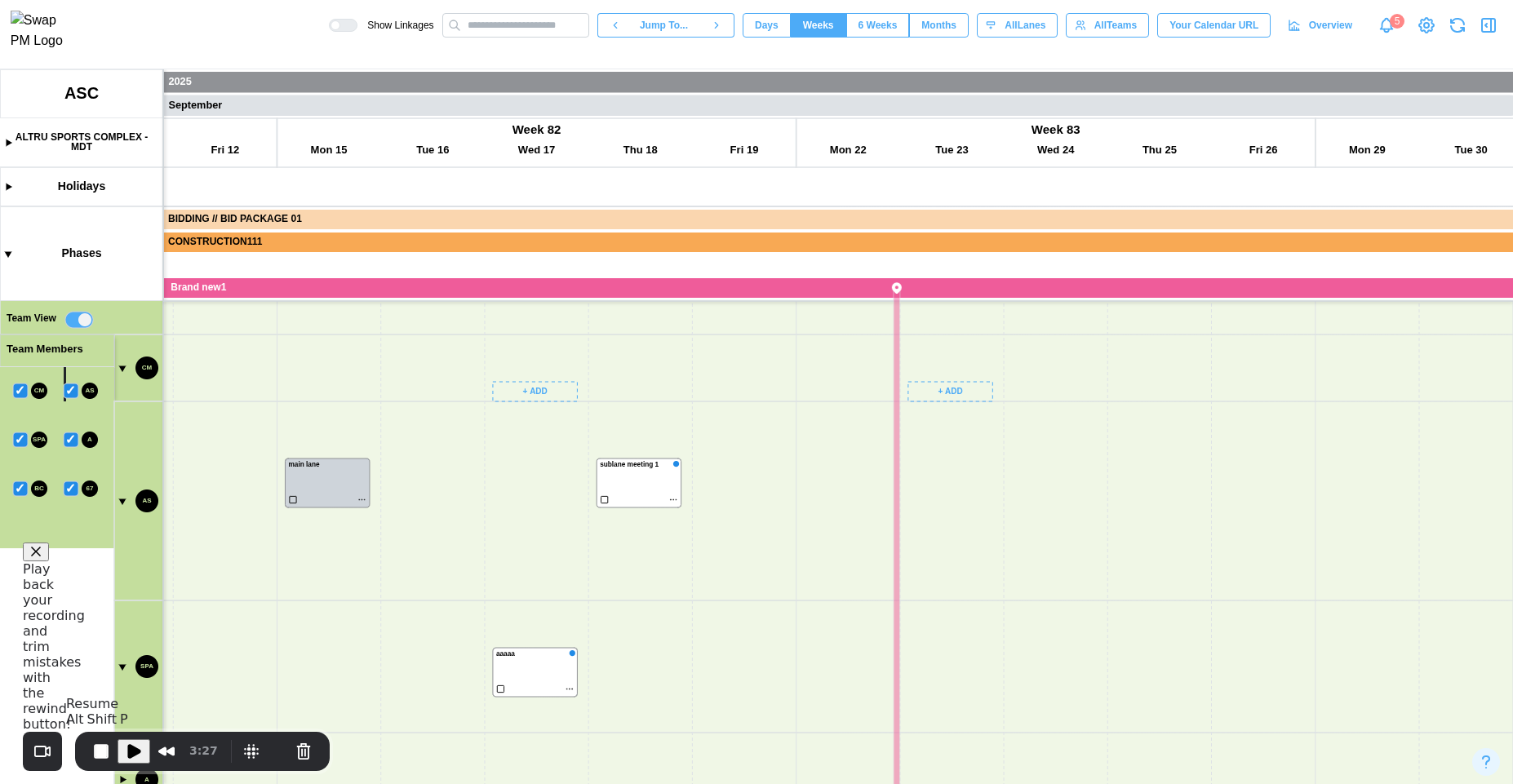
click at [139, 751] on span "Play Recording" at bounding box center [134, 752] width 20 height 20
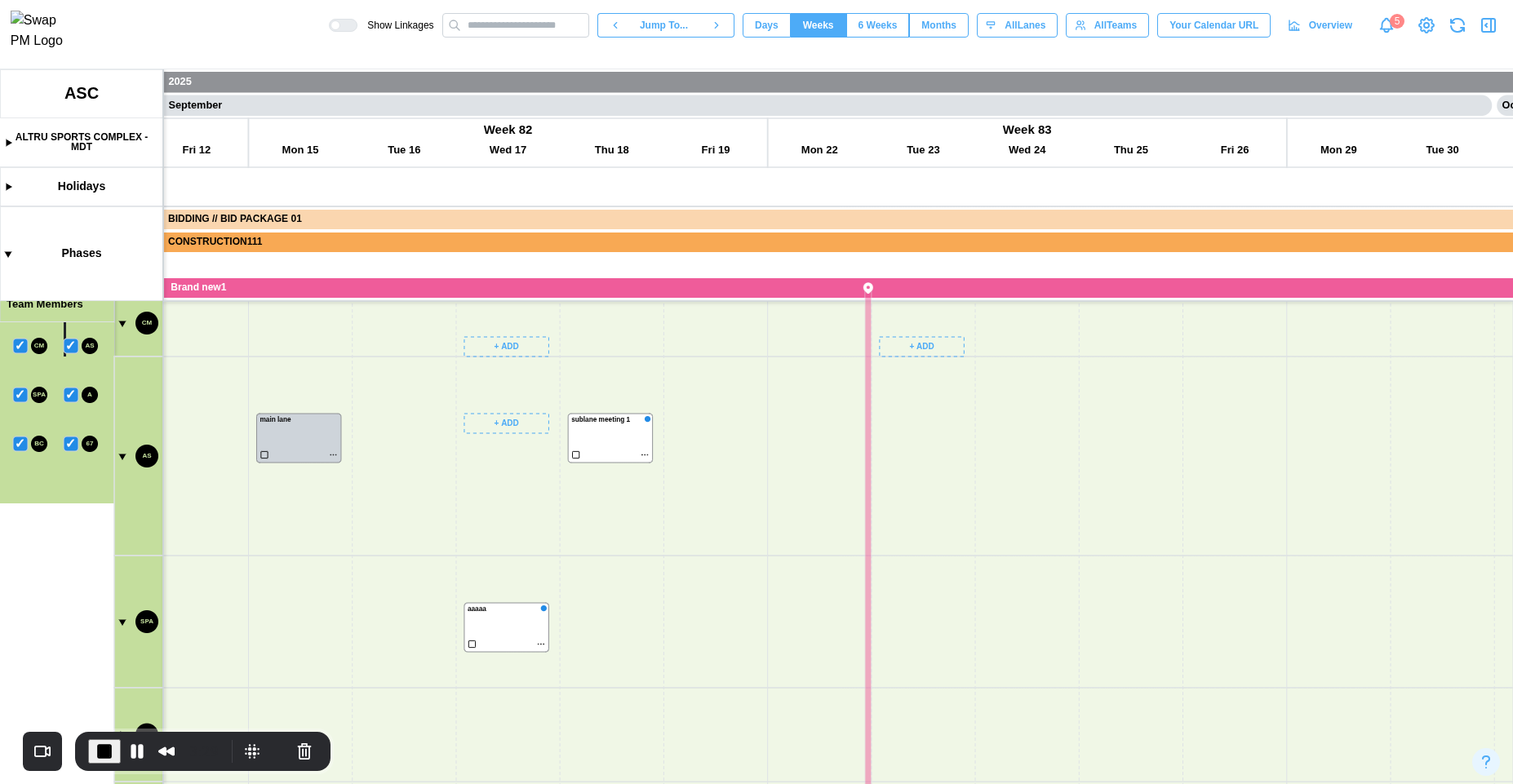
drag, startPoint x: 529, startPoint y: 585, endPoint x: 520, endPoint y: 510, distance: 75.5
click at [520, 510] on canvas at bounding box center [756, 426] width 1513 height 715
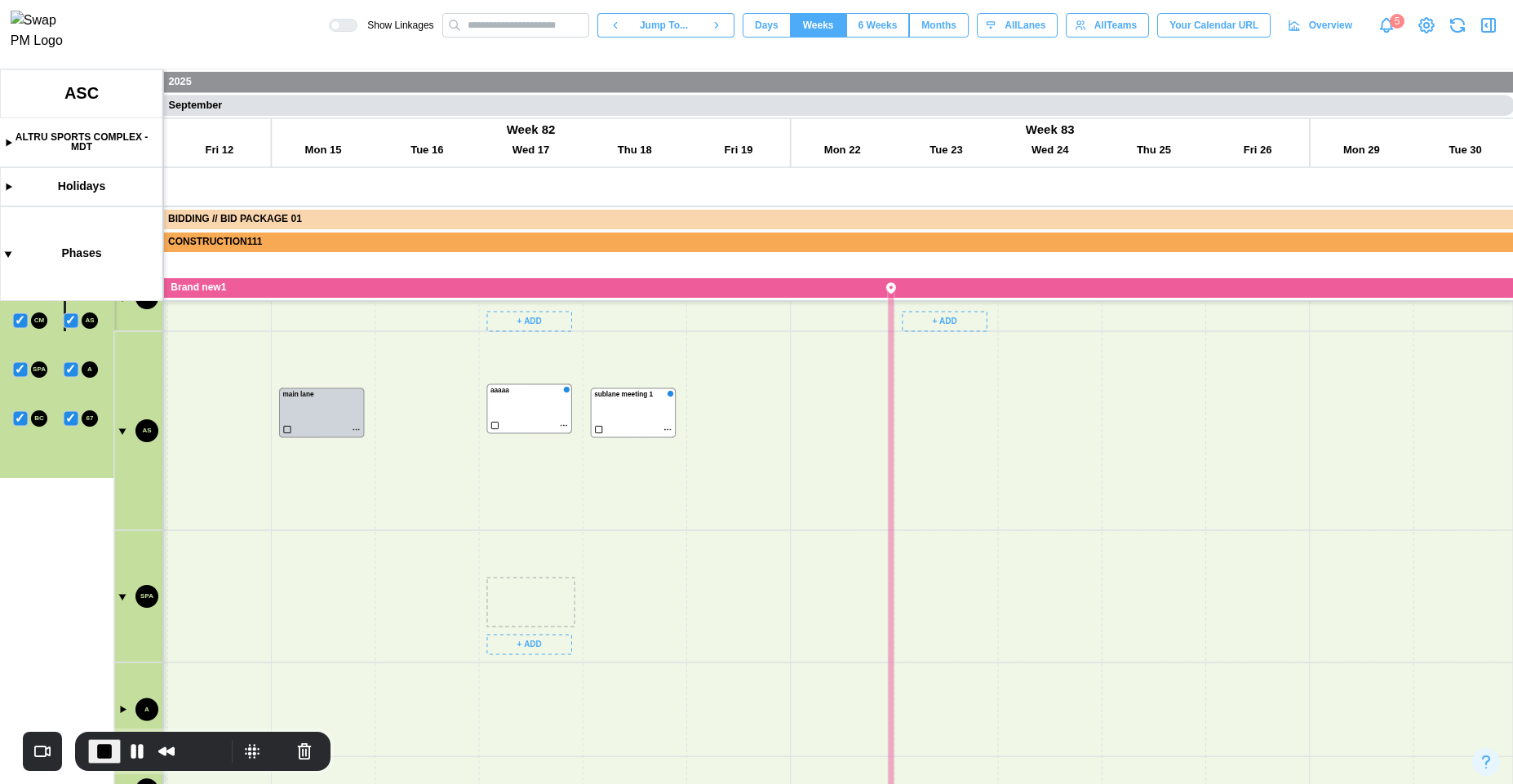
drag, startPoint x: 514, startPoint y: 563, endPoint x: 514, endPoint y: 424, distance: 139.0
click at [514, 424] on canvas at bounding box center [756, 426] width 1513 height 715
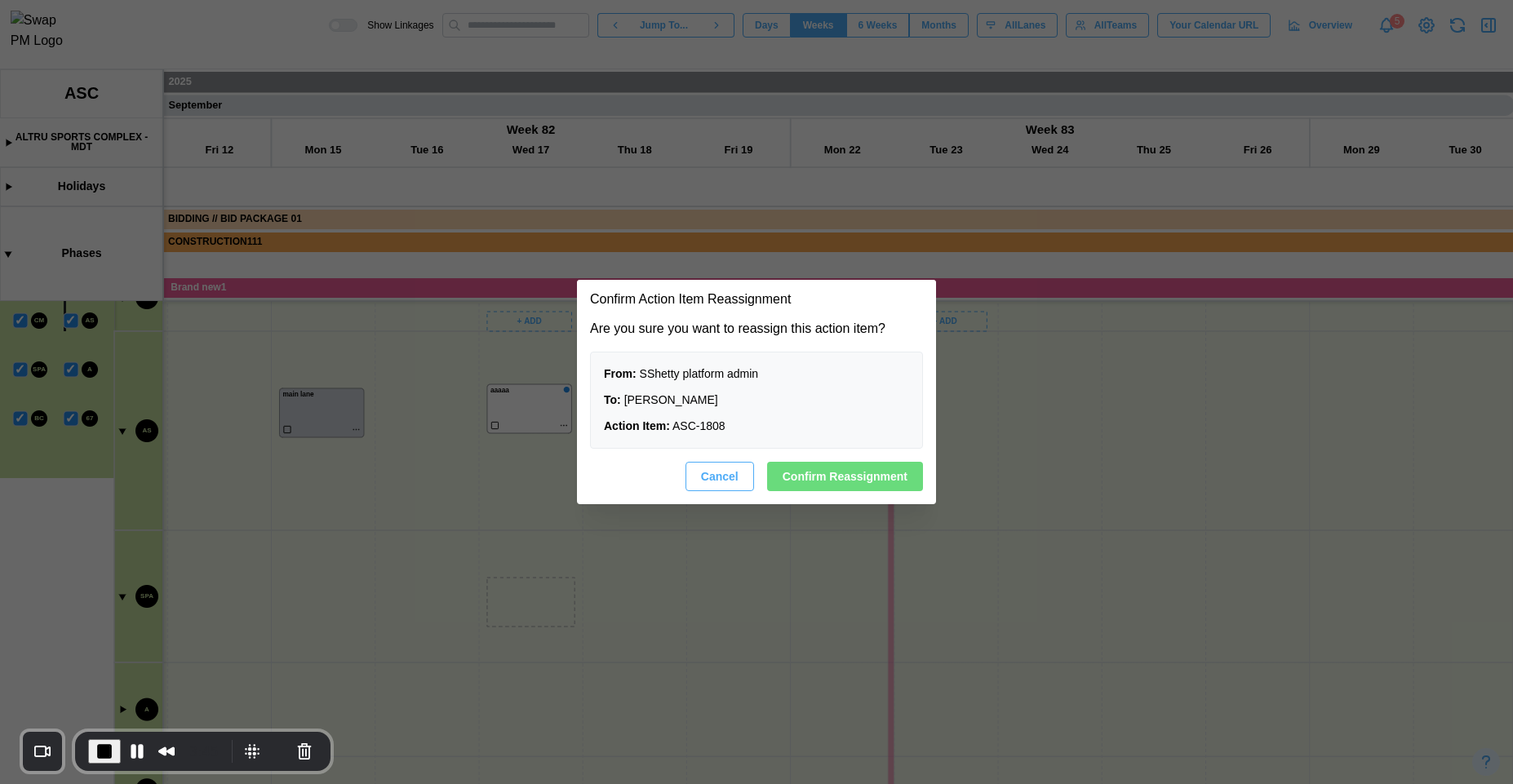
click at [724, 478] on span "Cancel" at bounding box center [719, 476] width 37 height 27
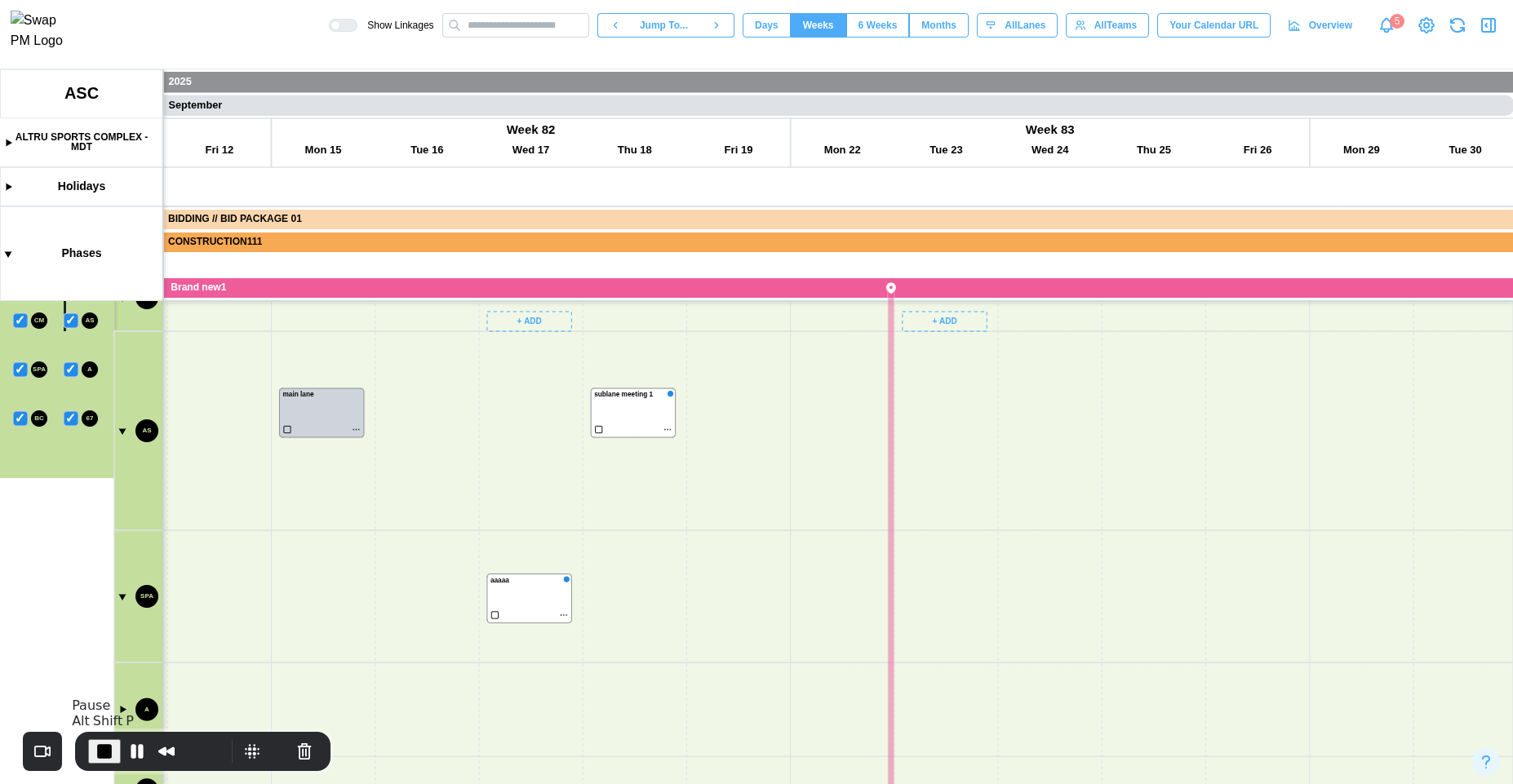
click at [104, 757] on span "End Recording" at bounding box center [105, 752] width 20 height 20
